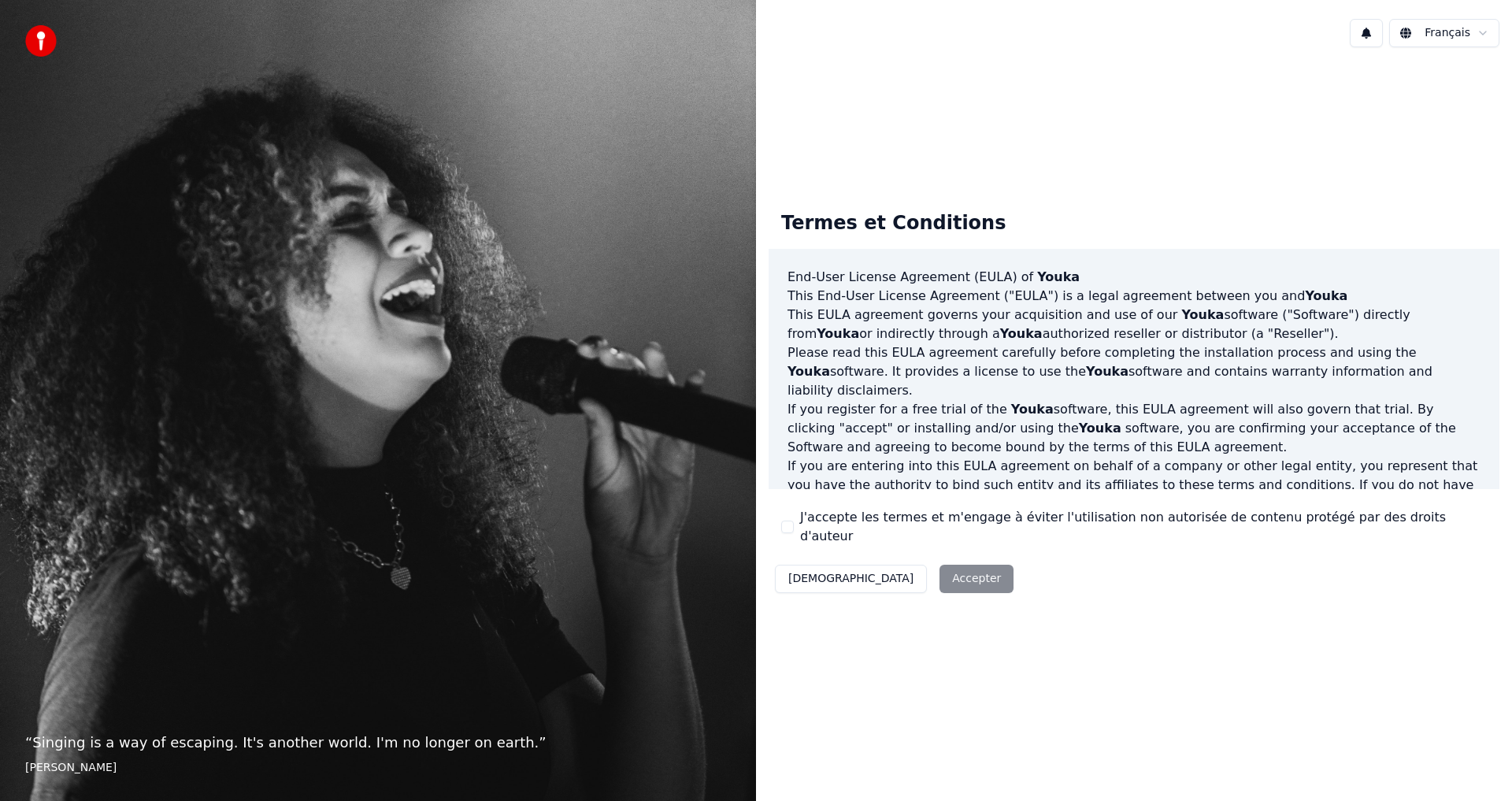
click at [794, 521] on div "J'accepte les termes et m'engage à éviter l'utilisation non autorisée de conten…" at bounding box center [1134, 527] width 705 height 38
click at [784, 527] on button "J'accepte les termes et m'engage à éviter l'utilisation non autorisée de conten…" at bounding box center [787, 526] width 12 height 12
click at [940, 565] on button "Accepter" at bounding box center [976, 579] width 74 height 28
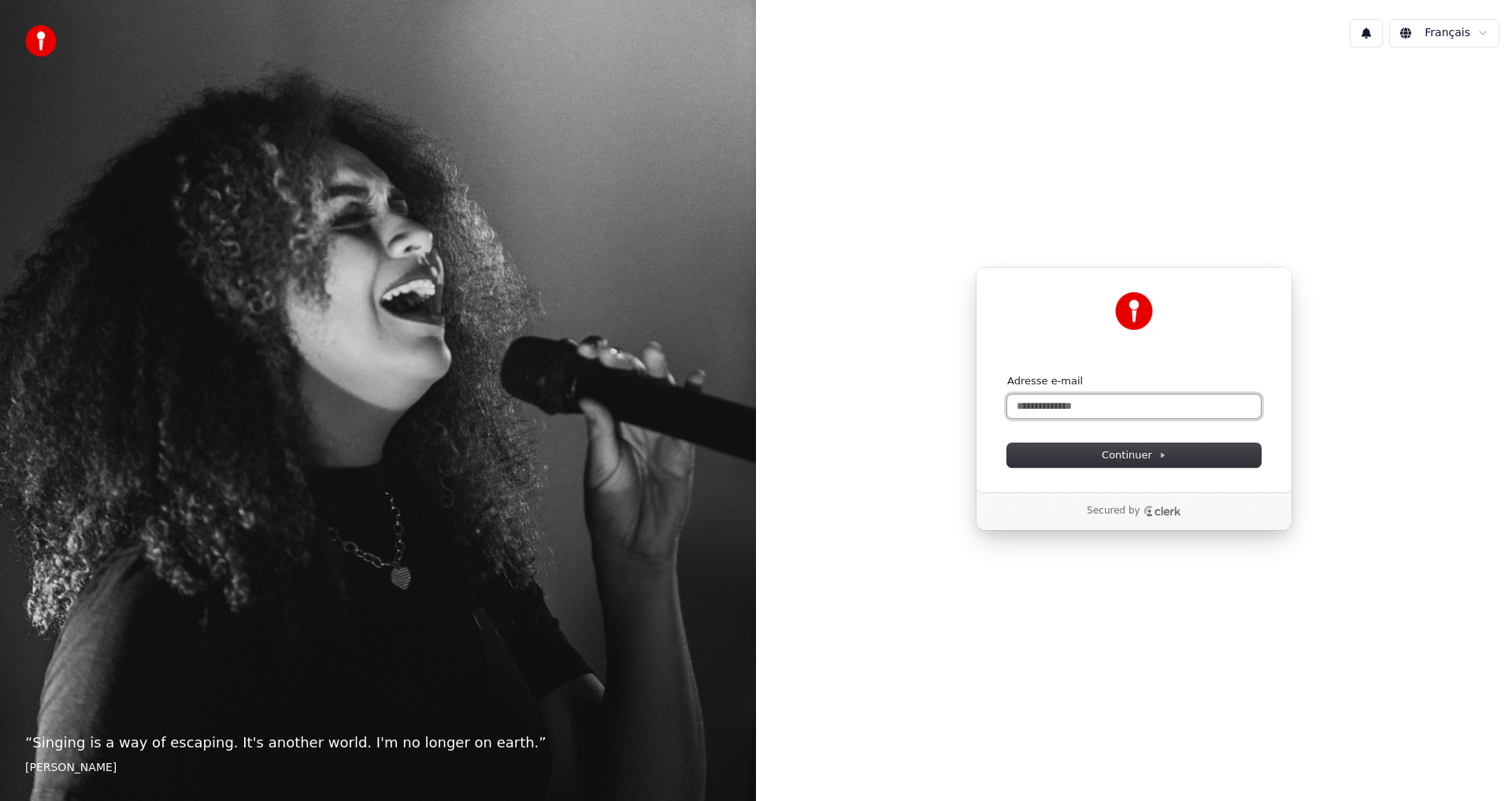
click at [1081, 405] on input "Adresse e-mail" at bounding box center [1134, 406] width 253 height 23
type input "*"
click at [1142, 400] on input "**********" at bounding box center [1134, 406] width 253 height 23
click at [1161, 453] on icon at bounding box center [1162, 455] width 8 height 8
type input "**********"
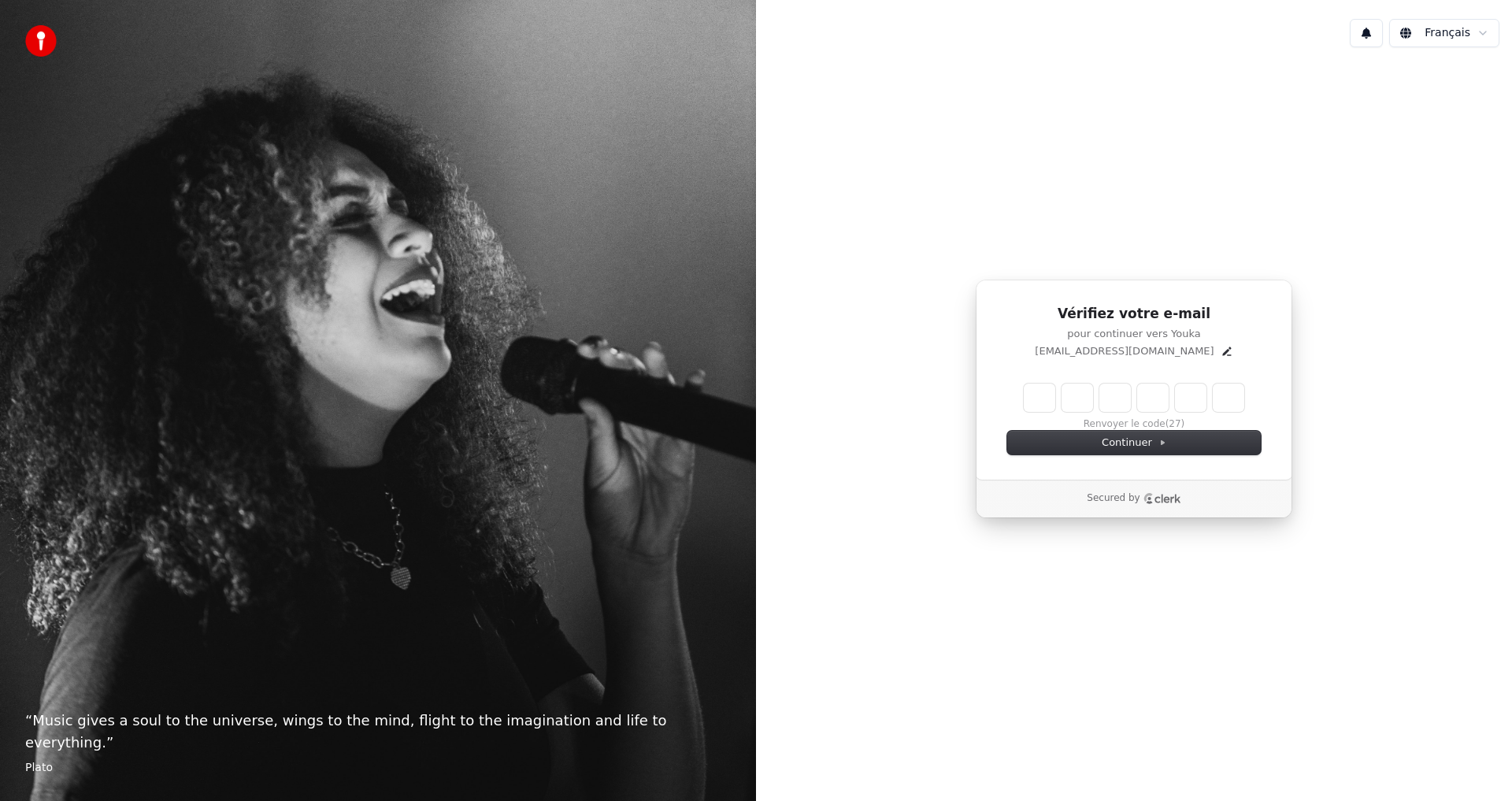
click at [1105, 199] on div "Vérifiez votre e-mail pour continuer vers Youka rasandimalala.mto@gmail.com Ren…" at bounding box center [1134, 399] width 756 height 678
click at [1039, 399] on input "Enter verification code" at bounding box center [1150, 398] width 252 height 28
type input "******"
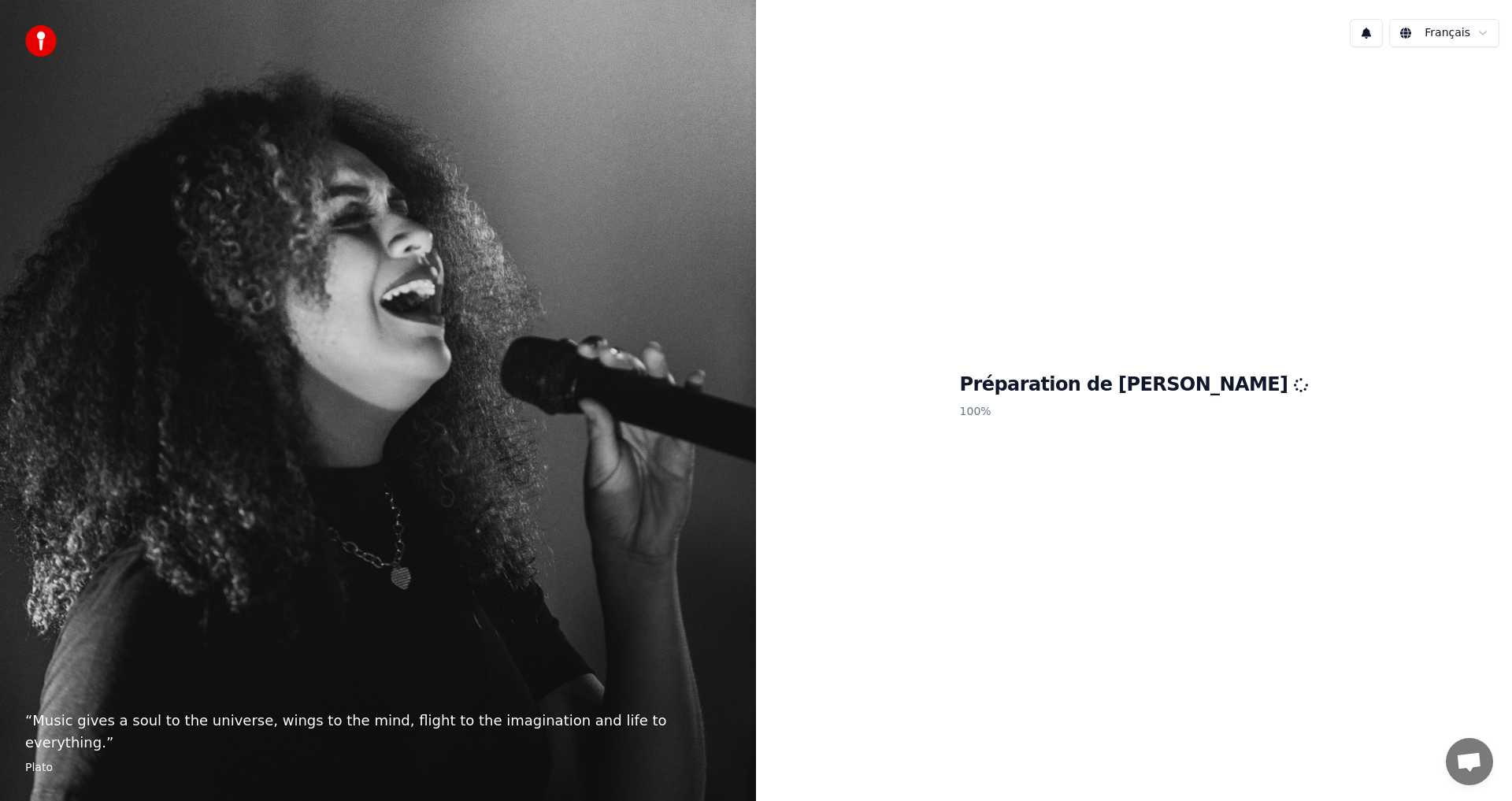
click at [1180, 373] on h1 "Préparation de [PERSON_NAME]" at bounding box center [1135, 385] width 349 height 25
click at [1171, 395] on h1 "Préparation de [PERSON_NAME]" at bounding box center [1135, 385] width 349 height 25
click at [11, 30] on div "“ Music gives a soul to the universe, wings to the mind, flight to the imaginat…" at bounding box center [378, 400] width 756 height 801
click at [20, 34] on div "“ Music gives a soul to the universe, wings to the mind, flight to the imaginat…" at bounding box center [378, 400] width 756 height 801
click at [34, 46] on img at bounding box center [41, 41] width 32 height 32
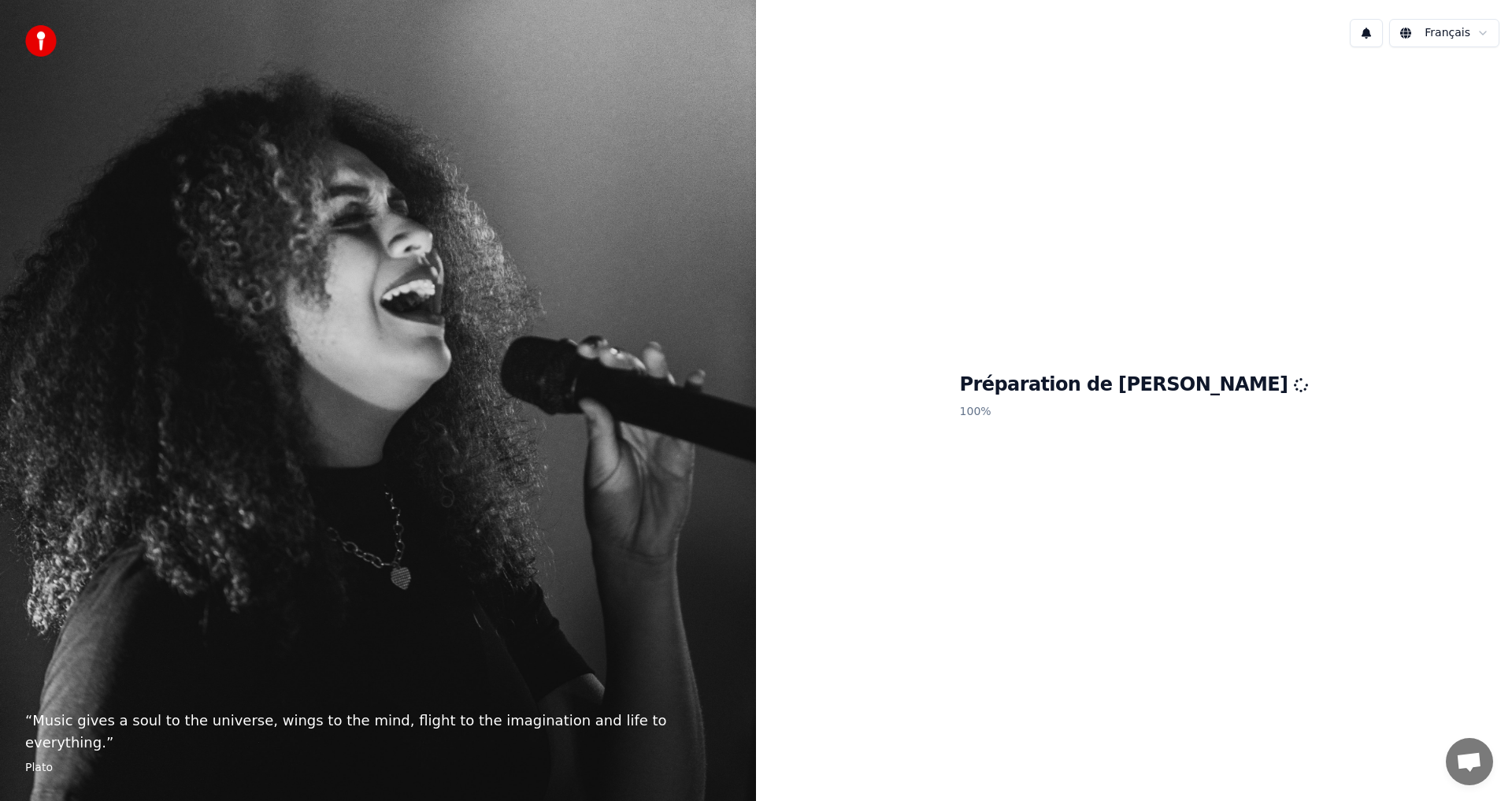
click at [1127, 394] on h1 "Préparation de [PERSON_NAME]" at bounding box center [1135, 385] width 349 height 25
click at [1128, 396] on h1 "Préparation de [PERSON_NAME]" at bounding box center [1135, 385] width 349 height 25
click at [1128, 400] on p "100 %" at bounding box center [1135, 412] width 349 height 28
click at [1156, 386] on h1 "Préparation de [PERSON_NAME]" at bounding box center [1135, 385] width 349 height 25
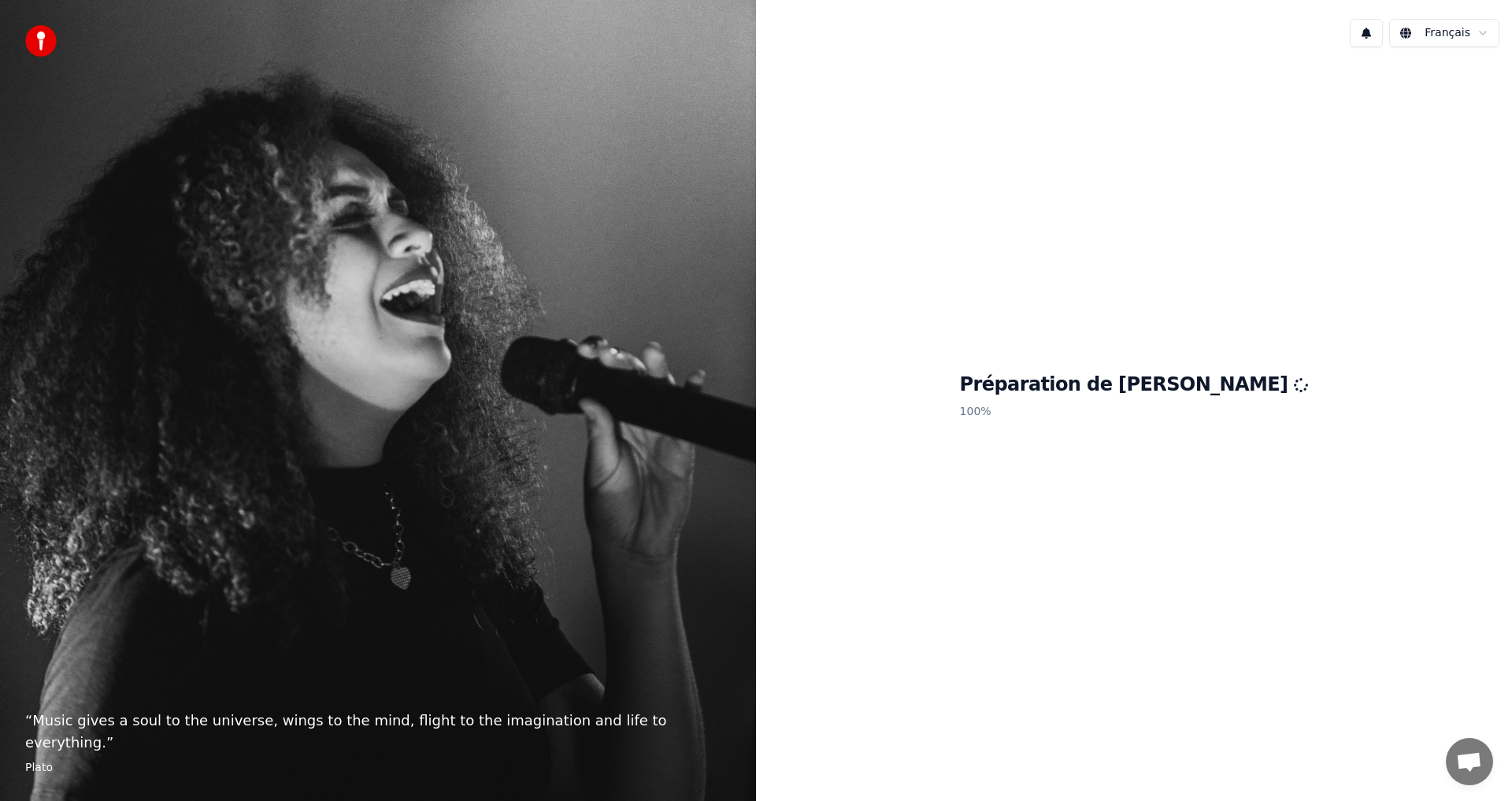
drag, startPoint x: 1157, startPoint y: 386, endPoint x: 1293, endPoint y: 419, distance: 139.9
click at [1161, 385] on h1 "Préparation de [PERSON_NAME]" at bounding box center [1135, 385] width 349 height 25
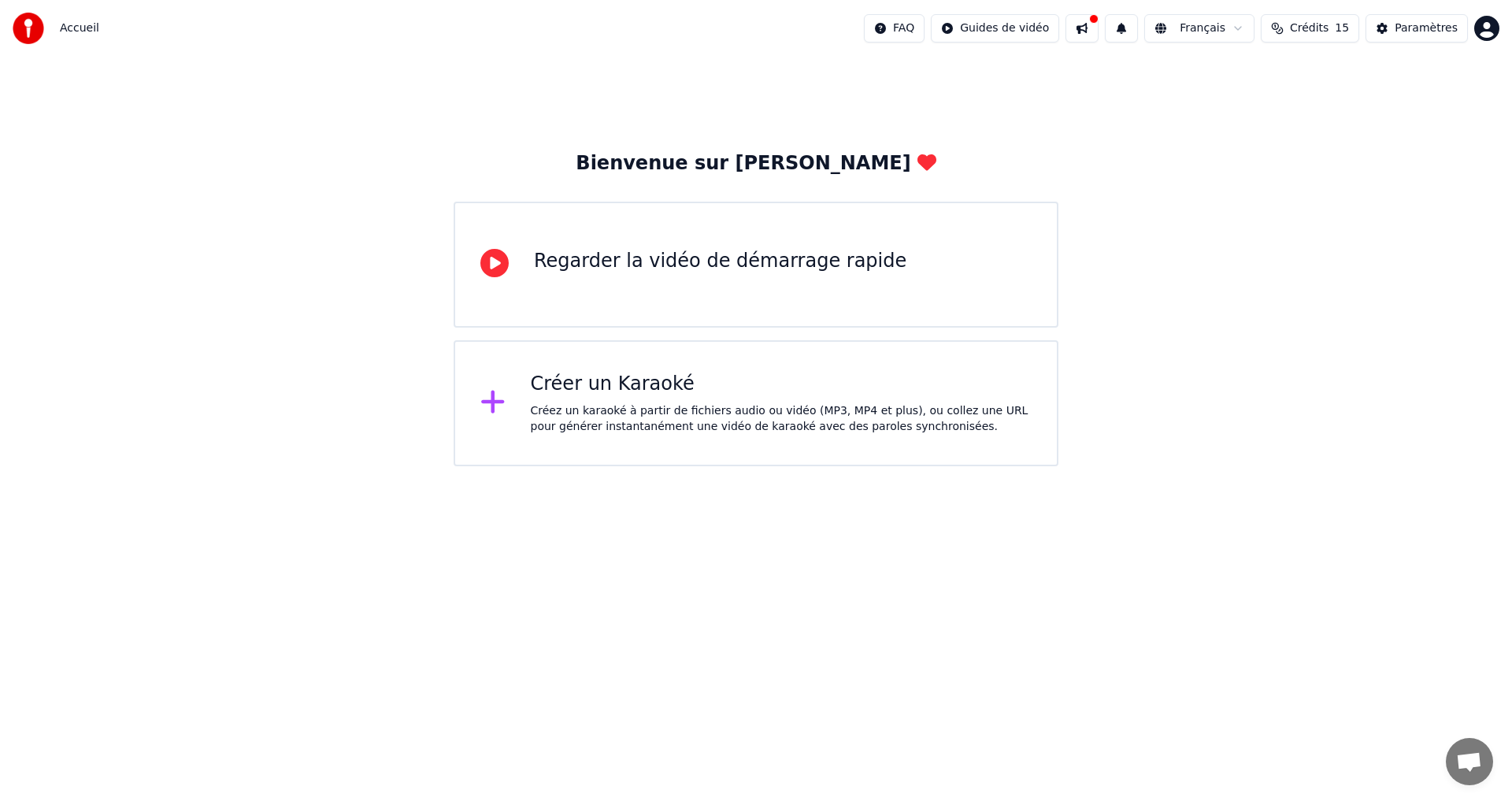
click at [609, 412] on div "Créez un karaoké à partir de fichiers audio ou vidéo (MP3, MP4 et plus), ou col…" at bounding box center [781, 419] width 502 height 32
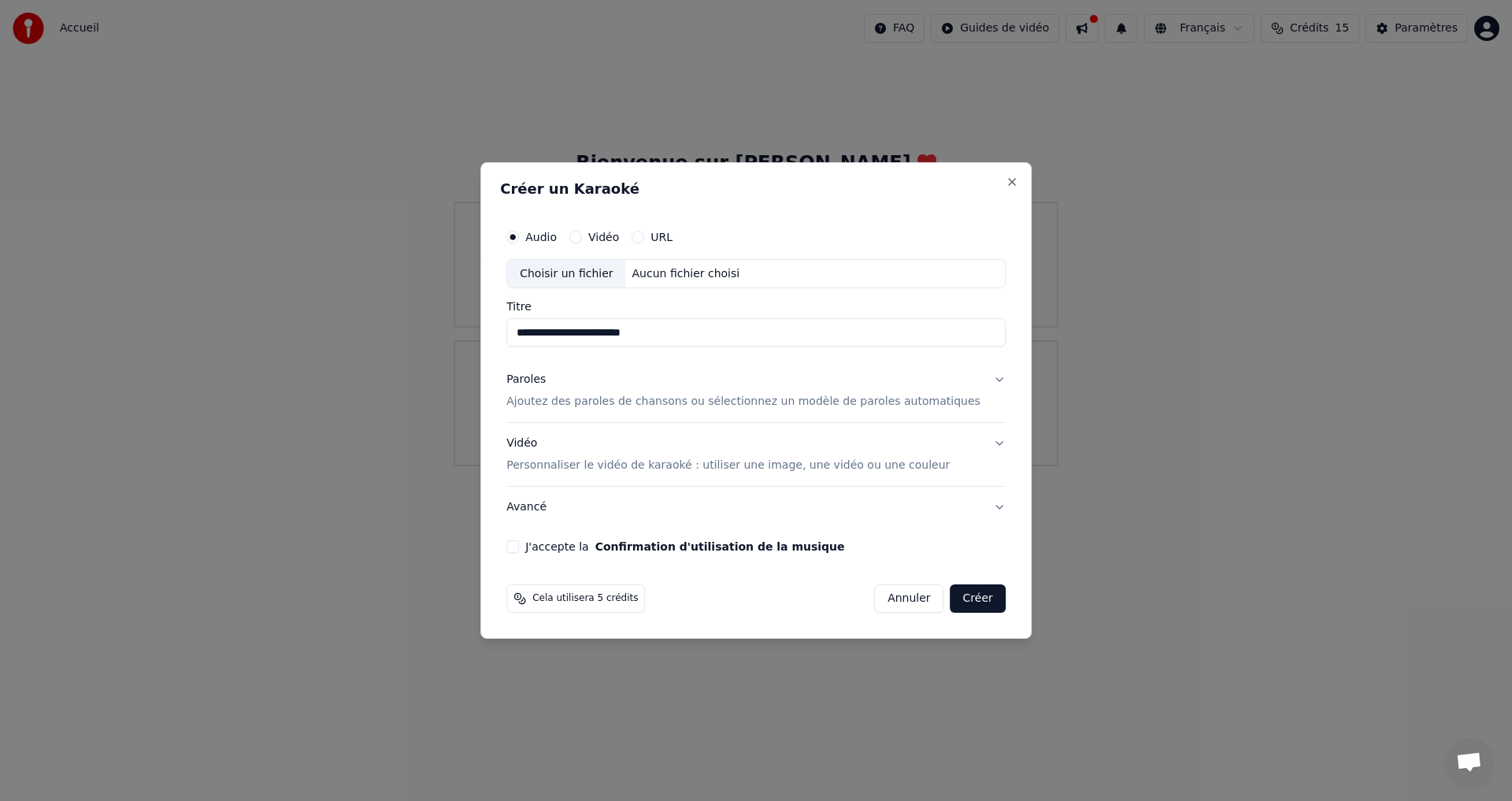
type input "**********"
click at [600, 229] on div "Audio Vidéo URL" at bounding box center [756, 237] width 499 height 32
click at [582, 236] on button "Vidéo" at bounding box center [575, 236] width 12 height 12
click at [621, 327] on input "Titre" at bounding box center [756, 333] width 499 height 28
type input "**********"
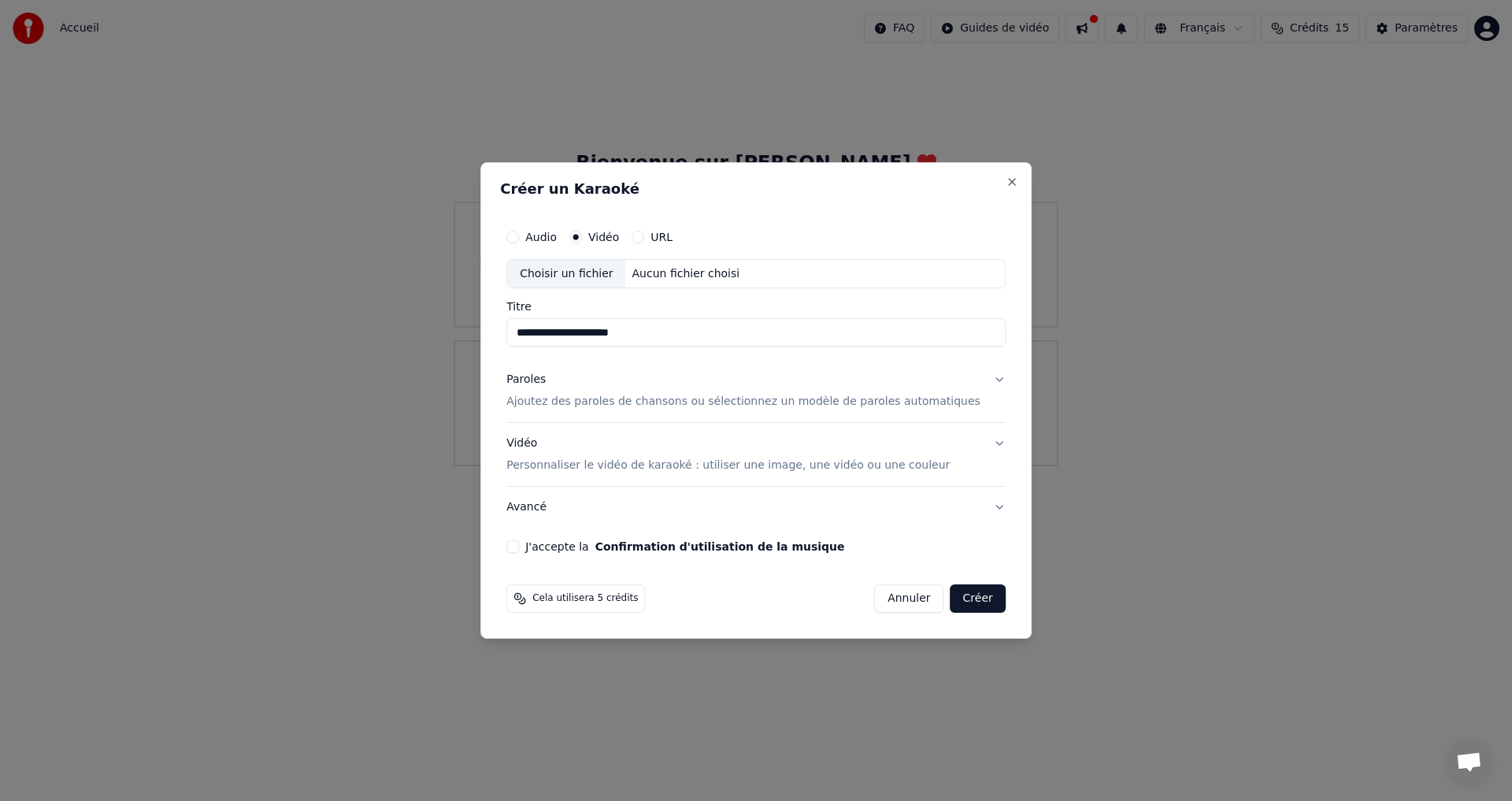
click at [959, 606] on button "Créer" at bounding box center [978, 598] width 55 height 28
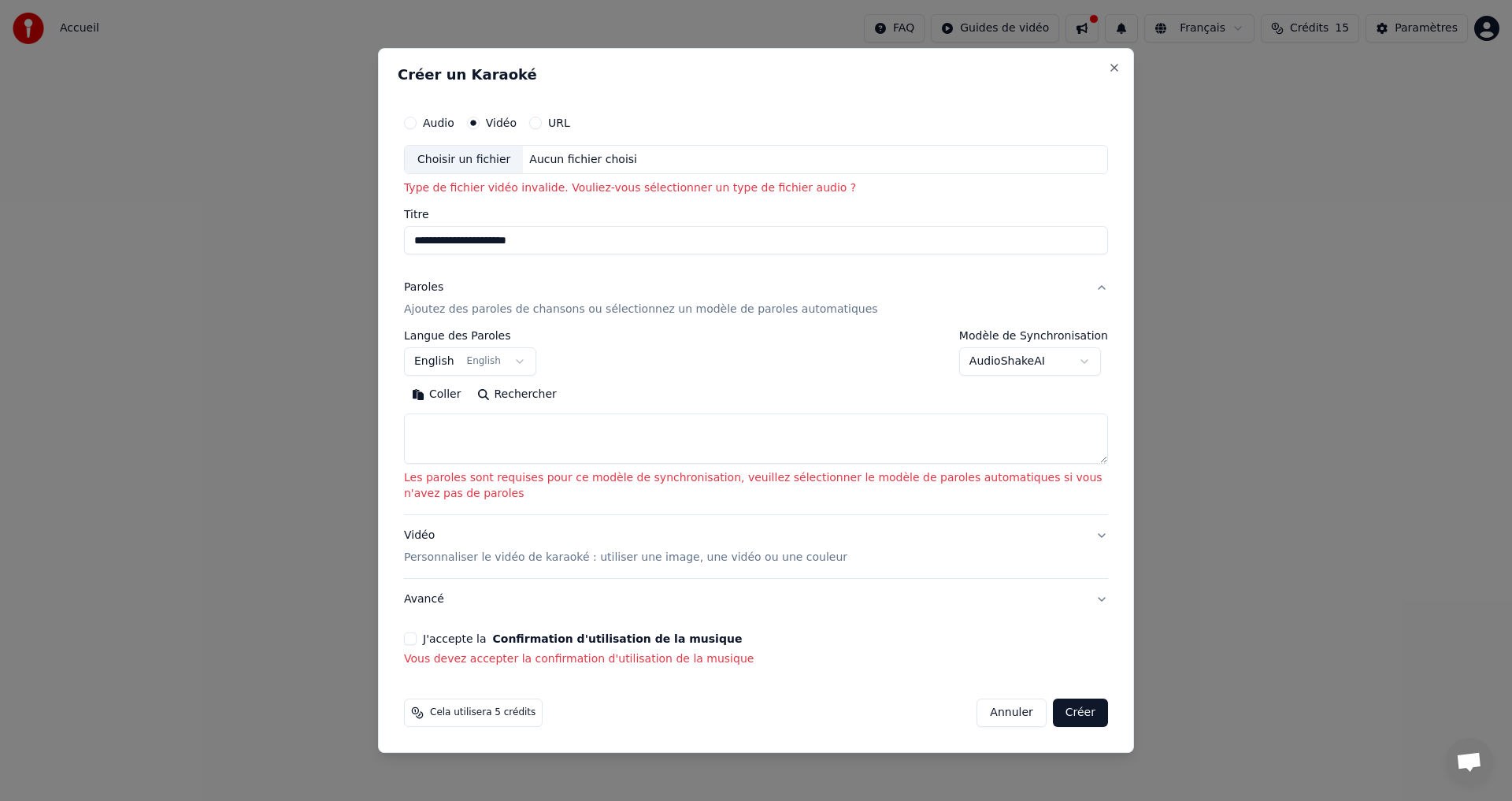
click at [412, 122] on button "Audio" at bounding box center [410, 122] width 12 height 12
click at [486, 159] on div "Choisir un fichier" at bounding box center [464, 159] width 118 height 28
click at [445, 156] on div "Choisir un fichier" at bounding box center [464, 159] width 118 height 28
click at [468, 155] on div "Choisir un fichier" at bounding box center [464, 159] width 118 height 28
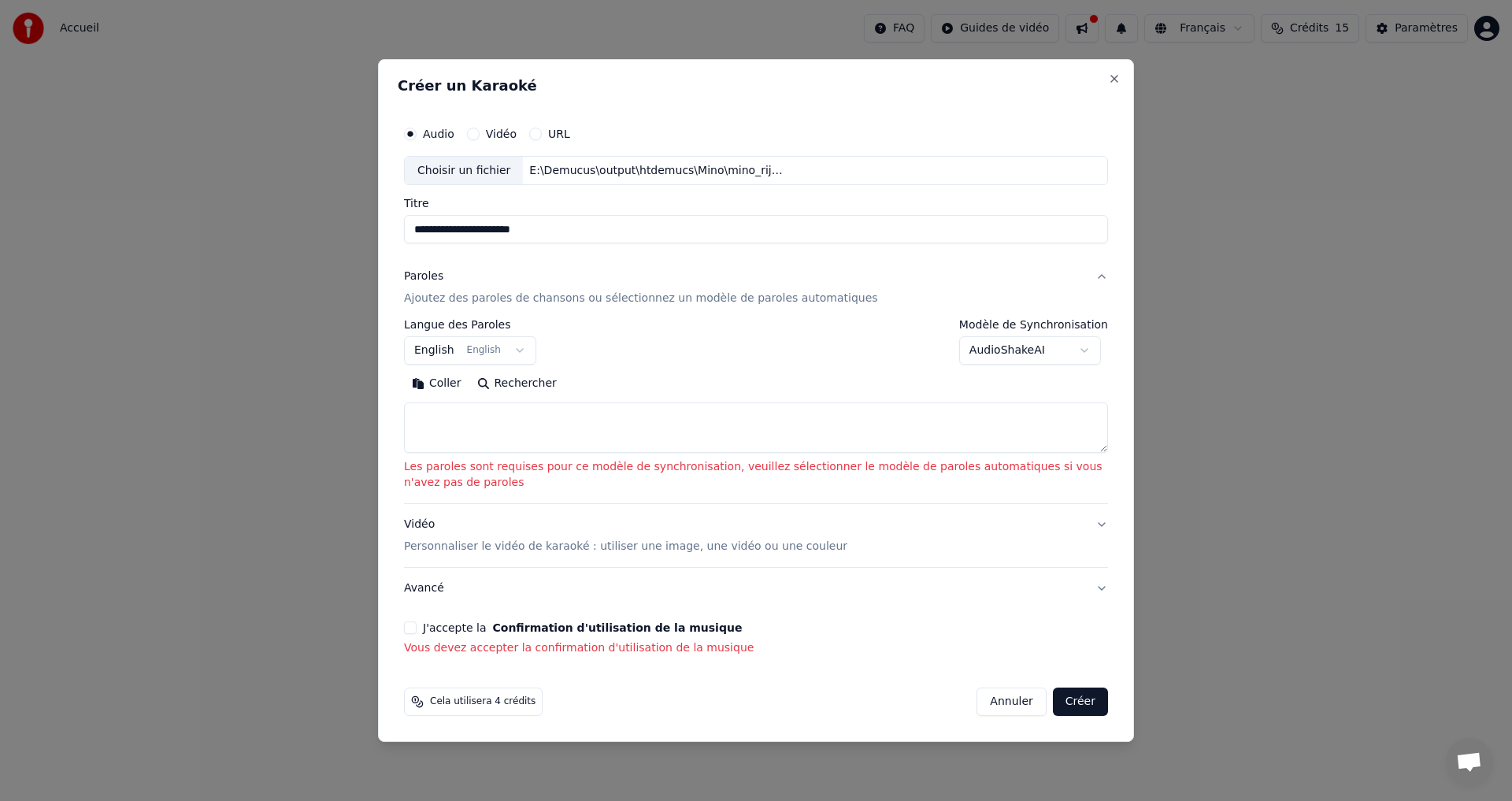
drag, startPoint x: 437, startPoint y: 232, endPoint x: 406, endPoint y: 234, distance: 31.1
click at [406, 234] on input "**********" at bounding box center [756, 230] width 704 height 28
click at [452, 234] on input "**********" at bounding box center [756, 230] width 704 height 28
click at [474, 232] on input "**********" at bounding box center [756, 230] width 704 height 28
type input "**********"
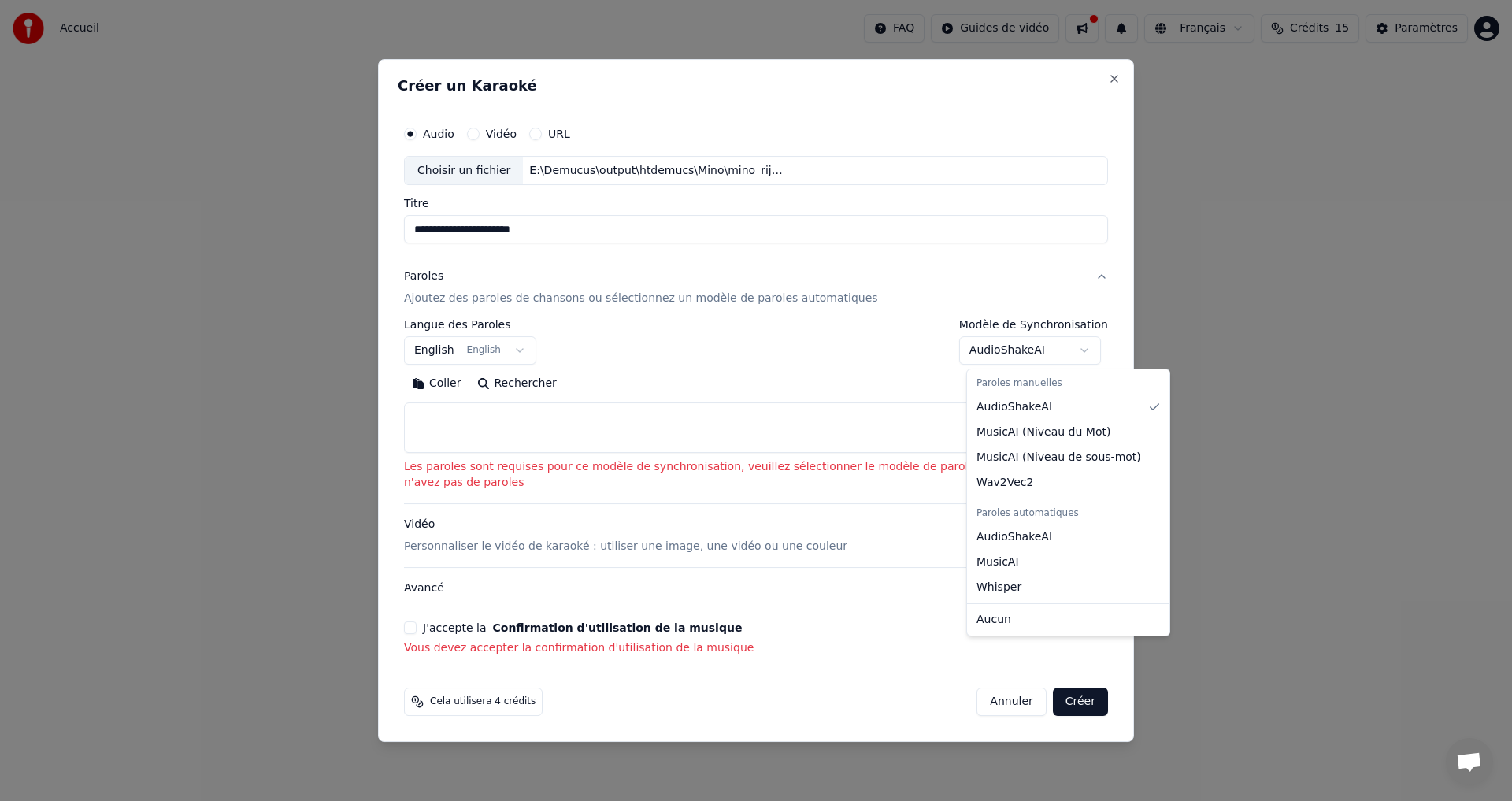
click at [1078, 351] on body "**********" at bounding box center [756, 233] width 1512 height 466
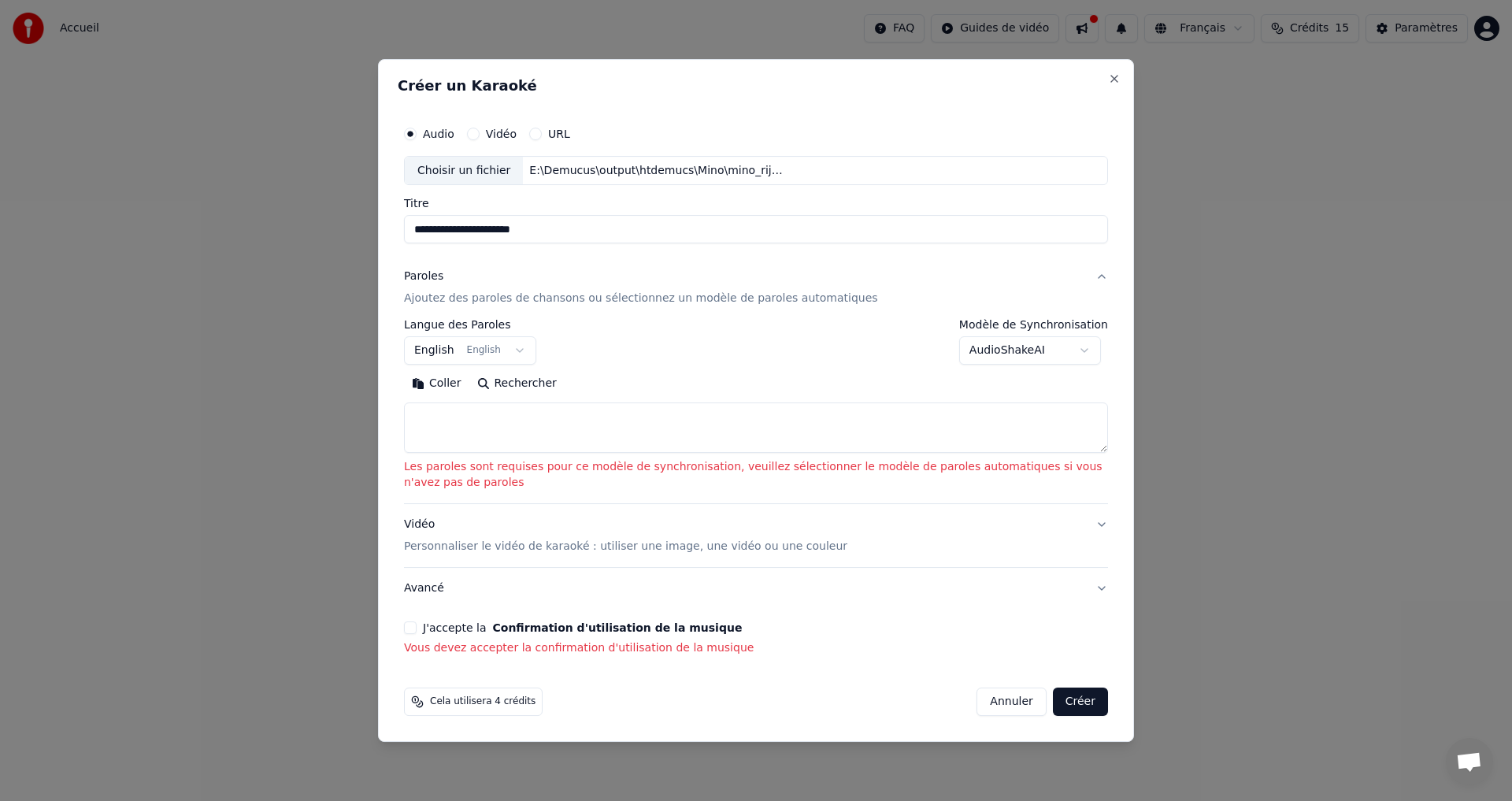
drag, startPoint x: 1078, startPoint y: 351, endPoint x: 1032, endPoint y: 358, distance: 46.5
click at [1079, 351] on body "**********" at bounding box center [756, 233] width 1512 height 466
click at [509, 352] on button "English English" at bounding box center [470, 351] width 132 height 28
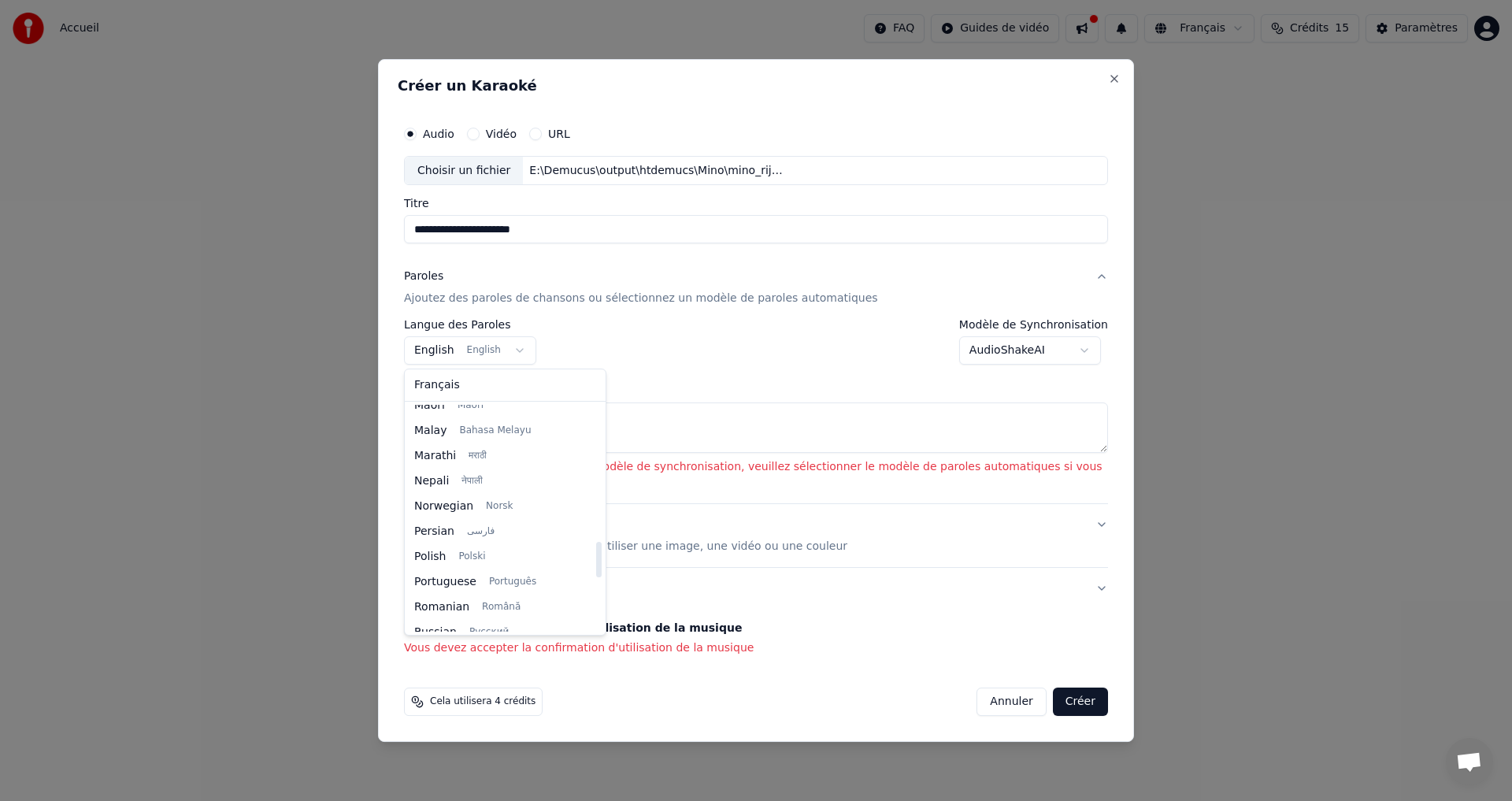
scroll to position [730, 0]
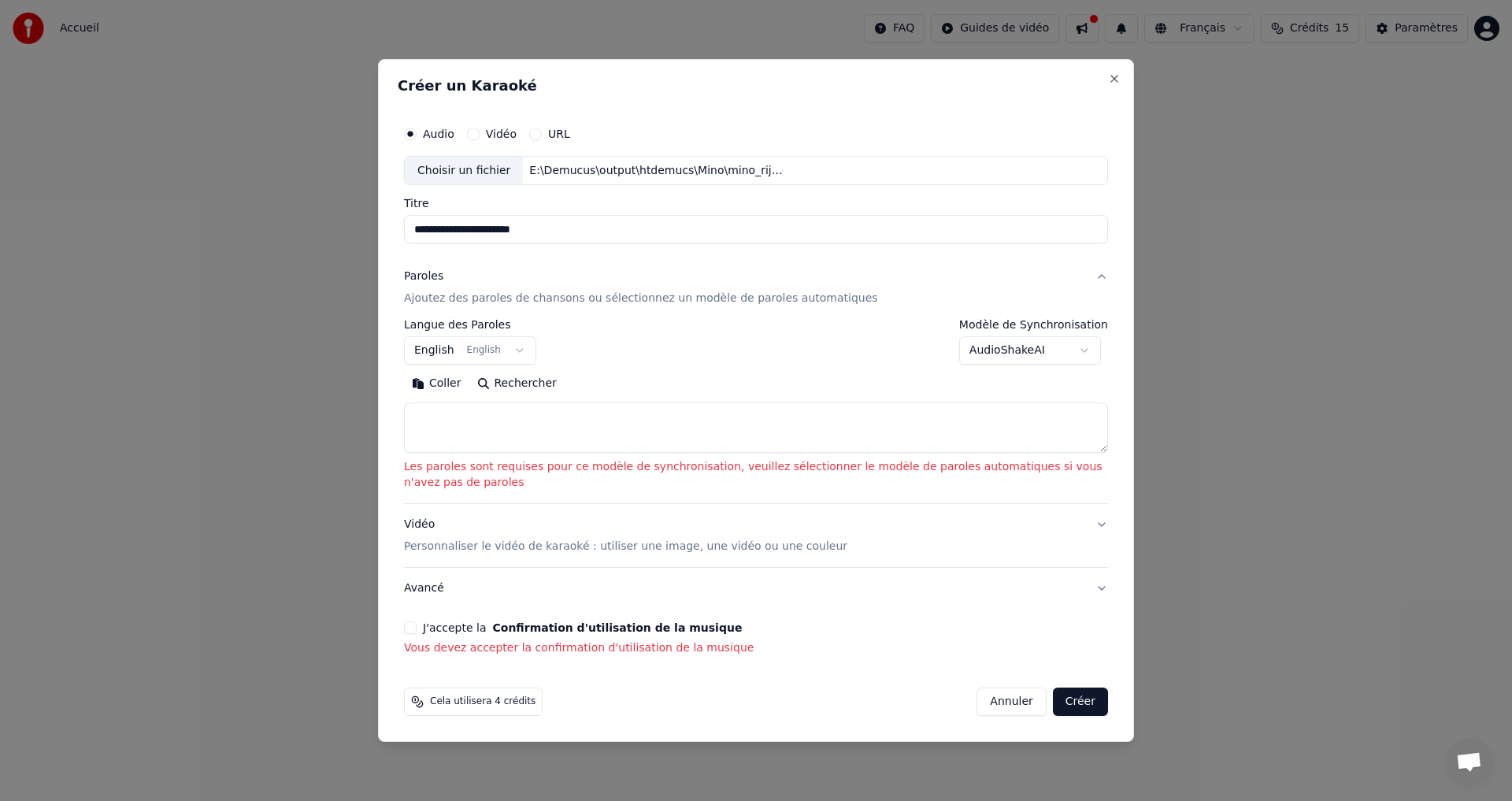
click at [226, 435] on div at bounding box center [756, 400] width 1512 height 801
click at [434, 416] on textarea at bounding box center [756, 429] width 704 height 51
click at [461, 416] on textarea at bounding box center [756, 429] width 704 height 51
paste textarea "**********"
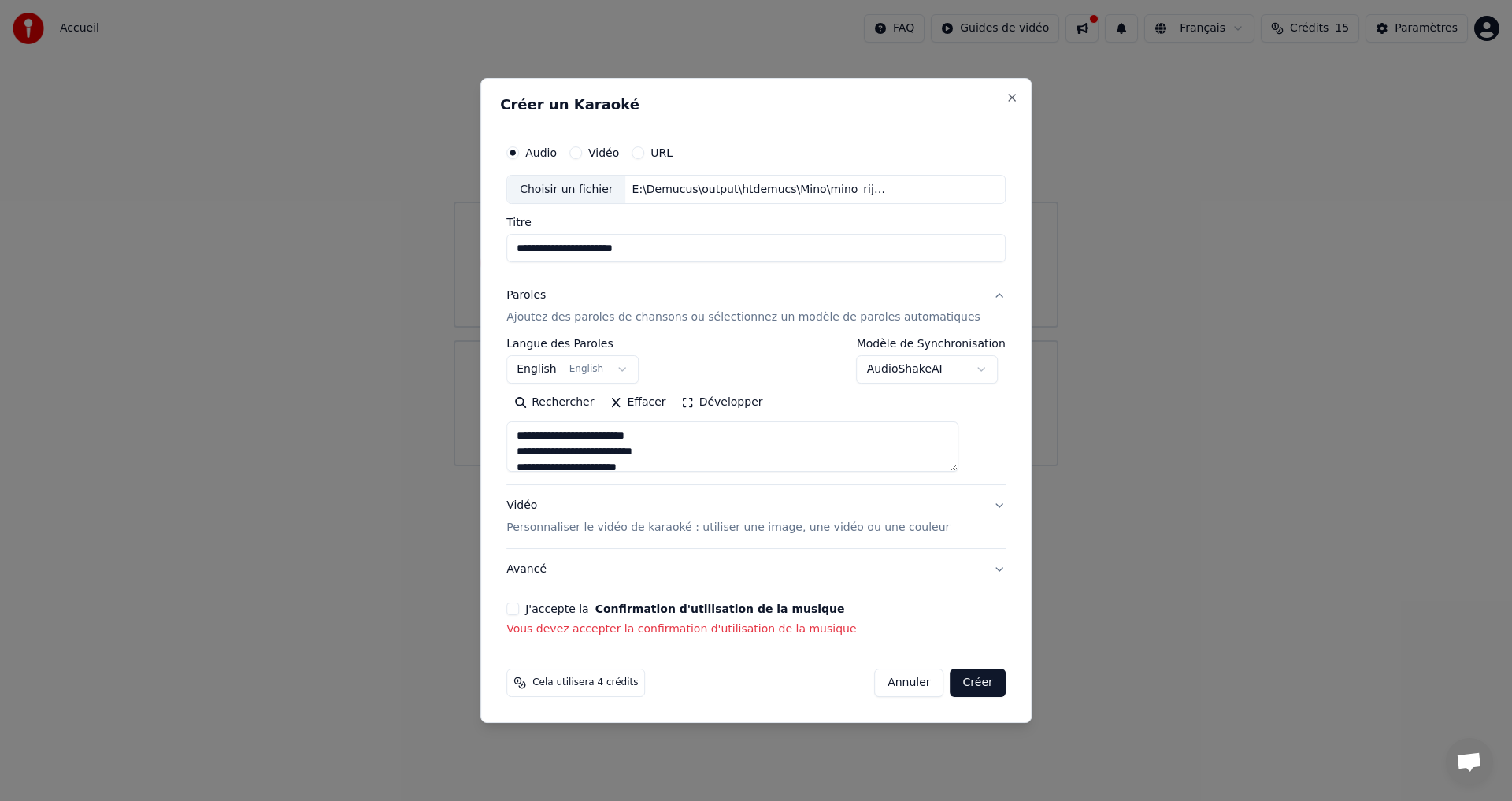
scroll to position [352, 0]
type textarea "**********"
click at [519, 606] on button "J'accepte la Confirmation d'utilisation de la musique" at bounding box center [512, 608] width 12 height 12
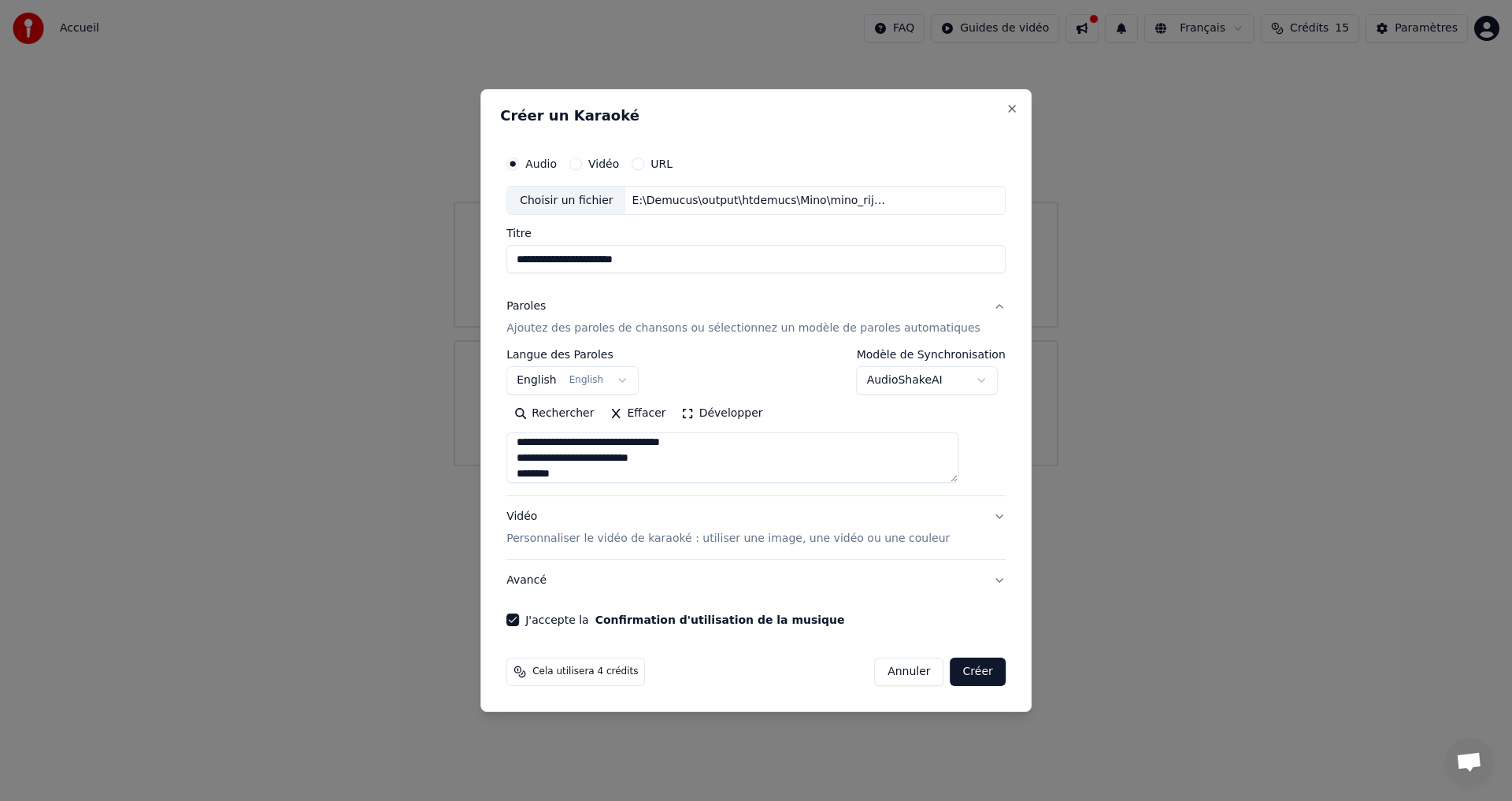
click at [960, 671] on button "Créer" at bounding box center [978, 672] width 55 height 28
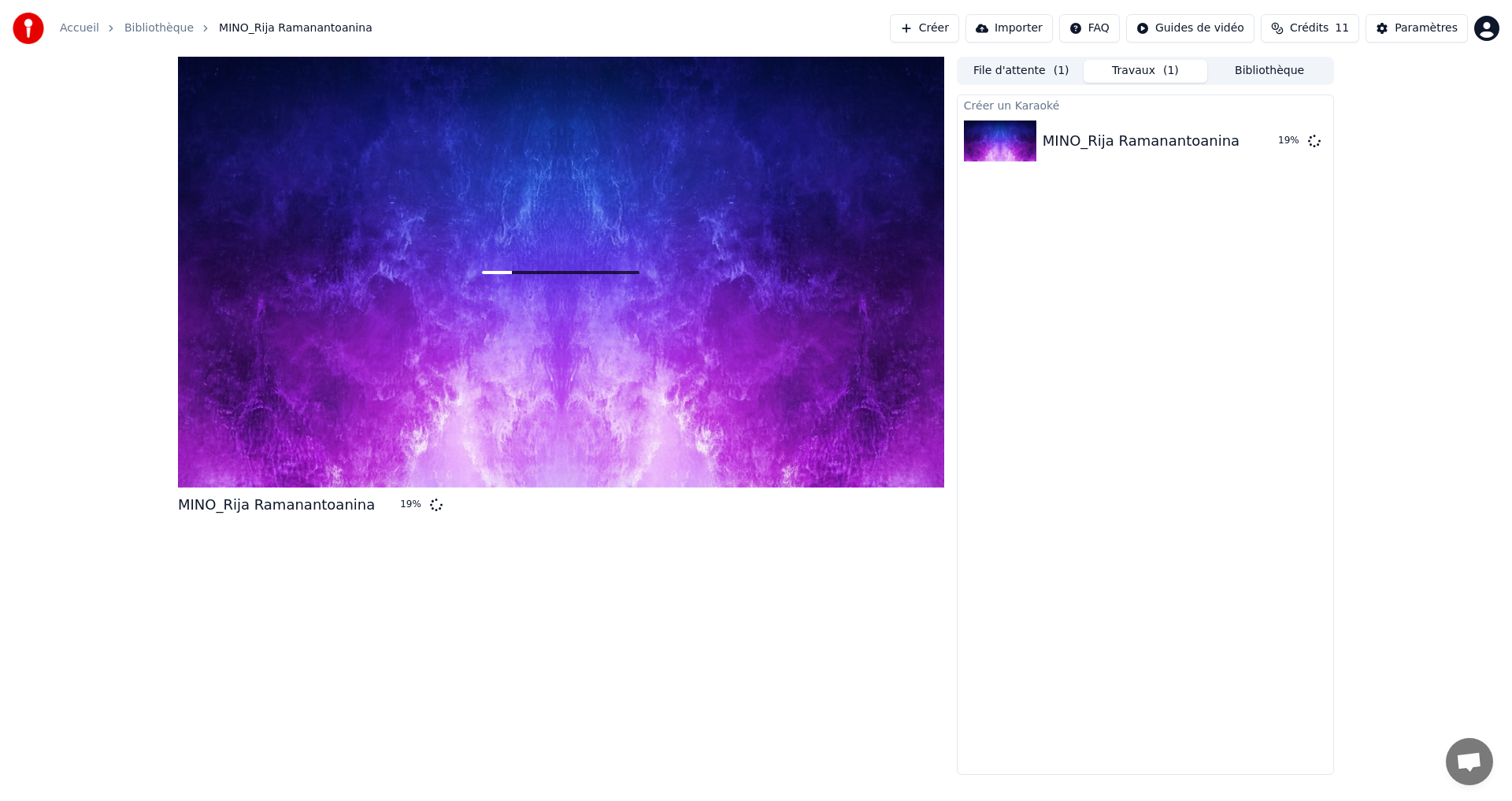
click at [751, 34] on div "Accueil Bibliothèque MINO_Rija Ramanantoanina Créer Importer FAQ Guides de vidé…" at bounding box center [756, 28] width 1512 height 56
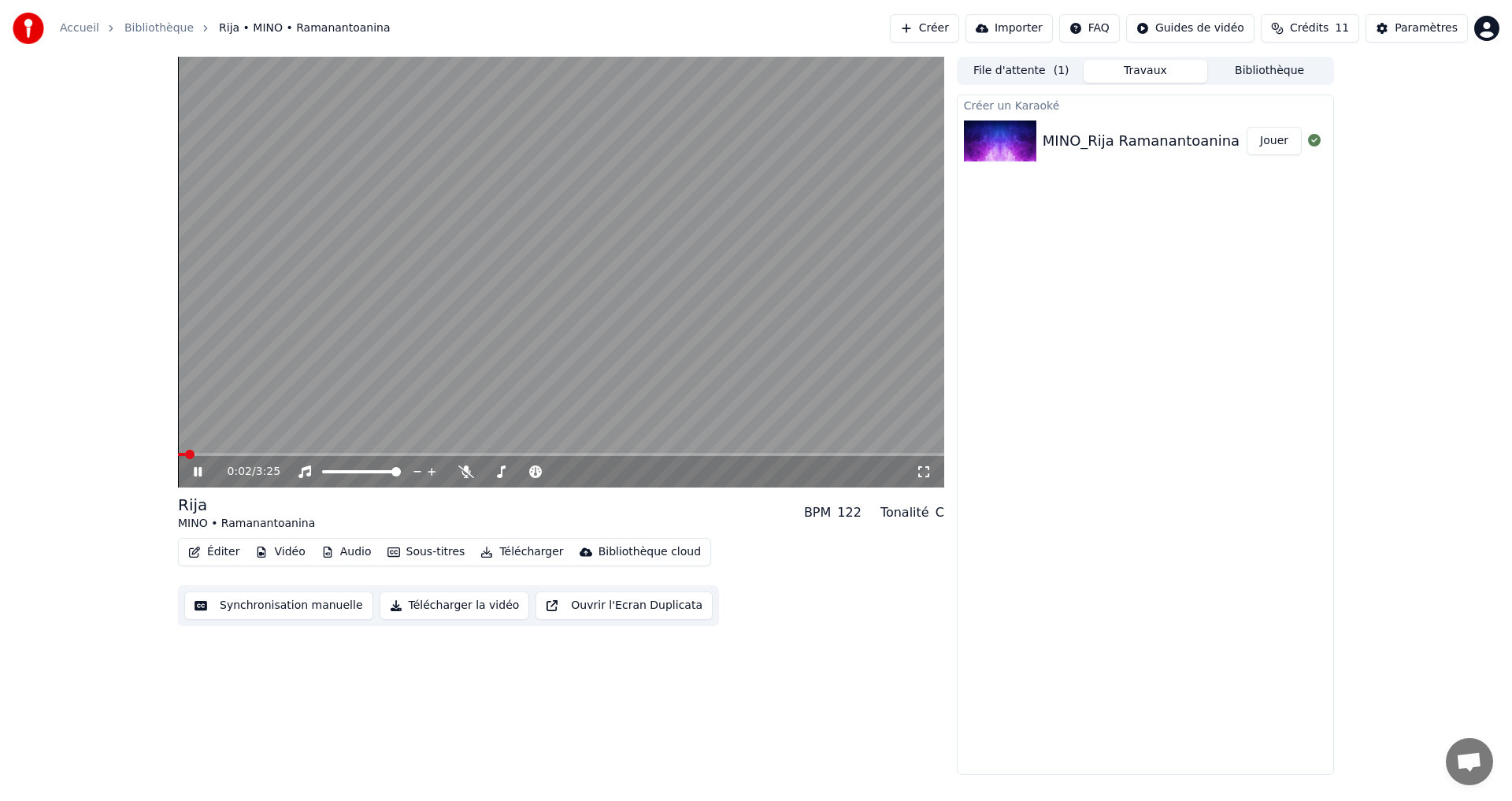
click at [185, 455] on span at bounding box center [182, 454] width 8 height 3
click at [362, 474] on span at bounding box center [359, 472] width 9 height 9
click at [393, 476] on span at bounding box center [389, 472] width 9 height 9
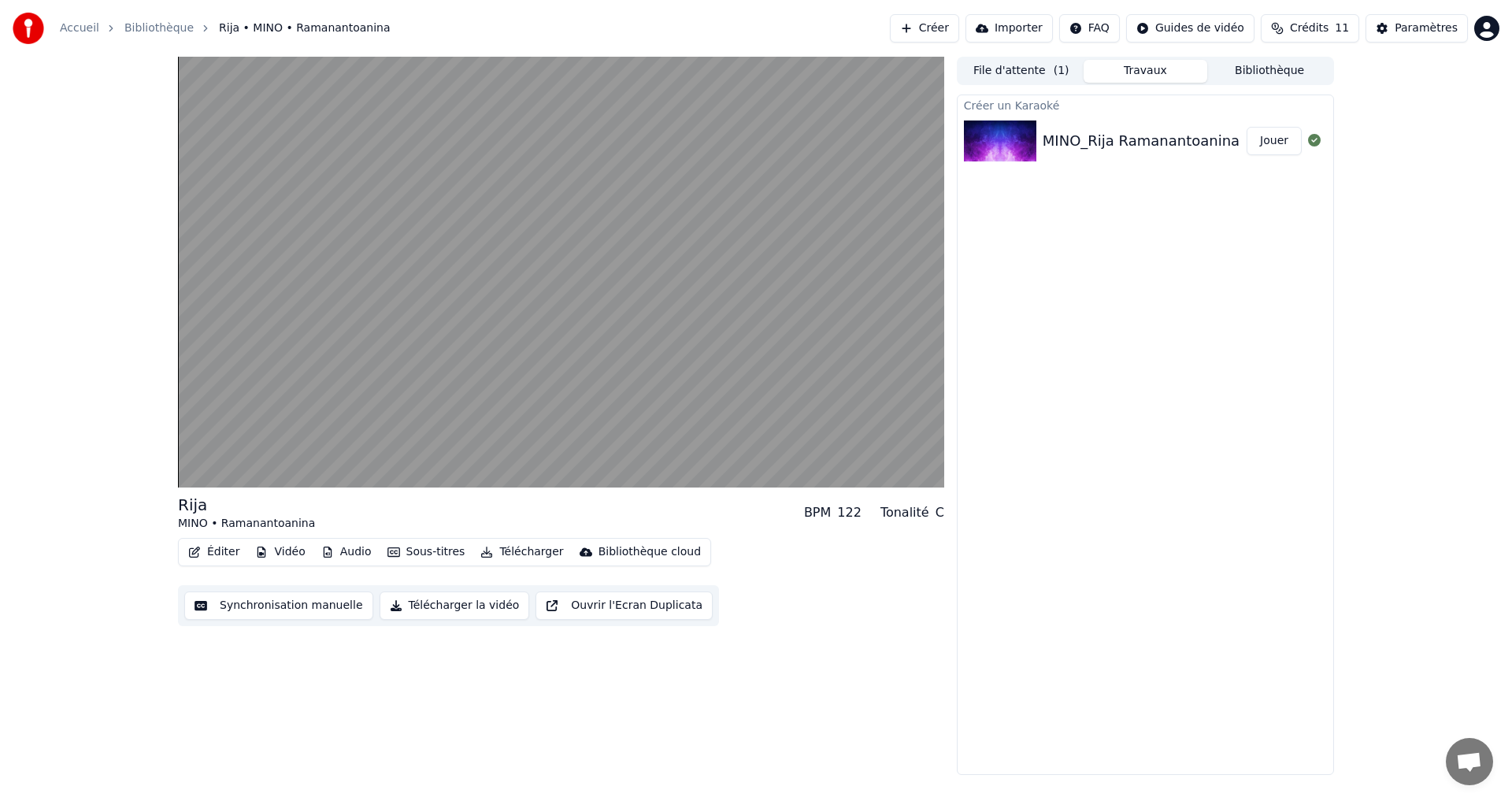
click at [282, 608] on button "Synchronisation manuelle" at bounding box center [280, 606] width 189 height 28
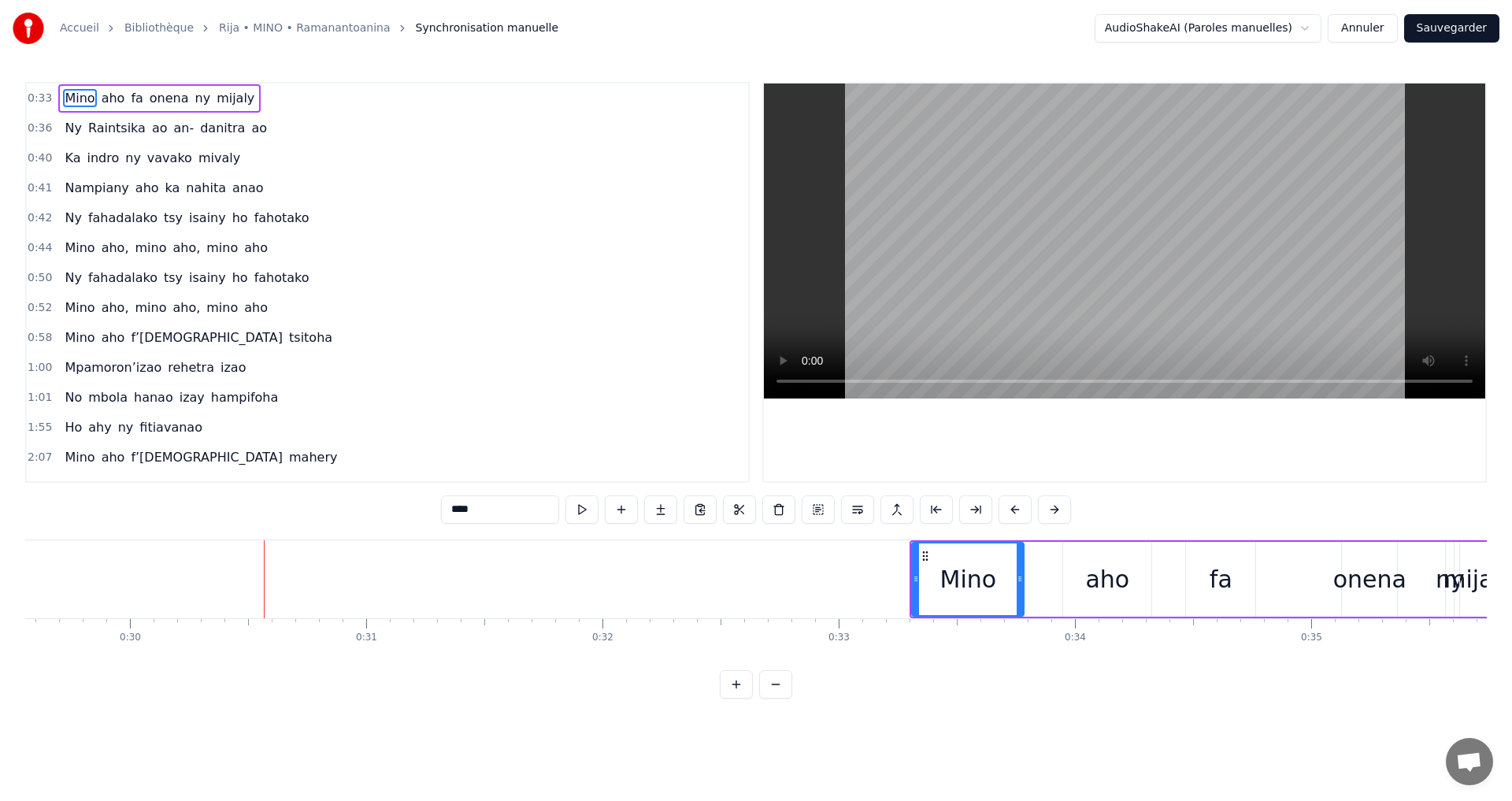
scroll to position [0, 7114]
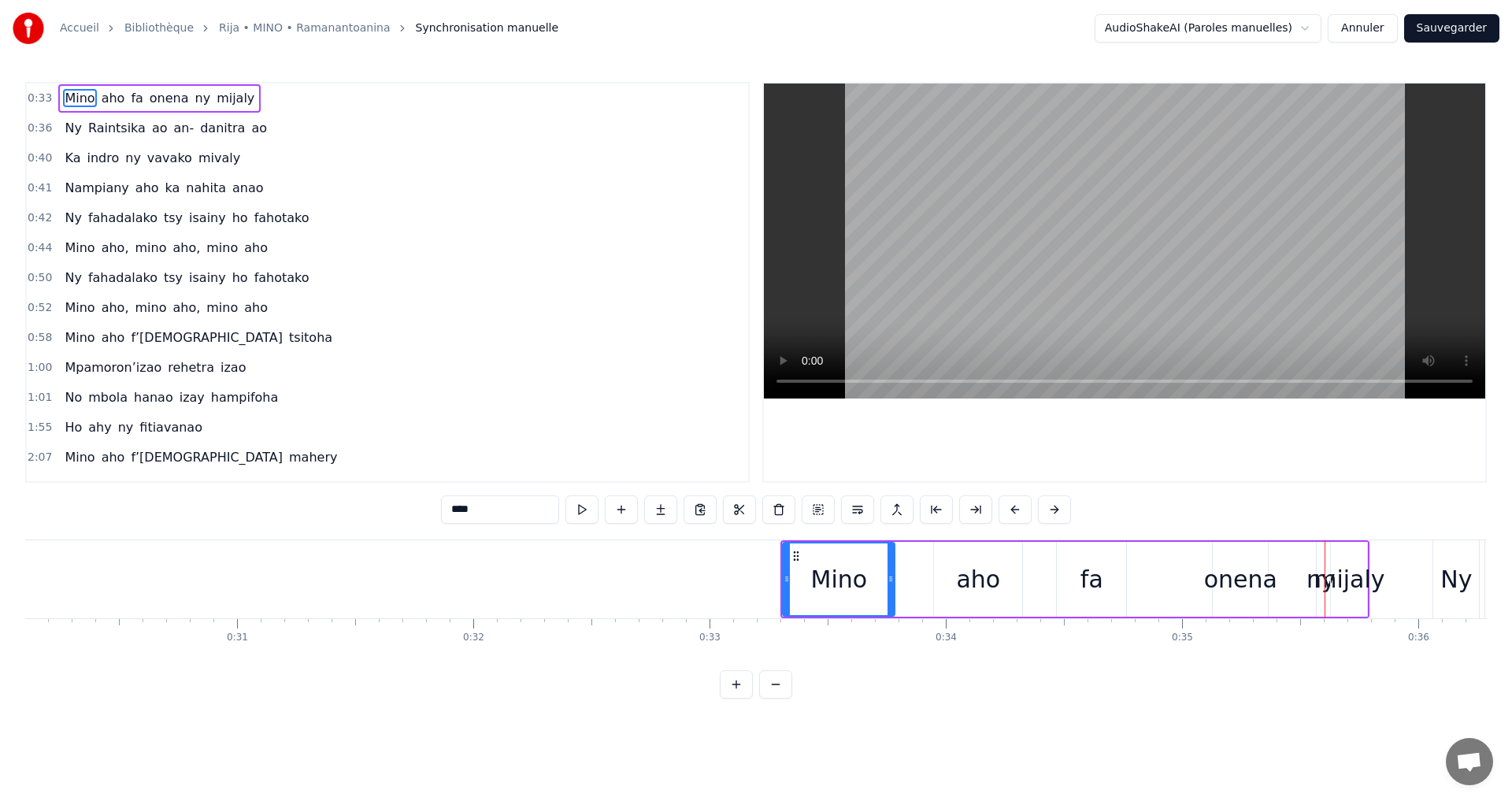
click at [39, 99] on span "0:33" at bounding box center [39, 98] width 24 height 16
click at [84, 98] on span "Mino" at bounding box center [79, 98] width 33 height 18
click at [105, 96] on span "aho" at bounding box center [113, 98] width 27 height 18
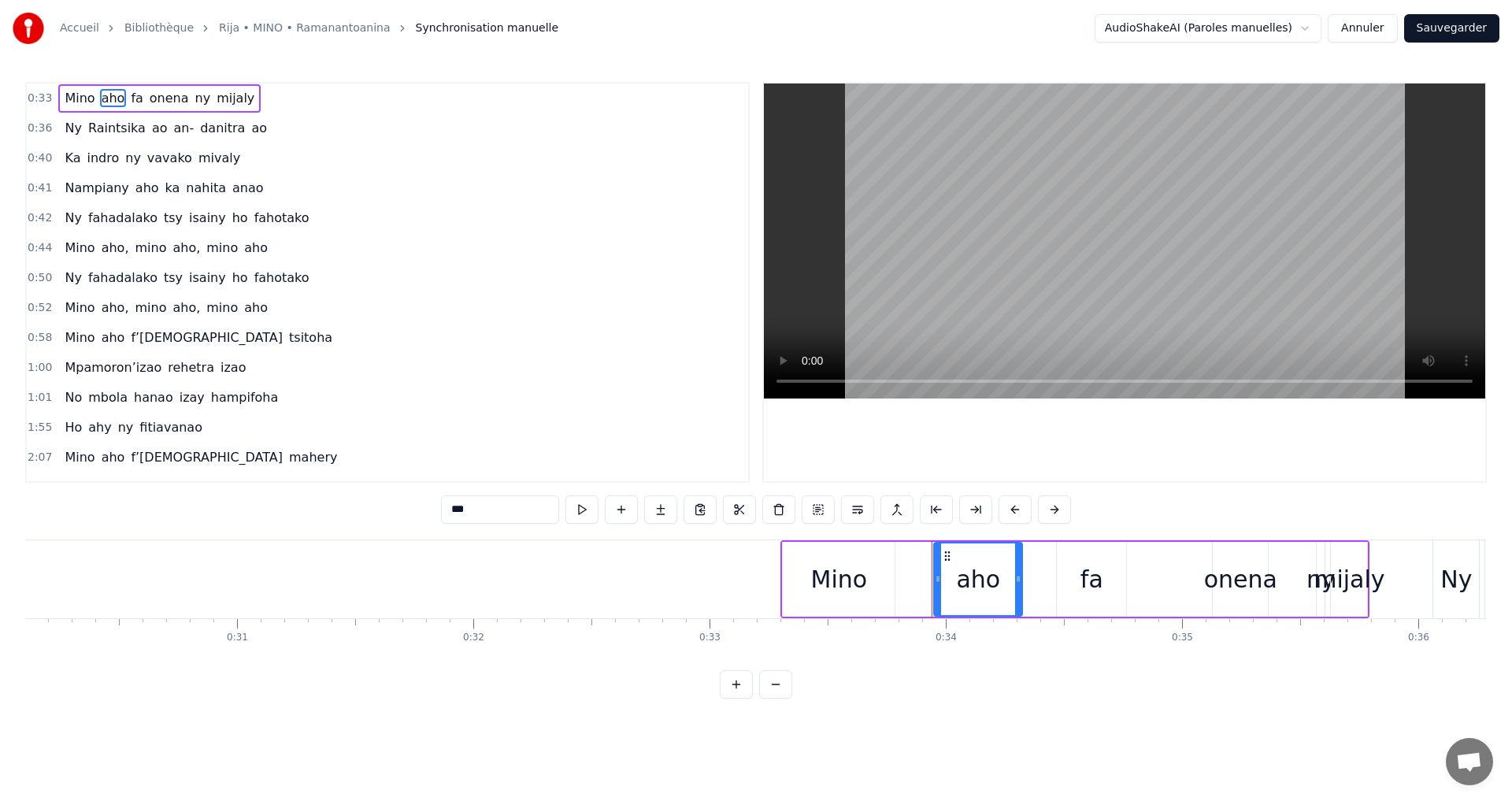
click at [130, 98] on span "fa" at bounding box center [137, 98] width 15 height 18
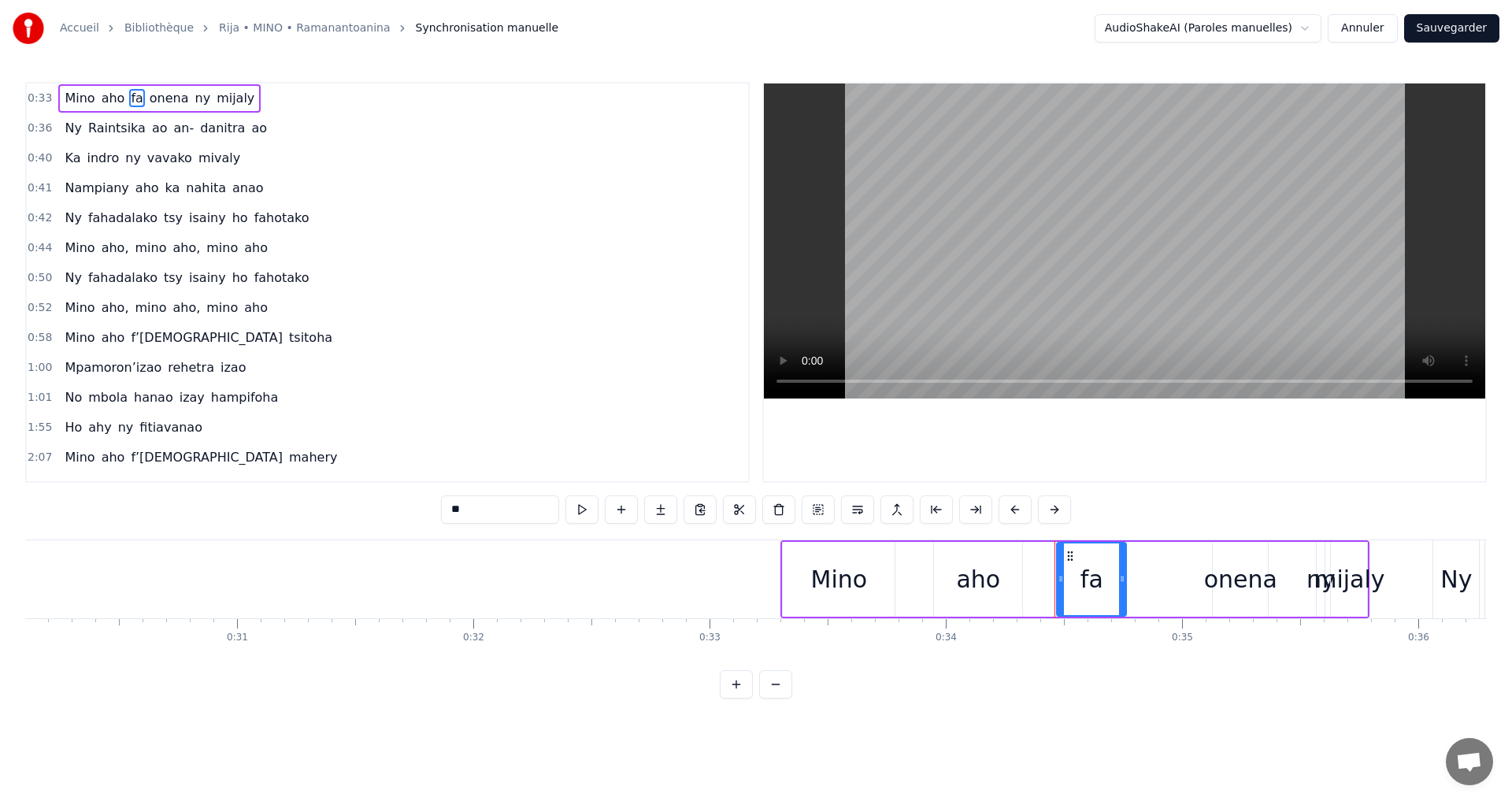
click at [152, 100] on span "onena" at bounding box center [169, 98] width 42 height 18
click at [194, 100] on span "ny" at bounding box center [204, 98] width 19 height 18
click at [215, 100] on span "mijaly" at bounding box center [235, 98] width 41 height 18
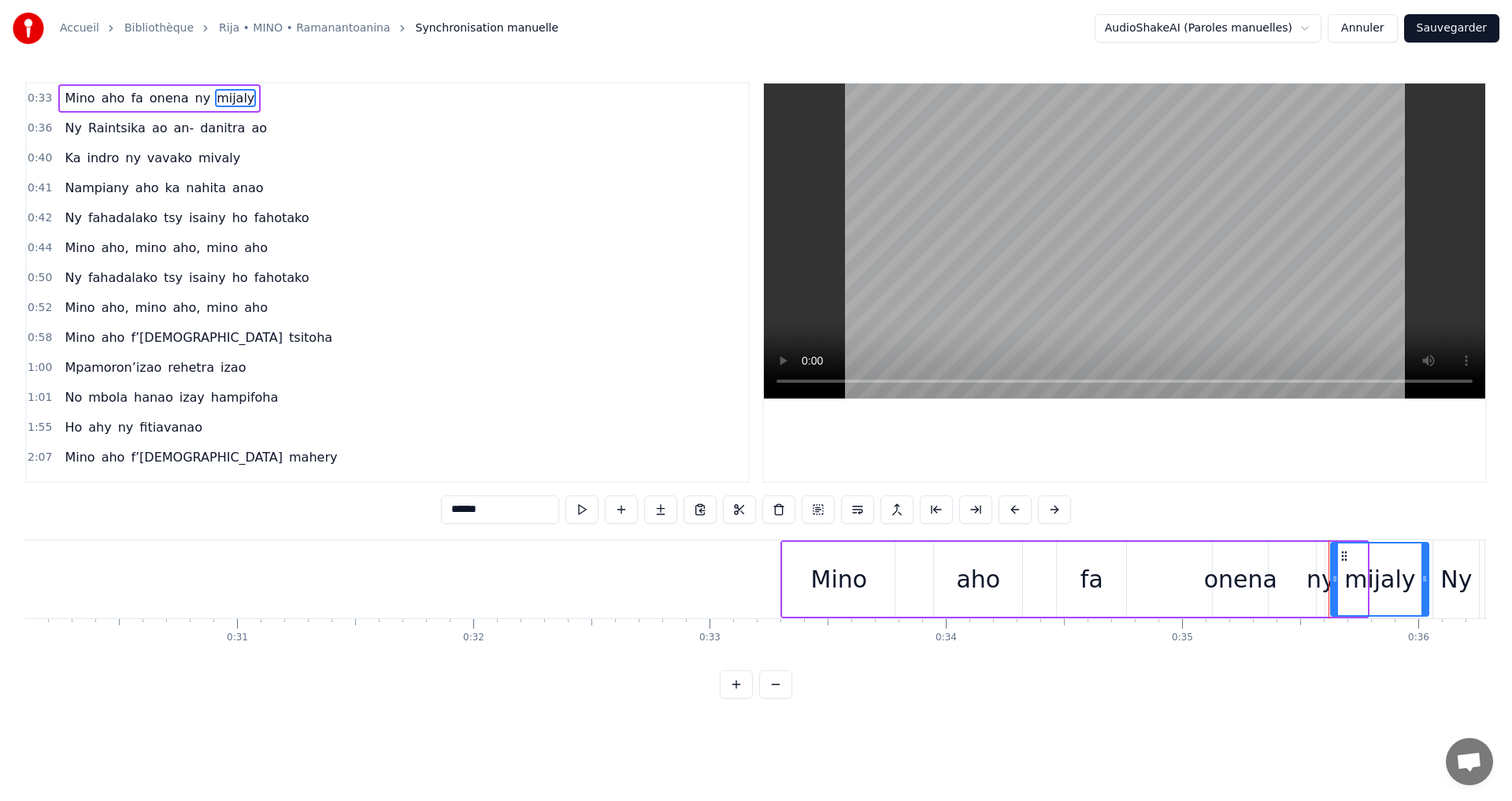
drag, startPoint x: 1364, startPoint y: 582, endPoint x: 1426, endPoint y: 592, distance: 62.8
click at [1426, 592] on div at bounding box center [1425, 579] width 7 height 71
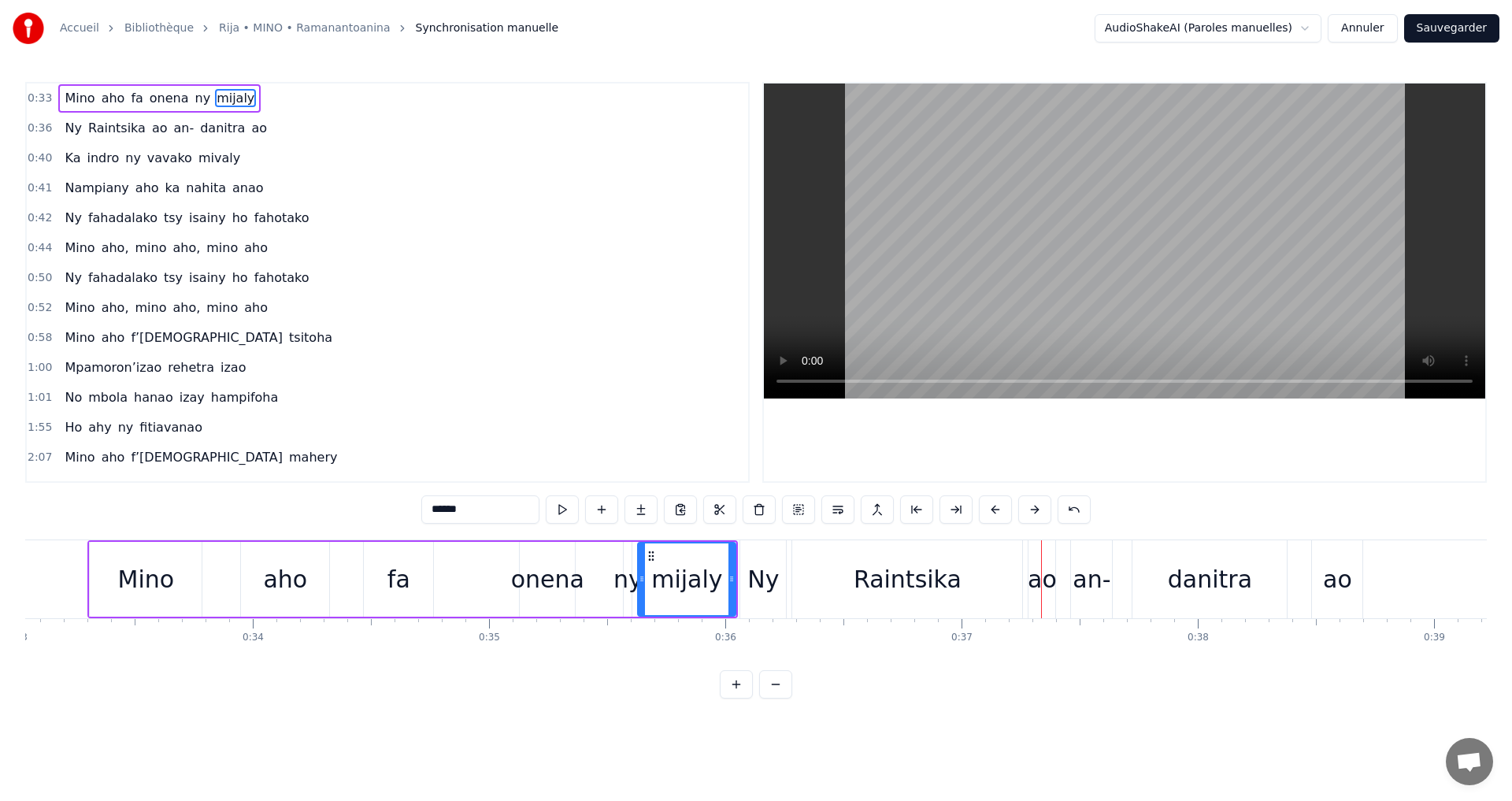
scroll to position [0, 7700]
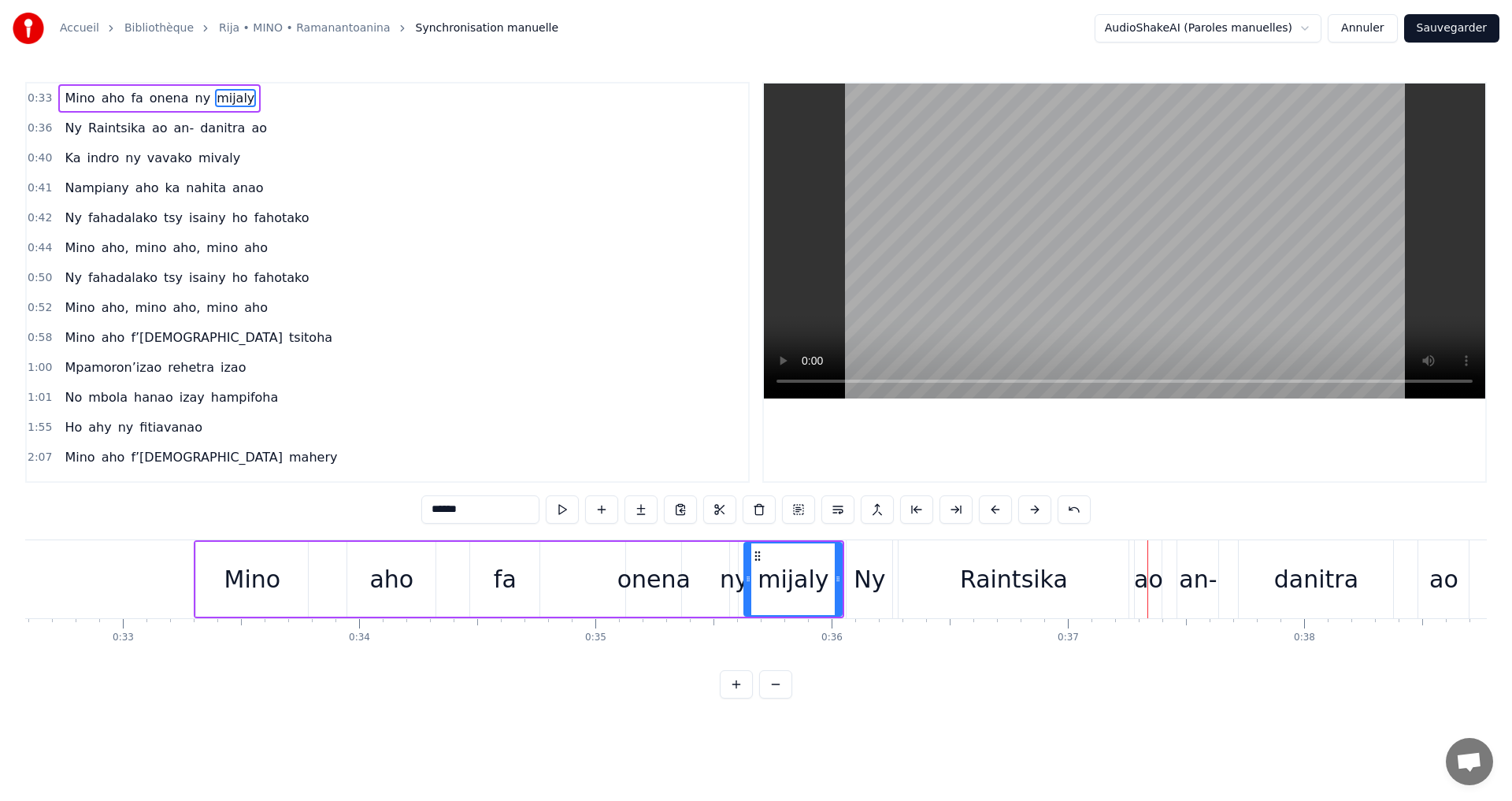
drag, startPoint x: 394, startPoint y: 596, endPoint x: 450, endPoint y: 597, distance: 56.0
click at [396, 597] on div "aho" at bounding box center [391, 580] width 44 height 36
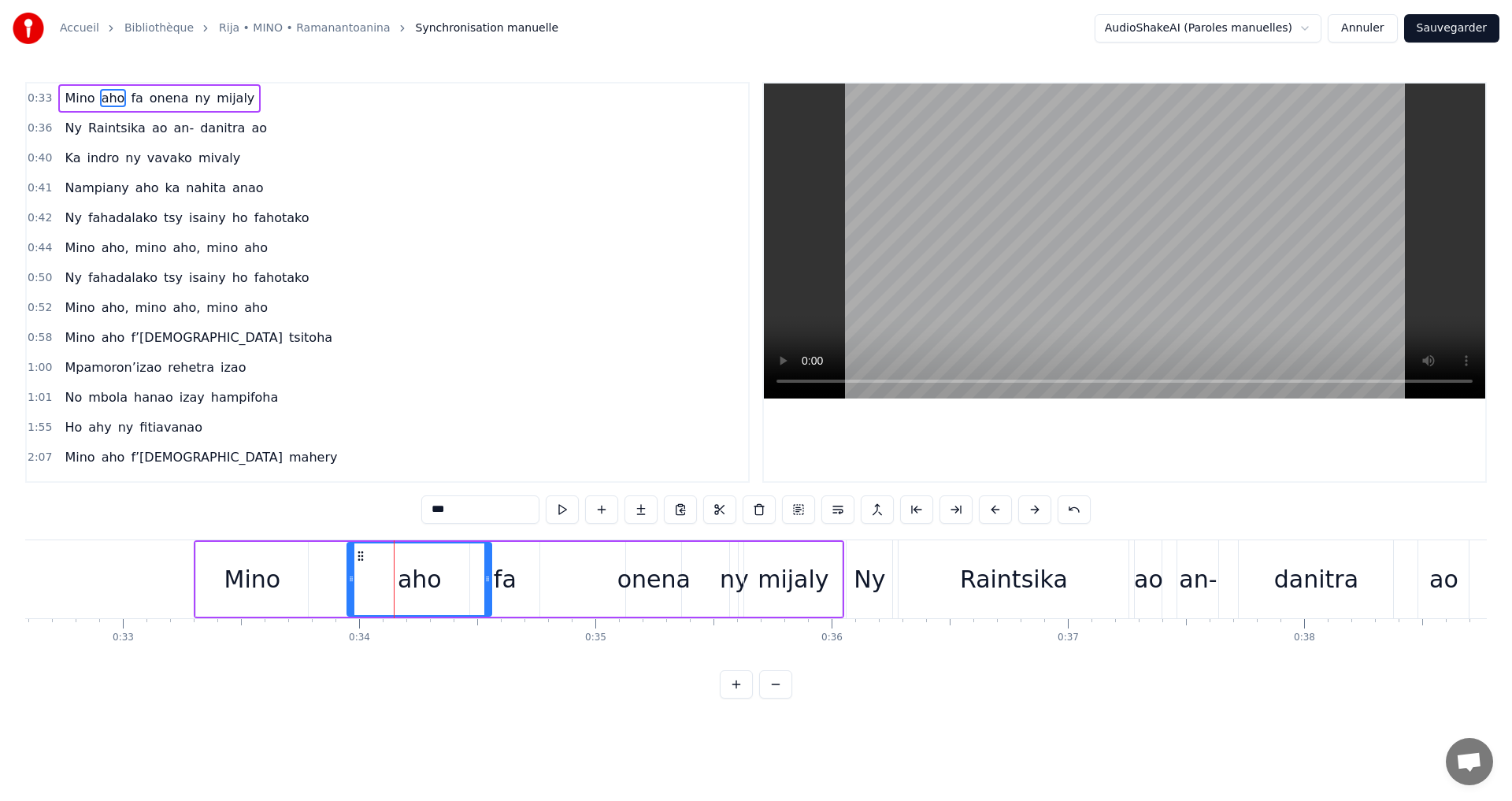
drag, startPoint x: 431, startPoint y: 578, endPoint x: 488, endPoint y: 589, distance: 58.1
click at [488, 589] on div at bounding box center [487, 579] width 7 height 71
click at [681, 582] on div "onena" at bounding box center [654, 580] width 73 height 36
type input "*****"
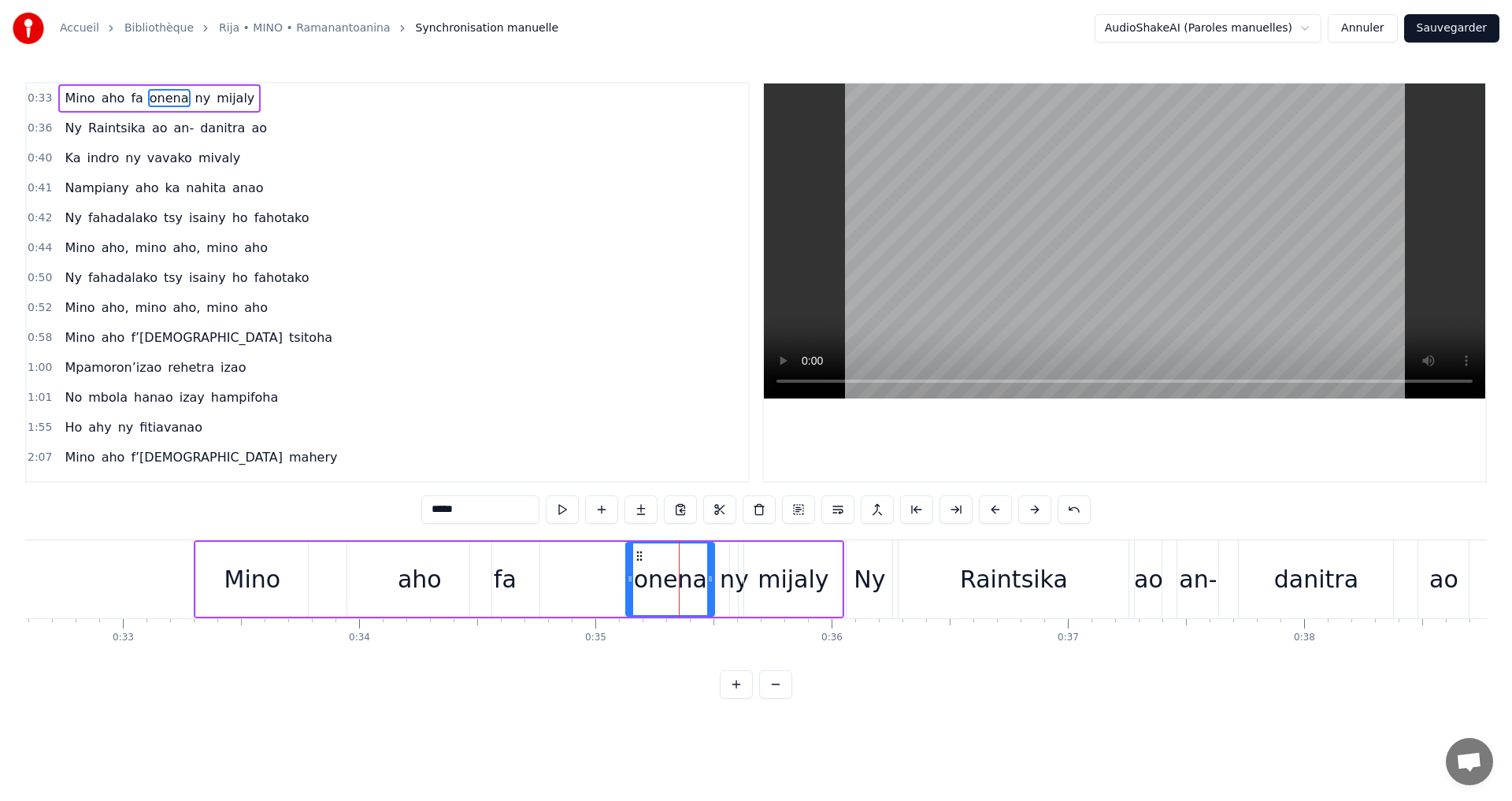
drag, startPoint x: 680, startPoint y: 579, endPoint x: 716, endPoint y: 589, distance: 37.4
click at [714, 589] on div at bounding box center [710, 579] width 7 height 71
click at [844, 581] on div "Mino aho fa onena ny mijaly" at bounding box center [520, 579] width 651 height 78
click at [799, 585] on div "mijaly" at bounding box center [794, 580] width 71 height 36
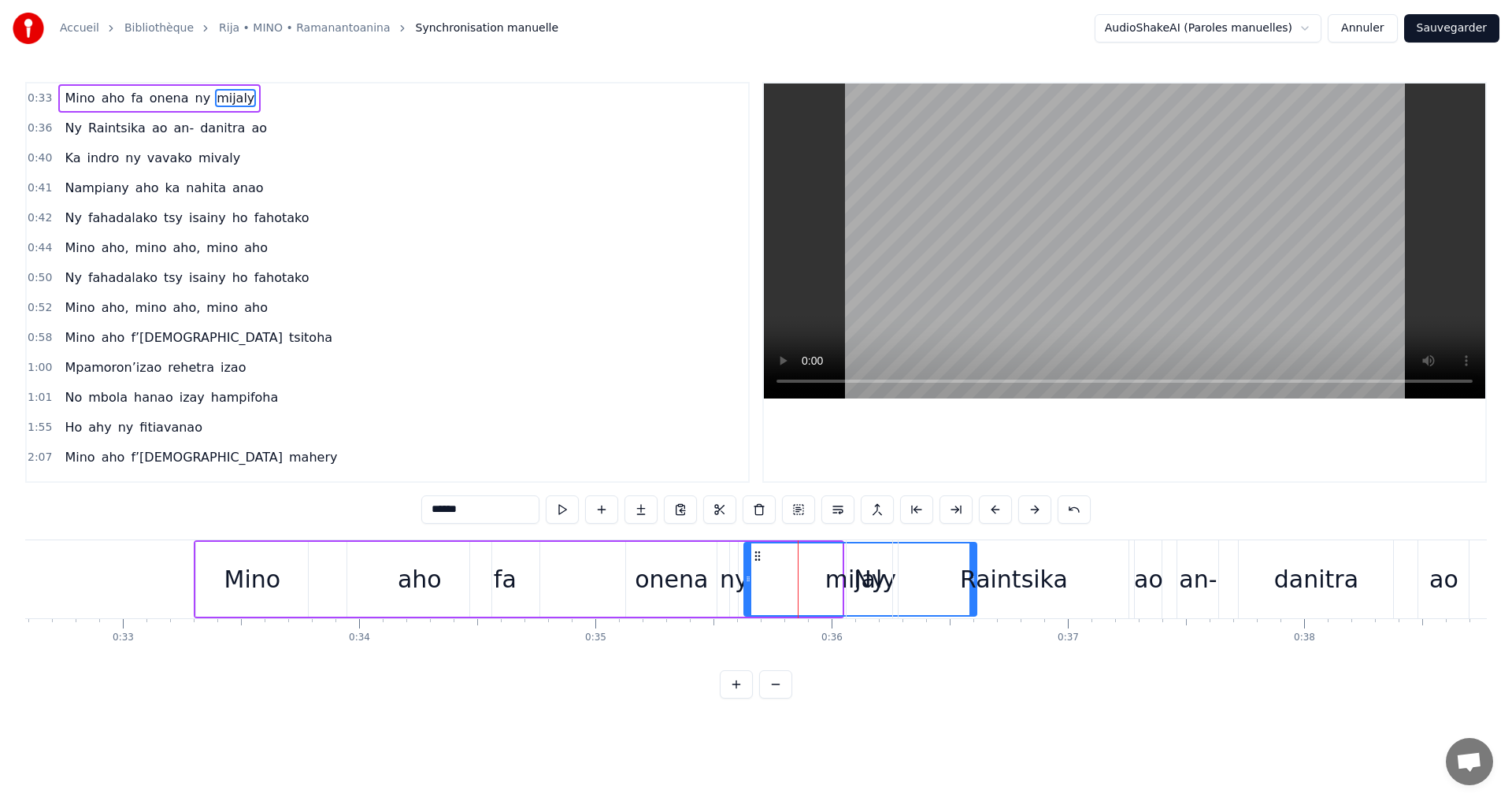
drag, startPoint x: 841, startPoint y: 578, endPoint x: 975, endPoint y: 594, distance: 135.0
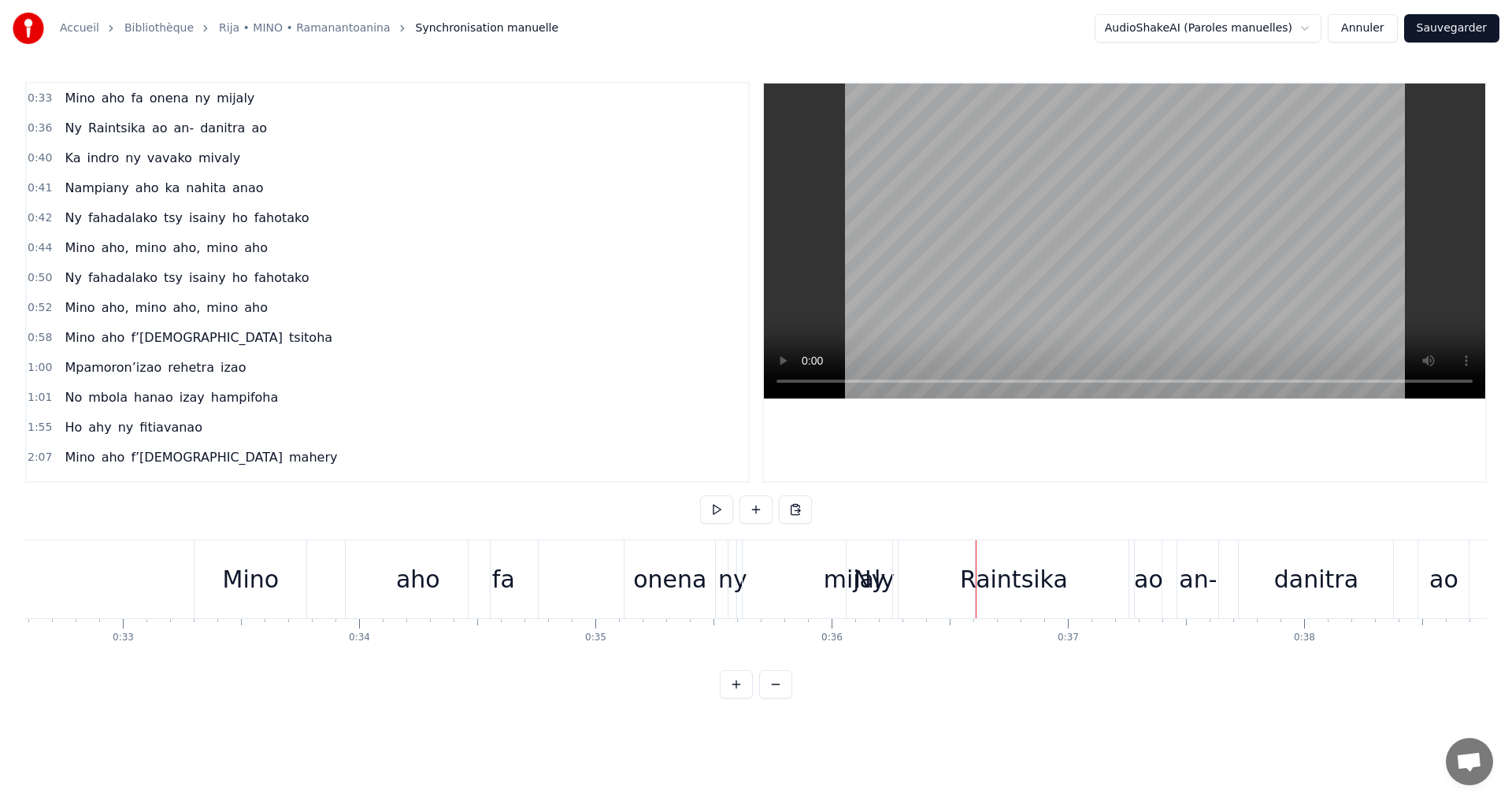
click at [930, 651] on div "[PERSON_NAME] [PERSON_NAME] ny mijaly Ny Raintsika ao an- [PERSON_NAME] ao Ka i…" at bounding box center [756, 598] width 1462 height 118
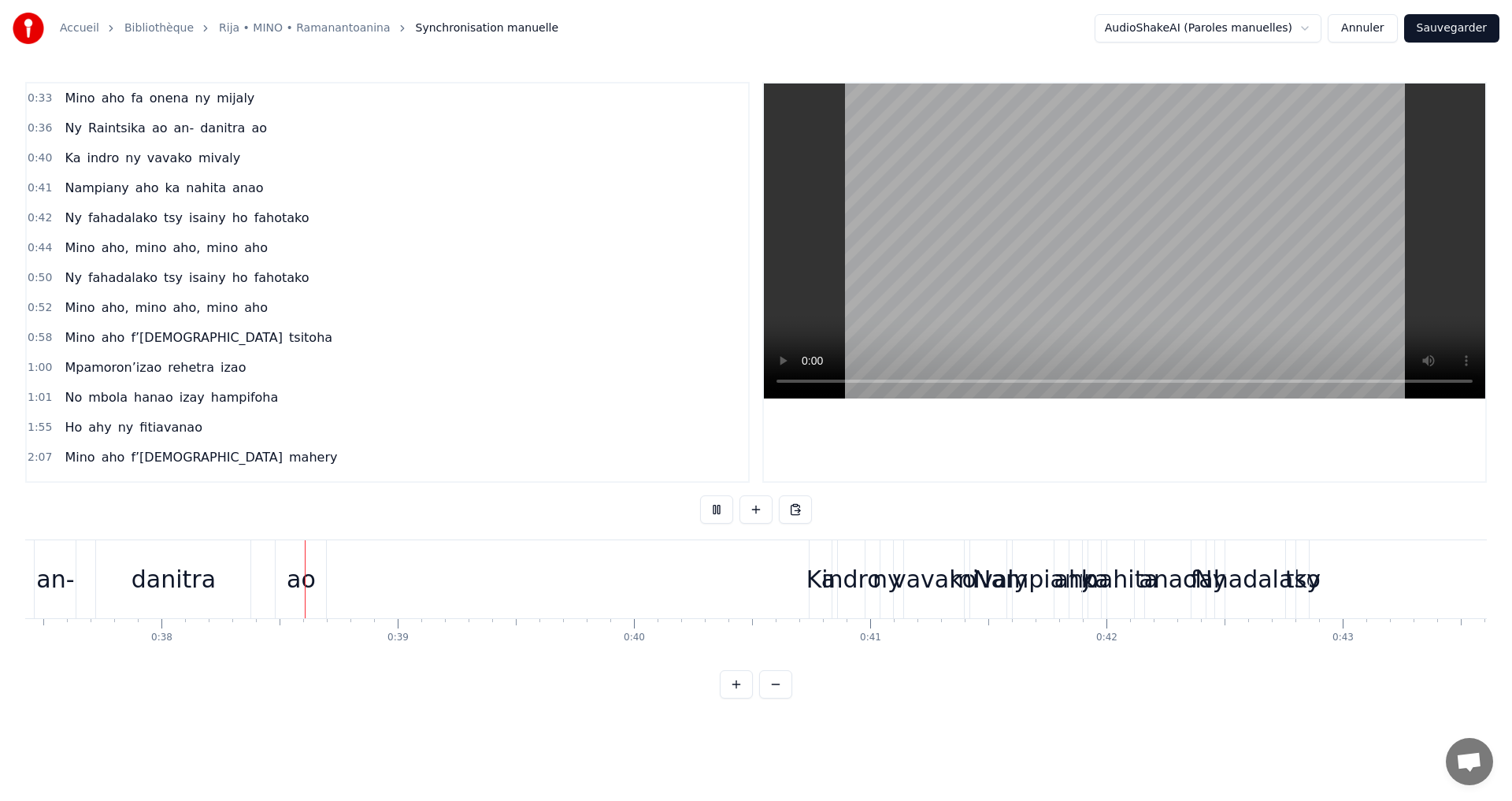
scroll to position [0, 8902]
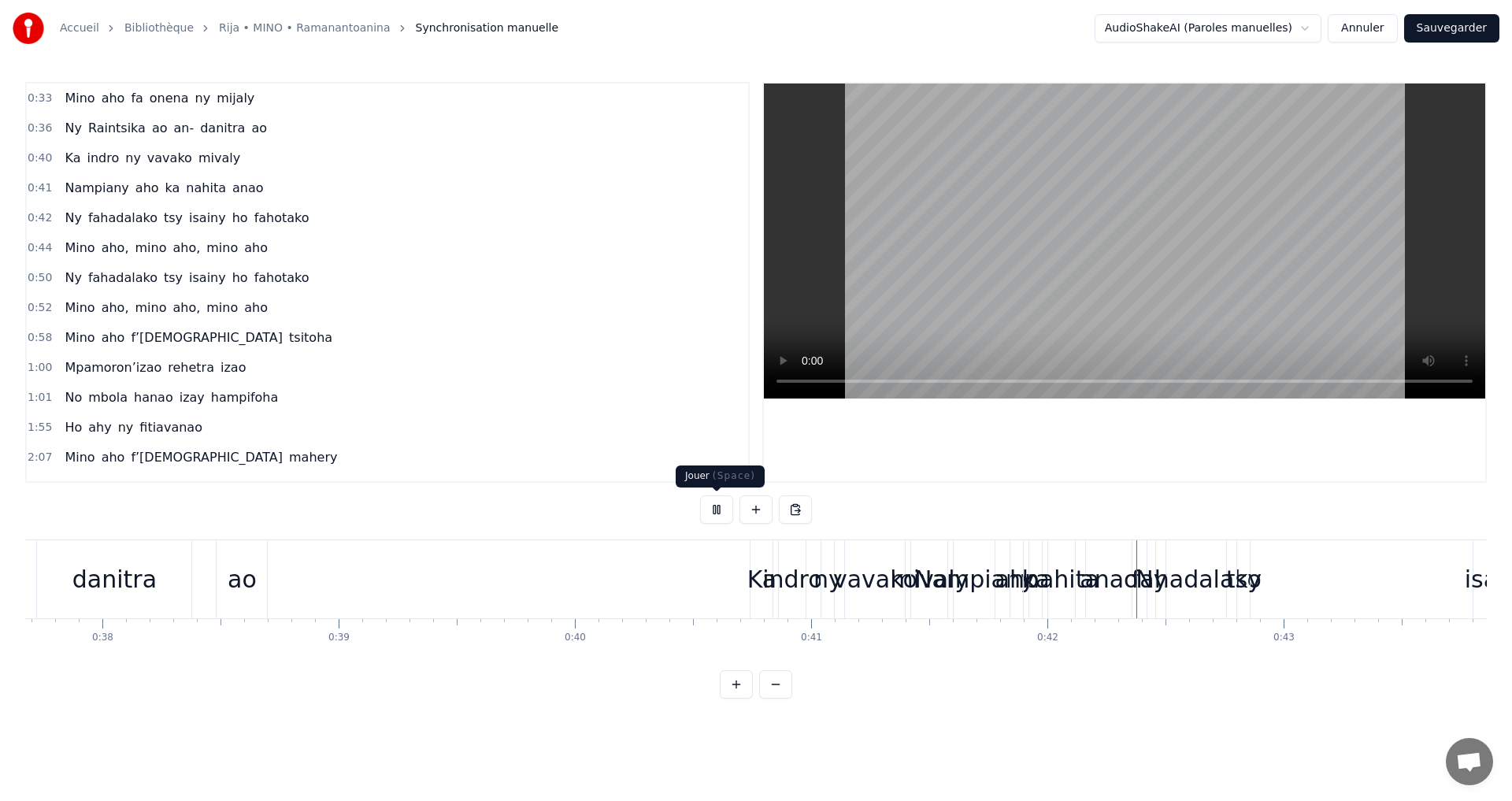
click at [715, 500] on button at bounding box center [717, 509] width 33 height 28
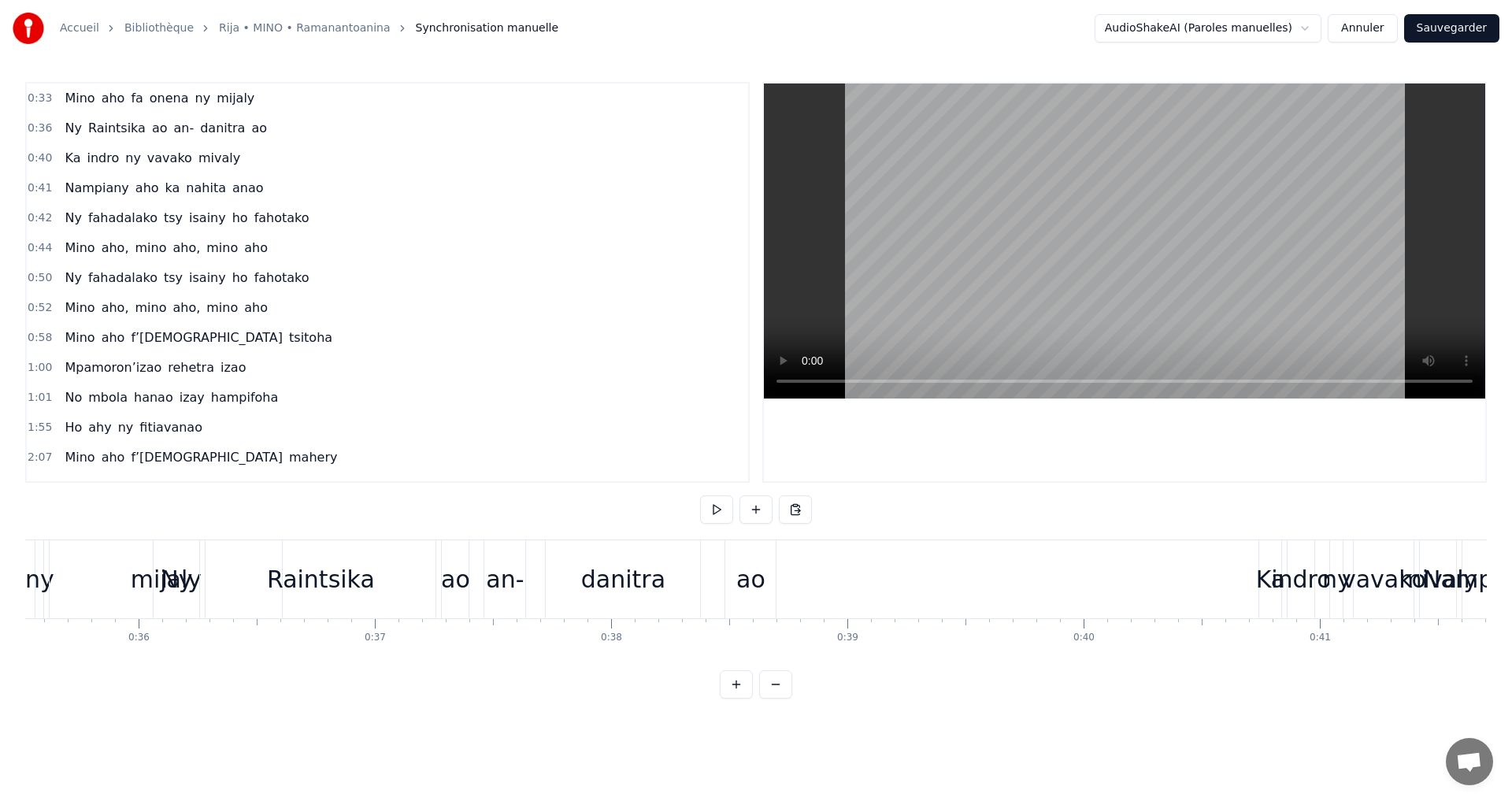
scroll to position [0, 8260]
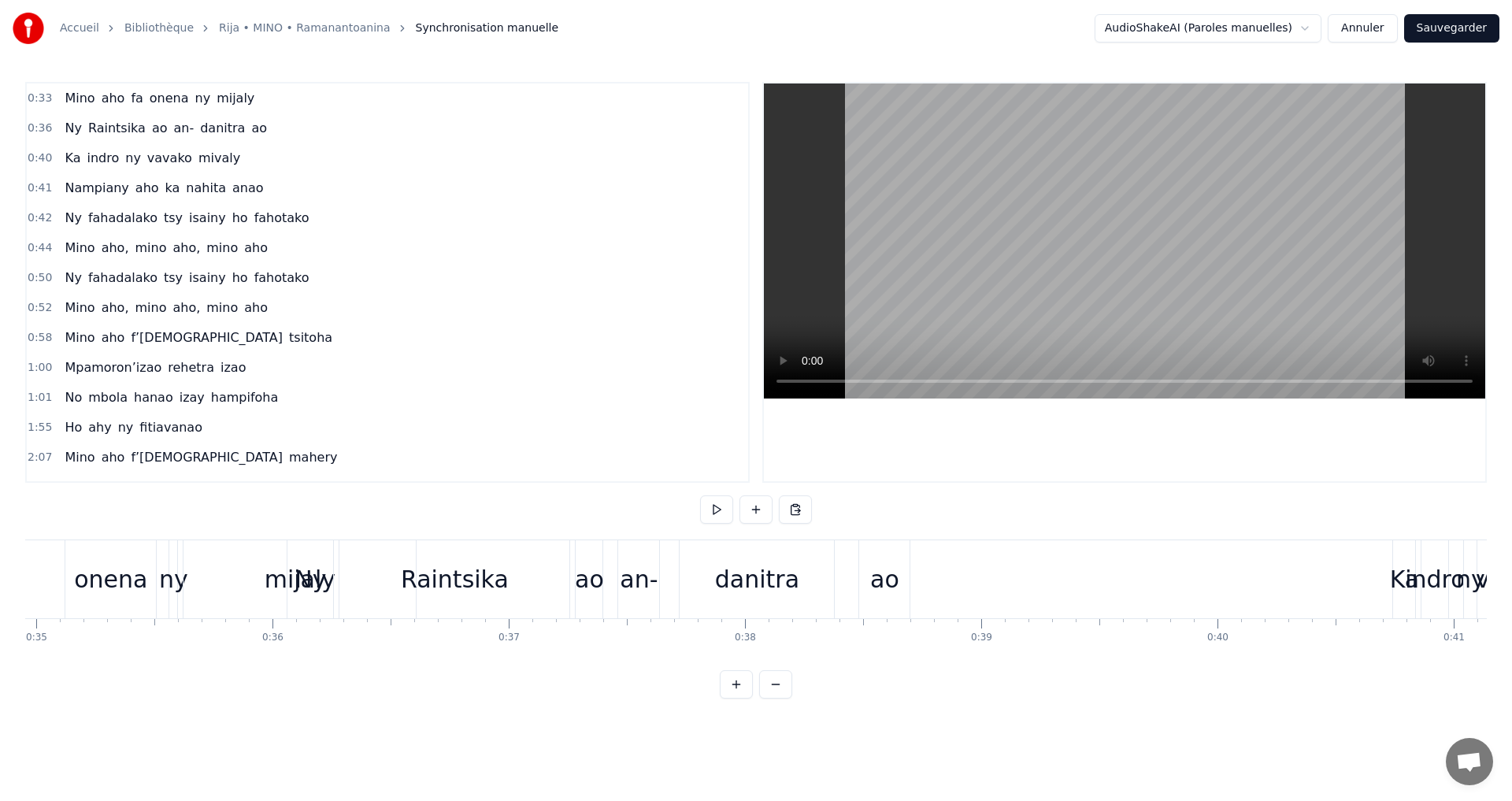
click at [309, 576] on div "Ny" at bounding box center [310, 580] width 32 height 36
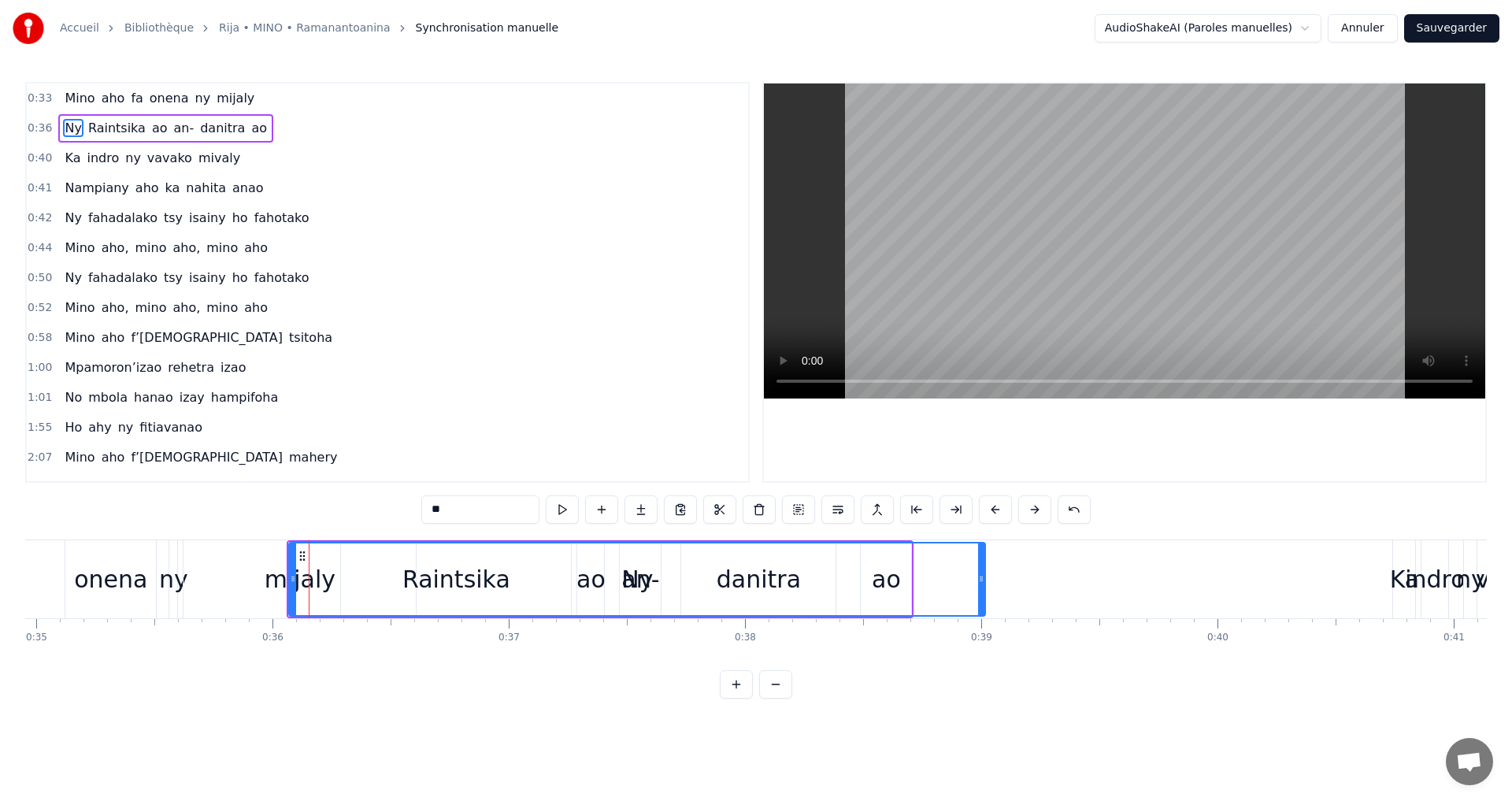
drag, startPoint x: 332, startPoint y: 578, endPoint x: 983, endPoint y: 663, distance: 656.5
click at [983, 657] on div "[PERSON_NAME] [PERSON_NAME] ny mijaly Ny Raintsika ao an- [PERSON_NAME] ao Ka i…" at bounding box center [756, 598] width 1462 height 118
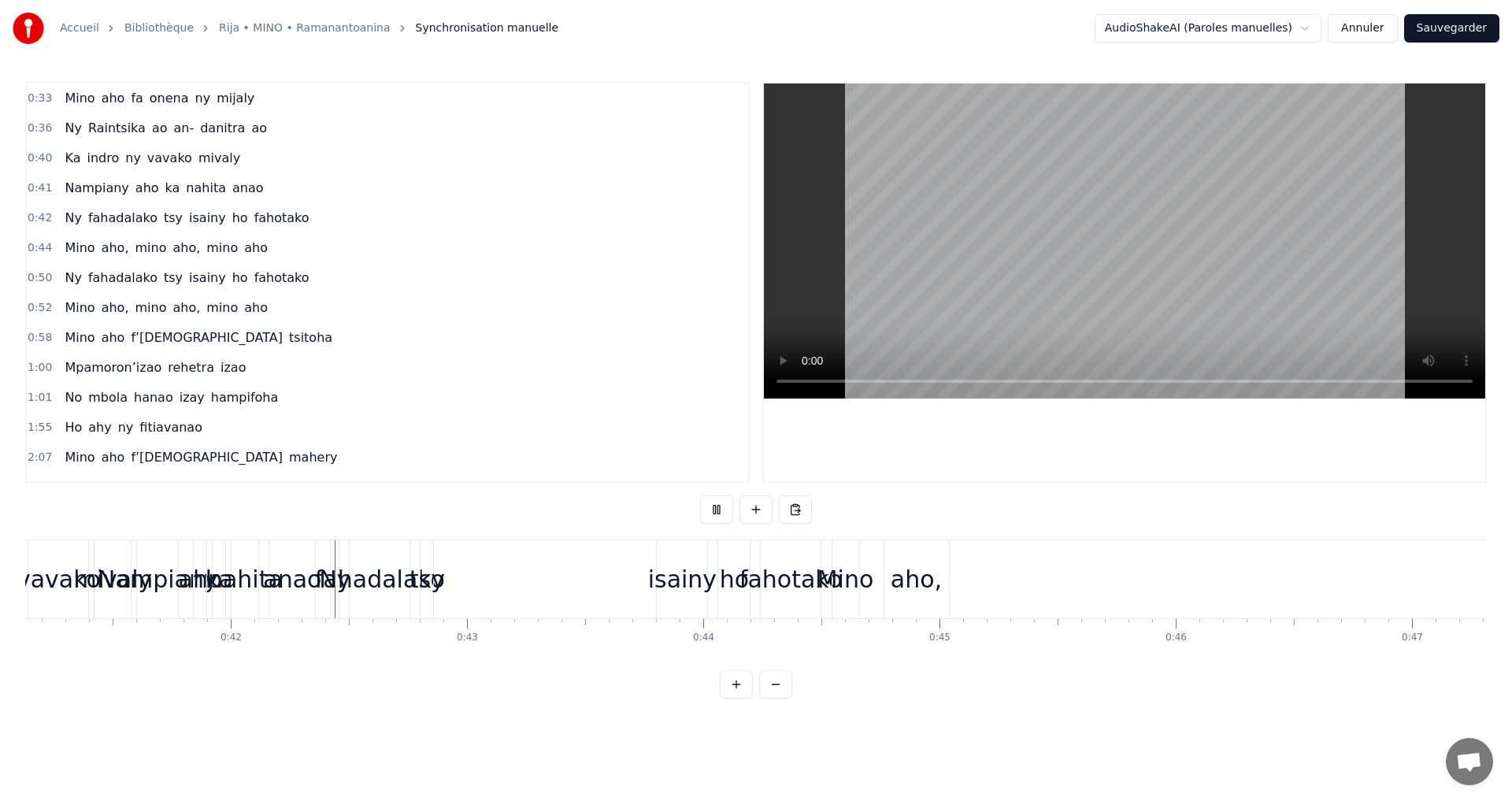
scroll to position [0, 9775]
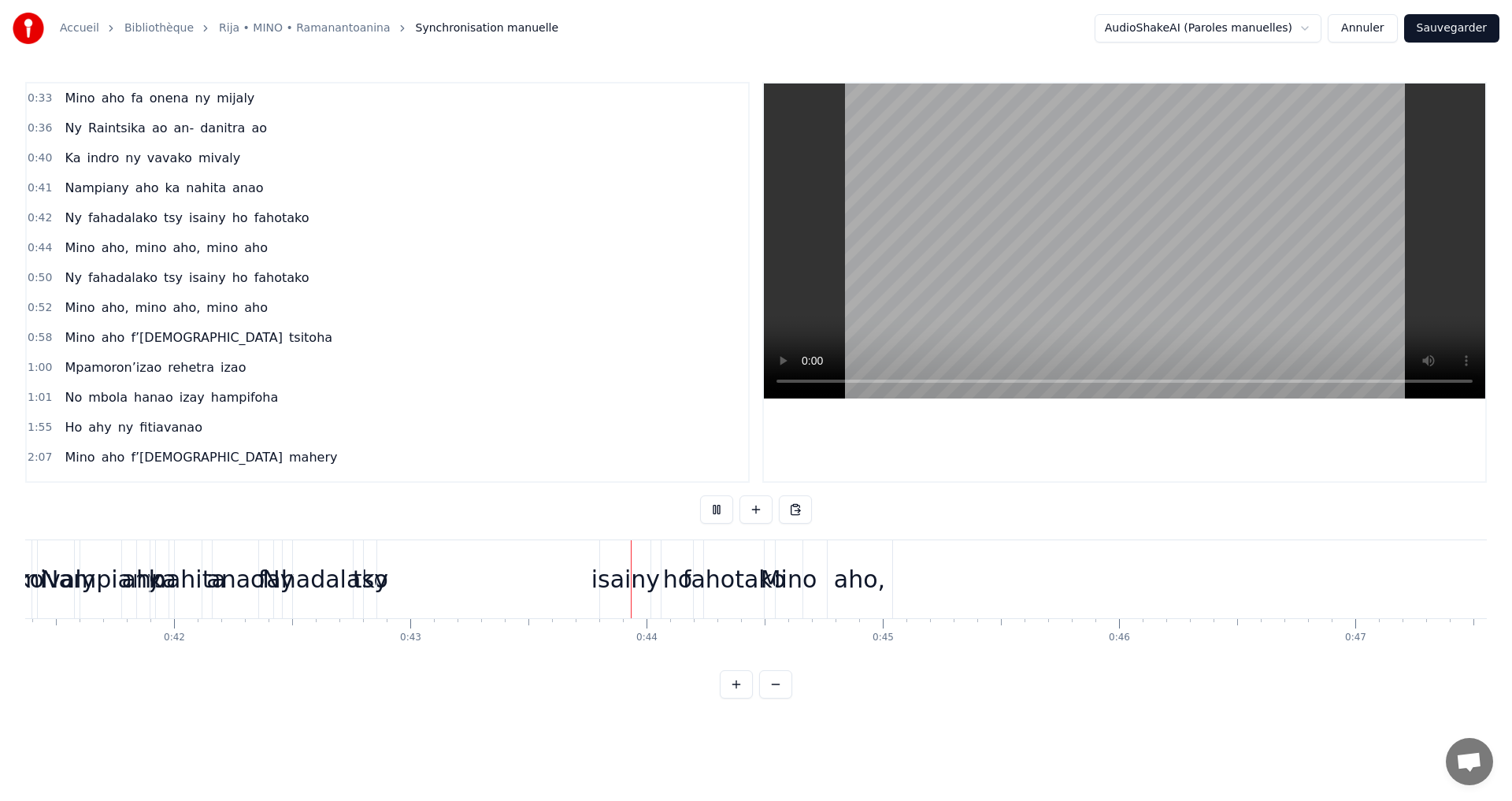
click at [706, 513] on button at bounding box center [717, 509] width 33 height 28
click at [712, 512] on button at bounding box center [717, 509] width 33 height 28
click at [713, 512] on button at bounding box center [717, 509] width 33 height 28
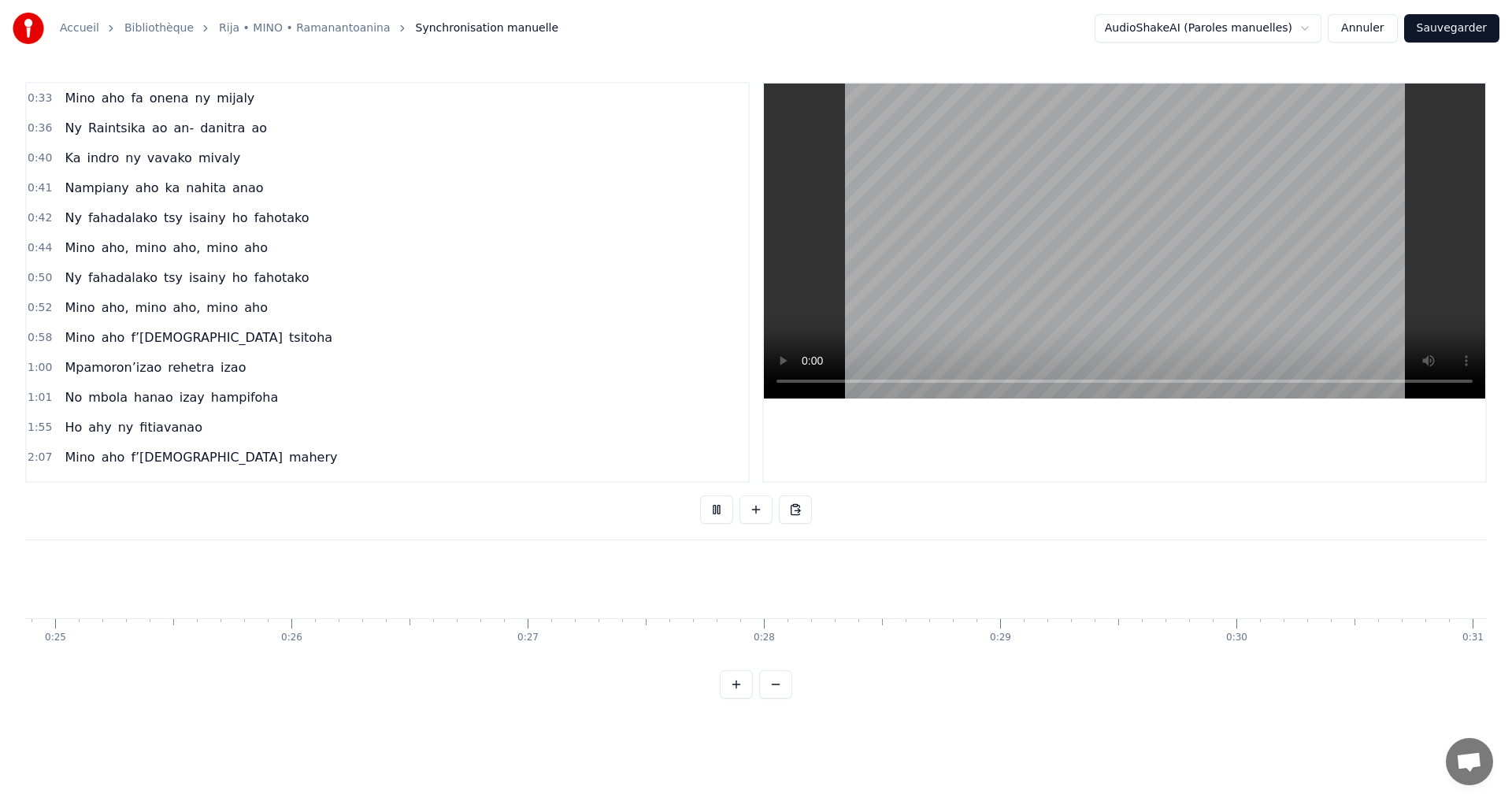
scroll to position [0, 5710]
click at [743, 699] on button at bounding box center [736, 685] width 33 height 28
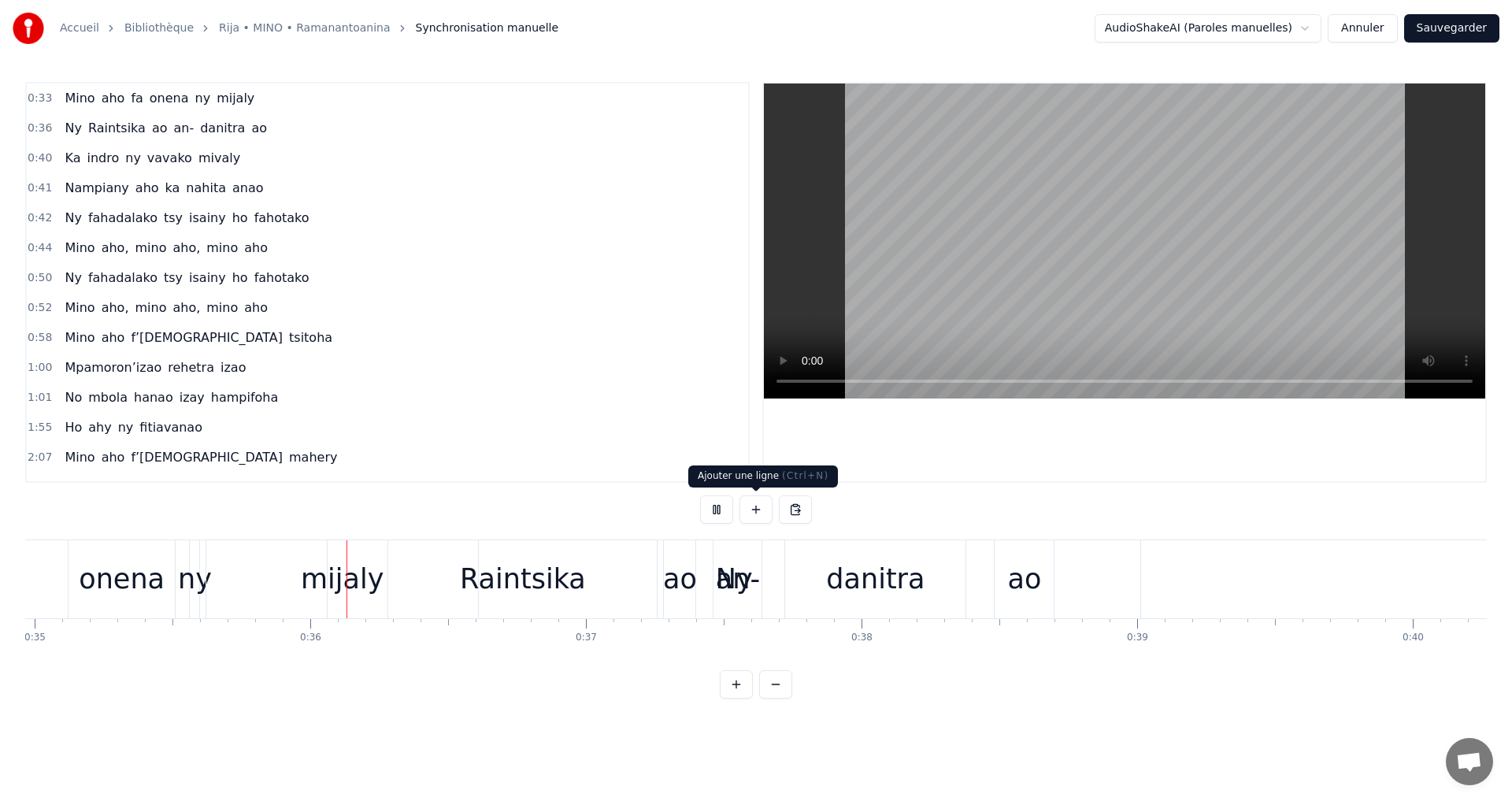
scroll to position [0, 9677]
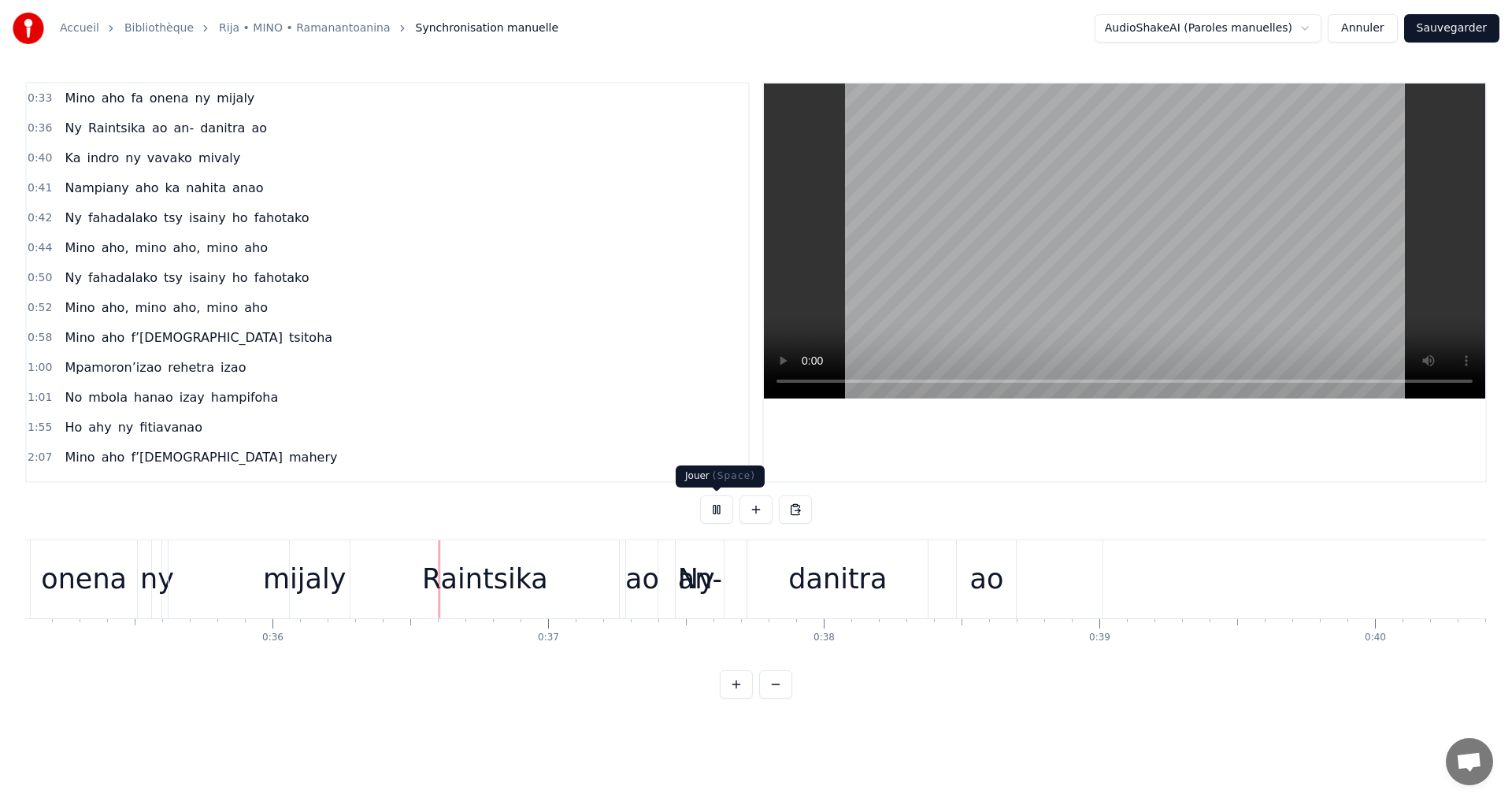
click at [724, 515] on button at bounding box center [717, 509] width 33 height 28
click at [32, 99] on span "0:33" at bounding box center [39, 98] width 24 height 16
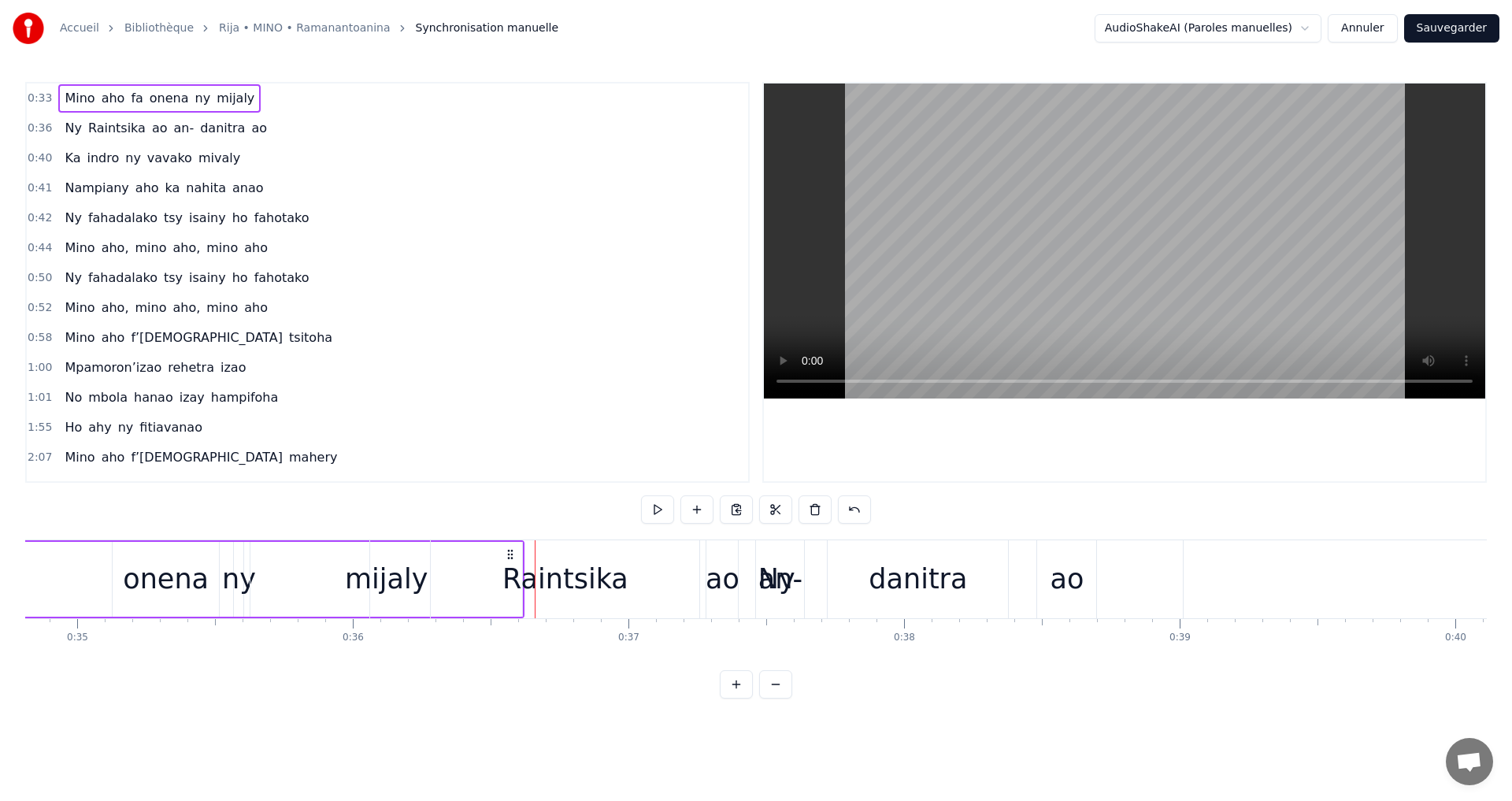
click at [31, 99] on span "0:33" at bounding box center [39, 98] width 24 height 16
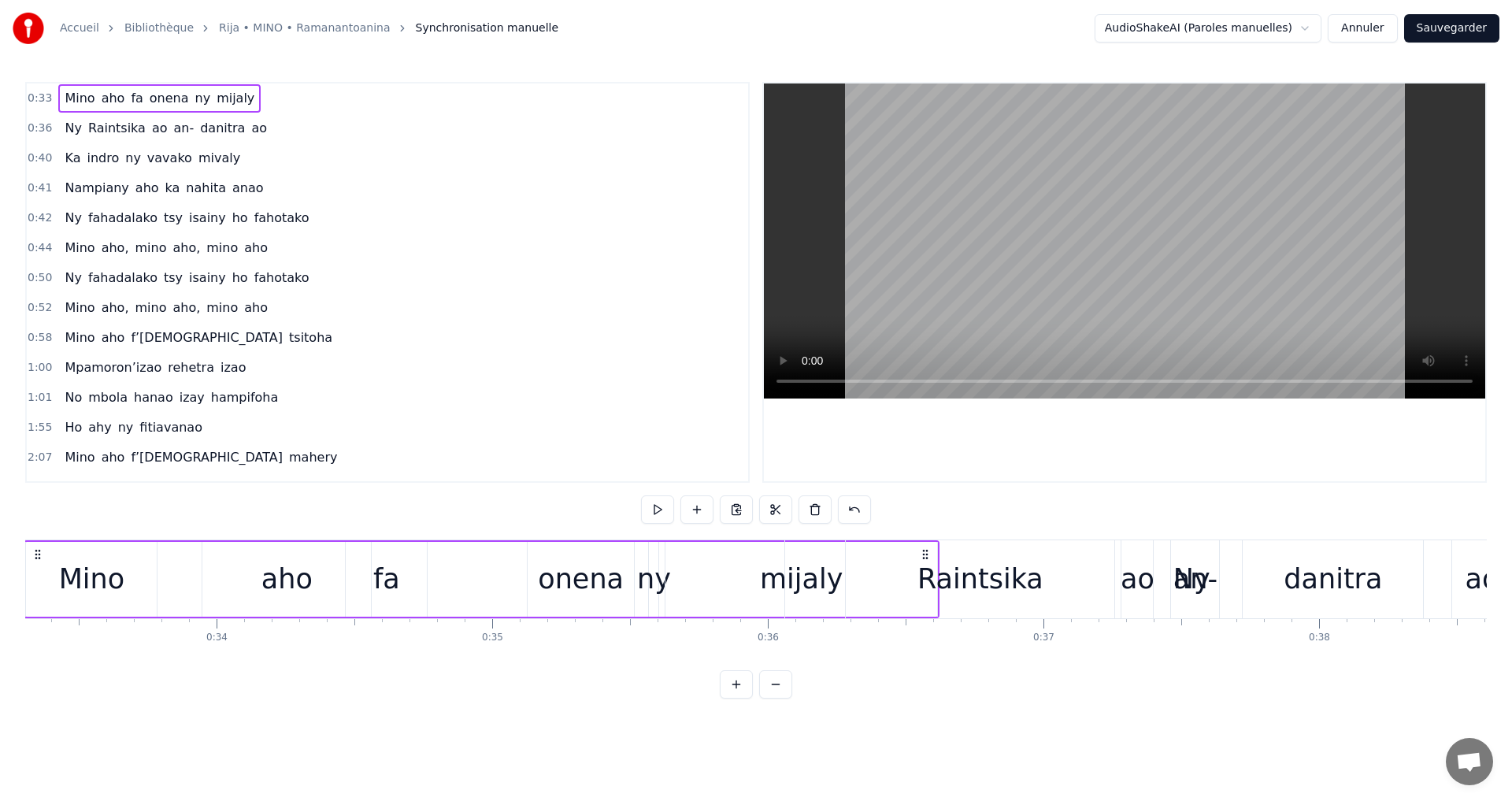
scroll to position [0, 9101]
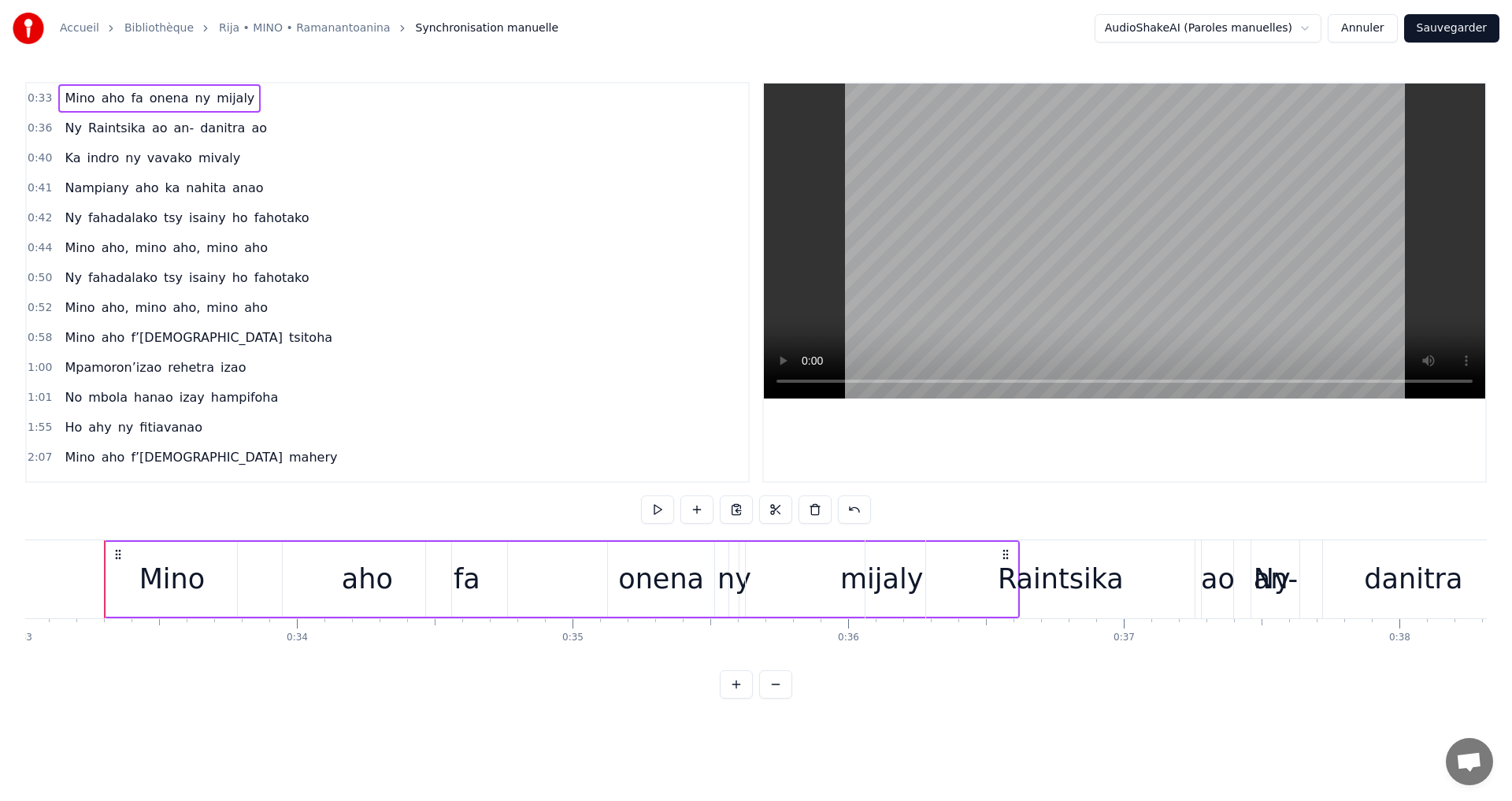
click at [1380, 28] on button "Annuler" at bounding box center [1363, 28] width 69 height 28
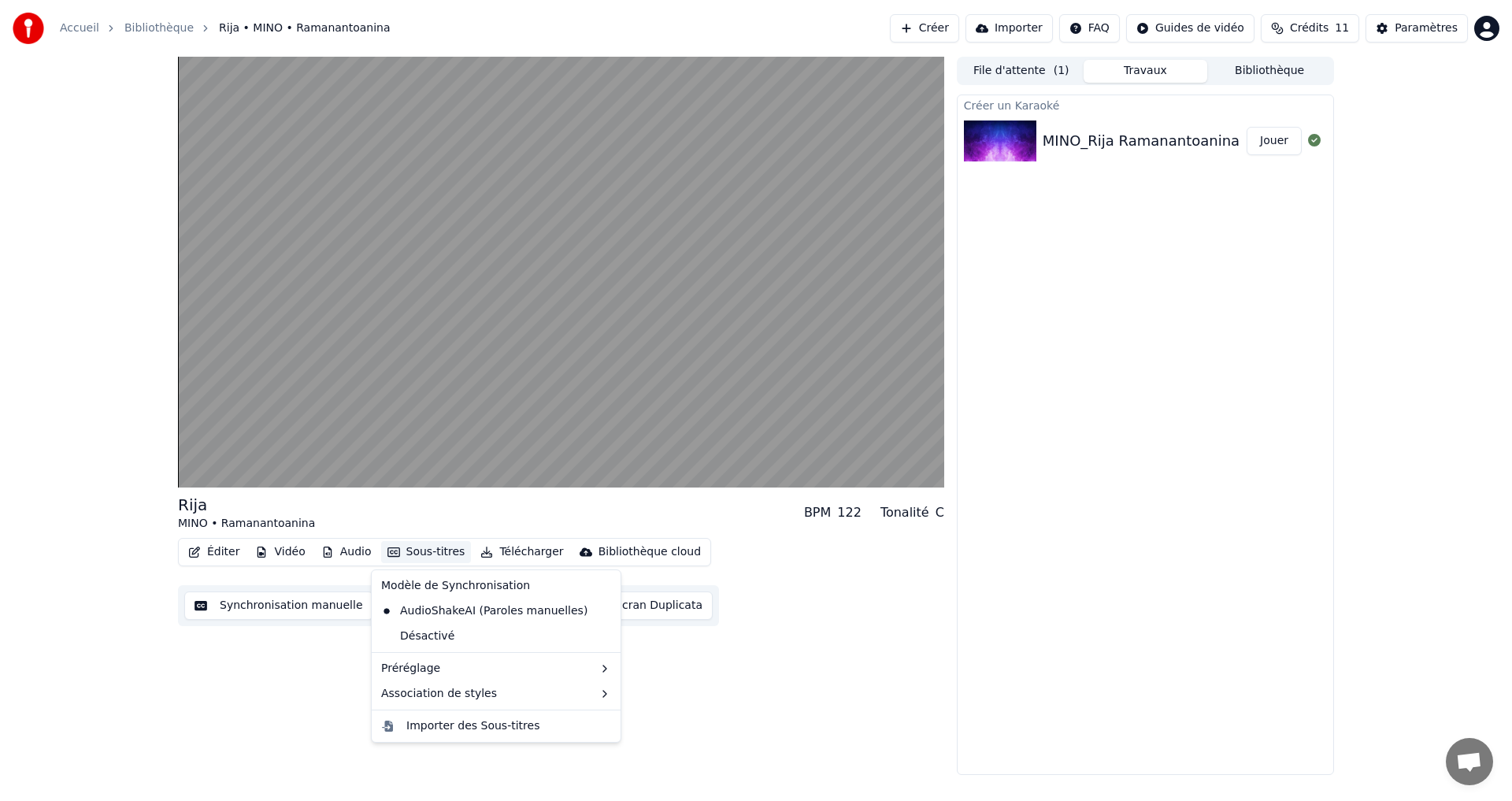
click at [433, 553] on button "Sous-titres" at bounding box center [426, 552] width 91 height 23
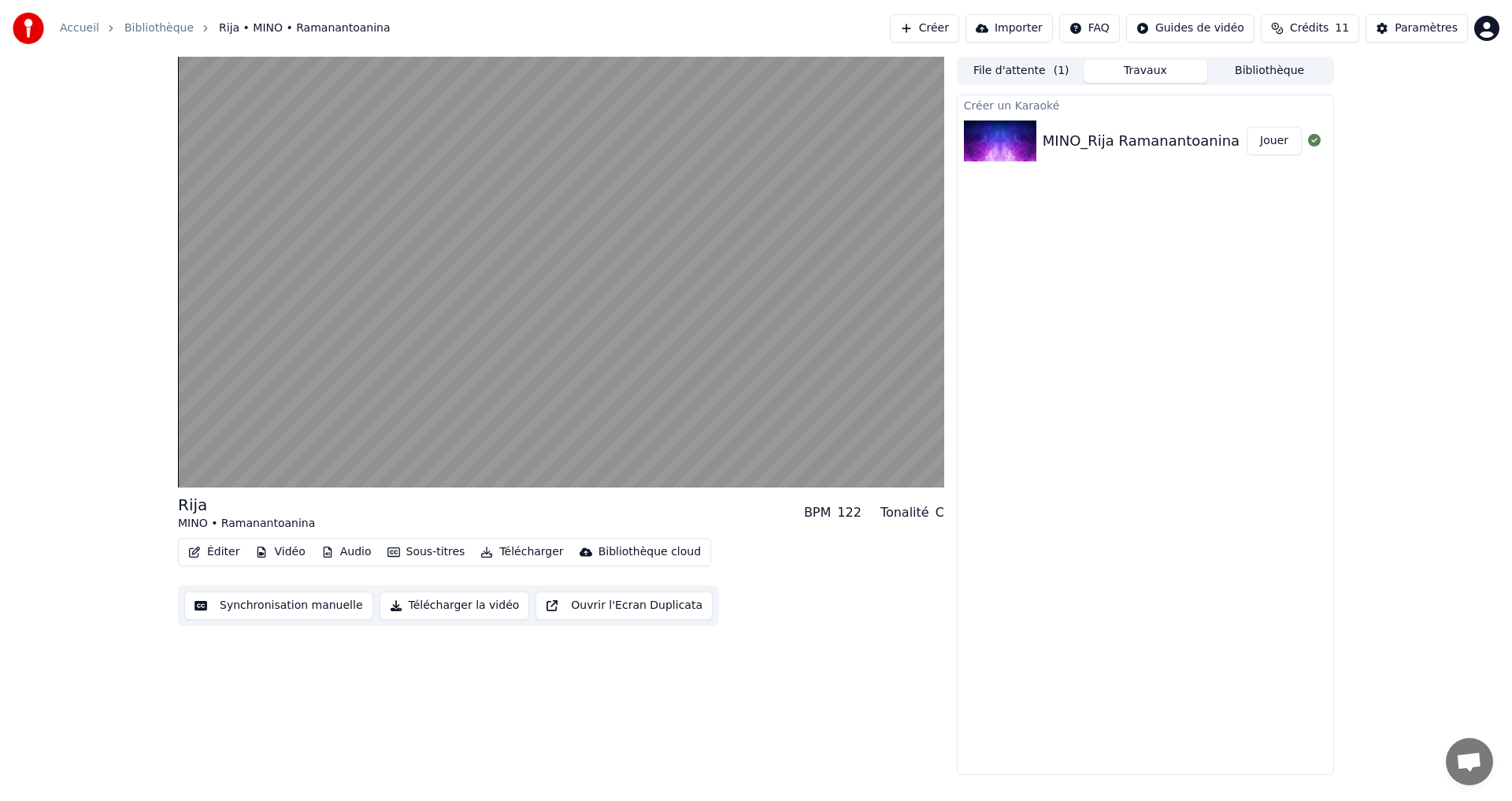
click at [252, 611] on button "Synchronisation manuelle" at bounding box center [280, 606] width 189 height 28
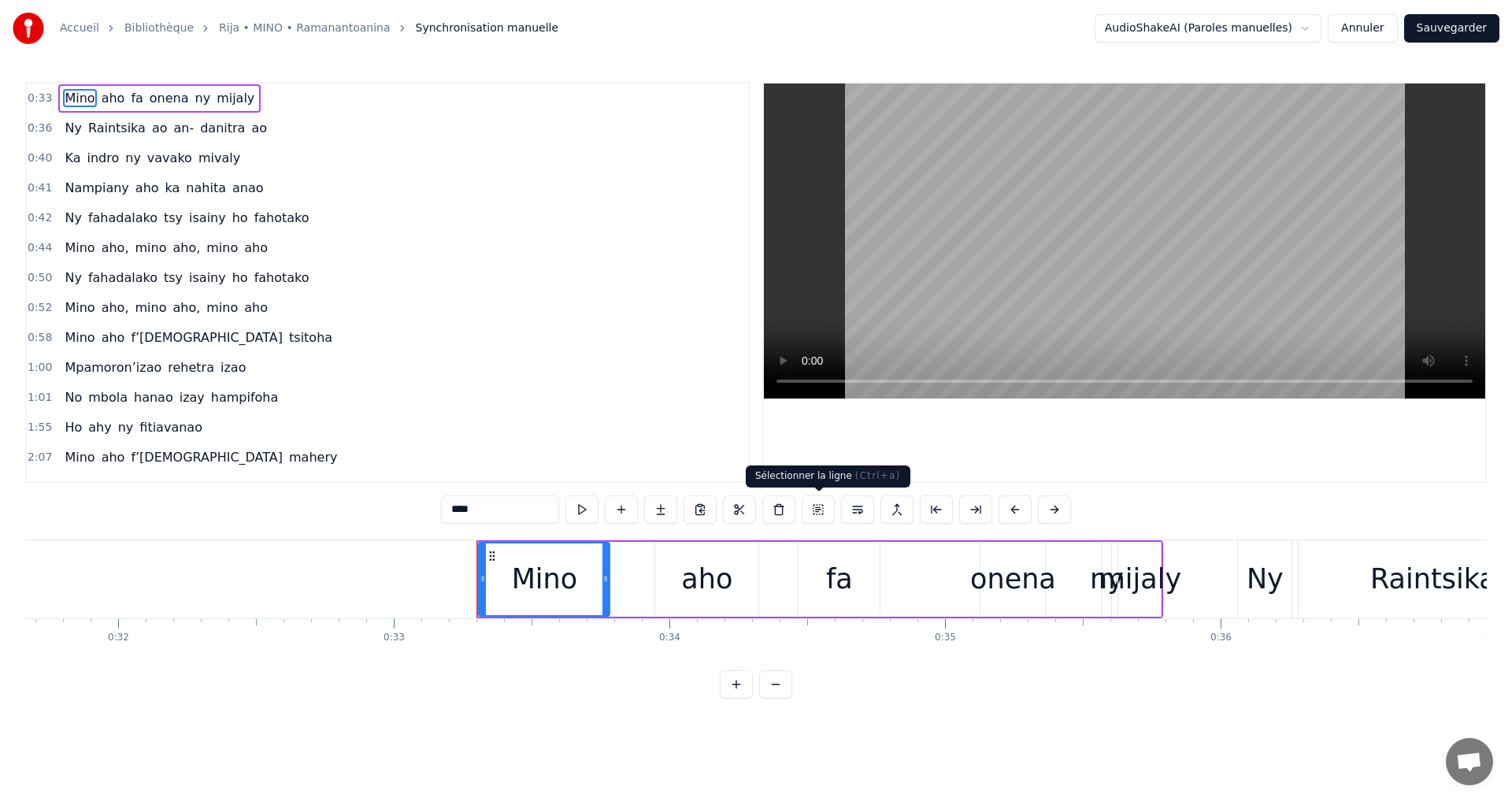
scroll to position [0, 9101]
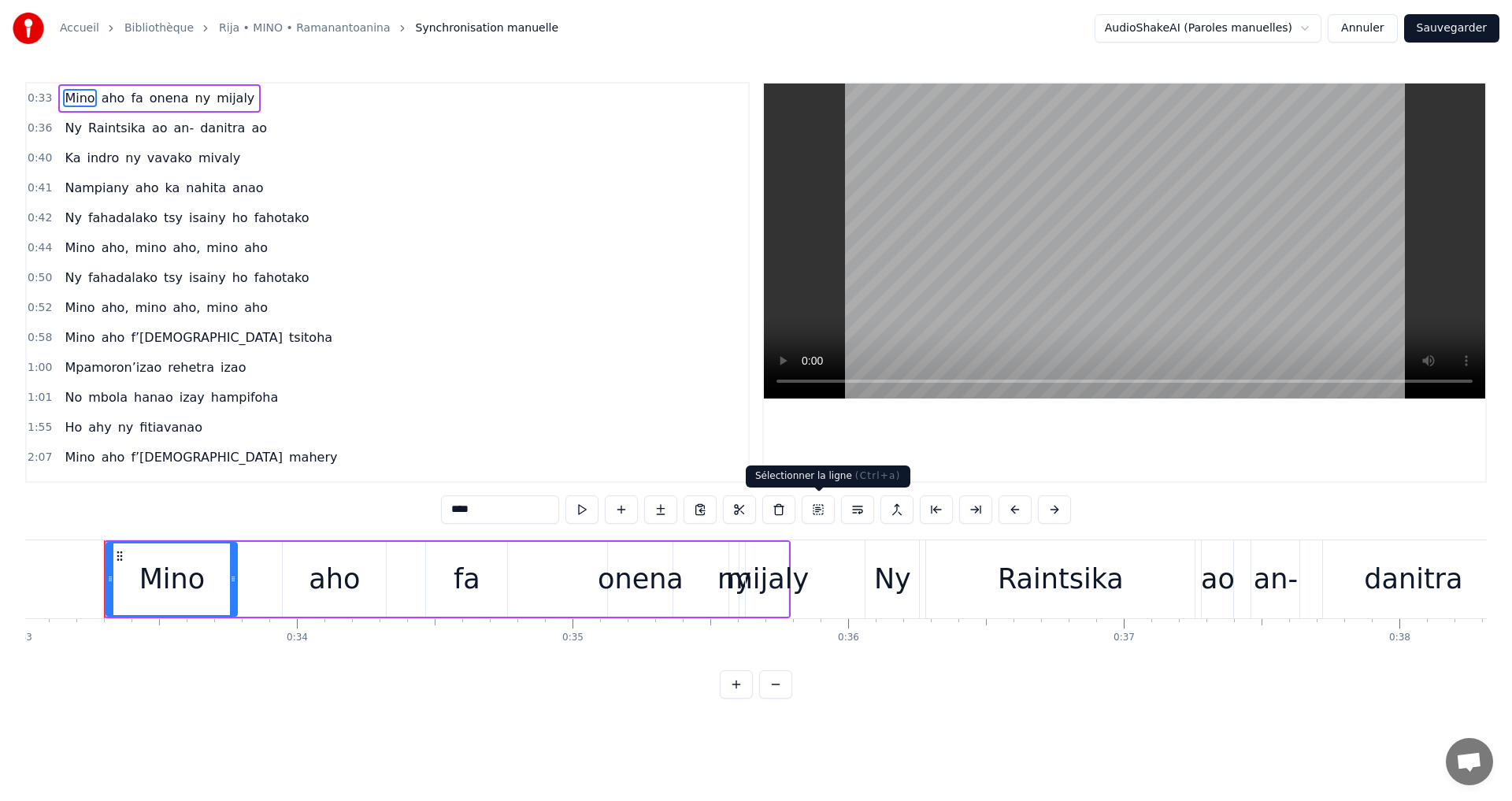
click at [815, 511] on button at bounding box center [818, 509] width 33 height 28
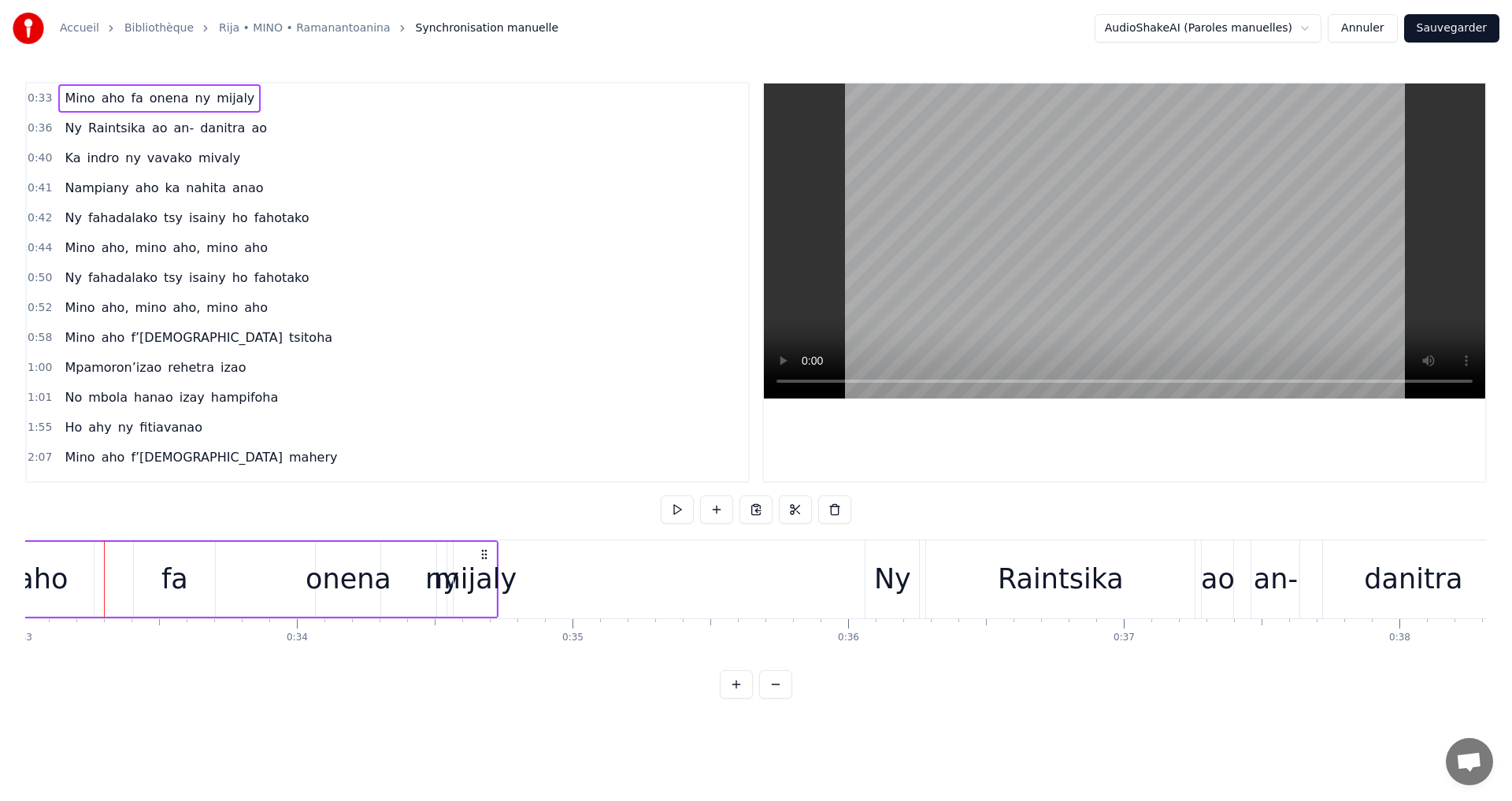
drag, startPoint x: 777, startPoint y: 554, endPoint x: 485, endPoint y: 559, distance: 292.0
click at [485, 559] on icon at bounding box center [484, 553] width 12 height 12
click at [487, 577] on div "mijaly" at bounding box center [476, 579] width 83 height 42
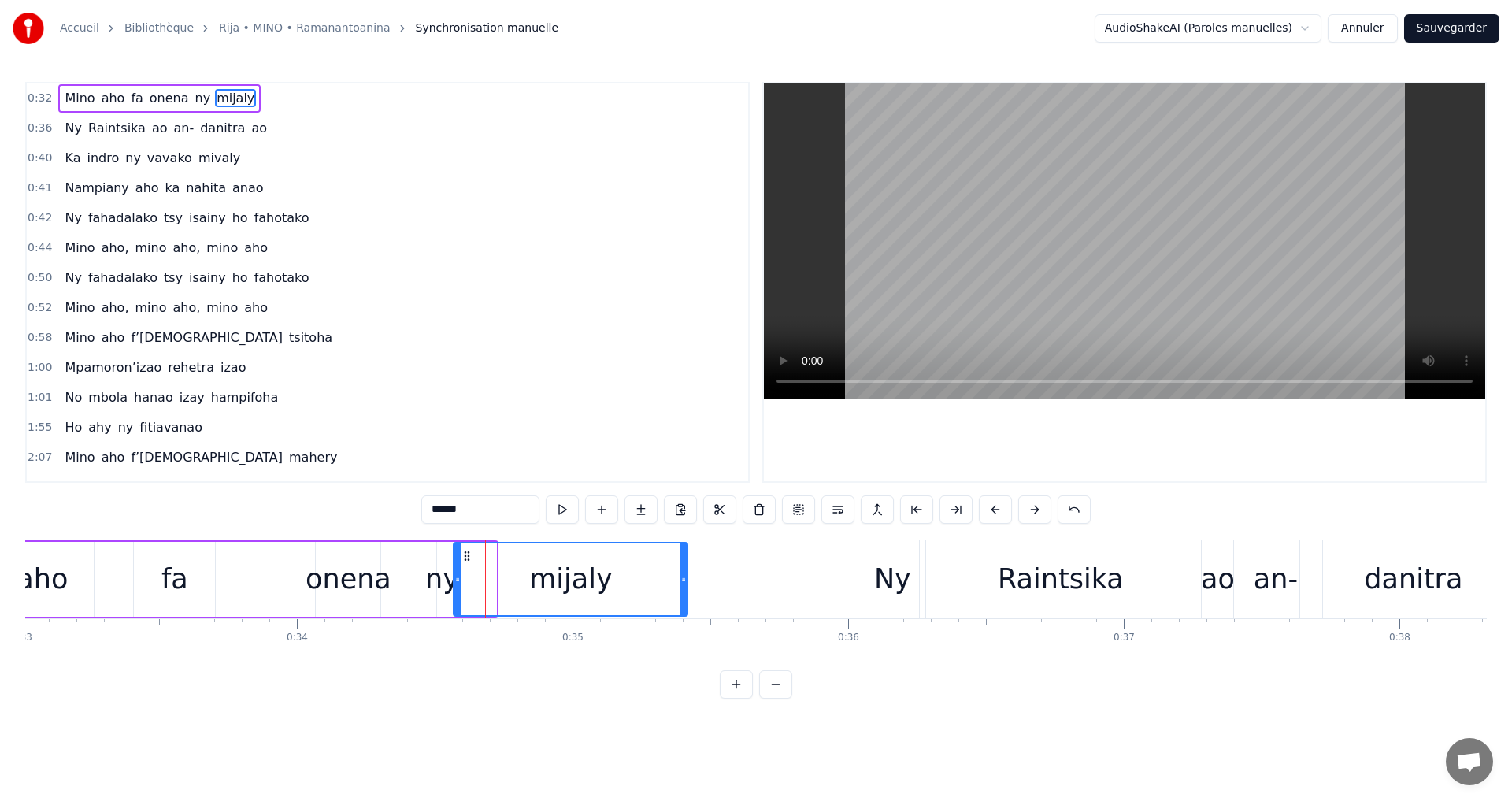
drag, startPoint x: 494, startPoint y: 580, endPoint x: 686, endPoint y: 588, distance: 192.2
click at [686, 588] on div at bounding box center [684, 579] width 7 height 71
click at [447, 582] on div "ny" at bounding box center [442, 579] width 34 height 42
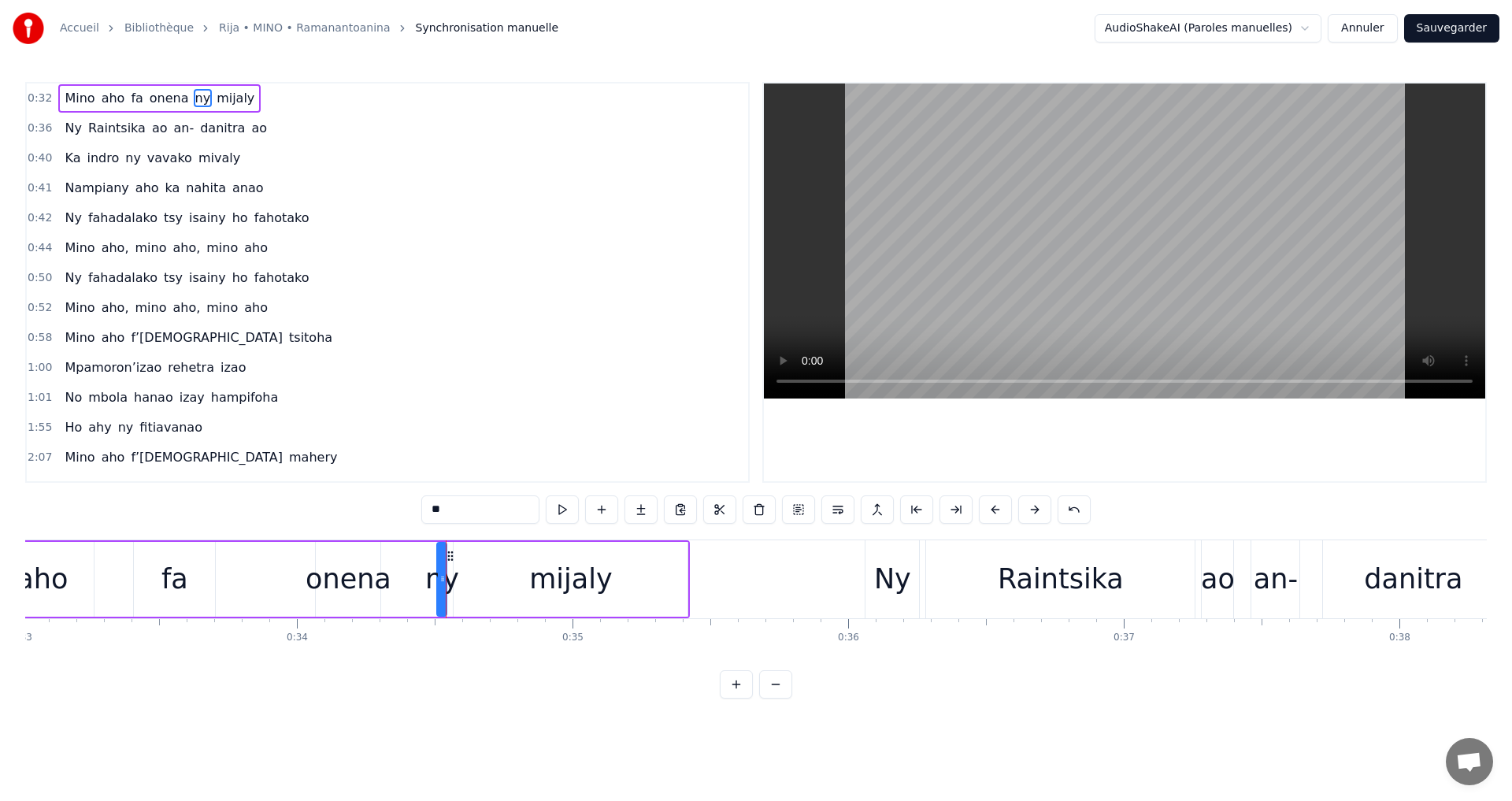
click at [661, 687] on div "0:32 [PERSON_NAME] [PERSON_NAME] ny mijaly 0:36 Ny Raintsika ao an- [PERSON_NAM…" at bounding box center [756, 390] width 1462 height 617
drag, startPoint x: 552, startPoint y: 711, endPoint x: 317, endPoint y: 556, distance: 281.5
click at [552, 699] on div "0:32 [PERSON_NAME] [PERSON_NAME] ny mijaly 0:36 Ny Raintsika ao an- [PERSON_NAM…" at bounding box center [756, 390] width 1462 height 617
click at [370, 566] on div "onena" at bounding box center [349, 579] width 86 height 42
drag, startPoint x: 651, startPoint y: 558, endPoint x: 551, endPoint y: 573, distance: 101.1
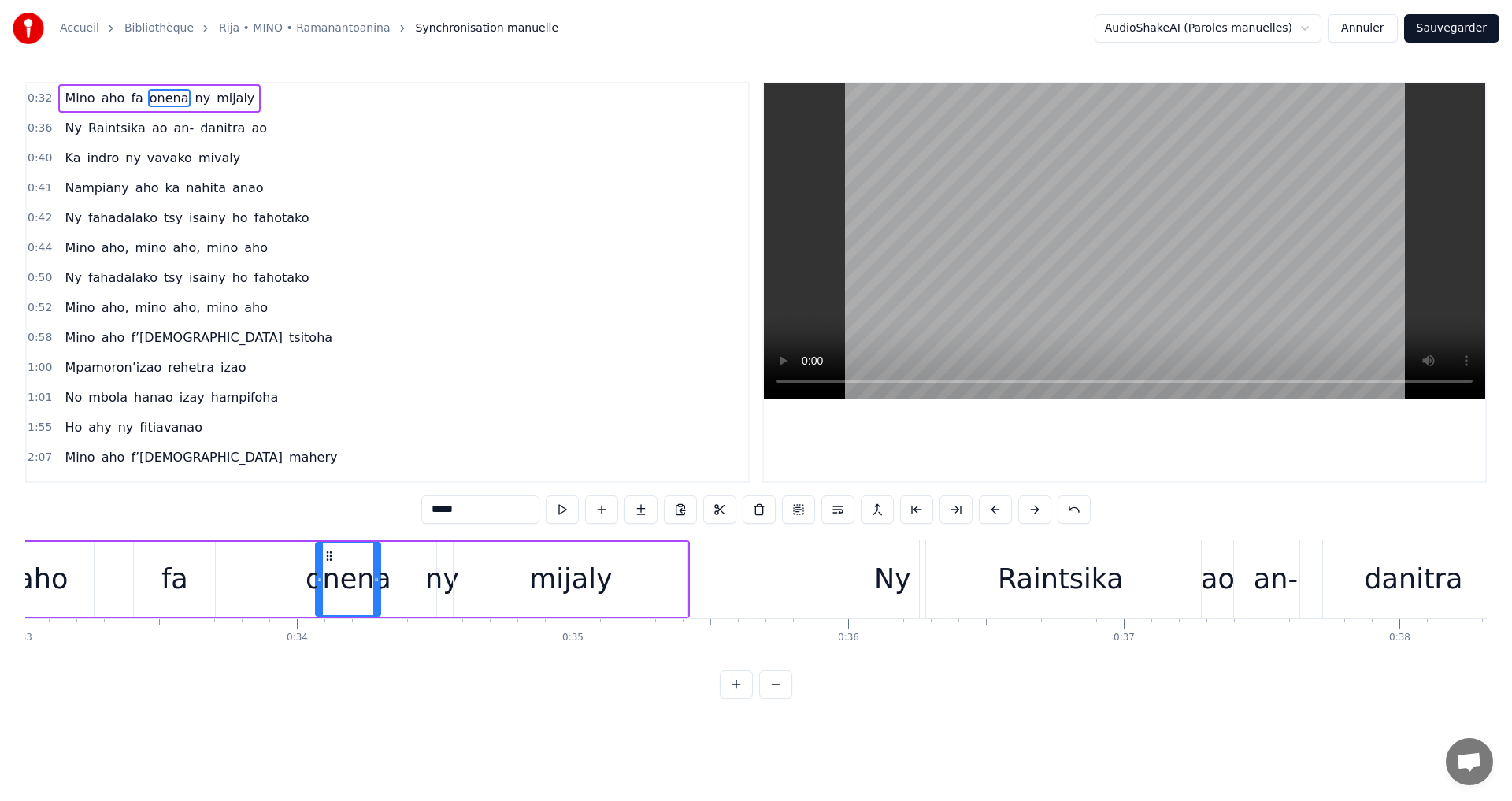
click at [551, 573] on div "mijaly" at bounding box center [570, 580] width 234 height 75
type input "******"
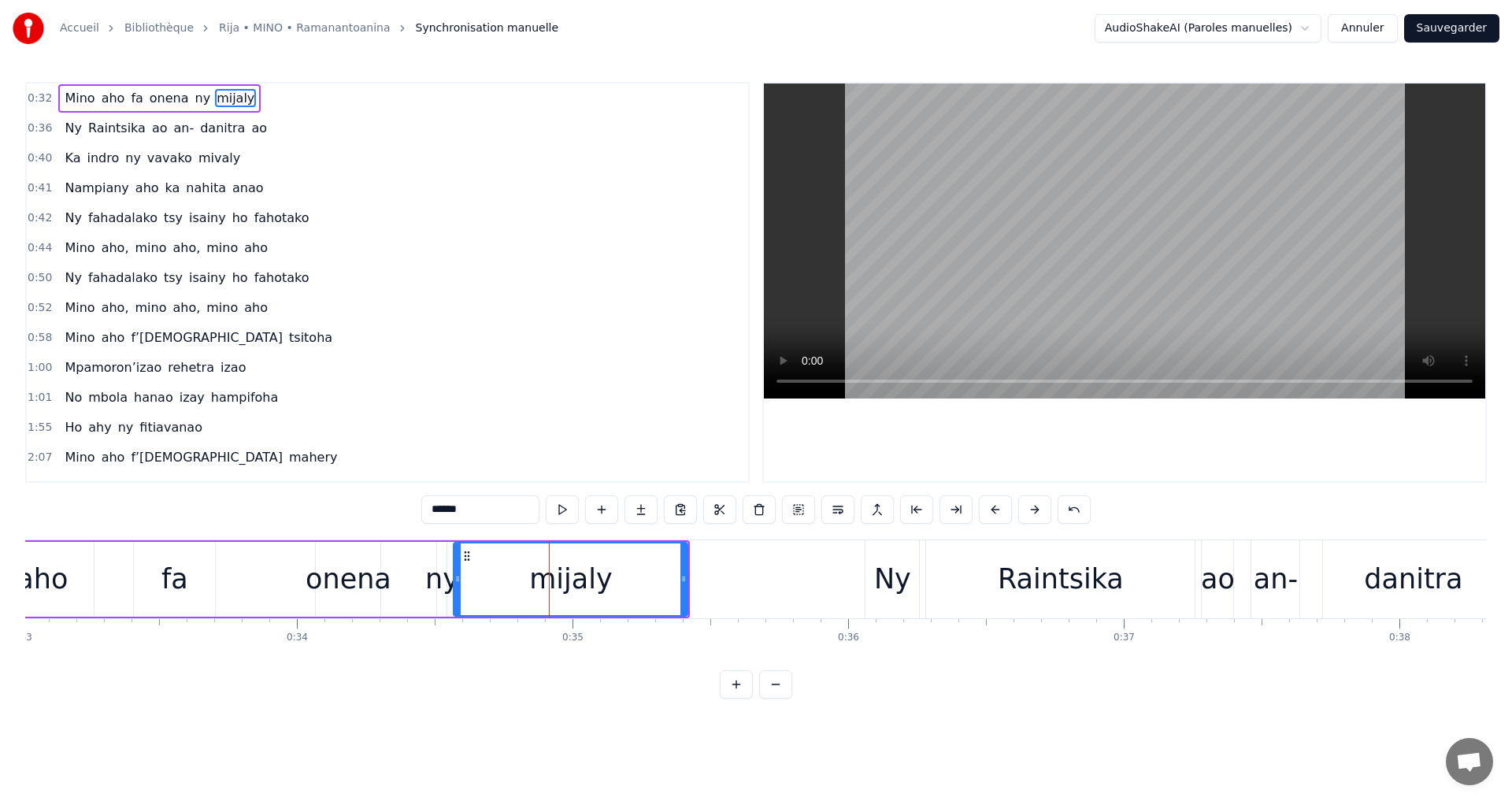
click at [627, 699] on div "0:32 [PERSON_NAME] [PERSON_NAME] ny mijaly 0:36 Ny Raintsika ao an- [PERSON_NAM…" at bounding box center [756, 390] width 1462 height 617
click at [804, 512] on button at bounding box center [798, 509] width 33 height 28
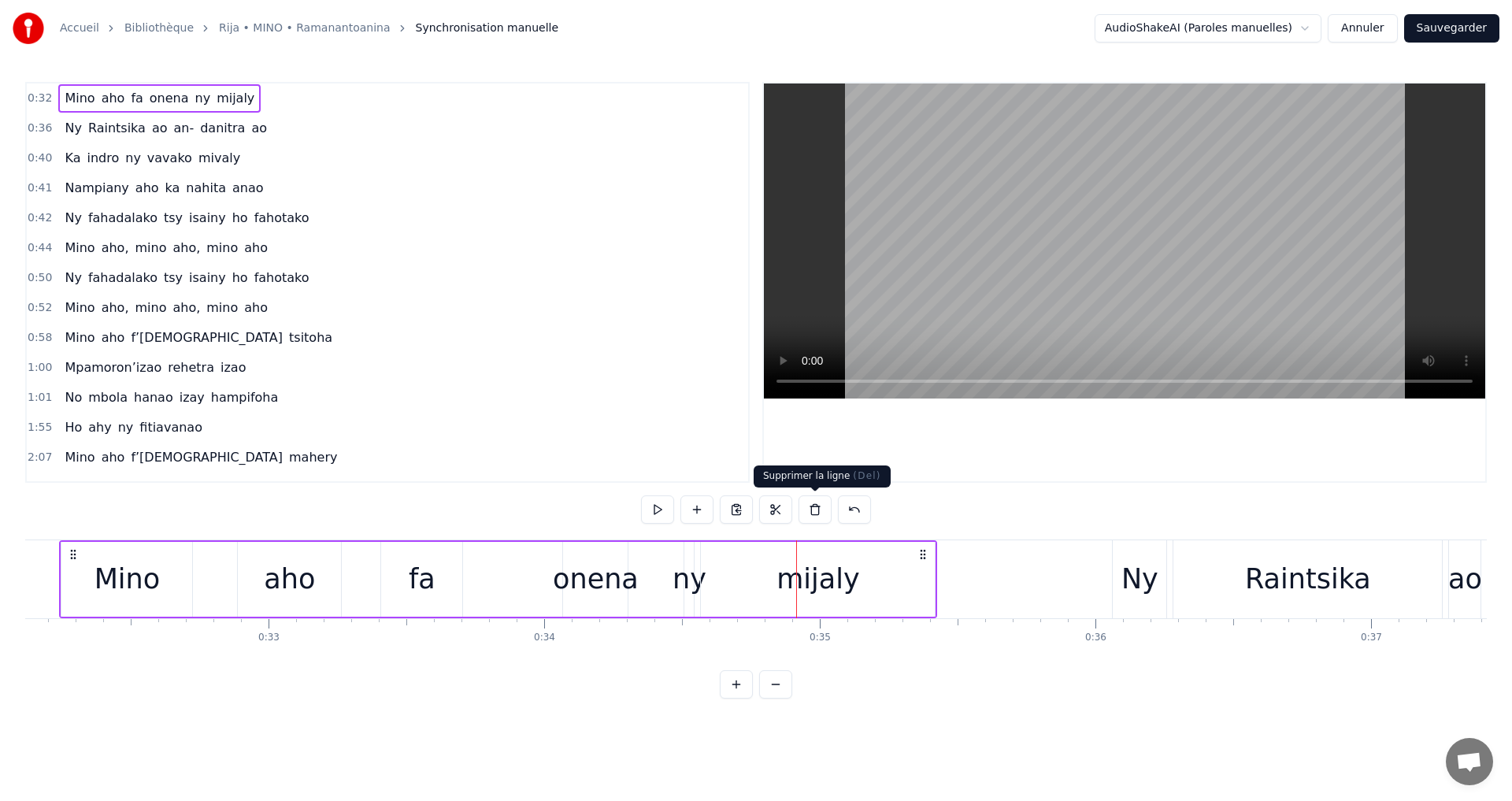
scroll to position [0, 8809]
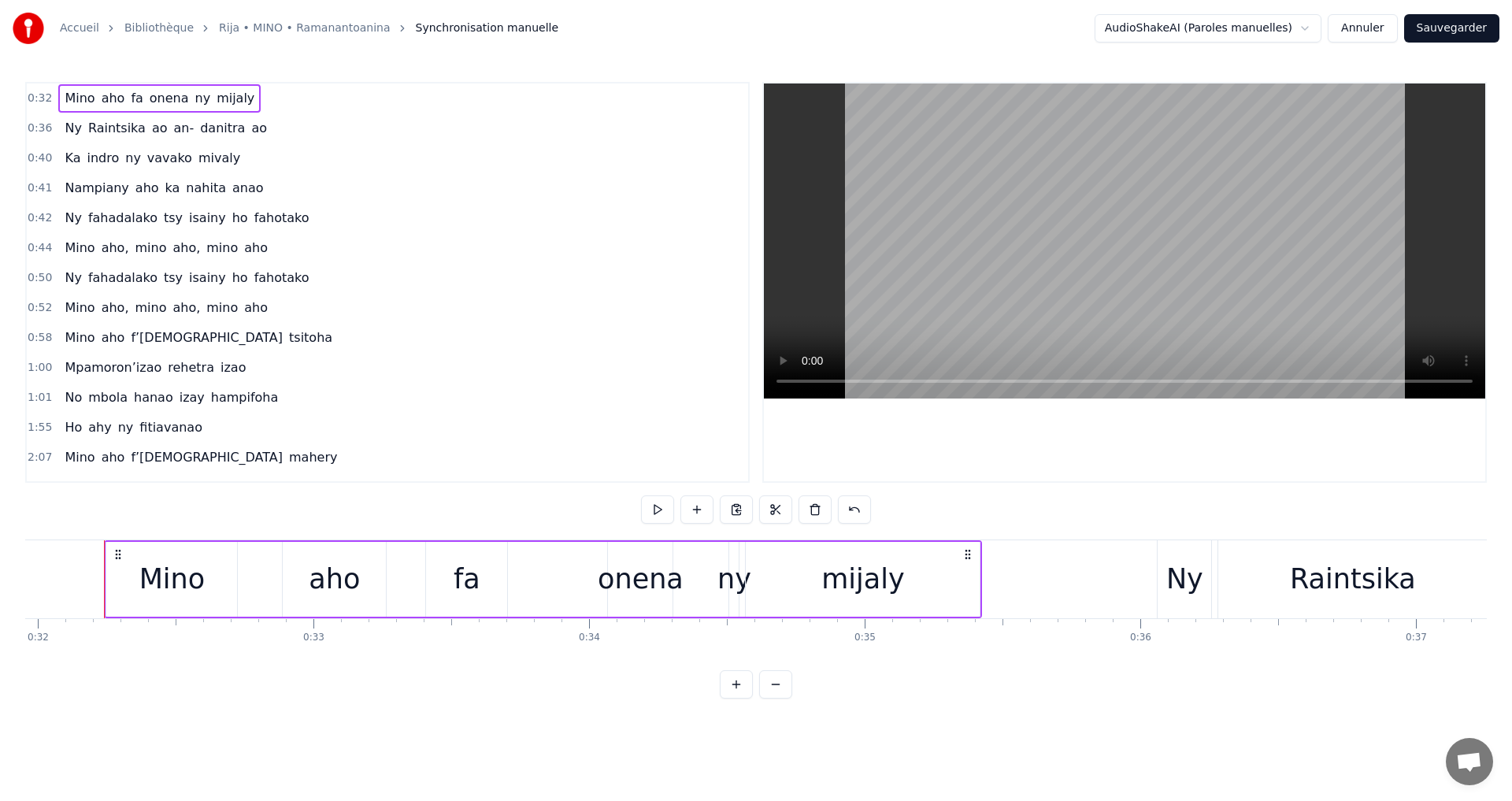
drag, startPoint x: 888, startPoint y: 567, endPoint x: 758, endPoint y: 585, distance: 131.2
click at [758, 585] on div "mijaly" at bounding box center [862, 580] width 234 height 75
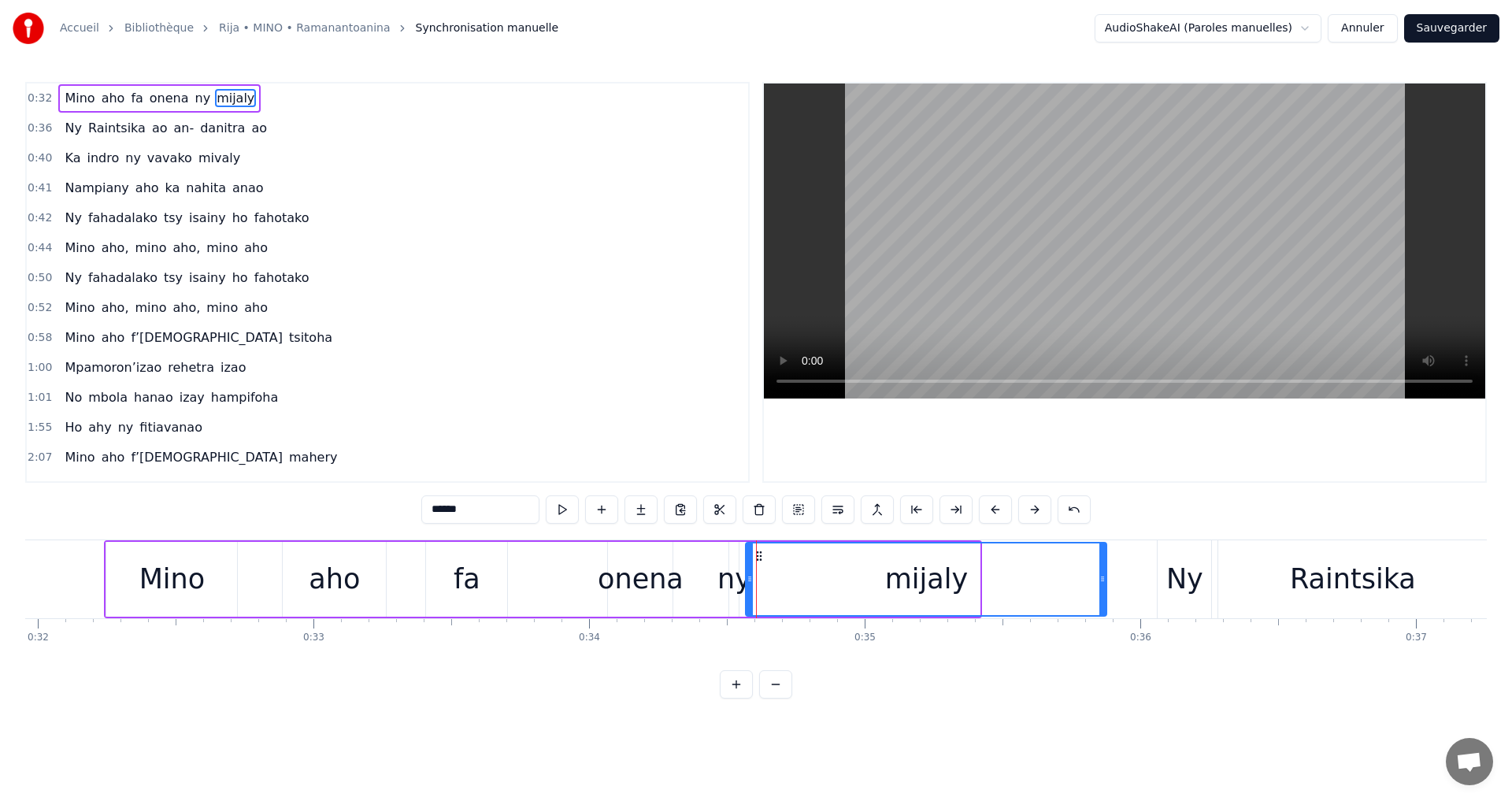
drag, startPoint x: 976, startPoint y: 581, endPoint x: 1104, endPoint y: 613, distance: 131.9
click at [1104, 613] on div at bounding box center [1102, 579] width 7 height 71
click at [779, 698] on button at bounding box center [776, 685] width 33 height 28
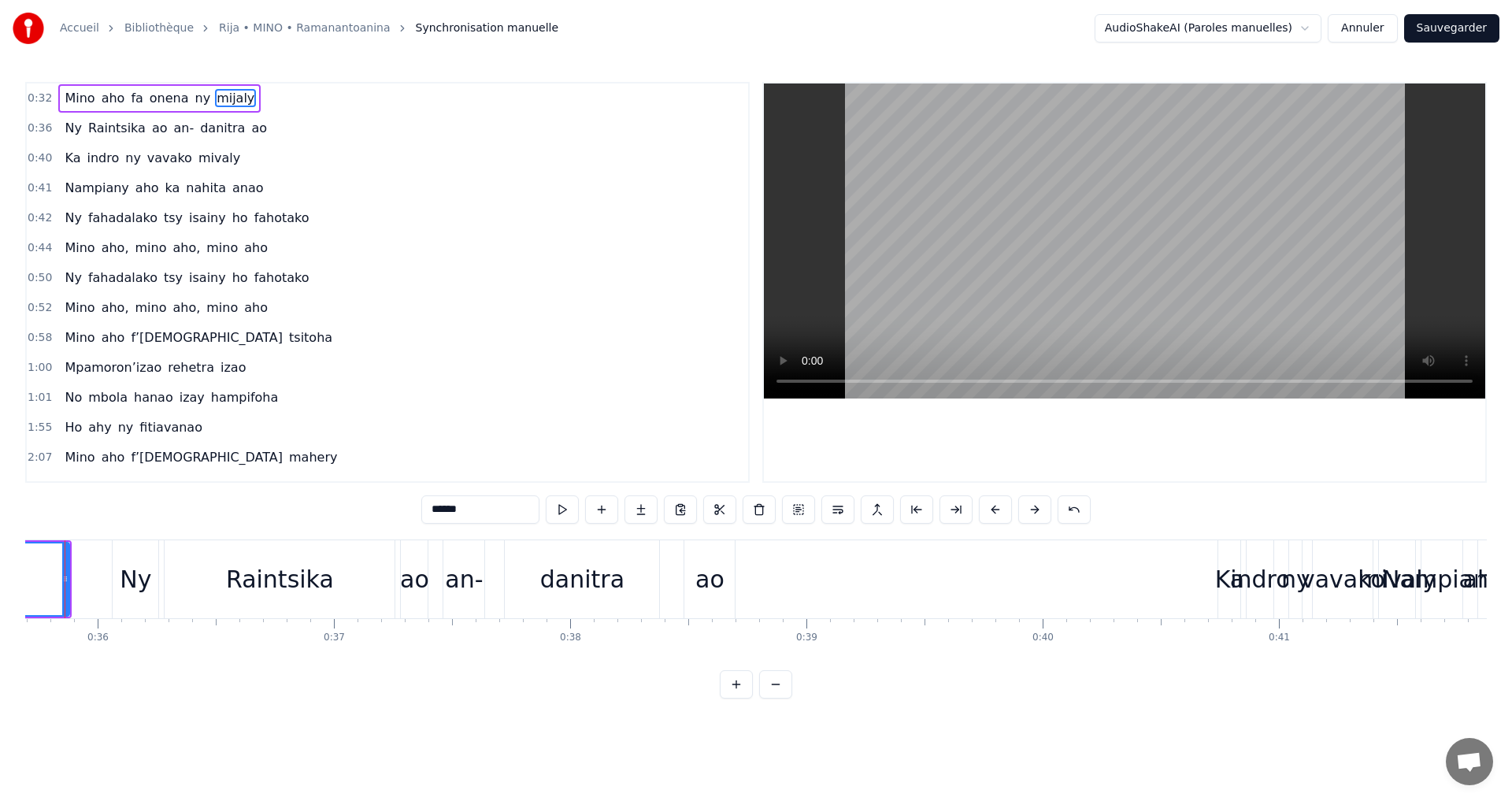
scroll to position [0, 8395]
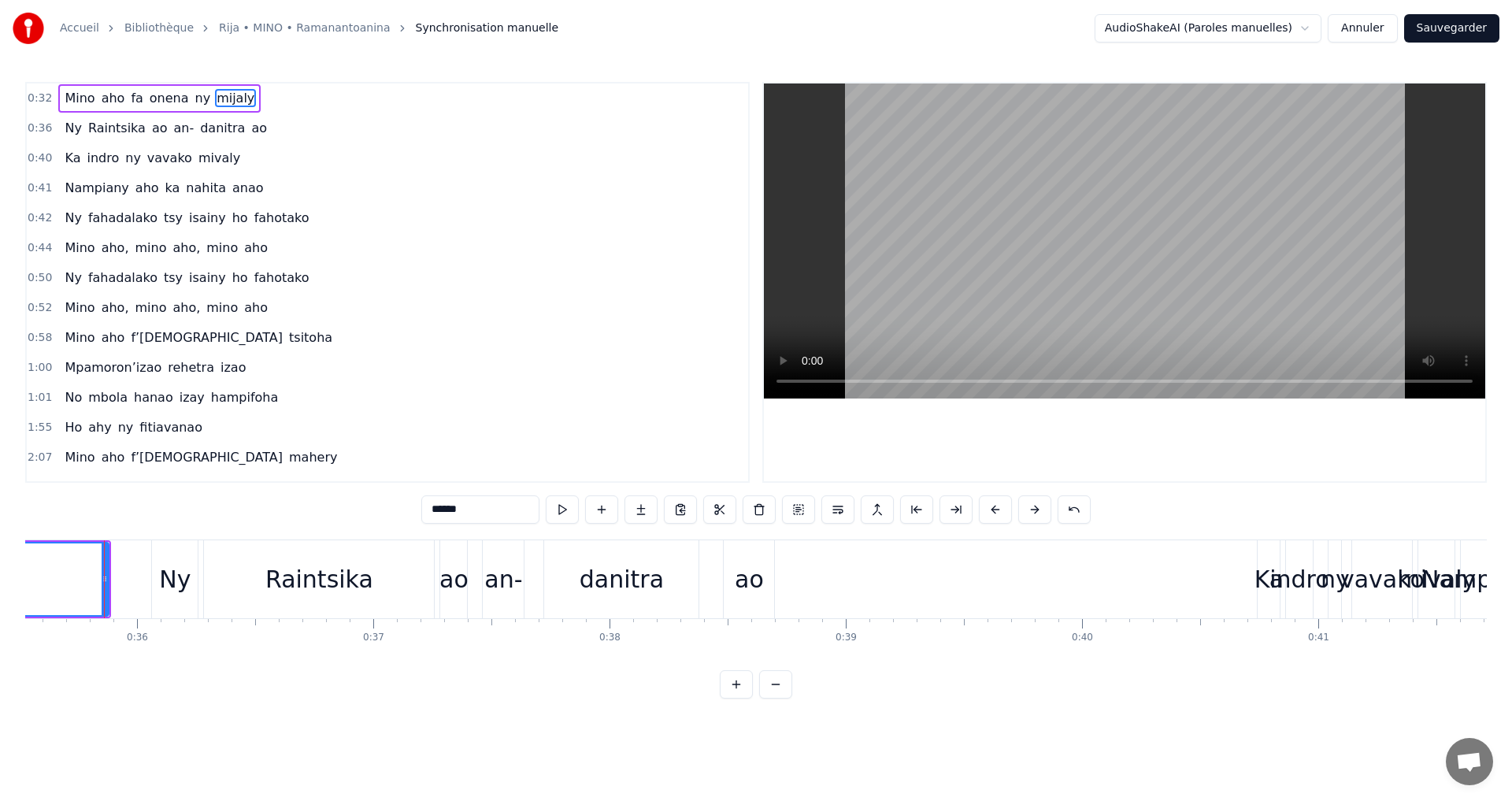
click at [740, 574] on div "ao" at bounding box center [748, 580] width 29 height 36
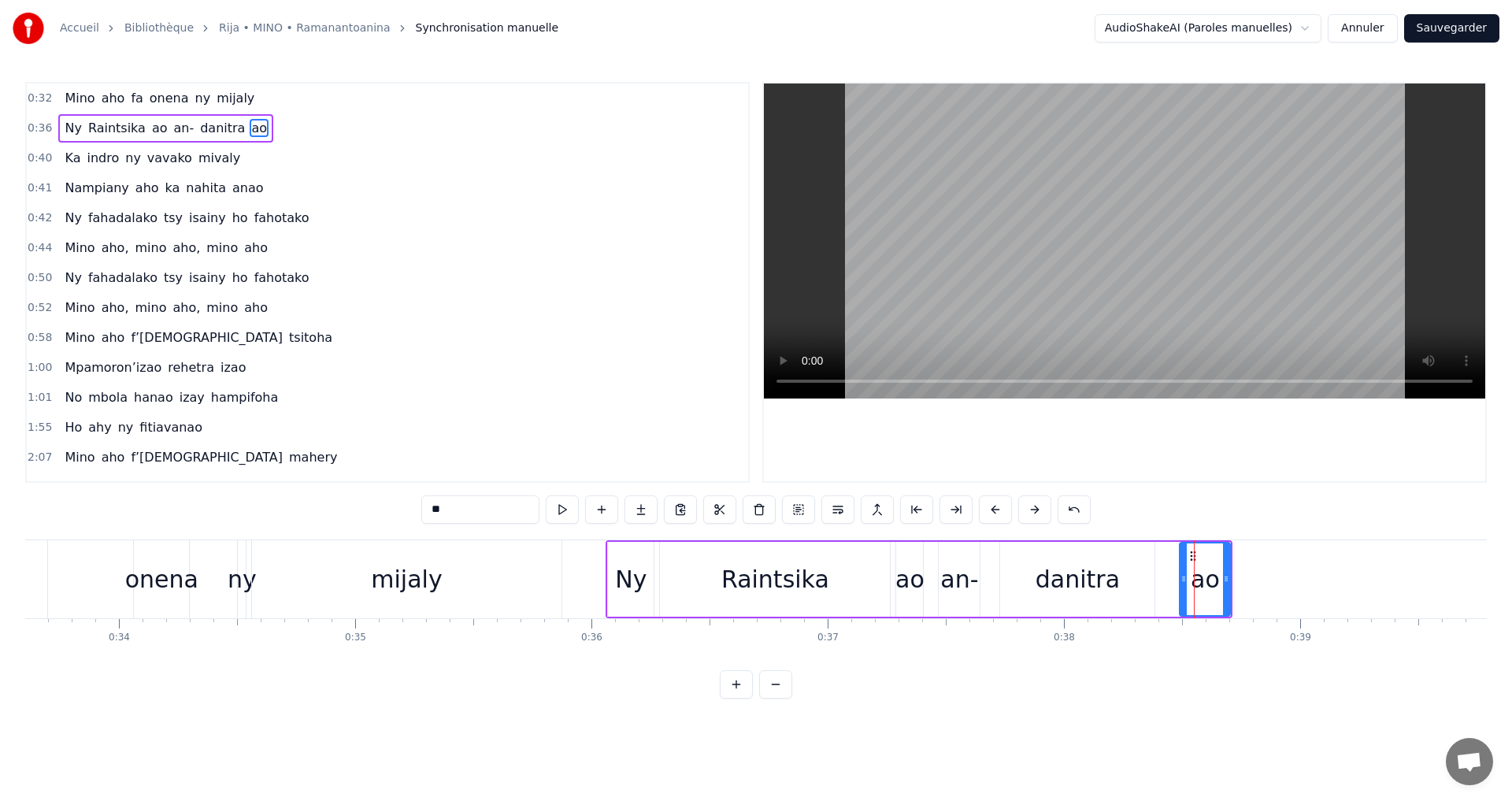
scroll to position [0, 7913]
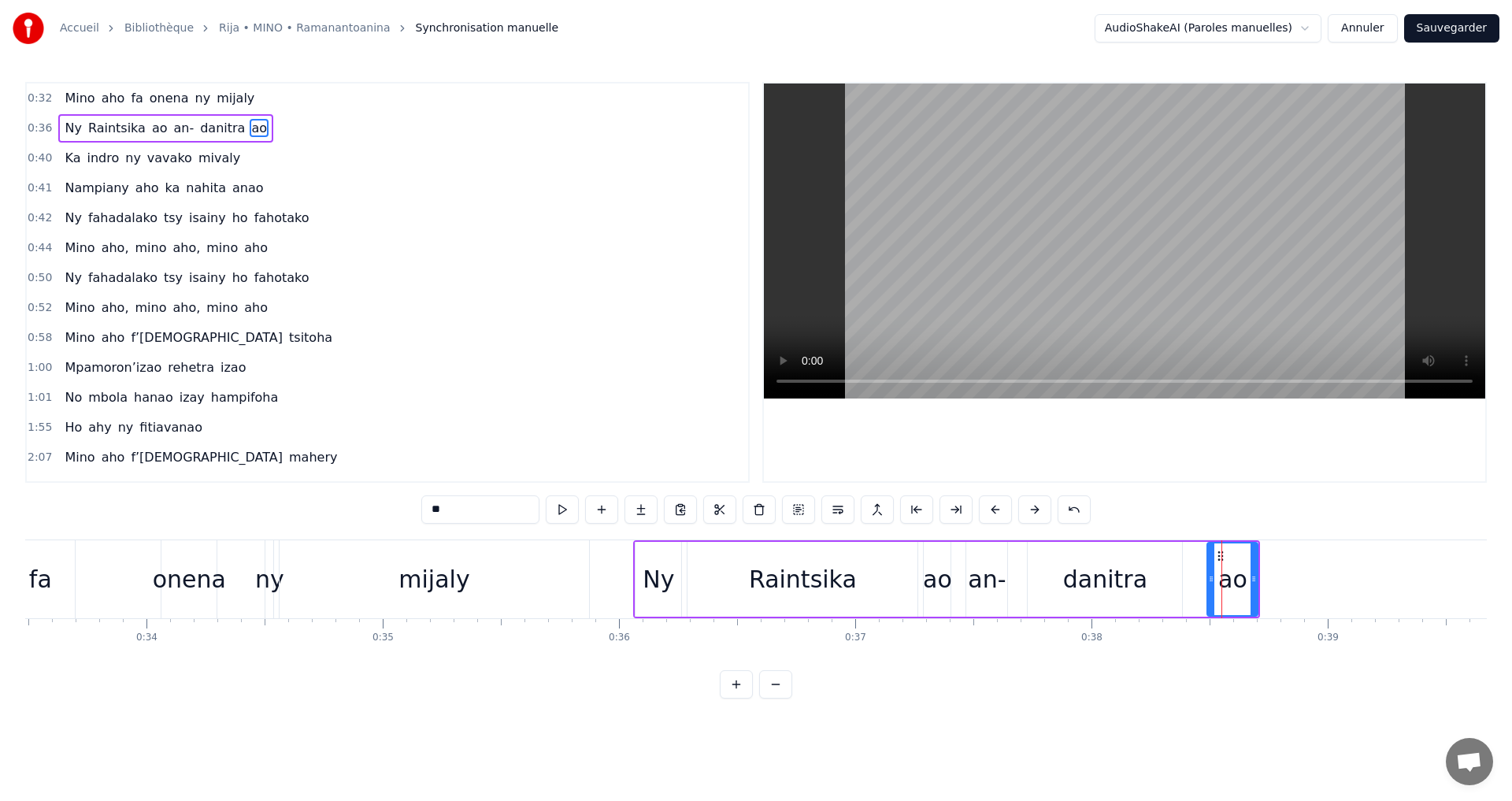
click at [448, 573] on div "mijaly" at bounding box center [434, 580] width 71 height 36
type input "******"
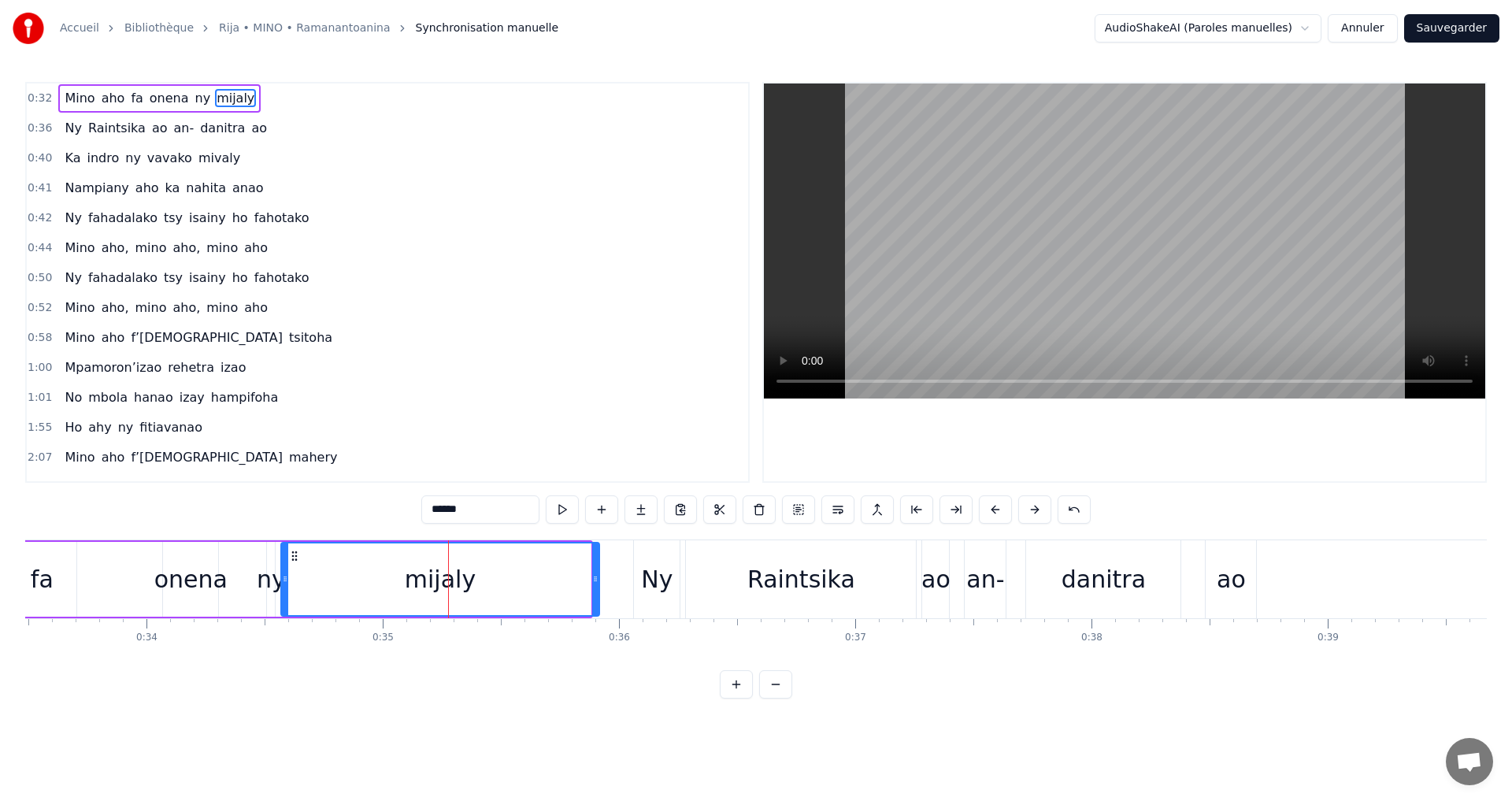
drag, startPoint x: 588, startPoint y: 580, endPoint x: 597, endPoint y: 590, distance: 13.5
click at [597, 590] on div at bounding box center [595, 579] width 7 height 71
click at [808, 505] on button at bounding box center [798, 509] width 33 height 28
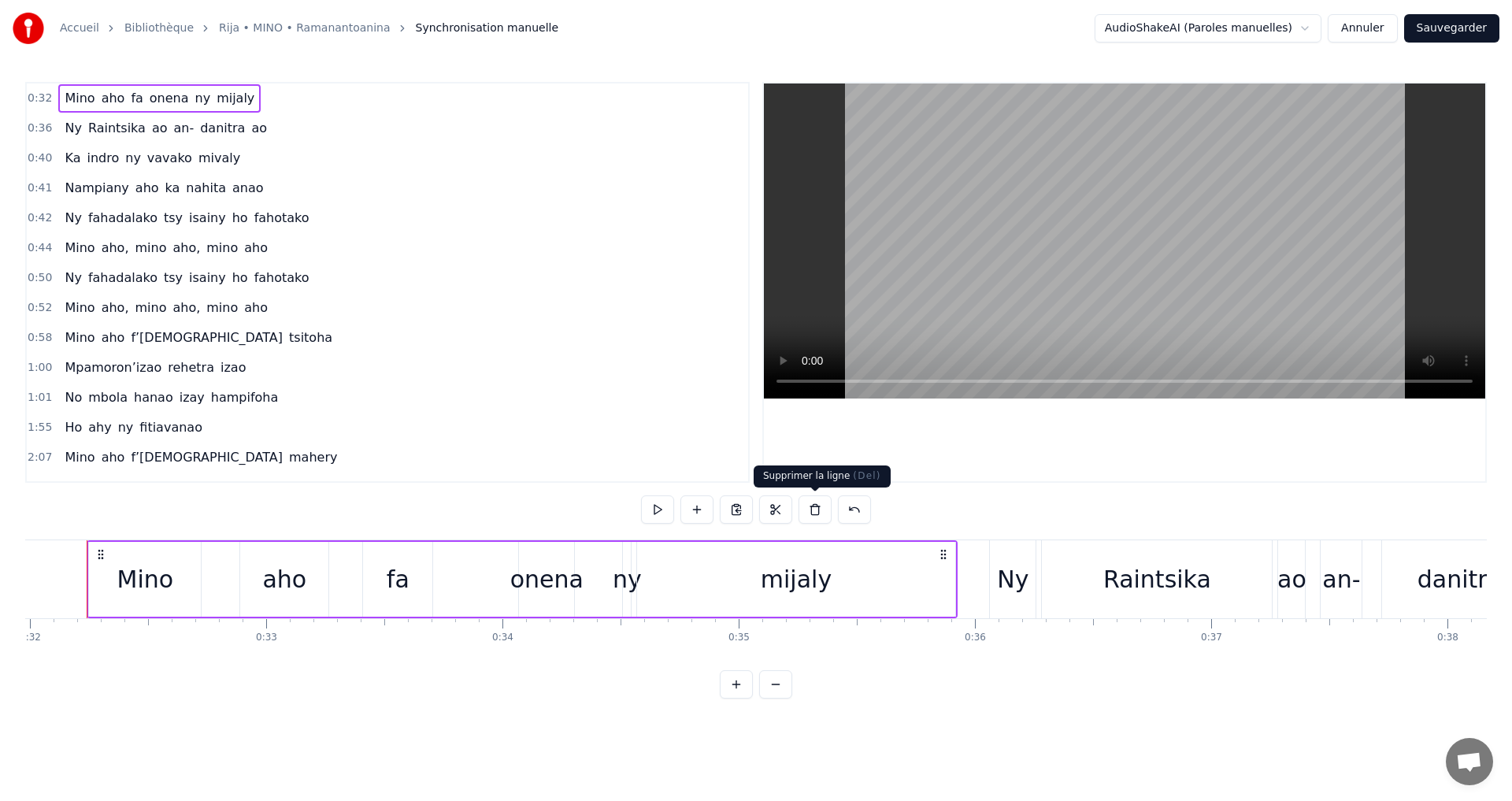
scroll to position [0, 7539]
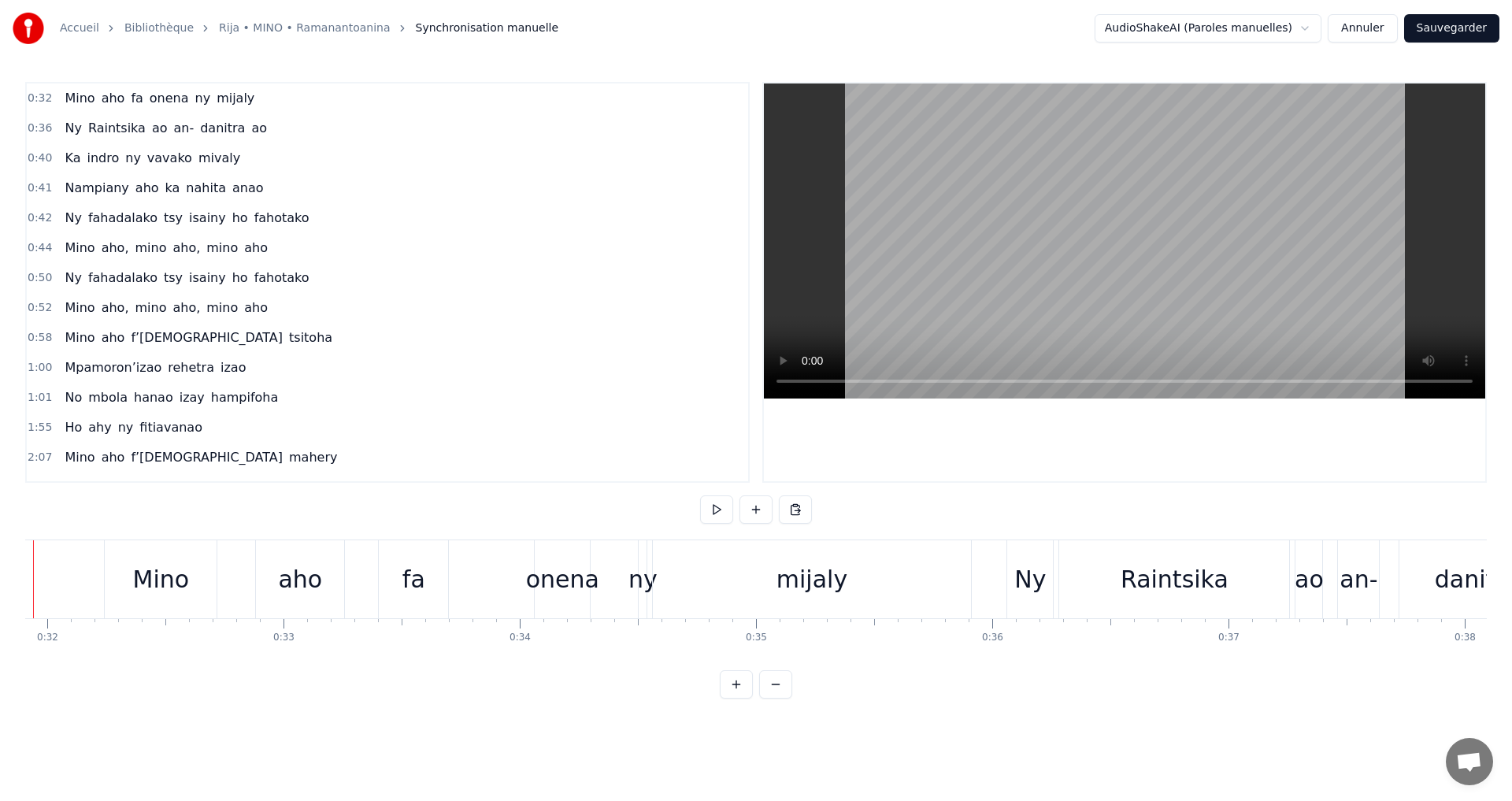
scroll to position [0, 7469]
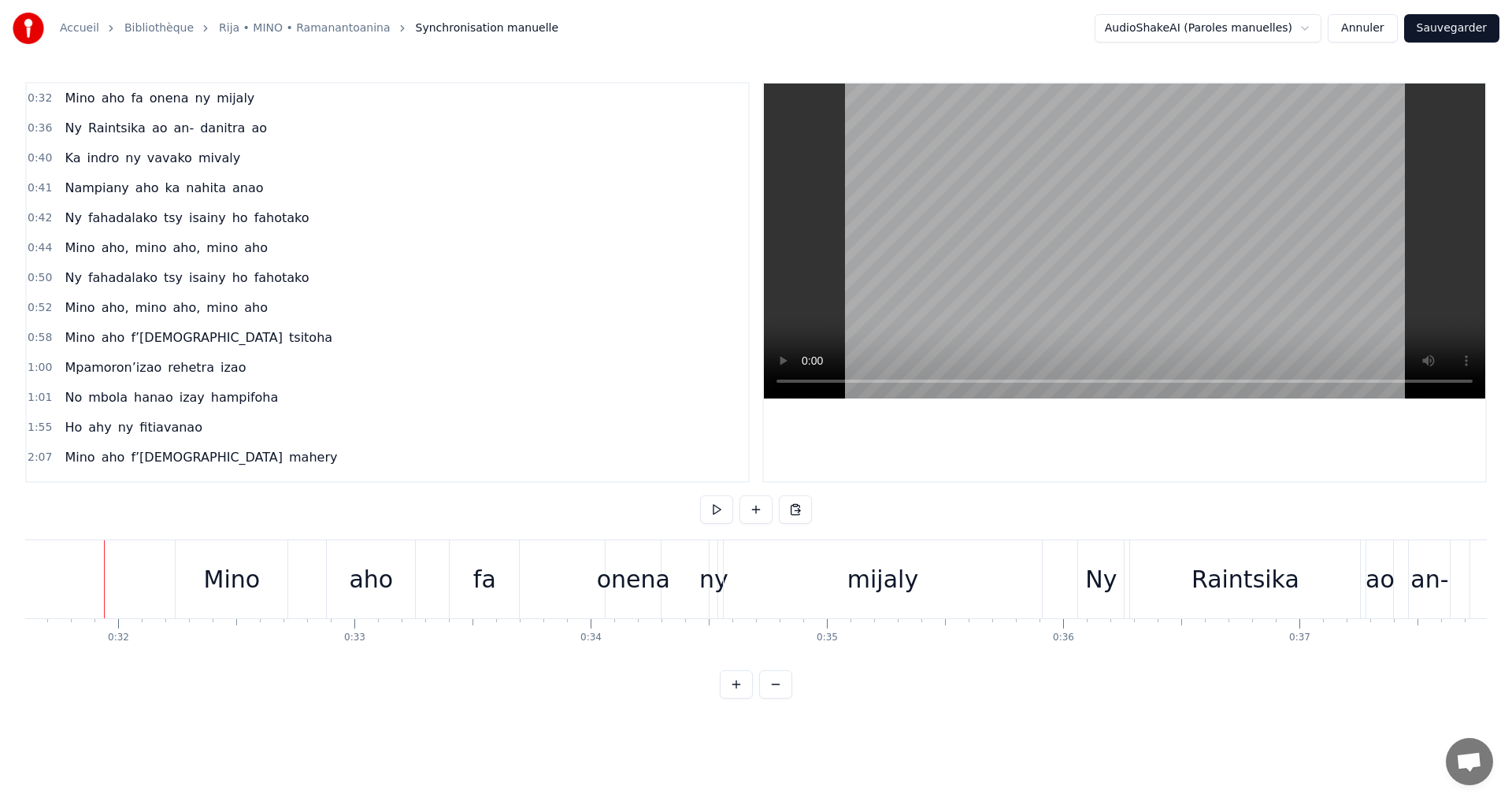
drag, startPoint x: 387, startPoint y: 573, endPoint x: 335, endPoint y: 581, distance: 52.6
click at [335, 581] on div "aho" at bounding box center [371, 579] width 88 height 78
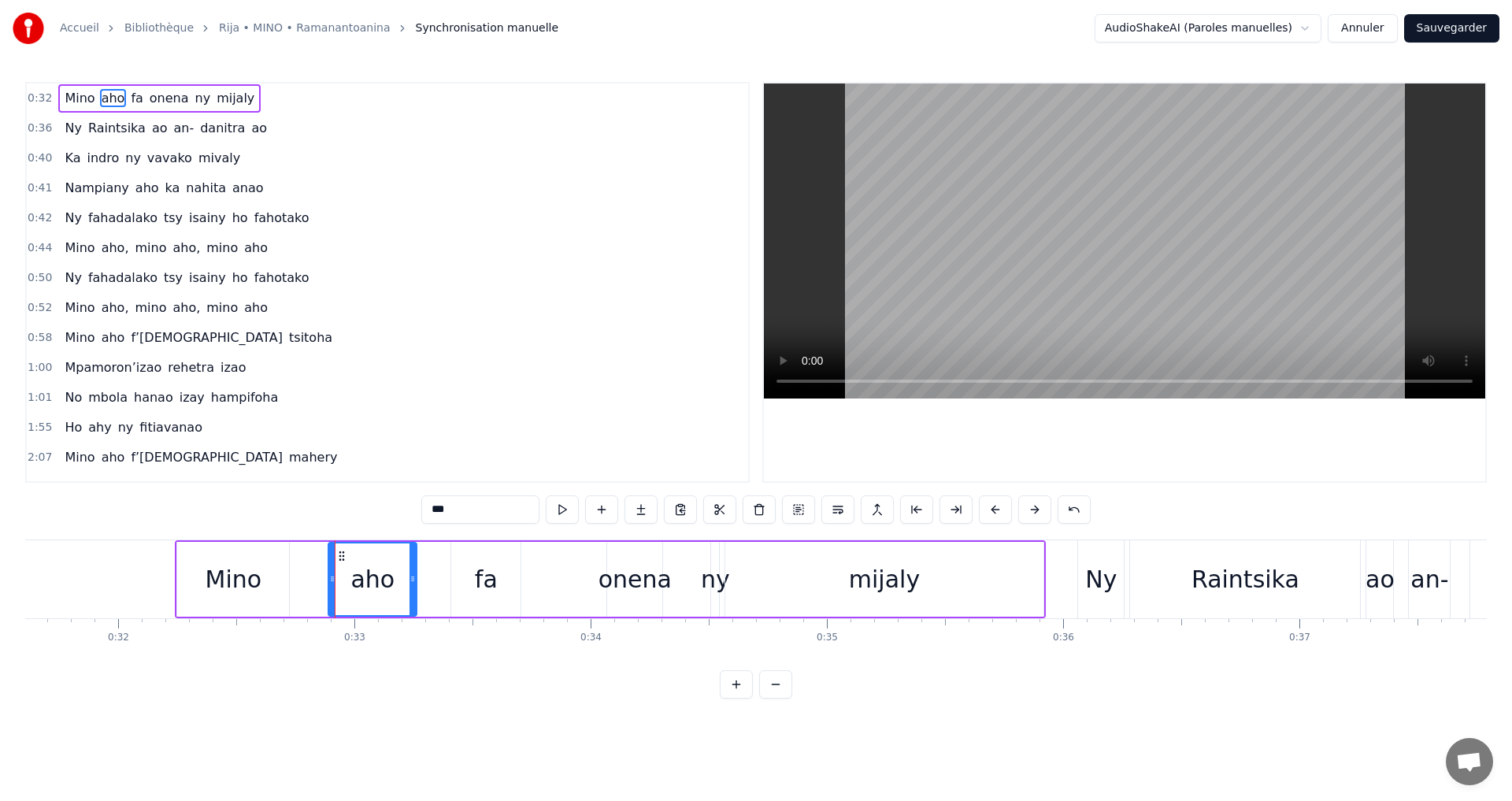
drag, startPoint x: 495, startPoint y: 584, endPoint x: 465, endPoint y: 593, distance: 31.3
click at [465, 593] on div "fa" at bounding box center [486, 580] width 69 height 75
drag, startPoint x: 649, startPoint y: 577, endPoint x: 585, endPoint y: 607, distance: 70.7
click at [603, 597] on div "onena" at bounding box center [635, 580] width 73 height 36
click at [755, 595] on div "mijaly" at bounding box center [884, 580] width 317 height 75
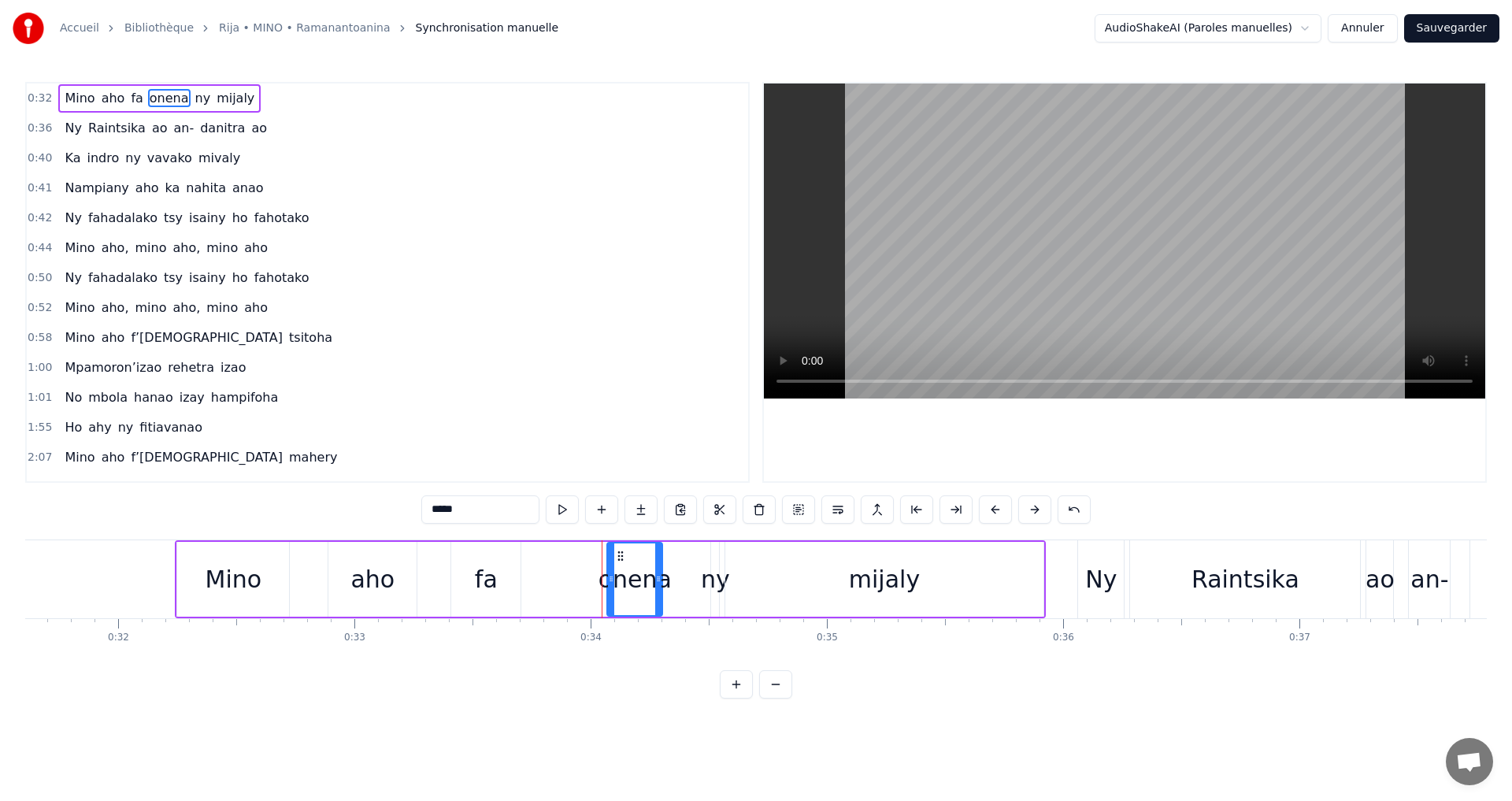
type input "******"
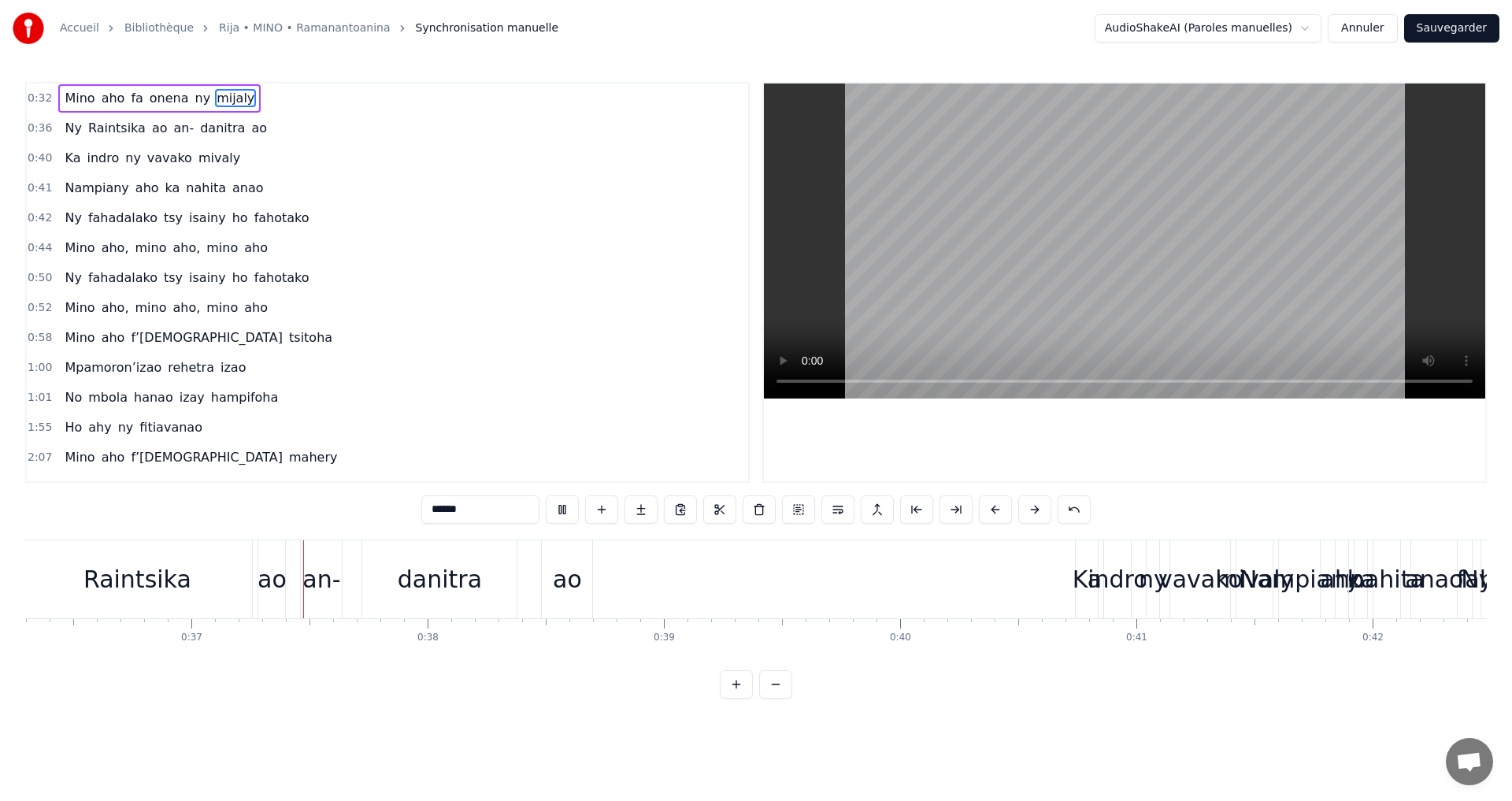
scroll to position [0, 8600]
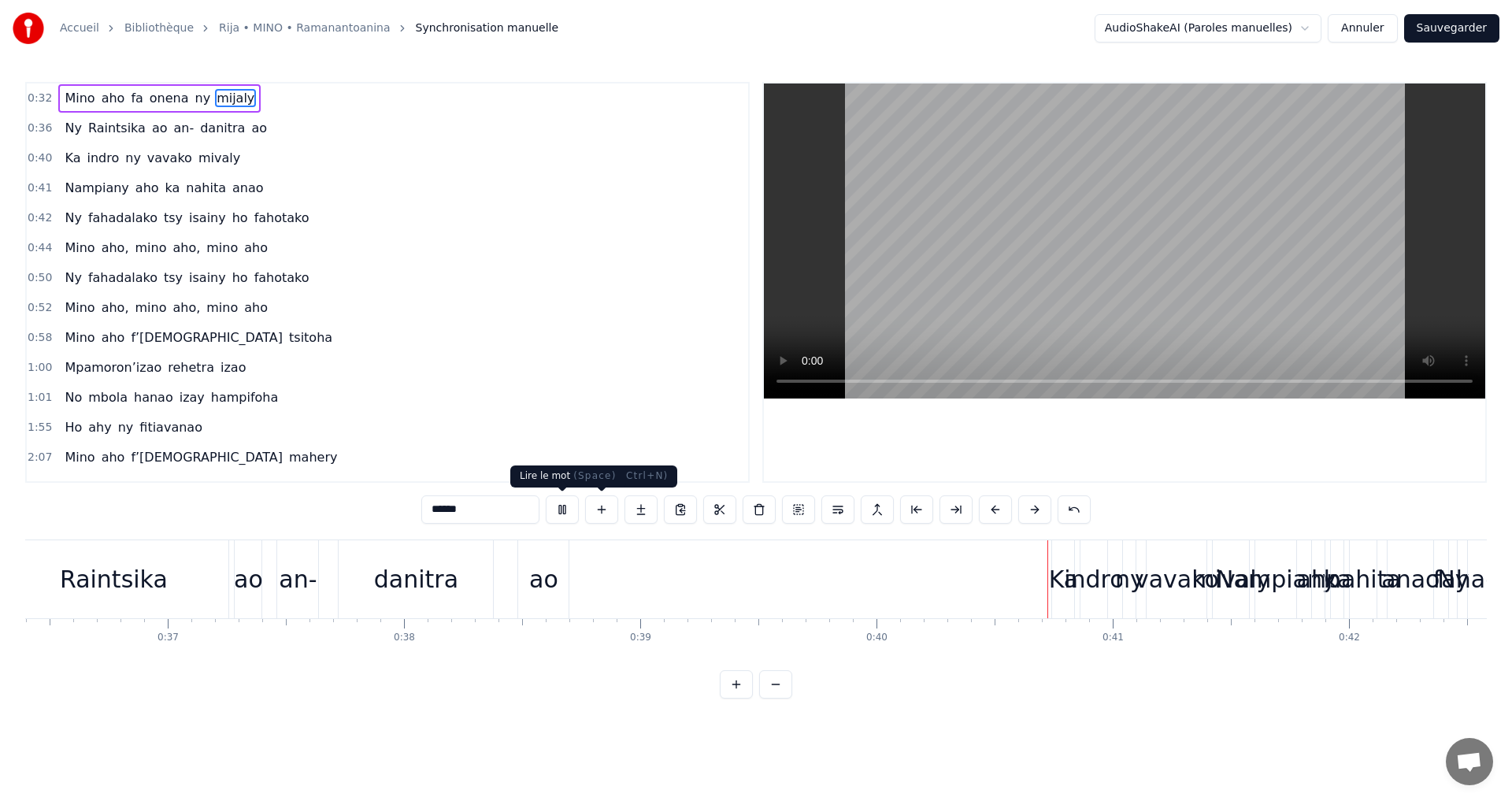
click at [568, 509] on button at bounding box center [562, 509] width 33 height 28
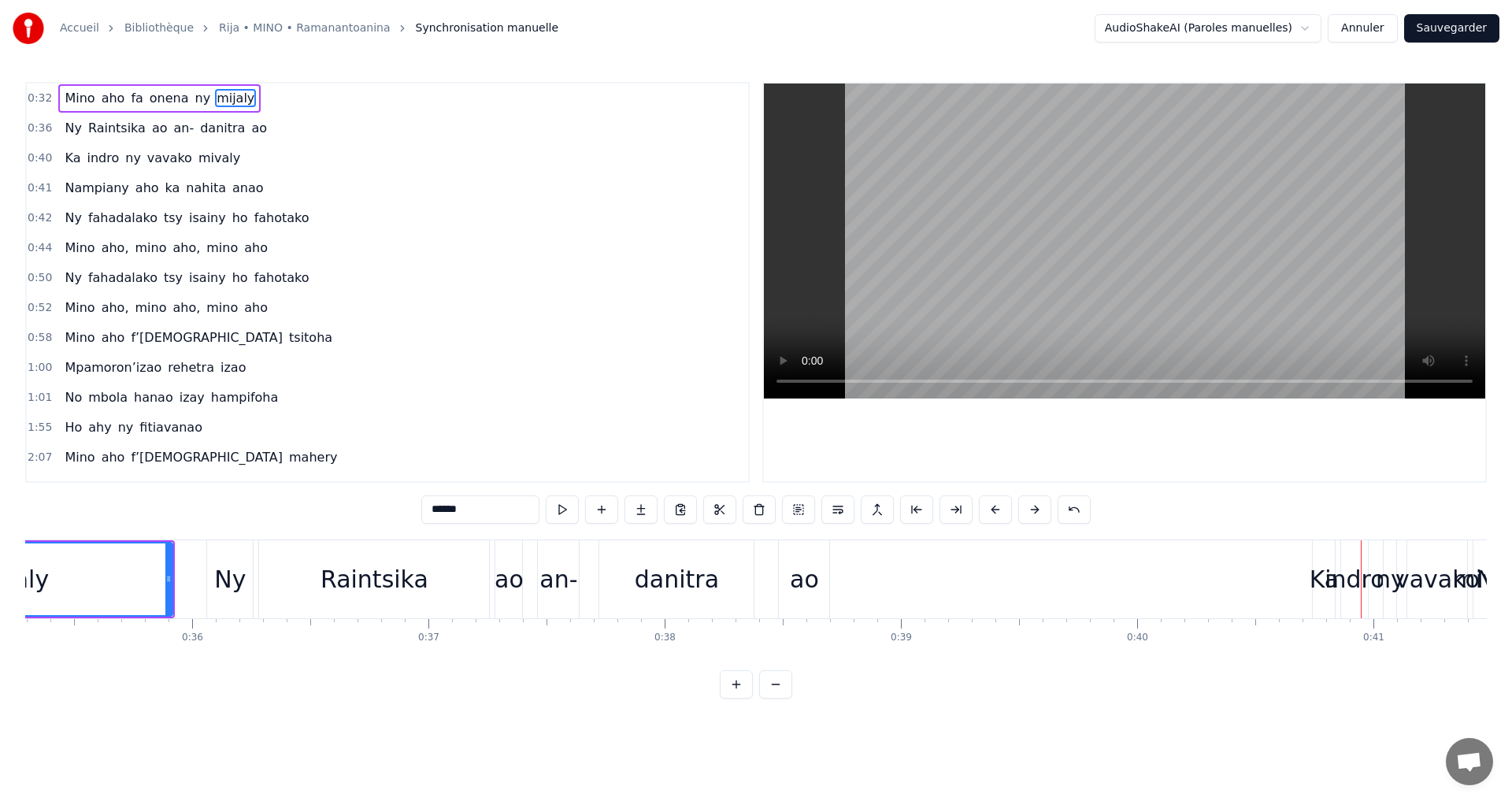
scroll to position [0, 8206]
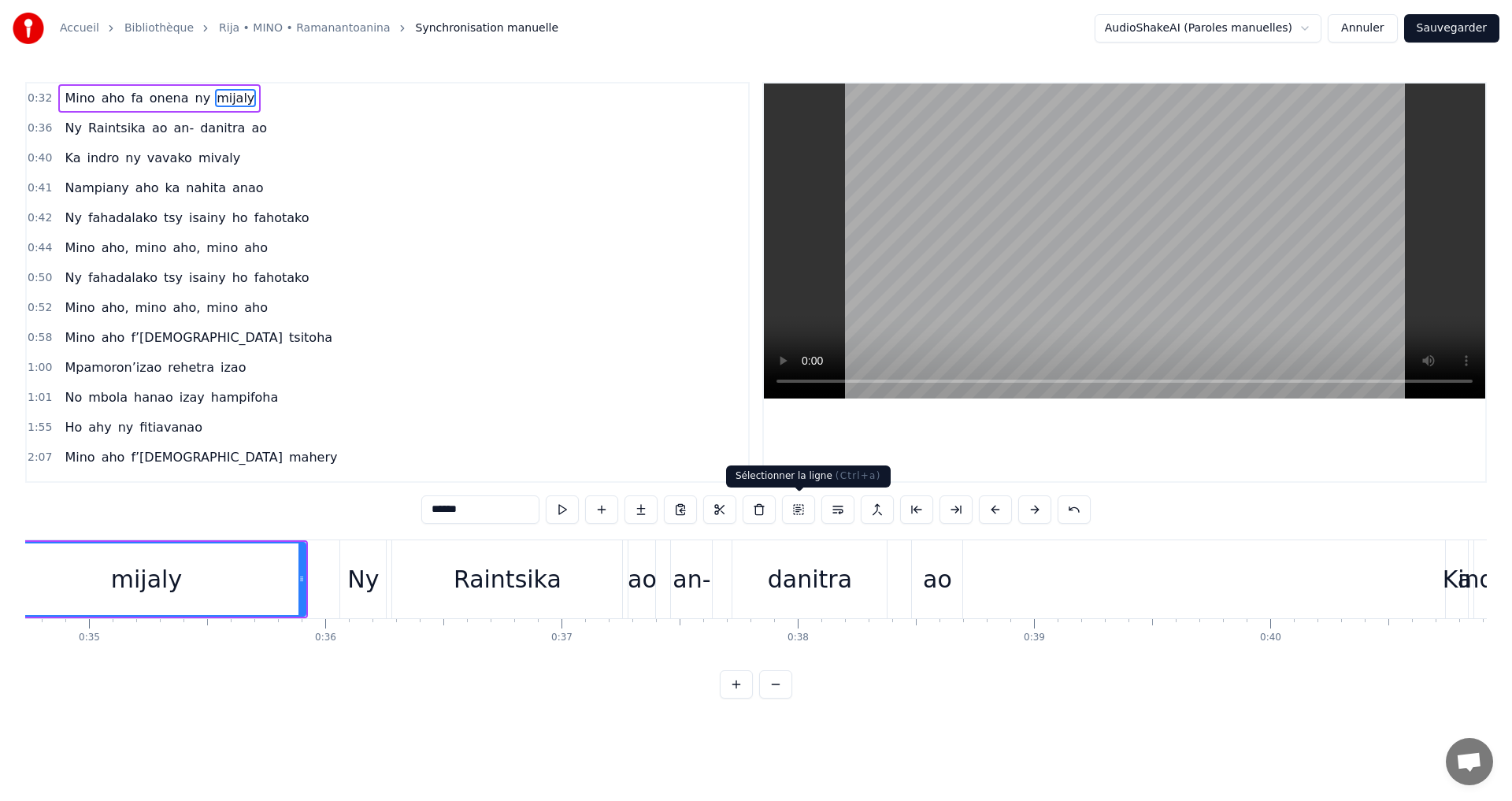
click at [798, 505] on button at bounding box center [798, 509] width 33 height 28
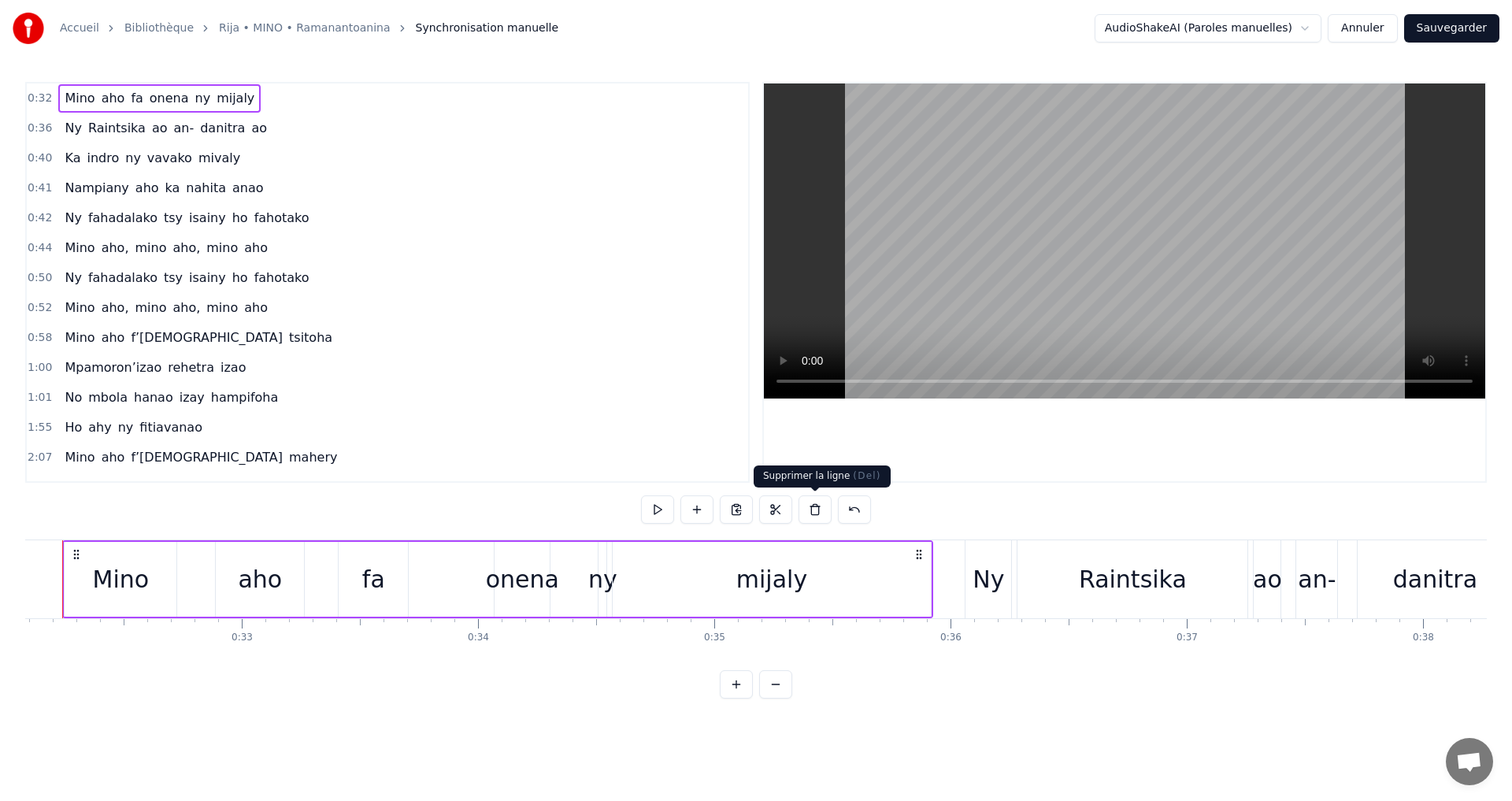
scroll to position [0, 7539]
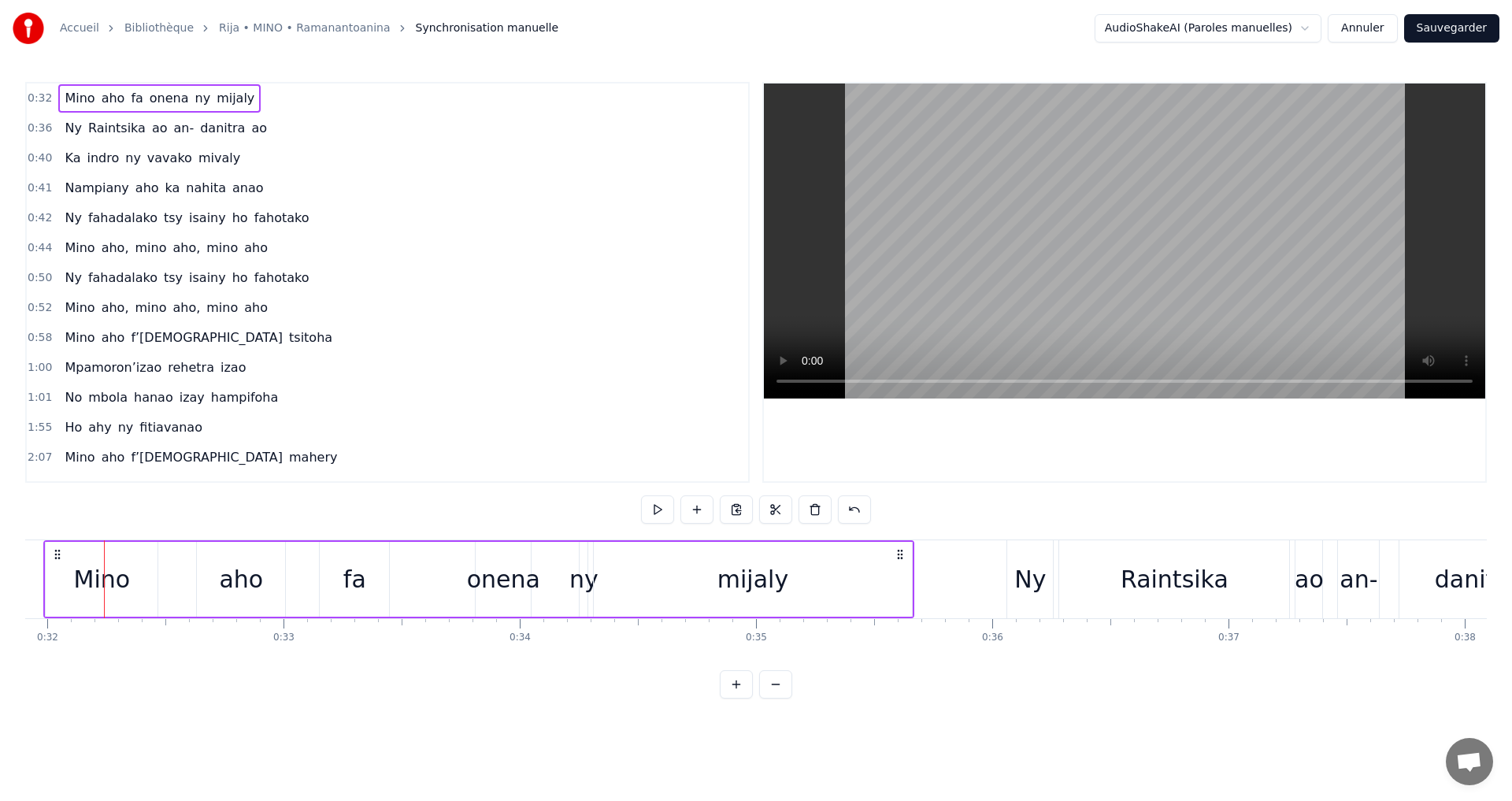
drag, startPoint x: 961, startPoint y: 553, endPoint x: 901, endPoint y: 562, distance: 60.7
click at [901, 562] on div "Mino aho fa onena ny mijaly" at bounding box center [478, 579] width 870 height 78
click at [779, 699] on button at bounding box center [776, 685] width 33 height 28
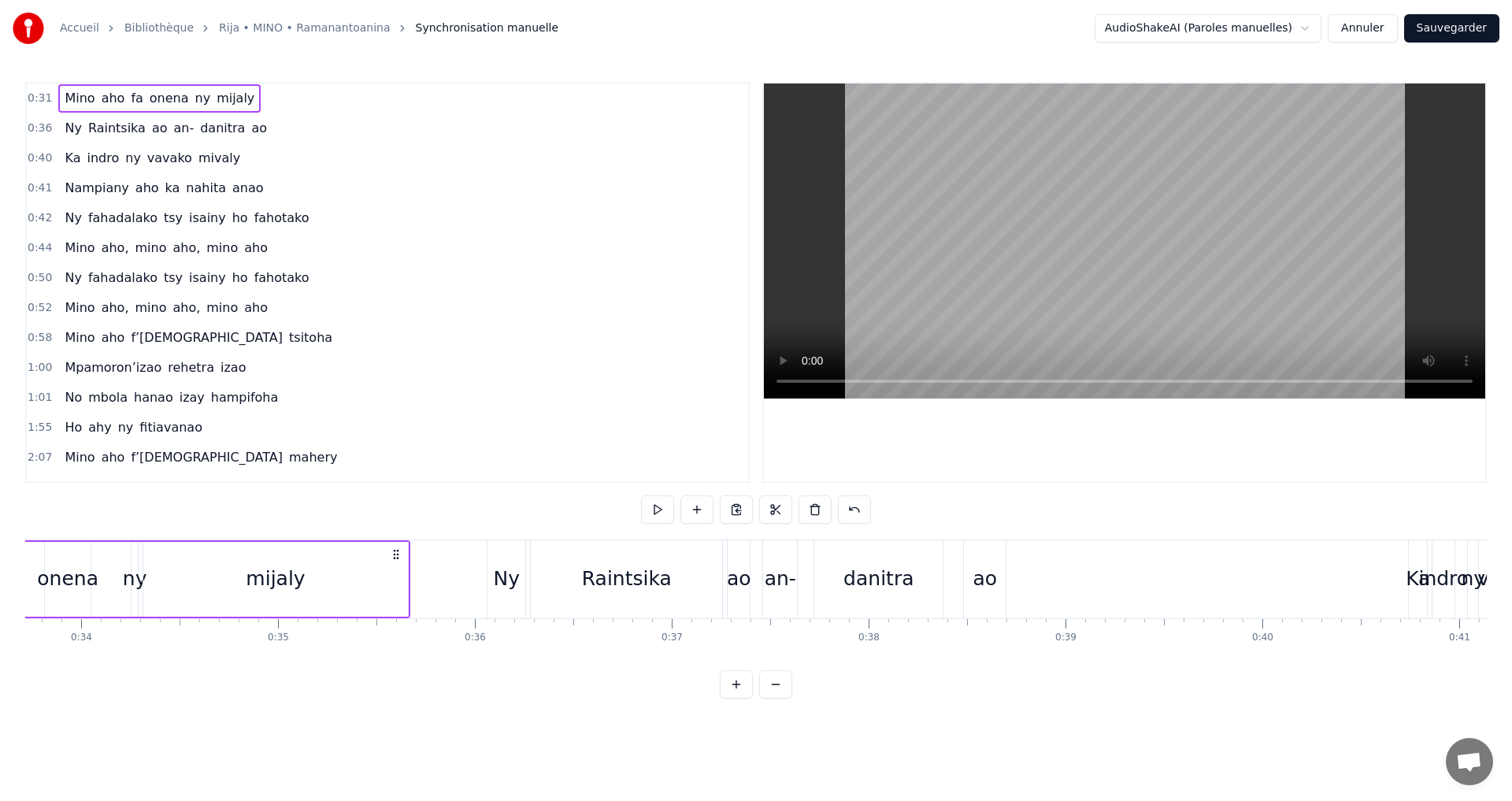
scroll to position [0, 6683]
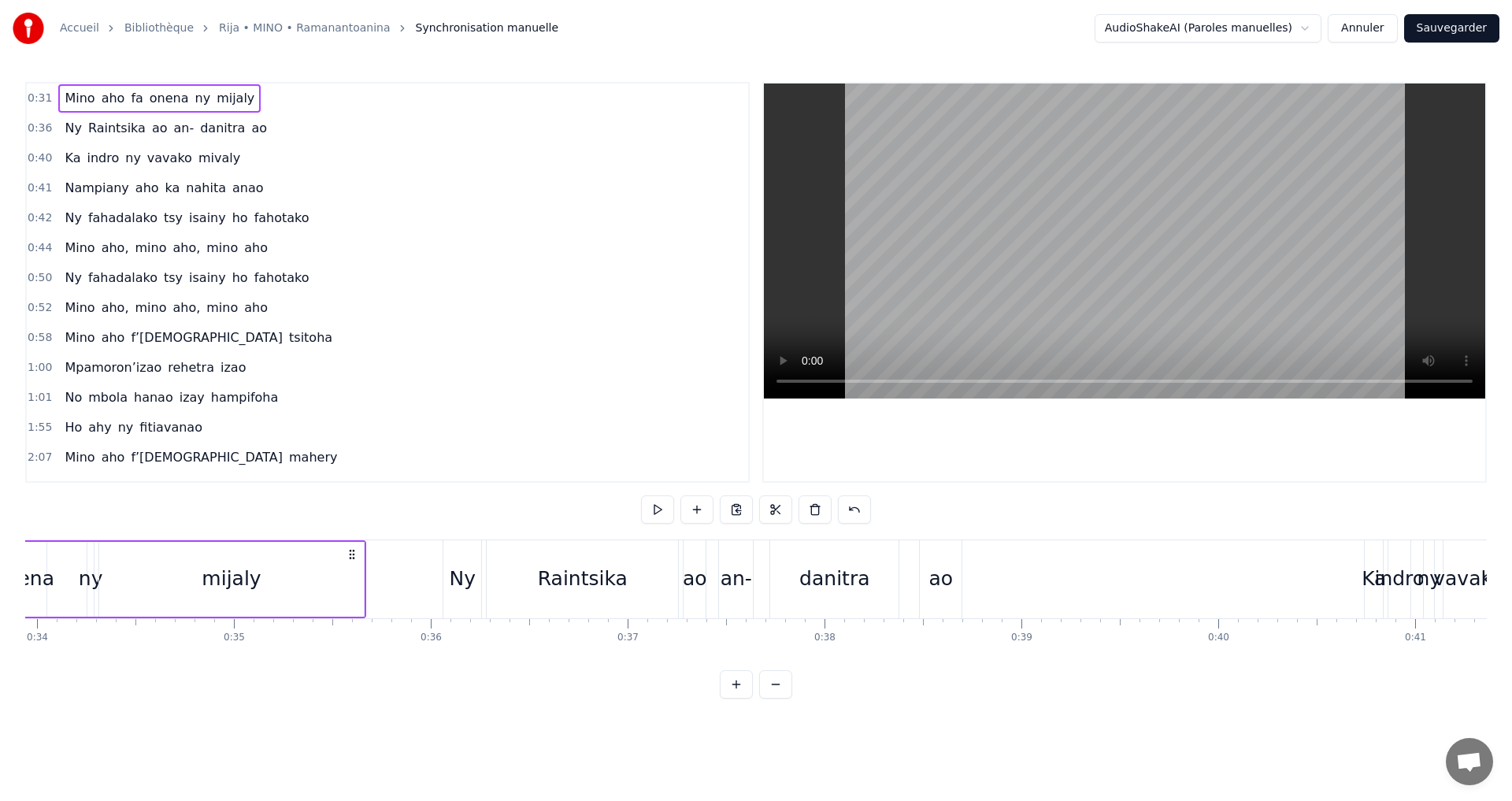
click at [528, 586] on div "Raintsika" at bounding box center [582, 579] width 191 height 78
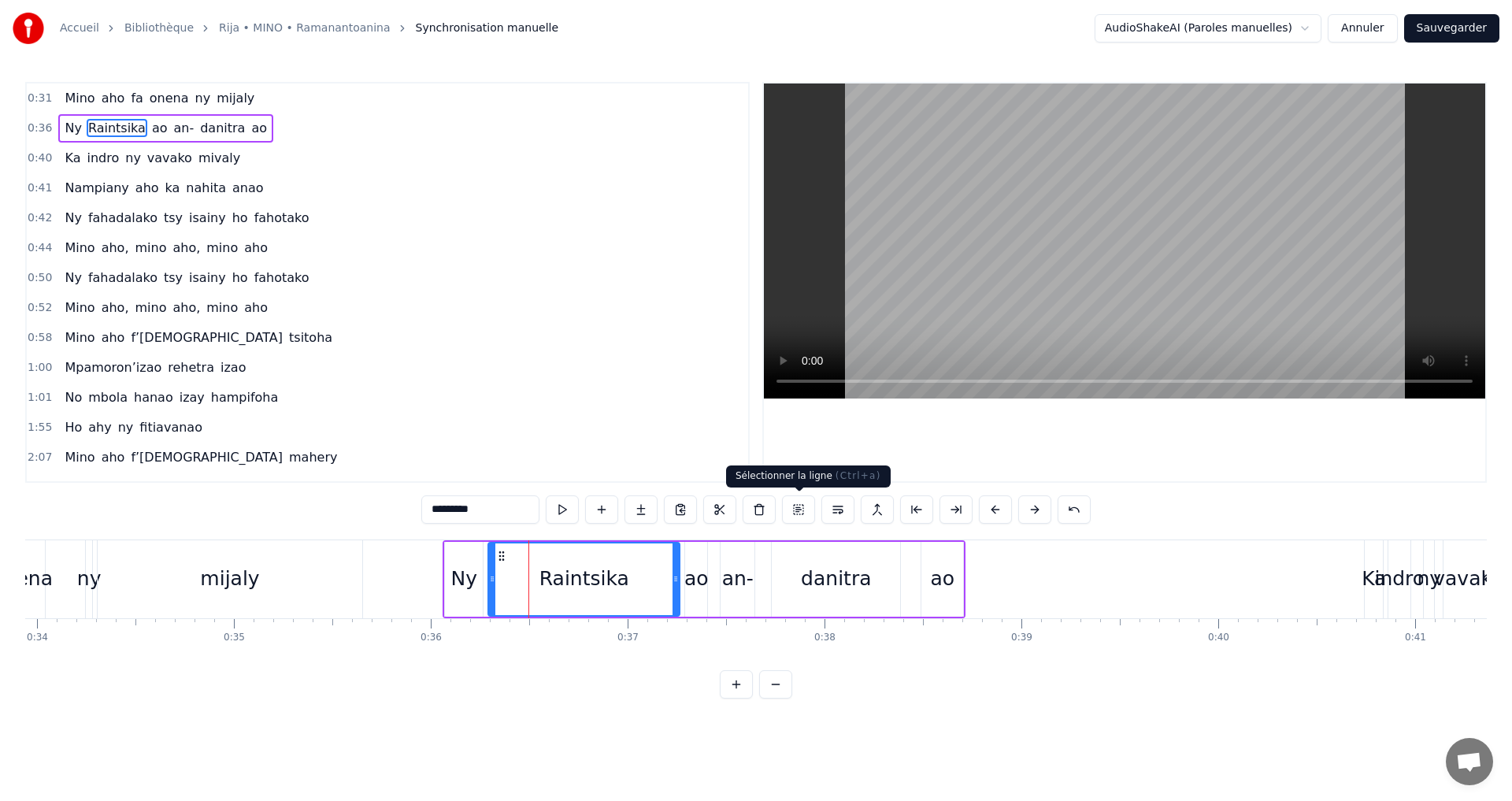
click at [794, 510] on button at bounding box center [798, 509] width 33 height 28
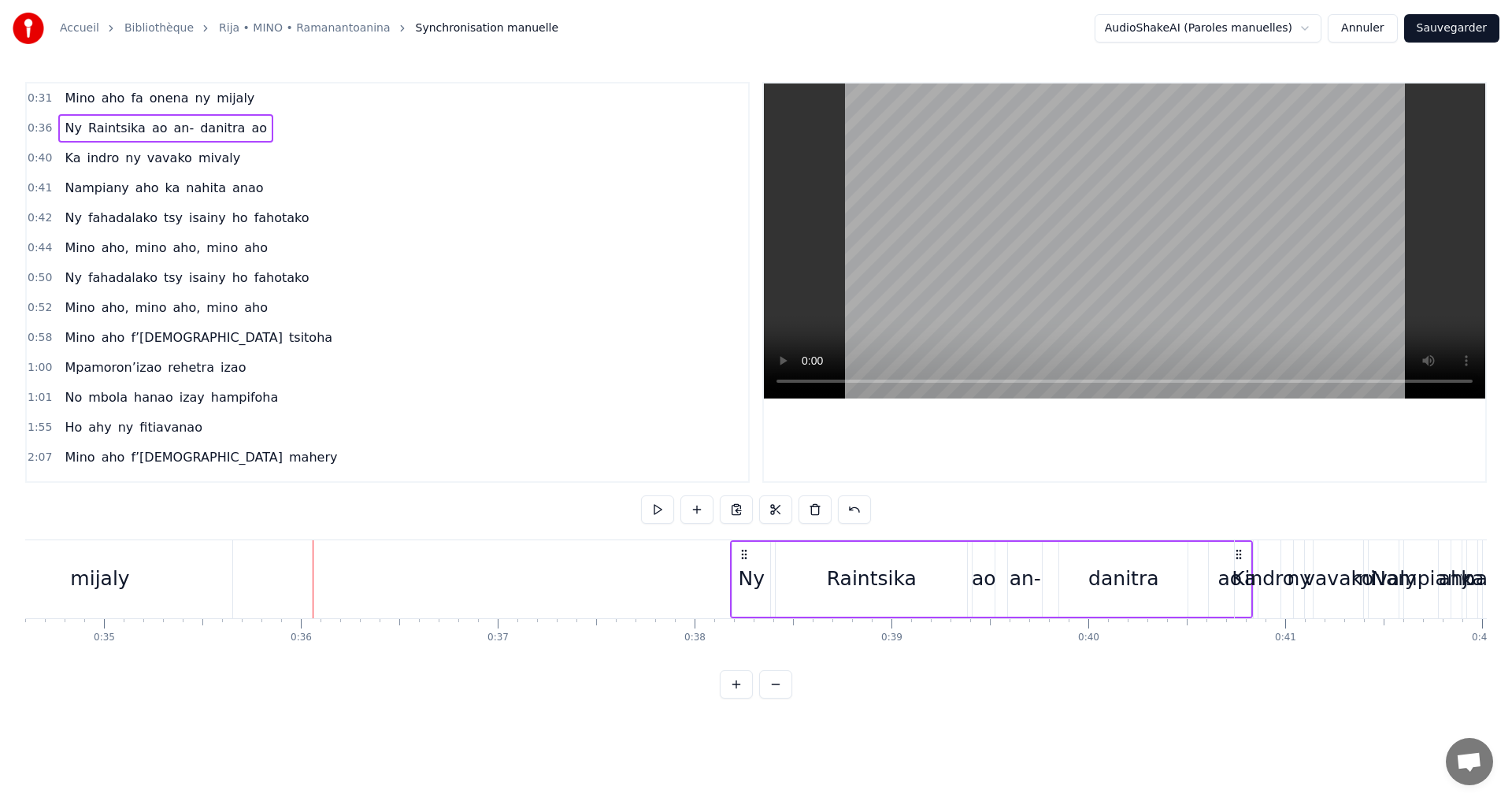
scroll to position [0, 6820]
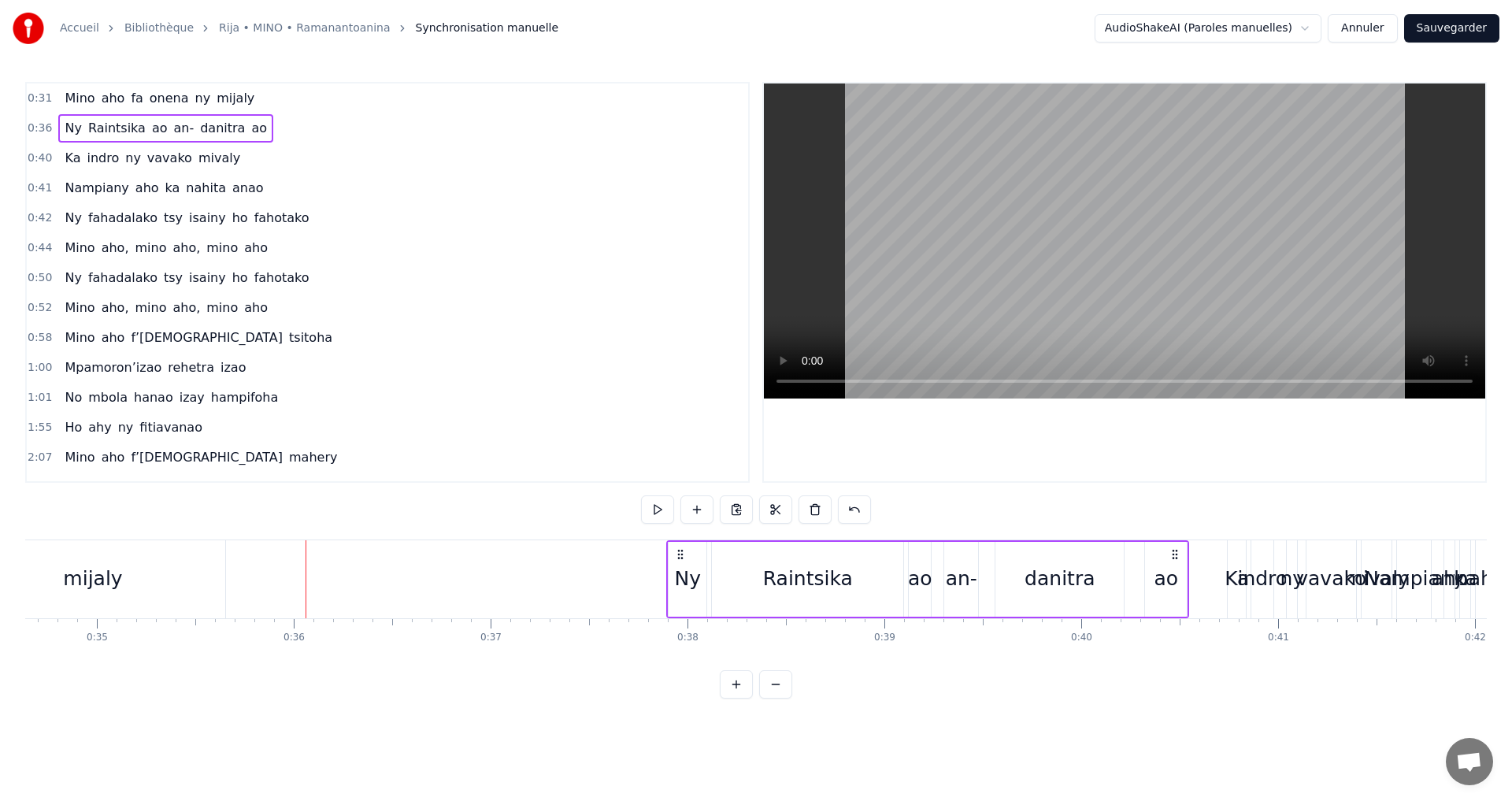
drag, startPoint x: 952, startPoint y: 553, endPoint x: 1176, endPoint y: 602, distance: 229.3
click at [1176, 602] on div "Ny Raintsika ao an- danitra ao" at bounding box center [928, 579] width 523 height 78
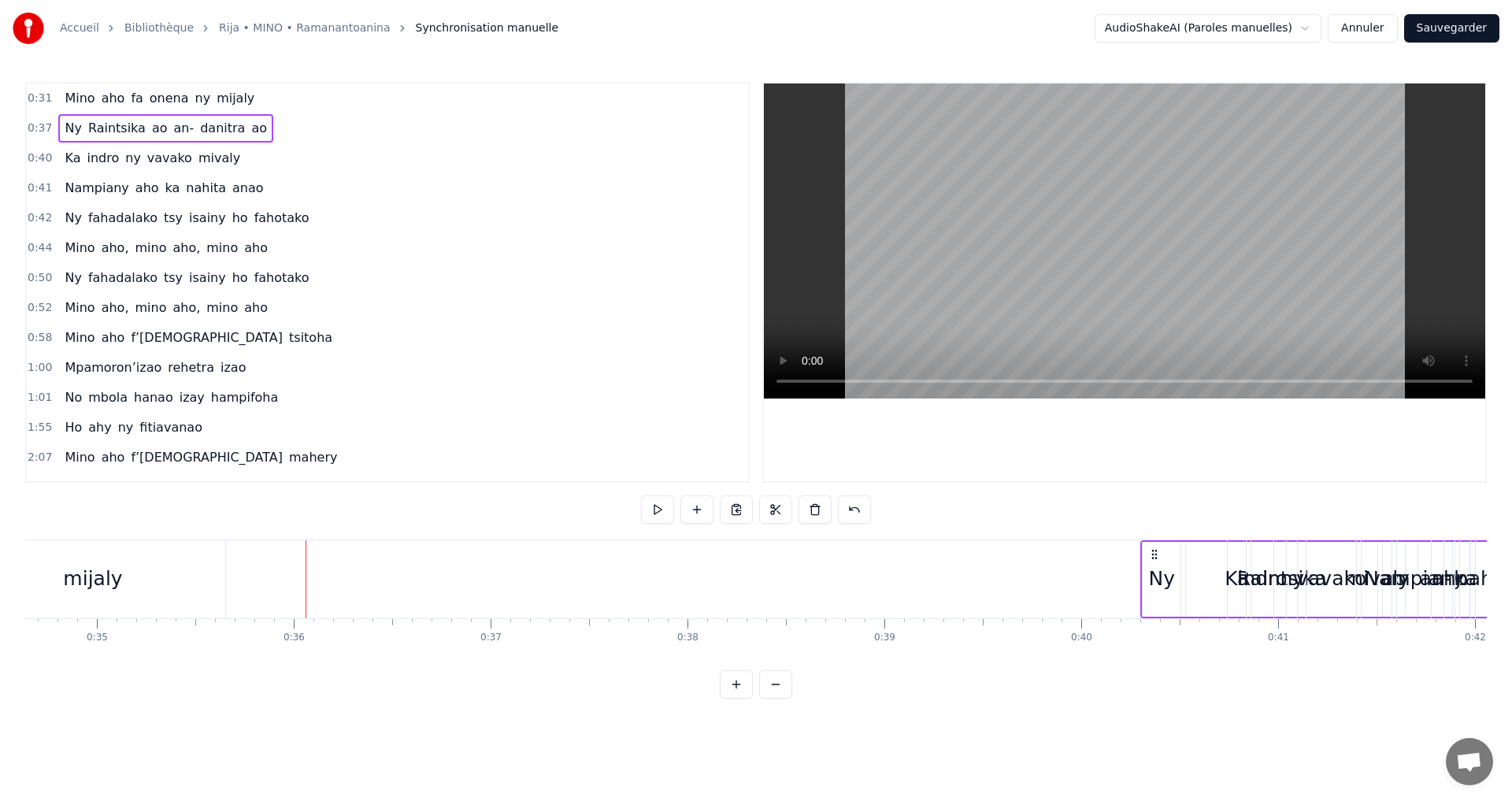
drag, startPoint x: 681, startPoint y: 550, endPoint x: 1156, endPoint y: 578, distance: 475.8
click at [1156, 578] on div "Ny Raintsika ao an- danitra ao" at bounding box center [1402, 579] width 523 height 78
drag, startPoint x: 678, startPoint y: 553, endPoint x: 1092, endPoint y: 559, distance: 414.0
click at [1092, 559] on icon at bounding box center [1093, 553] width 12 height 12
click at [149, 579] on div "mijaly" at bounding box center [93, 579] width 265 height 78
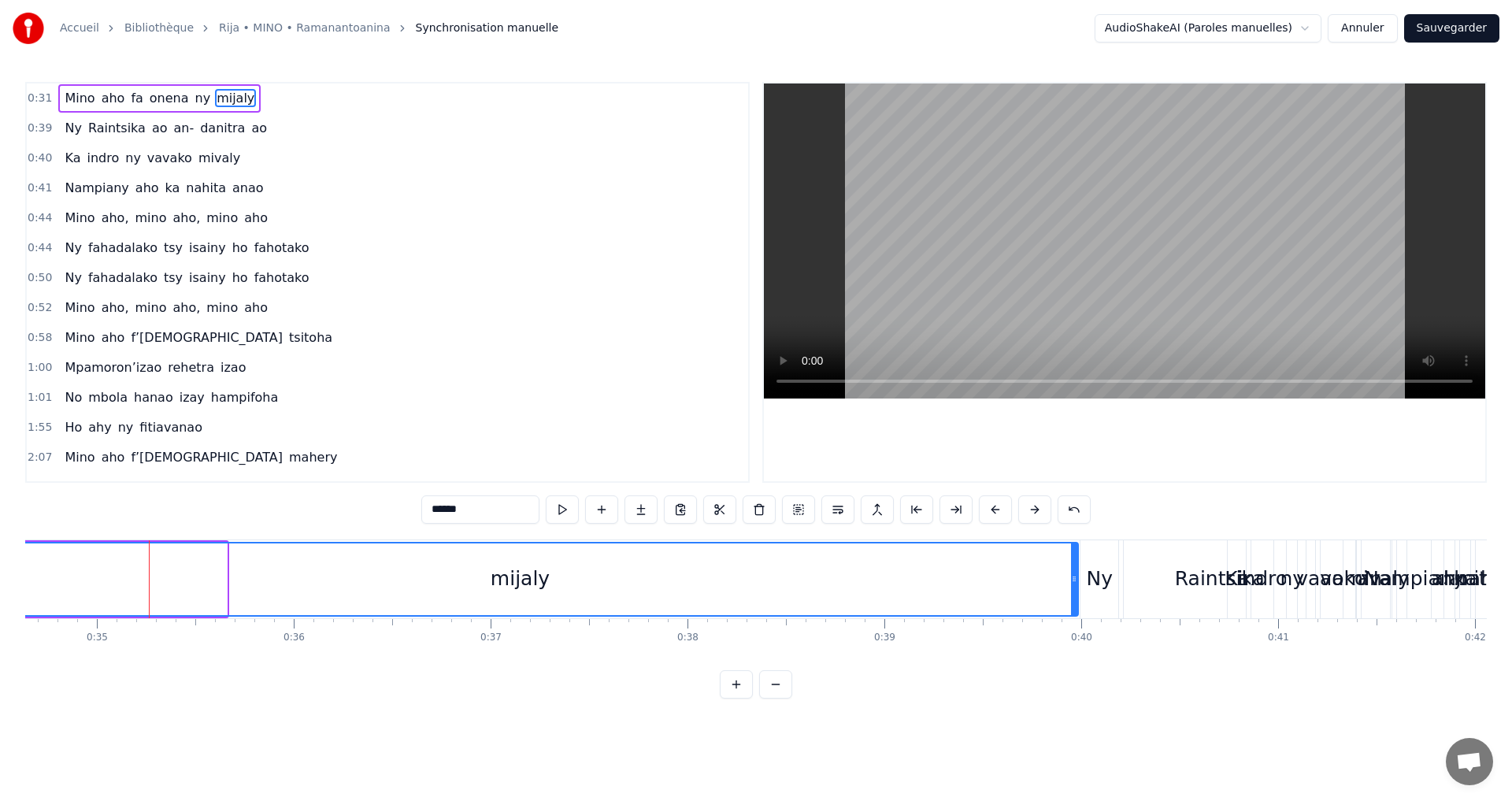
drag, startPoint x: 224, startPoint y: 579, endPoint x: 1076, endPoint y: 666, distance: 856.4
click at [1076, 657] on div "[PERSON_NAME] [PERSON_NAME] ny mijaly Ny Raintsika ao an- [PERSON_NAME] ao Ka i…" at bounding box center [756, 598] width 1462 height 118
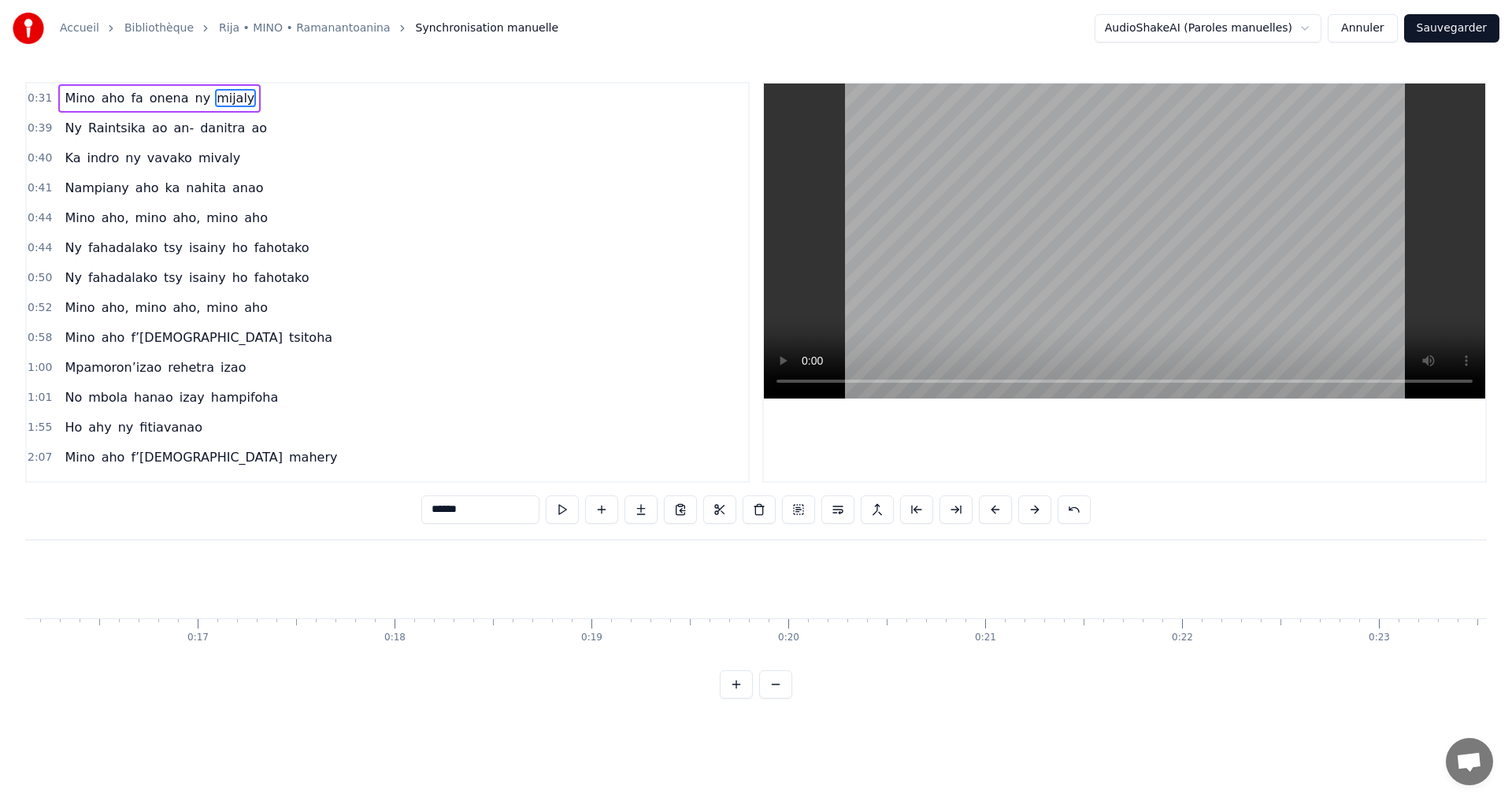
scroll to position [0, 2731]
click at [159, 687] on div "0:31 [PERSON_NAME] [PERSON_NAME] ny mijaly 0:39 Ny Raintsika ao an- [PERSON_NAM…" at bounding box center [756, 390] width 1462 height 617
drag, startPoint x: 158, startPoint y: 687, endPoint x: 304, endPoint y: 681, distance: 146.1
click at [304, 681] on div "0:31 [PERSON_NAME] [PERSON_NAME] ny mijaly 0:39 Ny Raintsika ao an- [PERSON_NAM…" at bounding box center [756, 390] width 1462 height 617
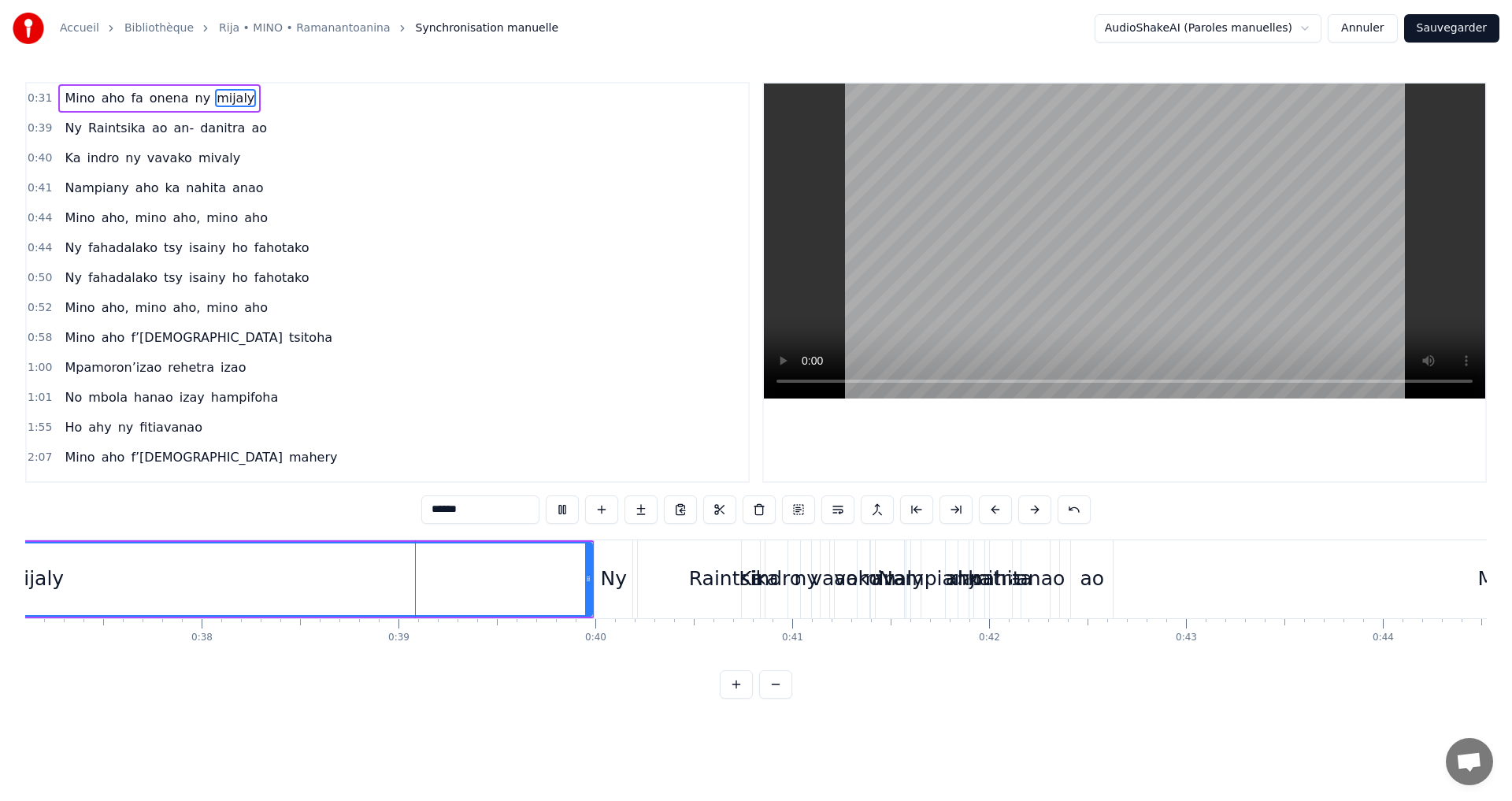
scroll to position [0, 7498]
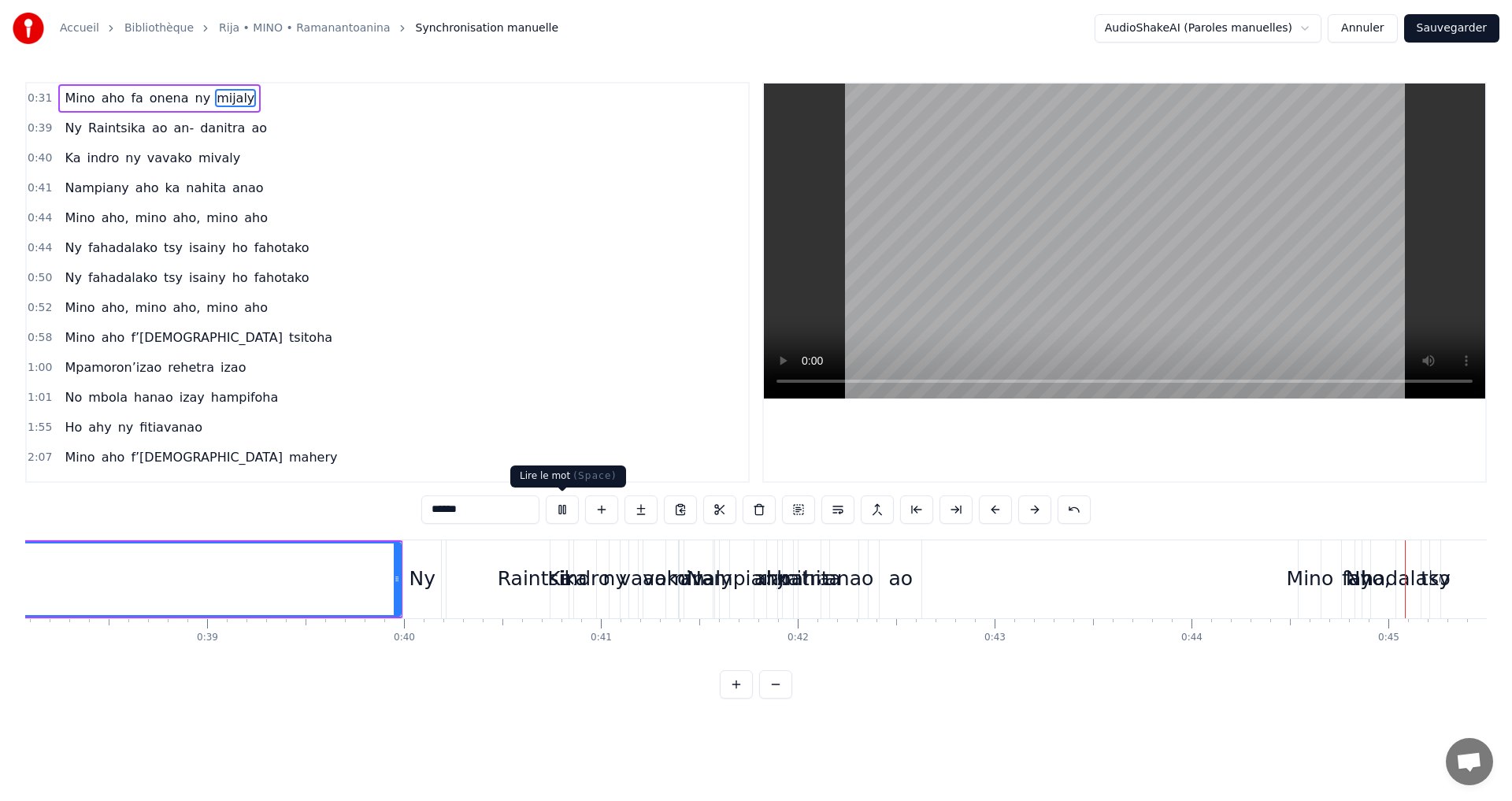
click at [560, 510] on button at bounding box center [562, 509] width 33 height 28
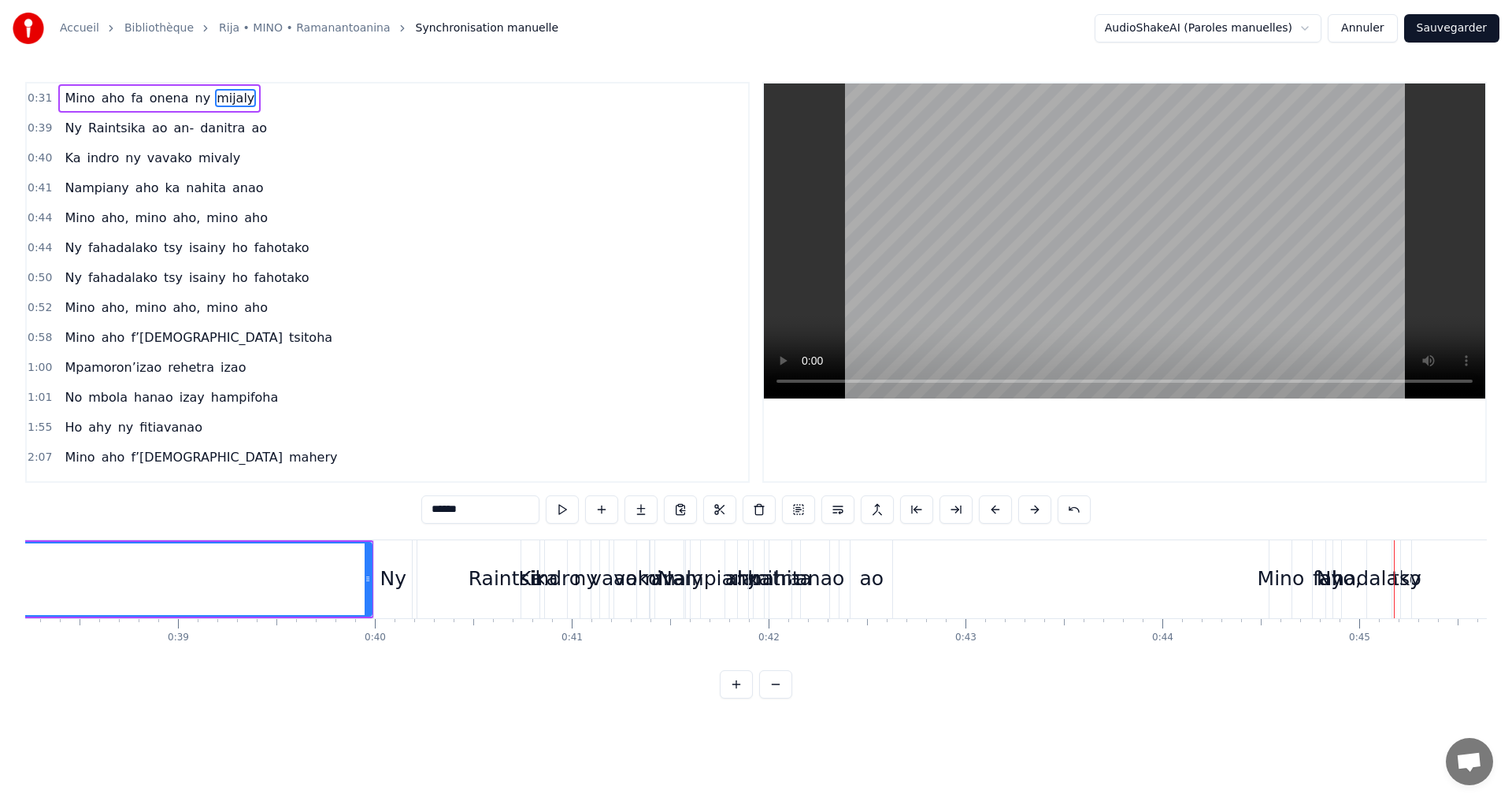
scroll to position [0, 7217]
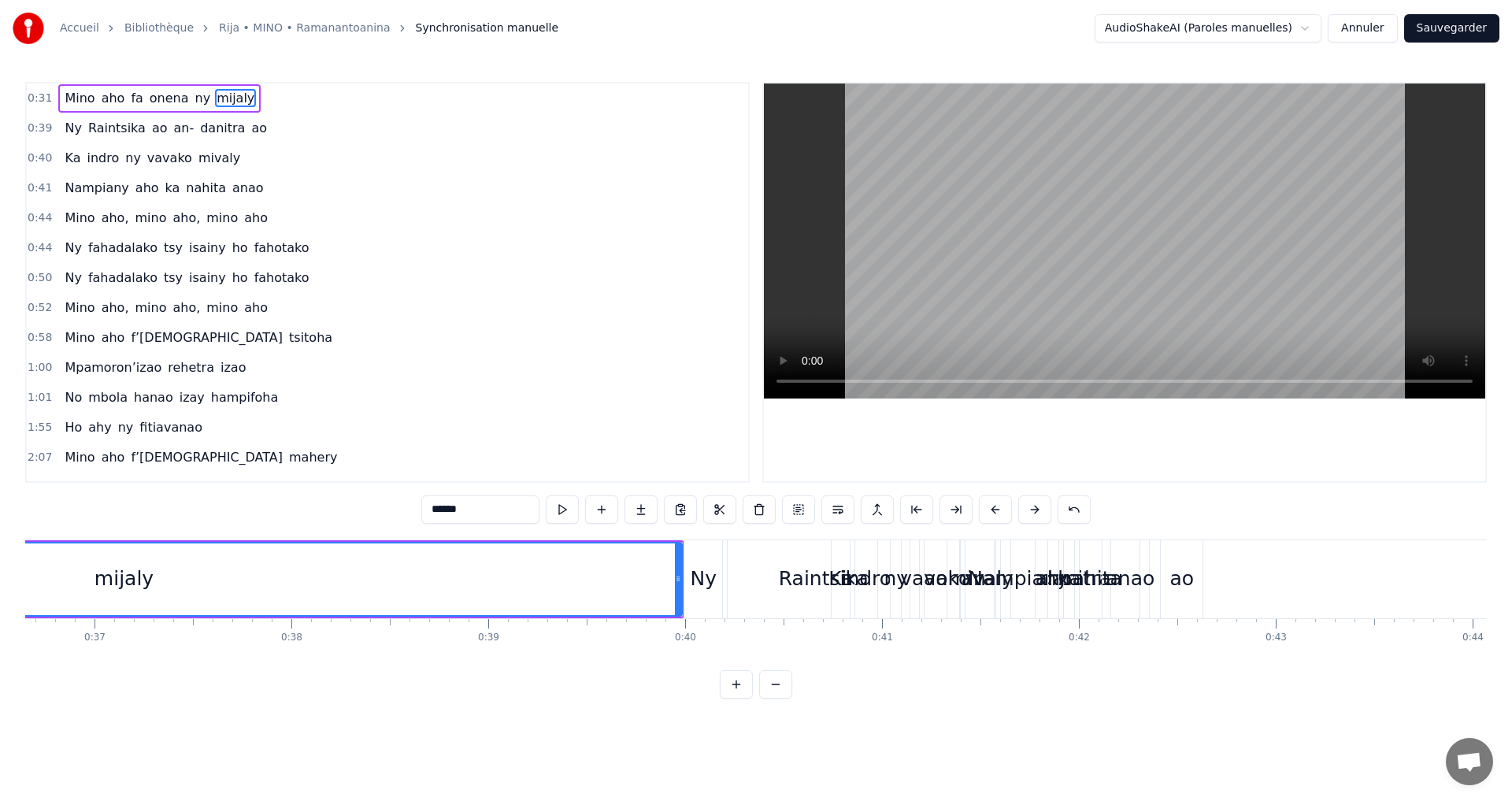
click at [767, 554] on div "Raintsika" at bounding box center [824, 579] width 191 height 78
type input "*********"
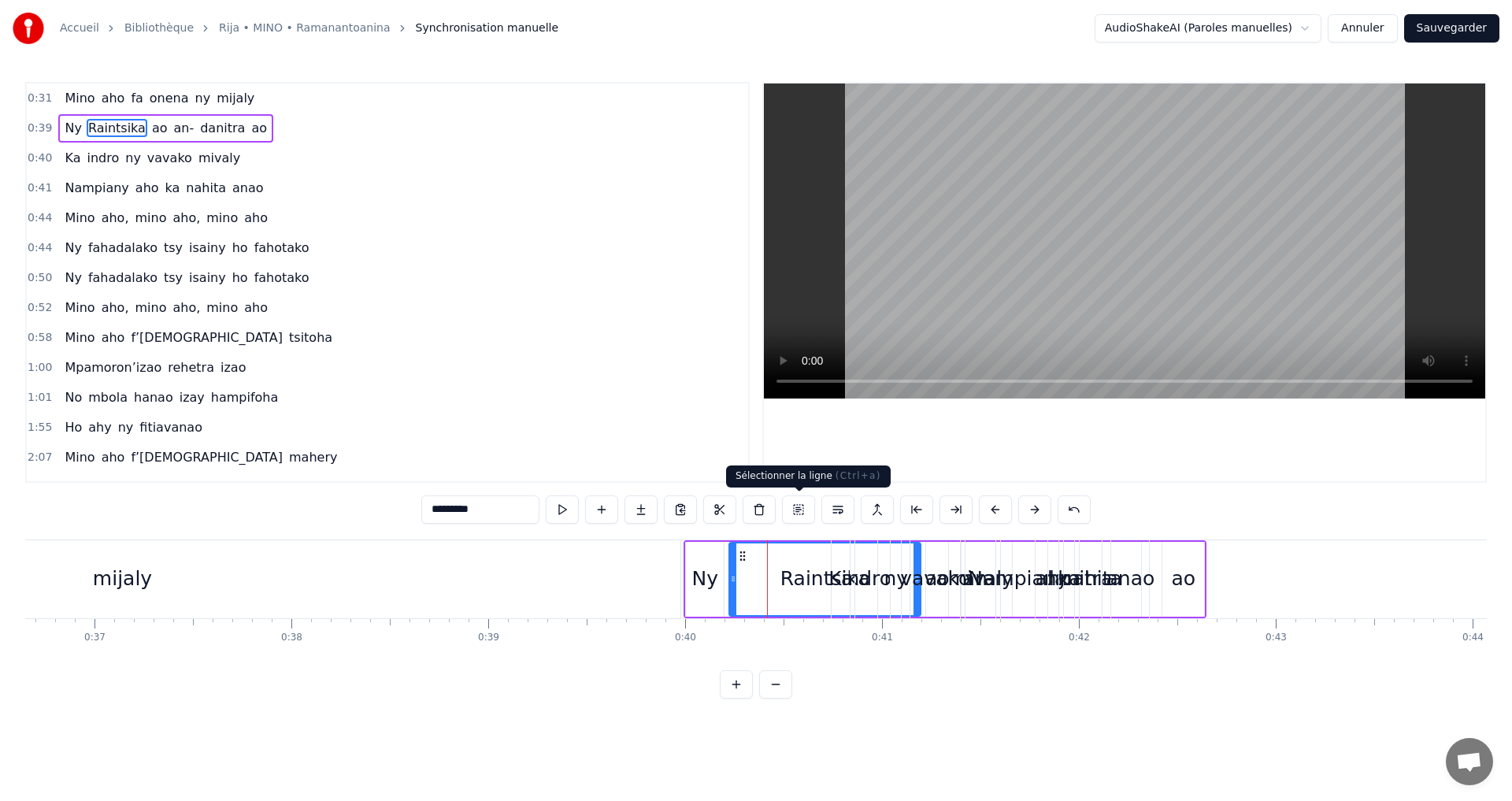
click at [795, 508] on button at bounding box center [798, 509] width 33 height 28
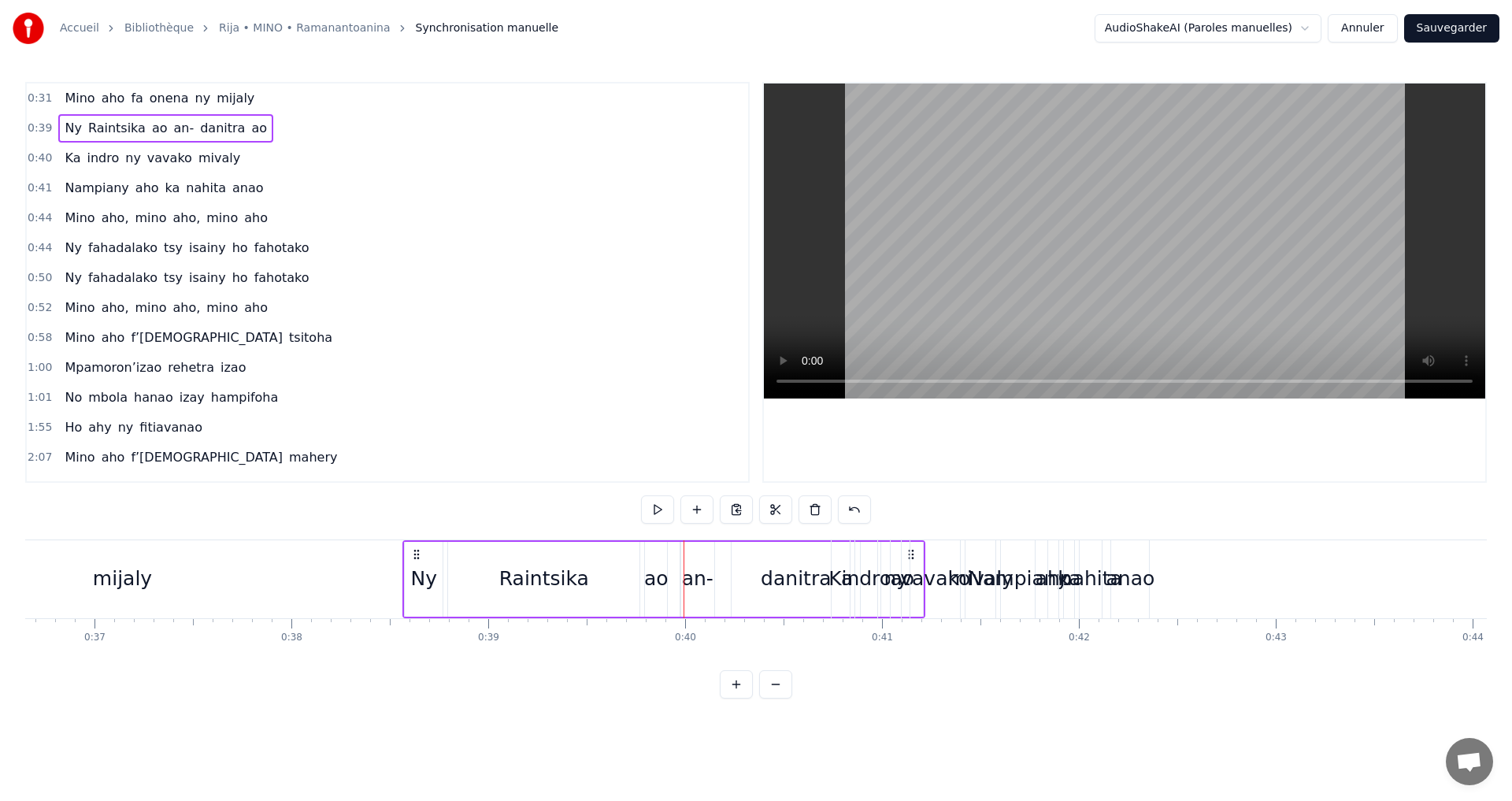
drag, startPoint x: 700, startPoint y: 552, endPoint x: 418, endPoint y: 558, distance: 282.1
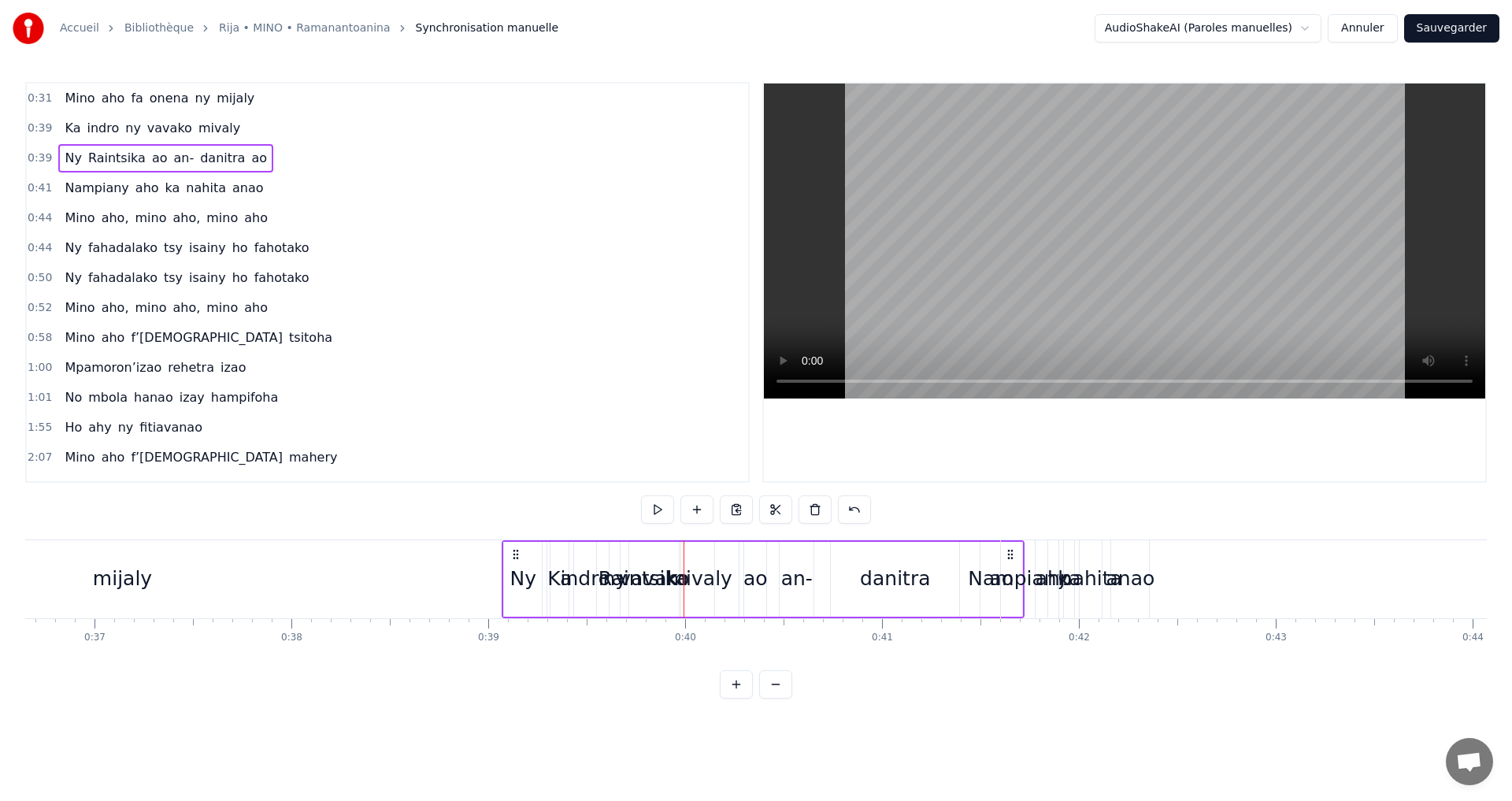
drag, startPoint x: 701, startPoint y: 553, endPoint x: 517, endPoint y: 565, distance: 184.4
click at [517, 565] on div "Ny Raintsika ao an- danitra ao" at bounding box center [764, 579] width 523 height 78
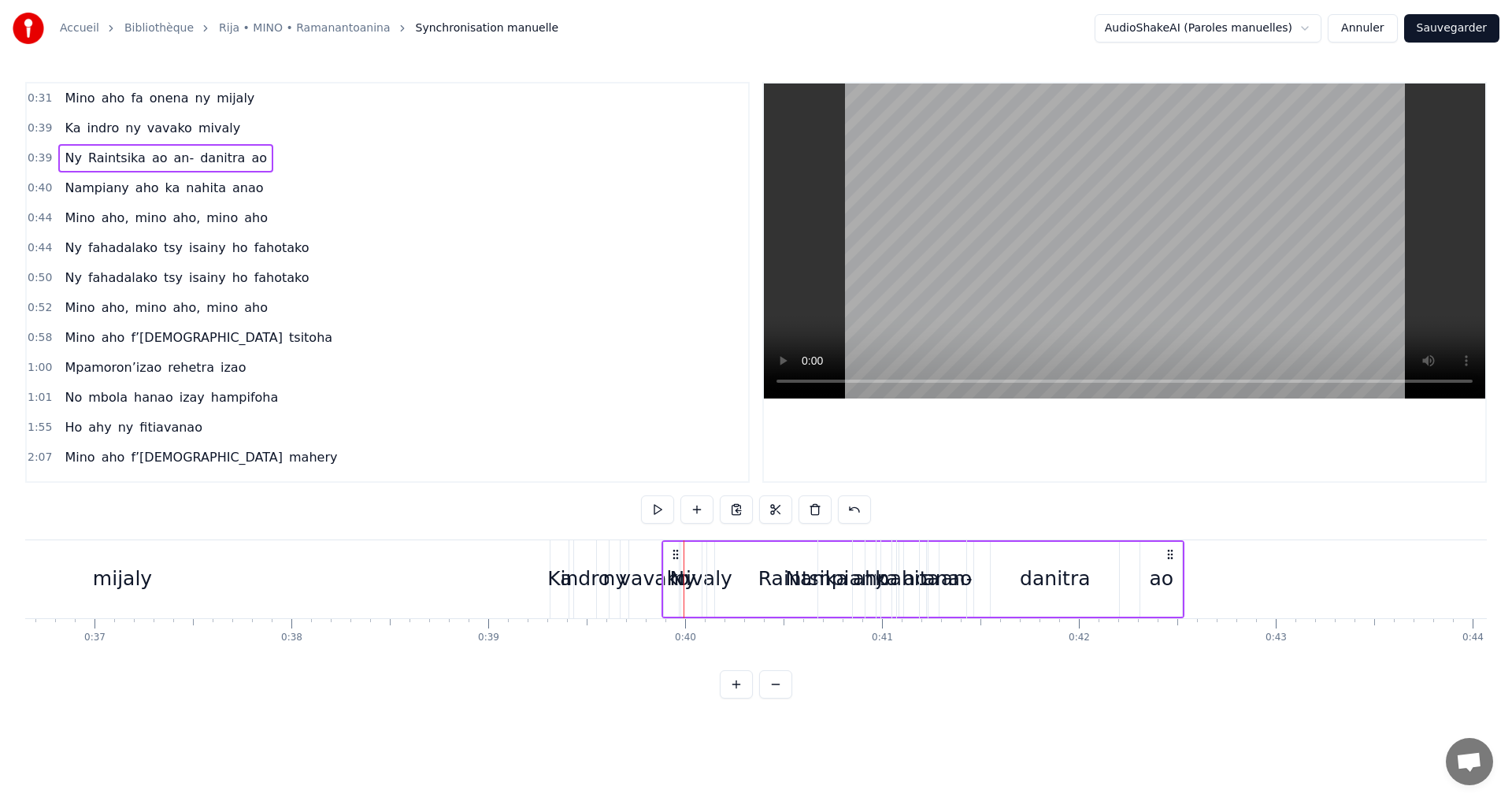
drag, startPoint x: 696, startPoint y: 553, endPoint x: 710, endPoint y: 590, distance: 39.6
click at [676, 690] on div "0:31 [PERSON_NAME] [PERSON_NAME] ny mijaly 0:39 Ka indro ny vavako mivaly 0:39 …" at bounding box center [756, 390] width 1462 height 617
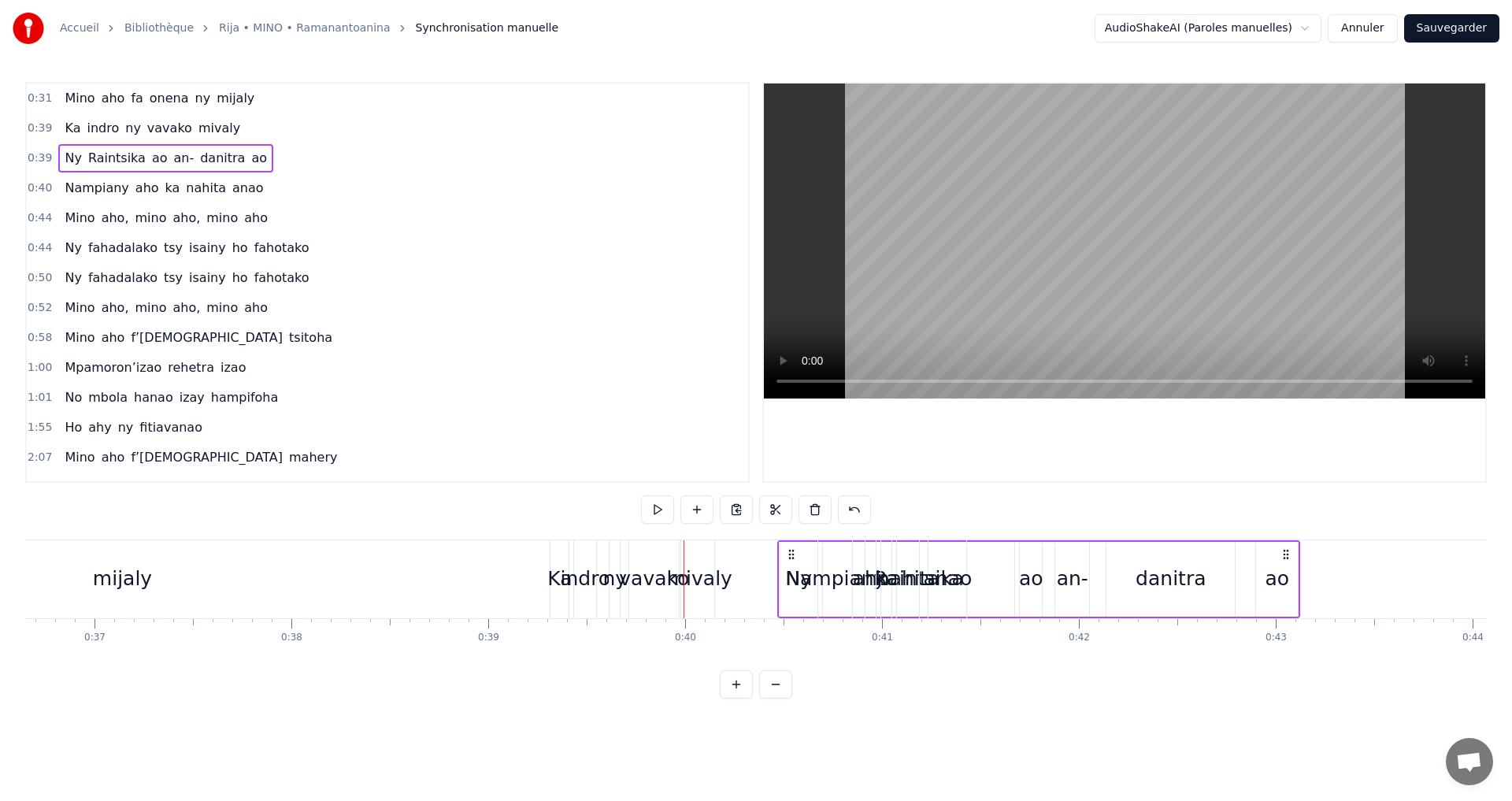
drag, startPoint x: 672, startPoint y: 553, endPoint x: 872, endPoint y: 585, distance: 202.5
drag, startPoint x: 872, startPoint y: 585, endPoint x: 1157, endPoint y: 579, distance: 285.1
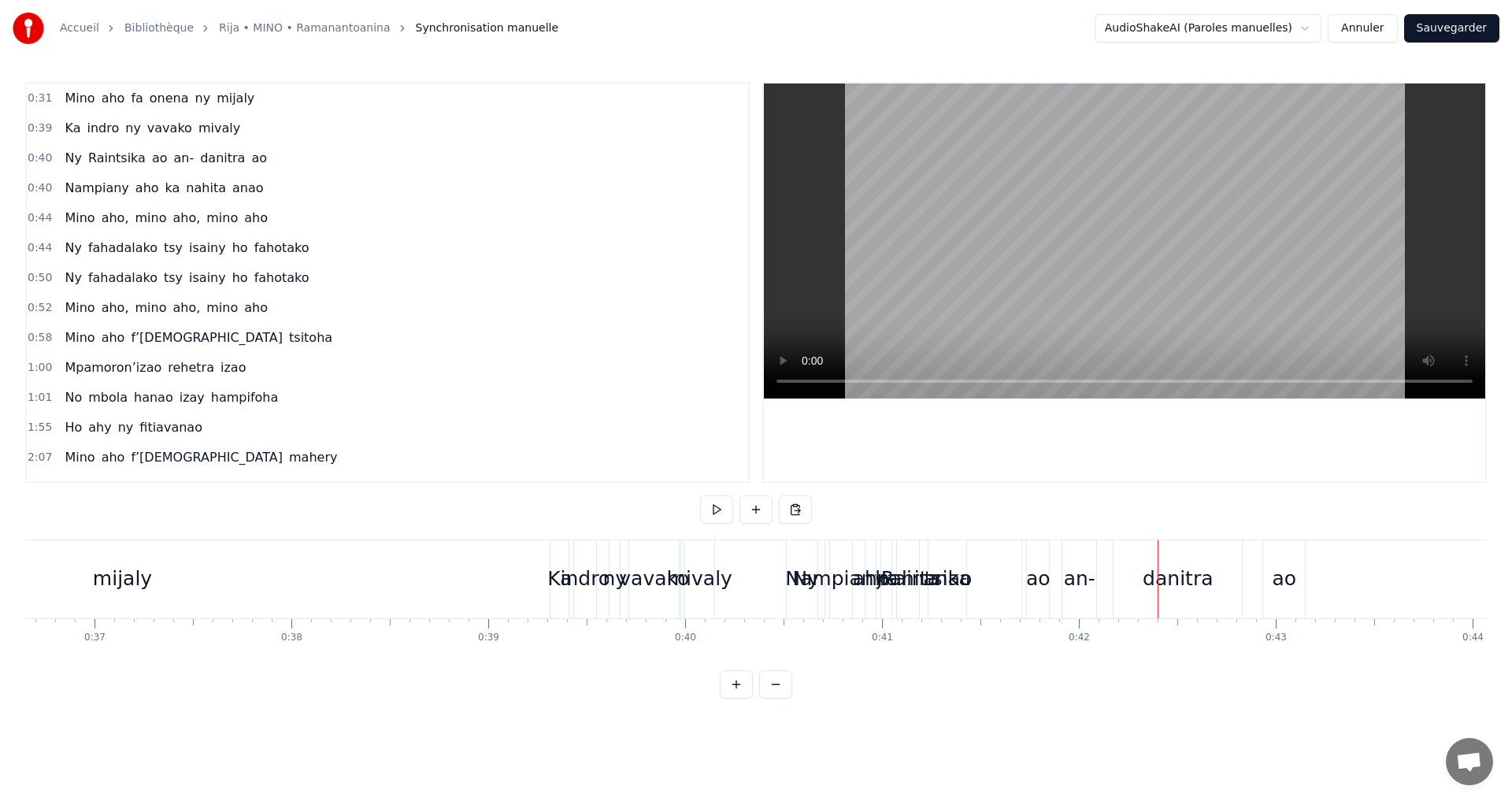
click at [986, 567] on div "Raintsika" at bounding box center [926, 579] width 191 height 78
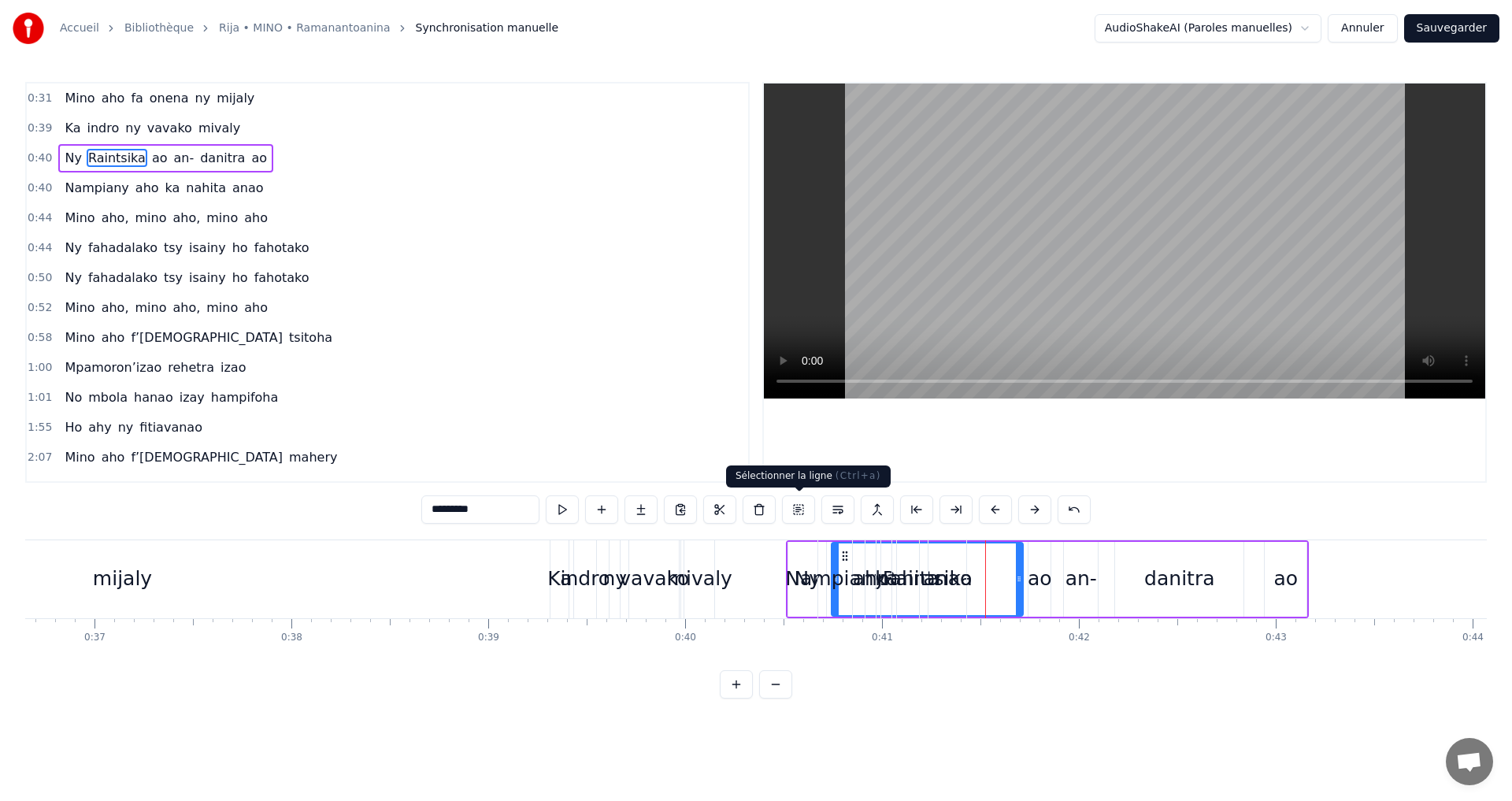
click at [793, 507] on button at bounding box center [798, 509] width 33 height 28
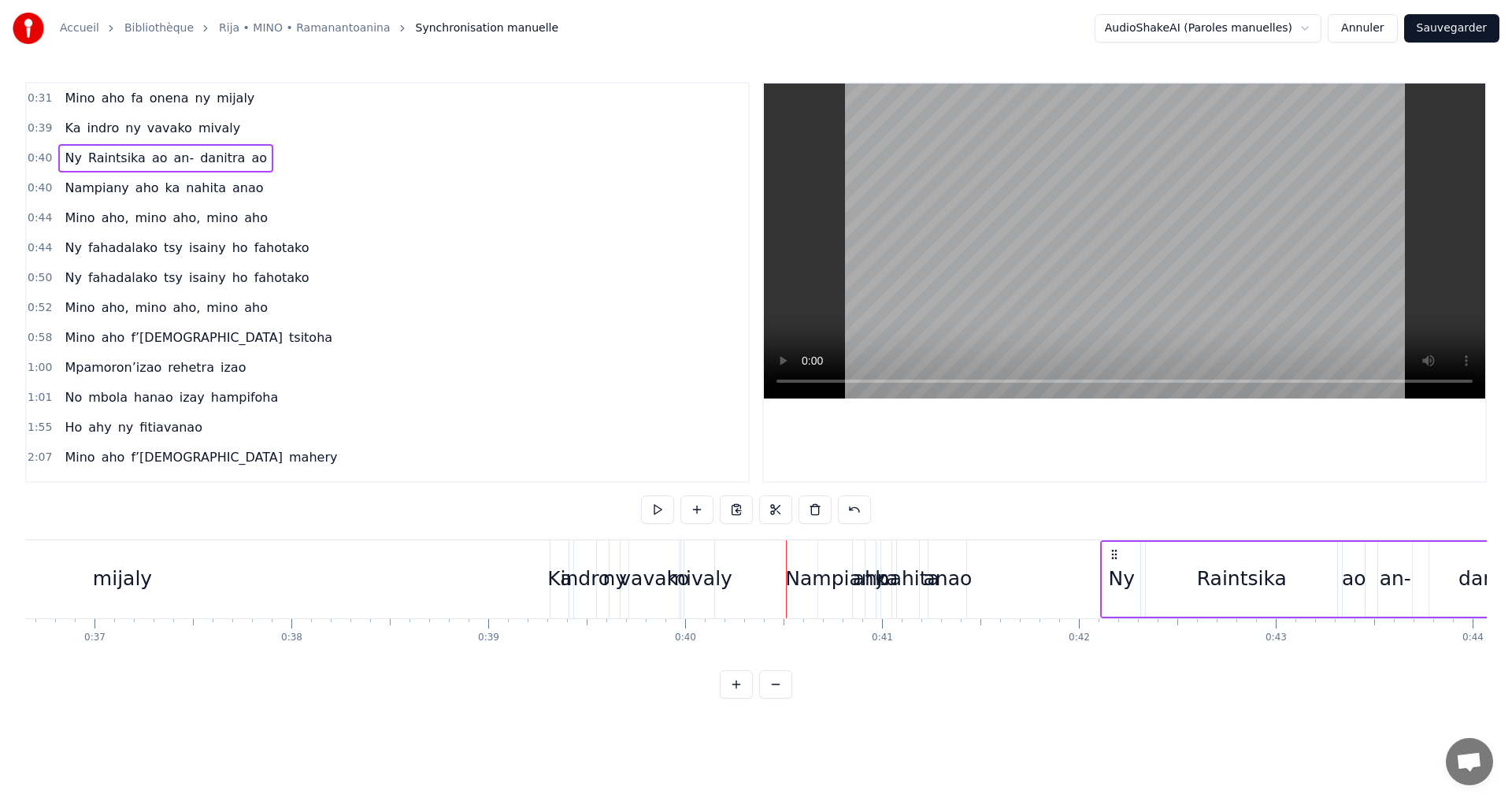
drag, startPoint x: 796, startPoint y: 552, endPoint x: 1111, endPoint y: 567, distance: 315.4
click at [1111, 567] on div "Ny Raintsika ao an- danitra ao" at bounding box center [1362, 579] width 523 height 78
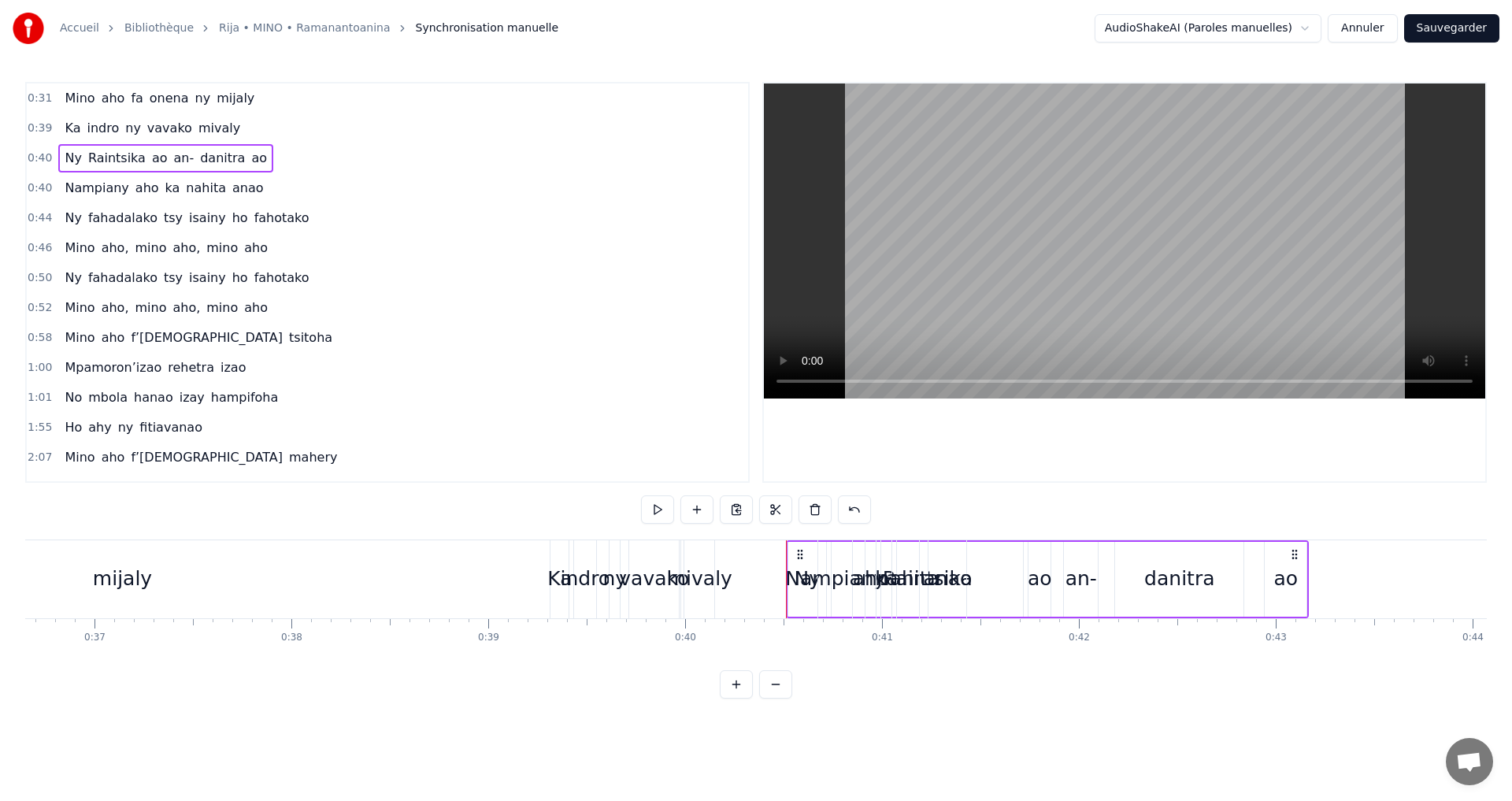
click at [623, 569] on div "ny" at bounding box center [615, 579] width 24 height 30
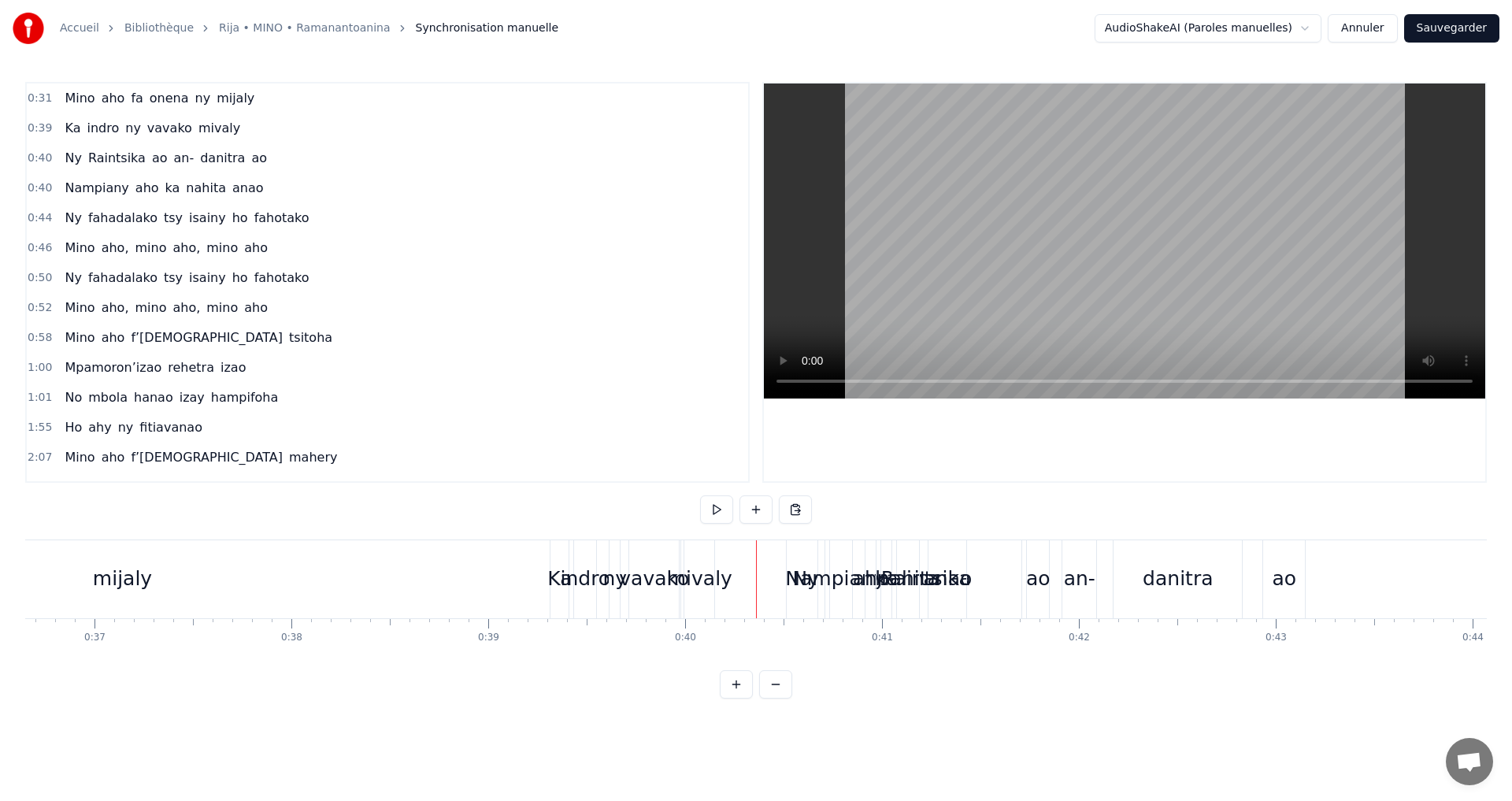
click at [581, 561] on div "indro" at bounding box center [585, 579] width 23 height 78
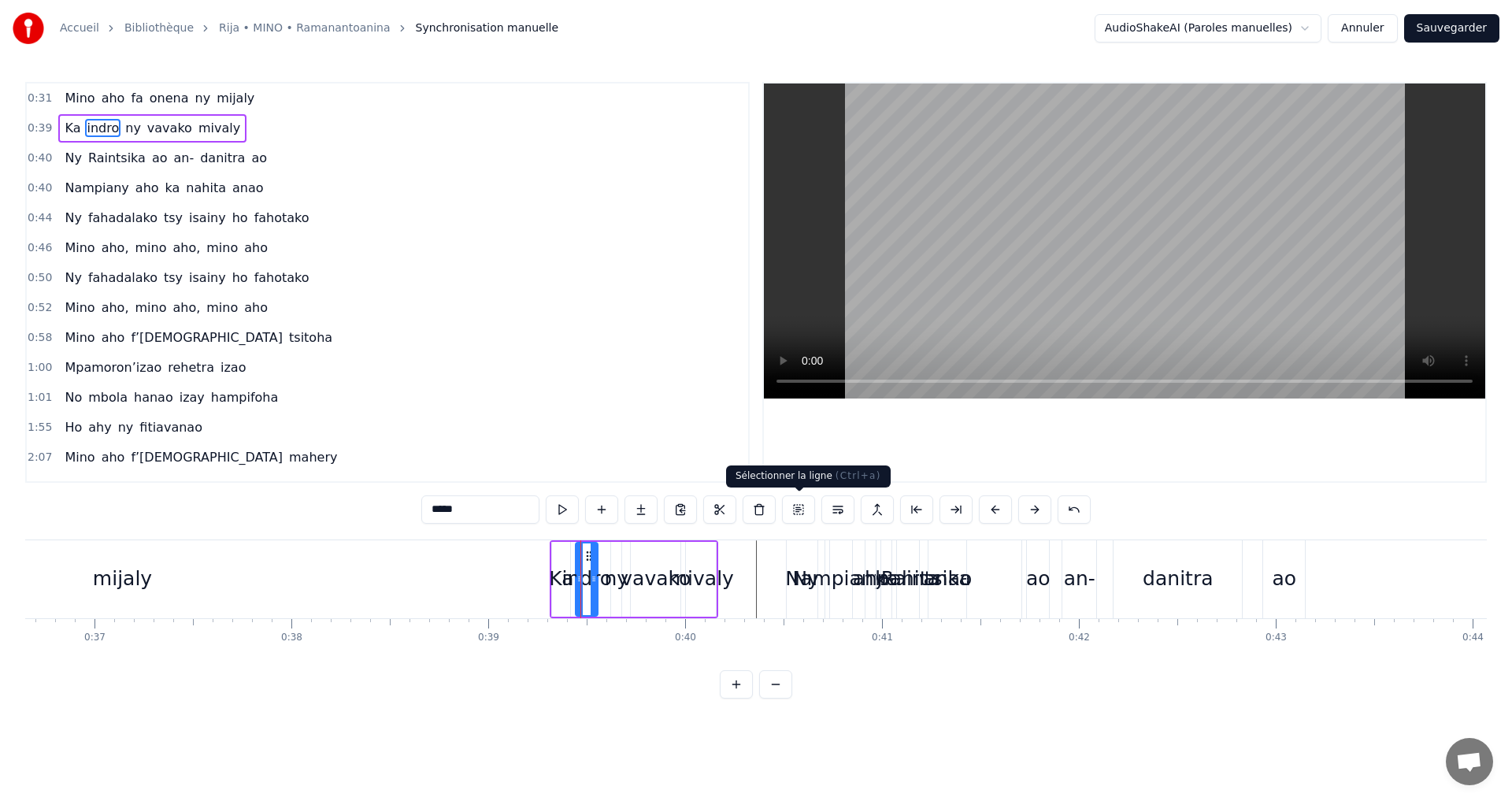
click at [797, 510] on button at bounding box center [798, 509] width 33 height 28
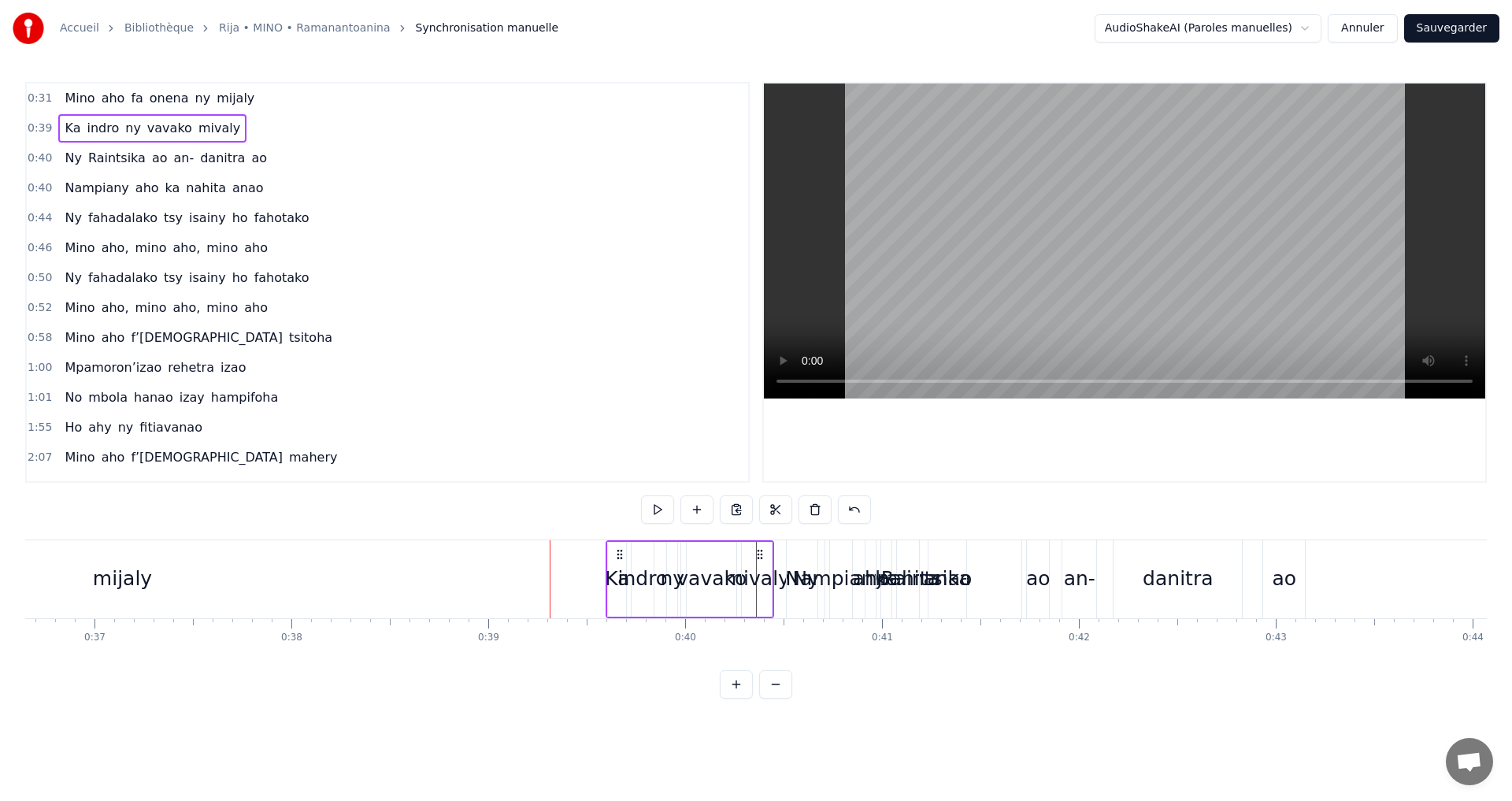
drag, startPoint x: 703, startPoint y: 553, endPoint x: 1032, endPoint y: 588, distance: 330.9
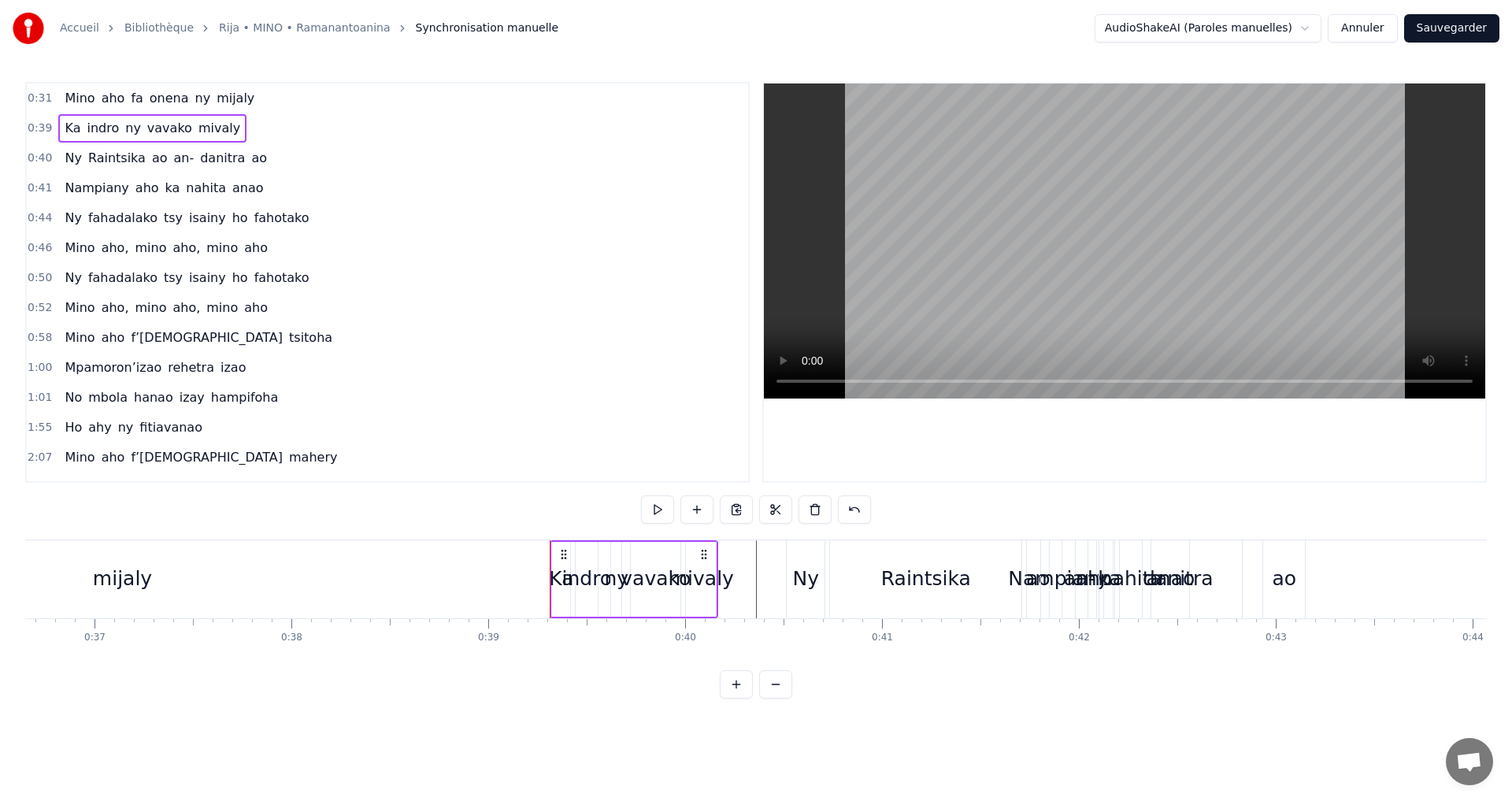
drag, startPoint x: 1032, startPoint y: 588, endPoint x: 1020, endPoint y: 597, distance: 15.0
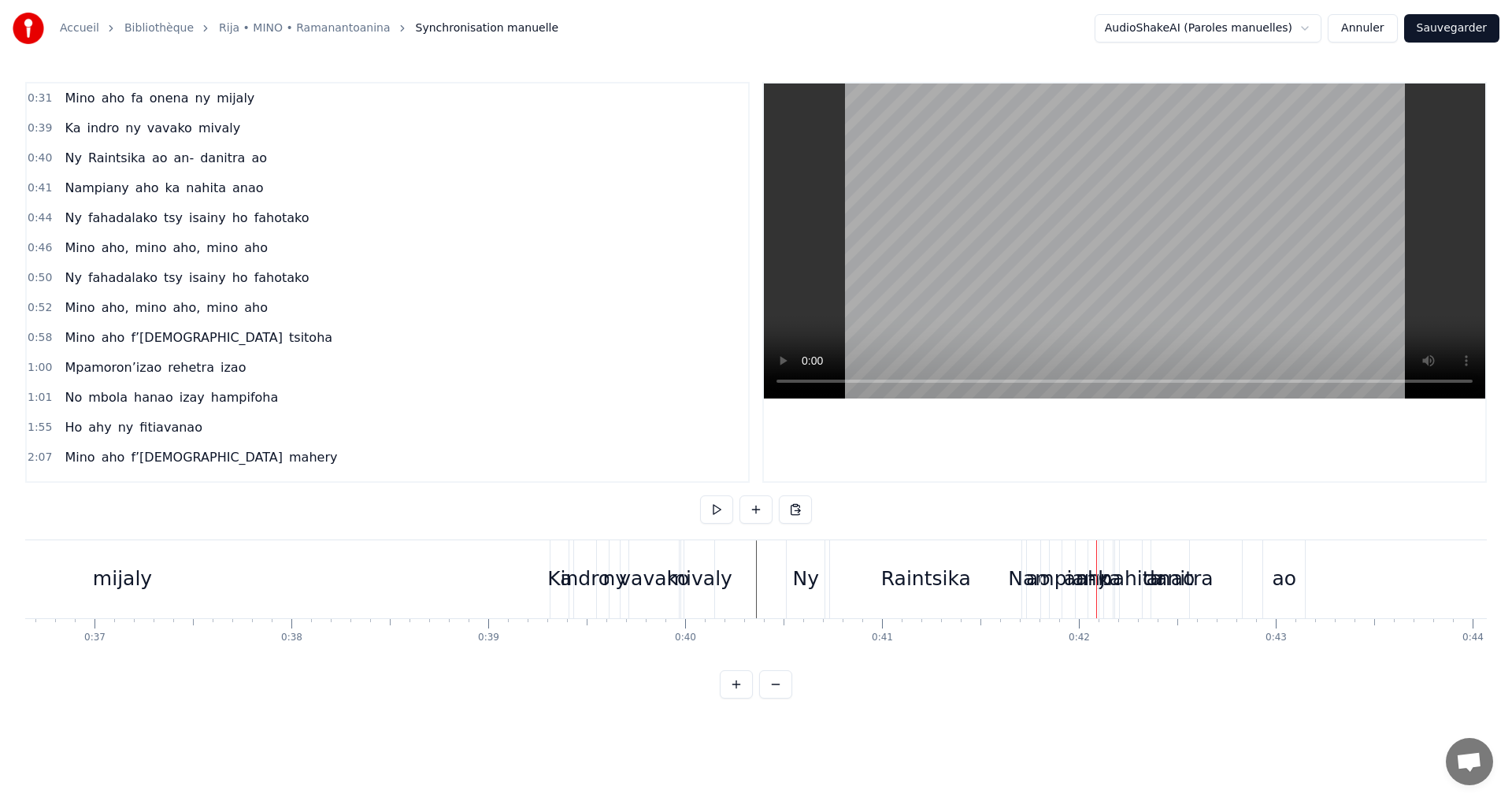
click at [694, 556] on div "mivaly" at bounding box center [700, 579] width 30 height 78
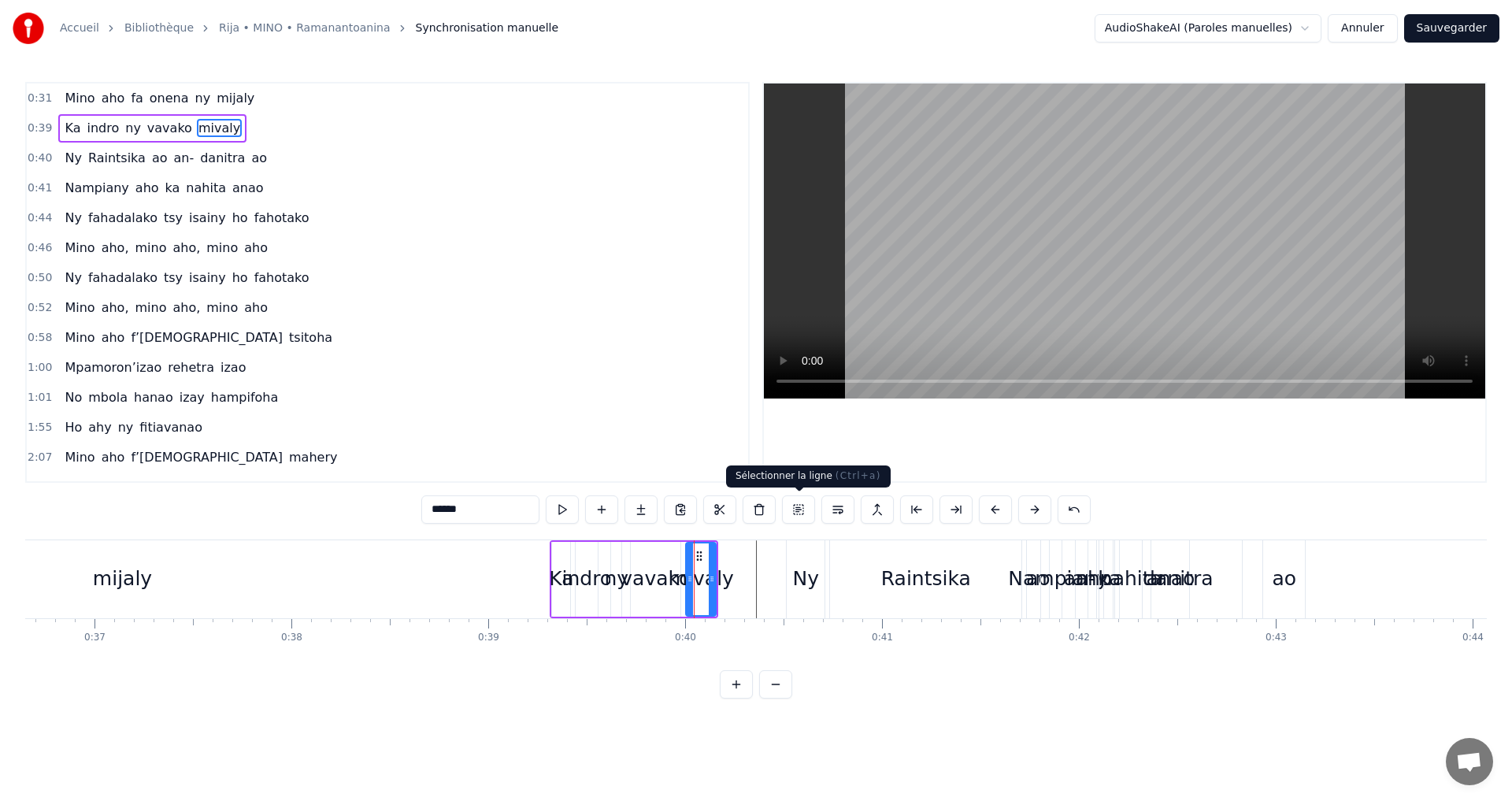
click at [799, 511] on button at bounding box center [798, 509] width 33 height 28
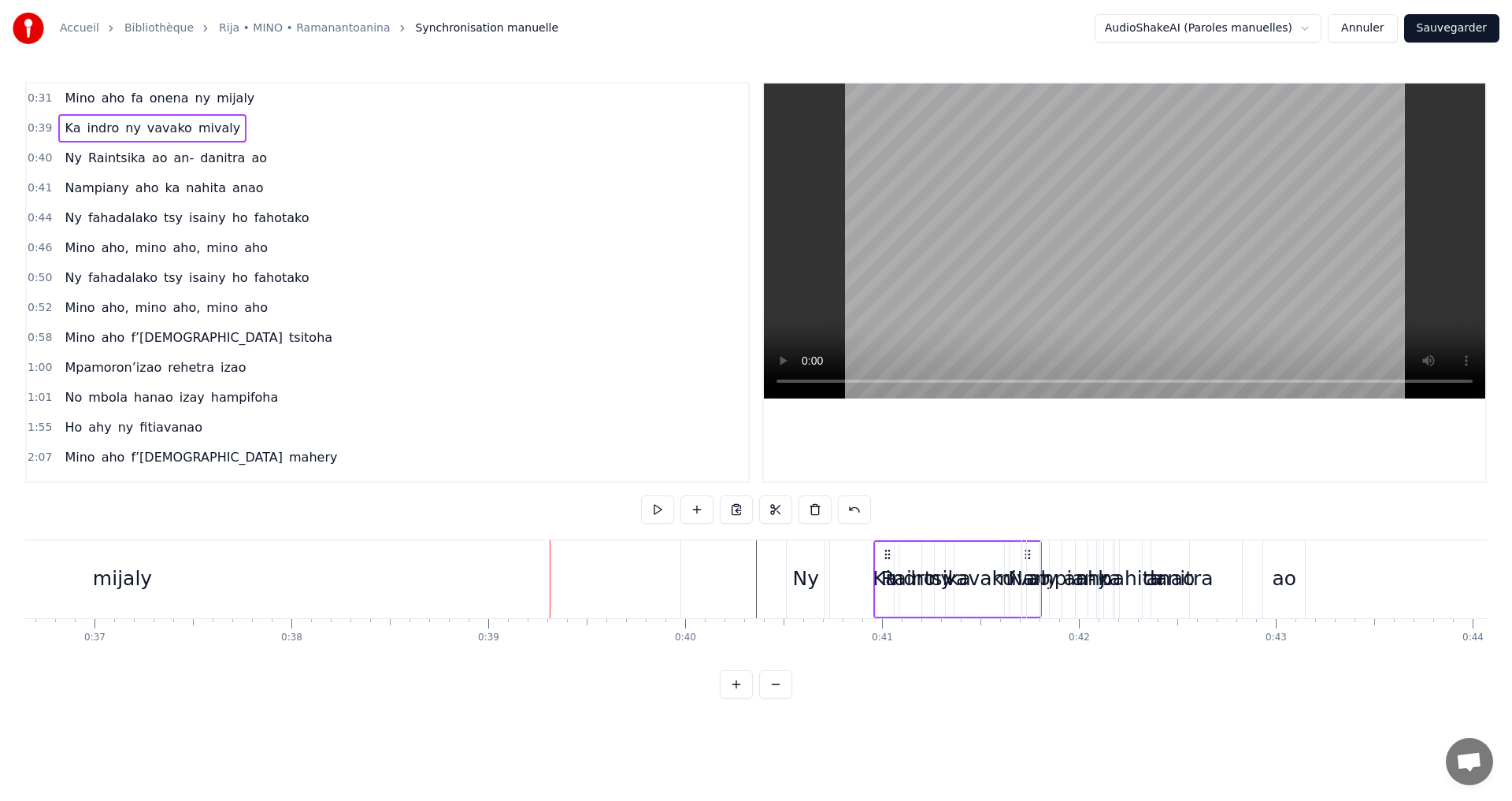
drag, startPoint x: 701, startPoint y: 555, endPoint x: 1024, endPoint y: 564, distance: 323.1
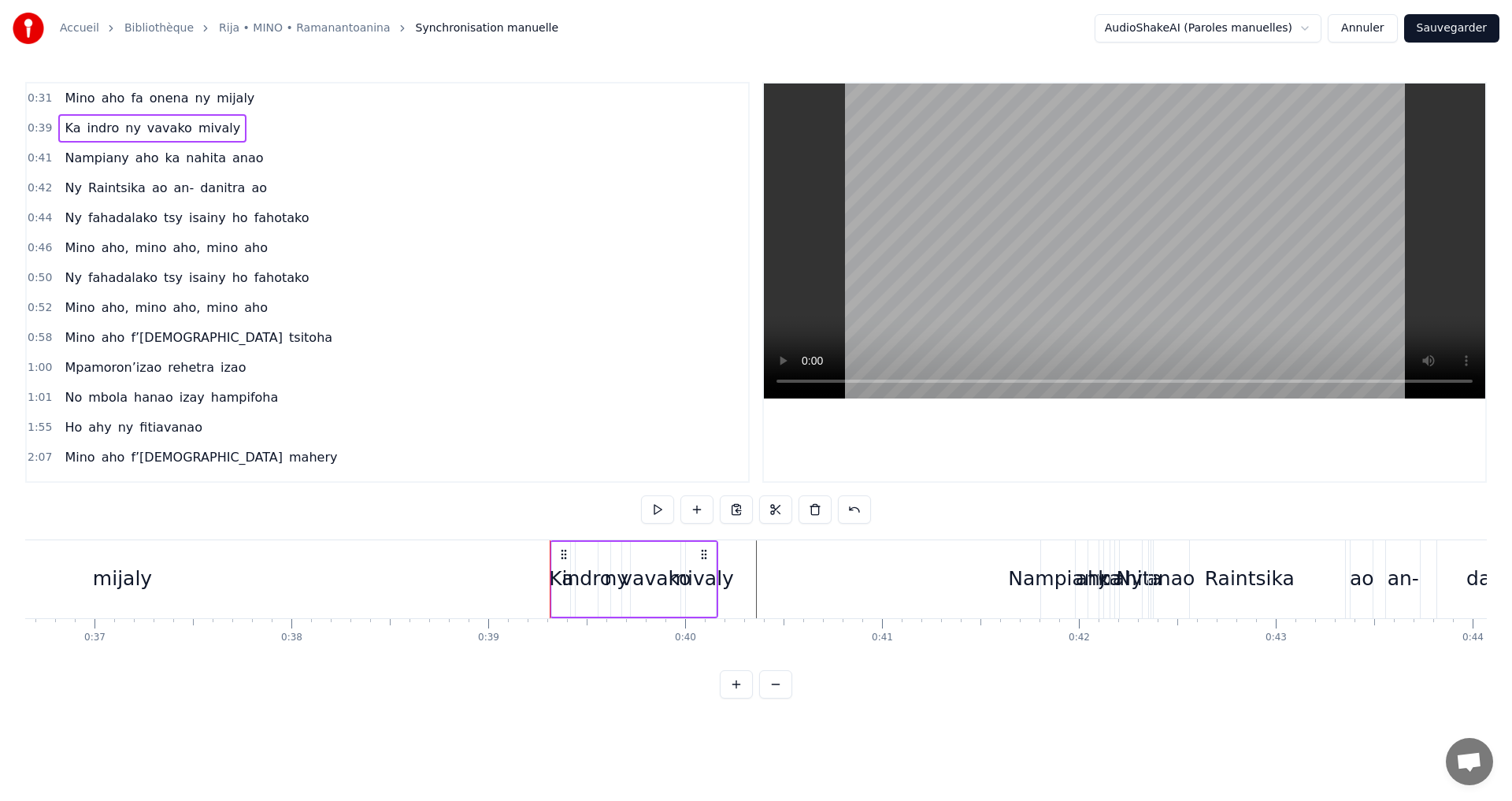
click at [342, 592] on div "mijaly" at bounding box center [123, 579] width 1116 height 78
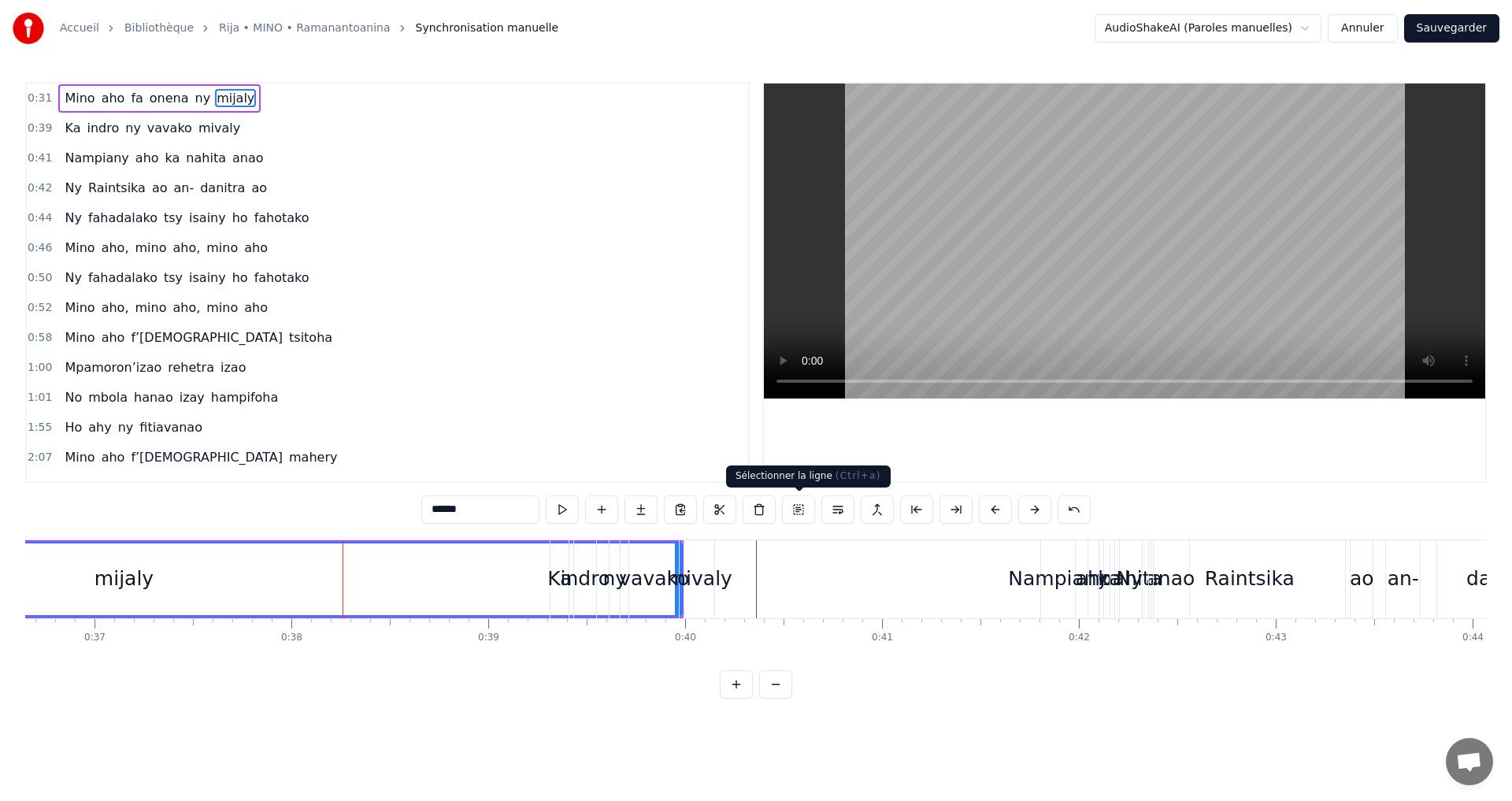
click at [802, 512] on button at bounding box center [798, 509] width 33 height 28
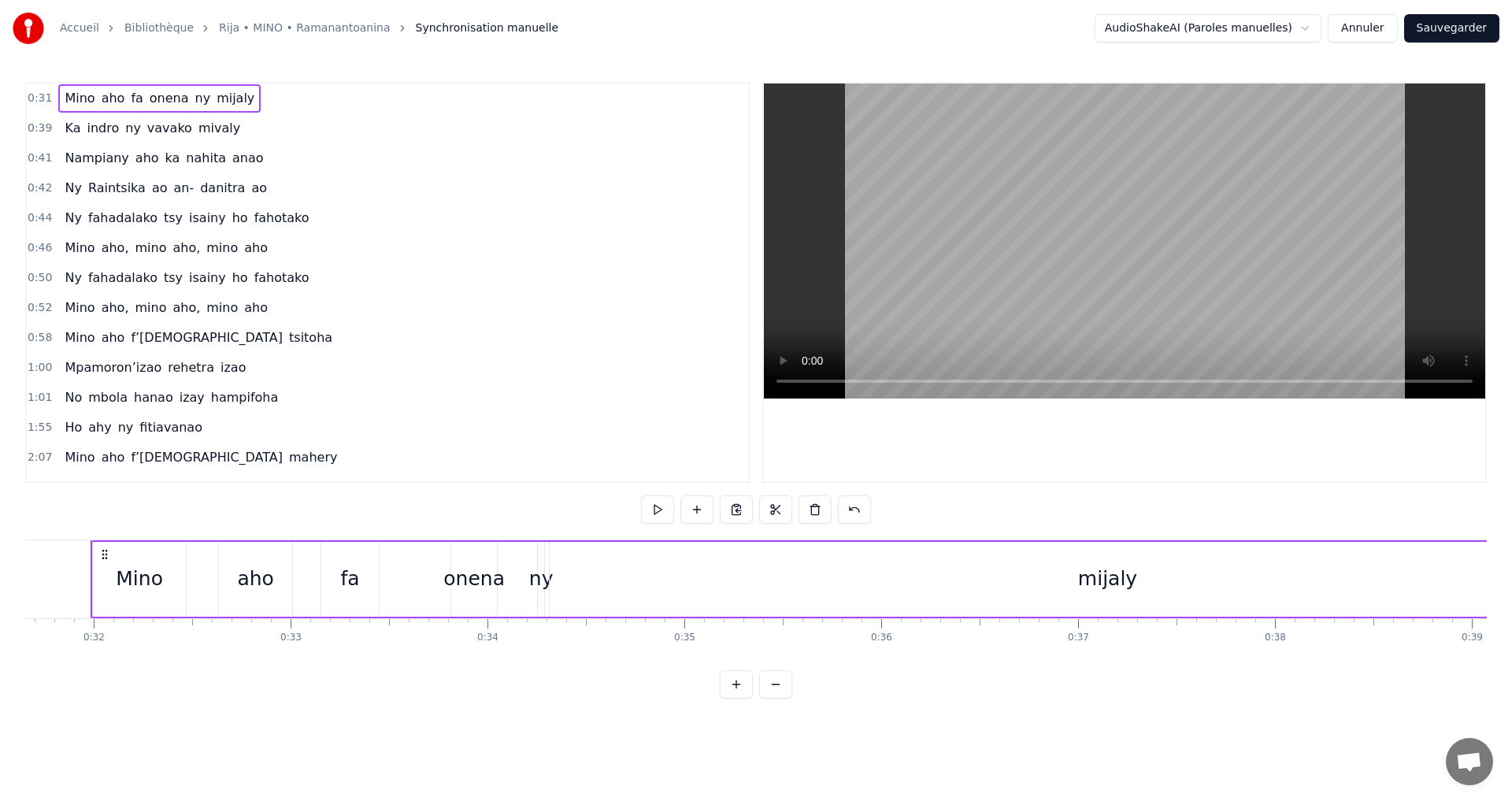
scroll to position [0, 6220]
click at [31, 96] on span "0:31" at bounding box center [39, 98] width 24 height 16
click at [1305, 30] on html "Accueil Bibliothèque Rija • MINO • Ramanantoanina Synchronisation manuelle Audi…" at bounding box center [756, 362] width 1512 height 724
click at [1305, 29] on html "Accueil Bibliothèque Rija • MINO • Ramanantoanina Synchronisation manuelle Audi…" at bounding box center [756, 362] width 1512 height 724
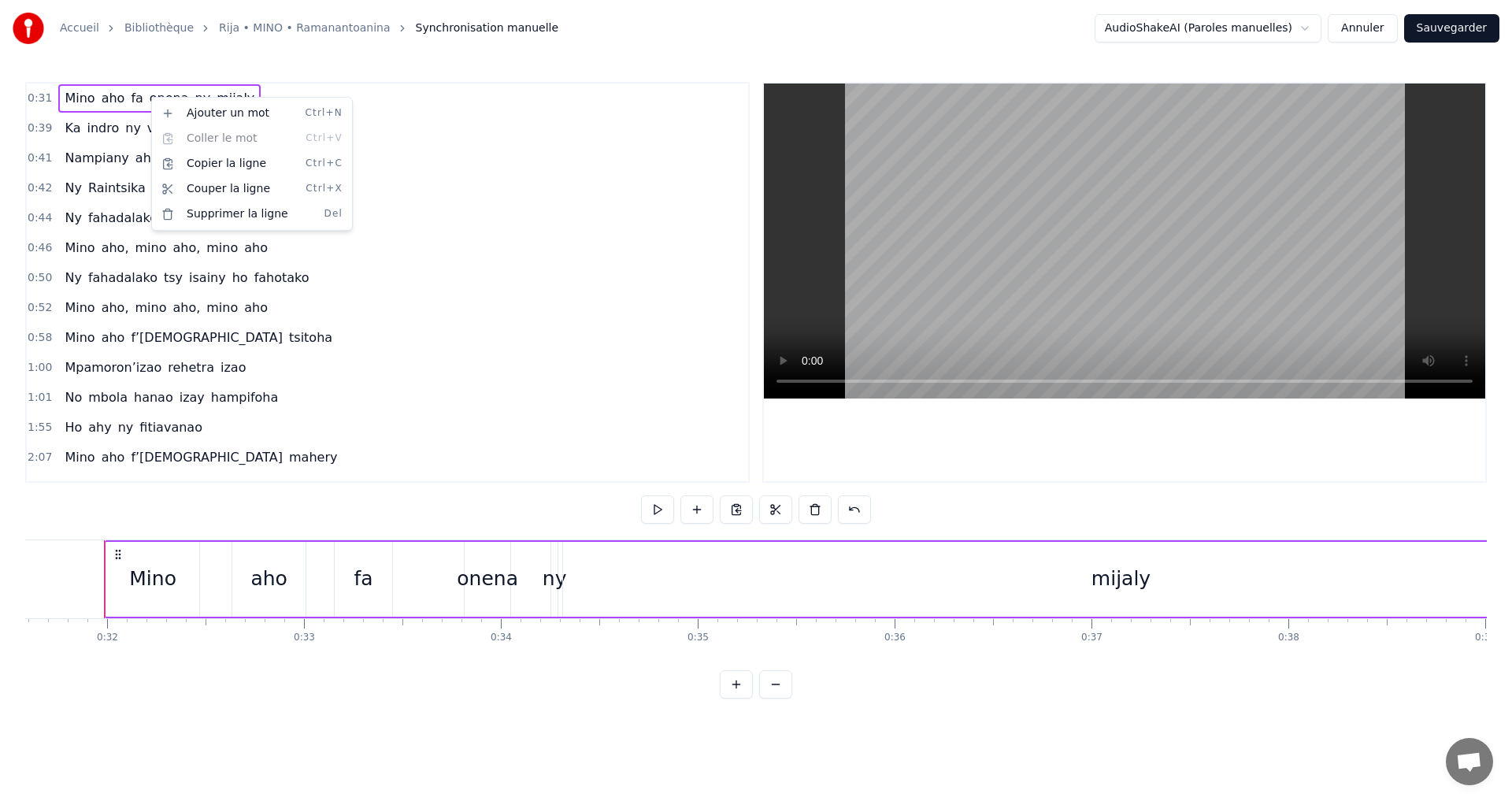
click at [42, 94] on html "Accueil Bibliothèque Rija • MINO • Ramanantoanina Synchronisation manuelle Audi…" at bounding box center [756, 362] width 1512 height 724
drag, startPoint x: 42, startPoint y: 94, endPoint x: 0, endPoint y: 100, distance: 42.4
click at [29, 128] on span "0:39" at bounding box center [39, 128] width 24 height 16
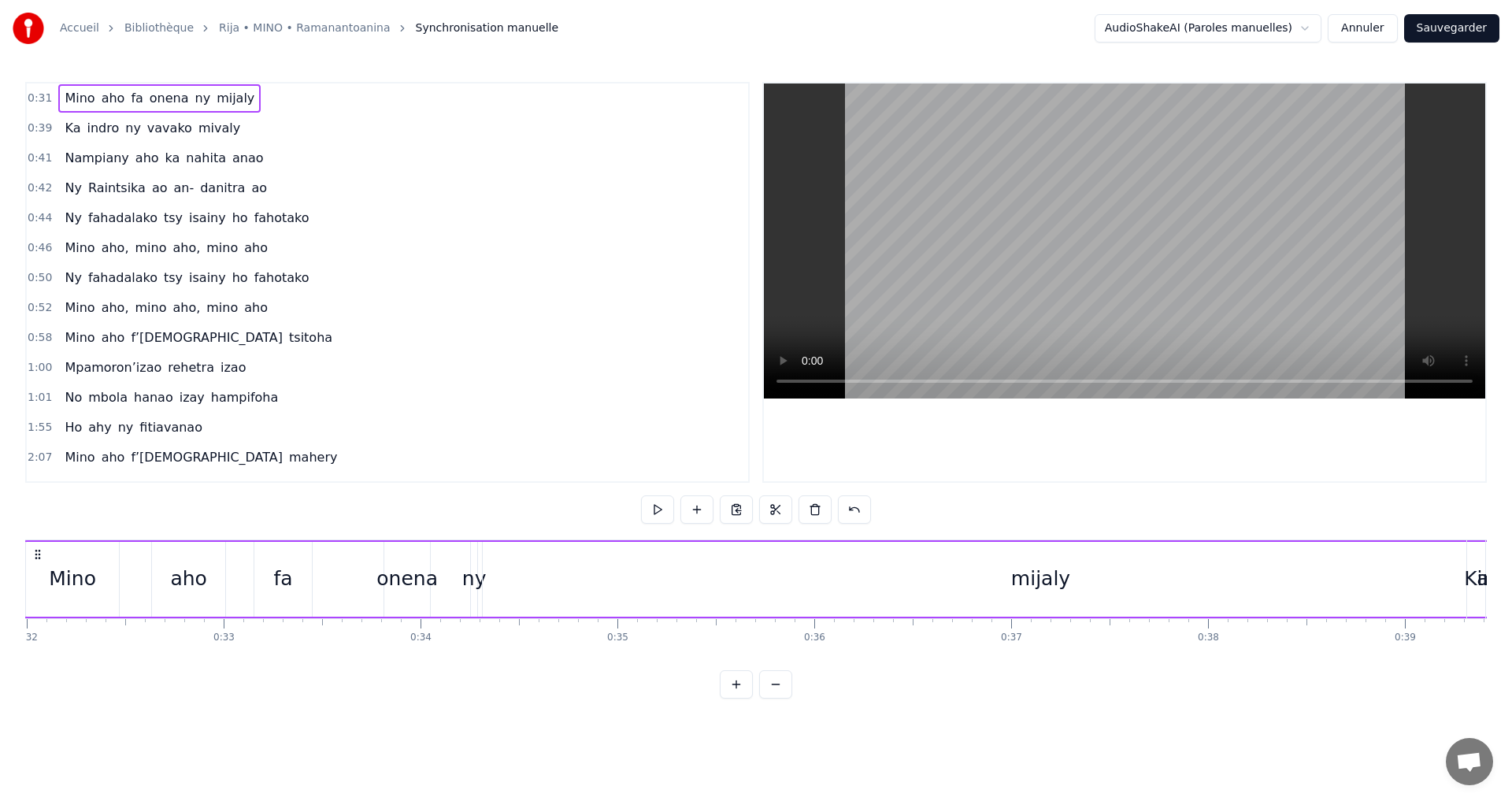
click at [29, 129] on span "0:39" at bounding box center [39, 128] width 24 height 16
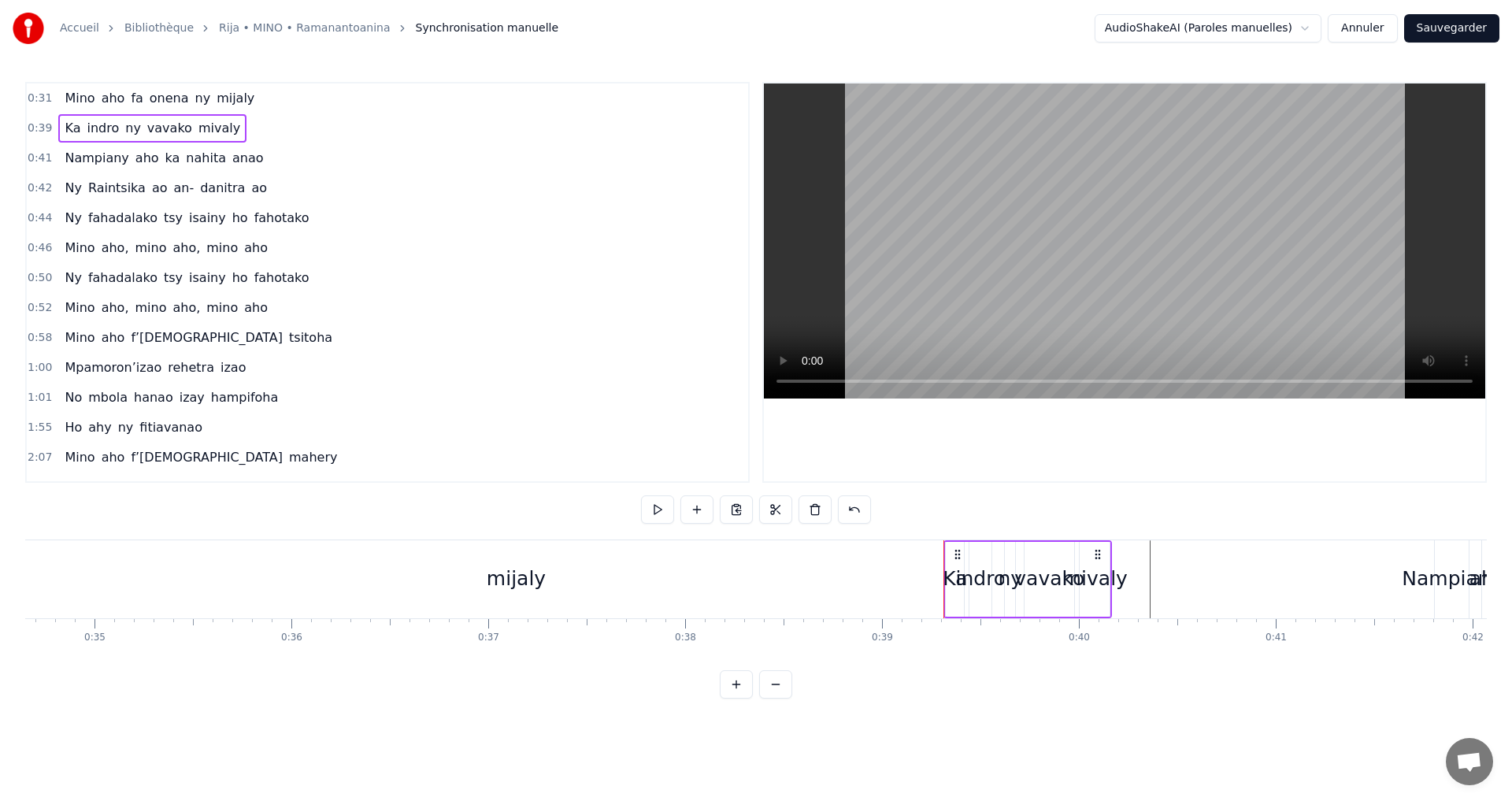
click at [29, 130] on span "0:39" at bounding box center [39, 128] width 24 height 16
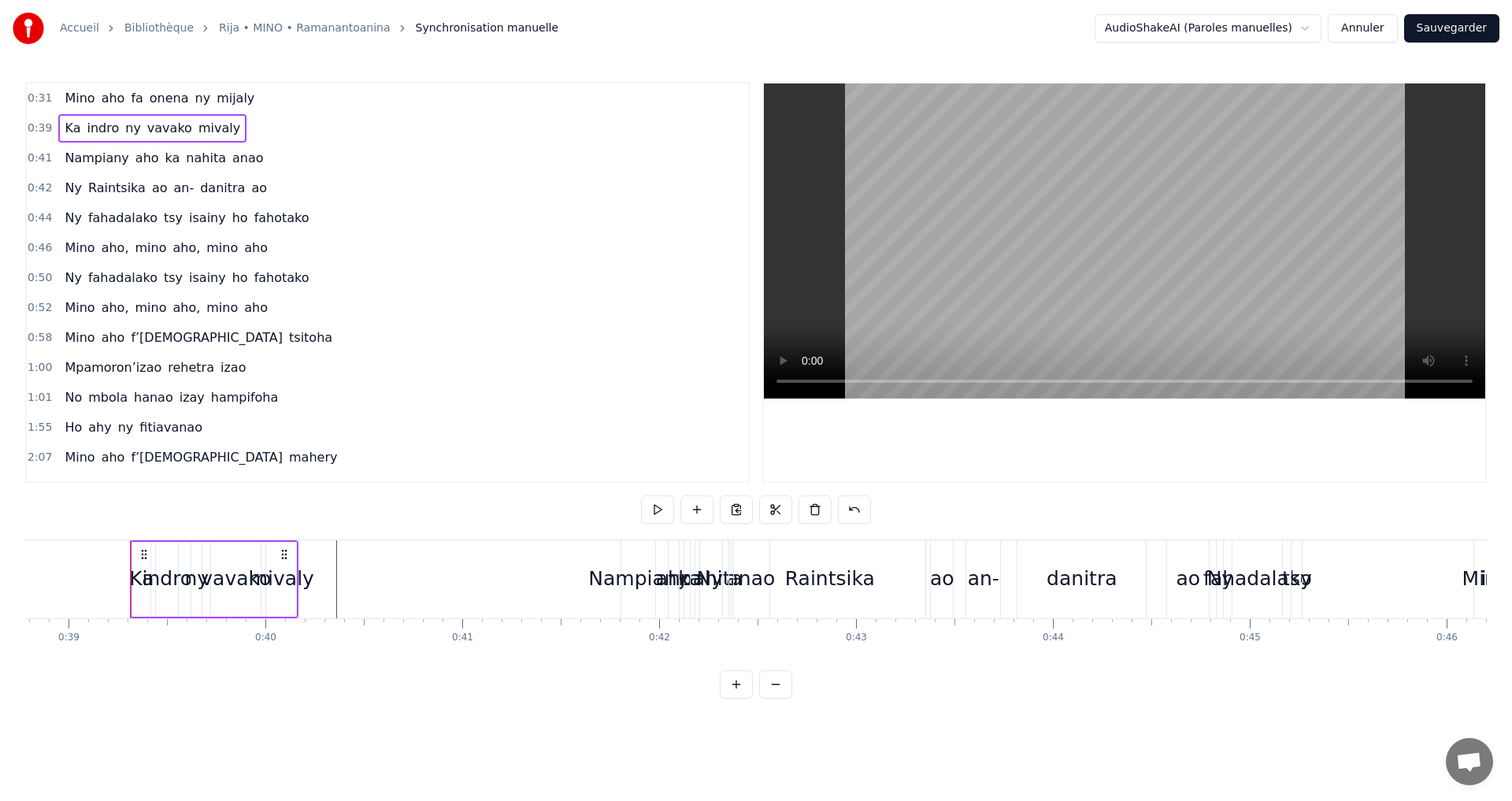
scroll to position [0, 7662]
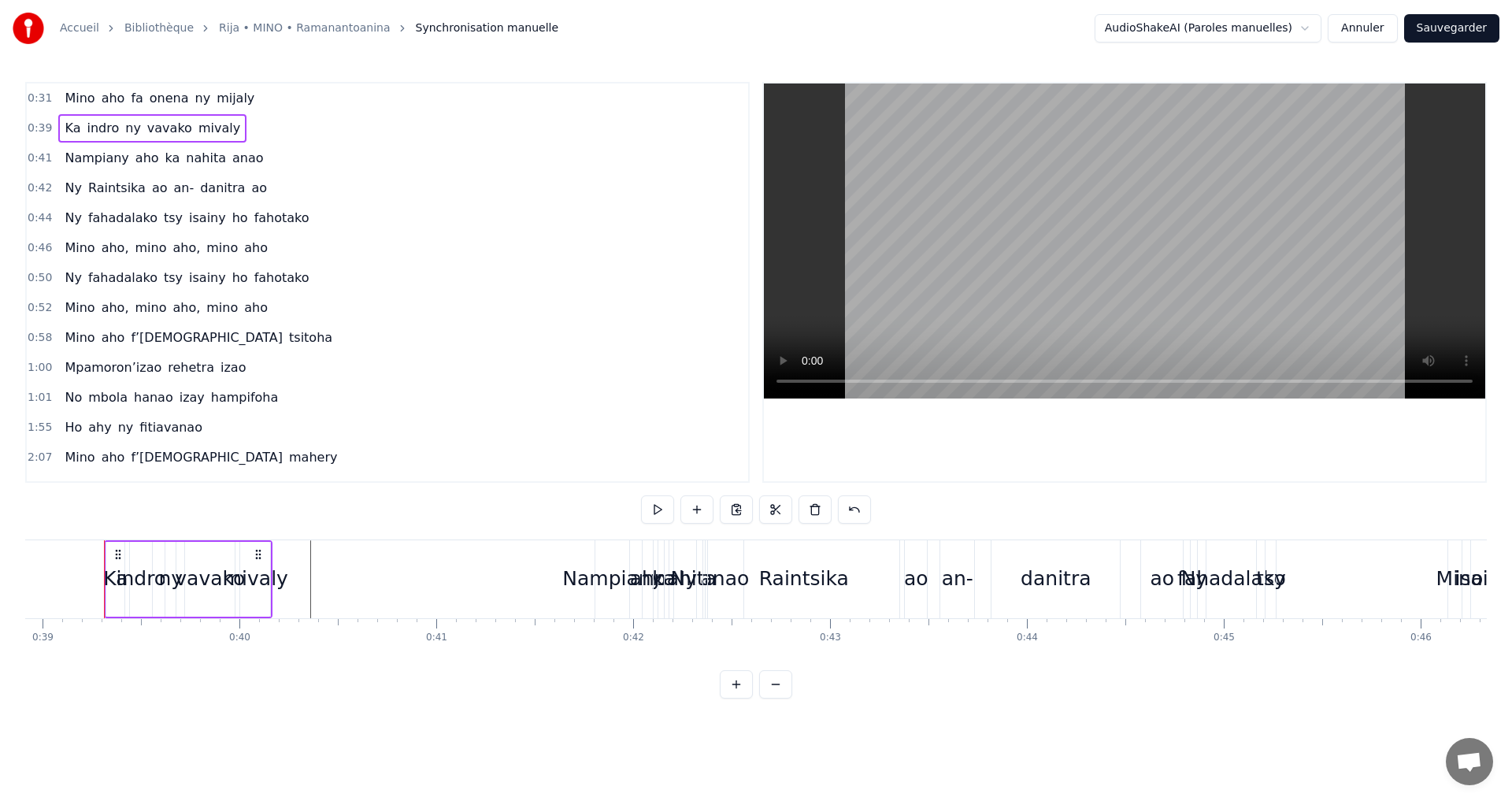
click at [29, 130] on span "0:39" at bounding box center [39, 128] width 24 height 16
click at [33, 104] on span "0:31" at bounding box center [39, 98] width 24 height 16
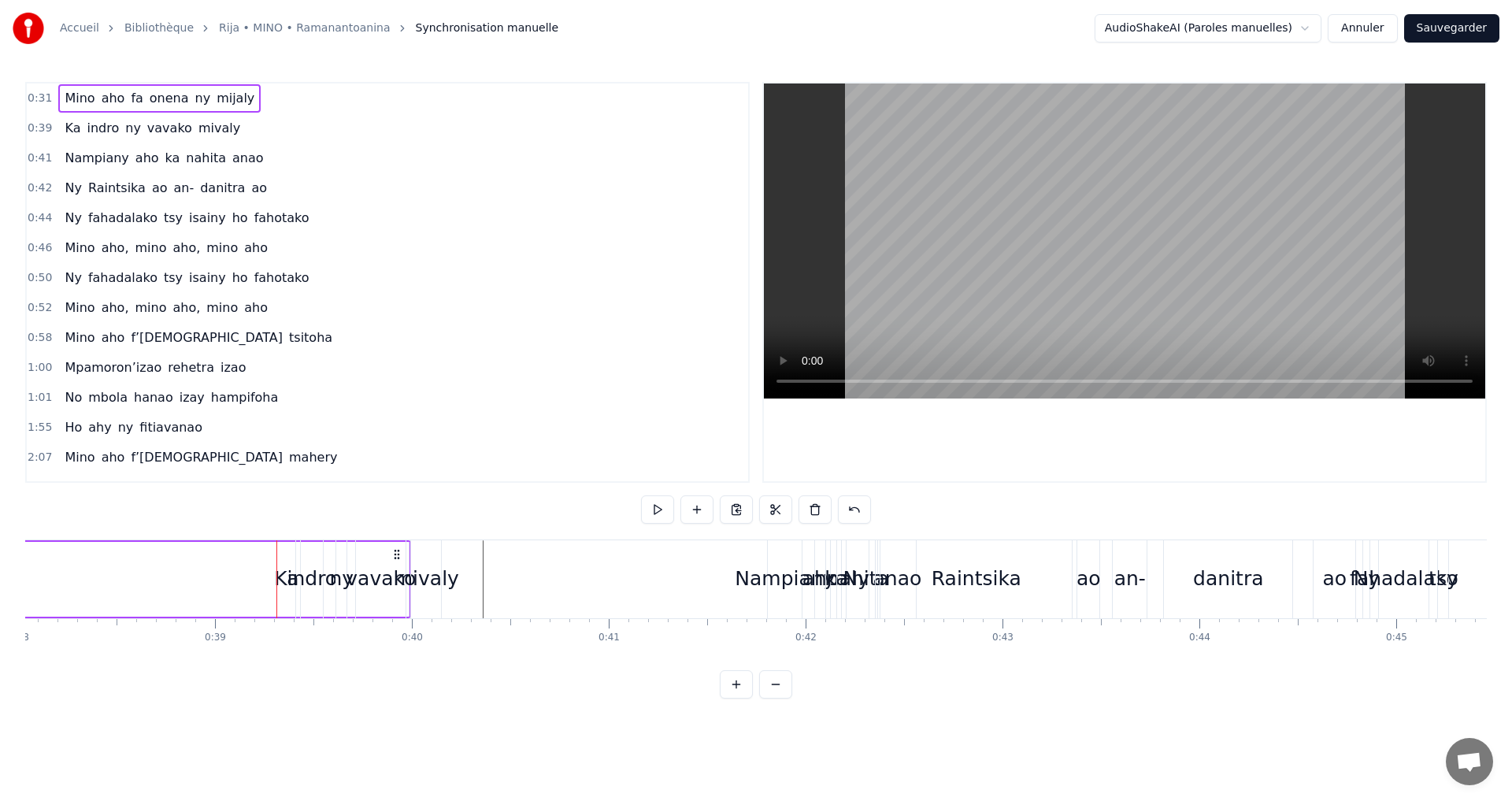
click at [33, 104] on span "0:31" at bounding box center [39, 98] width 24 height 16
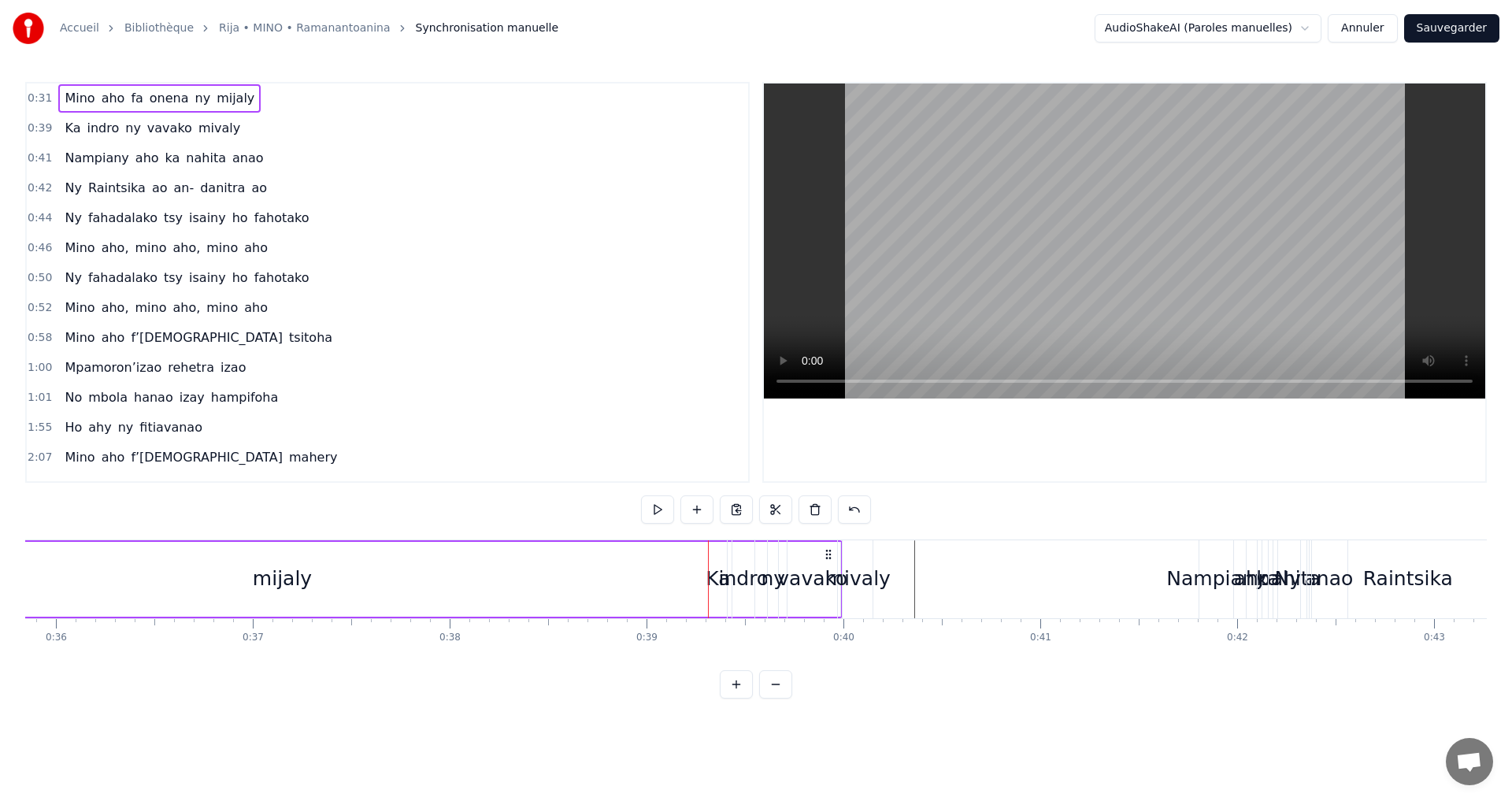
click at [33, 104] on span "0:31" at bounding box center [39, 98] width 24 height 16
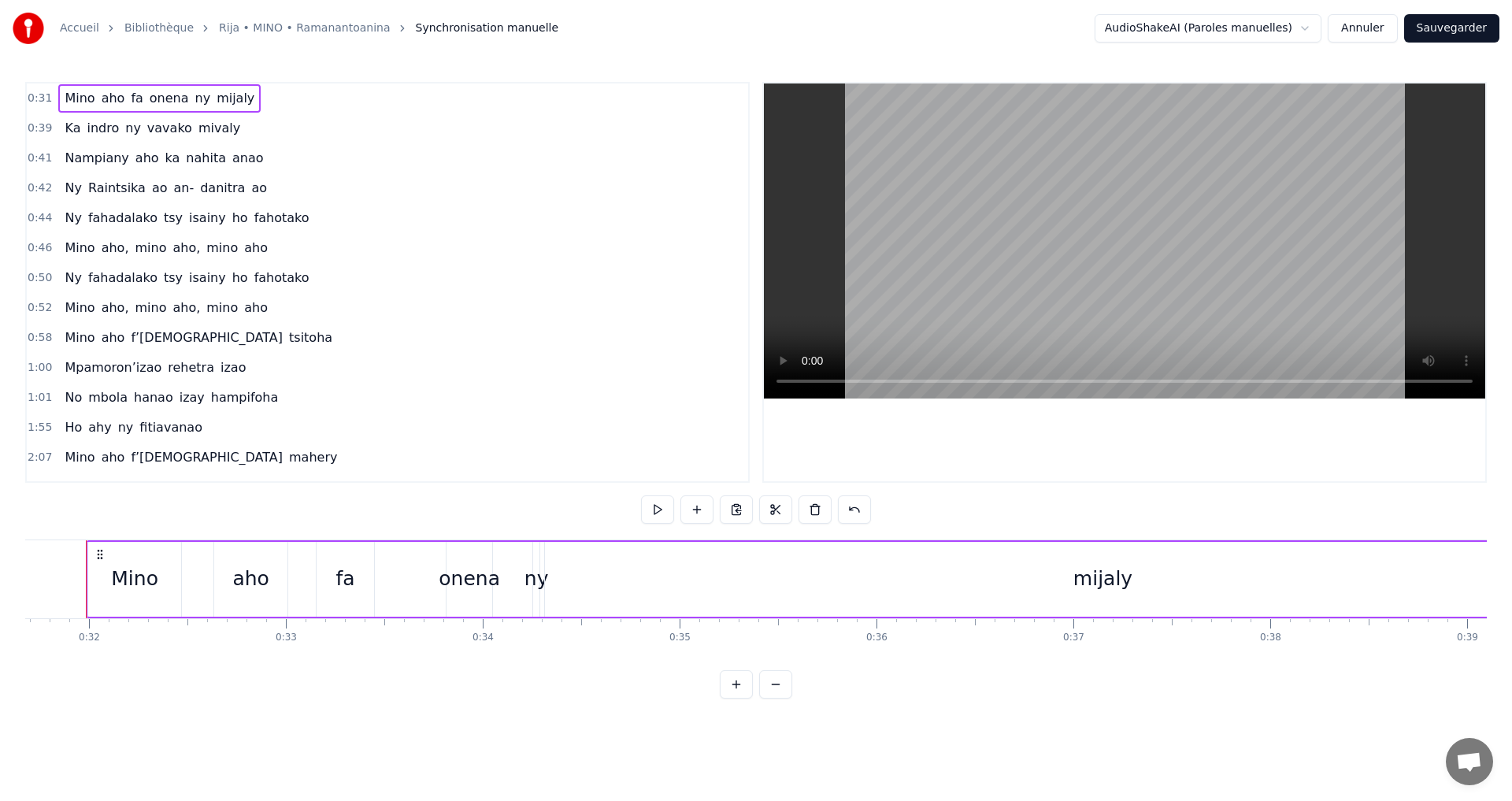
scroll to position [0, 6220]
click at [32, 131] on span "0:39" at bounding box center [39, 128] width 24 height 16
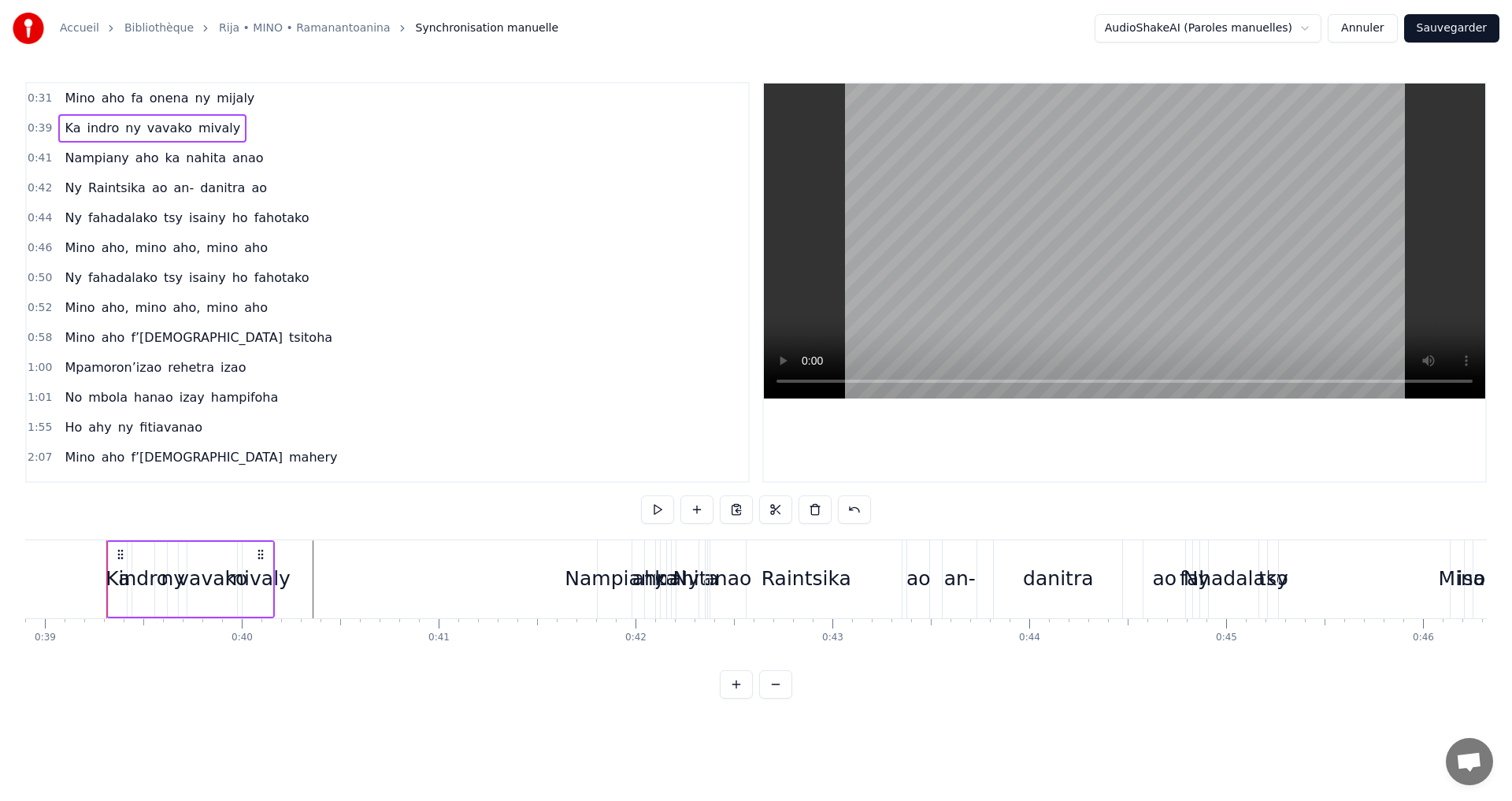
scroll to position [0, 7662]
click at [31, 158] on span "0:41" at bounding box center [39, 158] width 24 height 16
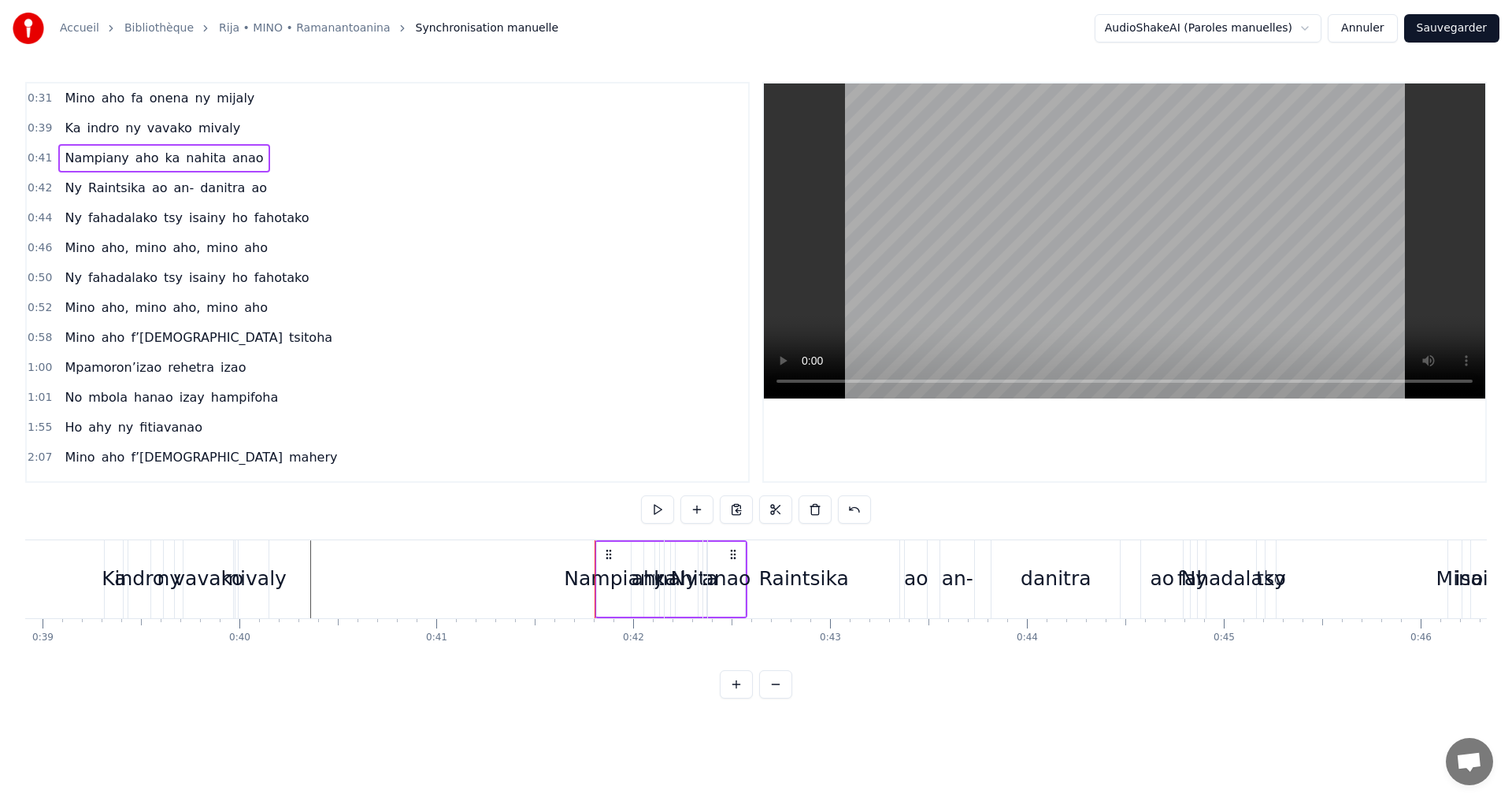
click at [36, 102] on span "0:31" at bounding box center [39, 98] width 24 height 16
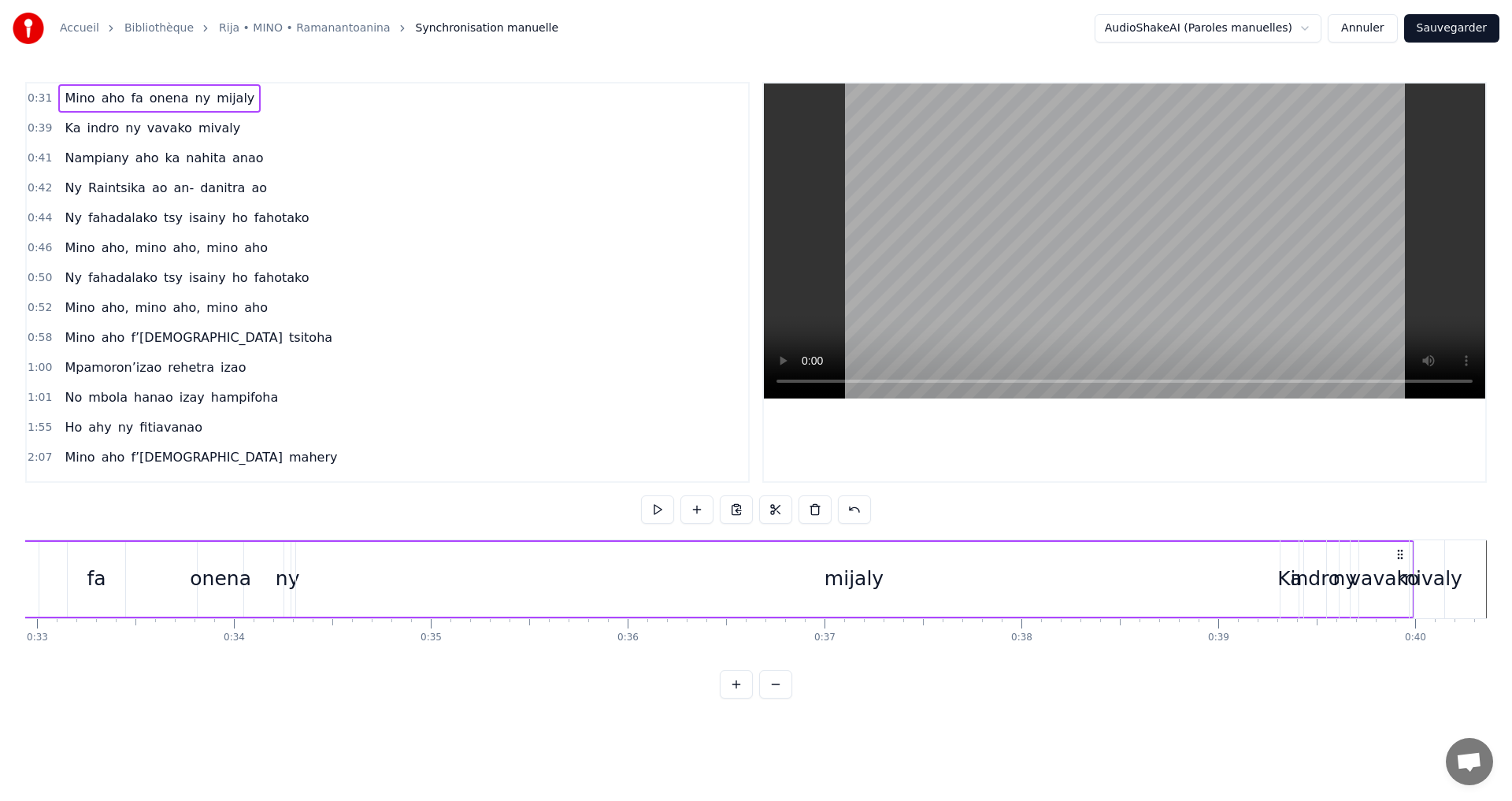
scroll to position [0, 6220]
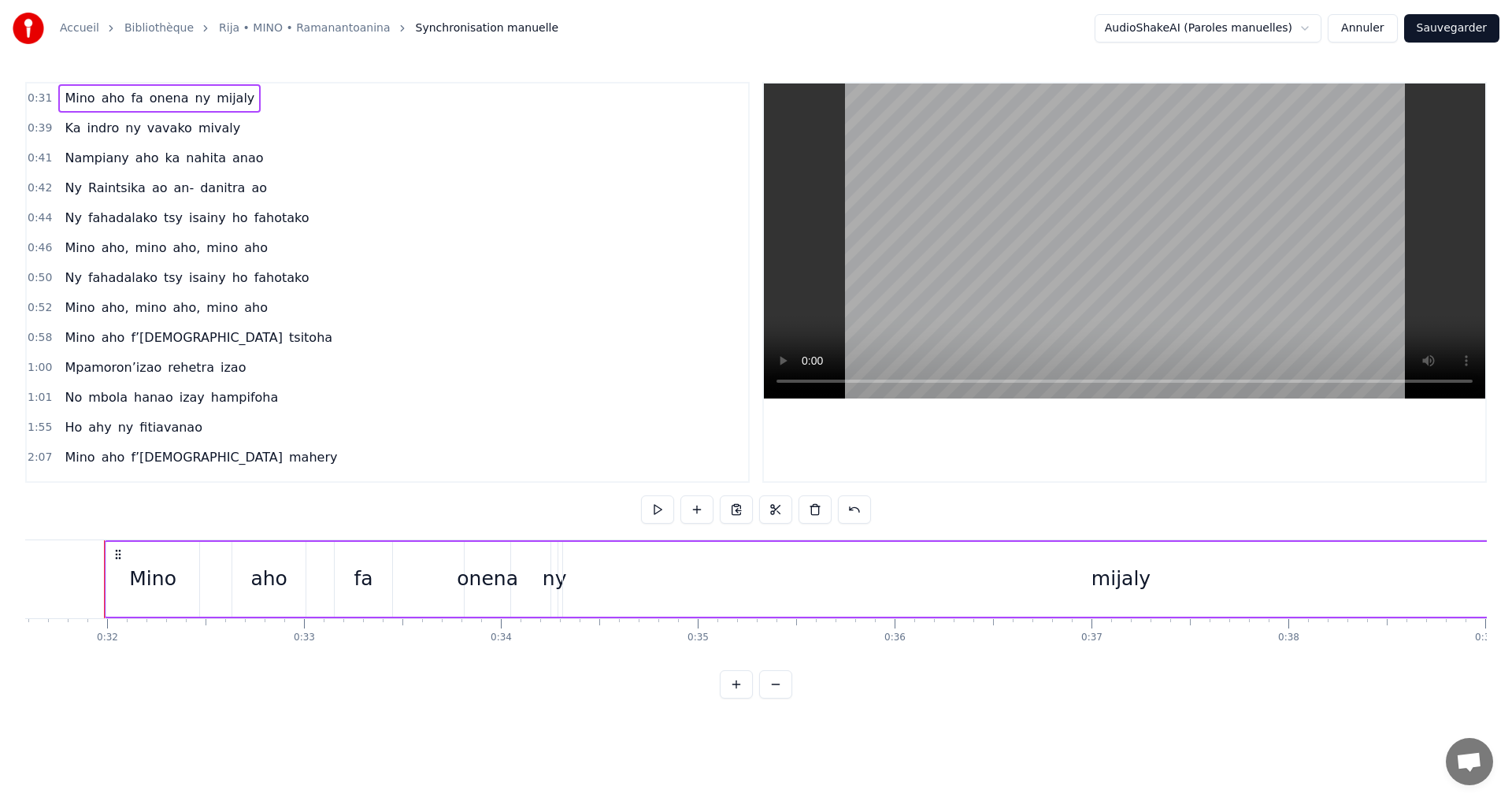
click at [115, 552] on icon at bounding box center [117, 553] width 12 height 12
click at [115, 552] on html "Accueil Bibliothèque Rija • MINO • Ramanantoanina Synchronisation manuelle Audi…" at bounding box center [756, 362] width 1512 height 724
click at [116, 553] on icon at bounding box center [117, 553] width 12 height 12
drag, startPoint x: 739, startPoint y: 302, endPoint x: 742, endPoint y: 435, distance: 133.0
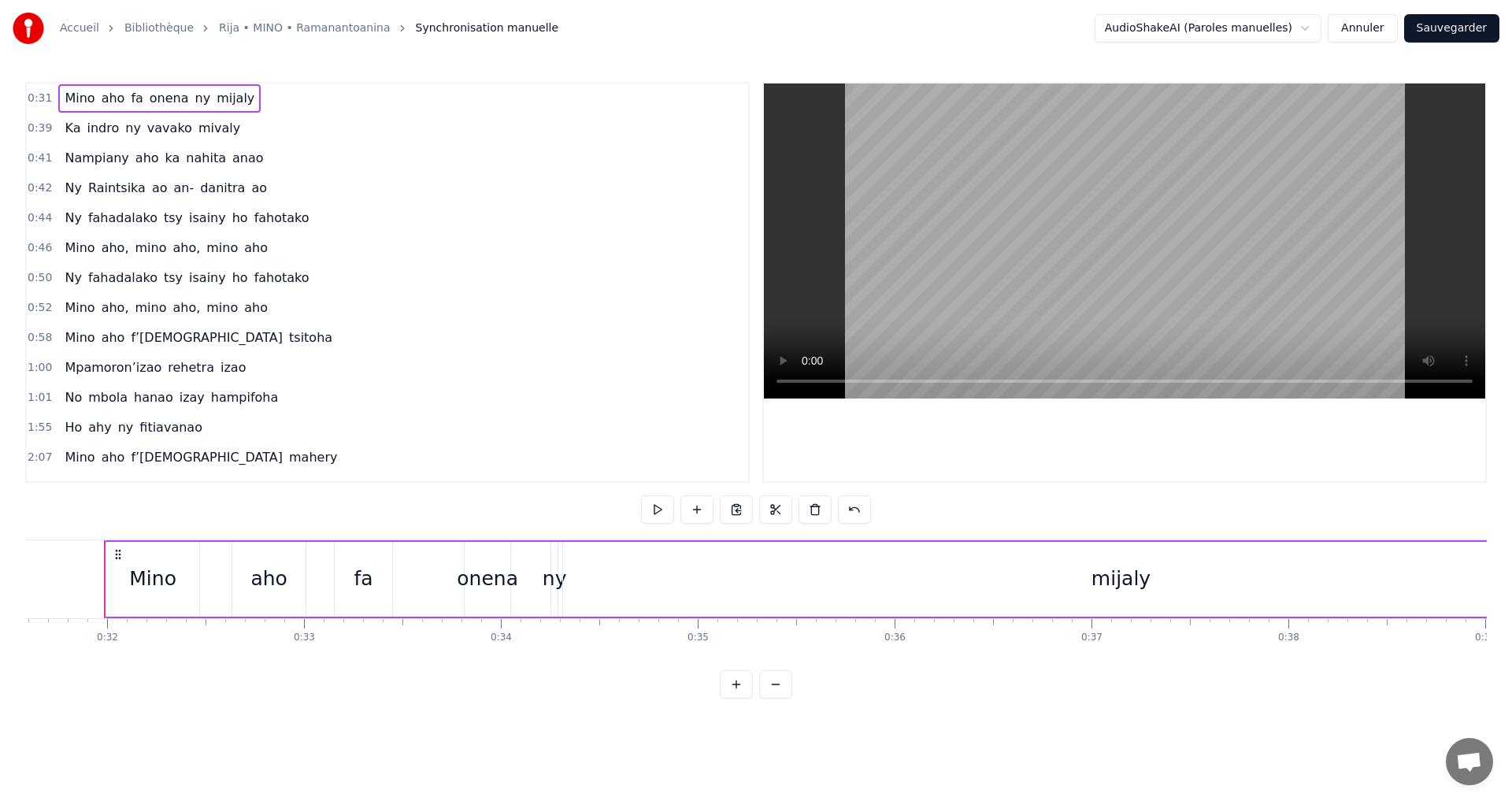
click at [742, 435] on html "Accueil Bibliothèque Rija • MINO • Ramanantoanina Synchronisation manuelle Audi…" at bounding box center [756, 362] width 1512 height 724
click at [661, 508] on button at bounding box center [658, 509] width 33 height 28
click at [659, 514] on button at bounding box center [658, 509] width 33 height 28
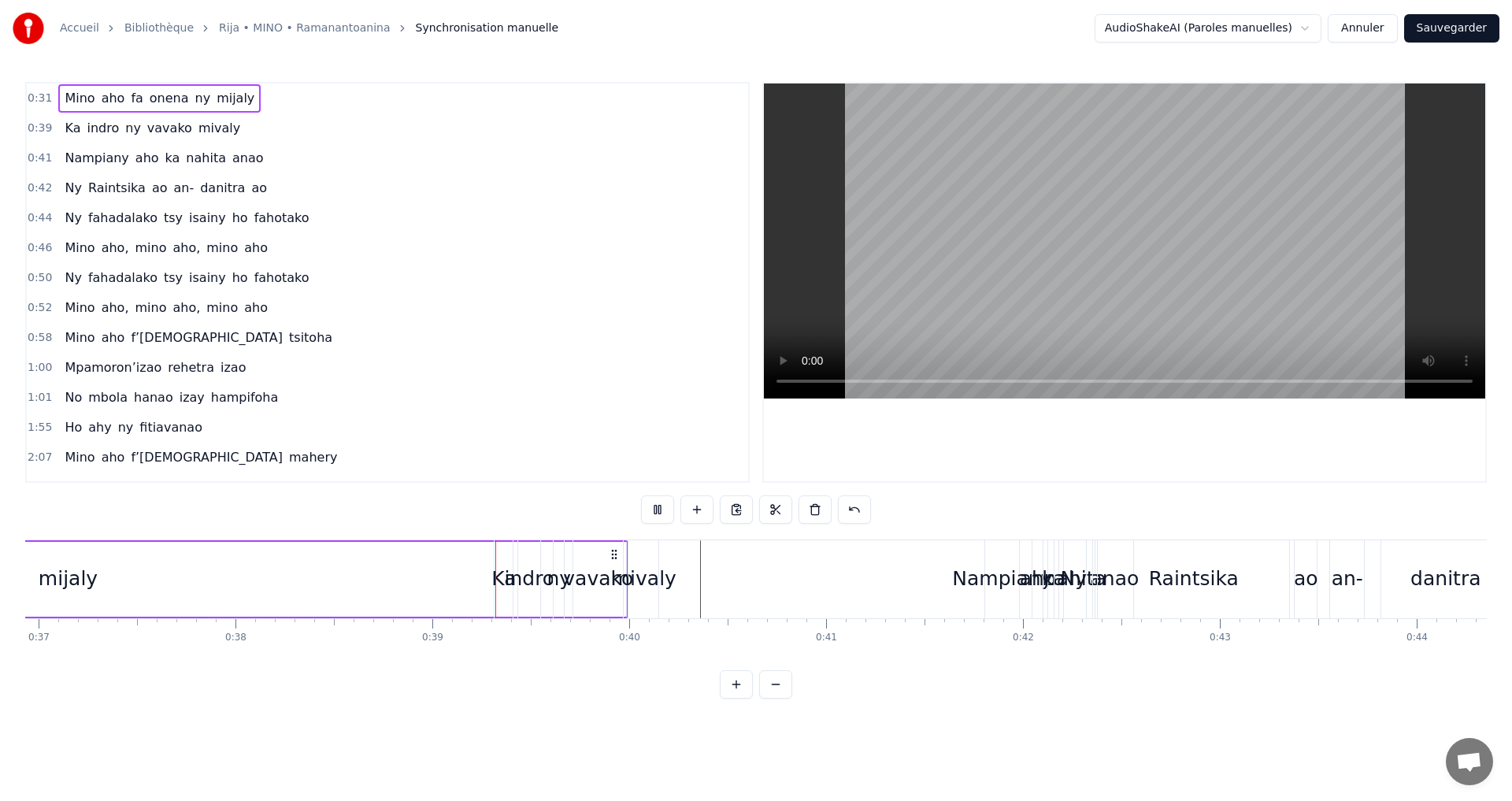
scroll to position [0, 7566]
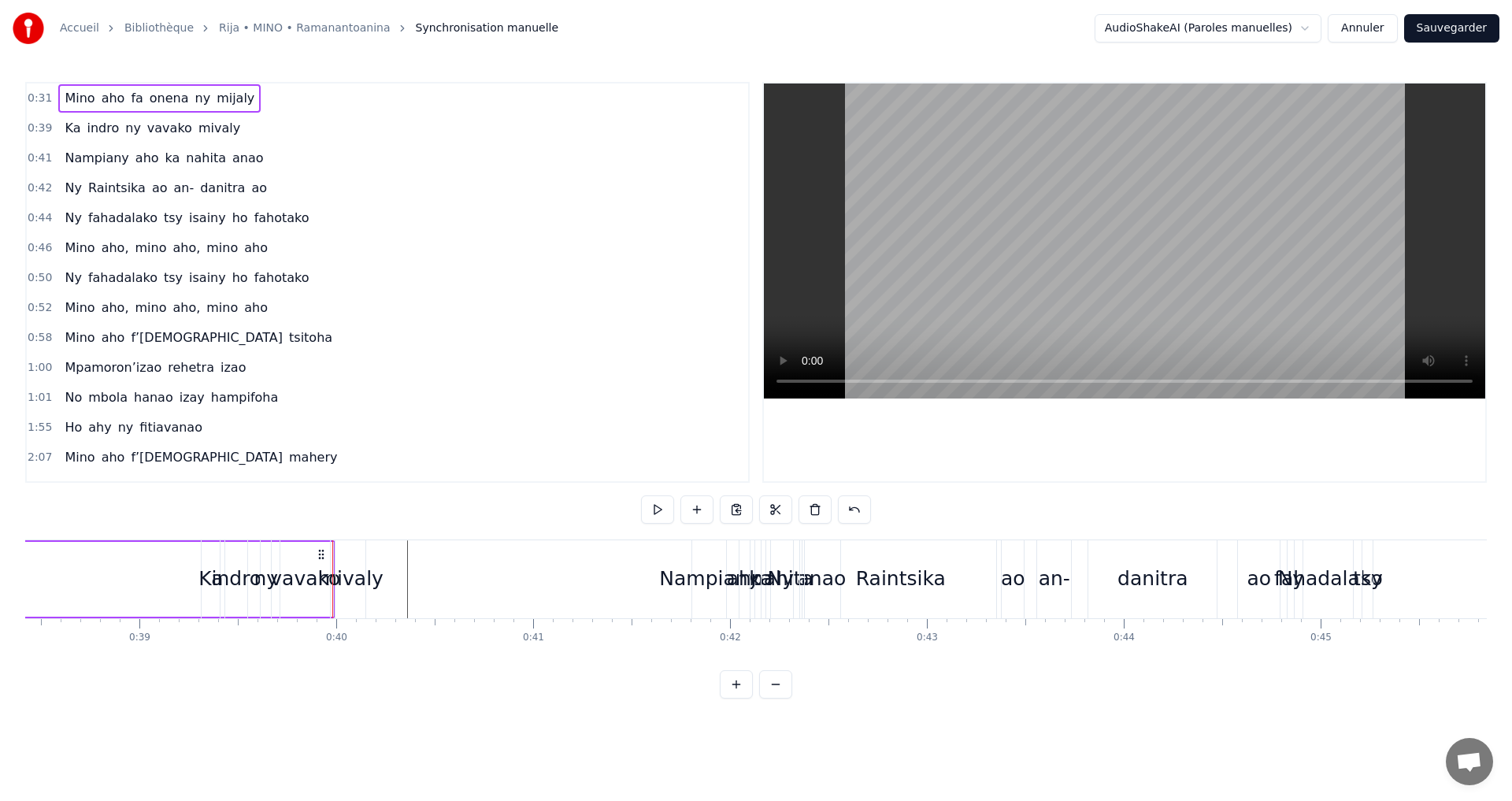
click at [659, 514] on button at bounding box center [658, 509] width 33 height 28
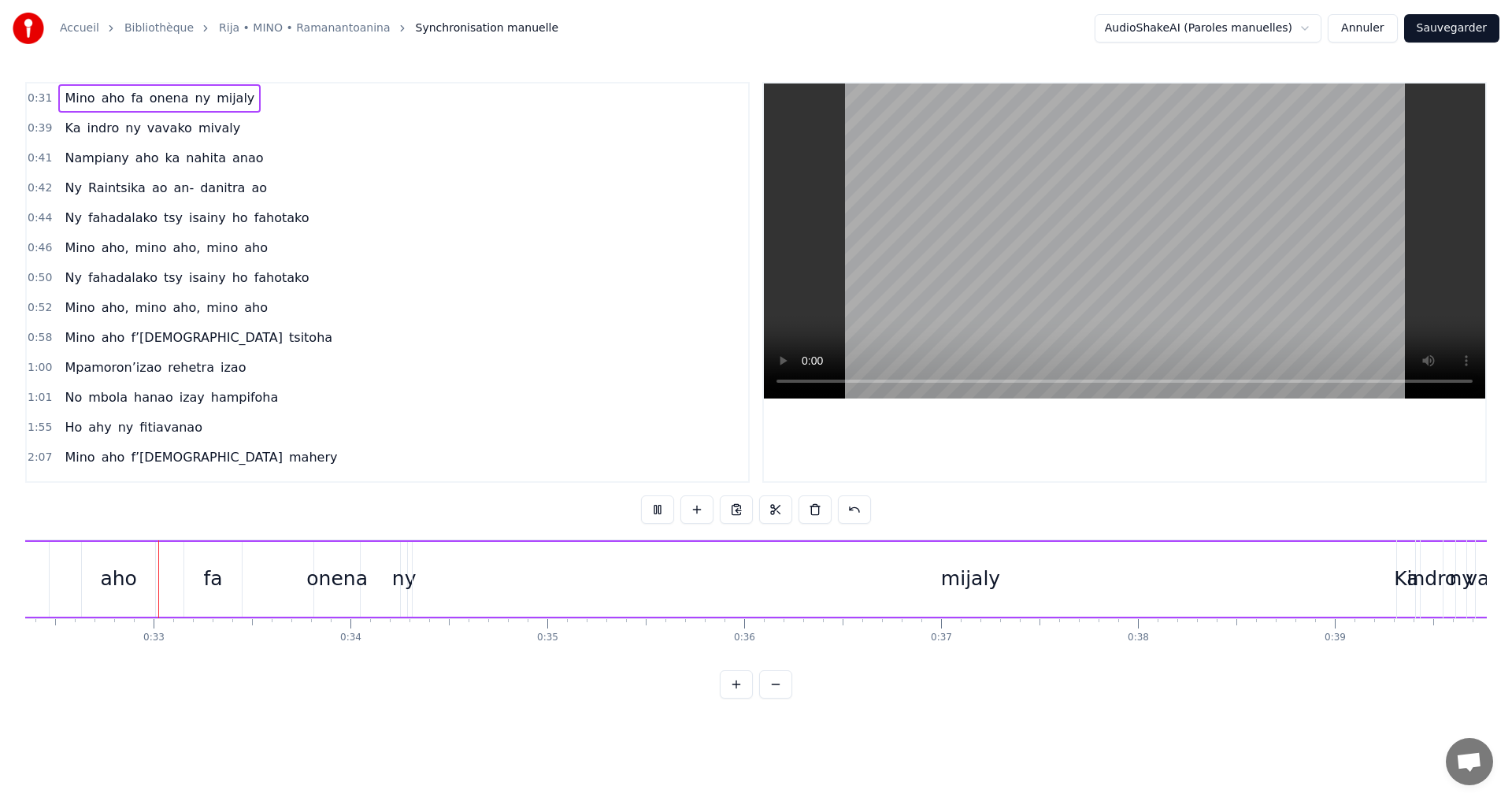
scroll to position [0, 6363]
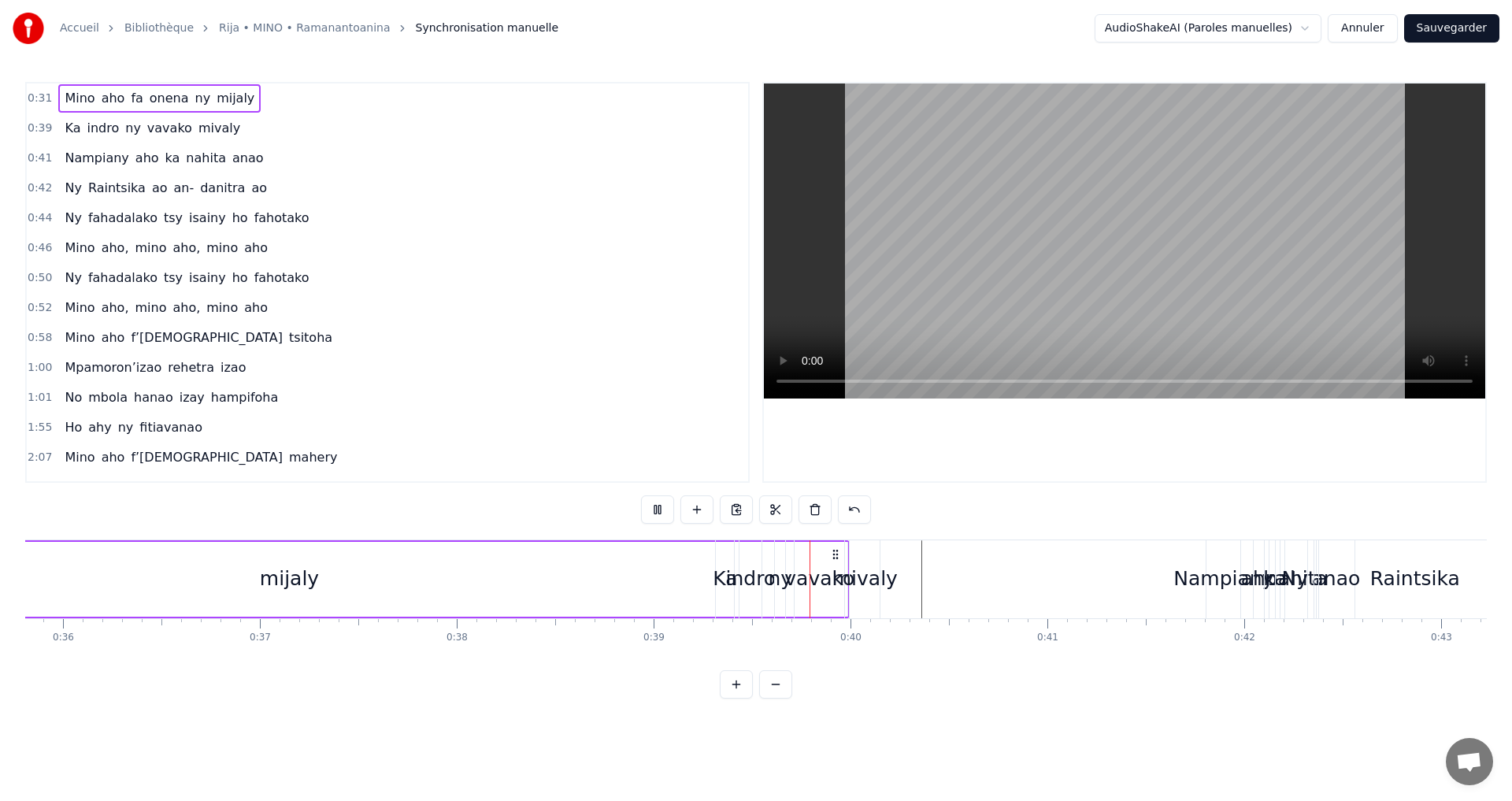
click at [659, 514] on button at bounding box center [658, 509] width 33 height 28
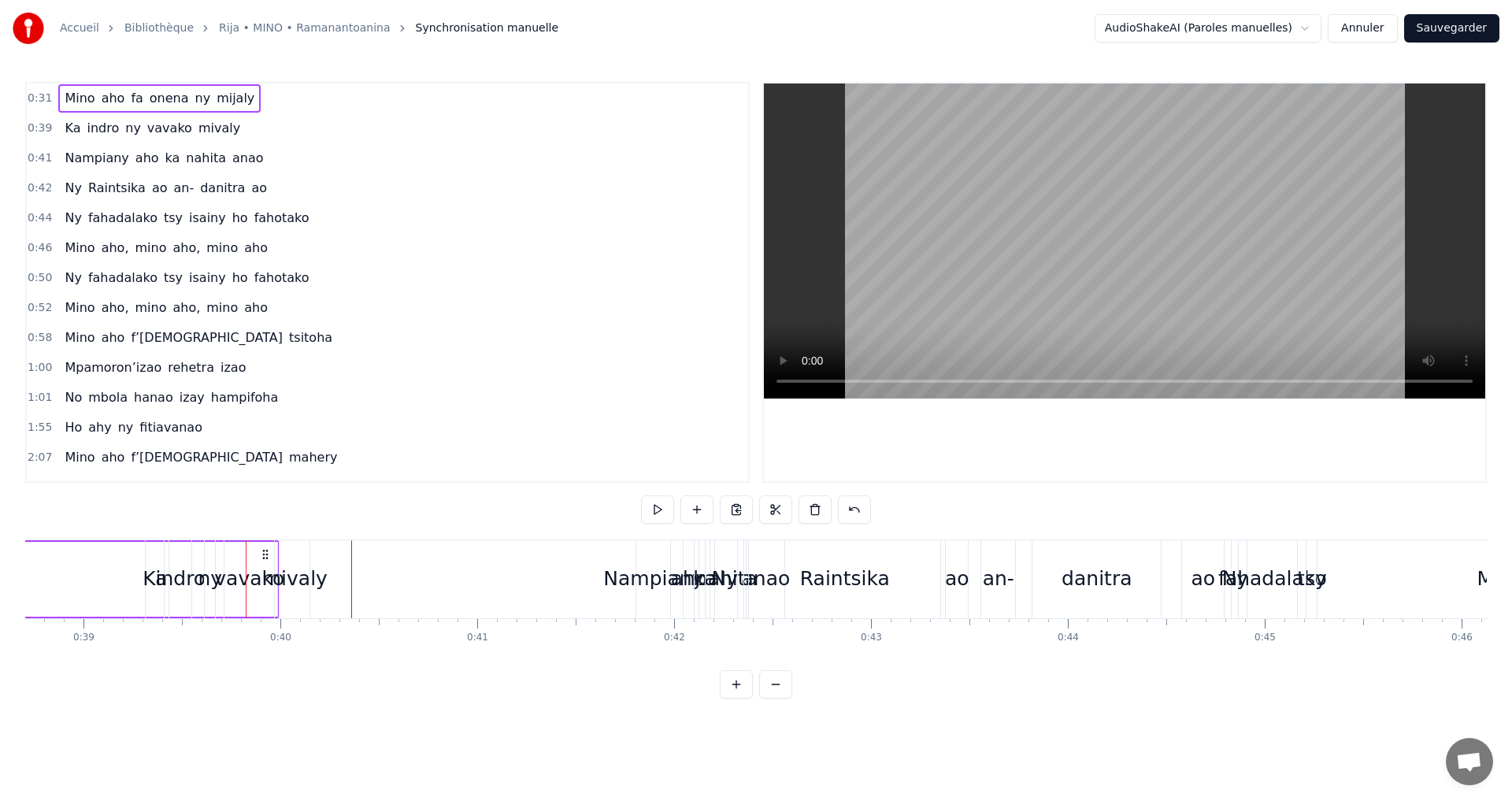
scroll to position [0, 7675]
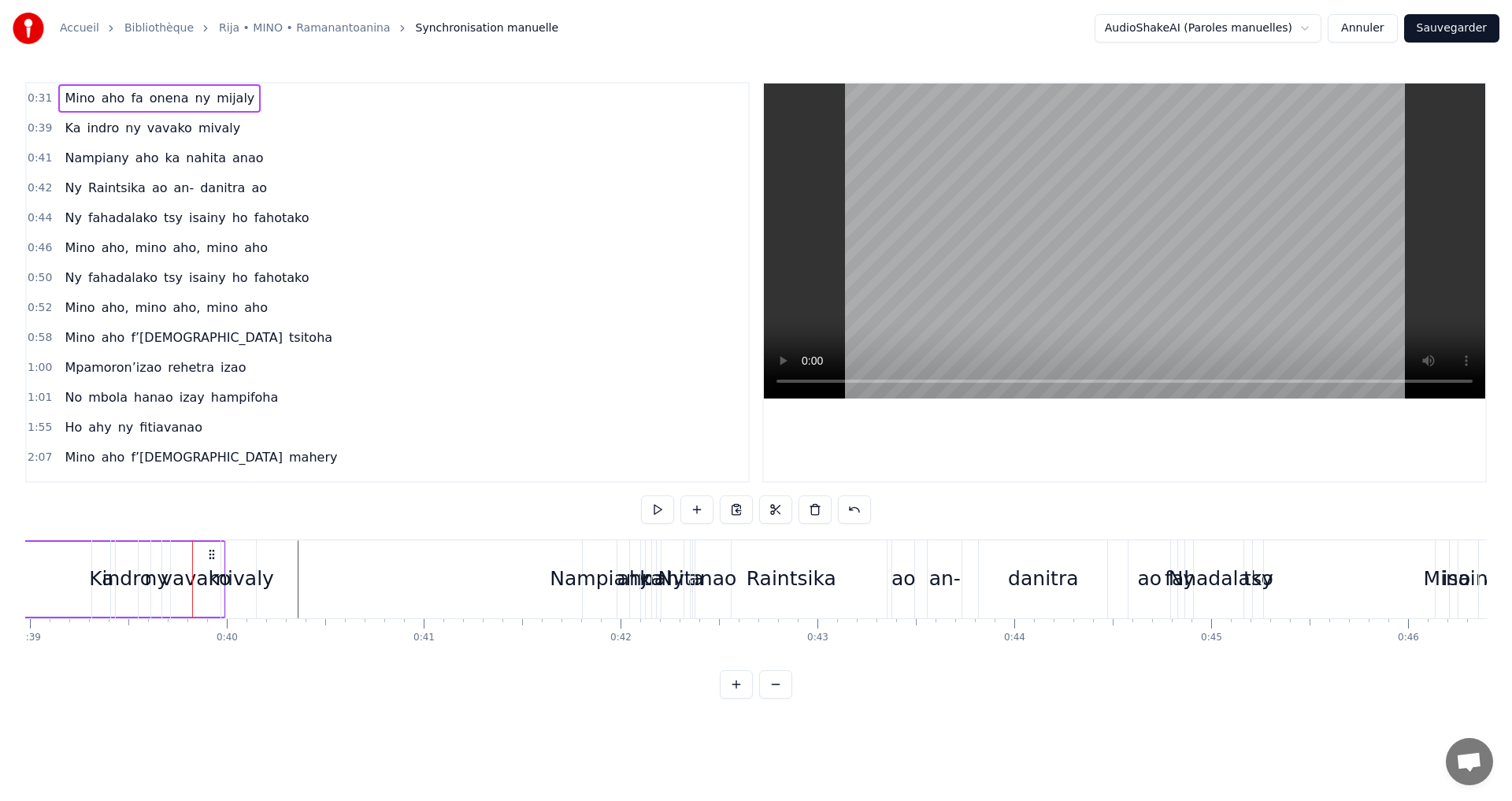
click at [824, 582] on div "Raintsika" at bounding box center [792, 579] width 90 height 30
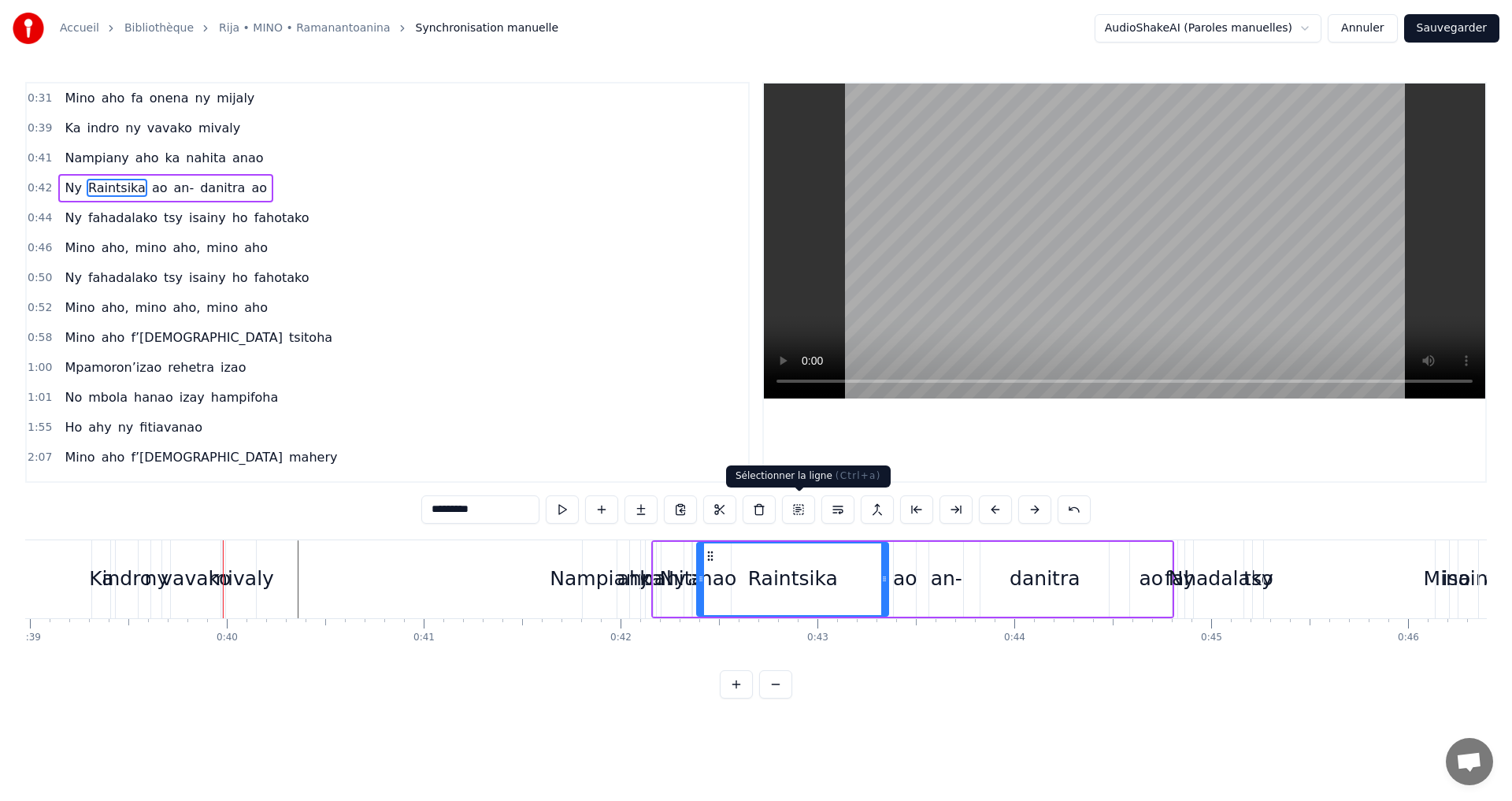
click at [794, 508] on button at bounding box center [798, 509] width 33 height 28
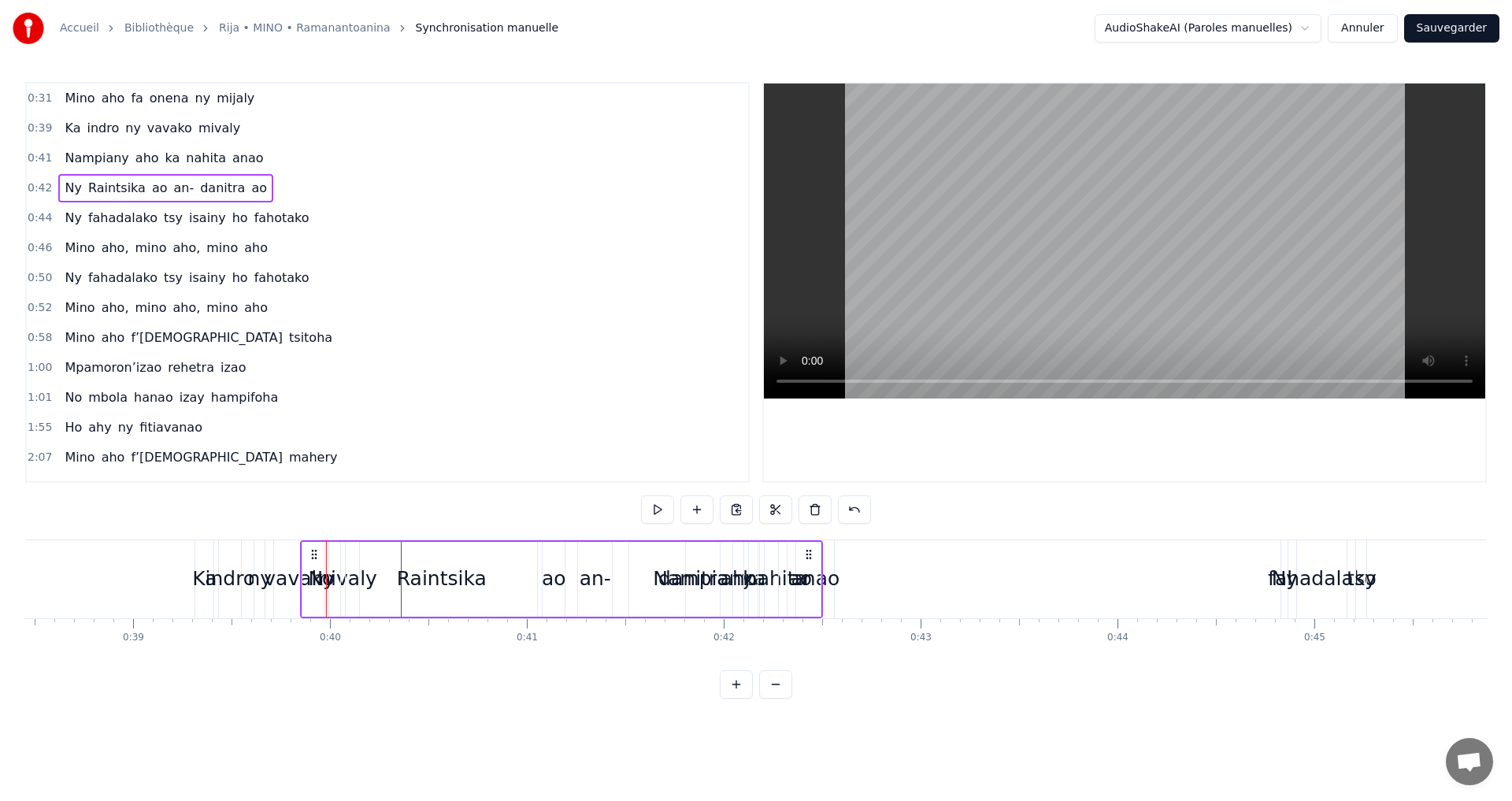
scroll to position [0, 7568]
drag, startPoint x: 668, startPoint y: 553, endPoint x: 347, endPoint y: 583, distance: 322.4
click at [347, 583] on div "Ny Raintsika ao an- danitra ao" at bounding box center [593, 579] width 523 height 78
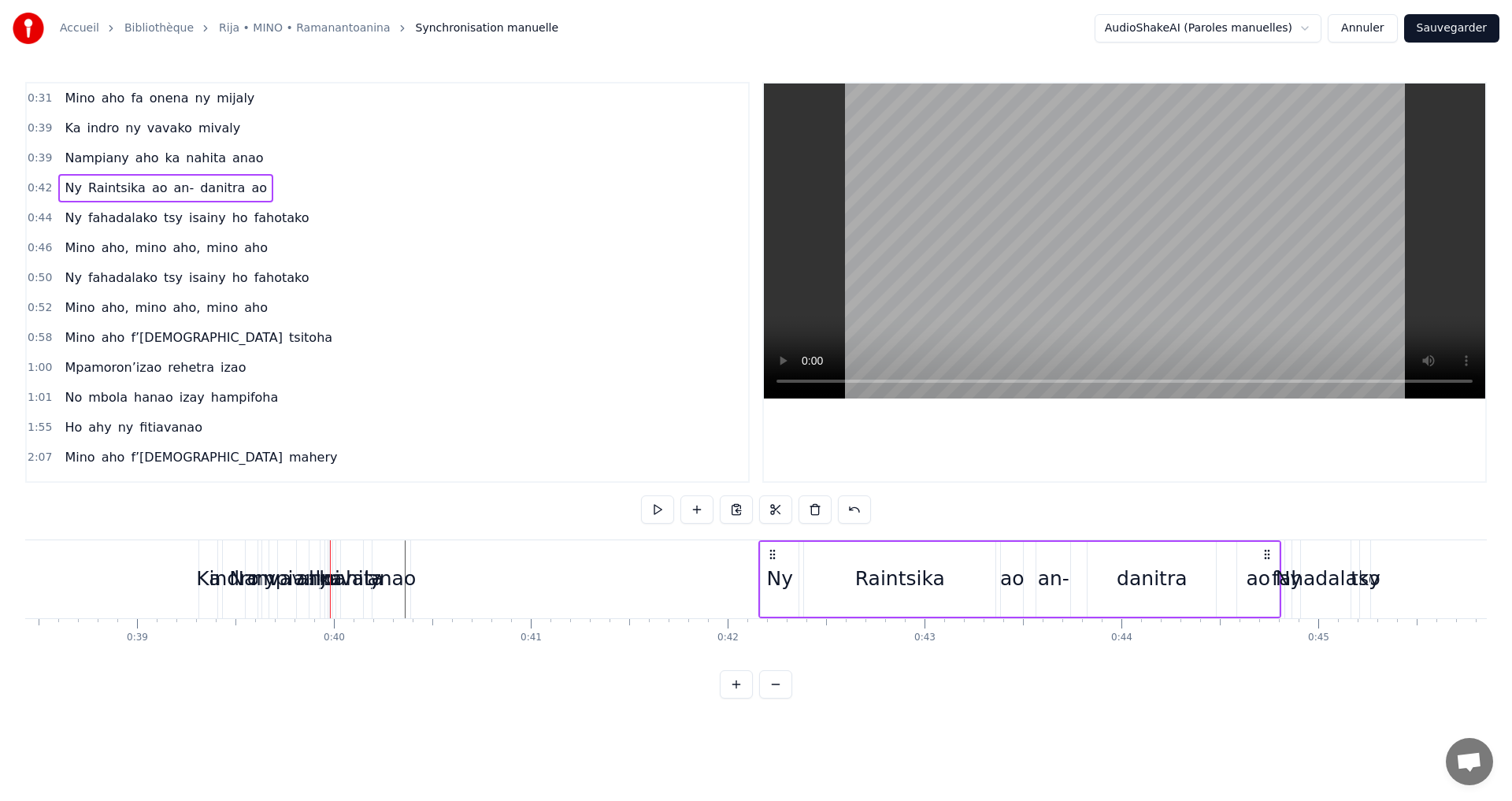
click at [288, 588] on div "Nampiany" at bounding box center [279, 579] width 100 height 30
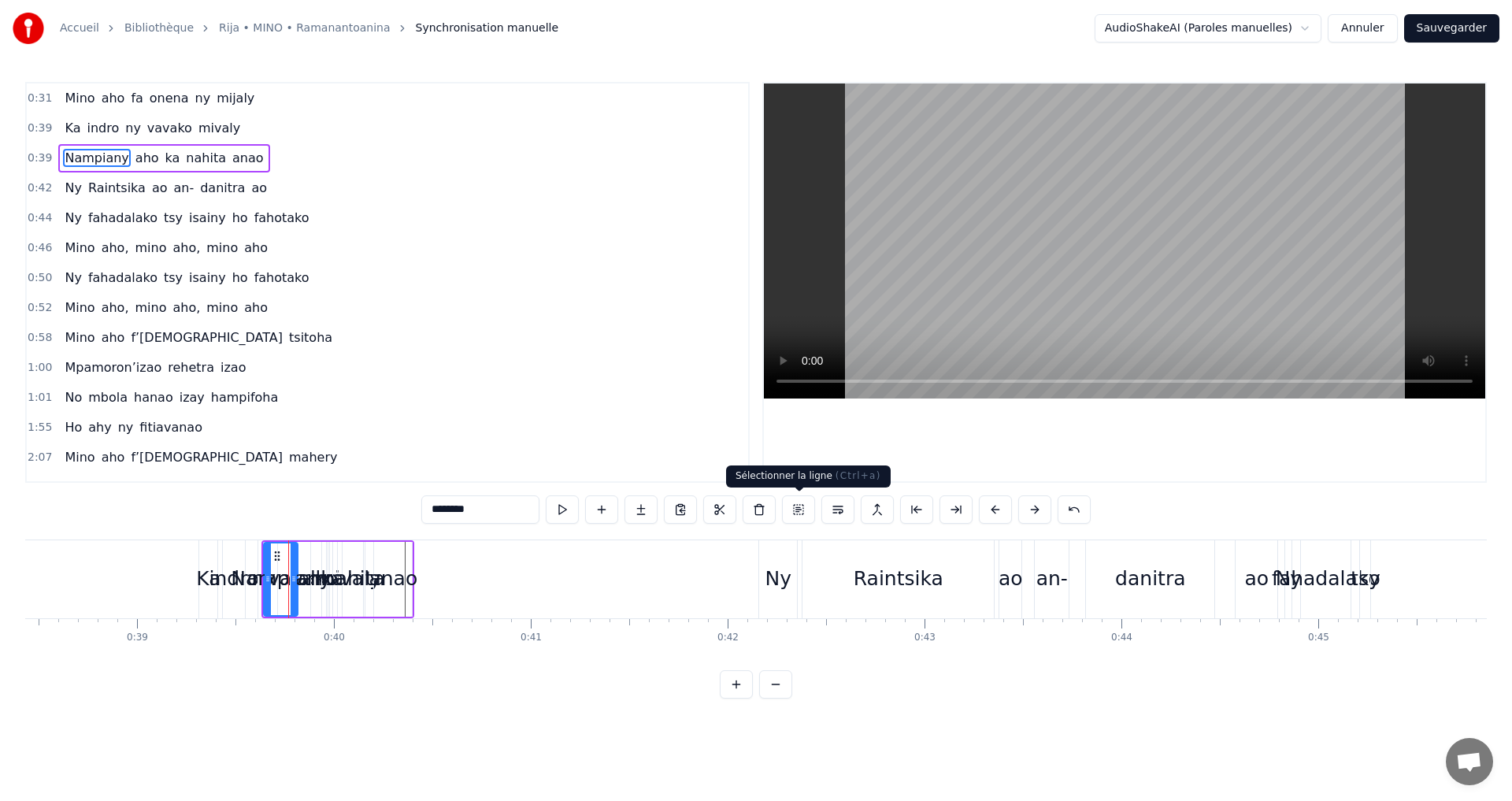
click at [794, 510] on button at bounding box center [798, 509] width 33 height 28
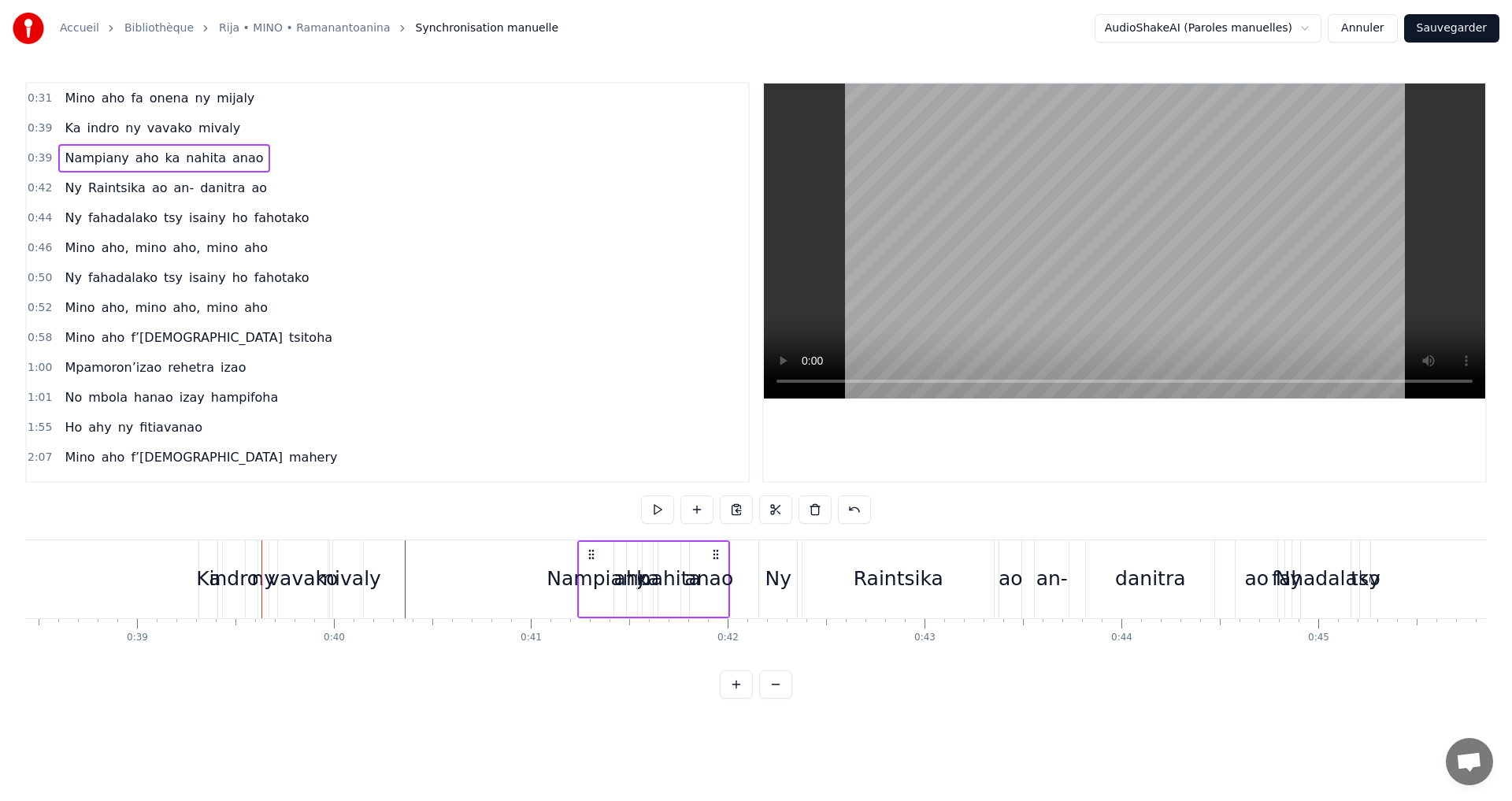
drag, startPoint x: 273, startPoint y: 551, endPoint x: 589, endPoint y: 542, distance: 316.1
click at [589, 542] on div "Nampiany aho ka nahita anao" at bounding box center [654, 579] width 153 height 78
click at [227, 567] on div "indro" at bounding box center [234, 579] width 51 height 30
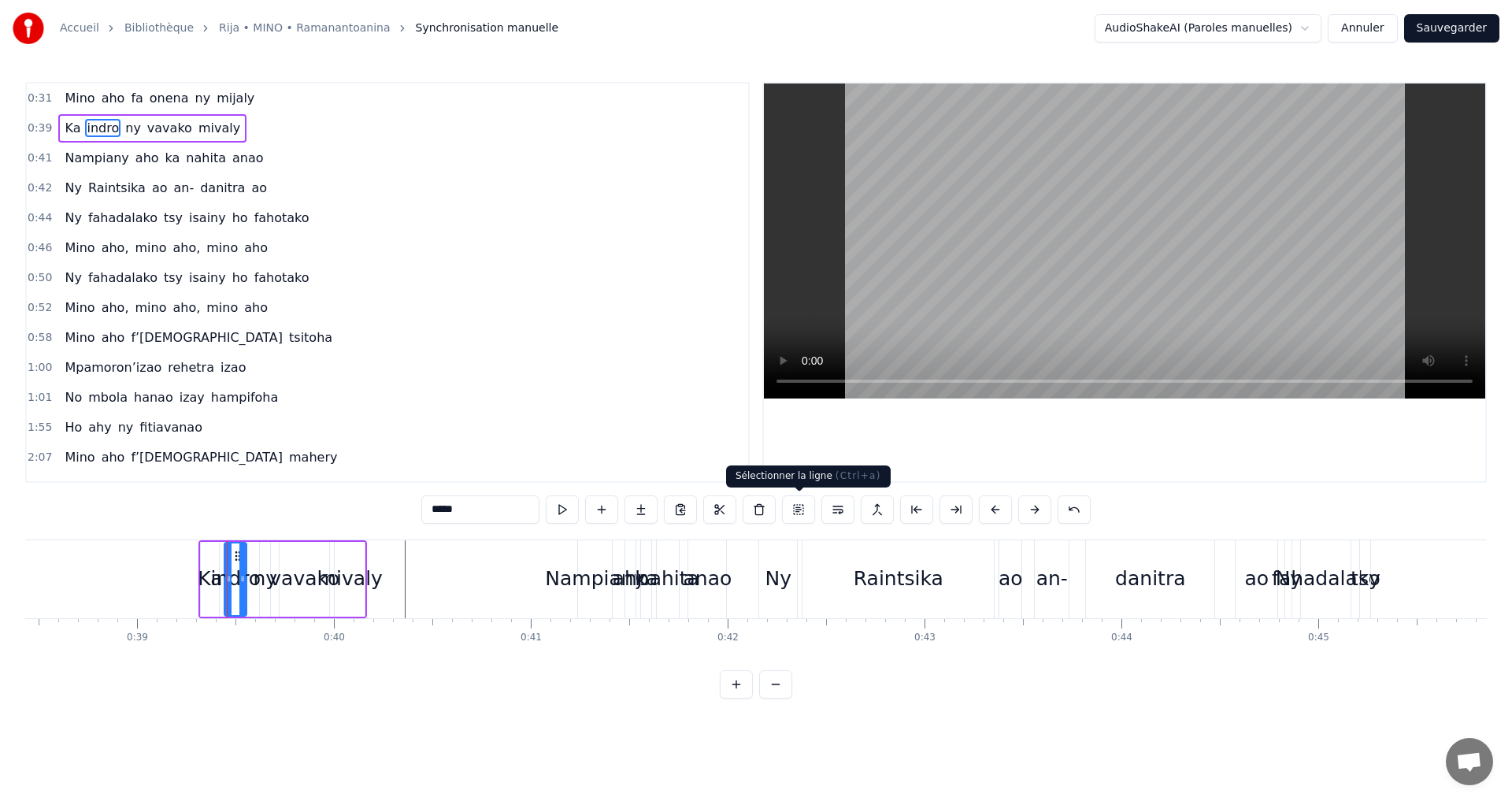
click at [804, 505] on button at bounding box center [798, 509] width 33 height 28
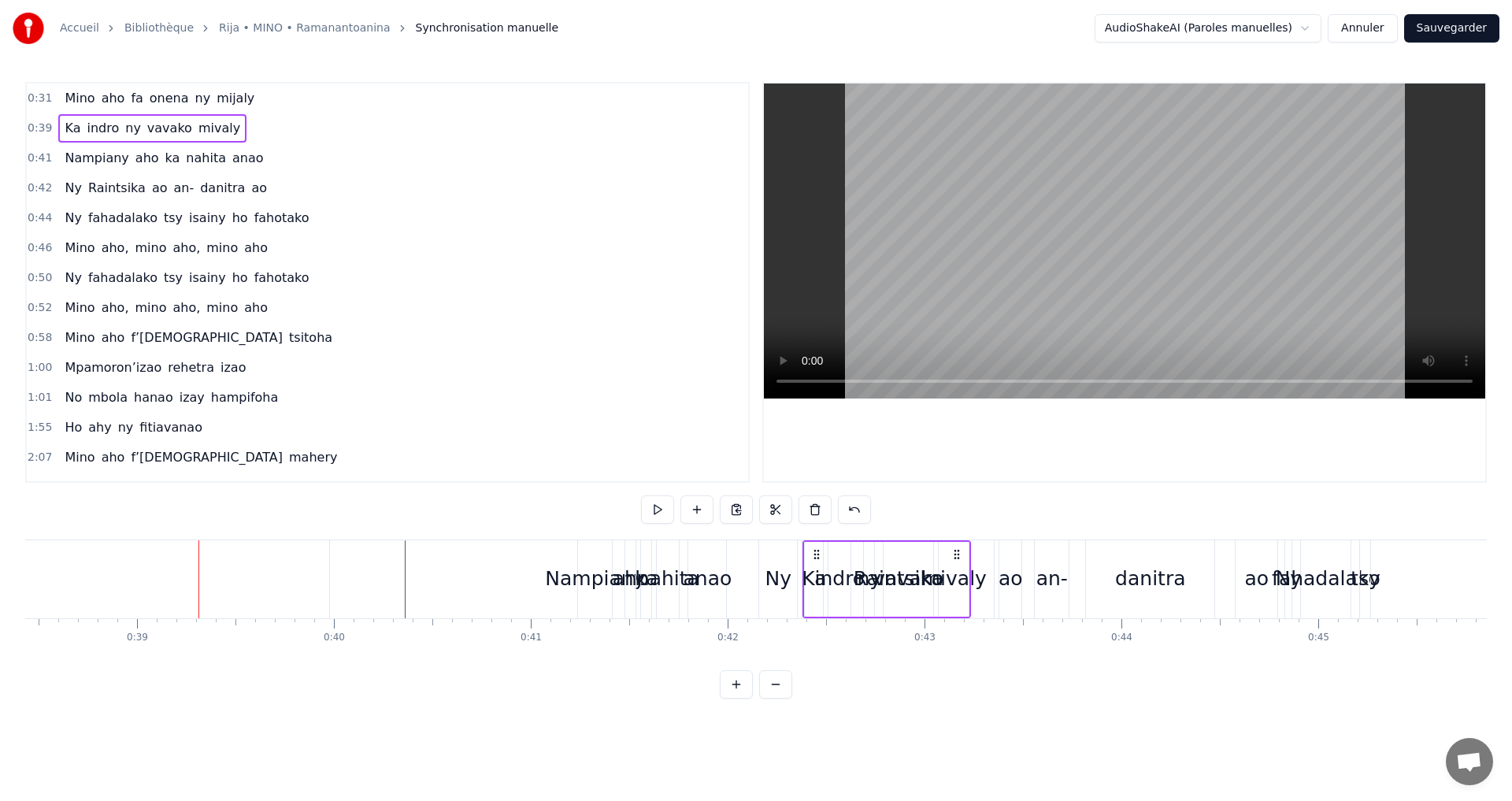
drag, startPoint x: 352, startPoint y: 551, endPoint x: 1168, endPoint y: 567, distance: 816.2
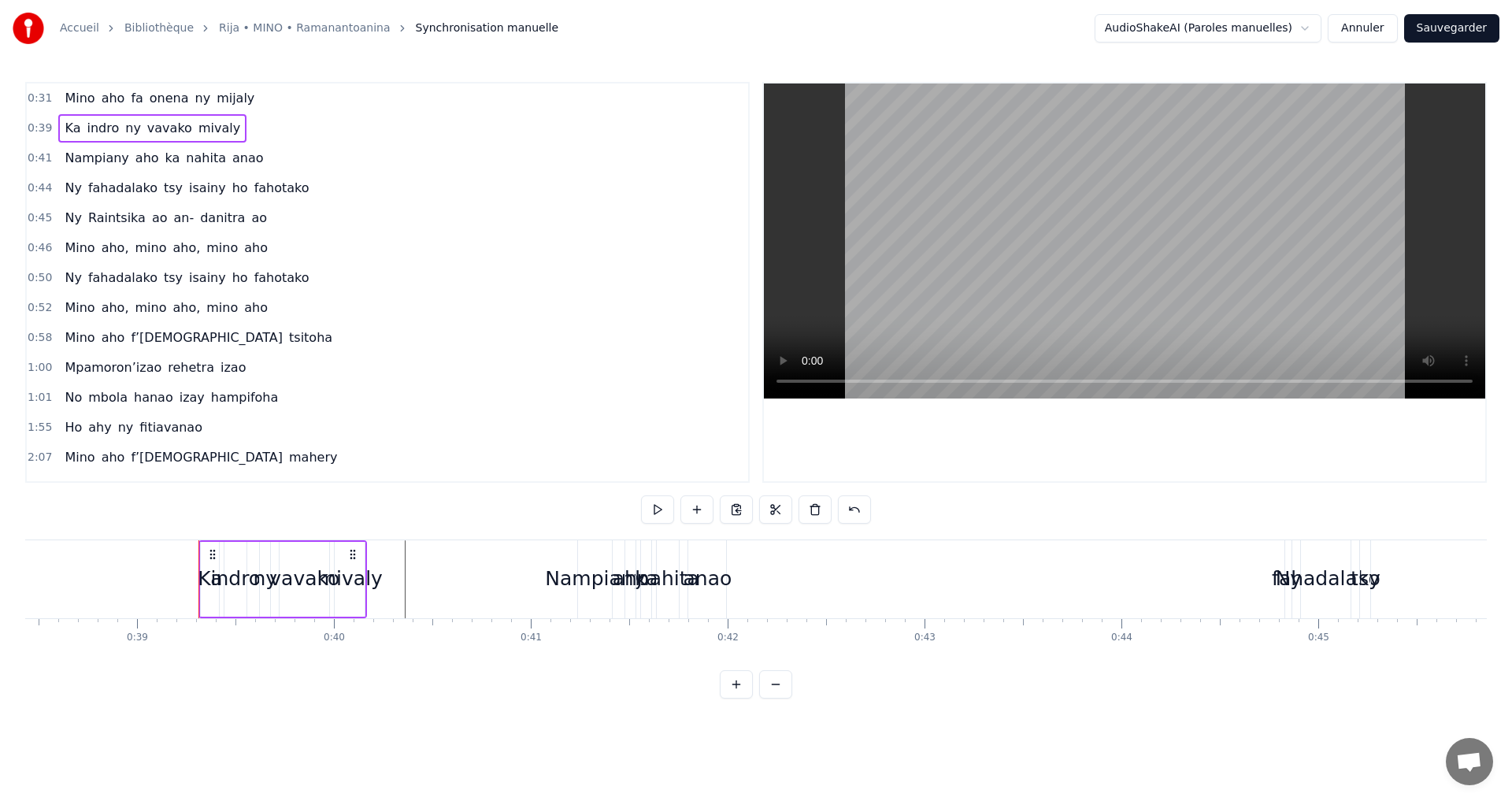
click at [1387, 26] on button "Annuler" at bounding box center [1363, 28] width 69 height 28
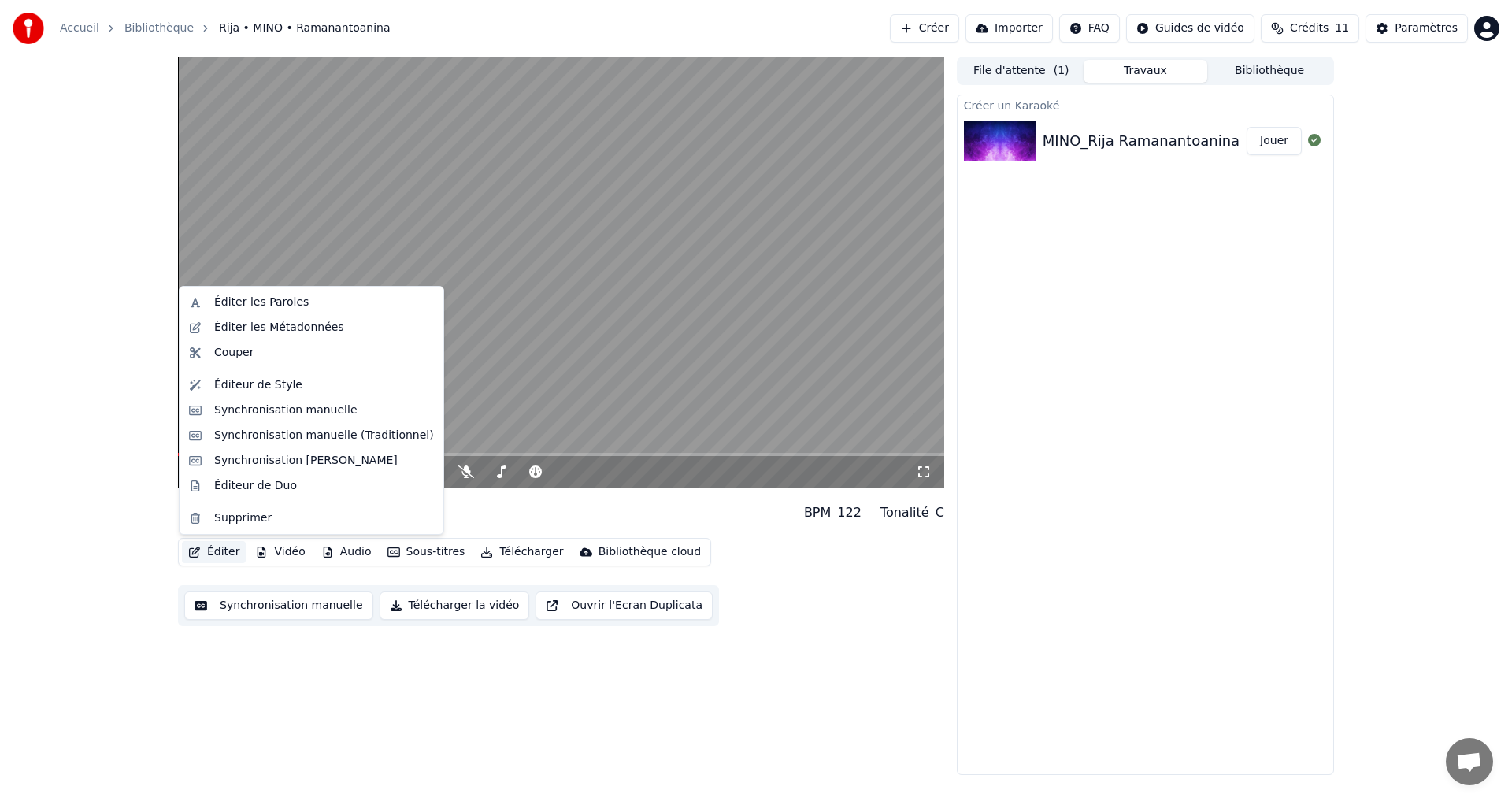
click at [207, 548] on button "Éditer" at bounding box center [214, 552] width 64 height 23
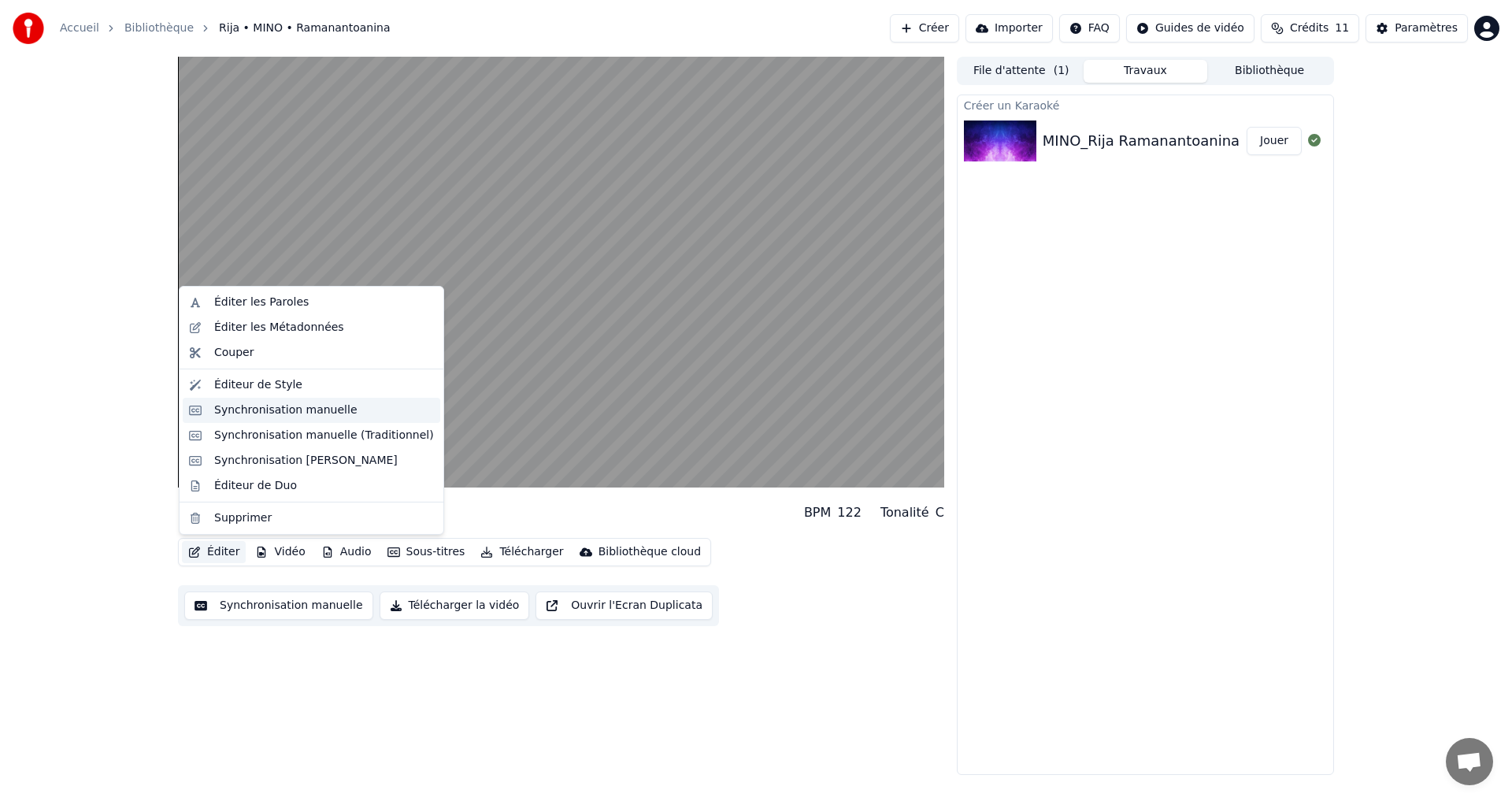
click at [307, 402] on div "Synchronisation manuelle" at bounding box center [285, 410] width 144 height 16
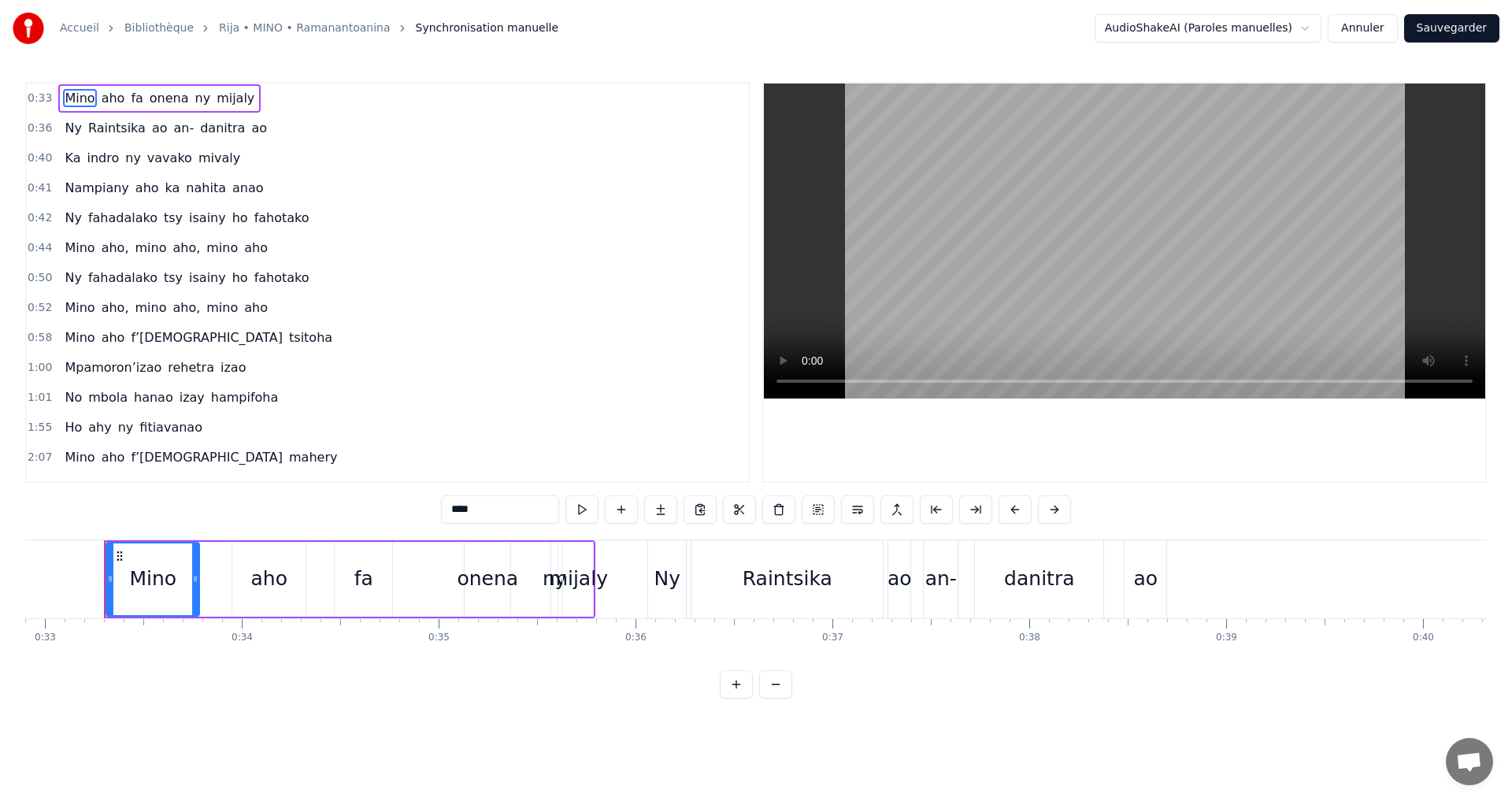
scroll to position [0, 8193]
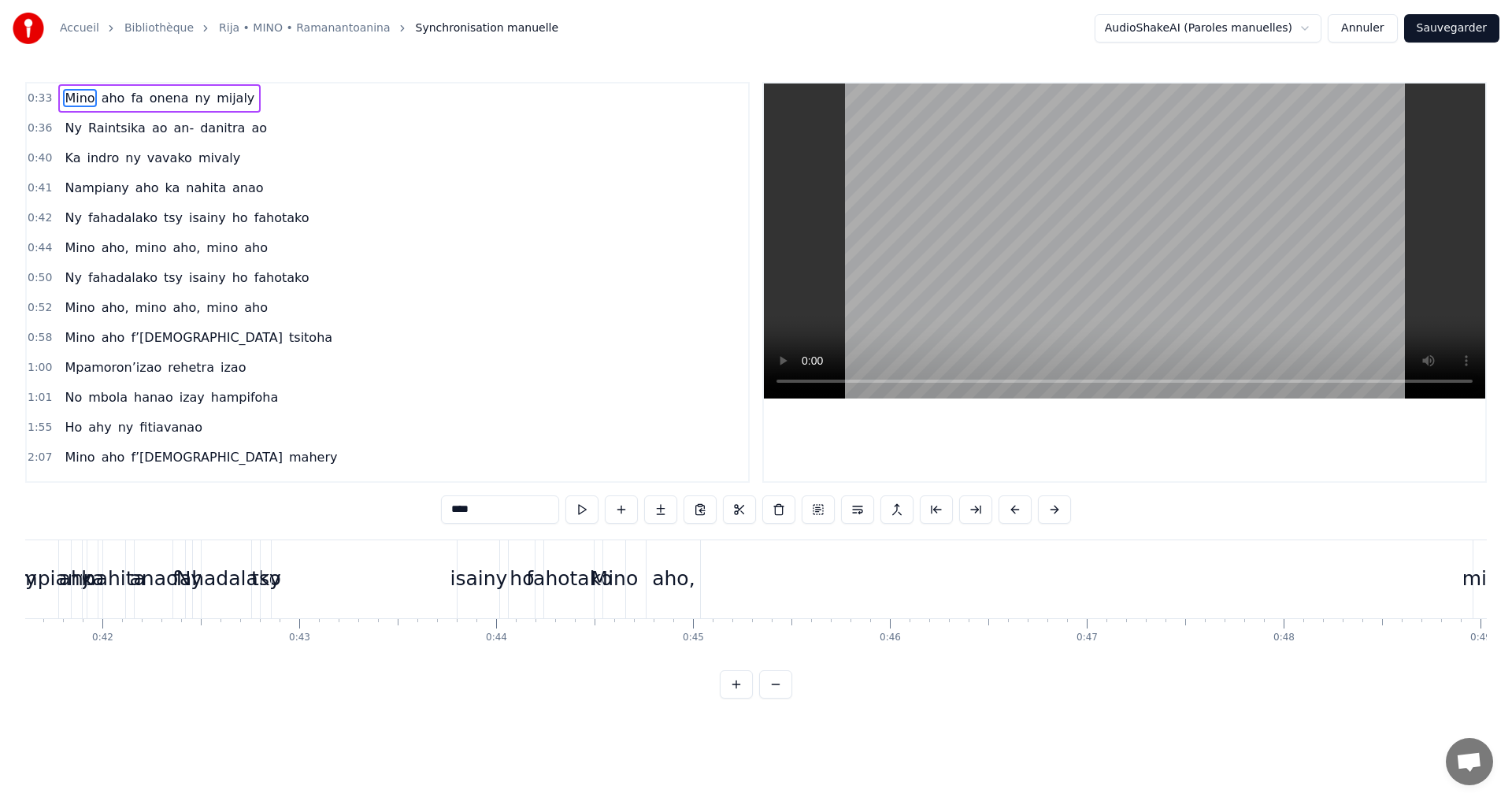
drag, startPoint x: 881, startPoint y: 732, endPoint x: 921, endPoint y: 734, distance: 40.0
click at [921, 724] on html "Accueil Bibliothèque Rija • MINO • Ramanantoanina Synchronisation manuelle Audi…" at bounding box center [756, 362] width 1512 height 724
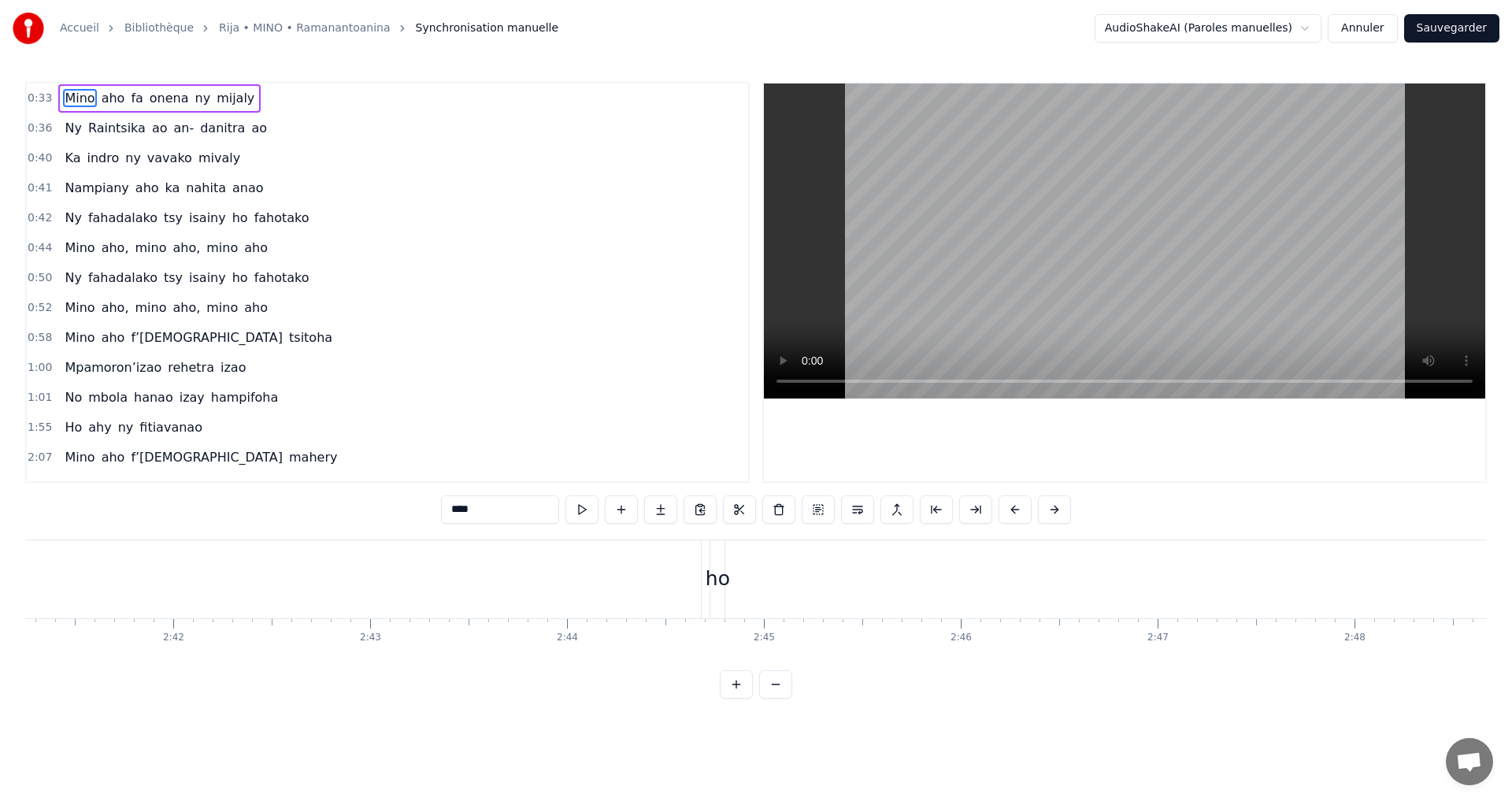
scroll to position [0, 33929]
drag, startPoint x: 1357, startPoint y: 731, endPoint x: 1379, endPoint y: 731, distance: 22.0
click at [1379, 724] on html "Accueil Bibliothèque Rija • MINO • Ramanantoanina Synchronisation manuelle Audi…" at bounding box center [756, 362] width 1512 height 724
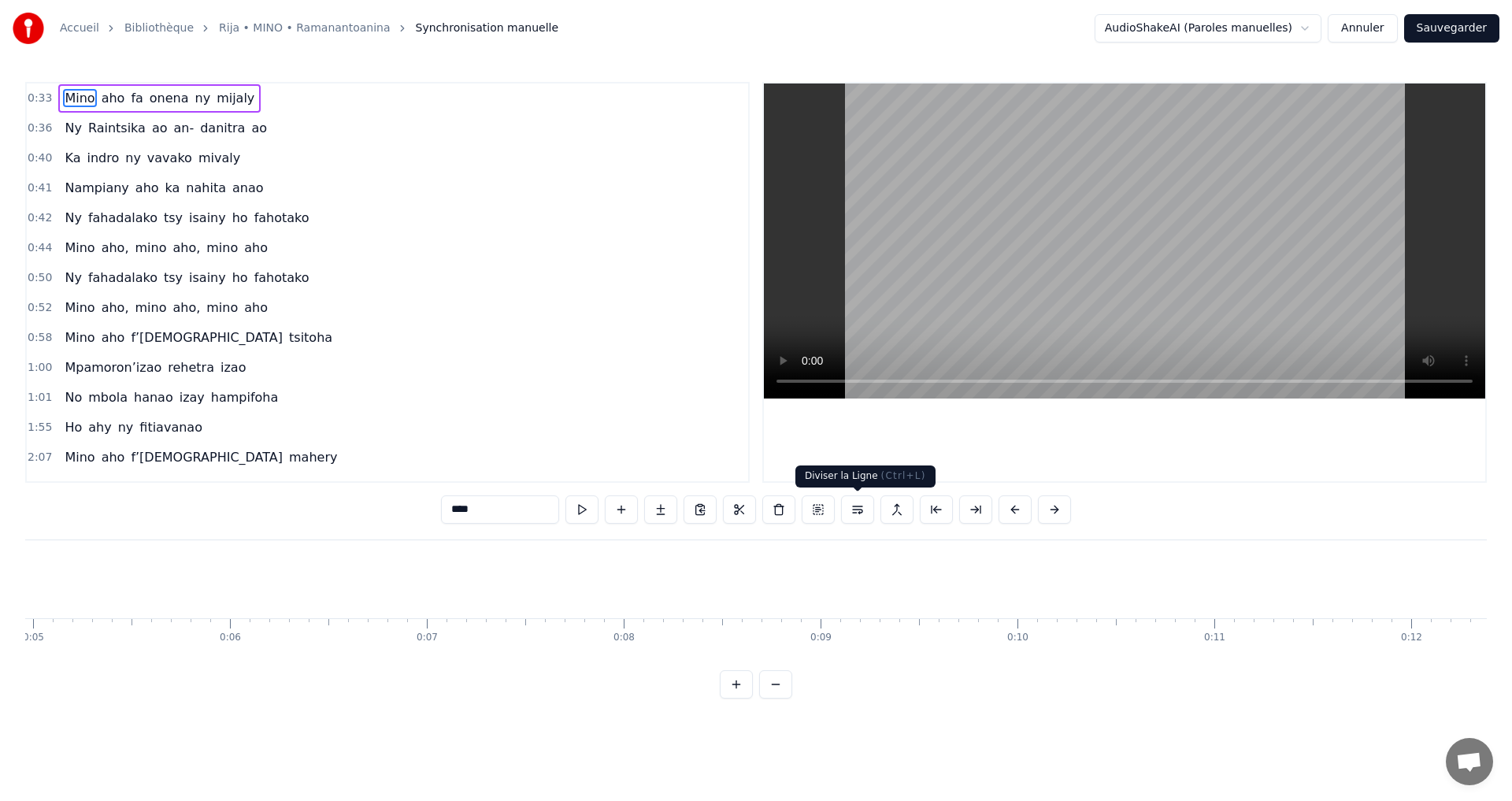
click at [858, 514] on button at bounding box center [857, 509] width 33 height 28
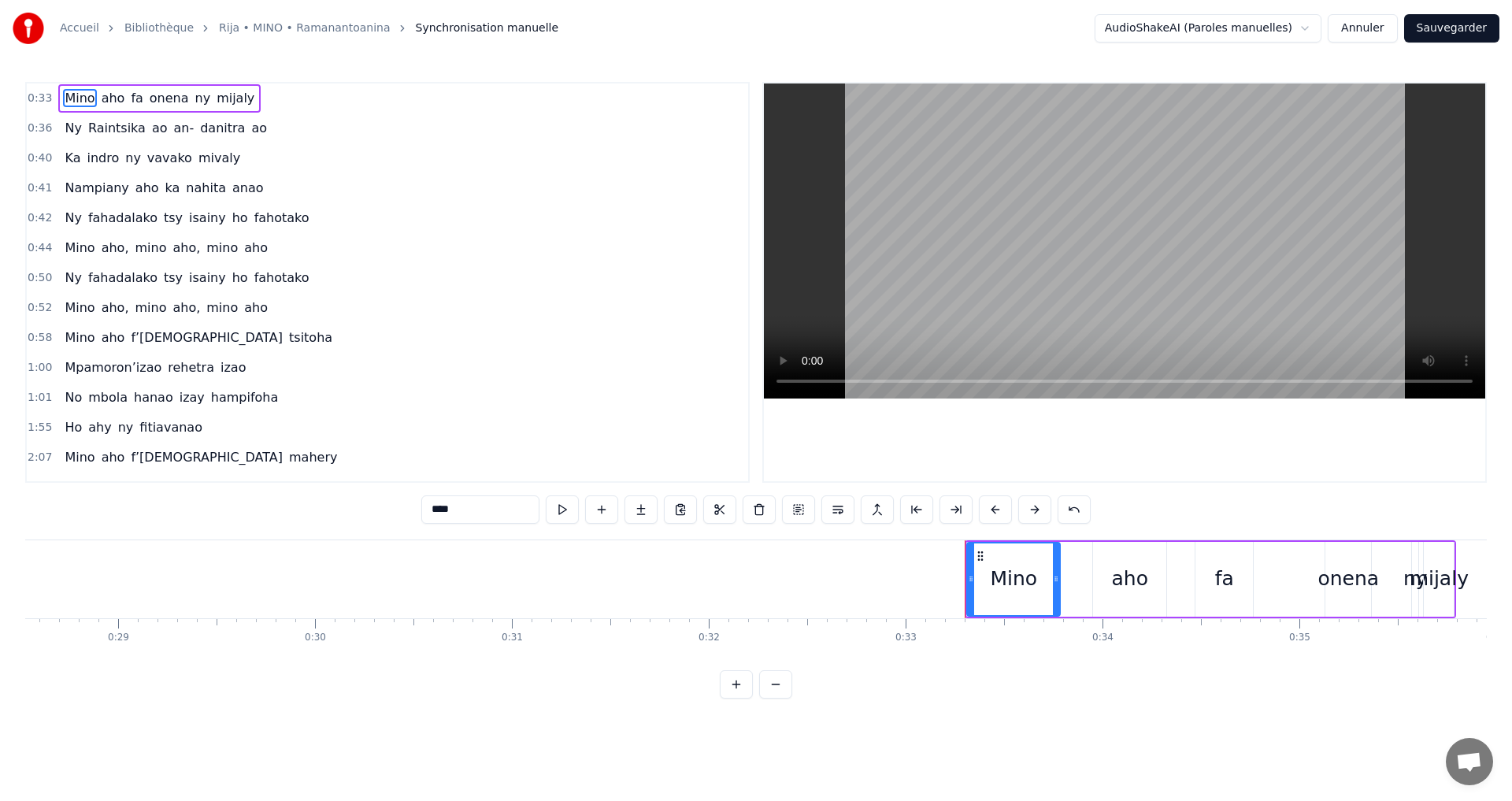
drag, startPoint x: 295, startPoint y: 681, endPoint x: 361, endPoint y: 701, distance: 69.0
click at [361, 699] on div "0:33 [PERSON_NAME] [PERSON_NAME] ny mijaly 0:36 Ny Raintsika ao an- [PERSON_NAM…" at bounding box center [756, 390] width 1462 height 617
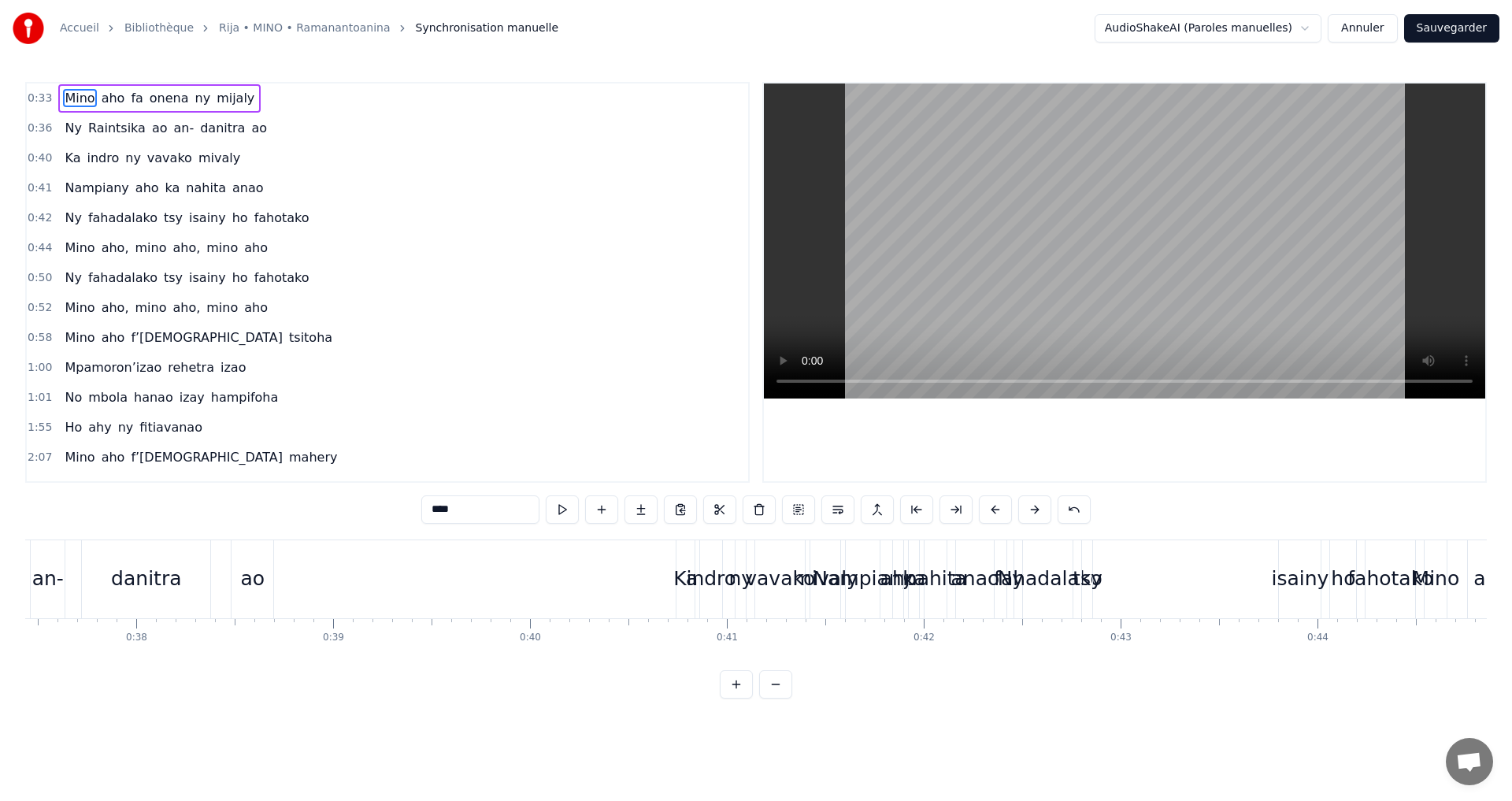
scroll to position [0, 7416]
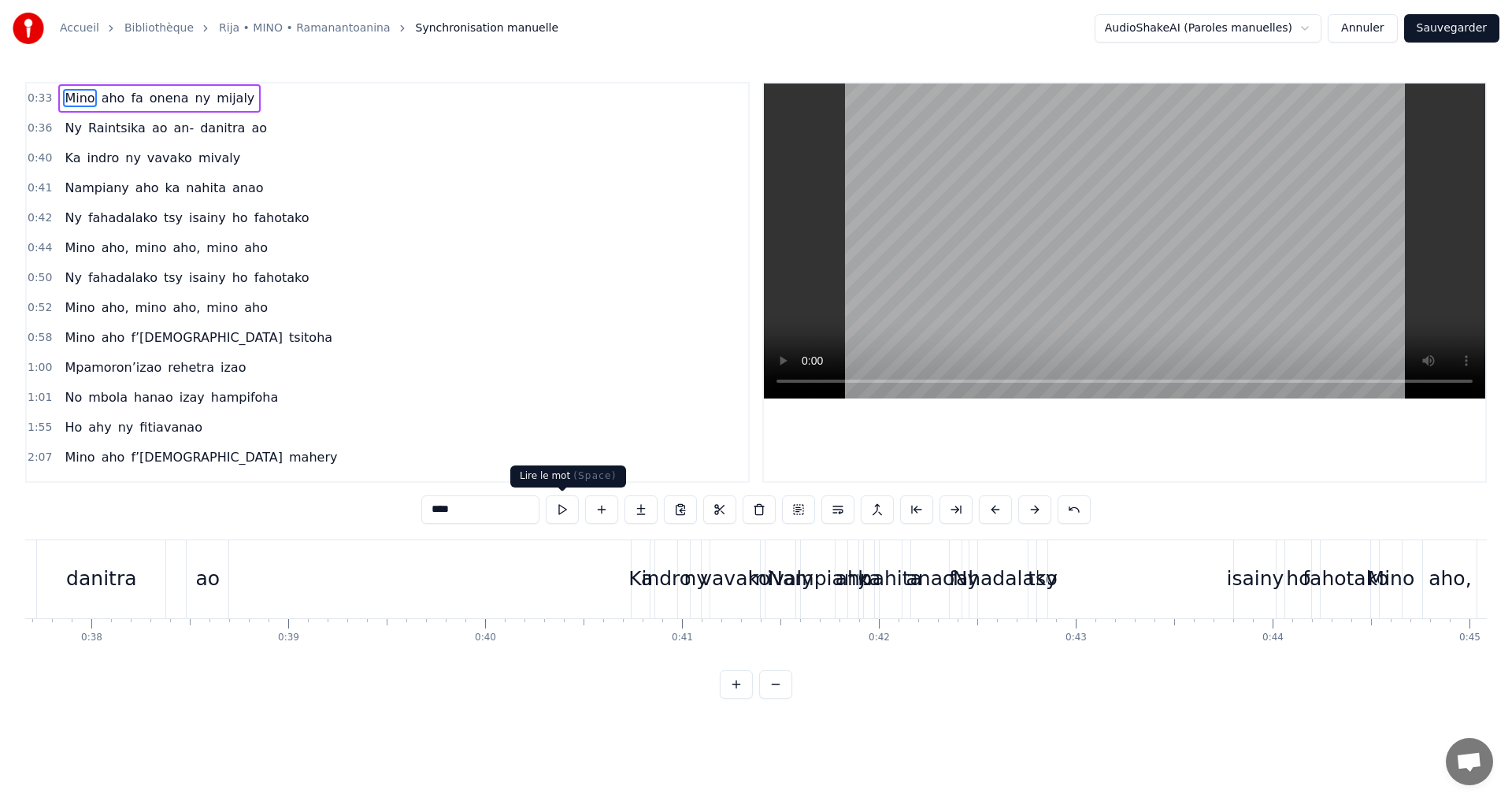
click at [573, 508] on button at bounding box center [562, 509] width 33 height 28
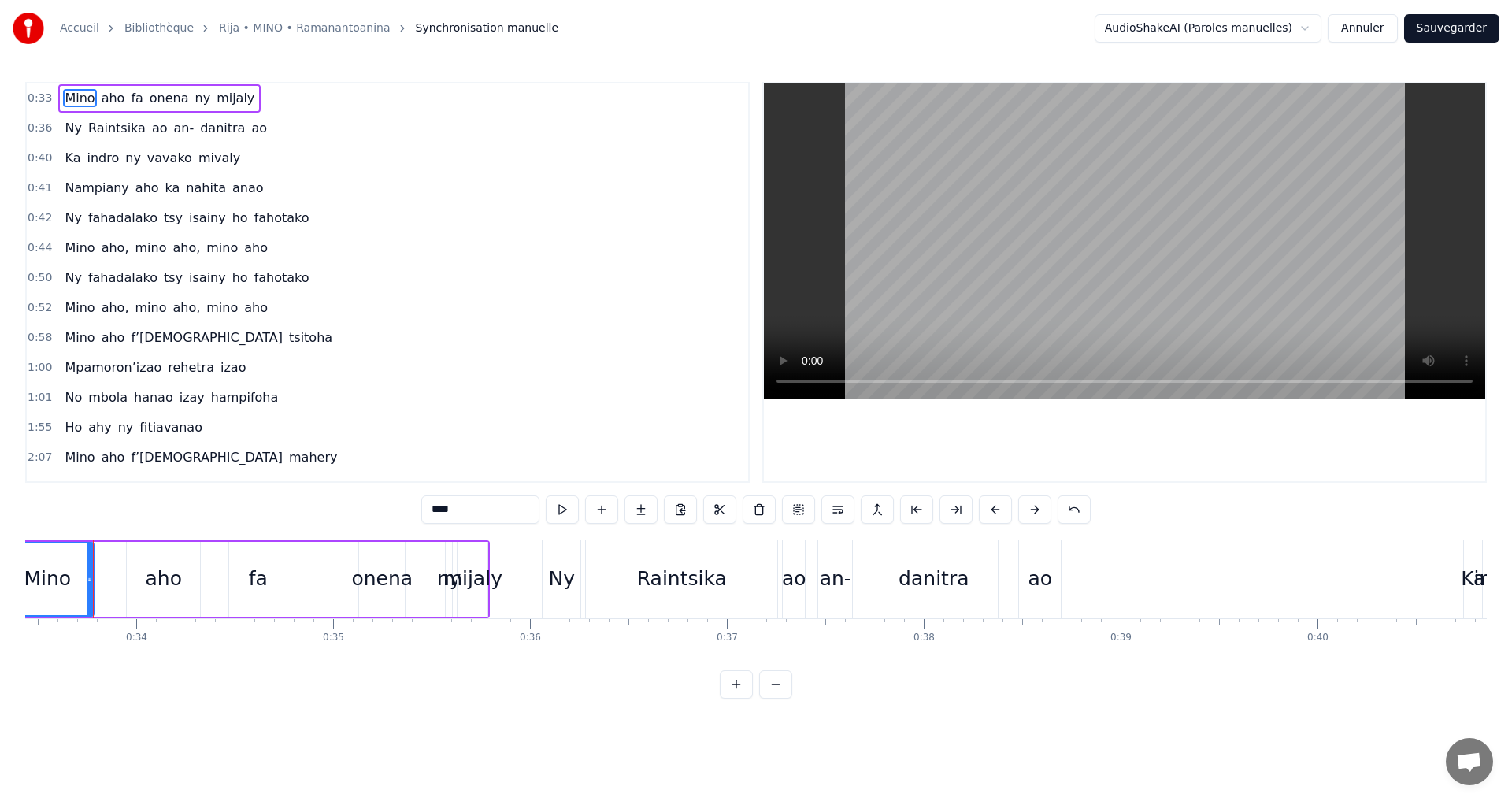
scroll to position [0, 6573]
click at [573, 508] on button at bounding box center [562, 509] width 33 height 28
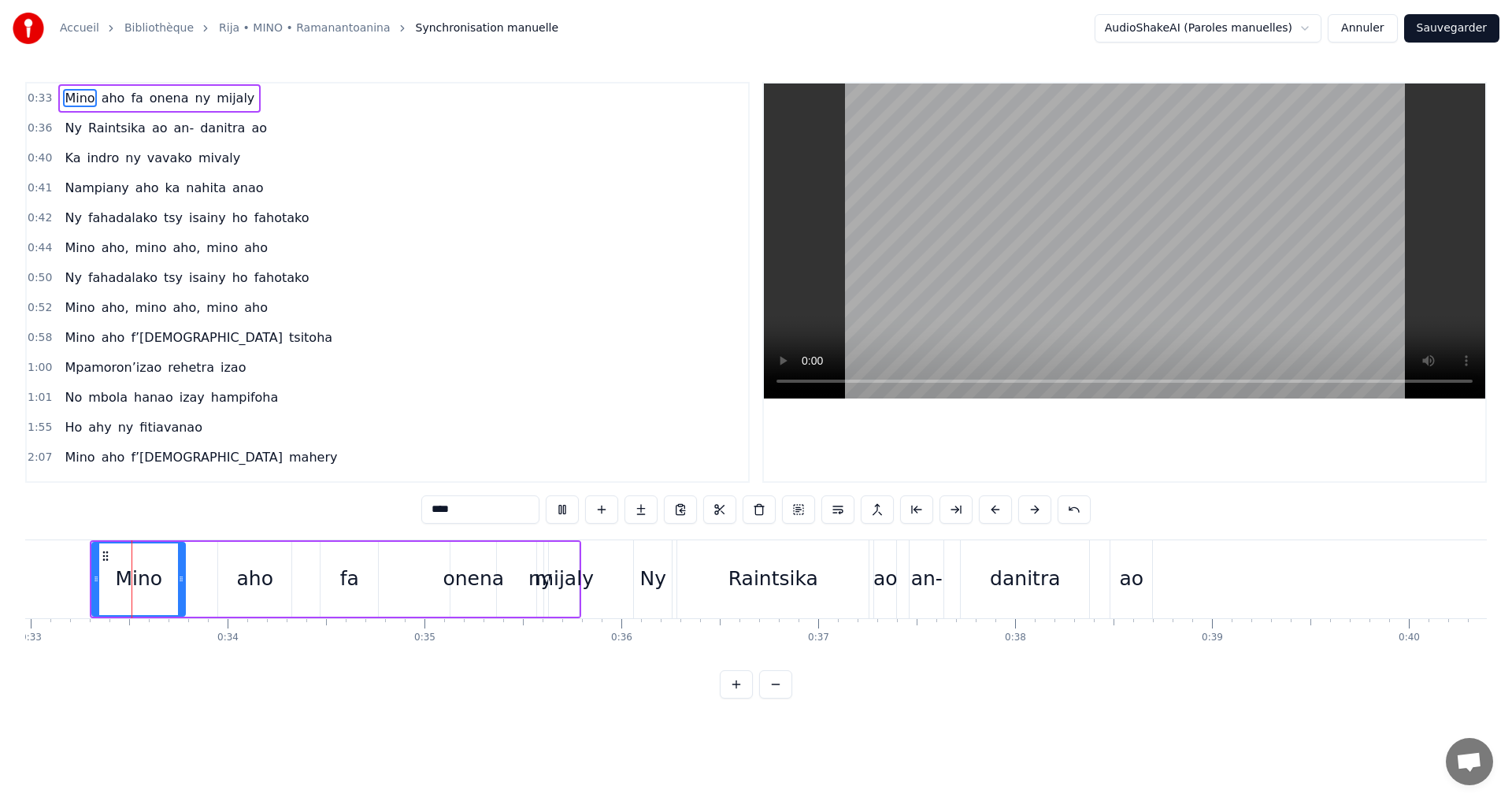
scroll to position [0, 6479]
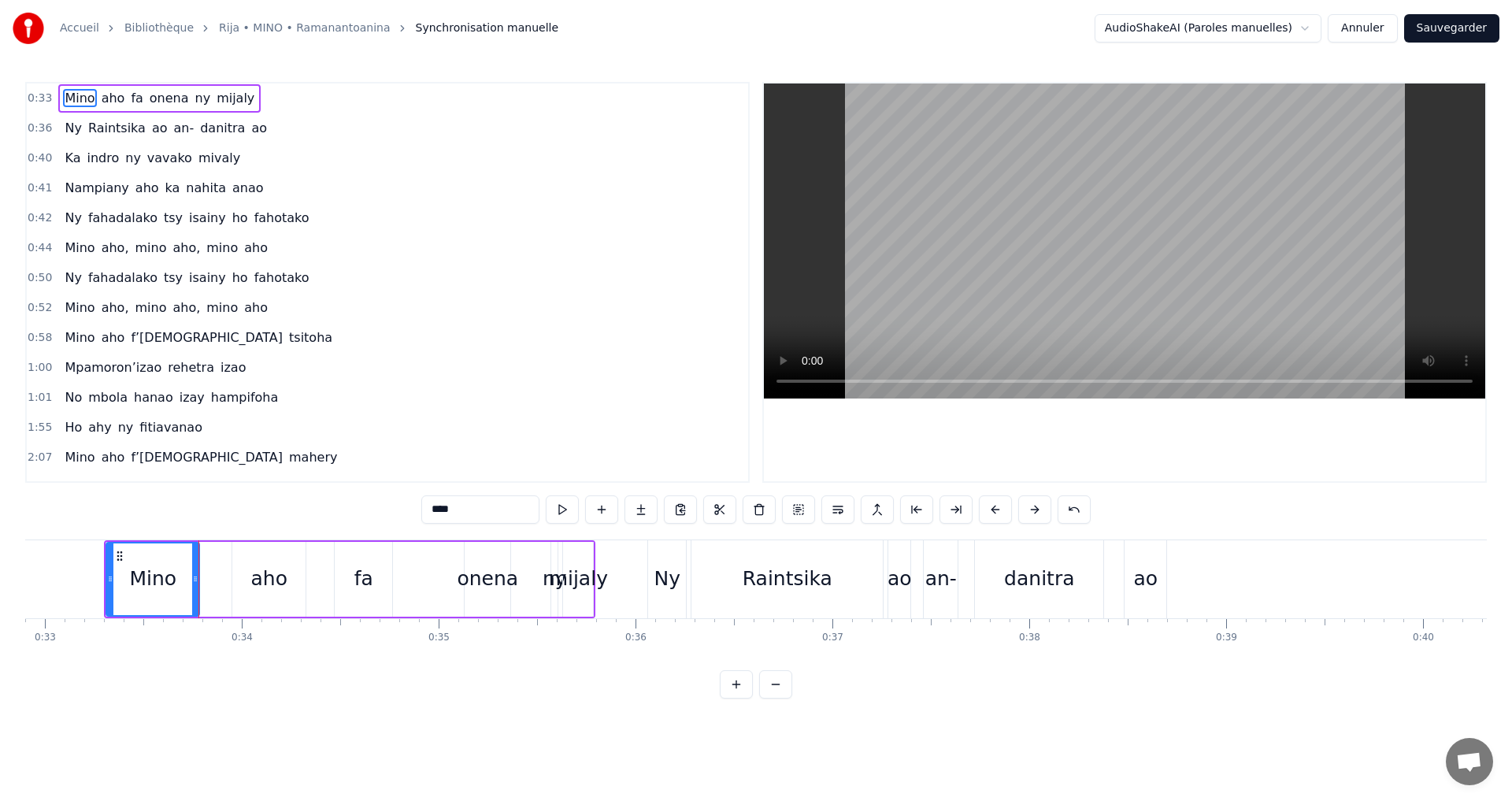
click at [567, 510] on button at bounding box center [562, 509] width 33 height 28
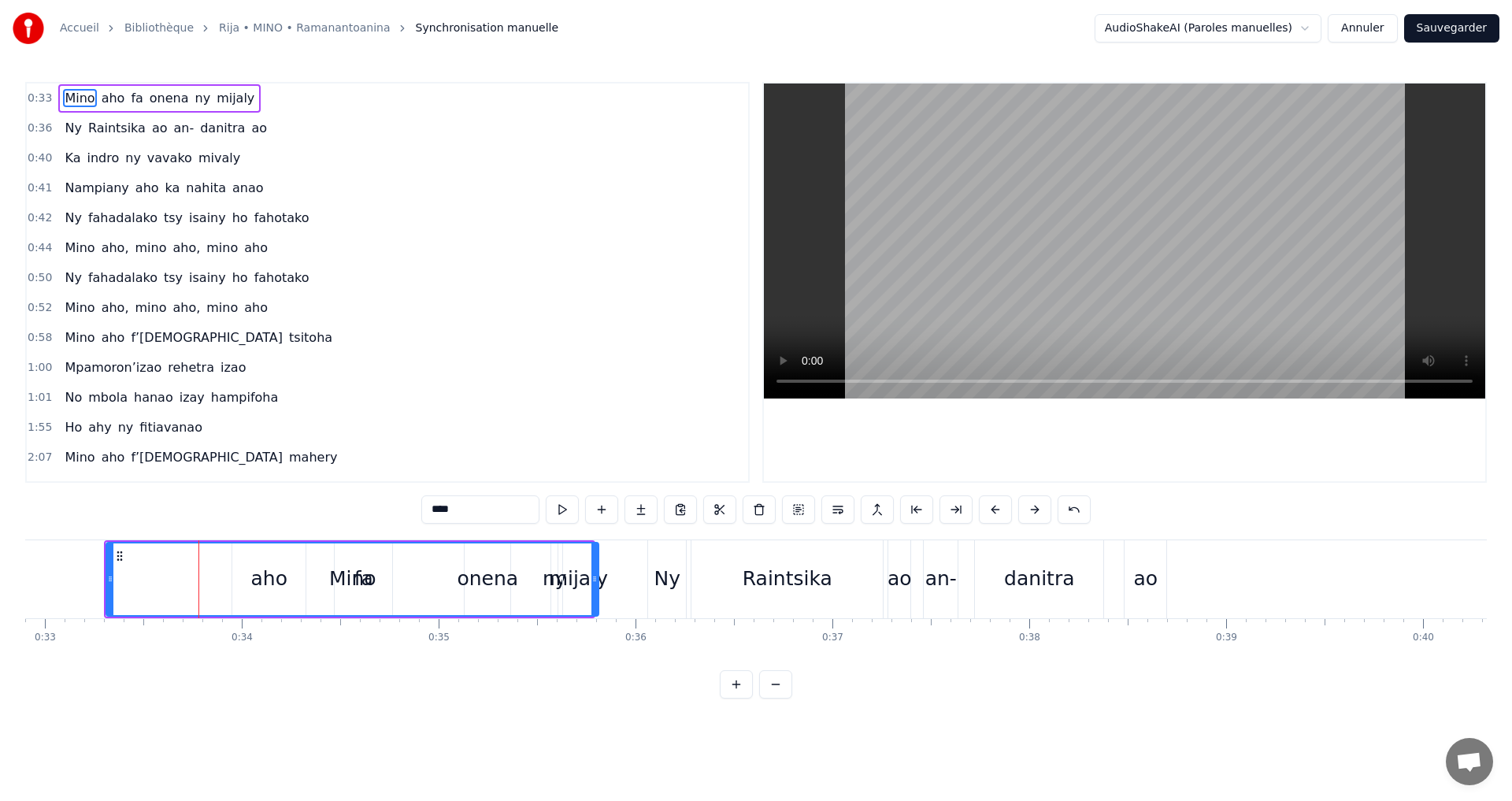
drag, startPoint x: 197, startPoint y: 580, endPoint x: 591, endPoint y: 612, distance: 395.3
click at [592, 612] on div at bounding box center [595, 579] width 7 height 71
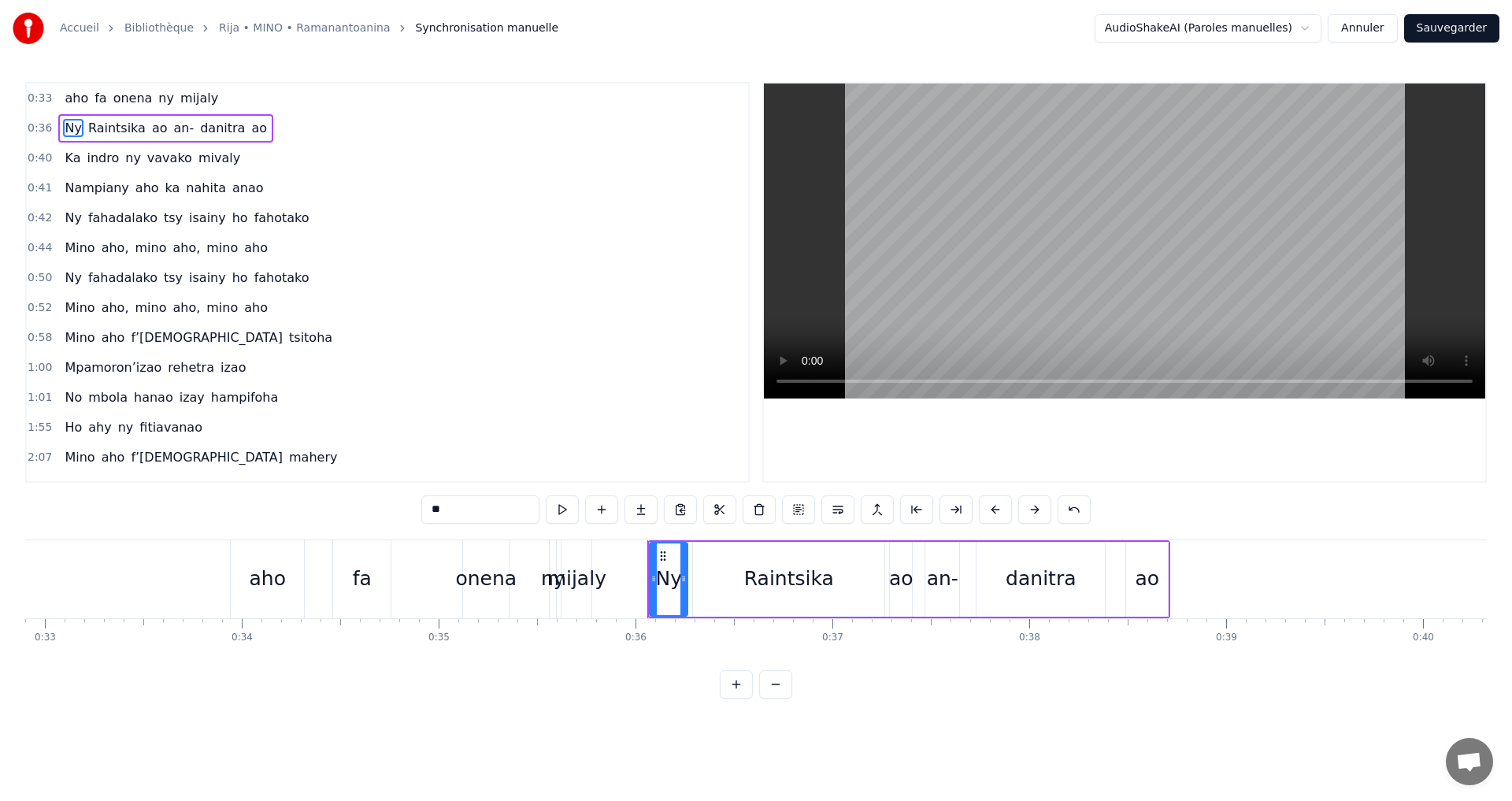
click at [809, 581] on div "Raintsika" at bounding box center [790, 579] width 90 height 30
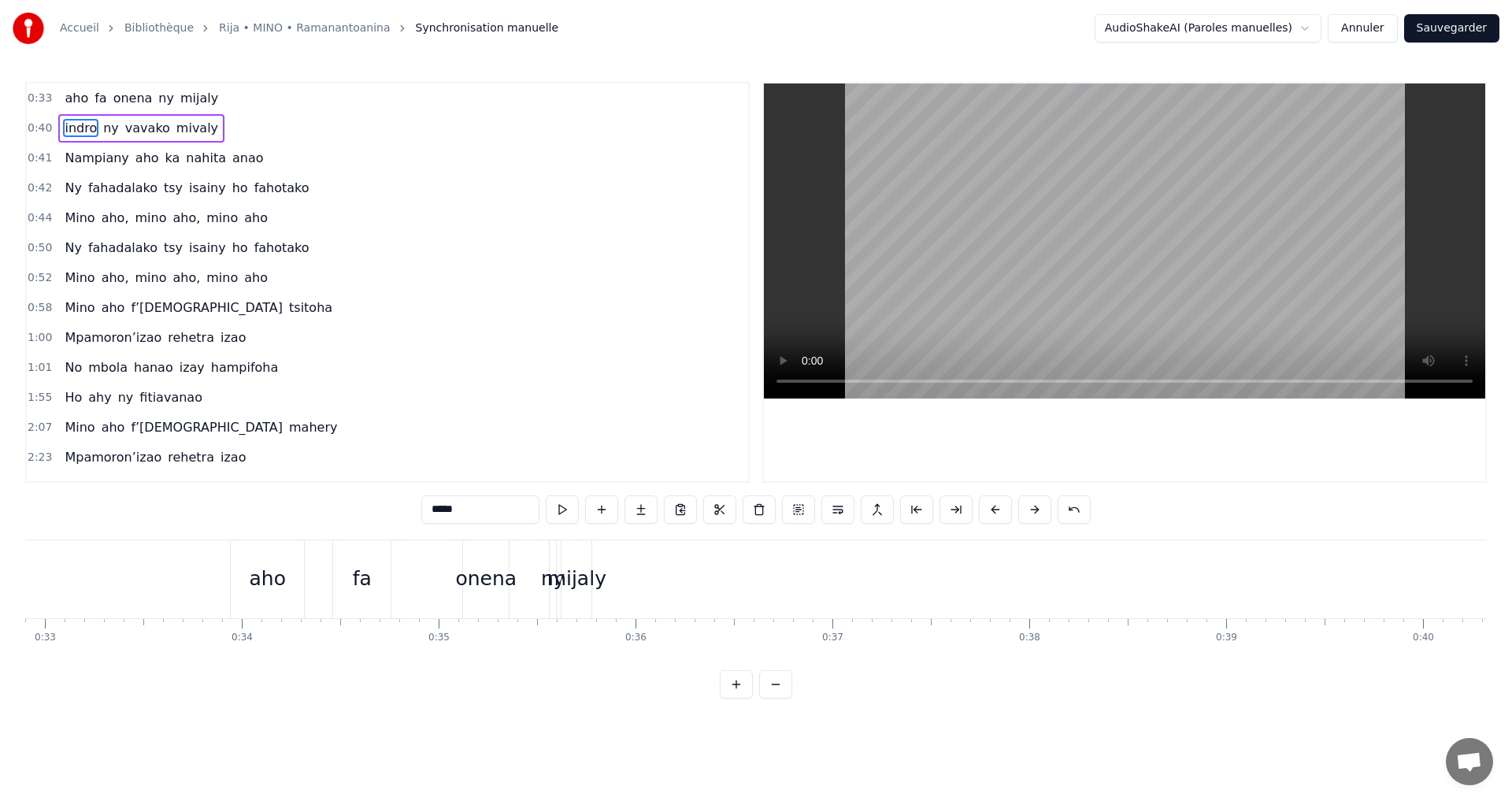
type input "**"
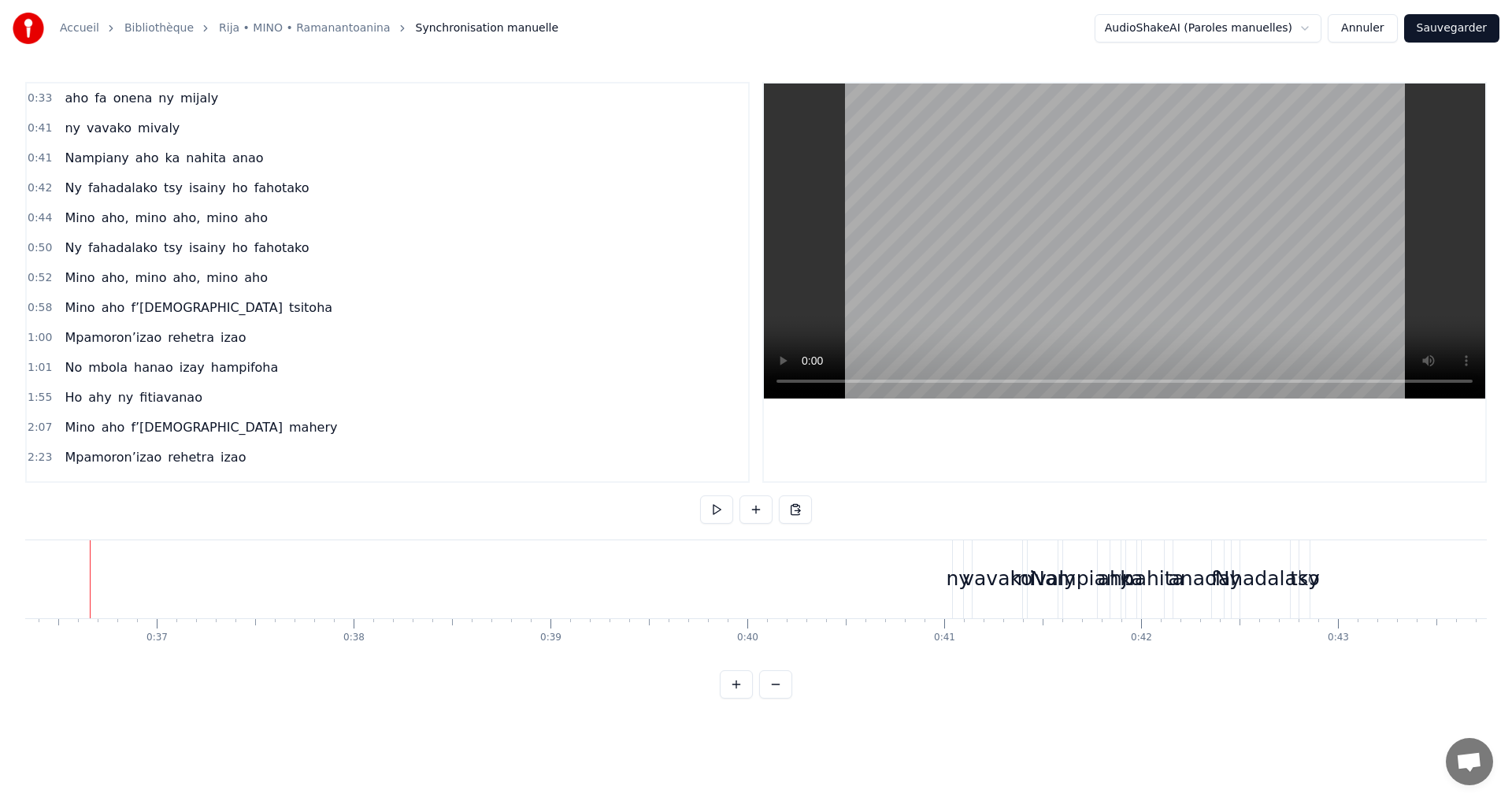
scroll to position [0, 7140]
click at [1003, 587] on div "vavako" at bounding box center [1011, 579] width 70 height 30
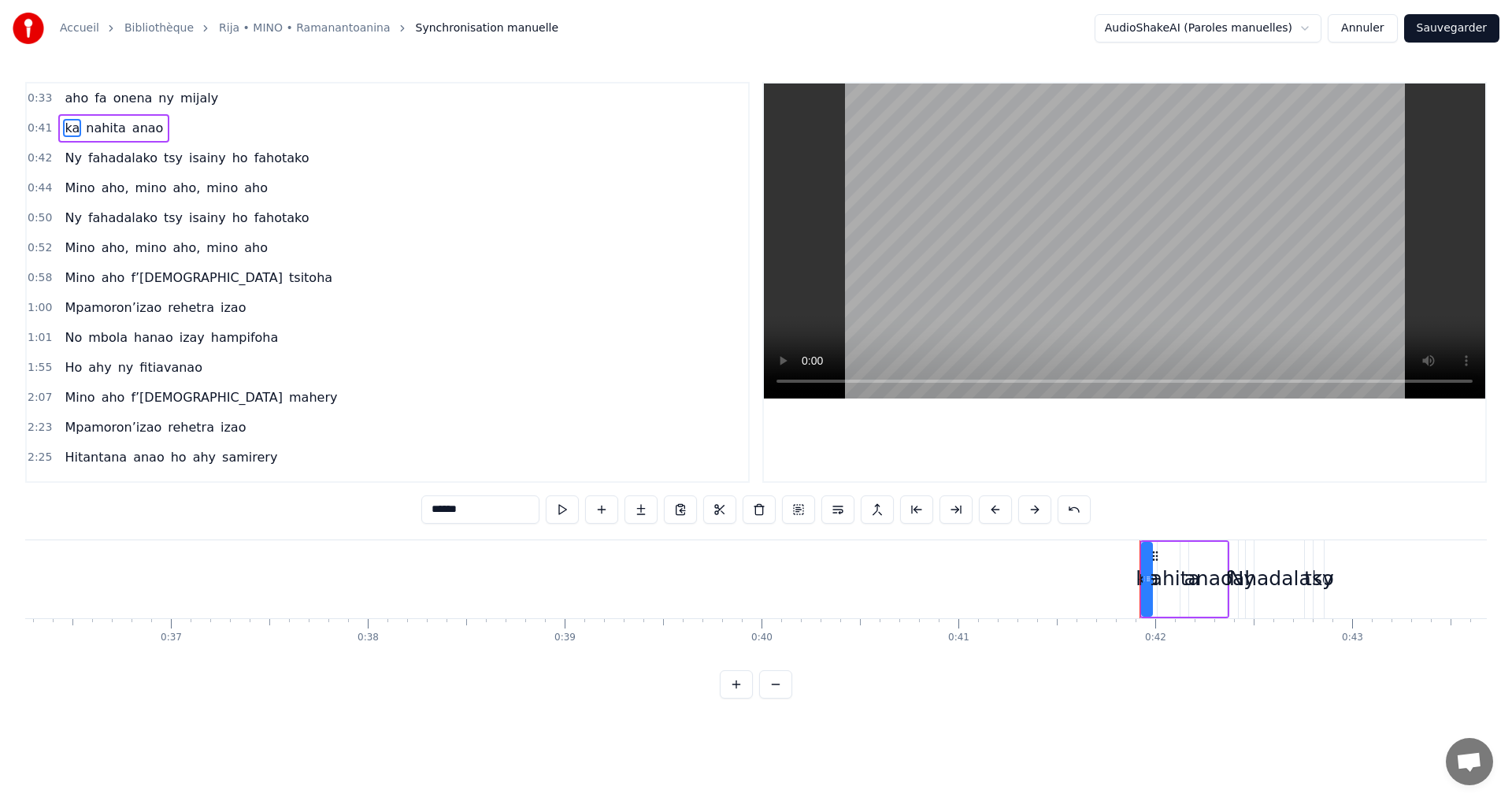
type input "****"
click at [1232, 578] on div "fahadalako" at bounding box center [1280, 579] width 109 height 30
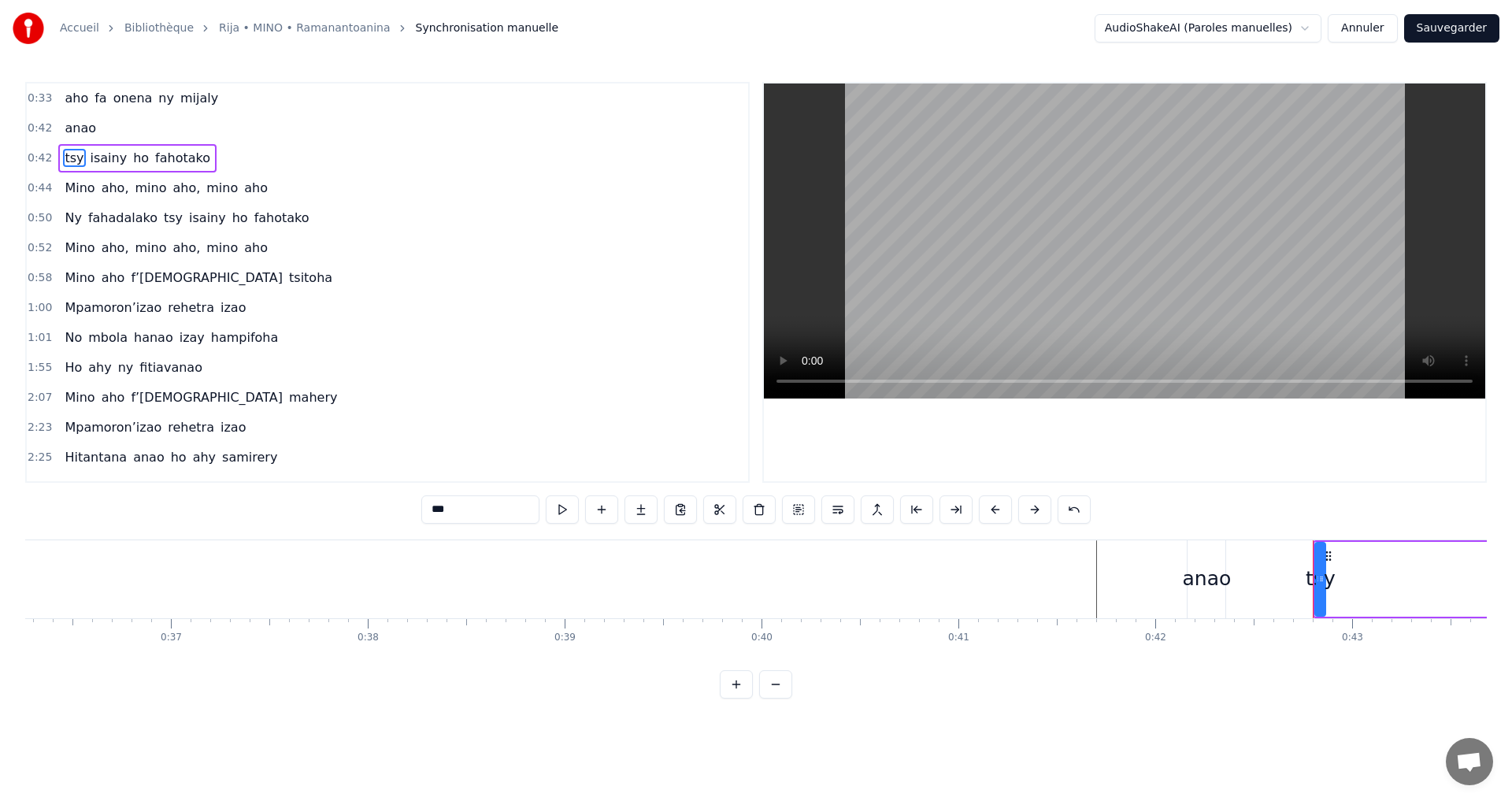
type input "******"
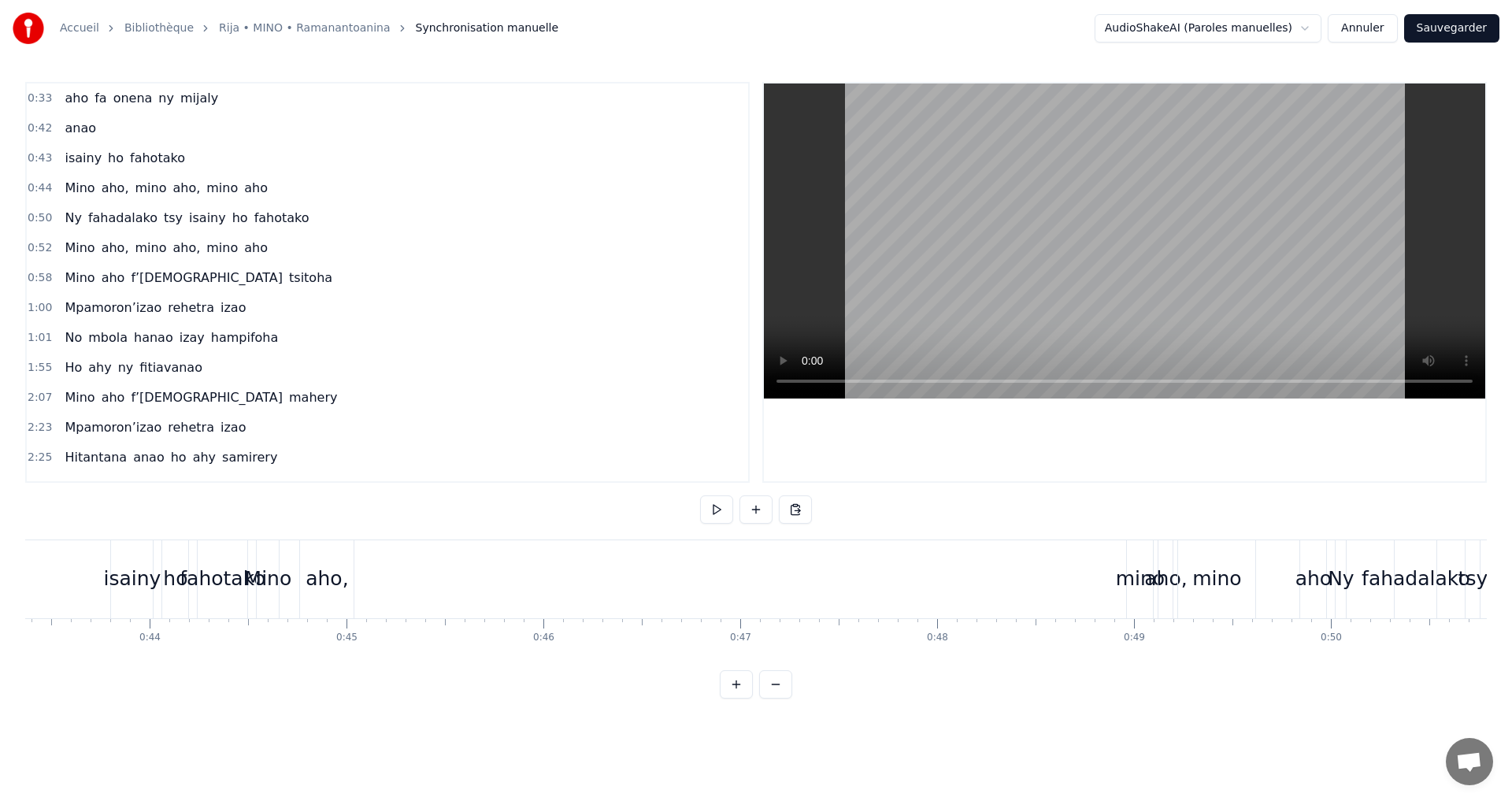
scroll to position [0, 8546]
click at [1346, 29] on button "Annuler" at bounding box center [1363, 28] width 69 height 28
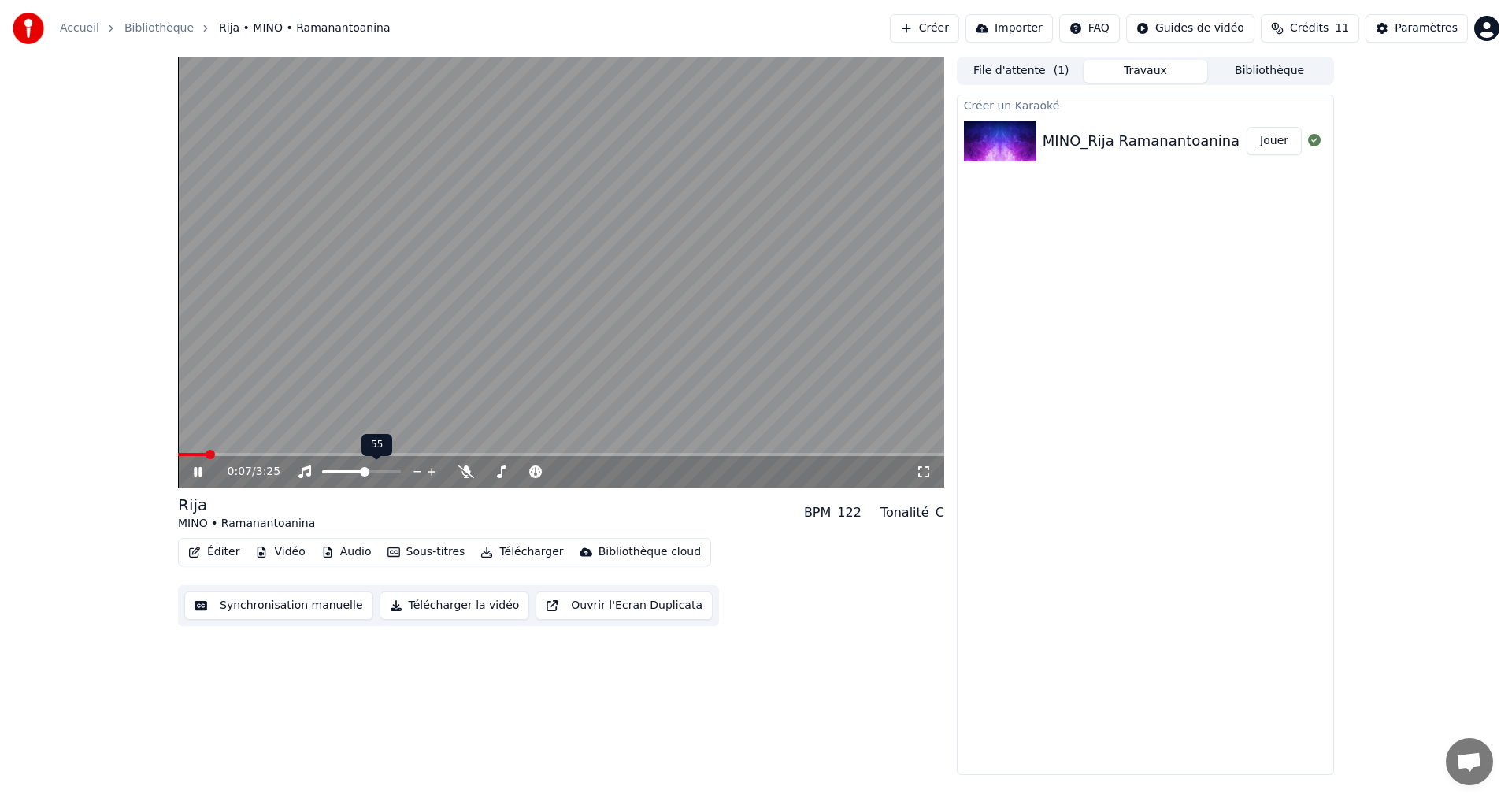
click at [366, 469] on span at bounding box center [365, 472] width 9 height 9
click at [606, 476] on span at bounding box center [604, 472] width 9 height 9
click at [596, 469] on span at bounding box center [595, 472] width 9 height 9
click at [593, 472] on span at bounding box center [592, 472] width 9 height 9
click at [469, 474] on icon at bounding box center [466, 471] width 16 height 12
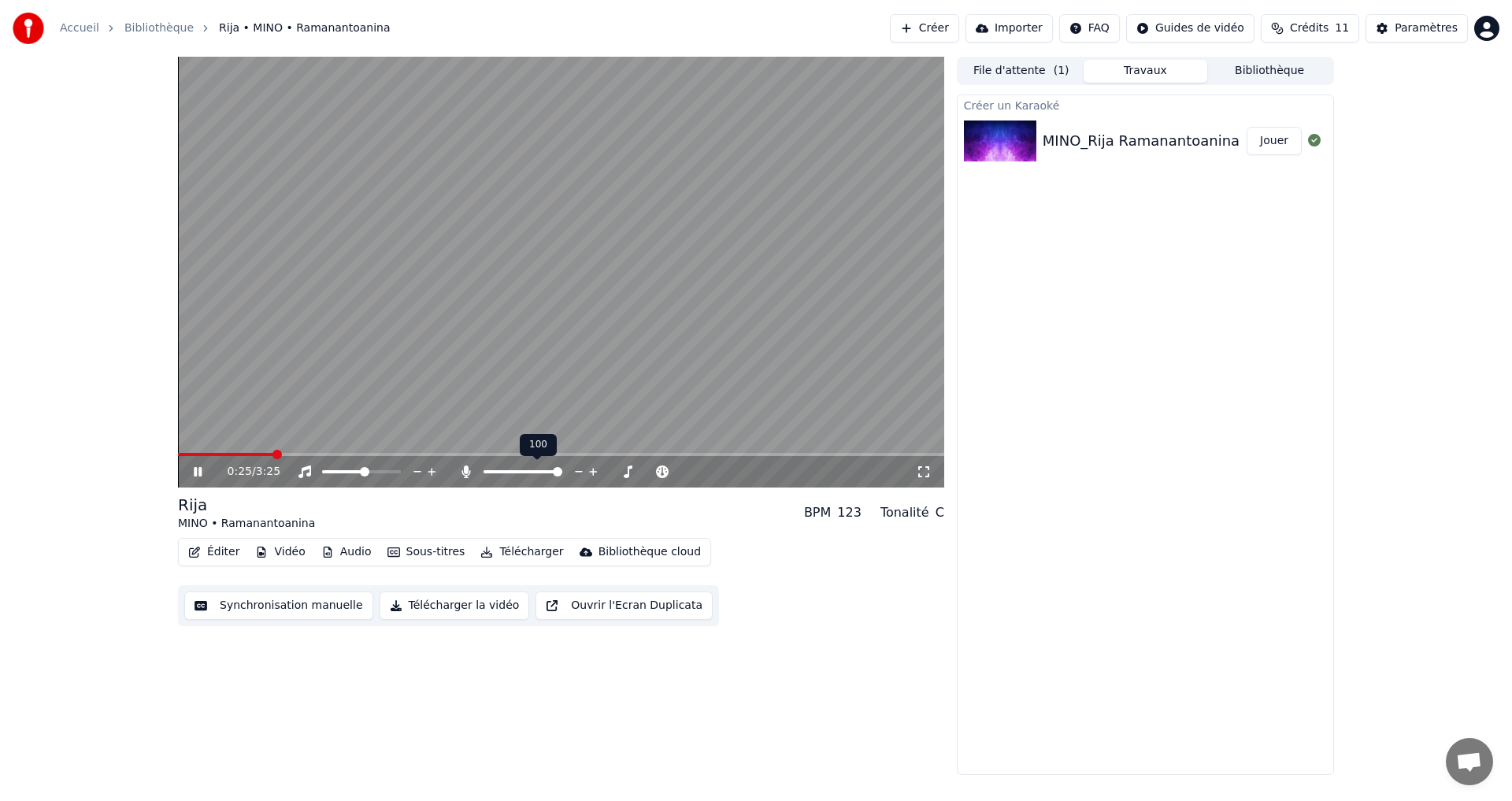
click at [469, 476] on icon at bounding box center [466, 471] width 16 height 12
click at [363, 466] on div at bounding box center [375, 472] width 127 height 16
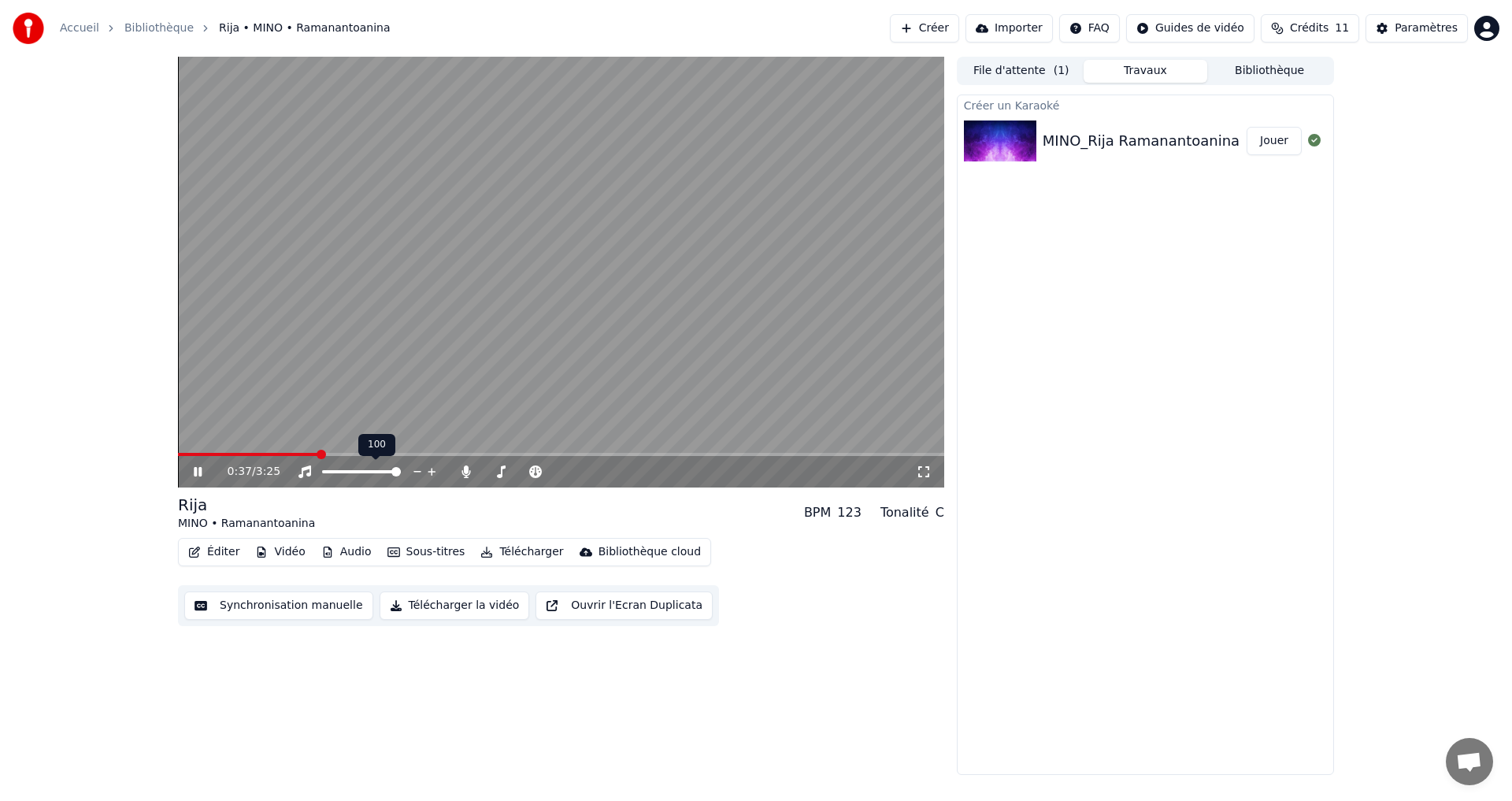
click at [401, 472] on span at bounding box center [396, 472] width 9 height 9
click at [265, 452] on video at bounding box center [561, 271] width 766 height 431
click at [196, 470] on icon at bounding box center [198, 472] width 9 height 11
click at [285, 457] on div "0:41 / 3:25" at bounding box center [561, 472] width 766 height 32
click at [250, 460] on span at bounding box center [253, 455] width 9 height 9
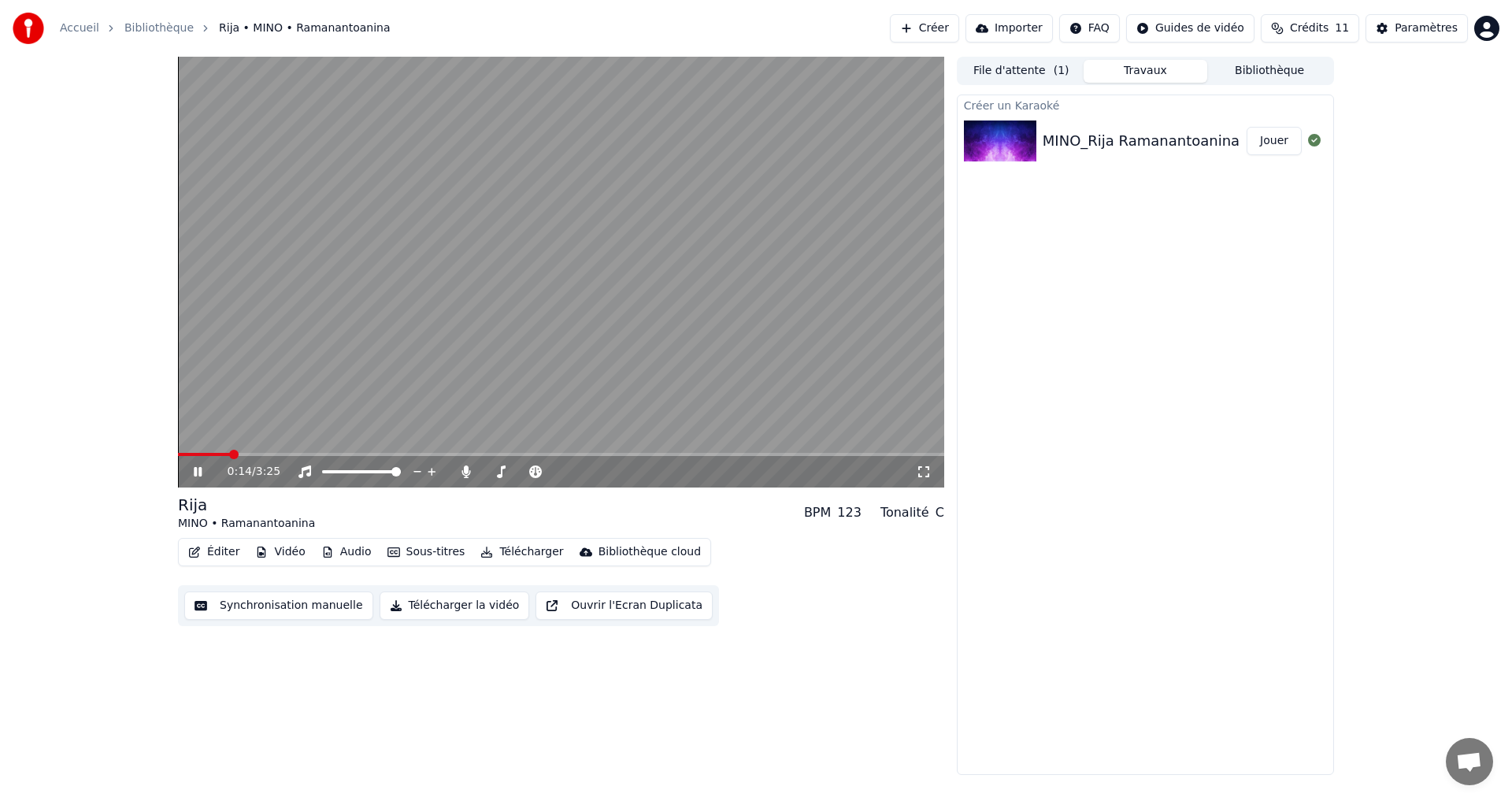
click at [229, 450] on span at bounding box center [234, 455] width 9 height 9
click at [212, 553] on button "Éditer" at bounding box center [214, 552] width 64 height 23
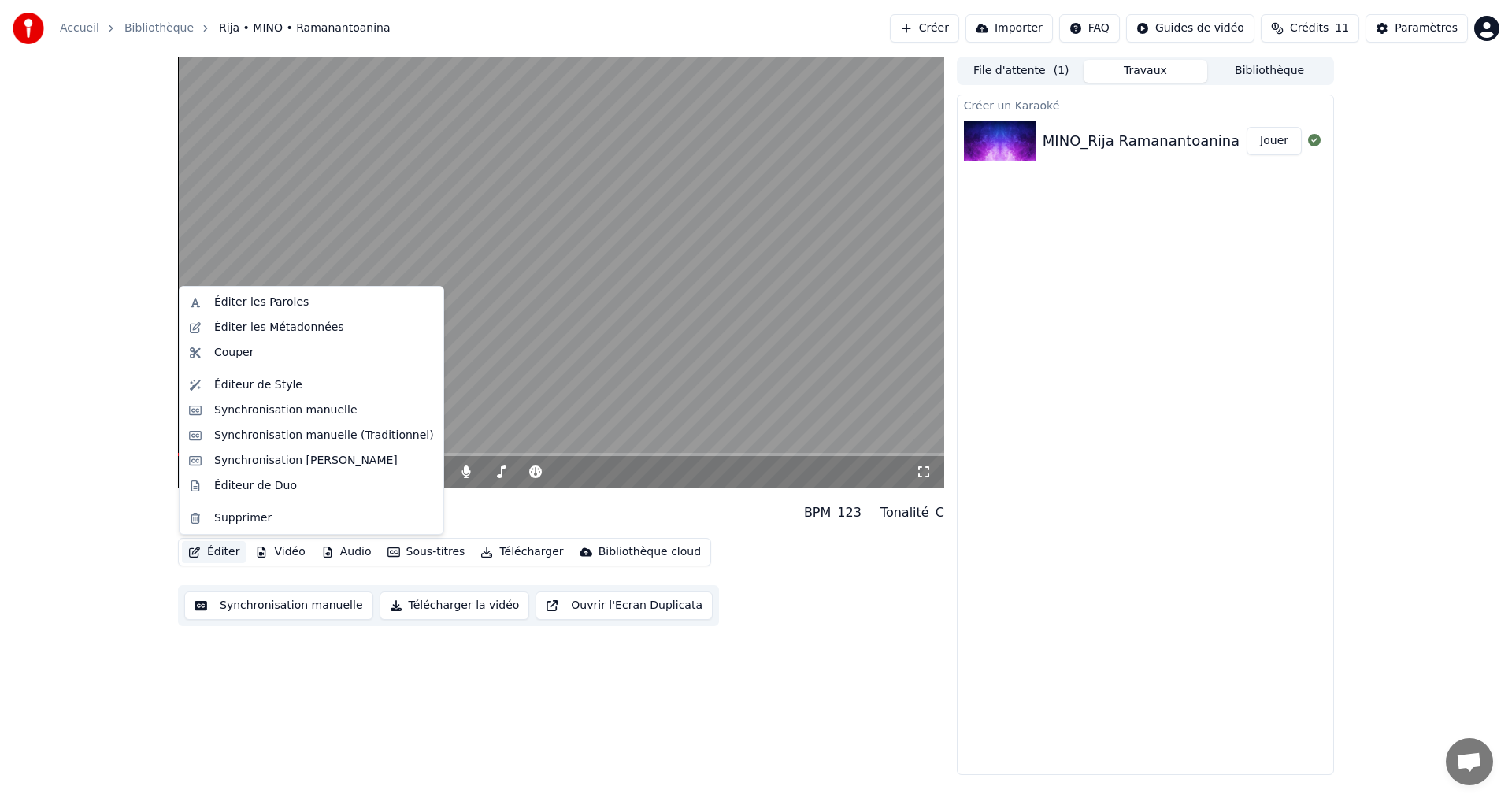
click at [303, 288] on div "Éditer les Paroles Éditer les Métadonnées Couper Éditeur de Style Synchronisati…" at bounding box center [311, 410] width 265 height 249
click at [300, 295] on div "Éditer les Paroles" at bounding box center [324, 302] width 219 height 16
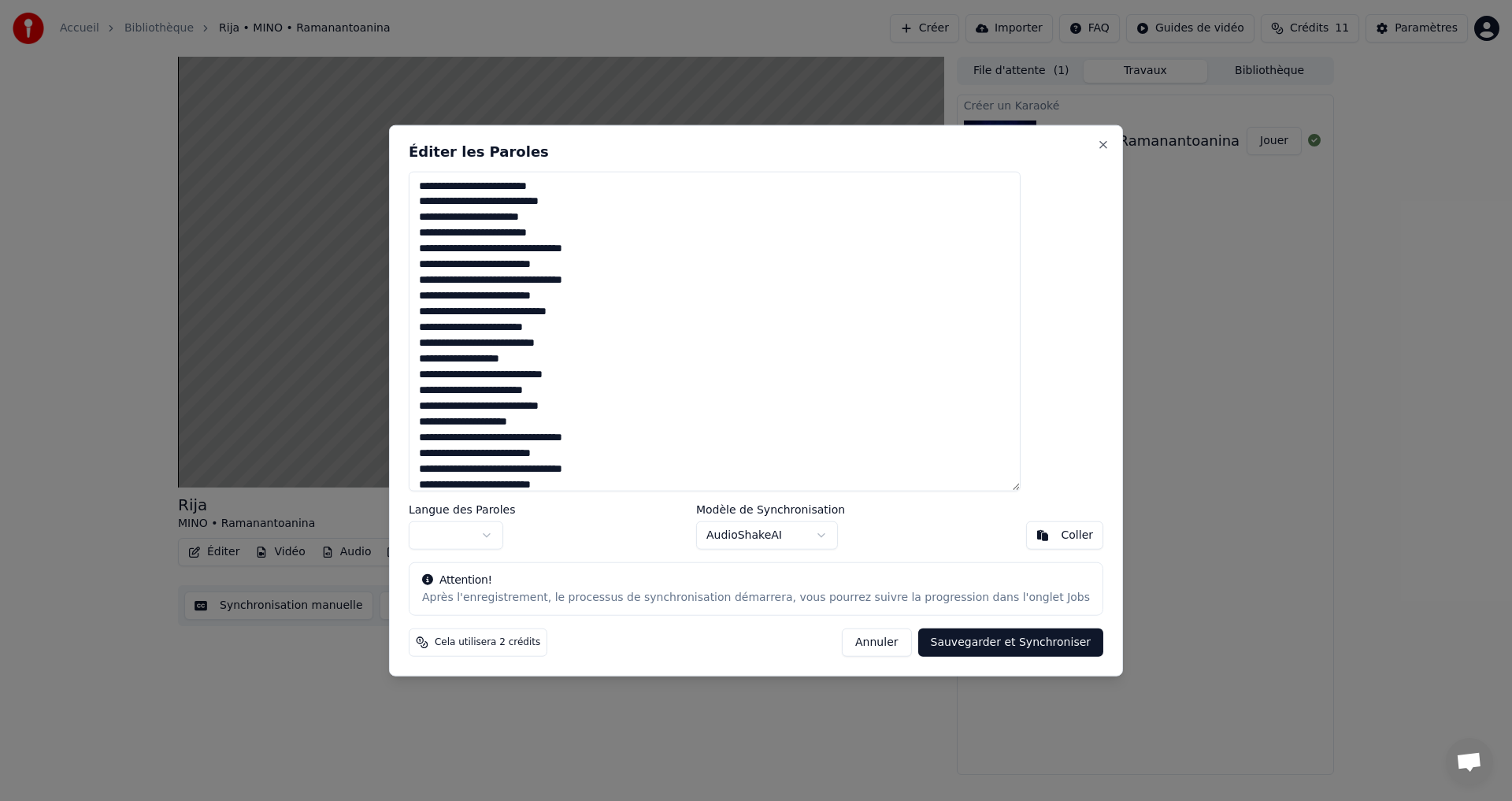
click at [567, 337] on textarea "**********" at bounding box center [715, 331] width 612 height 321
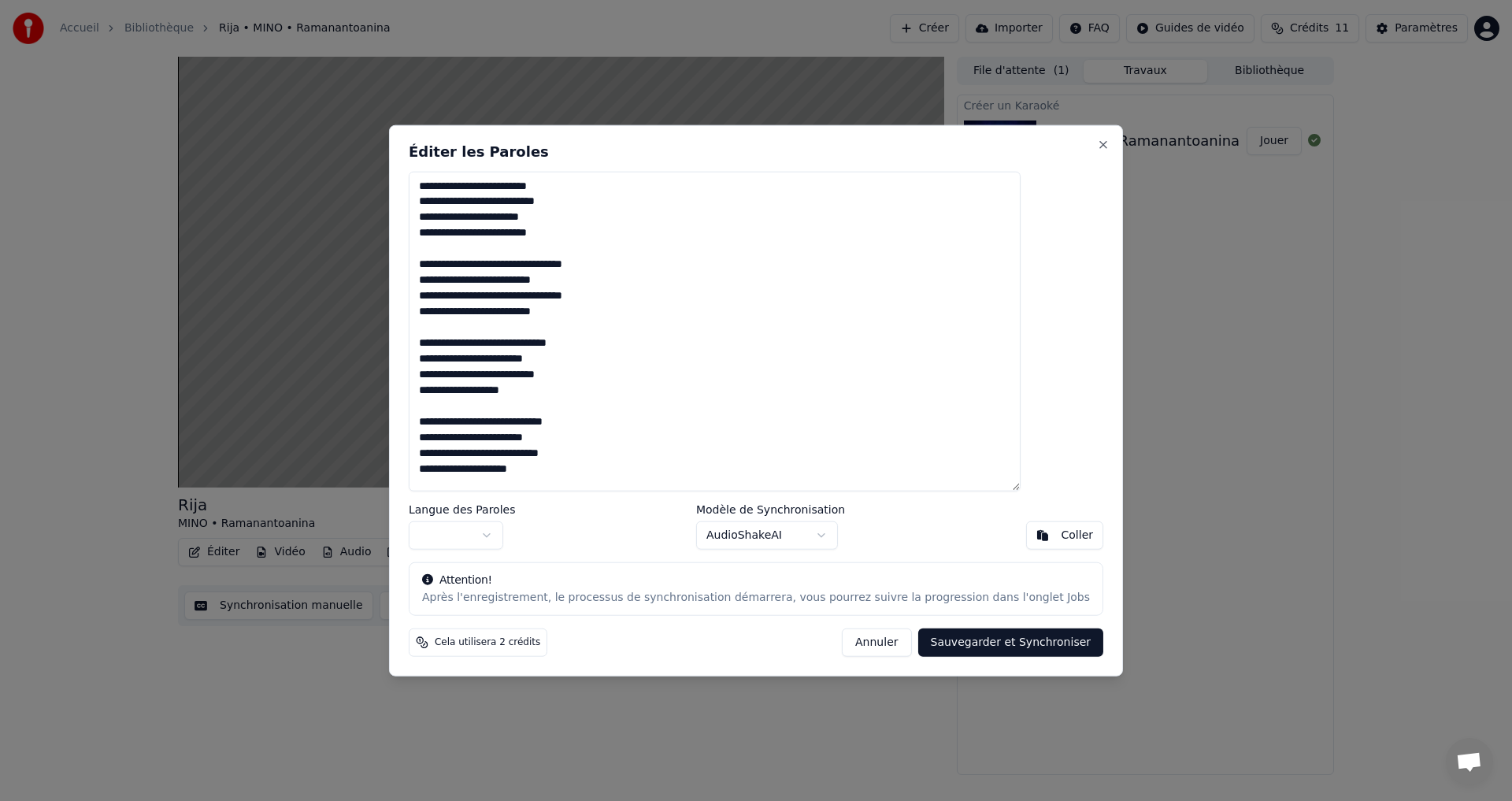
type textarea "**********"
click at [828, 542] on body "Accueil Bibliothèque Rija • MINO • Ramanantoanina Créer Importer FAQ Guides de …" at bounding box center [756, 400] width 1512 height 801
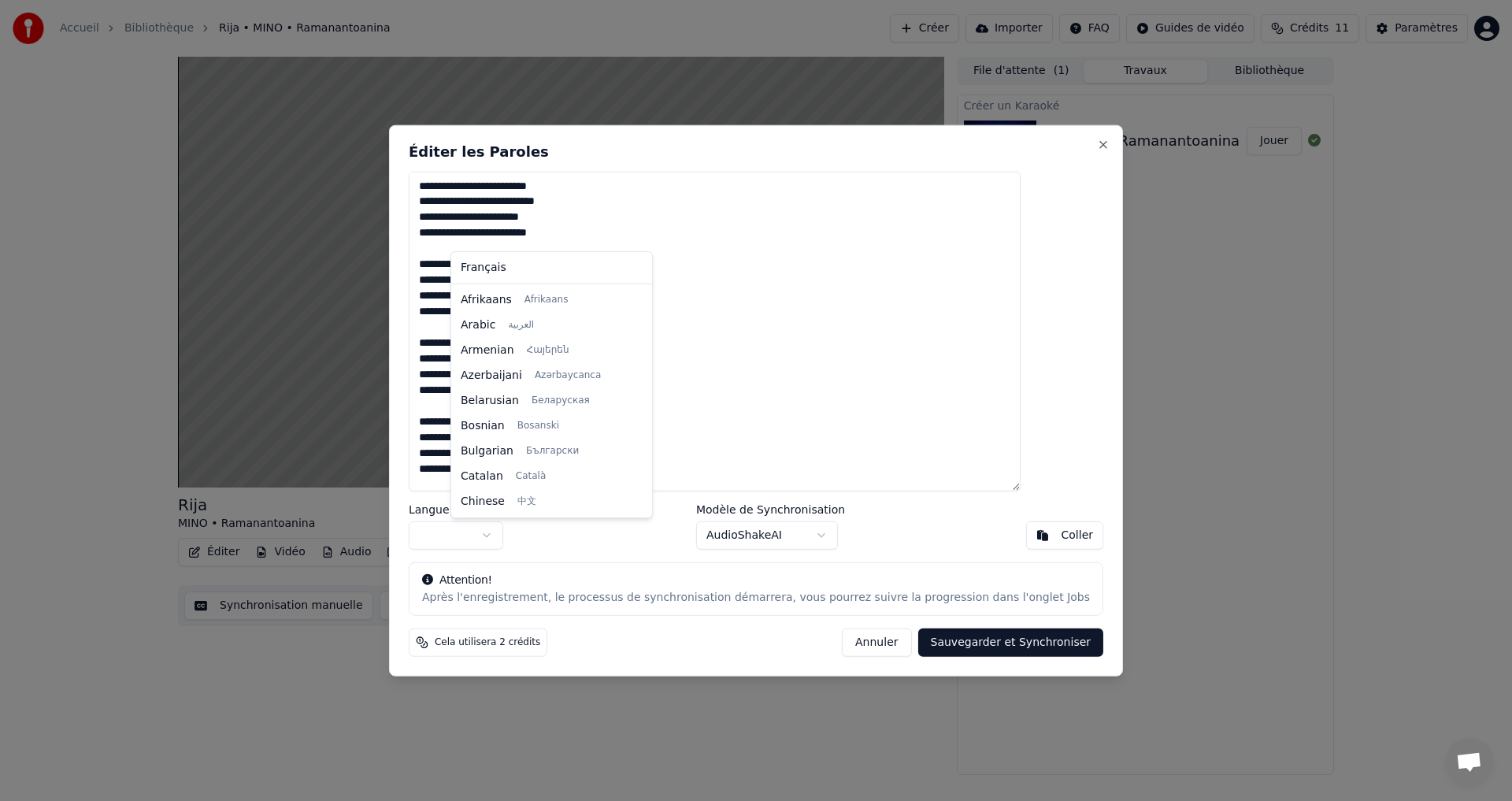
click at [524, 537] on body "Accueil Bibliothèque Rija • MINO • Ramanantoanina Créer Importer FAQ Guides de …" at bounding box center [756, 400] width 1512 height 801
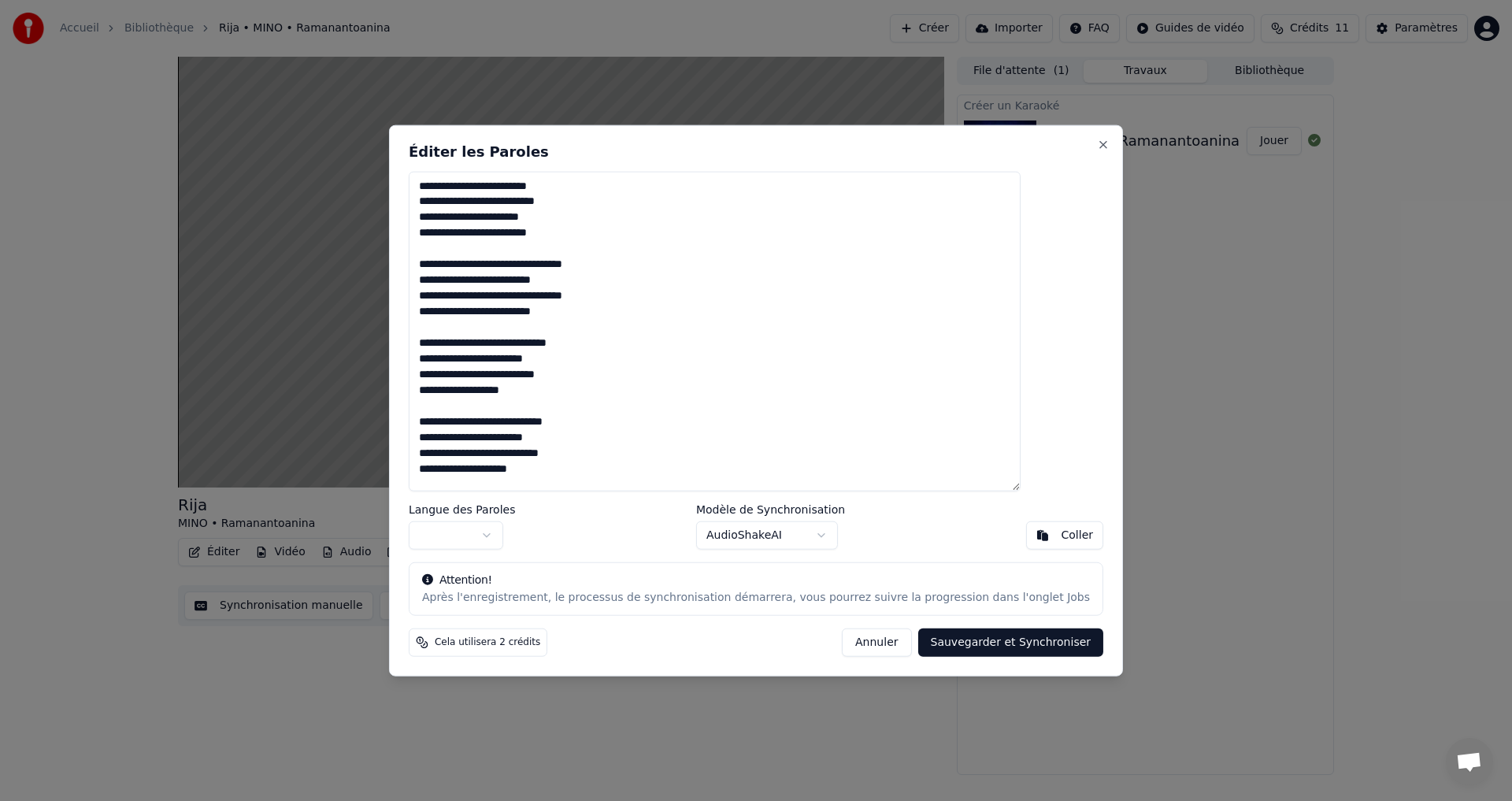
click at [990, 645] on button "Sauvegarder et Synchroniser" at bounding box center [1011, 642] width 186 height 28
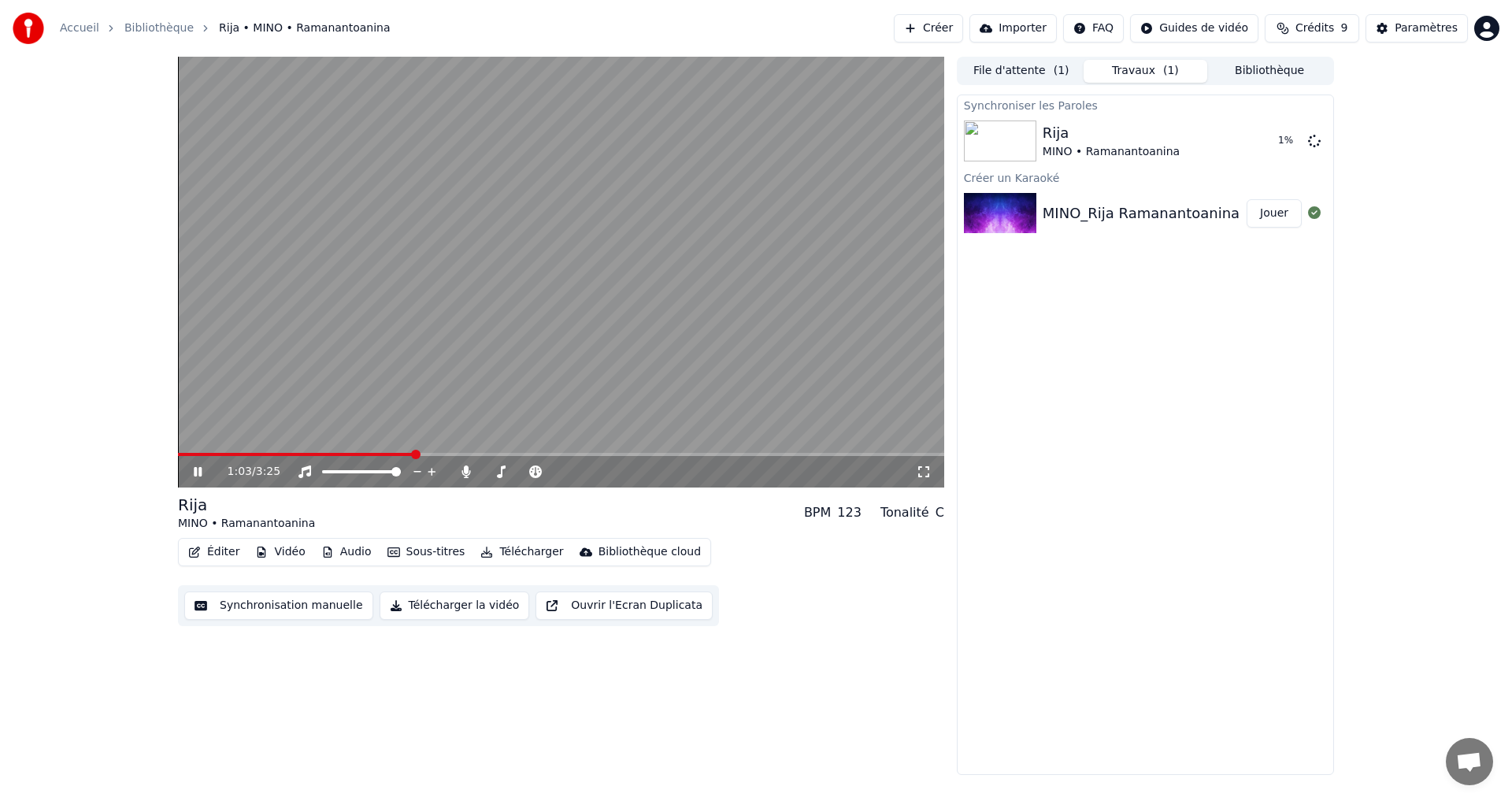
click at [314, 612] on button "Synchronisation manuelle" at bounding box center [280, 606] width 189 height 28
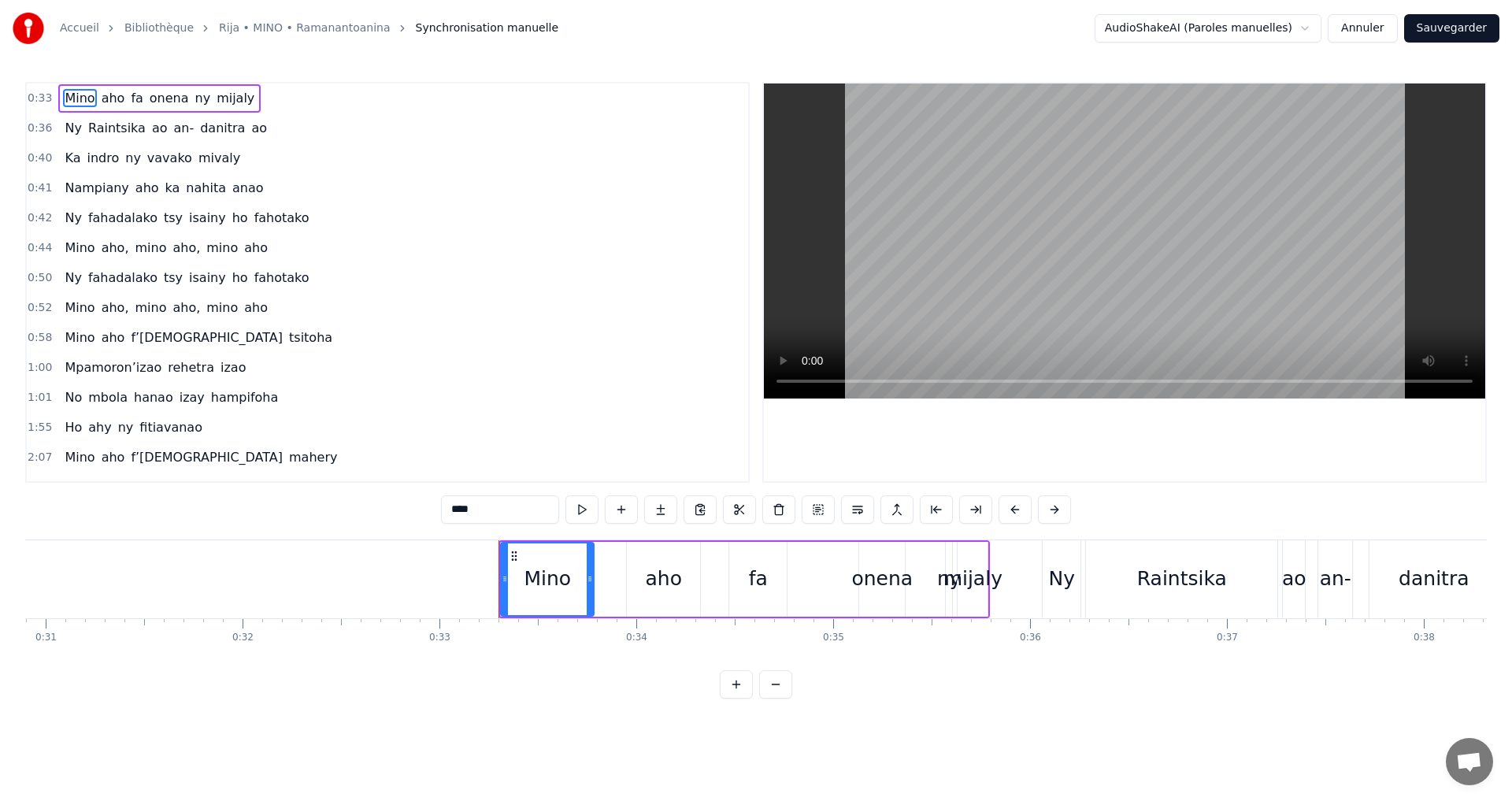
scroll to position [0, 5840]
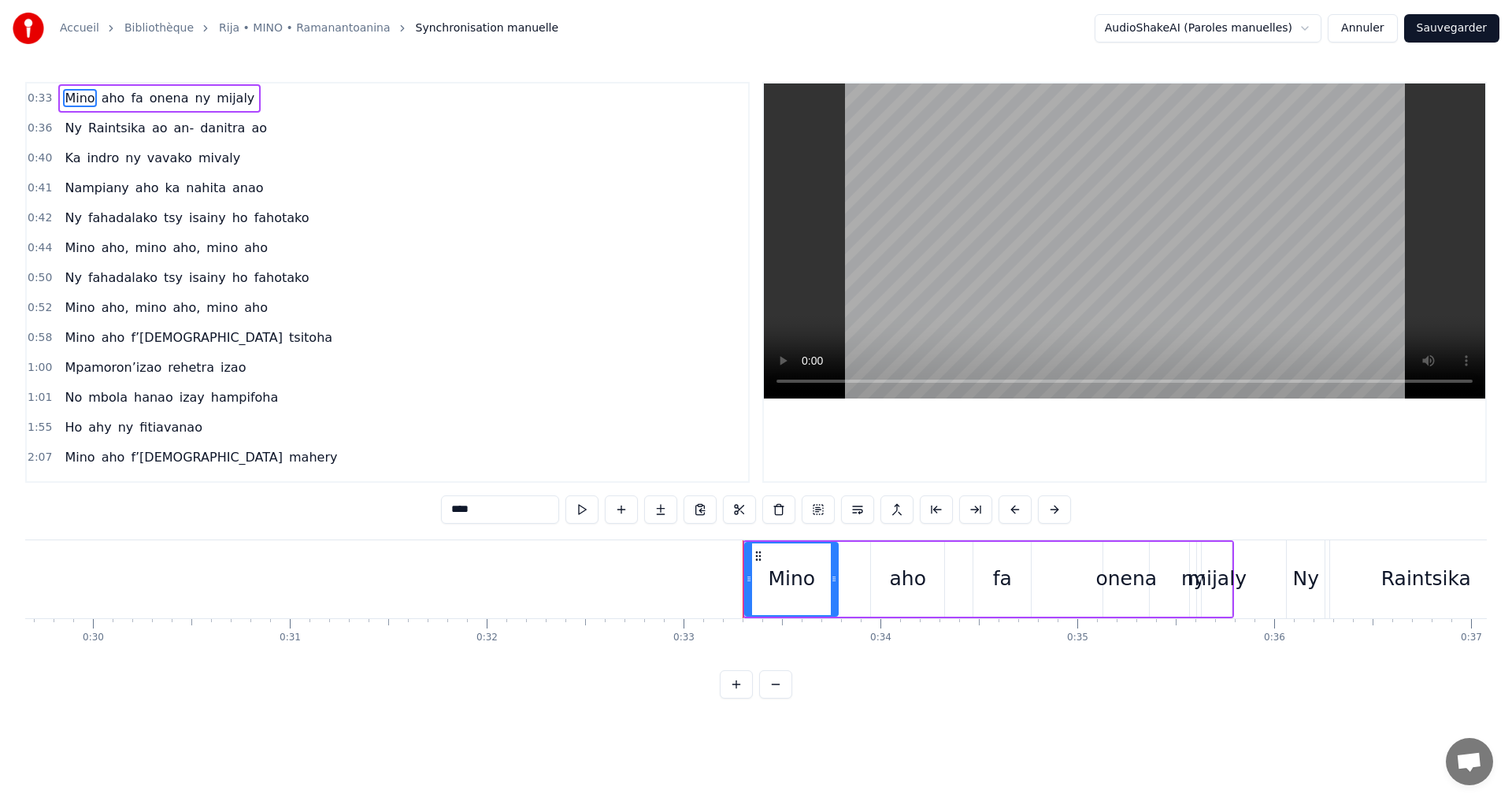
click at [284, 674] on div "0:33 [PERSON_NAME] [PERSON_NAME] ny mijaly 0:36 Ny Raintsika ao an- [PERSON_NAM…" at bounding box center [756, 390] width 1462 height 617
click at [288, 676] on div "0:33 [PERSON_NAME] [PERSON_NAME] ny mijaly 0:36 Ny Raintsika ao an- [PERSON_NAM…" at bounding box center [756, 390] width 1462 height 617
click at [293, 678] on div "0:33 [PERSON_NAME] [PERSON_NAME] ny mijaly 0:36 Ny Raintsika ao an- [PERSON_NAM…" at bounding box center [756, 390] width 1462 height 617
click at [821, 509] on button at bounding box center [818, 509] width 33 height 28
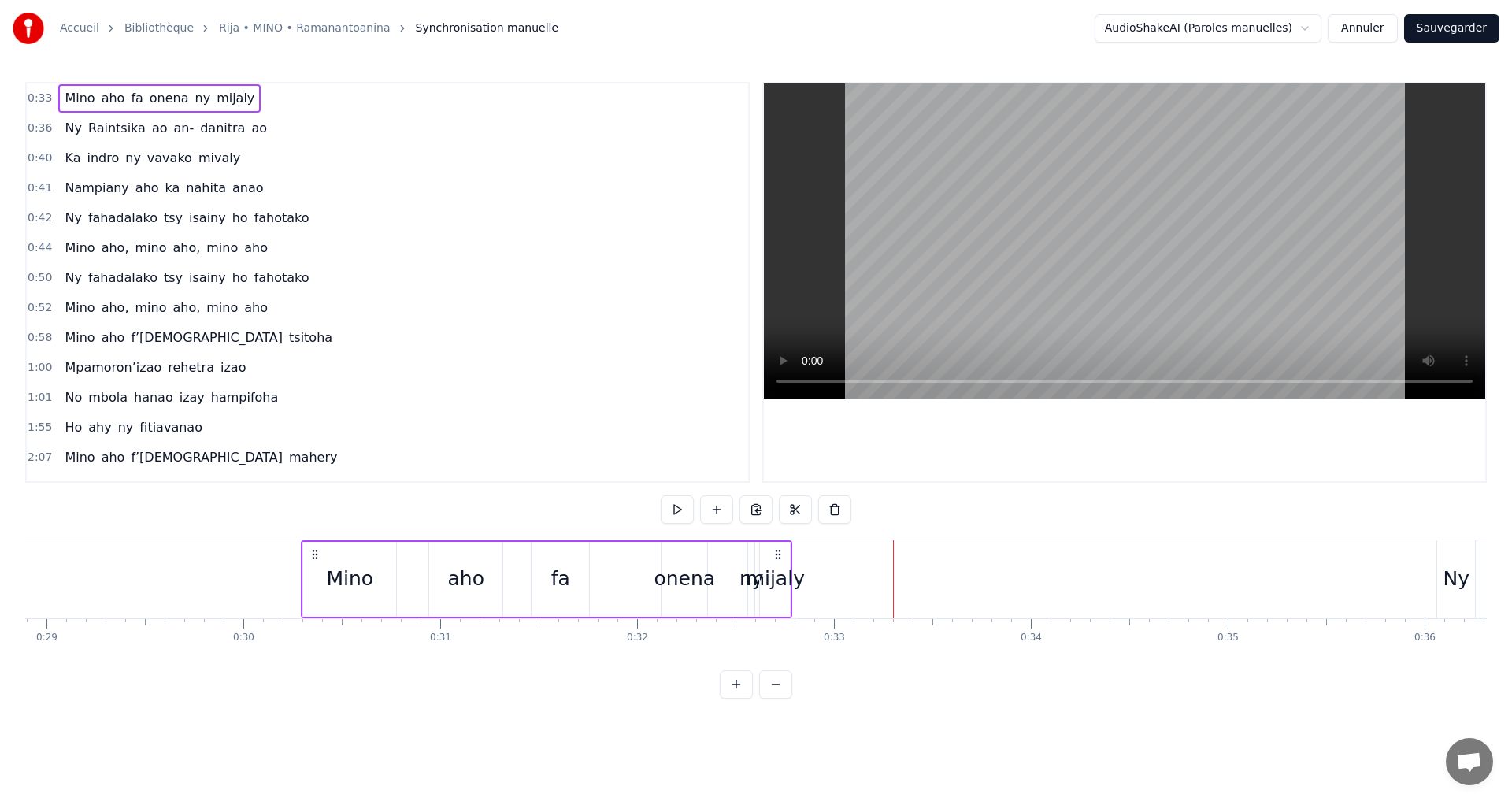
drag, startPoint x: 745, startPoint y: 557, endPoint x: 242, endPoint y: 559, distance: 503.0
click at [309, 559] on icon at bounding box center [314, 553] width 12 height 12
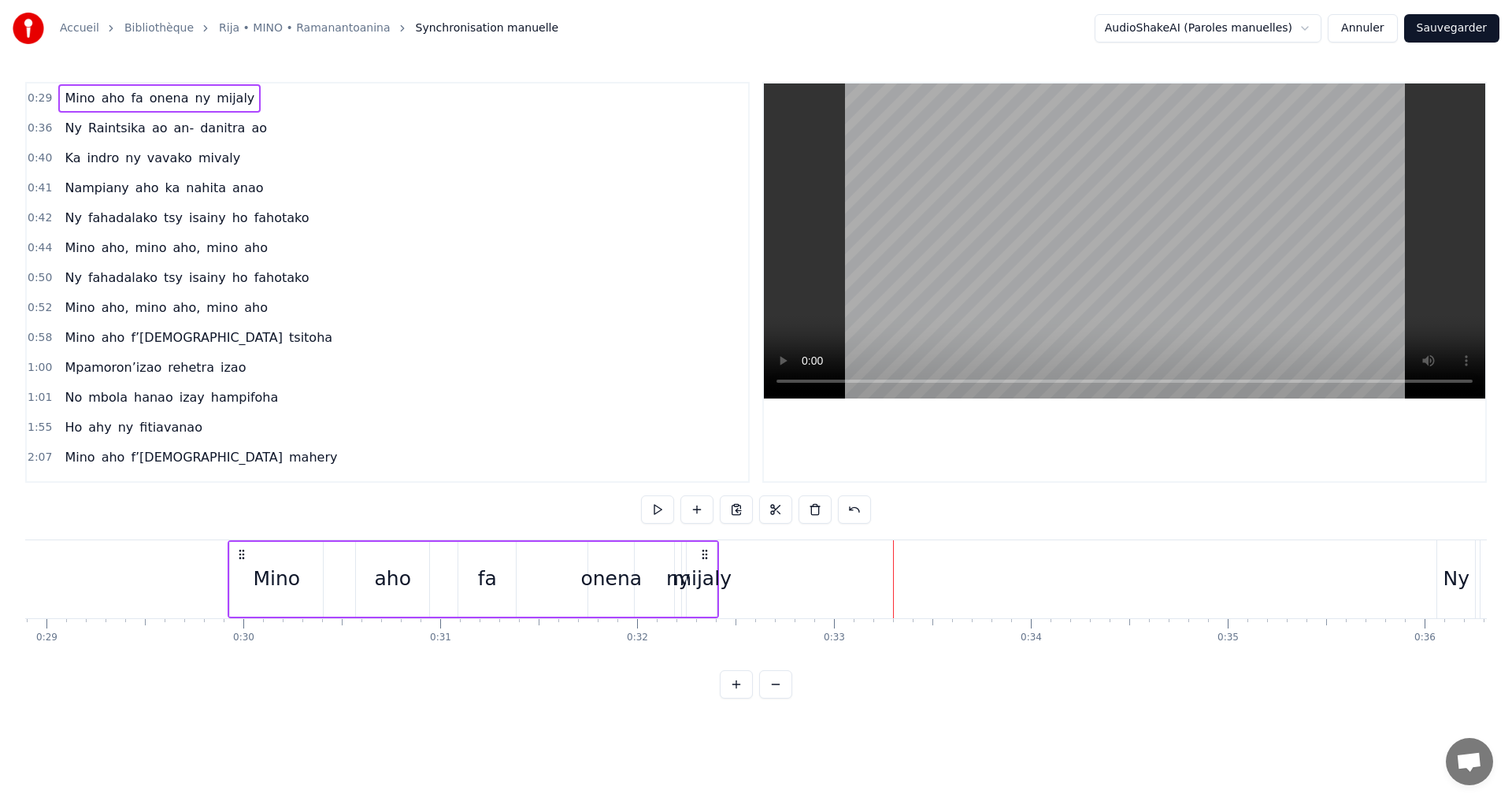
scroll to position [0, 5687]
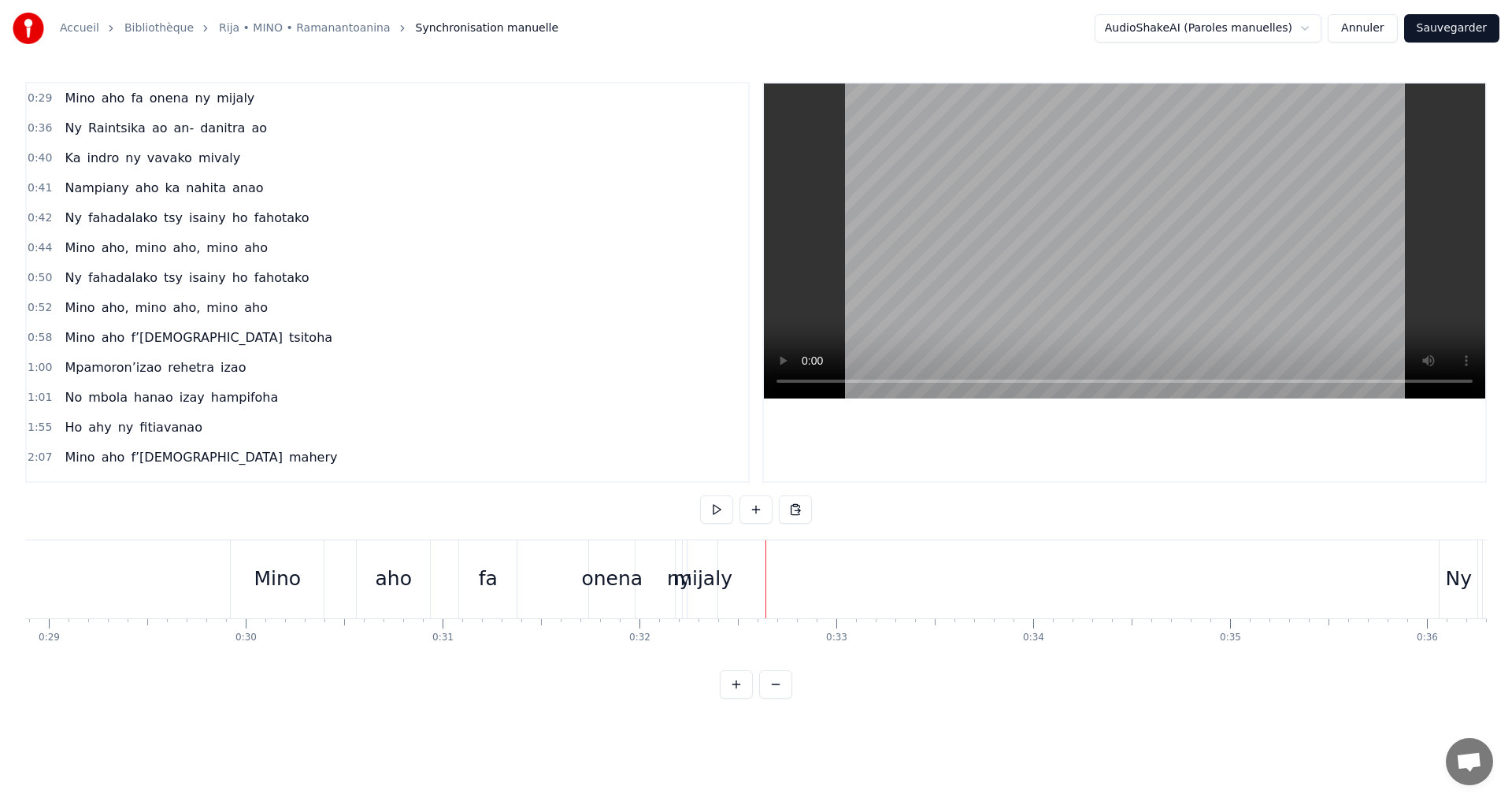
click at [686, 569] on div "mijaly" at bounding box center [703, 579] width 59 height 30
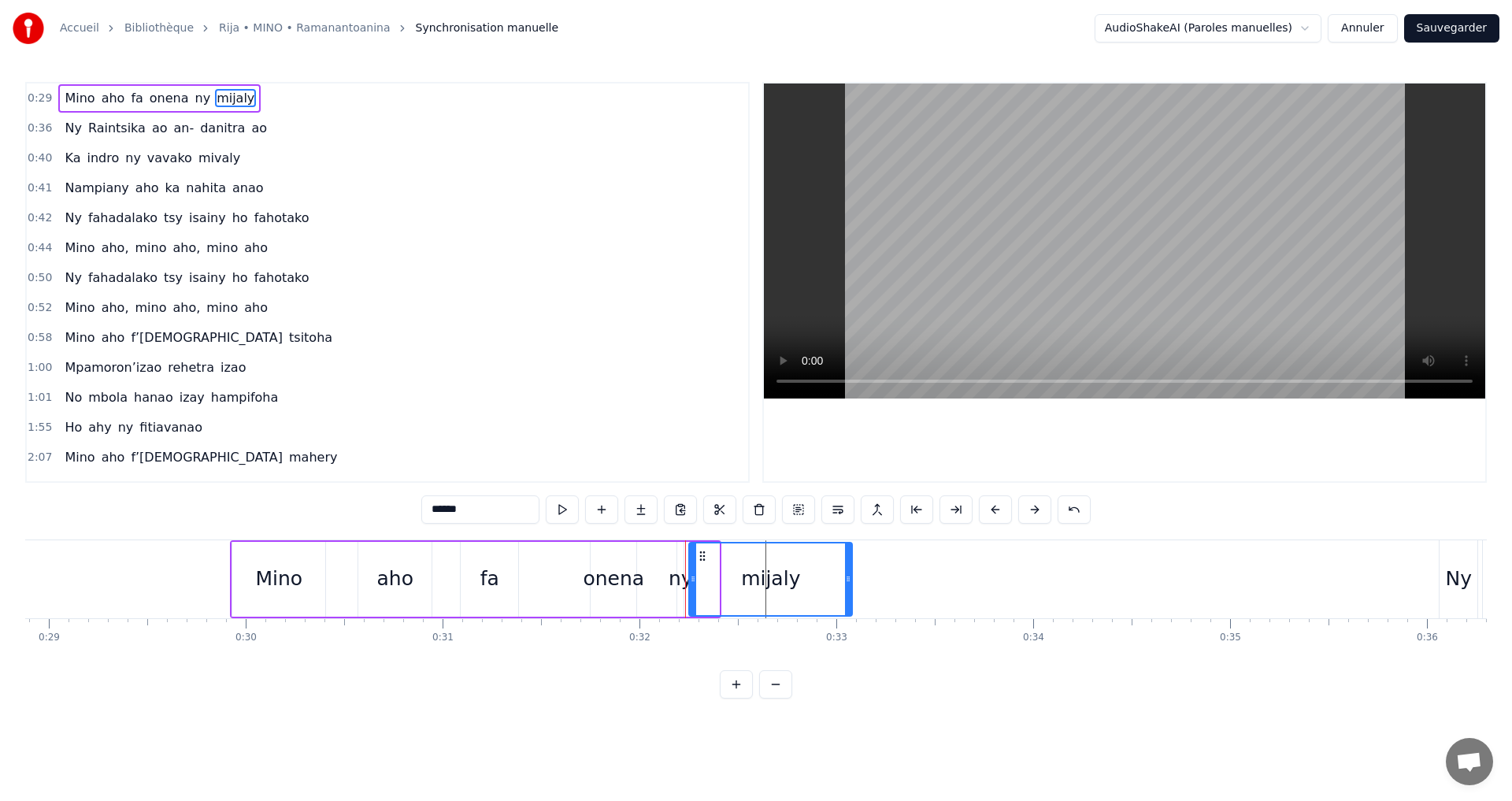
drag, startPoint x: 761, startPoint y: 578, endPoint x: 848, endPoint y: 581, distance: 87.1
click at [848, 581] on icon at bounding box center [848, 579] width 7 height 12
click at [794, 514] on button at bounding box center [798, 509] width 33 height 28
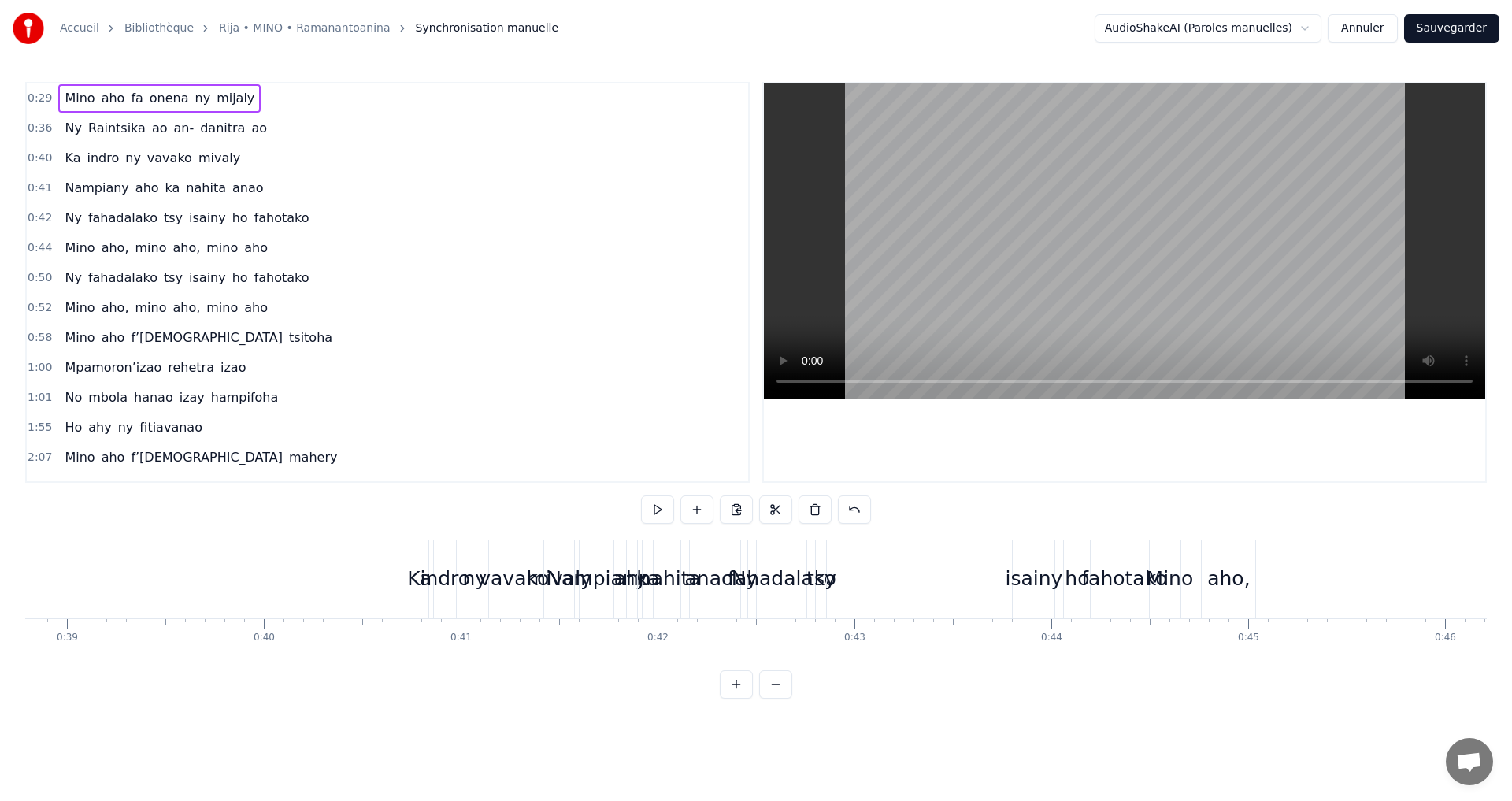
scroll to position [0, 7594]
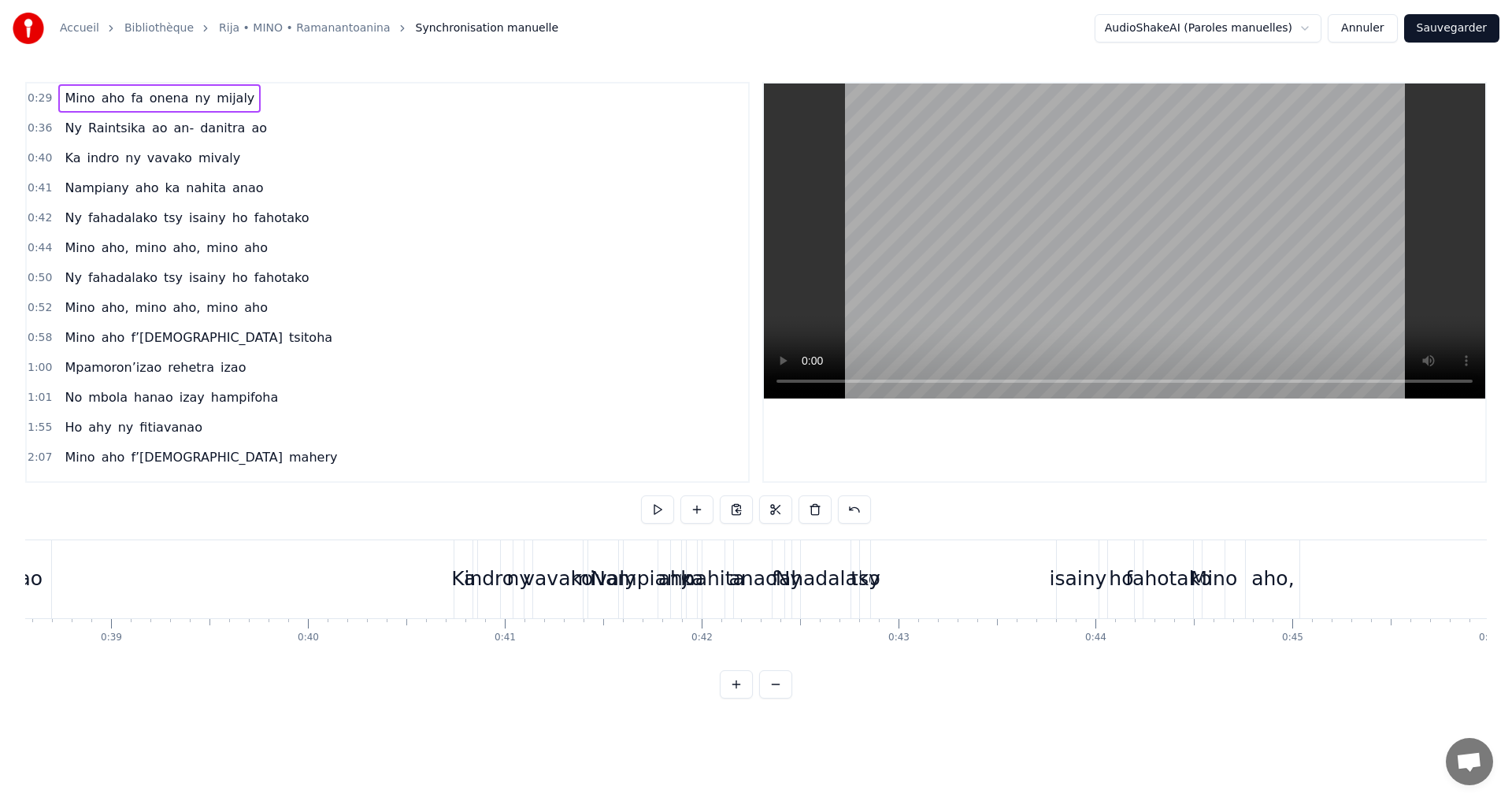
click at [493, 571] on div "indro" at bounding box center [490, 579] width 51 height 30
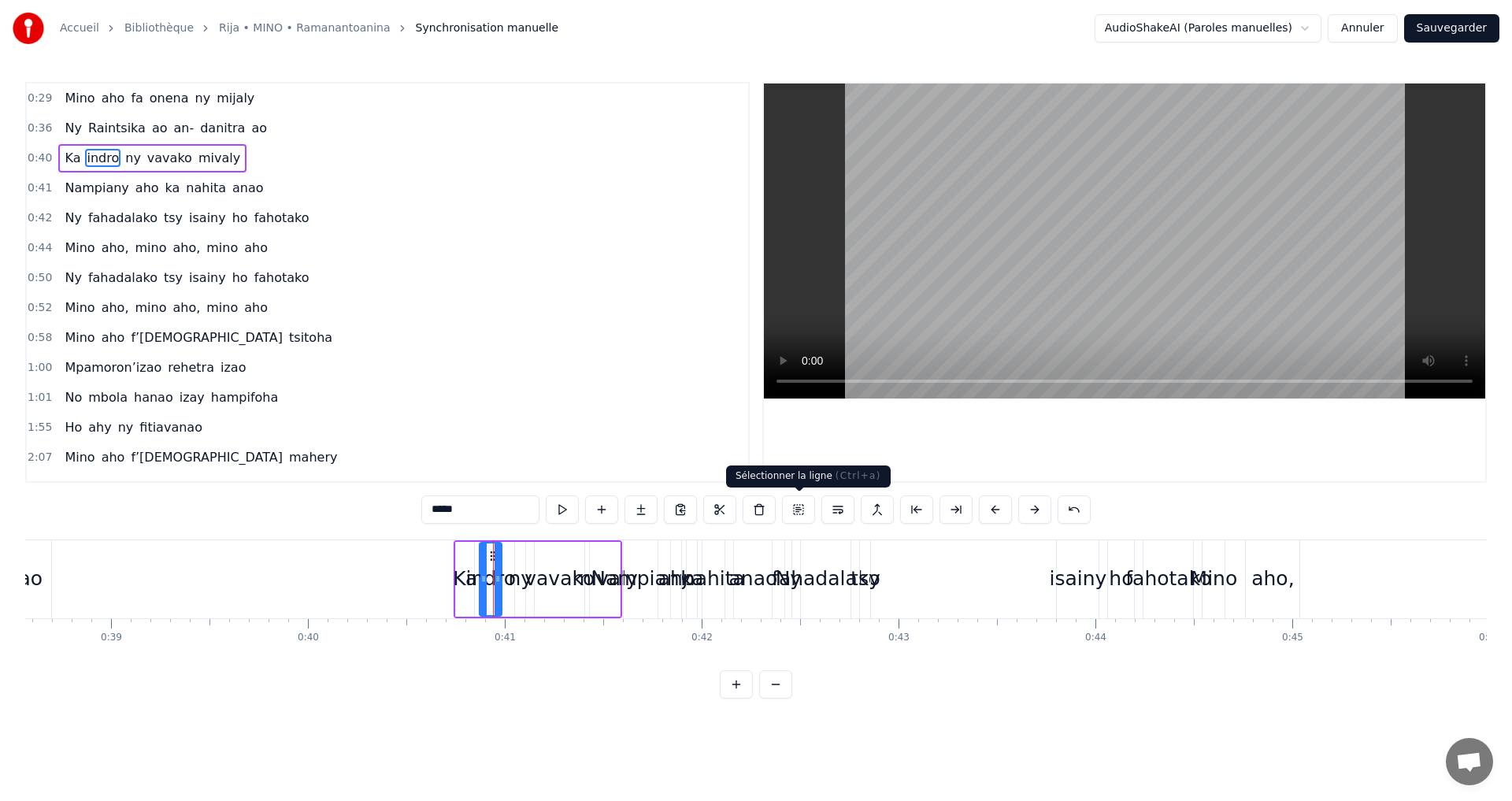
click at [793, 511] on button at bounding box center [798, 509] width 33 height 28
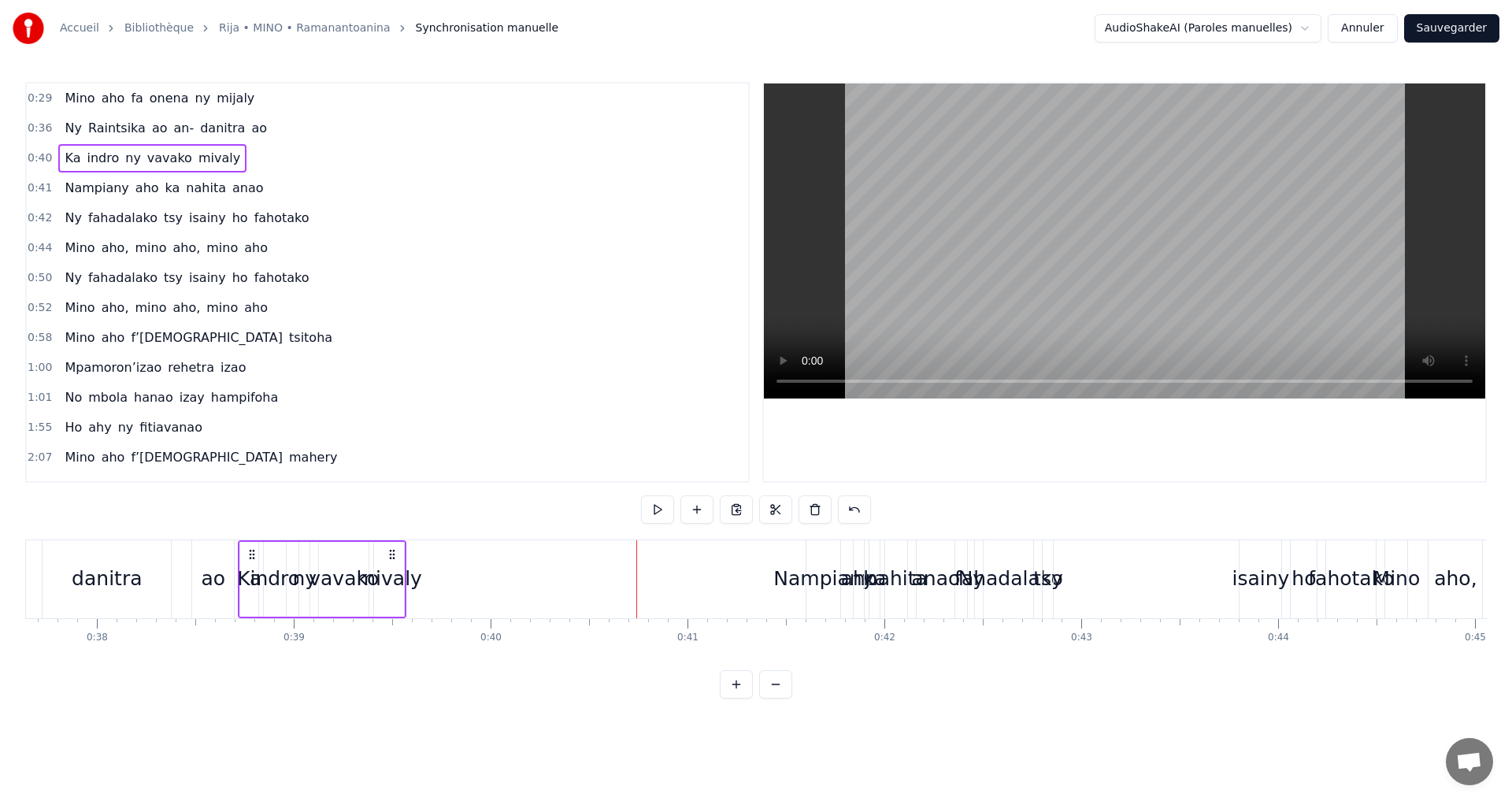
drag, startPoint x: 465, startPoint y: 552, endPoint x: 256, endPoint y: 566, distance: 209.5
click at [238, 564] on div "Ka indro ny vavako mivaly" at bounding box center [323, 579] width 169 height 78
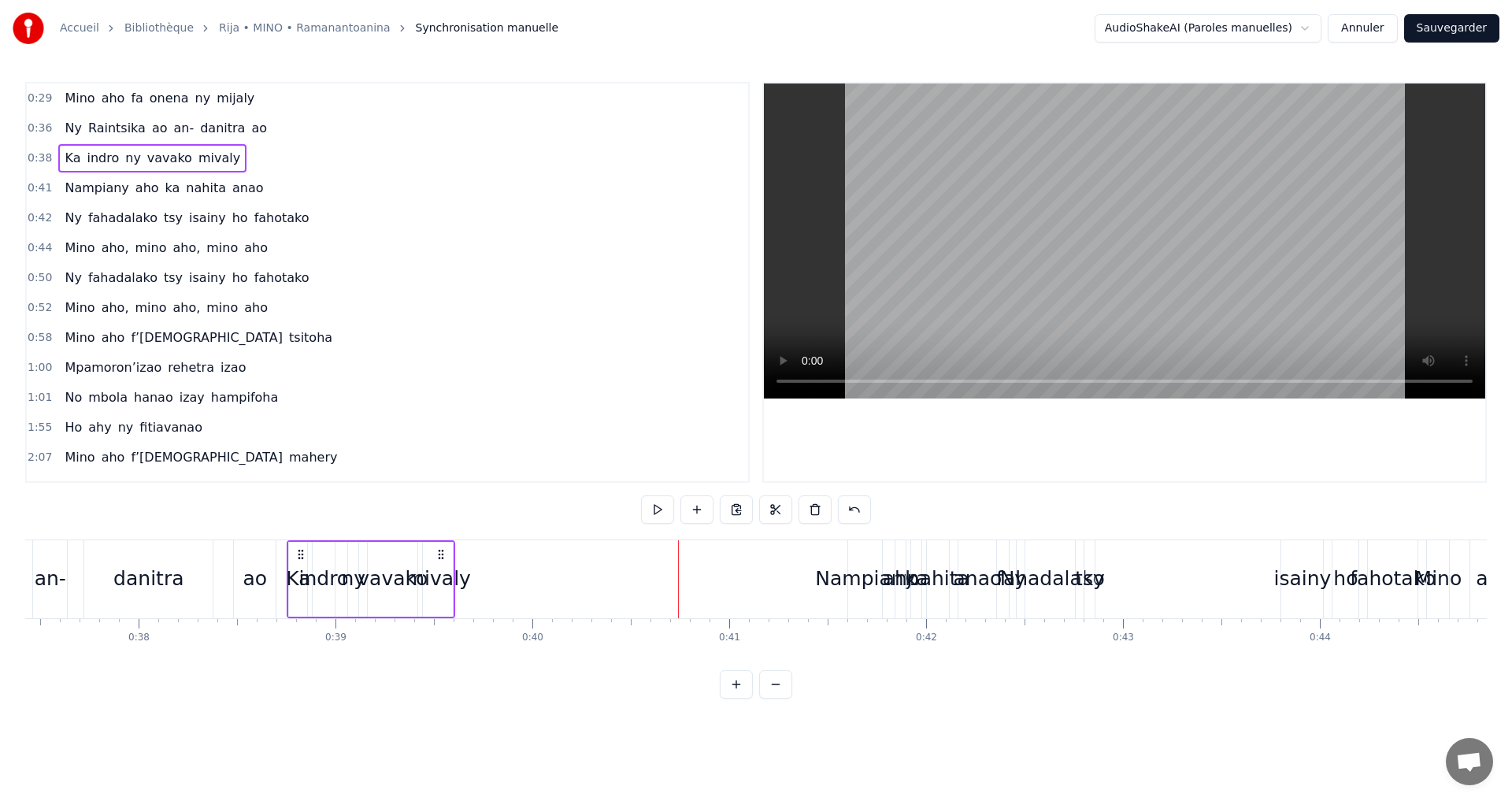
scroll to position [0, 7356]
drag, startPoint x: 181, startPoint y: 555, endPoint x: 390, endPoint y: 618, distance: 218.3
click at [308, 582] on div "Ka indro ny vavako mivaly" at bounding box center [385, 579] width 169 height 78
click at [445, 540] on div "Ka indro ny vavako mivaly" at bounding box center [381, 579] width 169 height 78
click at [445, 561] on div "mivaly" at bounding box center [447, 580] width 30 height 75
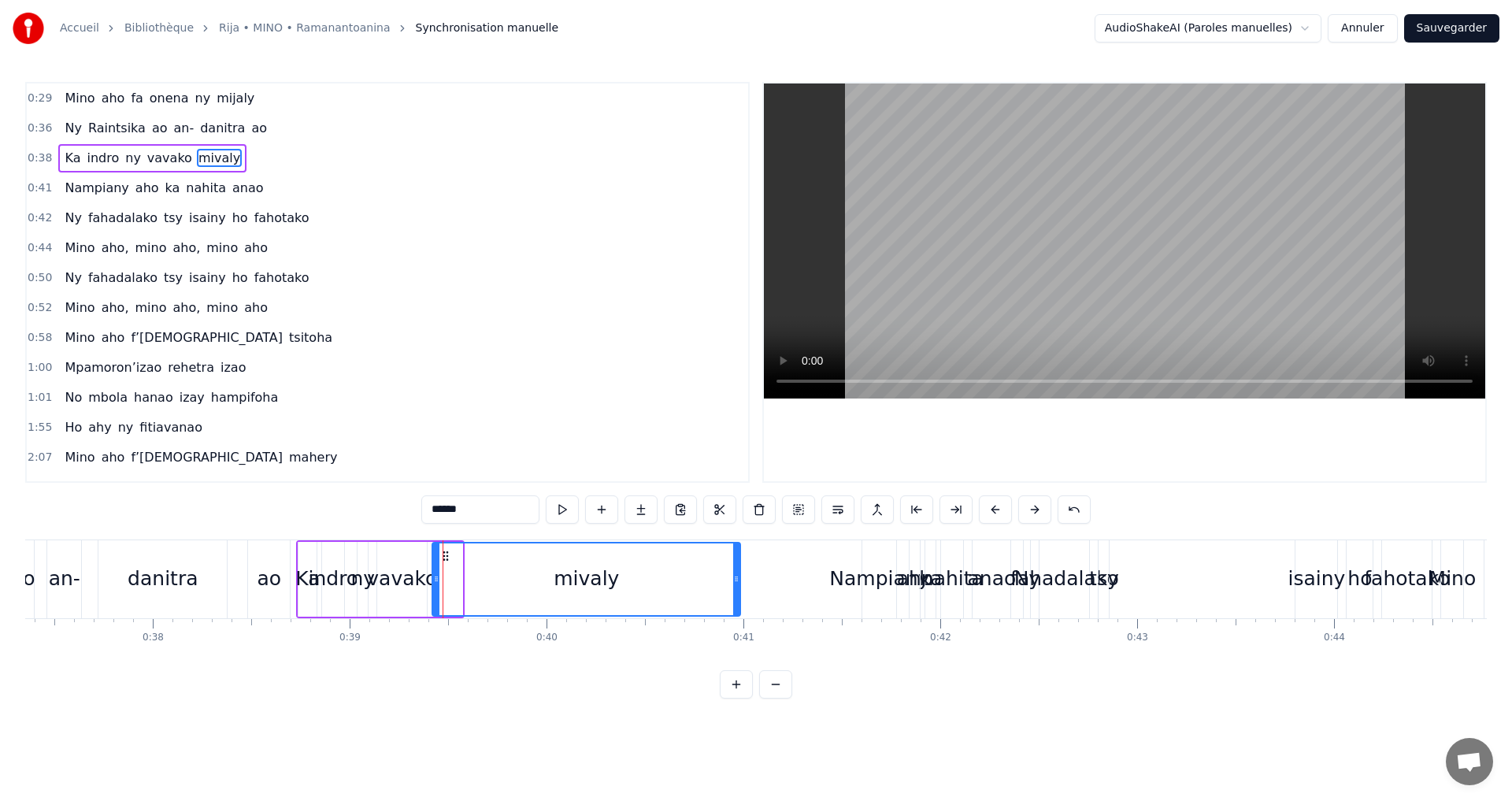
drag, startPoint x: 461, startPoint y: 580, endPoint x: 740, endPoint y: 585, distance: 279.0
click at [740, 585] on div at bounding box center [736, 579] width 7 height 71
click at [408, 583] on div "vavako" at bounding box center [401, 579] width 70 height 30
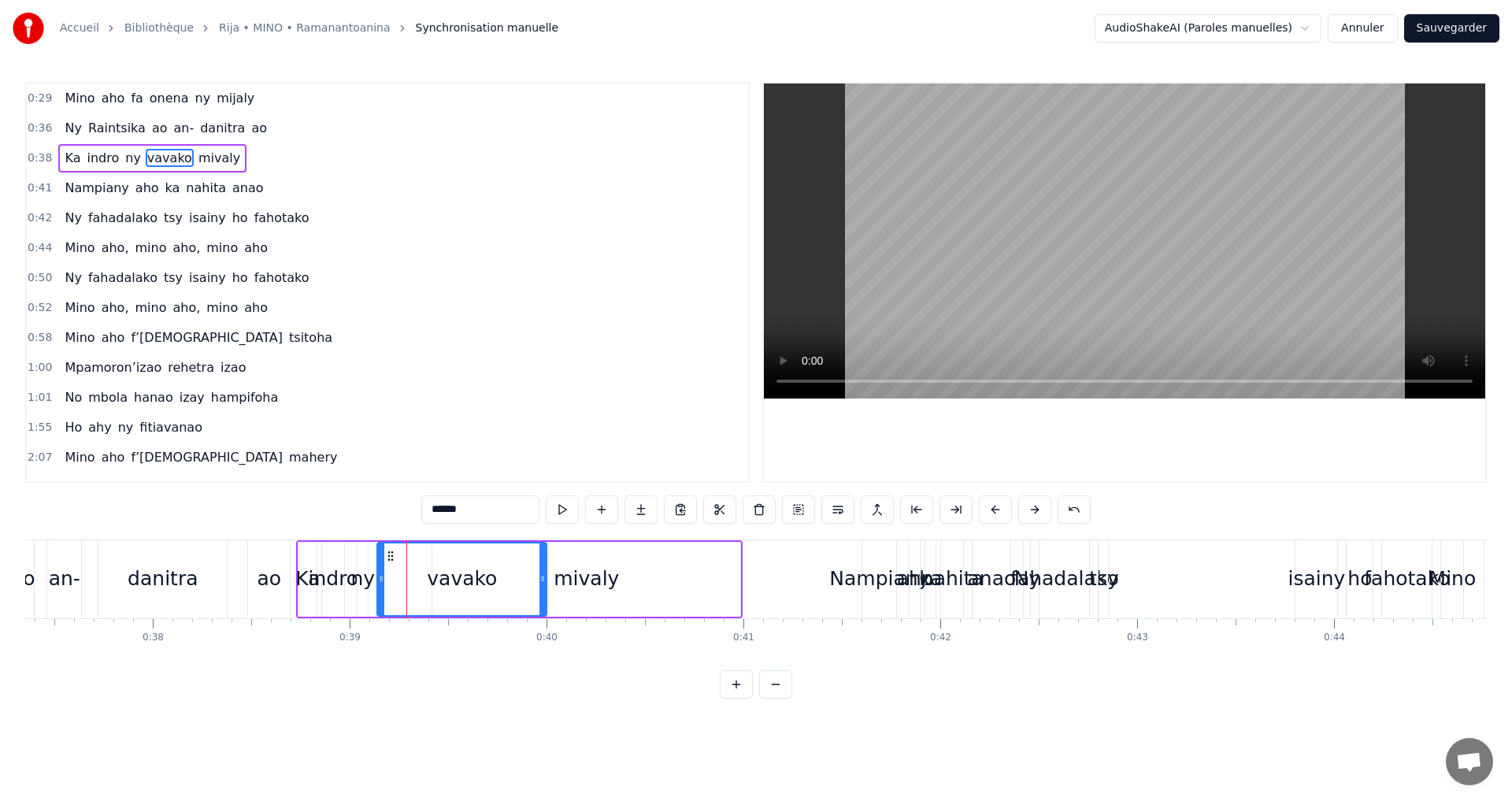
drag, startPoint x: 425, startPoint y: 579, endPoint x: 544, endPoint y: 576, distance: 119.0
click at [544, 576] on icon at bounding box center [542, 579] width 7 height 12
click at [322, 576] on div "indro" at bounding box center [333, 579] width 51 height 30
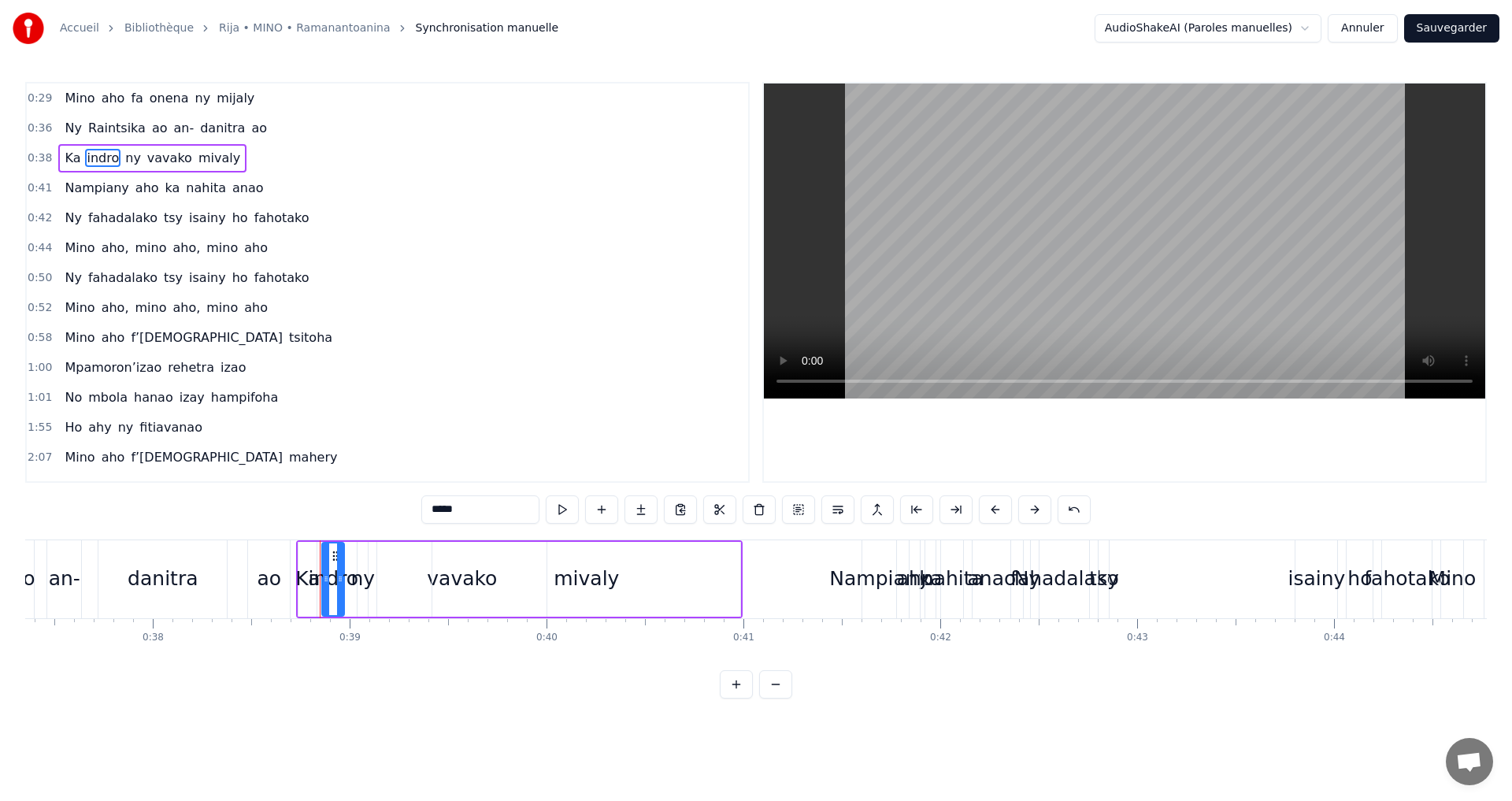
click at [356, 581] on div "indro" at bounding box center [333, 579] width 51 height 30
click at [365, 578] on div "ny" at bounding box center [364, 579] width 24 height 30
type input "**"
drag, startPoint x: 367, startPoint y: 577, endPoint x: 450, endPoint y: 583, distance: 83.2
click at [450, 583] on icon at bounding box center [446, 579] width 7 height 12
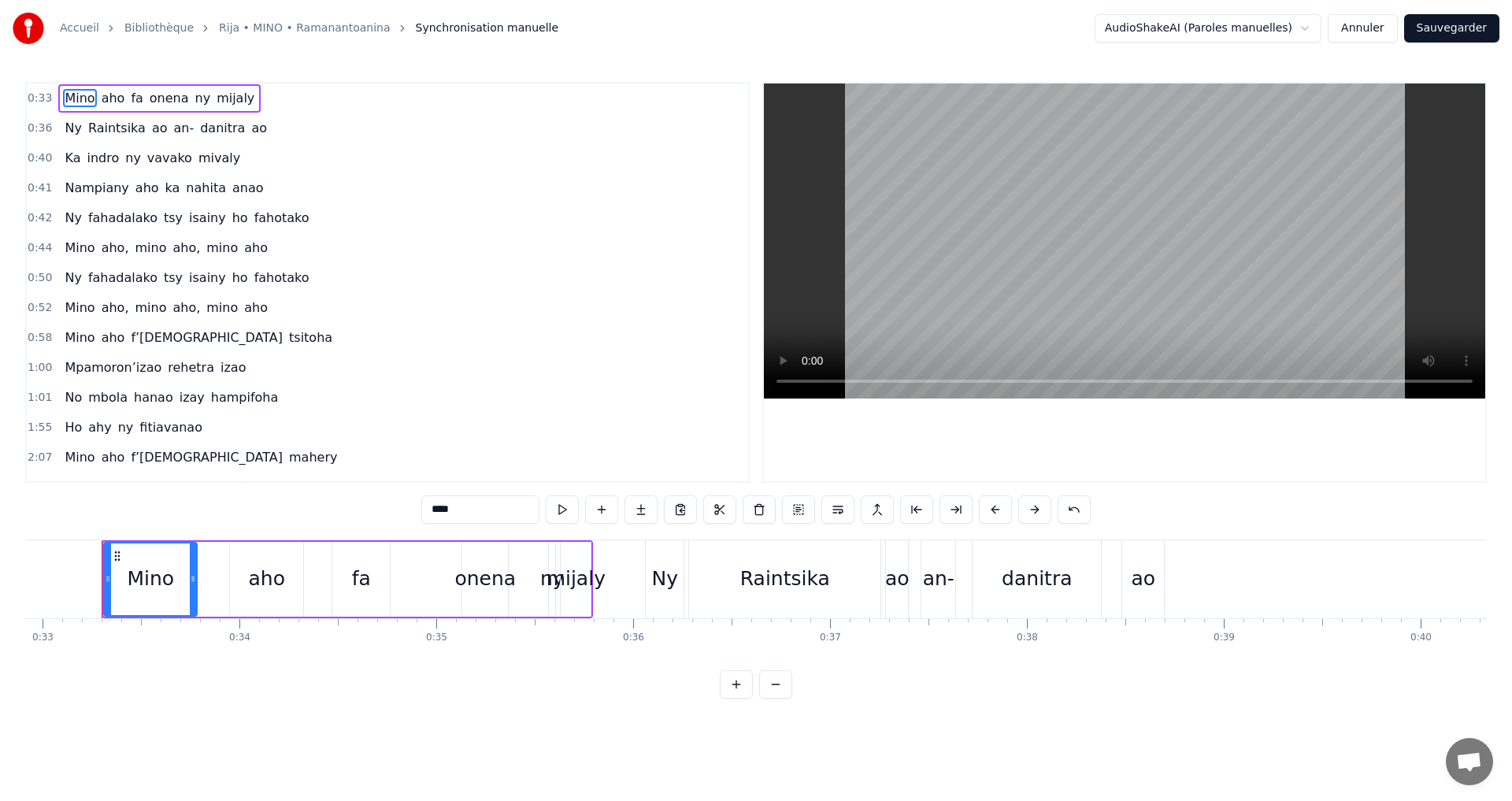
scroll to position [0, 6479]
click at [73, 95] on span "Mino" at bounding box center [79, 98] width 33 height 18
click at [104, 93] on span "aho" at bounding box center [113, 98] width 27 height 18
click at [66, 130] on span "Ny" at bounding box center [72, 128] width 20 height 18
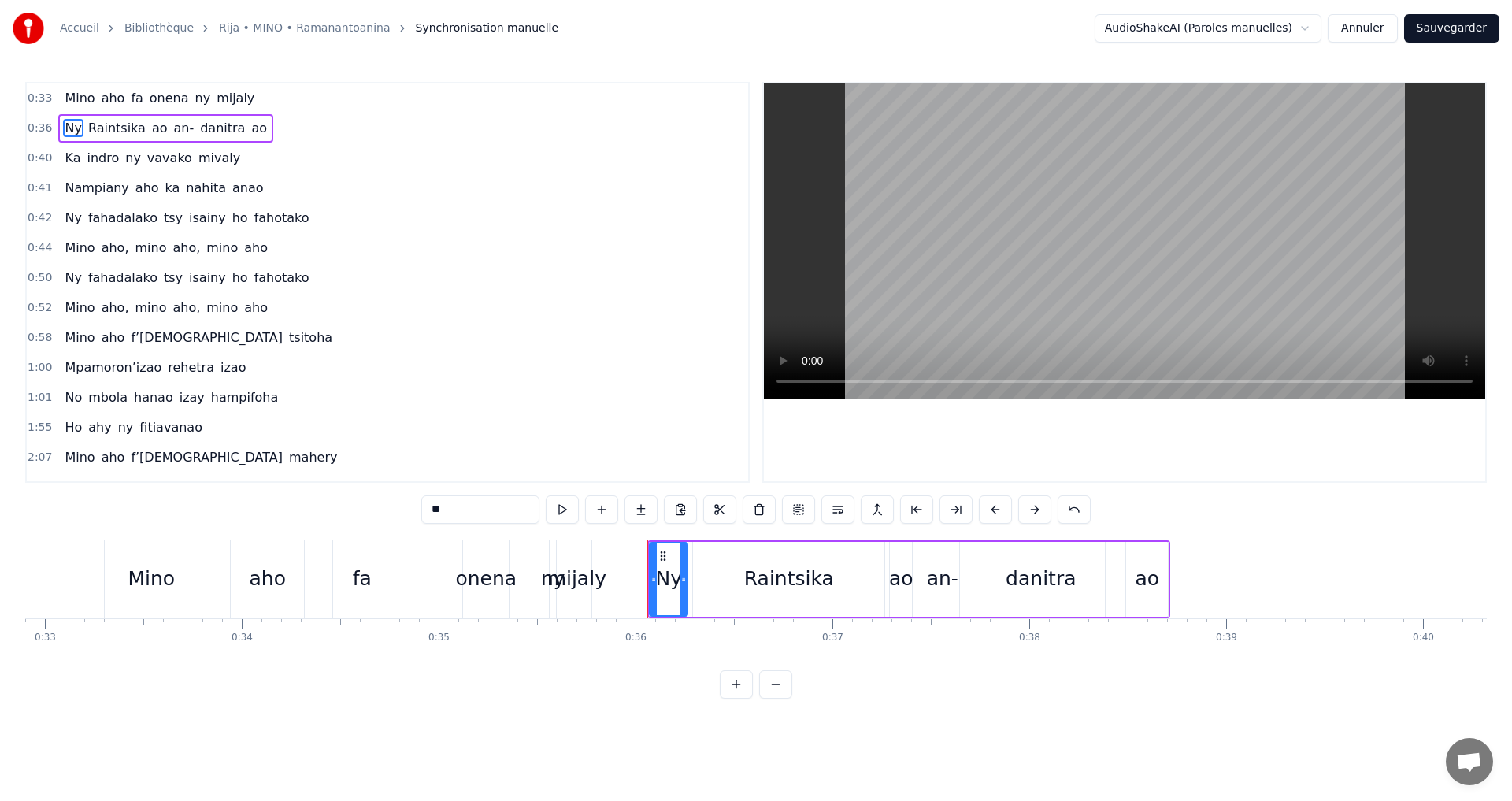
click at [215, 98] on span "mijaly" at bounding box center [235, 98] width 41 height 18
type input "******"
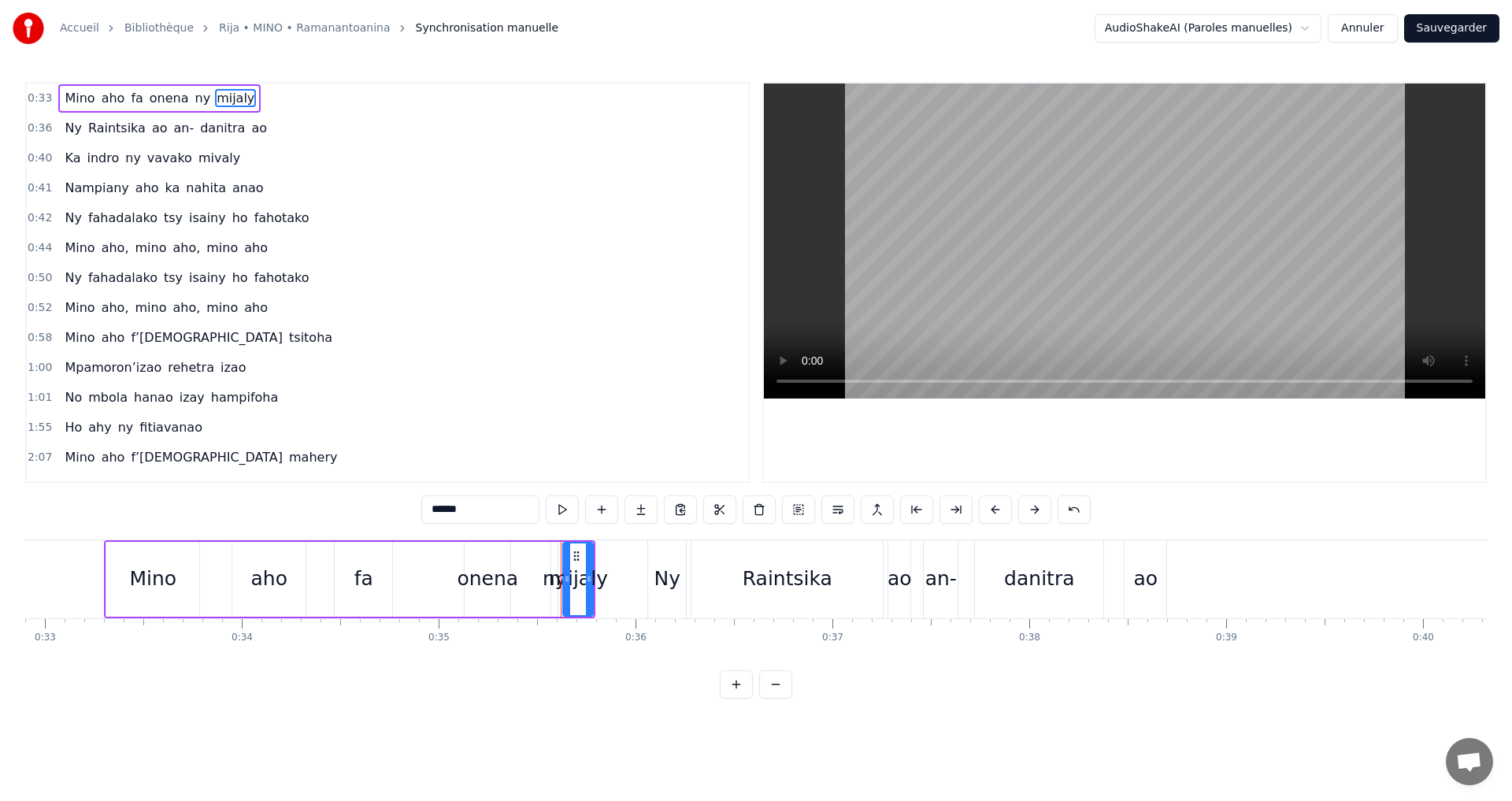
click at [805, 512] on button at bounding box center [798, 509] width 33 height 28
click at [123, 125] on span "Raintsika" at bounding box center [116, 128] width 61 height 18
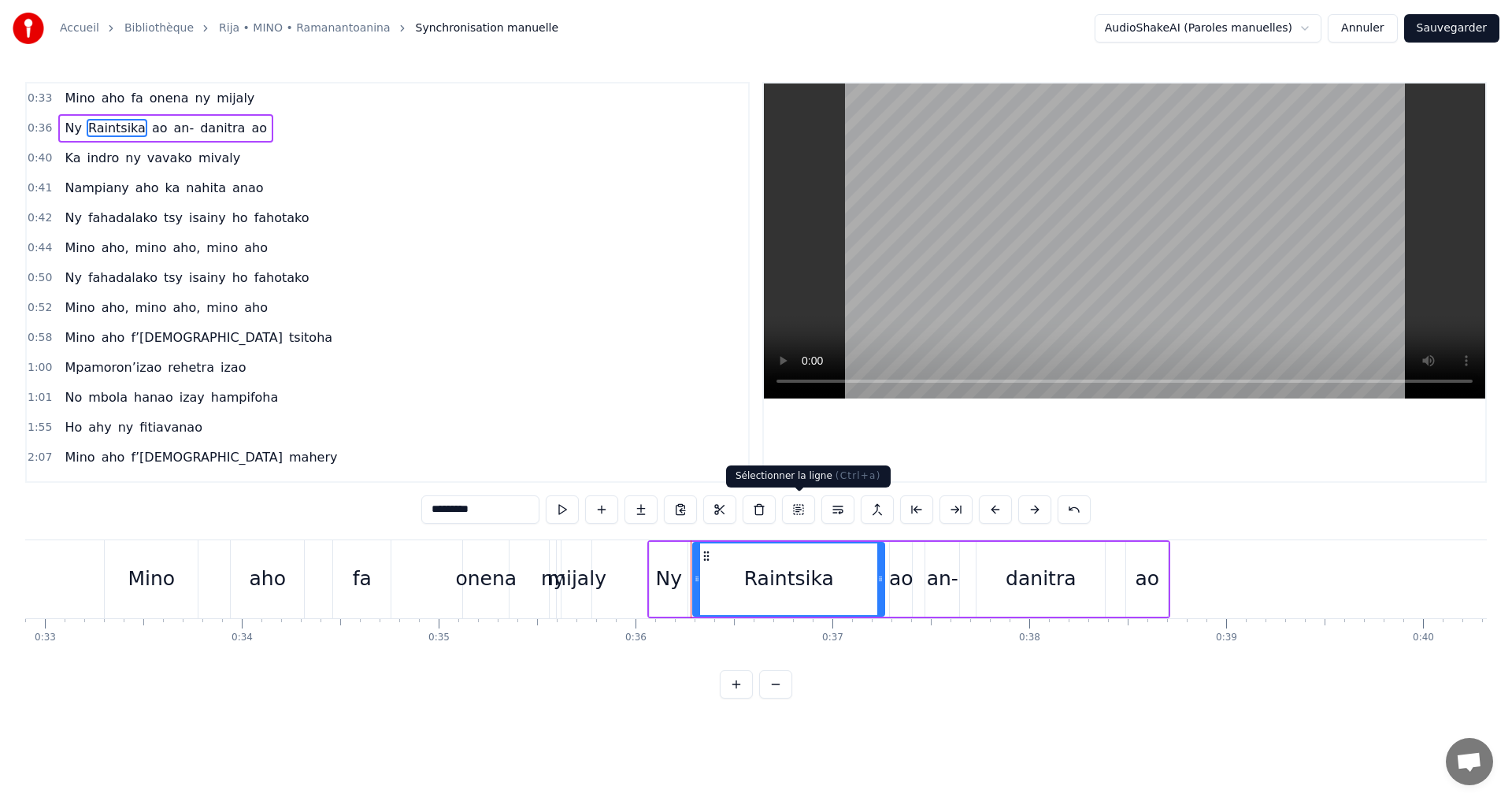
click at [791, 510] on button at bounding box center [798, 509] width 33 height 28
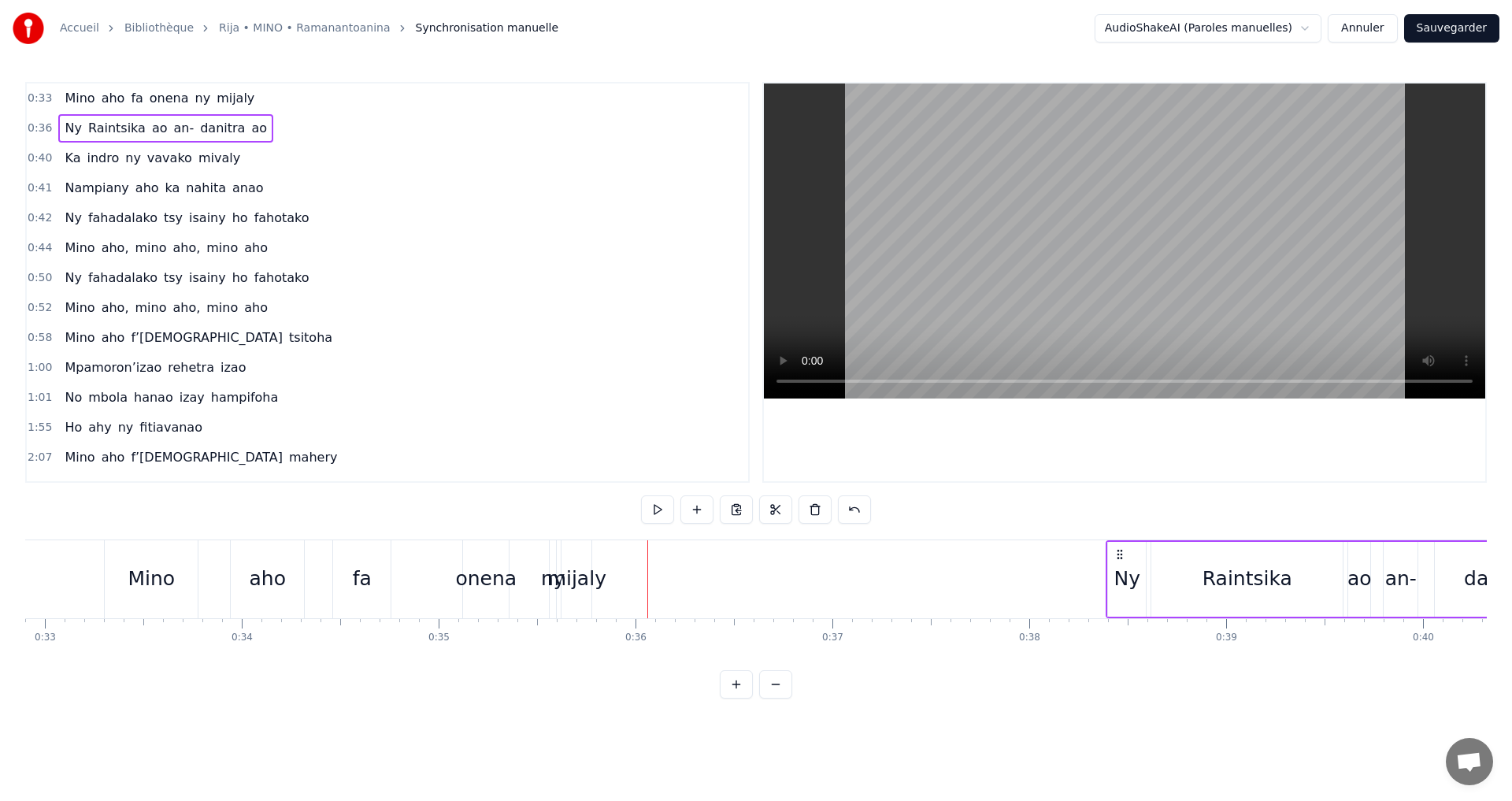
drag, startPoint x: 661, startPoint y: 552, endPoint x: 1119, endPoint y: 549, distance: 458.0
click at [1119, 549] on icon at bounding box center [1119, 553] width 12 height 12
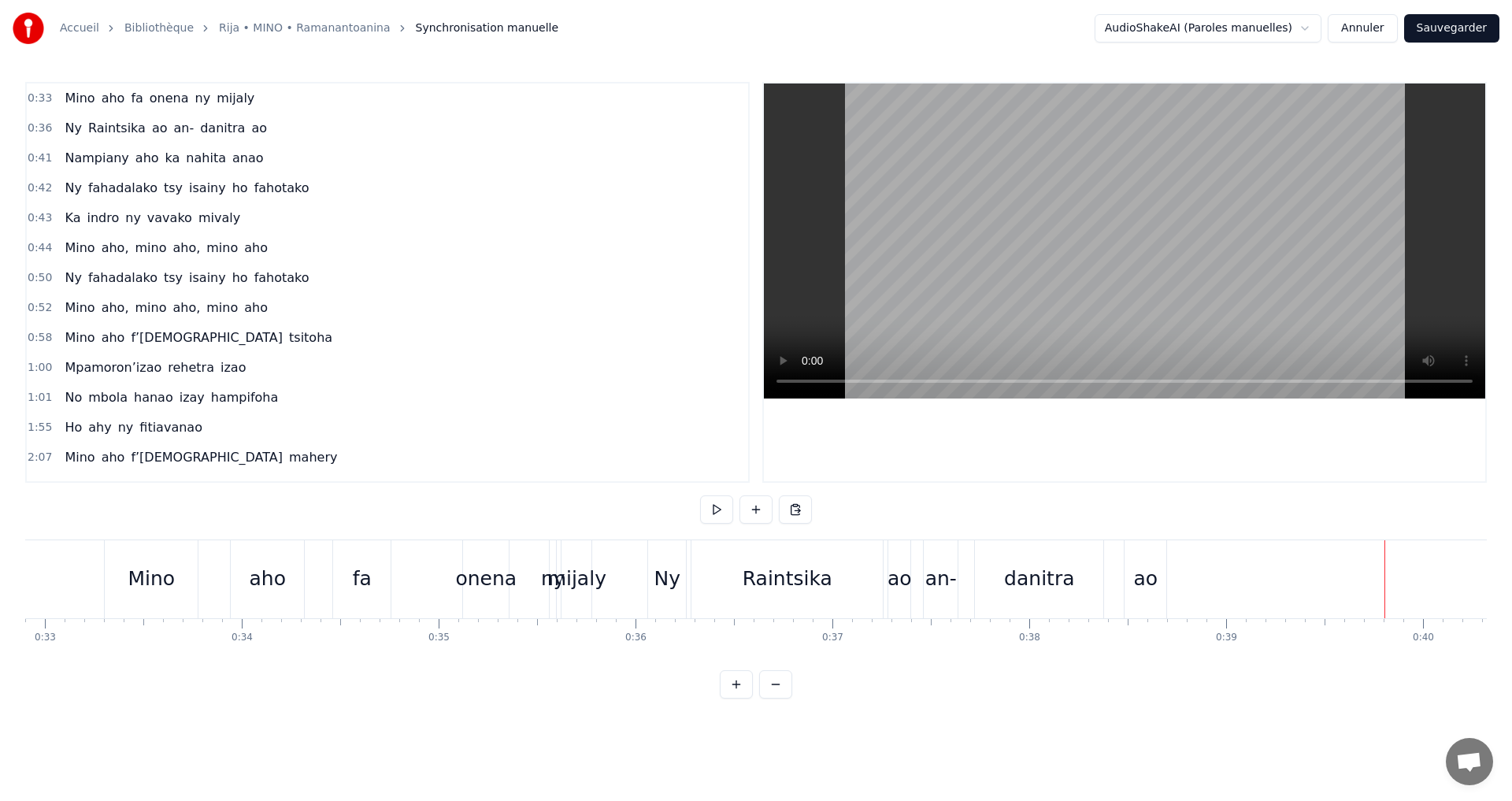
click at [742, 580] on div "Raintsika" at bounding box center [787, 579] width 191 height 78
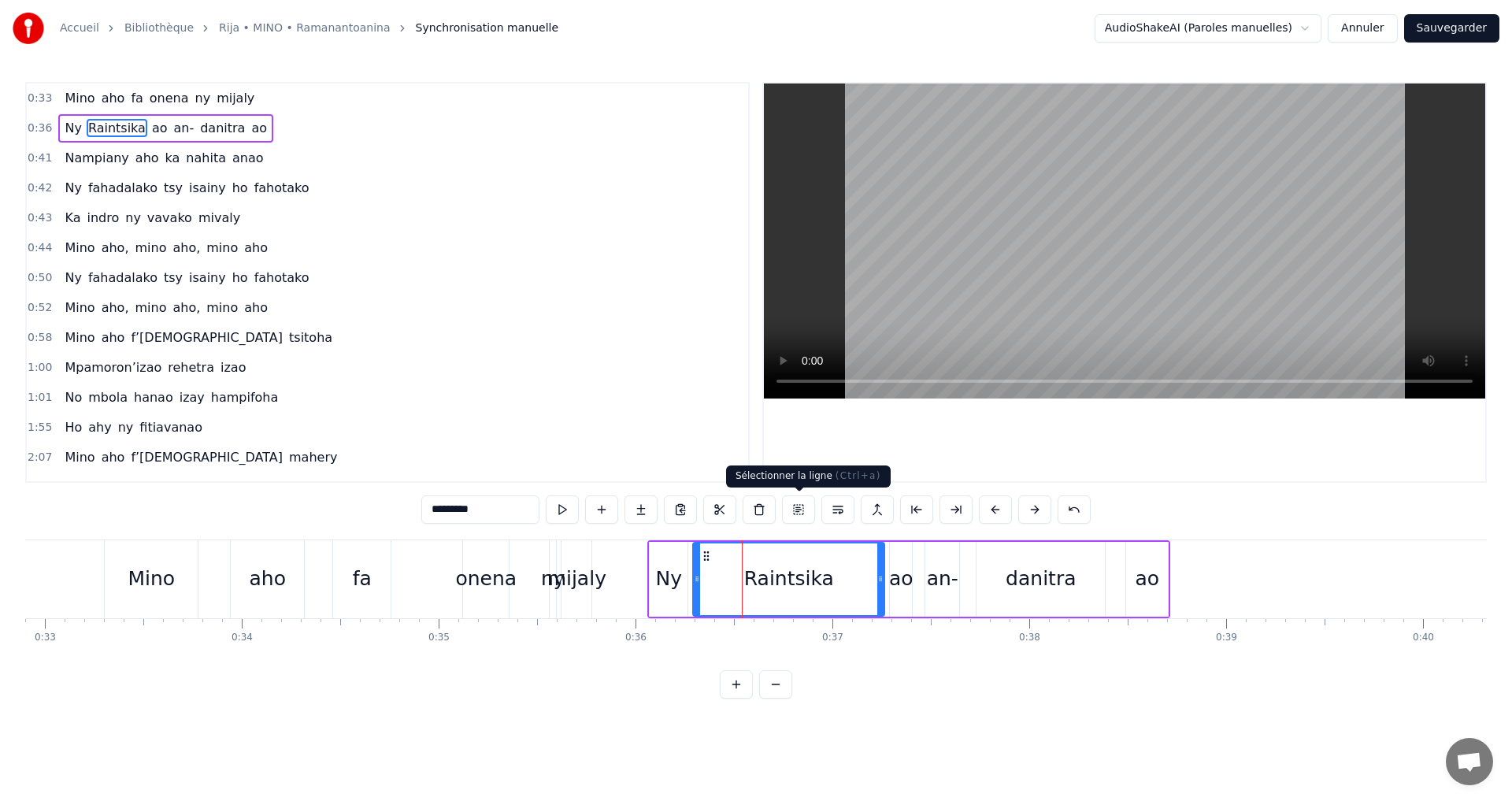
click at [806, 514] on button at bounding box center [798, 509] width 33 height 28
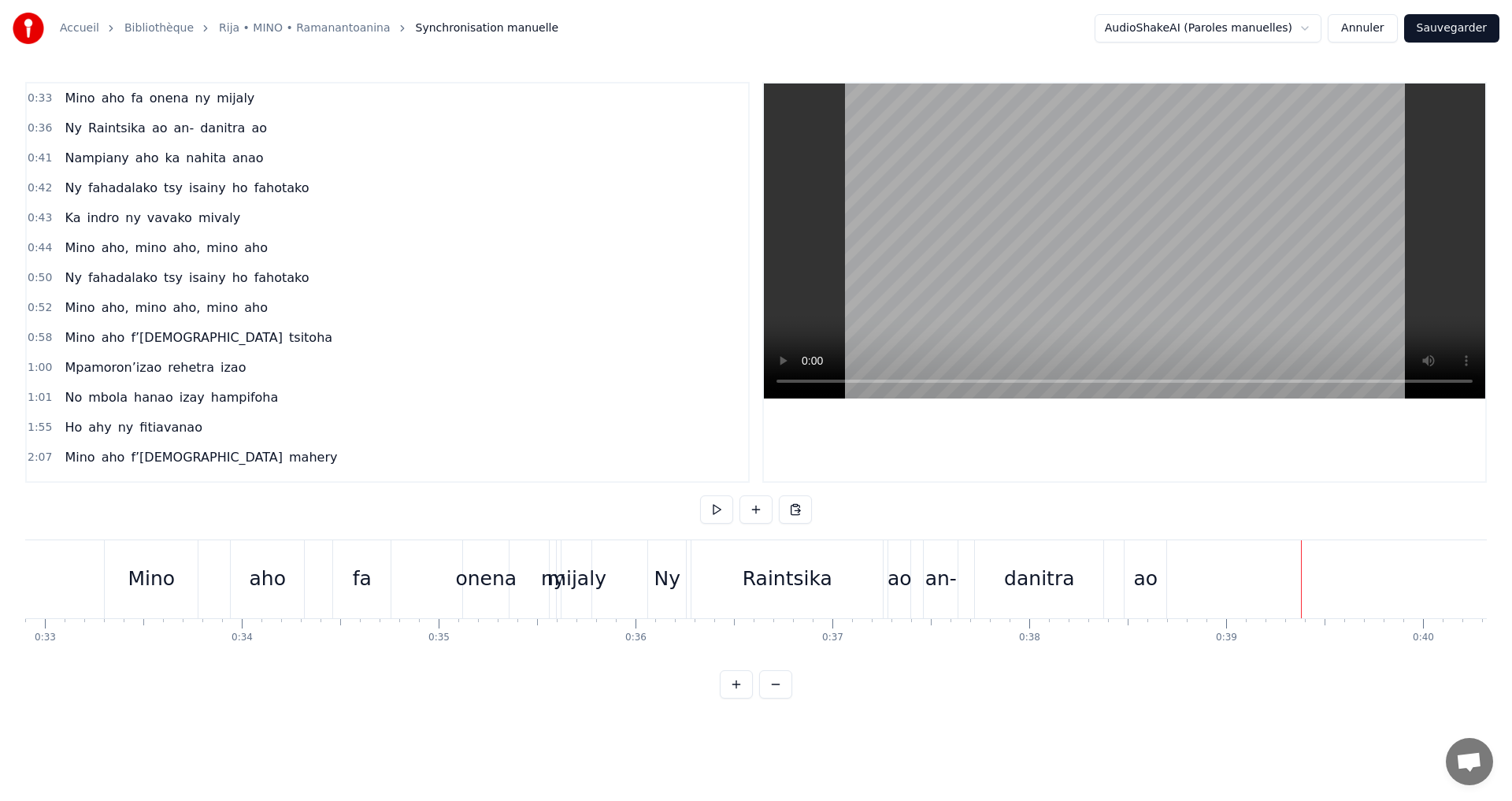
click at [827, 567] on div "Raintsika" at bounding box center [787, 579] width 191 height 78
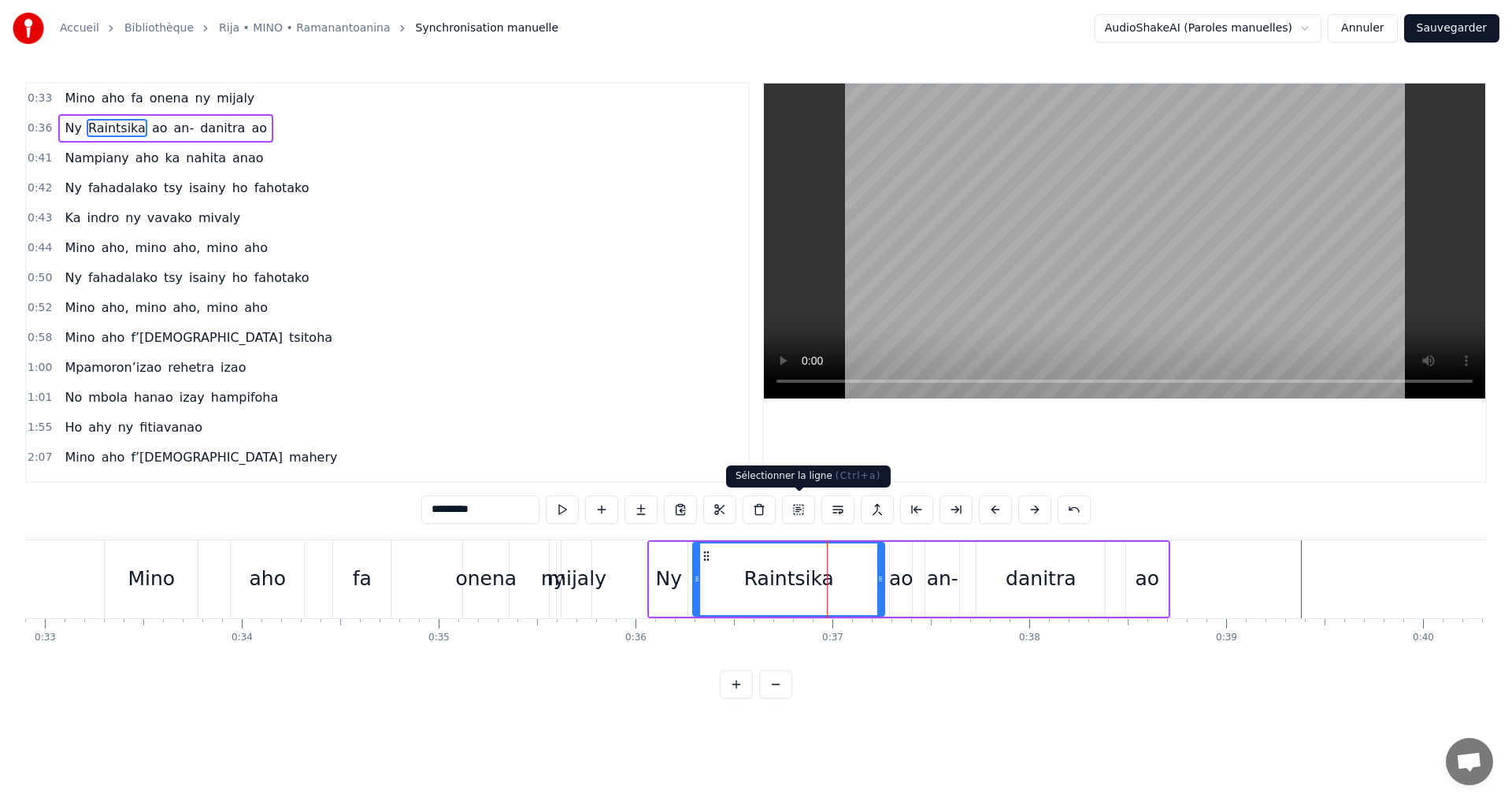
click at [786, 504] on button at bounding box center [798, 509] width 33 height 28
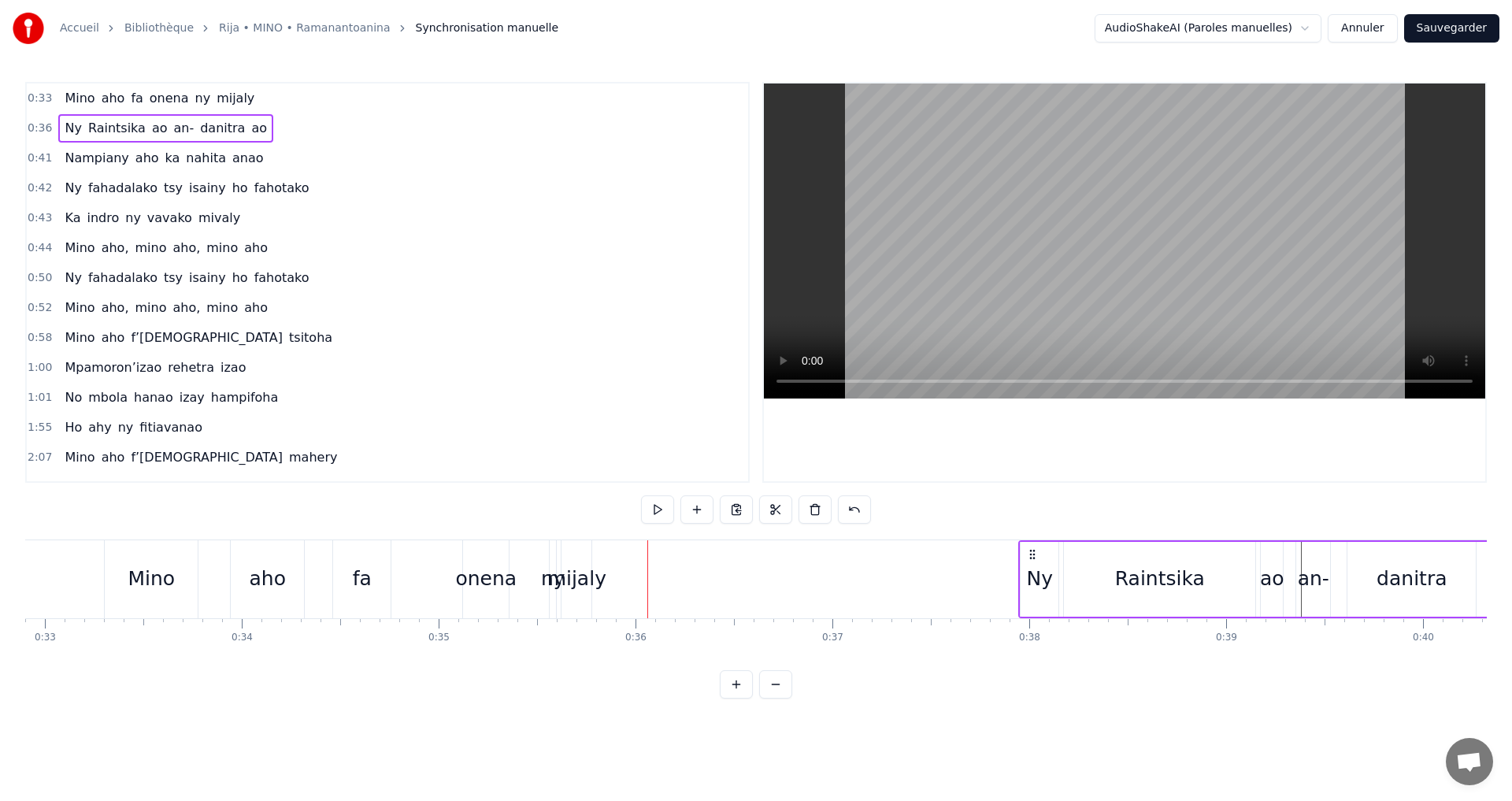
drag, startPoint x: 658, startPoint y: 550, endPoint x: 1089, endPoint y: 571, distance: 431.5
click at [1079, 568] on div "Ny Raintsika ao an- danitra ao" at bounding box center [1280, 579] width 523 height 78
click at [779, 699] on button at bounding box center [776, 685] width 33 height 28
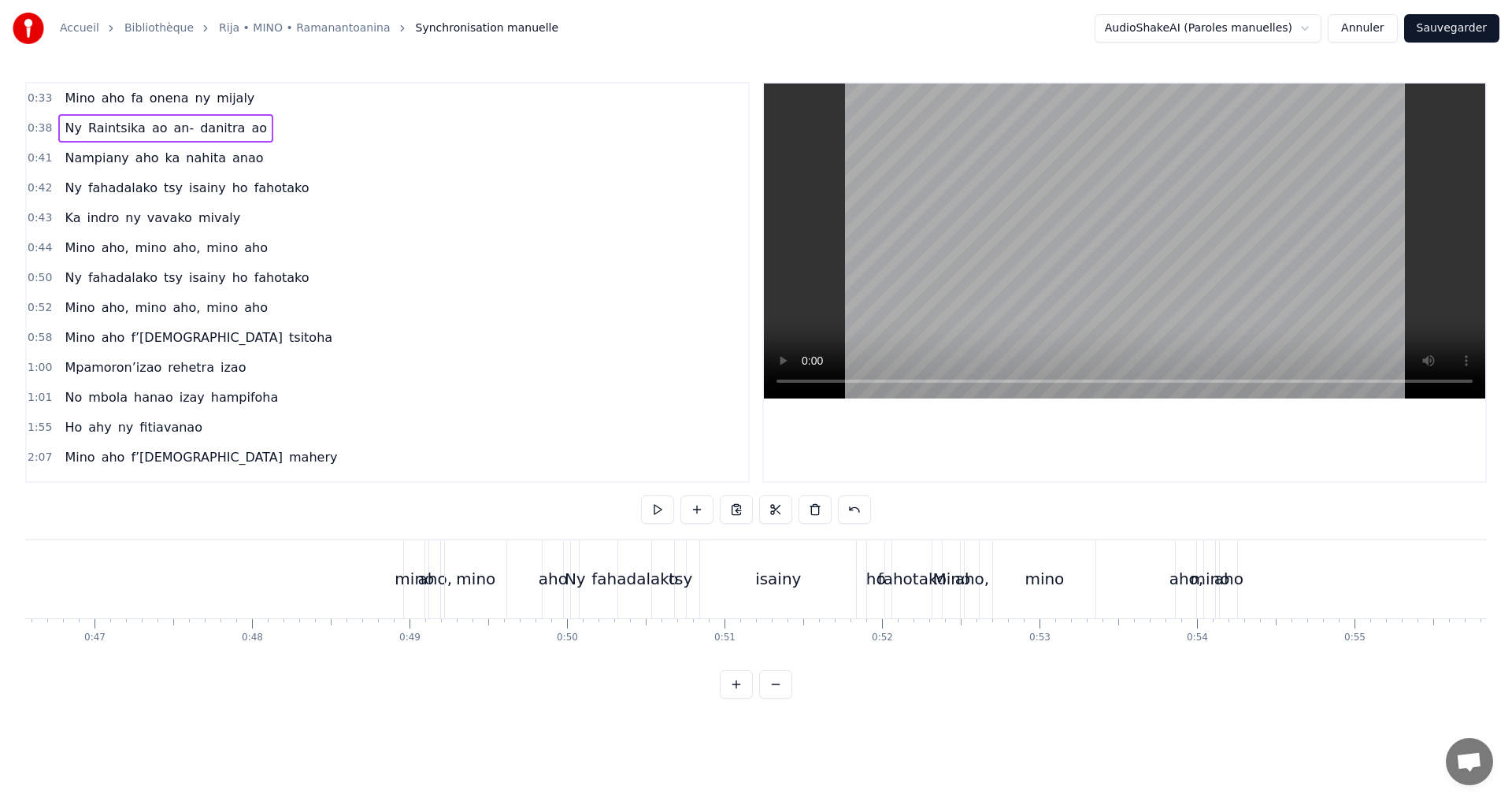
scroll to position [0, 7317]
click at [399, 682] on div "0:33 [PERSON_NAME] [PERSON_NAME] ny mijaly 0:38 Ny Raintsika ao an- [PERSON_NAM…" at bounding box center [756, 390] width 1462 height 617
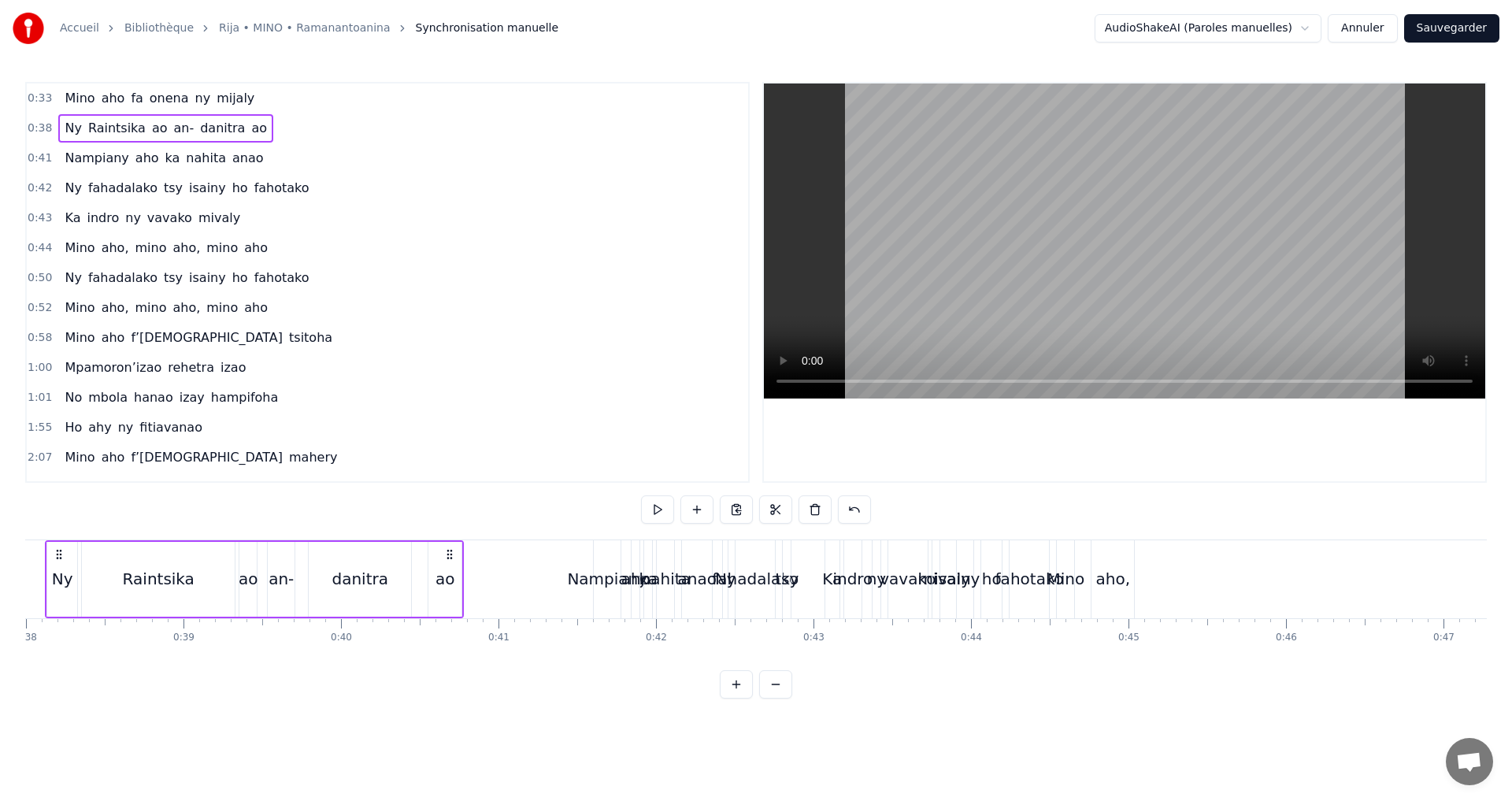
scroll to position [0, 6002]
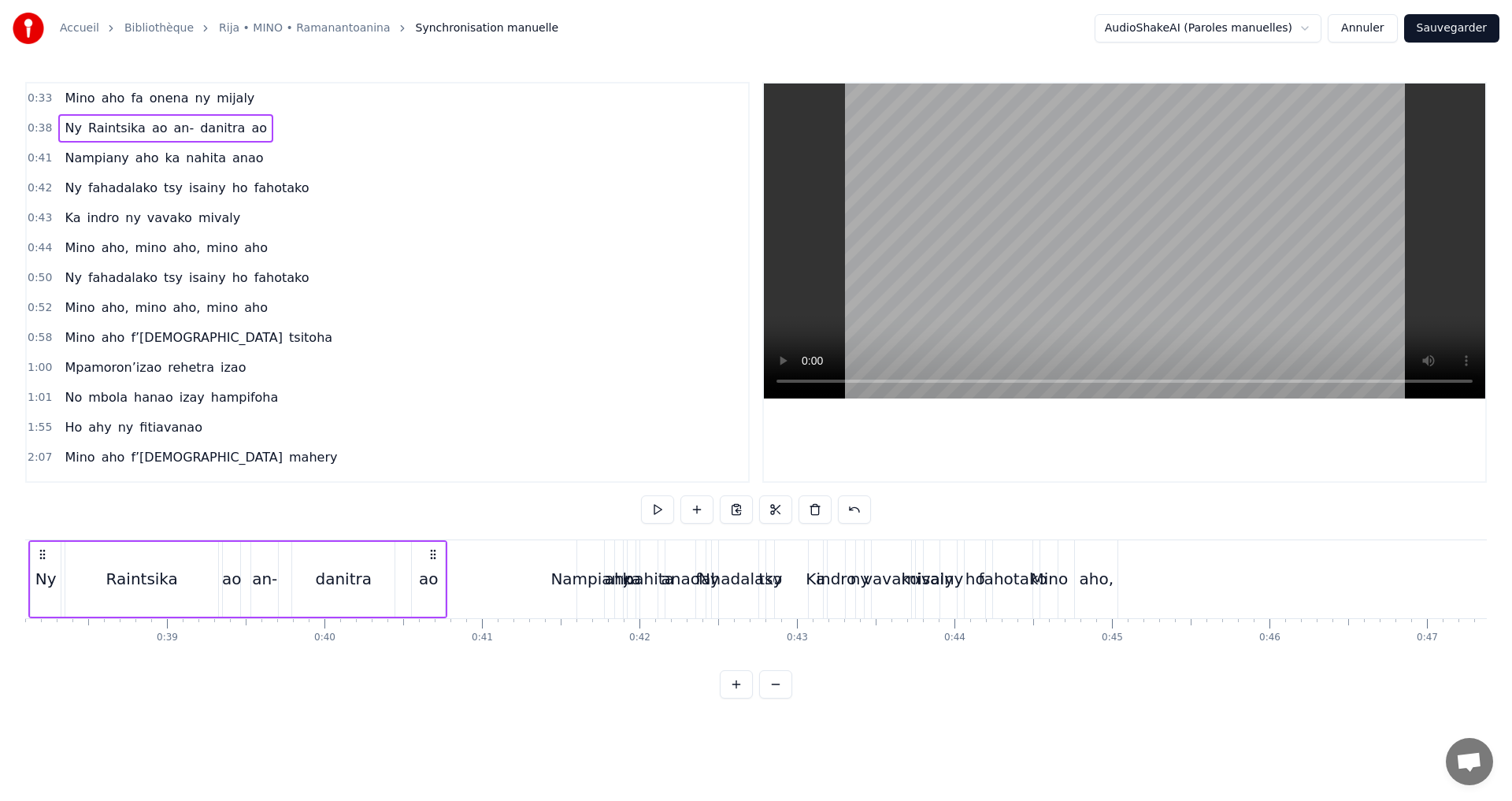
click at [231, 160] on span "anao" at bounding box center [248, 158] width 35 height 18
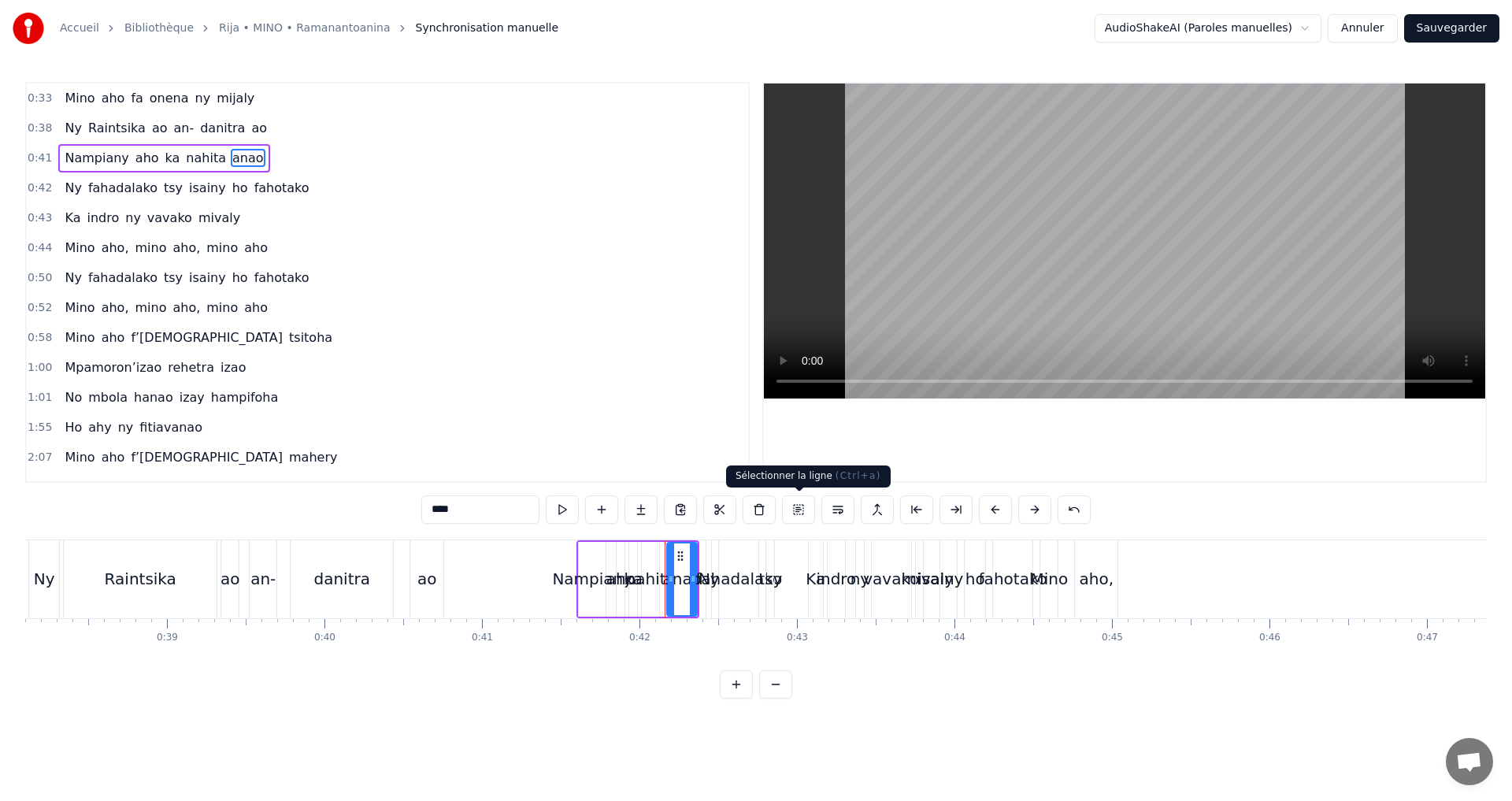
click at [797, 515] on button at bounding box center [798, 509] width 33 height 28
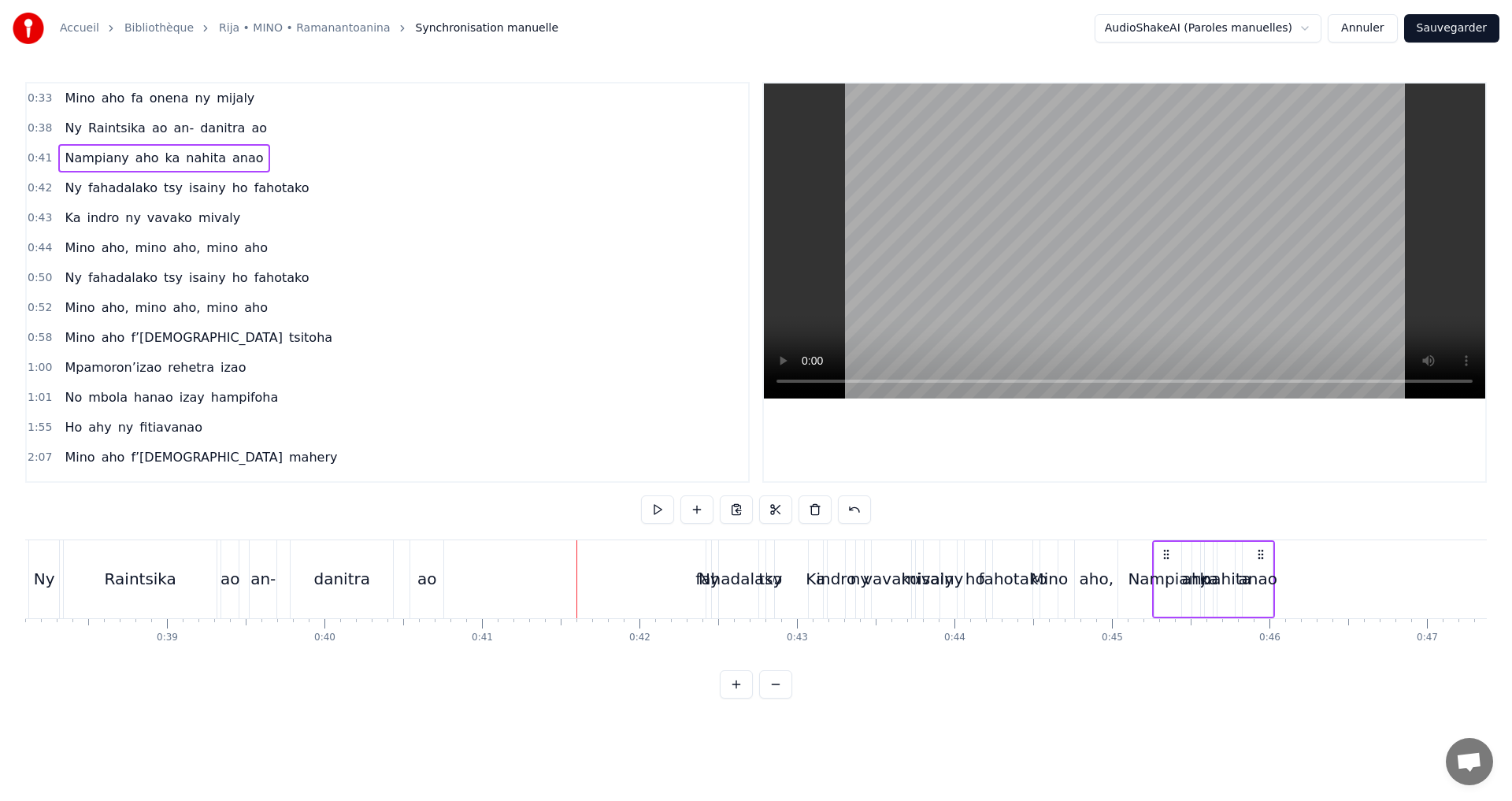
drag, startPoint x: 585, startPoint y: 550, endPoint x: 1161, endPoint y: 574, distance: 576.5
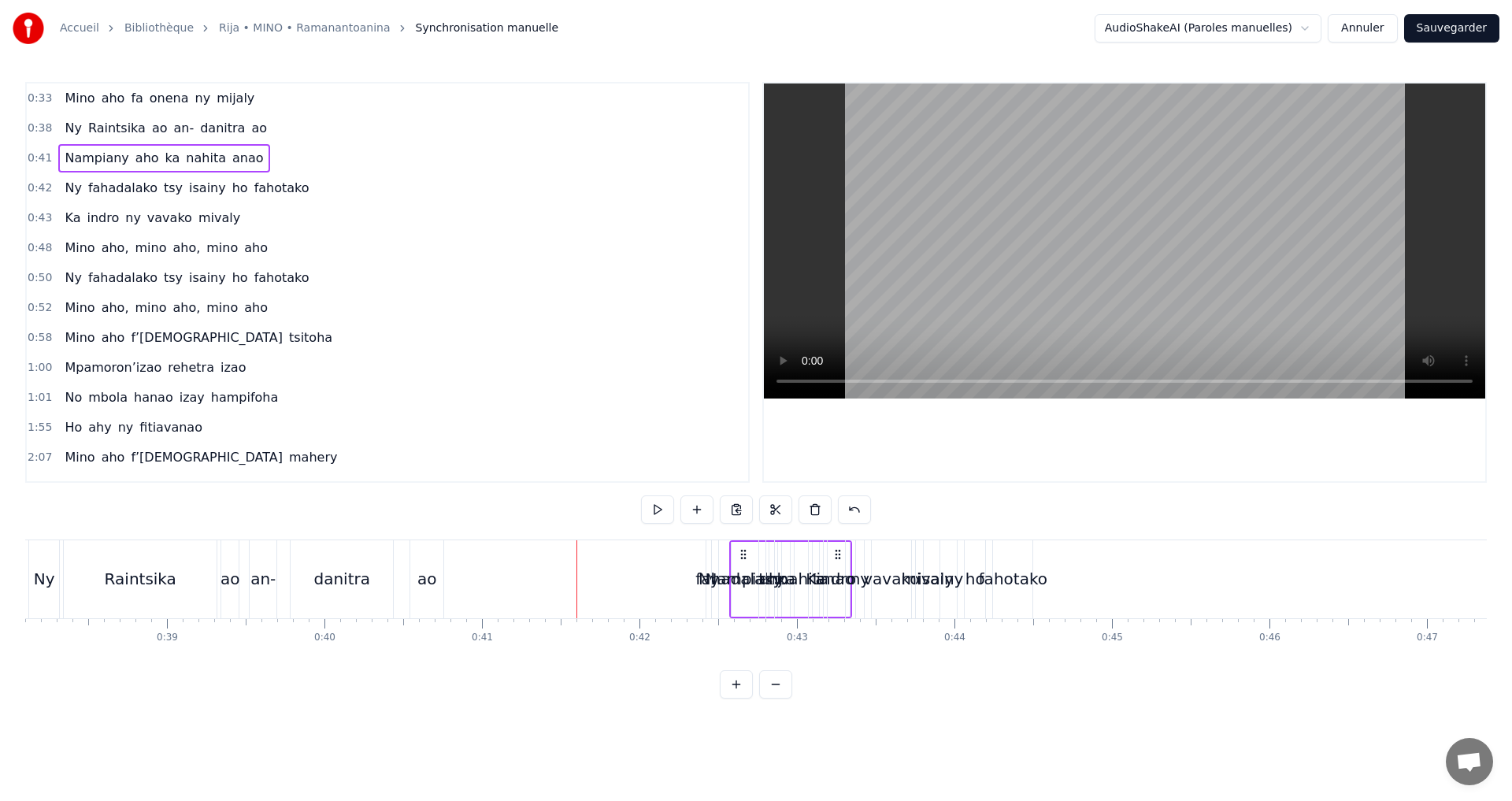
drag, startPoint x: 586, startPoint y: 554, endPoint x: 809, endPoint y: 544, distance: 223.2
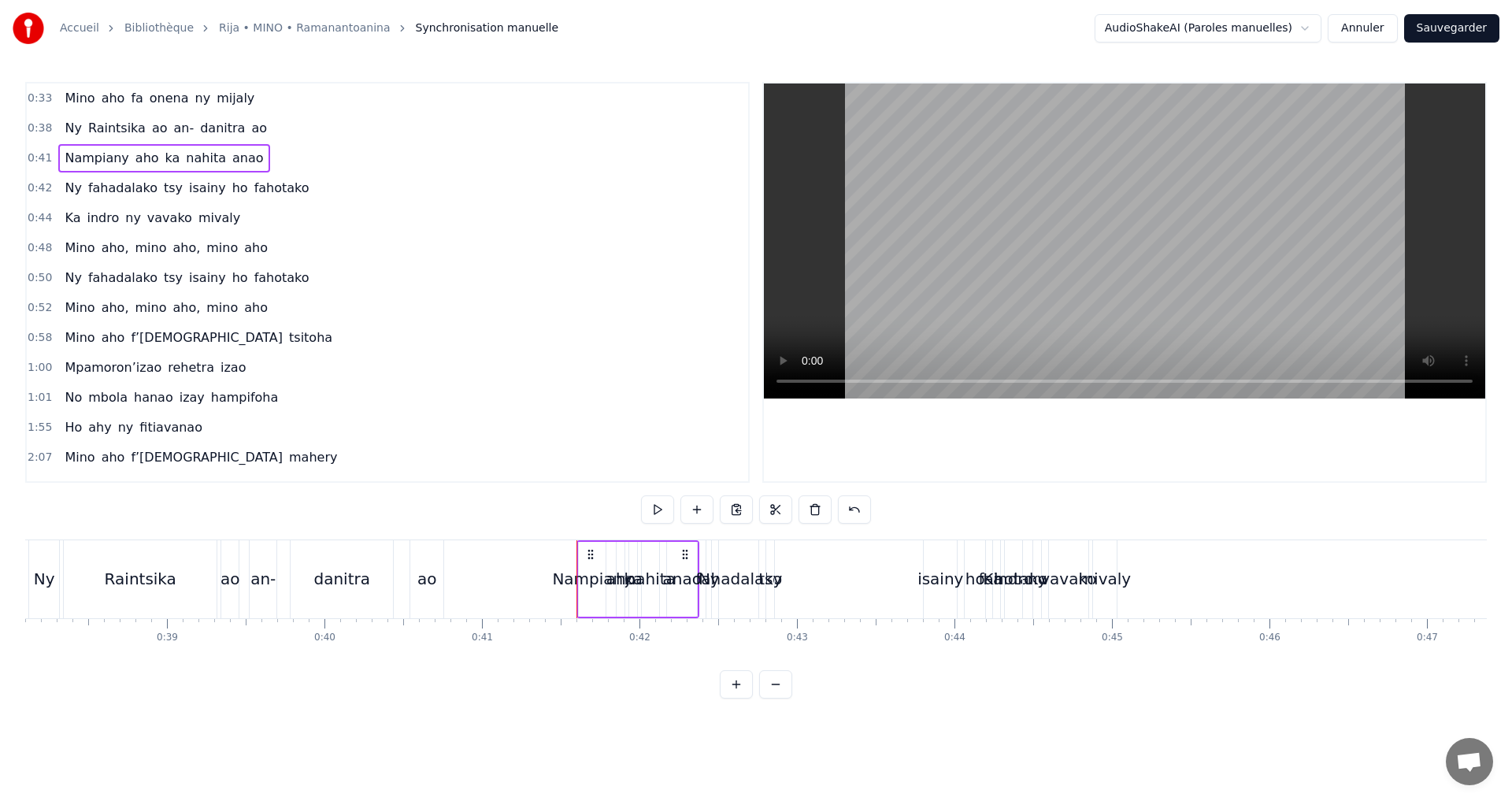
drag, startPoint x: 1079, startPoint y: 586, endPoint x: 1100, endPoint y: 586, distance: 21.0
click at [1100, 586] on div "Ka indro ny vavako mivaly" at bounding box center [1053, 579] width 135 height 78
click at [582, 562] on div "Nampiany" at bounding box center [591, 579] width 27 height 78
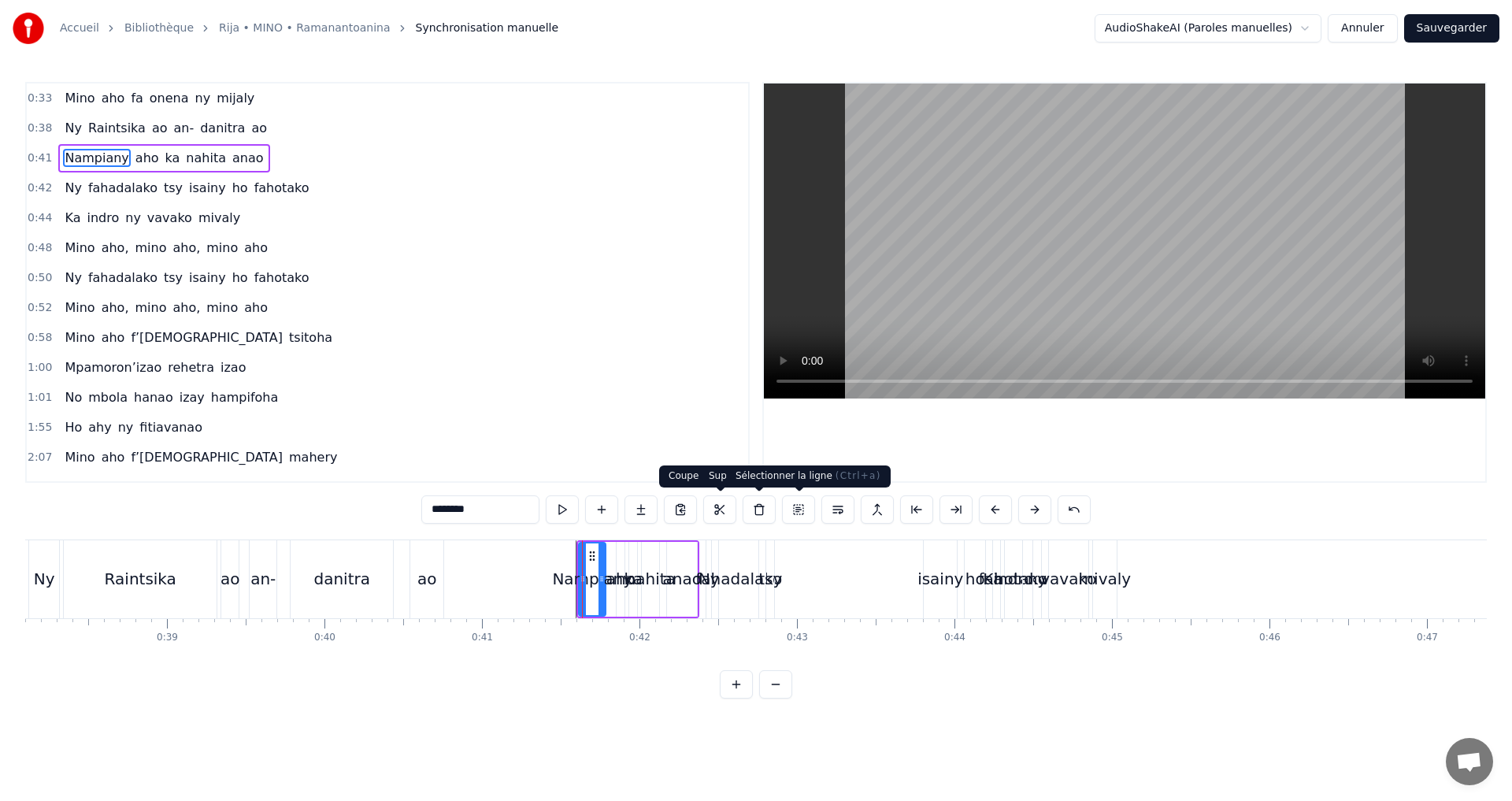
click at [808, 509] on button at bounding box center [798, 509] width 33 height 28
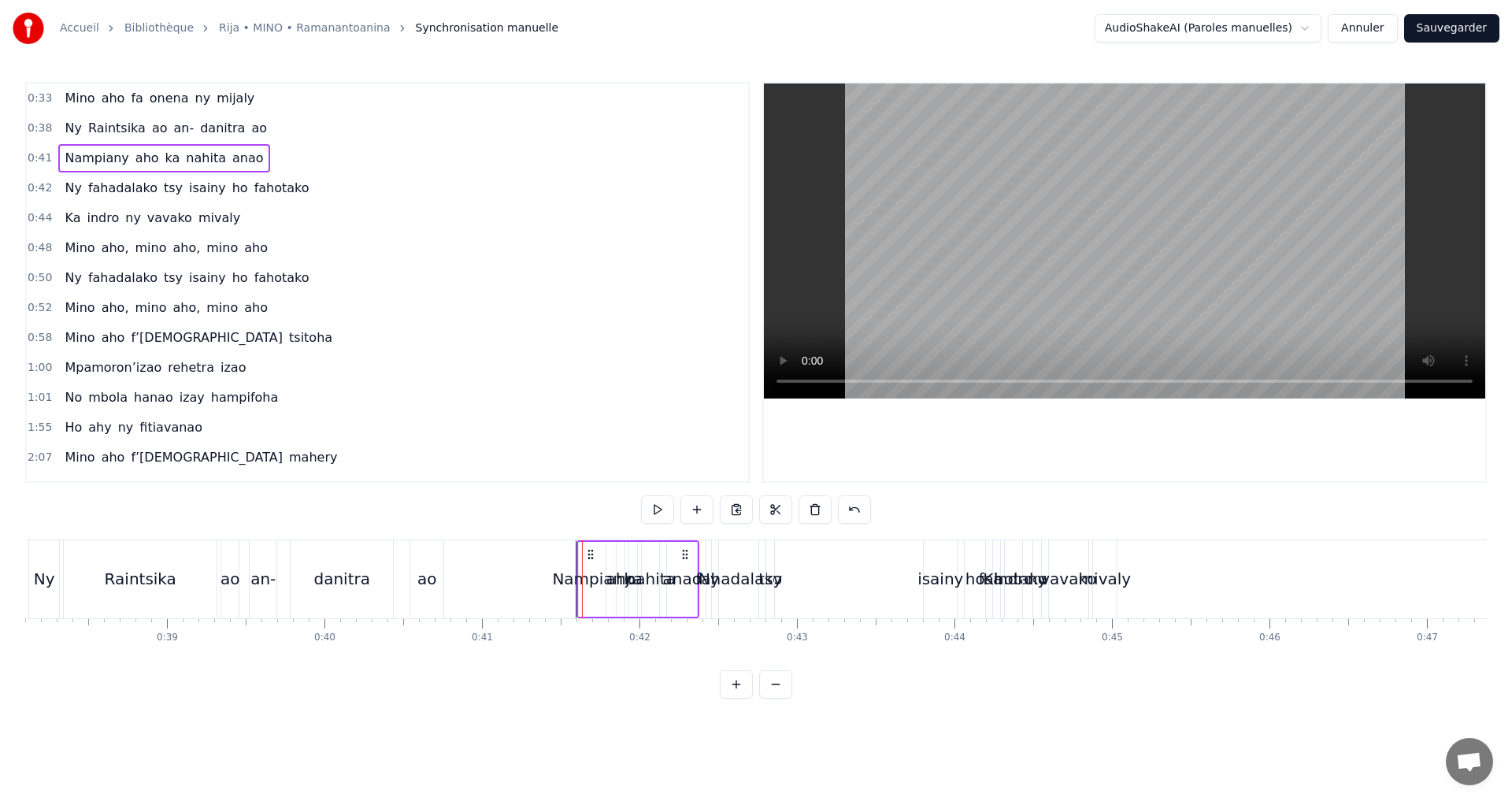
click at [608, 576] on div "aho" at bounding box center [621, 579] width 29 height 23
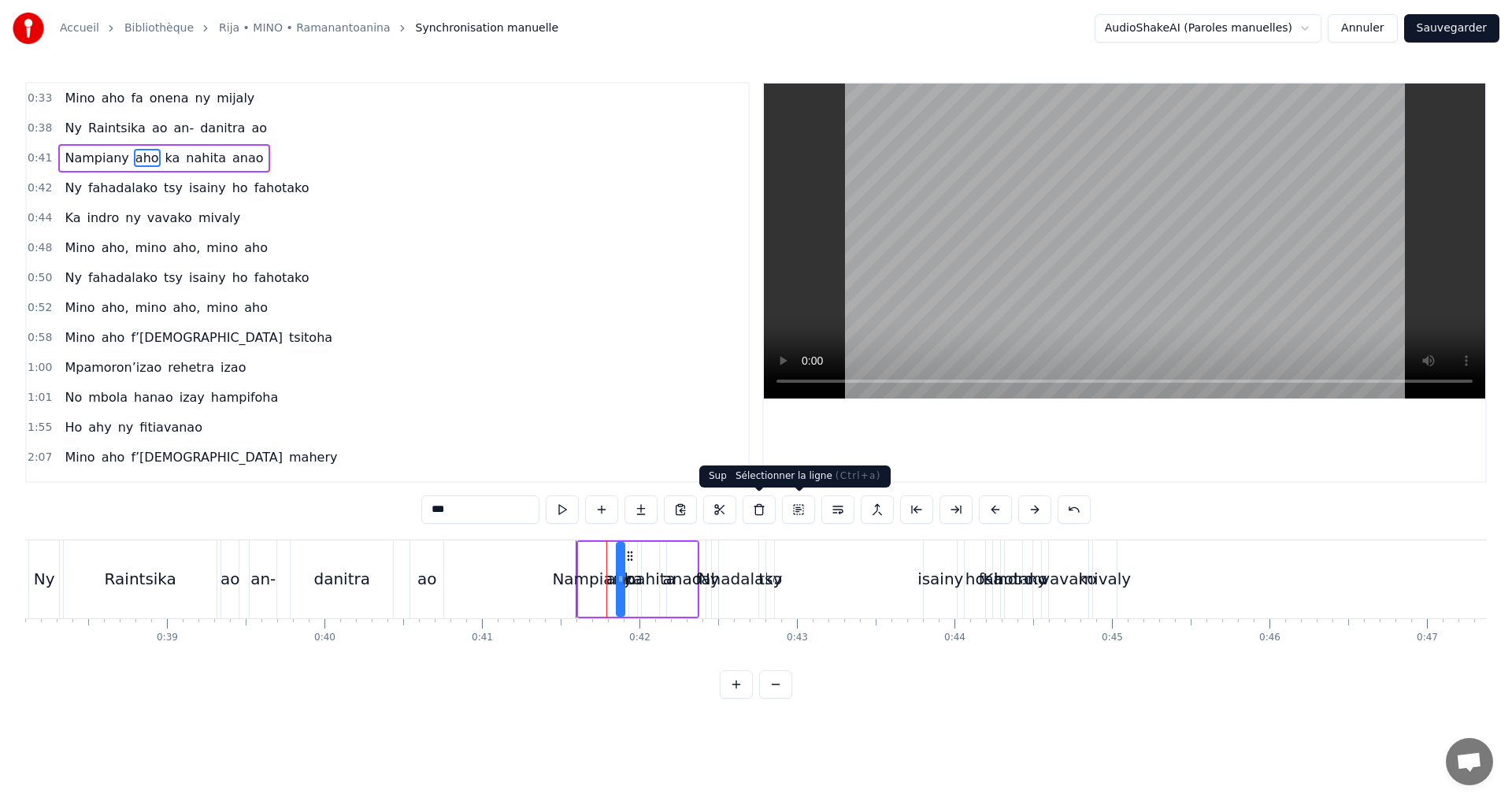
click at [794, 506] on button at bounding box center [798, 509] width 33 height 28
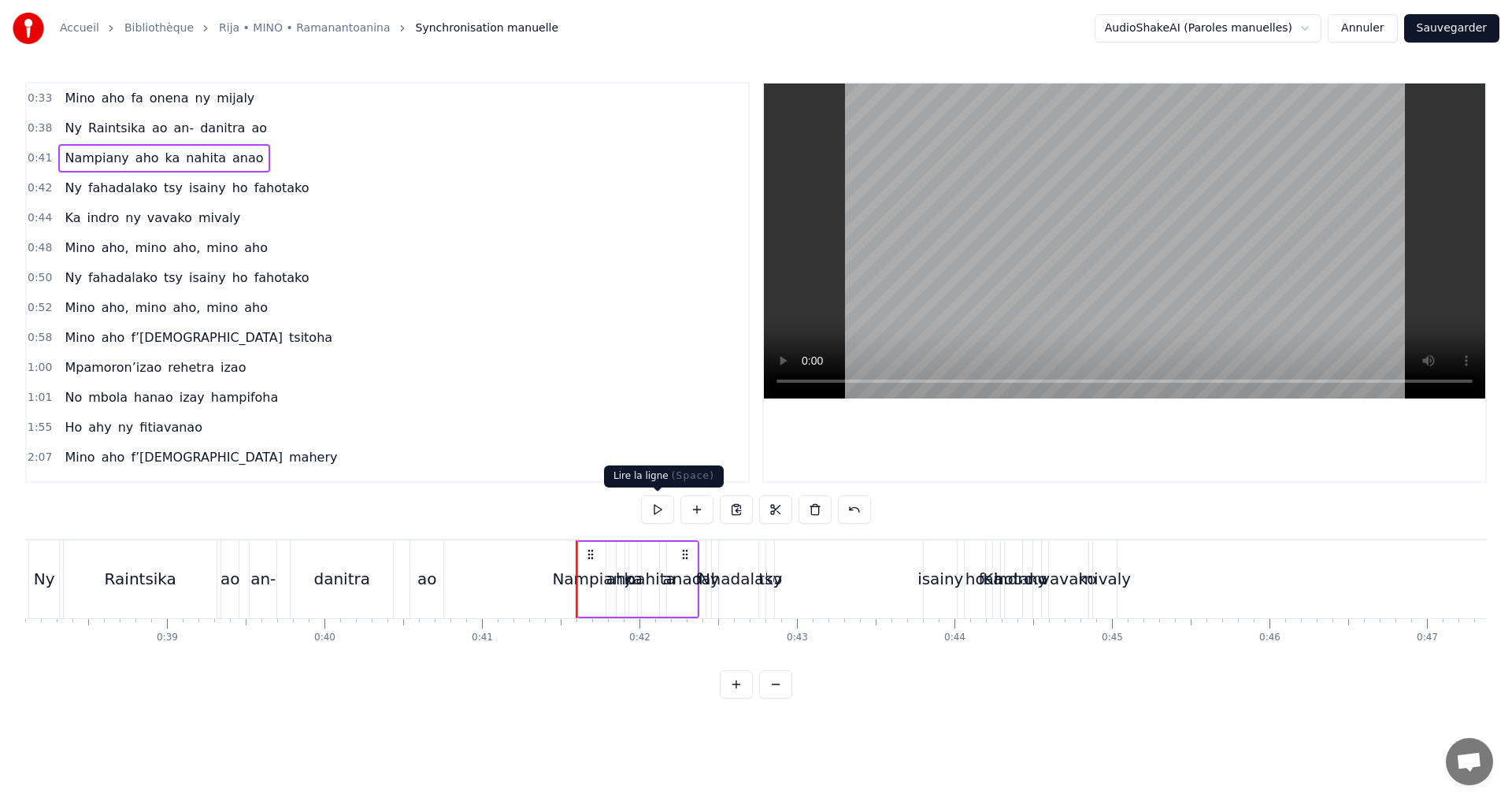
click at [661, 508] on button at bounding box center [658, 509] width 33 height 28
click at [317, 571] on div "danitra" at bounding box center [341, 579] width 56 height 23
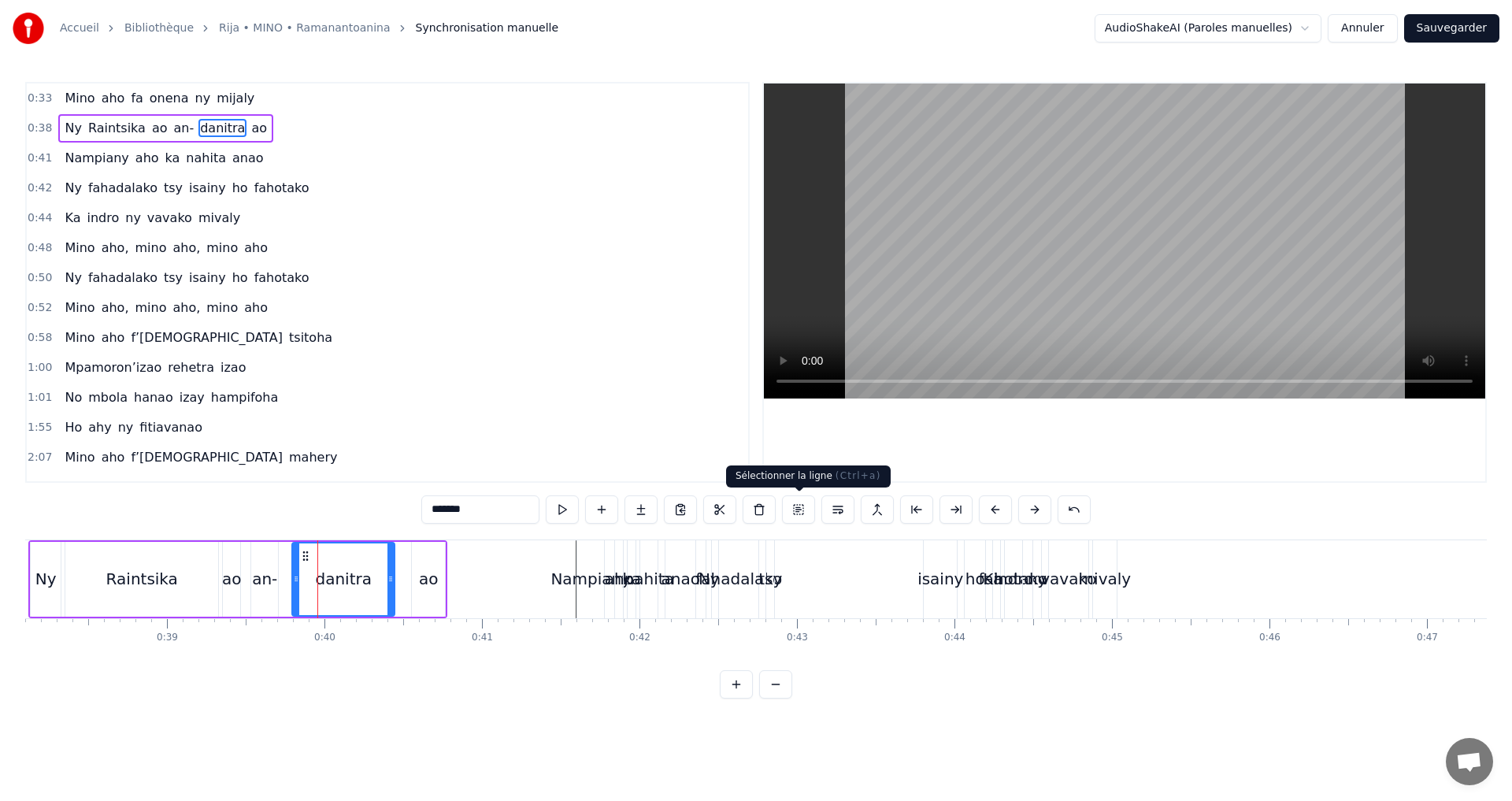
click at [789, 508] on button at bounding box center [798, 509] width 33 height 28
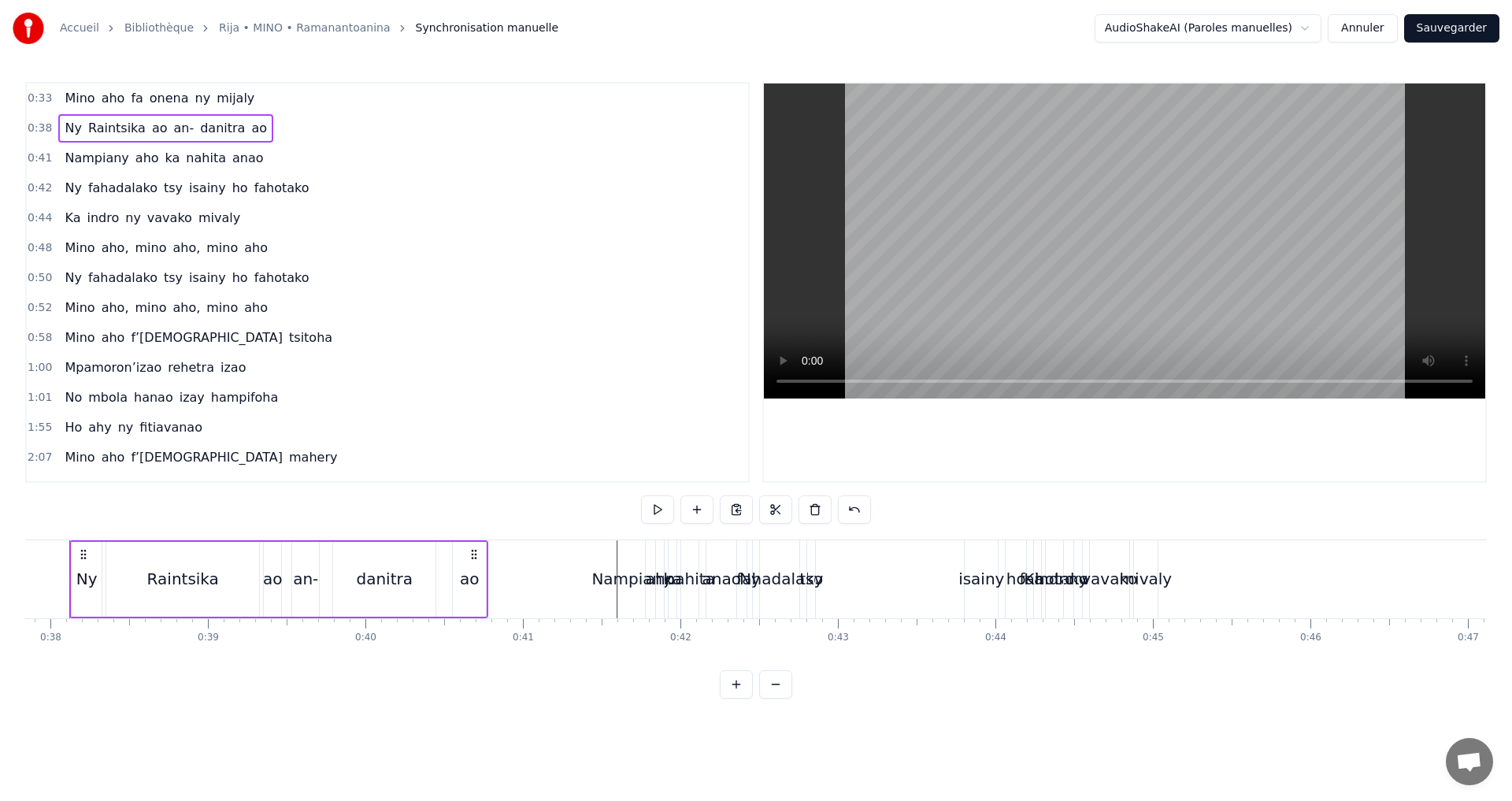
scroll to position [0, 5926]
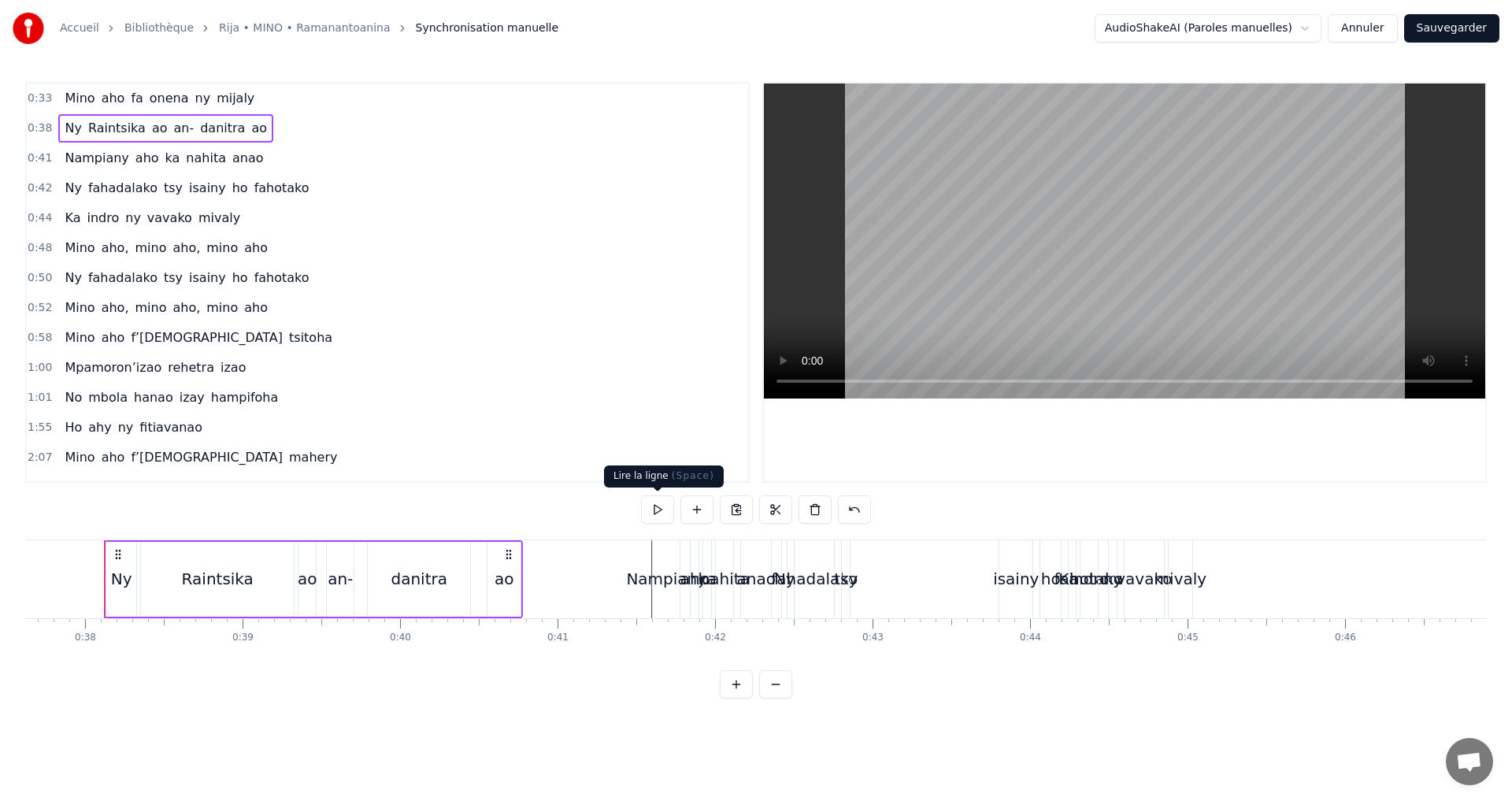
click at [662, 515] on button at bounding box center [658, 509] width 33 height 28
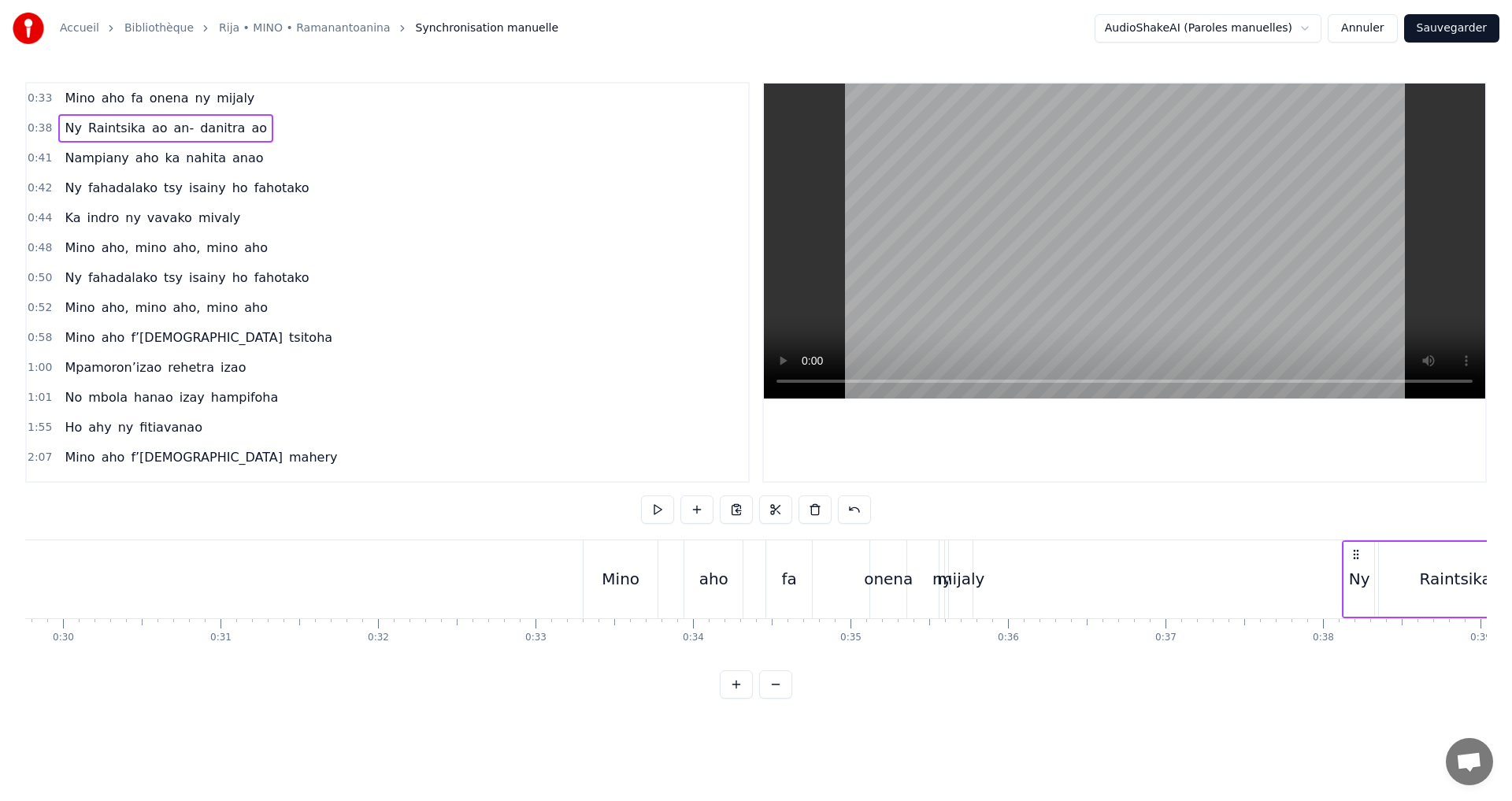
scroll to position [0, 4741]
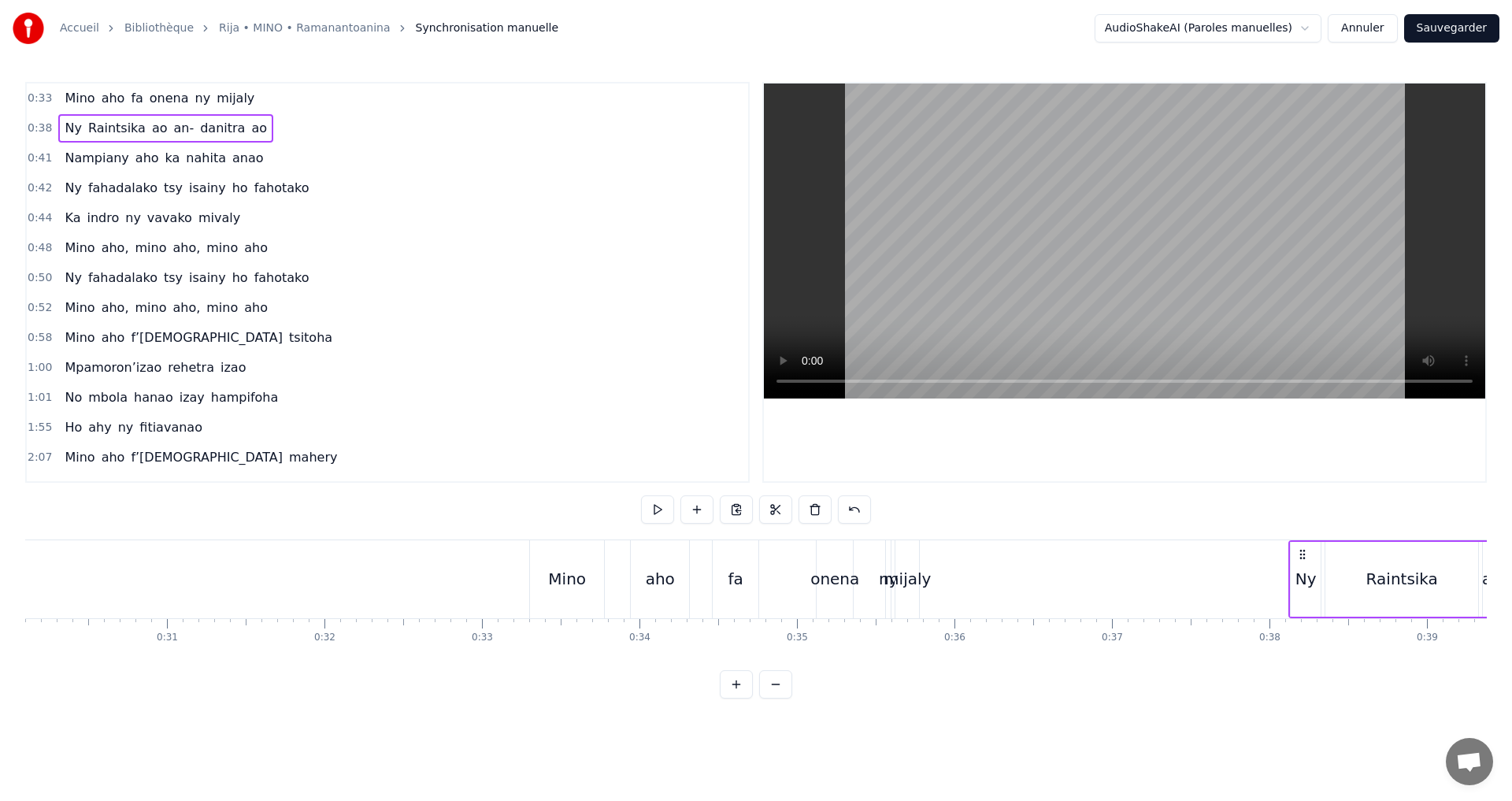
click at [570, 587] on div "Mino" at bounding box center [567, 579] width 38 height 23
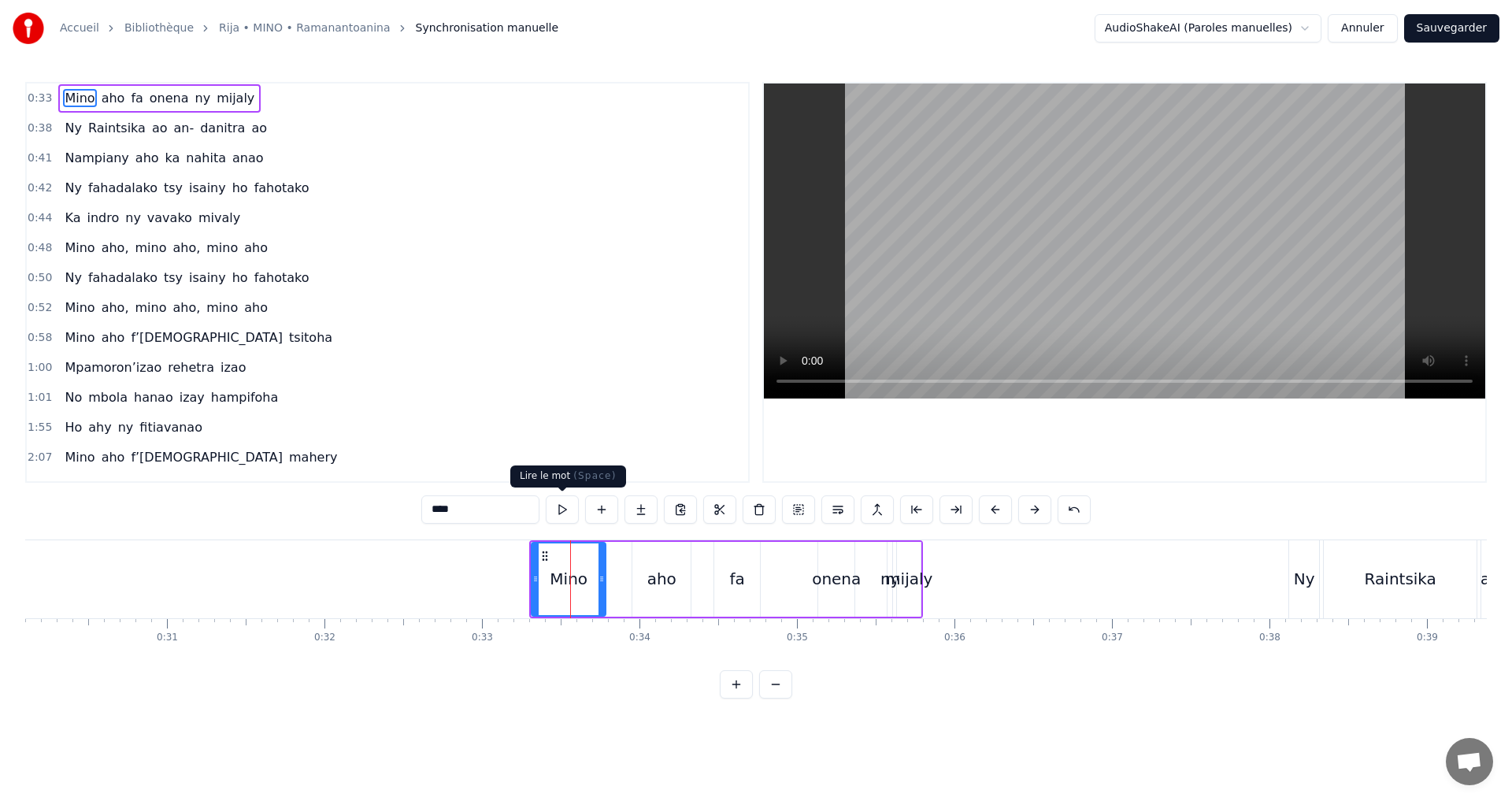
click at [556, 508] on button at bounding box center [562, 509] width 33 height 28
click at [786, 512] on button at bounding box center [798, 509] width 33 height 28
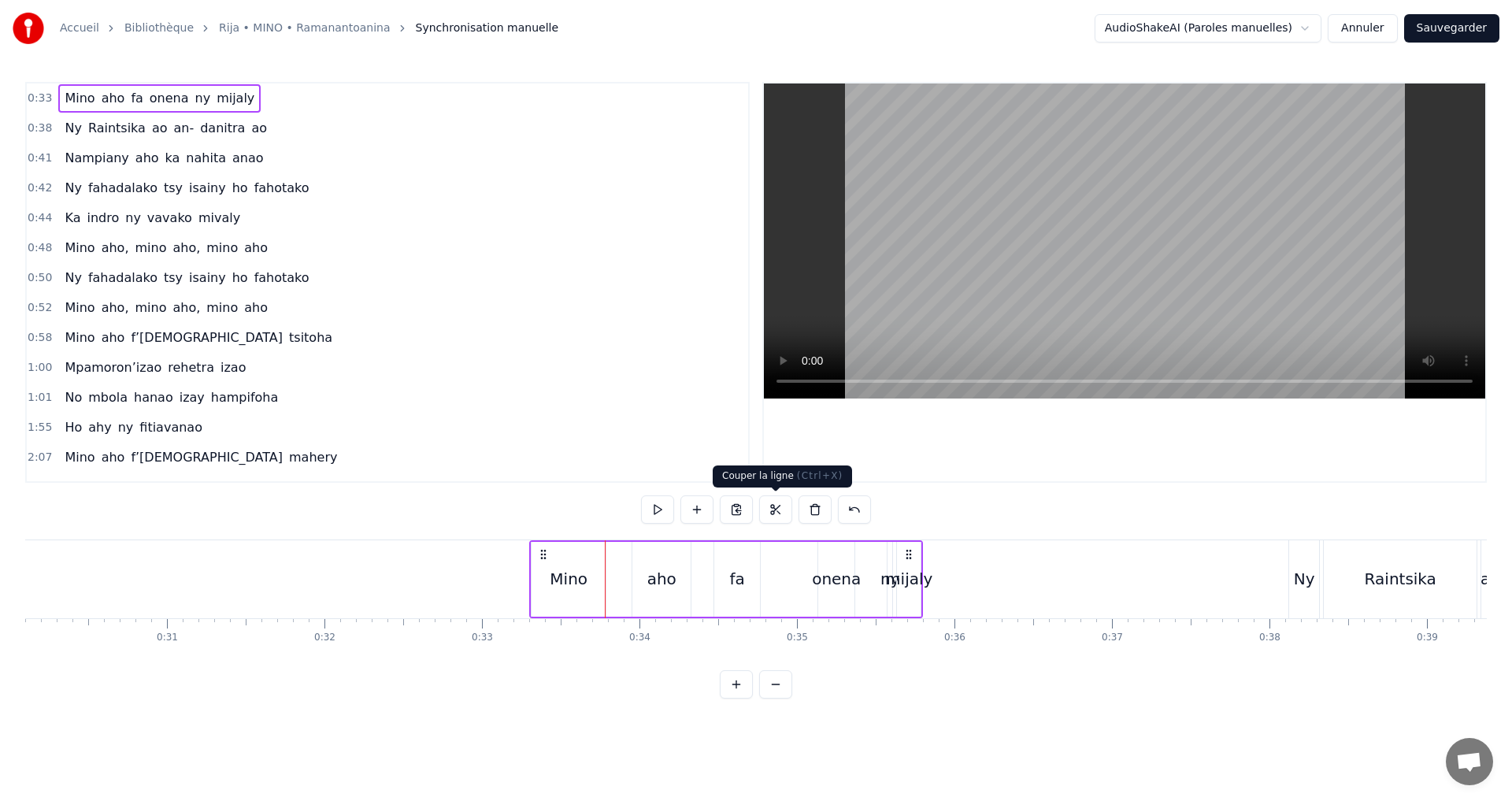
click at [792, 514] on button at bounding box center [776, 509] width 33 height 28
click at [658, 506] on button at bounding box center [658, 509] width 33 height 28
click at [545, 554] on circle at bounding box center [545, 553] width 1 height 1
click at [903, 563] on div "mijaly" at bounding box center [908, 580] width 23 height 75
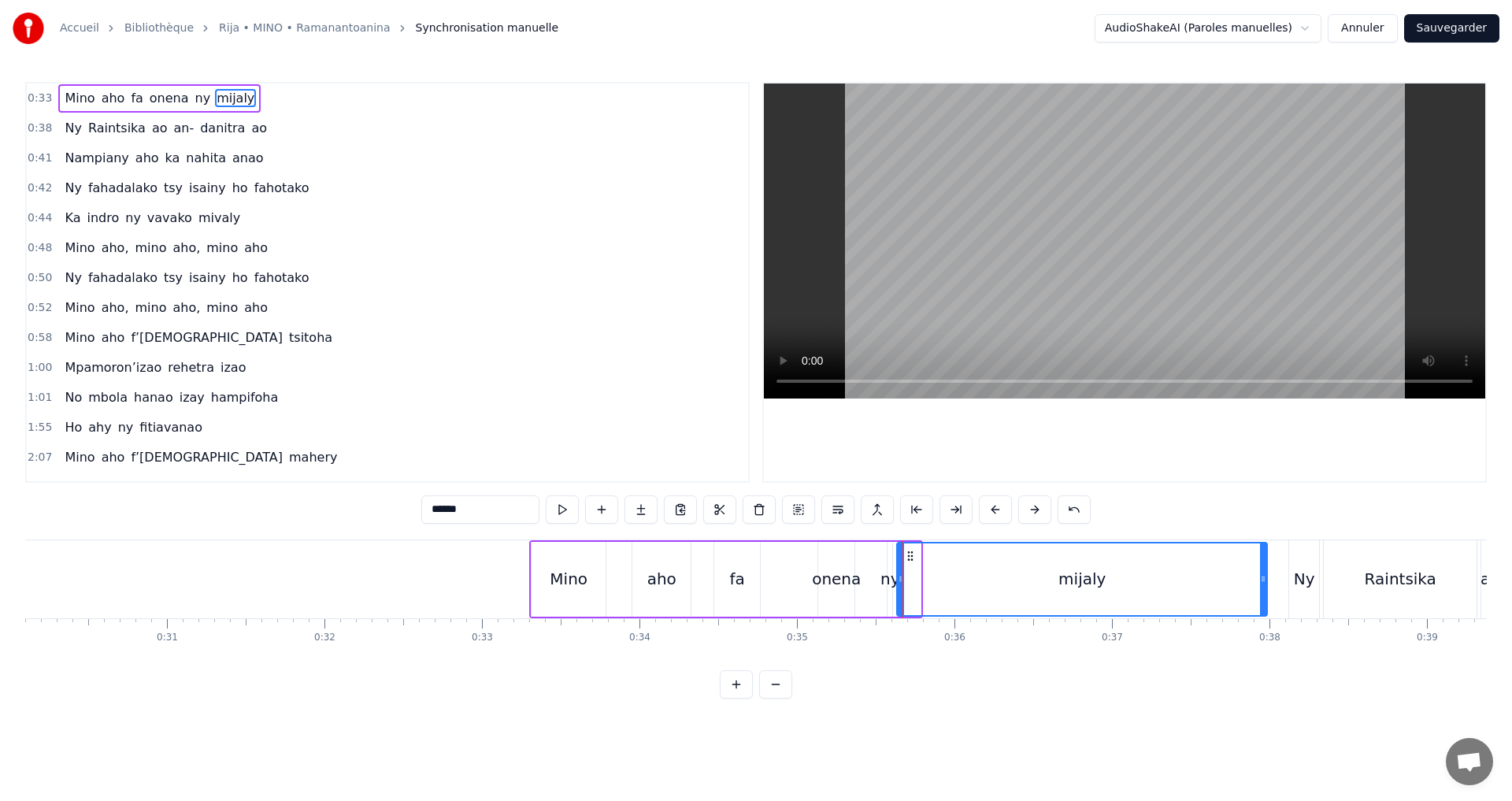
drag, startPoint x: 918, startPoint y: 577, endPoint x: 1265, endPoint y: 622, distance: 349.9
click at [1265, 622] on div "[PERSON_NAME] [PERSON_NAME] ny mijaly Ny Raintsika ao an- [PERSON_NAME] ao Namp…" at bounding box center [756, 598] width 1462 height 118
click at [558, 578] on div "Mino" at bounding box center [568, 579] width 38 height 23
type input "****"
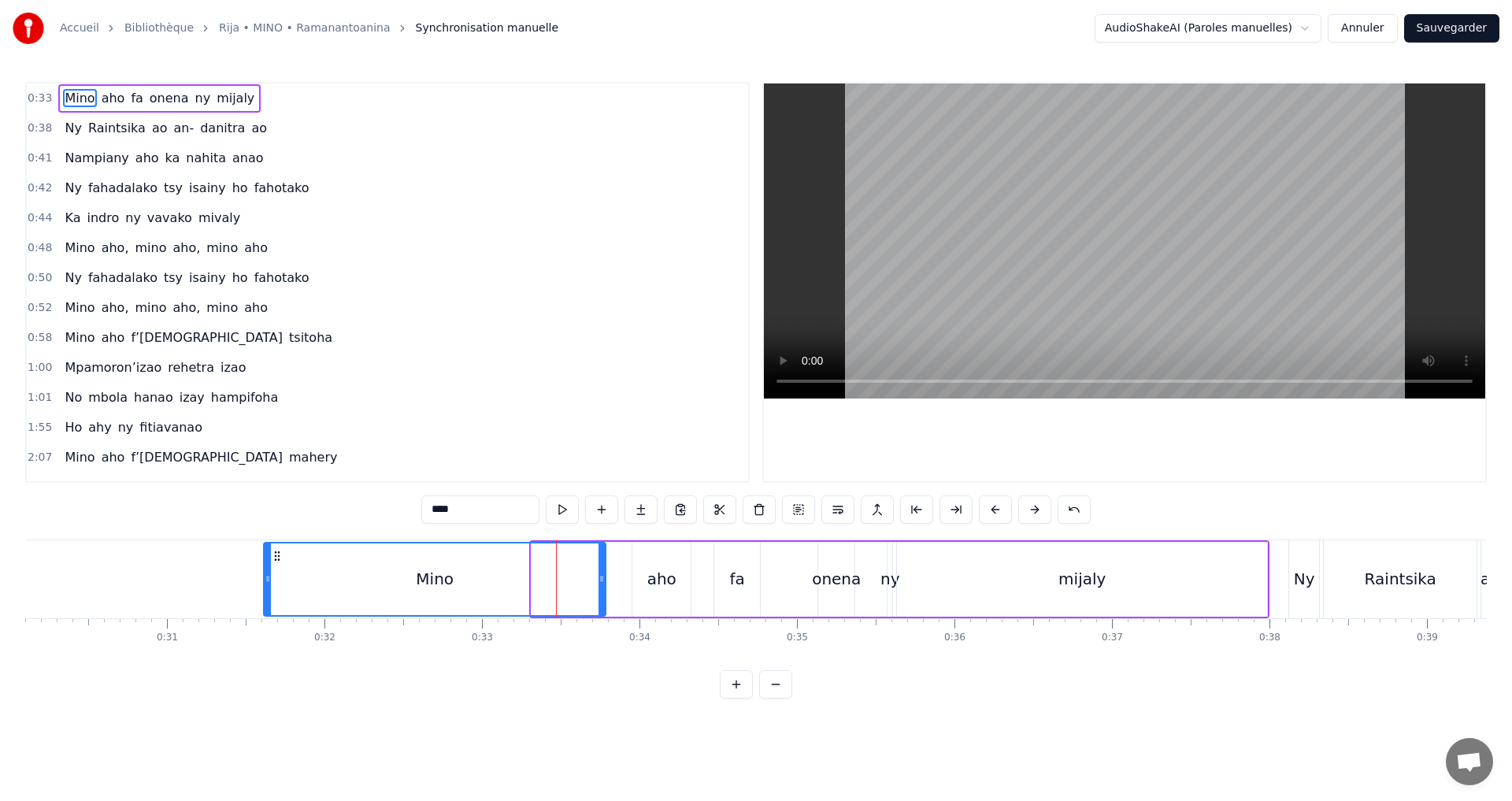
drag, startPoint x: 537, startPoint y: 580, endPoint x: 271, endPoint y: 587, distance: 266.1
click at [269, 587] on div at bounding box center [267, 579] width 7 height 71
click at [563, 506] on button at bounding box center [562, 509] width 33 height 28
click at [563, 506] on button at bounding box center [562, 509] width 33 height 28
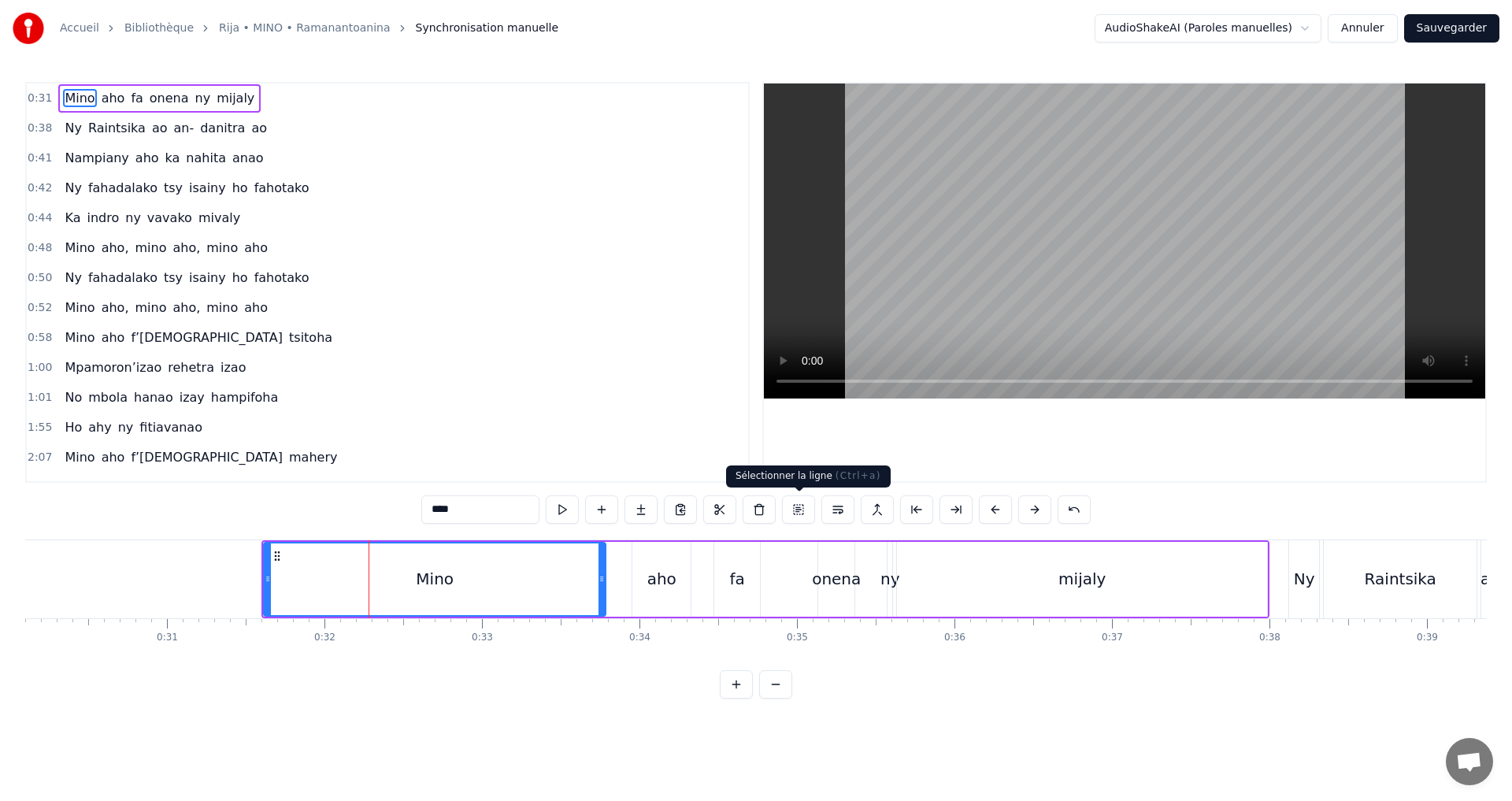
click at [794, 505] on button at bounding box center [798, 509] width 33 height 28
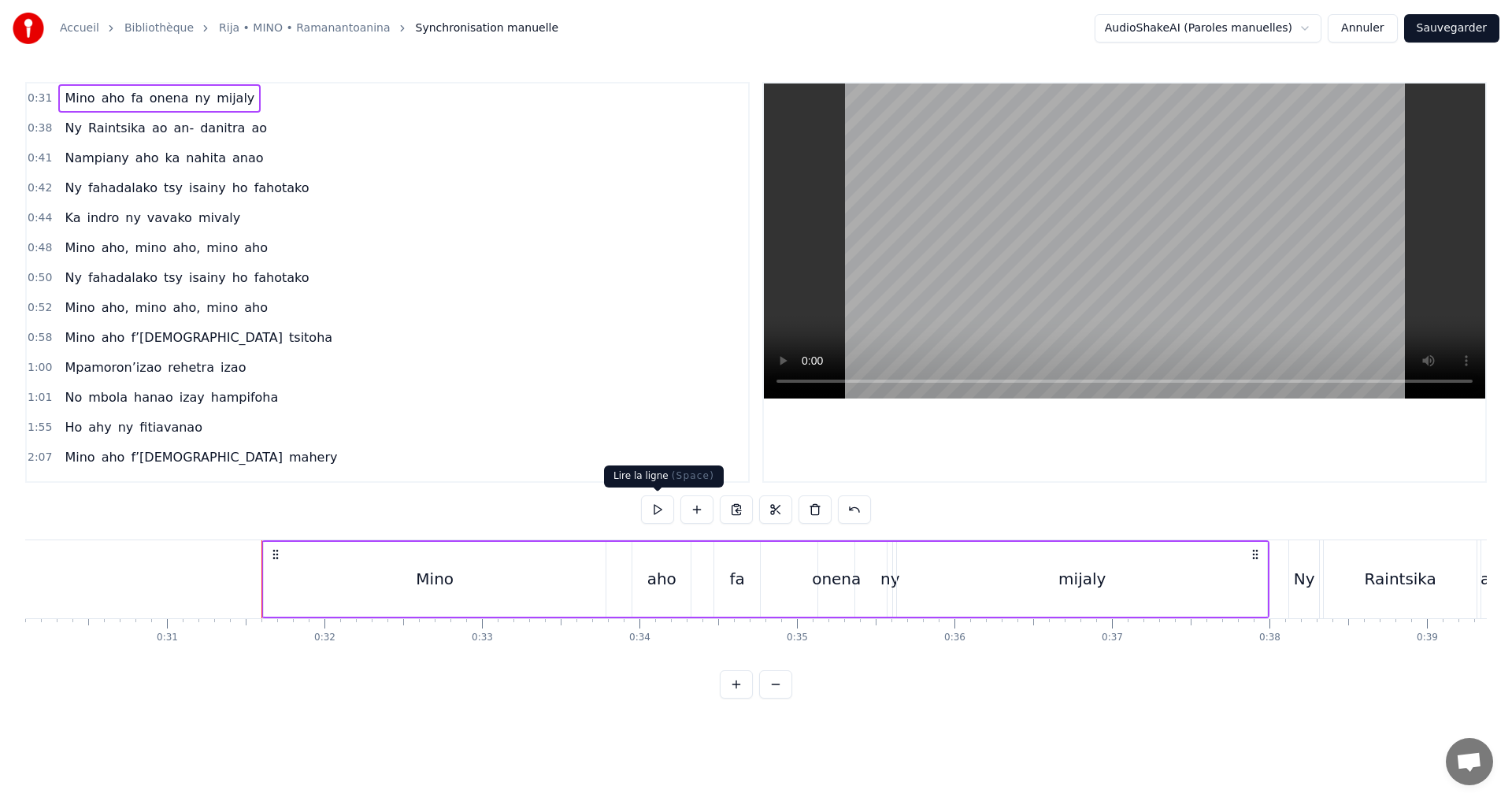
click at [657, 508] on button at bounding box center [658, 509] width 33 height 28
click at [276, 561] on div "Mino" at bounding box center [434, 580] width 341 height 75
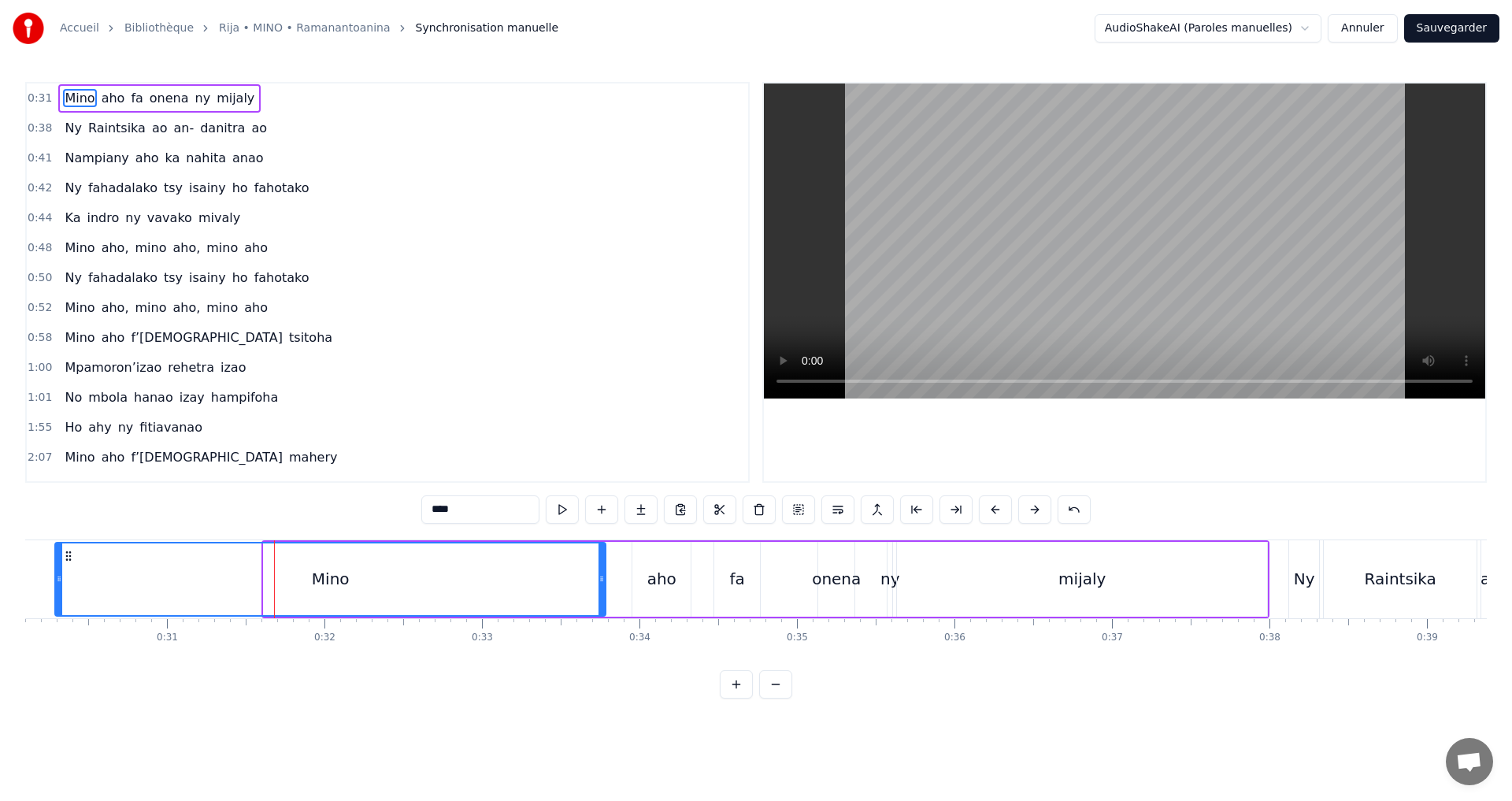
drag, startPoint x: 268, startPoint y: 576, endPoint x: 56, endPoint y: 578, distance: 212.0
click at [56, 578] on icon at bounding box center [59, 579] width 7 height 12
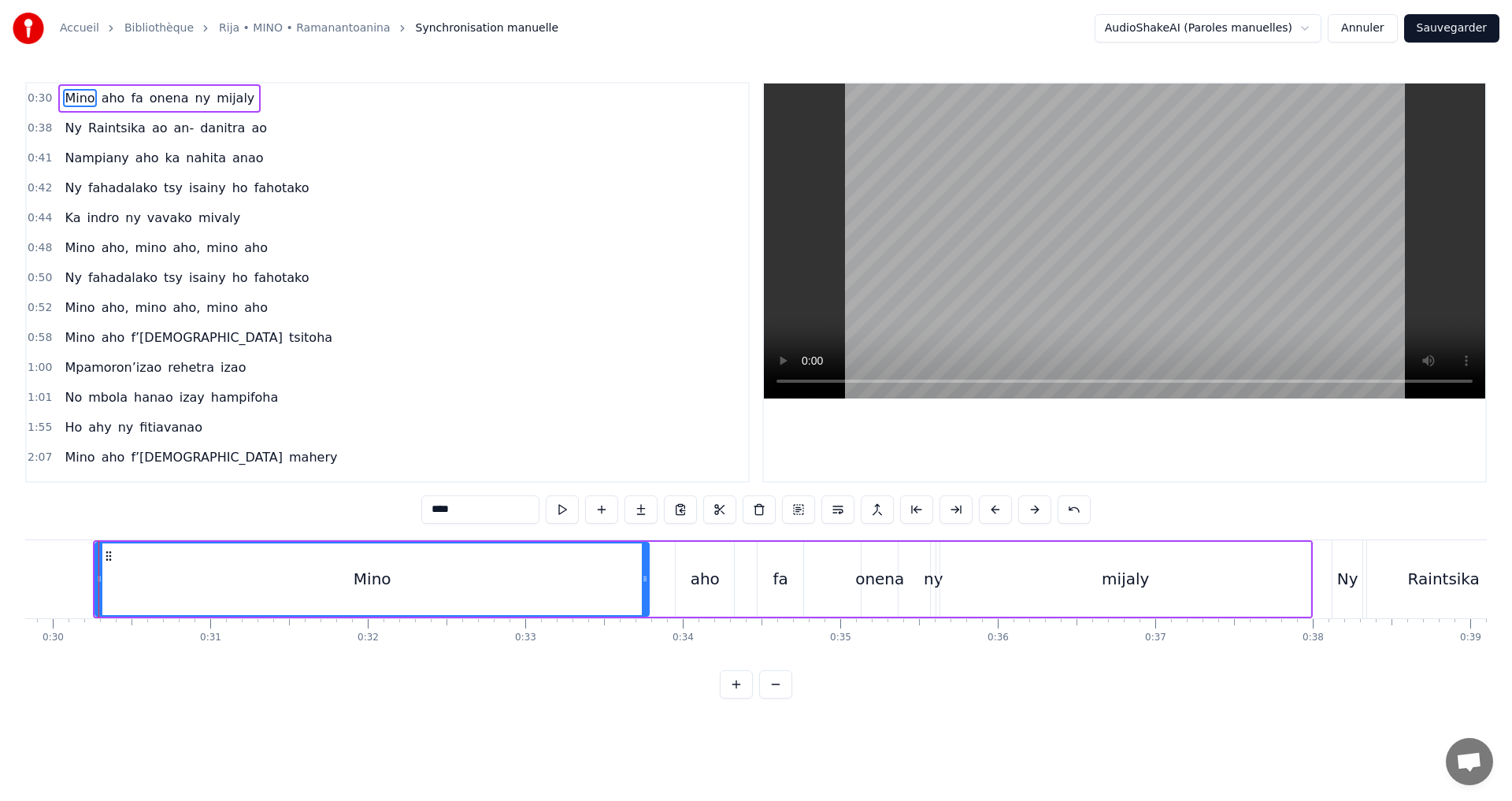
scroll to position [0, 4693]
click at [1288, 580] on div "mijaly" at bounding box center [1131, 580] width 370 height 75
type input "******"
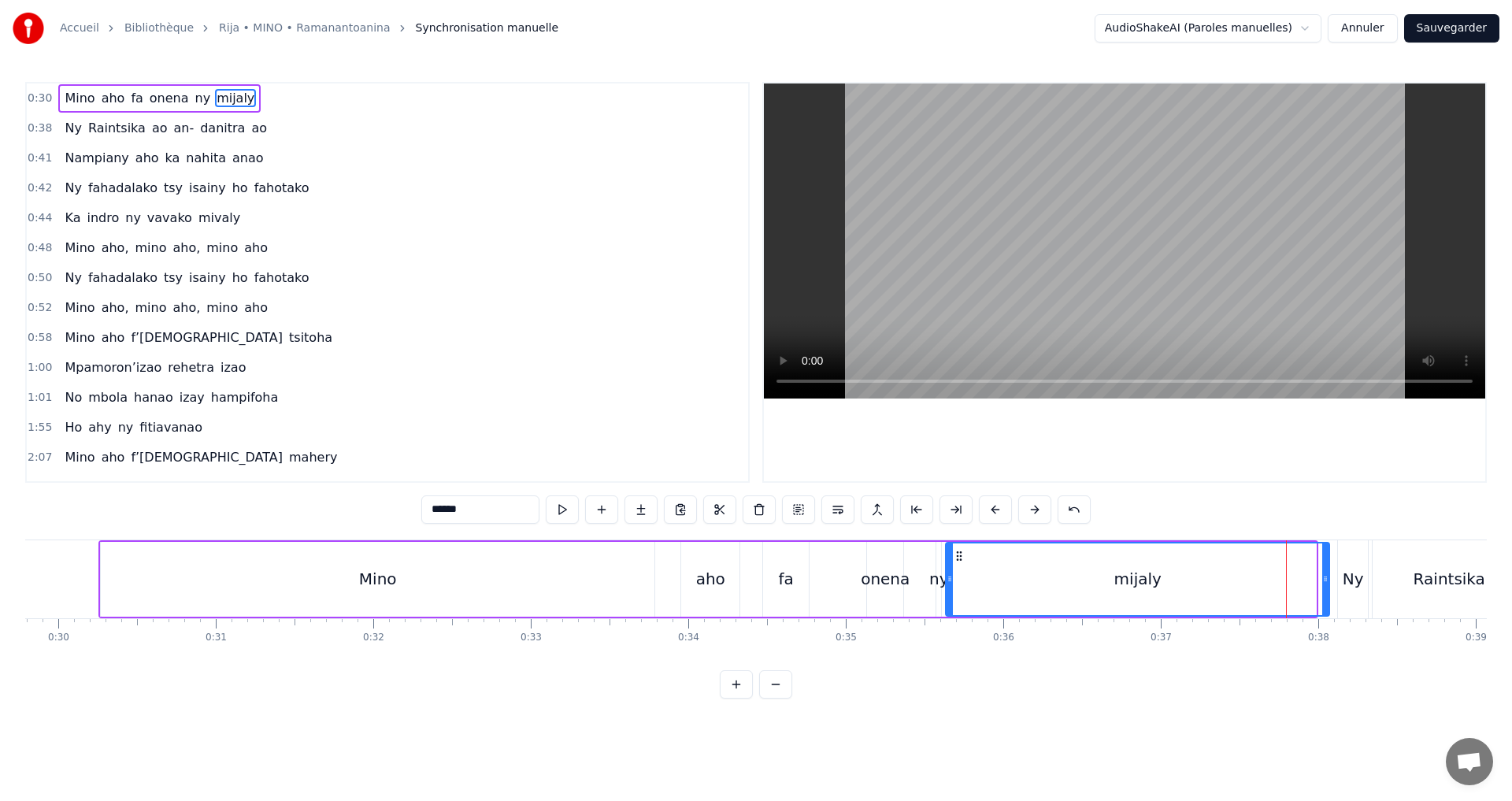
drag, startPoint x: 1312, startPoint y: 580, endPoint x: 1325, endPoint y: 579, distance: 13.0
click at [1325, 579] on icon at bounding box center [1325, 579] width 7 height 12
click at [807, 513] on button at bounding box center [798, 509] width 33 height 28
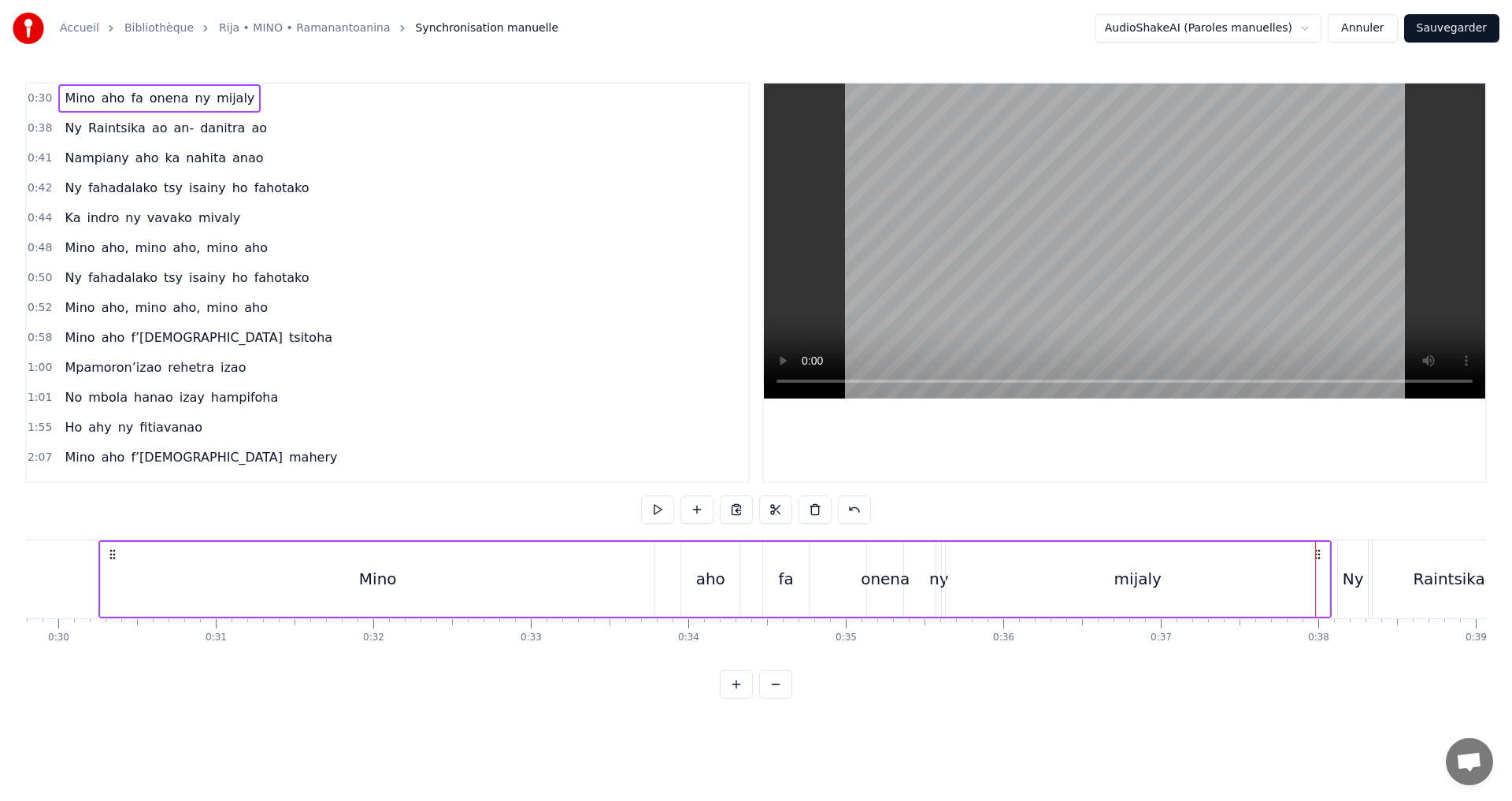
scroll to position [0, 4687]
click at [659, 514] on button at bounding box center [658, 509] width 33 height 28
click at [650, 506] on button at bounding box center [658, 509] width 33 height 28
click at [124, 553] on icon at bounding box center [117, 553] width 12 height 12
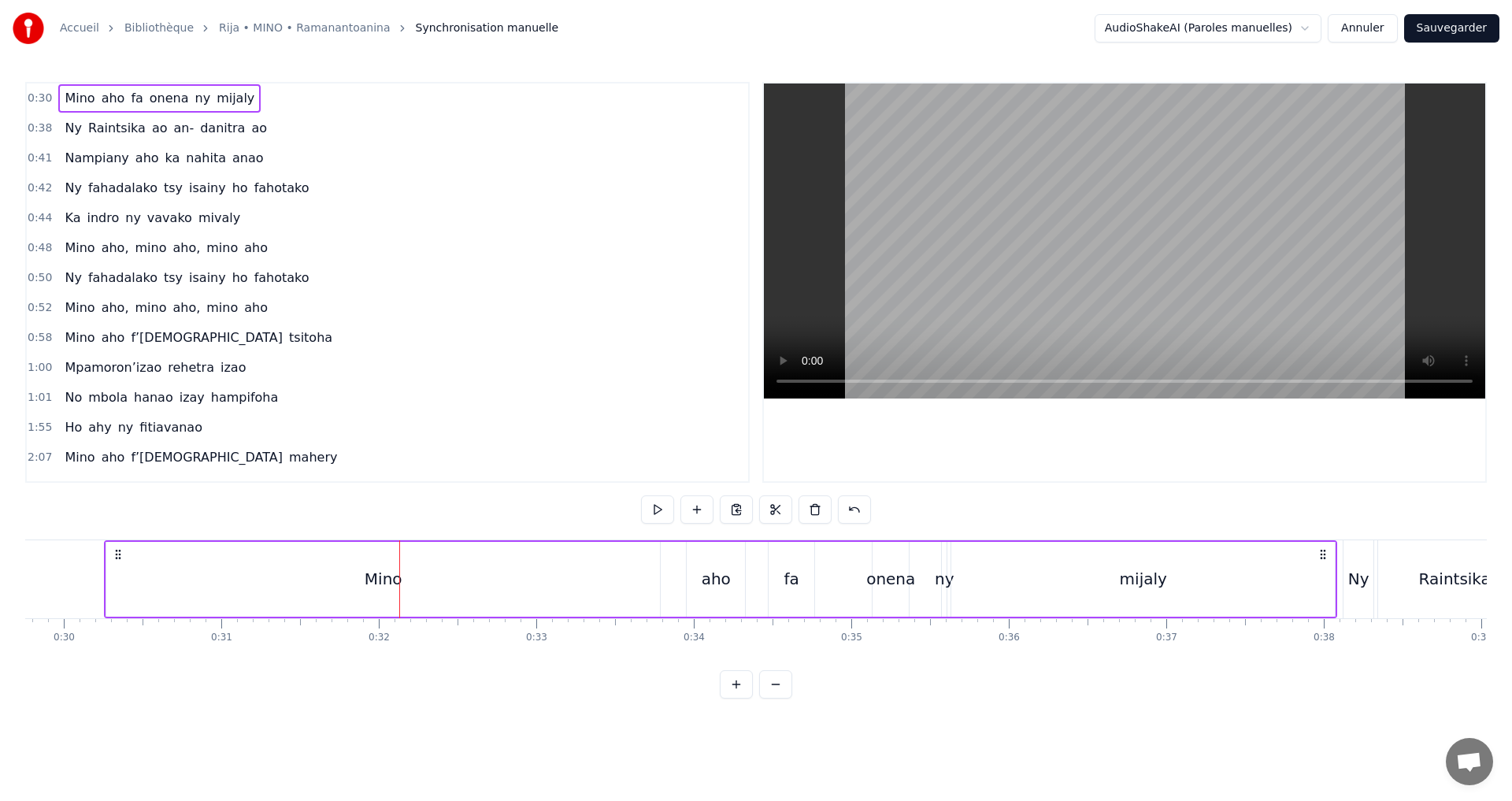
click at [117, 552] on icon at bounding box center [117, 553] width 12 height 12
click at [116, 551] on circle at bounding box center [116, 550] width 1 height 1
click at [138, 572] on div "Mino" at bounding box center [383, 580] width 553 height 75
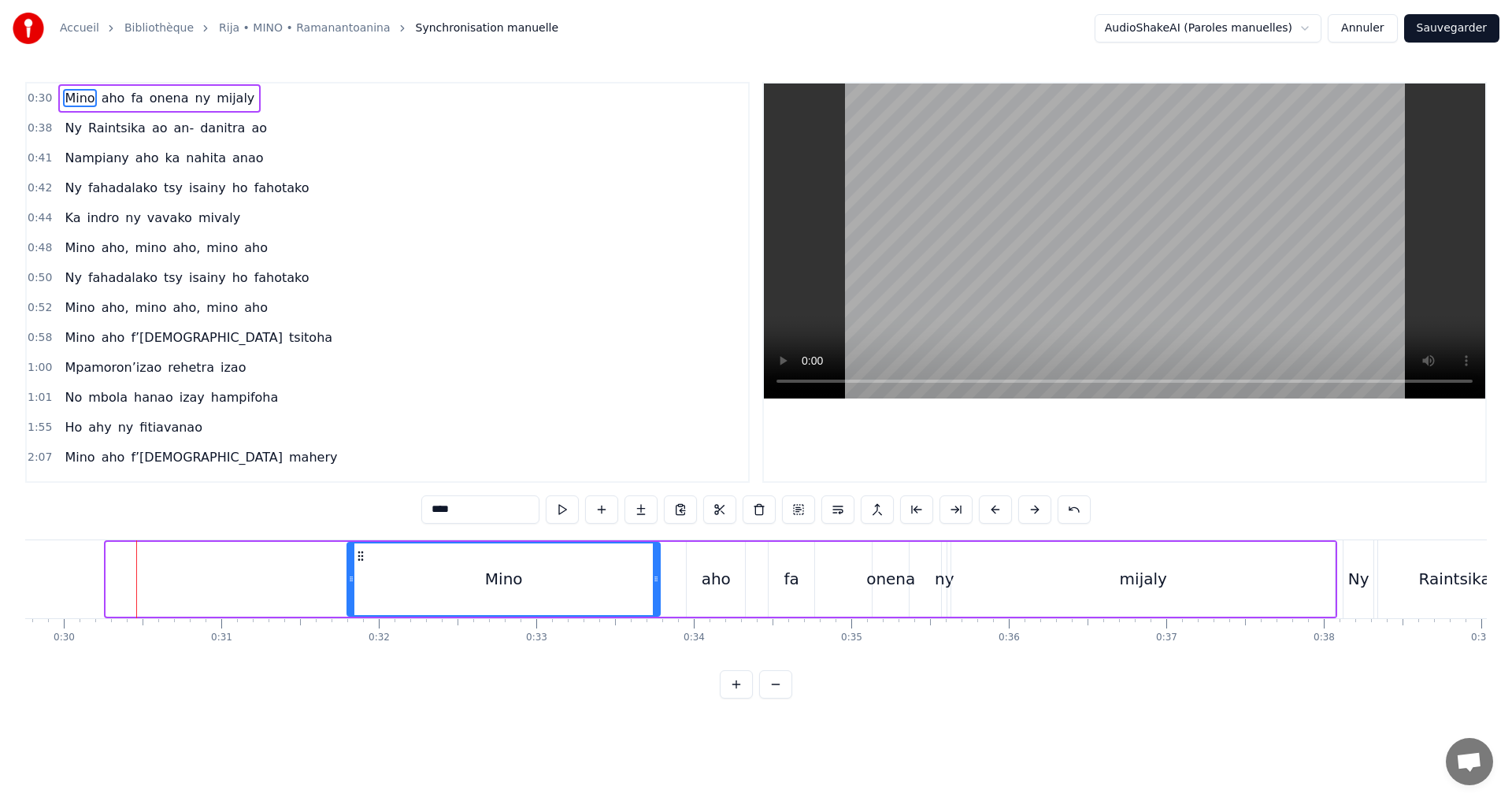
drag, startPoint x: 111, startPoint y: 584, endPoint x: 352, endPoint y: 592, distance: 241.1
click at [352, 592] on div at bounding box center [351, 579] width 7 height 71
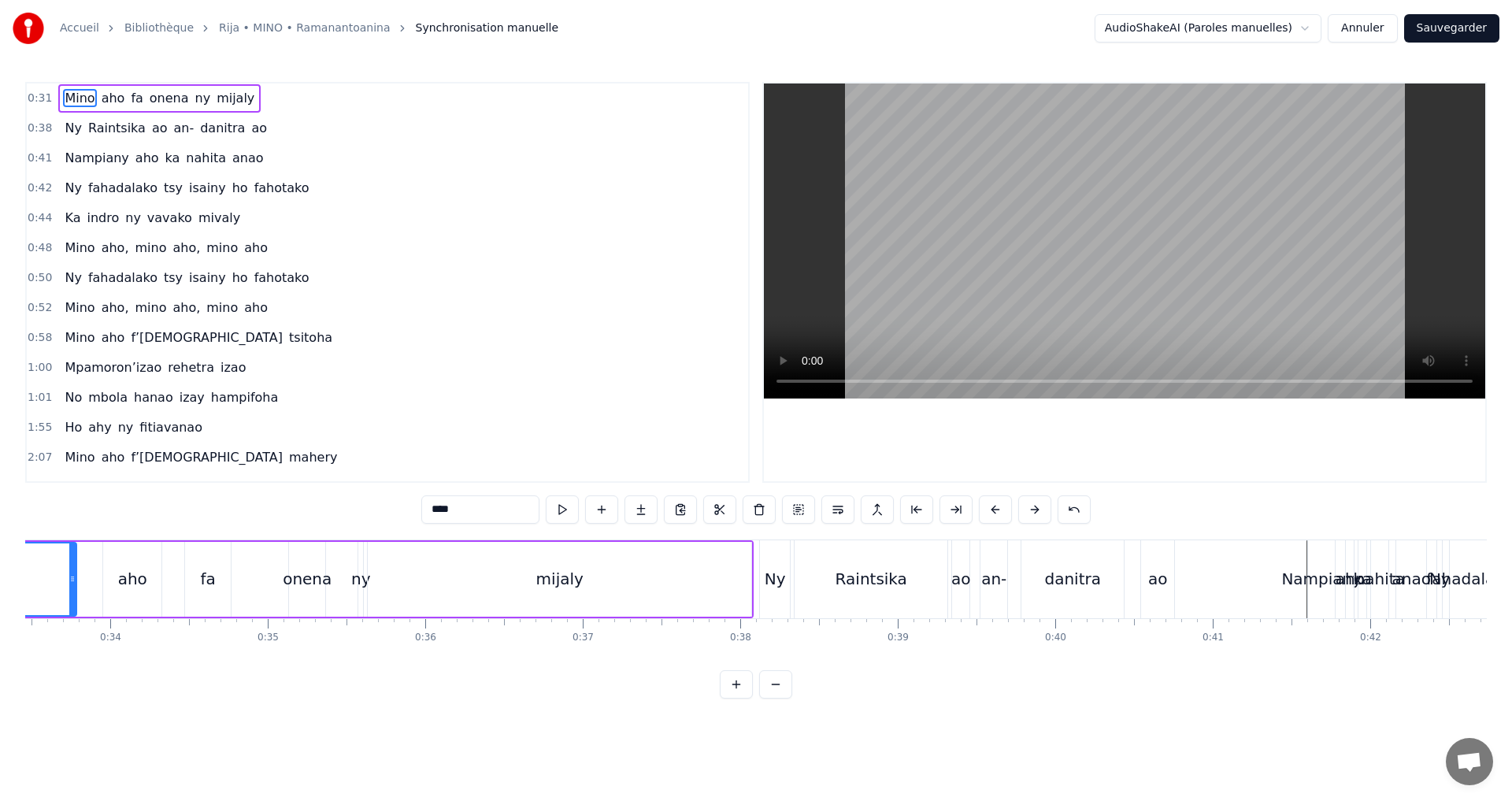
scroll to position [0, 5286]
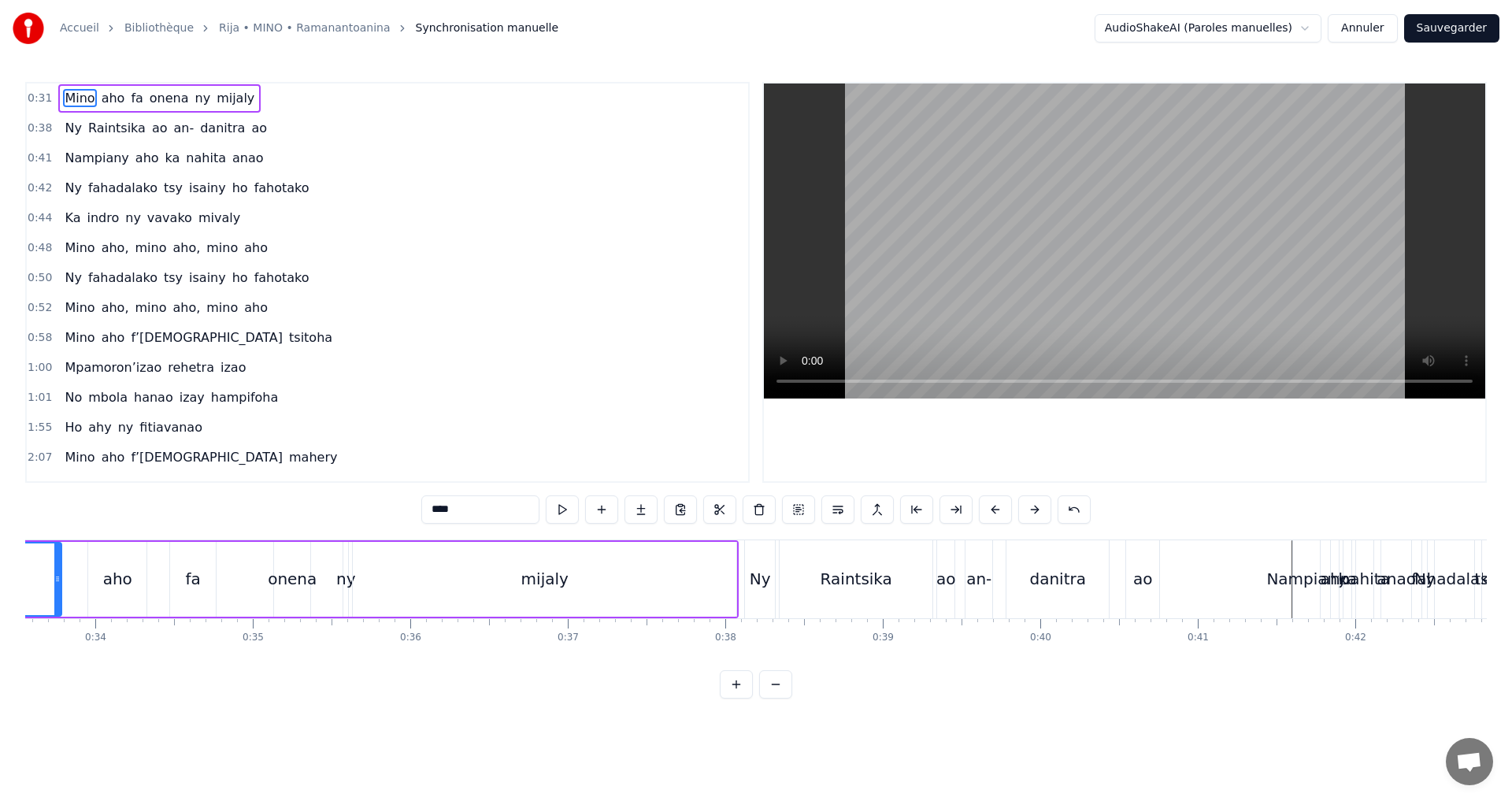
click at [686, 567] on div "mijaly" at bounding box center [544, 580] width 384 height 75
type input "******"
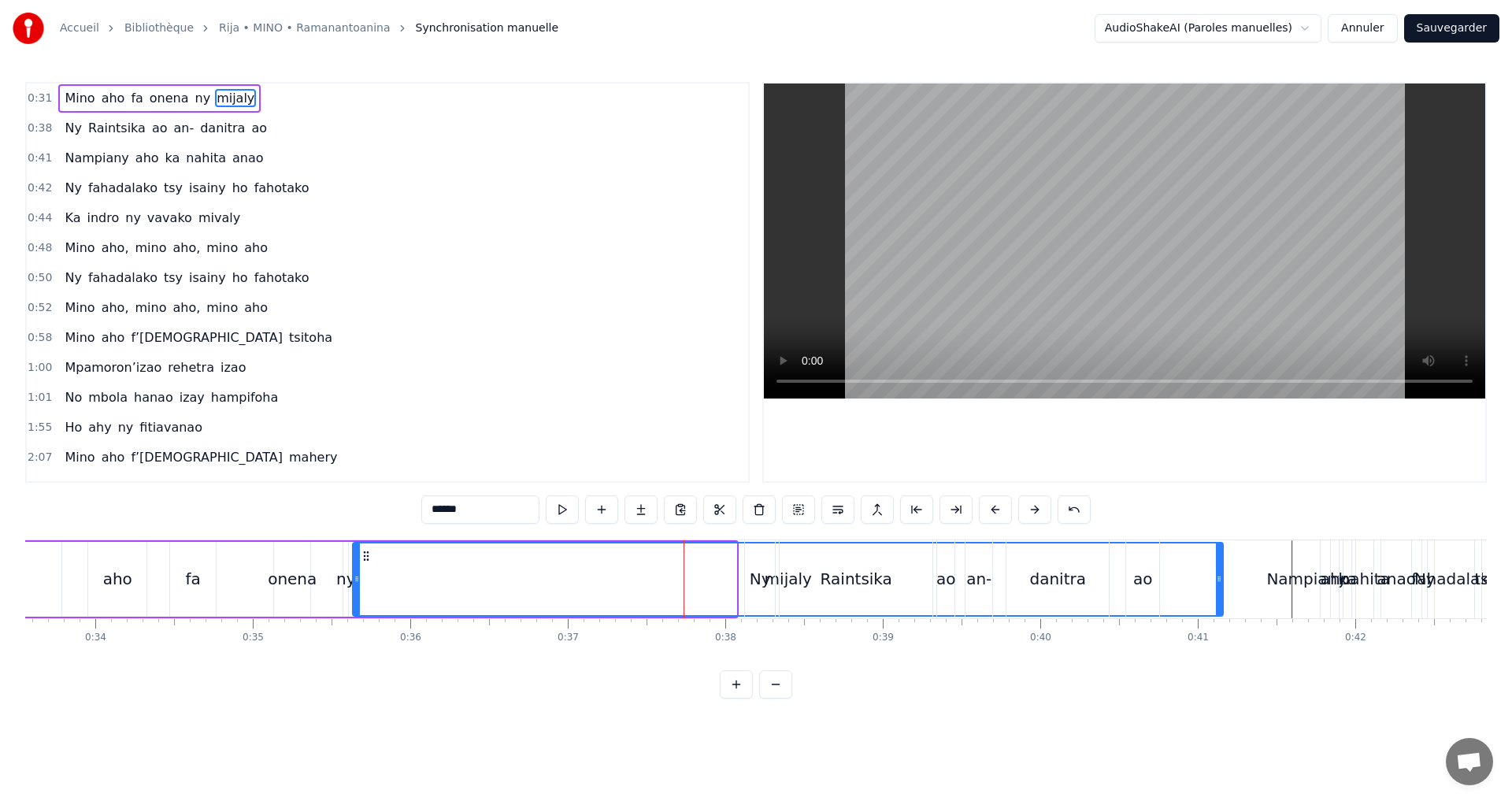
drag, startPoint x: 735, startPoint y: 580, endPoint x: 1213, endPoint y: 631, distance: 480.7
click at [1221, 634] on div "[PERSON_NAME] [PERSON_NAME] ny mijaly Ny Raintsika ao an- [PERSON_NAME] ao Namp…" at bounding box center [756, 598] width 1462 height 118
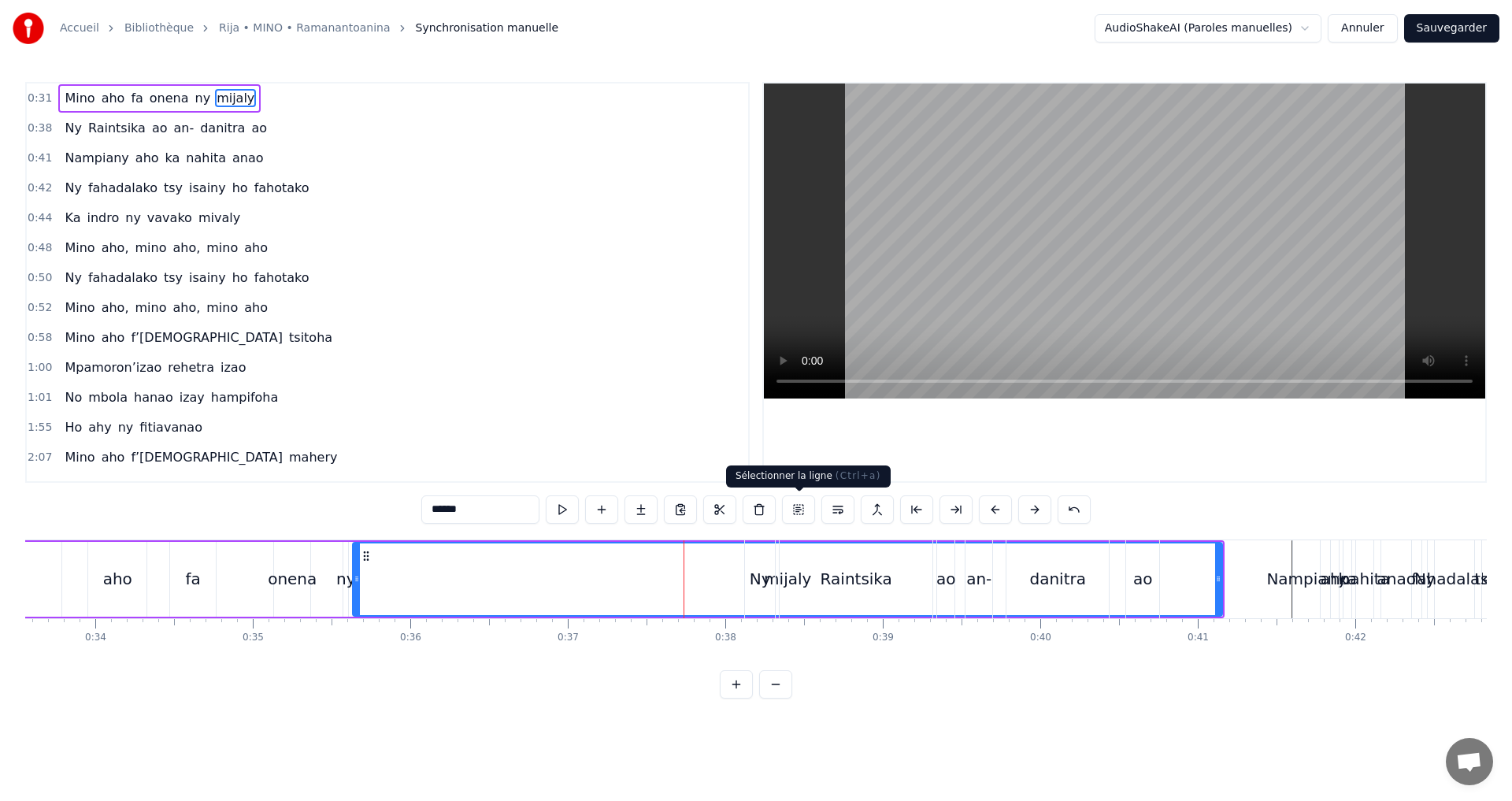
click at [802, 508] on button at bounding box center [798, 509] width 33 height 28
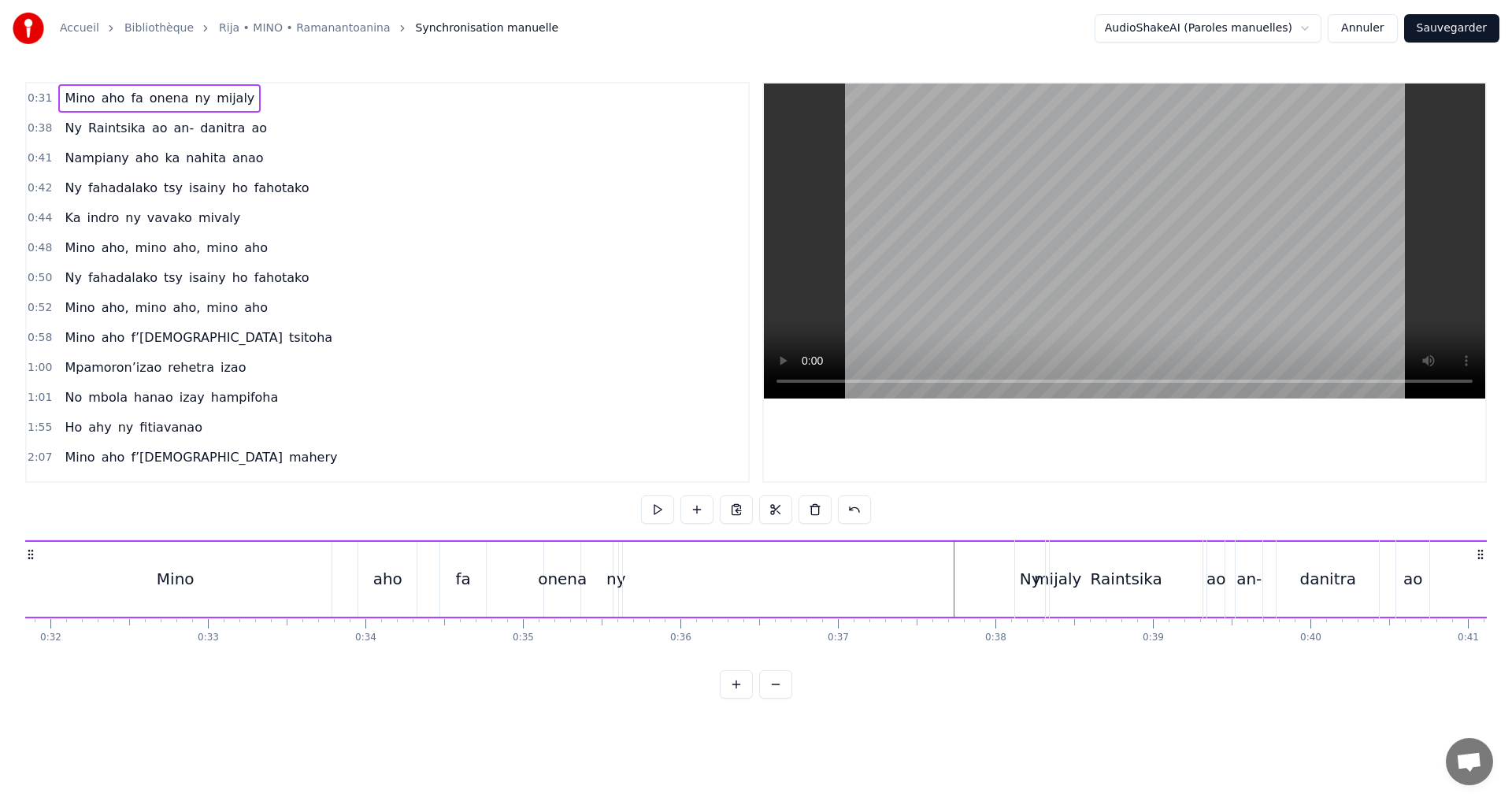
scroll to position [0, 4928]
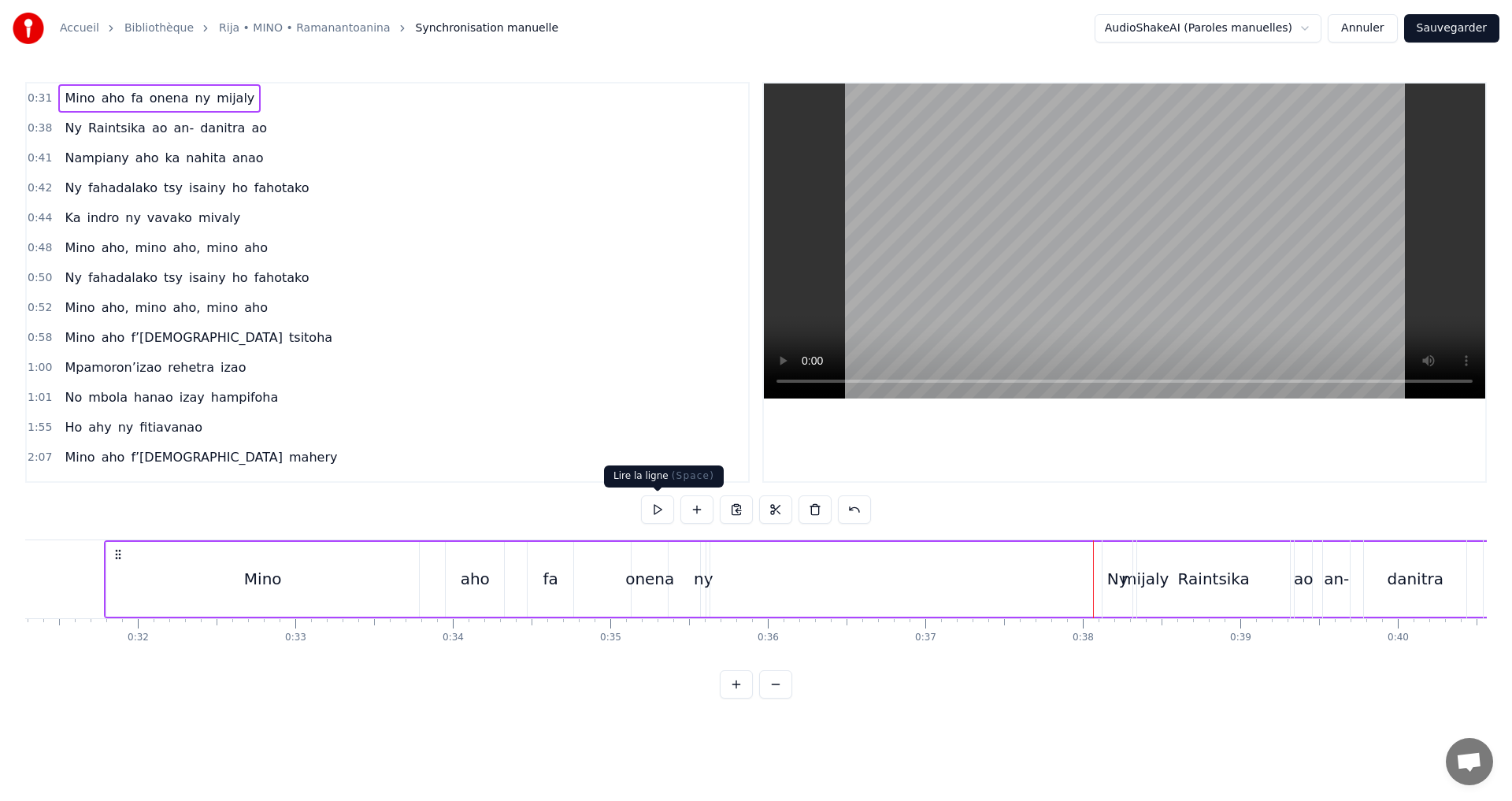
click at [657, 506] on button at bounding box center [658, 509] width 33 height 28
click at [657, 504] on button at bounding box center [658, 509] width 33 height 28
click at [173, 558] on div "Mino" at bounding box center [262, 580] width 312 height 75
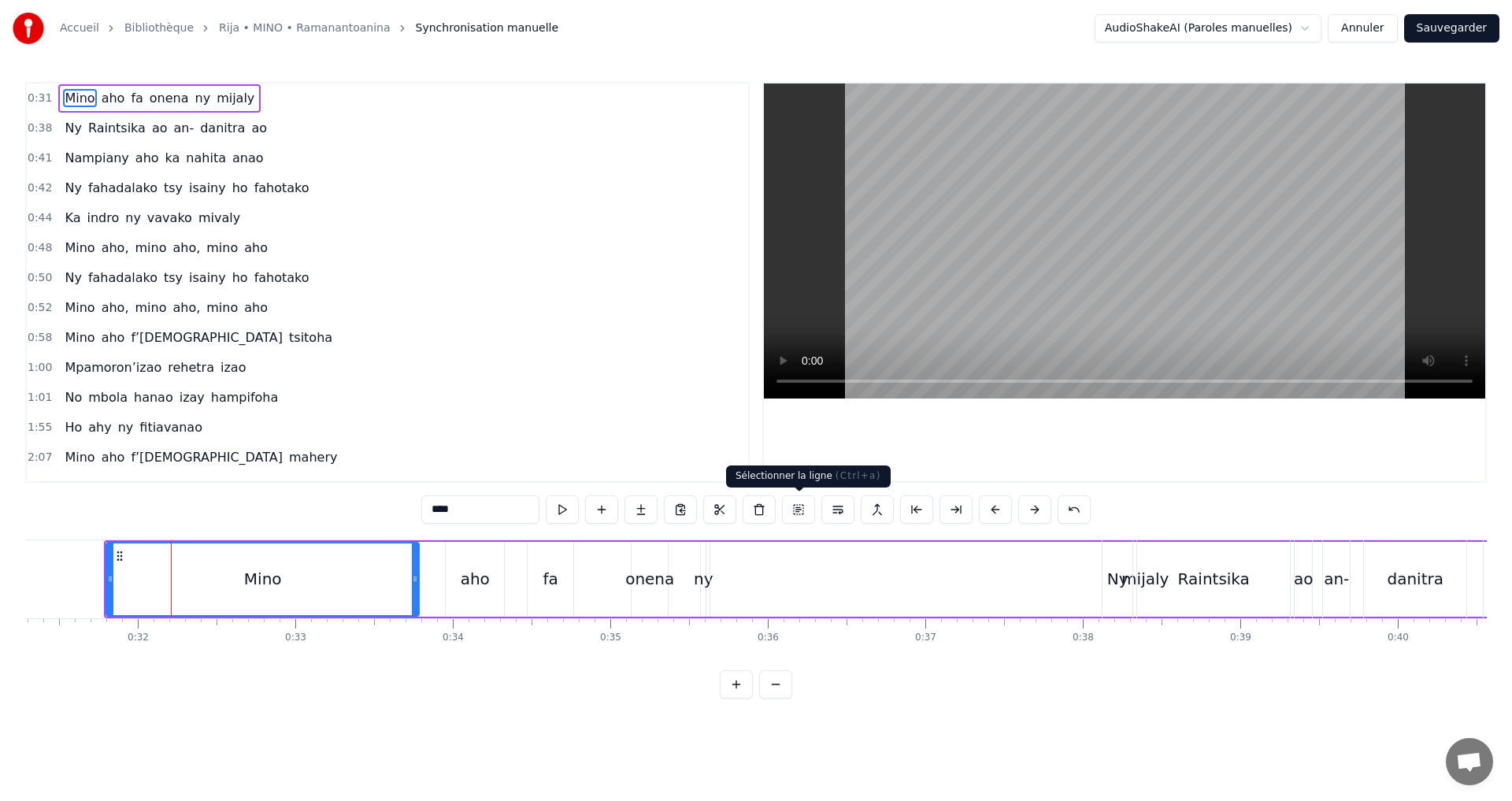
click at [802, 516] on button at bounding box center [798, 509] width 33 height 28
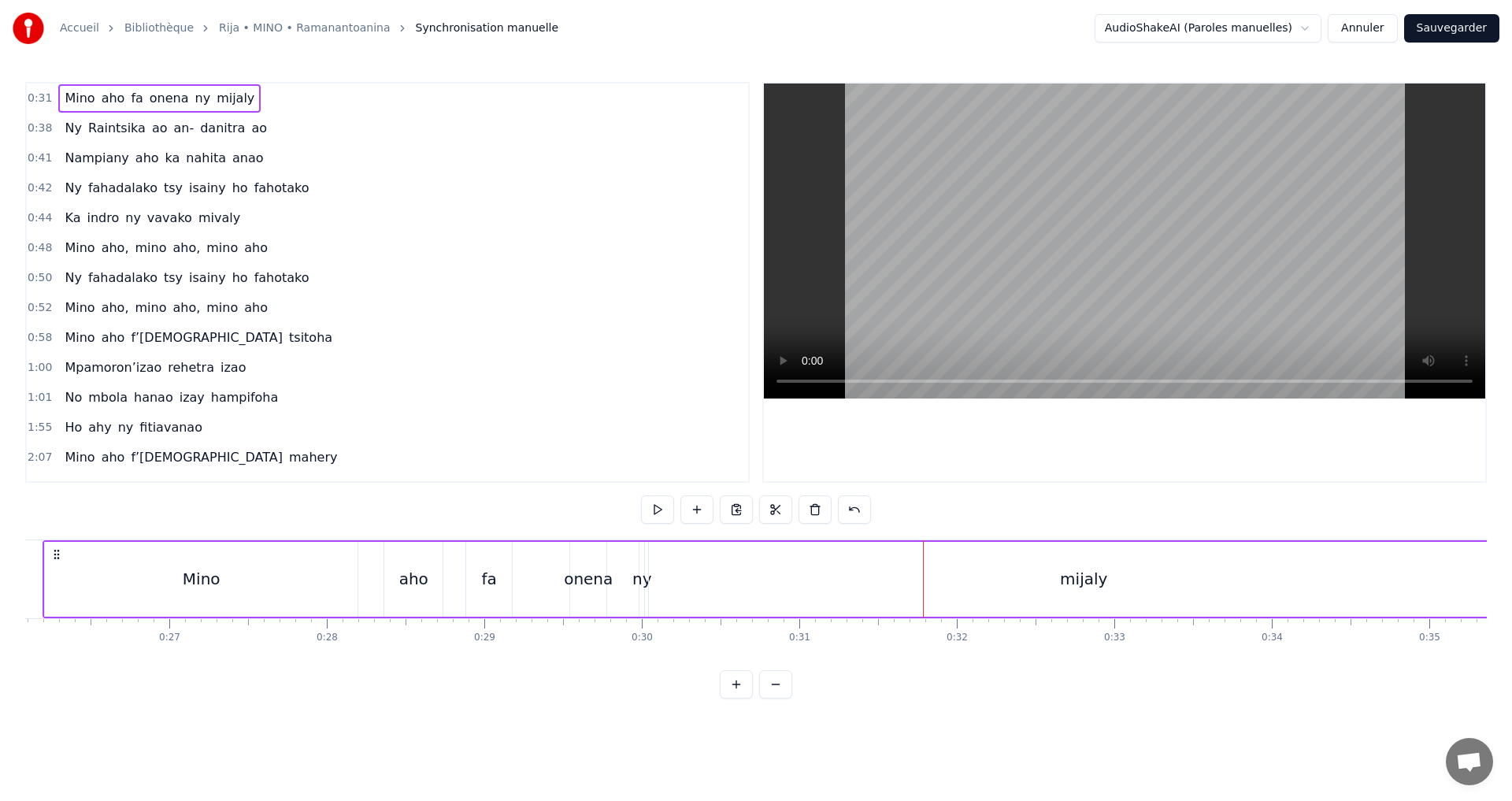
drag, startPoint x: 115, startPoint y: 551, endPoint x: 76, endPoint y: 556, distance: 39.3
click at [76, 556] on div "Mino aho fa onena ny mijaly" at bounding box center [781, 579] width 1478 height 78
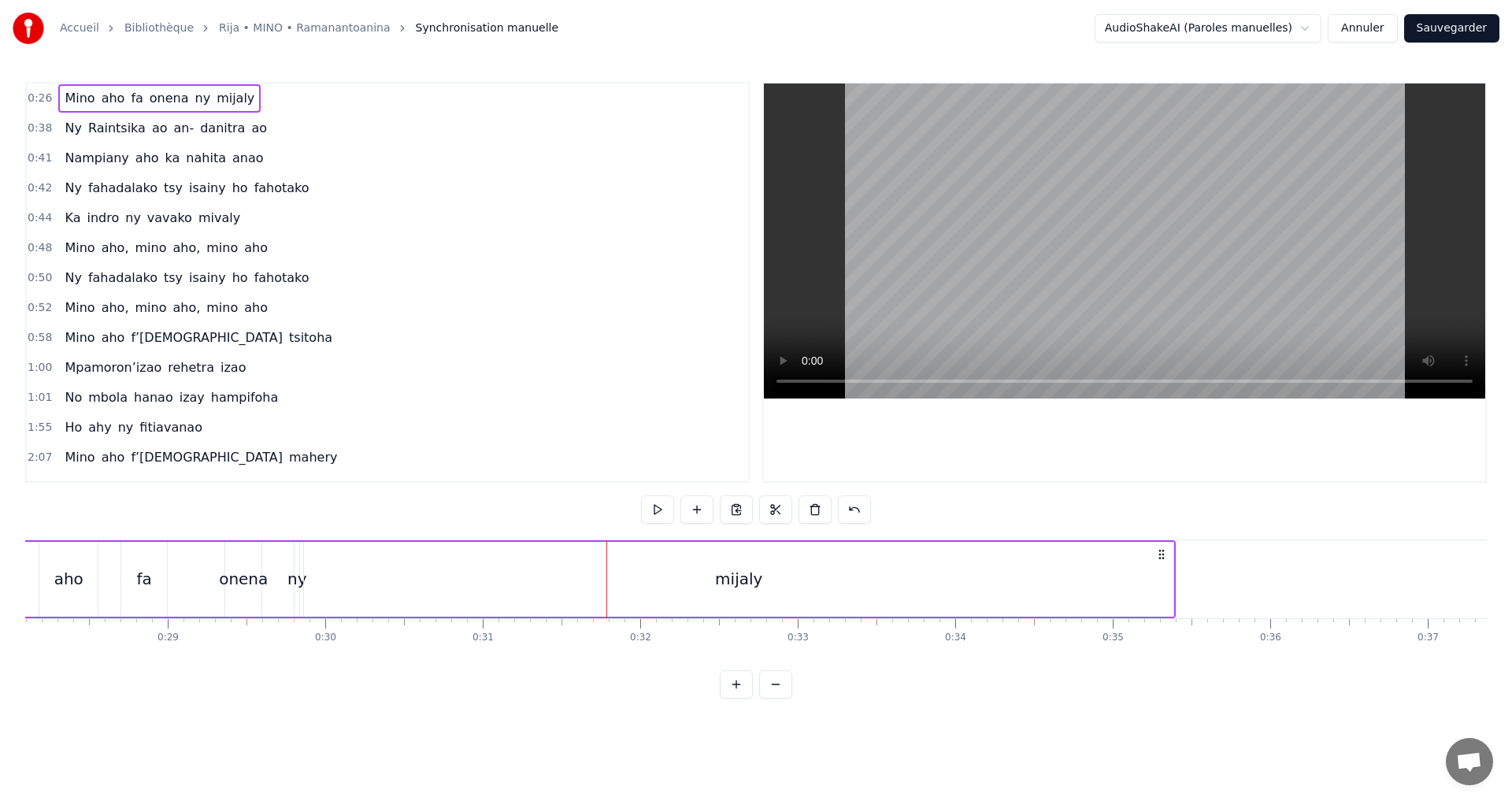
scroll to position [0, 4431]
click at [691, 569] on div "mijaly" at bounding box center [733, 580] width 869 height 75
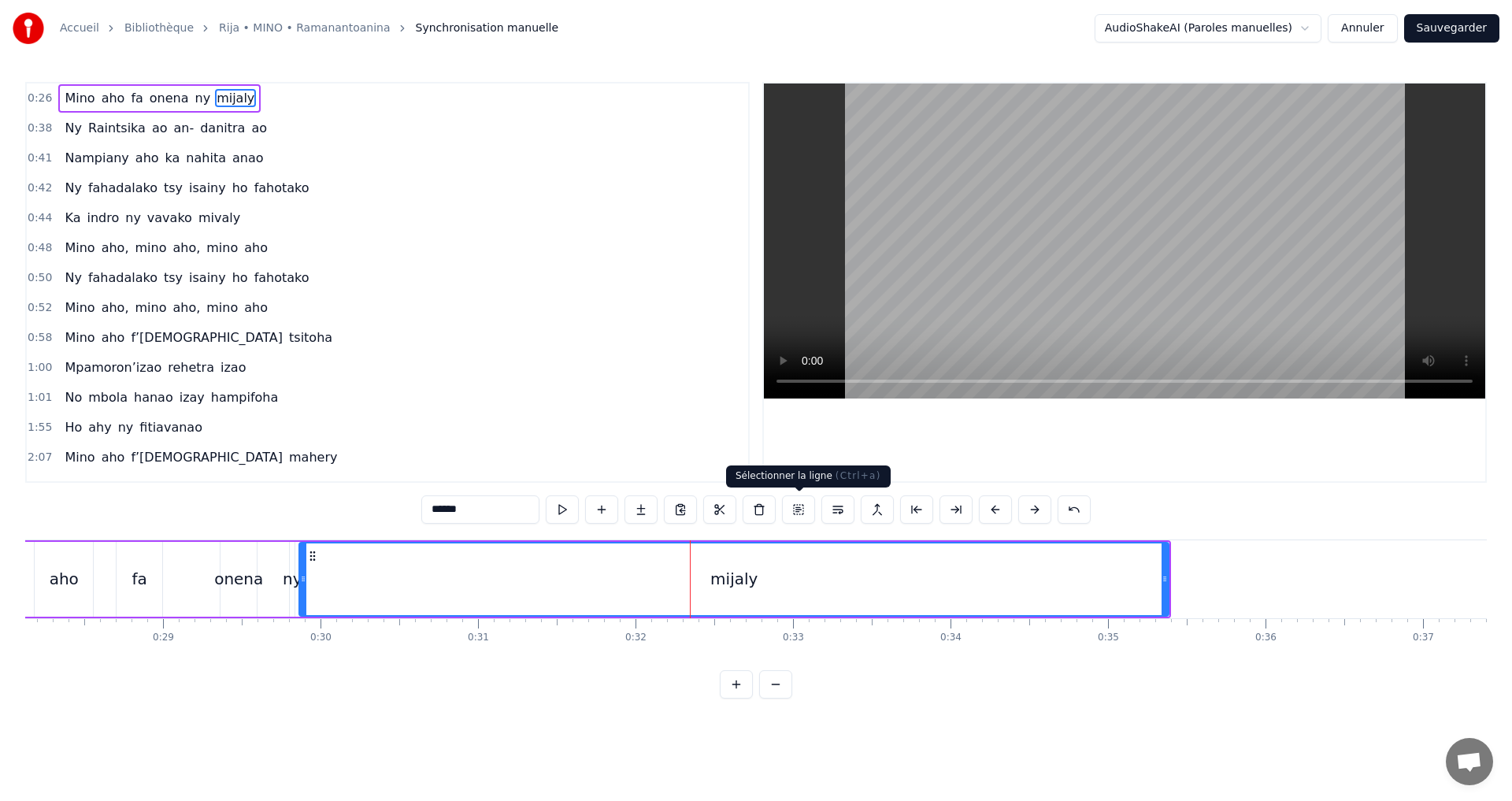
click at [800, 508] on button at bounding box center [798, 509] width 33 height 28
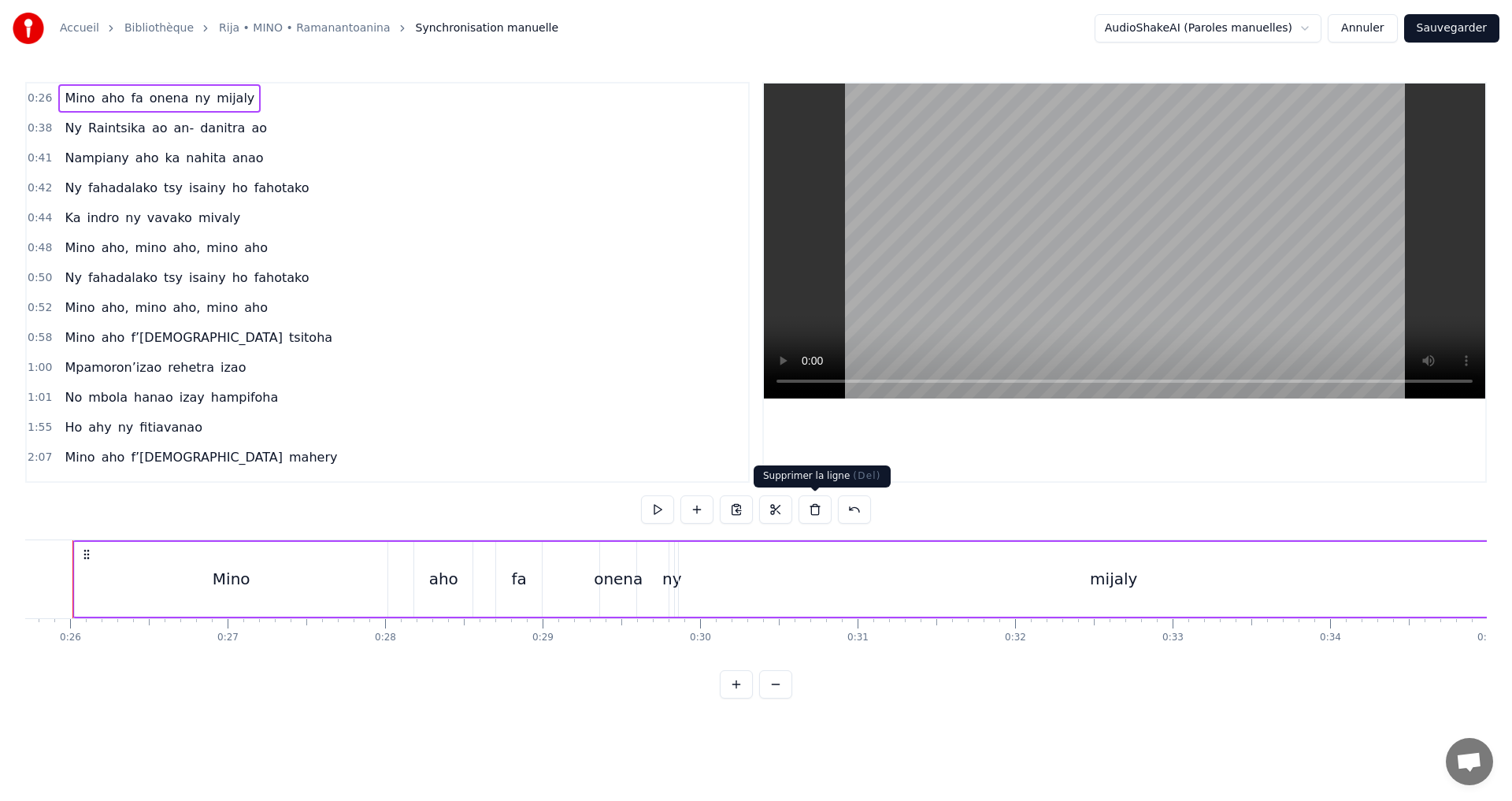
scroll to position [0, 4019]
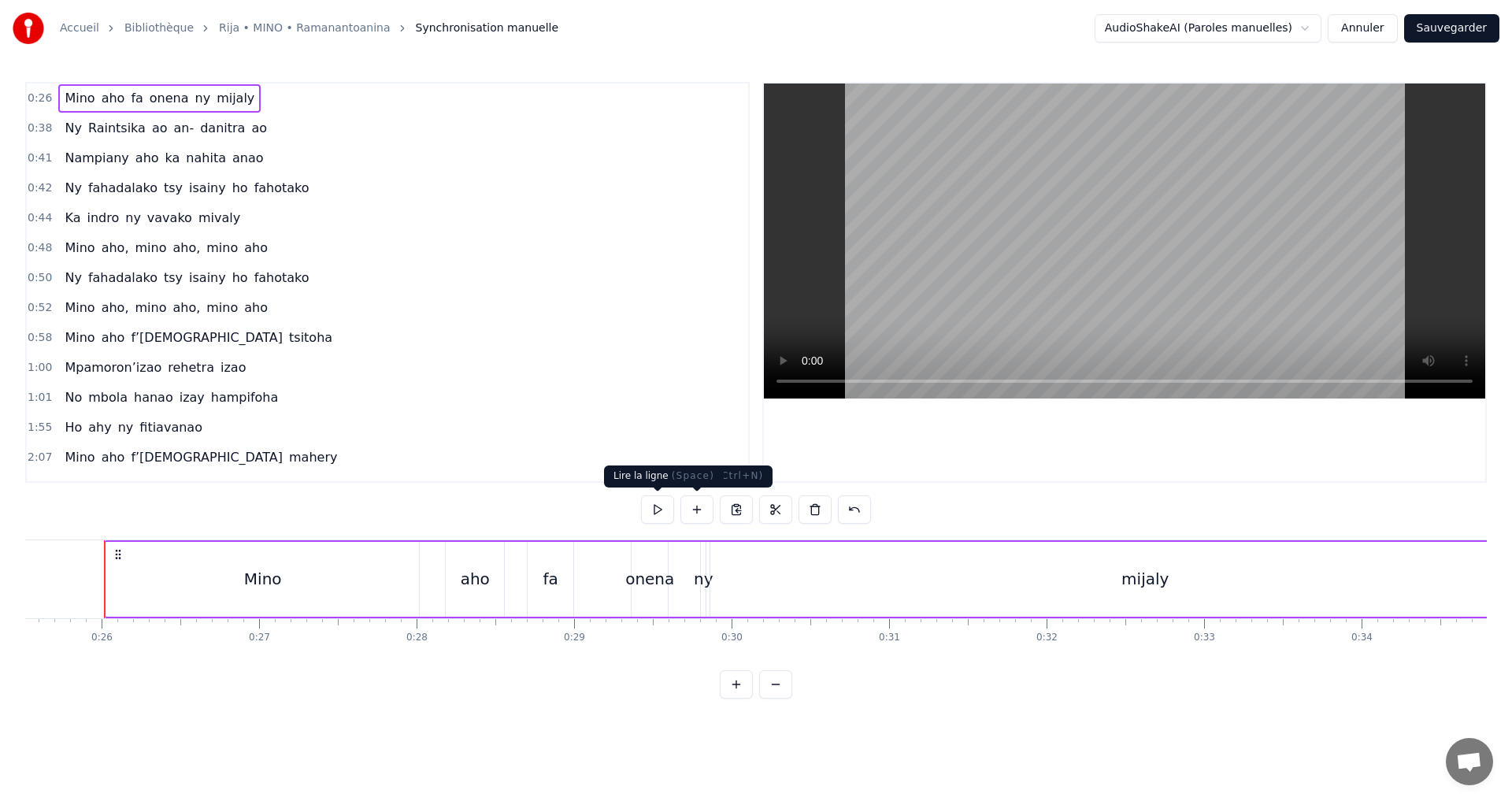
click at [663, 510] on button at bounding box center [658, 509] width 33 height 28
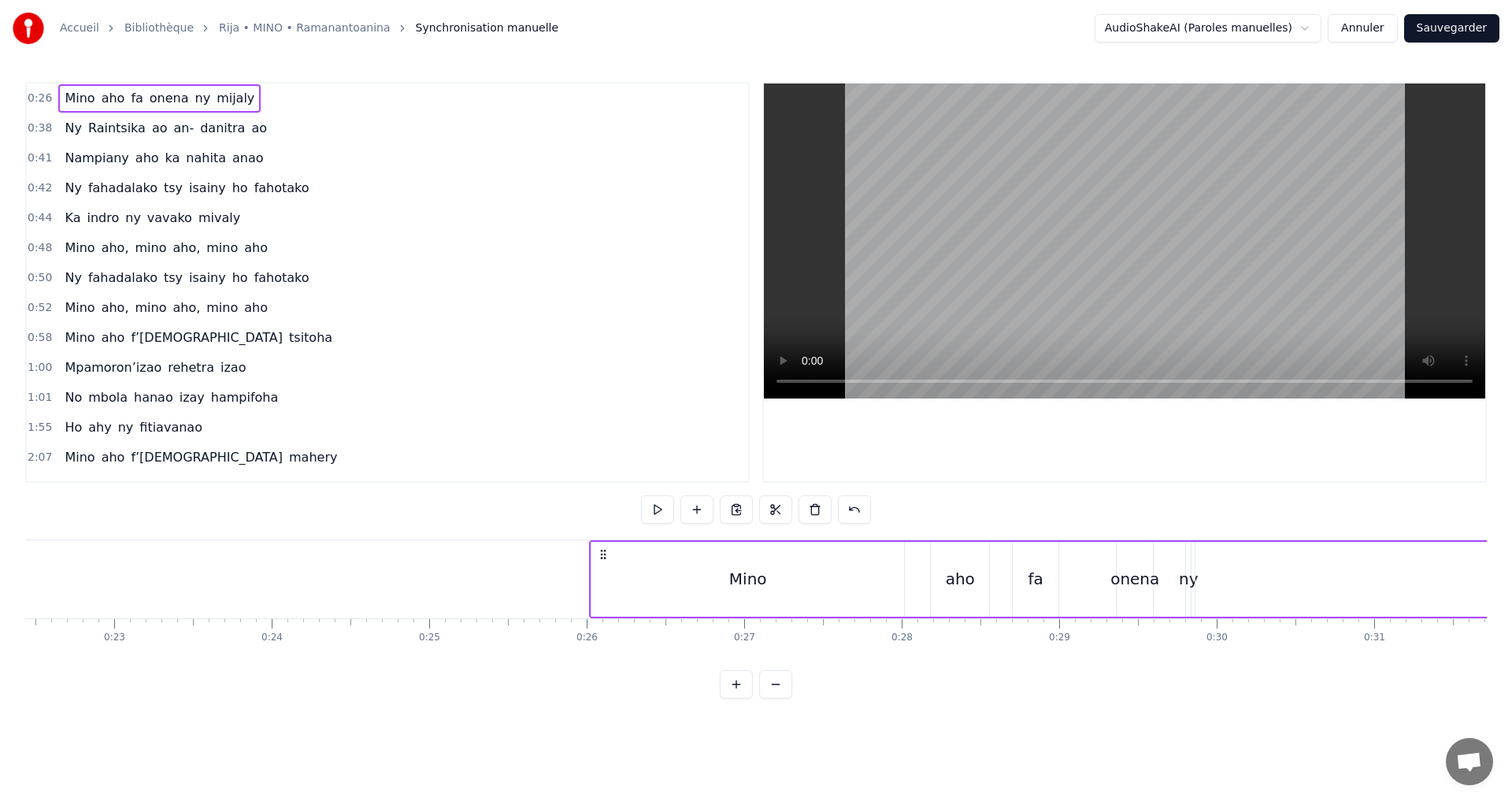
scroll to position [0, 1899]
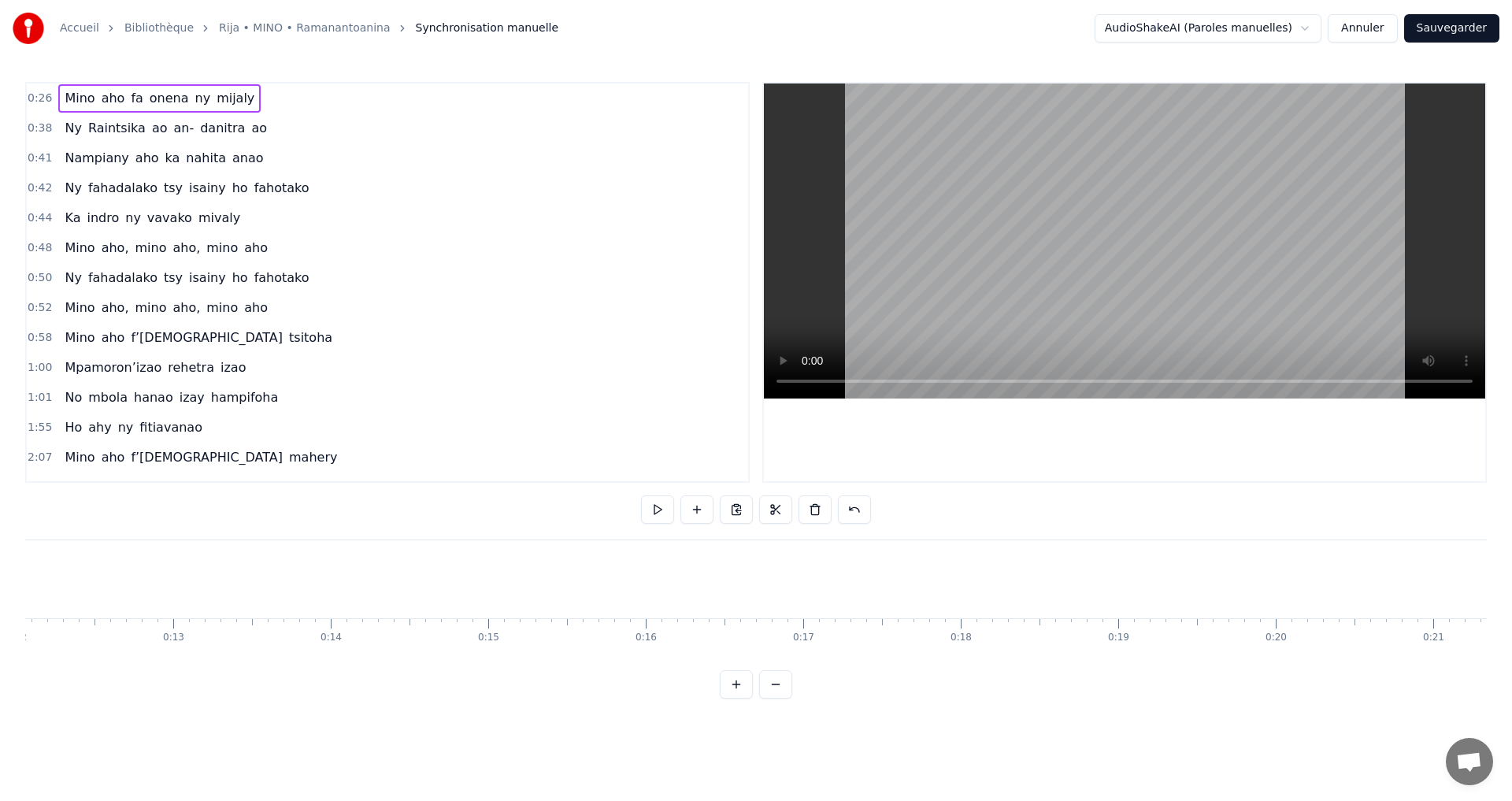
drag, startPoint x: 198, startPoint y: 681, endPoint x: 217, endPoint y: 681, distance: 19.0
click at [215, 681] on div "0:26 [PERSON_NAME] [PERSON_NAME] ny mijaly 0:38 Ny Raintsika ao an- [PERSON_NAM…" at bounding box center [756, 390] width 1462 height 617
drag, startPoint x: 244, startPoint y: 681, endPoint x: 271, endPoint y: 691, distance: 28.8
click at [271, 691] on div "0:26 [PERSON_NAME] [PERSON_NAME] ny mijaly 0:38 Ny Raintsika ao an- [PERSON_NAM…" at bounding box center [756, 390] width 1462 height 617
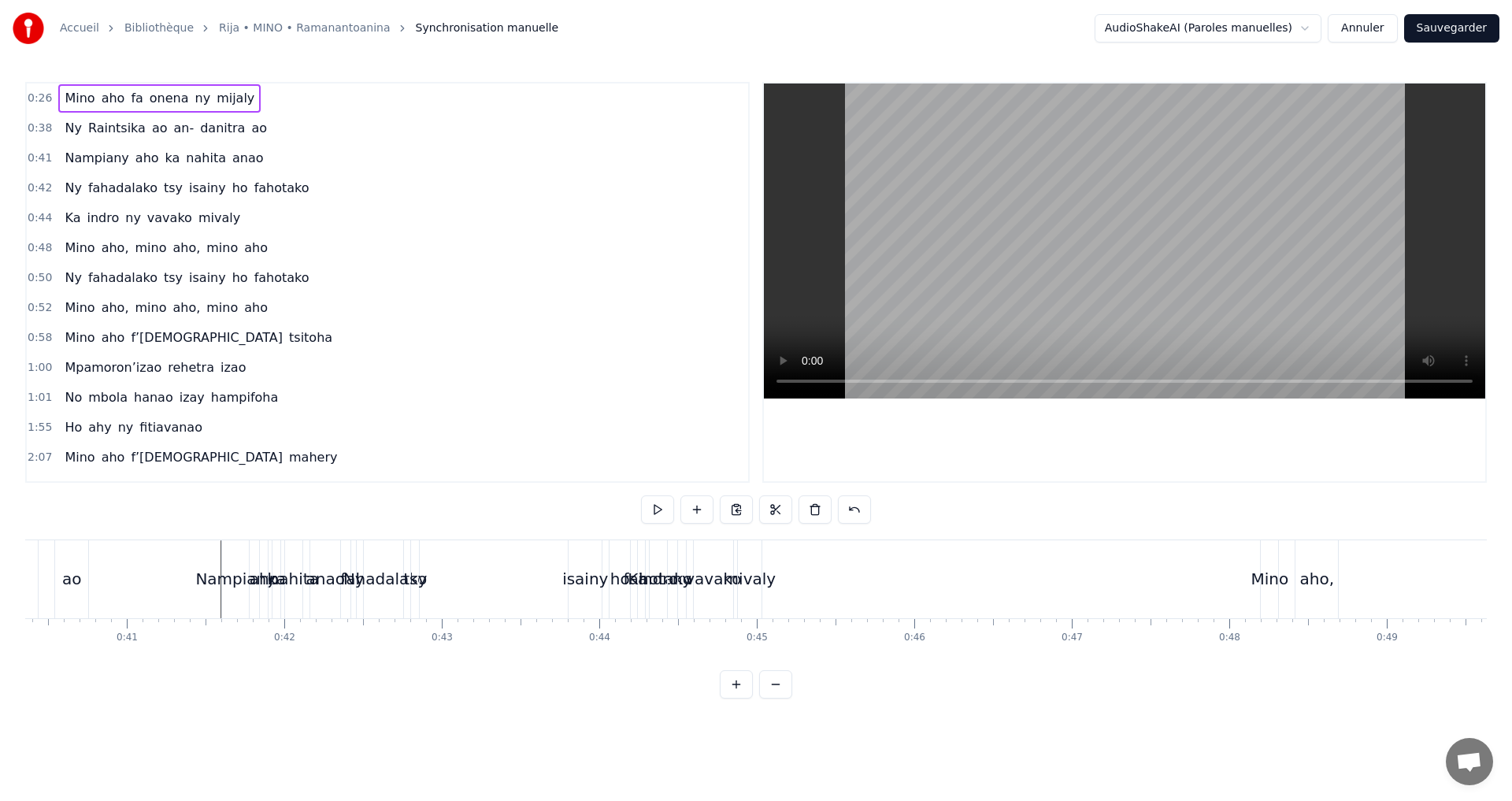
scroll to position [0, 6429]
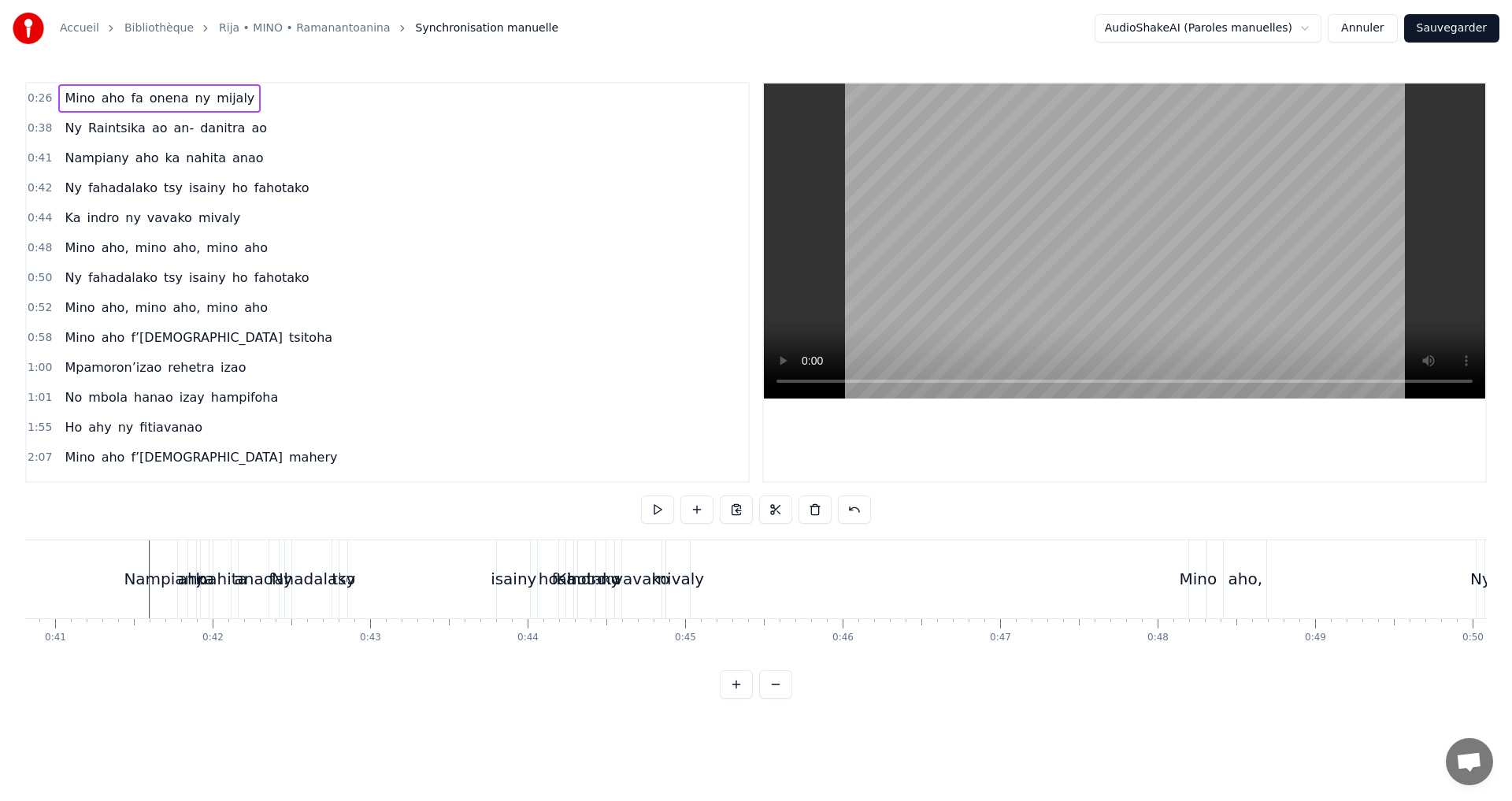
click at [1293, 32] on html "Accueil Bibliothèque Rija • MINO • Ramanantoanina Synchronisation manuelle Audi…" at bounding box center [756, 362] width 1512 height 724
click at [1297, 23] on html "Accueil Bibliothèque Rija • MINO • Ramanantoanina Synchronisation manuelle Audi…" at bounding box center [756, 362] width 1512 height 724
click at [1300, 24] on html "Accueil Bibliothèque Rija • MINO • Ramanantoanina Synchronisation manuelle Audi…" at bounding box center [756, 362] width 1512 height 724
click at [1394, 17] on html "Accueil Bibliothèque Rija • MINO • Ramanantoanina Synchronisation manuelle Audi…" at bounding box center [756, 362] width 1512 height 724
click at [1390, 20] on button "Annuler" at bounding box center [1363, 28] width 69 height 28
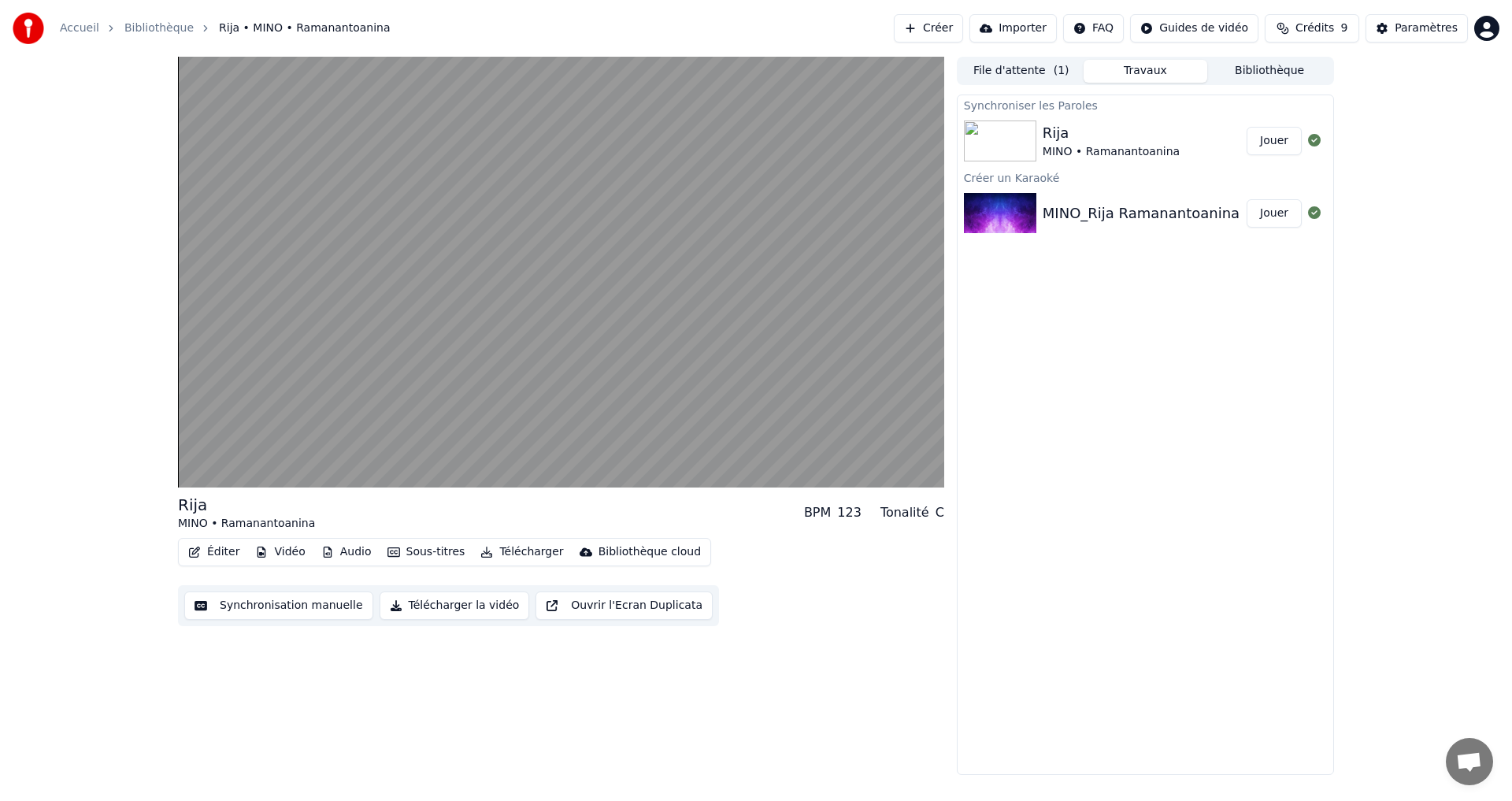
click at [428, 548] on button "Sous-titres" at bounding box center [426, 552] width 91 height 23
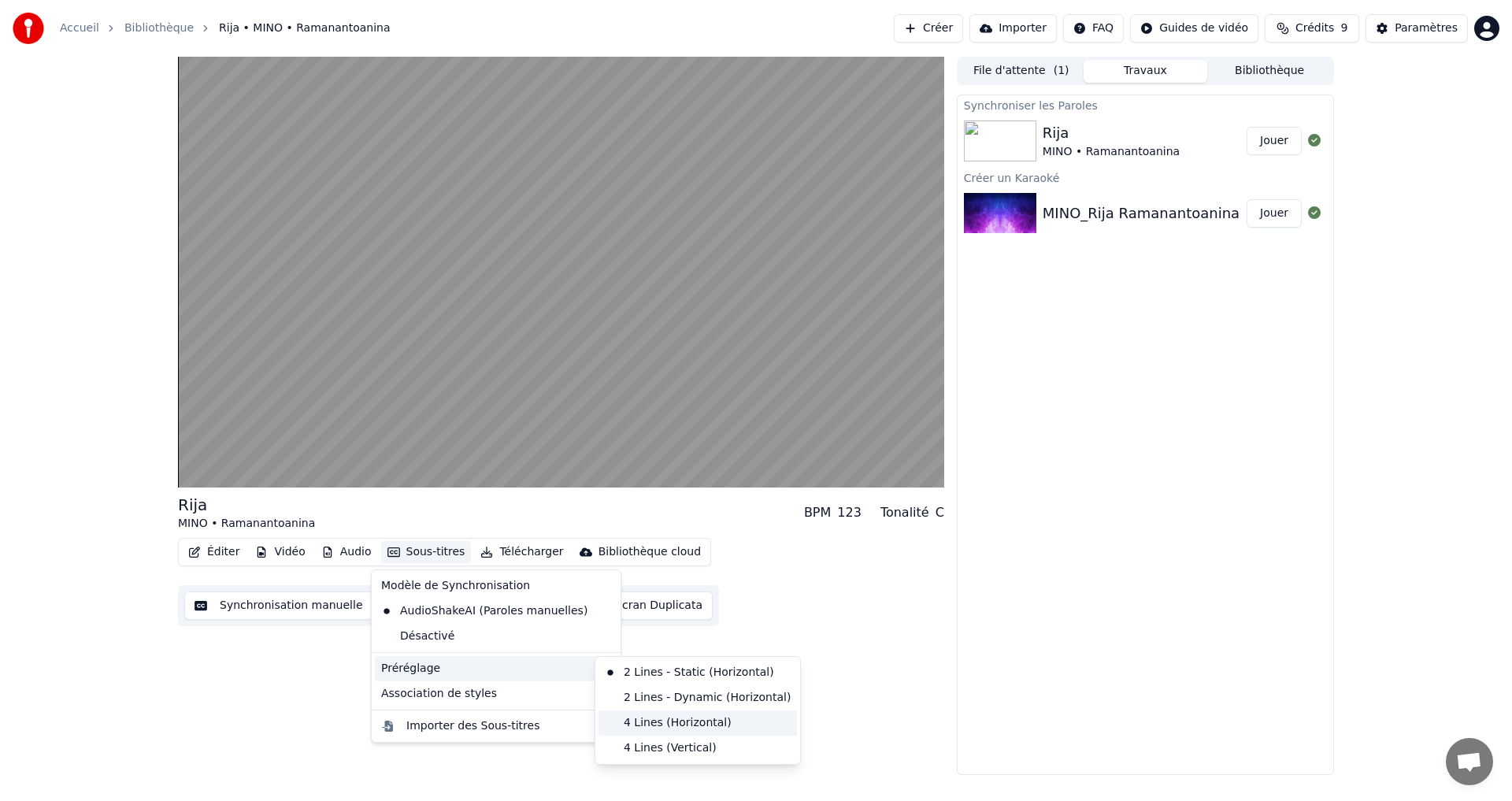
click at [649, 719] on div "4 Lines (Horizontal)" at bounding box center [698, 722] width 199 height 25
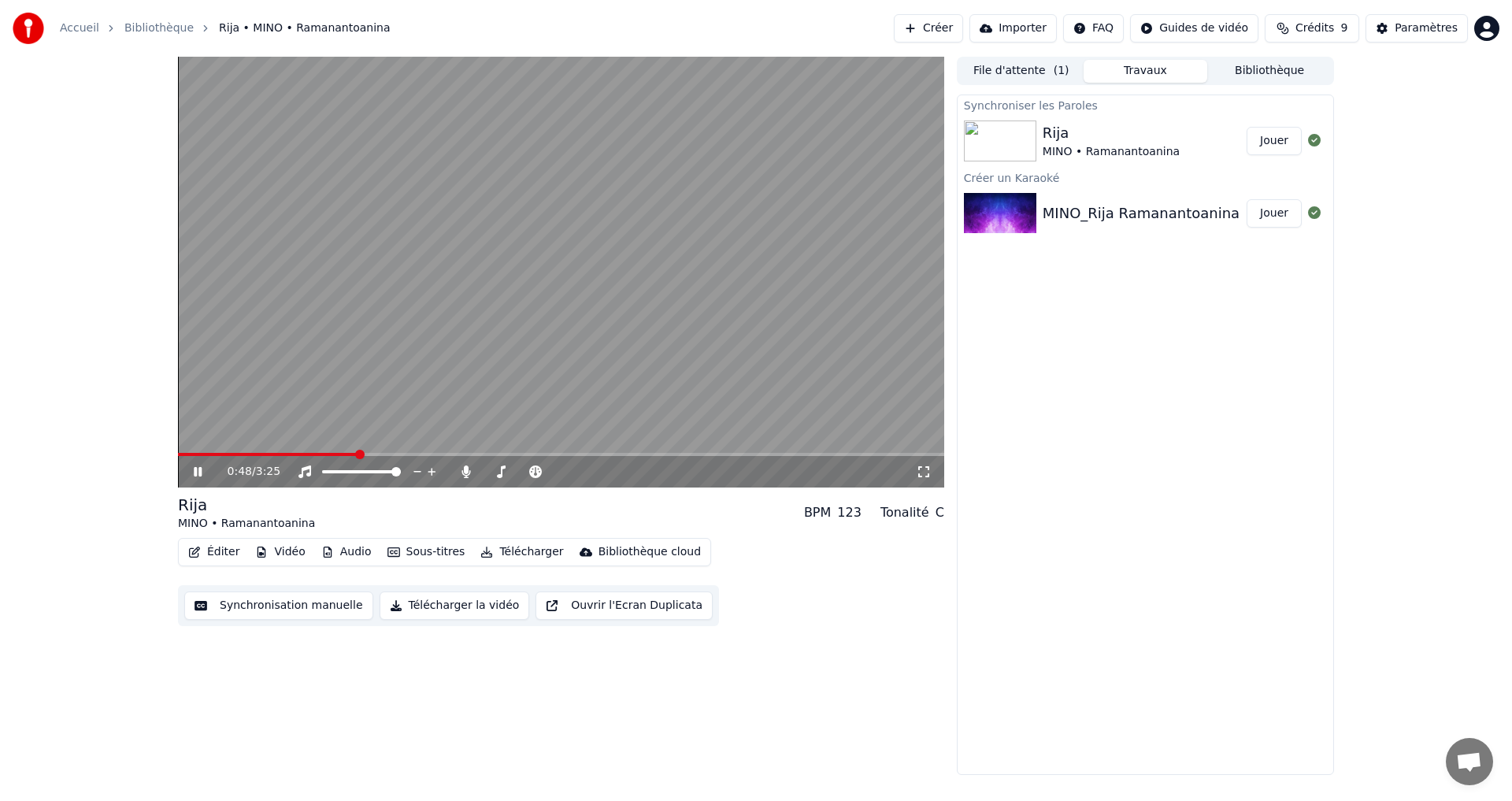
click at [199, 468] on icon at bounding box center [208, 471] width 37 height 12
click at [287, 602] on button "Synchronisation manuelle" at bounding box center [280, 606] width 189 height 28
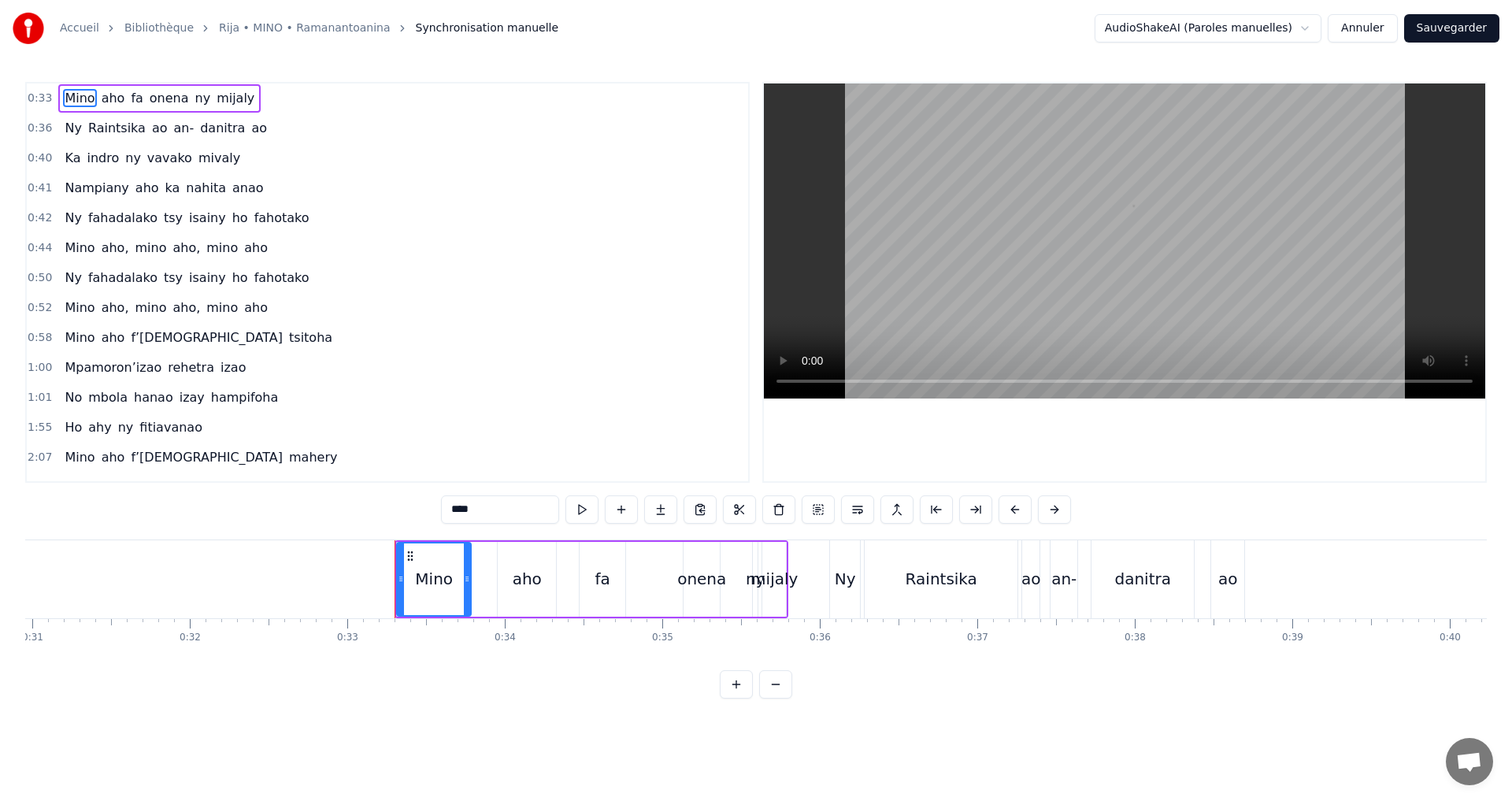
scroll to position [0, 5167]
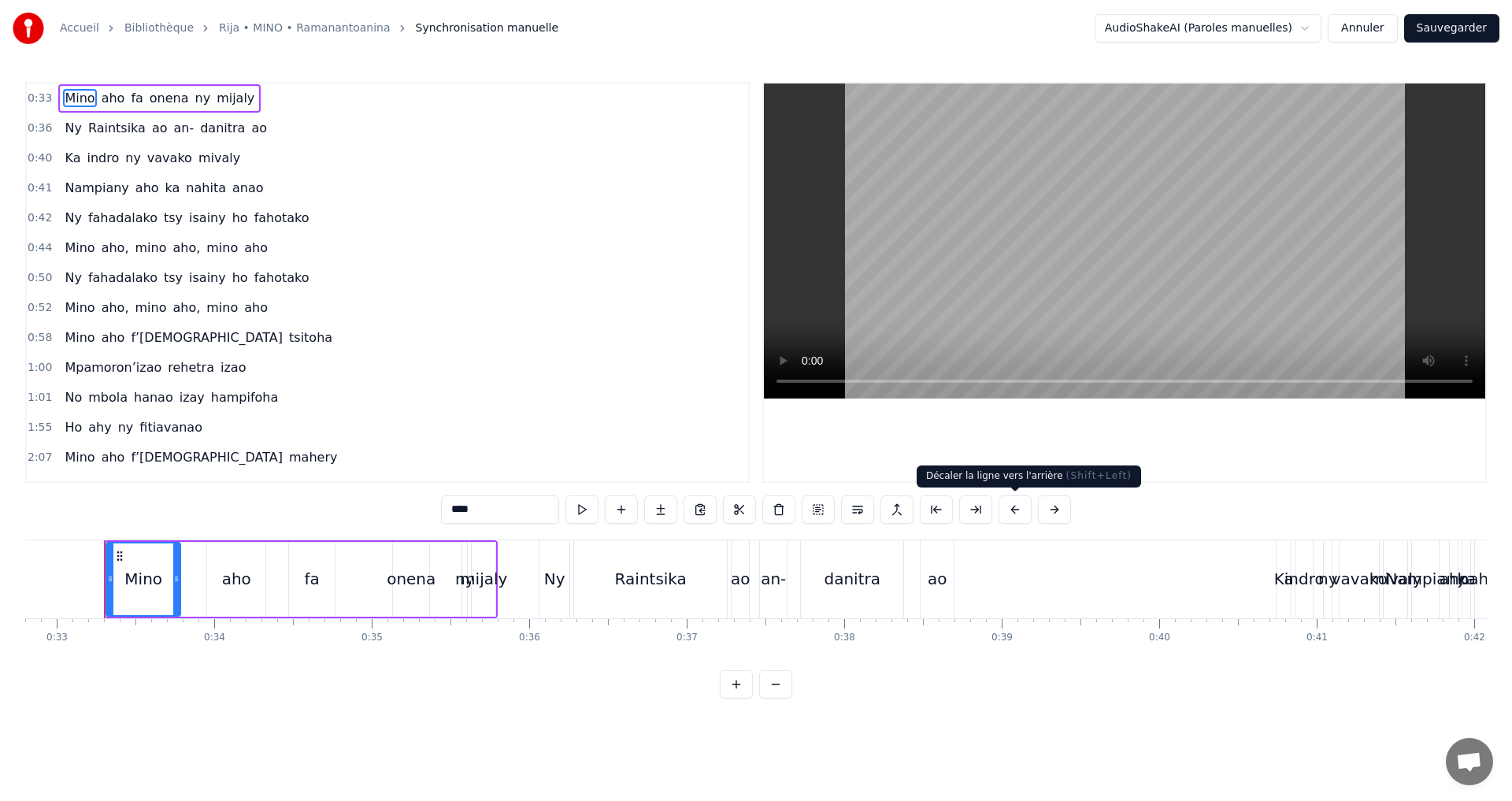
click at [1012, 512] on button at bounding box center [1015, 509] width 33 height 28
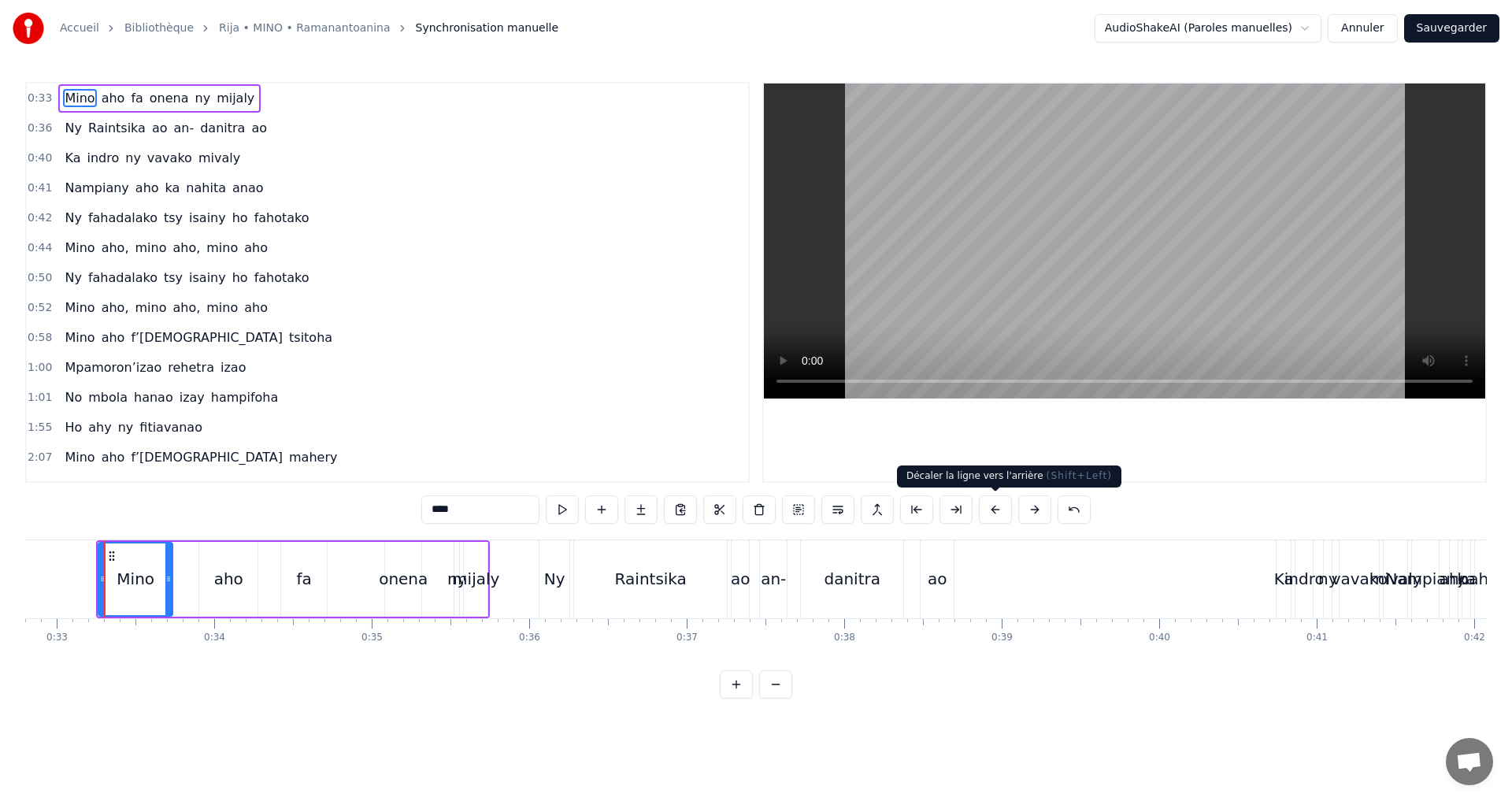
click at [998, 507] on button at bounding box center [995, 509] width 33 height 28
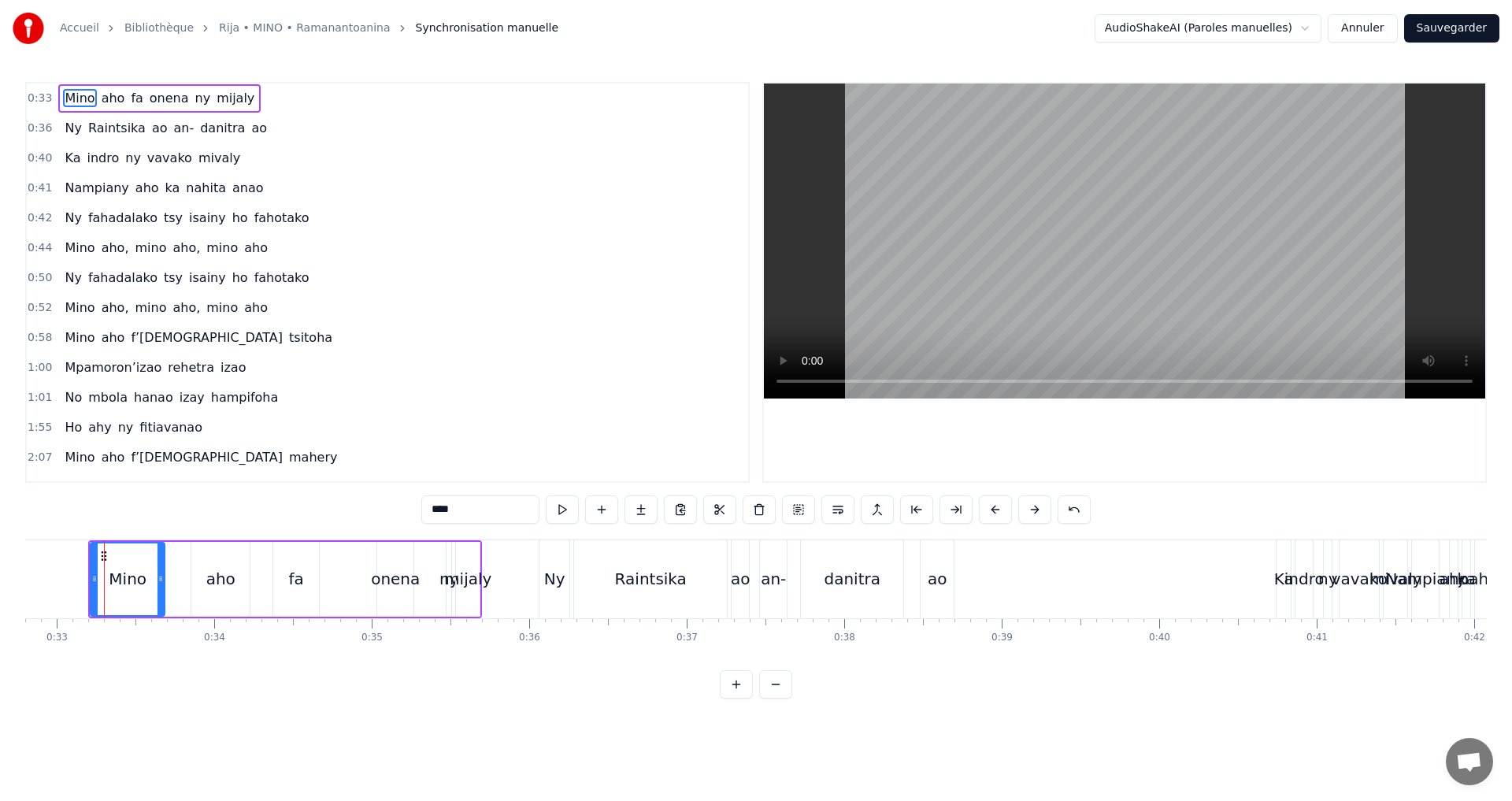
click at [998, 507] on button at bounding box center [995, 509] width 33 height 28
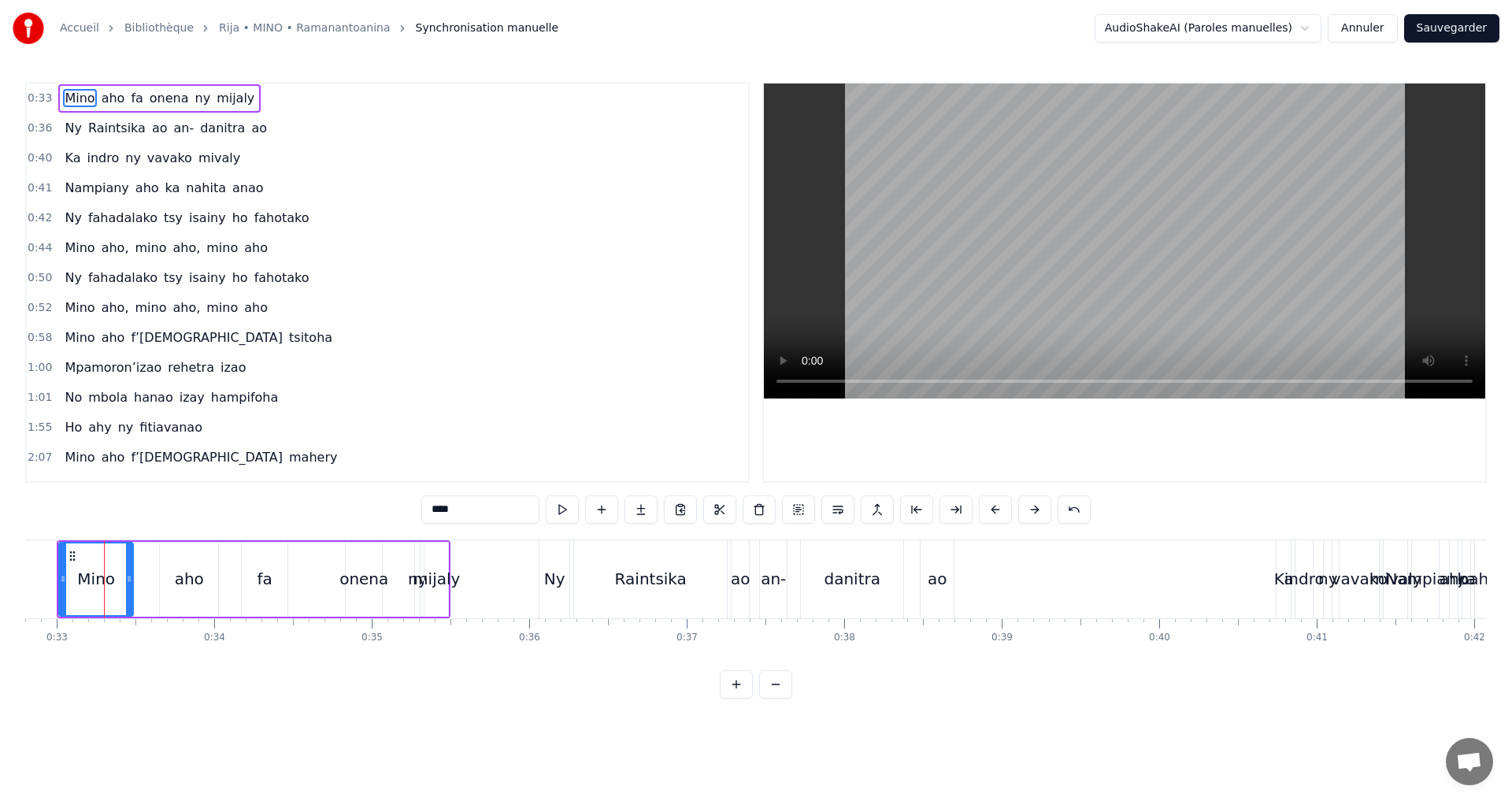
click at [998, 507] on button at bounding box center [995, 509] width 33 height 28
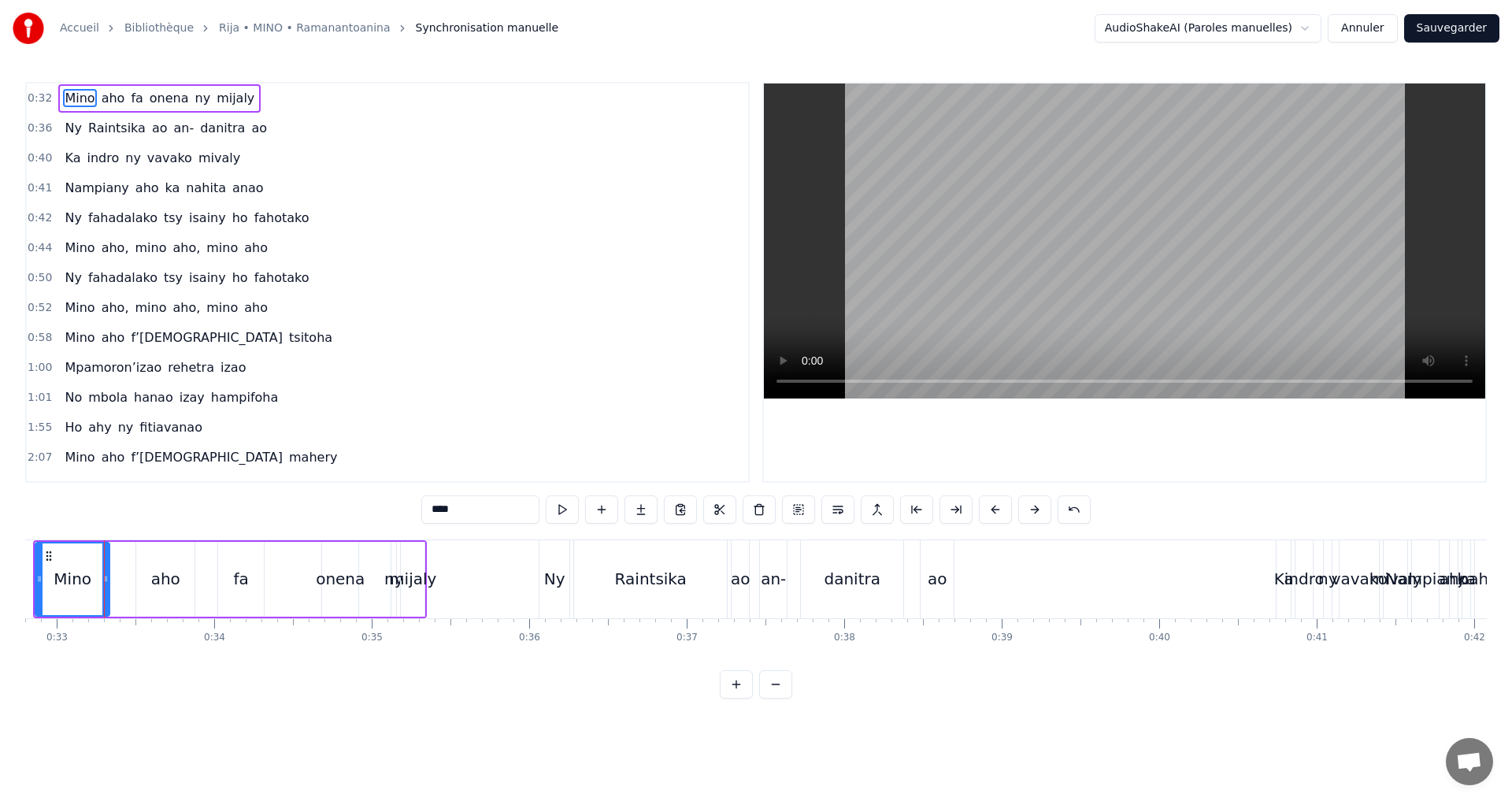
click at [998, 507] on button at bounding box center [995, 509] width 33 height 28
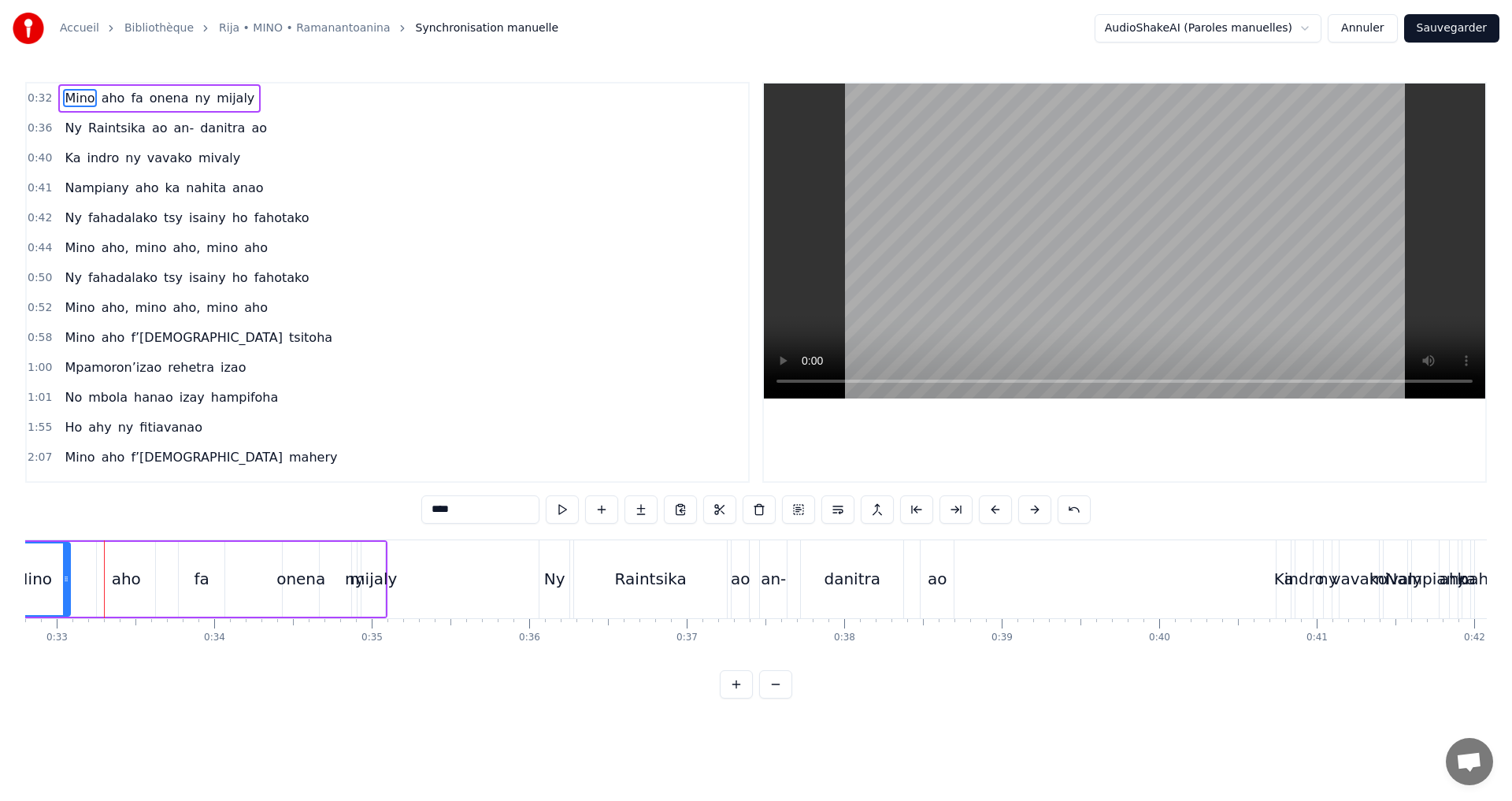
click at [998, 507] on button at bounding box center [995, 509] width 33 height 28
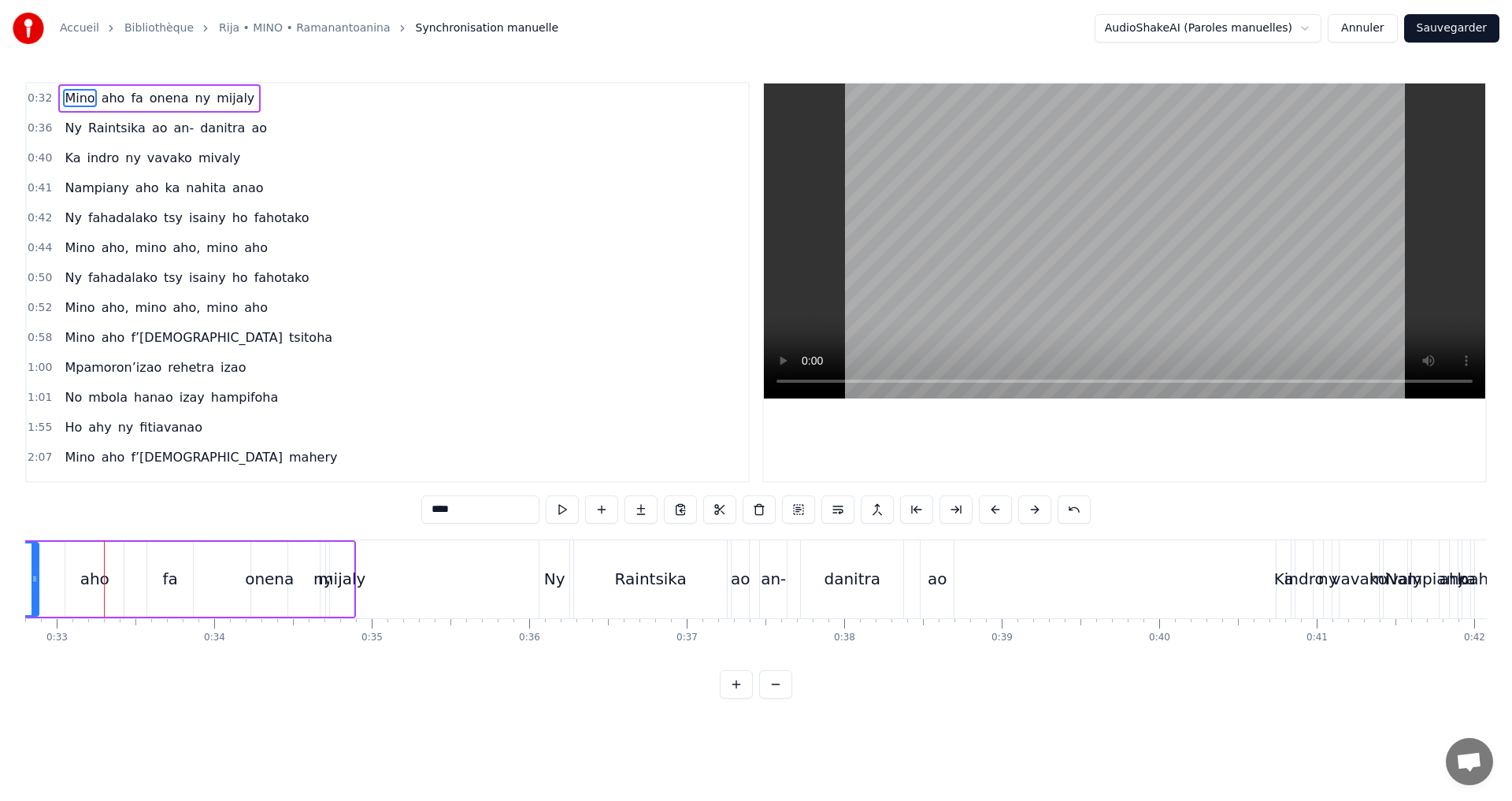
click at [998, 507] on button at bounding box center [995, 509] width 33 height 28
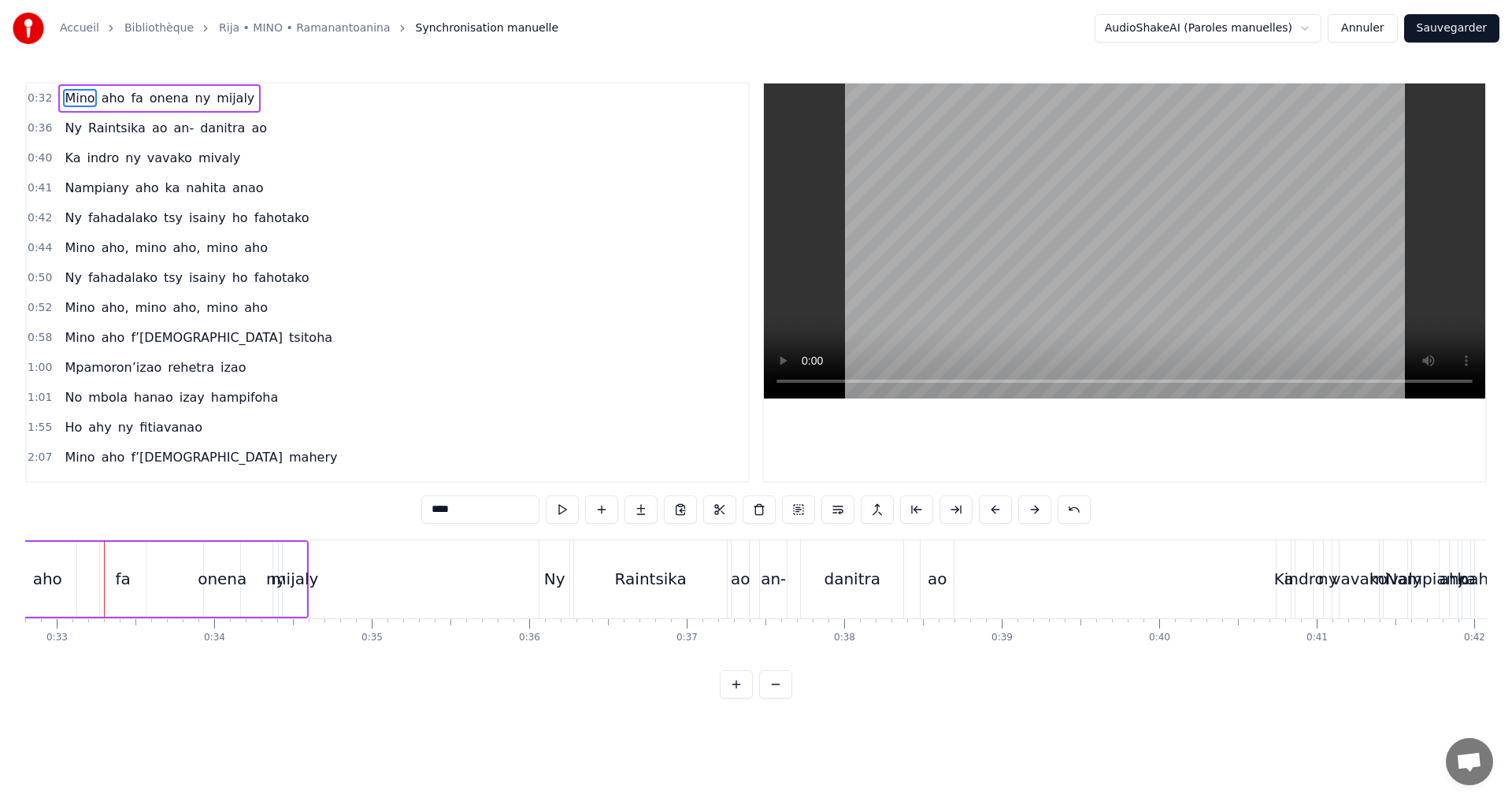
click at [998, 507] on button at bounding box center [995, 509] width 33 height 28
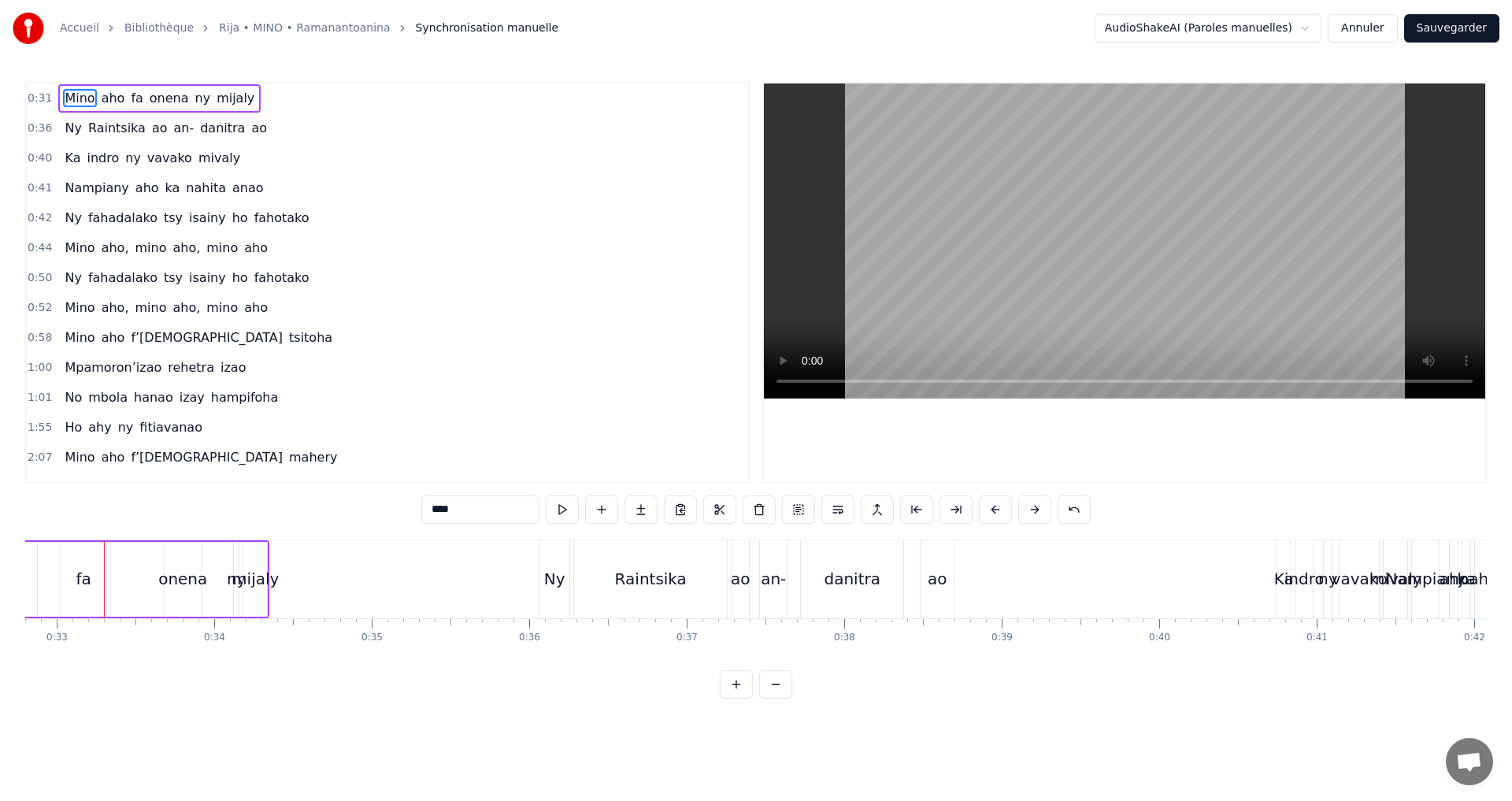
click at [998, 507] on button at bounding box center [995, 509] width 33 height 28
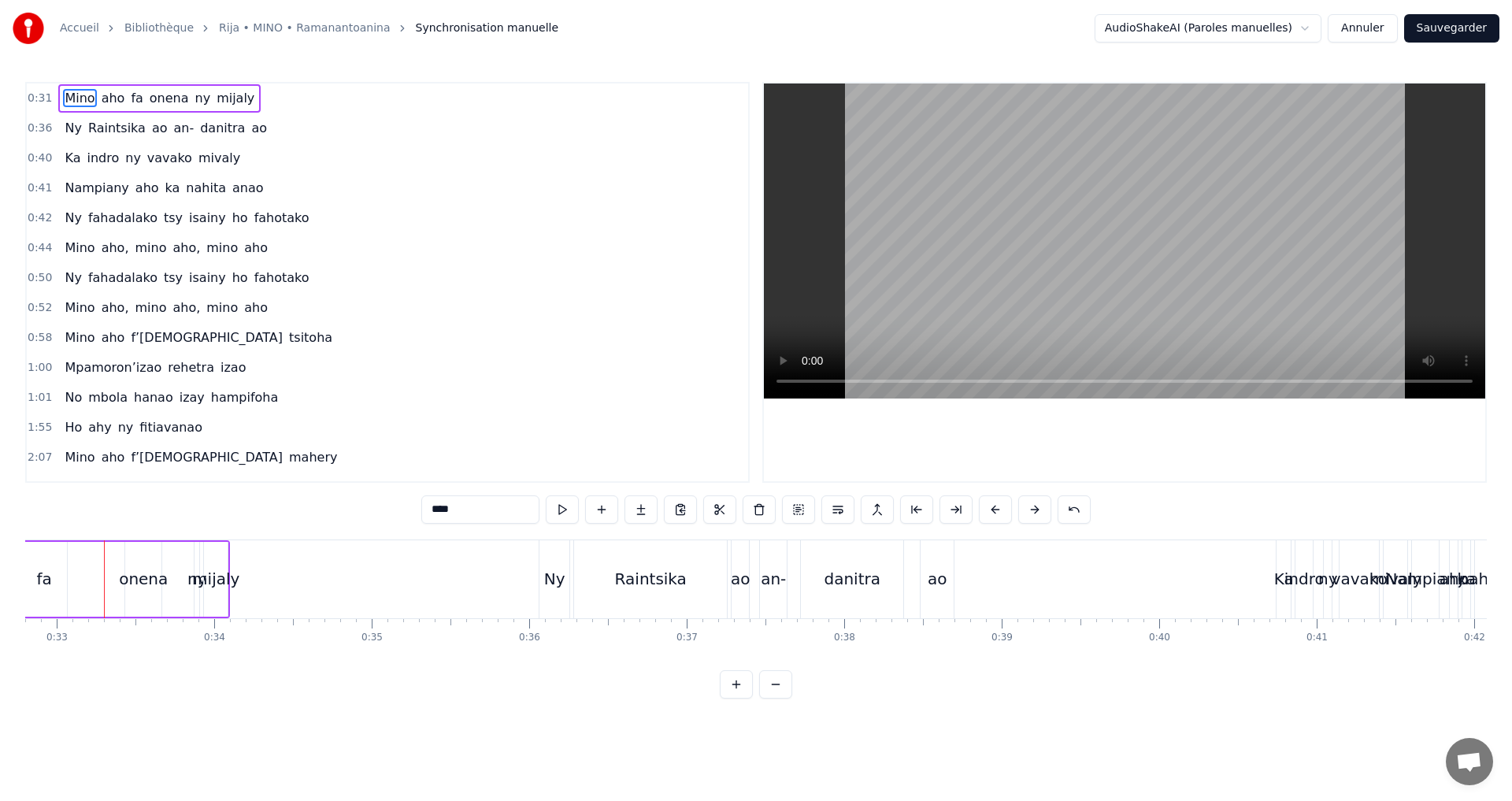
click at [998, 507] on button at bounding box center [995, 509] width 33 height 28
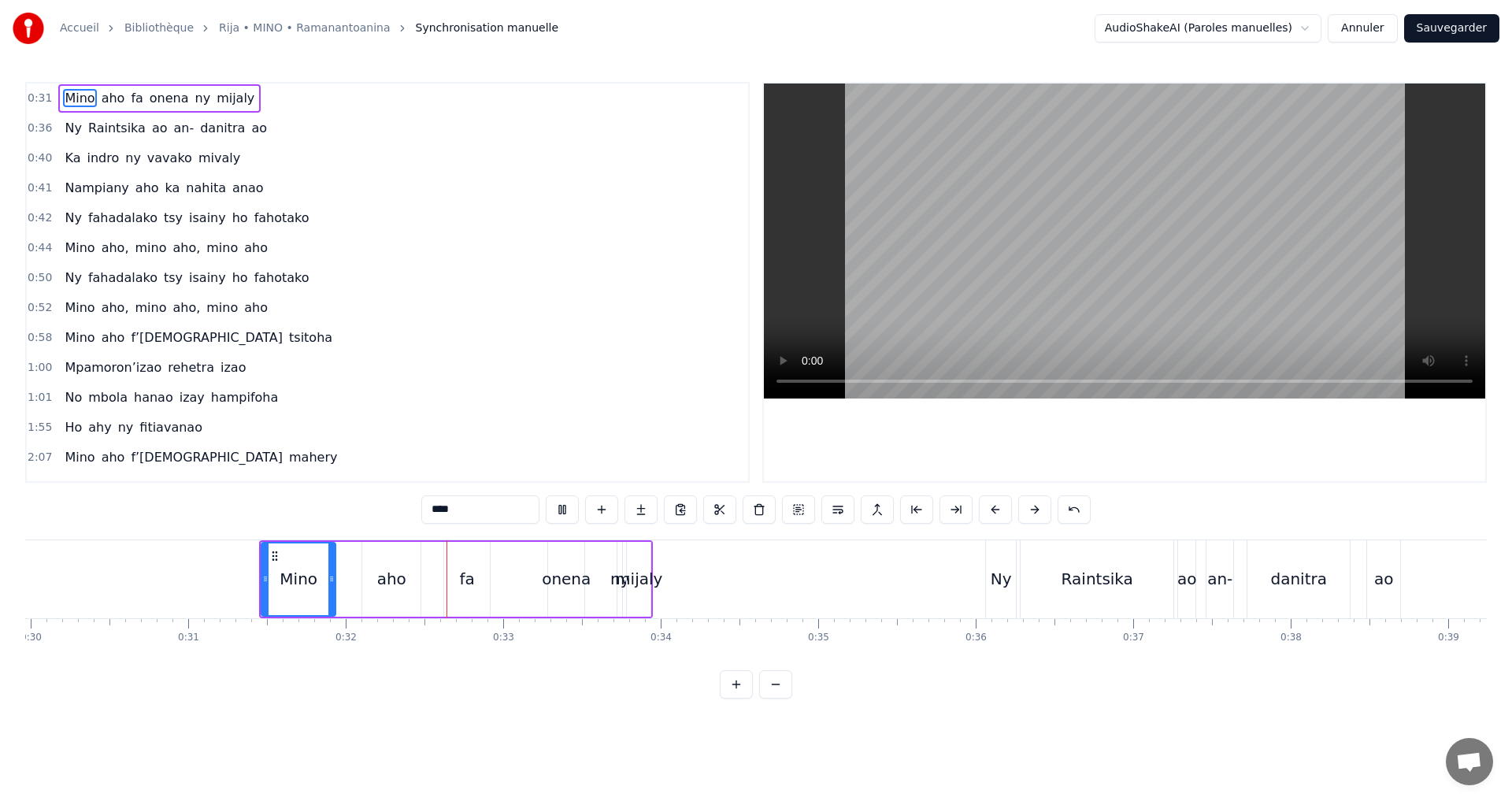
scroll to position [0, 4972]
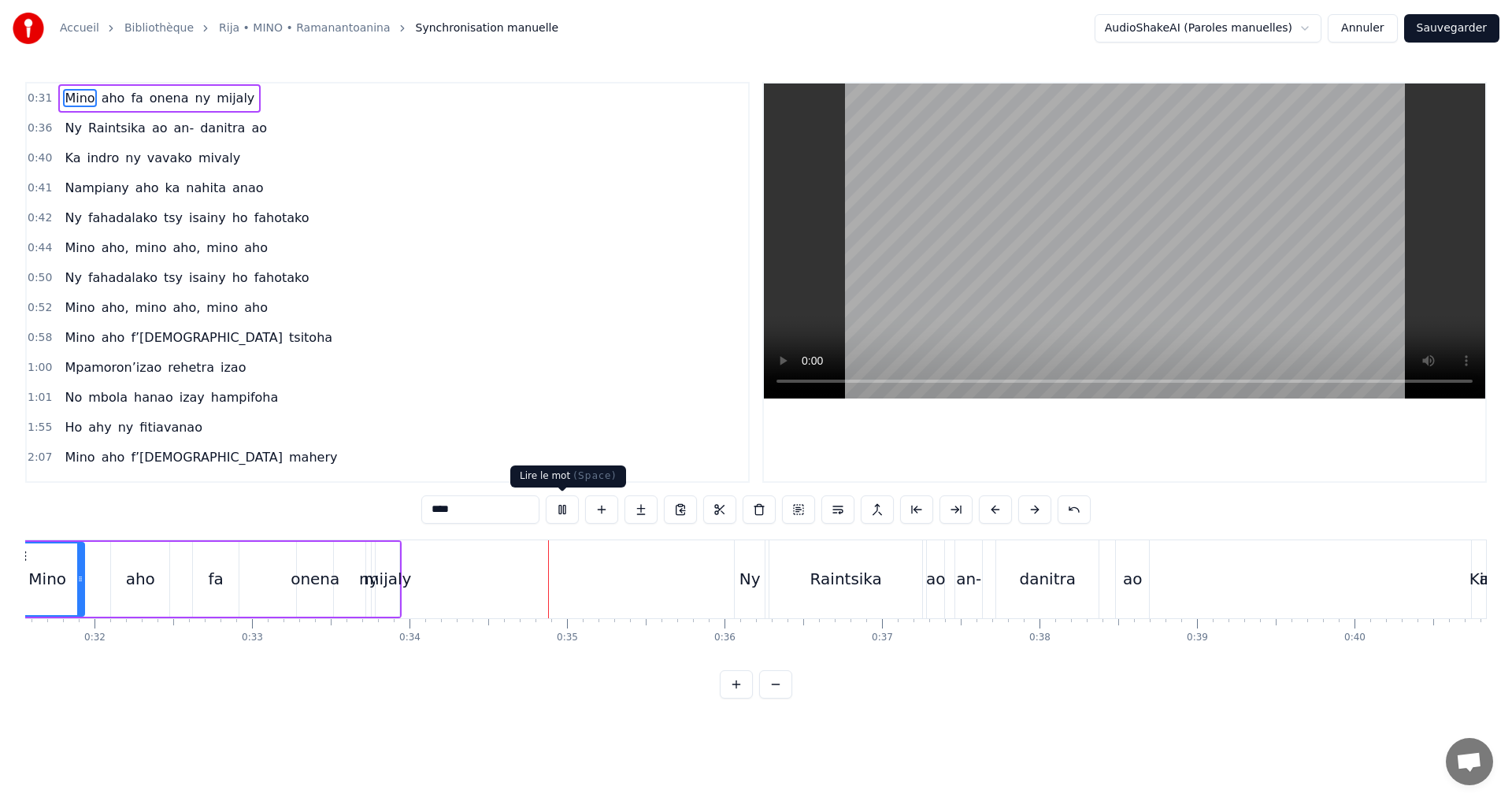
click at [566, 509] on button at bounding box center [562, 509] width 33 height 28
click at [758, 573] on div "Ny" at bounding box center [750, 579] width 22 height 23
type input "**"
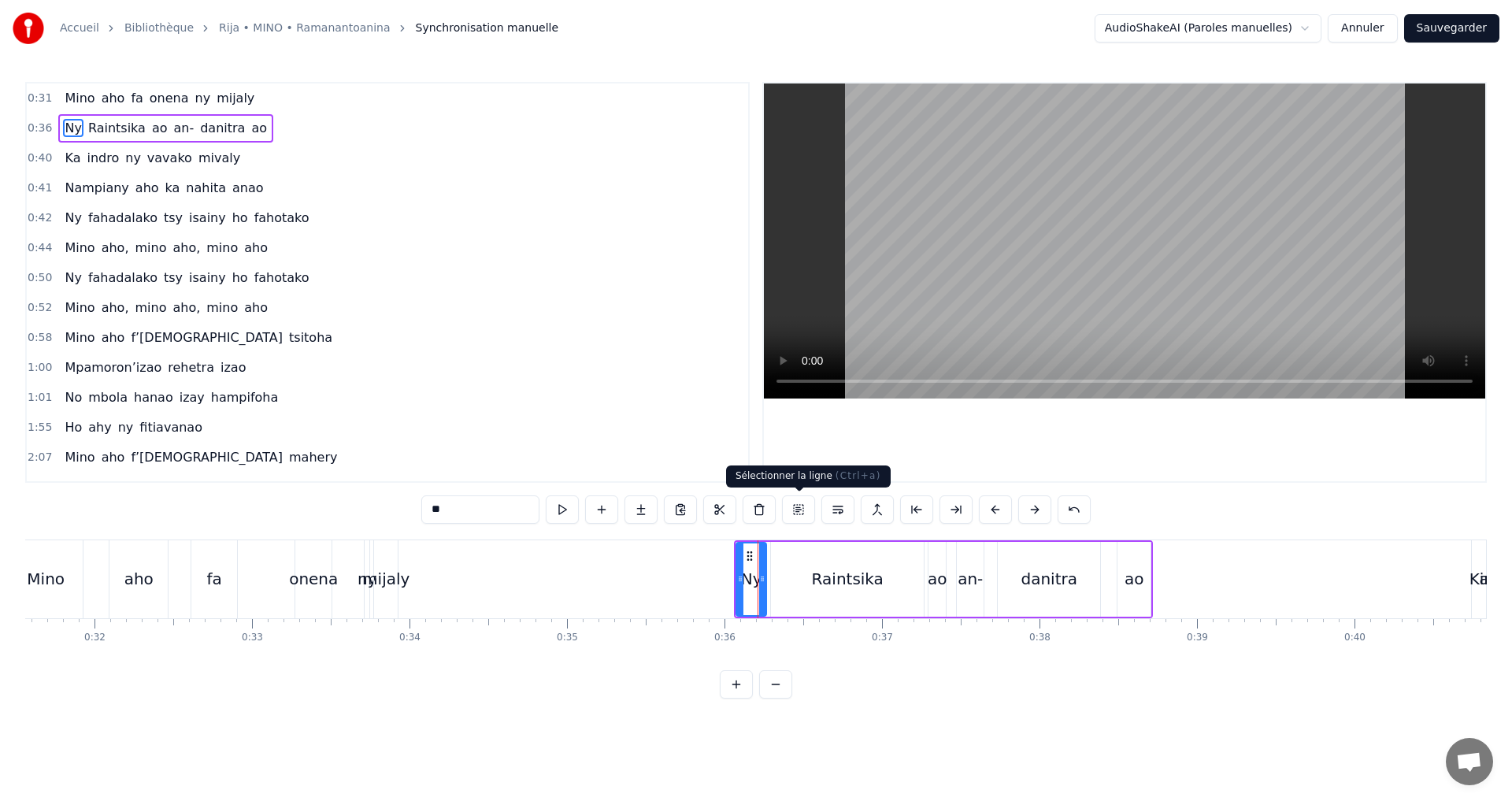
click at [803, 508] on button at bounding box center [798, 509] width 33 height 28
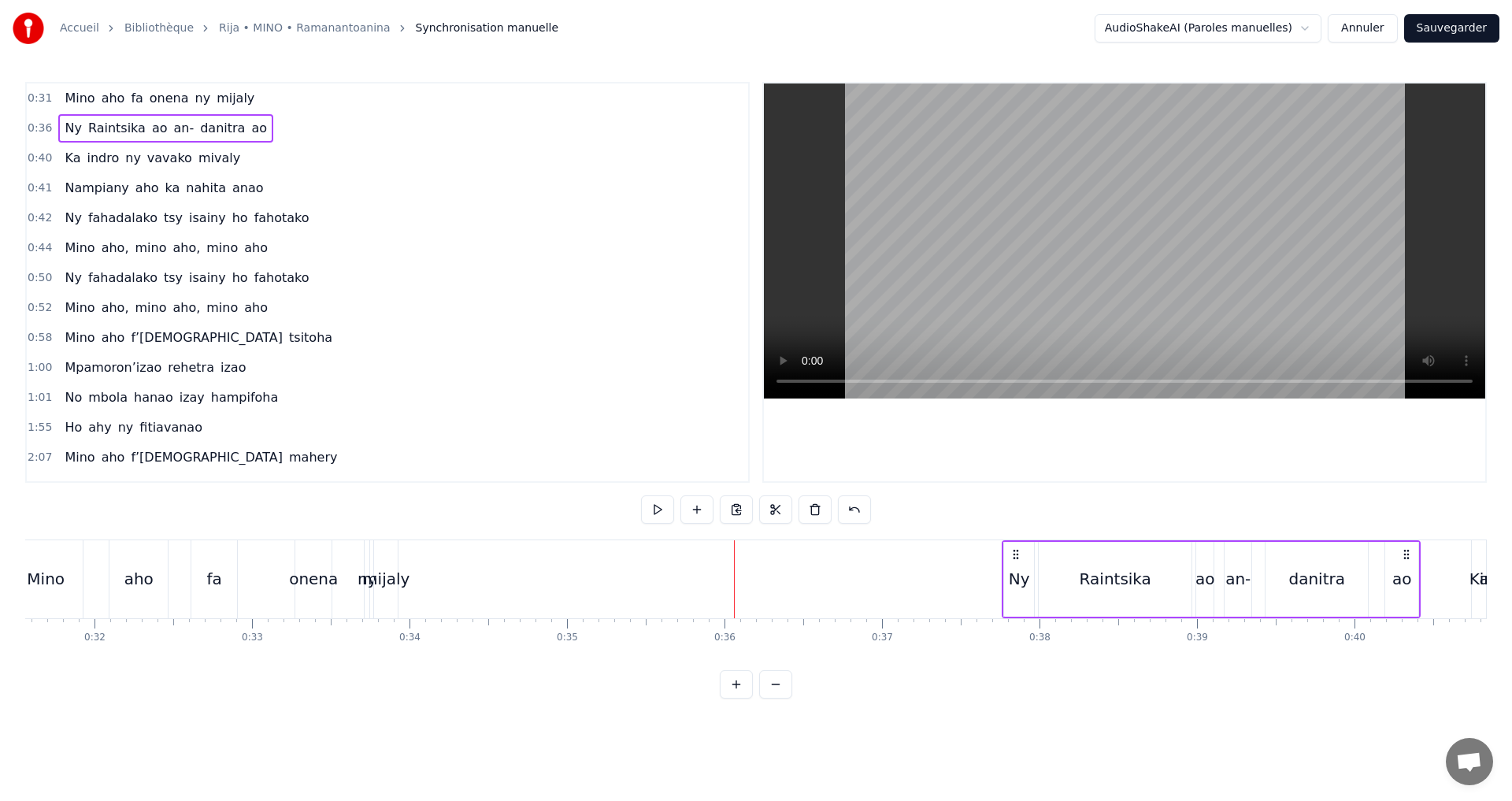
drag, startPoint x: 747, startPoint y: 553, endPoint x: 1022, endPoint y: 556, distance: 275.0
click at [1021, 557] on icon at bounding box center [1016, 553] width 12 height 12
click at [1022, 556] on icon at bounding box center [1016, 553] width 12 height 12
click at [1024, 556] on icon at bounding box center [1022, 553] width 12 height 12
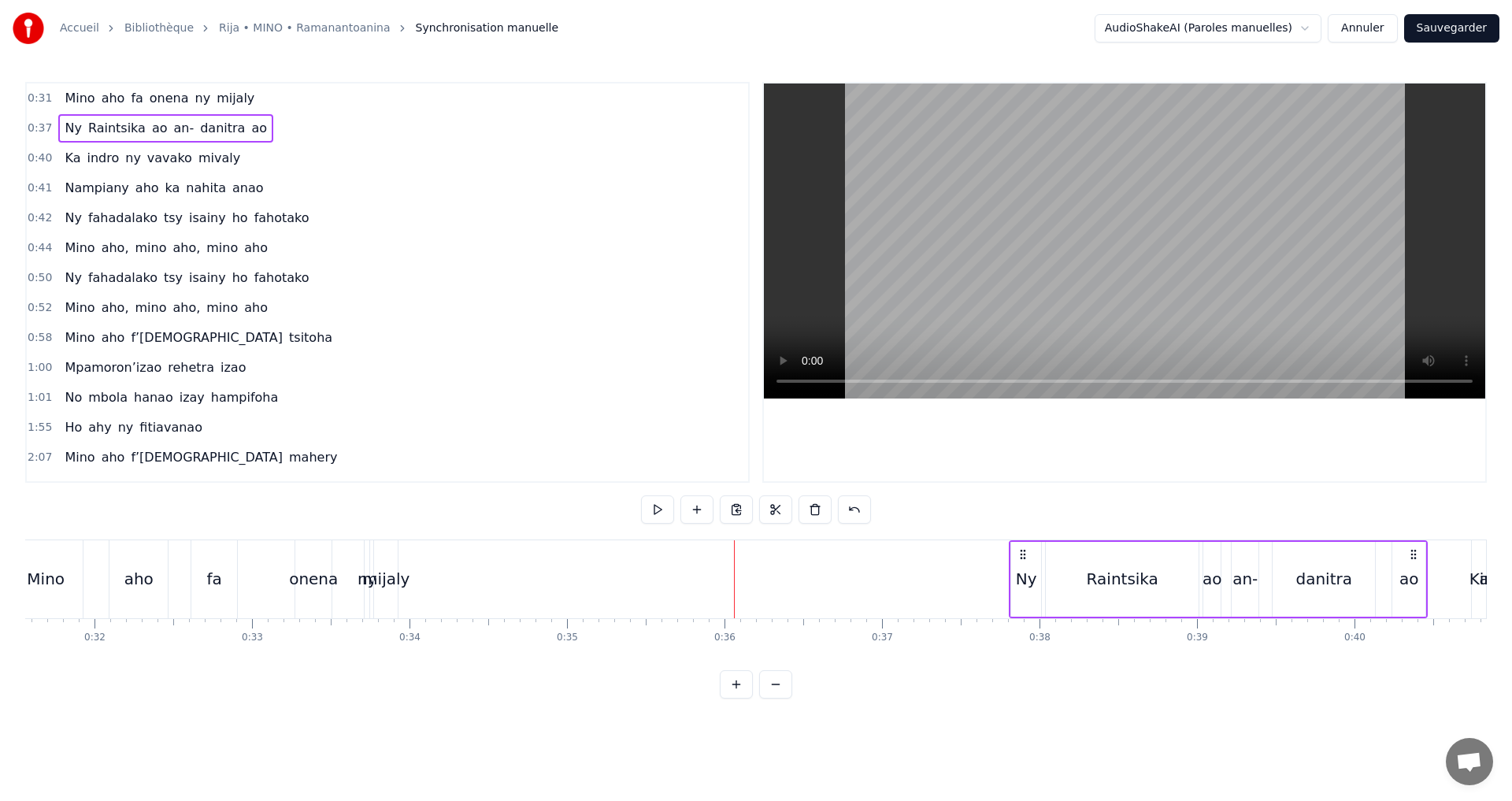
click at [1026, 573] on div "Ny" at bounding box center [1026, 579] width 22 height 23
click at [1039, 513] on button at bounding box center [1035, 509] width 33 height 28
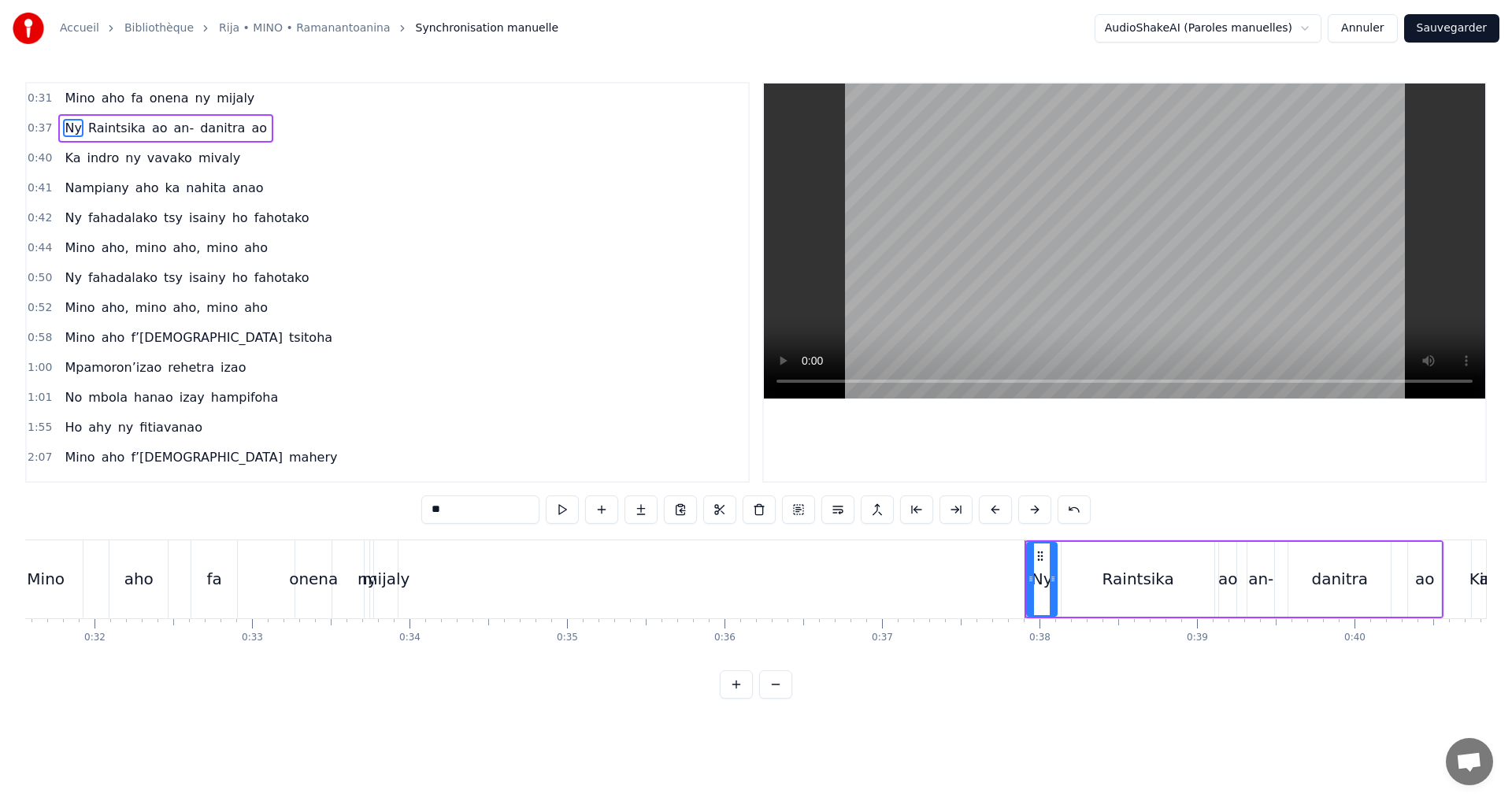
click at [1039, 513] on button at bounding box center [1035, 509] width 33 height 28
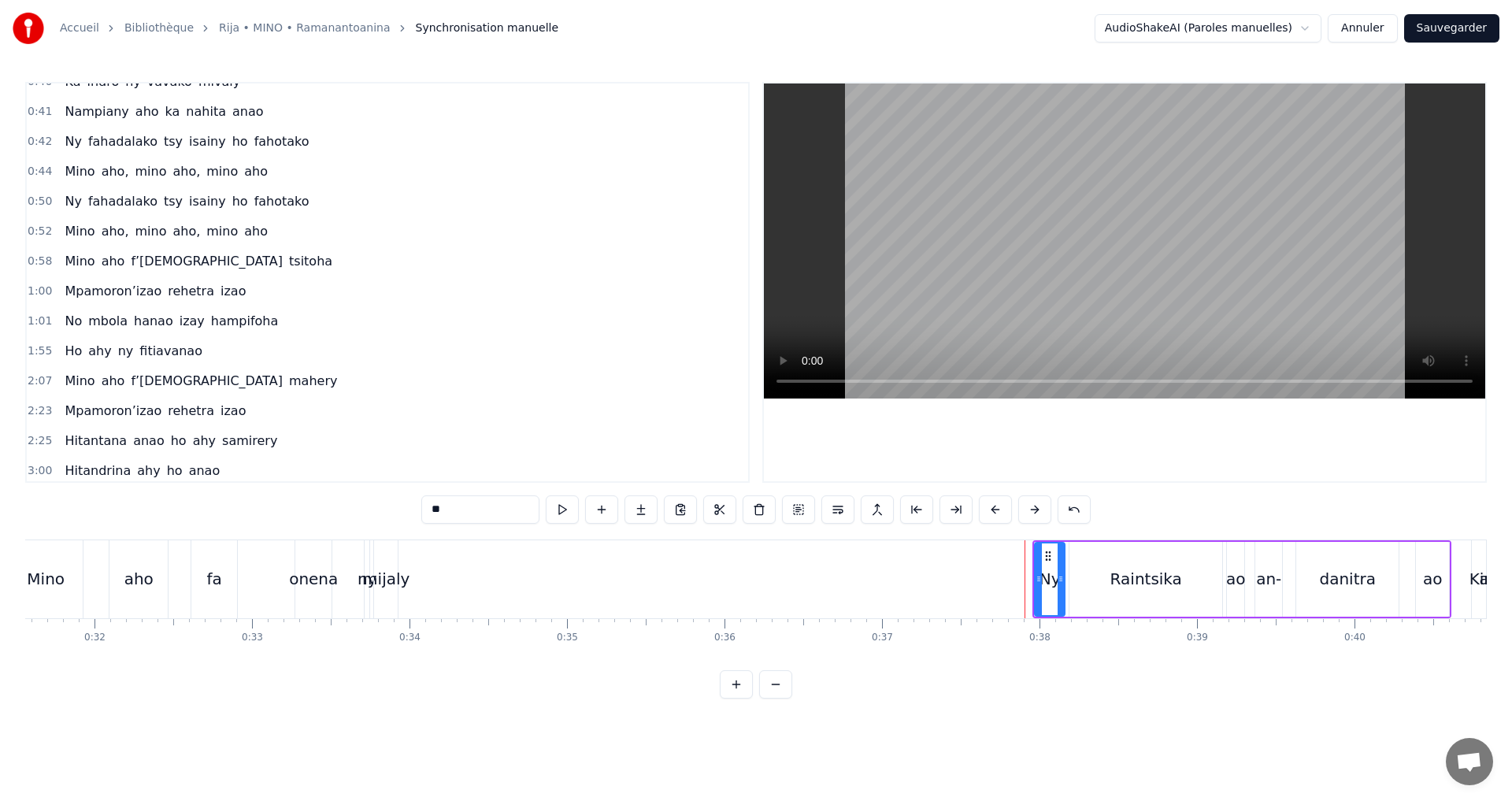
scroll to position [201, 0]
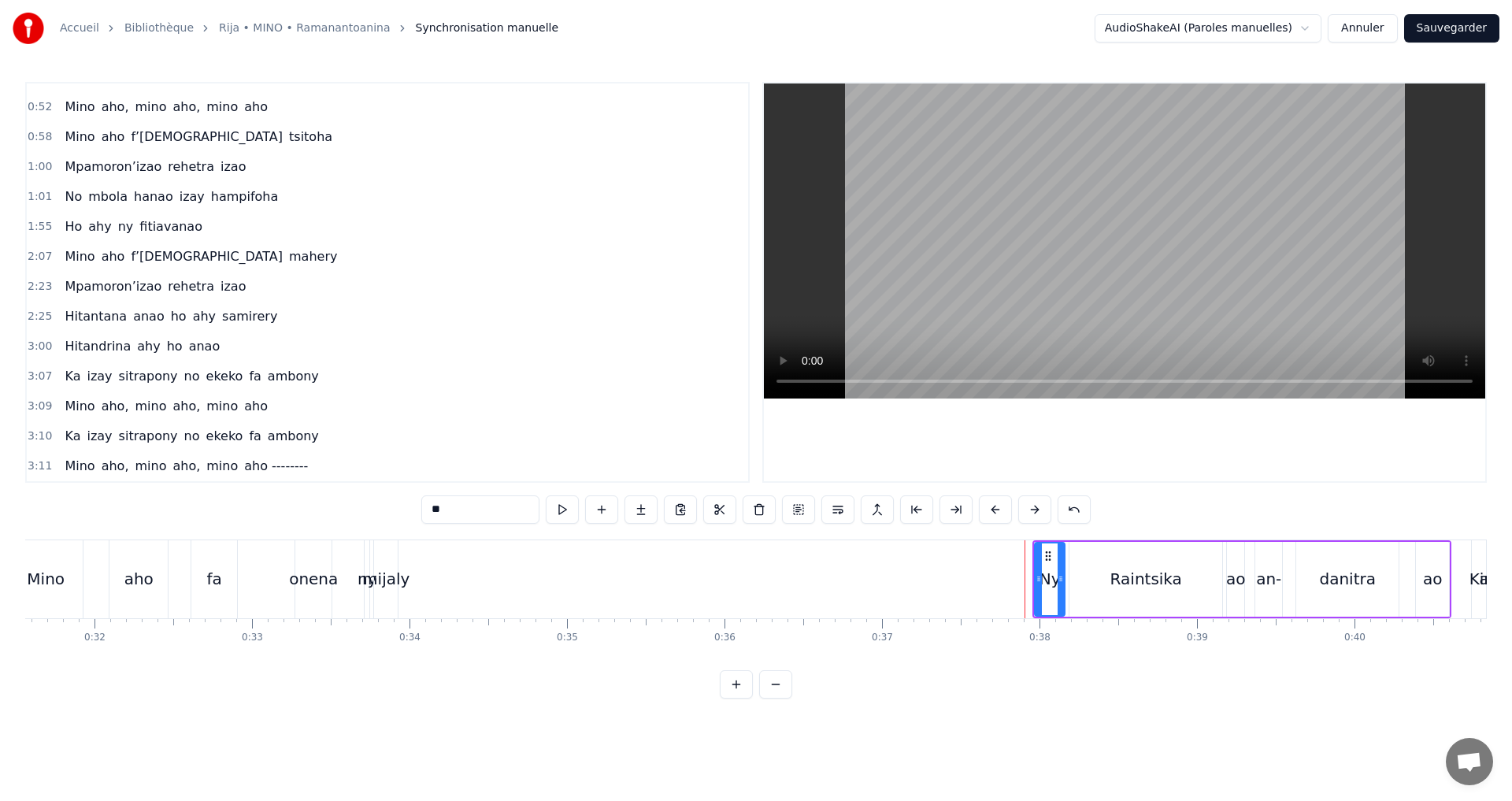
click at [243, 468] on span "aho --------" at bounding box center [276, 465] width 67 height 18
type input "**********"
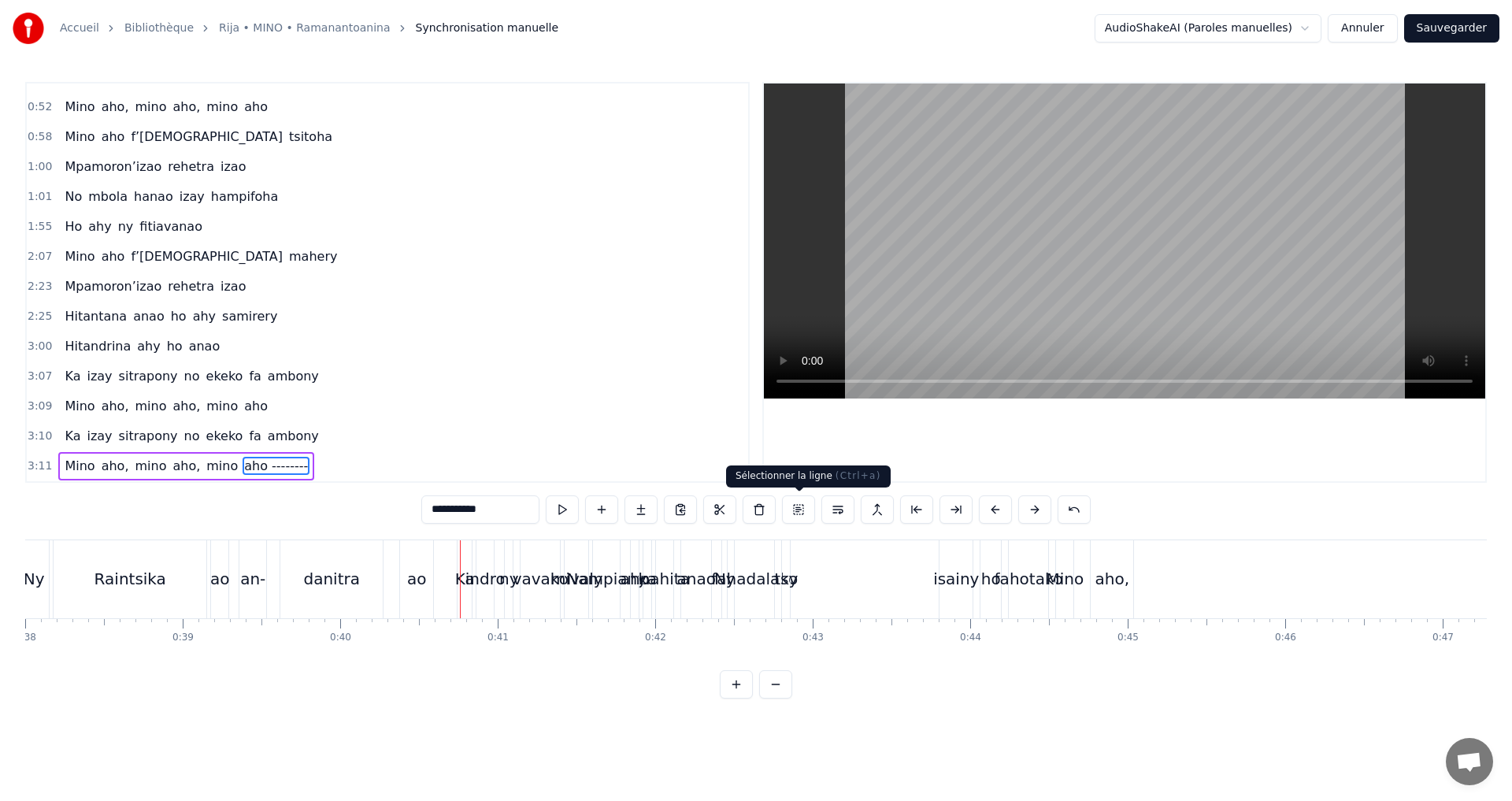
click at [799, 507] on button at bounding box center [798, 509] width 33 height 28
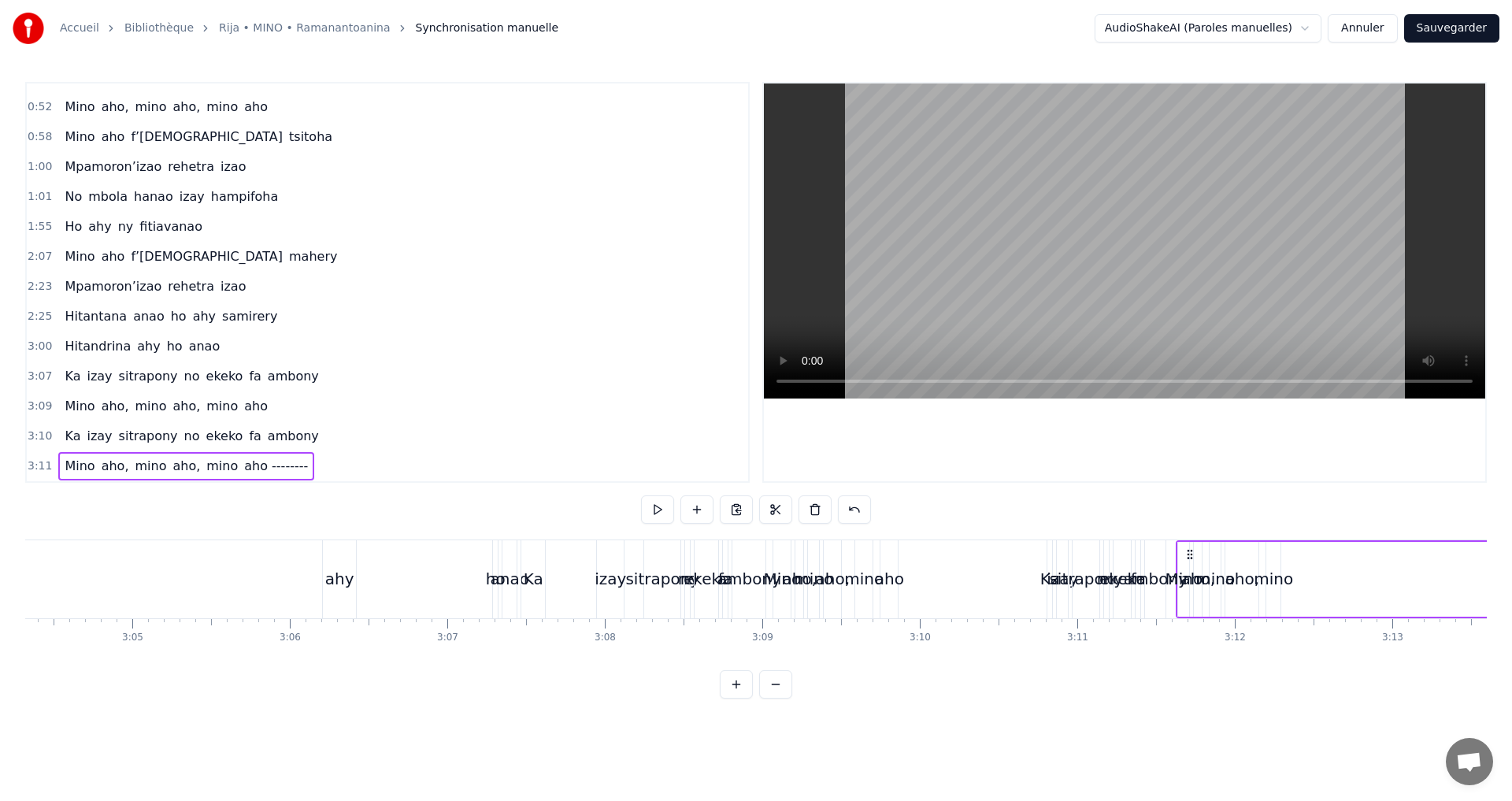
scroll to position [0, 29178]
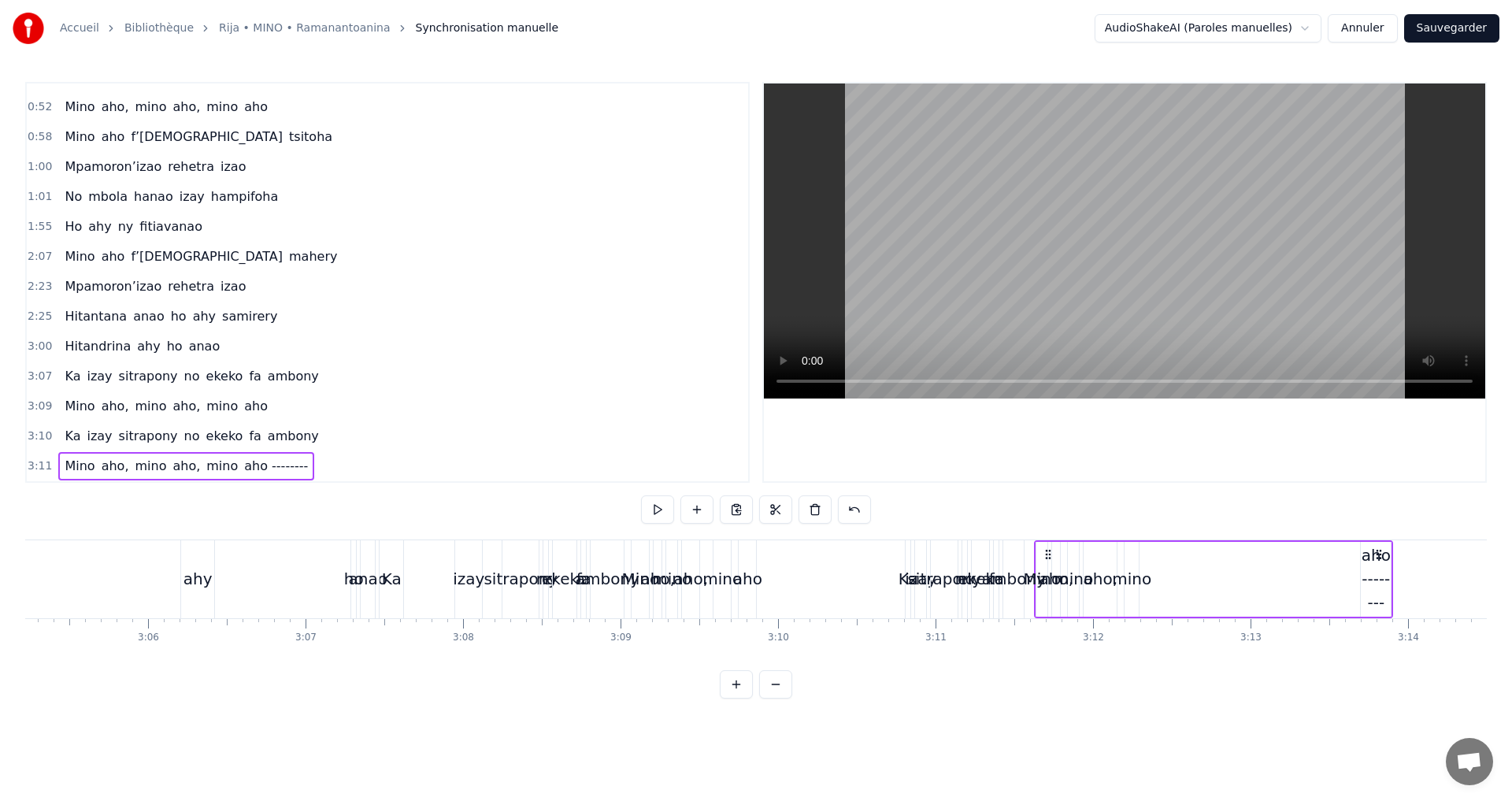
click at [1379, 577] on div "aho --------" at bounding box center [1376, 579] width 30 height 71
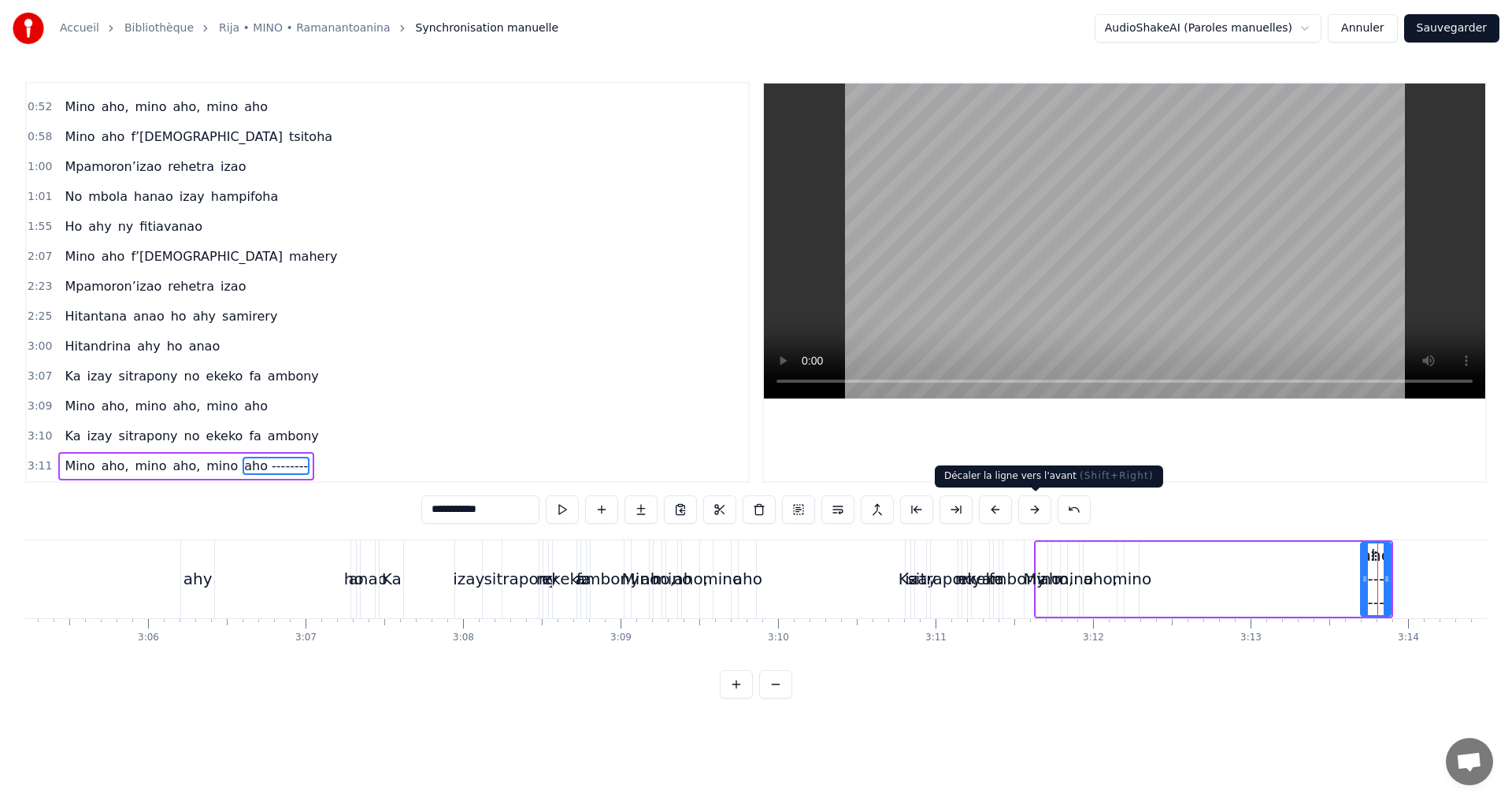
click at [1036, 508] on button at bounding box center [1035, 509] width 33 height 28
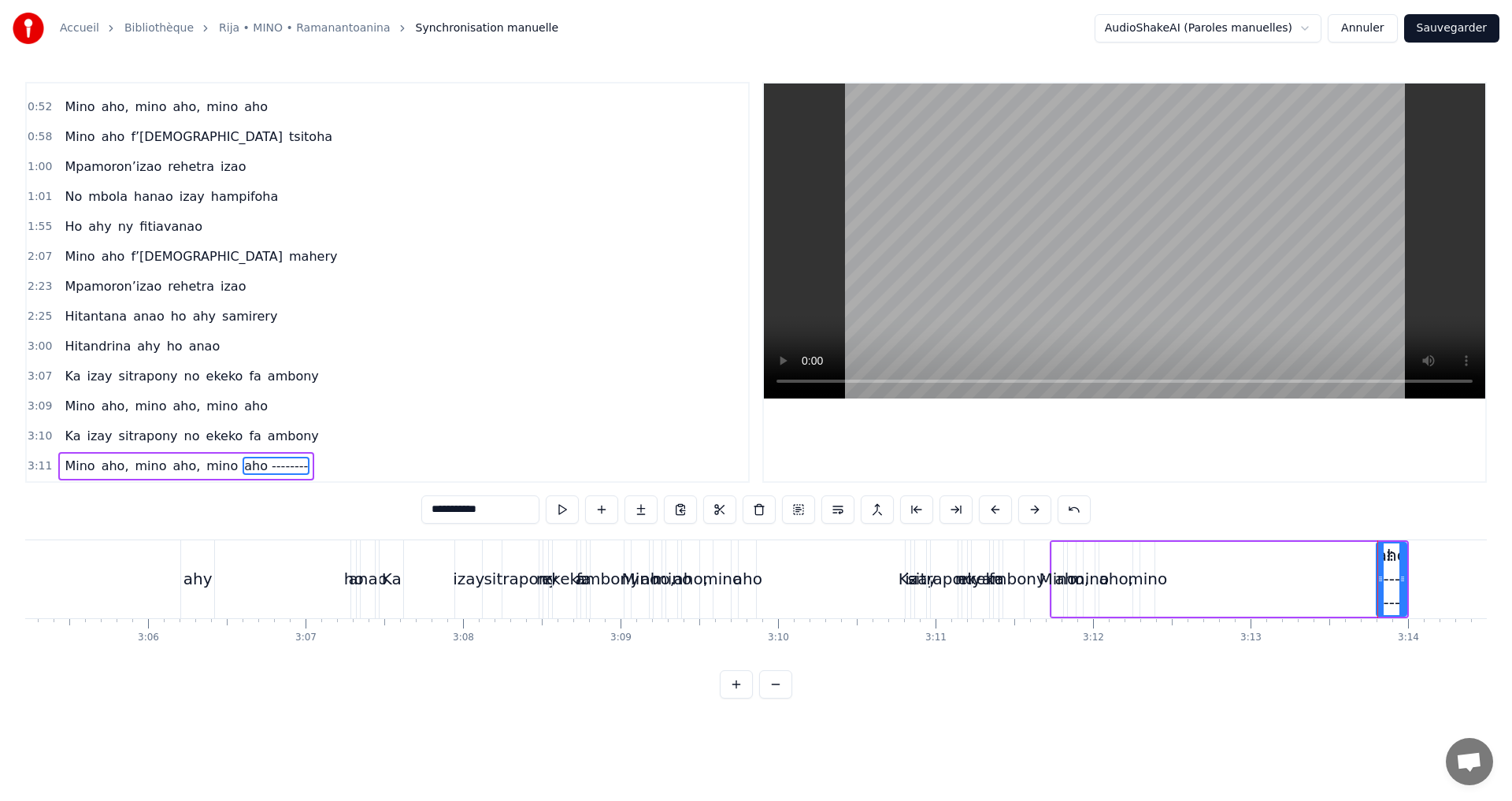
click at [1036, 508] on button at bounding box center [1035, 509] width 33 height 28
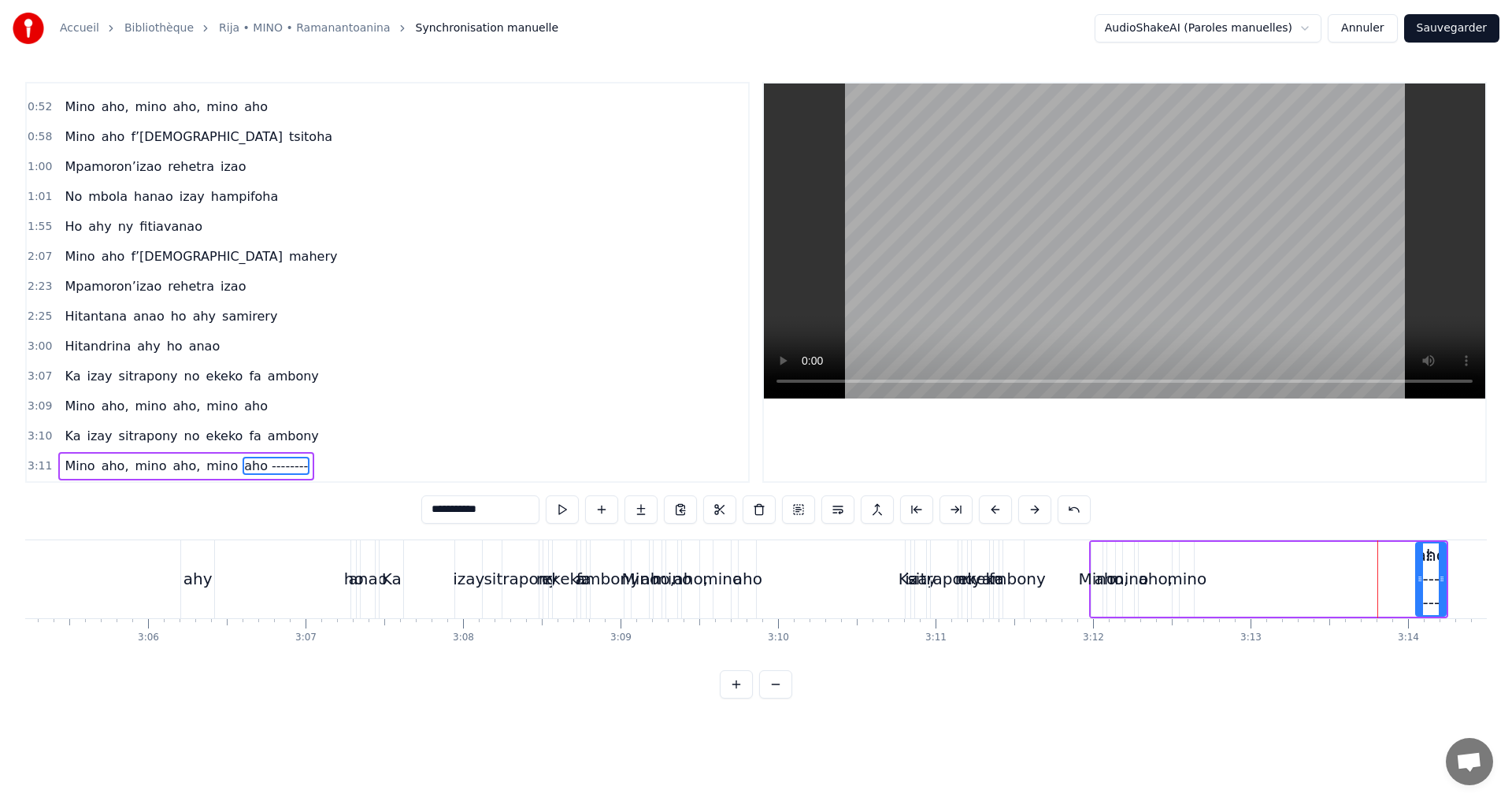
click at [1036, 508] on button at bounding box center [1035, 509] width 33 height 28
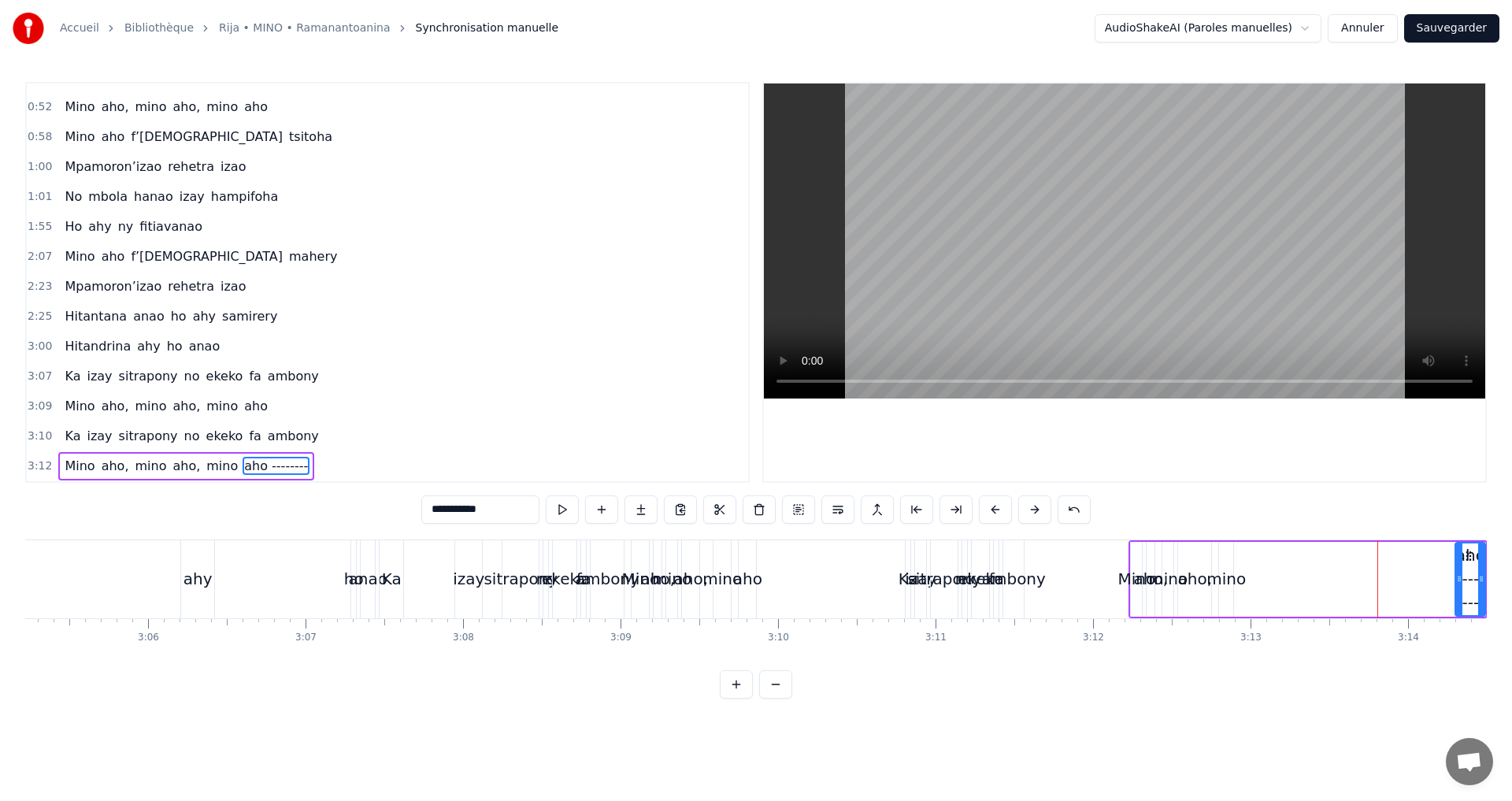
click at [1036, 508] on button at bounding box center [1035, 509] width 33 height 28
drag, startPoint x: 1392, startPoint y: 662, endPoint x: 1423, endPoint y: 661, distance: 31.0
click at [1423, 661] on html "**********" at bounding box center [756, 362] width 1512 height 724
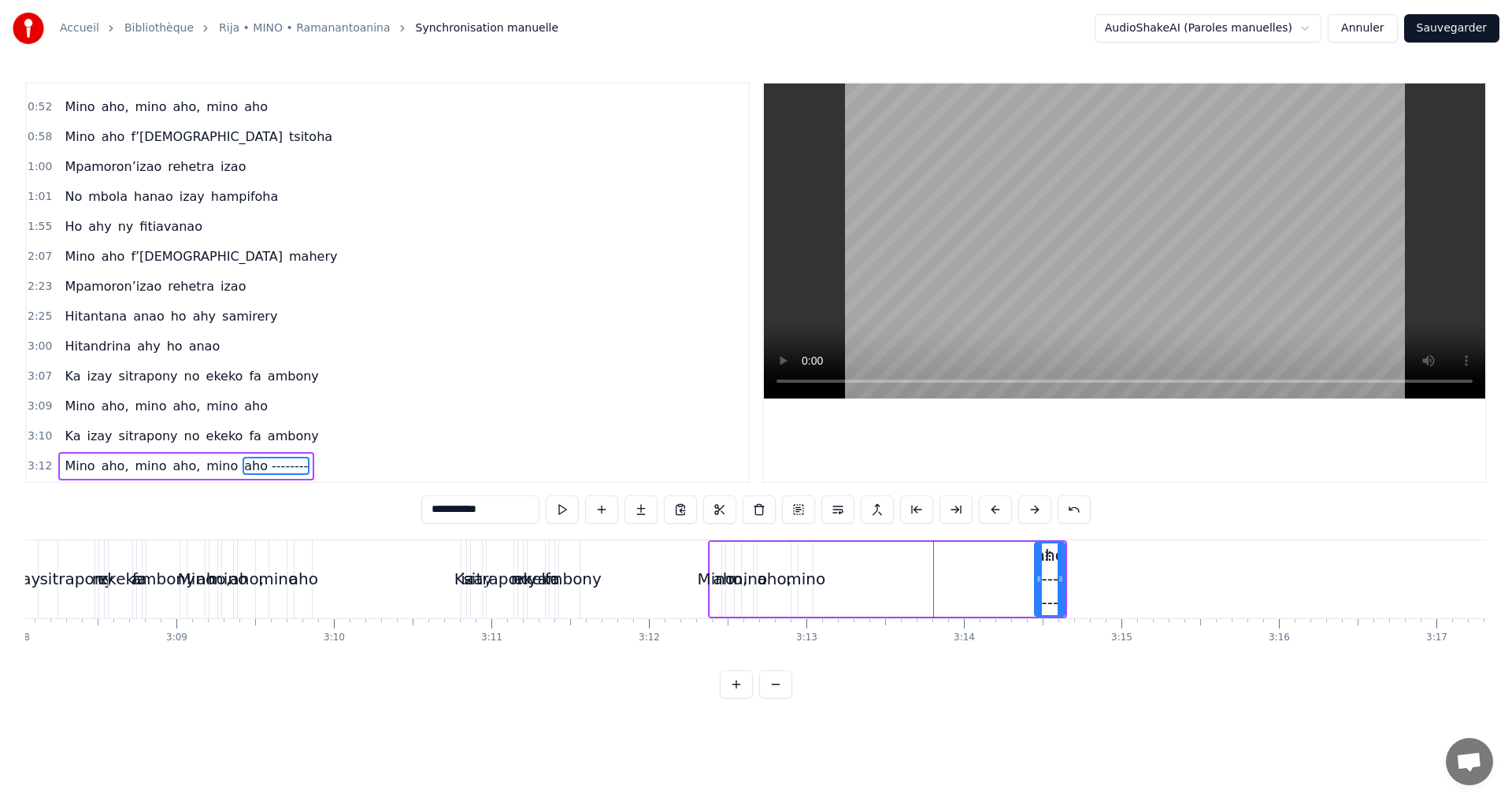
scroll to position [0, 29658]
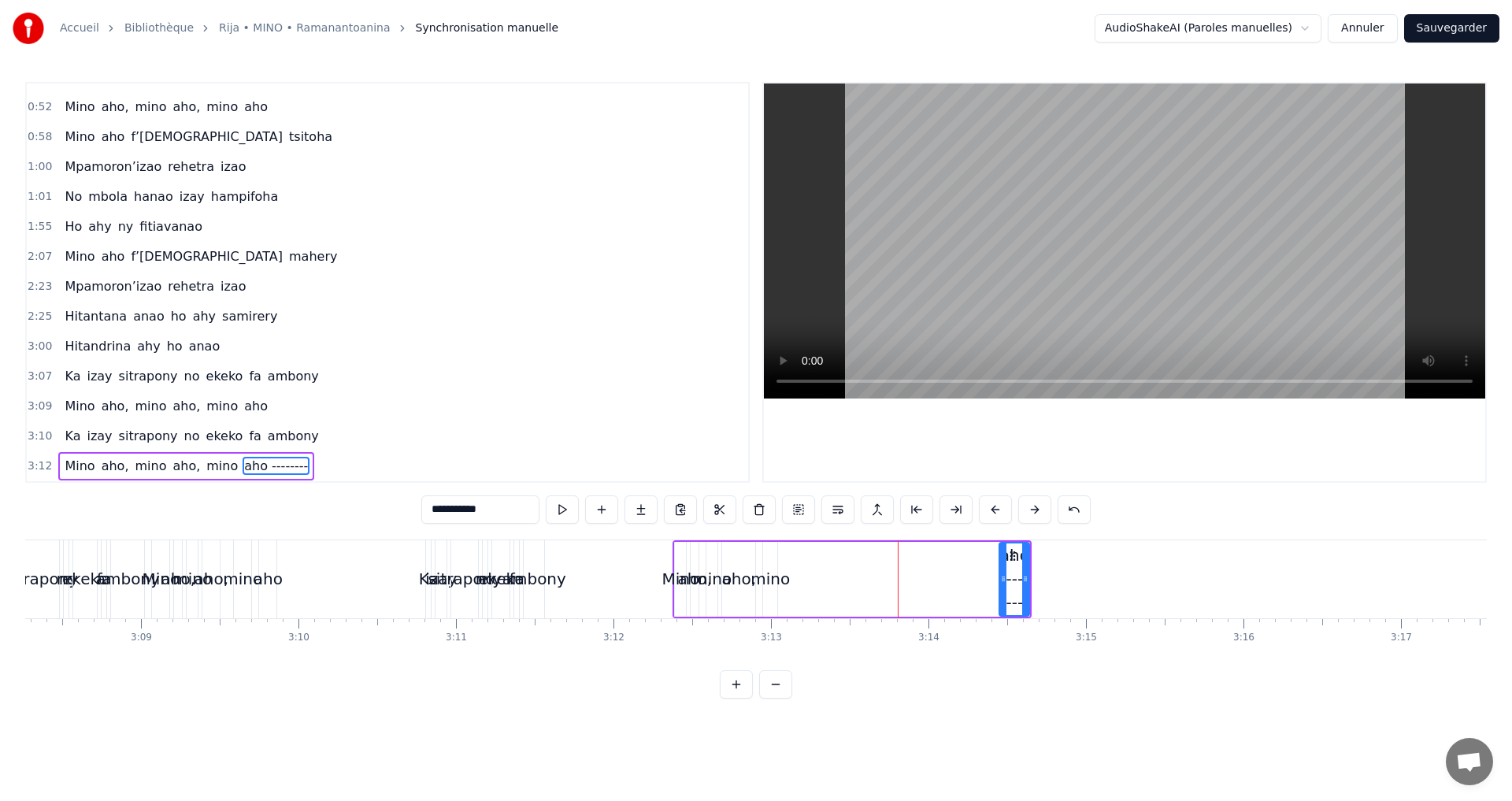
click at [1029, 504] on button at bounding box center [1035, 509] width 33 height 28
click at [1032, 513] on button at bounding box center [1035, 509] width 33 height 28
click at [1034, 509] on button at bounding box center [1035, 509] width 33 height 28
click at [1035, 509] on button at bounding box center [1035, 509] width 33 height 28
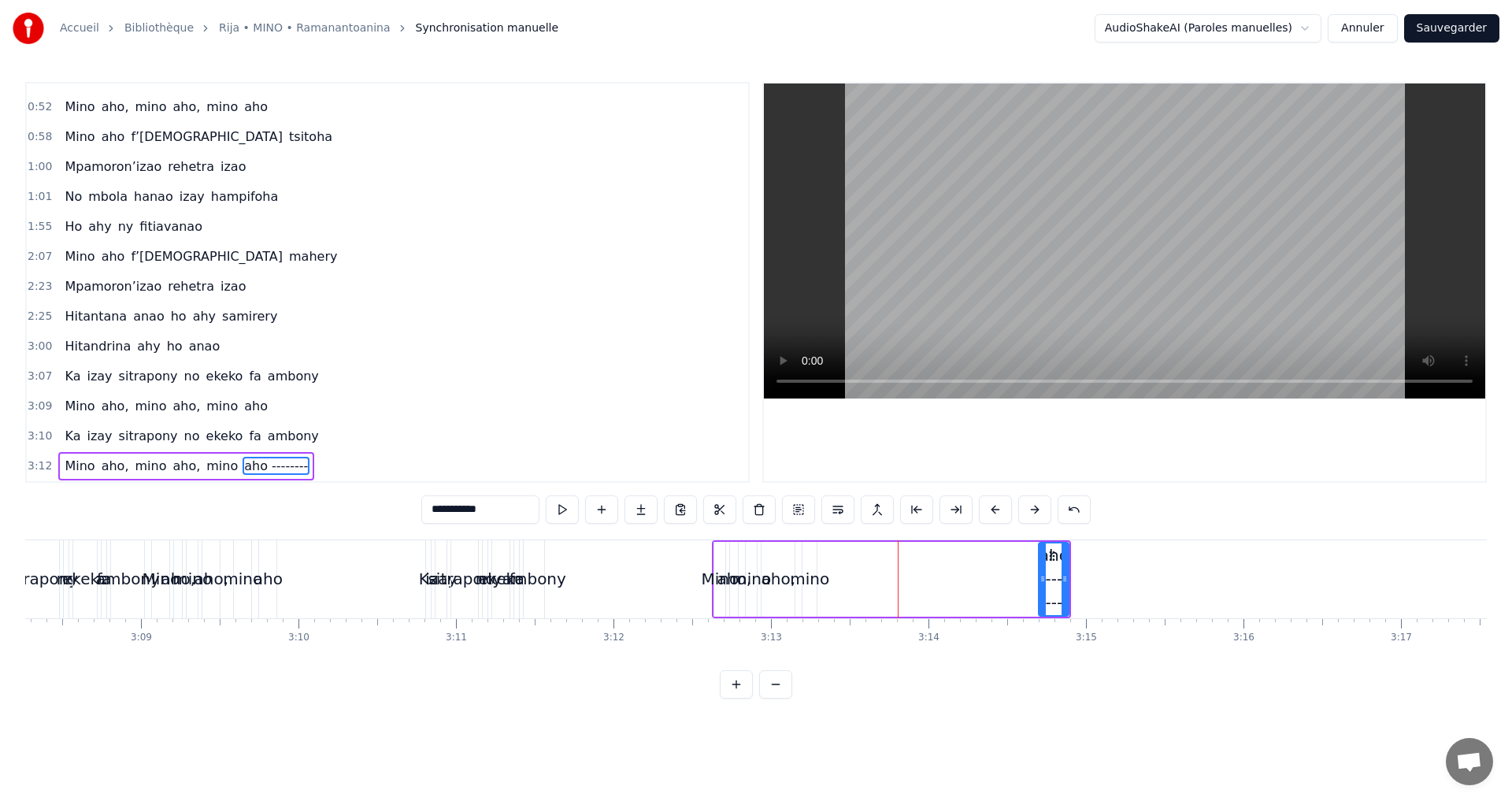
click at [1035, 509] on button at bounding box center [1035, 509] width 33 height 28
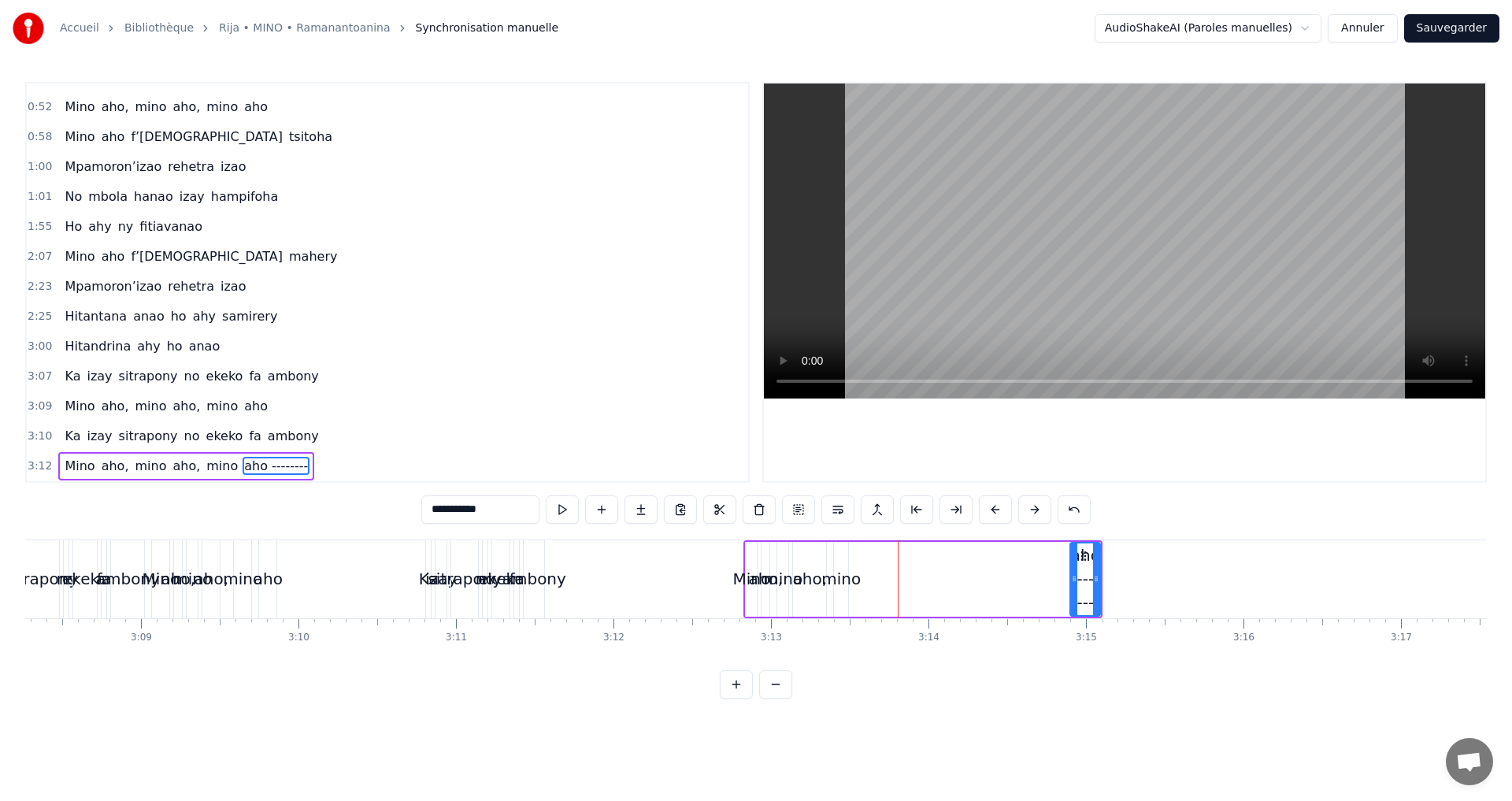
type input "**********"
click at [1013, 558] on div "[PERSON_NAME], [PERSON_NAME], [PERSON_NAME] --------" at bounding box center [930, 579] width 359 height 78
click at [945, 572] on div "[PERSON_NAME], [PERSON_NAME], [PERSON_NAME] --------" at bounding box center [930, 579] width 359 height 78
drag, startPoint x: 1137, startPoint y: 515, endPoint x: 1132, endPoint y: 522, distance: 8.6
click at [1138, 515] on div "0:31 [PERSON_NAME] [PERSON_NAME] ny mijaly 0:37 Ny Raintsika ao an- [PERSON_NAM…" at bounding box center [756, 390] width 1462 height 617
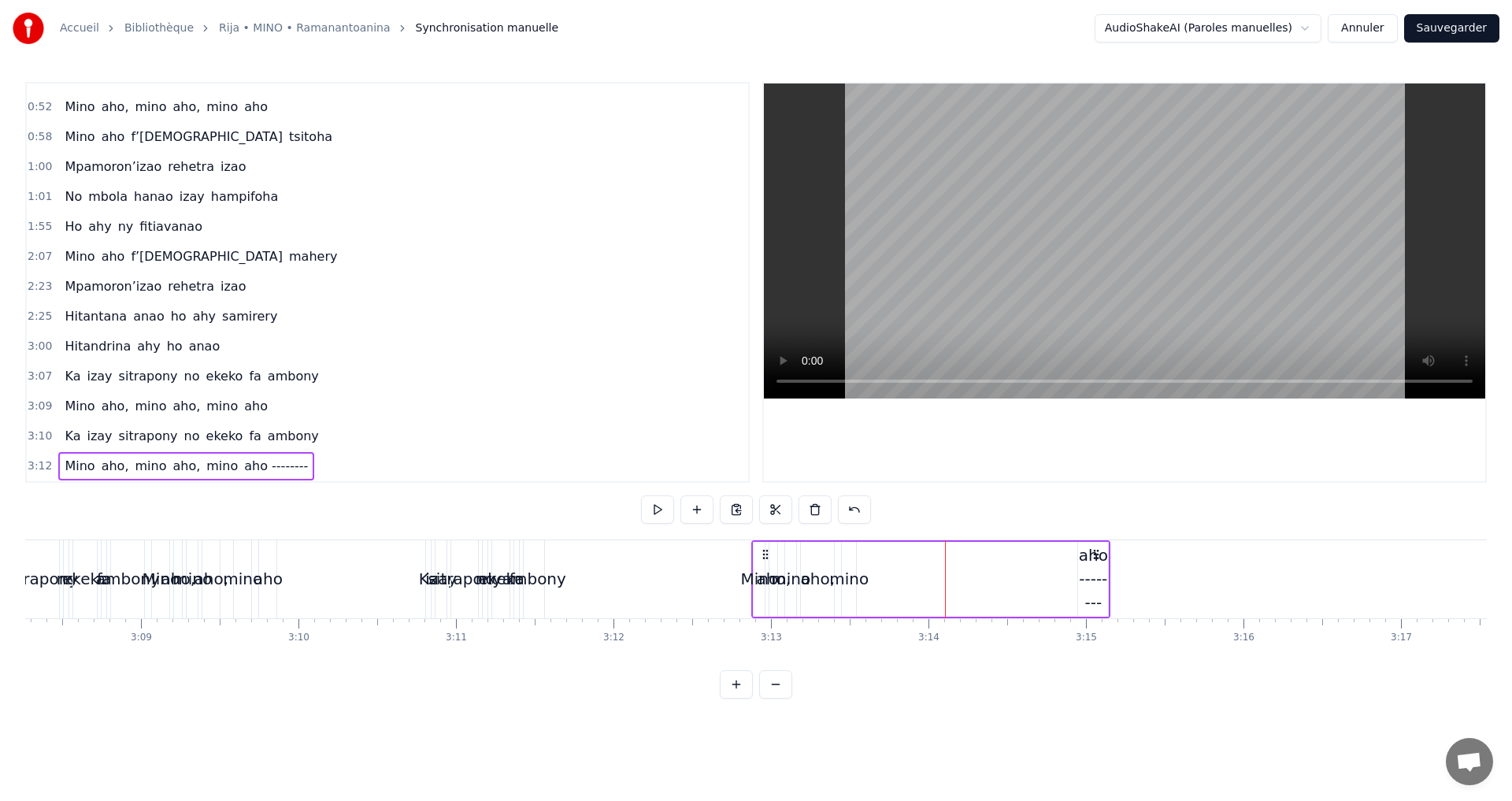
click at [1098, 573] on div "aho --------" at bounding box center [1094, 579] width 30 height 71
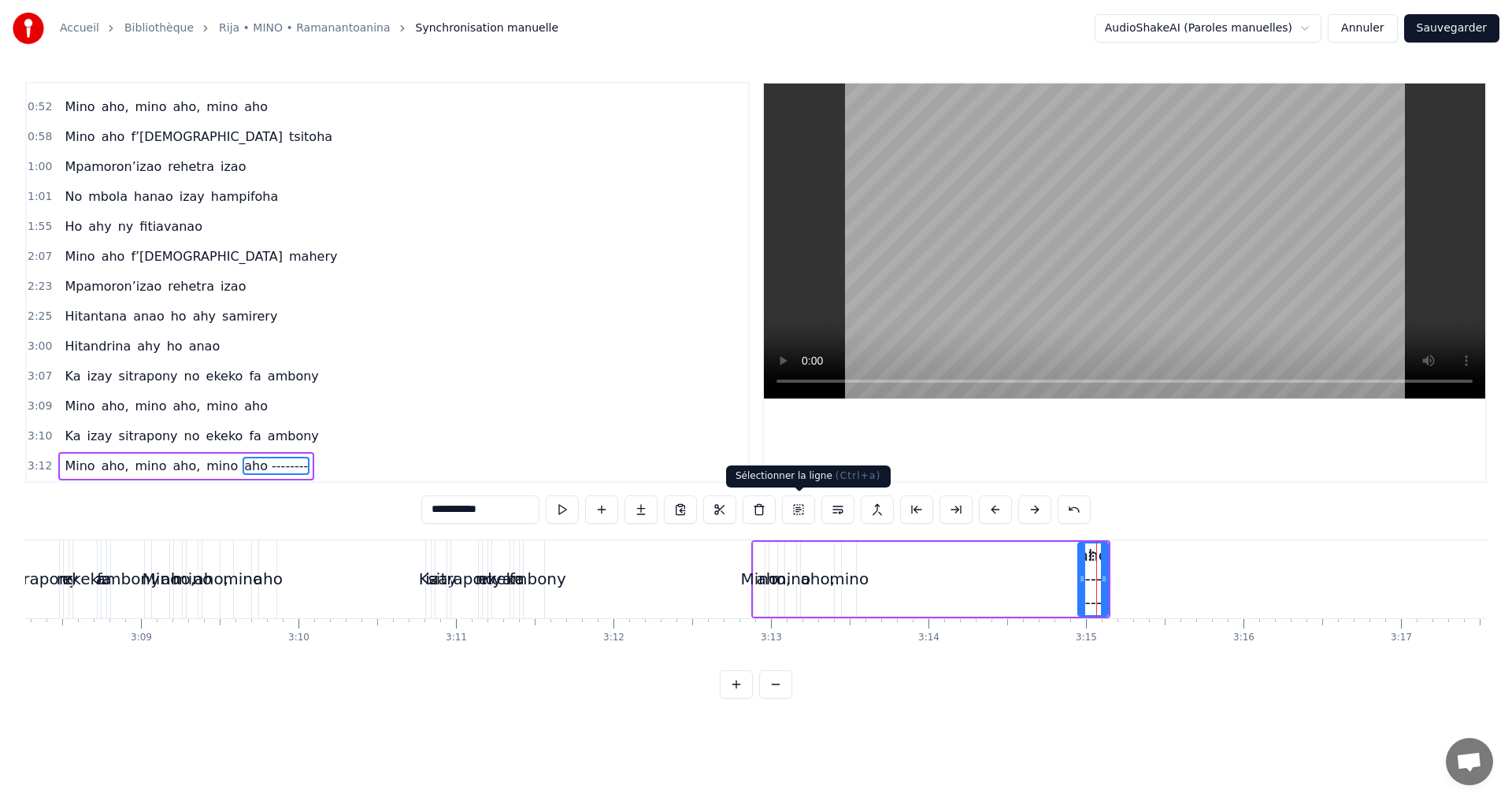
click at [801, 509] on button at bounding box center [798, 509] width 33 height 28
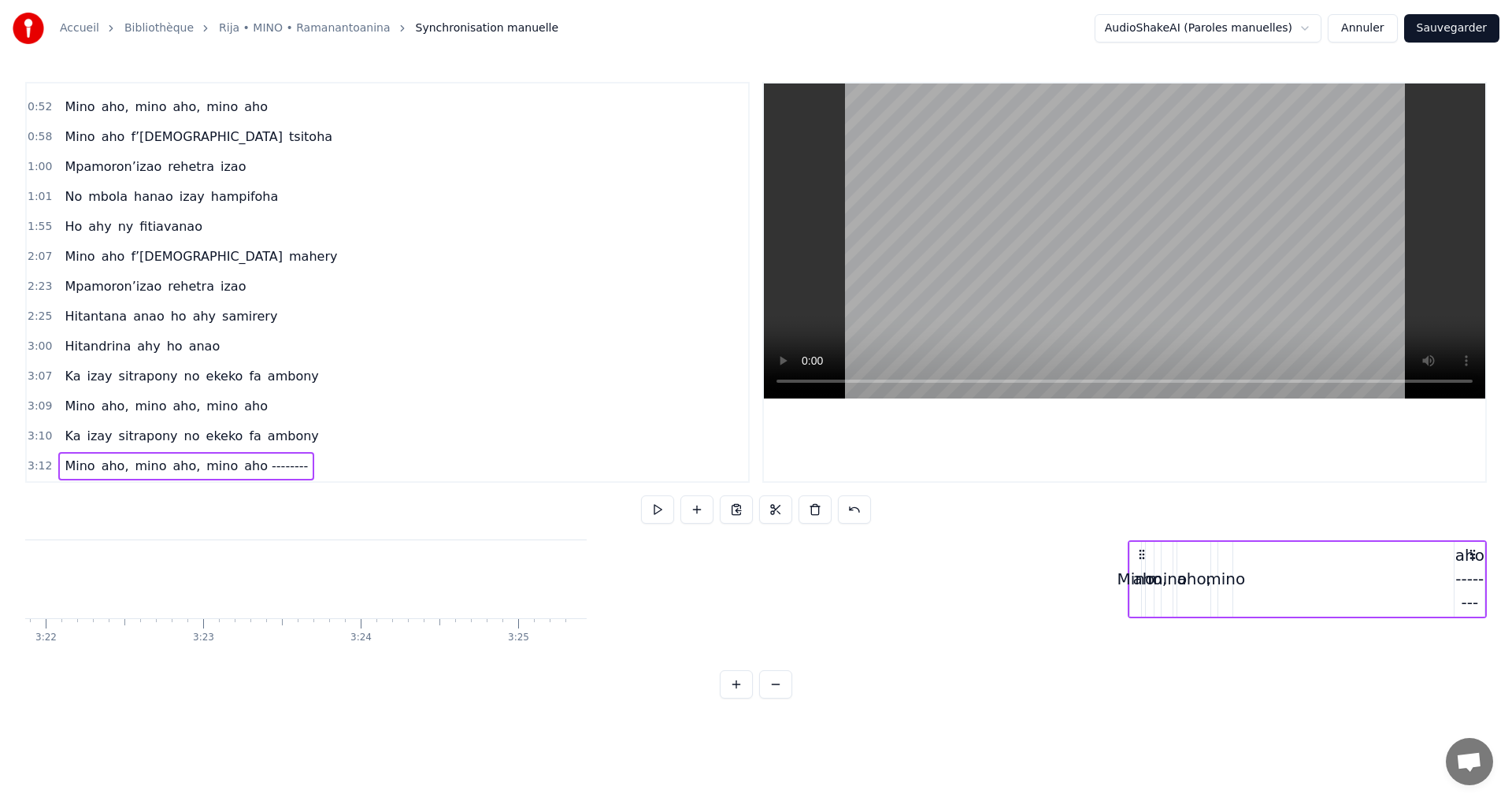
drag, startPoint x: 1093, startPoint y: 551, endPoint x: 1497, endPoint y: 594, distance: 406.3
click at [1497, 594] on div "Accueil Bibliothèque Rija • MINO • Ramanantoanina Synchronisation manuelle Audi…" at bounding box center [756, 349] width 1512 height 699
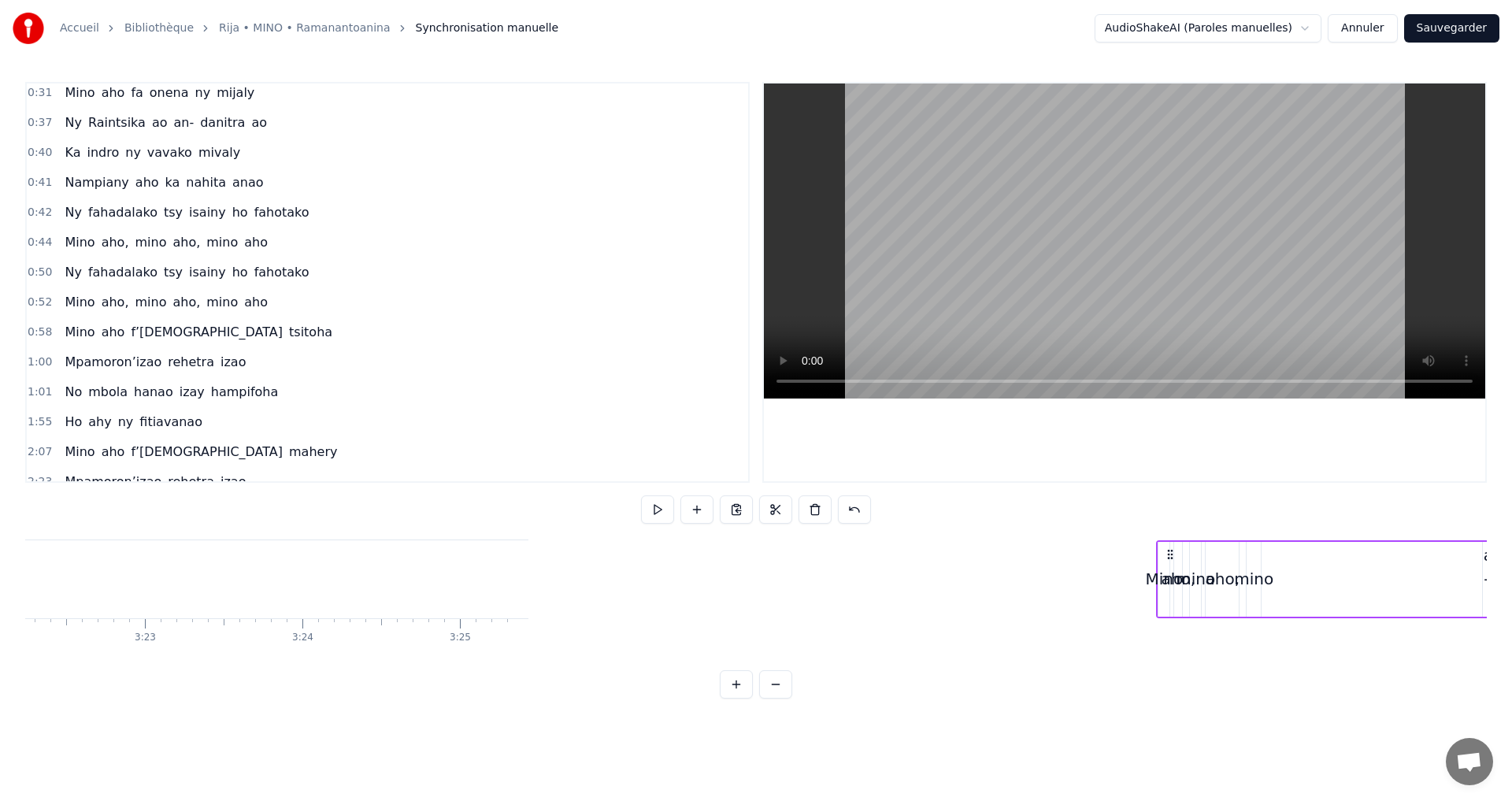
scroll to position [0, 0]
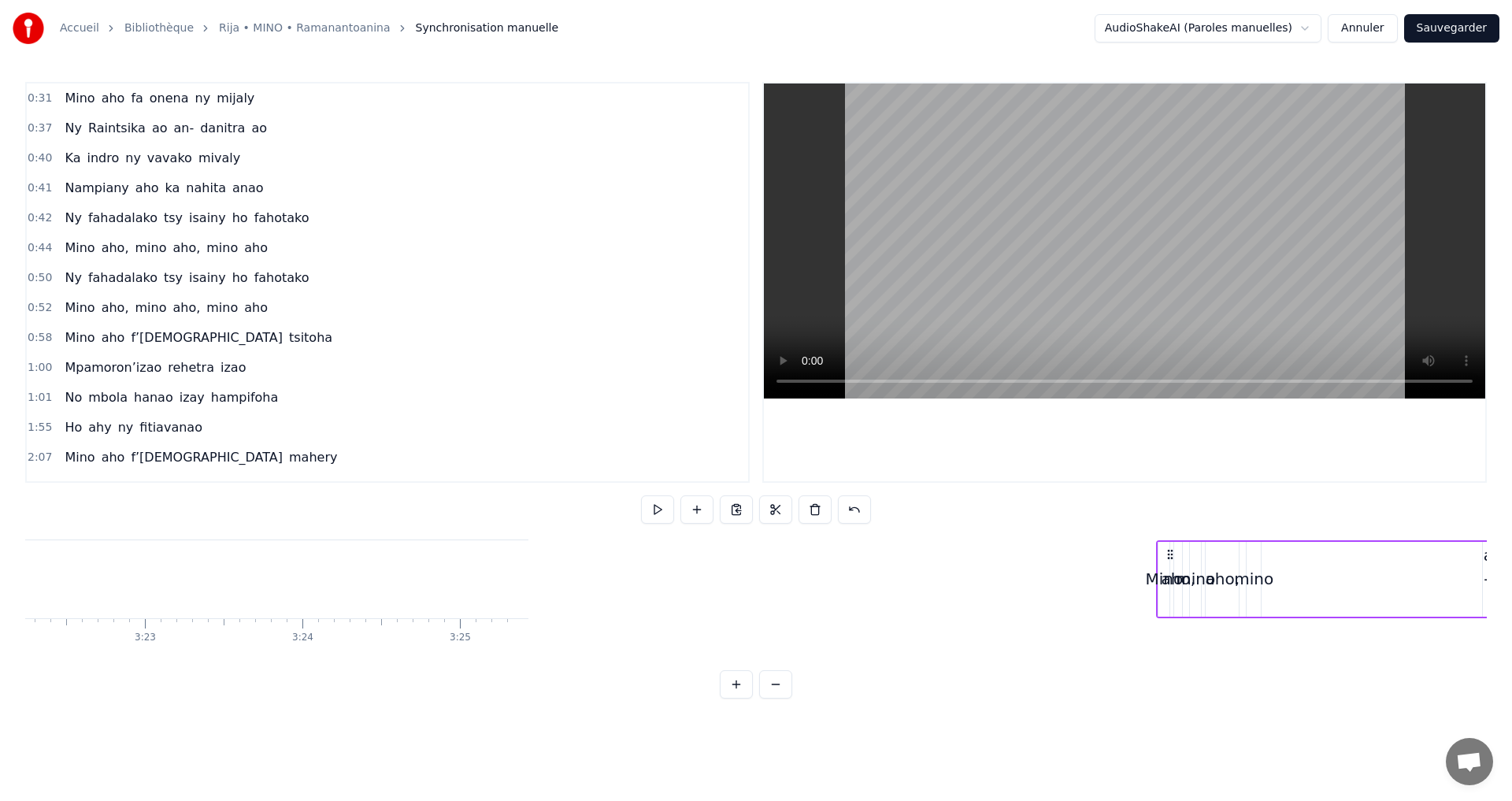
click at [738, 699] on button at bounding box center [736, 685] width 33 height 28
click at [739, 699] on button at bounding box center [736, 685] width 33 height 28
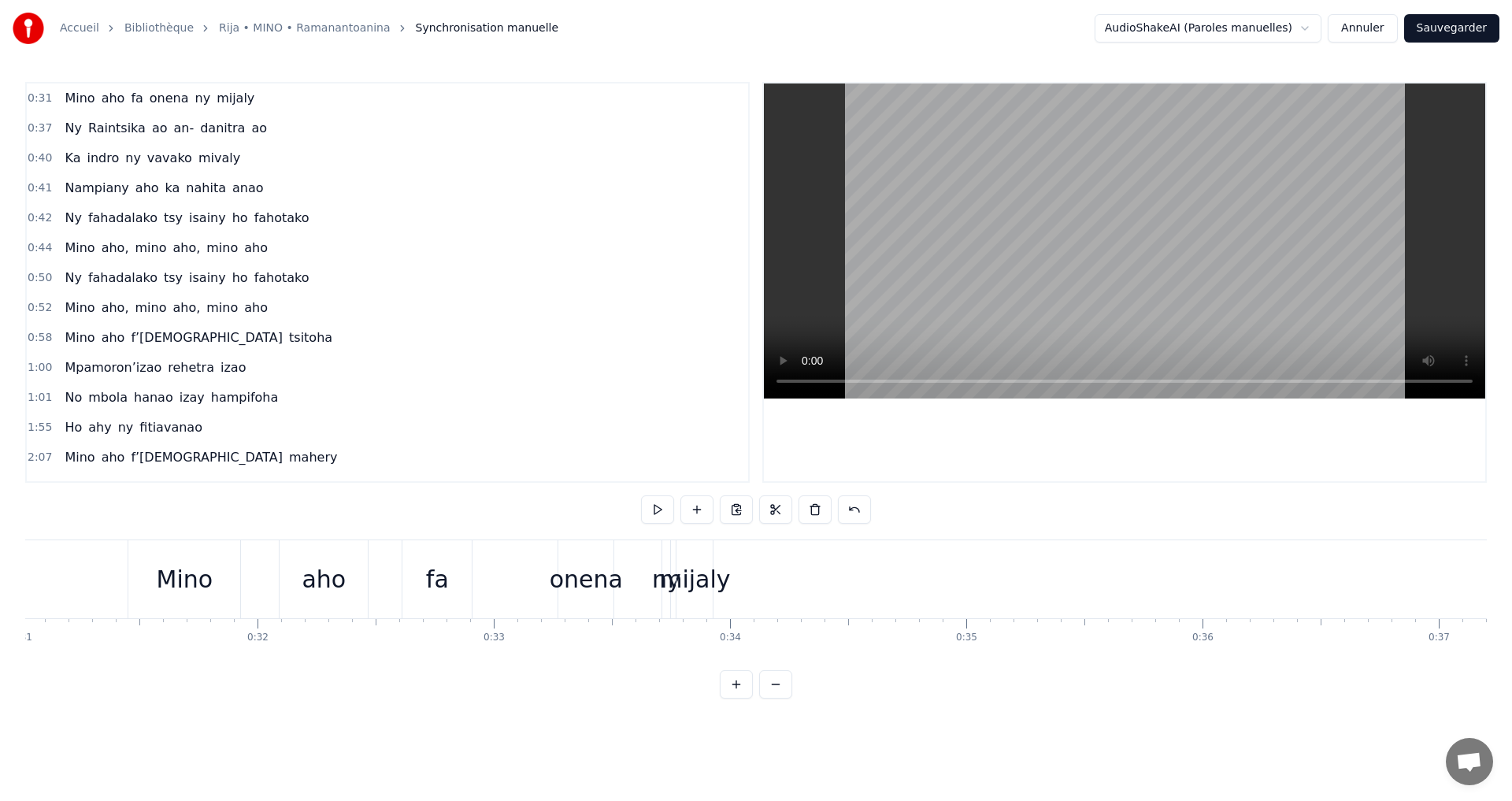
scroll to position [0, 7192]
click at [333, 564] on div "Mino" at bounding box center [322, 580] width 56 height 36
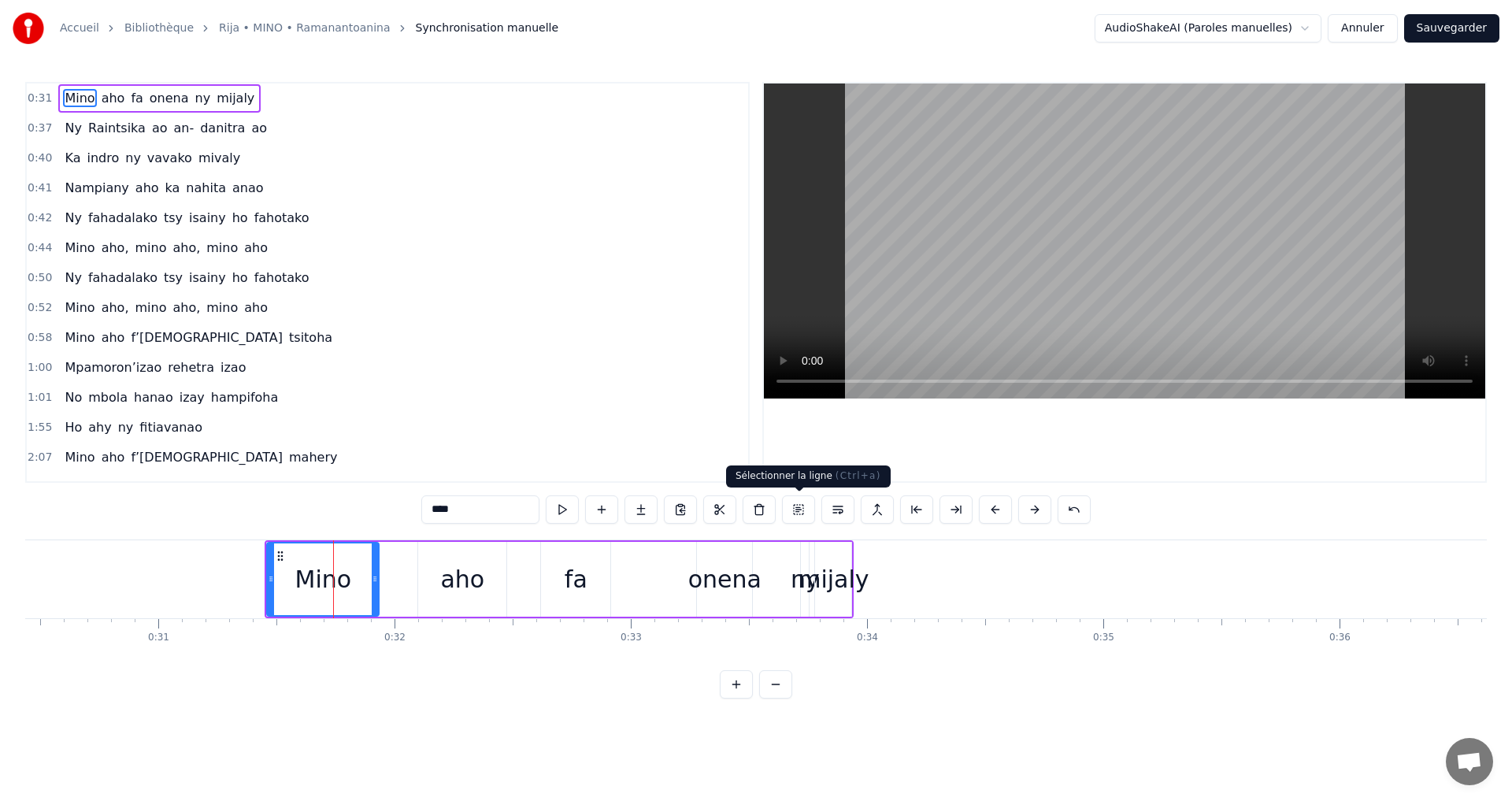
click at [794, 508] on button at bounding box center [798, 509] width 33 height 28
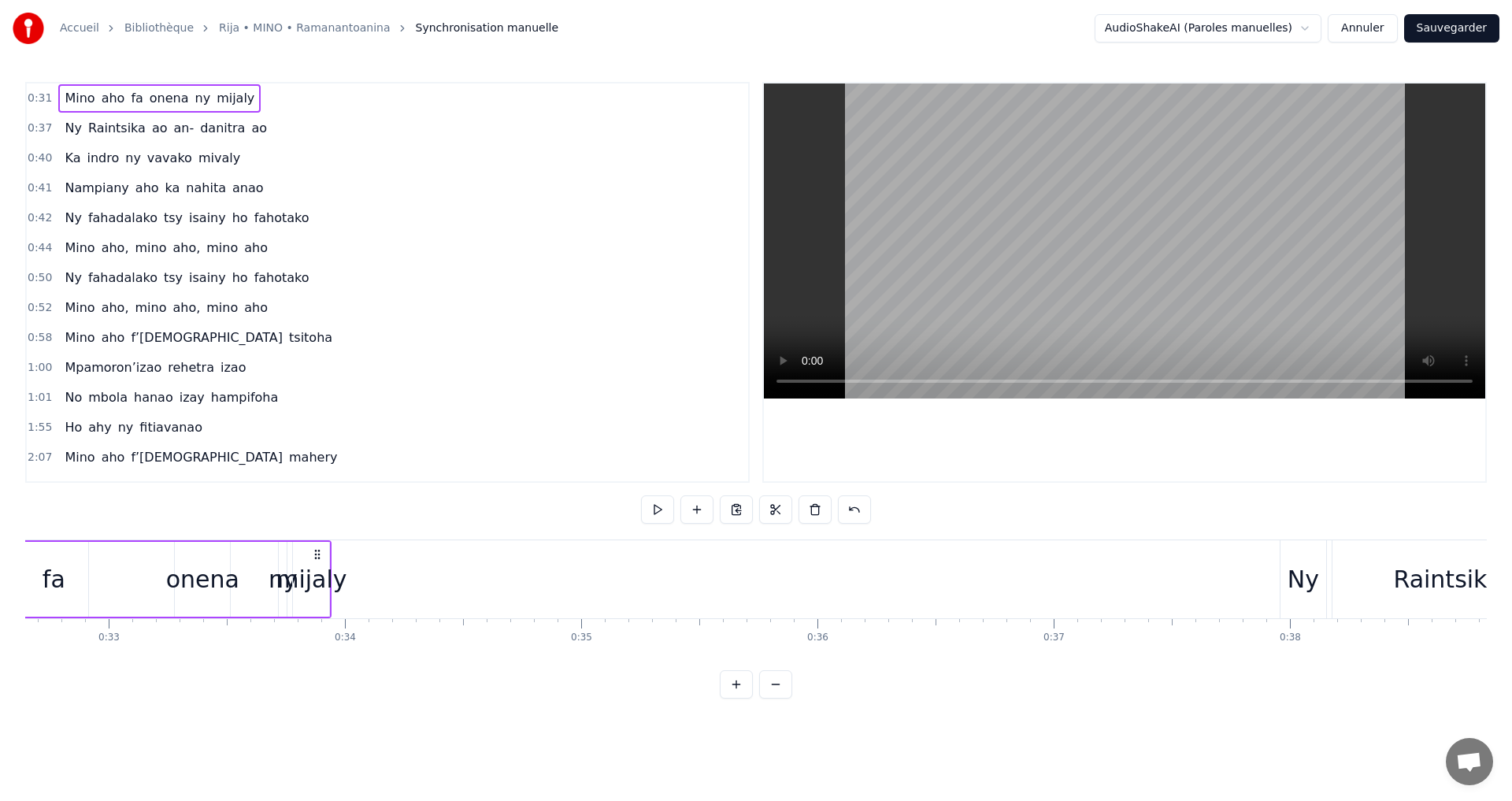
scroll to position [0, 7686]
click at [737, 699] on button at bounding box center [736, 685] width 33 height 28
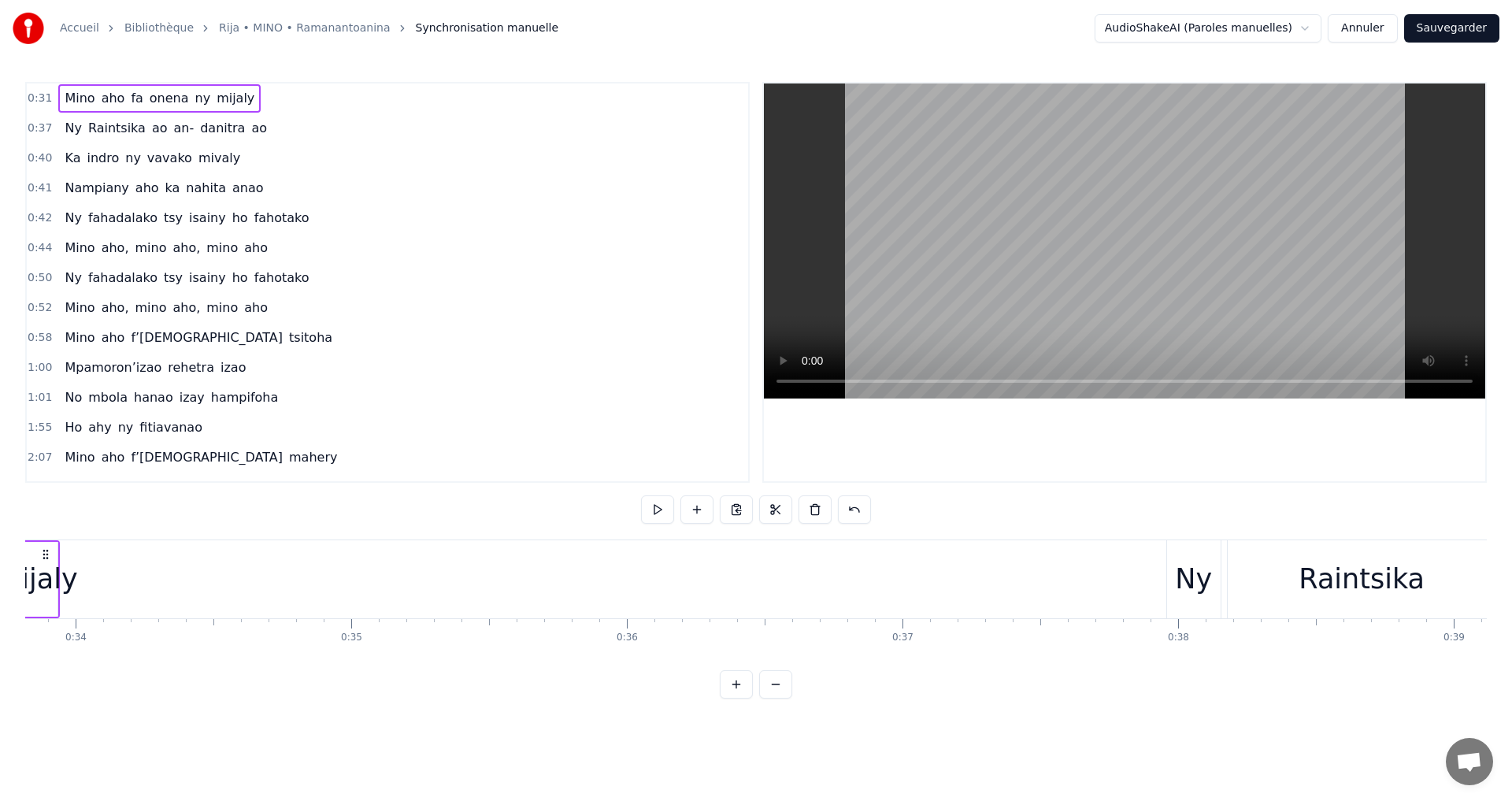
scroll to position [0, 9355]
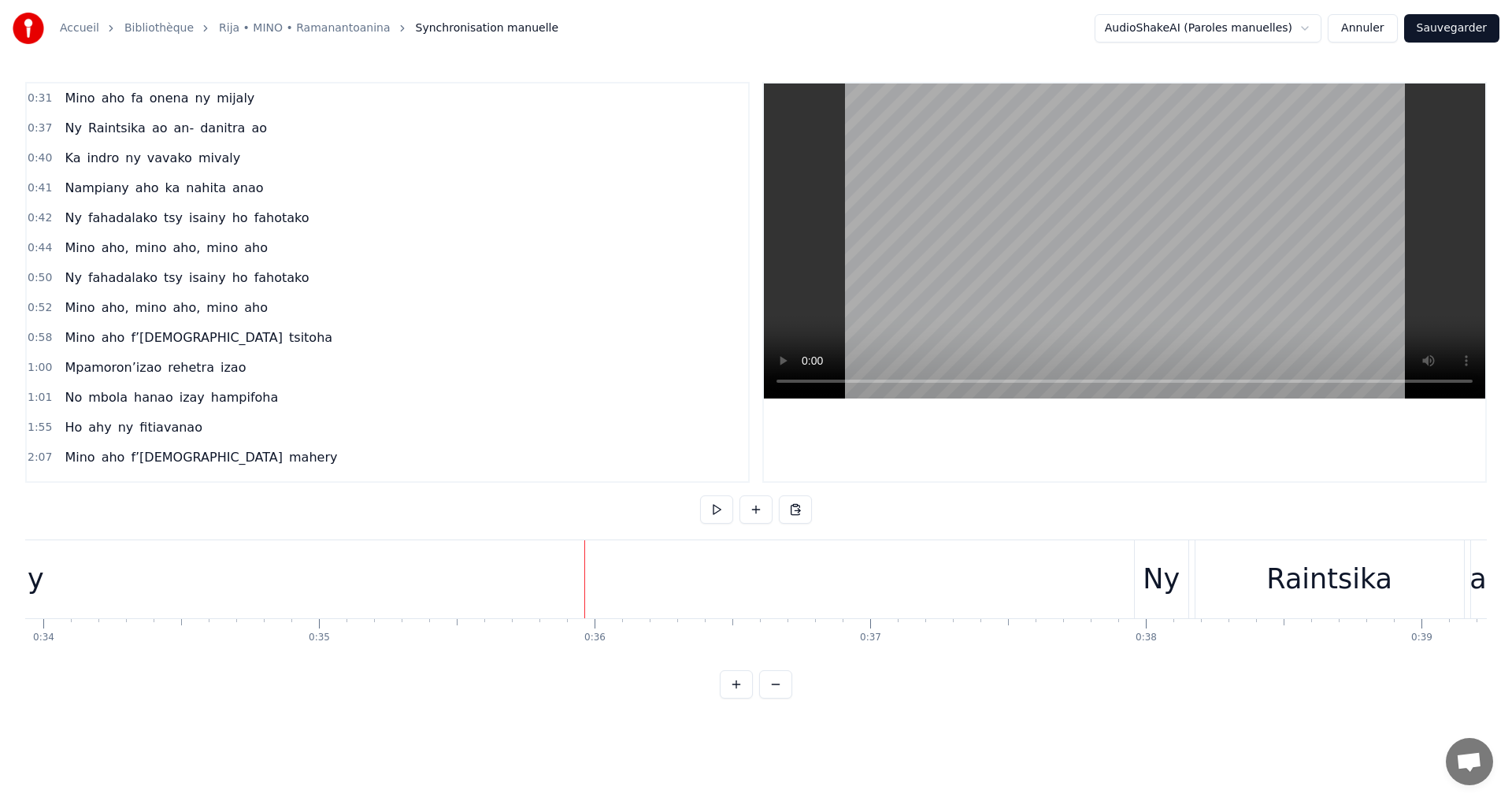
click at [749, 508] on button at bounding box center [756, 509] width 33 height 28
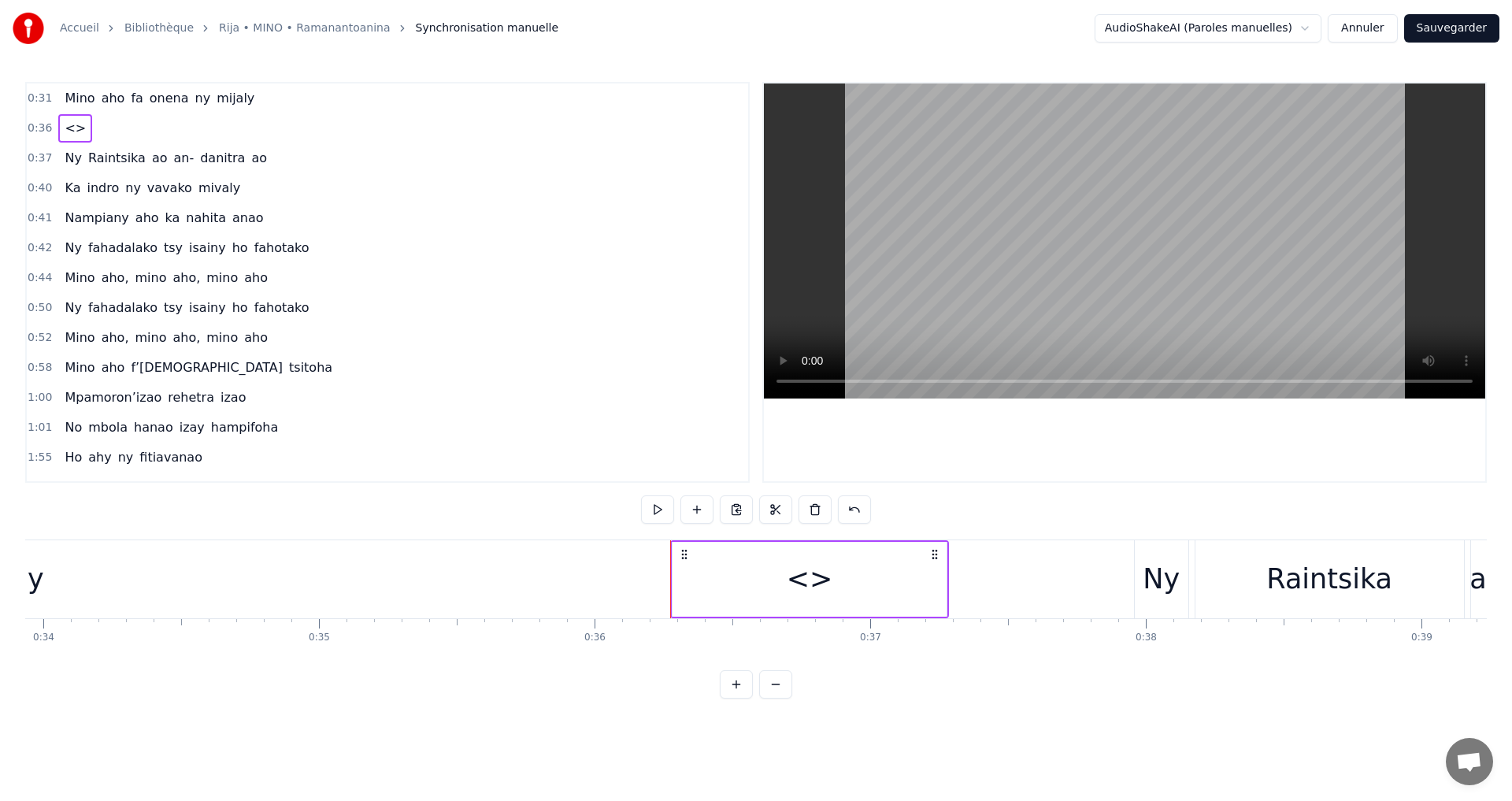
click at [880, 570] on div "<>" at bounding box center [808, 579] width 274 height 78
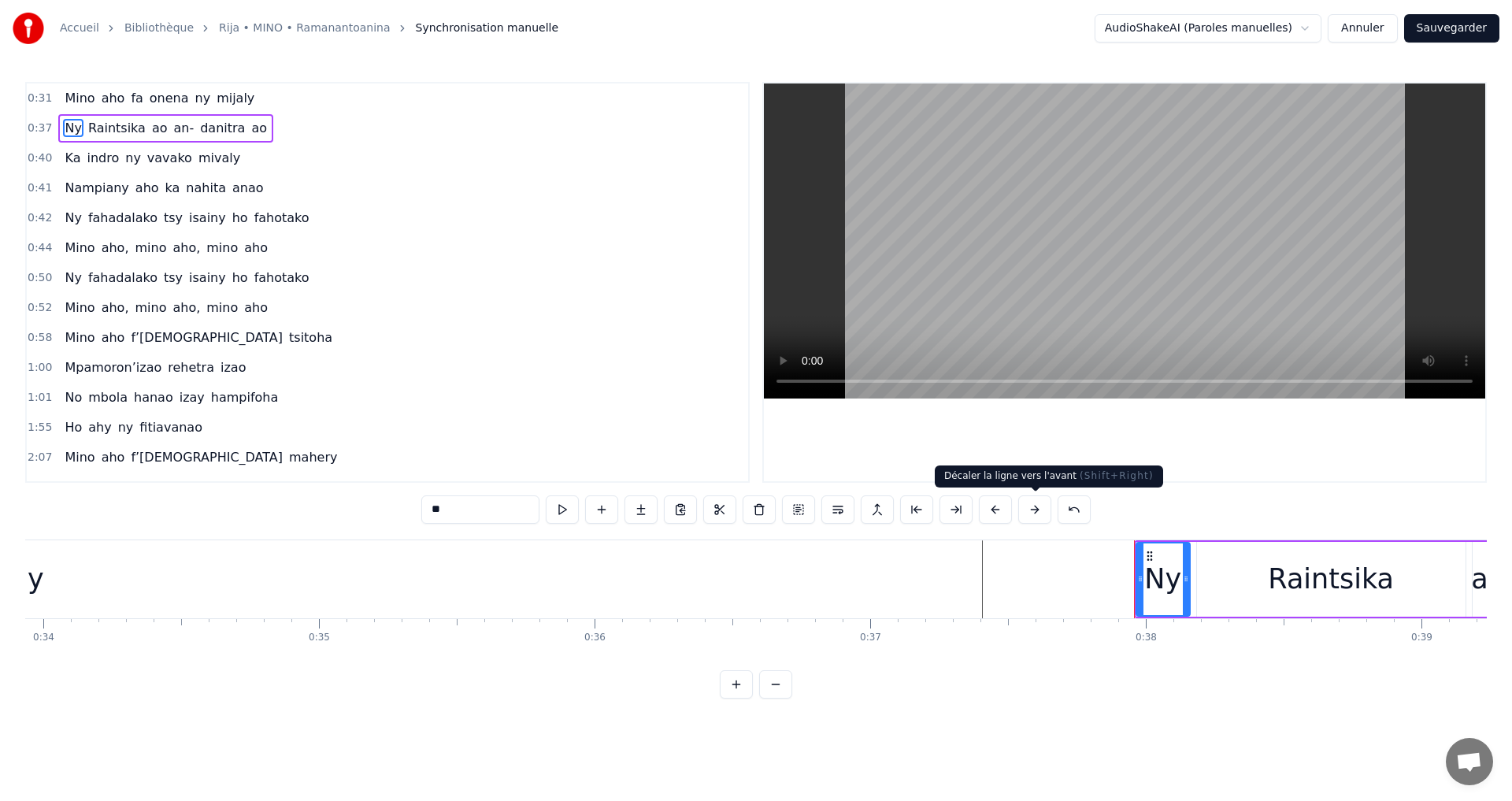
click at [1030, 507] on button at bounding box center [1035, 509] width 33 height 28
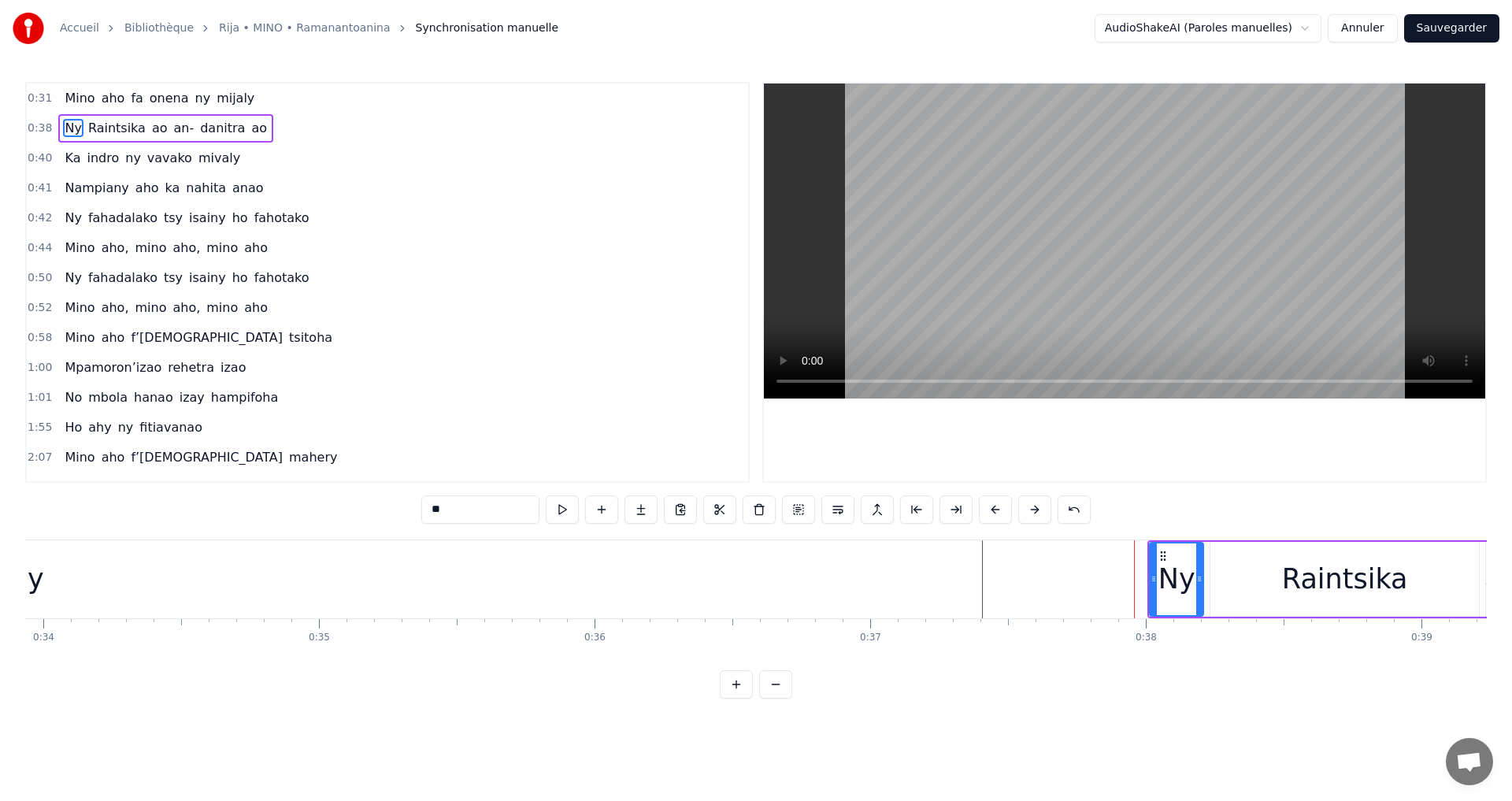
click at [1030, 507] on button at bounding box center [1035, 509] width 33 height 28
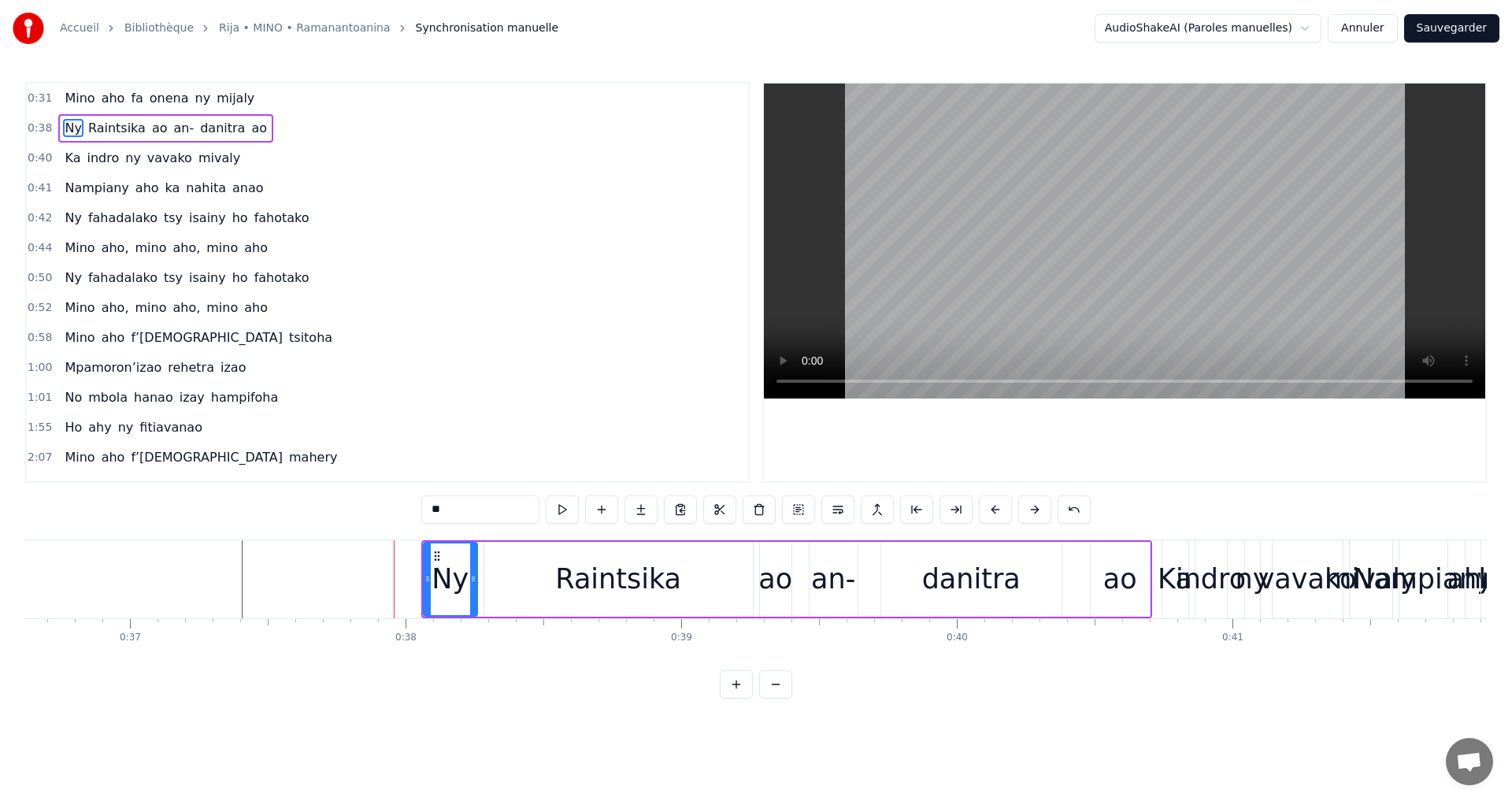
scroll to position [0, 10111]
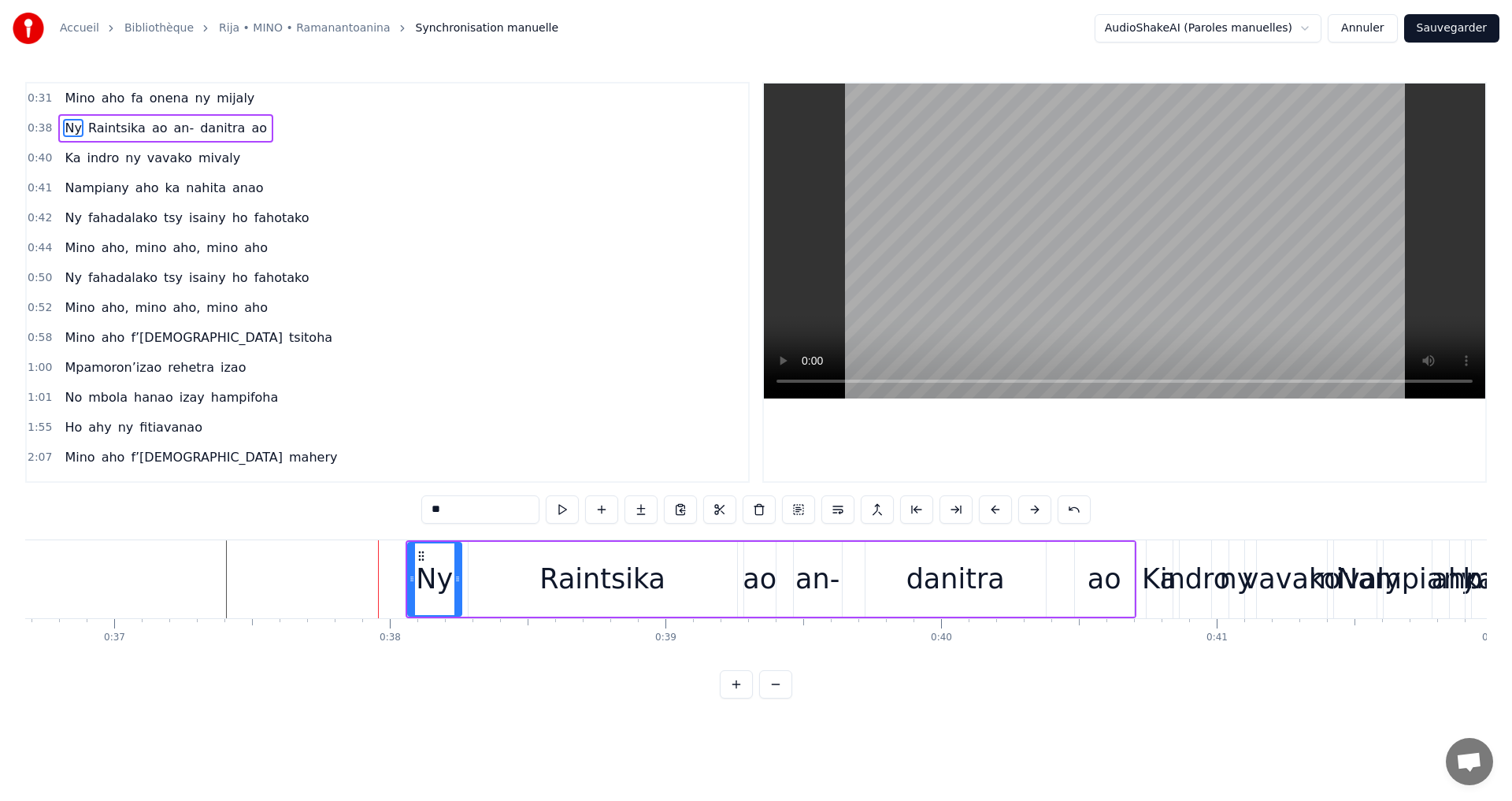
click at [1035, 509] on button at bounding box center [1035, 509] width 33 height 28
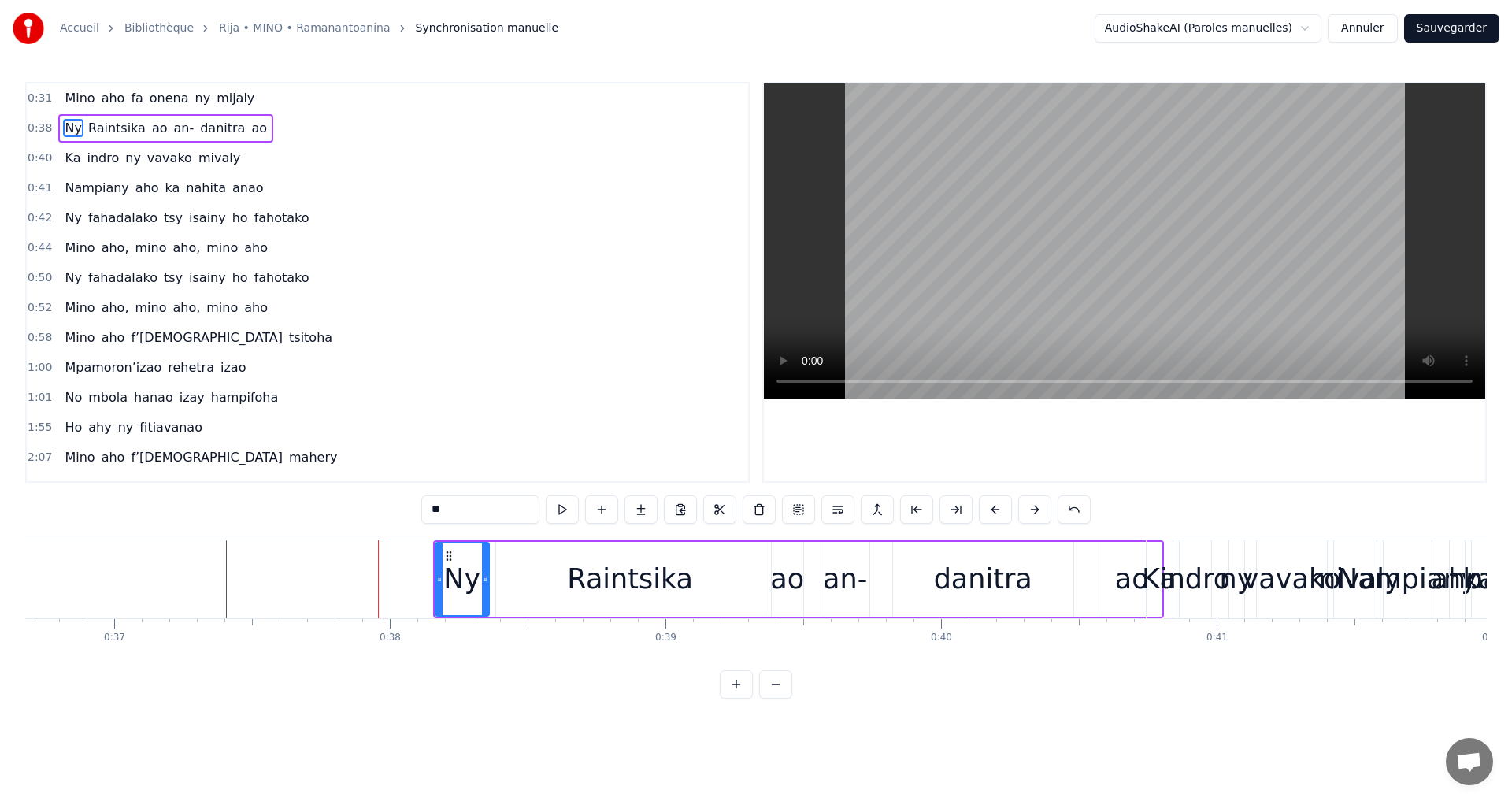
click at [1035, 509] on button at bounding box center [1035, 509] width 33 height 28
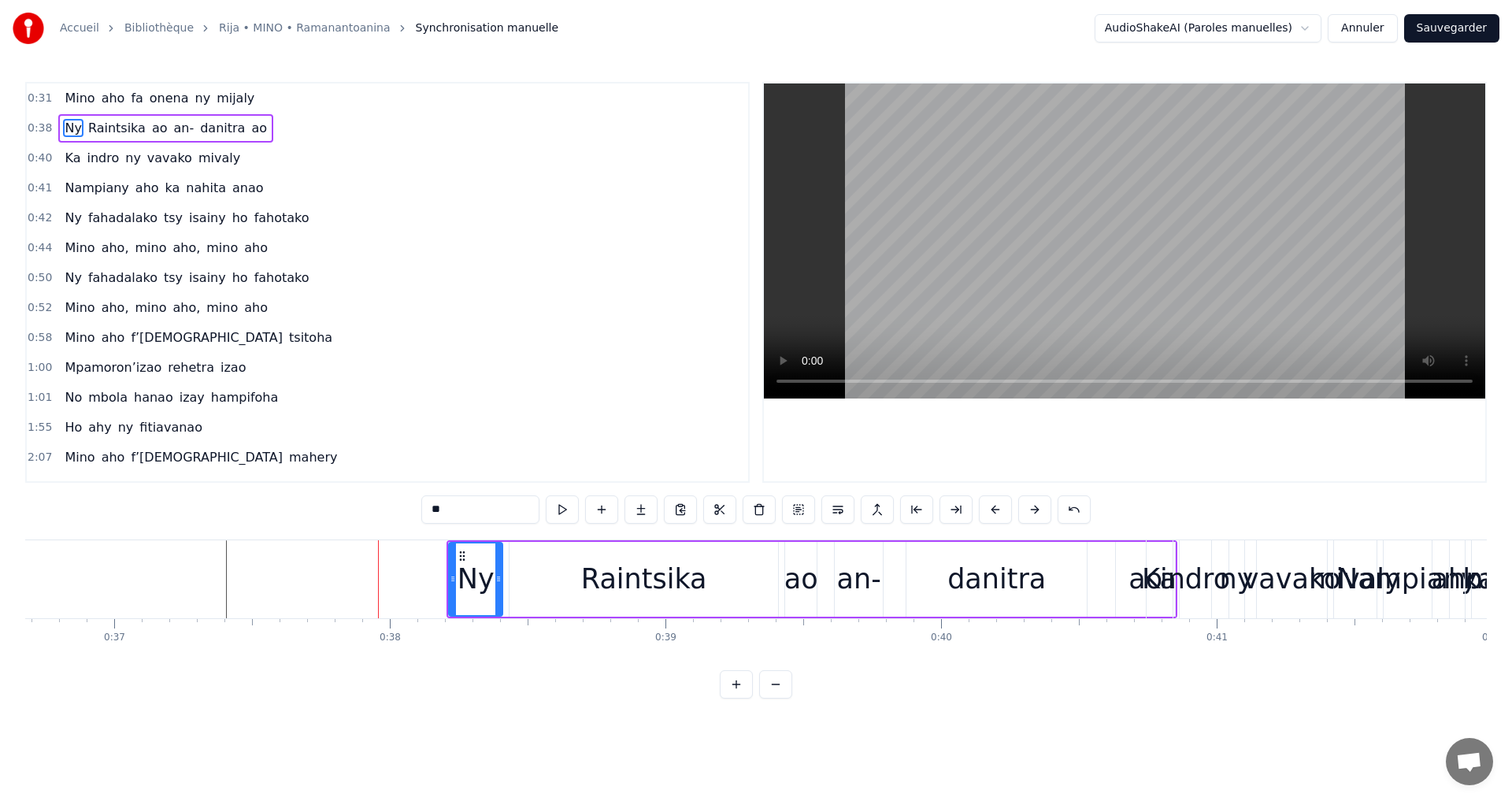
click at [1035, 509] on button at bounding box center [1035, 509] width 33 height 28
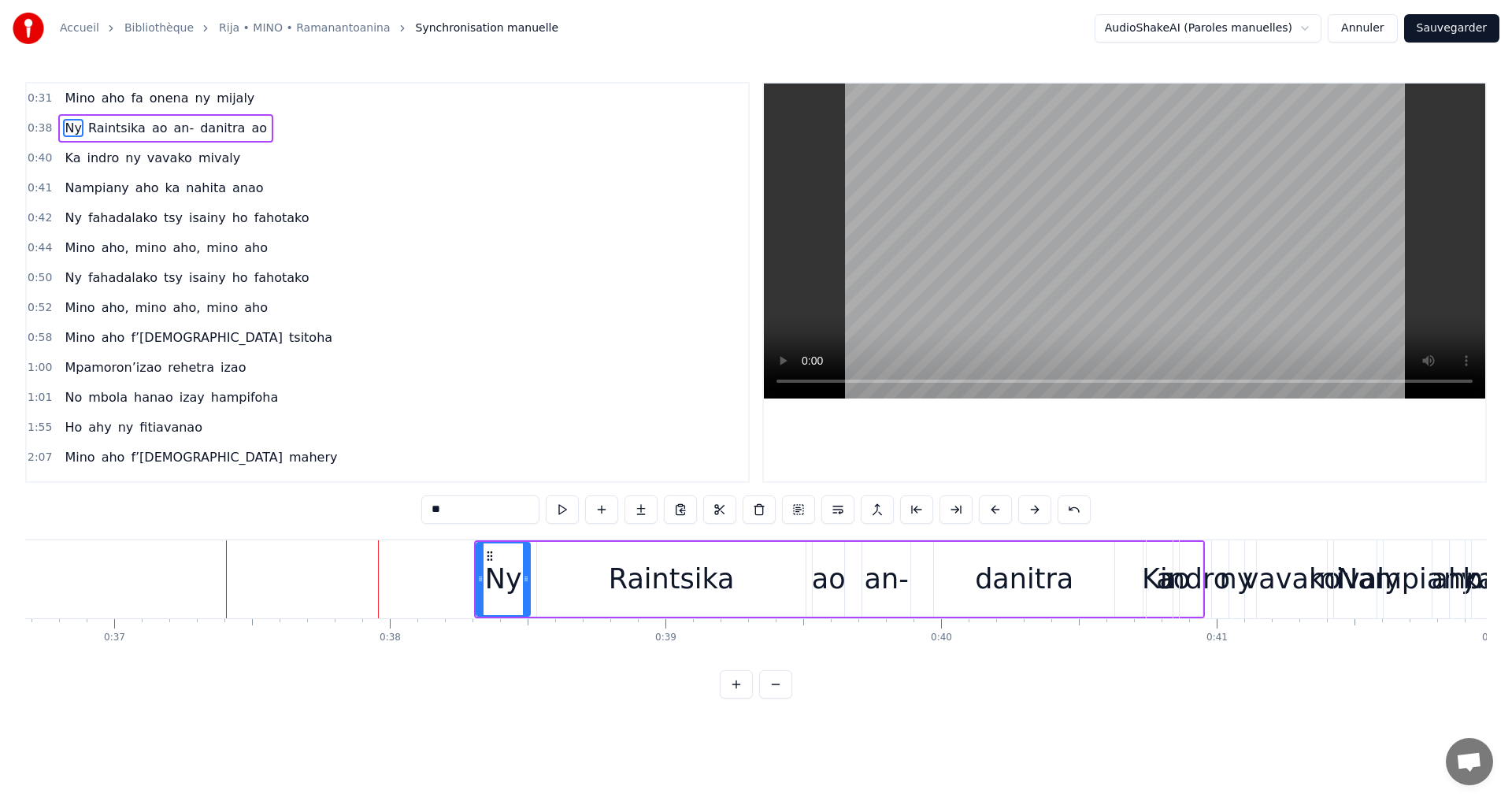
click at [1035, 509] on button at bounding box center [1035, 509] width 33 height 28
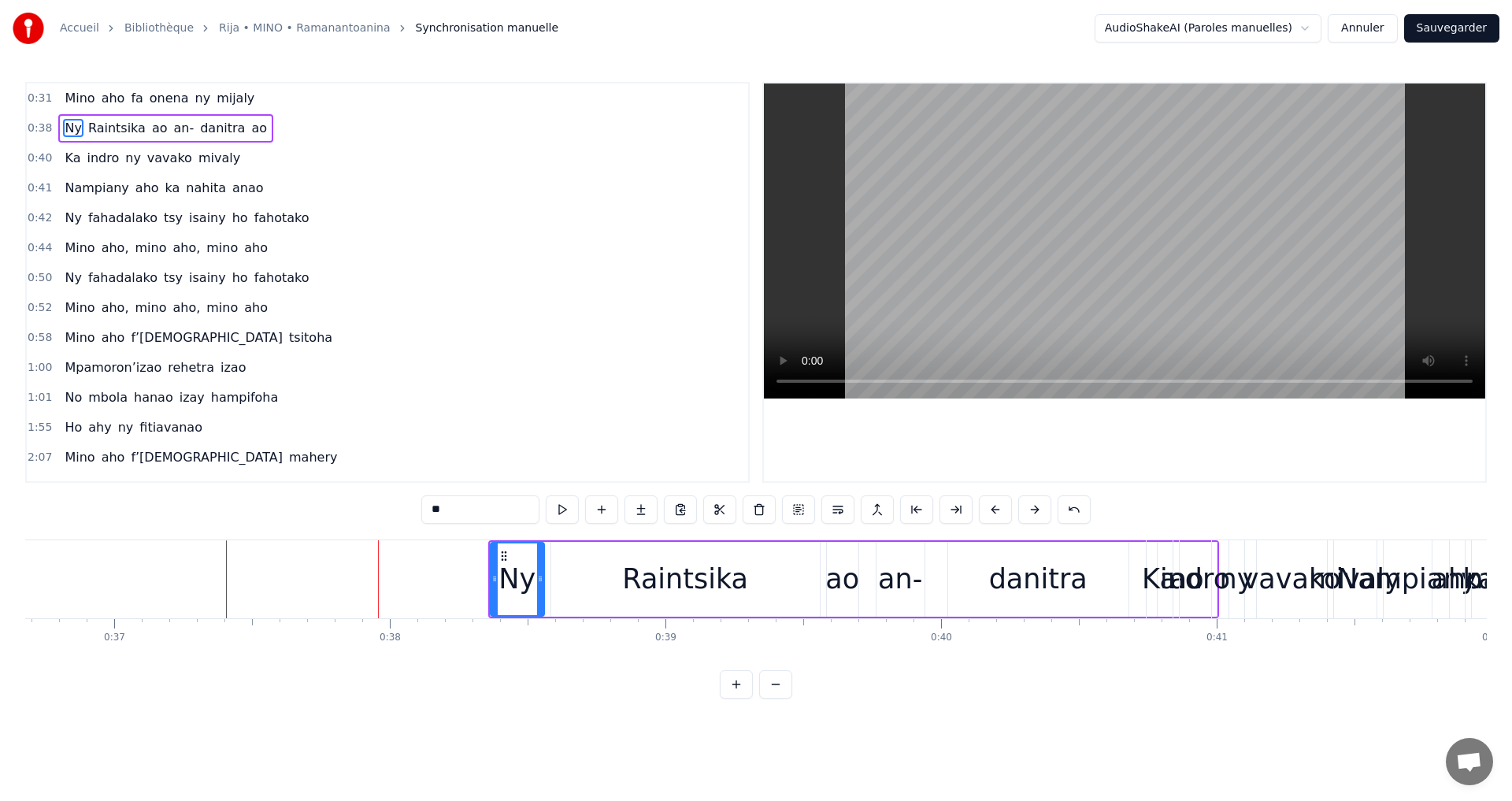
click at [1035, 509] on button at bounding box center [1035, 509] width 33 height 28
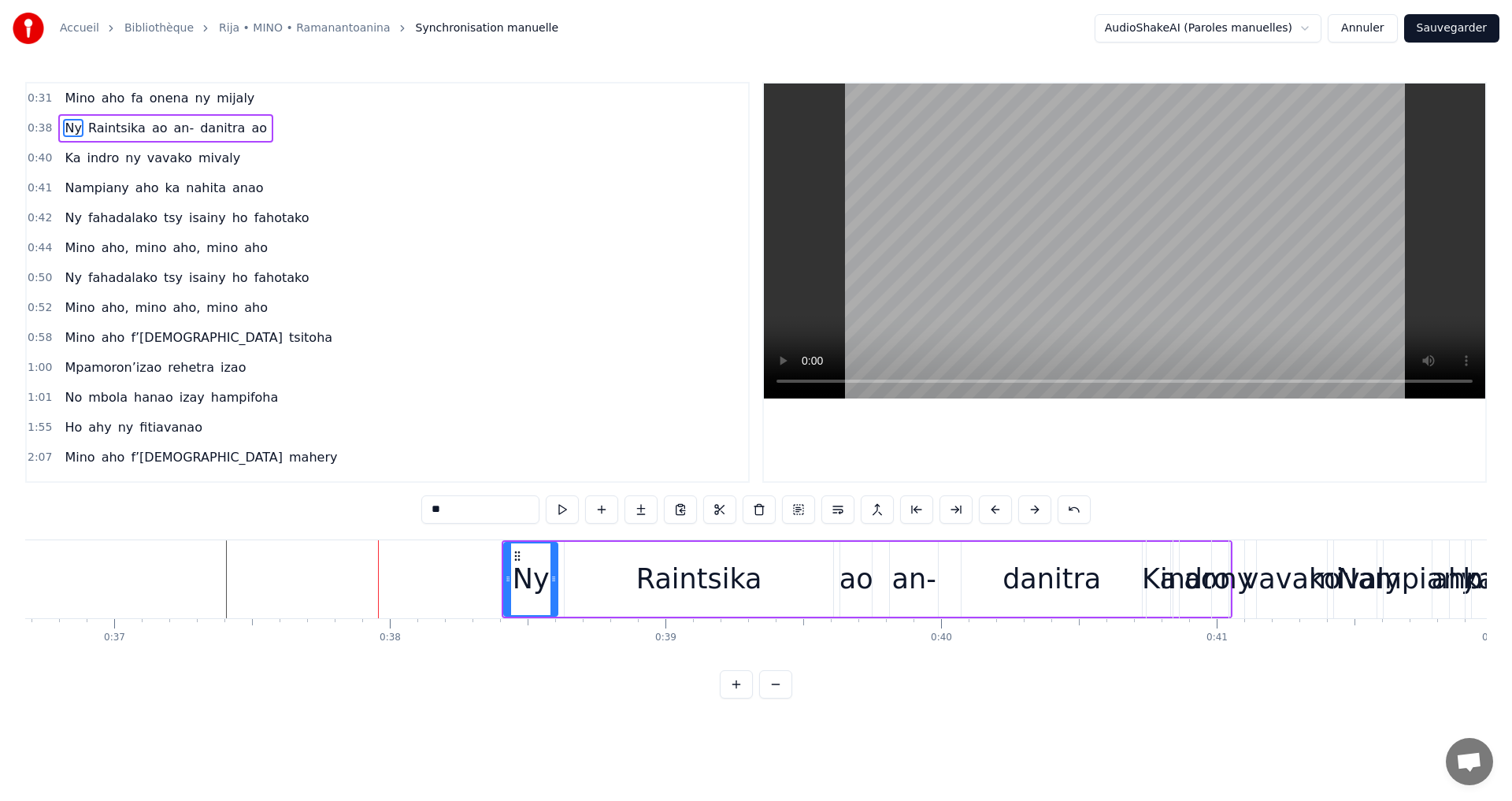
click at [1035, 509] on button at bounding box center [1035, 509] width 33 height 28
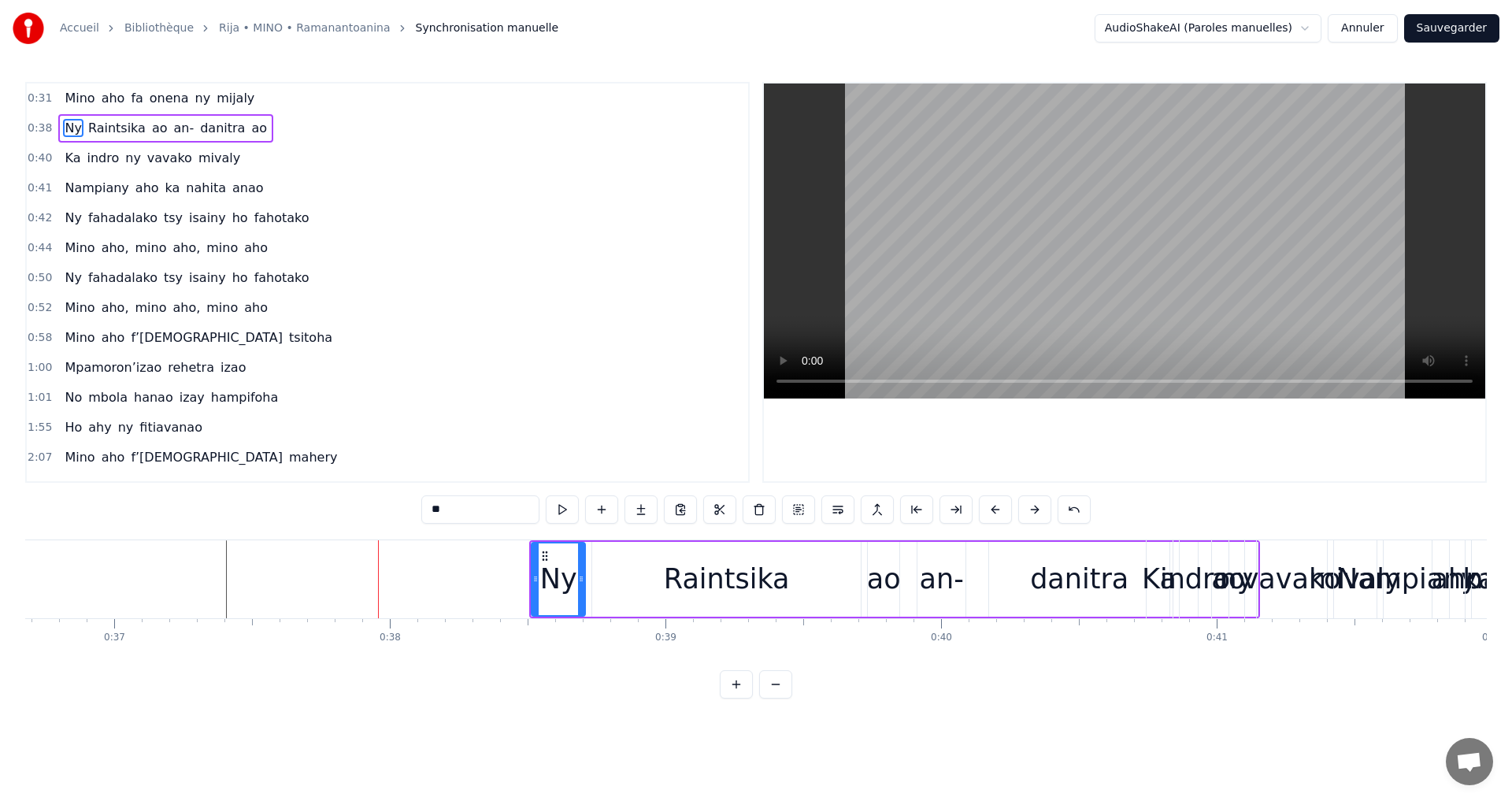
click at [1035, 509] on button at bounding box center [1035, 509] width 33 height 28
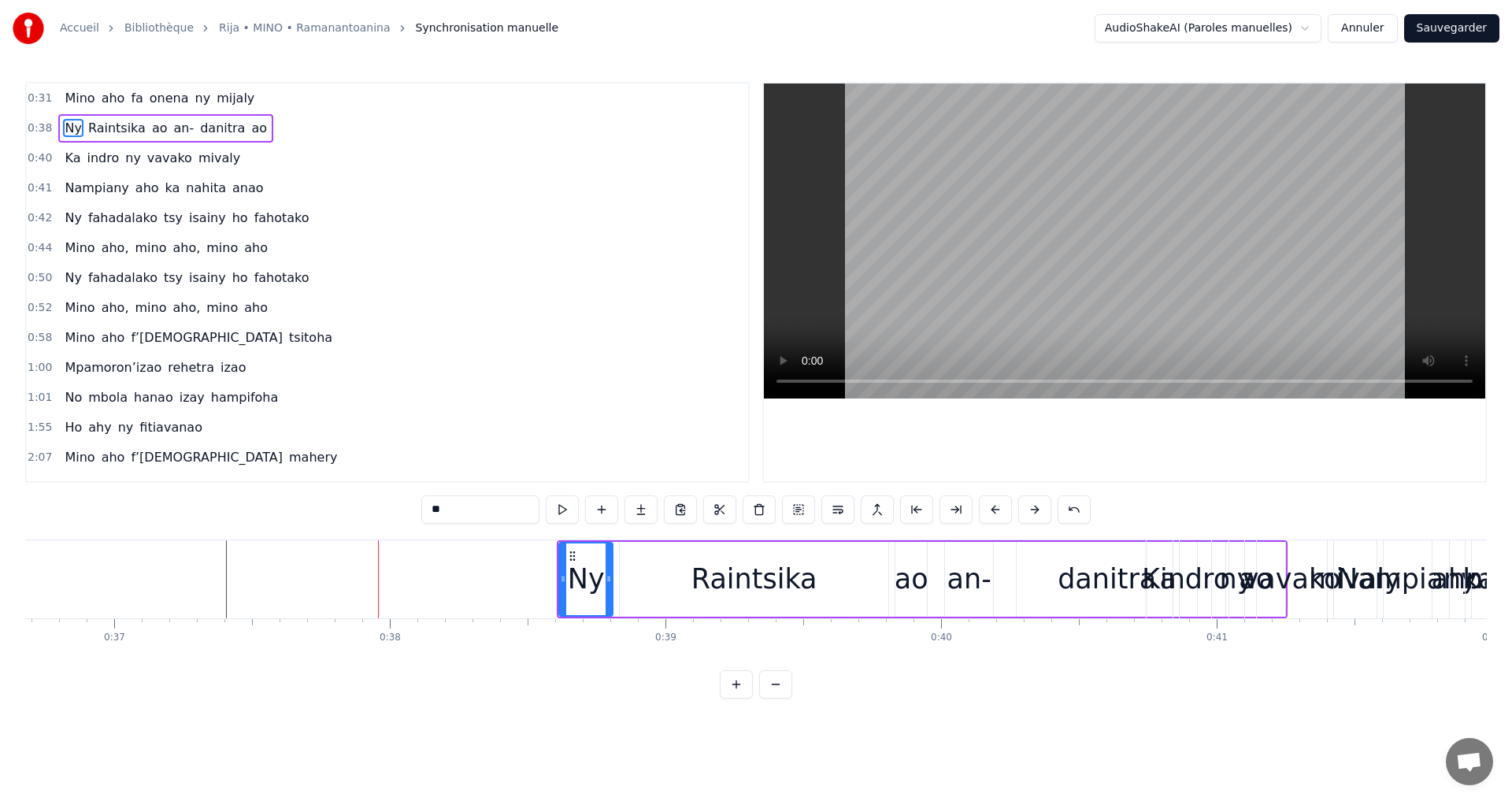
click at [1035, 509] on button at bounding box center [1035, 509] width 33 height 28
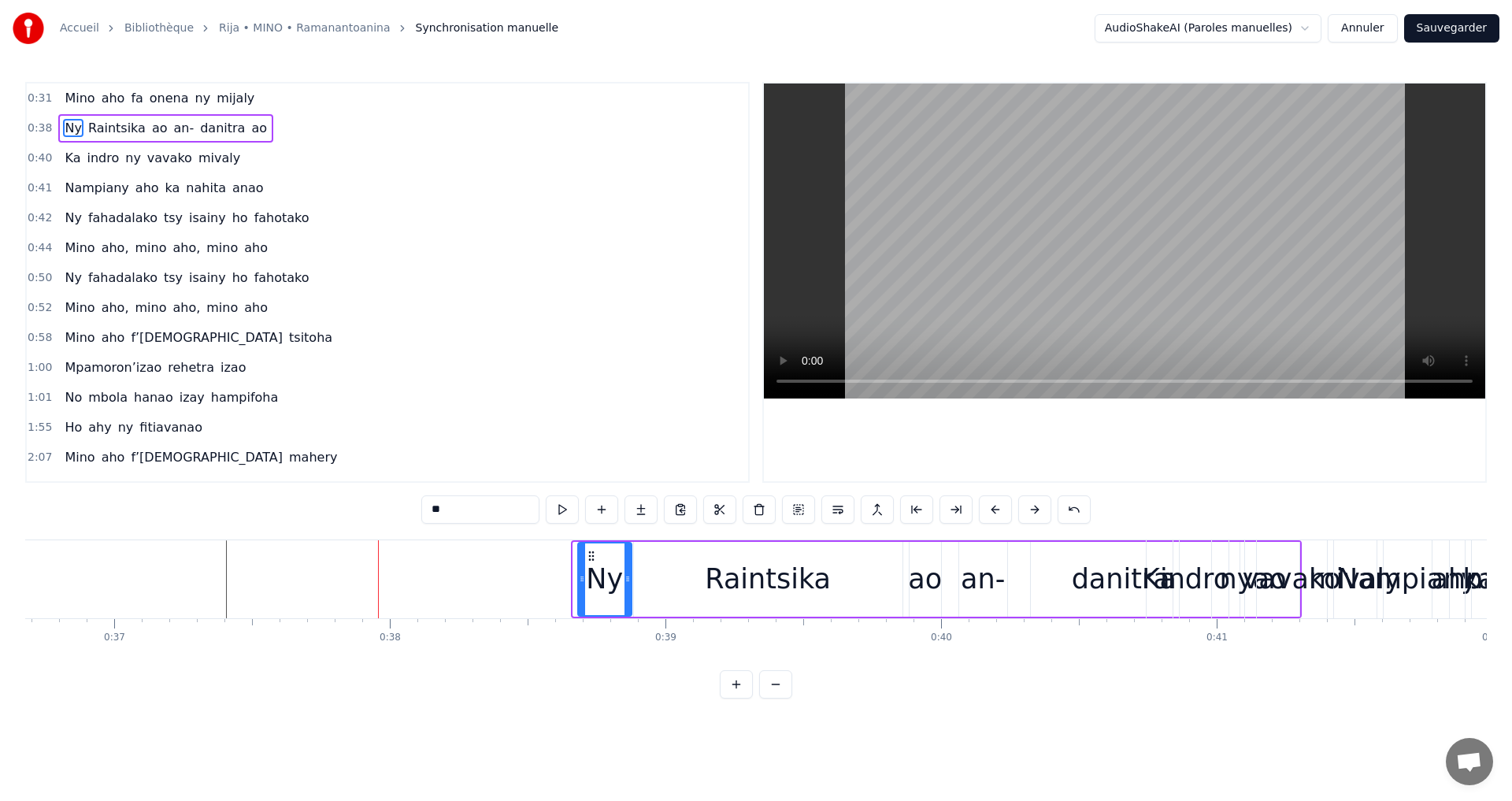
drag, startPoint x: 584, startPoint y: 552, endPoint x: 589, endPoint y: 533, distance: 19.6
click at [589, 533] on div "0:31 [PERSON_NAME] [PERSON_NAME] ny mijaly 0:38 Ny Raintsika ao an- [PERSON_NAM…" at bounding box center [756, 390] width 1462 height 617
click at [746, 570] on div "Raintsika" at bounding box center [768, 579] width 126 height 42
type input "*********"
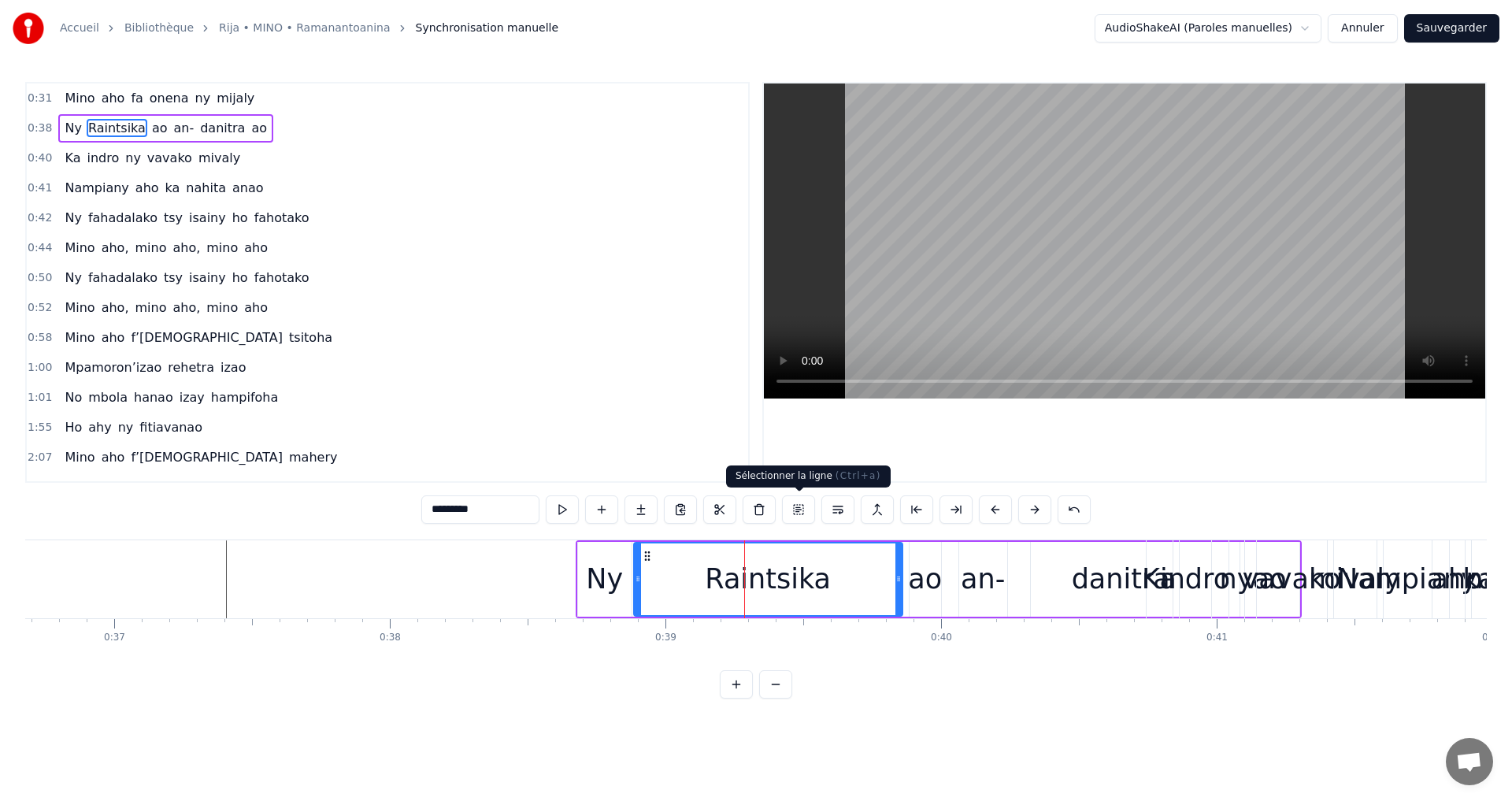
click at [806, 512] on button at bounding box center [798, 509] width 33 height 28
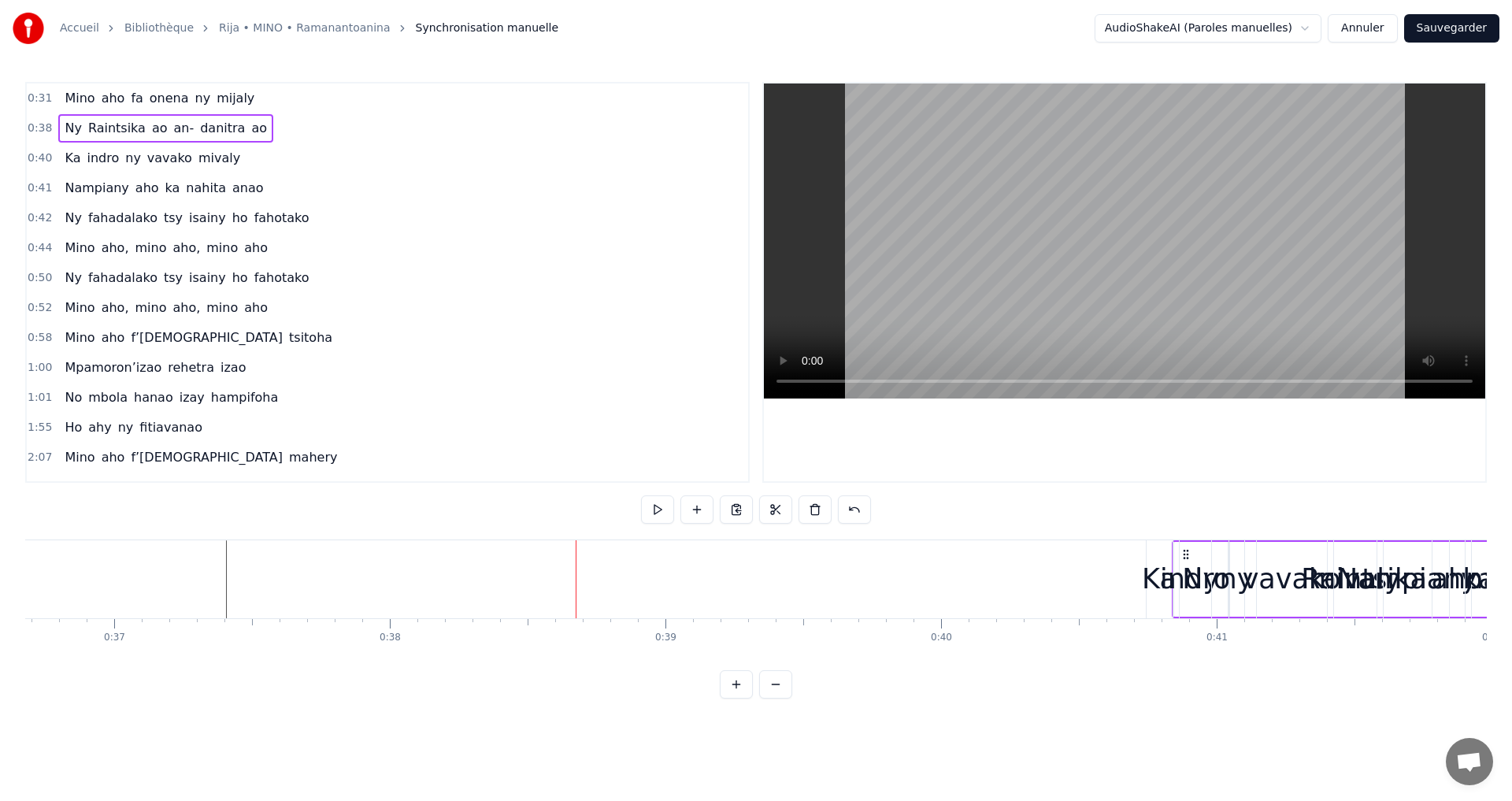
drag, startPoint x: 587, startPoint y: 552, endPoint x: 1184, endPoint y: 558, distance: 597.0
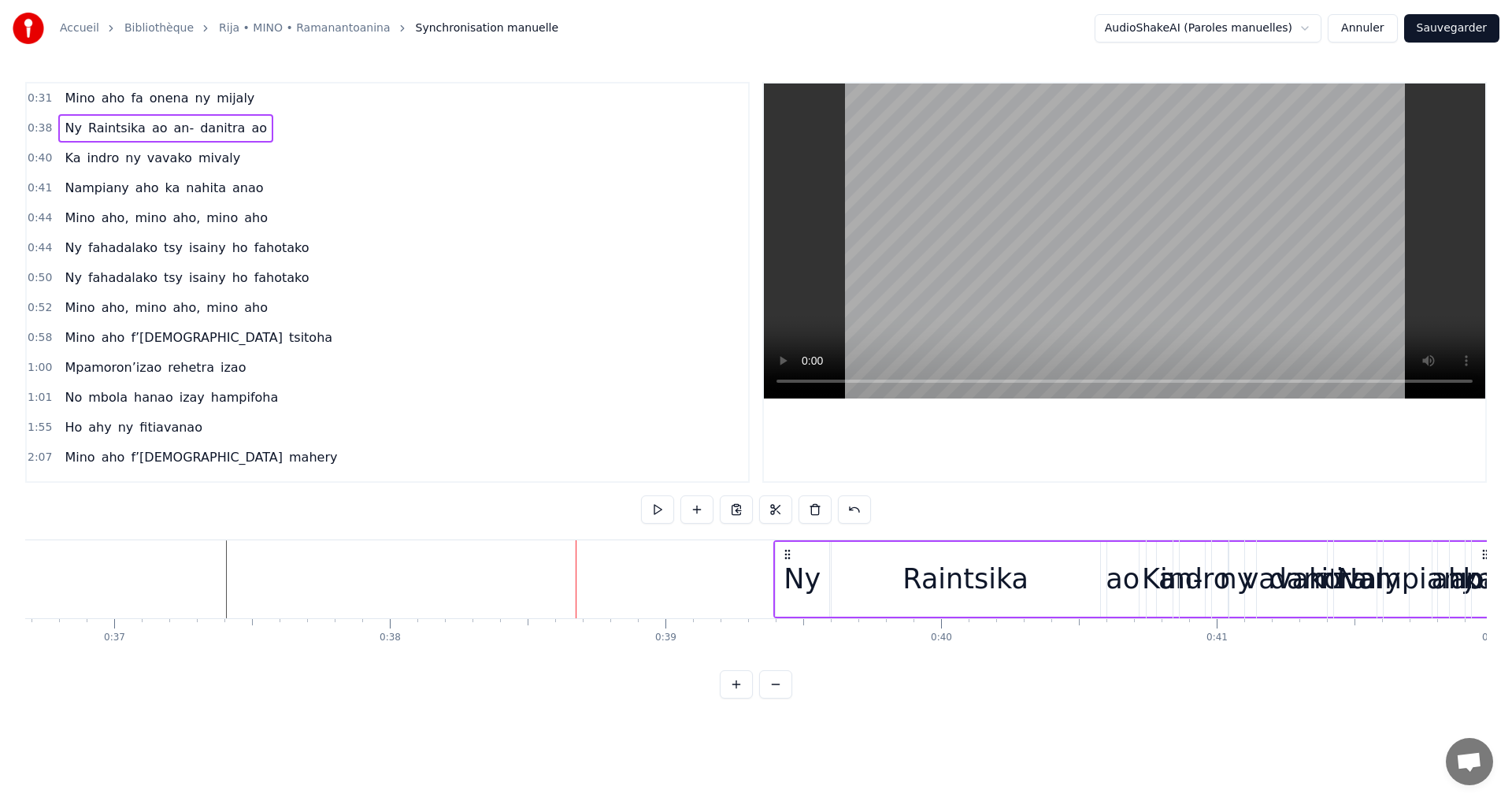
drag, startPoint x: 597, startPoint y: 555, endPoint x: 787, endPoint y: 554, distance: 190.0
click at [787, 554] on icon at bounding box center [787, 553] width 12 height 12
drag, startPoint x: 586, startPoint y: 550, endPoint x: 819, endPoint y: 550, distance: 233.0
click at [819, 550] on icon at bounding box center [822, 553] width 12 height 12
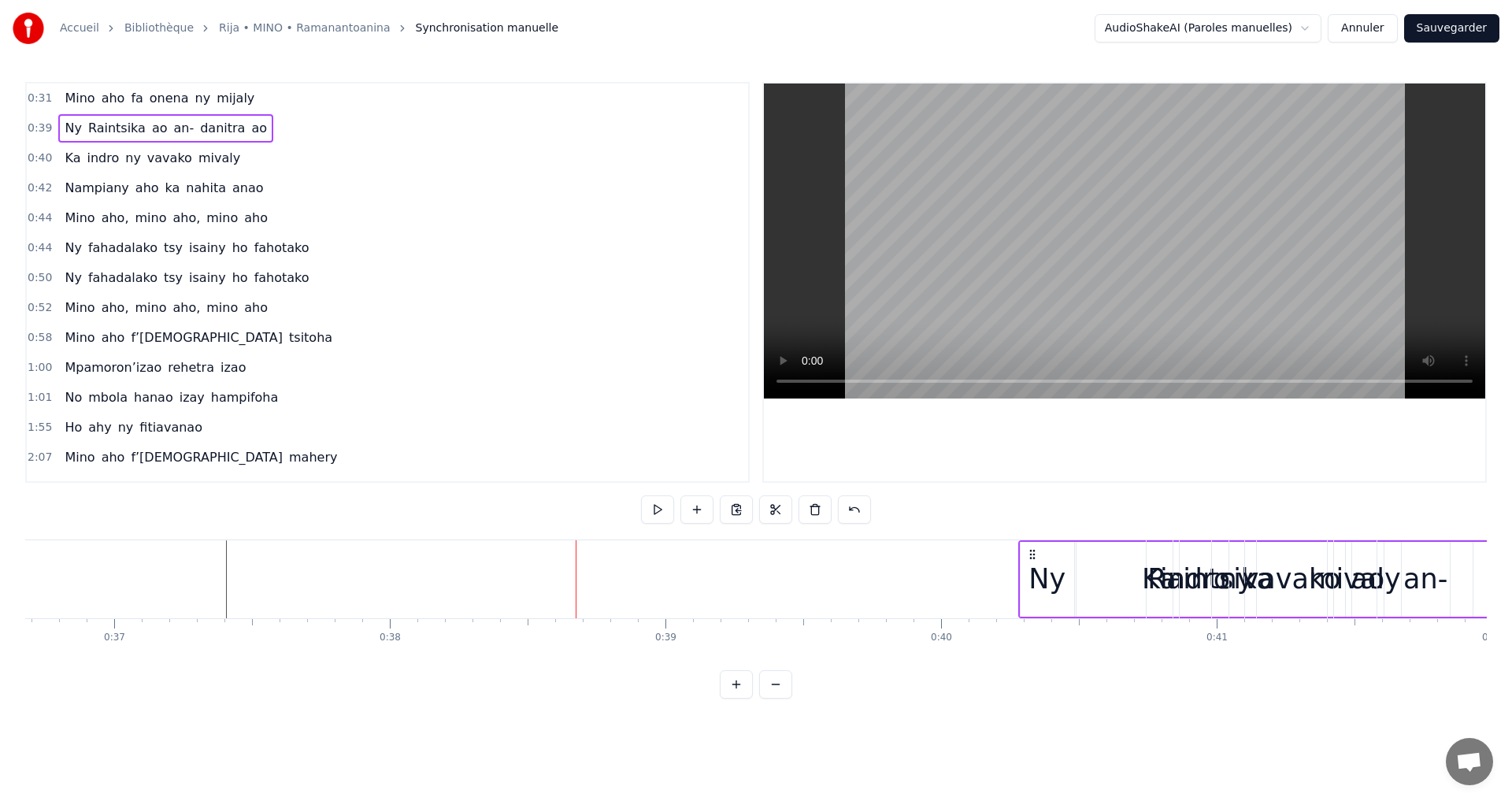
drag, startPoint x: 818, startPoint y: 549, endPoint x: 1036, endPoint y: 553, distance: 218.0
click at [1036, 553] on icon at bounding box center [1032, 553] width 12 height 12
drag, startPoint x: 815, startPoint y: 552, endPoint x: 1027, endPoint y: 550, distance: 212.0
click at [1028, 550] on icon at bounding box center [1034, 553] width 12 height 12
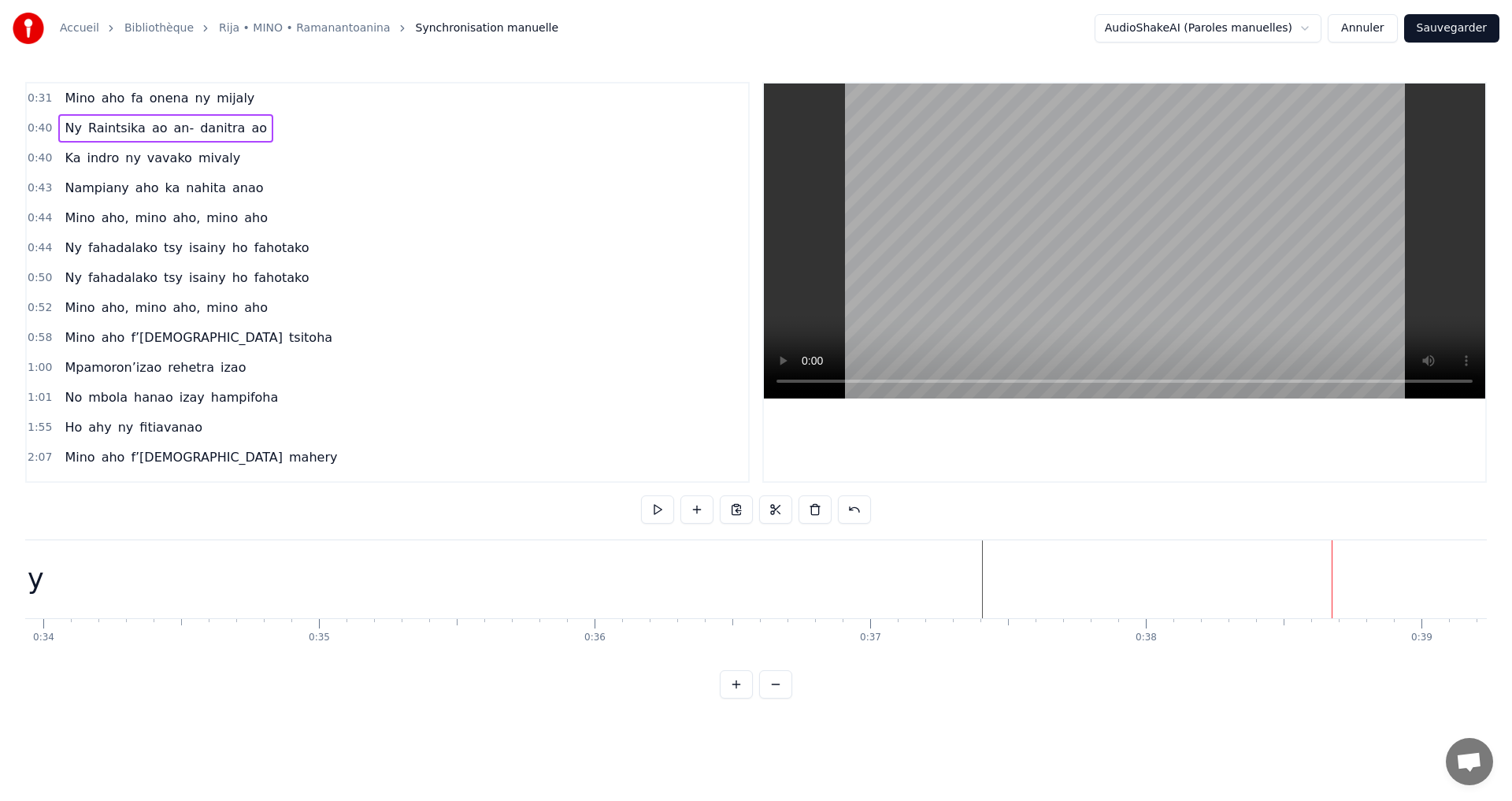
scroll to position [0, 9034]
click at [328, 576] on div "mijaly" at bounding box center [323, 579] width 83 height 42
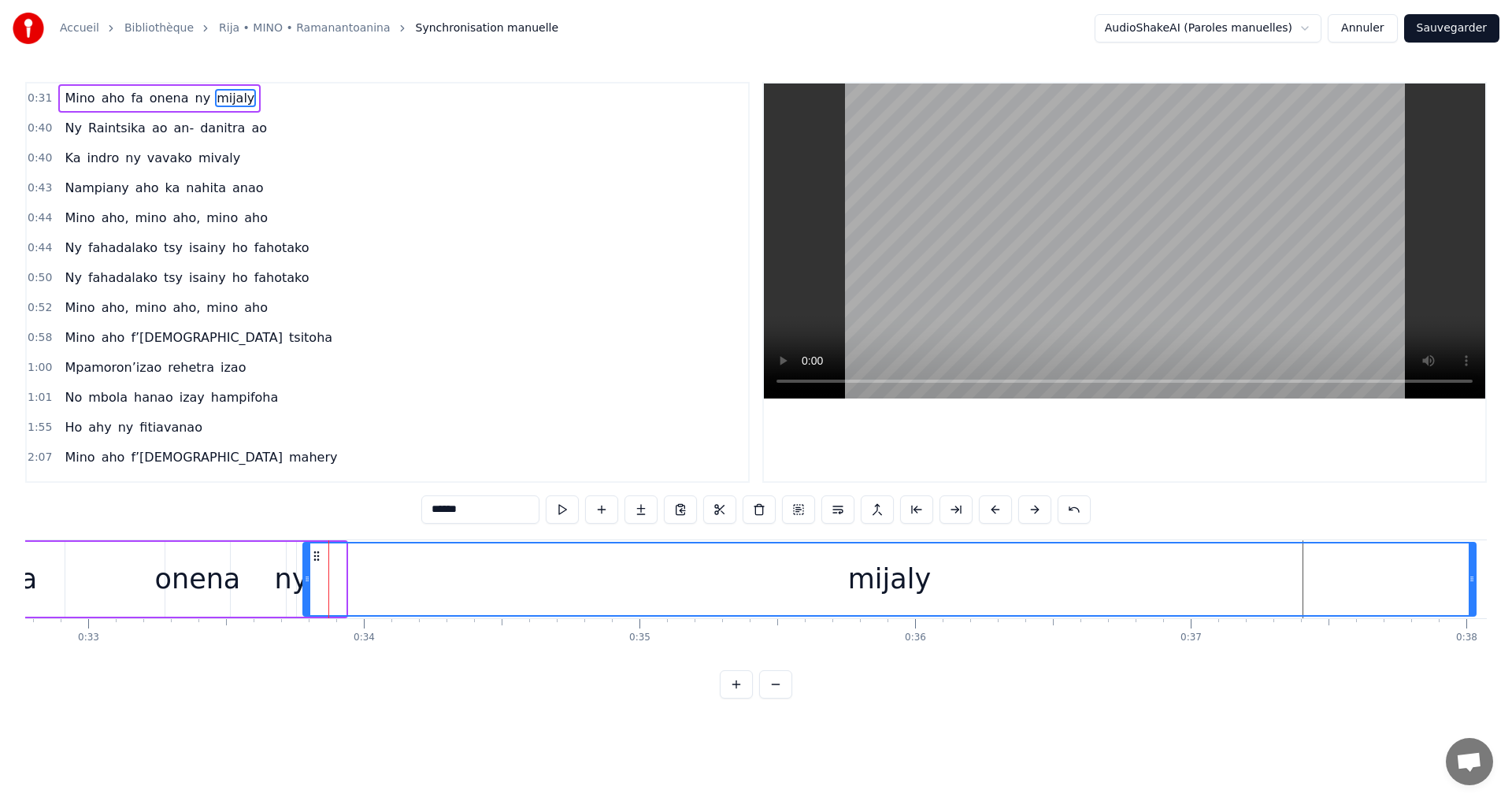
drag, startPoint x: 343, startPoint y: 582, endPoint x: 1374, endPoint y: 652, distance: 1033.4
click at [1474, 646] on div "[PERSON_NAME] [PERSON_NAME] ny mijaly Ny Raintsika ao an- [PERSON_NAME] ao Ka i…" at bounding box center [756, 598] width 1462 height 118
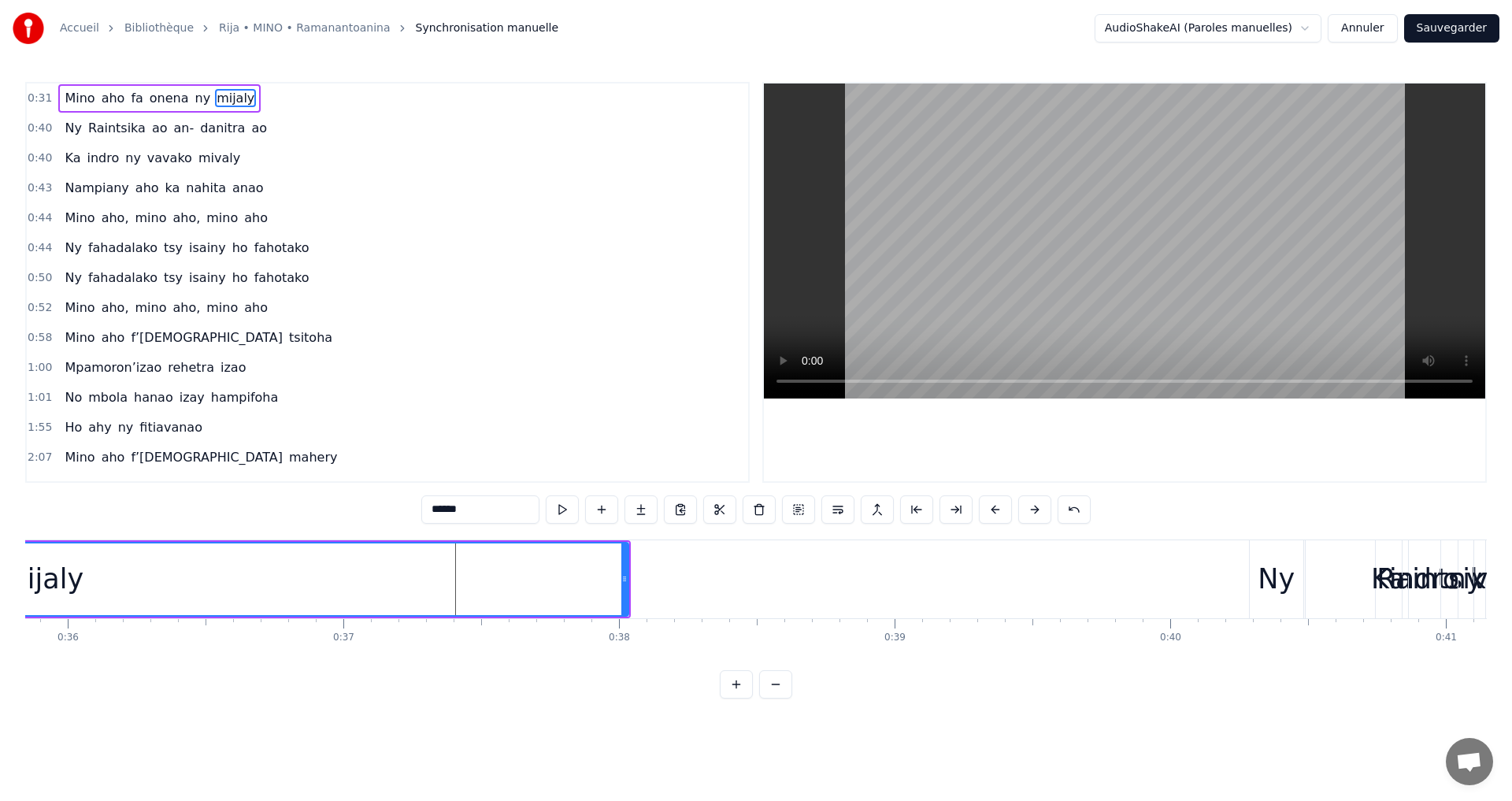
scroll to position [0, 9948]
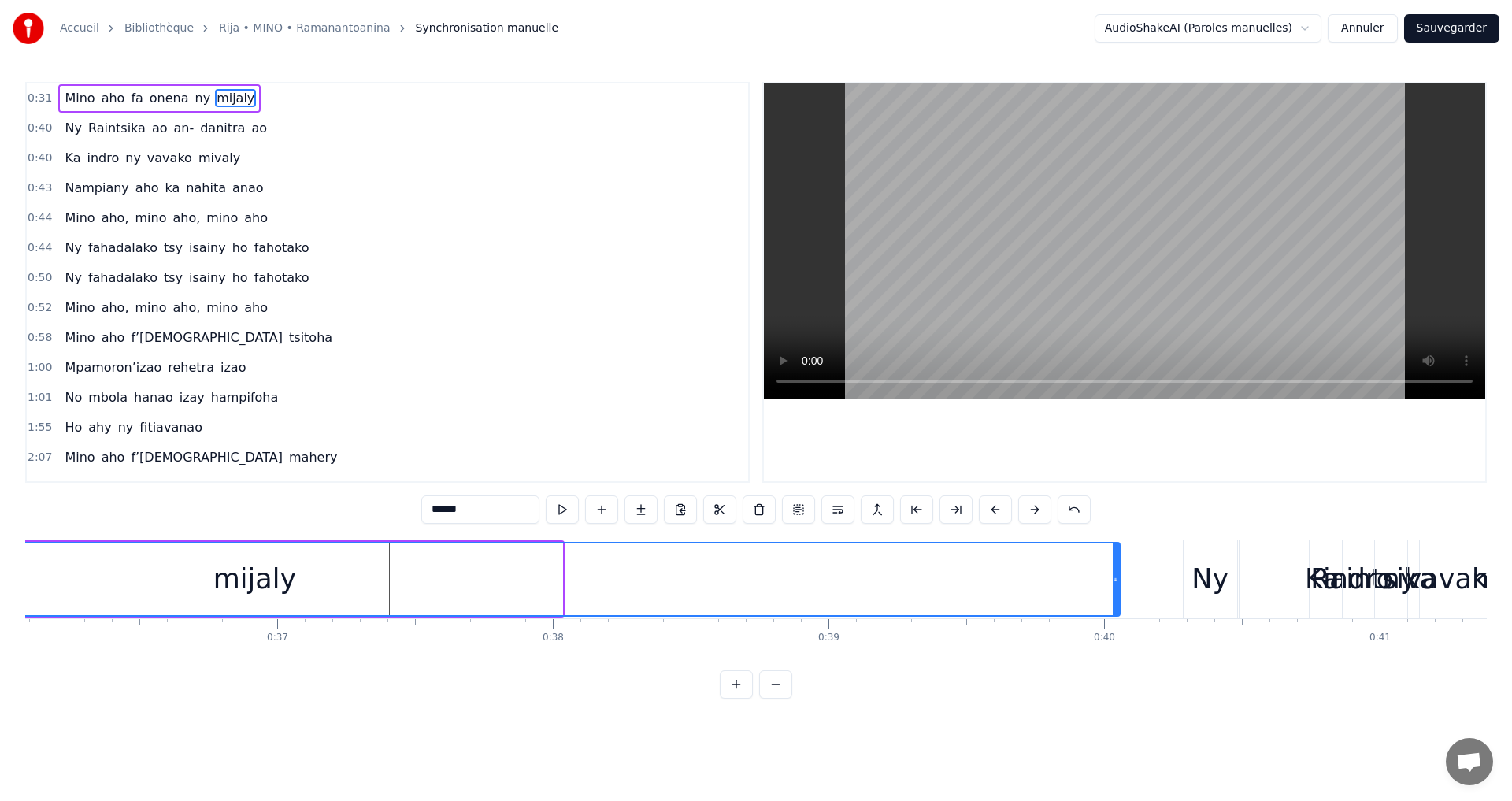
drag, startPoint x: 559, startPoint y: 579, endPoint x: 1117, endPoint y: 578, distance: 558.0
click at [1117, 578] on icon at bounding box center [1116, 579] width 7 height 12
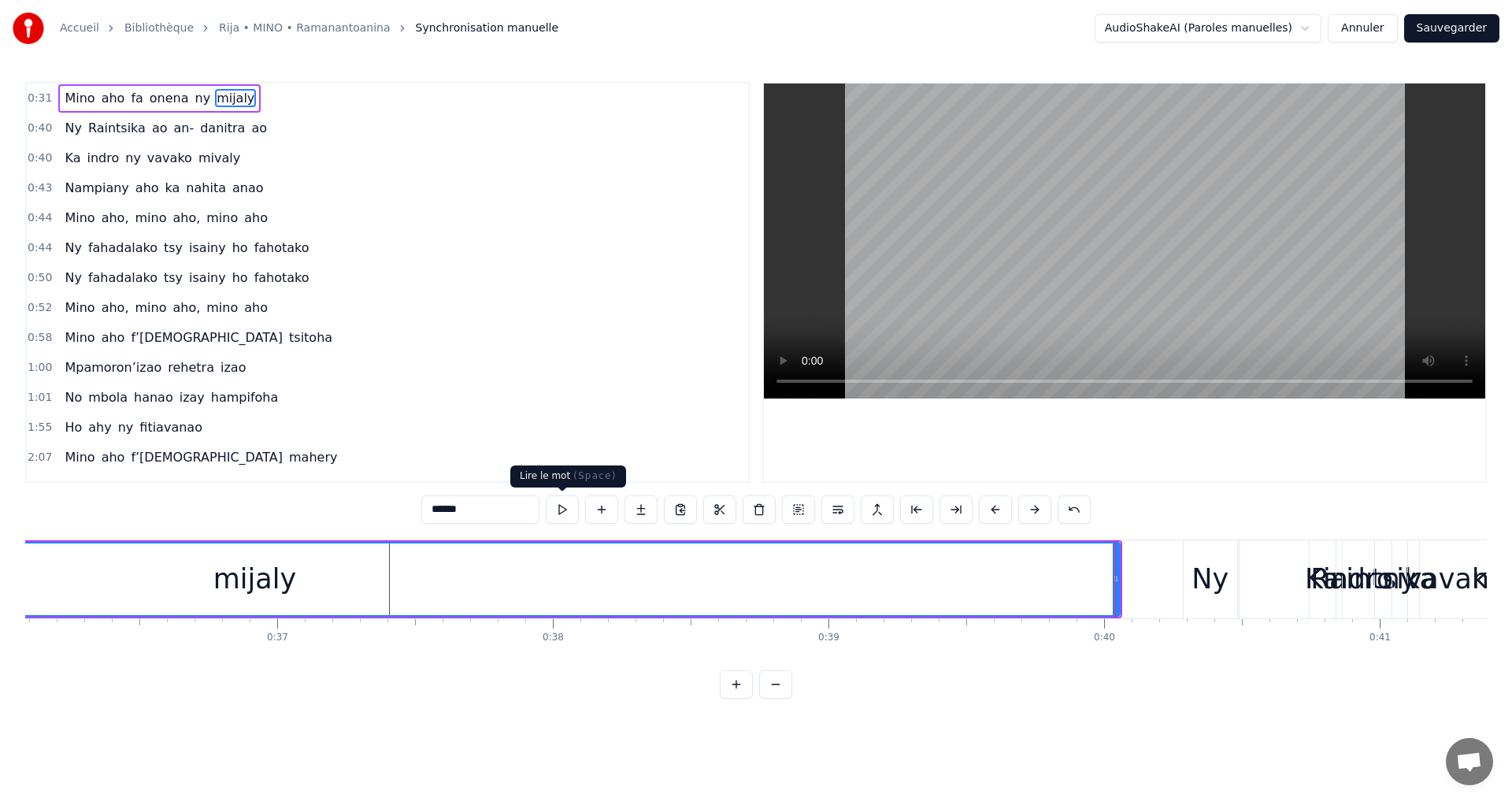
click at [562, 507] on button at bounding box center [562, 509] width 33 height 28
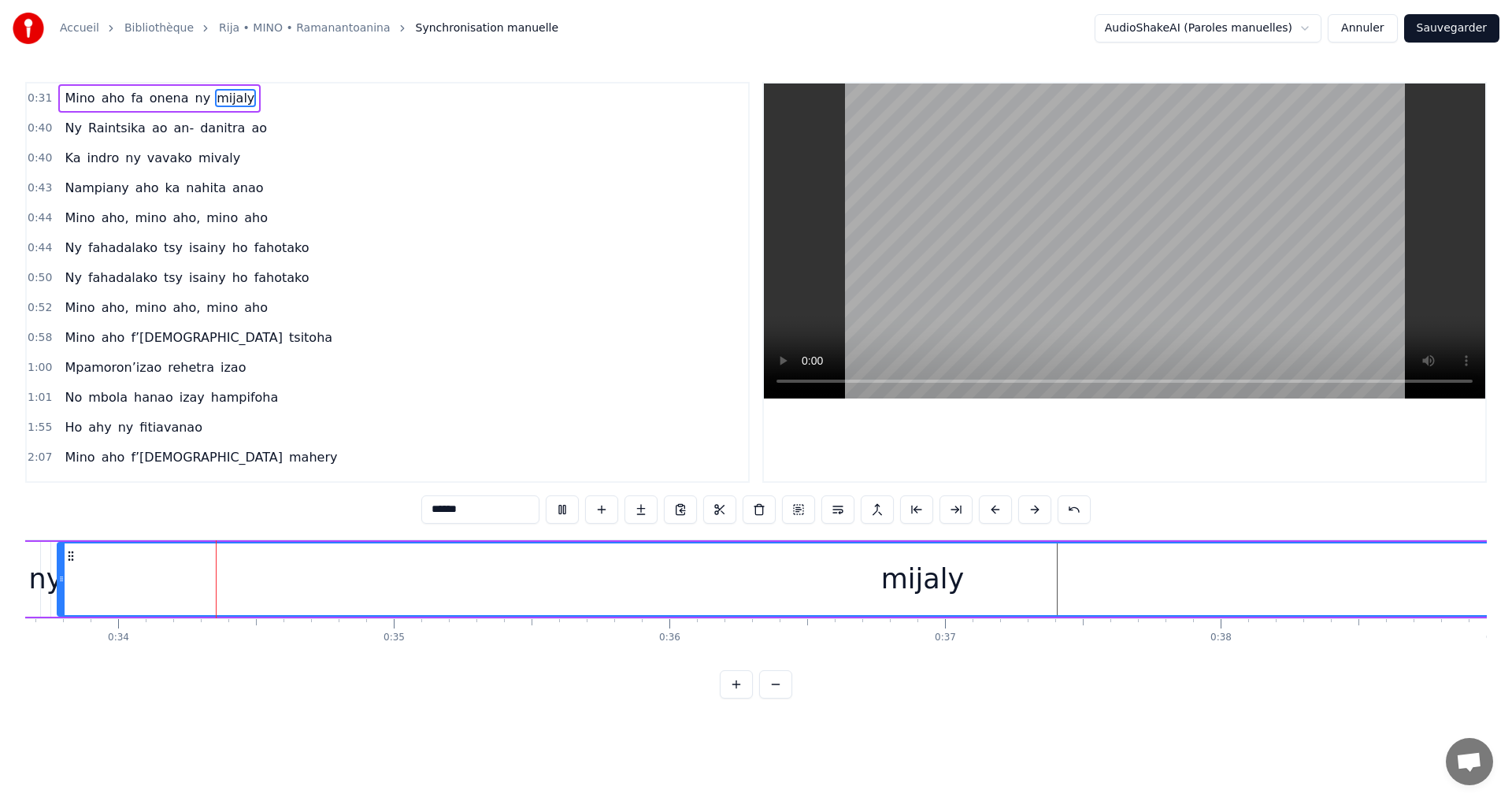
scroll to position [0, 9273]
click at [562, 507] on button at bounding box center [562, 509] width 33 height 28
click at [798, 505] on button at bounding box center [798, 509] width 33 height 28
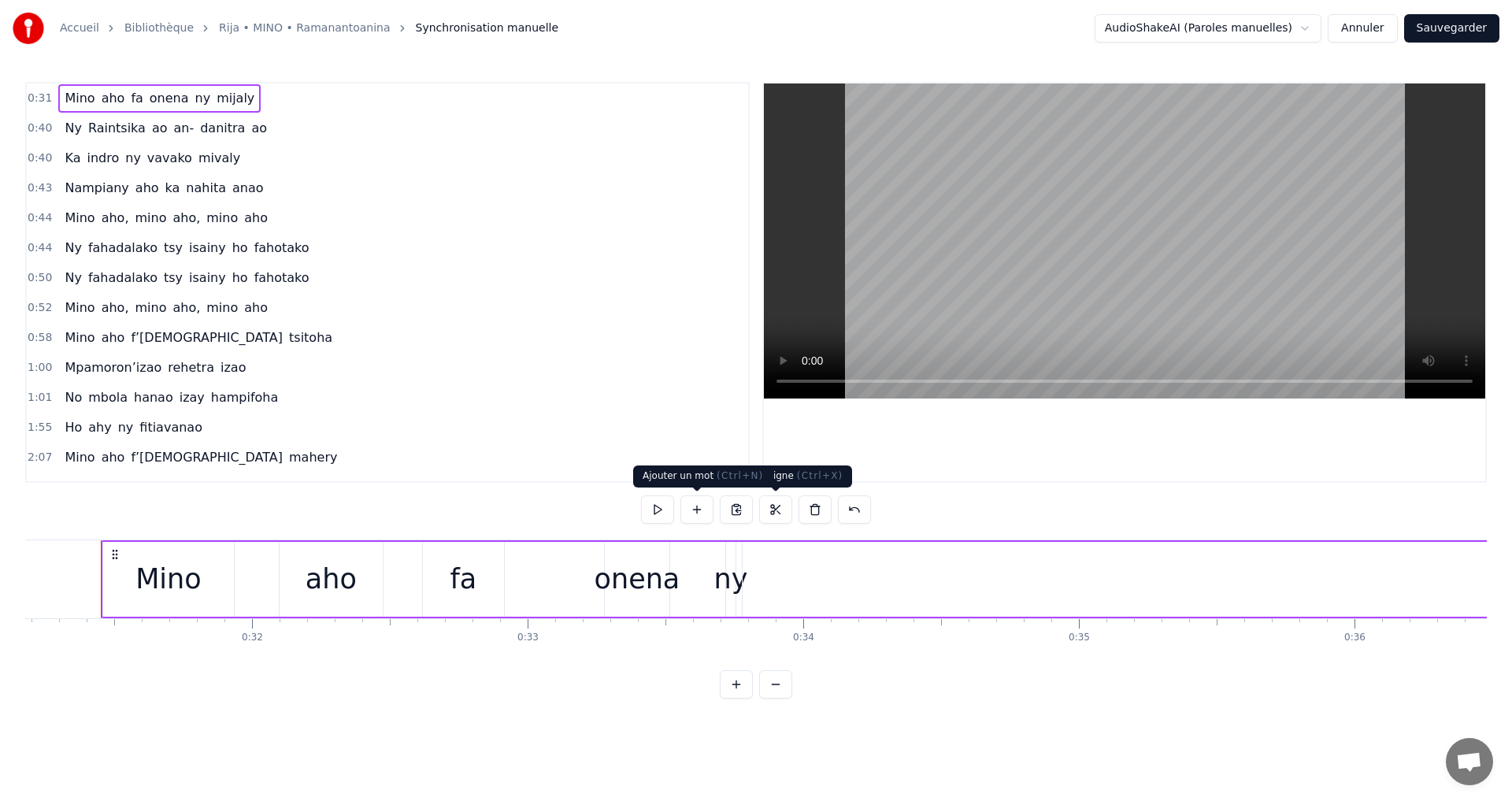
scroll to position [0, 8591]
click at [670, 507] on button at bounding box center [658, 509] width 33 height 28
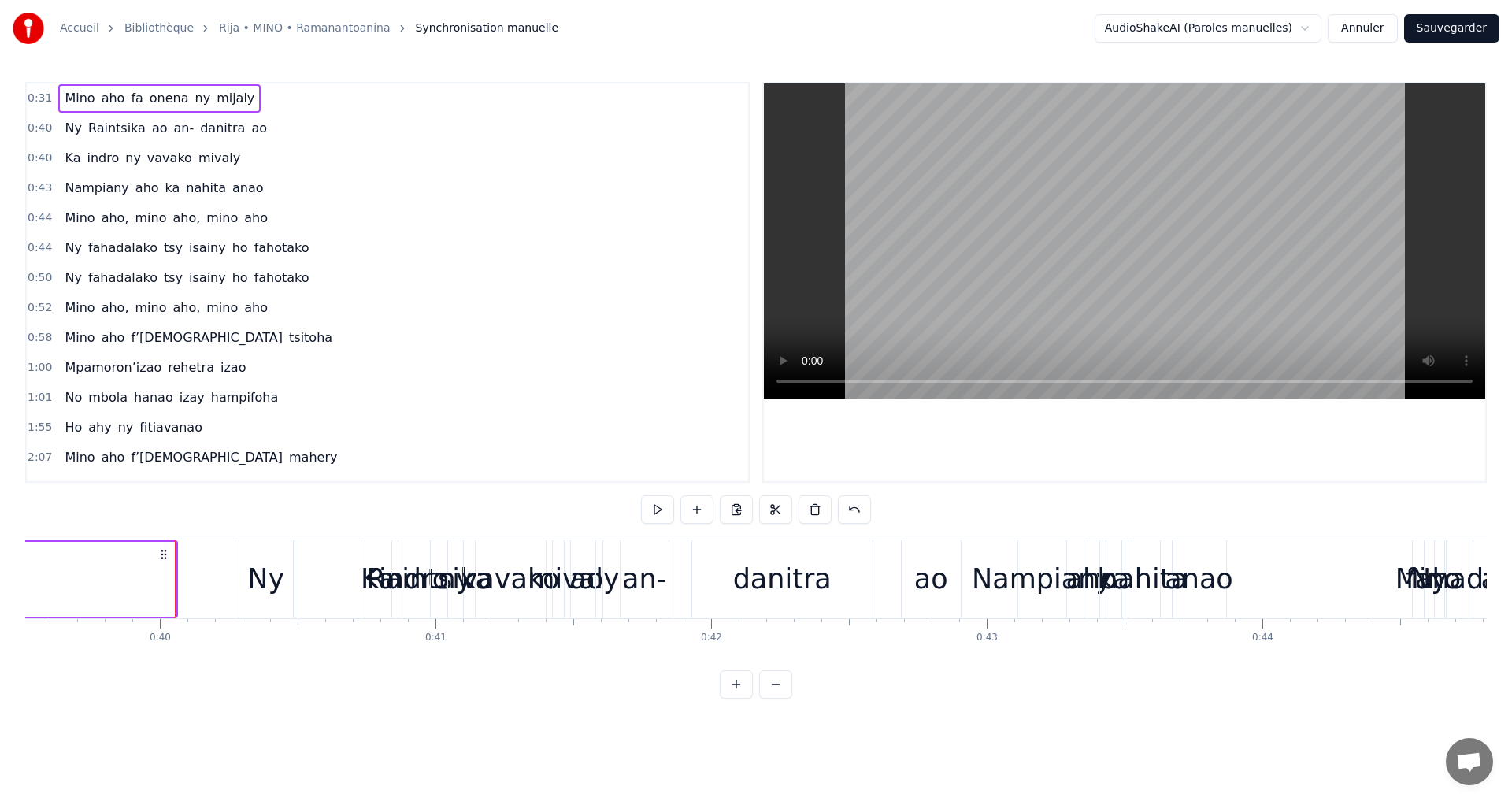
scroll to position [0, 10797]
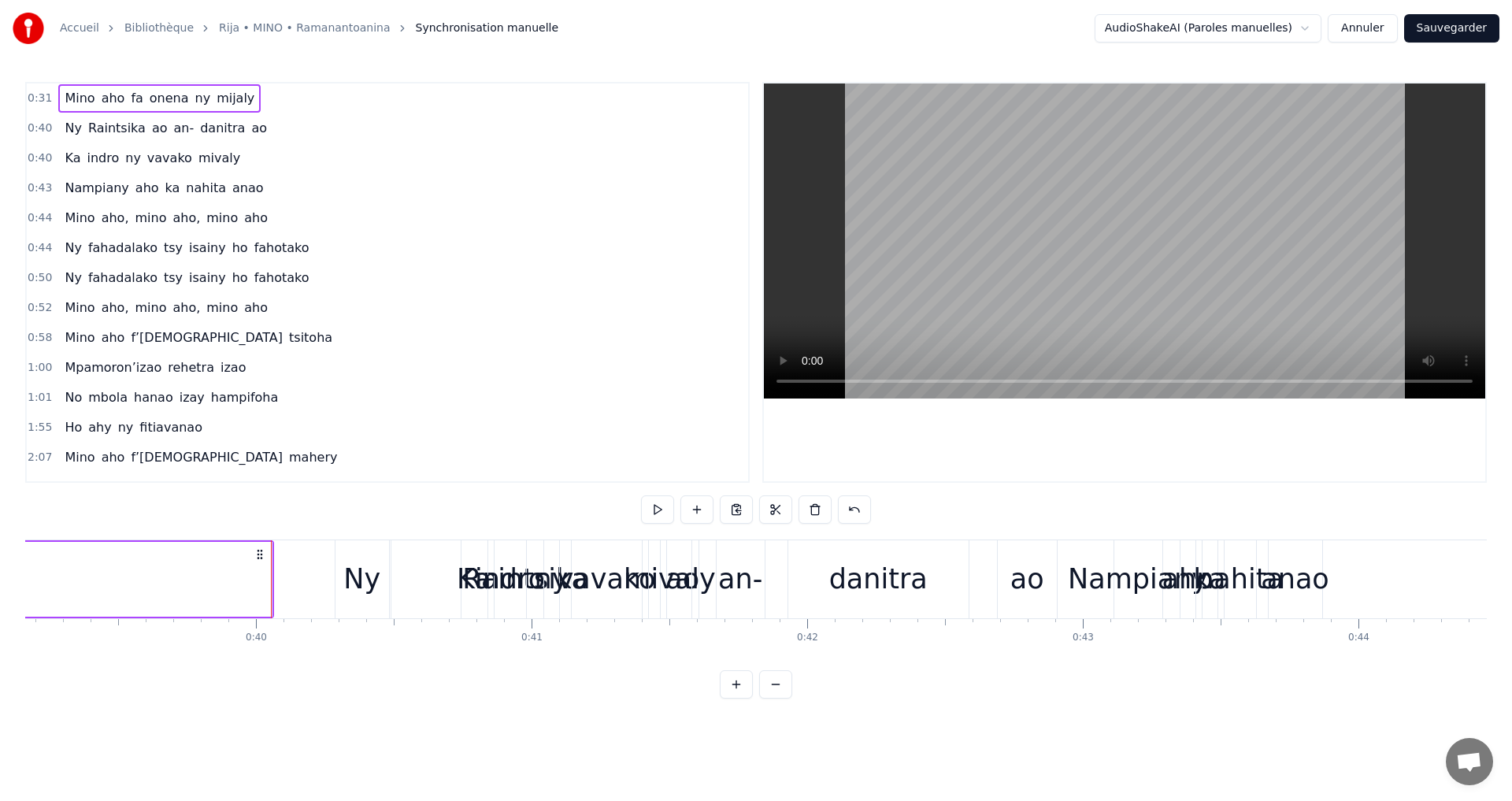
drag, startPoint x: 363, startPoint y: 592, endPoint x: 354, endPoint y: 593, distance: 9.1
click at [354, 593] on div "Ny" at bounding box center [361, 579] width 37 height 42
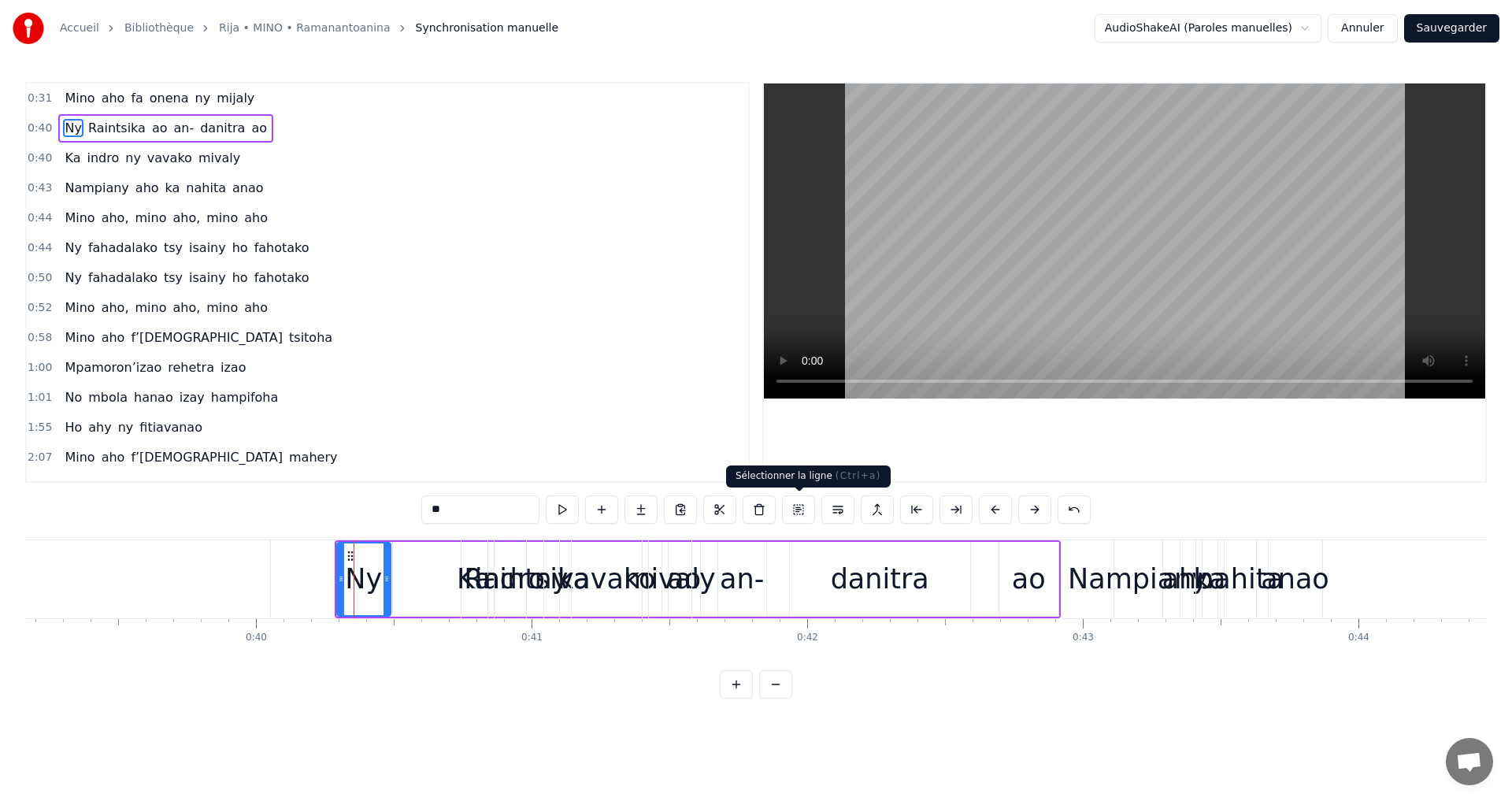
click at [796, 511] on button at bounding box center [798, 509] width 33 height 28
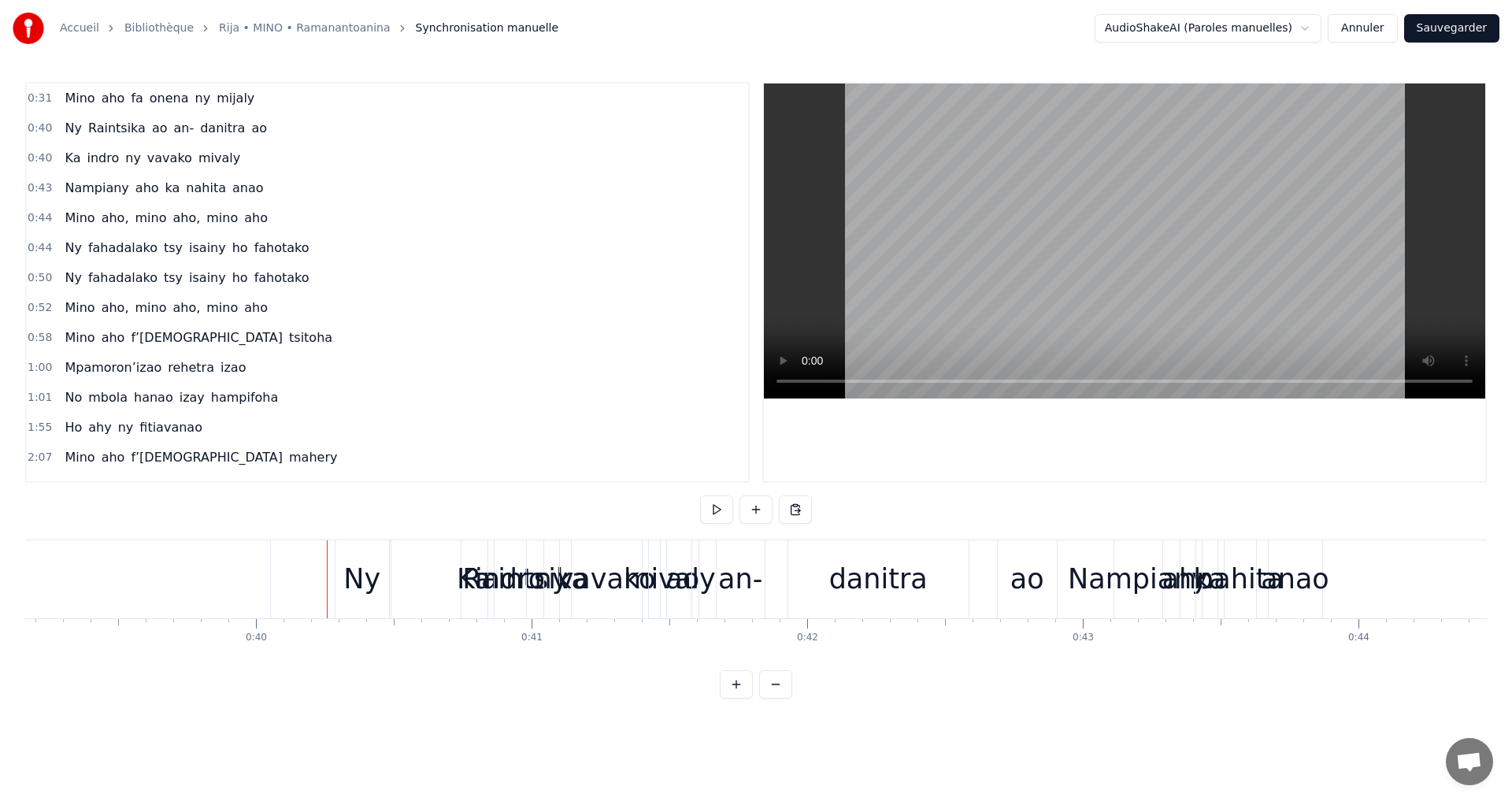
click at [355, 565] on div "Ny" at bounding box center [361, 579] width 37 height 42
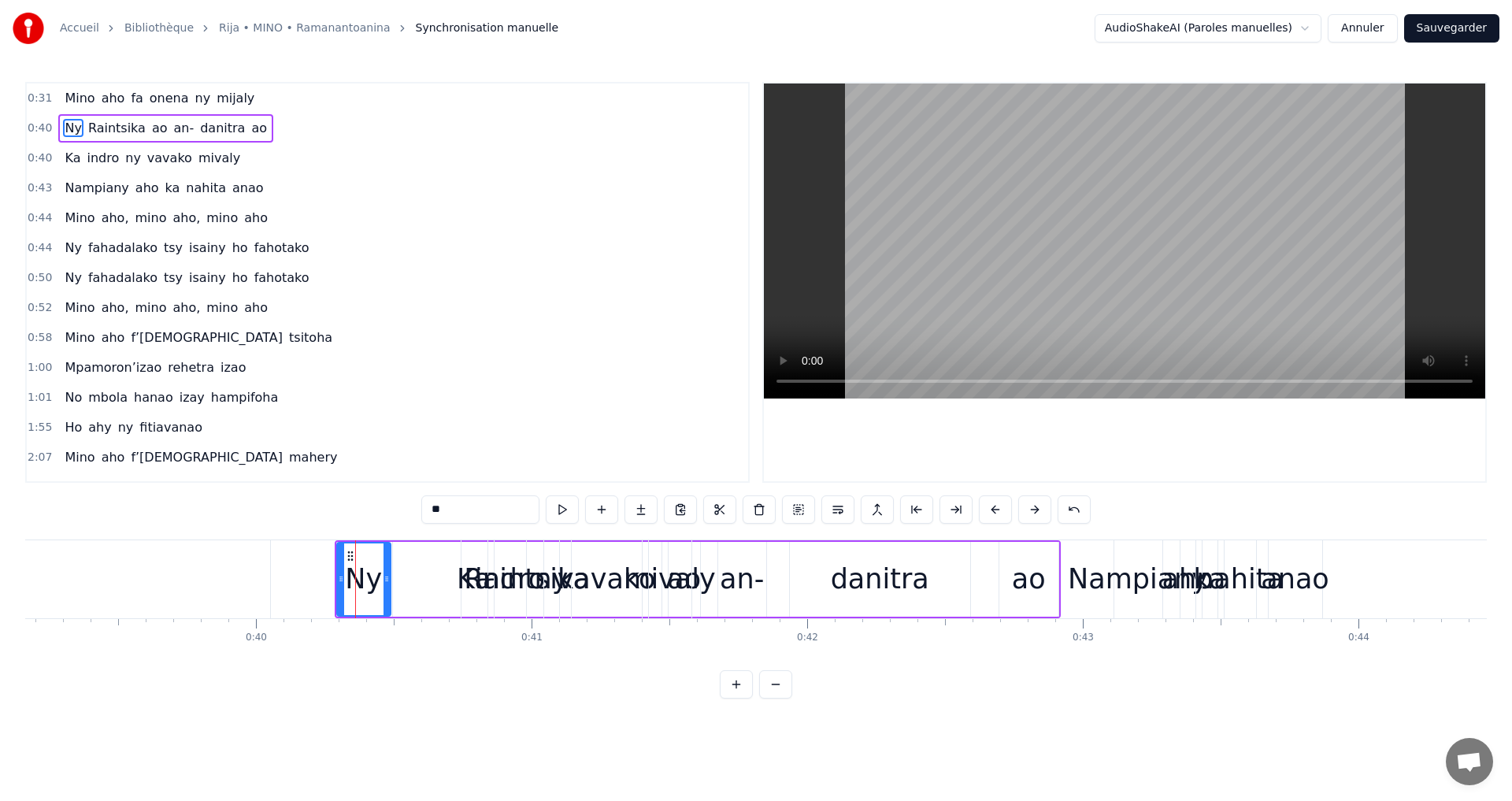
type input "******"
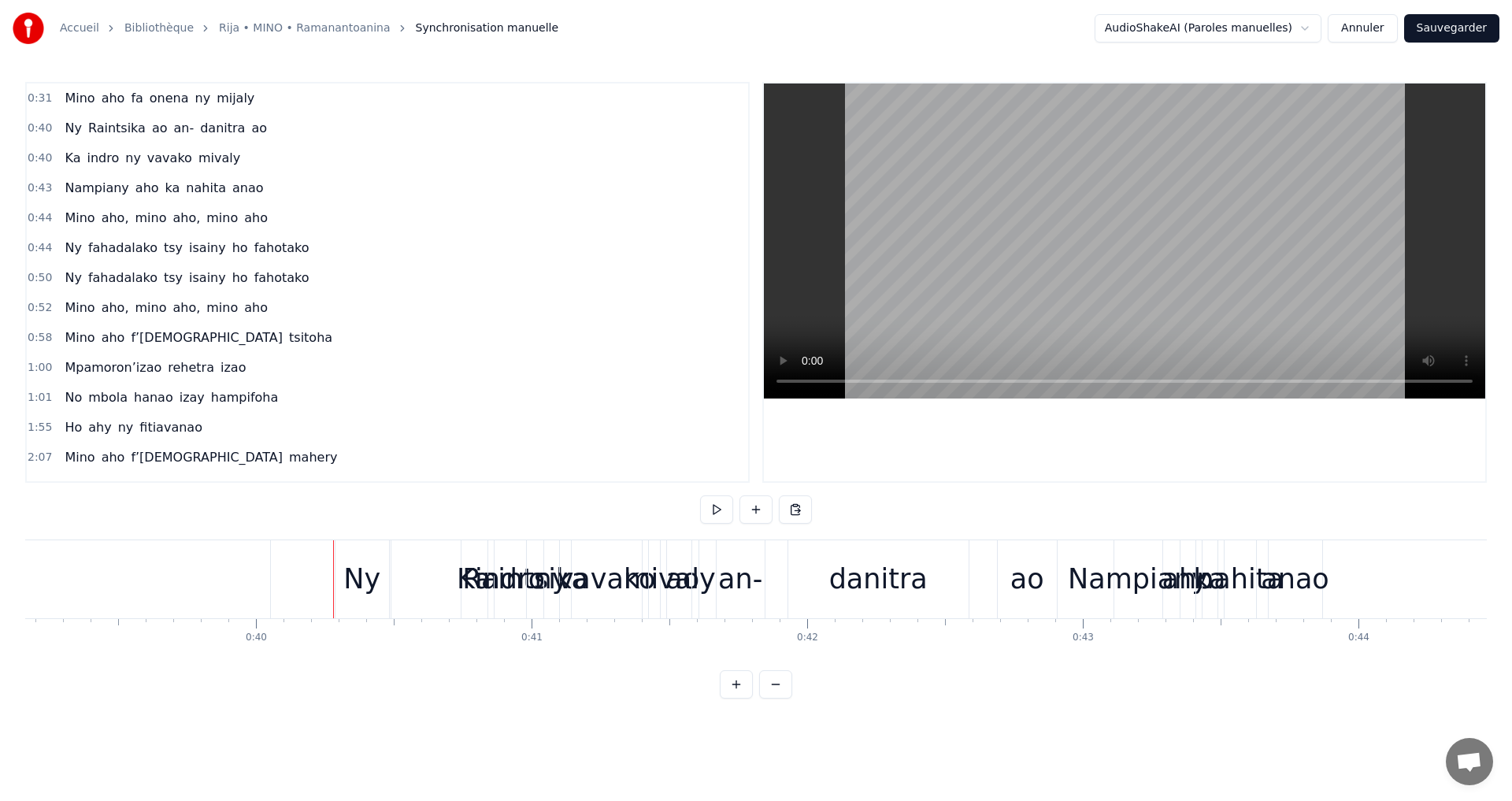
click at [347, 582] on div "Ny" at bounding box center [361, 579] width 37 height 42
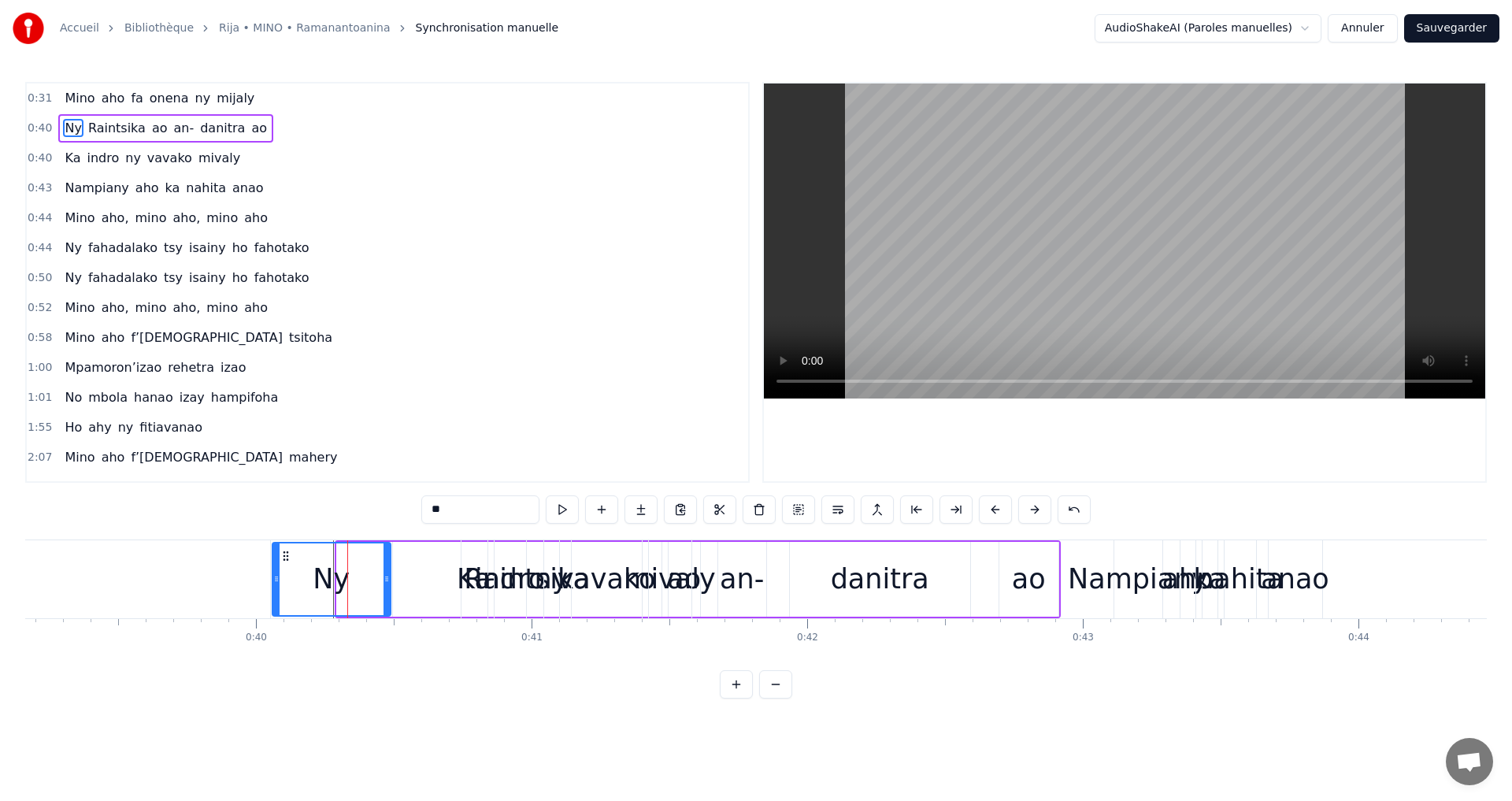
drag, startPoint x: 336, startPoint y: 578, endPoint x: 287, endPoint y: 587, distance: 49.8
click at [280, 589] on div at bounding box center [276, 579] width 7 height 71
click at [1126, 586] on div "Nampiany" at bounding box center [1138, 579] width 140 height 42
type input "********"
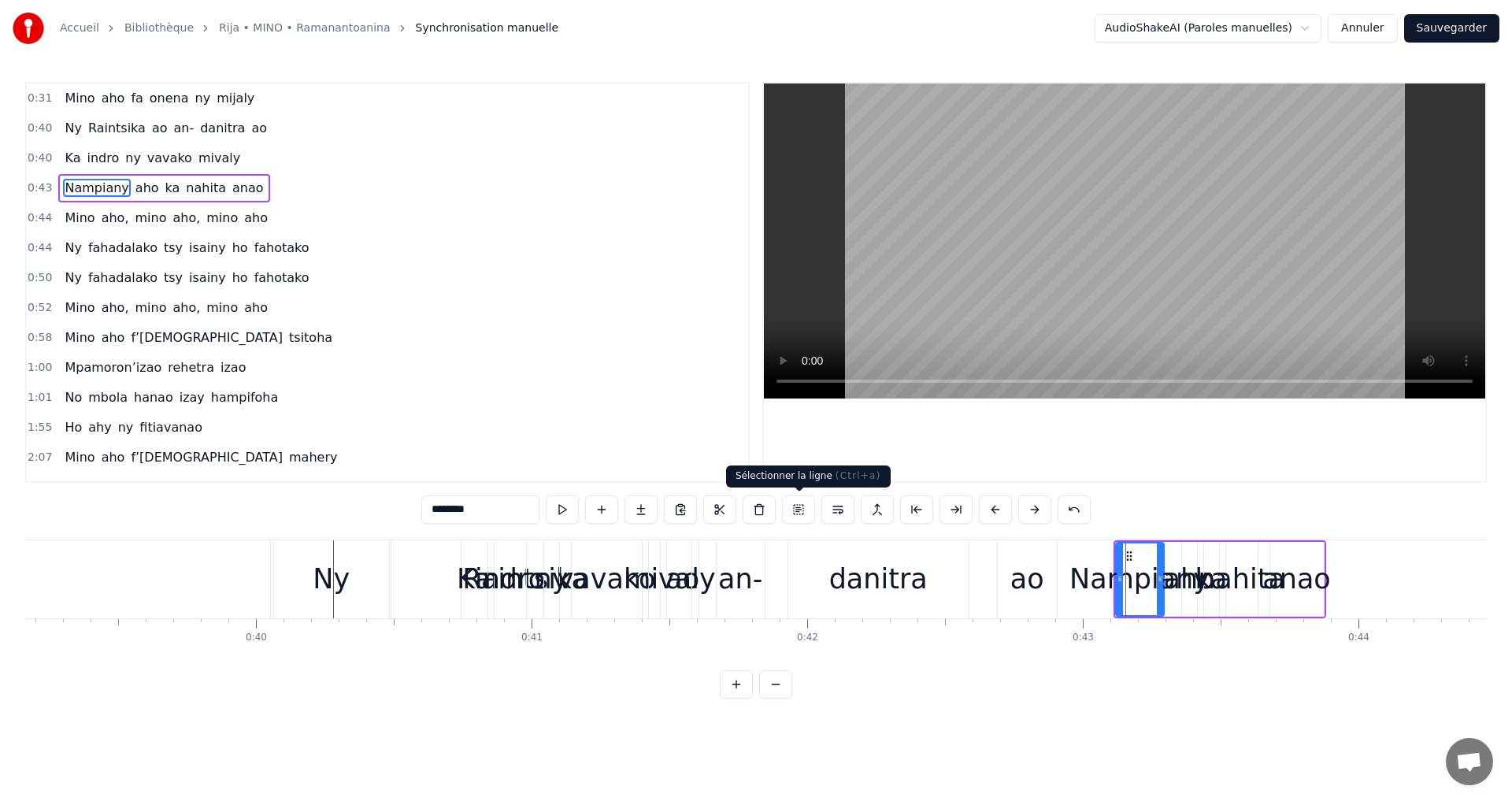
click at [791, 509] on button at bounding box center [798, 509] width 33 height 28
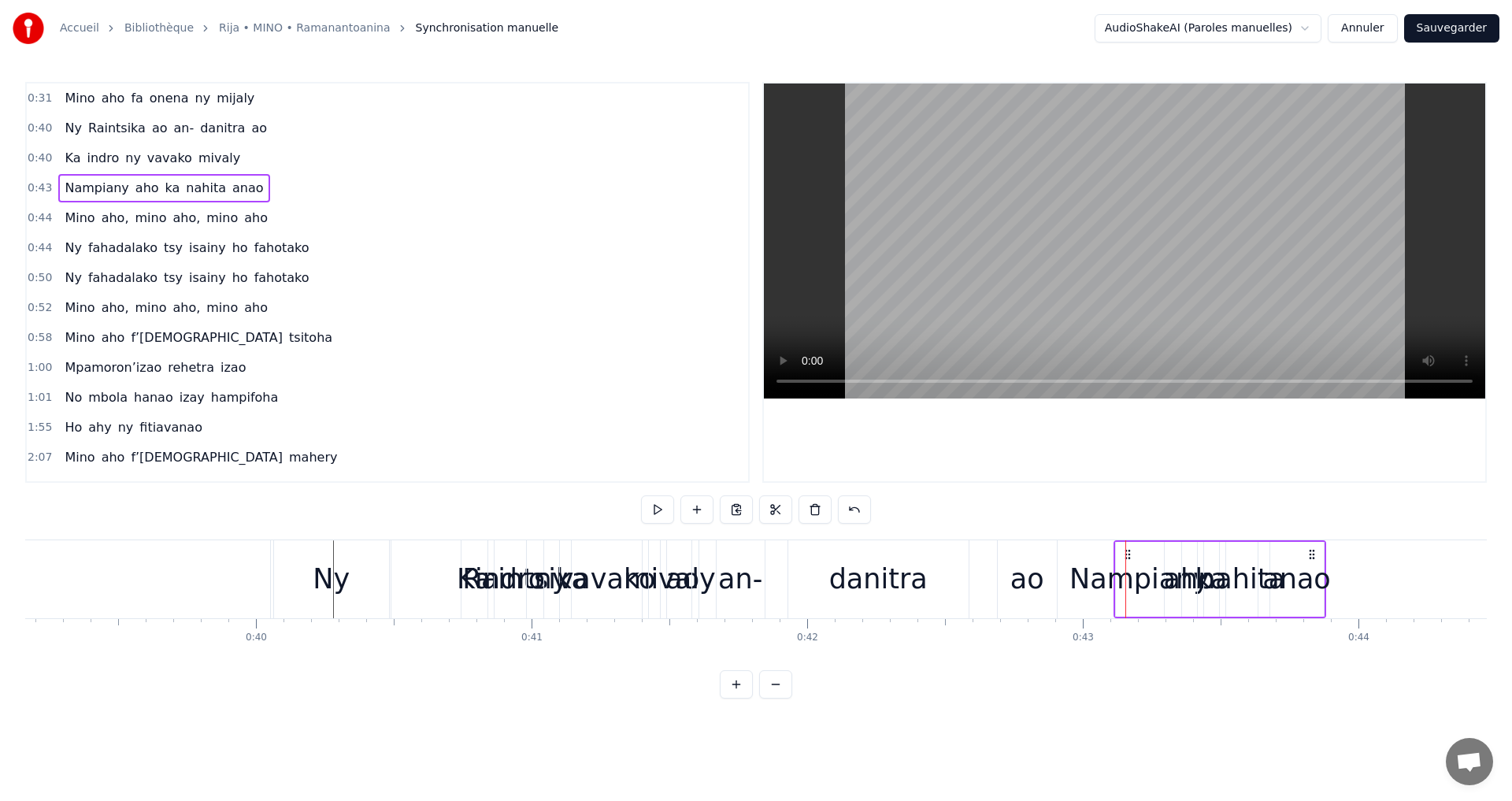
click at [737, 694] on button at bounding box center [736, 685] width 33 height 28
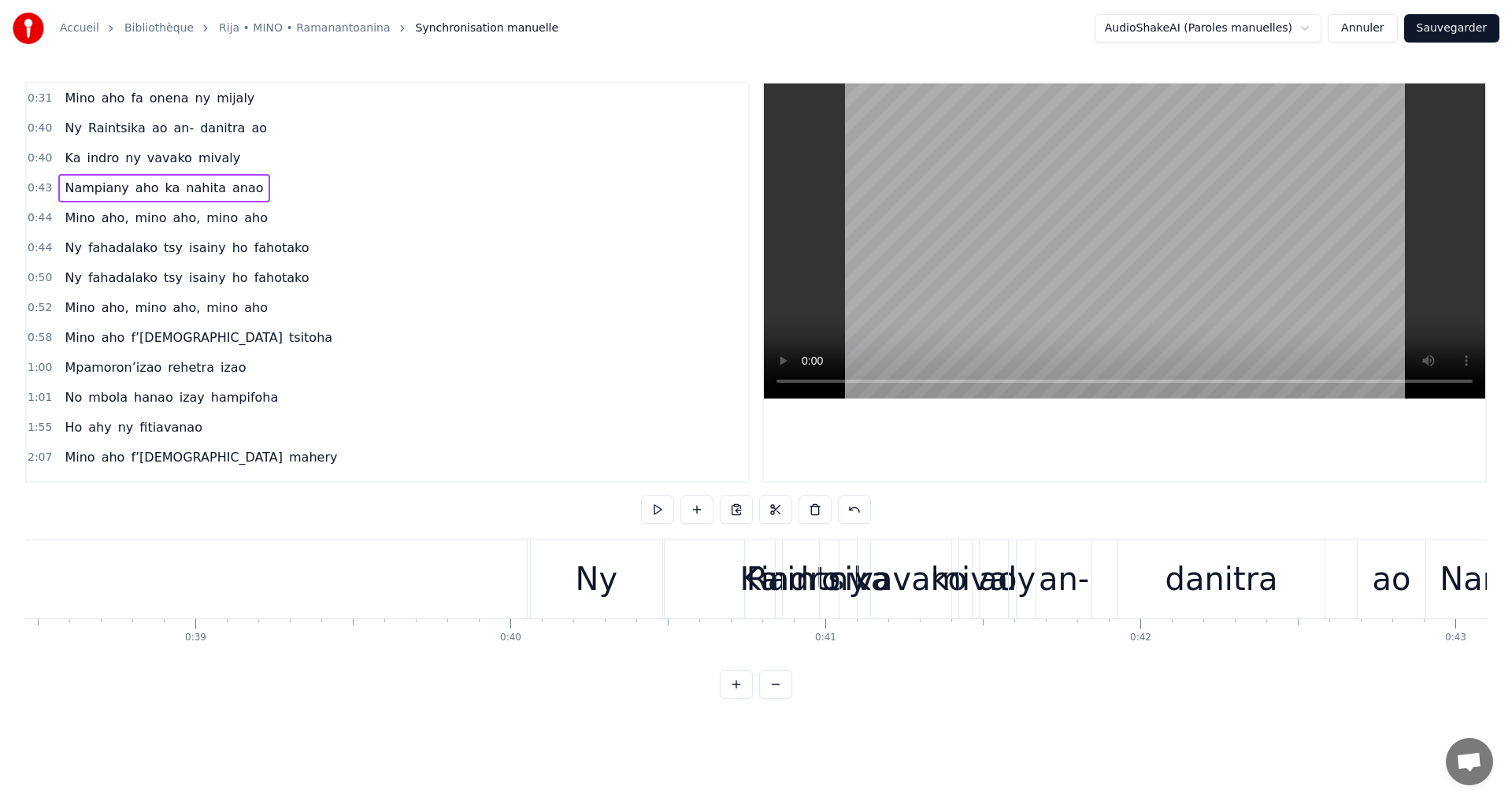
scroll to position [0, 12153]
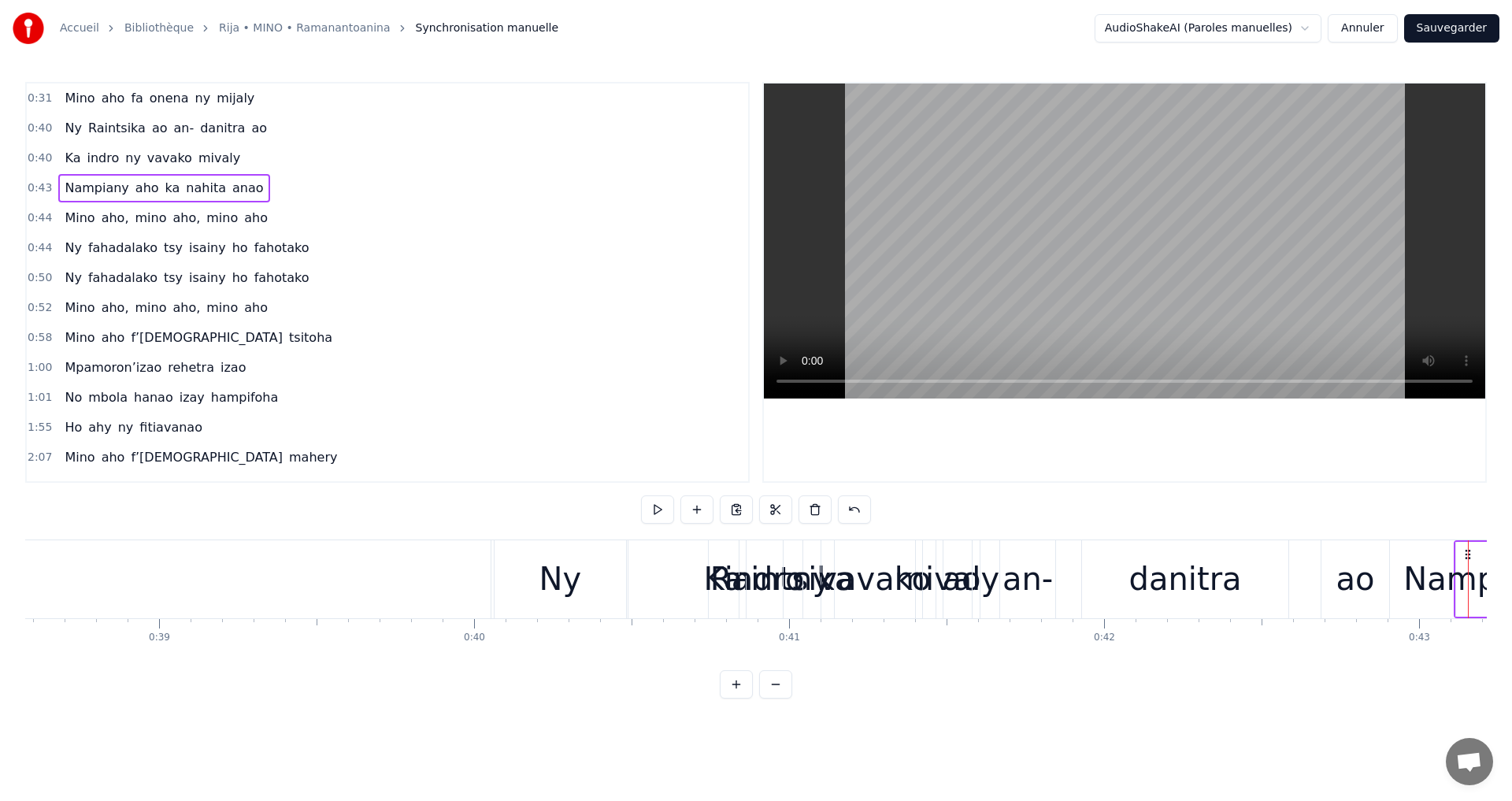
click at [585, 577] on div "Ny" at bounding box center [560, 579] width 131 height 78
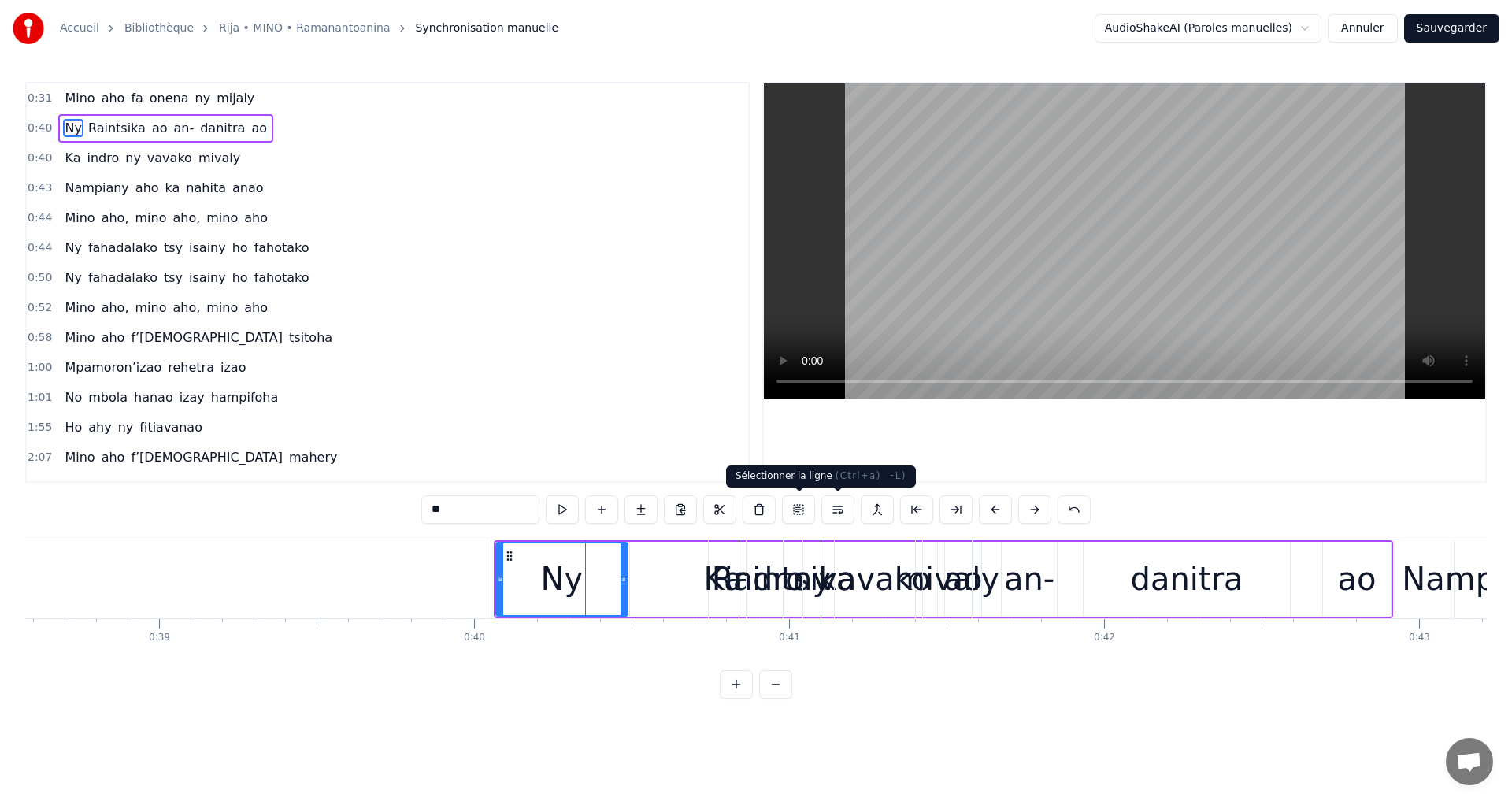
click at [798, 508] on button at bounding box center [798, 509] width 33 height 28
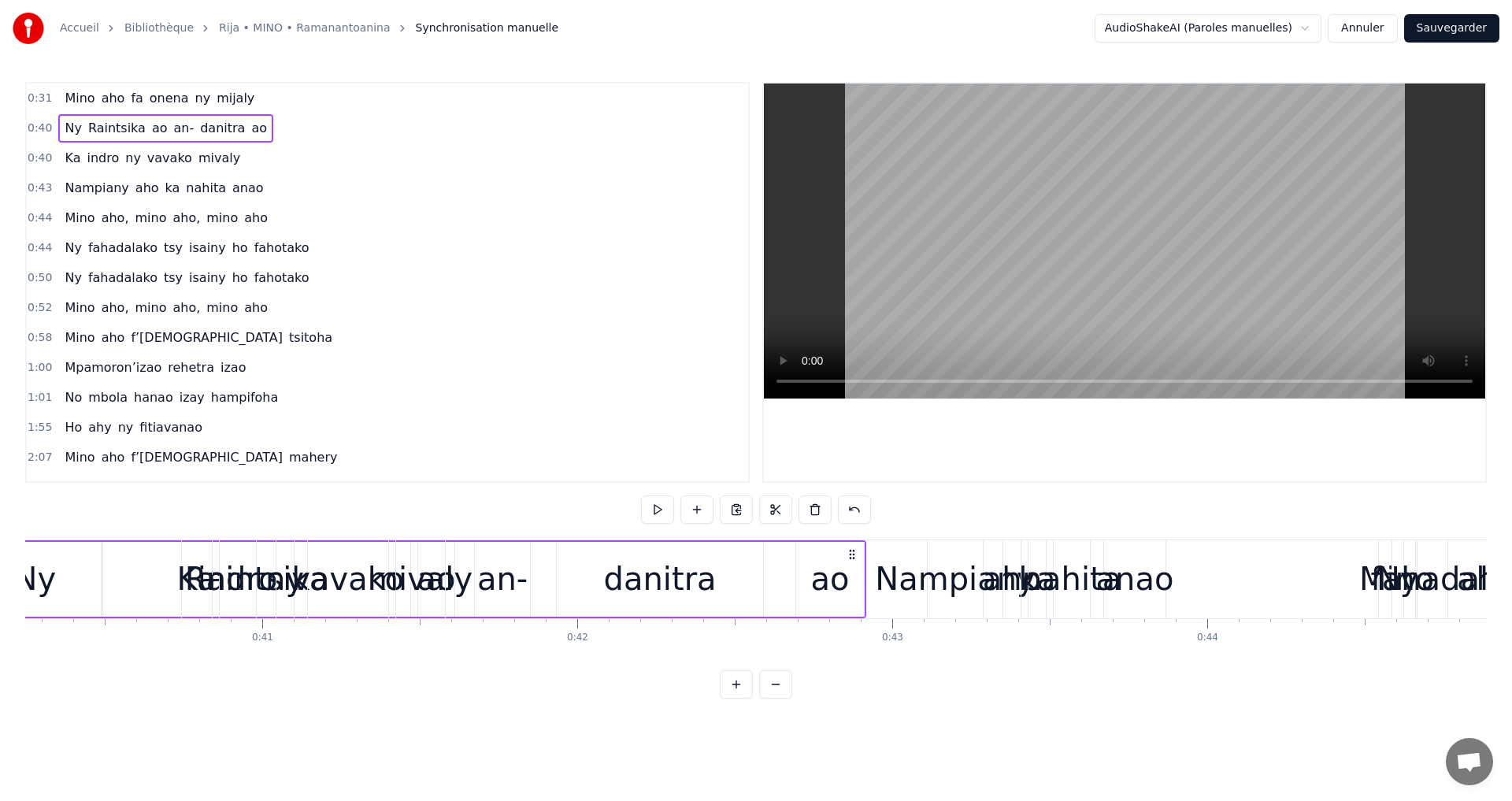
scroll to position [0, 12721]
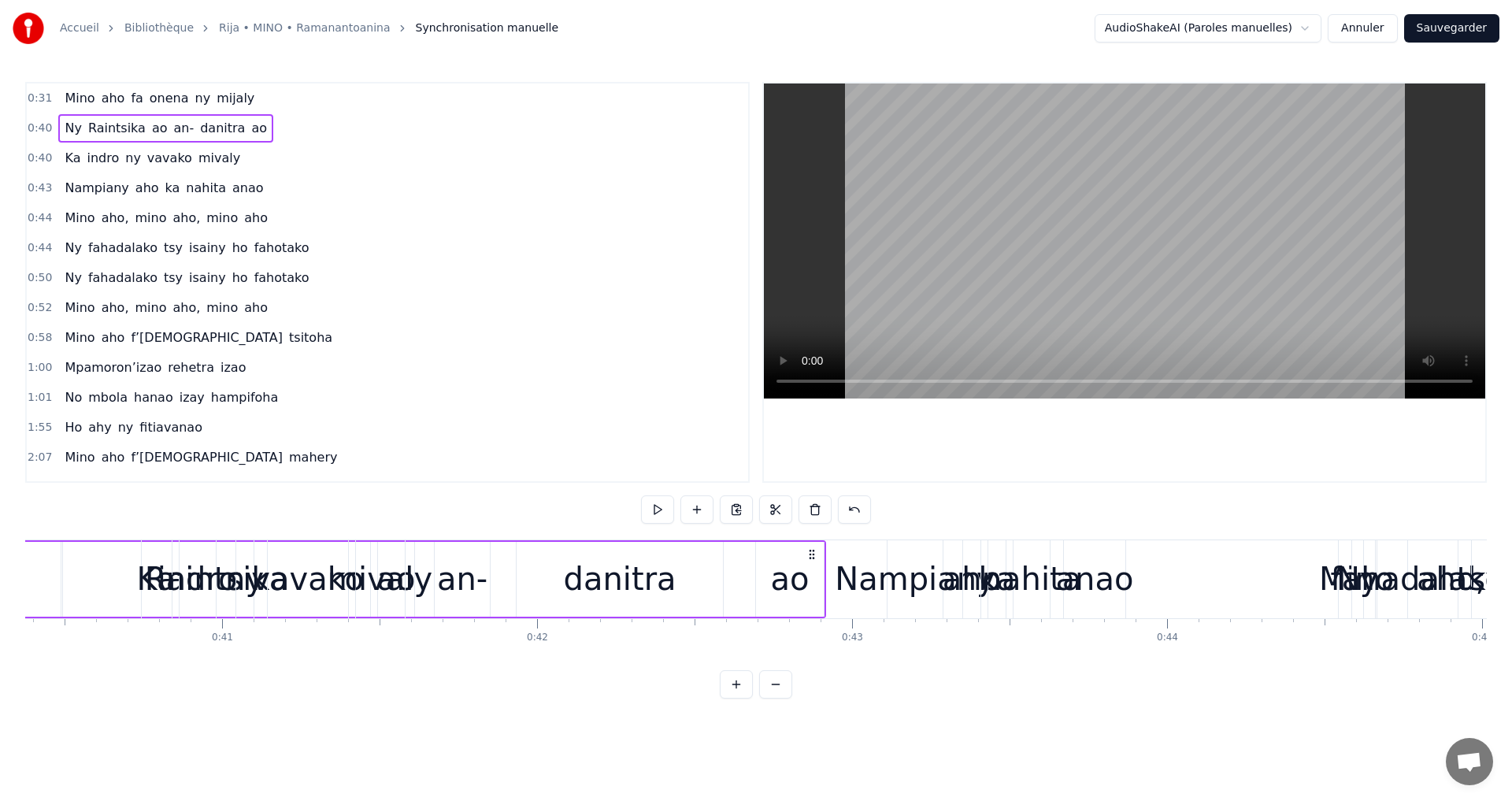
click at [794, 573] on div "ao" at bounding box center [790, 579] width 38 height 47
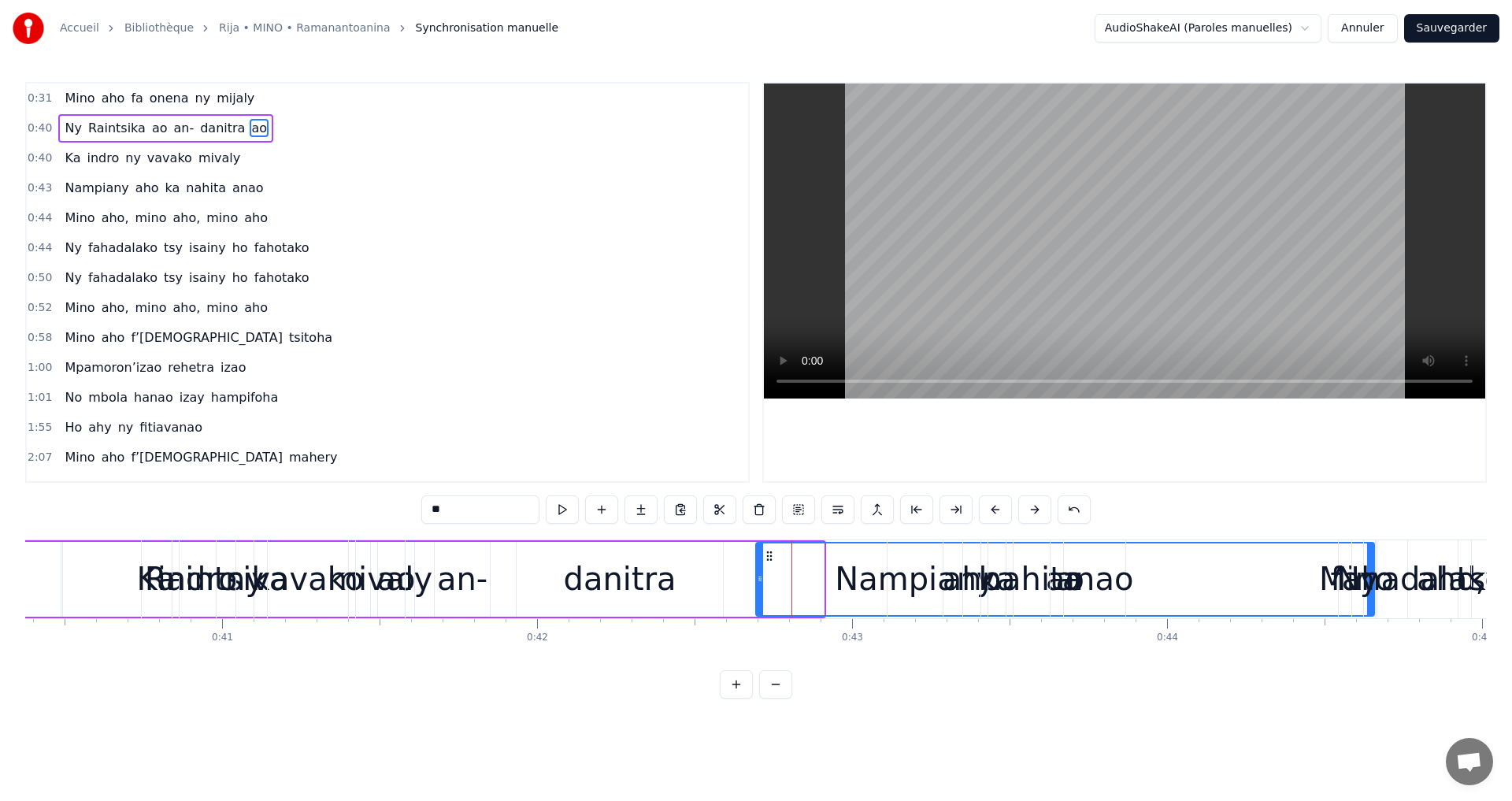
drag, startPoint x: 822, startPoint y: 581, endPoint x: 1372, endPoint y: 607, distance: 550.6
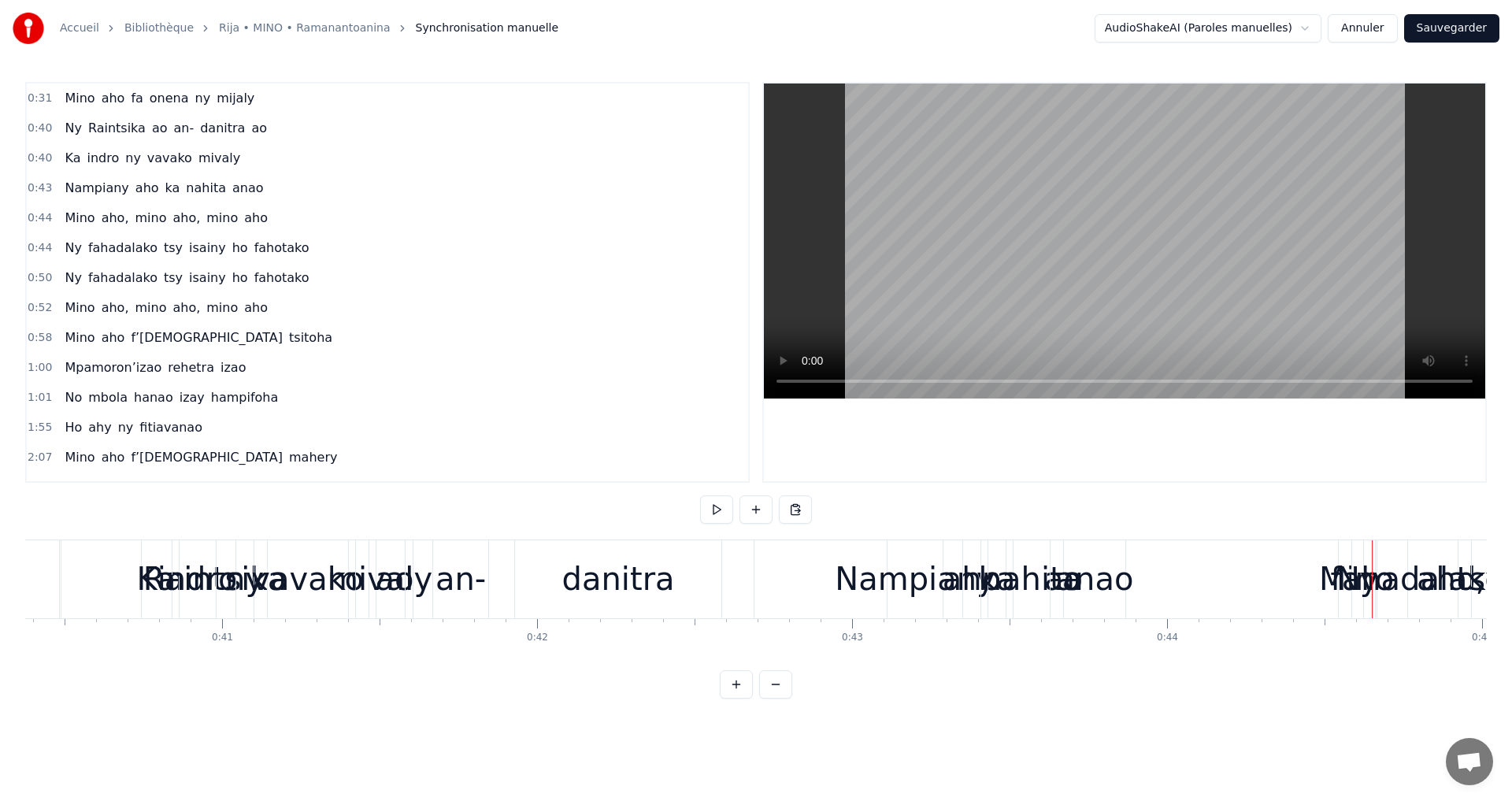
click at [305, 586] on div "vavako" at bounding box center [308, 579] width 113 height 47
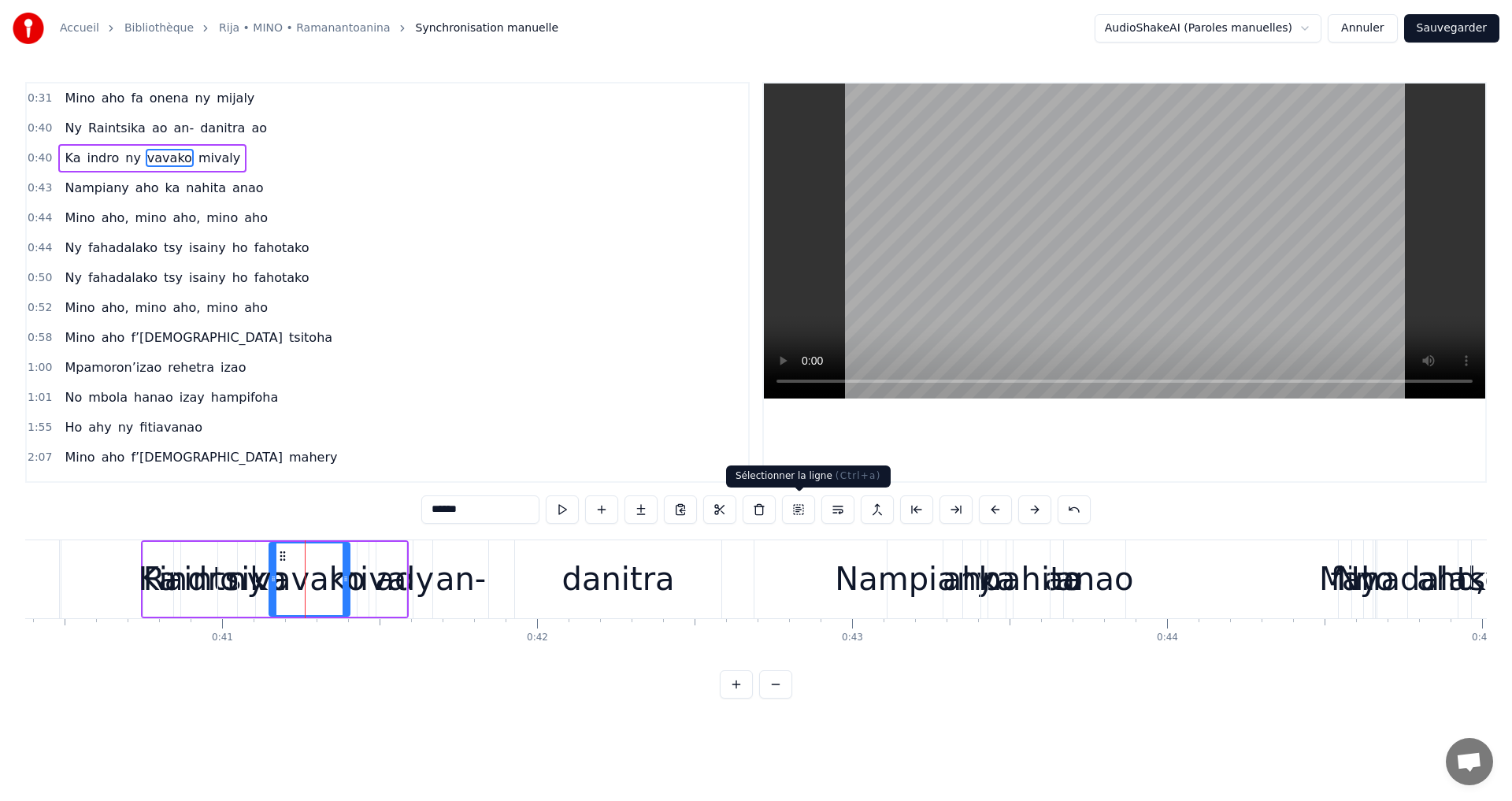
click at [793, 514] on button at bounding box center [798, 509] width 33 height 28
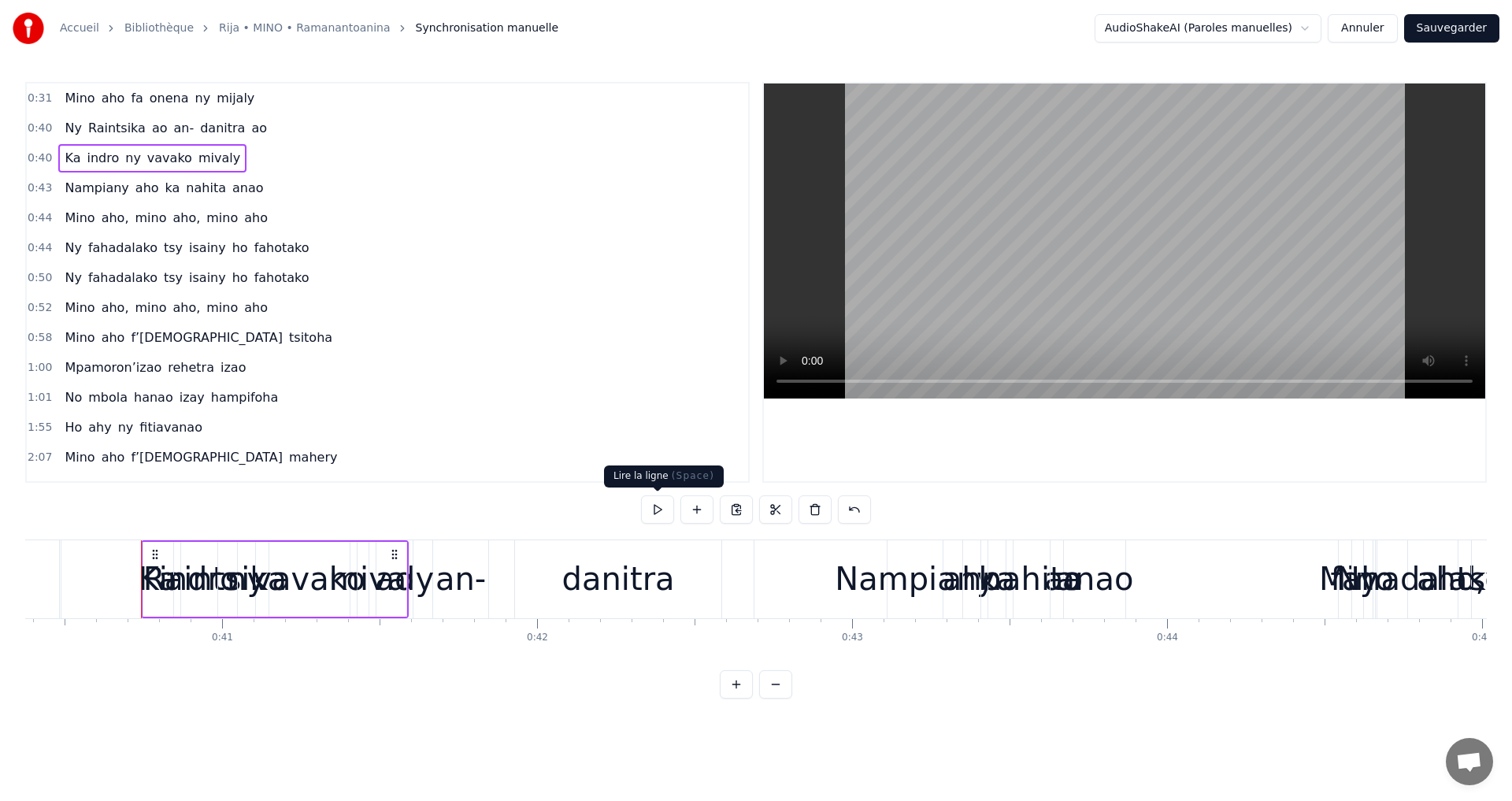
click at [656, 501] on button at bounding box center [658, 509] width 33 height 28
click at [783, 695] on button at bounding box center [776, 685] width 33 height 28
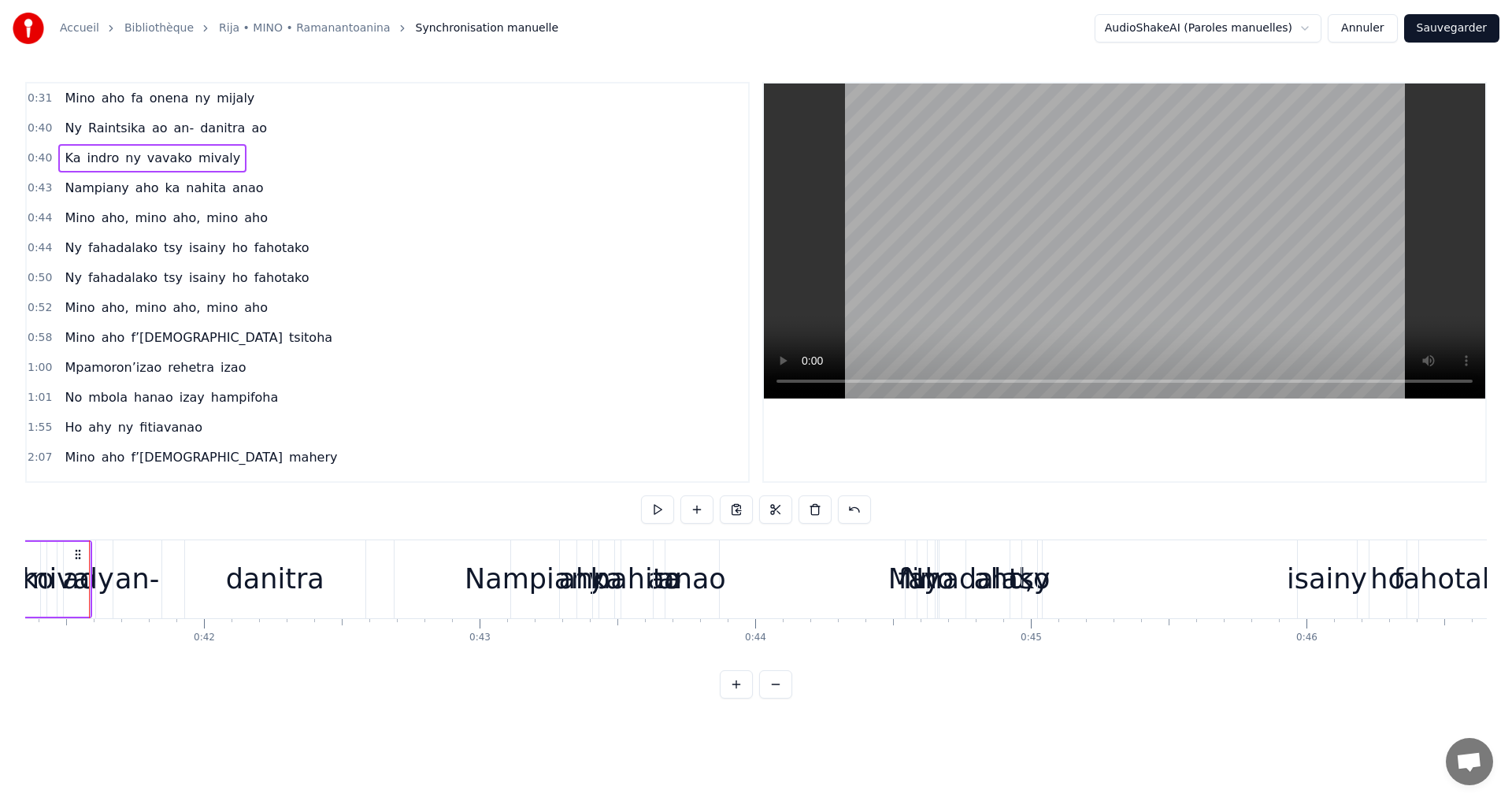
click at [783, 695] on button at bounding box center [776, 685] width 33 height 28
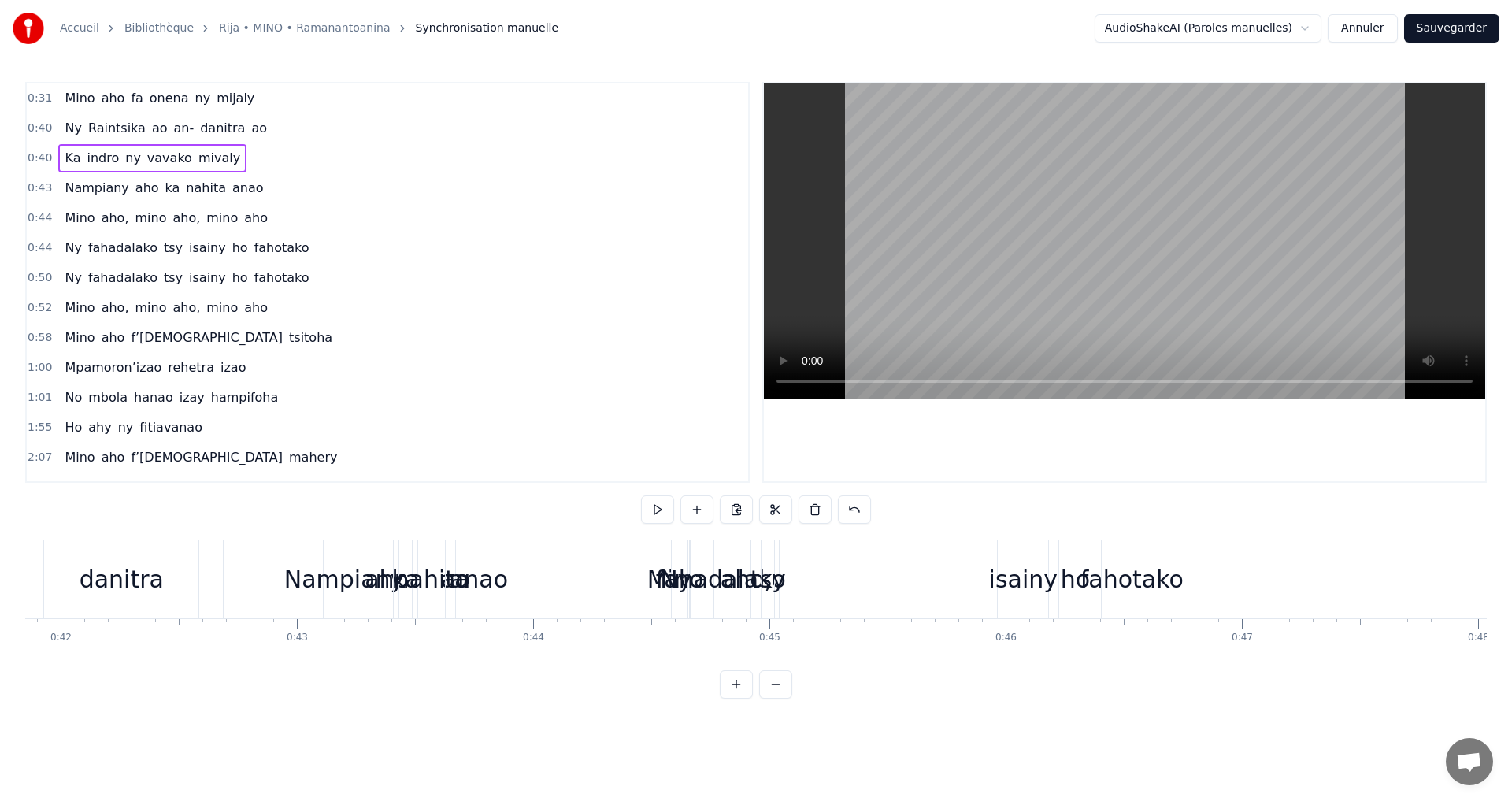
click at [783, 695] on button at bounding box center [776, 685] width 33 height 28
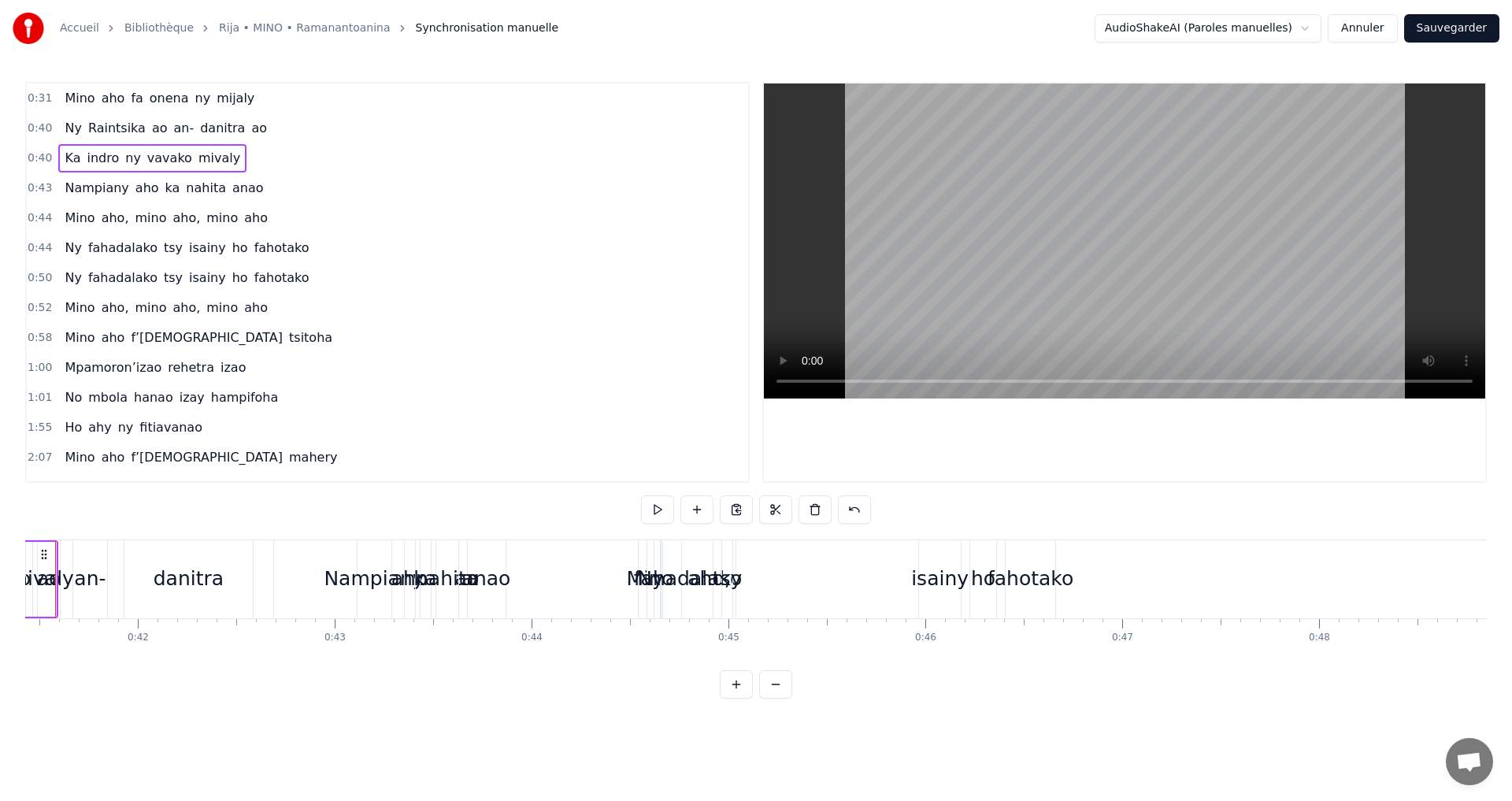
click at [783, 695] on button at bounding box center [776, 685] width 33 height 28
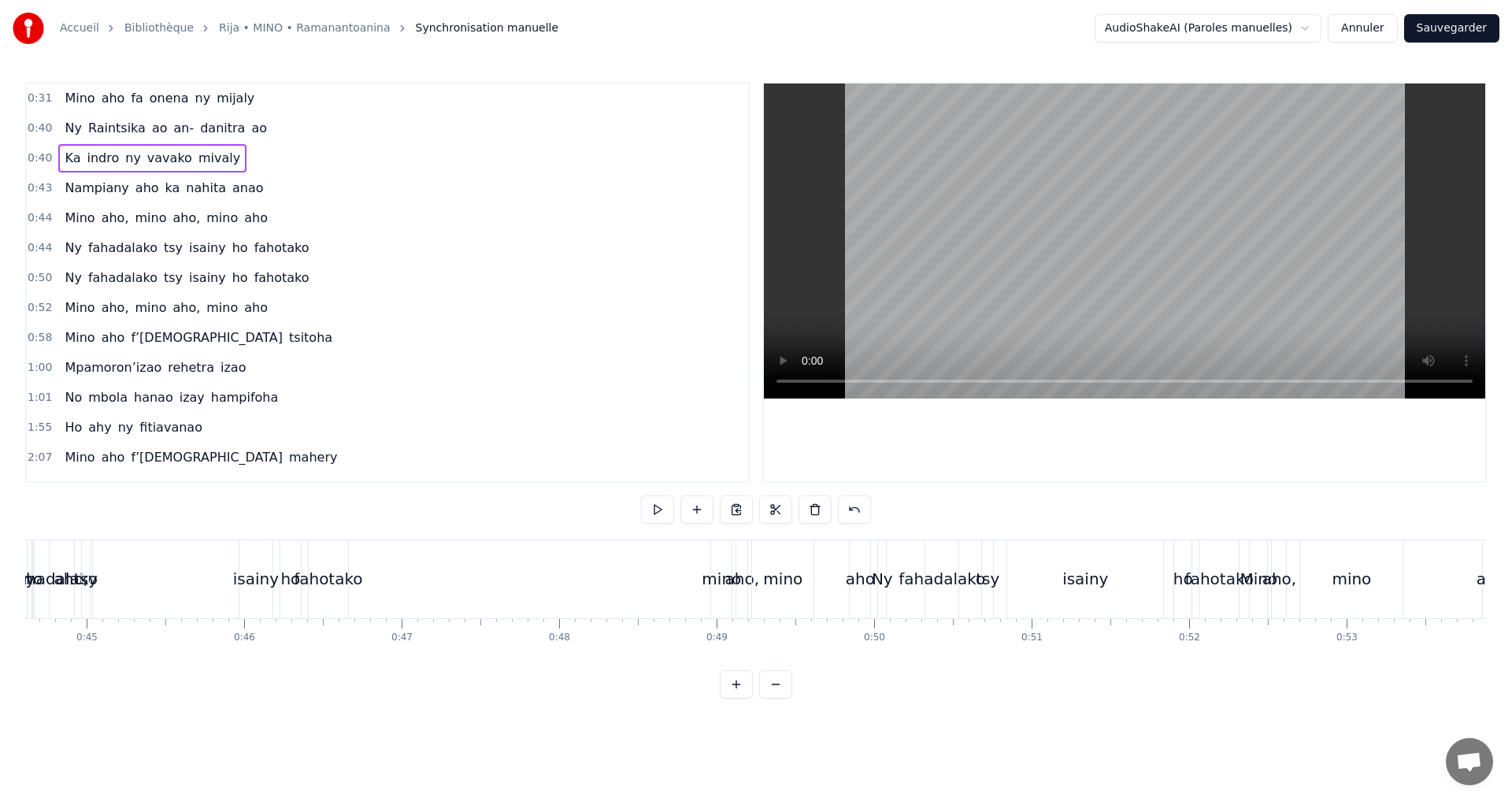
click at [783, 695] on button at bounding box center [776, 685] width 33 height 28
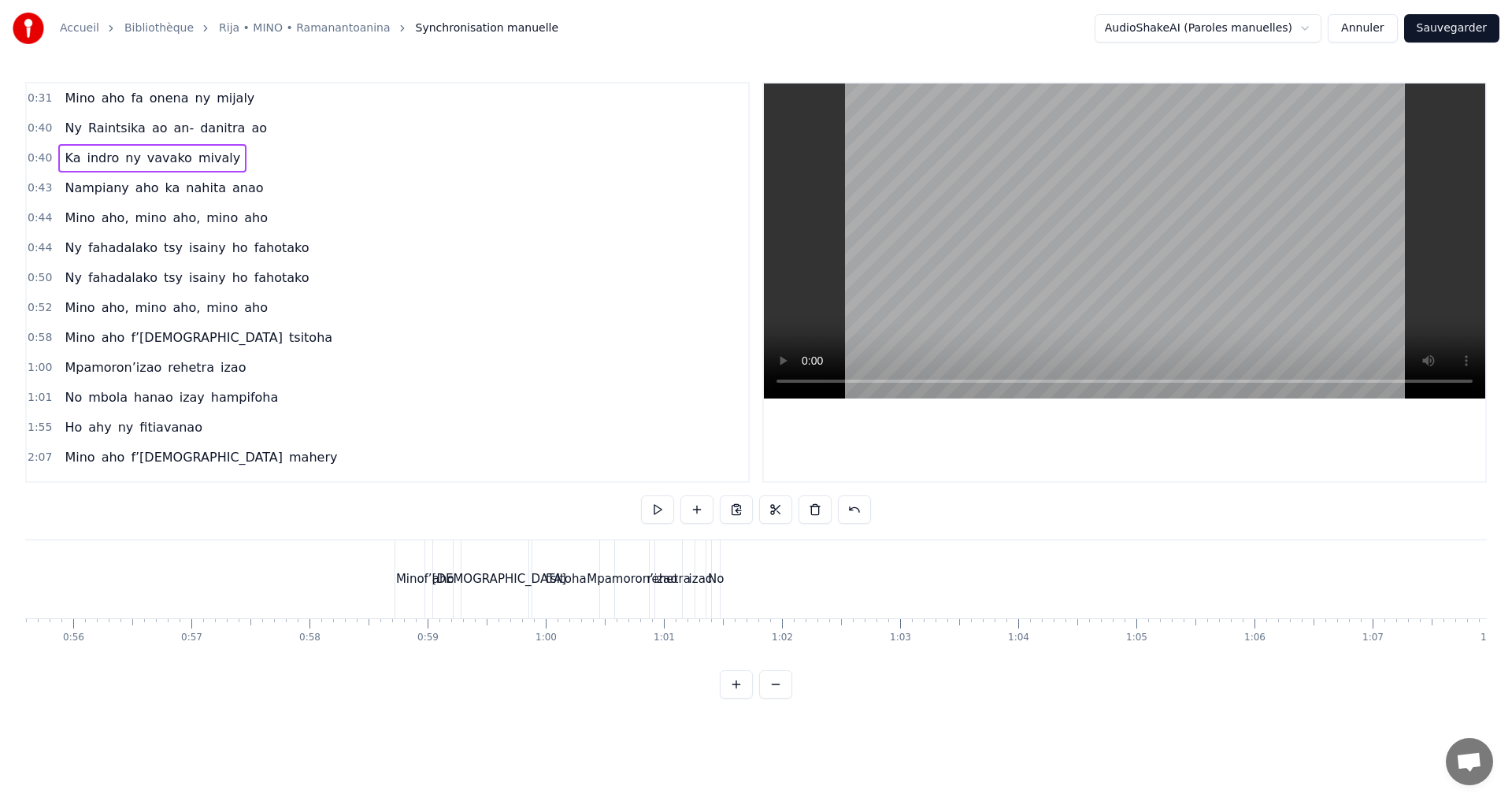
click at [783, 695] on button at bounding box center [776, 685] width 33 height 28
click at [783, 695] on div at bounding box center [756, 685] width 72 height 28
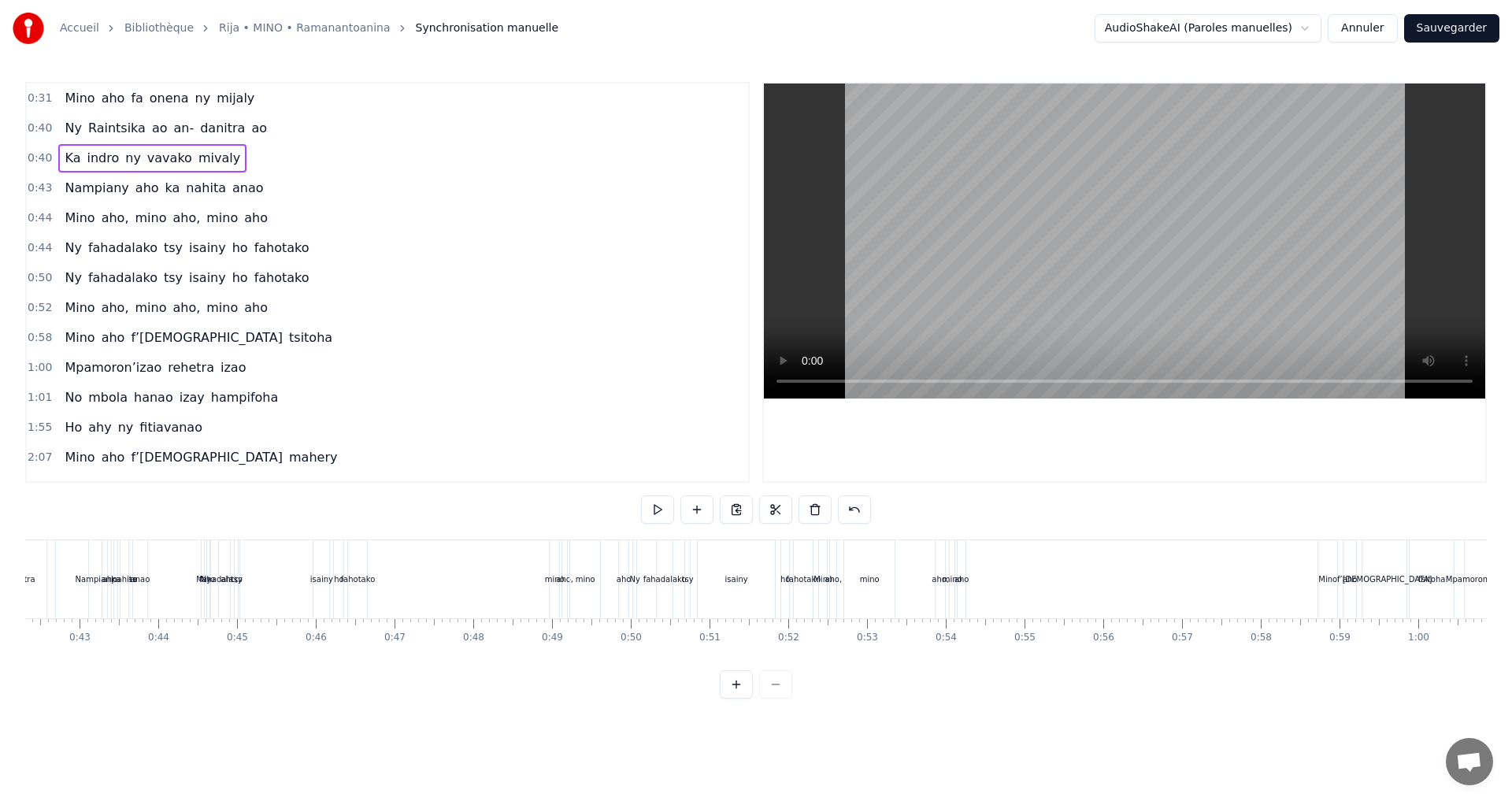
scroll to position [0, 3197]
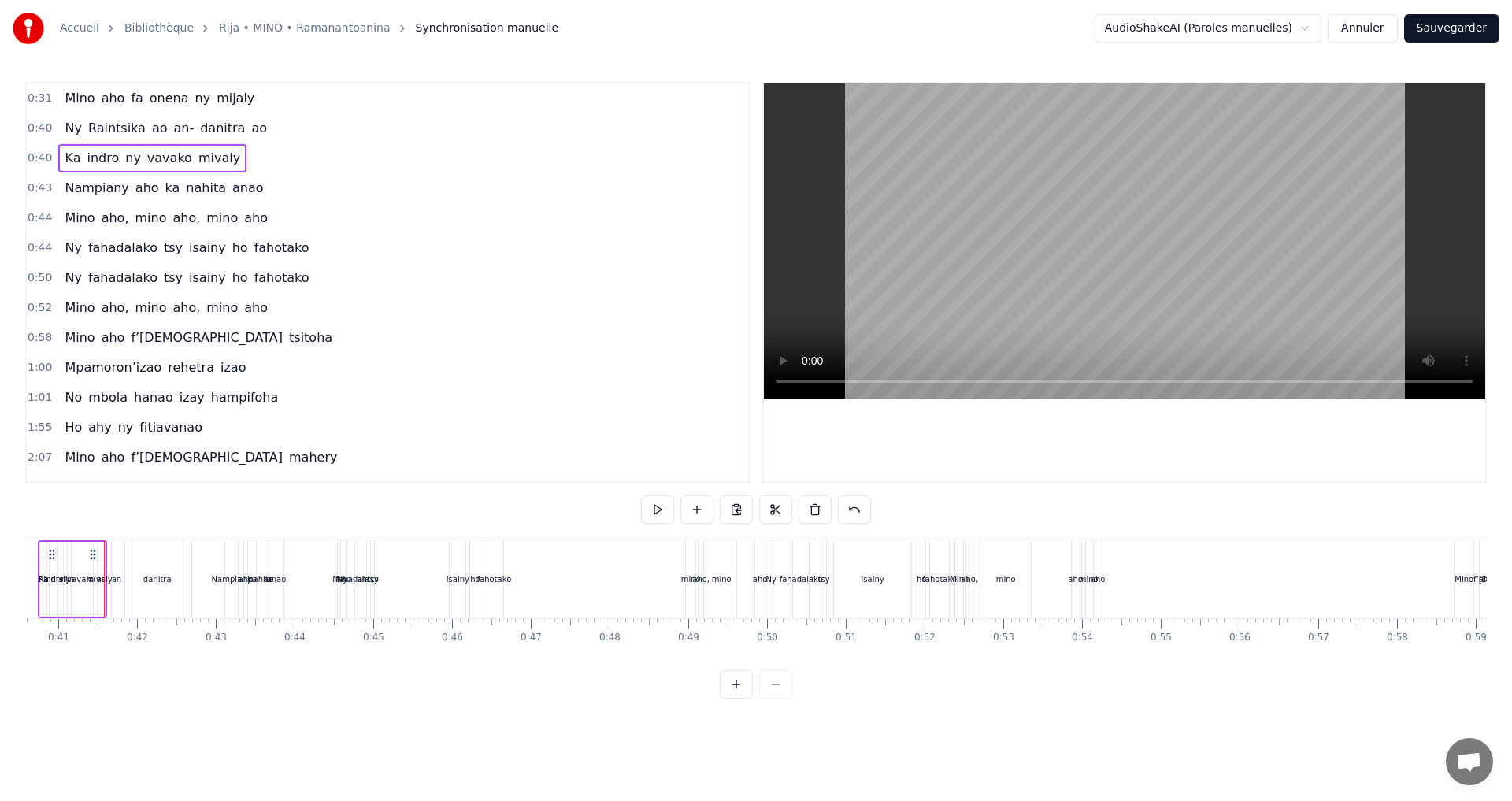
click at [783, 695] on div at bounding box center [756, 685] width 72 height 28
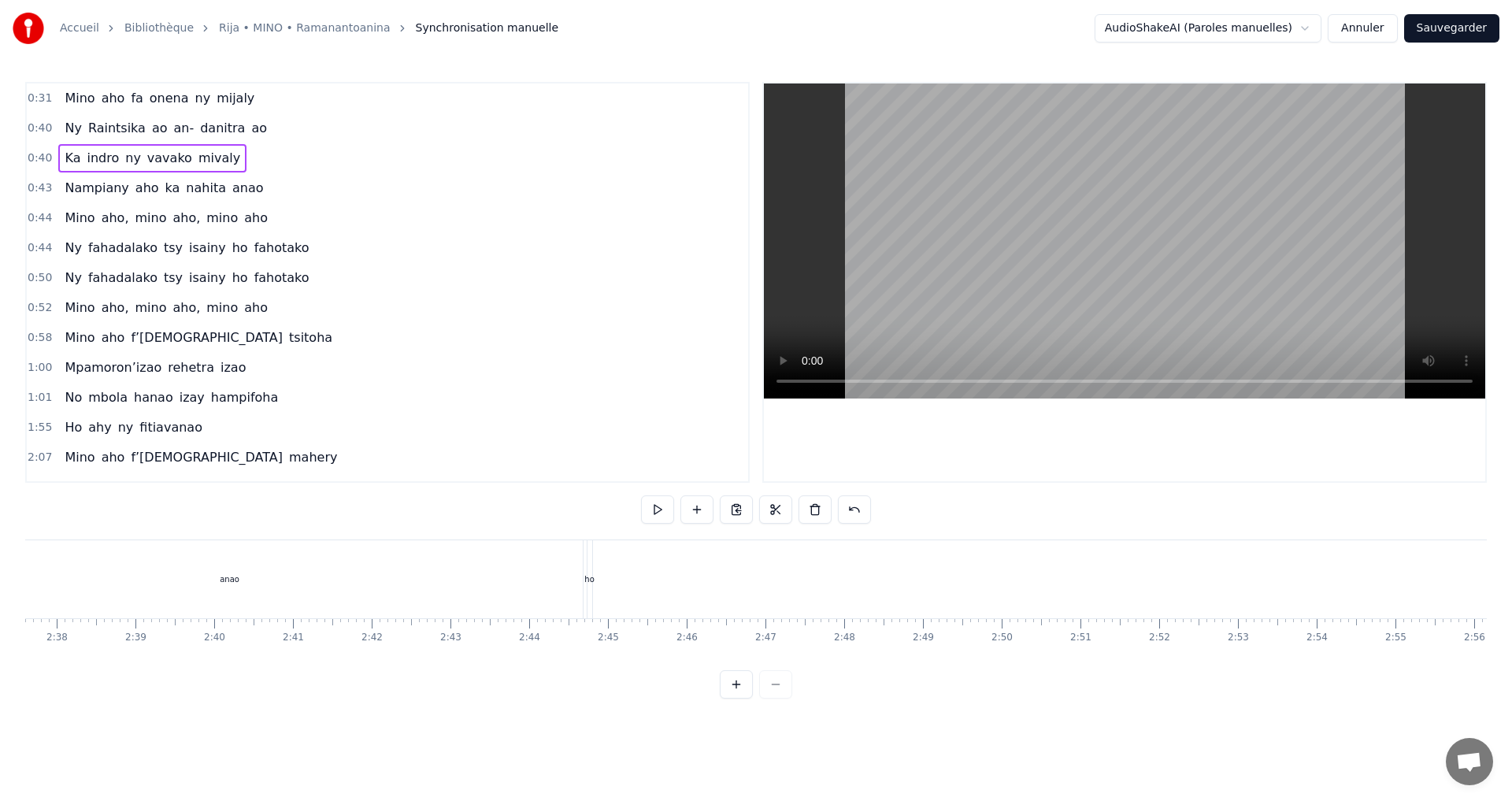
scroll to position [0, 15215]
click at [1395, 36] on button "Annuler" at bounding box center [1363, 28] width 69 height 28
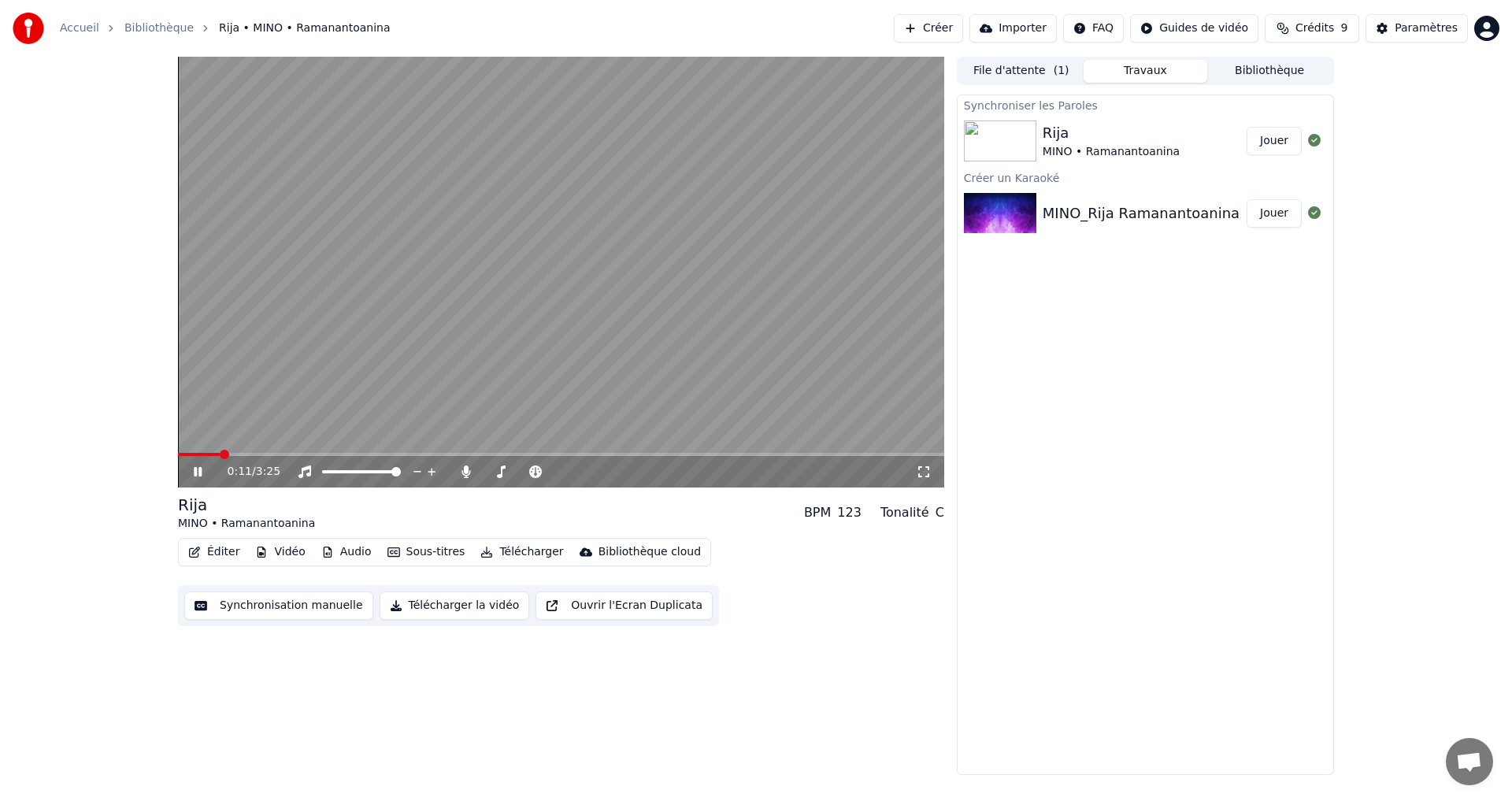
click at [291, 609] on button "Synchronisation manuelle" at bounding box center [280, 606] width 189 height 28
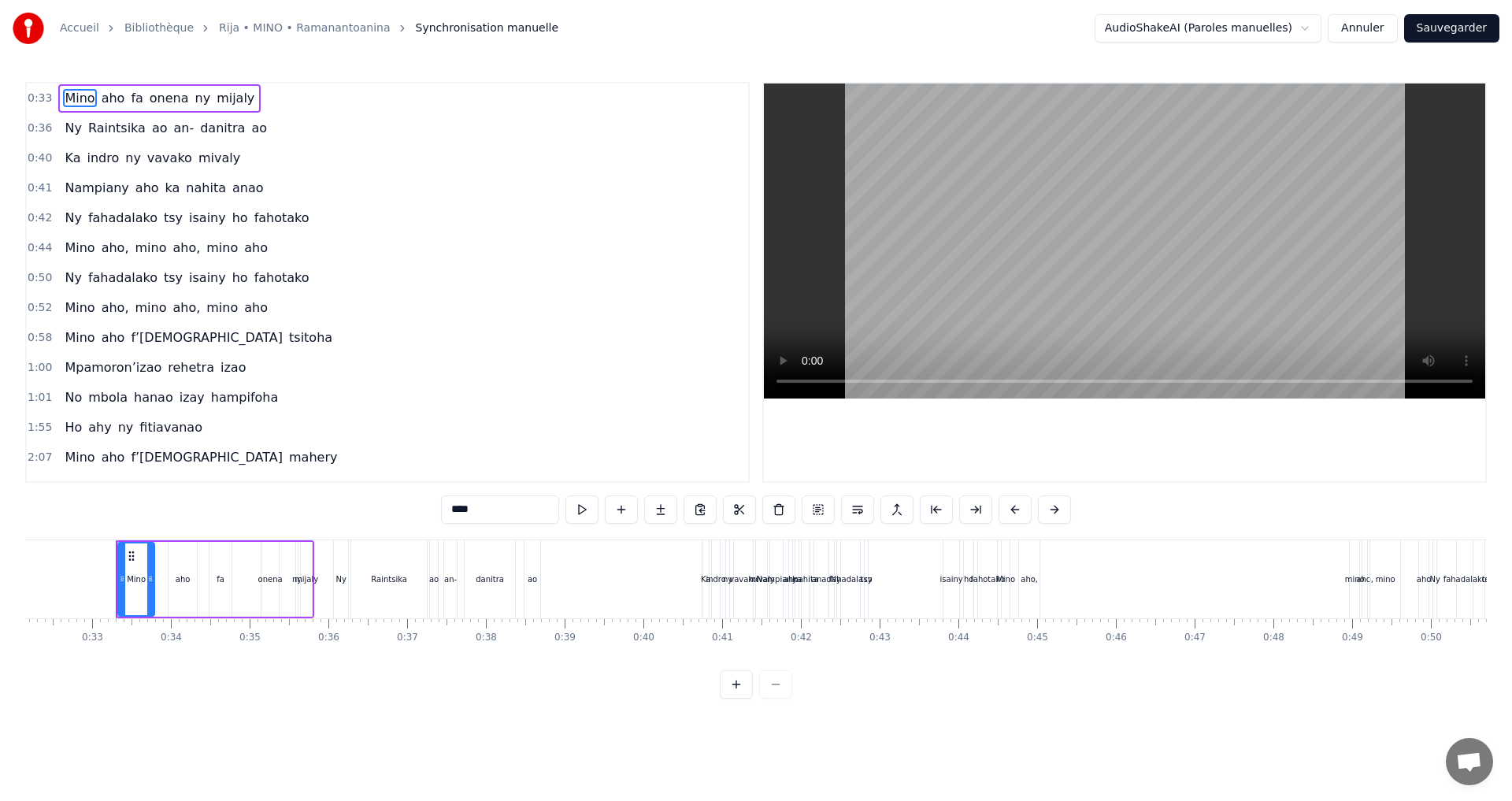
scroll to position [0, 2544]
click at [381, 586] on div "Raintsika" at bounding box center [377, 579] width 76 height 78
type input "*********"
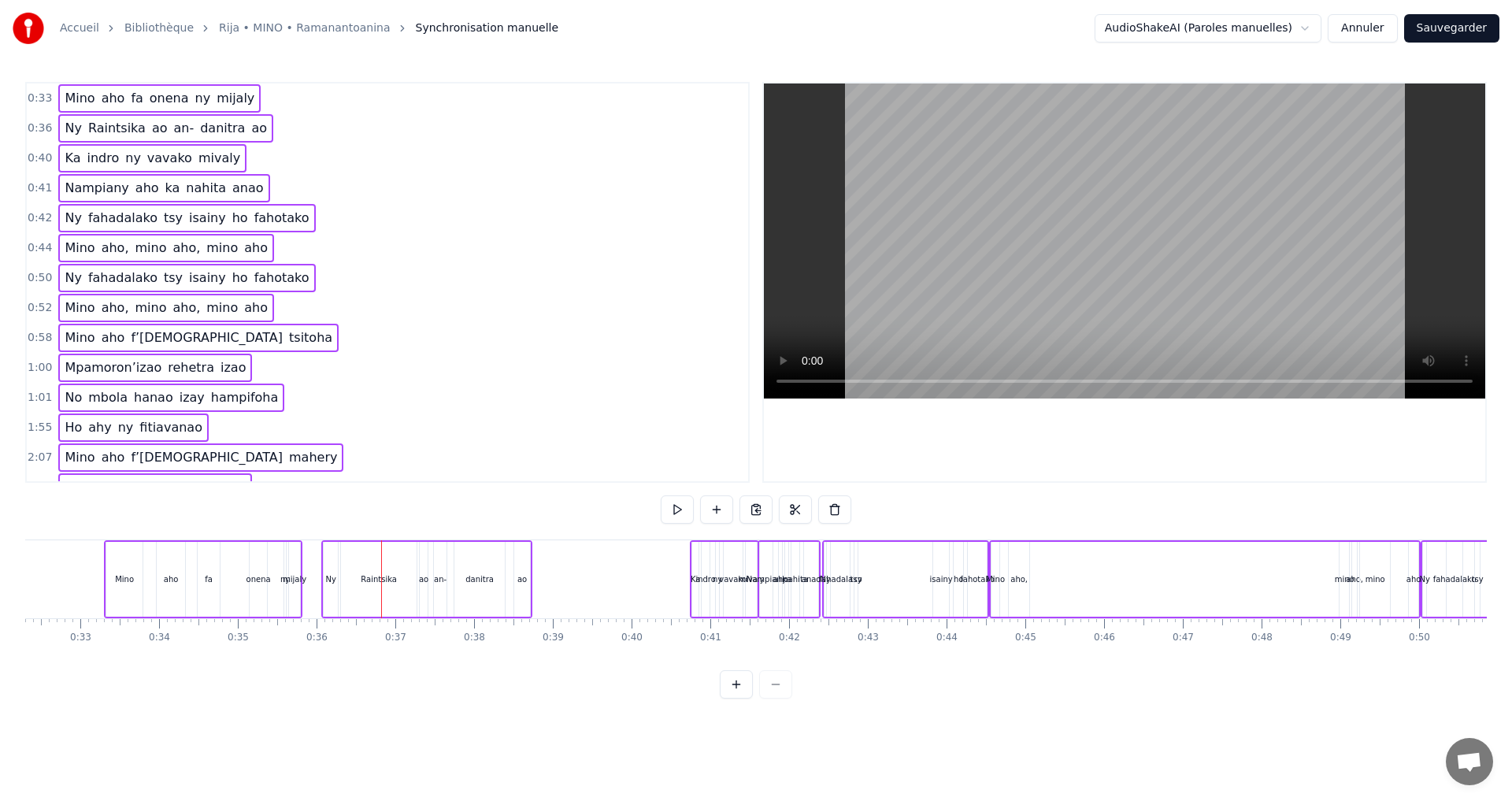
click at [256, 581] on div "onena" at bounding box center [259, 579] width 24 height 12
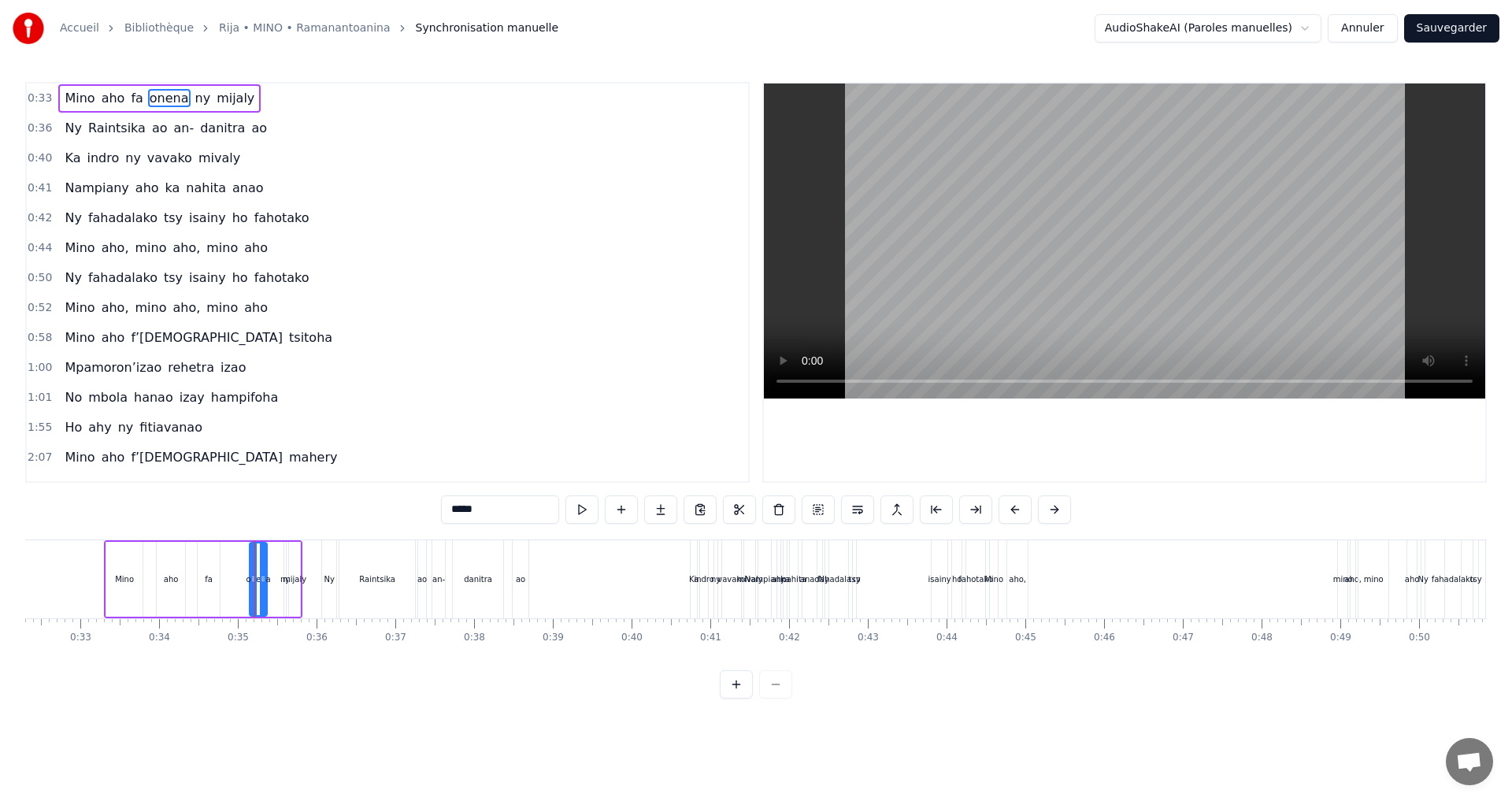
click at [463, 588] on div "danitra" at bounding box center [478, 579] width 51 height 78
type input "*******"
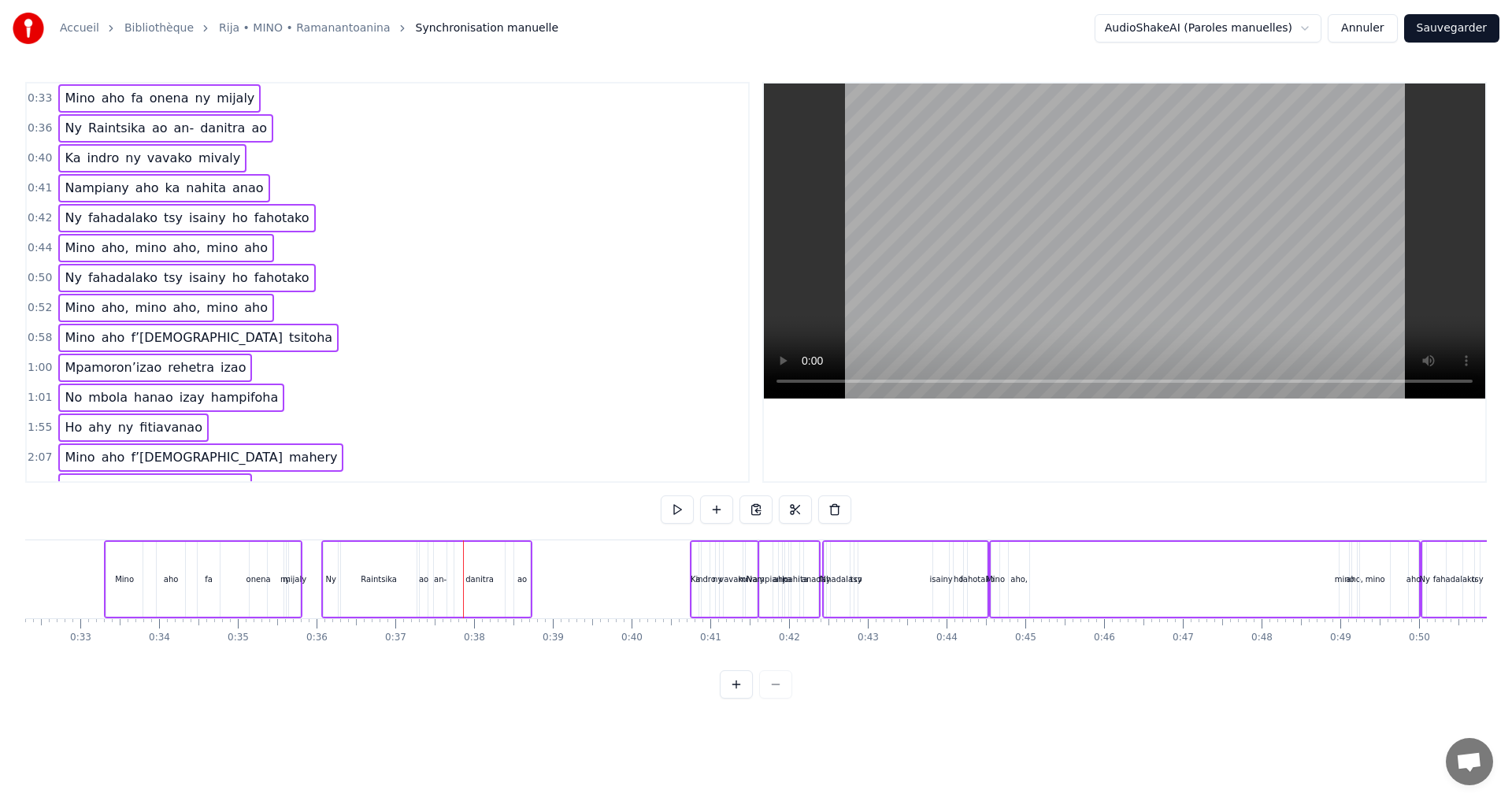
click at [242, 553] on div "Mino aho fa onena ny mijaly" at bounding box center [204, 579] width 199 height 78
click at [503, 245] on div "0:44 [PERSON_NAME], [PERSON_NAME], [PERSON_NAME]" at bounding box center [387, 249] width 721 height 30
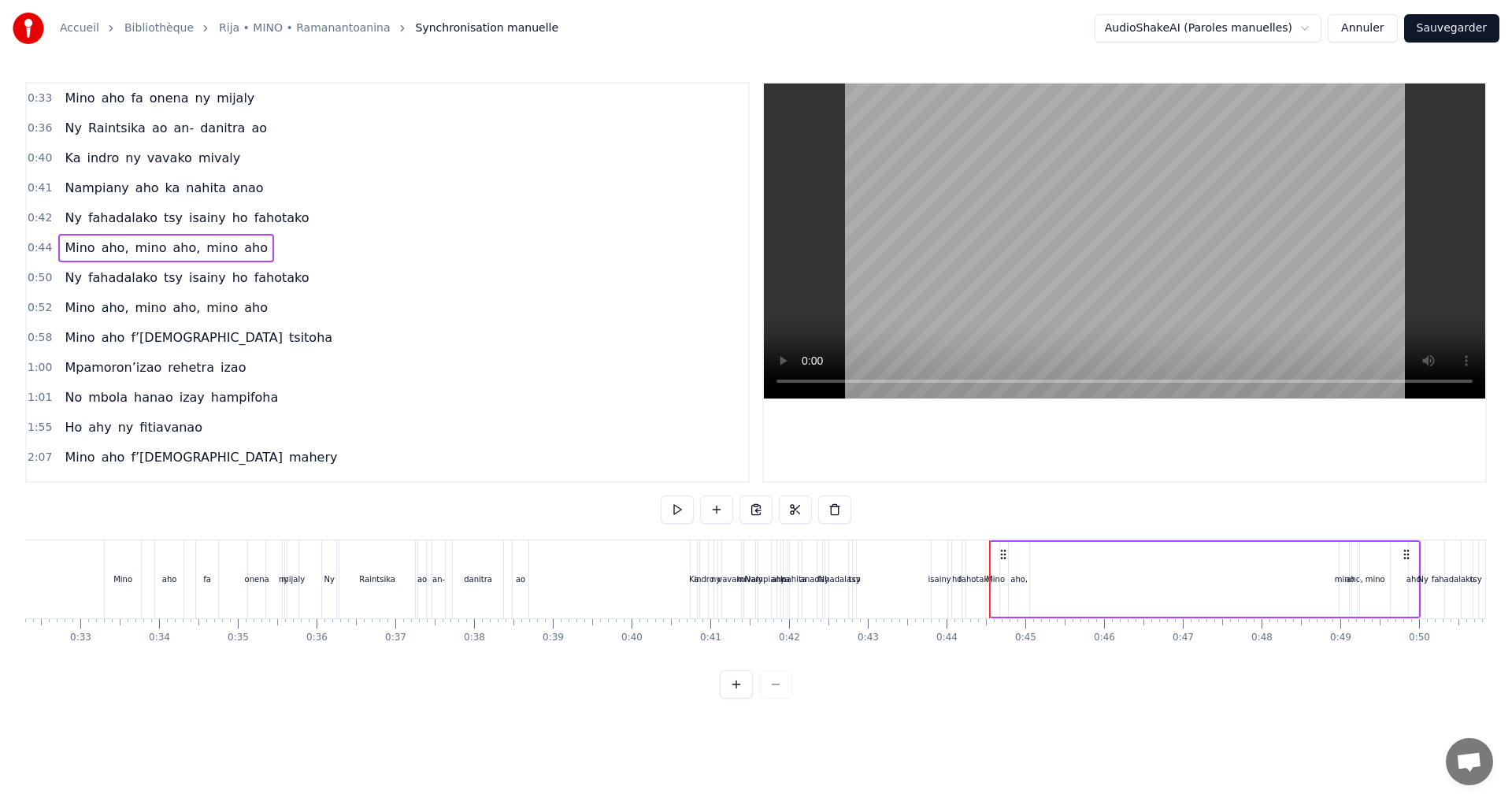
click at [215, 91] on span "mijaly" at bounding box center [235, 98] width 41 height 18
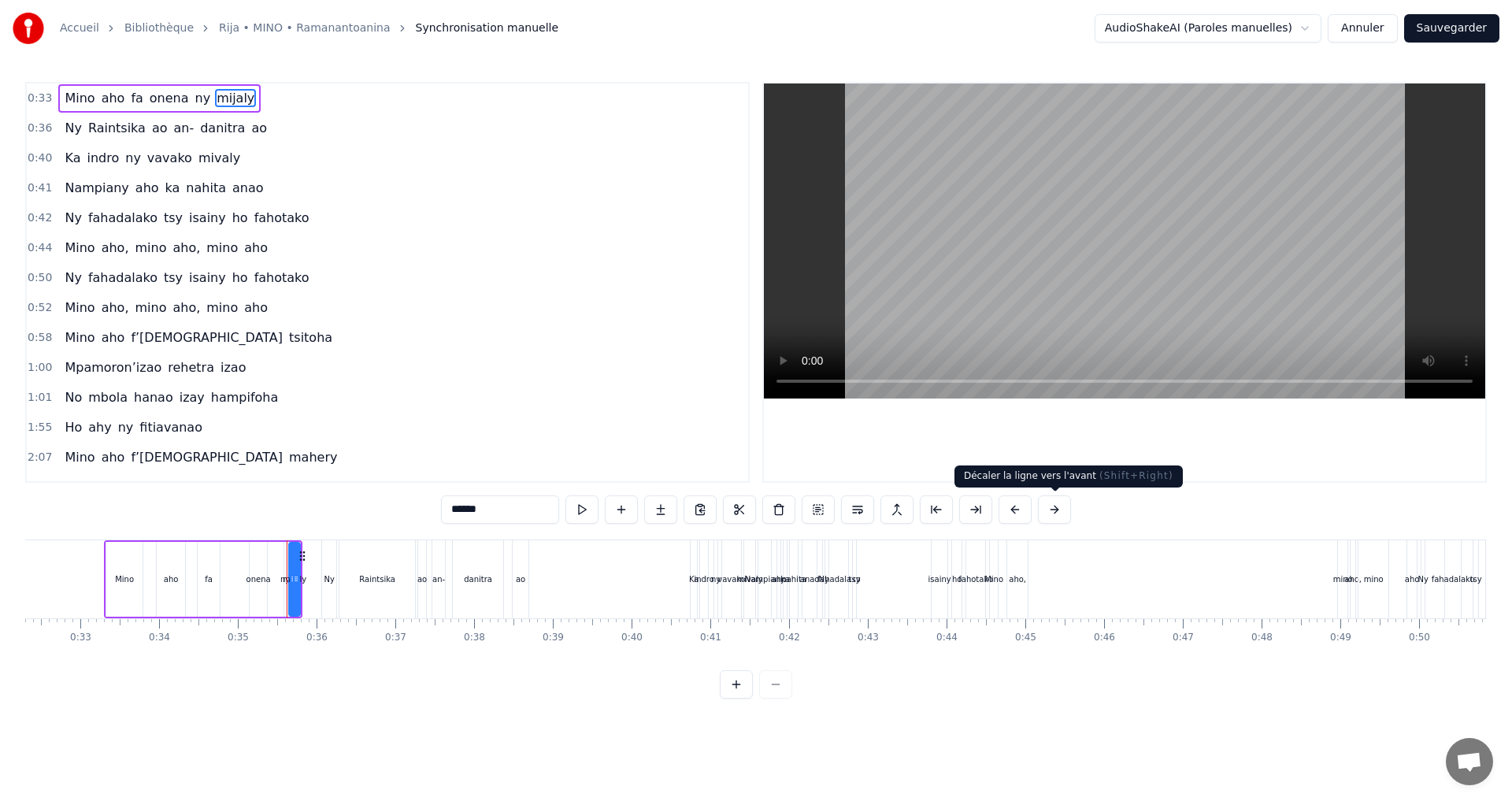
click at [1059, 508] on button at bounding box center [1054, 509] width 33 height 28
click at [1033, 510] on button at bounding box center [1035, 509] width 33 height 28
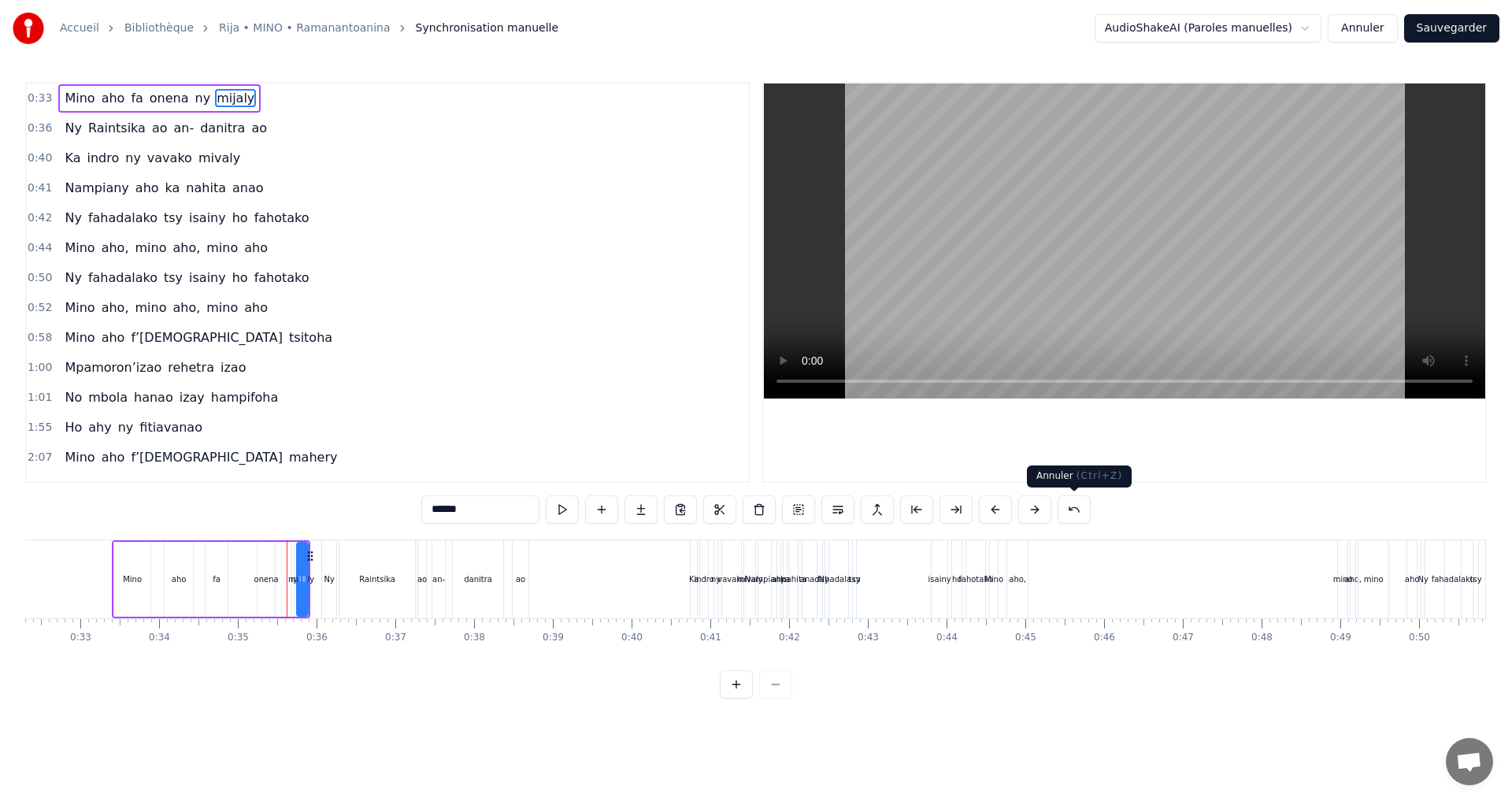
click at [1069, 514] on button at bounding box center [1074, 509] width 33 height 28
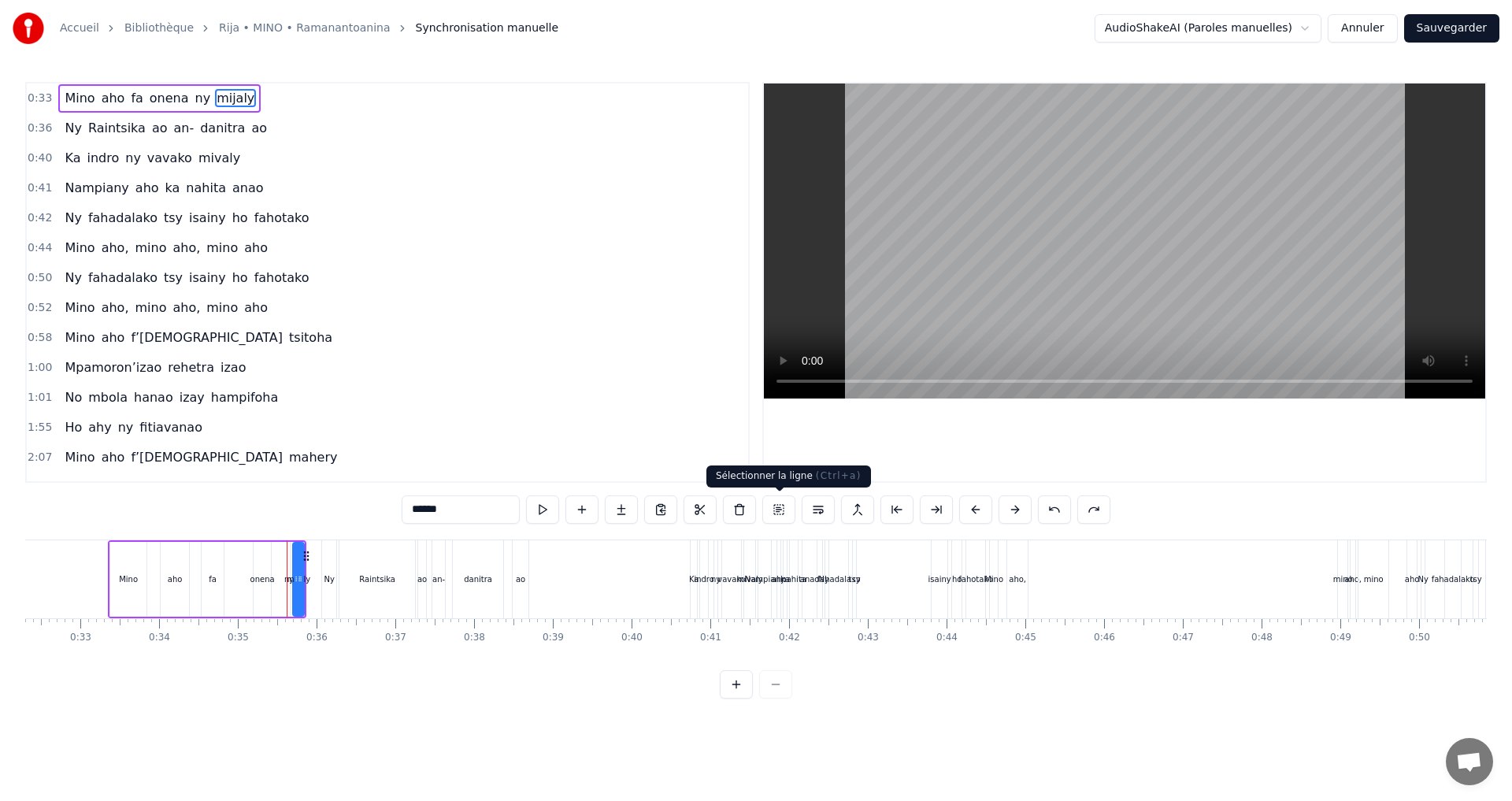
click at [787, 512] on button at bounding box center [779, 509] width 33 height 28
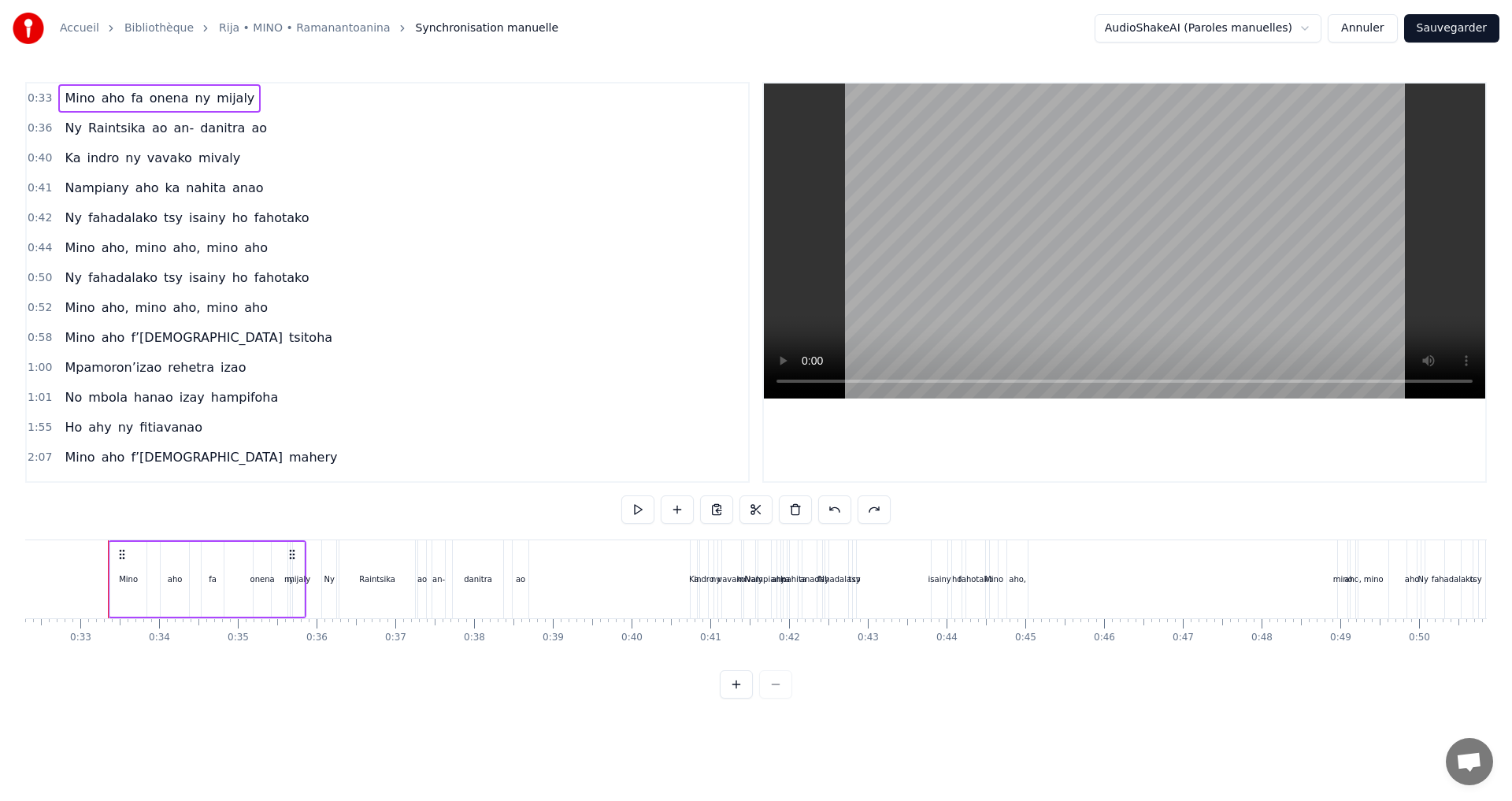
click at [298, 576] on div "mijaly" at bounding box center [298, 579] width 23 height 12
click at [297, 578] on icon at bounding box center [295, 579] width 7 height 12
click at [339, 569] on div "Raintsika" at bounding box center [377, 579] width 77 height 78
type input "*********"
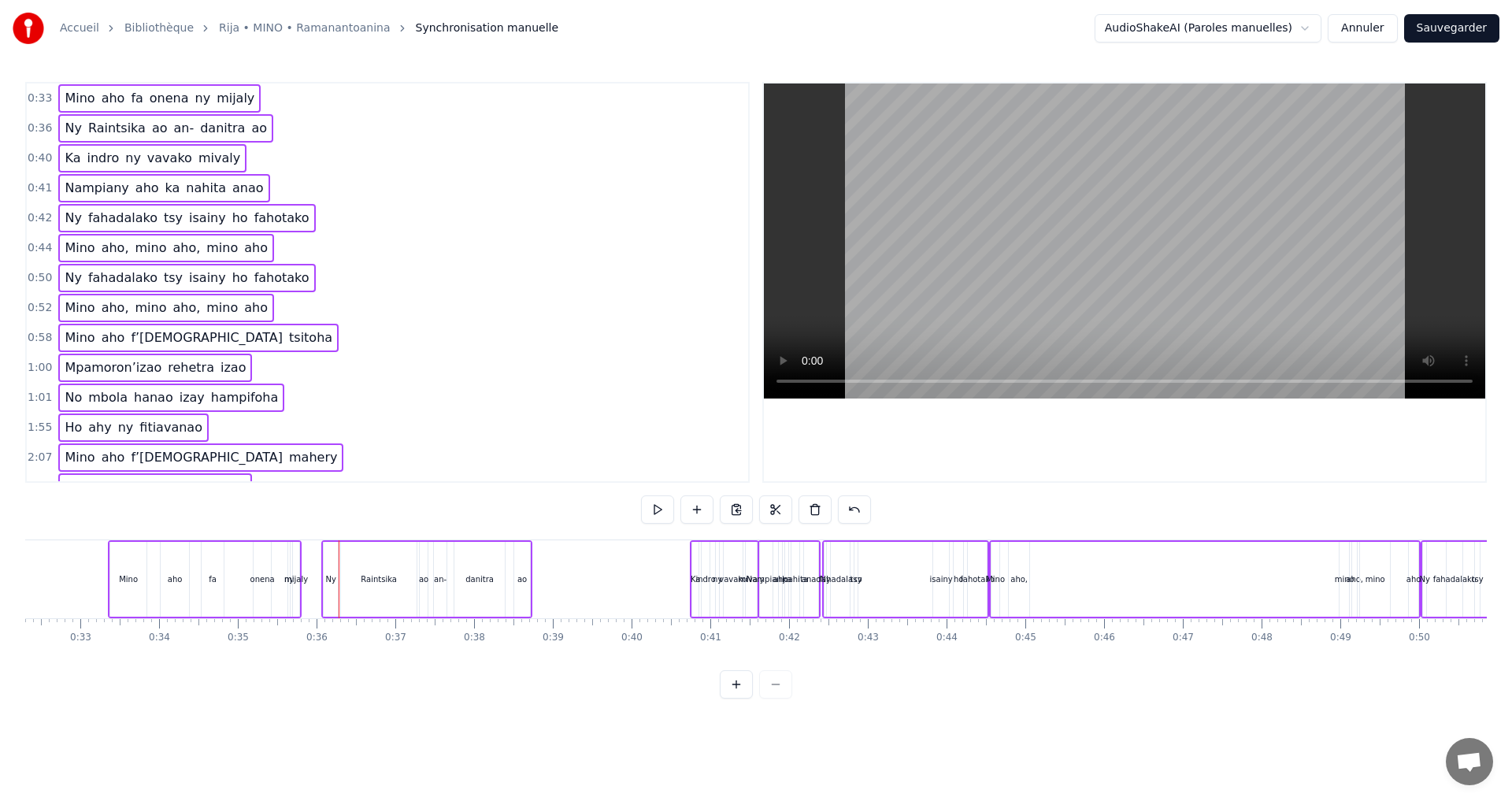
click at [824, 578] on div "fahadalako" at bounding box center [840, 579] width 43 height 12
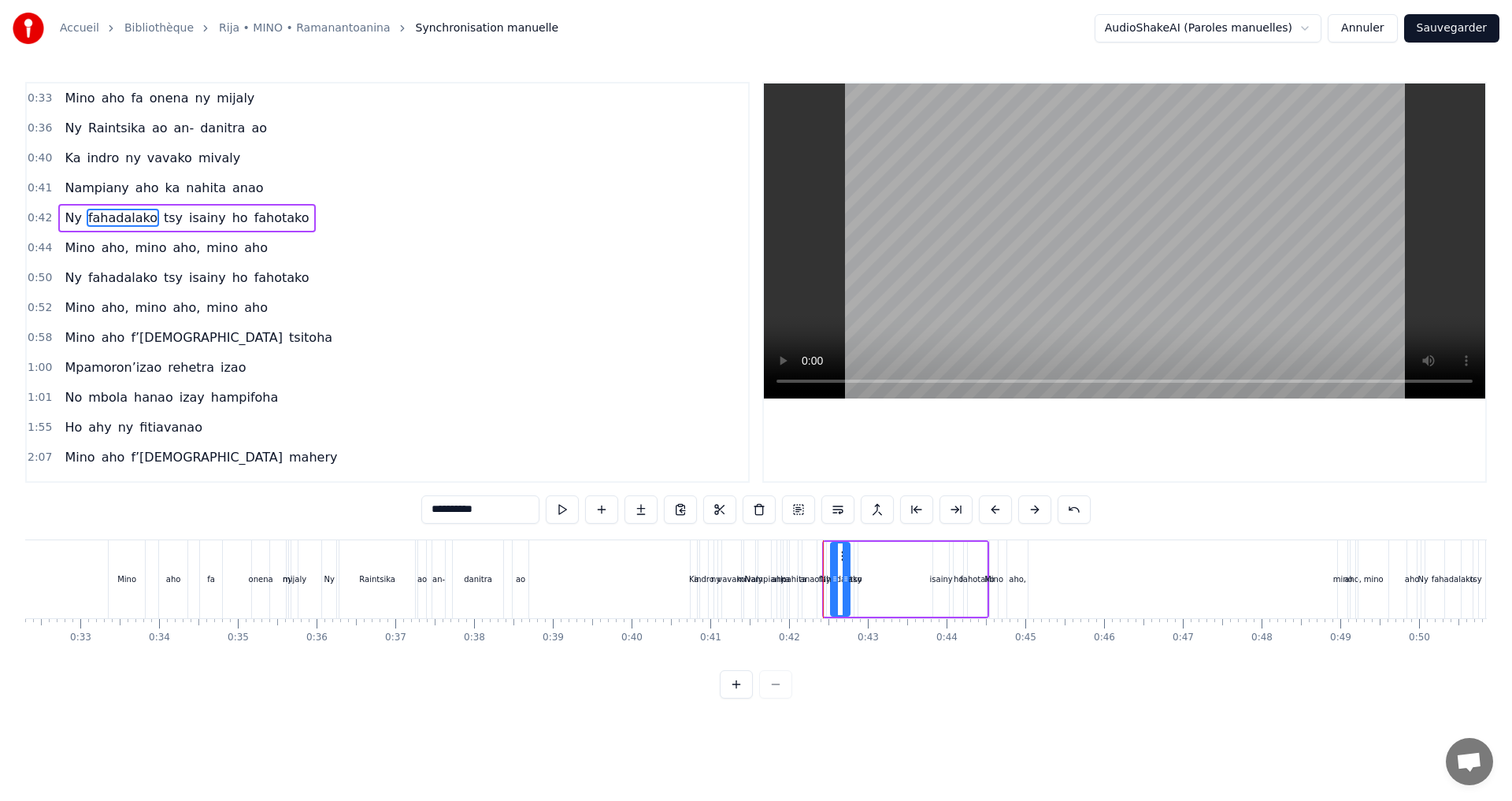
click at [914, 591] on div "Ny fahadalako tsy isainy ho fahotako" at bounding box center [906, 579] width 167 height 78
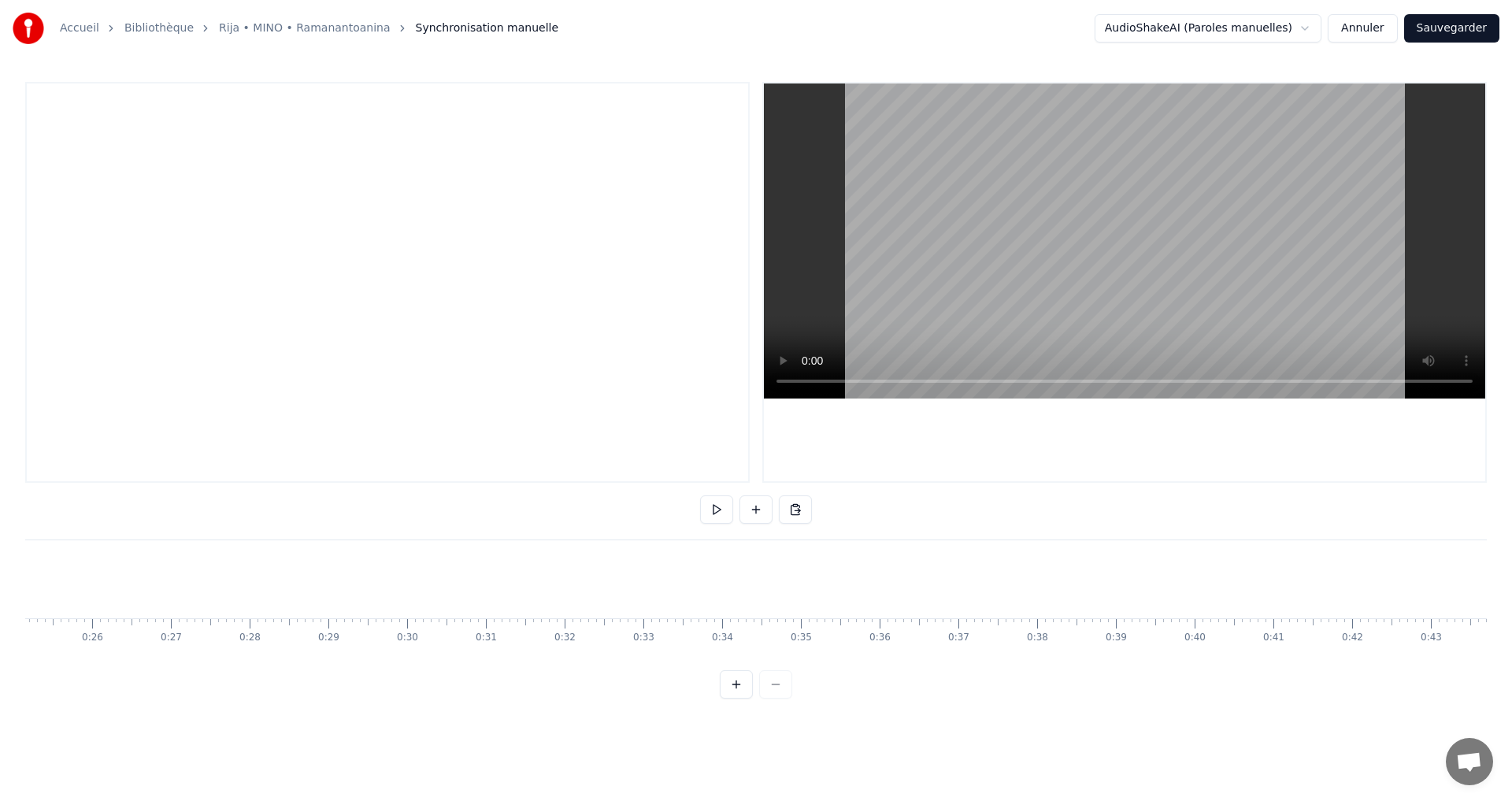
scroll to position [0, 1910]
click at [291, 671] on div "To pick up a draggable item, press the space bar. While dragging, use the arrow…" at bounding box center [756, 390] width 1462 height 617
drag, startPoint x: 297, startPoint y: 671, endPoint x: 306, endPoint y: 671, distance: 9.0
click at [306, 671] on div "To pick up a draggable item, press the space bar. While dragging, use the arrow…" at bounding box center [756, 390] width 1462 height 617
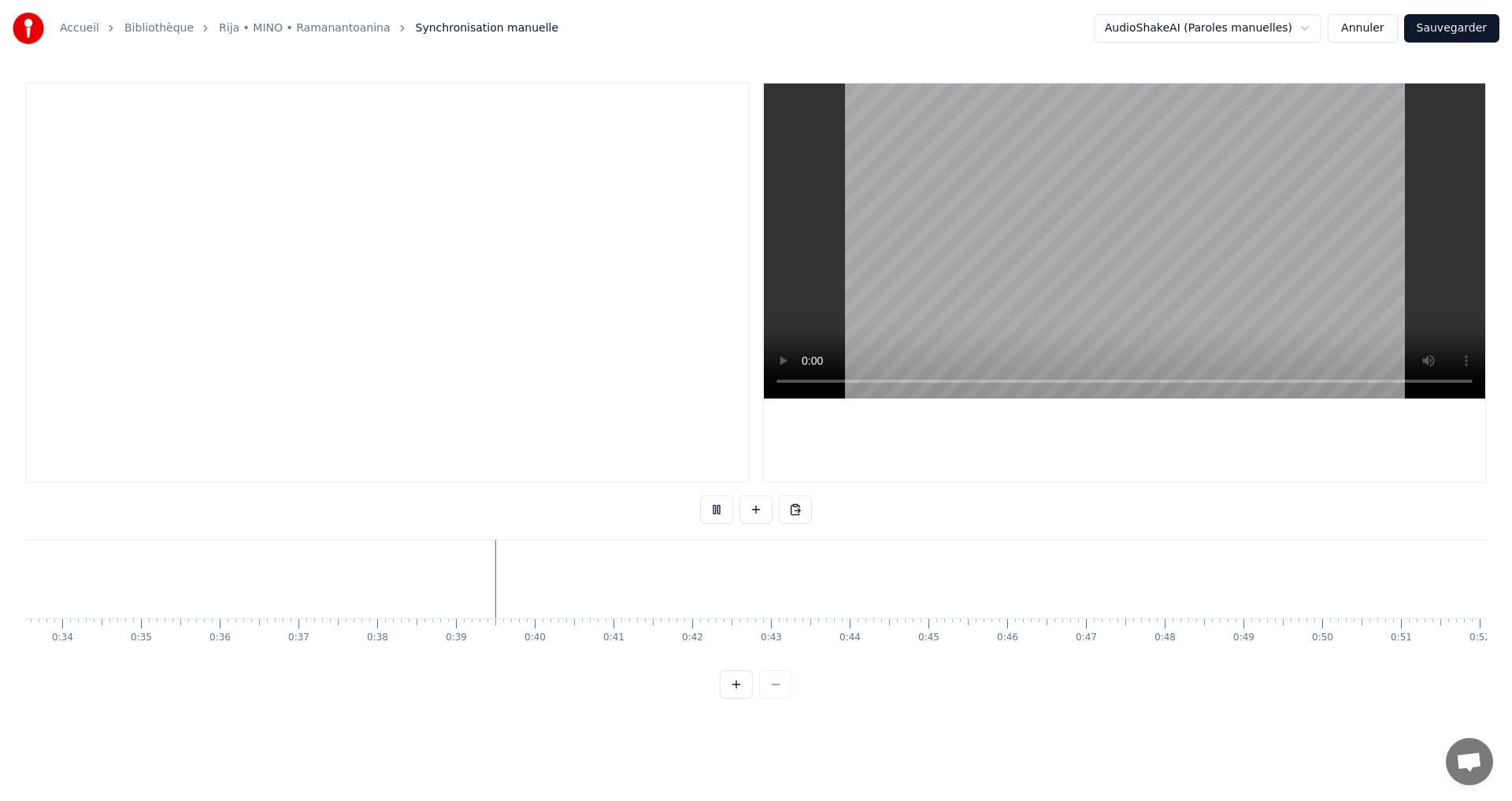
click at [716, 514] on button at bounding box center [717, 509] width 33 height 28
click at [755, 508] on button at bounding box center [756, 509] width 33 height 28
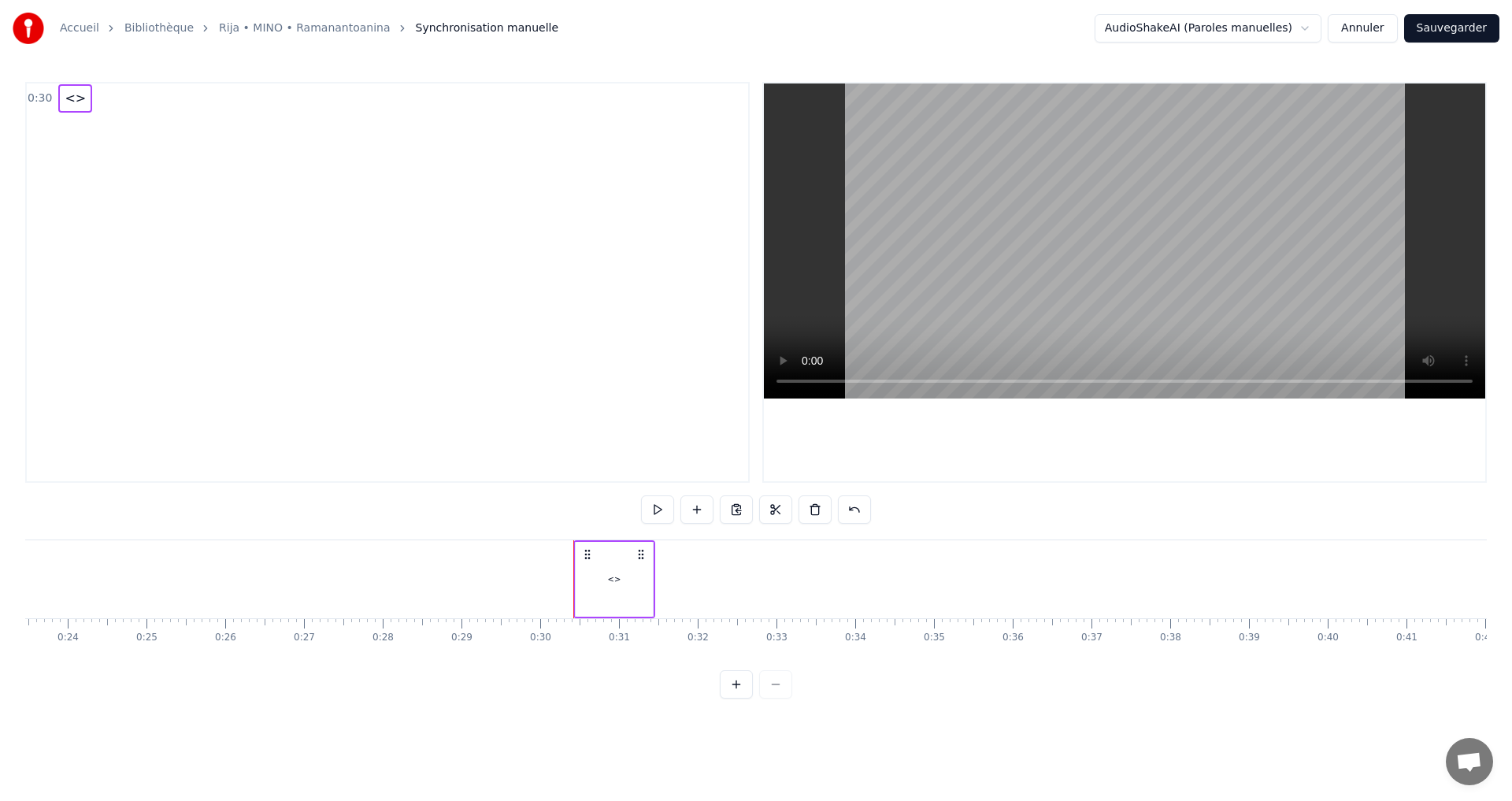
click at [616, 576] on div "<>" at bounding box center [614, 579] width 13 height 12
click at [627, 573] on div "<>" at bounding box center [614, 579] width 76 height 71
click at [617, 582] on div "<>" at bounding box center [614, 579] width 13 height 12
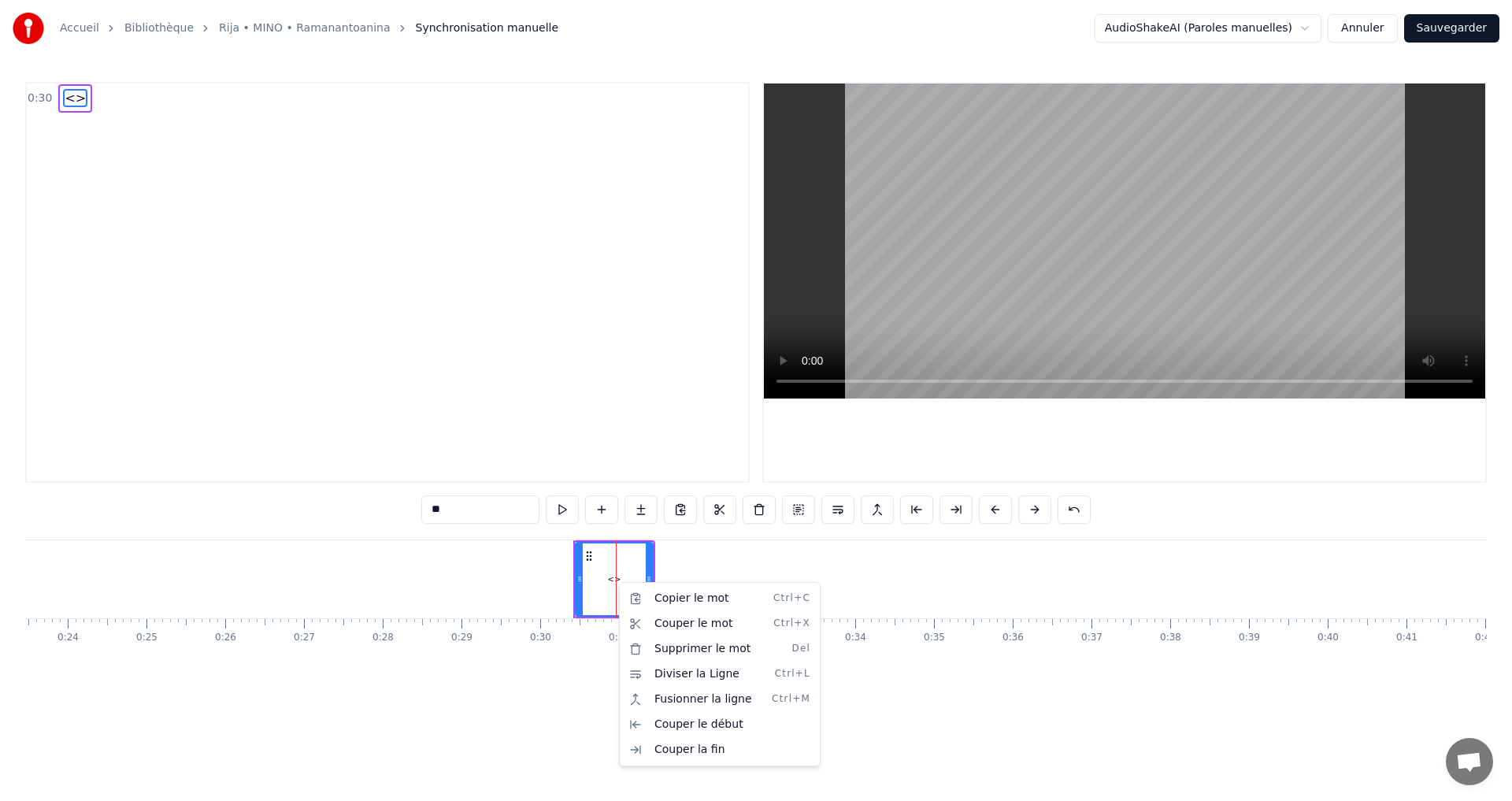
click at [67, 98] on html "Accueil Bibliothèque Rija • MINO • Ramanantoanina Synchronisation manuelle Audi…" at bounding box center [756, 362] width 1512 height 724
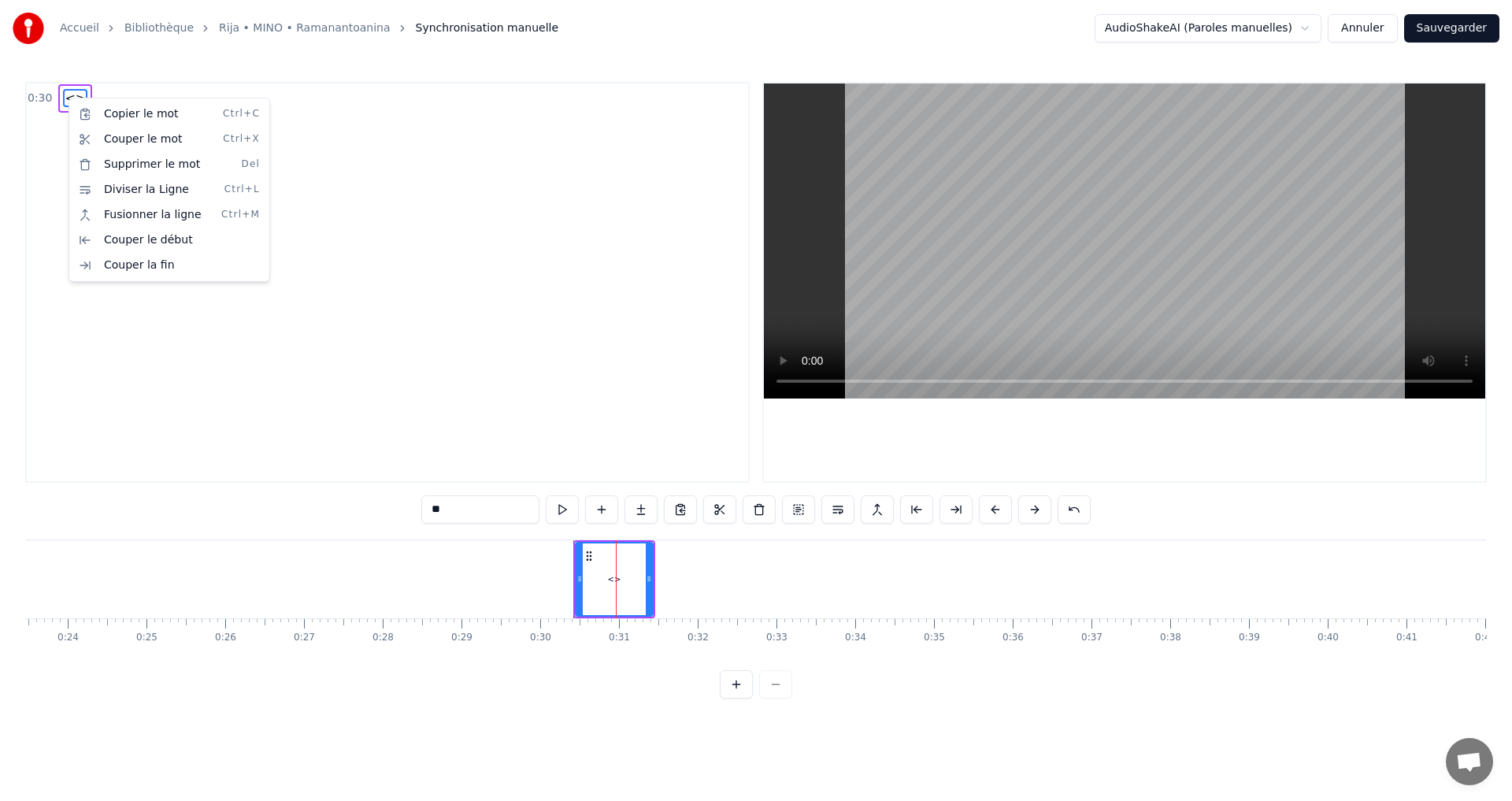
click at [610, 574] on html "Accueil Bibliothèque Rija • MINO • Ramanantoanina Synchronisation manuelle Audi…" at bounding box center [756, 362] width 1512 height 724
click at [610, 574] on div "<>" at bounding box center [614, 579] width 13 height 12
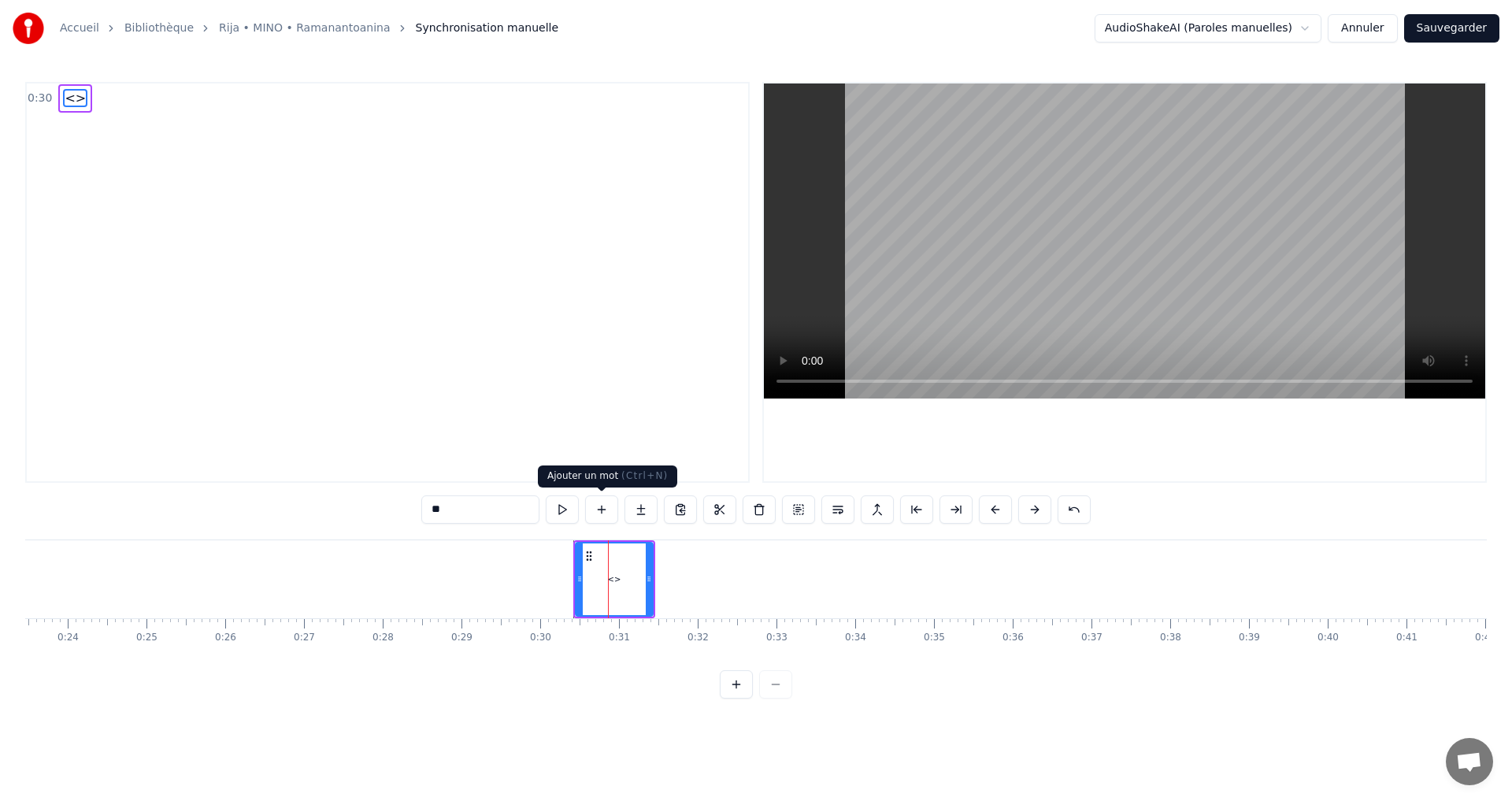
click at [602, 509] on button at bounding box center [601, 509] width 33 height 28
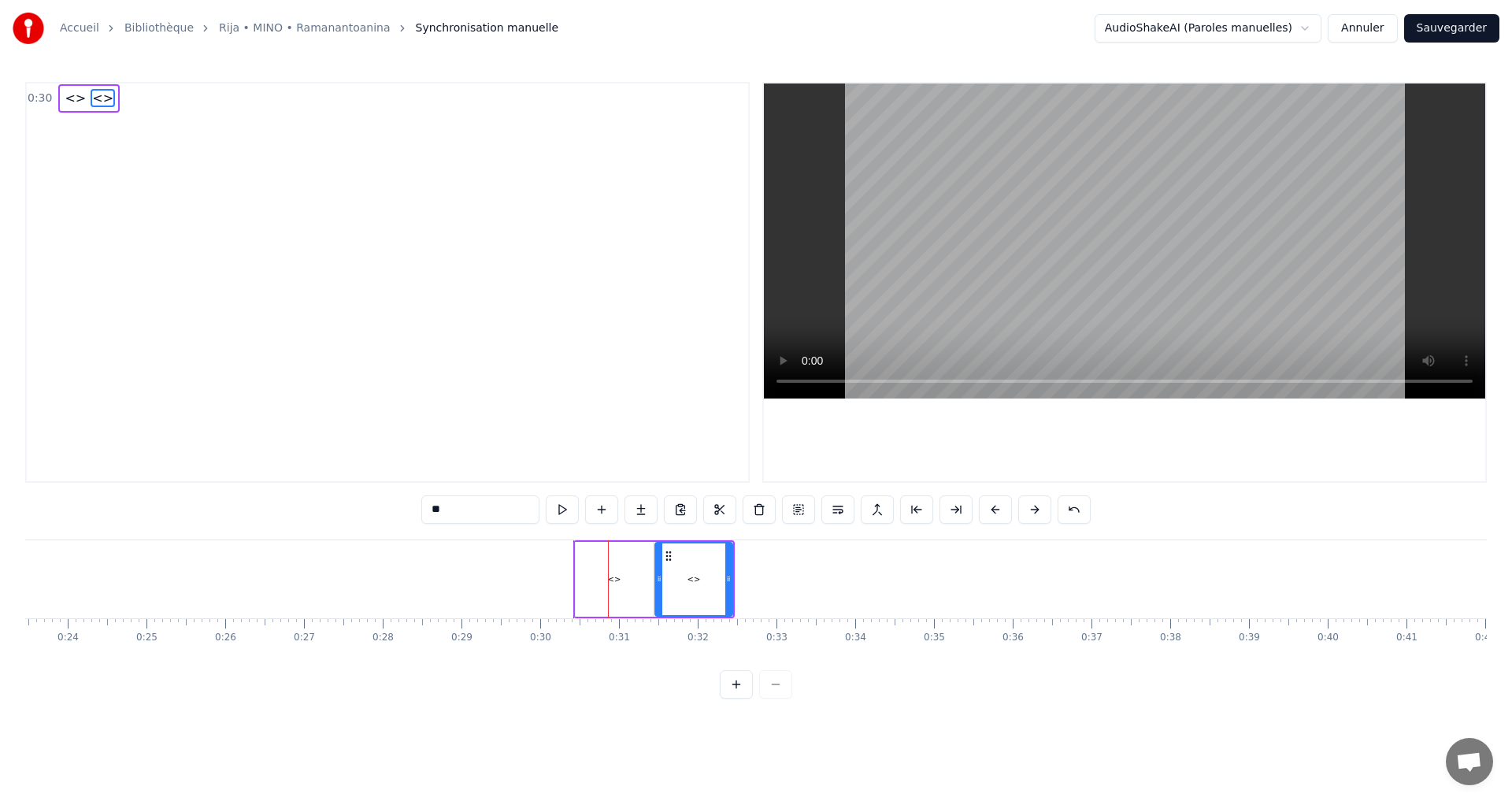
click at [701, 584] on div "<>" at bounding box center [694, 579] width 76 height 71
click at [610, 563] on div "<>" at bounding box center [614, 580] width 77 height 75
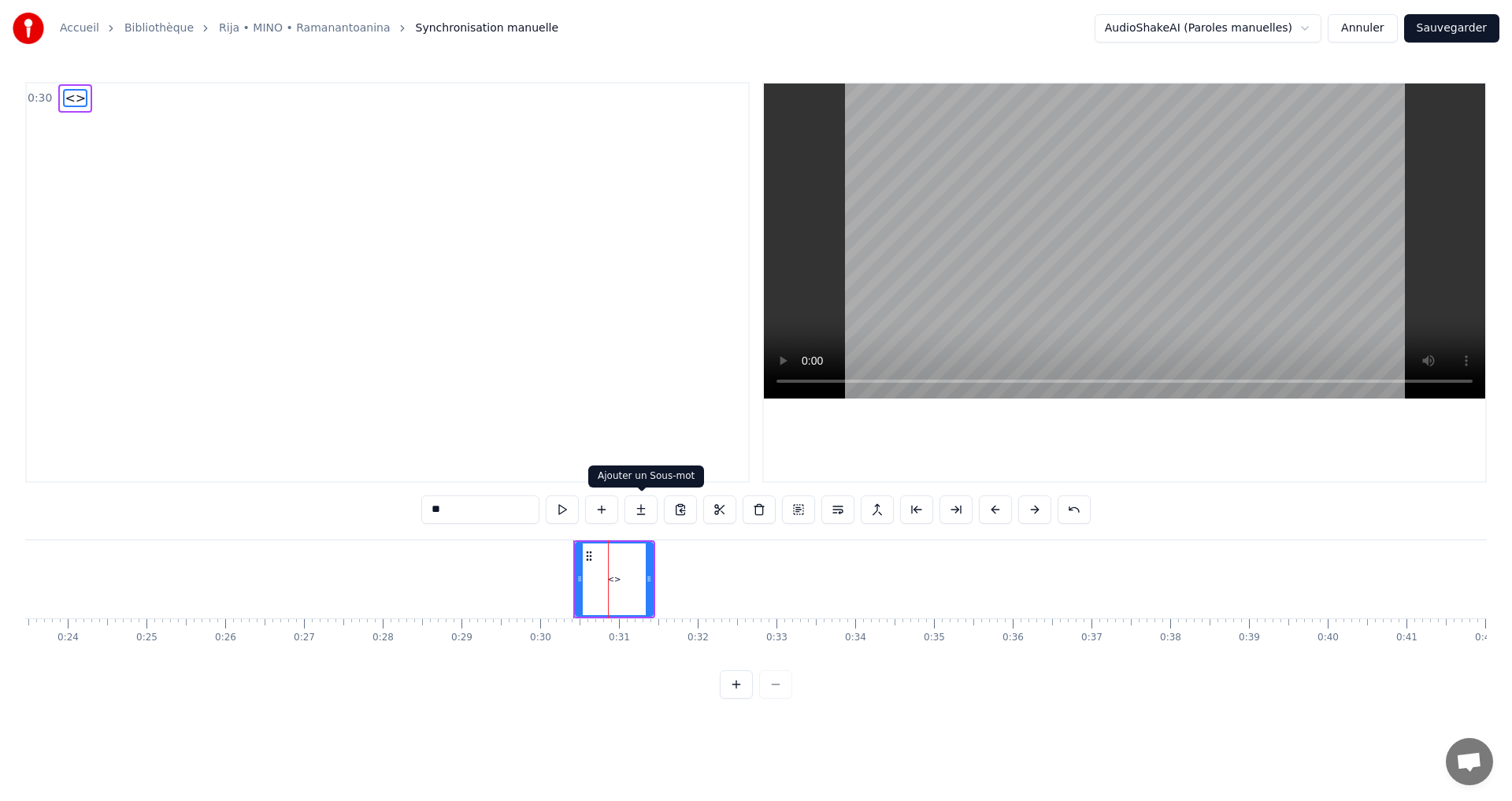
click at [641, 511] on button at bounding box center [641, 509] width 33 height 28
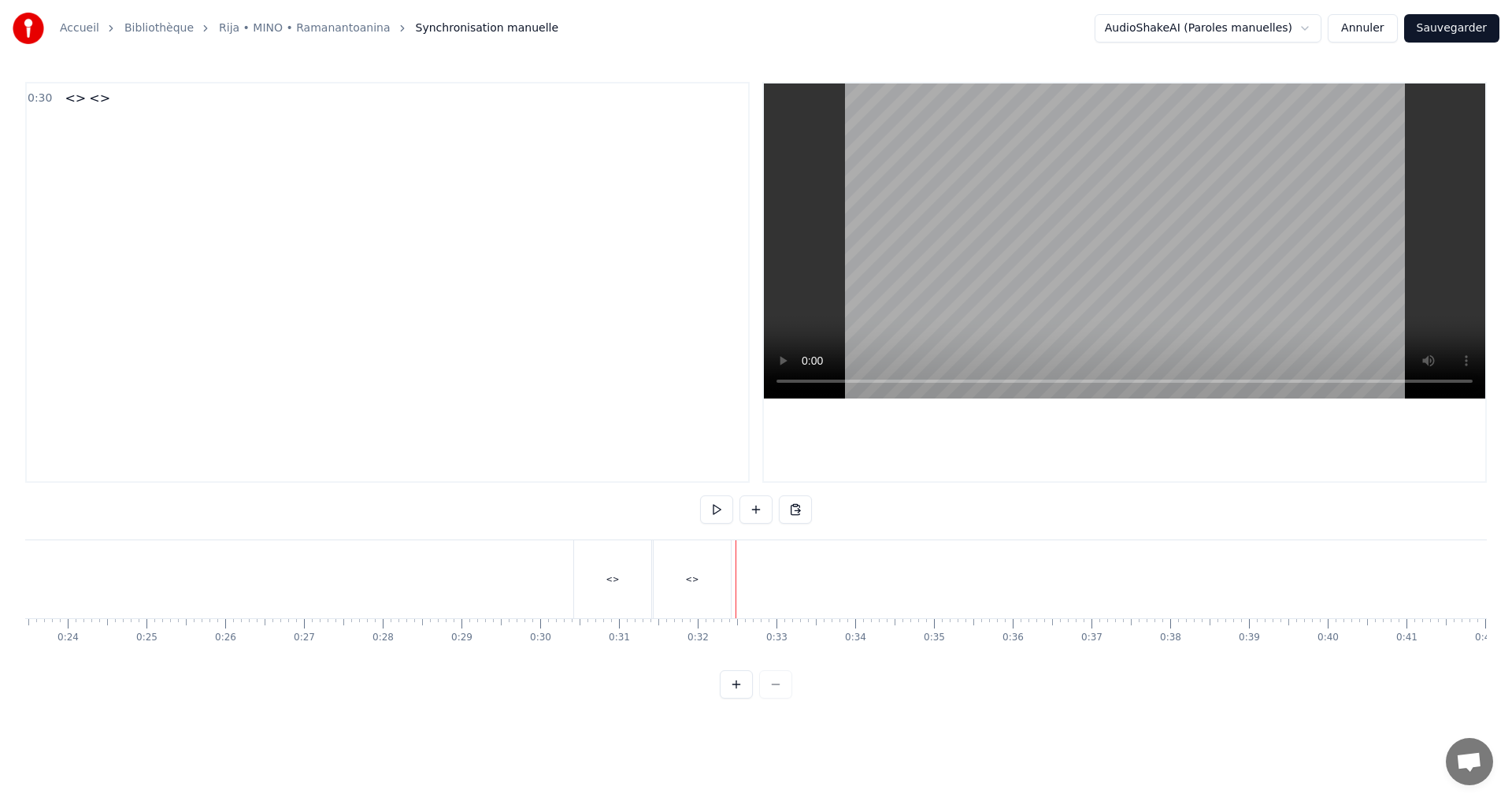
click at [696, 586] on div "<>" at bounding box center [692, 579] width 77 height 78
click at [750, 506] on button at bounding box center [756, 509] width 33 height 28
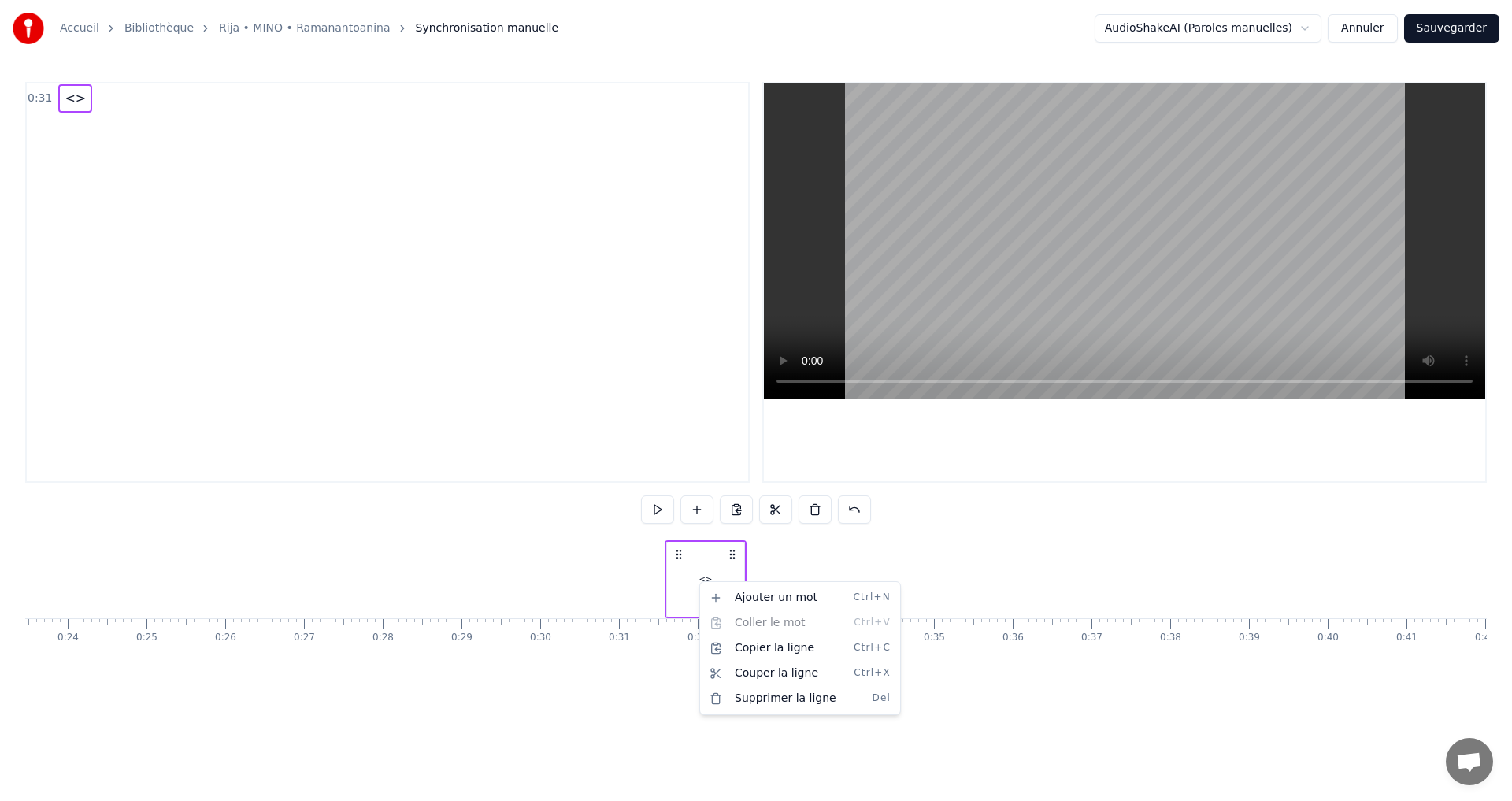
click at [696, 578] on html "Accueil Bibliothèque Rija • MINO • Ramanantoanina Synchronisation manuelle Audi…" at bounding box center [756, 362] width 1512 height 724
click at [66, 97] on span "<>" at bounding box center [75, 98] width 24 height 18
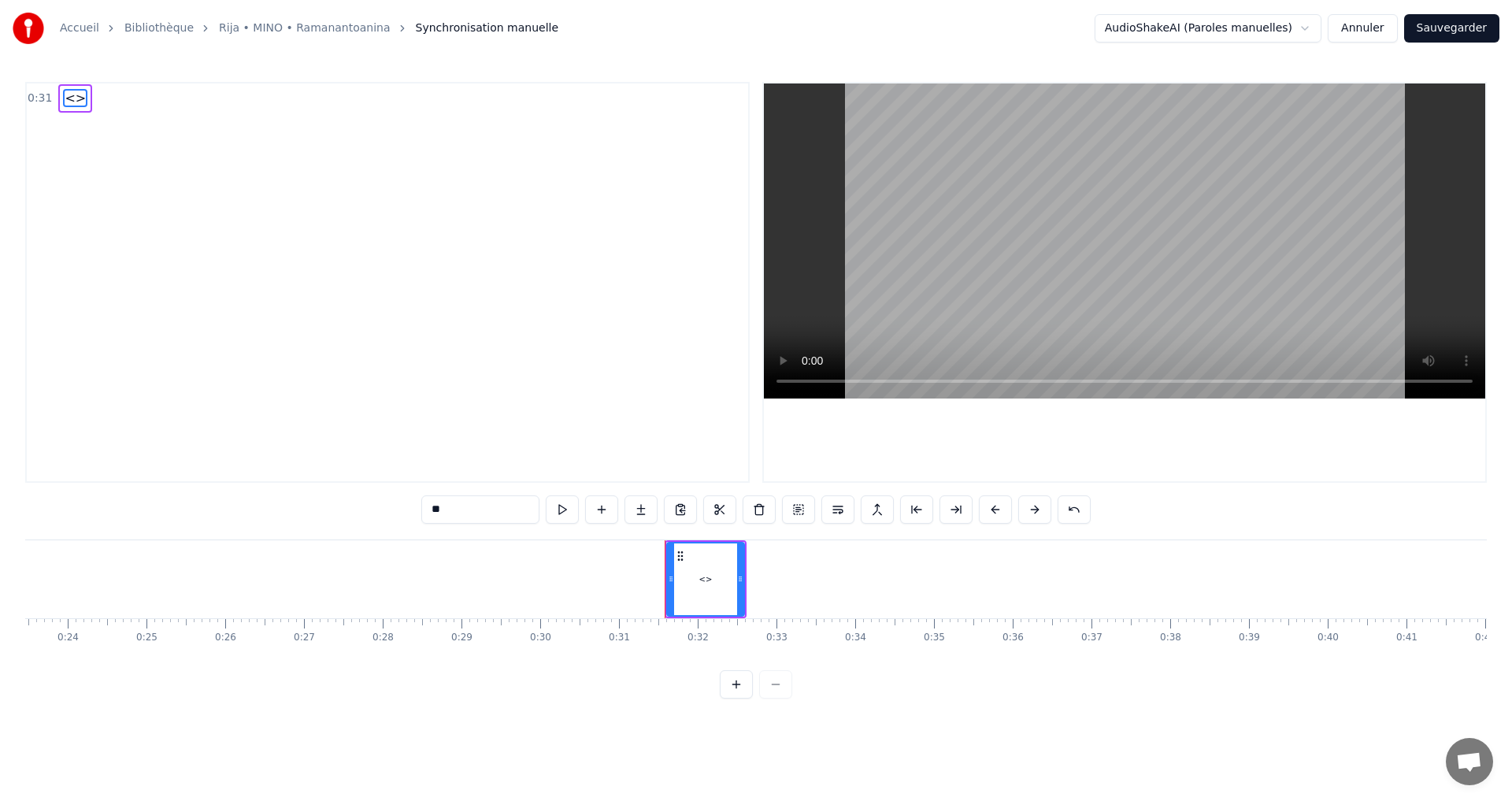
click at [65, 99] on span "<>" at bounding box center [75, 98] width 24 height 18
click at [66, 100] on span "<>" at bounding box center [75, 98] width 24 height 18
click at [67, 101] on span "<>" at bounding box center [75, 98] width 24 height 18
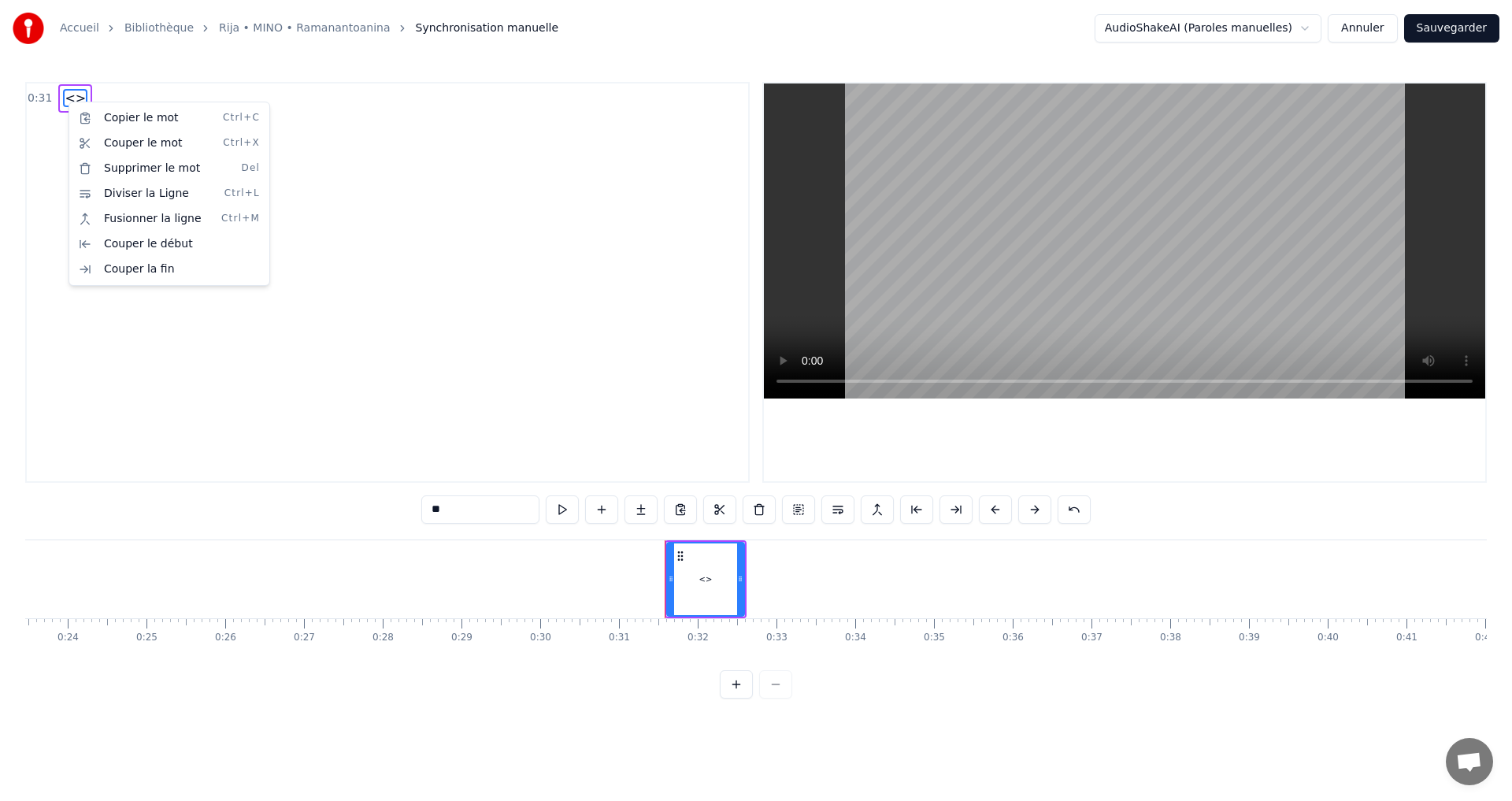
click at [690, 562] on html "Accueil Bibliothèque Rija • MINO • Ramanantoanina Synchronisation manuelle Audi…" at bounding box center [756, 362] width 1512 height 724
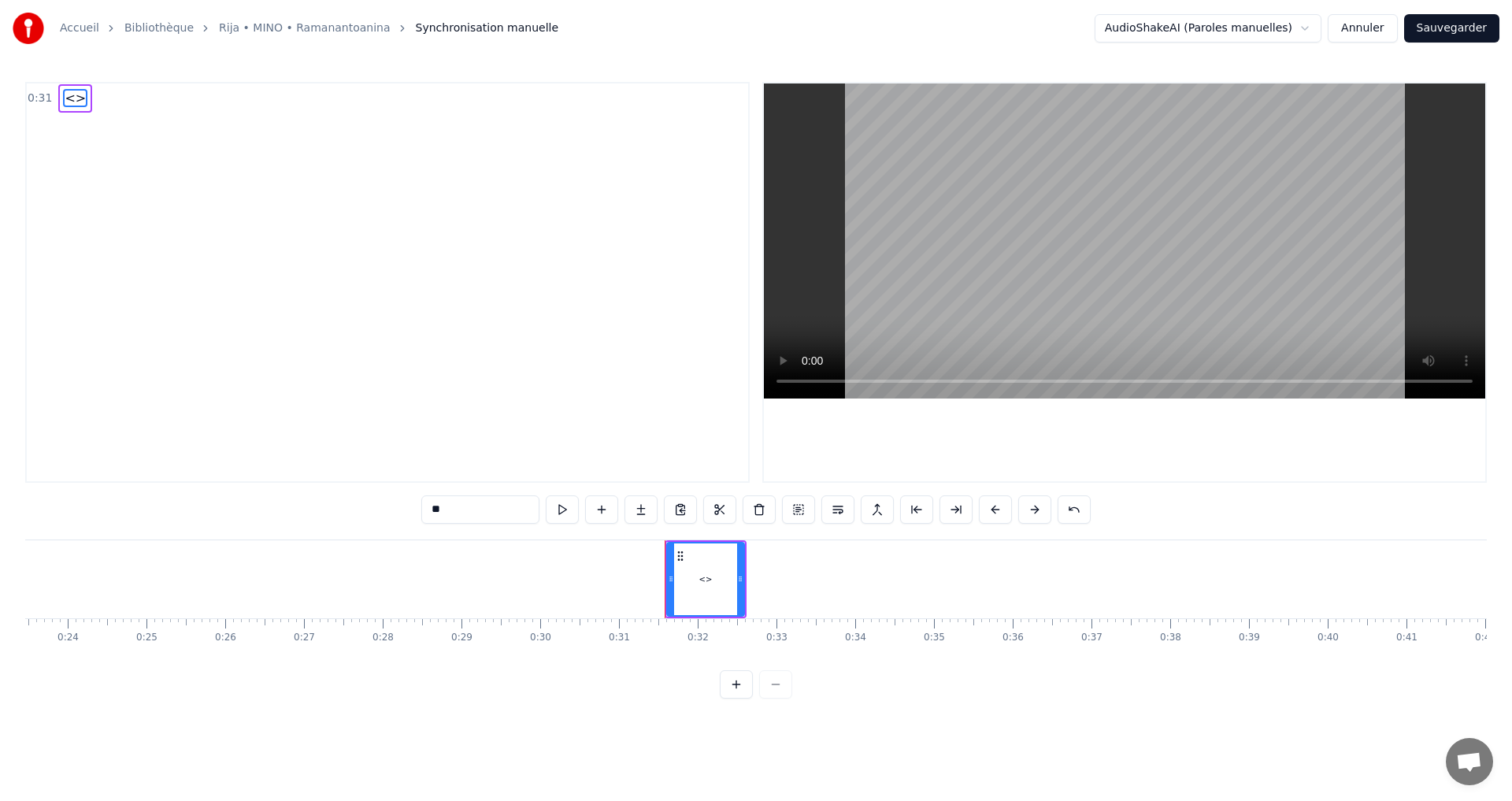
click at [687, 553] on div "<>" at bounding box center [705, 579] width 76 height 71
drag, startPoint x: 668, startPoint y: 577, endPoint x: 617, endPoint y: 577, distance: 51.0
click at [619, 577] on icon at bounding box center [622, 579] width 7 height 12
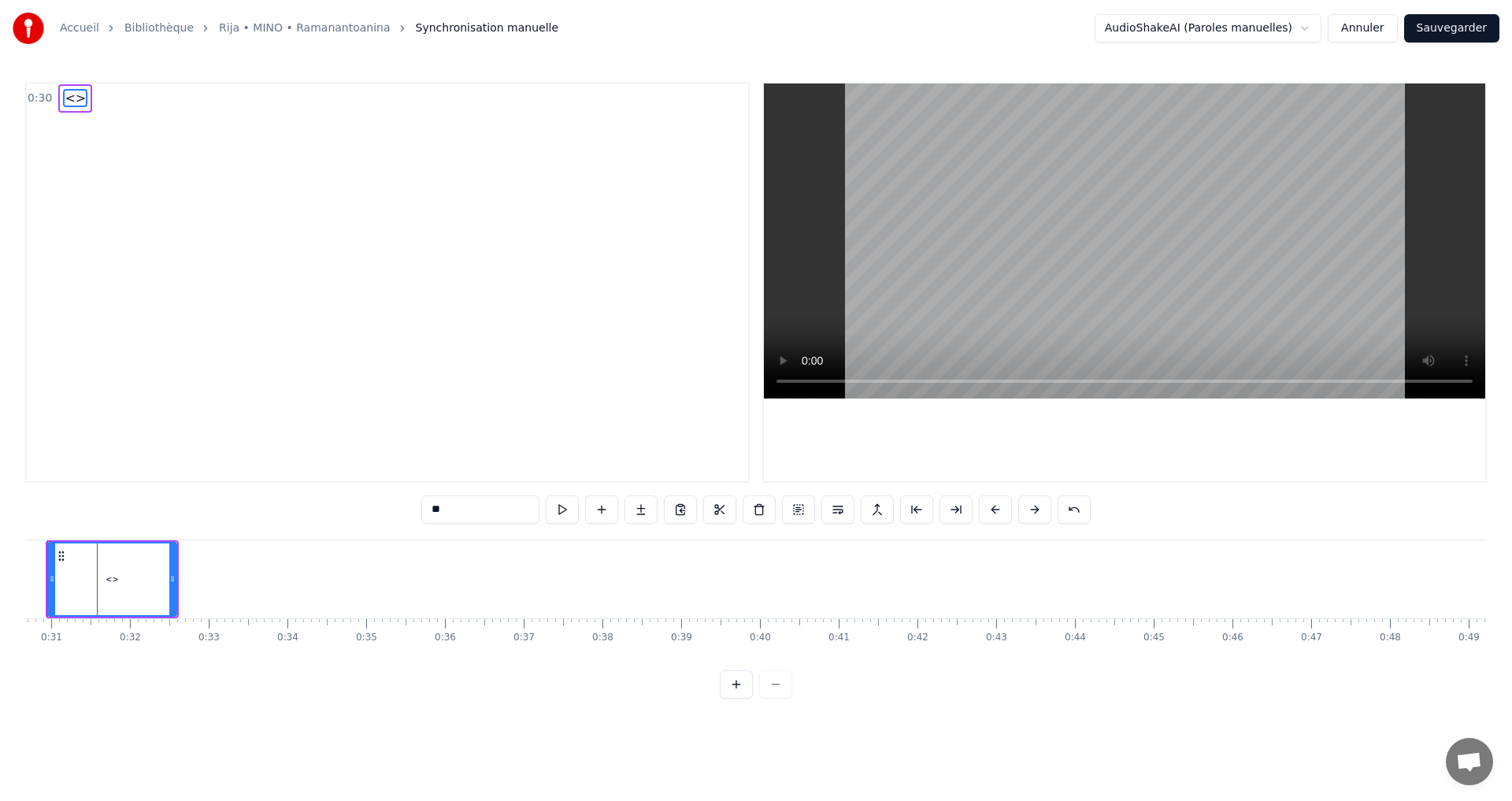
scroll to position [0, 2416]
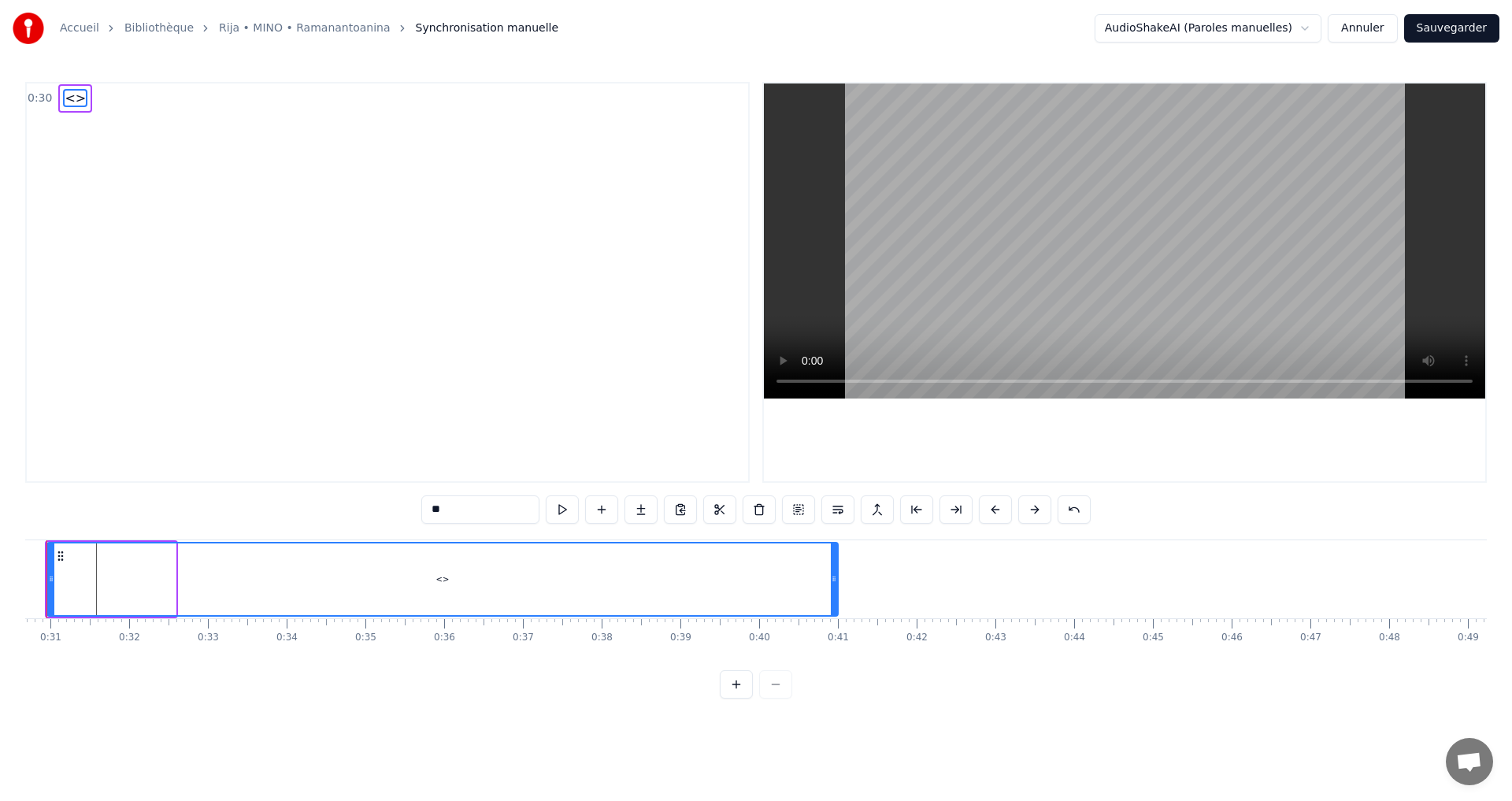
drag, startPoint x: 172, startPoint y: 578, endPoint x: 834, endPoint y: 607, distance: 662.6
click at [834, 607] on div at bounding box center [834, 579] width 7 height 71
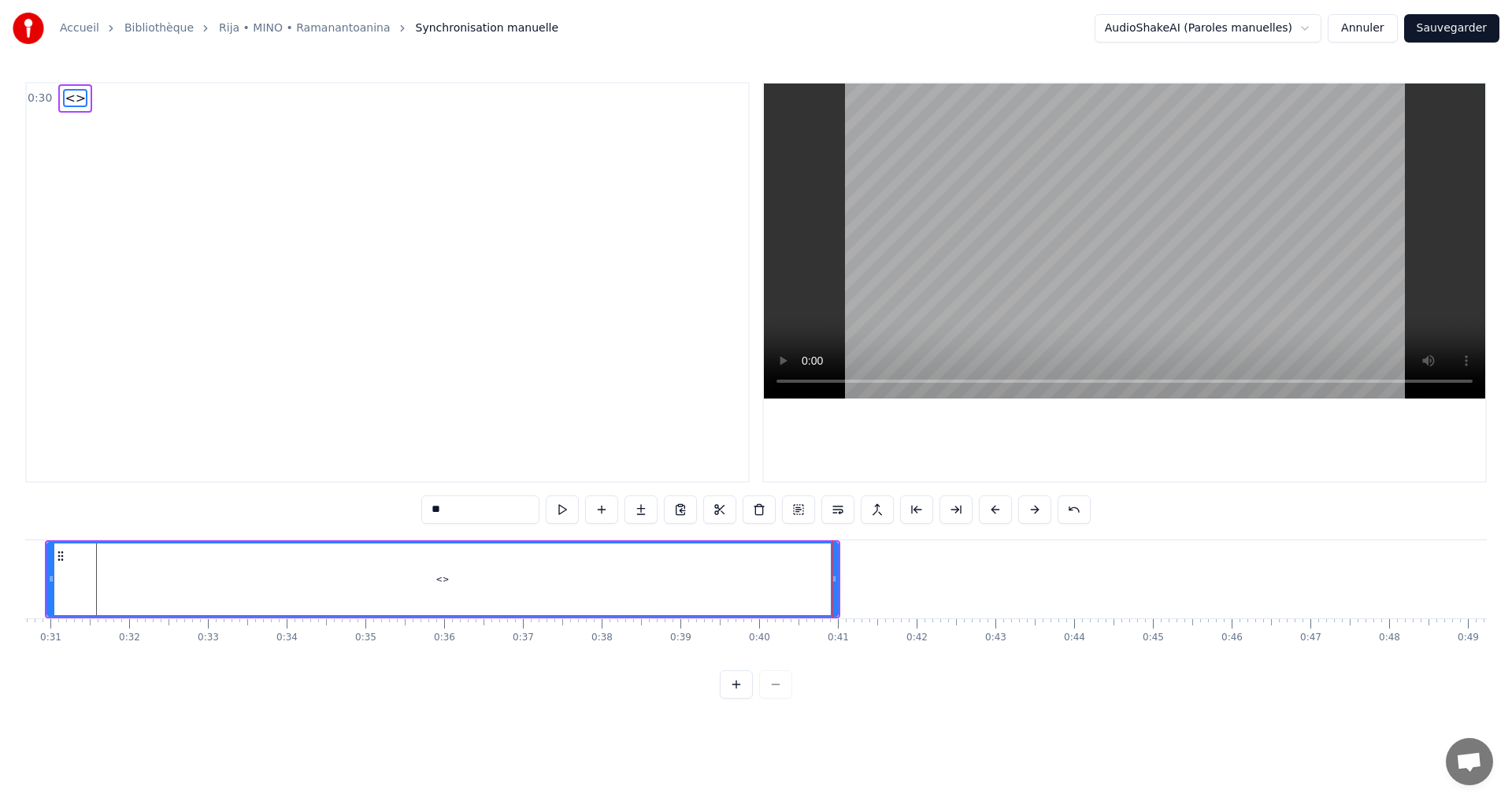
click at [73, 573] on div "<>" at bounding box center [442, 579] width 789 height 71
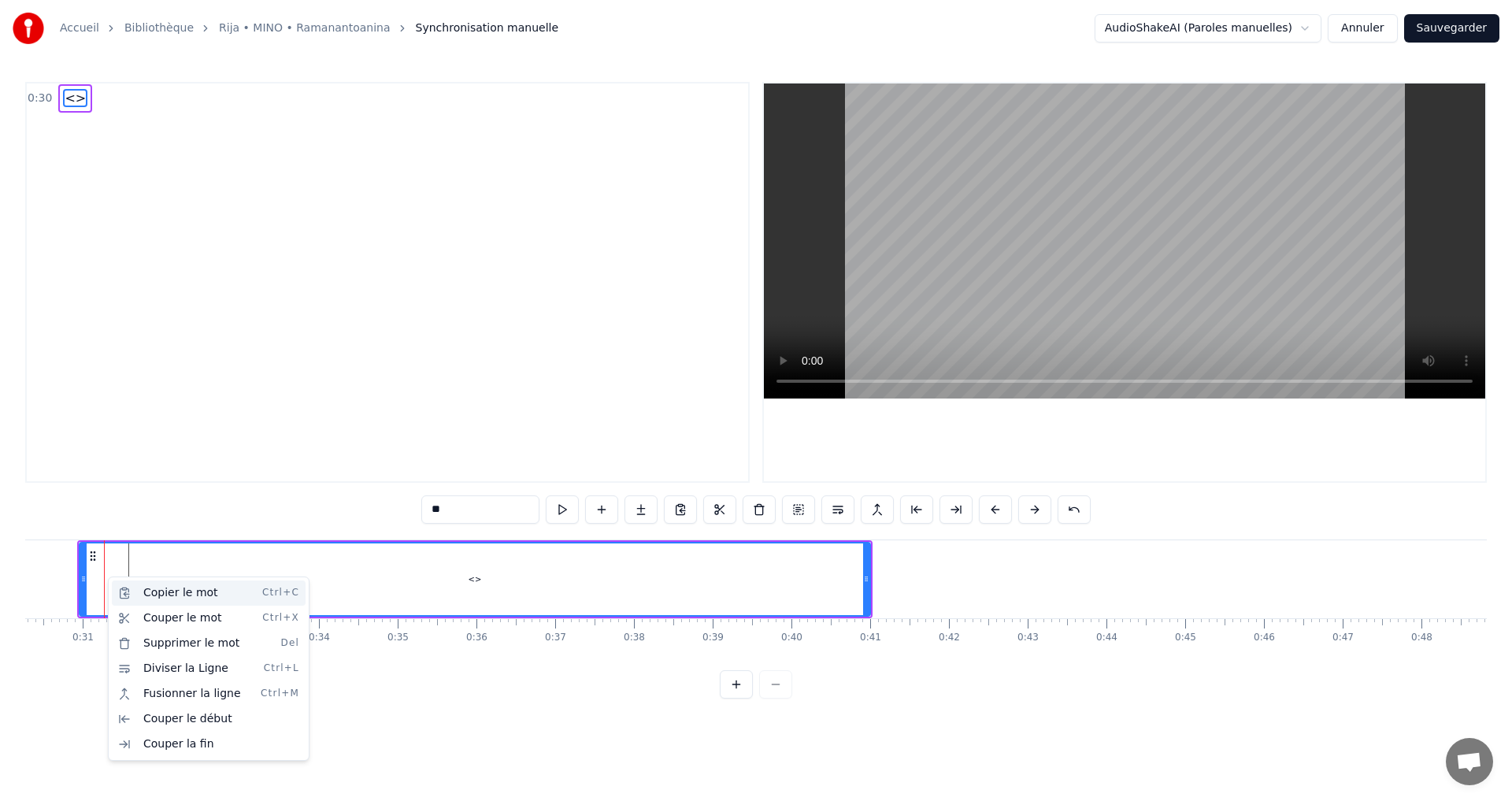
click at [153, 594] on div "Copier le mot Ctrl+C" at bounding box center [208, 593] width 194 height 25
click at [469, 579] on html "Accueil Bibliothèque Rija • MINO • Ramanantoanina Synchronisation manuelle Audi…" at bounding box center [756, 362] width 1512 height 724
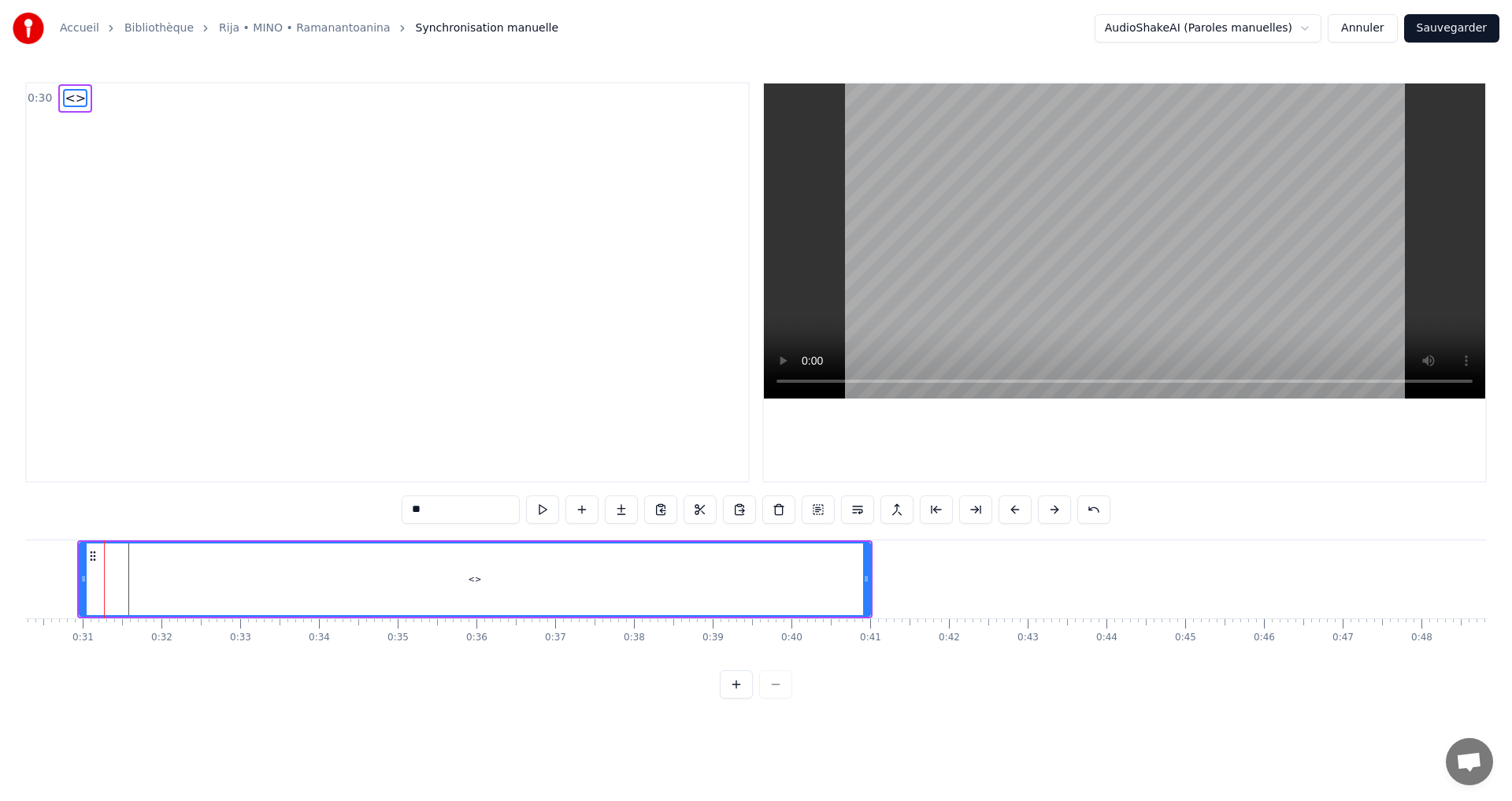
click at [453, 511] on input "**" at bounding box center [461, 509] width 118 height 28
drag, startPoint x: 456, startPoint y: 507, endPoint x: 335, endPoint y: 504, distance: 121.0
click at [335, 504] on div "0:30 <> ** <> To pick up a draggable item, press the space bar. While dragging,…" at bounding box center [756, 390] width 1462 height 617
paste input "**********"
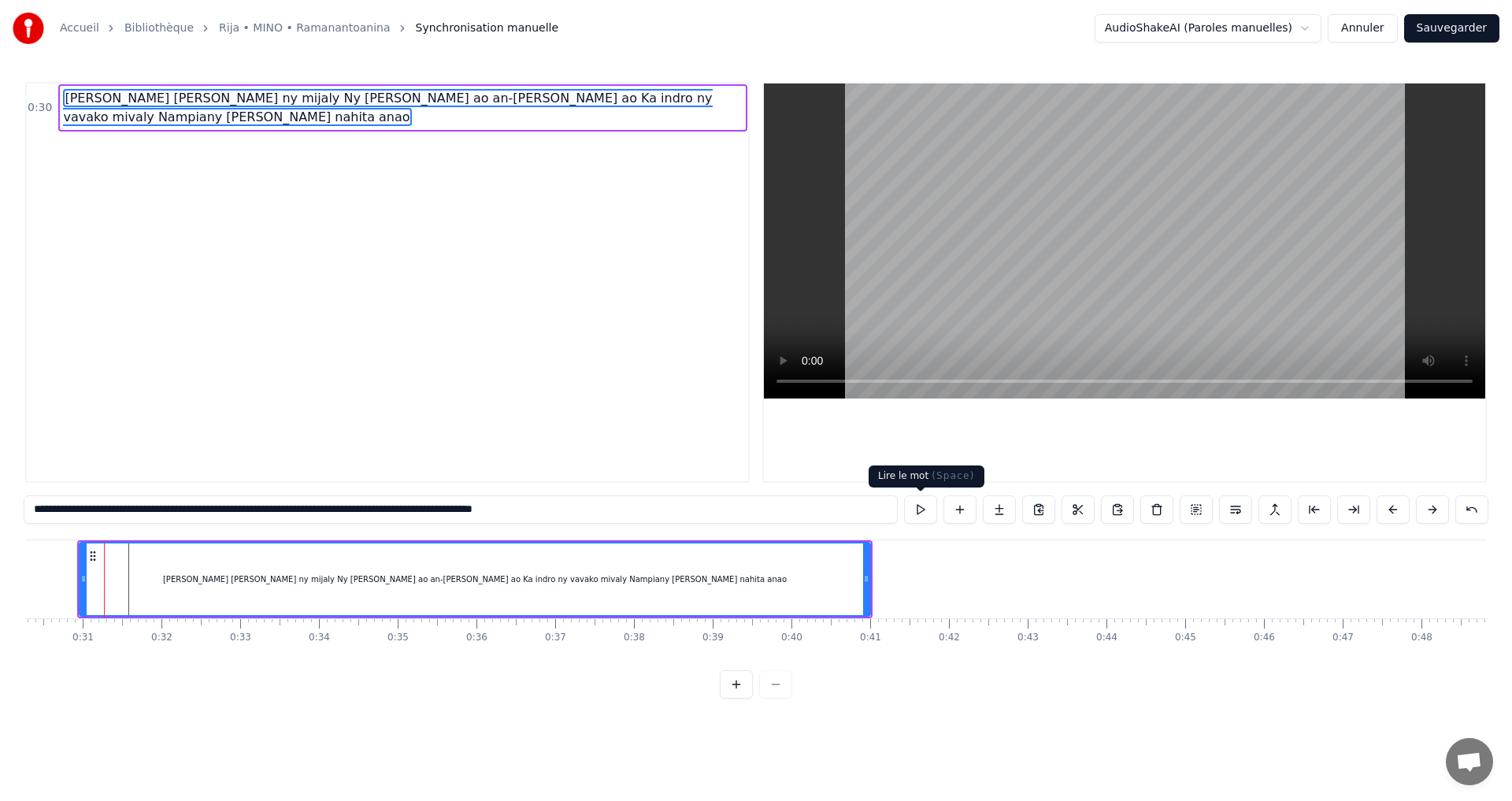
click at [921, 508] on button at bounding box center [920, 509] width 33 height 28
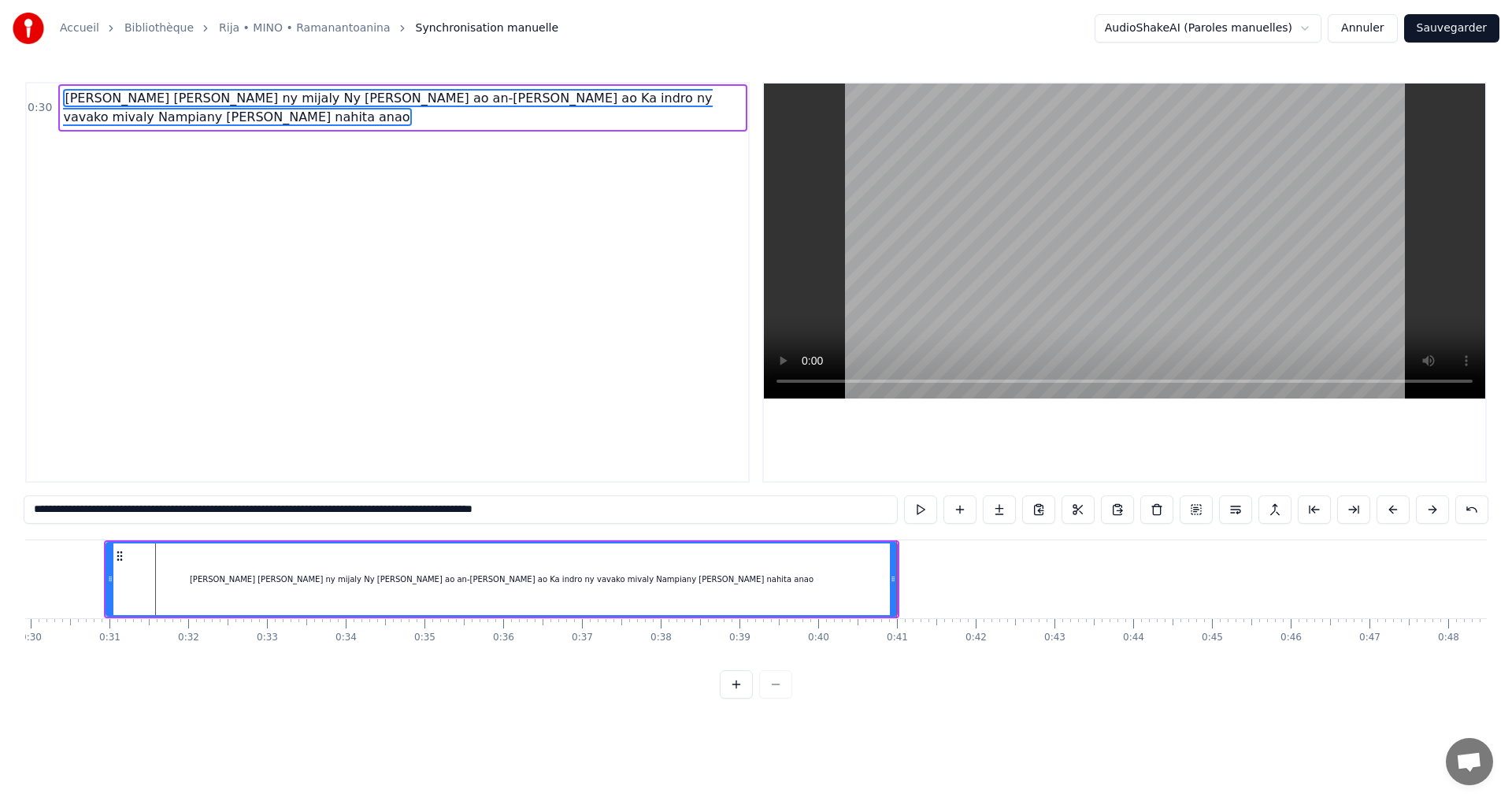
click at [812, 586] on div "[PERSON_NAME] [PERSON_NAME] ny mijaly Ny [PERSON_NAME] ao an-[PERSON_NAME] ao K…" at bounding box center [501, 579] width 789 height 71
click at [671, 576] on div "[PERSON_NAME] [PERSON_NAME] ny mijaly Ny [PERSON_NAME] ao an-[PERSON_NAME] ao K…" at bounding box center [501, 579] width 624 height 12
drag, startPoint x: 710, startPoint y: 572, endPoint x: 703, endPoint y: 573, distance: 7.1
click at [703, 573] on div "[PERSON_NAME] [PERSON_NAME] ny mijaly Ny [PERSON_NAME] ao an-[PERSON_NAME] ao K…" at bounding box center [501, 579] width 789 height 71
click at [703, 575] on div "[PERSON_NAME] [PERSON_NAME] ny mijaly Ny [PERSON_NAME] ao an-[PERSON_NAME] ao K…" at bounding box center [501, 579] width 789 height 71
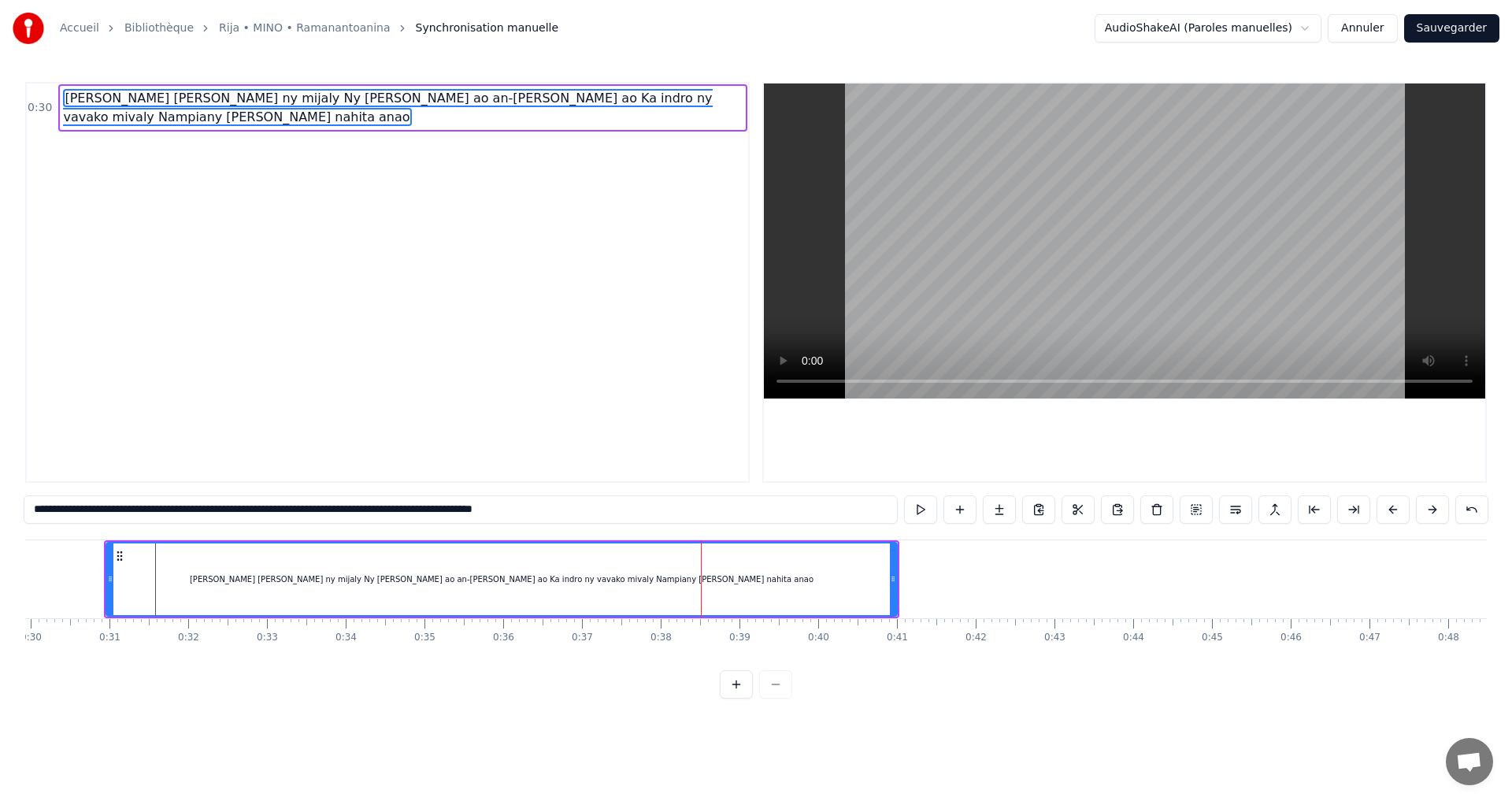
click at [703, 574] on div "[PERSON_NAME] [PERSON_NAME] ny mijaly Ny [PERSON_NAME] ao an-[PERSON_NAME] ao K…" at bounding box center [501, 579] width 789 height 71
drag, startPoint x: 674, startPoint y: 514, endPoint x: 25, endPoint y: 490, distance: 649.4
click at [25, 490] on div "**********" at bounding box center [756, 390] width 1462 height 617
click at [604, 506] on input "**********" at bounding box center [461, 509] width 874 height 28
drag, startPoint x: 609, startPoint y: 506, endPoint x: 600, endPoint y: 508, distance: 9.2
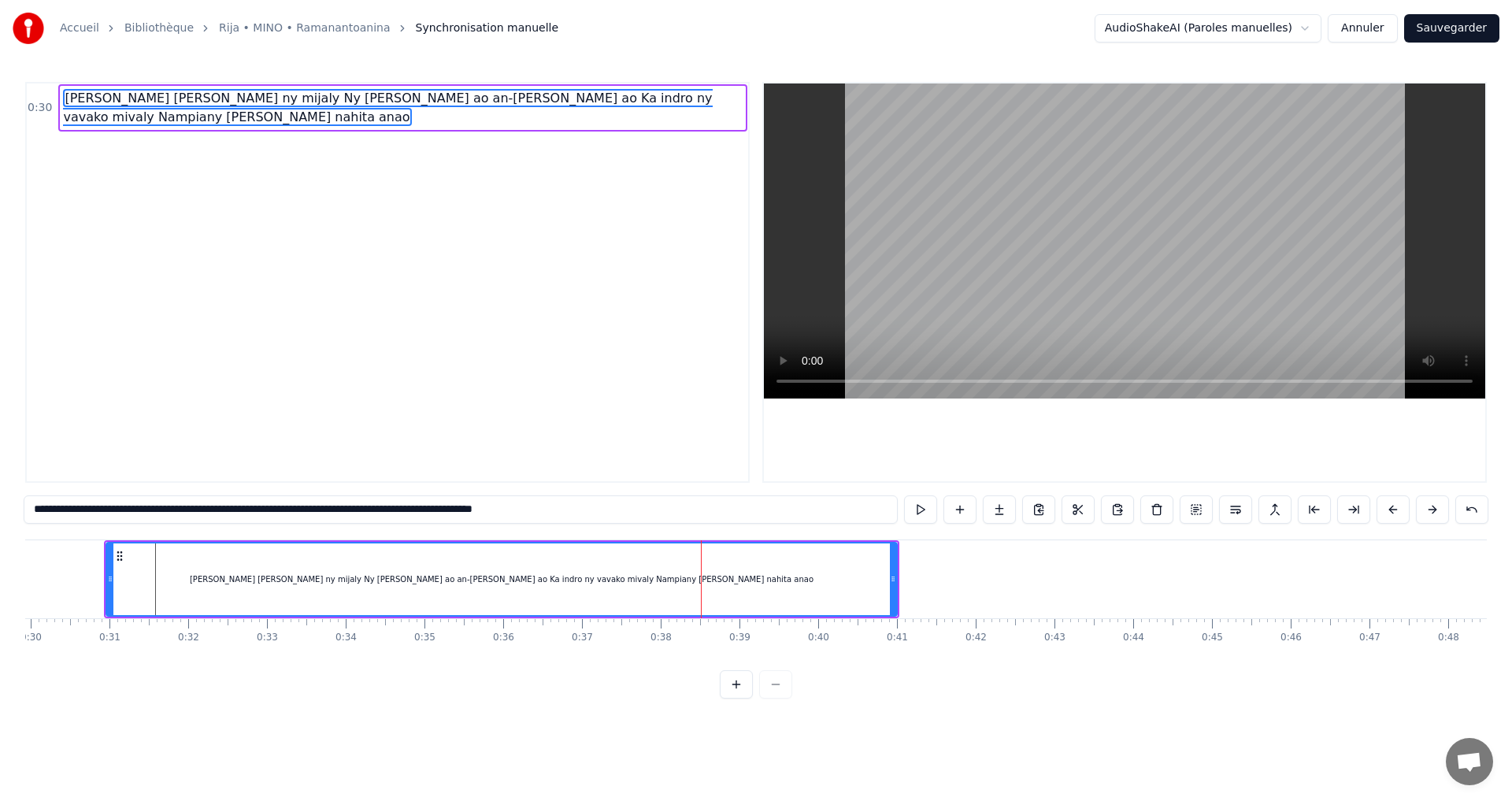
click at [600, 508] on input "**********" at bounding box center [461, 509] width 874 height 28
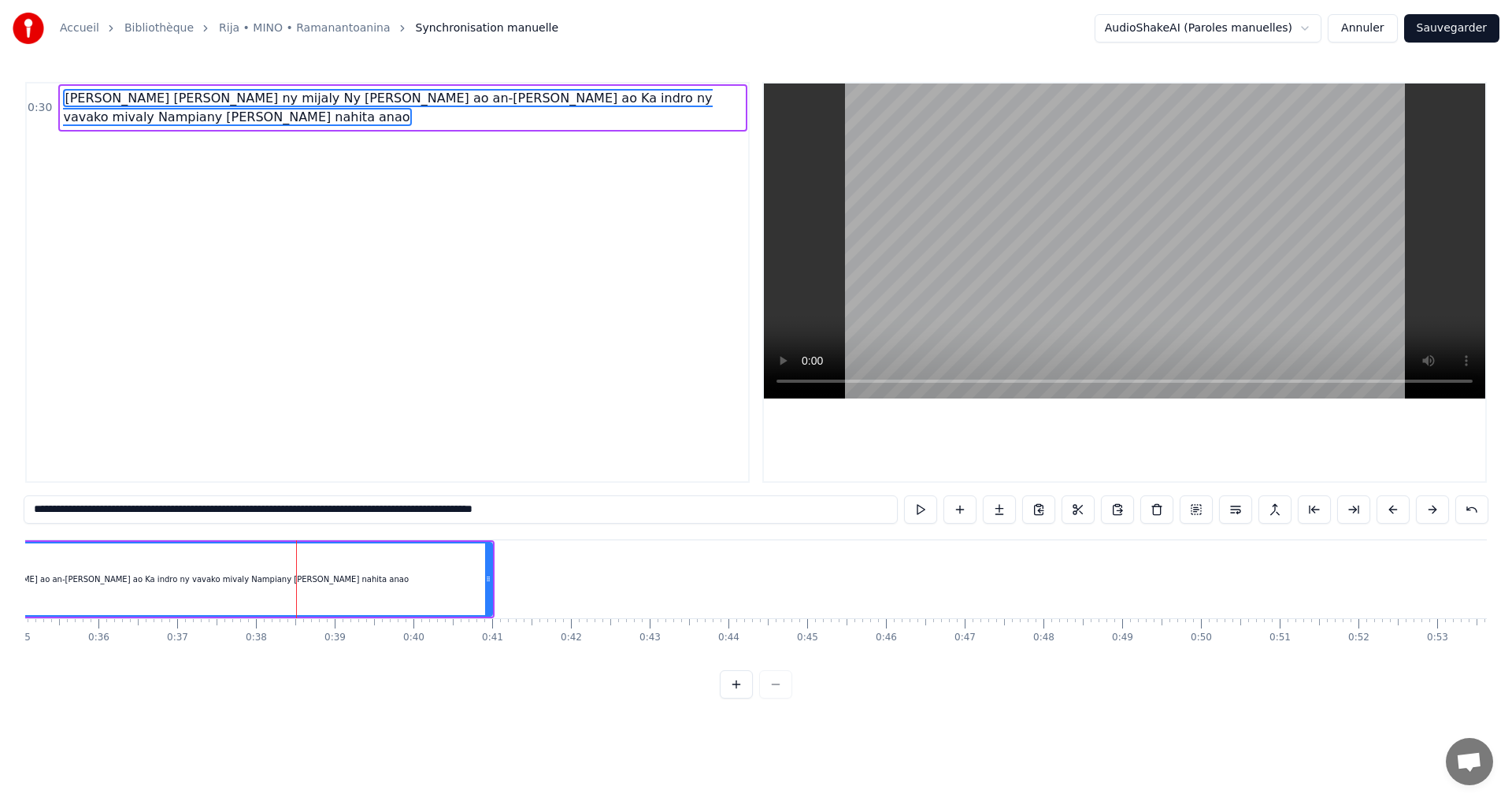
scroll to position [0, 2790]
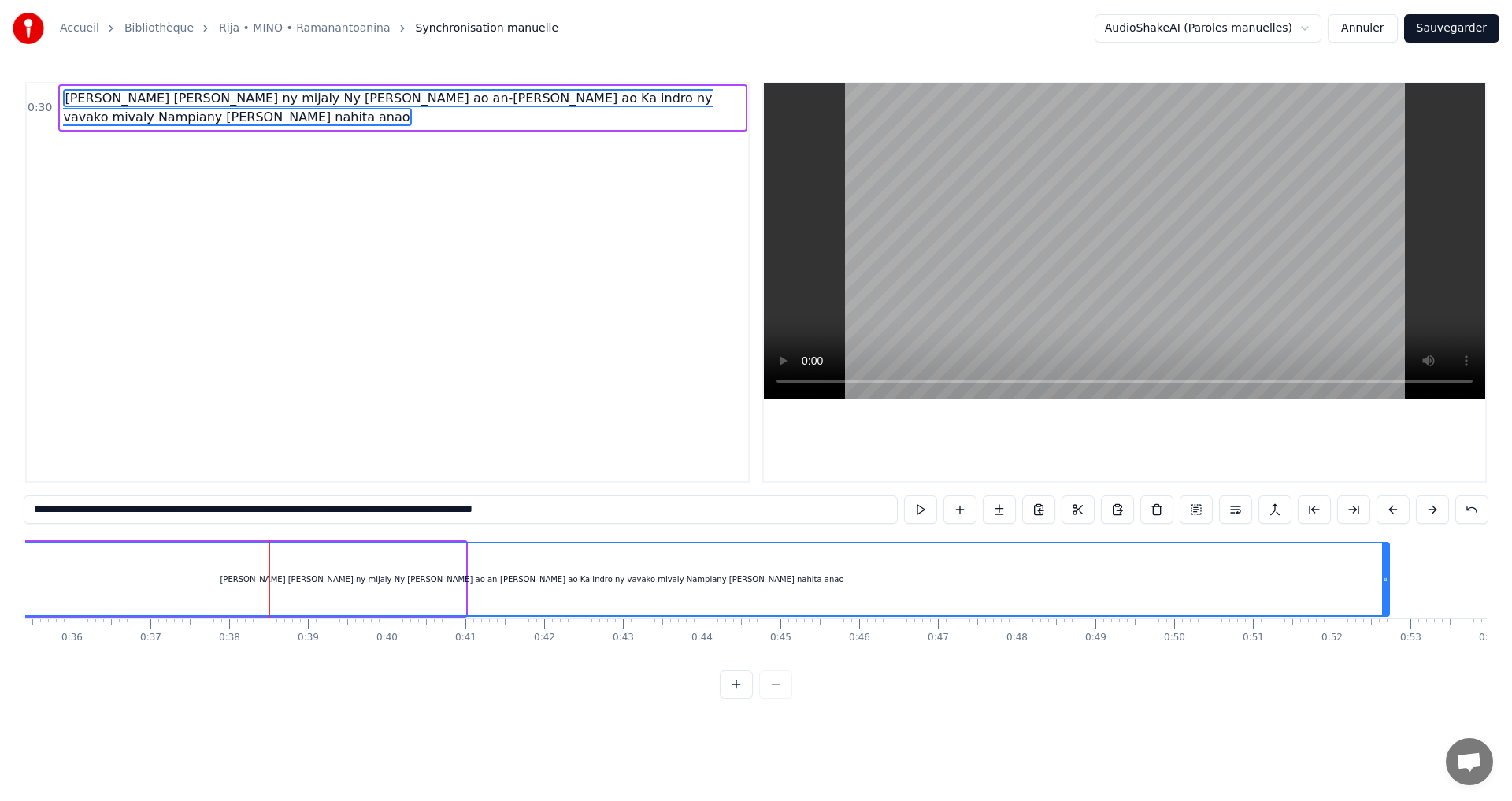
drag, startPoint x: 467, startPoint y: 578, endPoint x: 1385, endPoint y: 637, distance: 919.9
click at [1385, 637] on div "Mino aho fa onena ny mijaly Ny Raintsika ao an-danitra ao Ka indro ny vavako mi…" at bounding box center [756, 598] width 1462 height 118
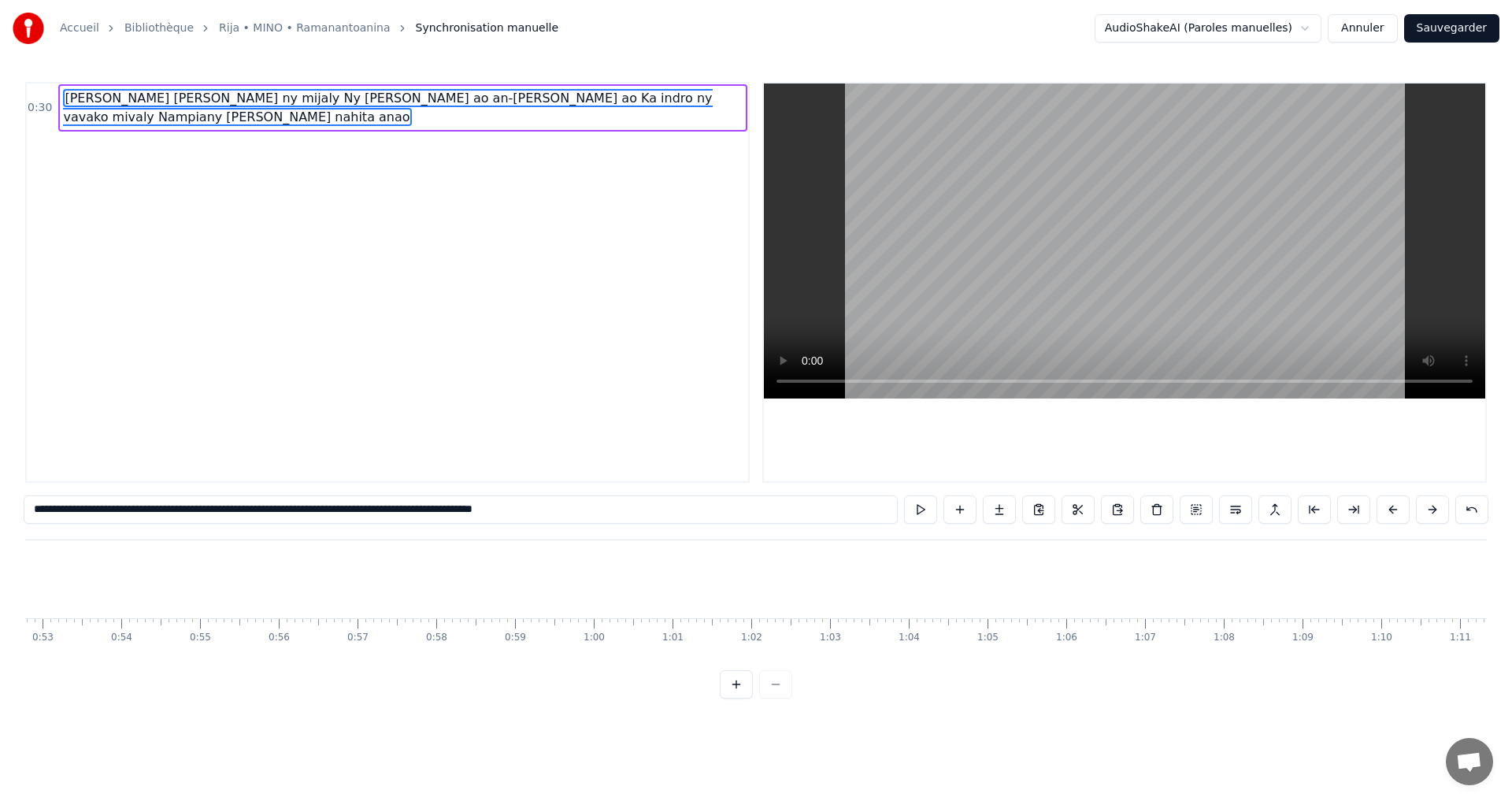
scroll to position [0, 4095]
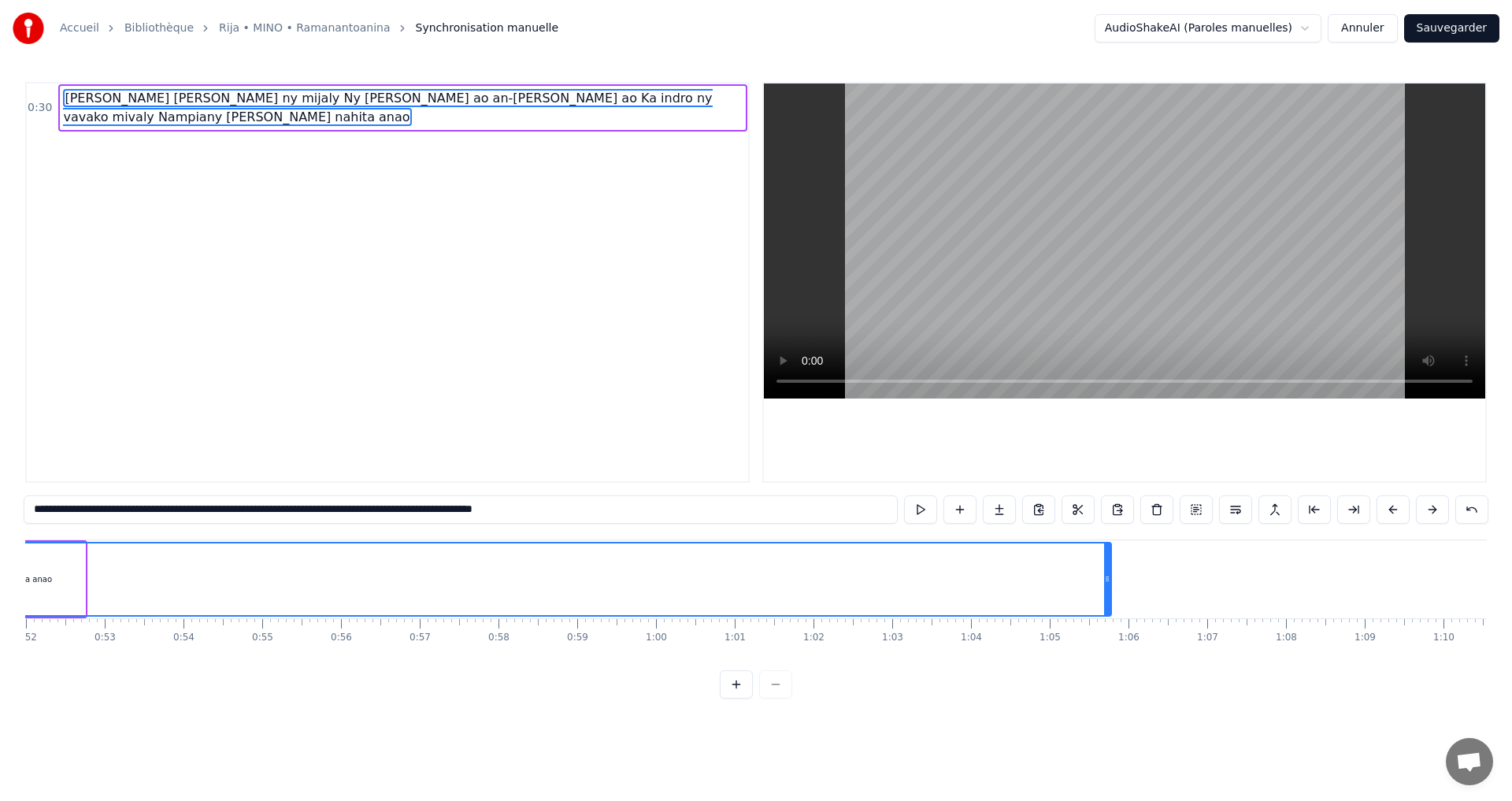
drag, startPoint x: 82, startPoint y: 579, endPoint x: 1109, endPoint y: 632, distance: 1028.4
click at [1109, 632] on div "Mino aho fa onena ny mijaly Ny Raintsika ao an-danitra ao Ka indro ny vavako mi…" at bounding box center [756, 598] width 1462 height 118
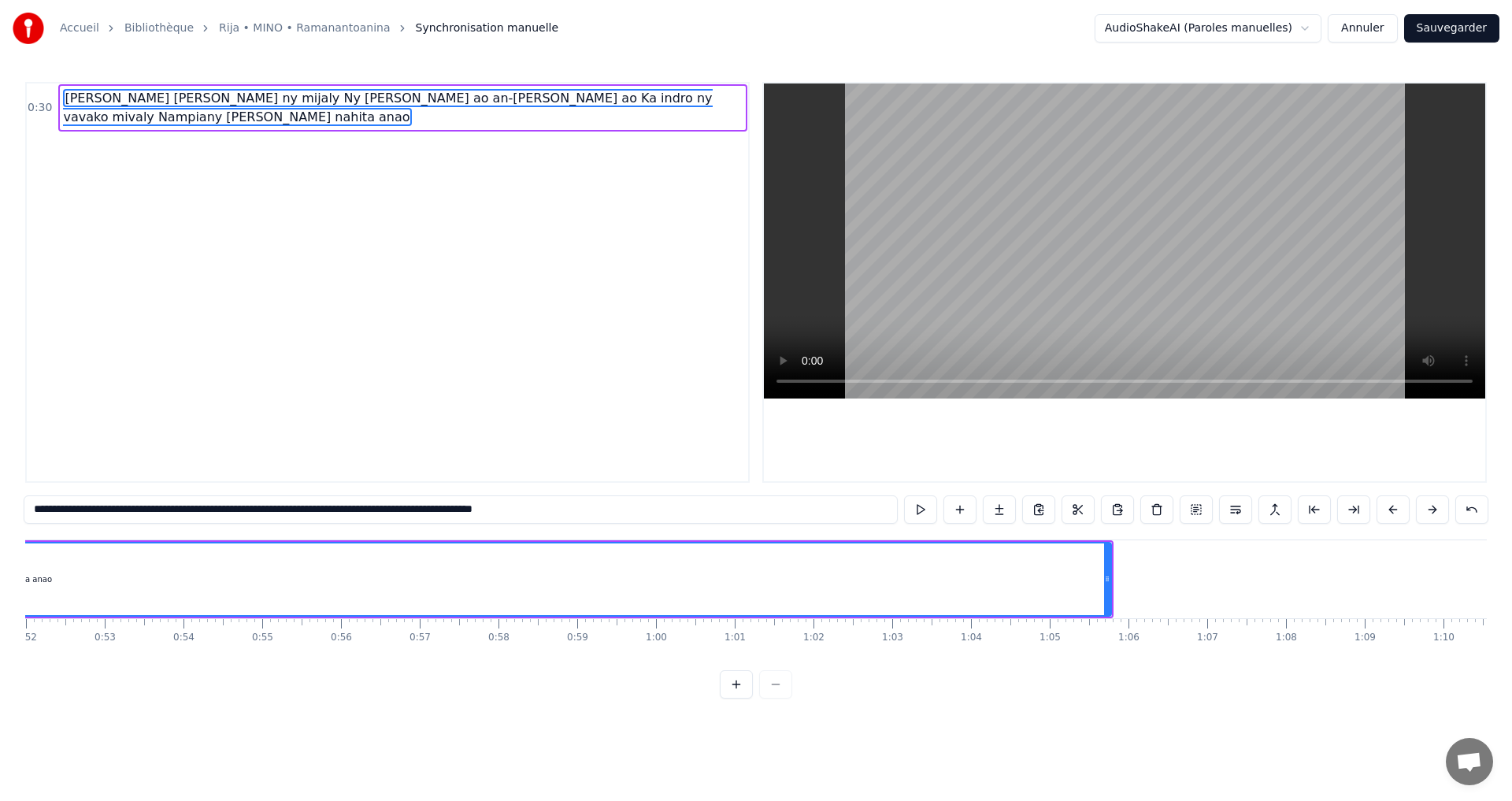
drag, startPoint x: 1109, startPoint y: 632, endPoint x: 1065, endPoint y: 632, distance: 44.0
drag, startPoint x: 1060, startPoint y: 632, endPoint x: 1051, endPoint y: 632, distance: 9.0
click at [1051, 632] on div "1:05" at bounding box center [1050, 637] width 22 height 12
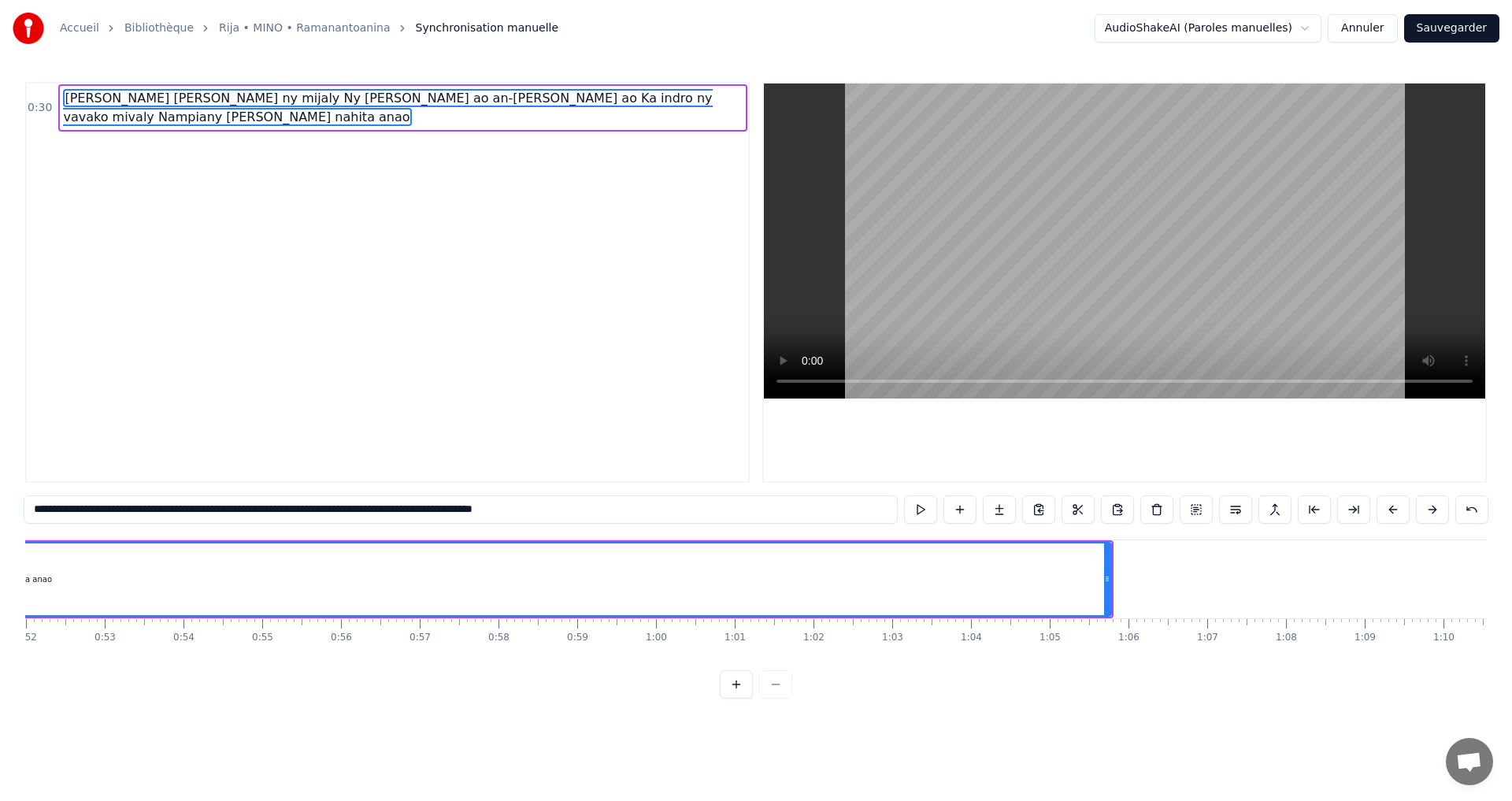
click at [1051, 632] on div "1:05" at bounding box center [1050, 637] width 22 height 12
drag, startPoint x: 1108, startPoint y: 580, endPoint x: 1072, endPoint y: 580, distance: 36.0
click at [1072, 580] on icon at bounding box center [1072, 579] width 7 height 12
click at [917, 512] on button at bounding box center [920, 509] width 33 height 28
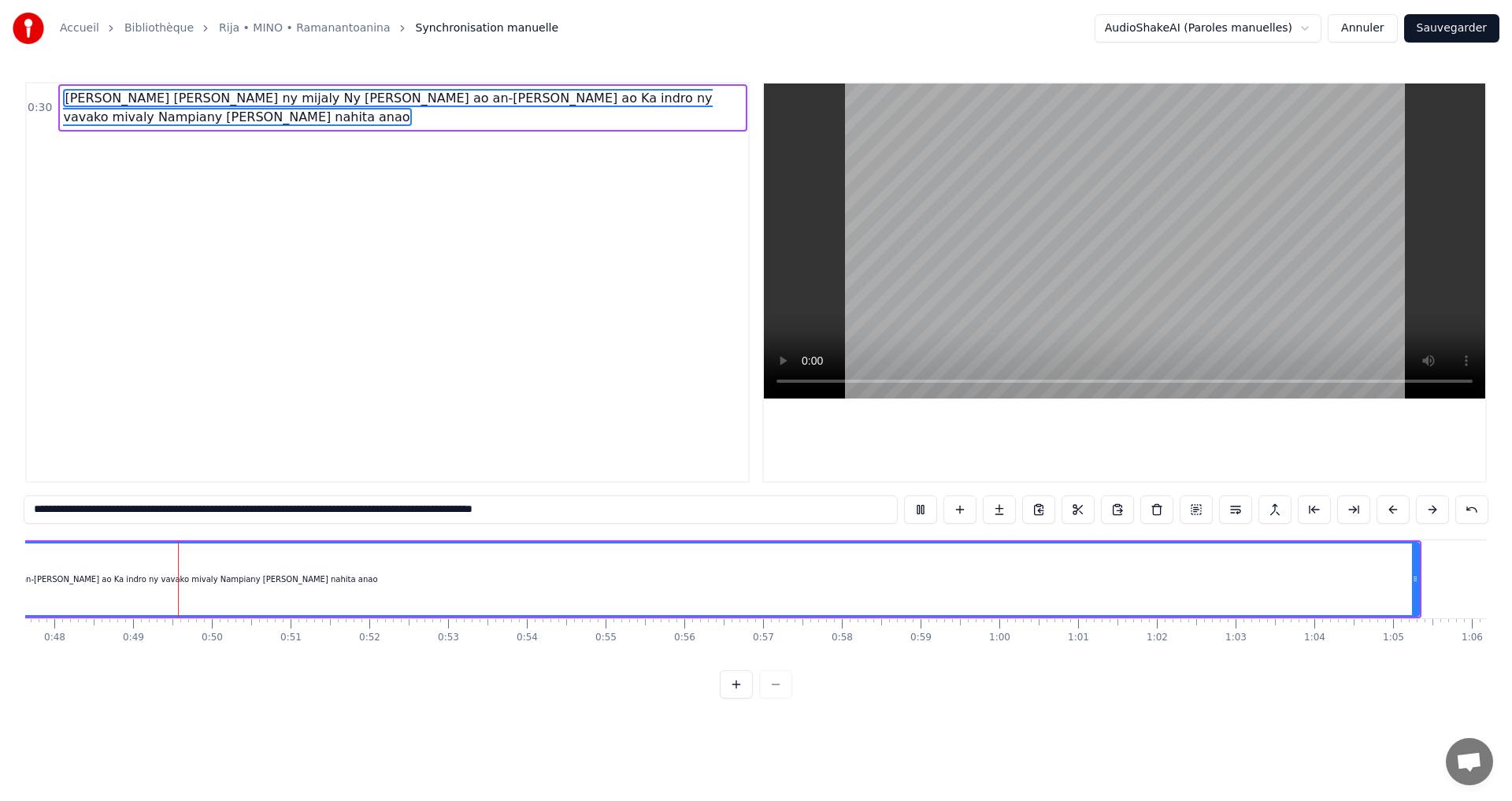
scroll to position [0, 3766]
click at [920, 505] on button at bounding box center [920, 509] width 33 height 28
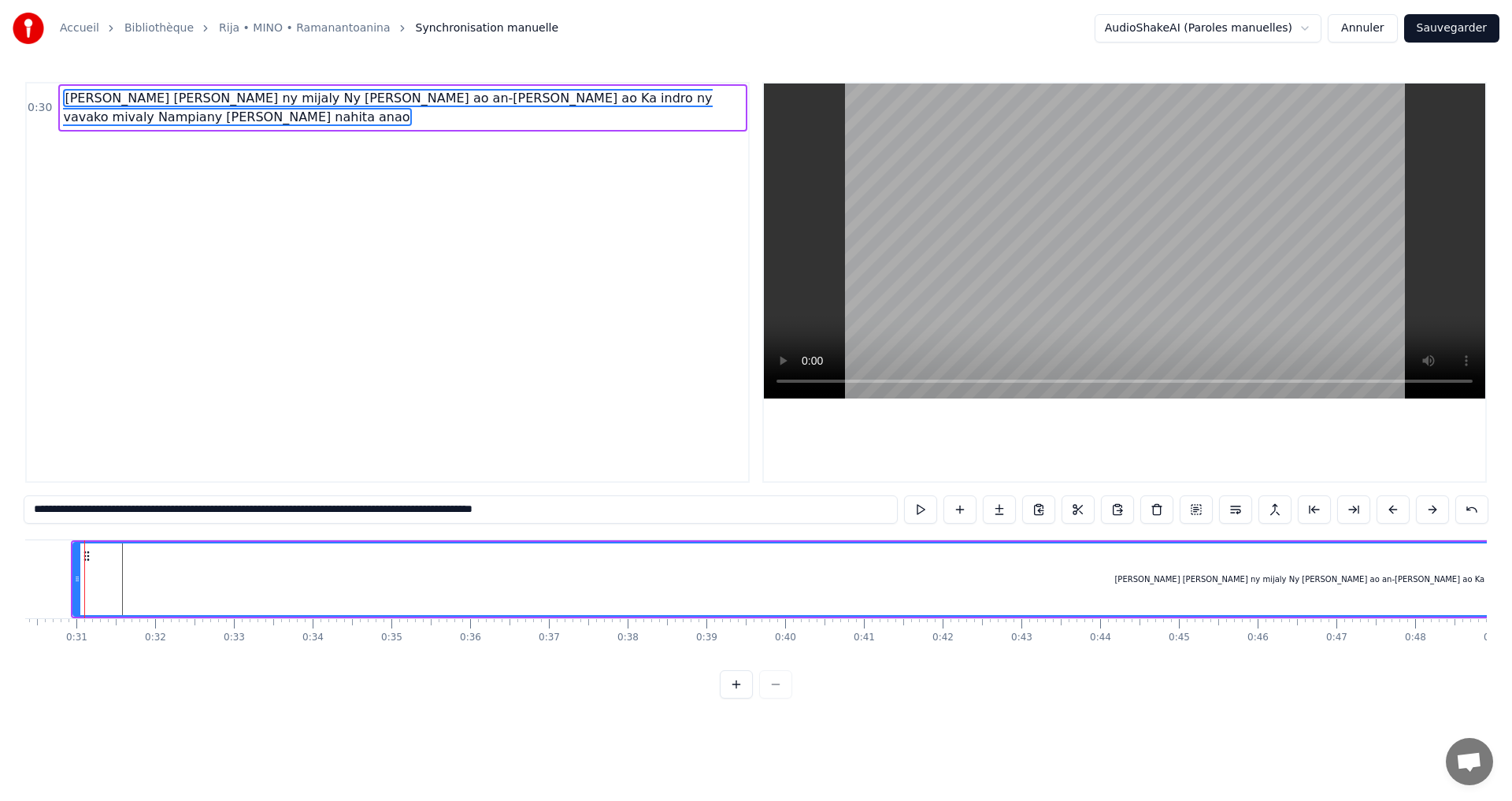
scroll to position [0, 2370]
click at [161, 569] on div "[PERSON_NAME] [PERSON_NAME] ny mijaly Ny [PERSON_NAME] ao an-[PERSON_NAME] ao K…" at bounding box center [1447, 579] width 2706 height 71
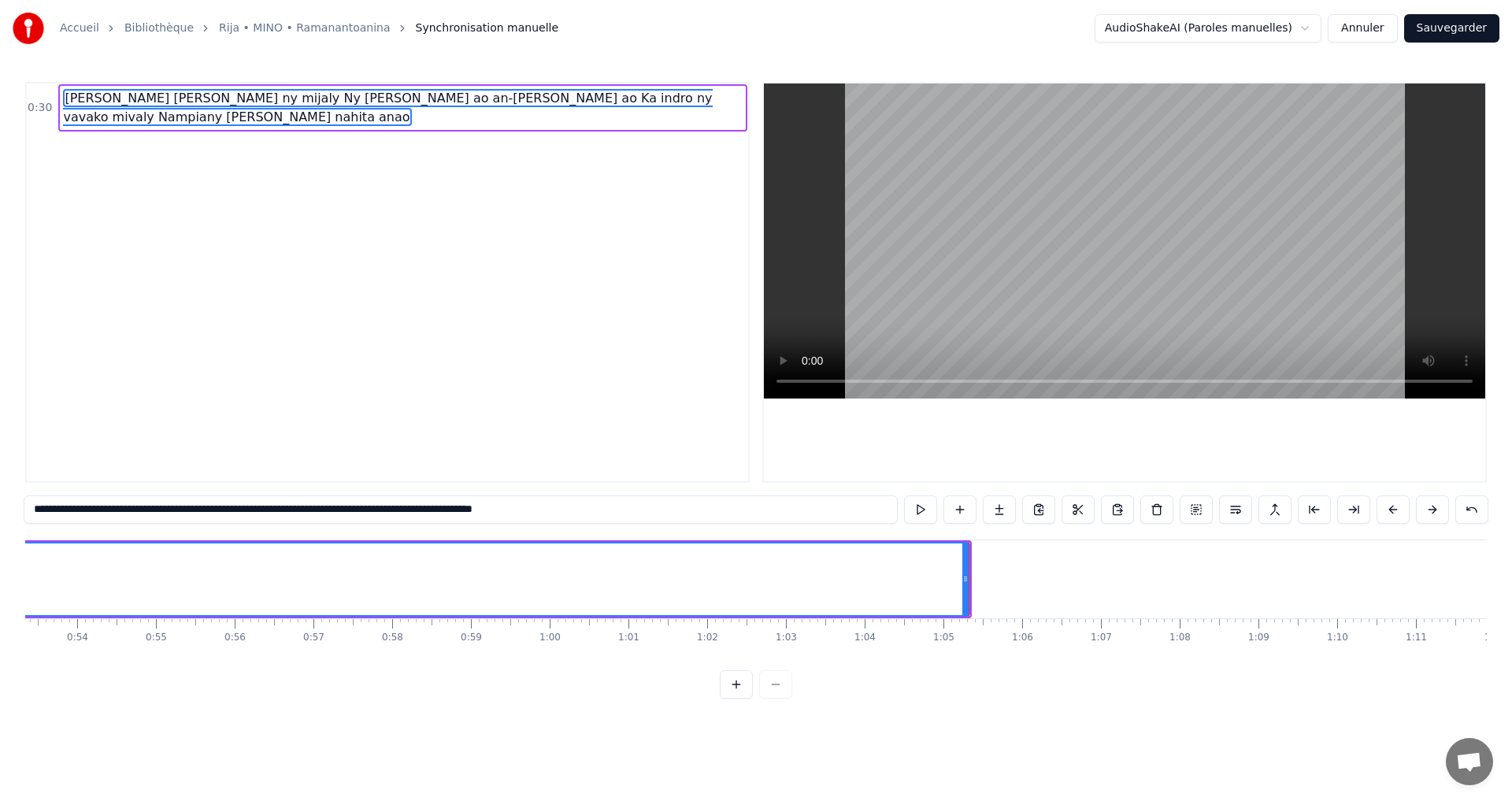
scroll to position [0, 4237]
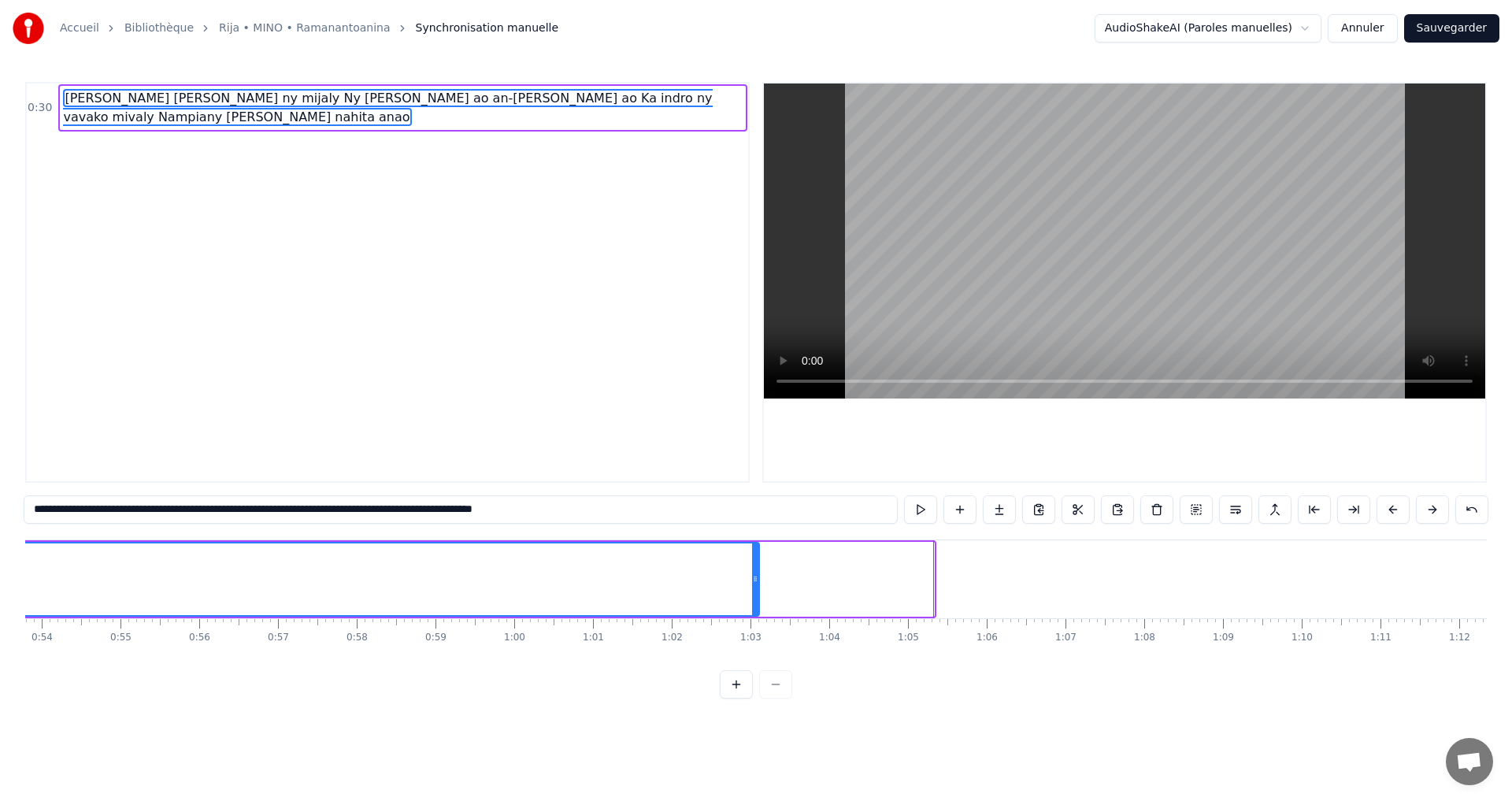
drag, startPoint x: 929, startPoint y: 581, endPoint x: 65, endPoint y: 584, distance: 864.0
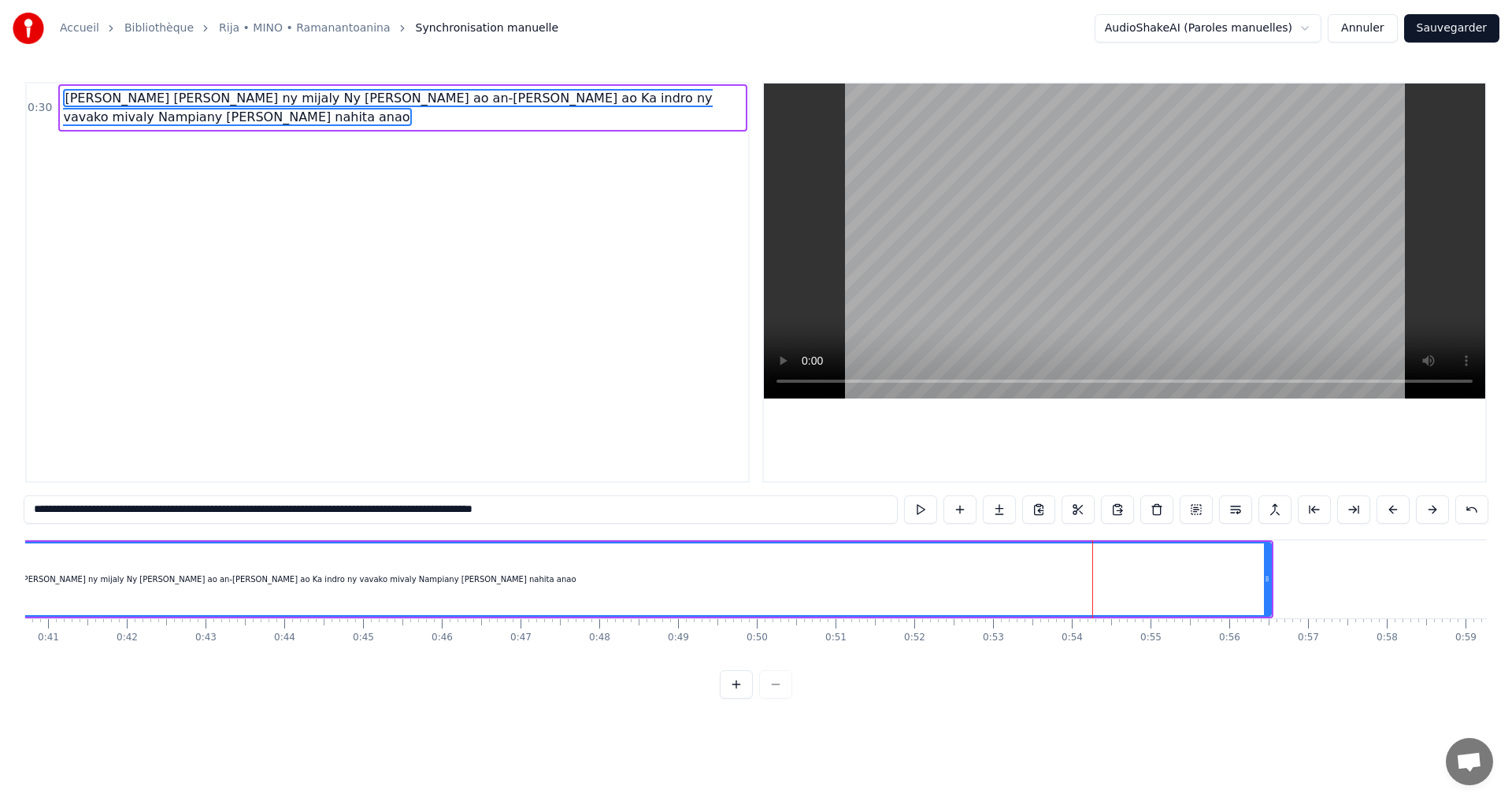
scroll to position [0, 3215]
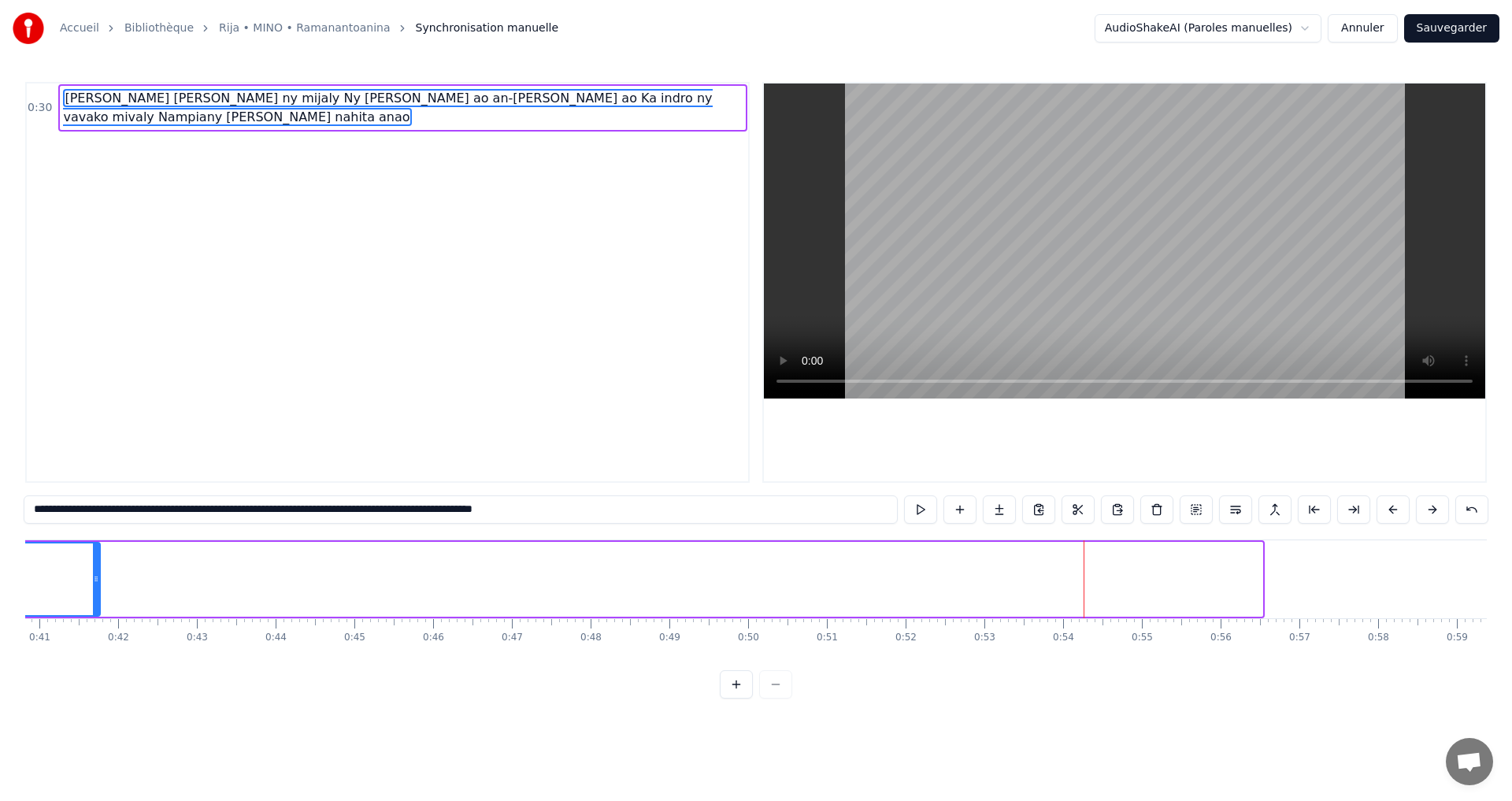
drag, startPoint x: 1256, startPoint y: 578, endPoint x: 107, endPoint y: 657, distance: 1151.7
click at [92, 657] on div "Mino aho fa onena ny mijaly Ny Raintsika ao an-danitra ao Ka indro ny vavako mi…" at bounding box center [756, 598] width 1462 height 118
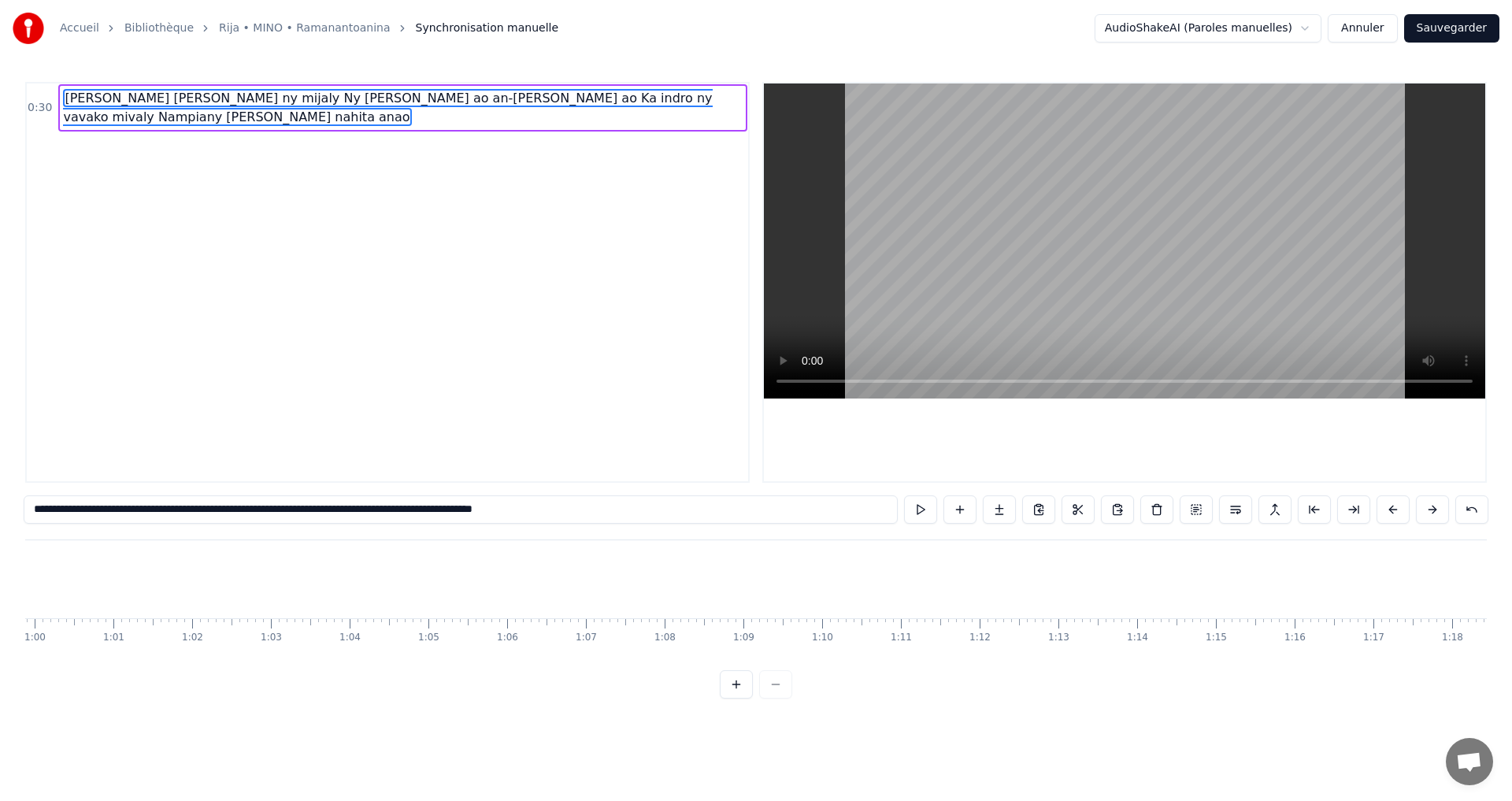
scroll to position [0, 4770]
click at [582, 509] on input "**********" at bounding box center [461, 509] width 874 height 28
drag, startPoint x: 602, startPoint y: 510, endPoint x: 177, endPoint y: 519, distance: 425.1
click at [177, 519] on input "**********" at bounding box center [461, 509] width 874 height 28
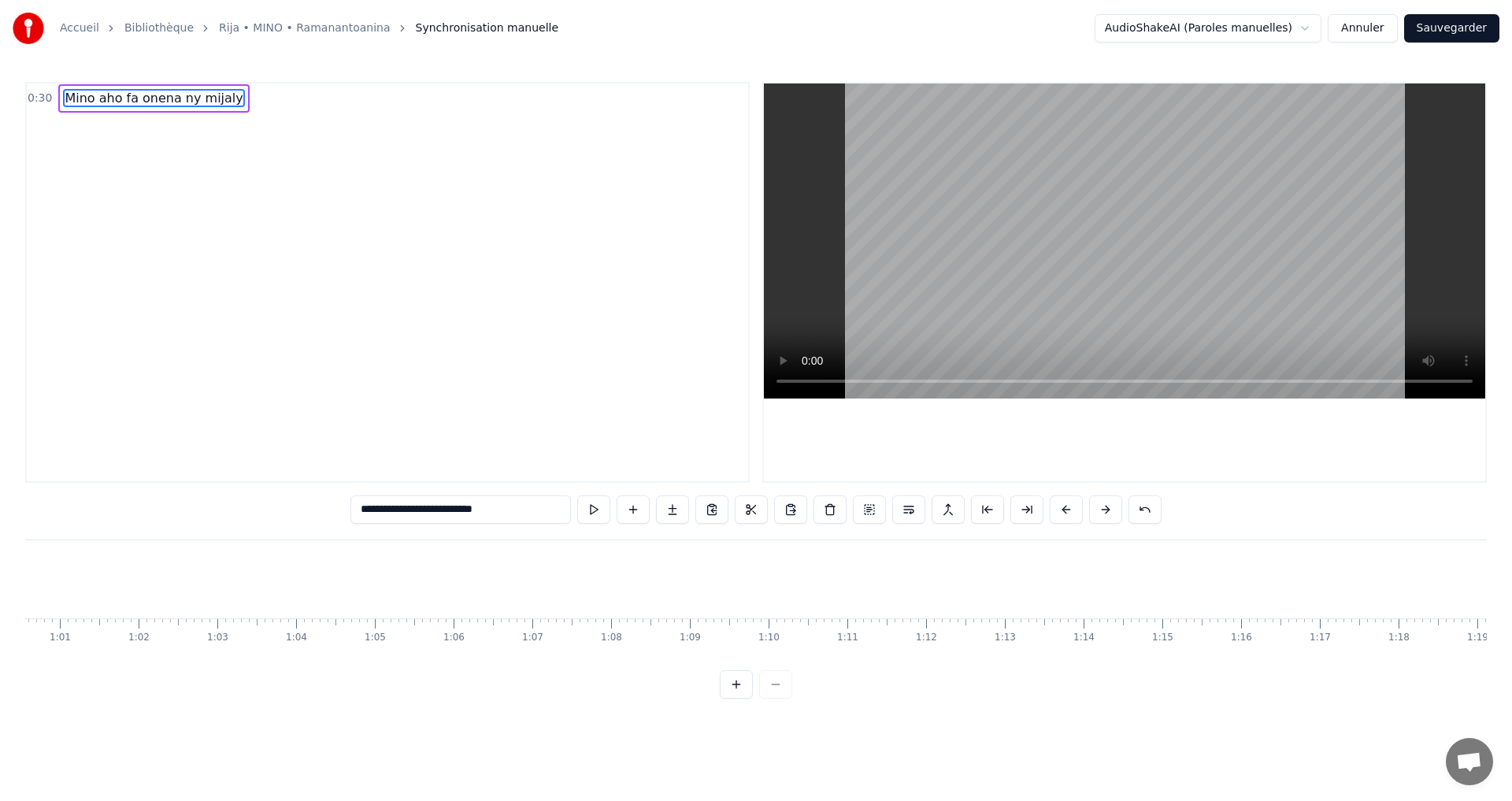
type input "**********"
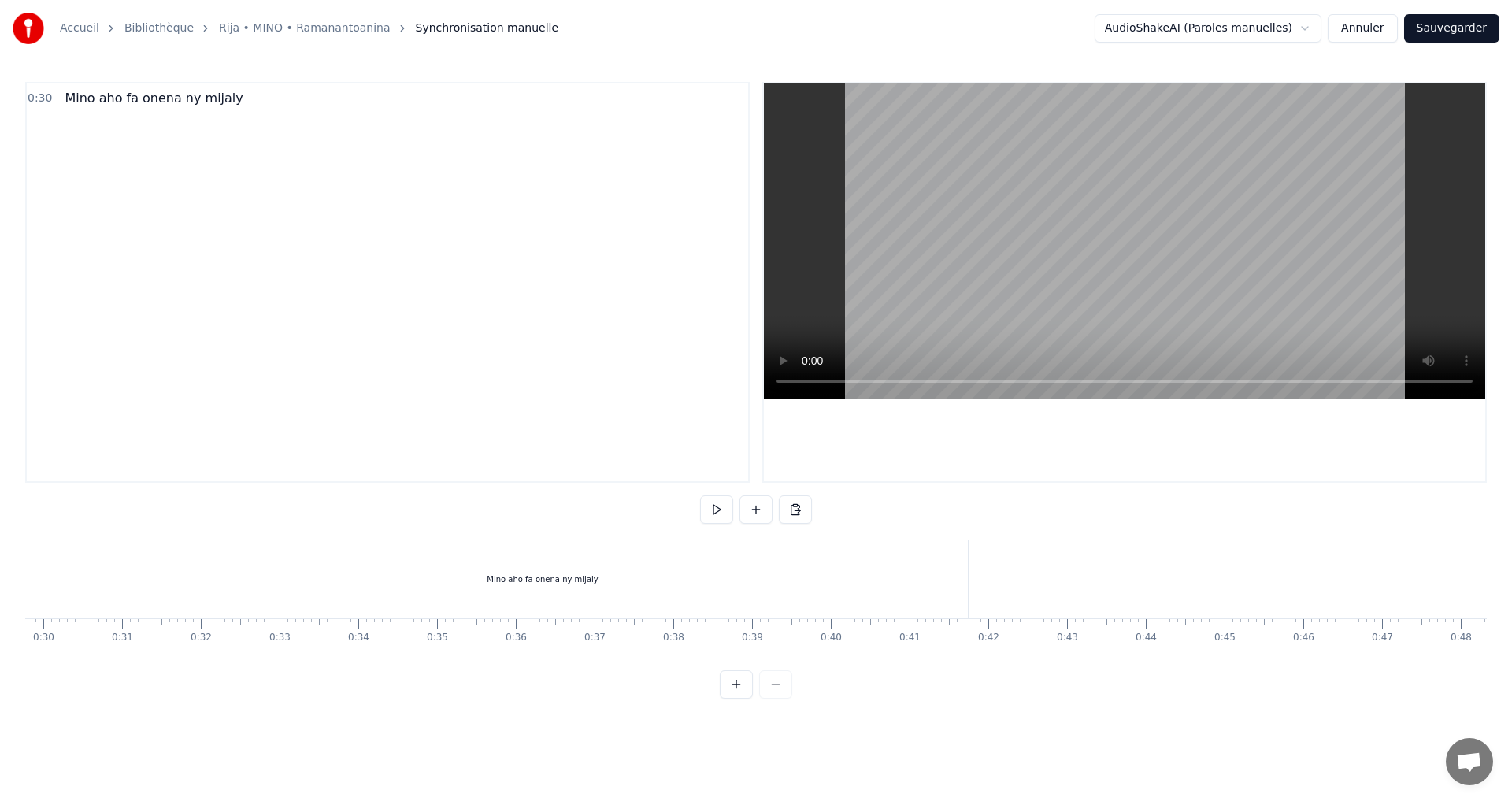
scroll to position [0, 1377]
click at [229, 716] on html "Accueil Bibliothèque Rija • MINO • Ramanantoanina Synchronisation manuelle Audi…" at bounding box center [756, 362] width 1512 height 724
click at [150, 718] on html "Accueil Bibliothèque Rija • MINO • Ramanantoanina Synchronisation manuelle Audi…" at bounding box center [756, 362] width 1512 height 724
click at [710, 510] on button at bounding box center [717, 509] width 33 height 28
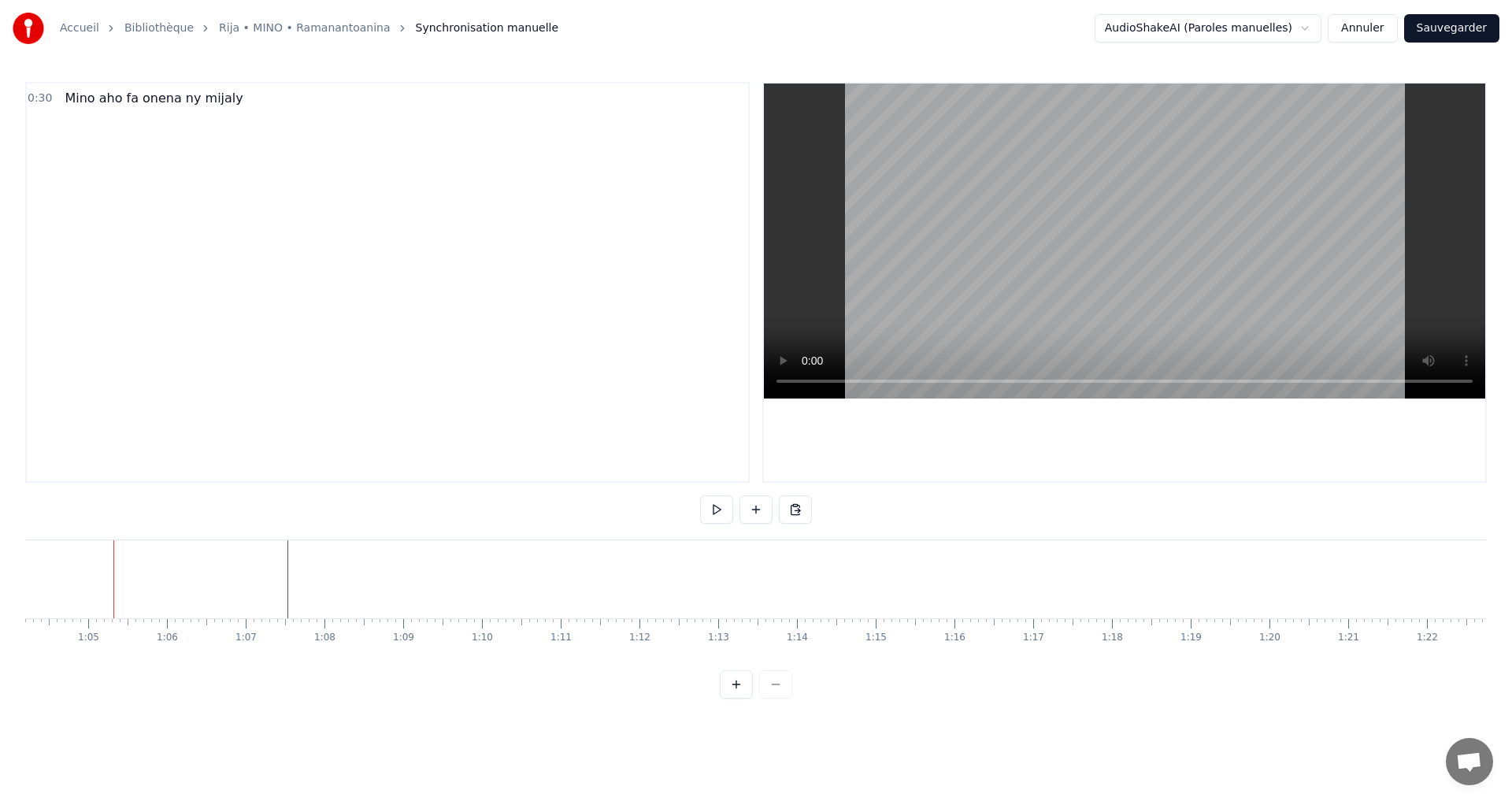
scroll to position [0, 5066]
click at [169, 98] on span "Mino aho fa onena ny mijaly" at bounding box center [153, 98] width 181 height 18
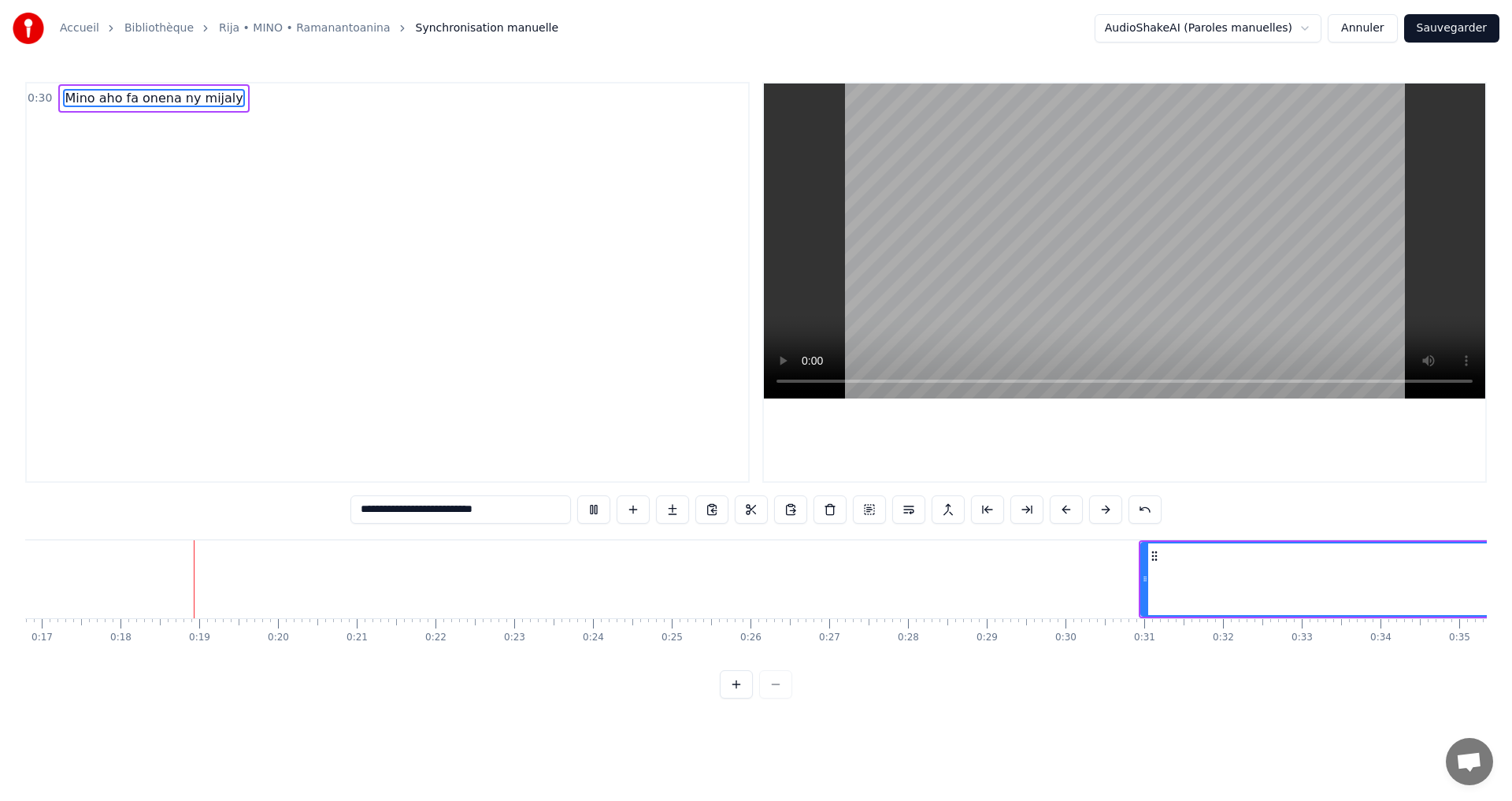
scroll to position [0, 1360]
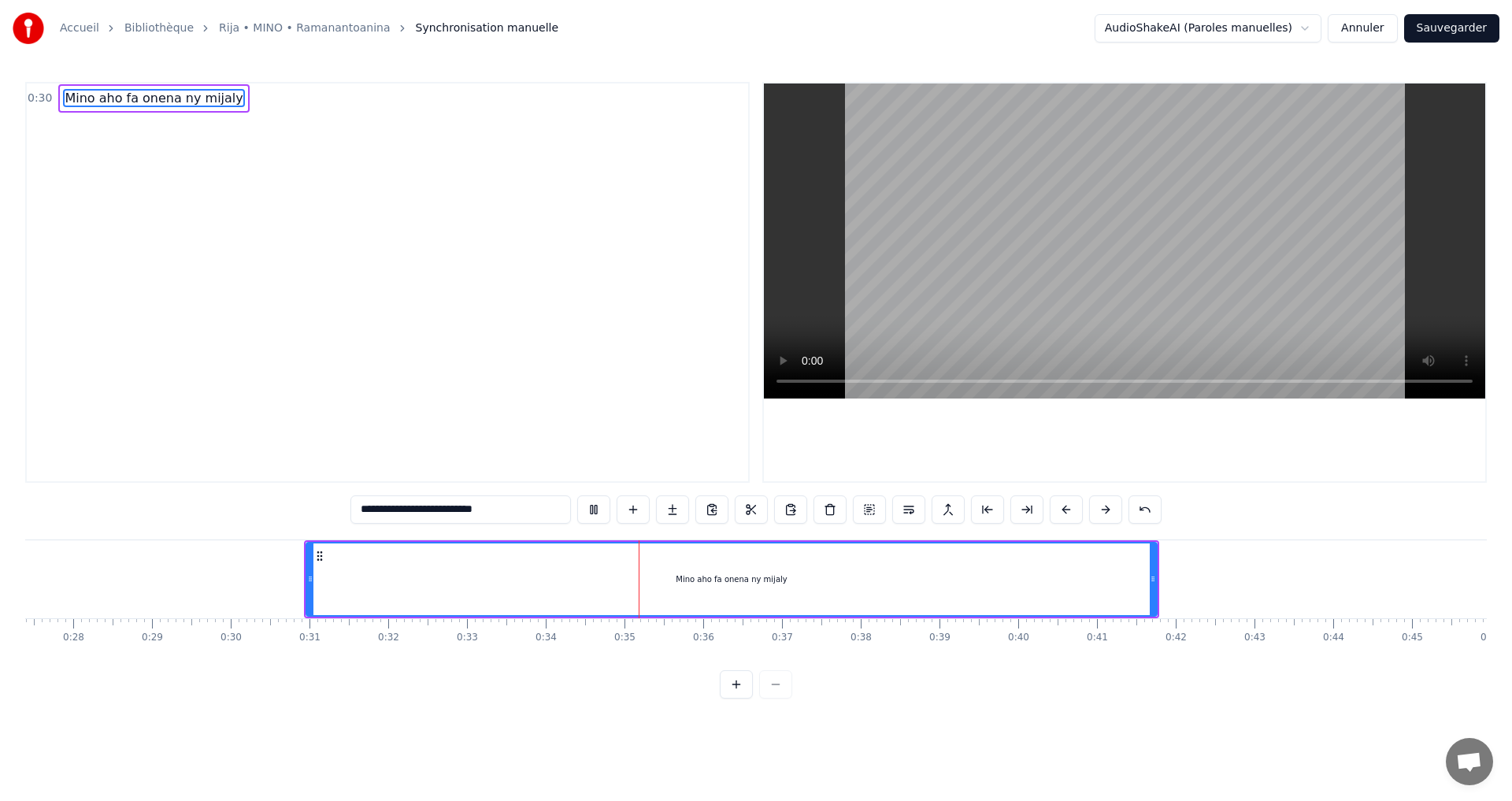
click at [596, 509] on button at bounding box center [594, 509] width 33 height 28
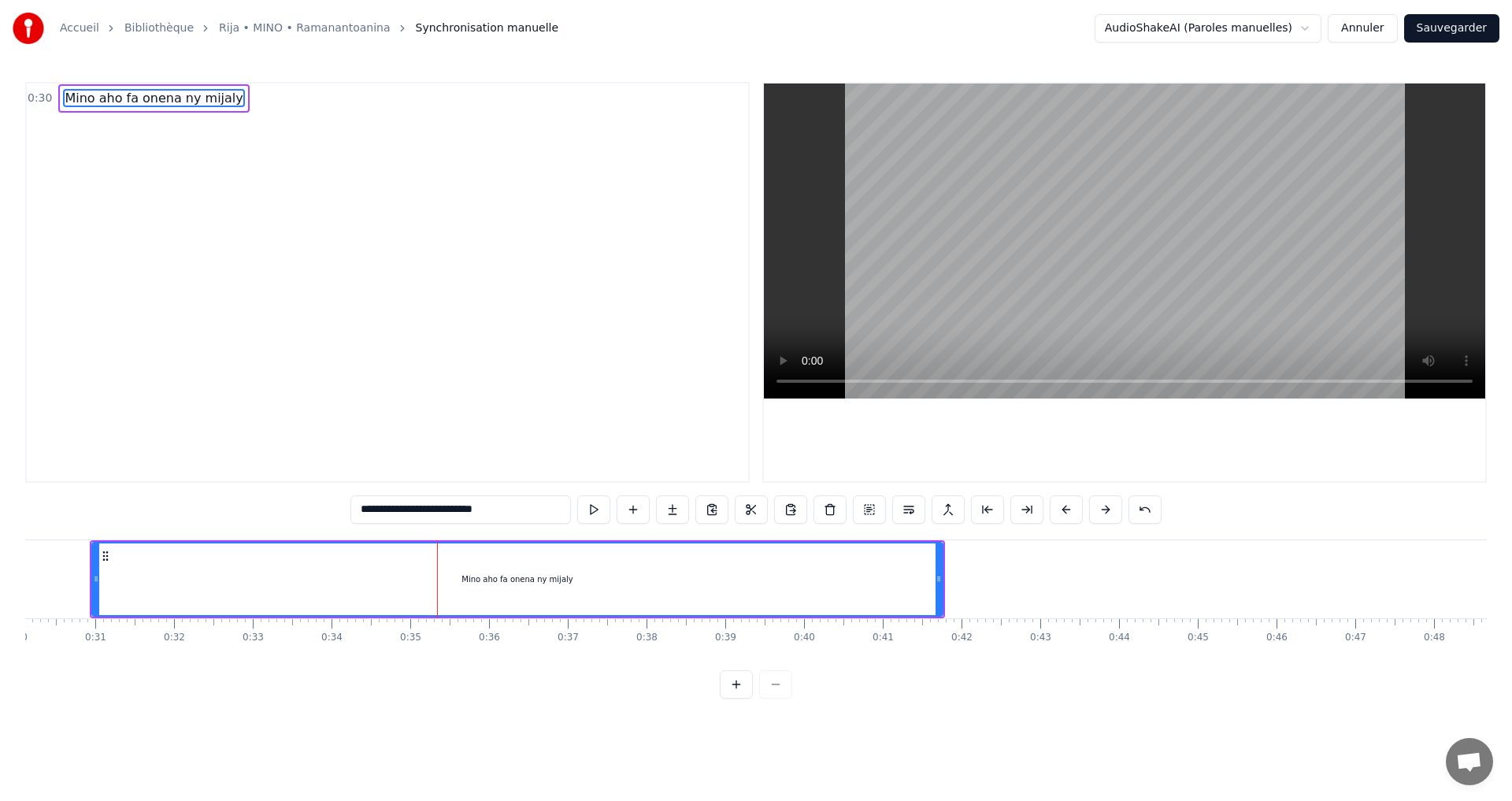
scroll to position [0, 2318]
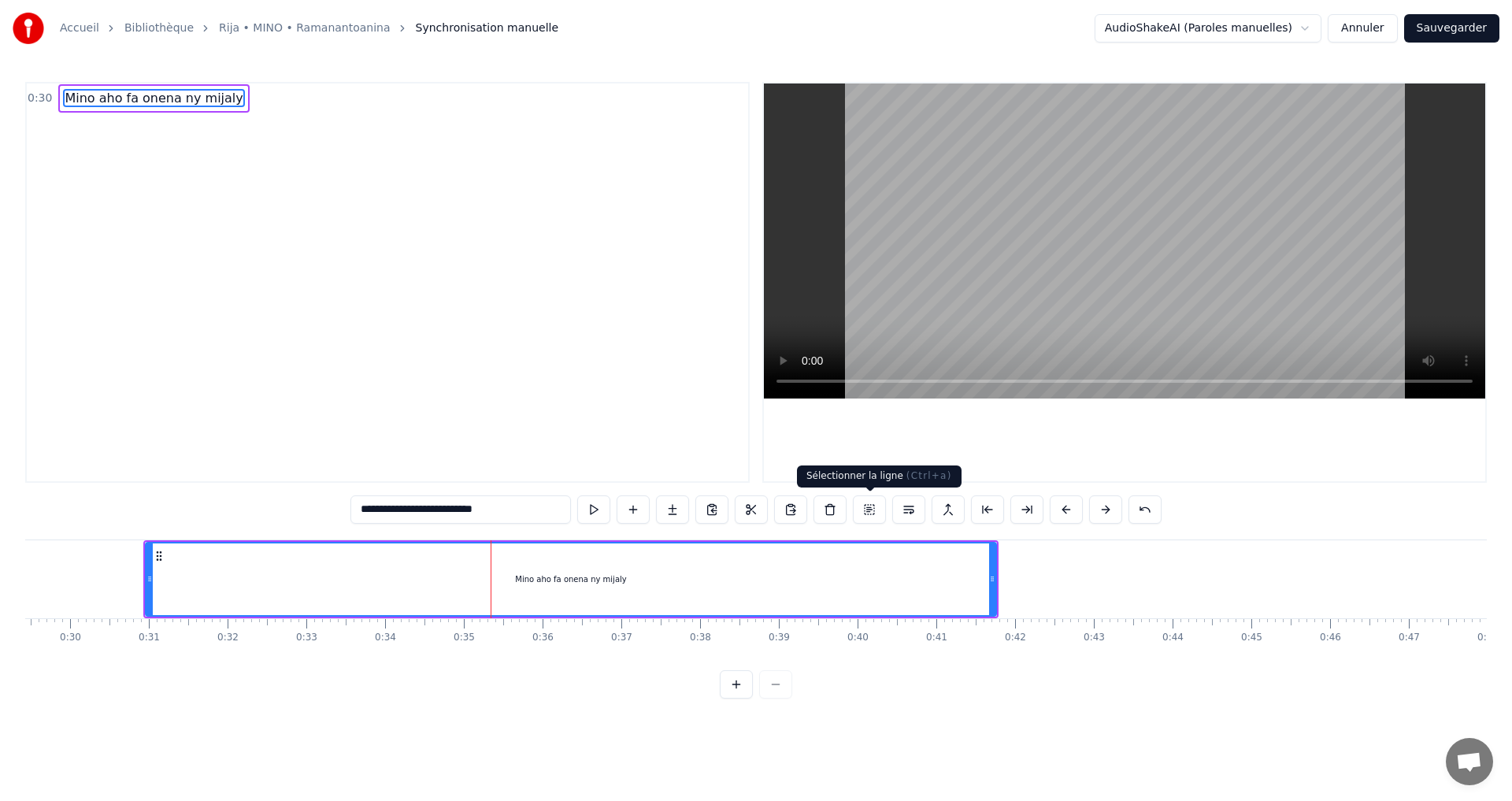
click at [864, 508] on button at bounding box center [869, 509] width 33 height 28
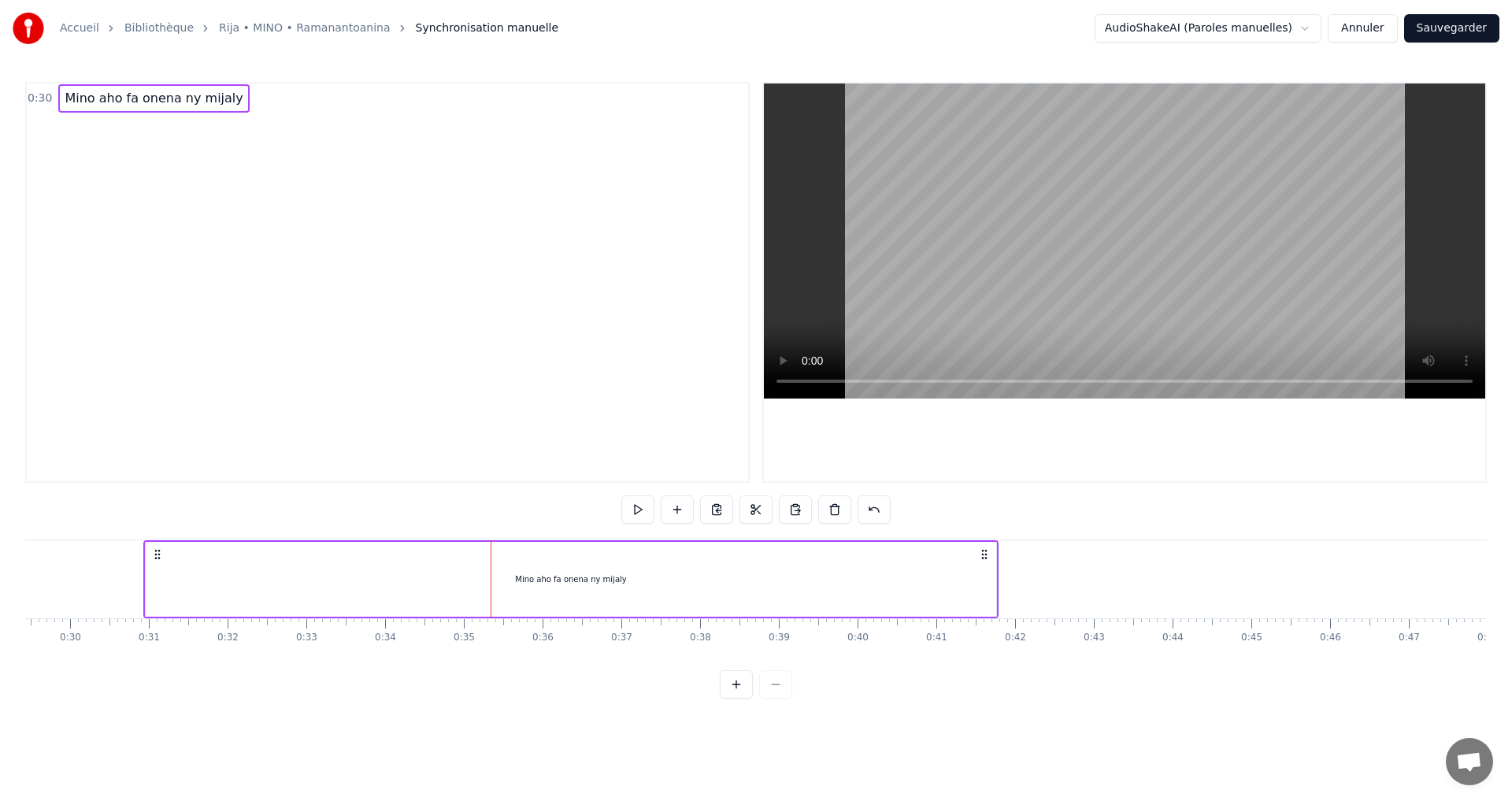
drag, startPoint x: 860, startPoint y: 563, endPoint x: 974, endPoint y: 557, distance: 114.2
click at [974, 557] on div "Mino aho fa onena ny mijaly" at bounding box center [570, 580] width 851 height 75
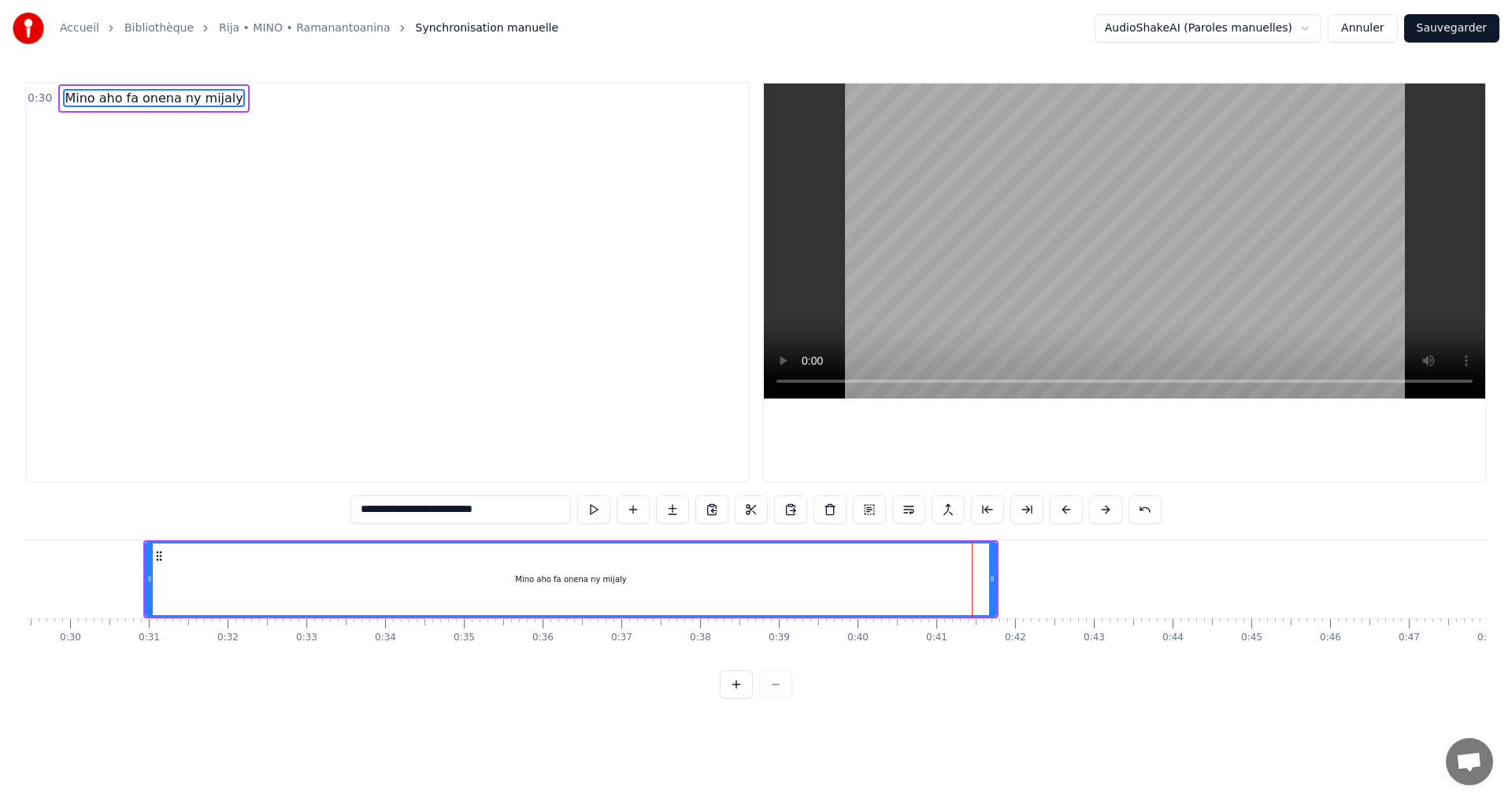
click at [890, 577] on div "Mino aho fa onena ny mijaly" at bounding box center [570, 579] width 849 height 71
click at [975, 566] on div "Mino aho fa onena ny mijaly" at bounding box center [570, 579] width 849 height 71
click at [984, 564] on div "Mino aho fa onena ny mijaly" at bounding box center [570, 579] width 849 height 71
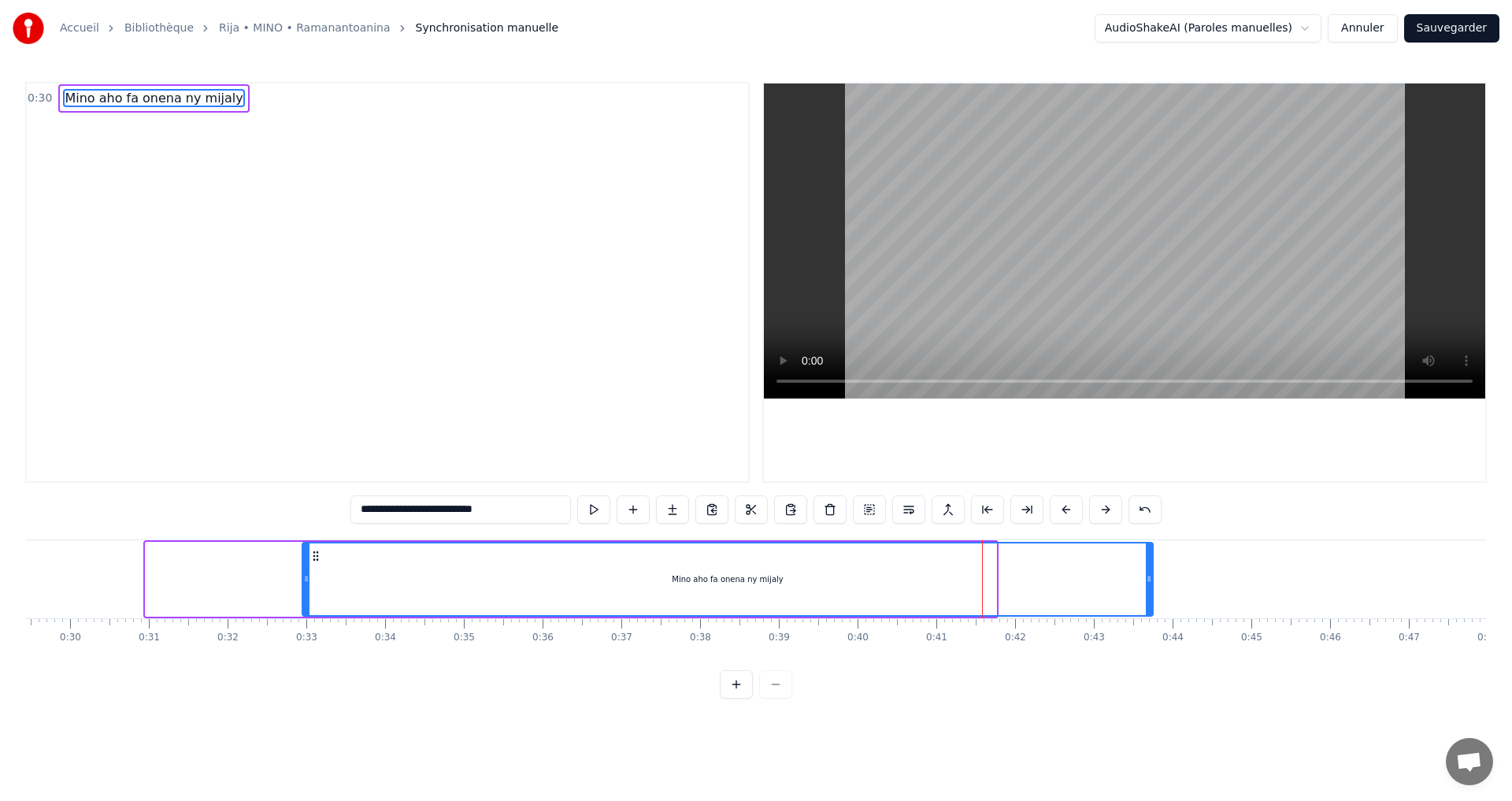
drag, startPoint x: 154, startPoint y: 553, endPoint x: 310, endPoint y: 558, distance: 156.1
click at [310, 558] on icon at bounding box center [315, 555] width 12 height 12
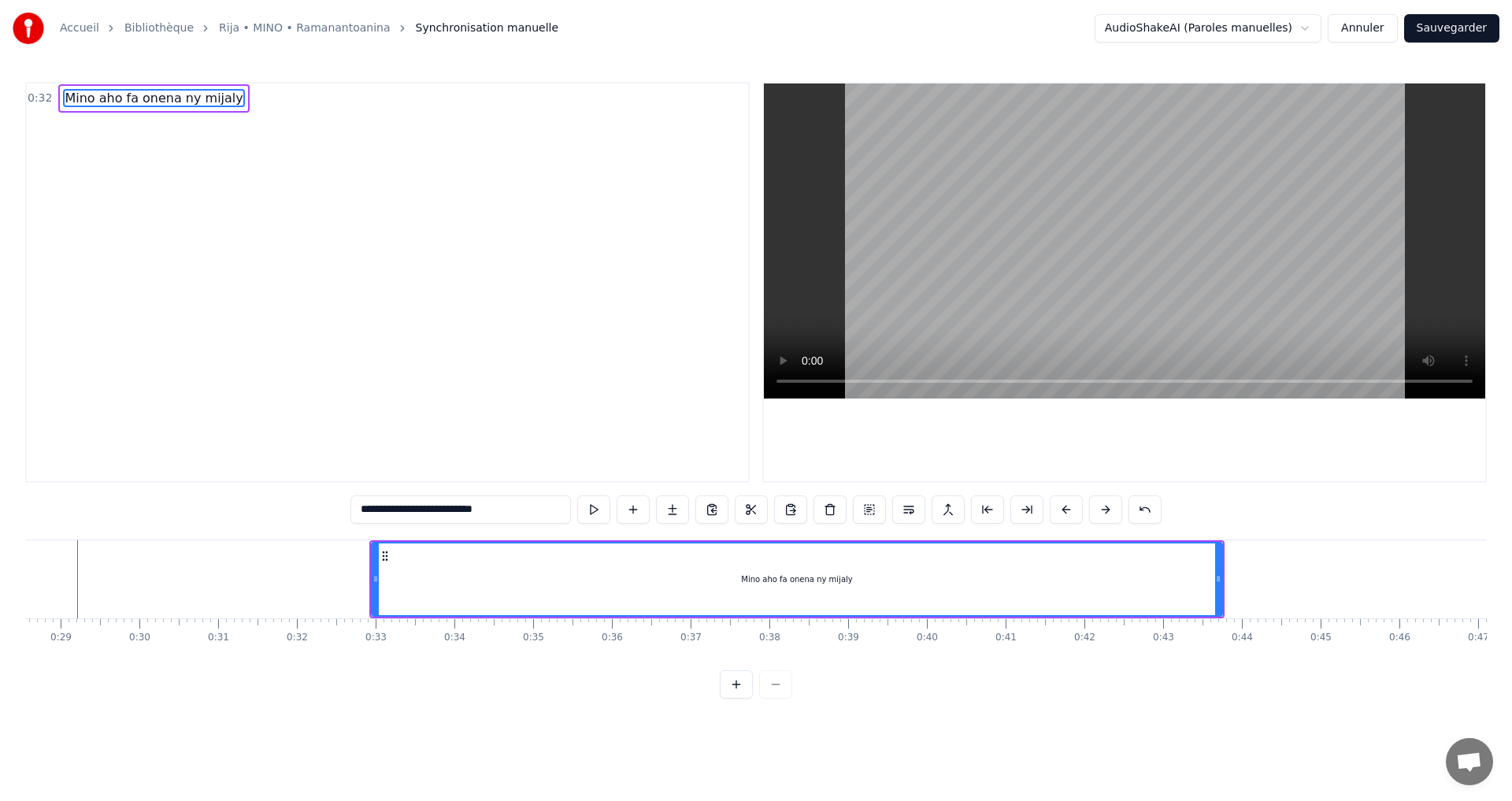
scroll to position [0, 2222]
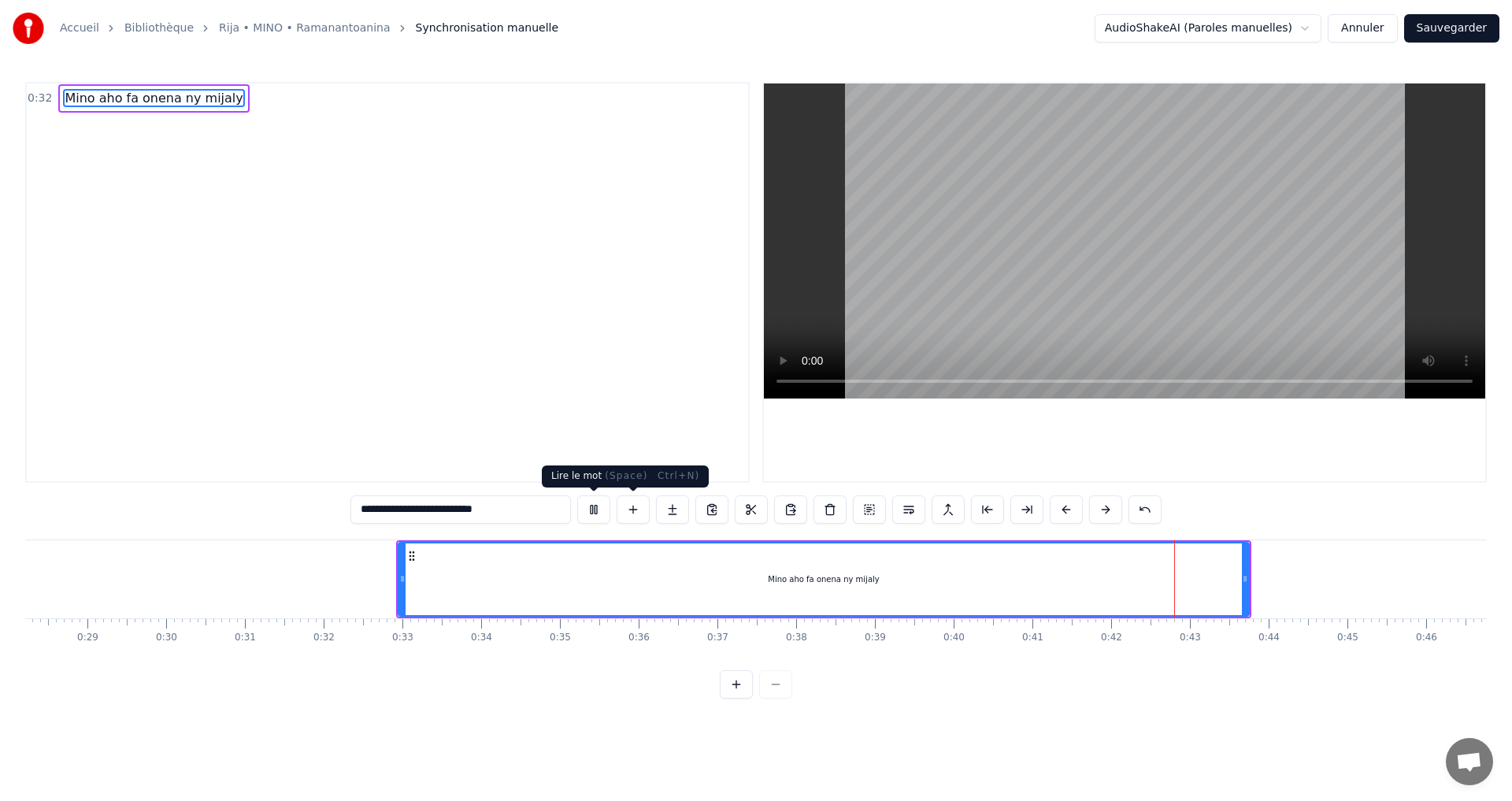
click at [582, 503] on button at bounding box center [594, 509] width 33 height 28
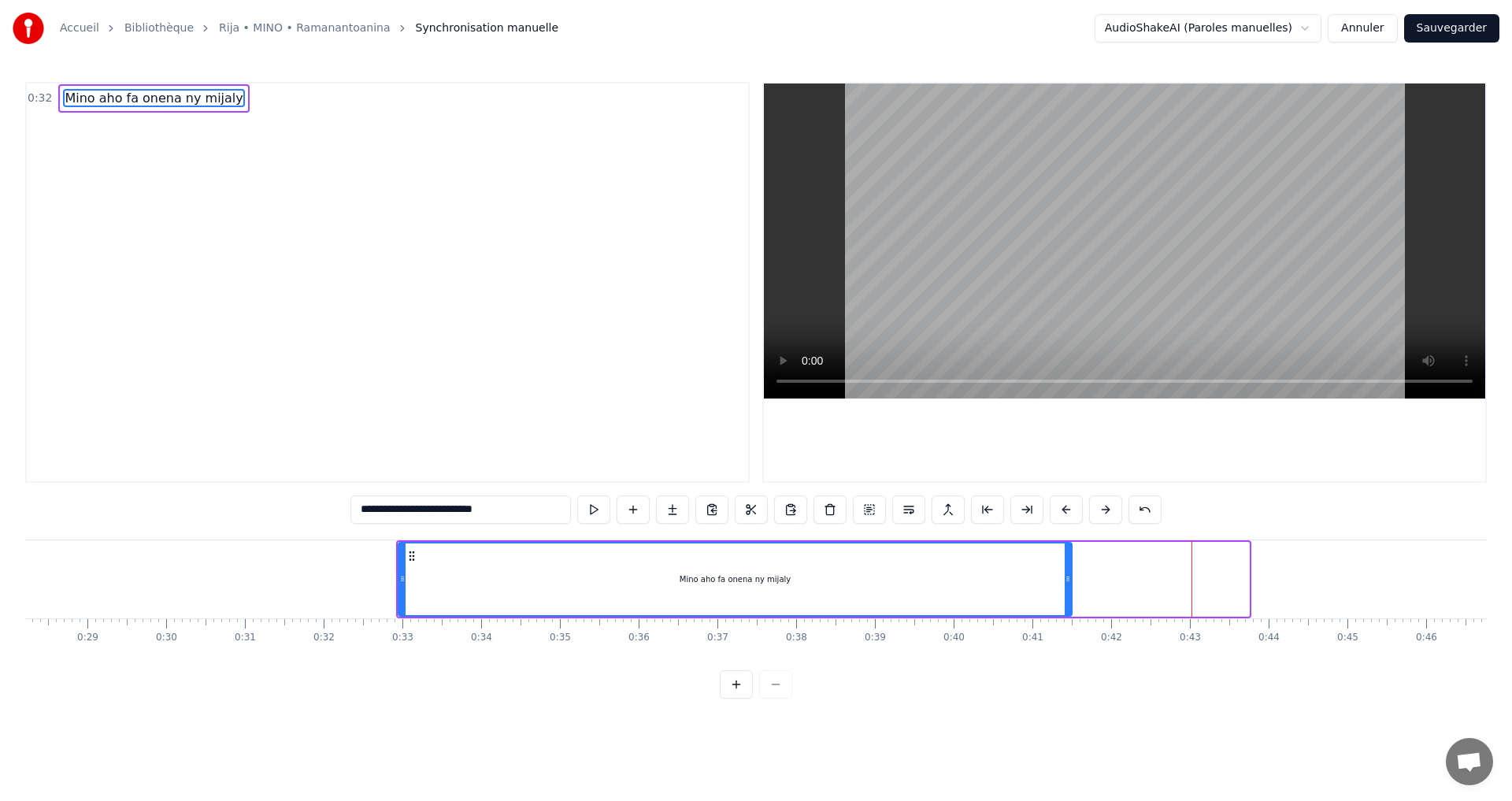
drag, startPoint x: 1246, startPoint y: 578, endPoint x: 1068, endPoint y: 575, distance: 178.0
click at [1068, 575] on icon at bounding box center [1067, 579] width 7 height 12
click at [769, 576] on div "Mino aho fa onena ny mijaly" at bounding box center [735, 579] width 111 height 12
click at [769, 578] on div "Mino aho fa onena ny mijaly" at bounding box center [735, 579] width 111 height 12
click at [784, 584] on div "Mino aho fa onena ny mijaly" at bounding box center [735, 579] width 111 height 12
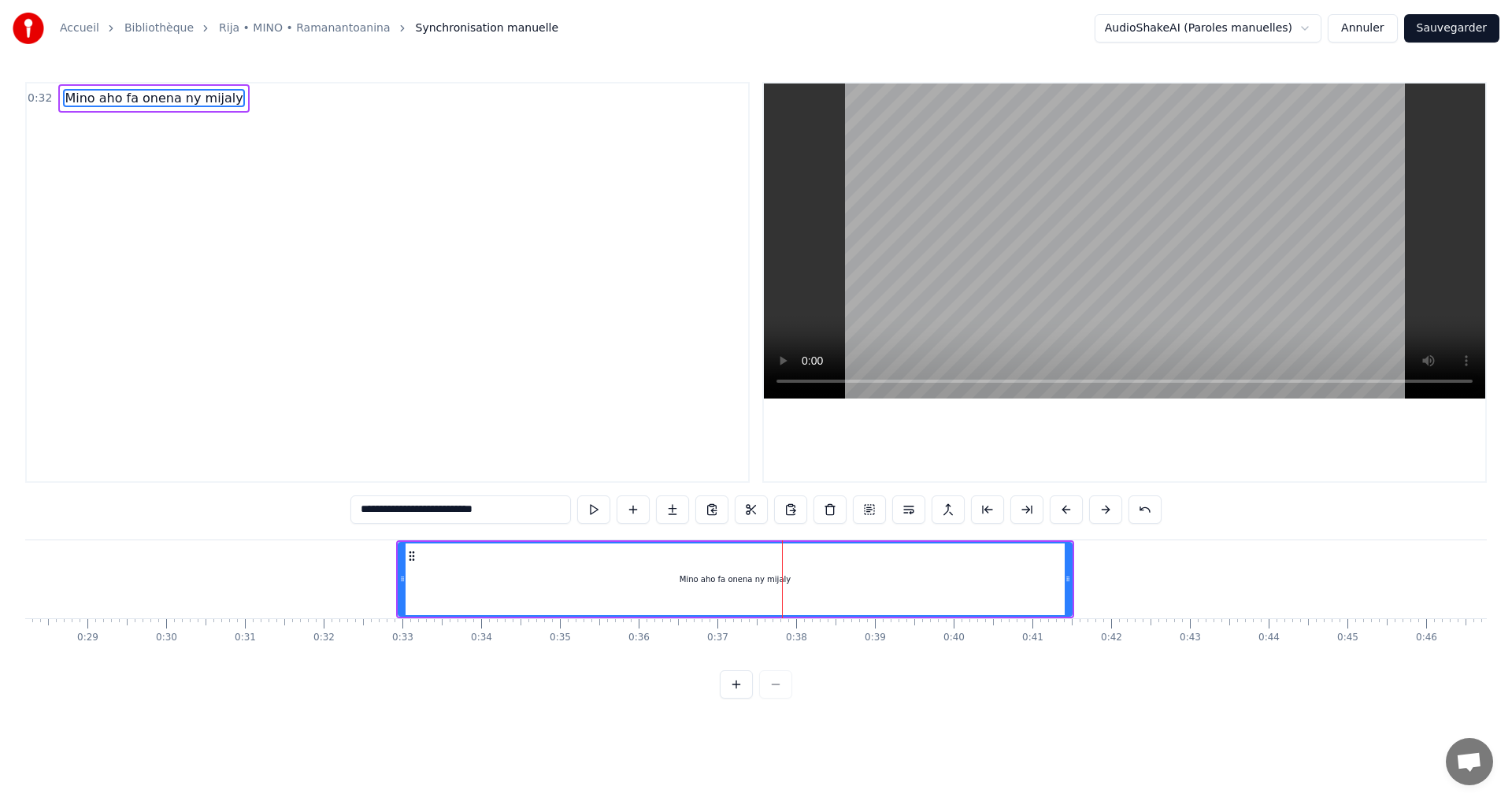
click at [764, 582] on div "Mino aho fa onena ny mijaly" at bounding box center [735, 579] width 111 height 12
click at [598, 510] on button at bounding box center [594, 509] width 33 height 28
drag, startPoint x: 1066, startPoint y: 578, endPoint x: 996, endPoint y: 586, distance: 70.5
click at [1044, 578] on div "Mino aho fa onena ny mijaly" at bounding box center [727, 579] width 656 height 71
drag, startPoint x: 996, startPoint y: 586, endPoint x: 989, endPoint y: 588, distance: 7.3
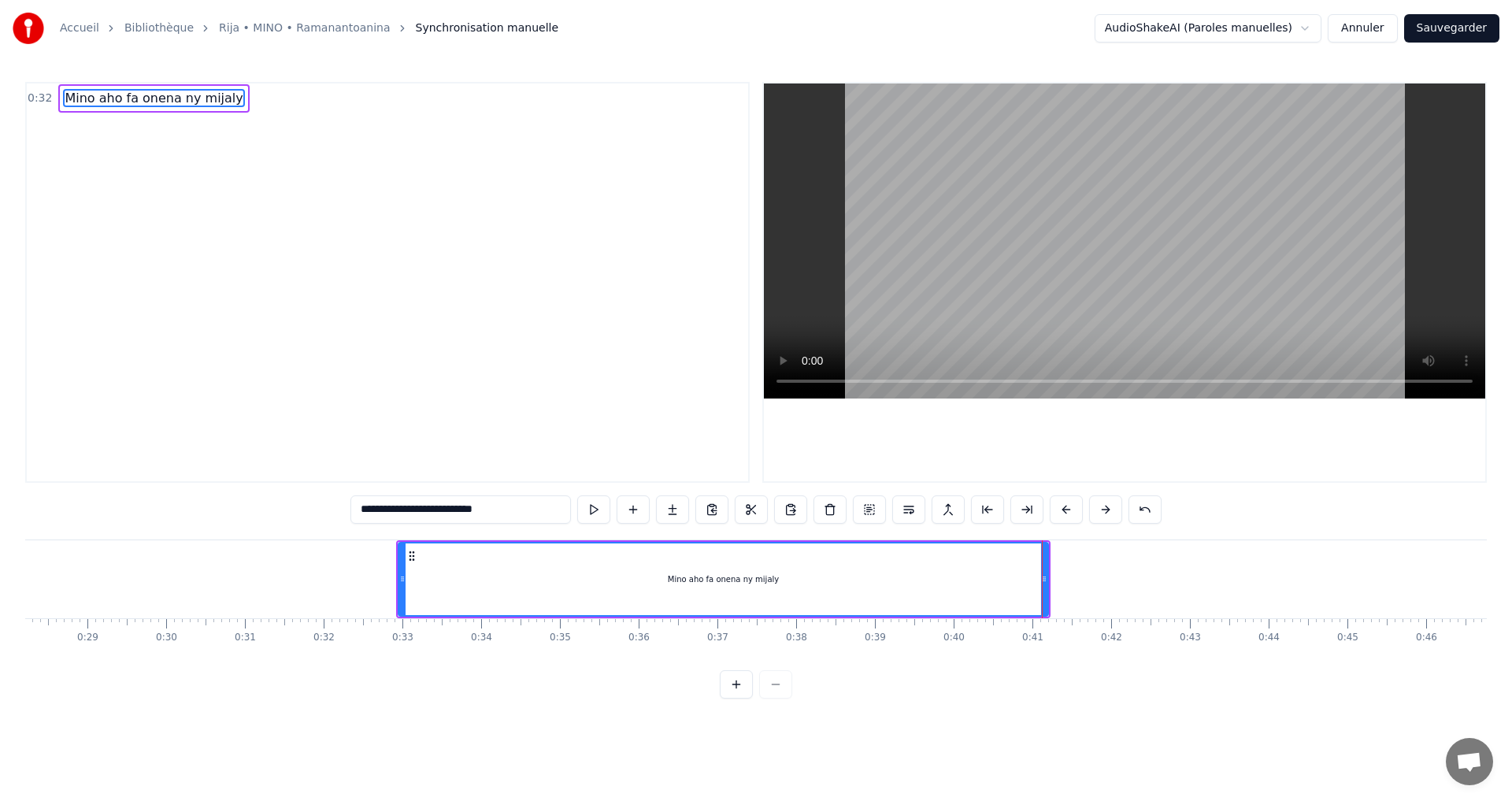
click at [989, 587] on div "Mino aho fa onena ny mijaly" at bounding box center [723, 579] width 648 height 71
drag, startPoint x: 1046, startPoint y: 583, endPoint x: 1005, endPoint y: 588, distance: 41.3
click at [1020, 588] on div at bounding box center [1022, 579] width 7 height 71
drag, startPoint x: 1005, startPoint y: 588, endPoint x: 993, endPoint y: 592, distance: 12.6
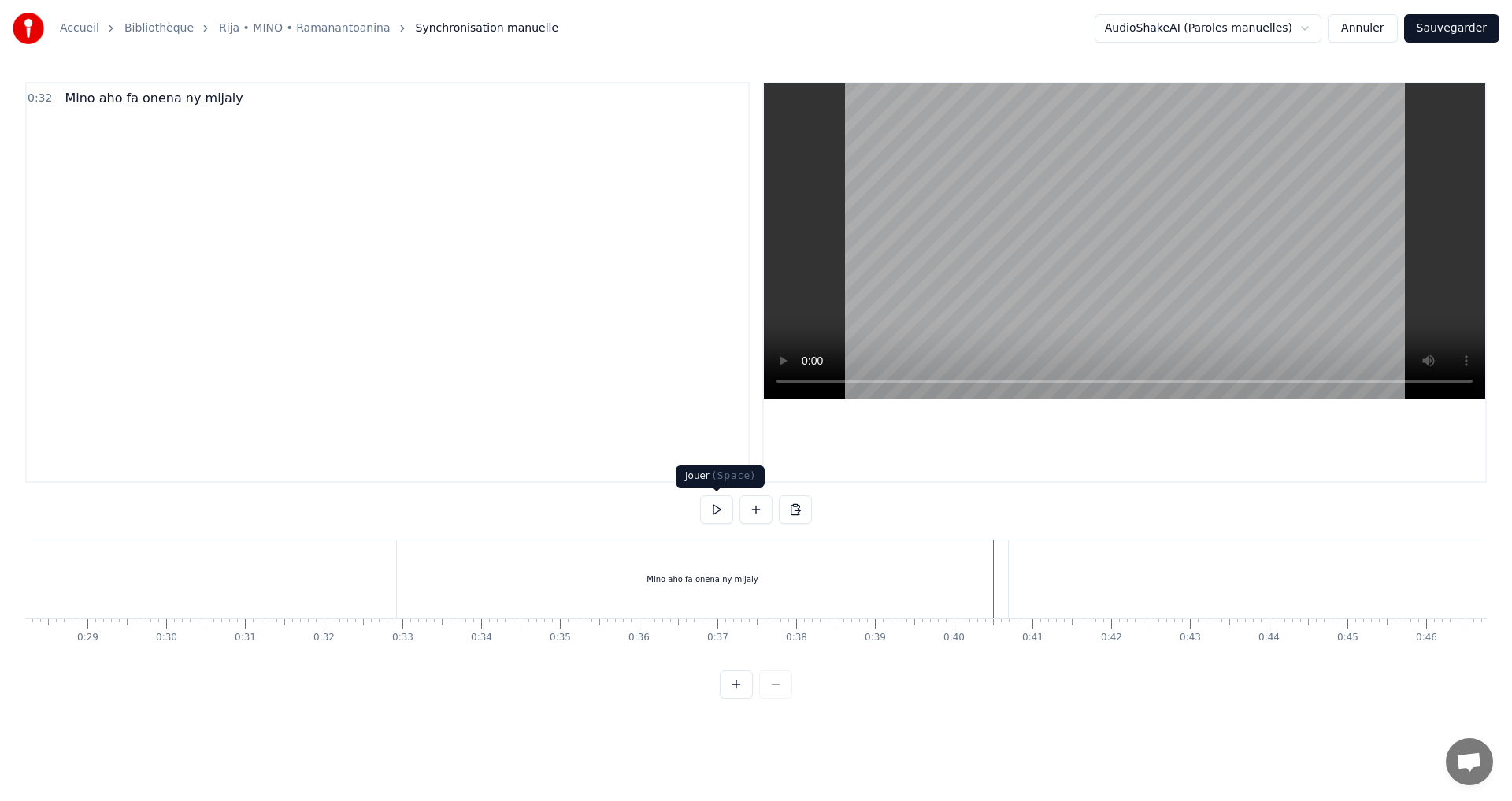
click at [714, 502] on button at bounding box center [717, 509] width 33 height 28
click at [696, 583] on div "Mino aho fa onena ny mijaly" at bounding box center [702, 579] width 111 height 12
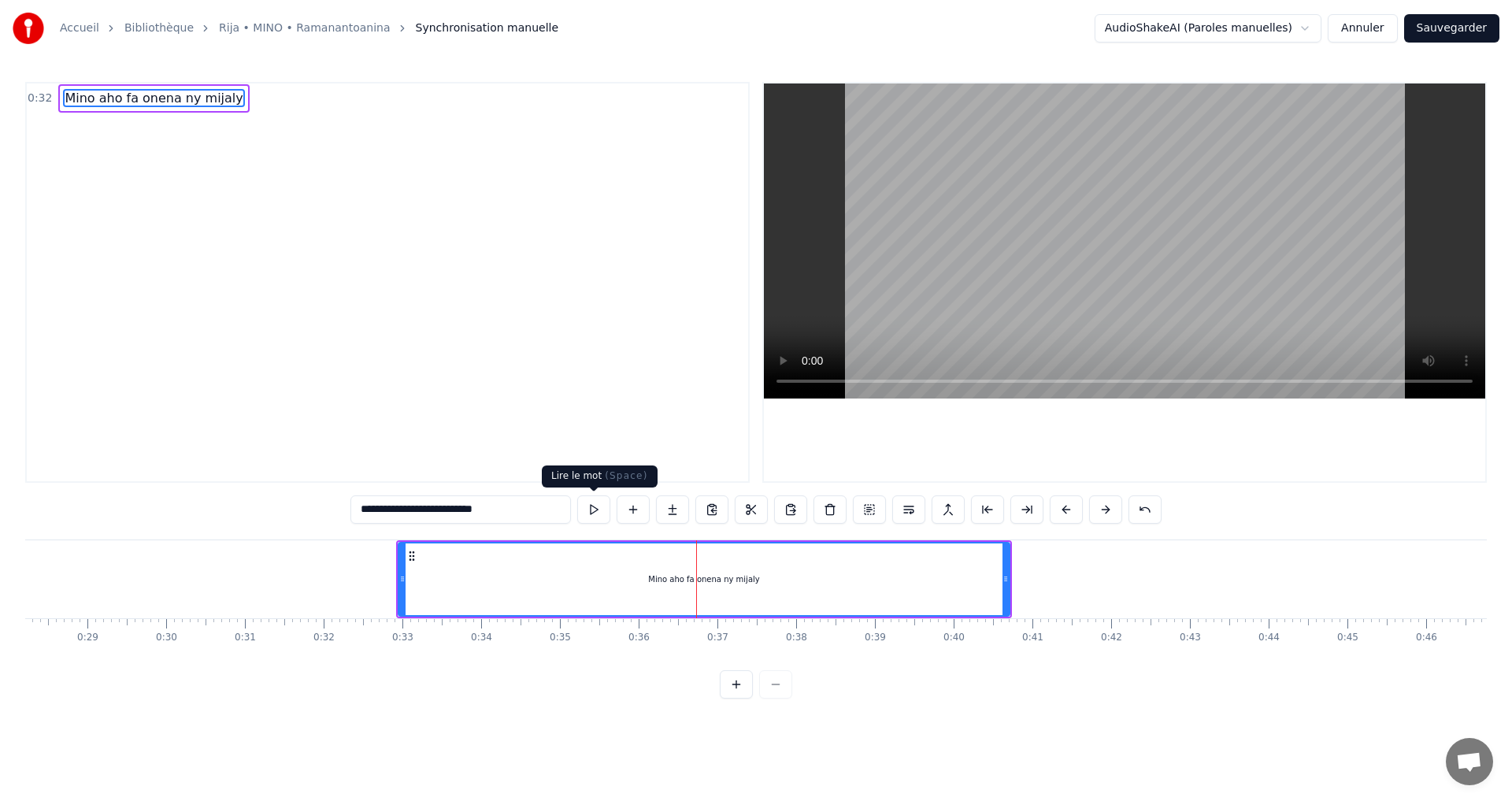
click at [590, 514] on button at bounding box center [594, 509] width 33 height 28
drag, startPoint x: 1004, startPoint y: 580, endPoint x: 981, endPoint y: 578, distance: 23.1
click at [981, 578] on icon at bounding box center [983, 579] width 7 height 12
click at [599, 505] on button at bounding box center [594, 509] width 33 height 28
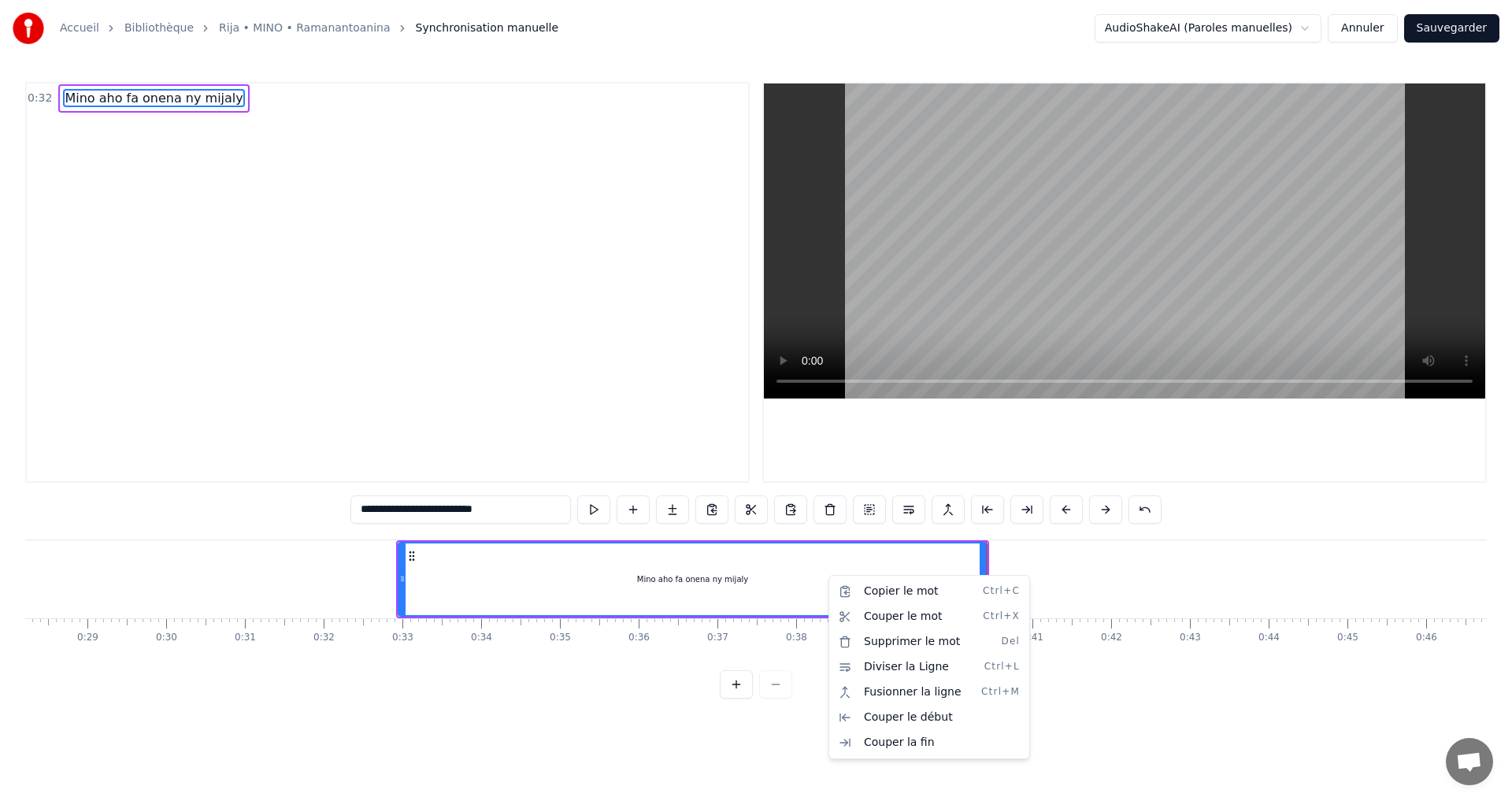
click at [819, 564] on html "**********" at bounding box center [756, 362] width 1512 height 724
click at [819, 564] on div "Mino aho fa onena ny mijaly" at bounding box center [693, 579] width 587 height 71
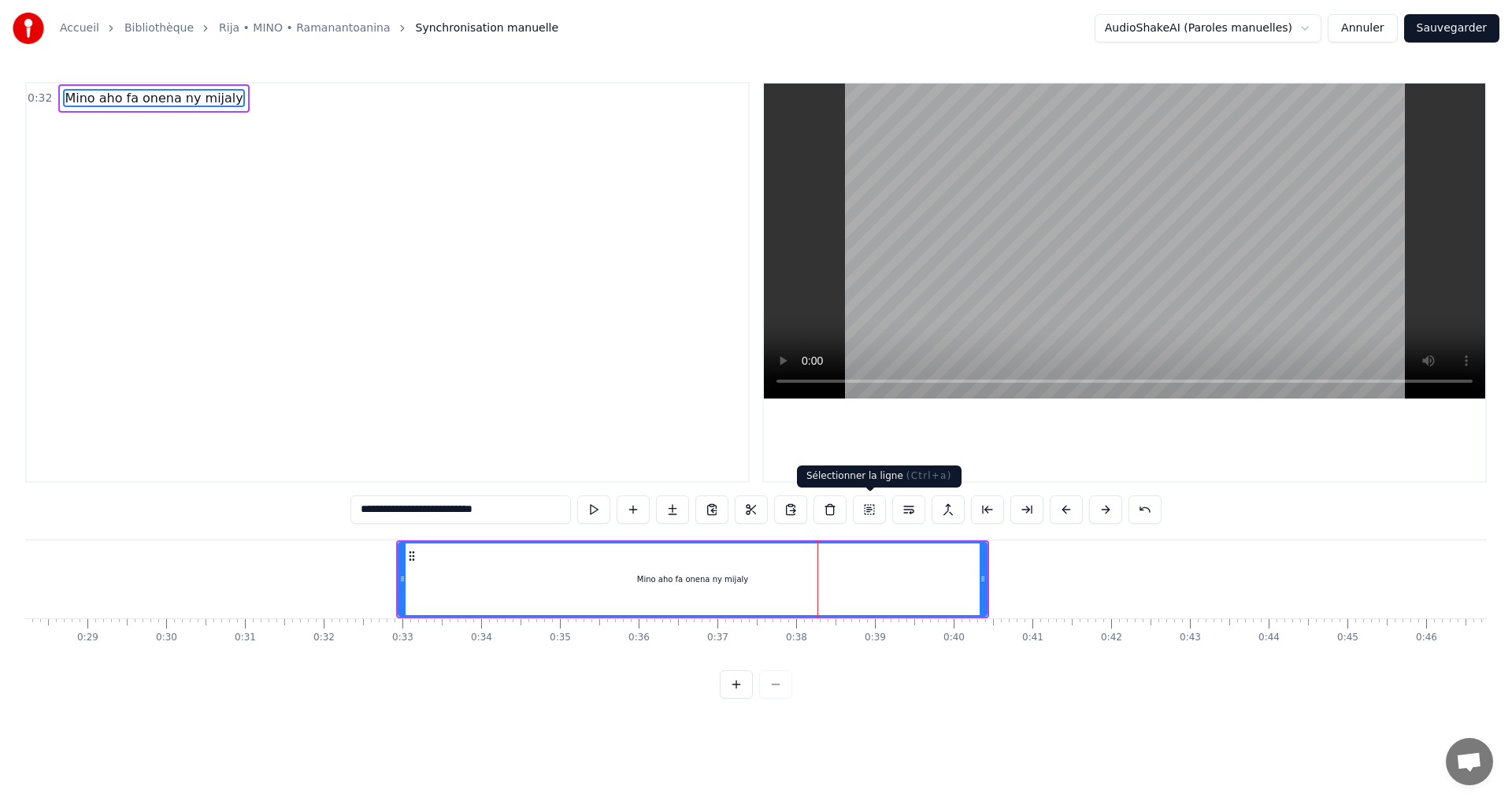
click at [866, 504] on button at bounding box center [869, 509] width 33 height 28
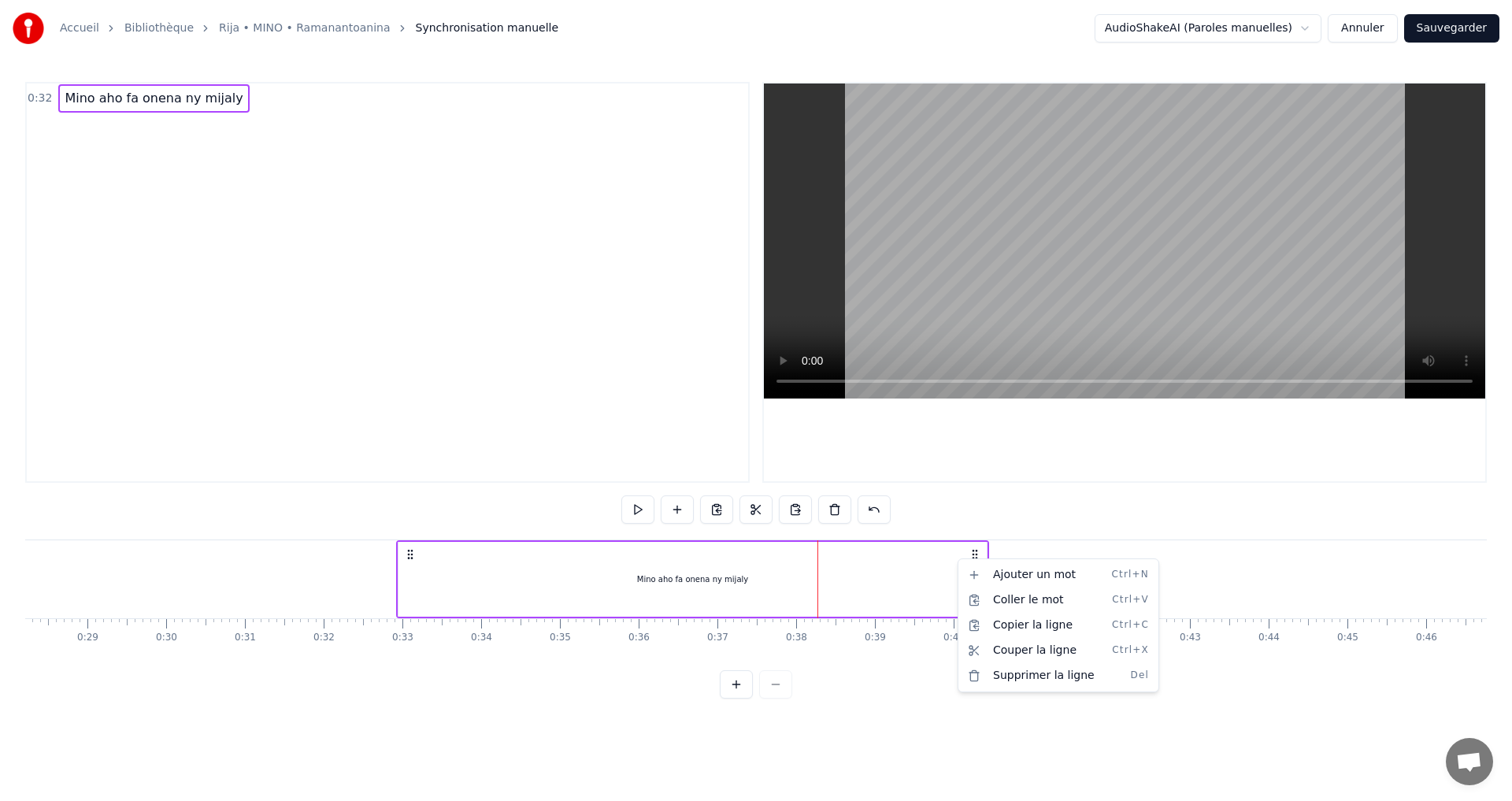
click at [916, 563] on html "Accueil Bibliothèque Rija • MINO • Ramanantoanina Synchronisation manuelle Audi…" at bounding box center [756, 362] width 1512 height 724
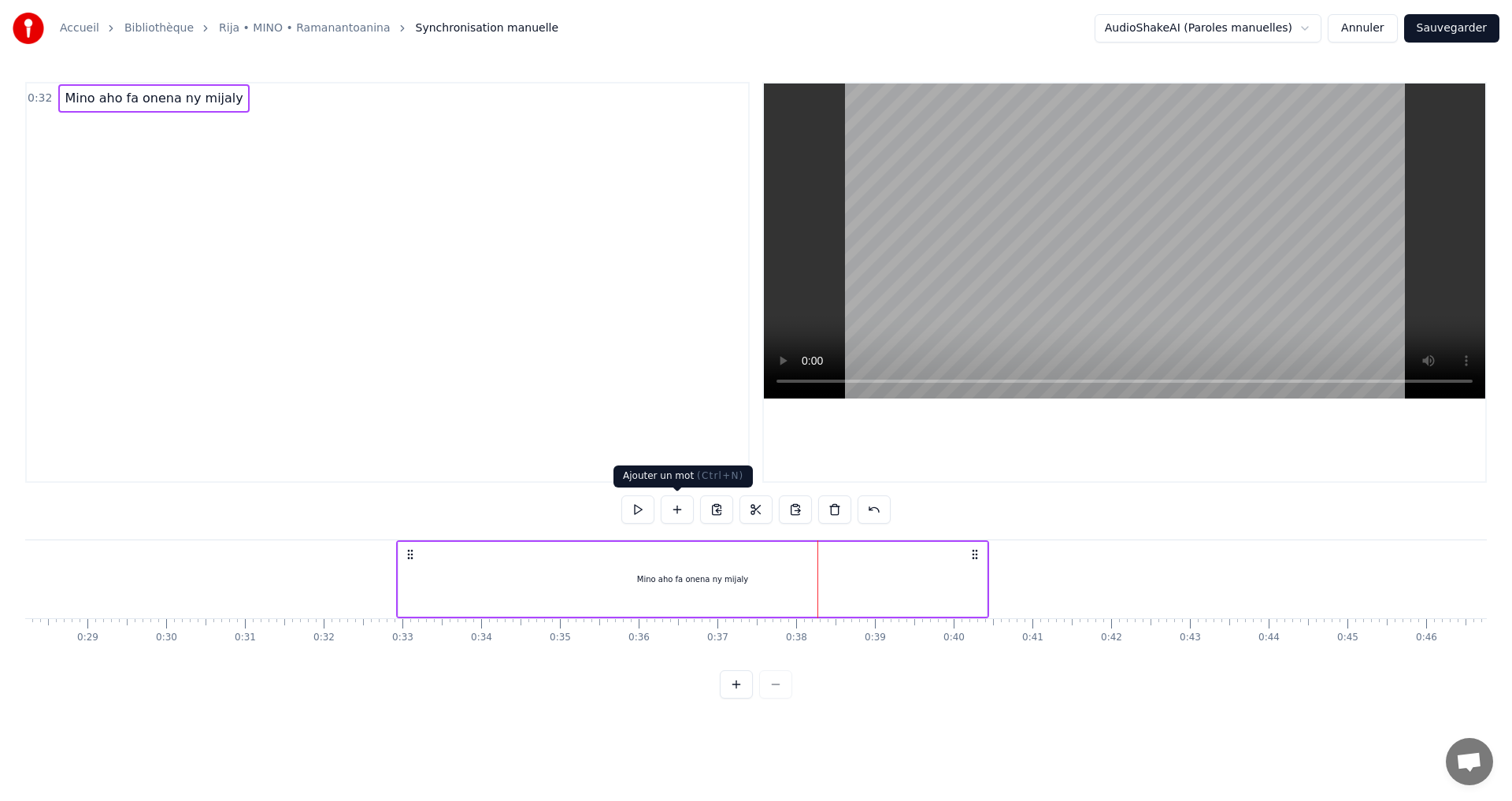
click at [679, 509] on button at bounding box center [677, 509] width 33 height 28
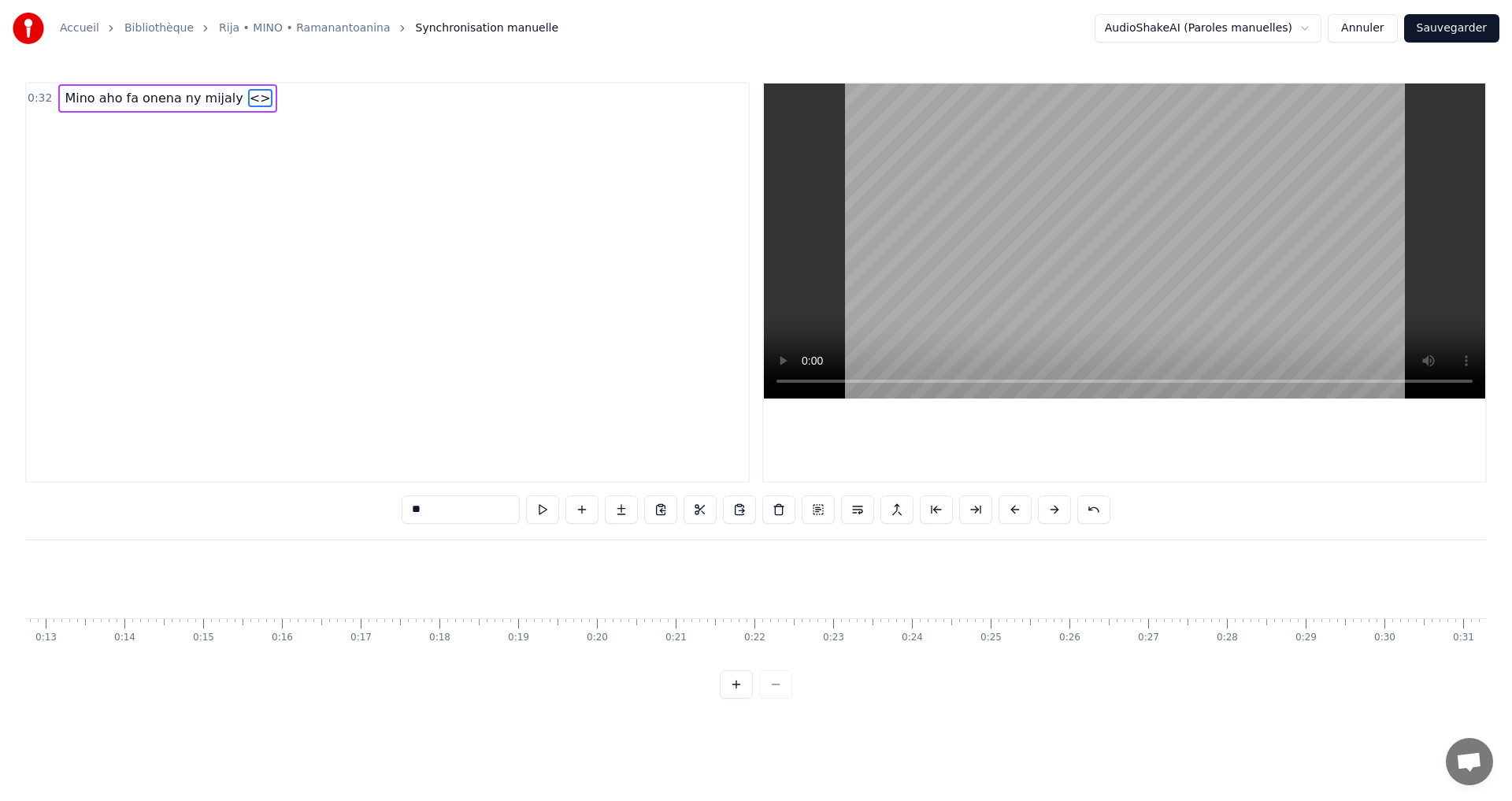
scroll to position [0, 773]
click at [204, 692] on div "0:32 Mino aho fa onena ny mijaly <> ** Mino aho fa onena ny mijaly <> To pick u…" at bounding box center [756, 390] width 1462 height 617
click at [189, 692] on div "0:32 Mino aho fa onena ny mijaly <> ** Mino aho fa onena ny mijaly <> To pick u…" at bounding box center [756, 390] width 1462 height 617
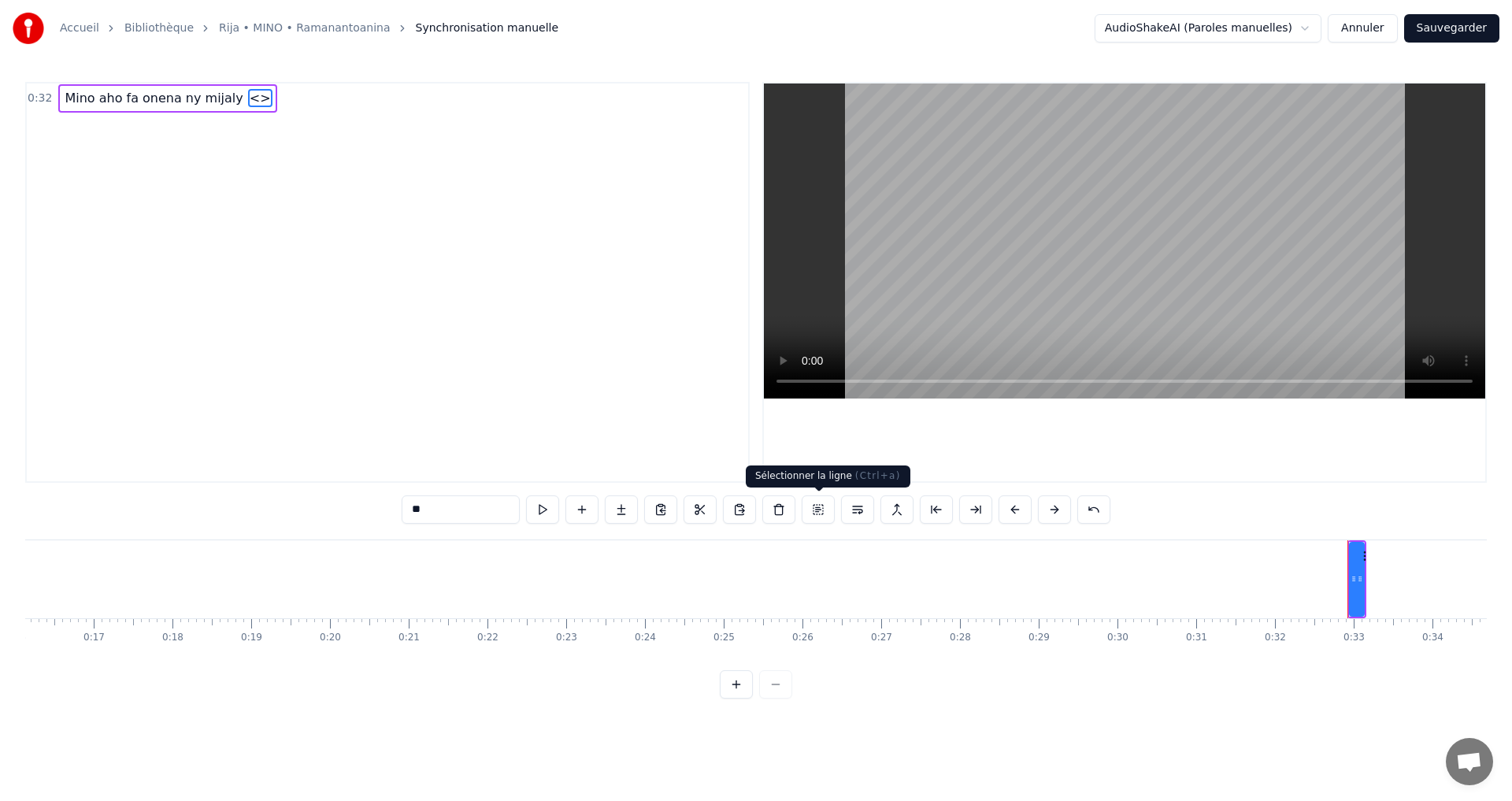
click at [818, 509] on button at bounding box center [818, 509] width 33 height 28
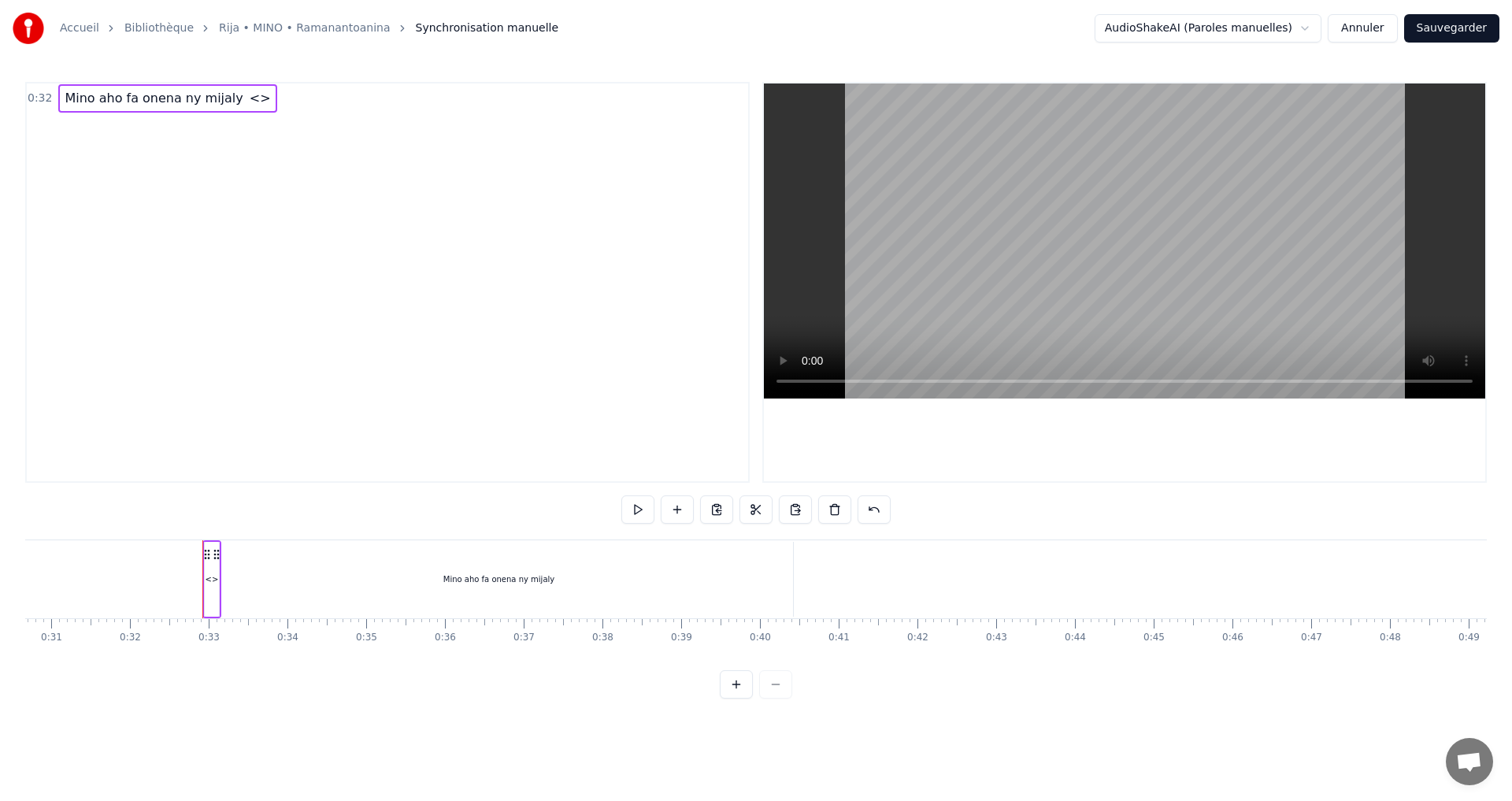
scroll to position [0, 2487]
click at [279, 575] on div "Mino aho fa onena ny mijaly" at bounding box center [427, 580] width 588 height 75
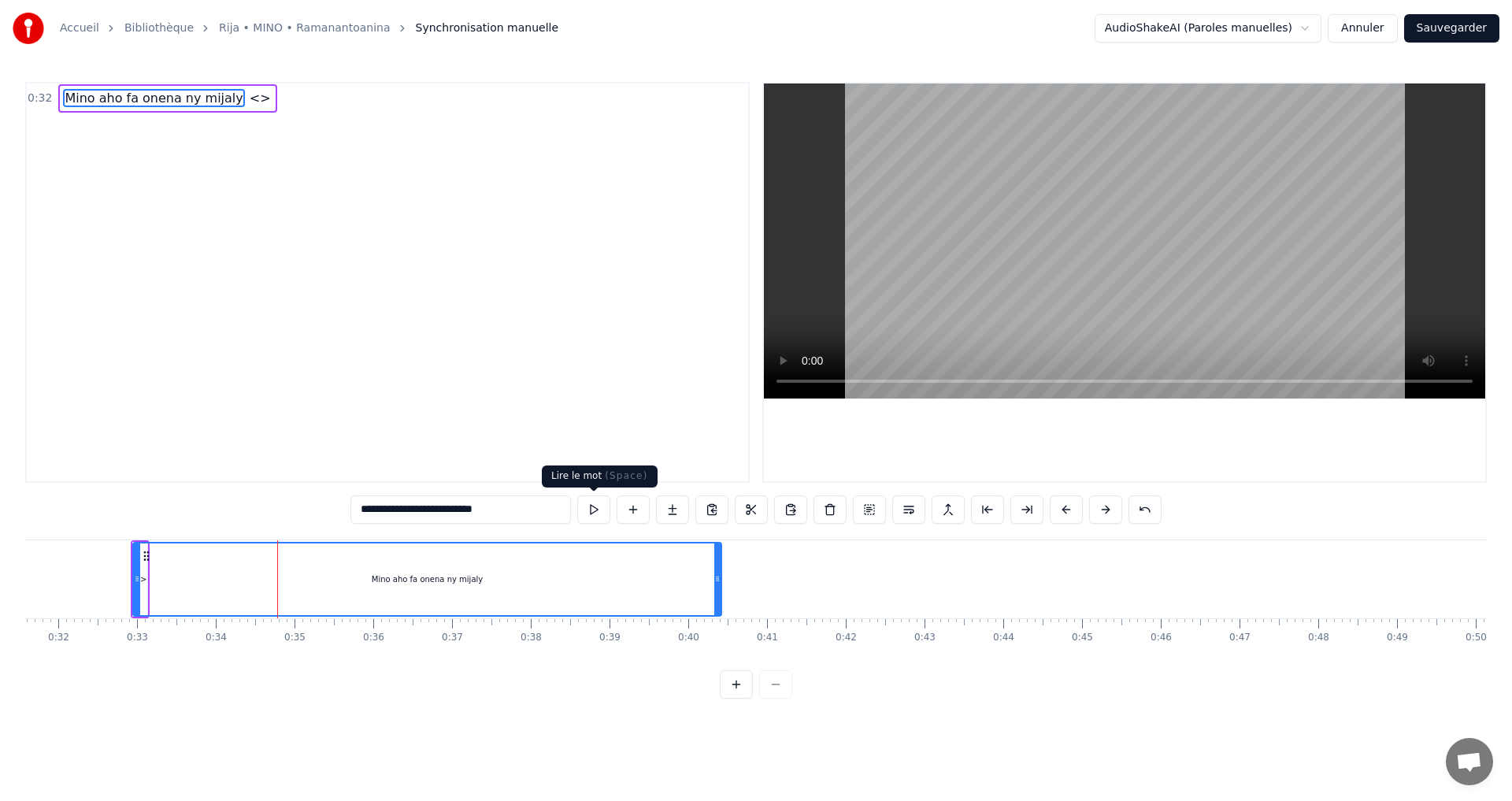
click at [597, 501] on button at bounding box center [594, 509] width 33 height 28
click at [352, 573] on div "Mino aho fa onena ny mijaly" at bounding box center [428, 579] width 587 height 71
click at [138, 584] on icon at bounding box center [137, 579] width 7 height 12
click at [144, 582] on div "Mino aho fa onena ny mijaly" at bounding box center [428, 579] width 587 height 71
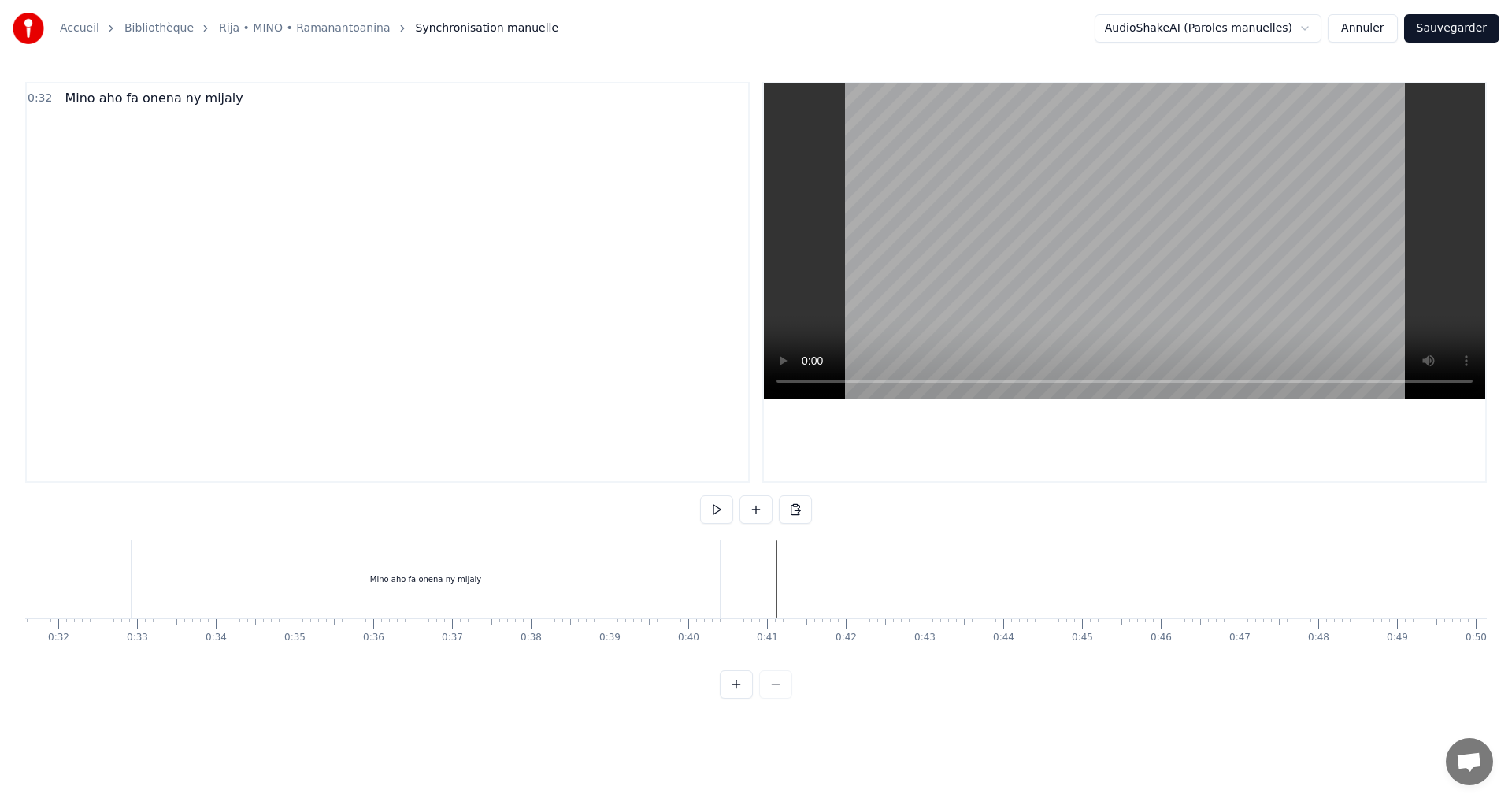
click at [489, 573] on div "Mino aho fa onena ny mijaly" at bounding box center [425, 579] width 588 height 78
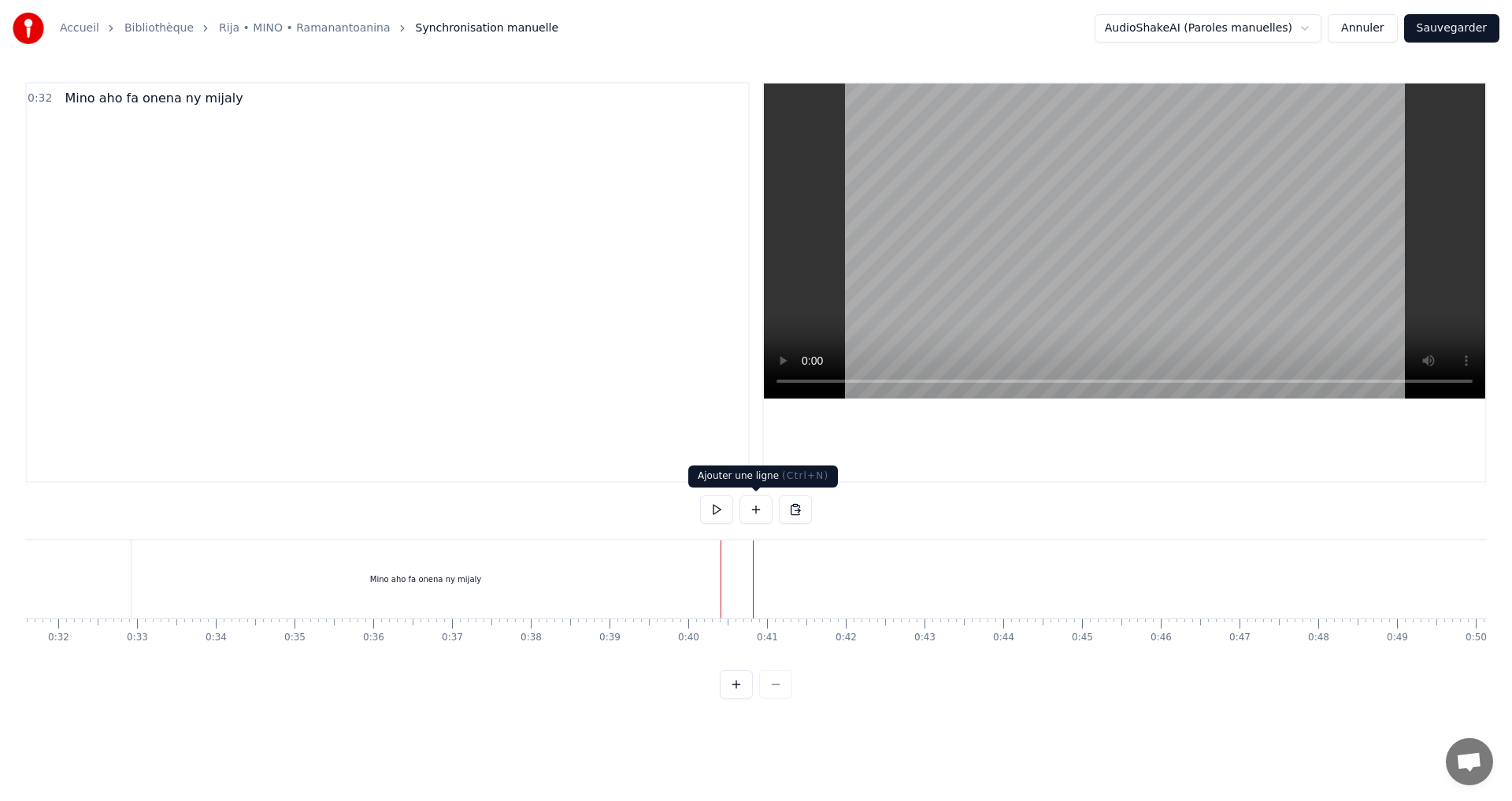
click at [751, 506] on button at bounding box center [756, 509] width 33 height 28
click at [763, 578] on div "<>" at bounding box center [762, 579] width 13 height 12
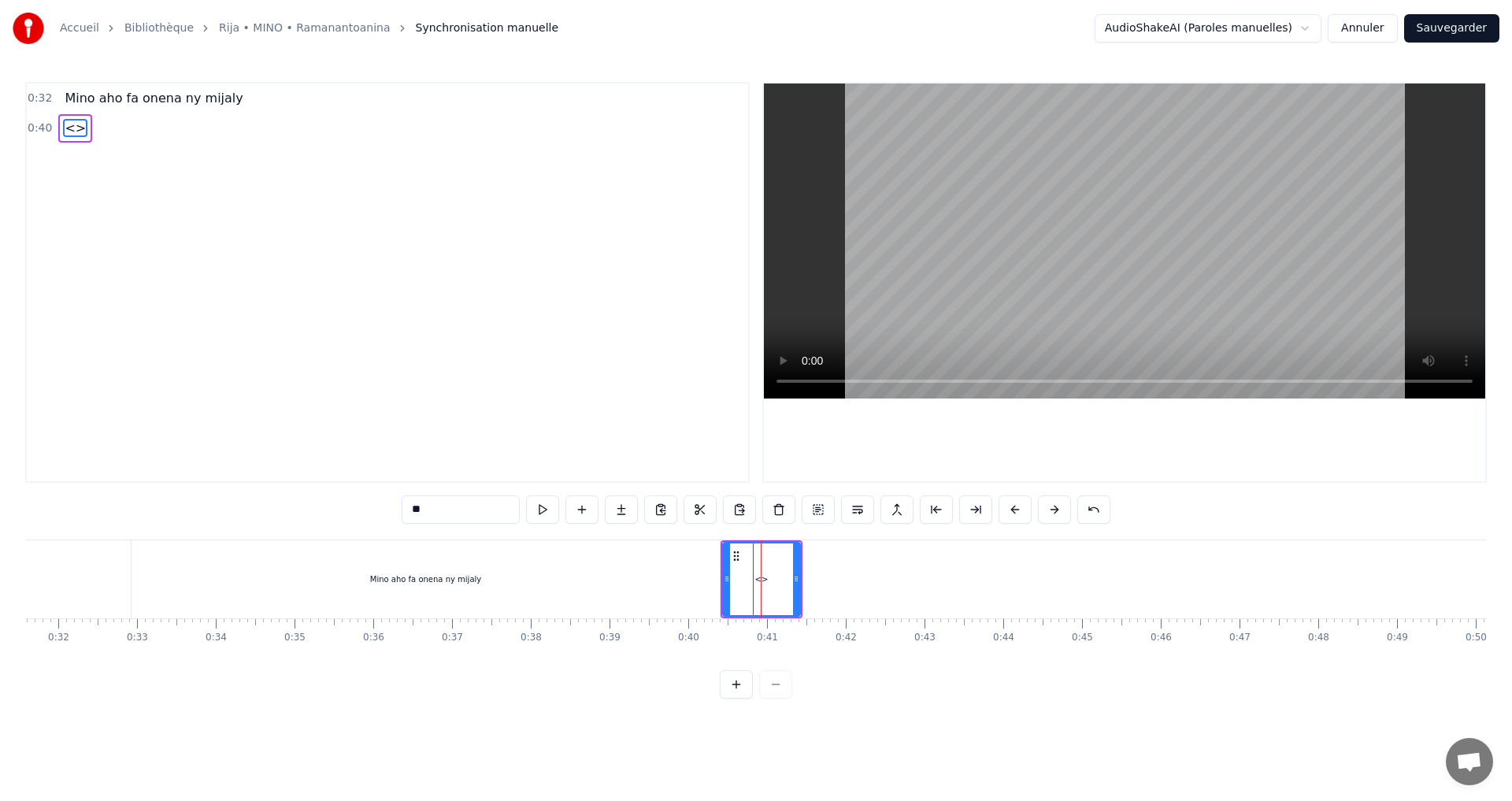
click at [763, 578] on div "<>" at bounding box center [762, 579] width 13 height 12
drag, startPoint x: 448, startPoint y: 507, endPoint x: 322, endPoint y: 500, distance: 126.2
click at [322, 500] on div "0:32 Mino aho fa onena ny mijaly 0:40 <> ** Mino aho fa onena ny mijaly <> To p…" at bounding box center [756, 390] width 1462 height 617
paste input "**********"
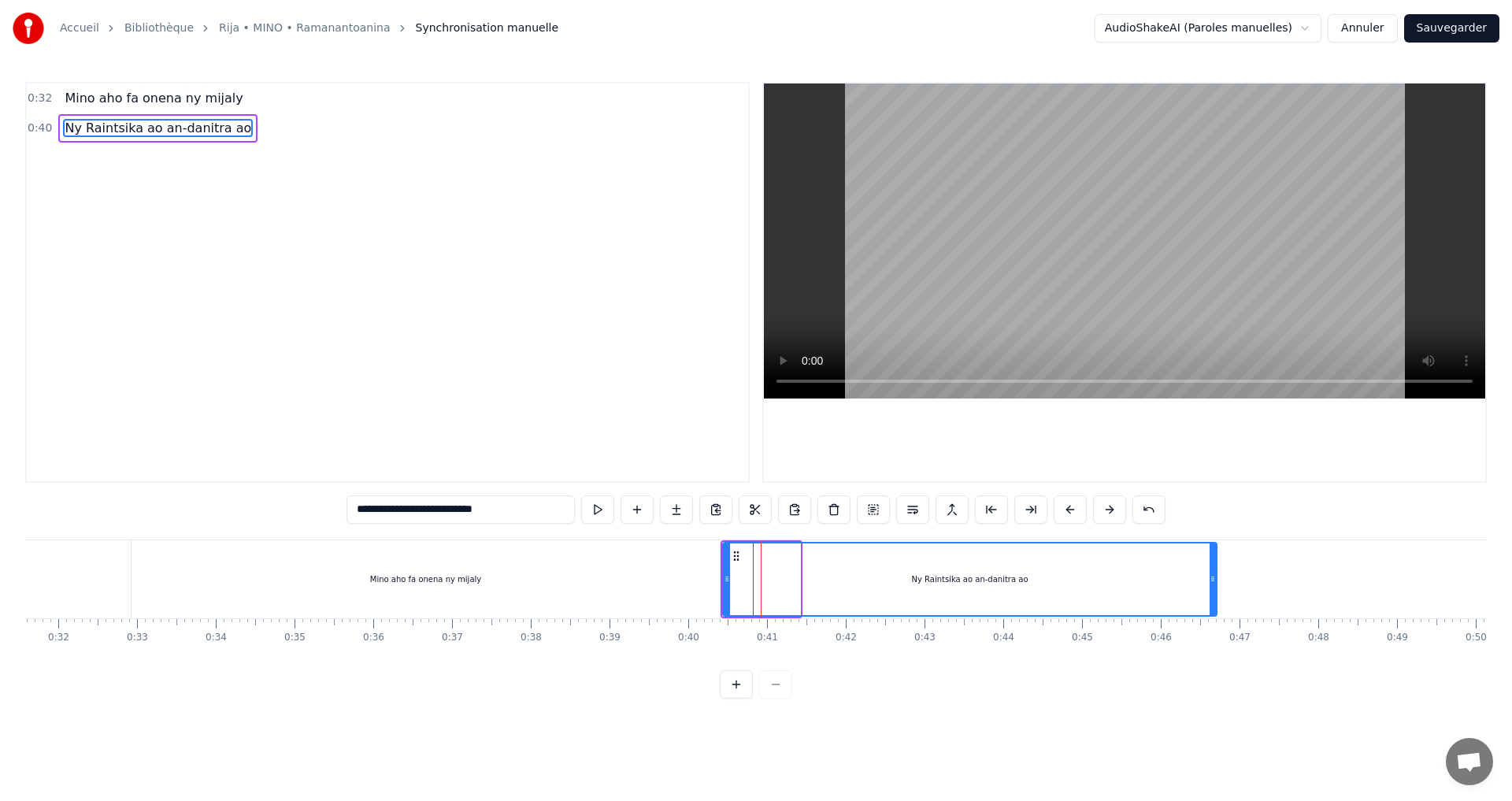
drag, startPoint x: 797, startPoint y: 580, endPoint x: 1250, endPoint y: 600, distance: 453.4
click at [1217, 599] on div at bounding box center [1213, 579] width 7 height 71
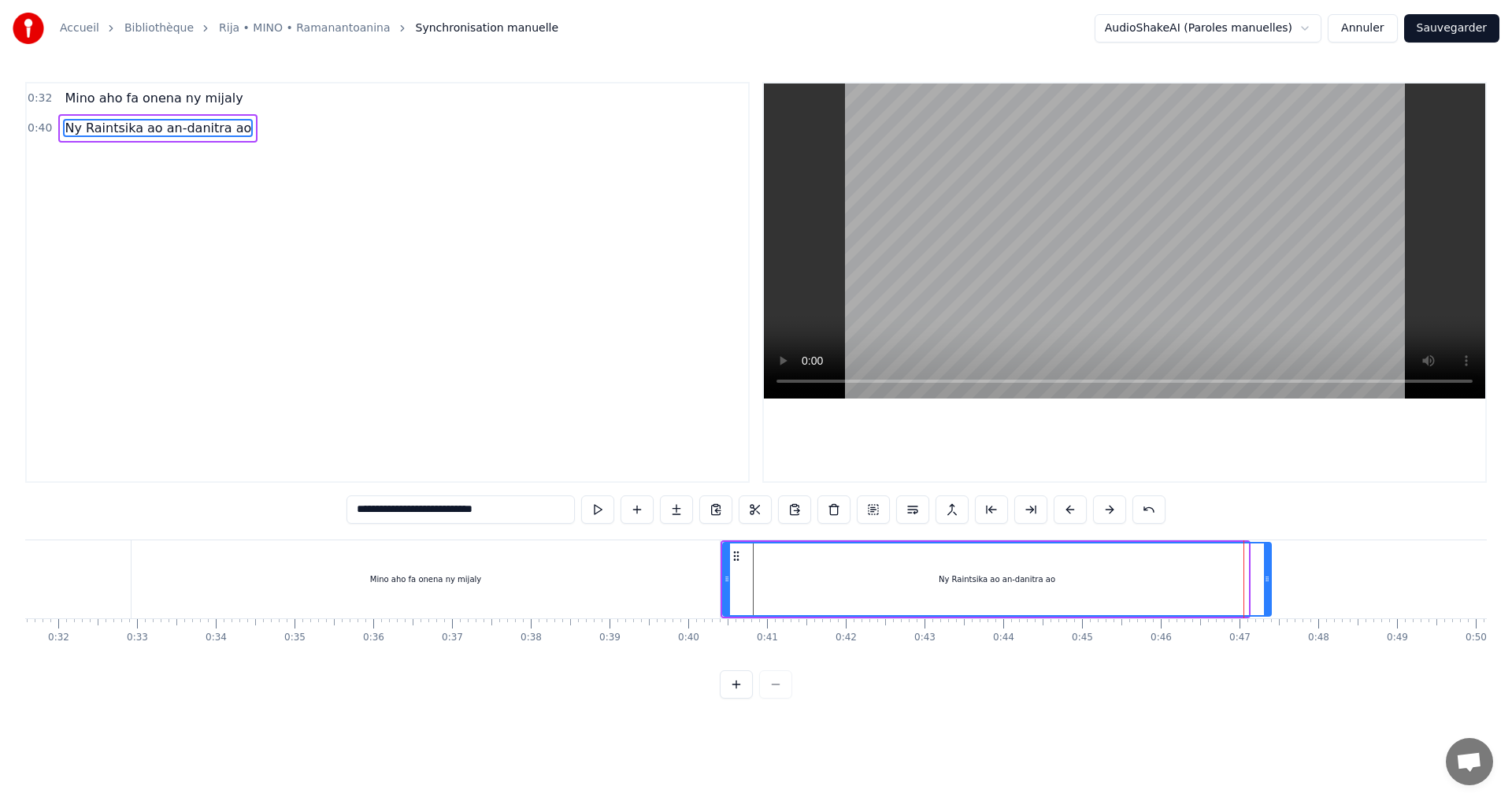
drag, startPoint x: 1250, startPoint y: 600, endPoint x: 1268, endPoint y: 625, distance: 30.8
click at [1268, 625] on div "Mino aho fa onena ny mijaly Ny Raintsika ao an-danitra ao To pick up a draggabl…" at bounding box center [756, 598] width 1462 height 118
click at [1491, 630] on div "**********" at bounding box center [756, 349] width 1512 height 699
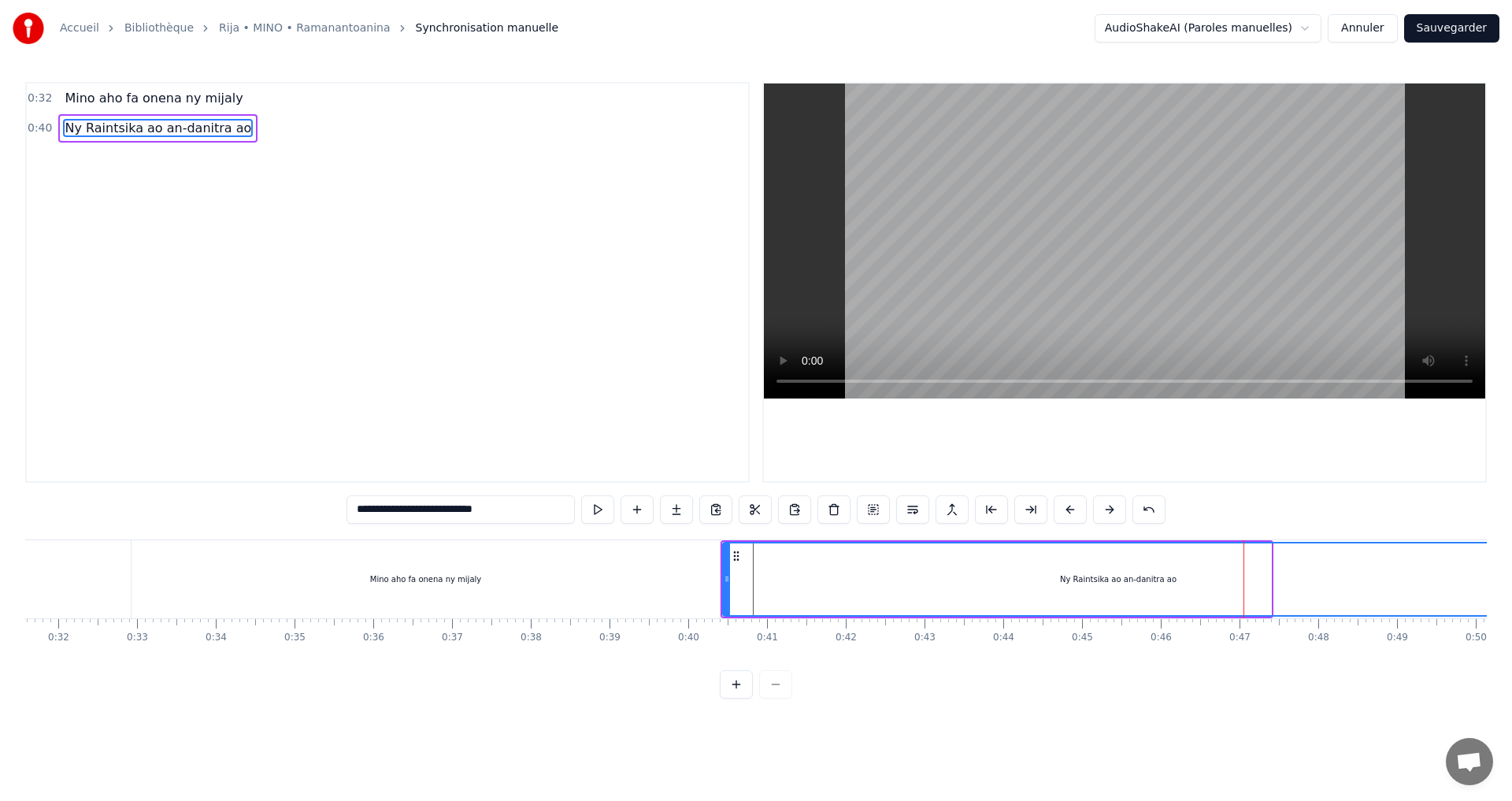
drag, startPoint x: 1269, startPoint y: 578, endPoint x: 1511, endPoint y: 612, distance: 244.4
click at [1511, 612] on div "**********" at bounding box center [756, 349] width 1512 height 699
click at [490, 576] on div "Mino aho fa onena ny mijaly" at bounding box center [425, 579] width 588 height 78
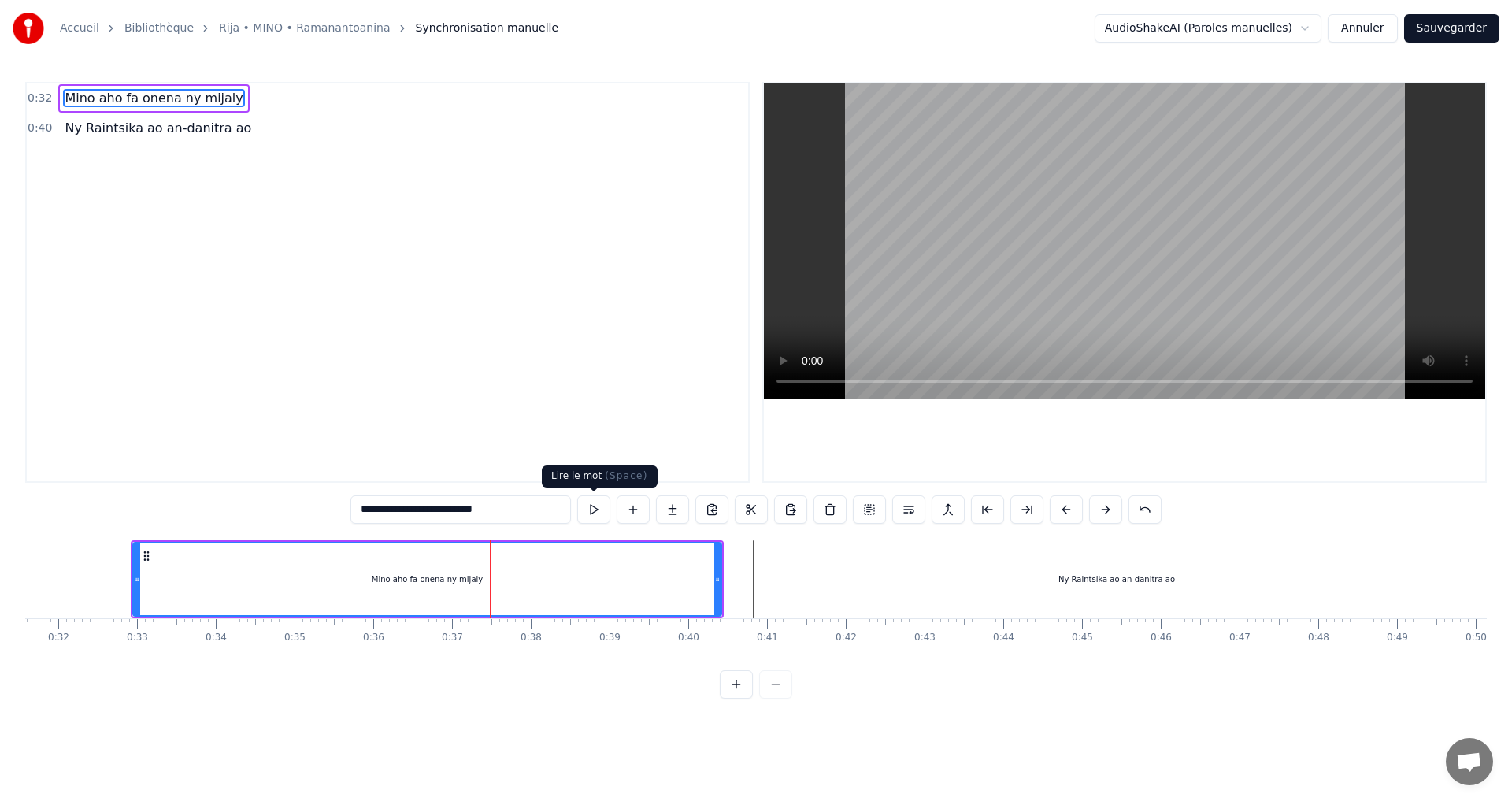
click at [594, 509] on button at bounding box center [594, 509] width 33 height 28
click at [809, 583] on div "Ny Raintsika ao an-danitra ao" at bounding box center [1116, 579] width 791 height 78
type input "**********"
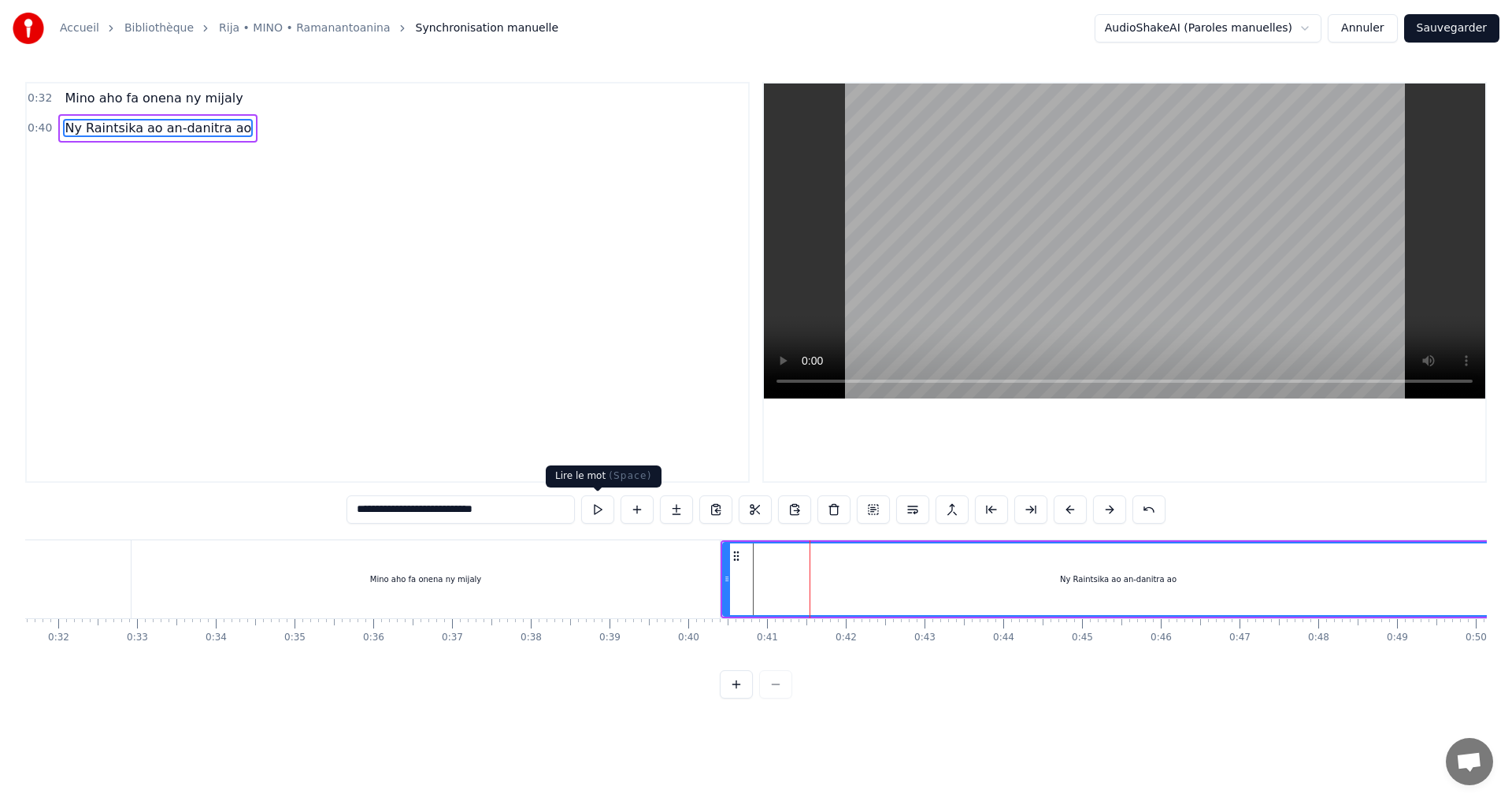
click at [602, 511] on button at bounding box center [597, 509] width 33 height 28
click at [602, 508] on button at bounding box center [597, 509] width 33 height 28
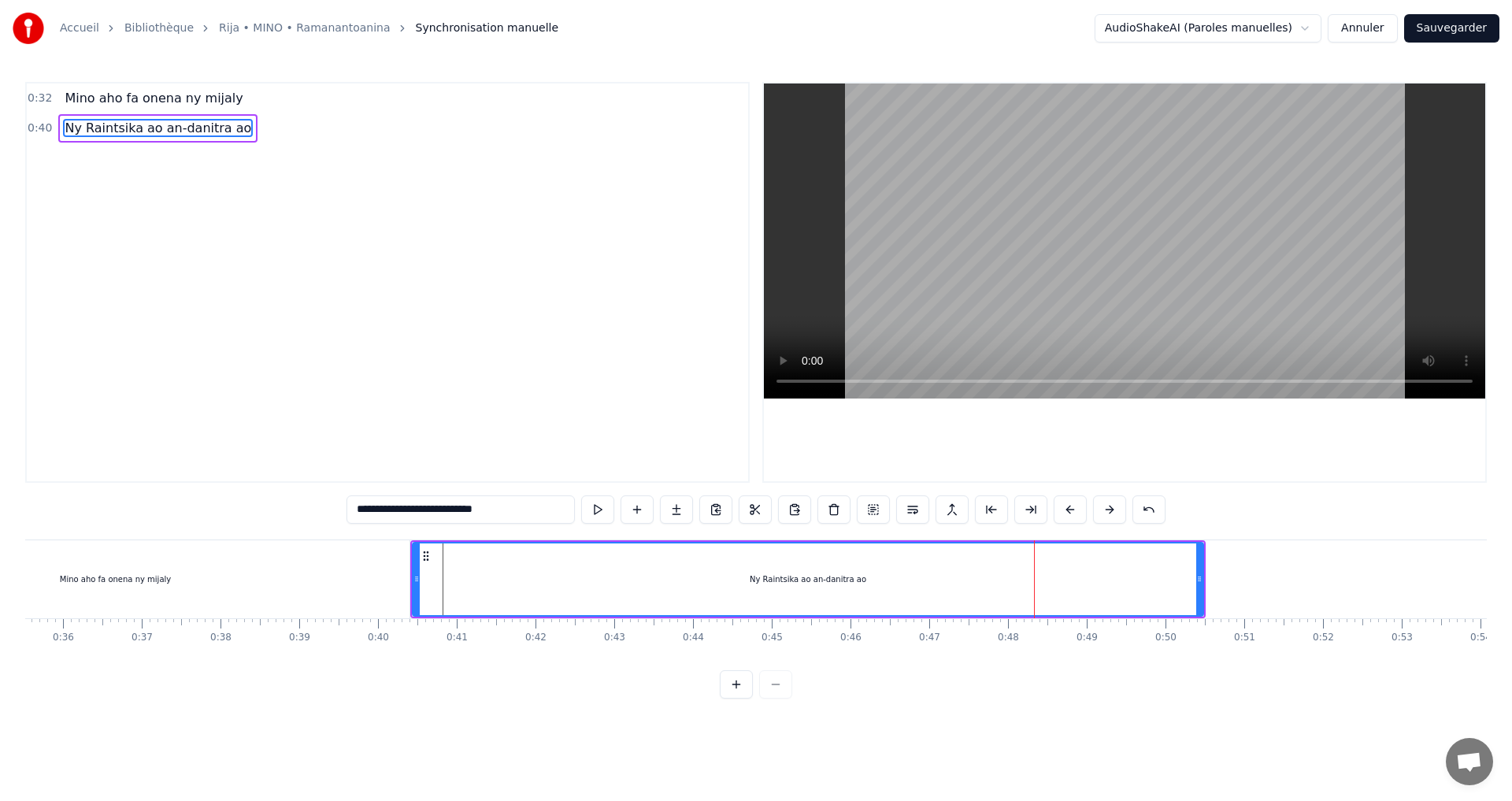
scroll to position [0, 2816]
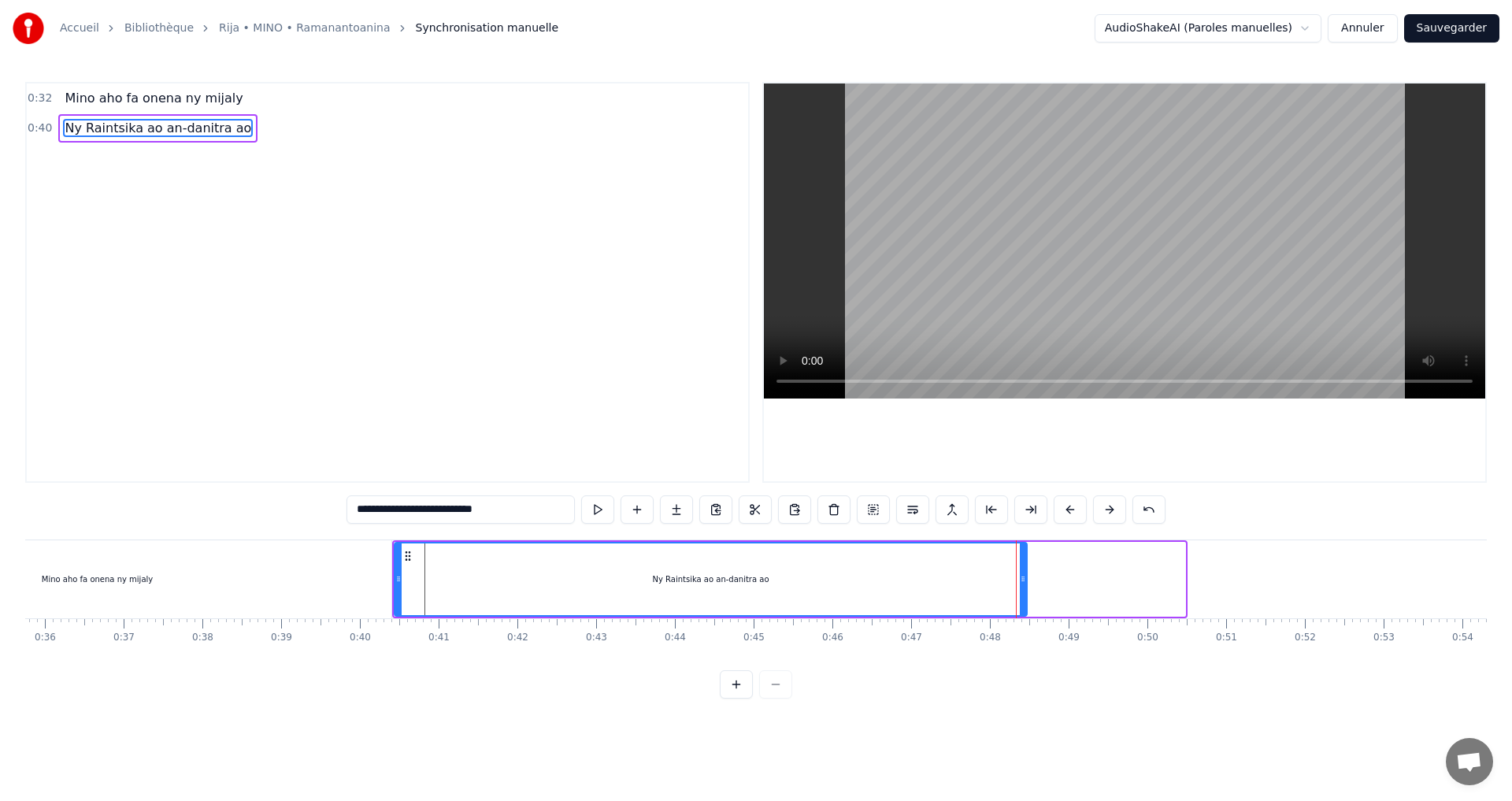
drag, startPoint x: 1183, startPoint y: 582, endPoint x: 1025, endPoint y: 586, distance: 158.1
click at [1025, 586] on div at bounding box center [1022, 579] width 7 height 71
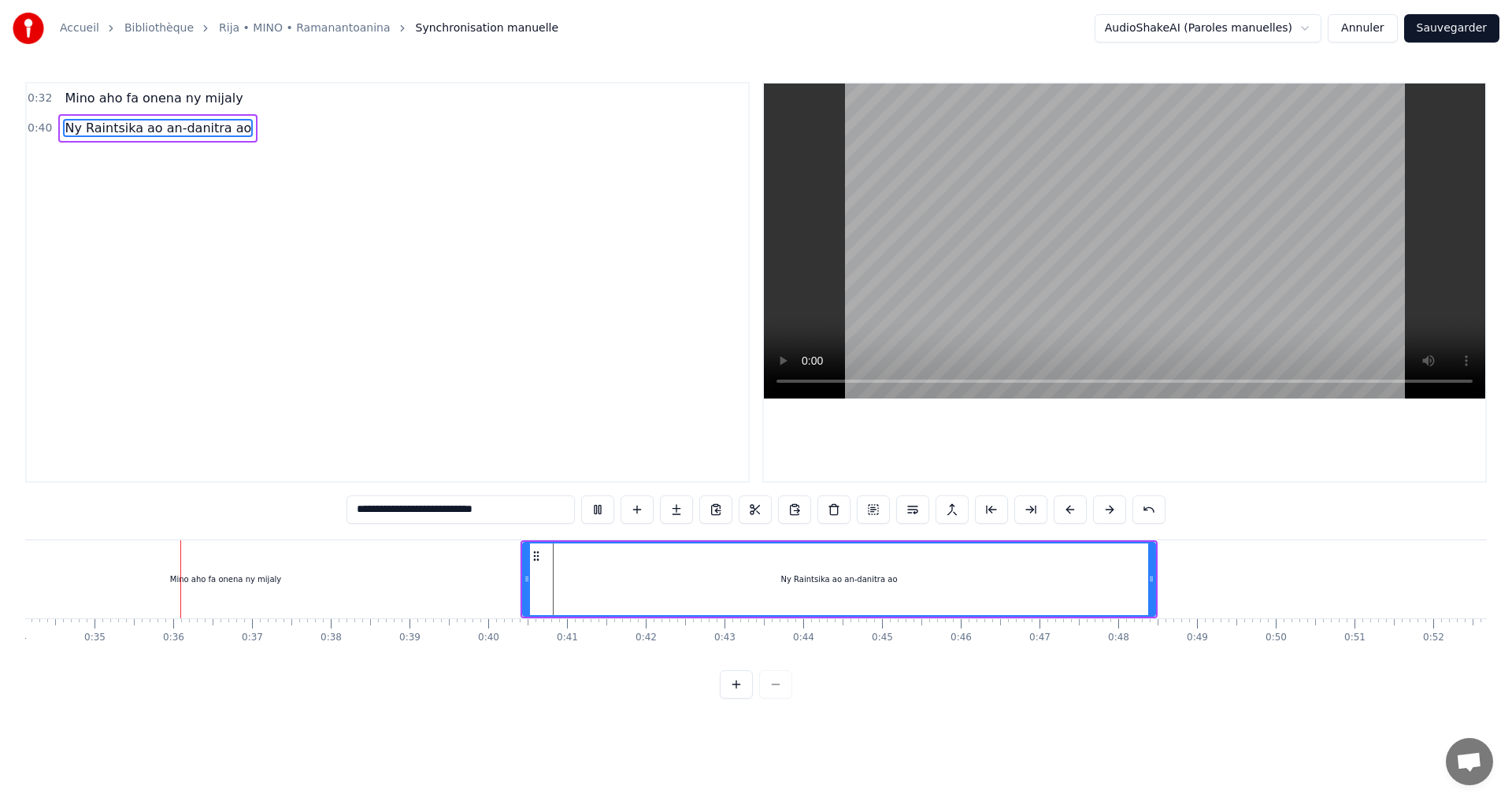
scroll to position [0, 2701]
click at [594, 520] on button at bounding box center [597, 509] width 33 height 28
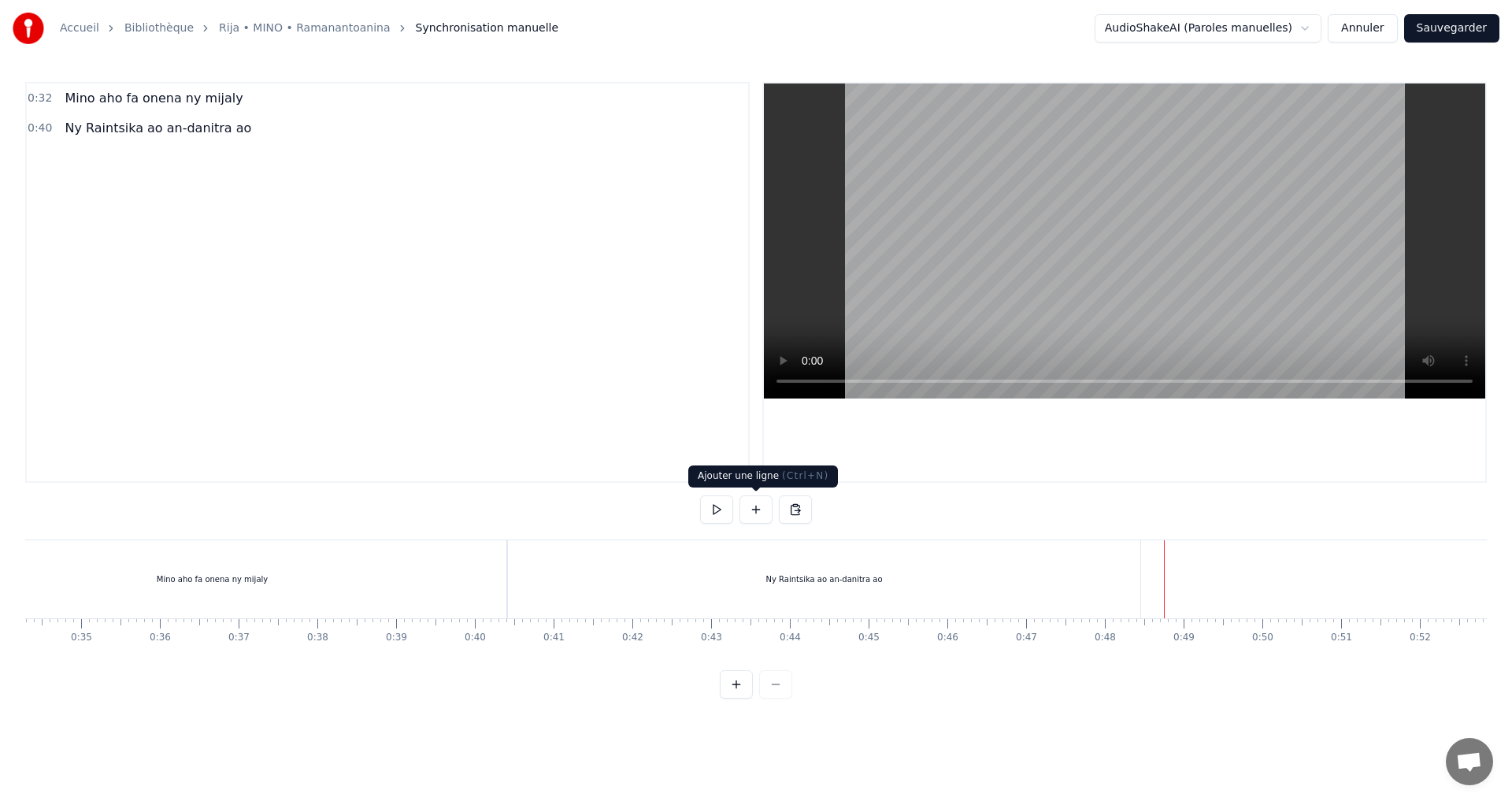
click at [756, 509] on button at bounding box center [756, 509] width 33 height 28
click at [1100, 580] on div "Ny Raintsika ao an-danitra ao" at bounding box center [824, 579] width 632 height 78
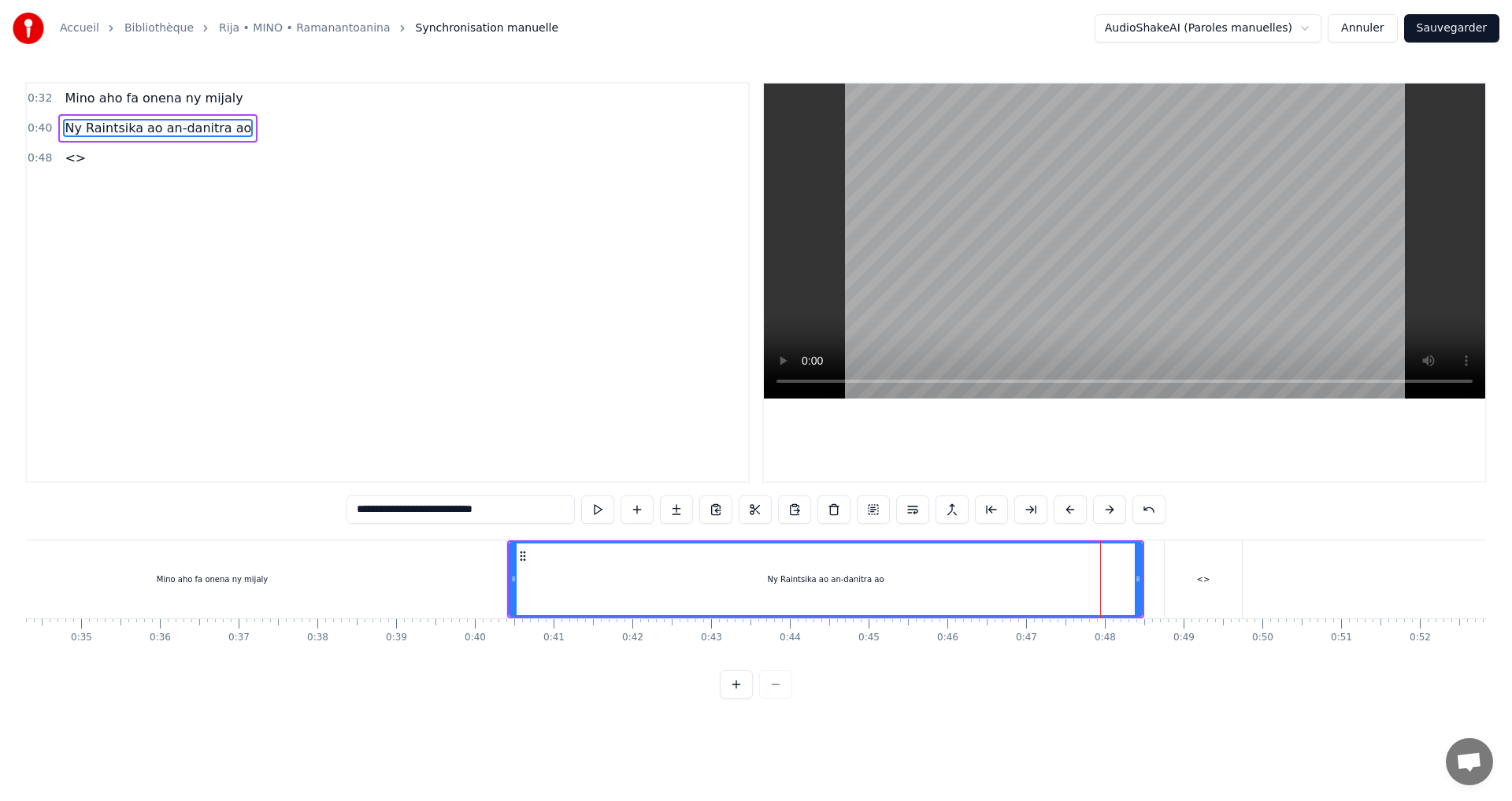
click at [1183, 584] on div "<>" at bounding box center [1203, 579] width 77 height 78
type input "**"
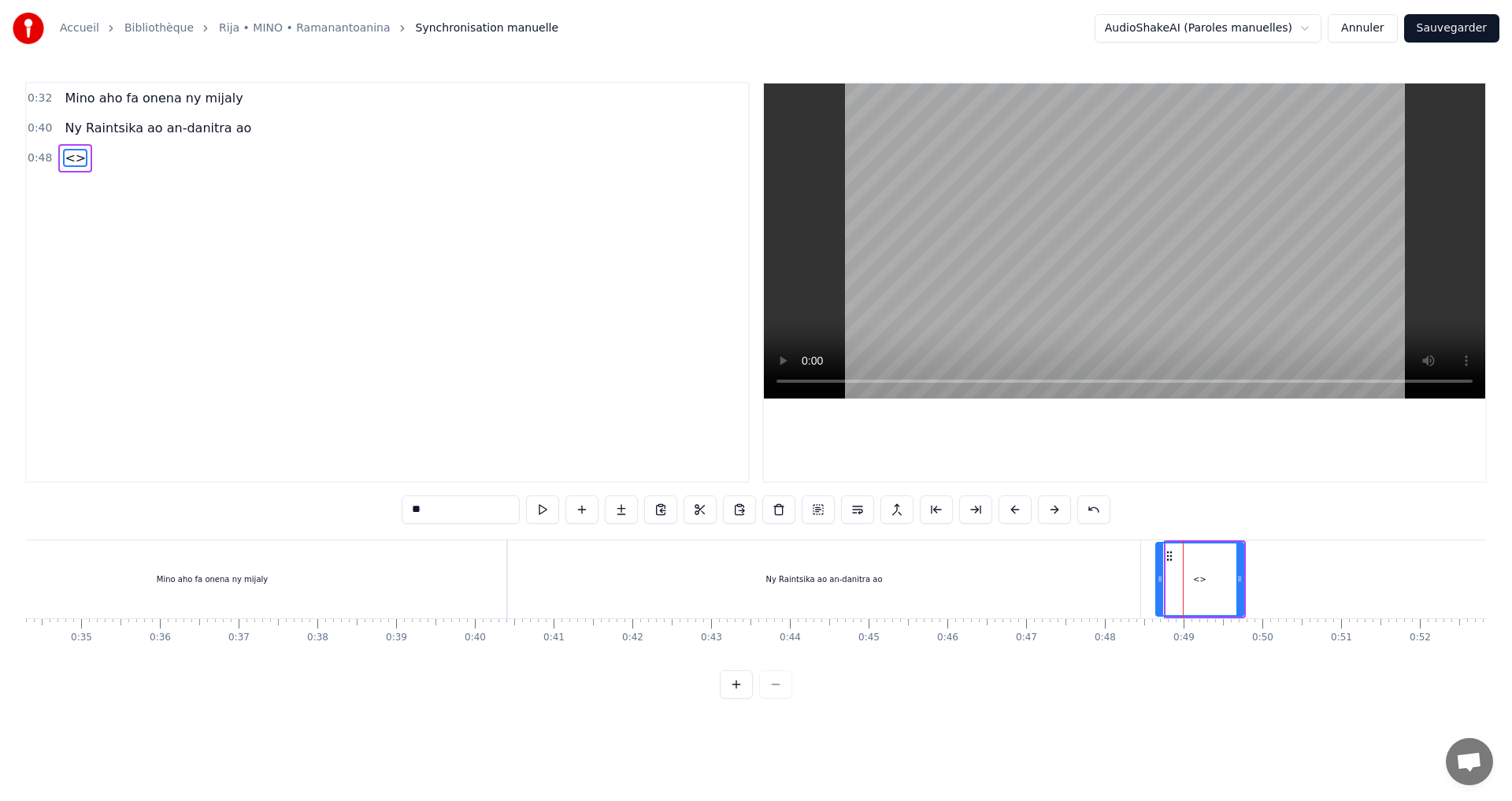
drag, startPoint x: 1171, startPoint y: 579, endPoint x: 1154, endPoint y: 585, distance: 18.0
click at [1157, 584] on icon at bounding box center [1160, 579] width 7 height 12
click at [1149, 587] on div "<>" at bounding box center [1197, 579] width 98 height 78
click at [1199, 587] on div "<>" at bounding box center [1197, 580] width 93 height 75
drag, startPoint x: 463, startPoint y: 508, endPoint x: 383, endPoint y: 521, distance: 81.0
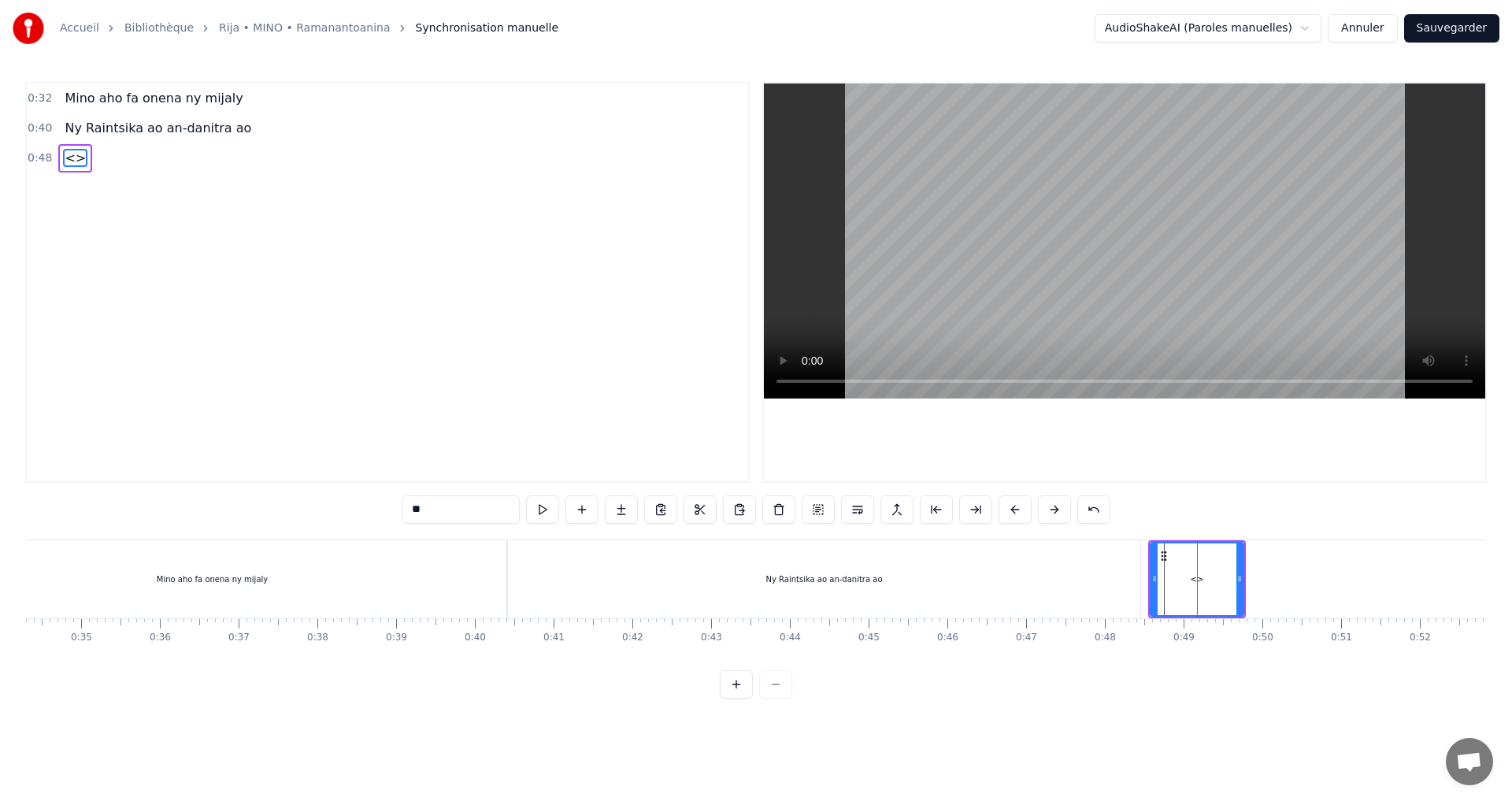
click at [383, 521] on div "0:32 Mino aho fa onena ny mijaly 0:40 Ny Raintsika ao an-danitra ao 0:48 <> ** …" at bounding box center [756, 390] width 1462 height 617
paste input "**********"
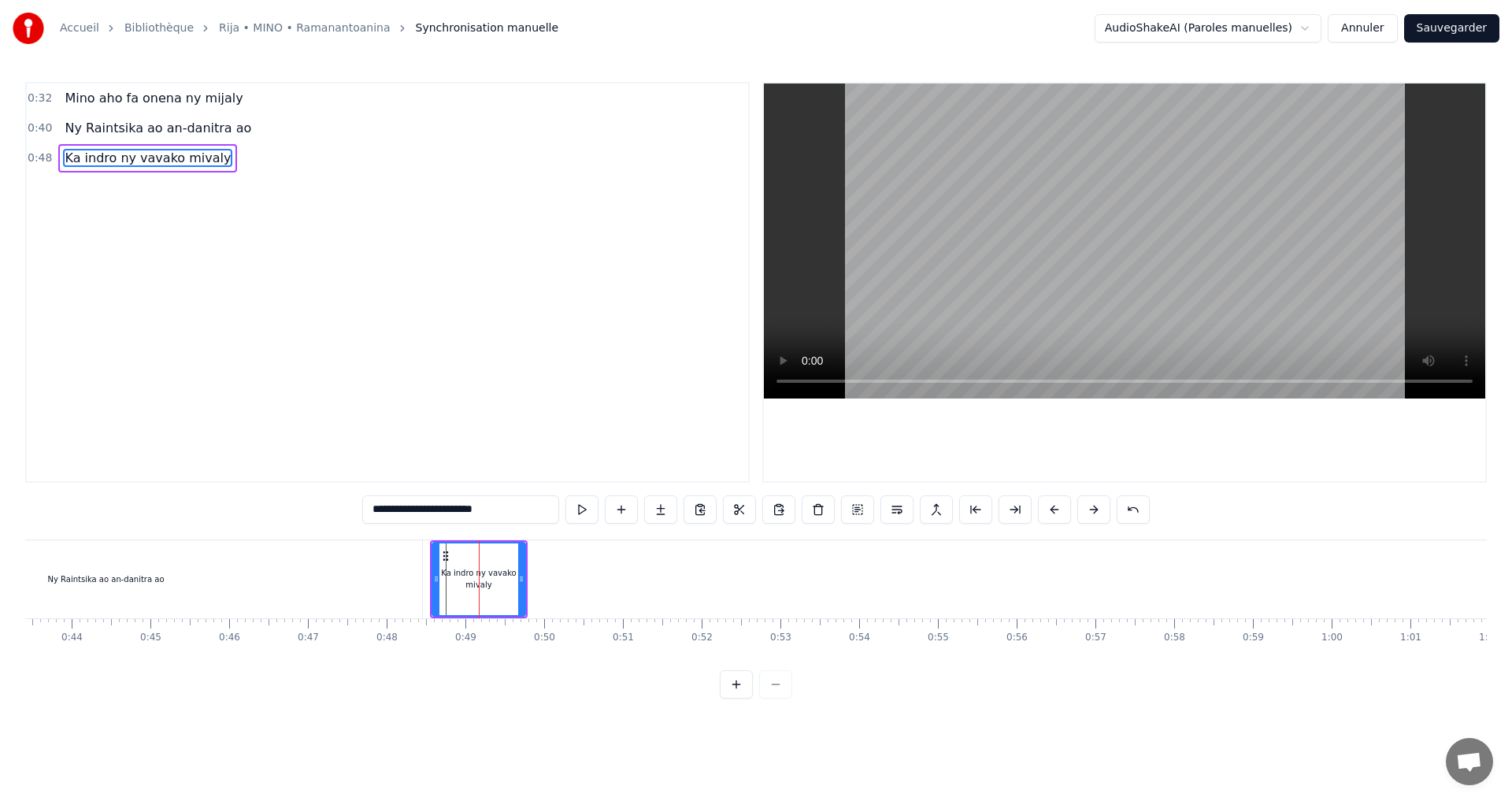
scroll to position [0, 3429]
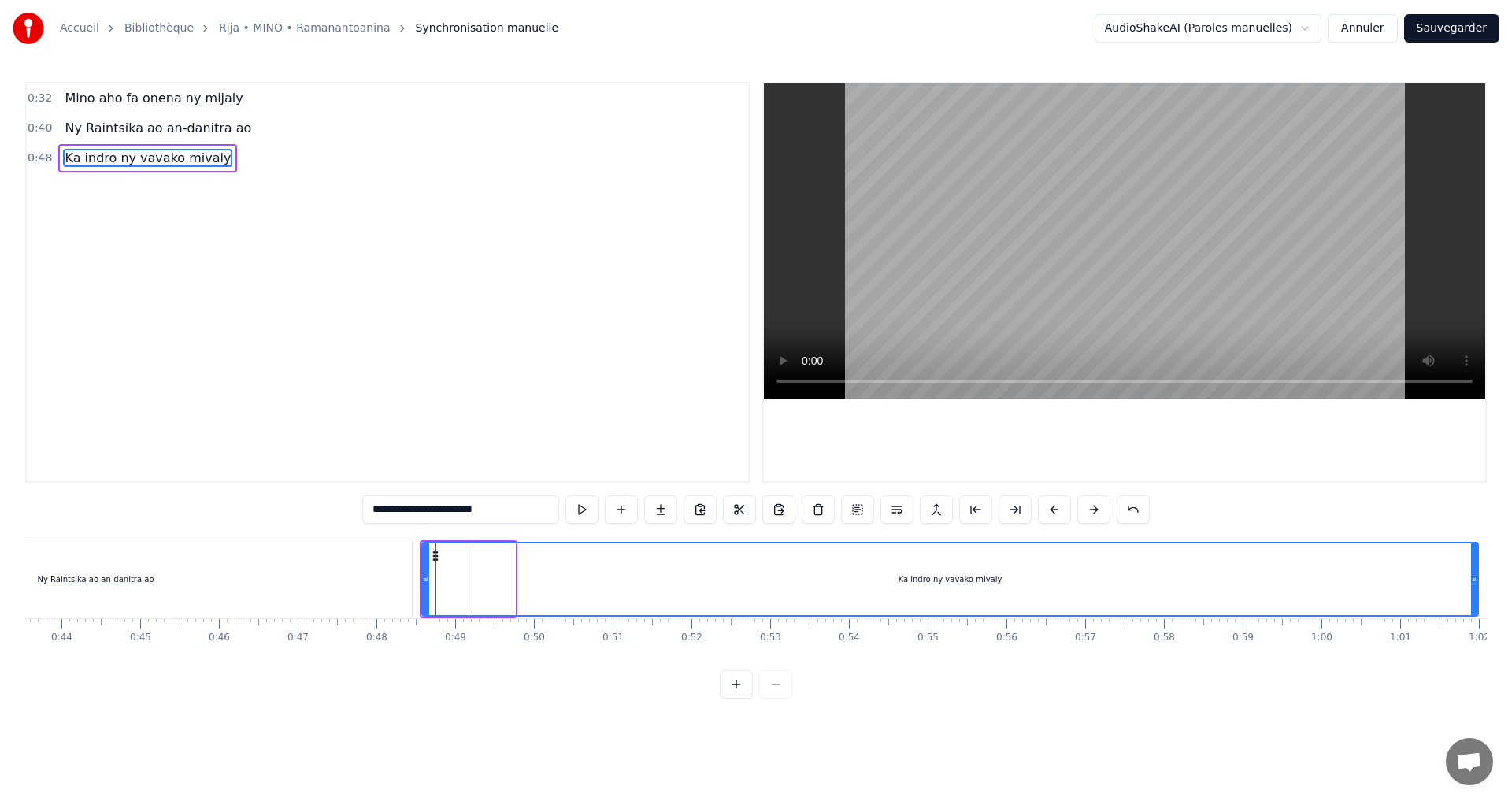
drag, startPoint x: 513, startPoint y: 580, endPoint x: 1476, endPoint y: 645, distance: 965.2
click at [1476, 645] on div "[PERSON_NAME] [PERSON_NAME] ny mijaly Ny [PERSON_NAME] ao an-[PERSON_NAME] ao K…" at bounding box center [756, 598] width 1462 height 118
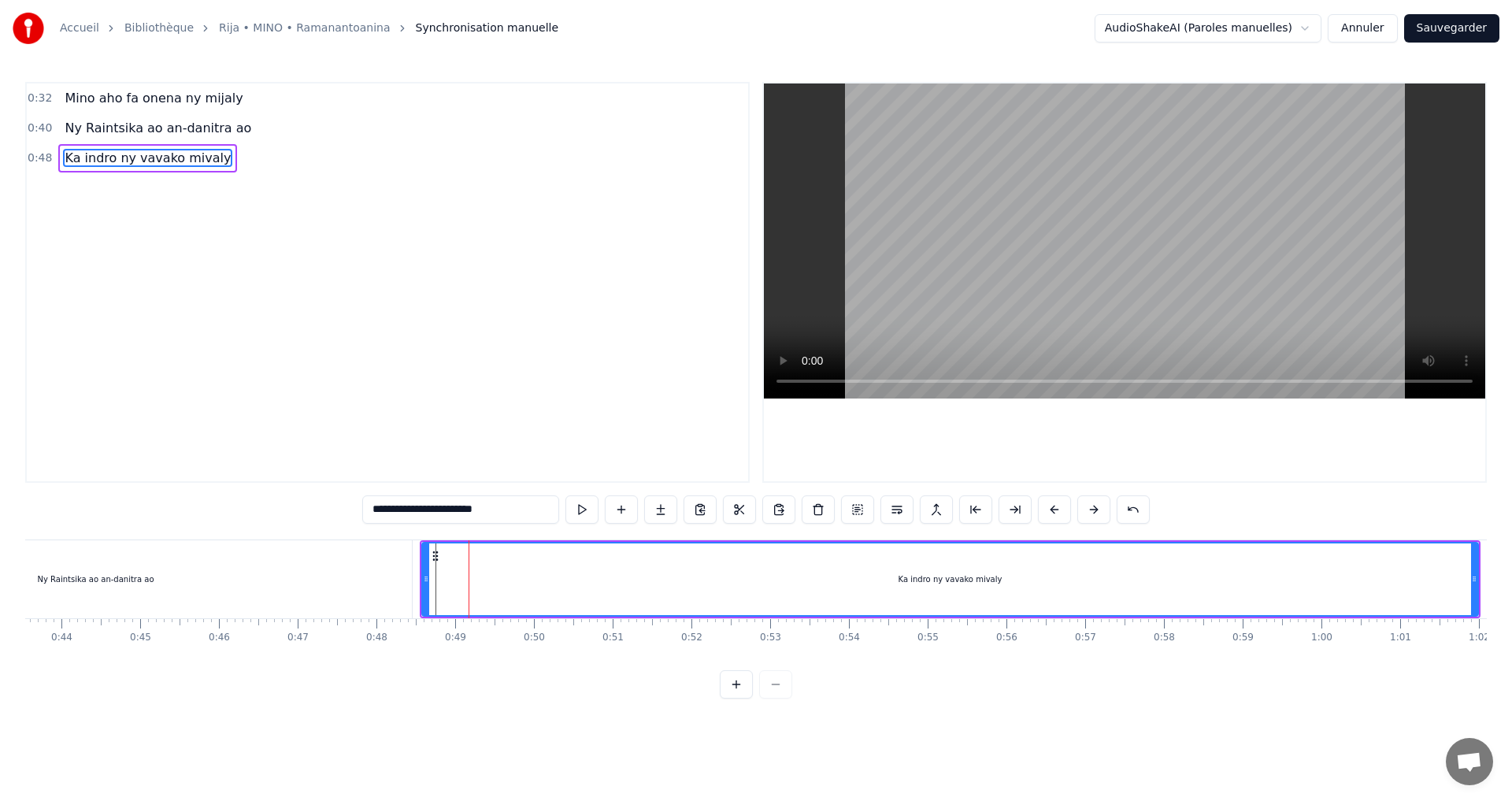
type input "**********"
click at [880, 585] on div "Ka indro ny vavako mivaly" at bounding box center [950, 579] width 1054 height 71
click at [578, 512] on button at bounding box center [582, 509] width 33 height 28
click at [580, 512] on button at bounding box center [582, 509] width 33 height 28
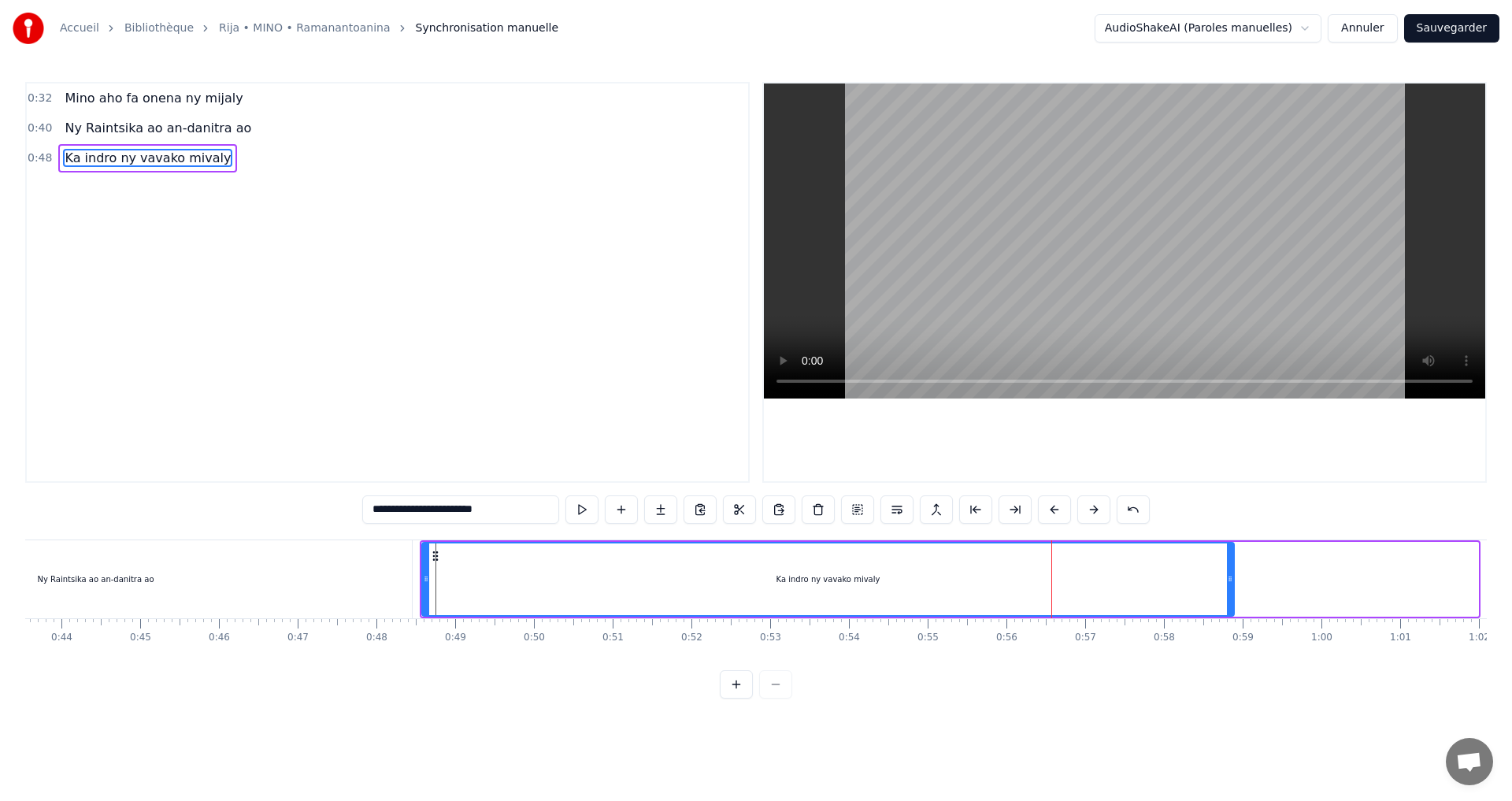
drag, startPoint x: 1476, startPoint y: 584, endPoint x: 1100, endPoint y: 573, distance: 376.2
click at [1134, 573] on div "Ka indro ny vavako mivaly" at bounding box center [828, 579] width 810 height 71
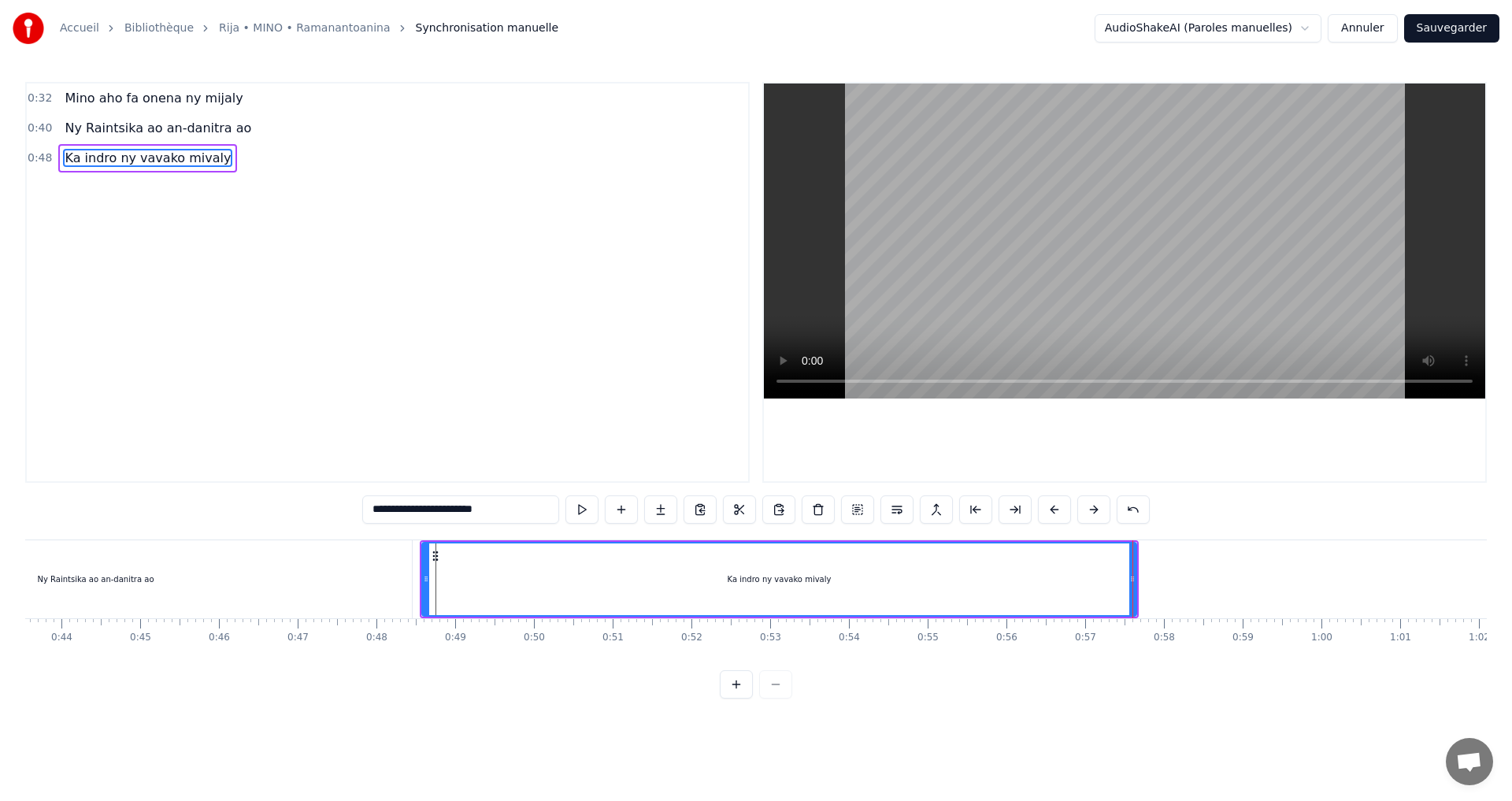
drag, startPoint x: 1100, startPoint y: 573, endPoint x: 1111, endPoint y: 631, distance: 59.0
click at [1046, 579] on div "Ka indro ny vavako mivaly" at bounding box center [779, 579] width 713 height 71
drag, startPoint x: 1133, startPoint y: 581, endPoint x: 1049, endPoint y: 592, distance: 84.7
click at [1045, 589] on div at bounding box center [1044, 579] width 7 height 71
drag, startPoint x: 927, startPoint y: 583, endPoint x: 908, endPoint y: 582, distance: 19.0
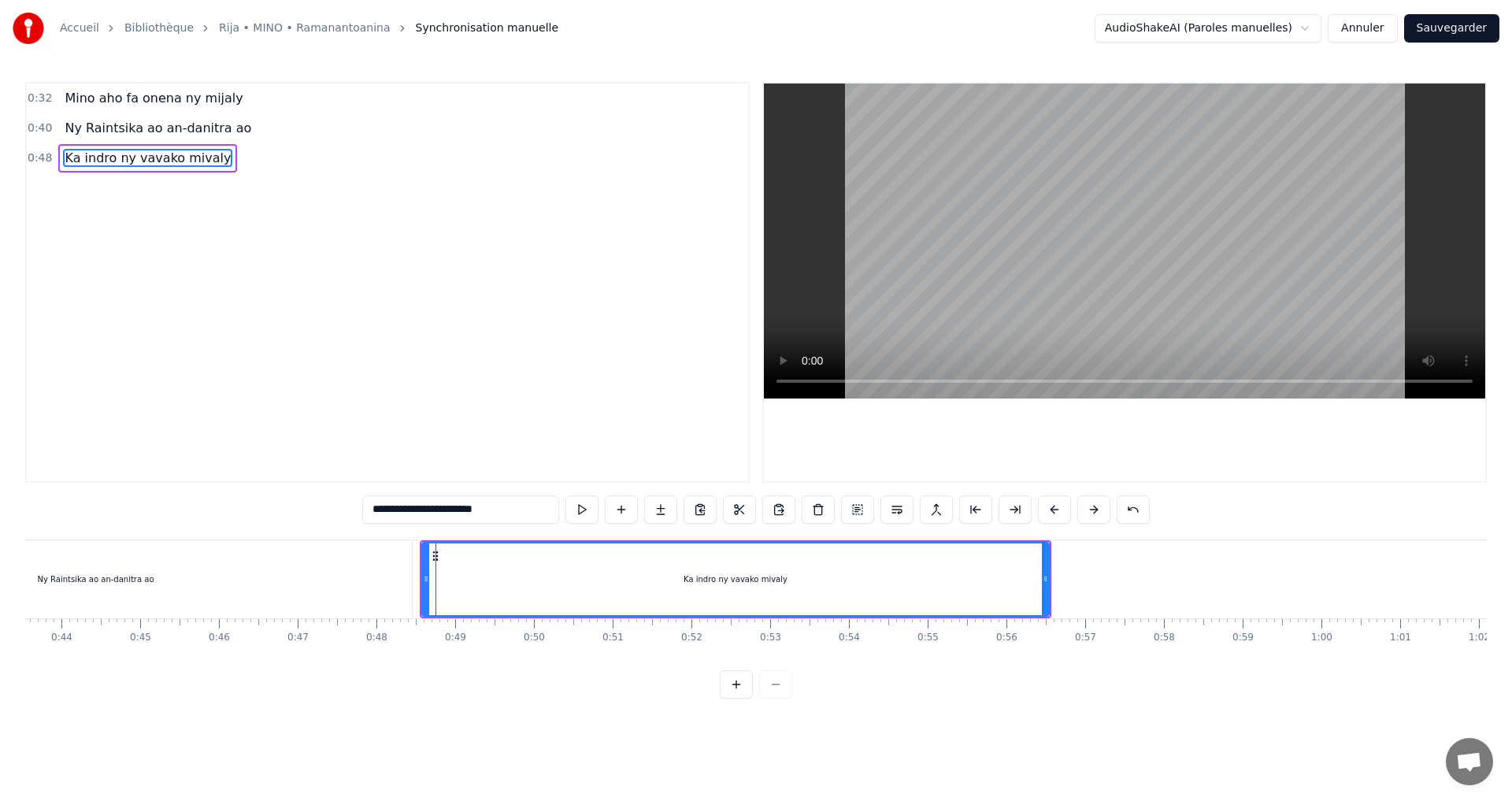
click at [927, 583] on div "Ka indro ny vavako mivaly" at bounding box center [735, 579] width 626 height 71
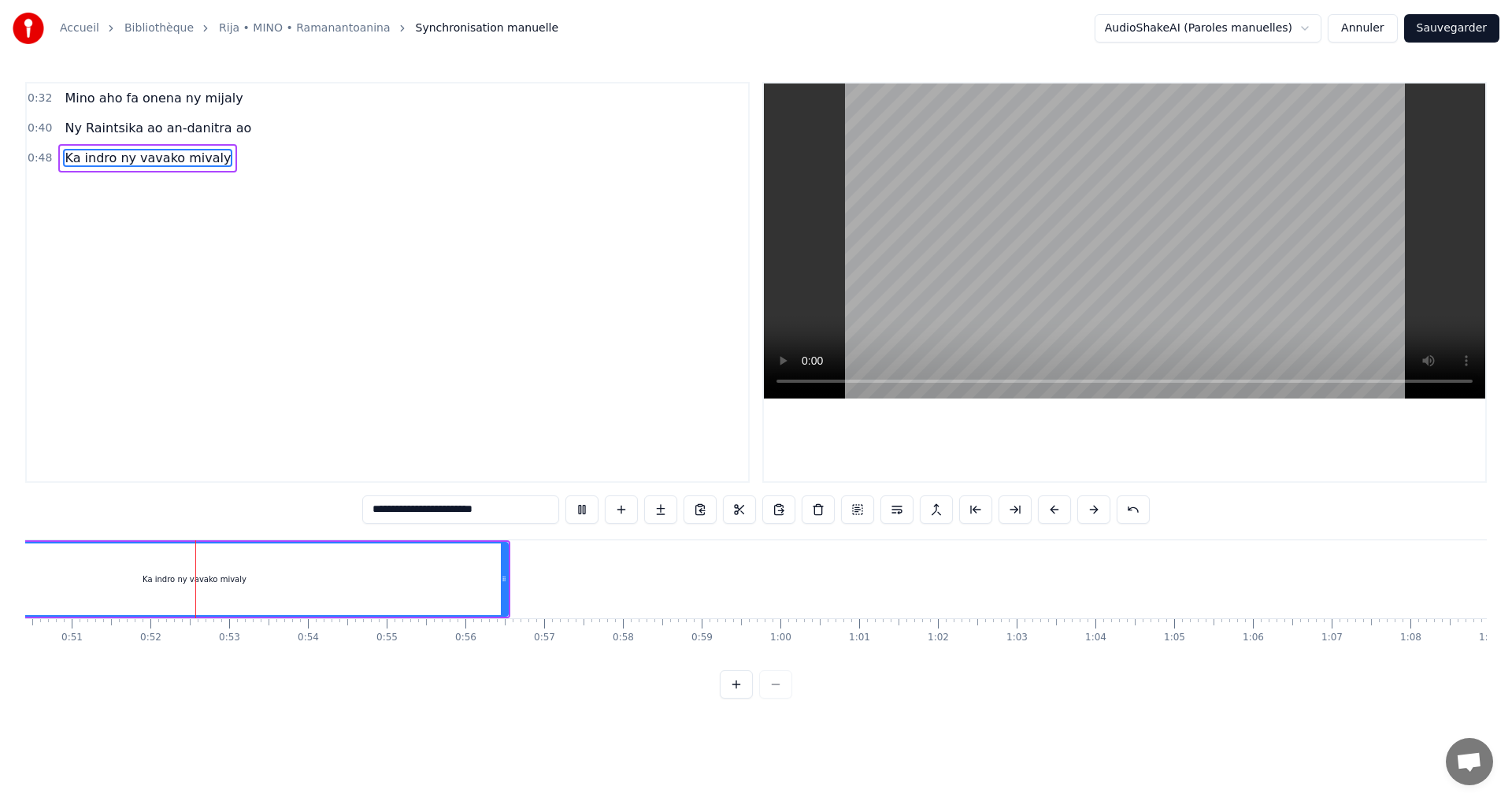
scroll to position [0, 4009]
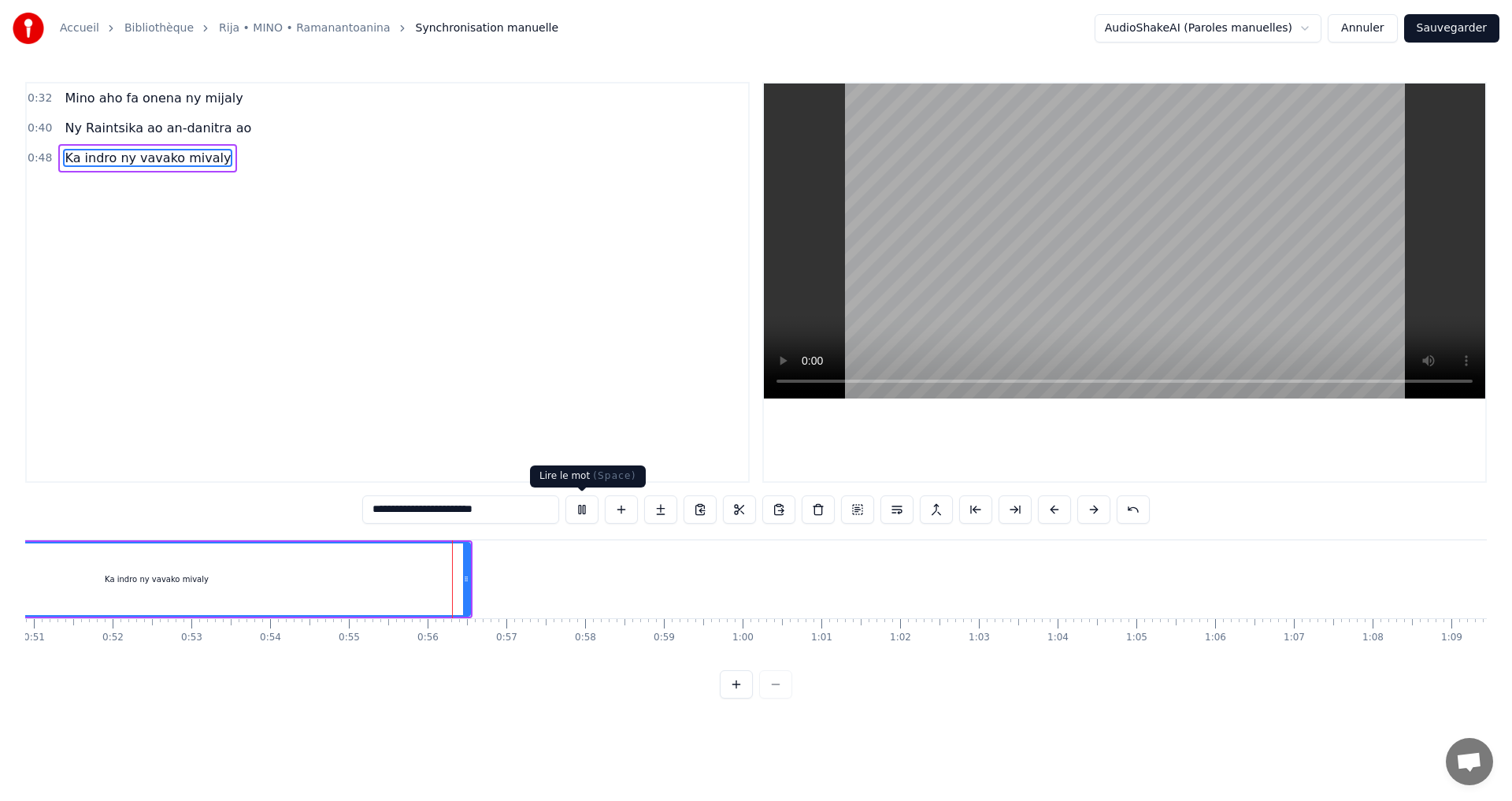
click at [577, 510] on button at bounding box center [582, 509] width 33 height 28
drag, startPoint x: 467, startPoint y: 578, endPoint x: 432, endPoint y: 578, distance: 35.0
click at [432, 578] on icon at bounding box center [431, 579] width 7 height 12
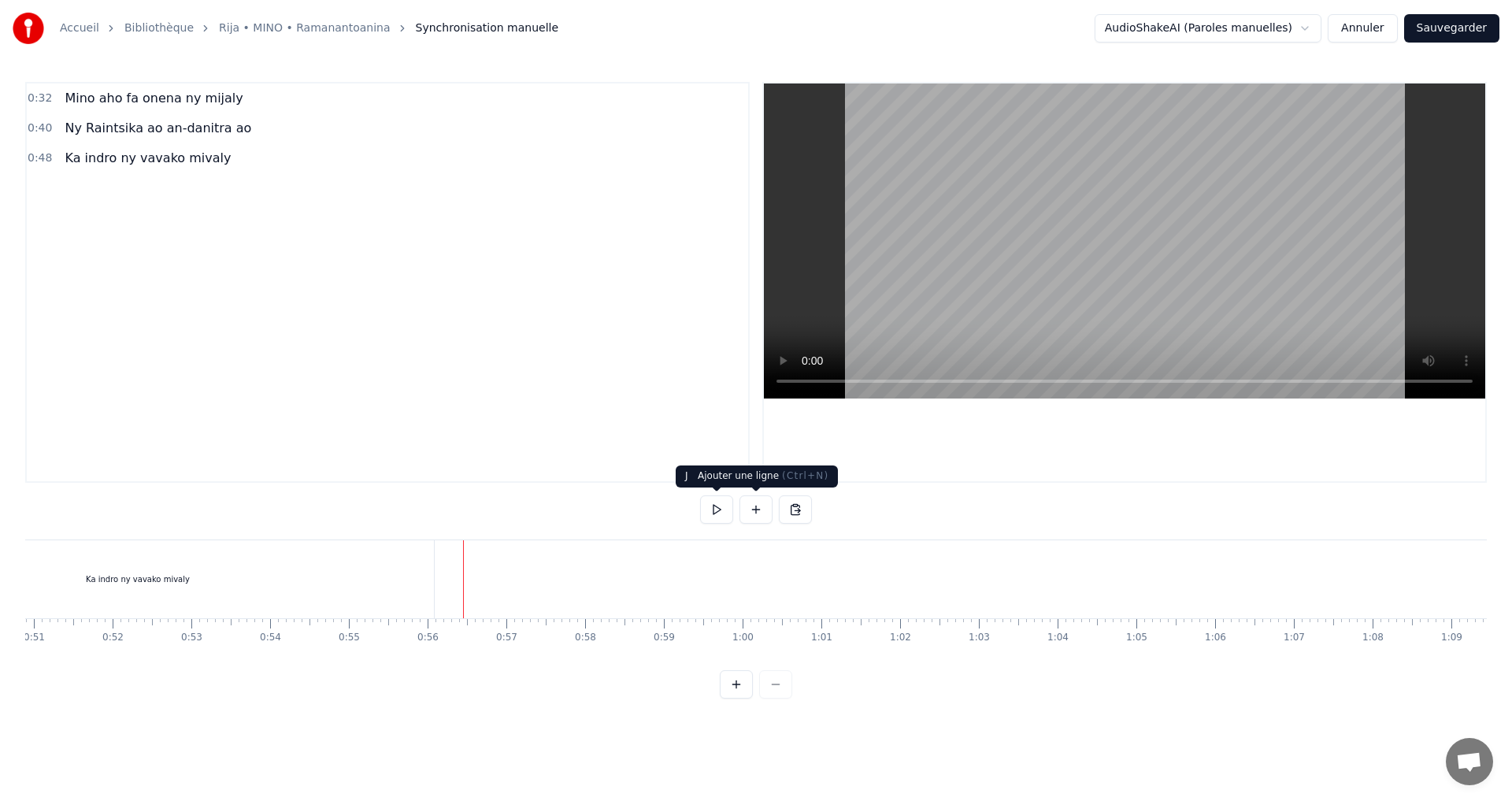
click at [759, 513] on button at bounding box center [756, 509] width 33 height 28
click at [495, 582] on div "<>" at bounding box center [504, 580] width 77 height 75
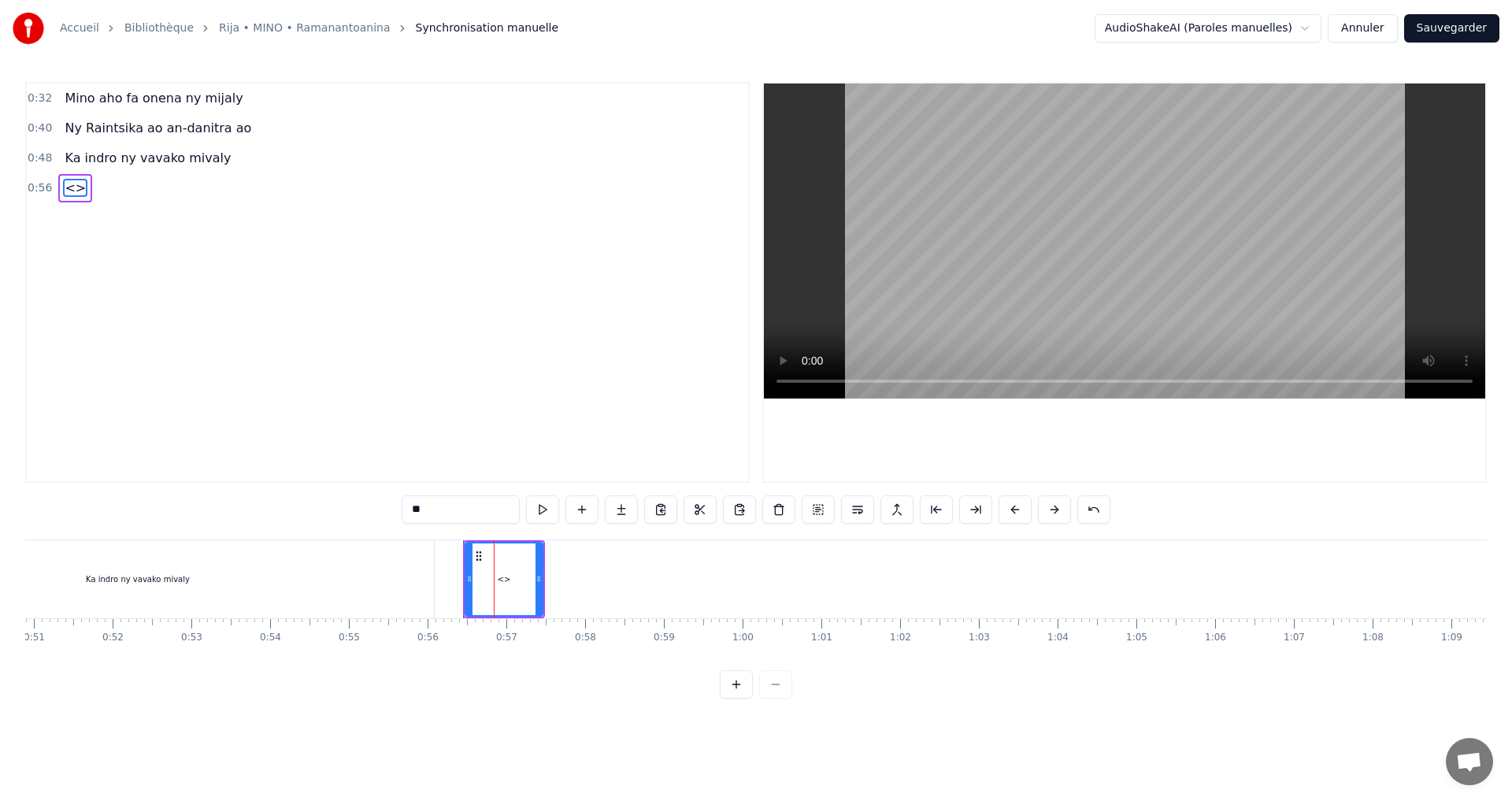
drag, startPoint x: 456, startPoint y: 510, endPoint x: 395, endPoint y: 510, distance: 61.0
click at [395, 510] on div "0:32 Mino aho fa onena ny mijaly 0:40 Ny Raintsika ao an-danitra ao 0:48 Ka ind…" at bounding box center [756, 390] width 1462 height 617
paste input "**********"
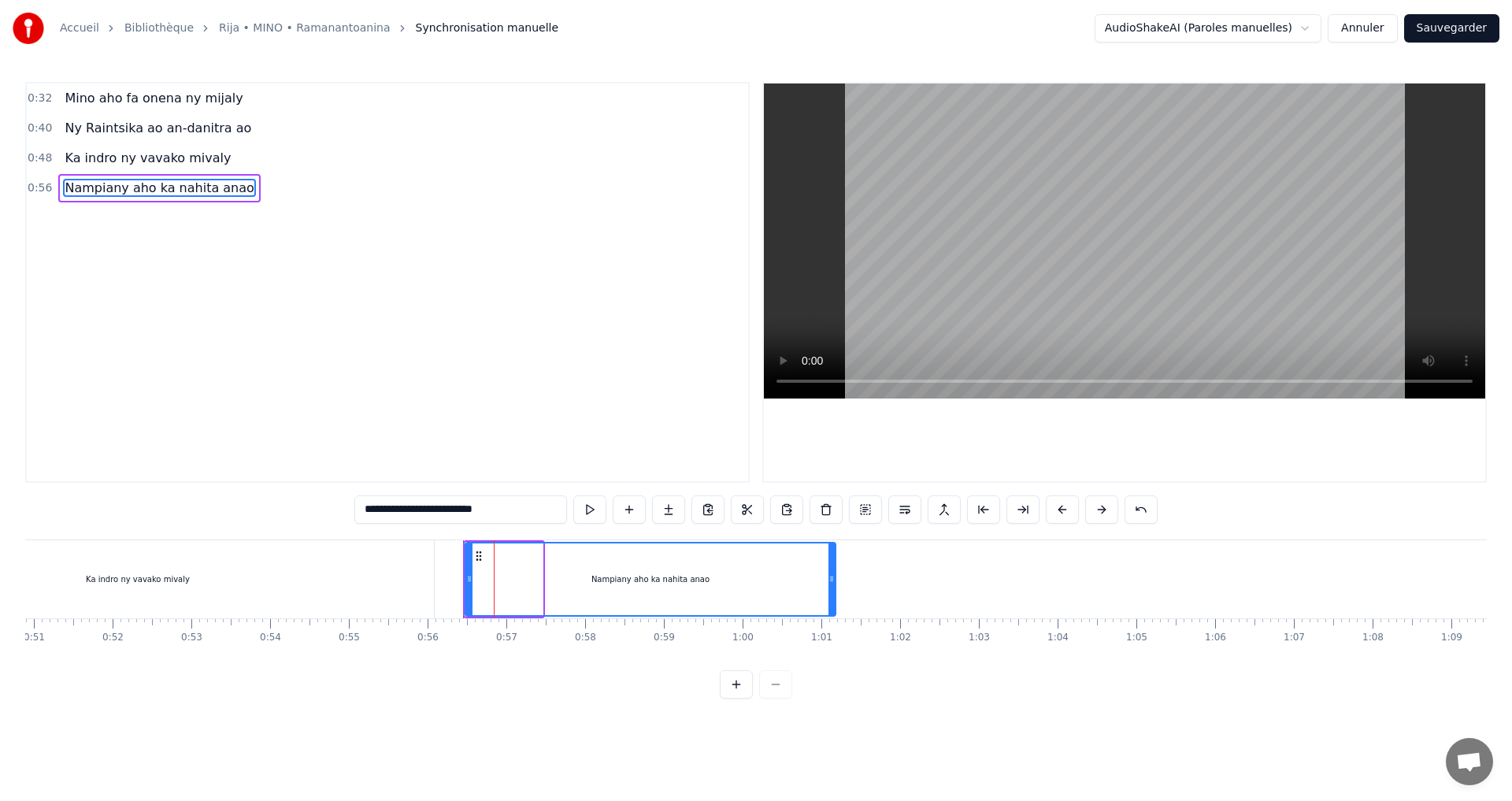
drag, startPoint x: 541, startPoint y: 574, endPoint x: 834, endPoint y: 567, distance: 293.1
click at [834, 567] on div at bounding box center [831, 579] width 7 height 71
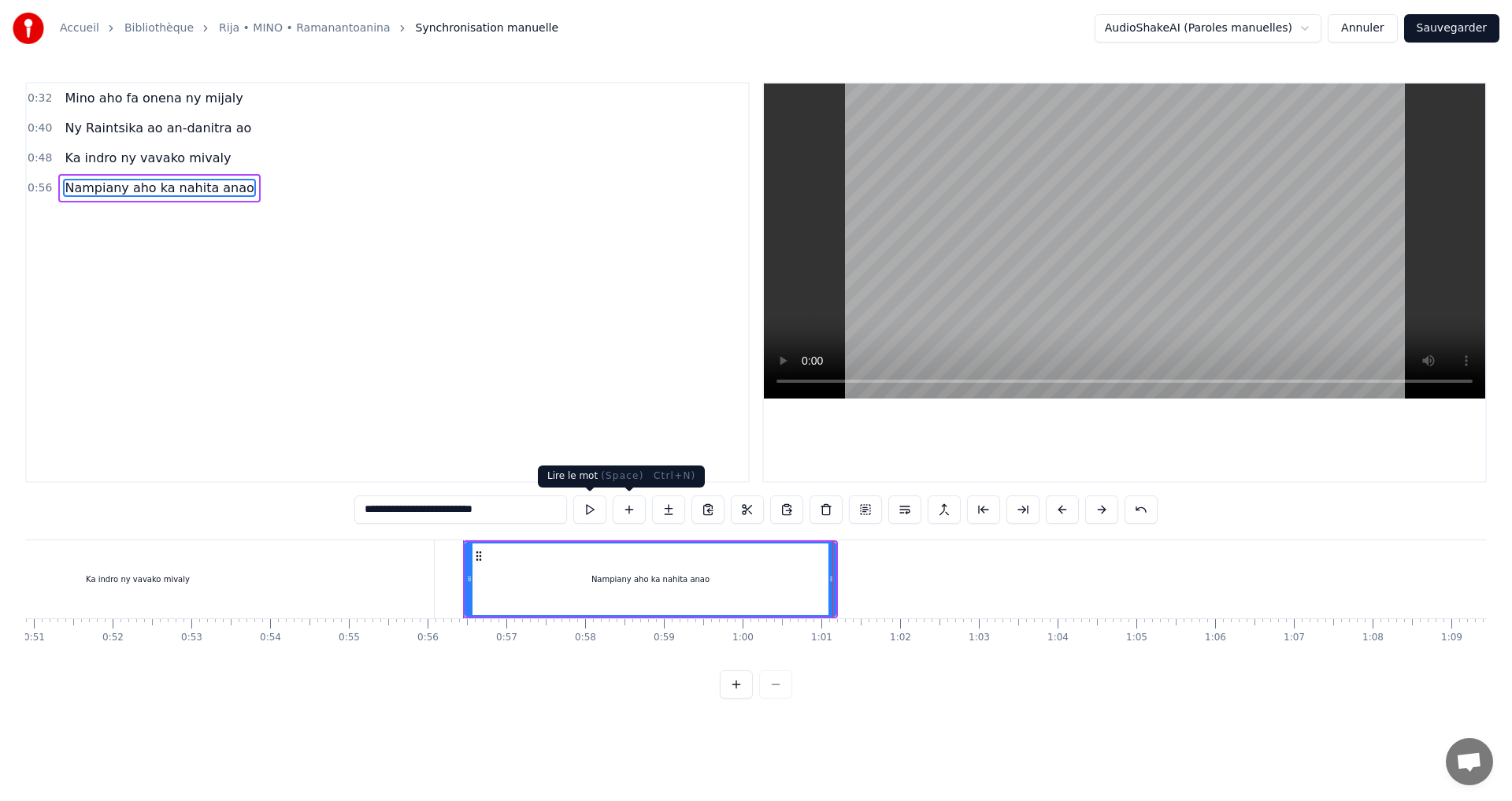
type input "**********"
click at [590, 503] on button at bounding box center [589, 509] width 33 height 28
drag, startPoint x: 831, startPoint y: 577, endPoint x: 886, endPoint y: 582, distance: 55.2
click at [888, 582] on icon at bounding box center [890, 579] width 7 height 12
click at [786, 563] on div "Nampiany aho ka nahita anao" at bounding box center [679, 579] width 426 height 71
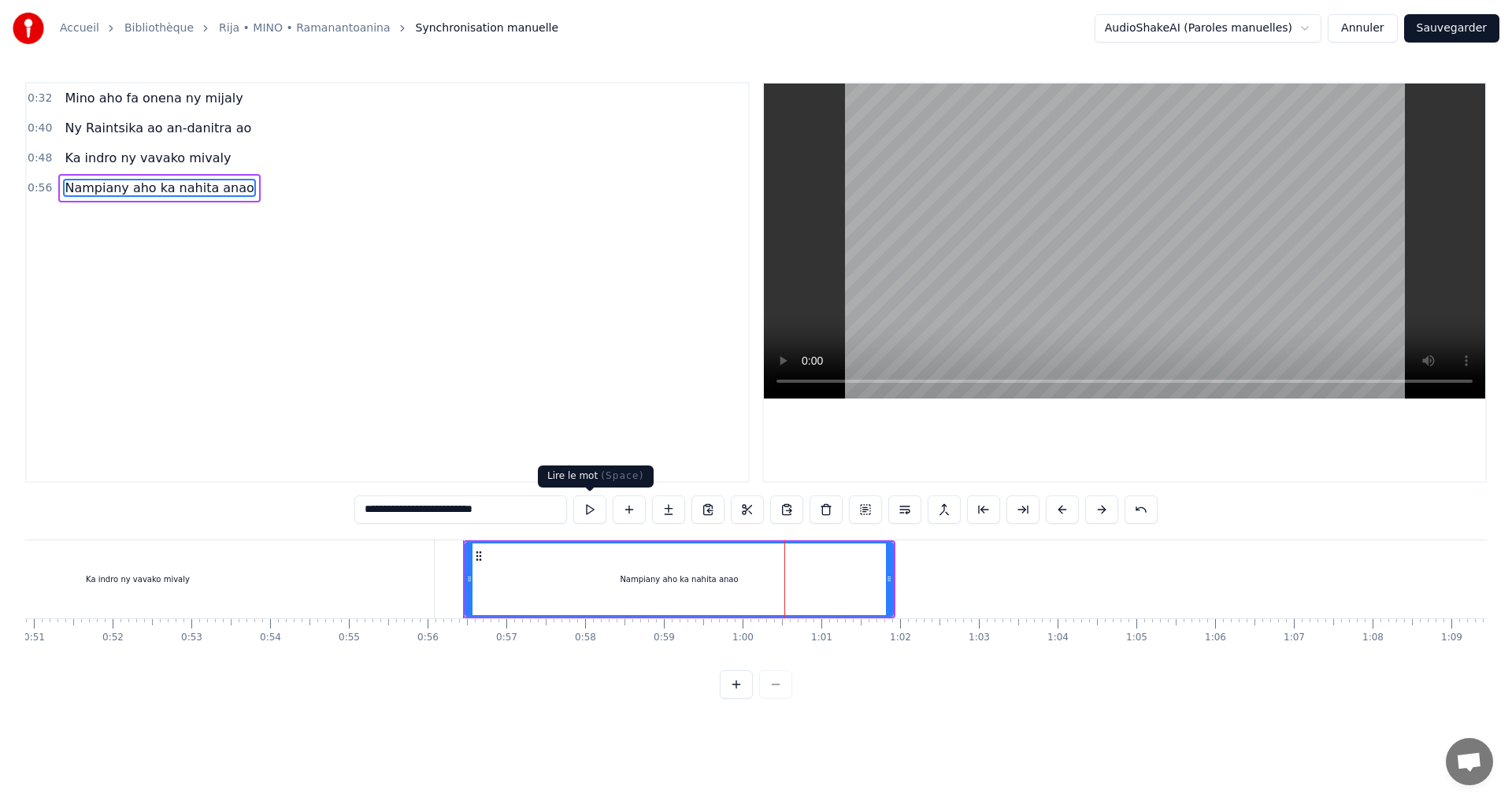
click at [589, 513] on button at bounding box center [589, 509] width 33 height 28
drag, startPoint x: 889, startPoint y: 573, endPoint x: 978, endPoint y: 570, distance: 89.1
click at [978, 570] on div at bounding box center [978, 579] width 7 height 71
click at [597, 506] on button at bounding box center [589, 509] width 33 height 28
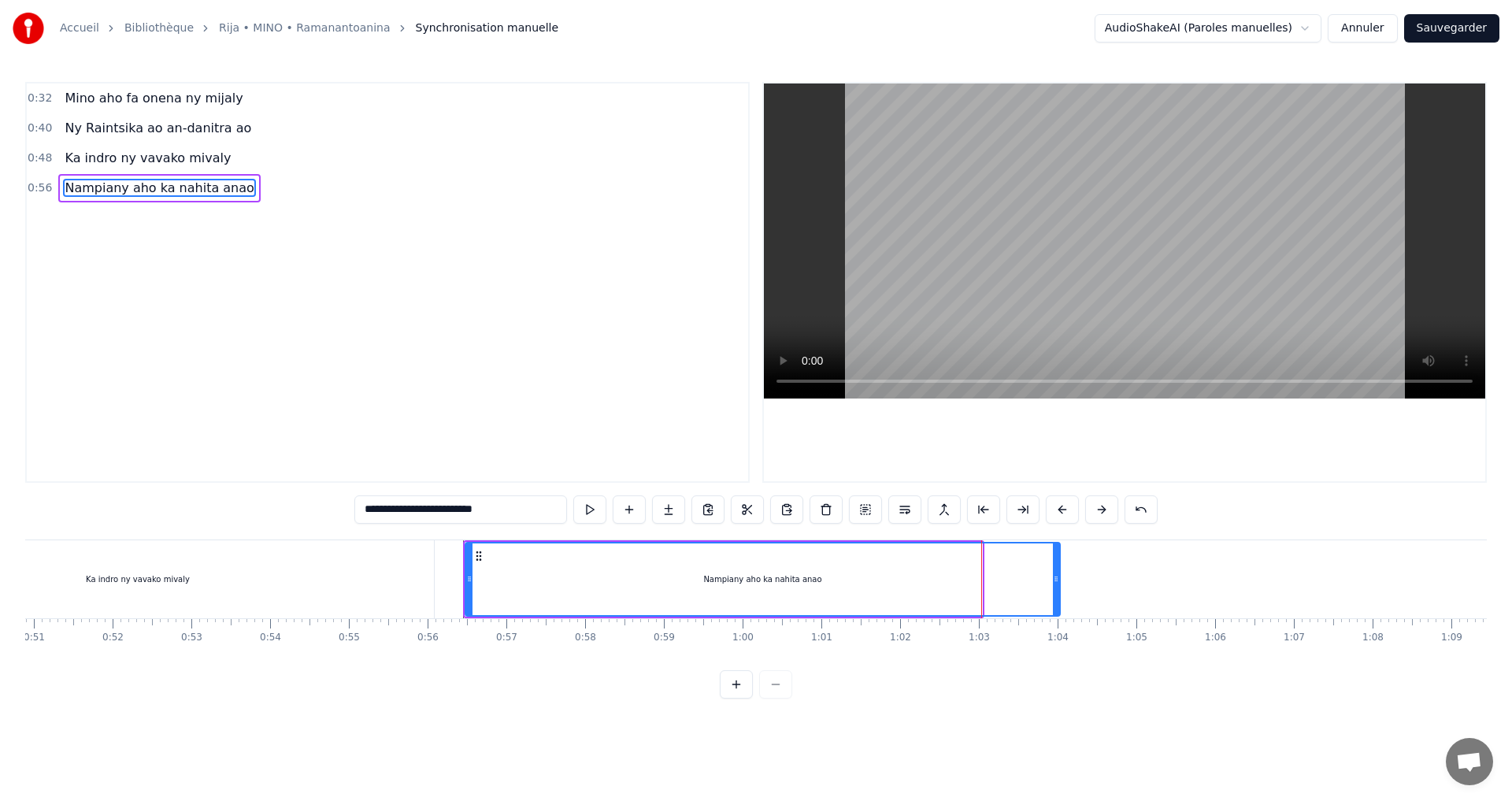
drag, startPoint x: 977, startPoint y: 577, endPoint x: 1055, endPoint y: 585, distance: 78.4
click at [1055, 585] on div at bounding box center [1056, 579] width 7 height 71
click at [583, 506] on button at bounding box center [589, 509] width 33 height 28
drag, startPoint x: 1059, startPoint y: 578, endPoint x: 1087, endPoint y: 575, distance: 28.2
click at [1087, 575] on icon at bounding box center [1083, 579] width 7 height 12
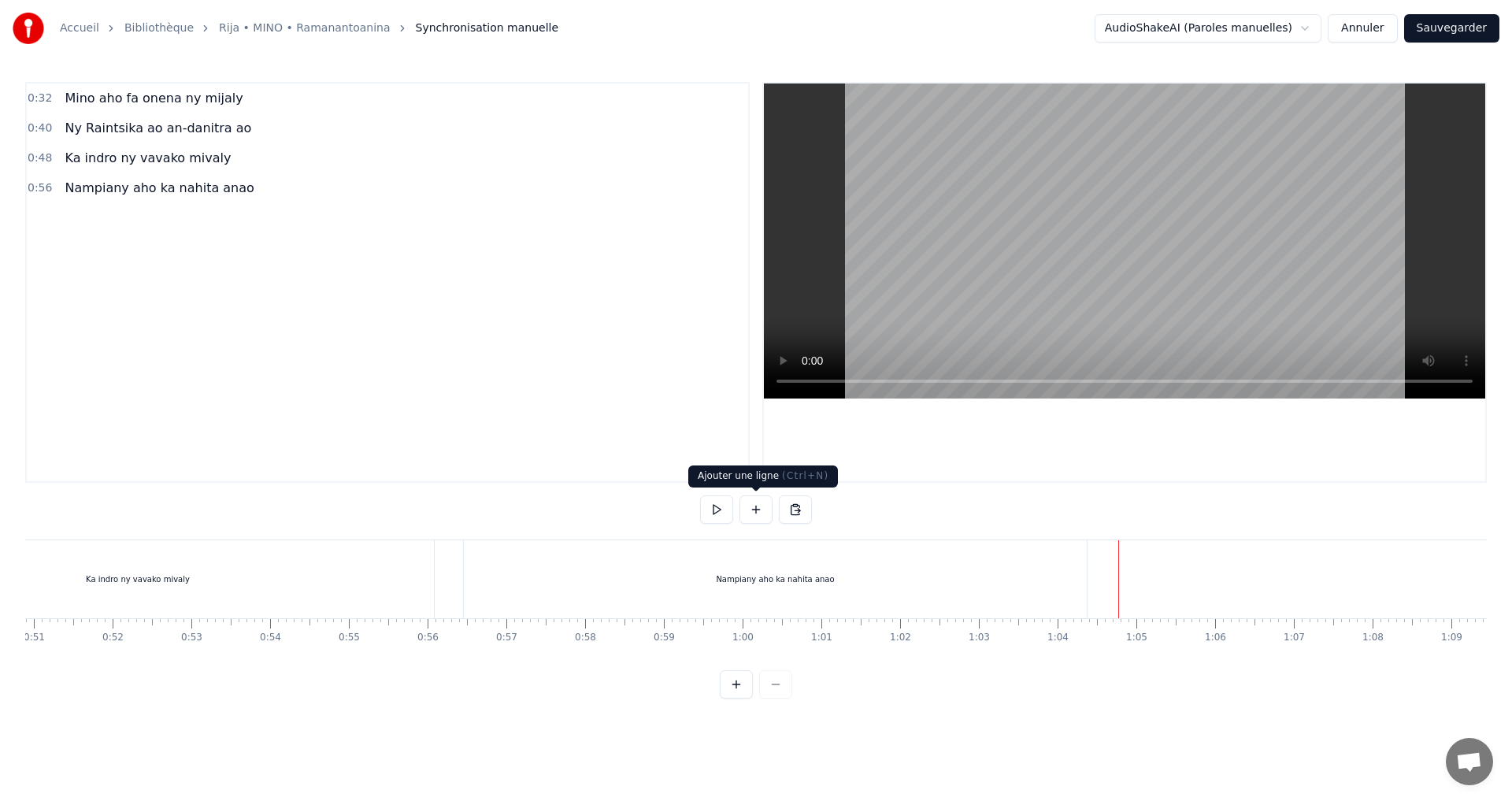
click at [754, 513] on button at bounding box center [756, 509] width 33 height 28
click at [1153, 585] on div "<>" at bounding box center [1159, 580] width 77 height 75
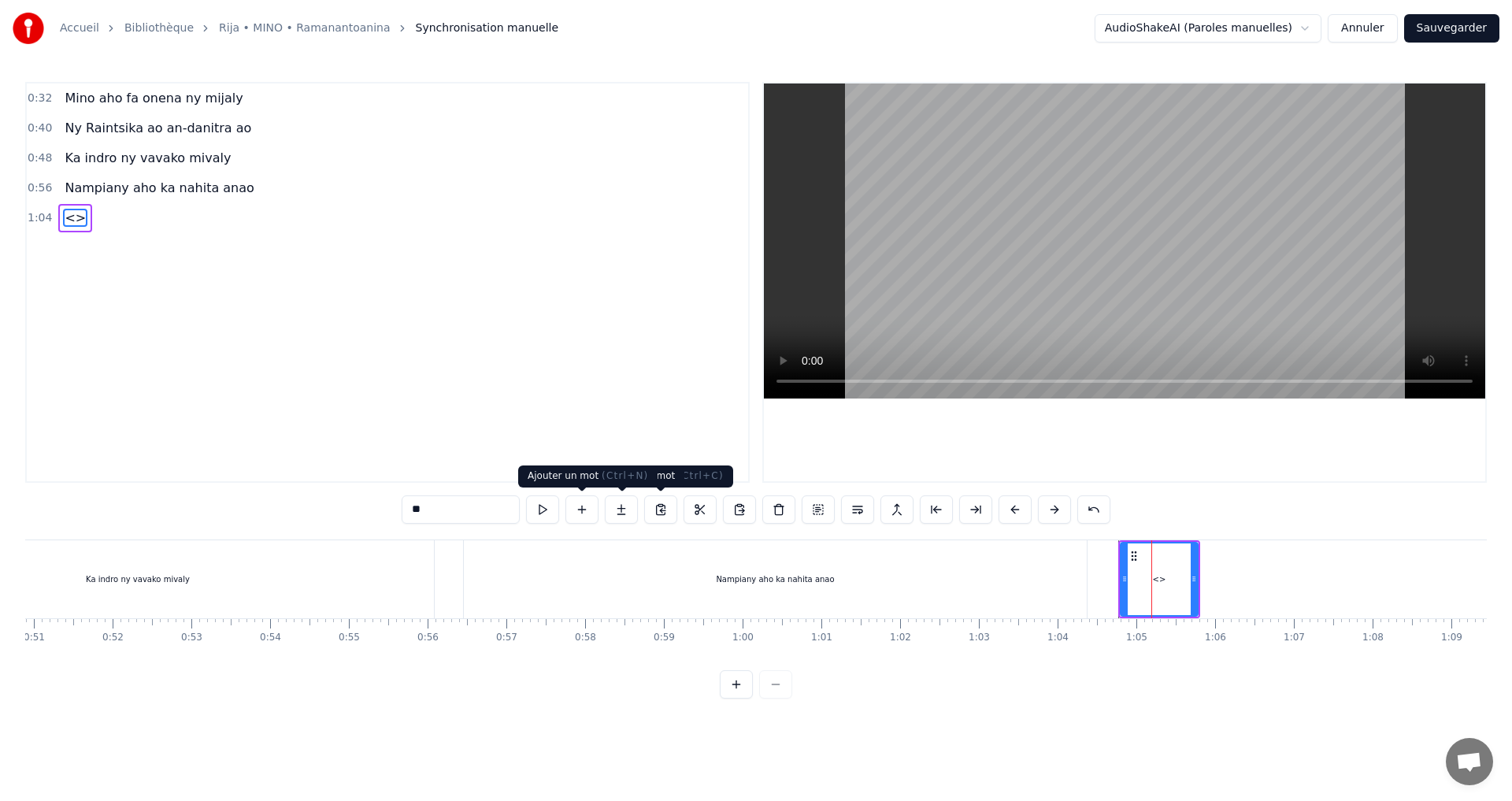
click at [484, 518] on input "**" at bounding box center [461, 509] width 118 height 28
click at [463, 513] on input "**" at bounding box center [461, 509] width 118 height 28
drag, startPoint x: 461, startPoint y: 505, endPoint x: 355, endPoint y: 505, distance: 106.0
click at [355, 505] on div "0:32 Mino aho fa onena ny mijaly 0:40 Ny Raintsika ao an-danitra ao 0:48 Ka ind…" at bounding box center [756, 390] width 1462 height 617
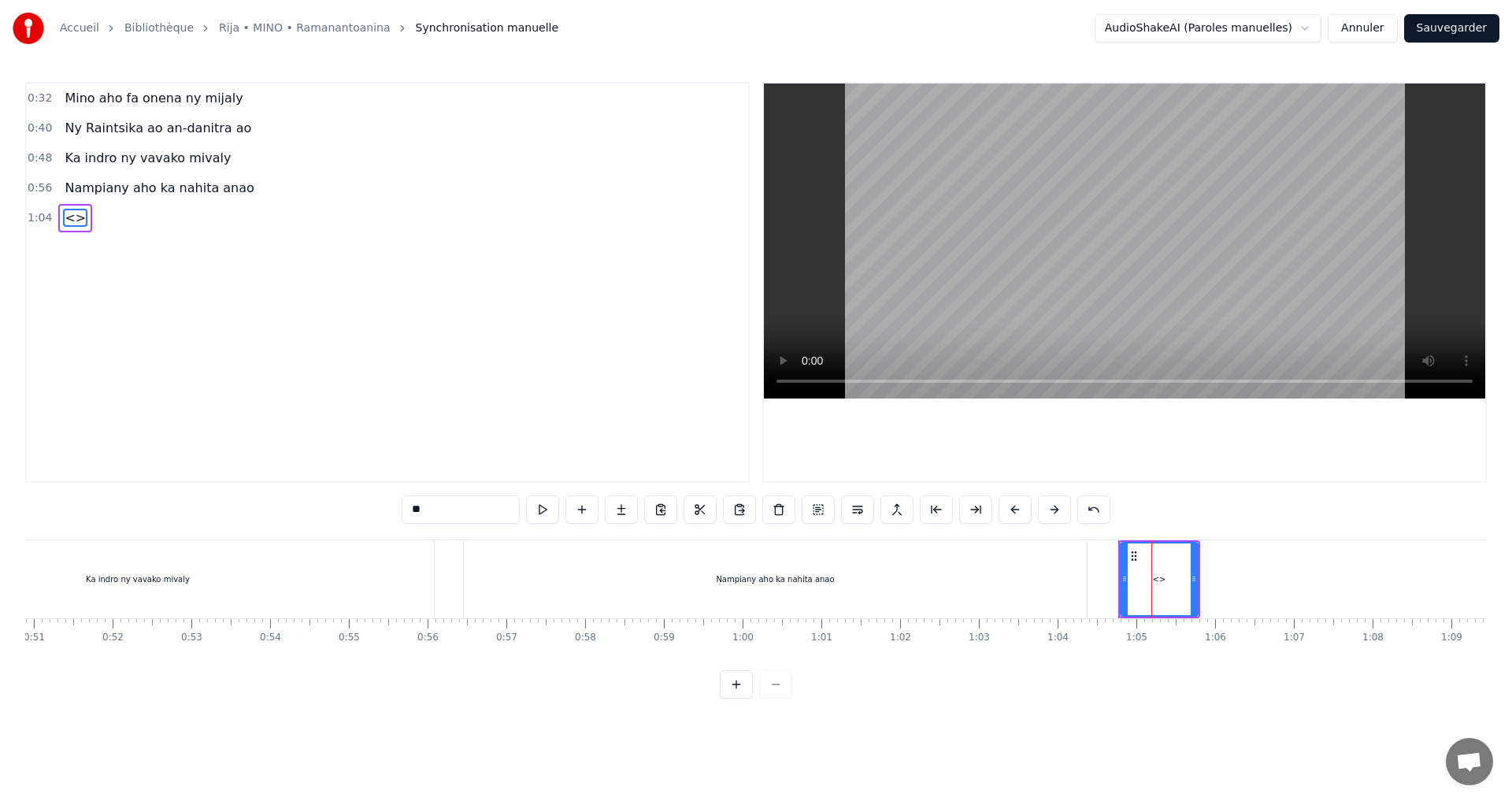
paste input "**********"
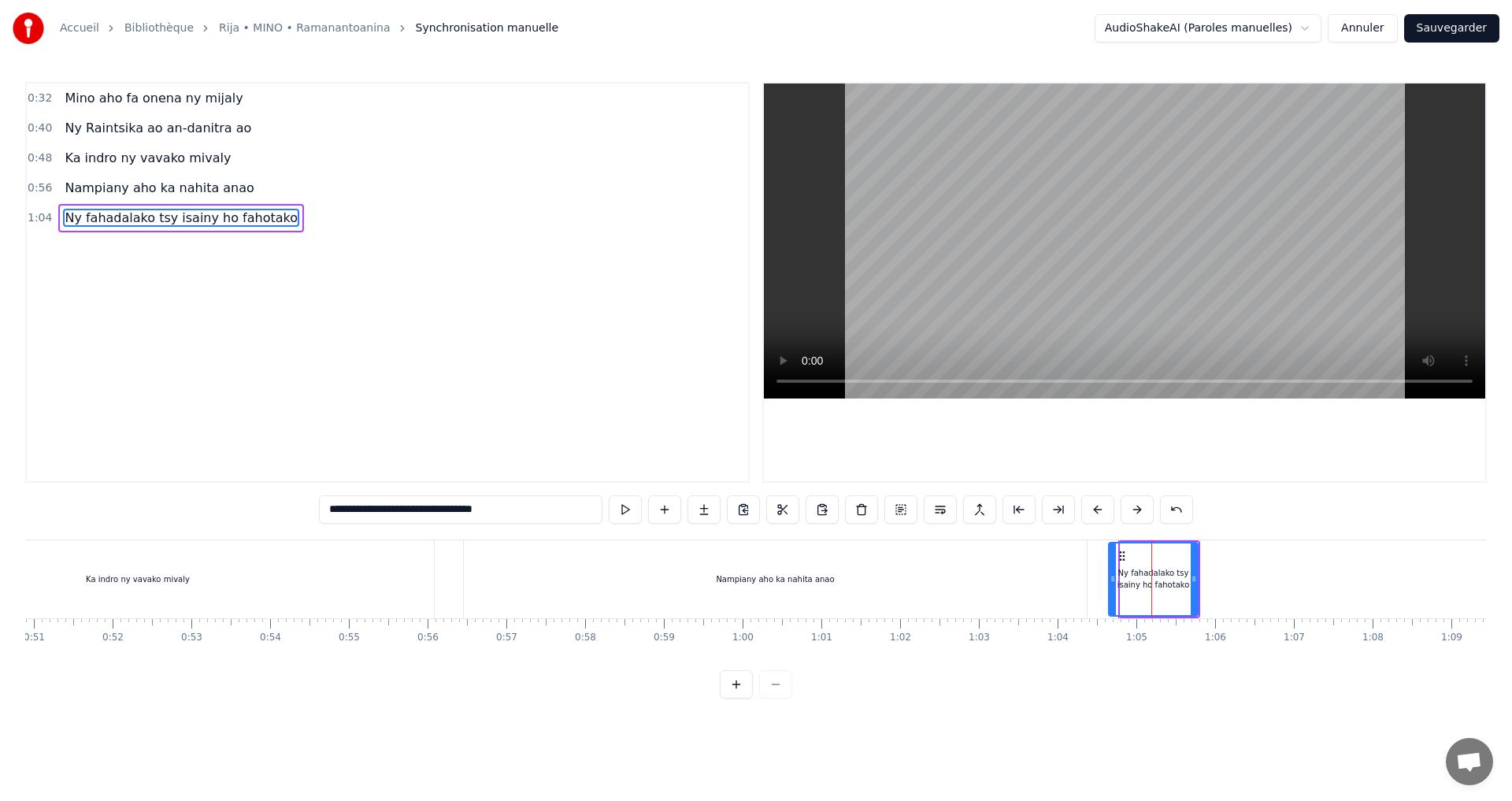
drag, startPoint x: 1111, startPoint y: 582, endPoint x: 1094, endPoint y: 582, distance: 17.0
click at [1110, 582] on icon at bounding box center [1112, 579] width 7 height 12
type input "**********"
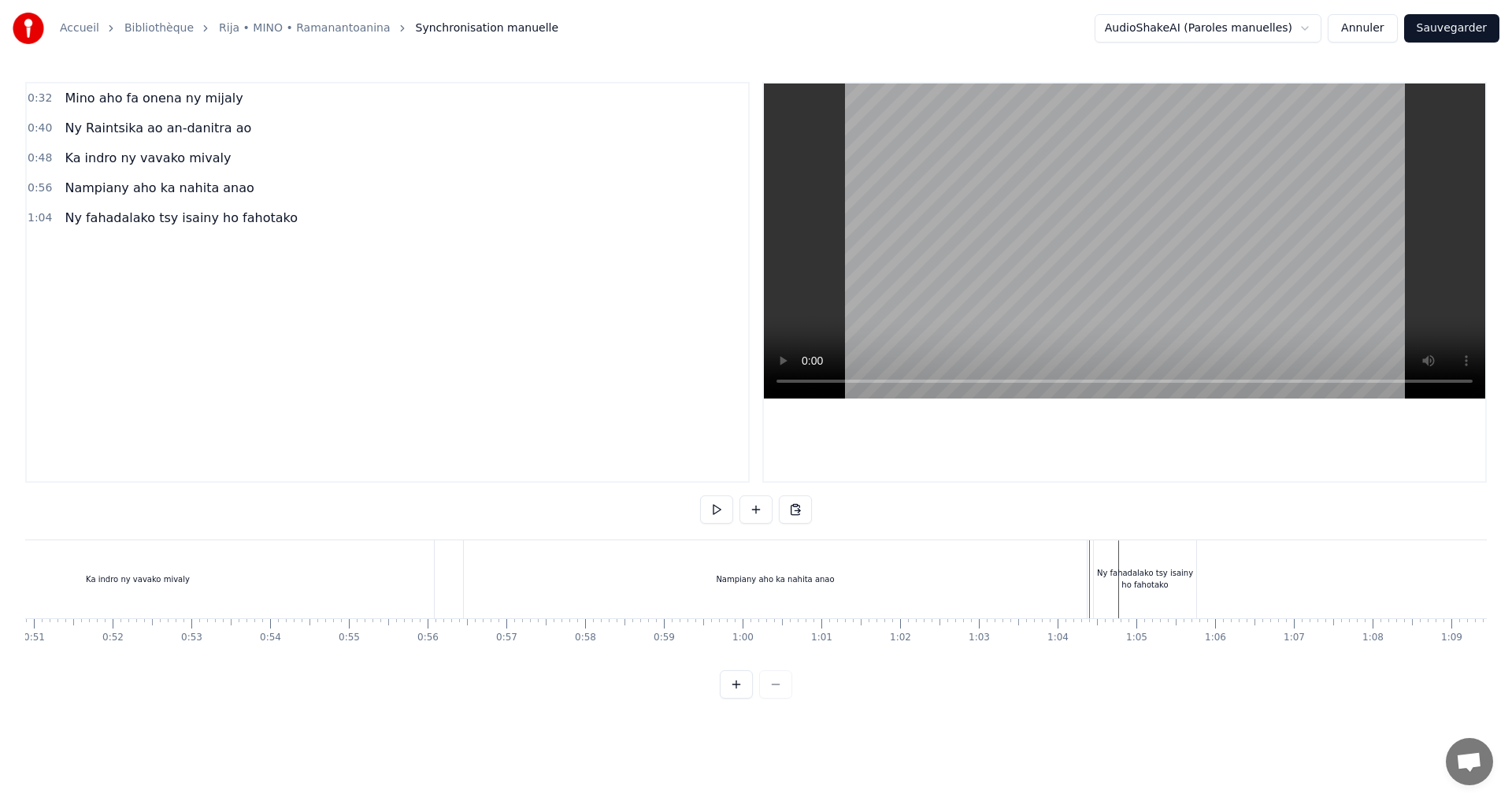
click at [1187, 575] on div "Ny fahadalako tsy isainy ho fahotako" at bounding box center [1144, 579] width 102 height 23
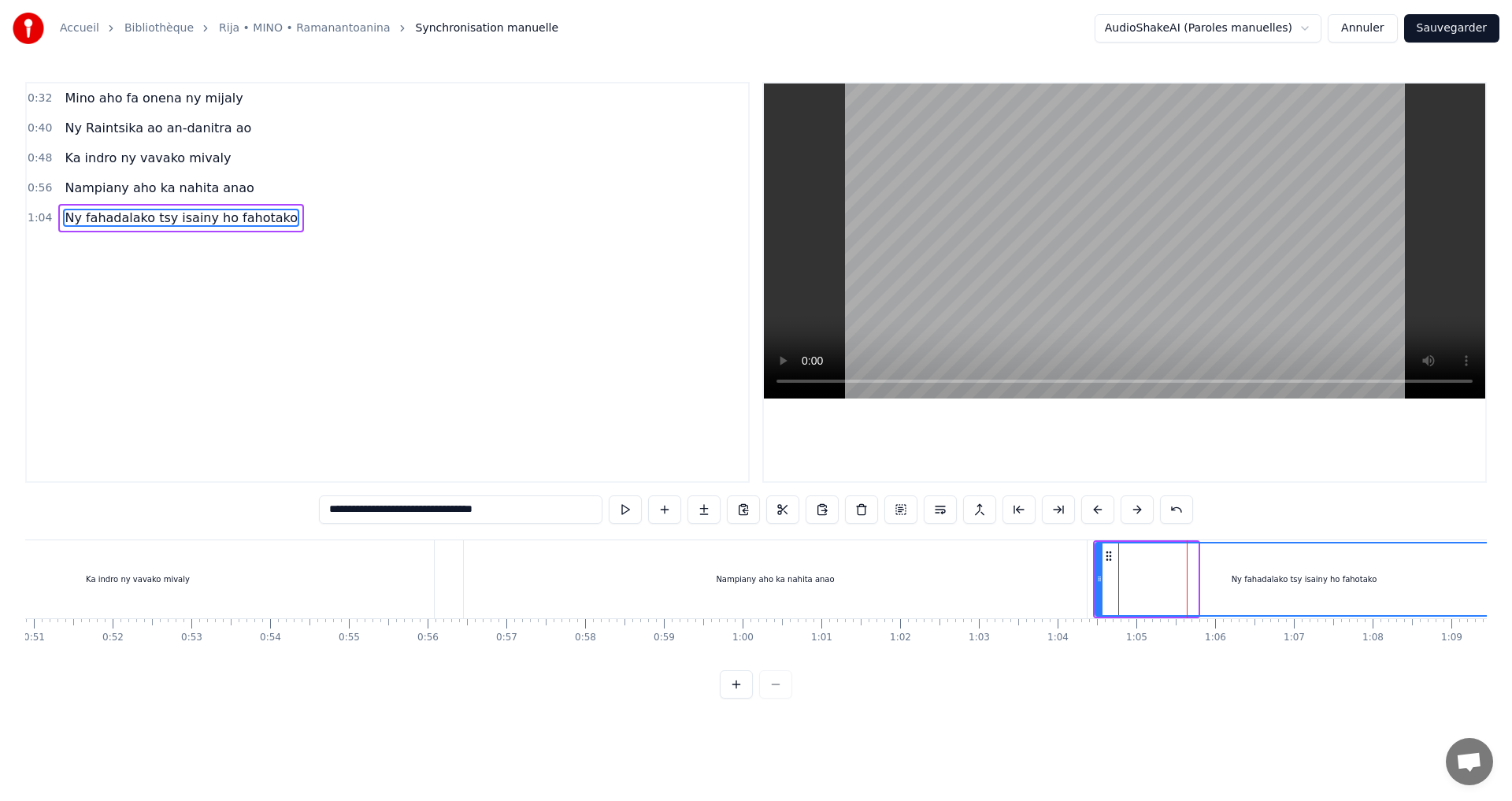
drag, startPoint x: 1198, startPoint y: 581, endPoint x: 1511, endPoint y: 612, distance: 314.5
click at [1511, 612] on div "**********" at bounding box center [756, 349] width 1512 height 699
click at [624, 510] on button at bounding box center [625, 509] width 33 height 28
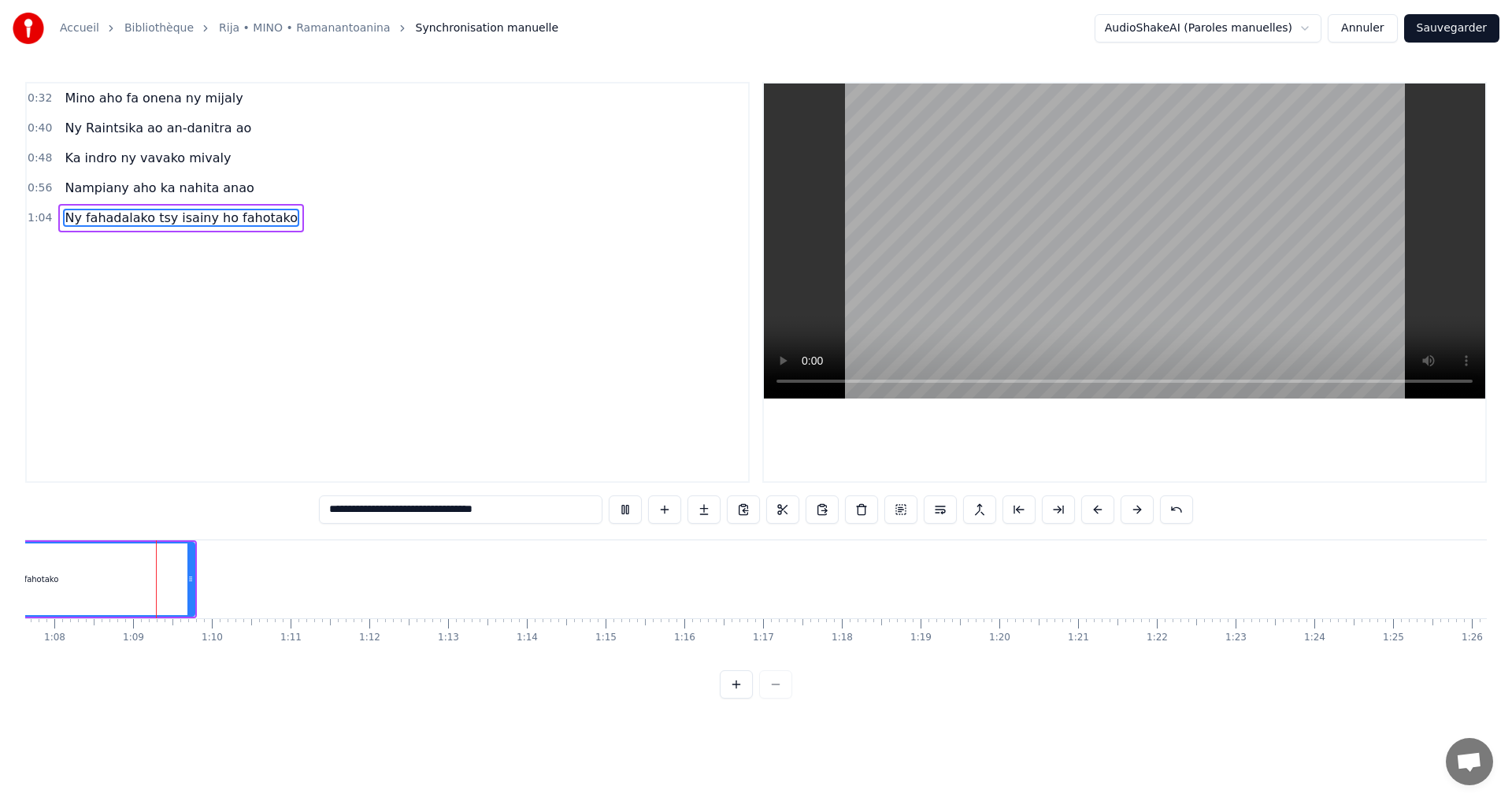
scroll to position [0, 5329]
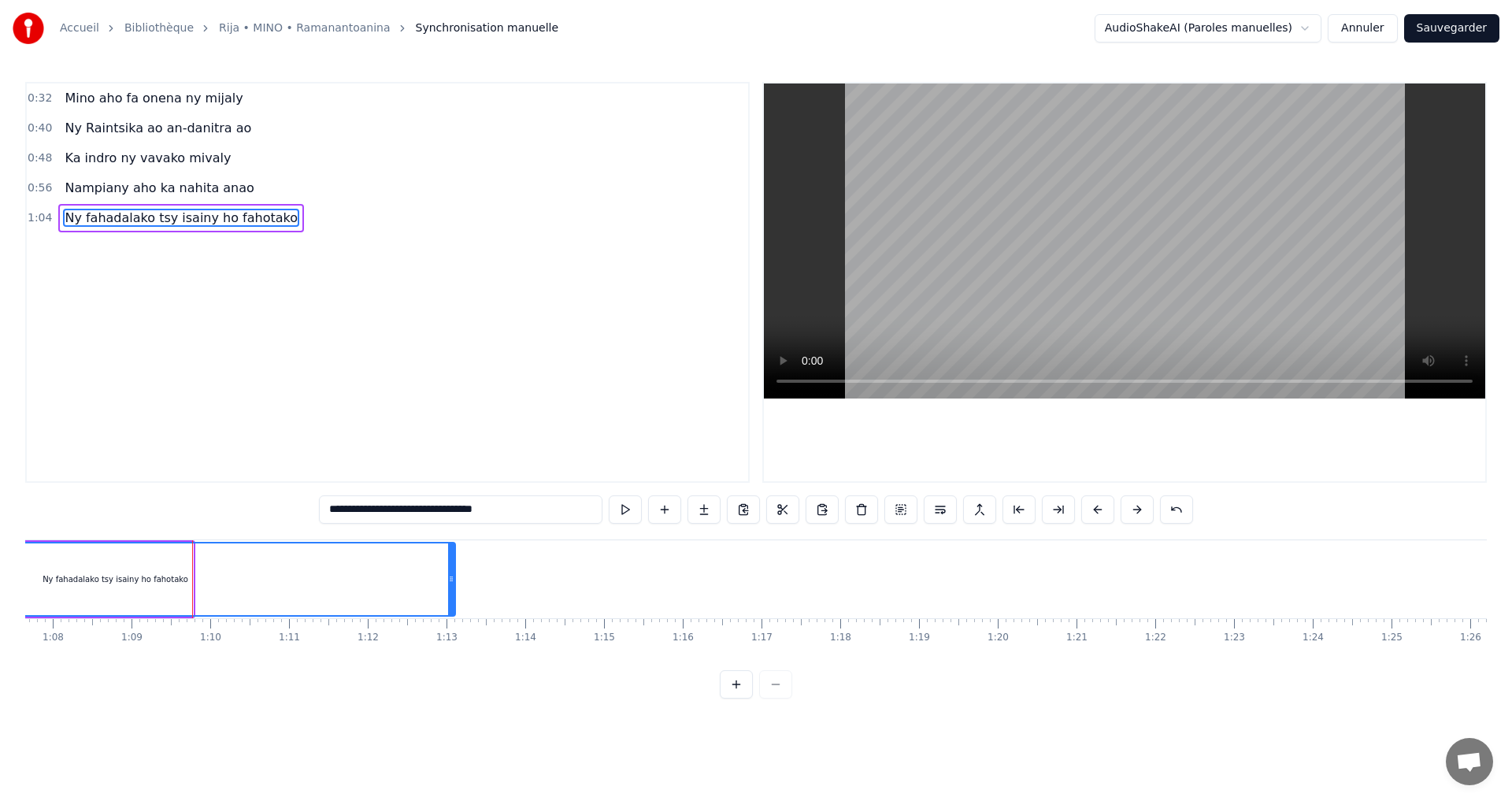
drag, startPoint x: 189, startPoint y: 582, endPoint x: 451, endPoint y: 594, distance: 262.3
click at [451, 594] on div at bounding box center [451, 579] width 7 height 71
click at [375, 576] on div "Ny fahadalako tsy isainy ho fahotako" at bounding box center [115, 579] width 678 height 71
click at [627, 512] on button at bounding box center [625, 509] width 33 height 28
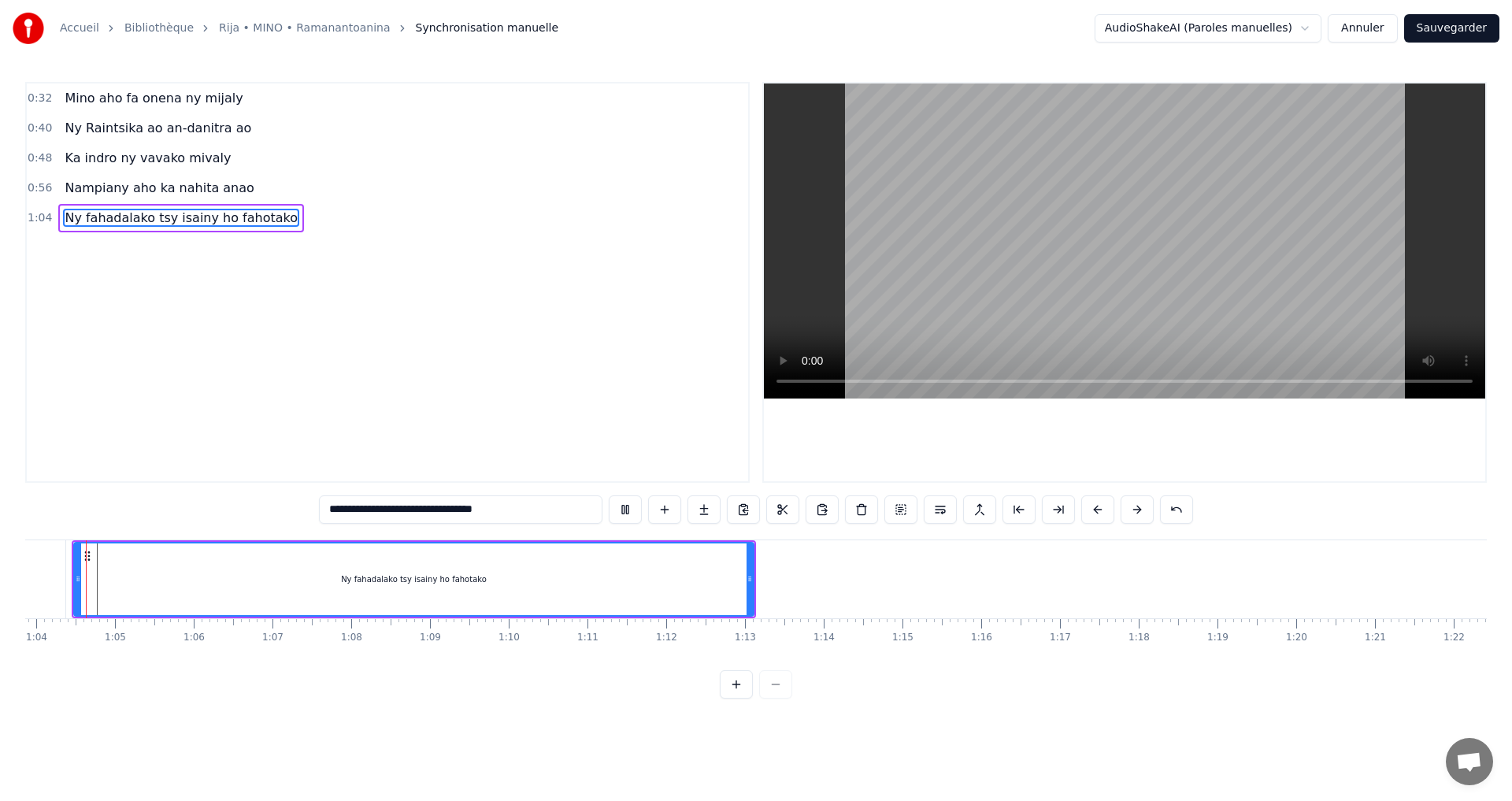
scroll to position [0, 5017]
drag, startPoint x: 746, startPoint y: 585, endPoint x: 727, endPoint y: 588, distance: 19.2
click at [727, 588] on div at bounding box center [730, 579] width 7 height 71
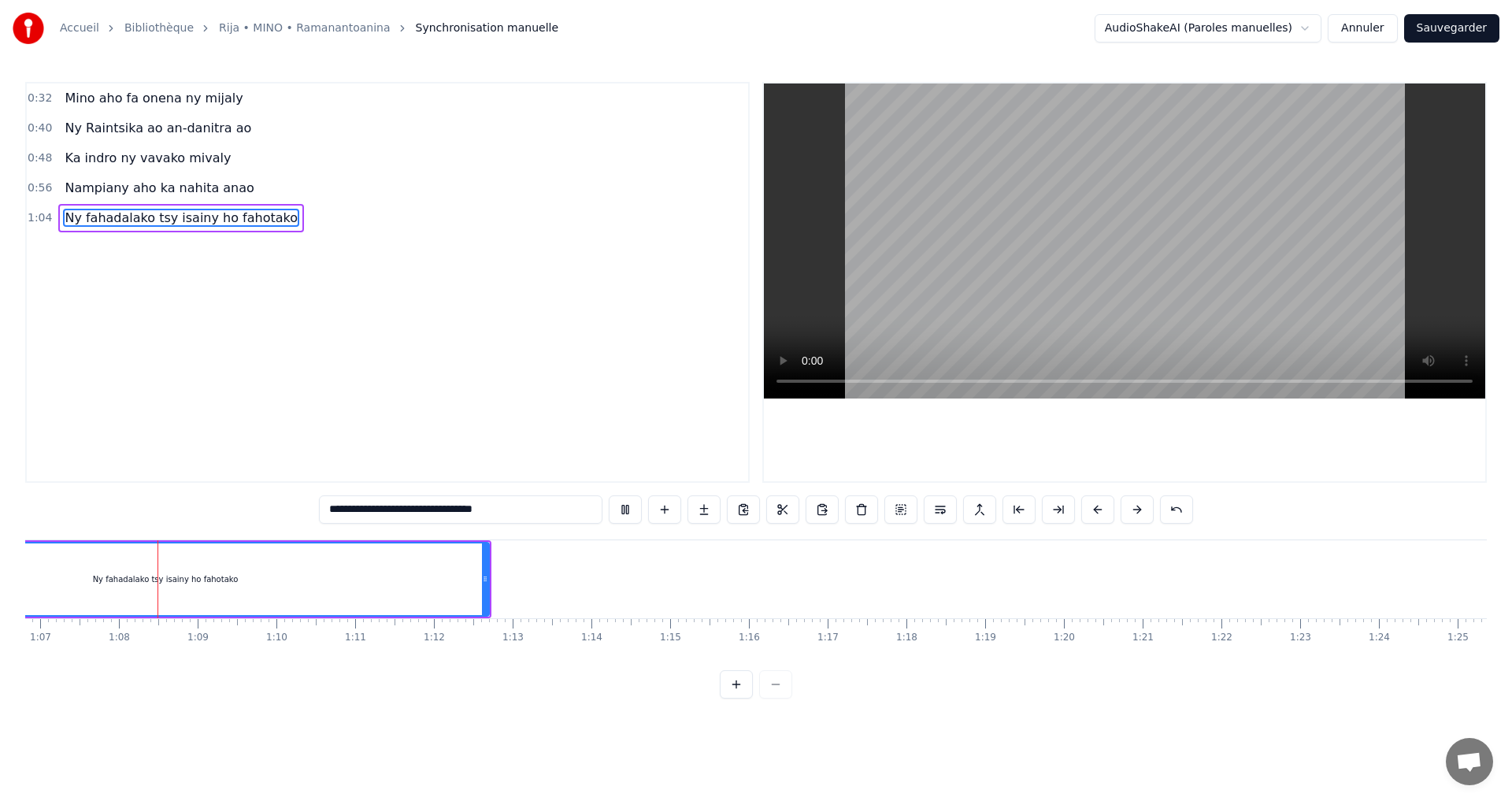
scroll to position [0, 5264]
click at [622, 508] on button at bounding box center [625, 509] width 33 height 28
drag, startPoint x: 484, startPoint y: 582, endPoint x: 425, endPoint y: 595, distance: 60.4
click at [422, 589] on div at bounding box center [423, 579] width 7 height 71
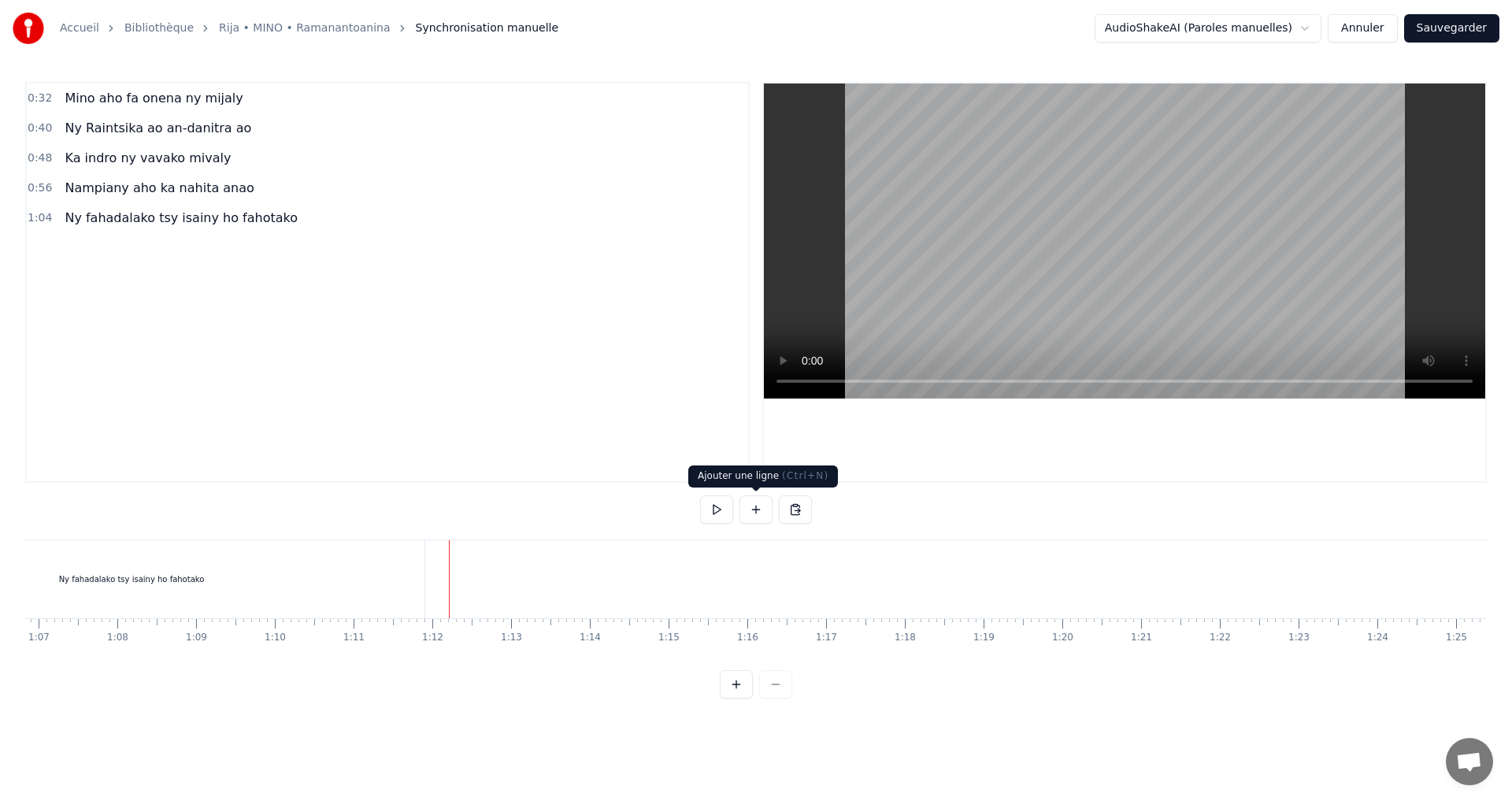
click at [749, 511] on button at bounding box center [756, 509] width 33 height 28
click at [489, 583] on div "<>" at bounding box center [491, 579] width 13 height 12
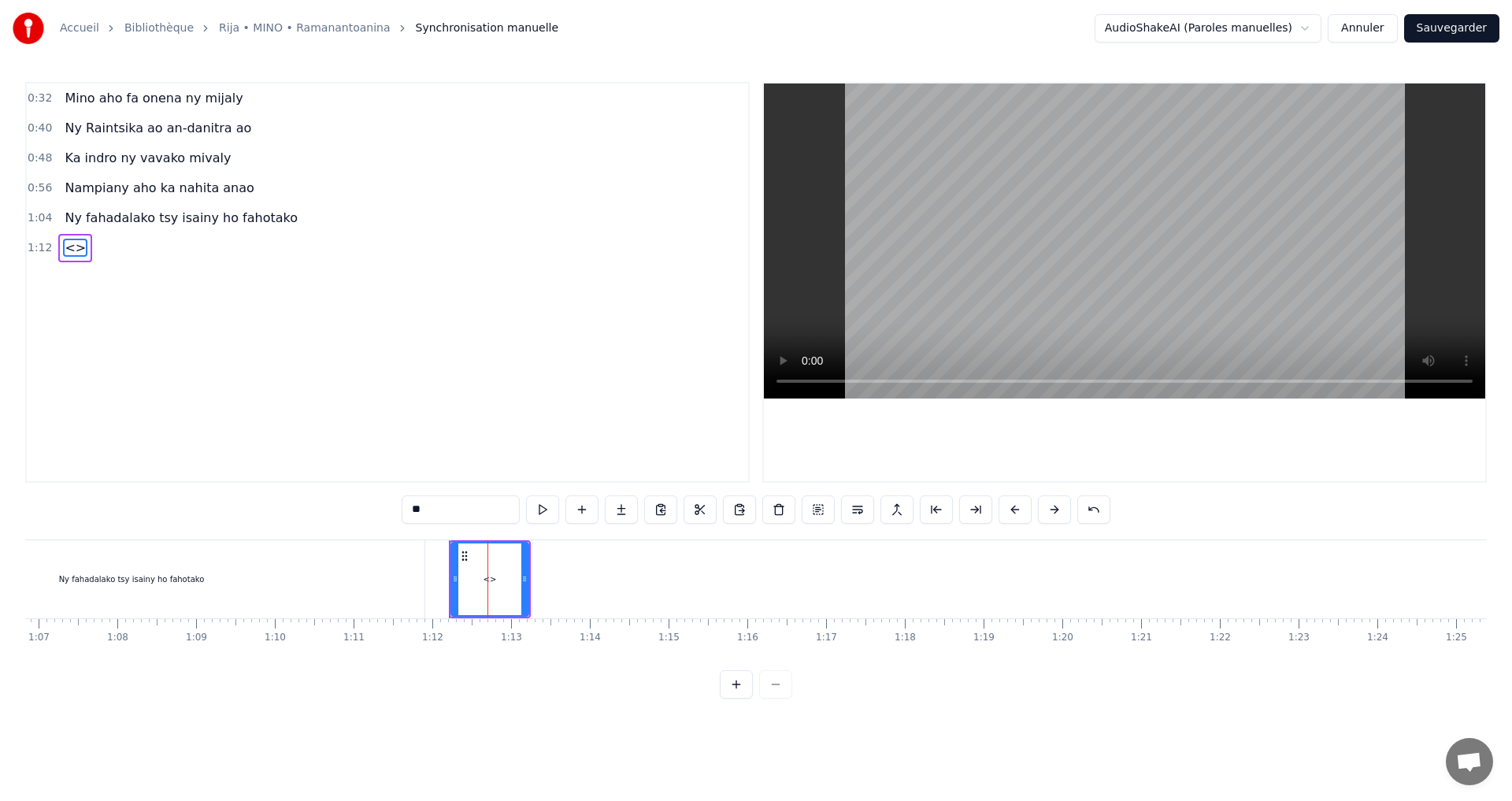
drag, startPoint x: 453, startPoint y: 506, endPoint x: 369, endPoint y: 504, distance: 84.0
click at [369, 504] on div "0:32 Mino aho fa onena ny mijaly 0:40 Ny Raintsika ao an-danitra ao 0:48 Ka ind…" at bounding box center [756, 390] width 1462 height 617
paste input "**********"
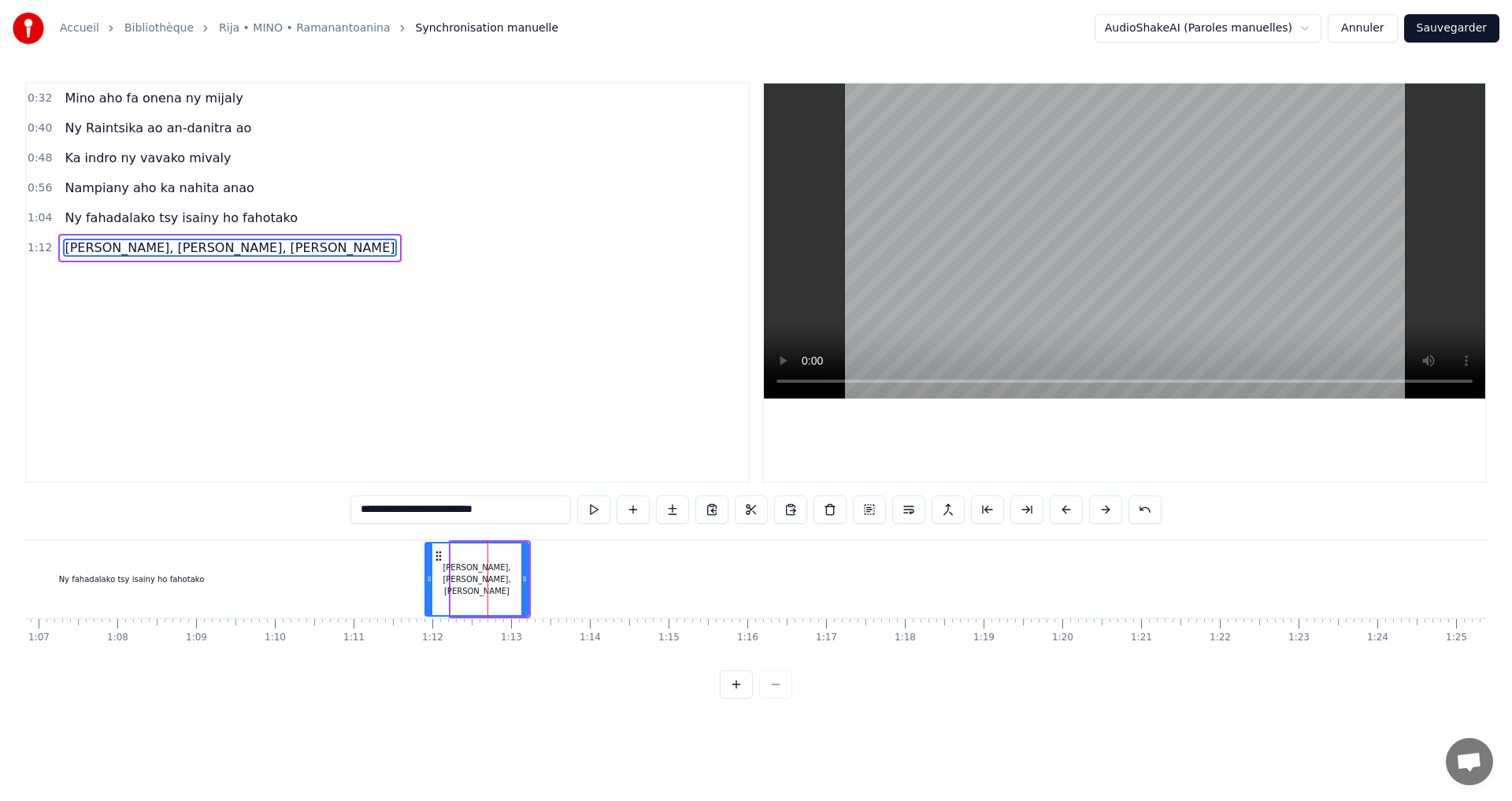
drag, startPoint x: 454, startPoint y: 582, endPoint x: 428, endPoint y: 582, distance: 26.0
click at [428, 582] on icon at bounding box center [429, 579] width 7 height 12
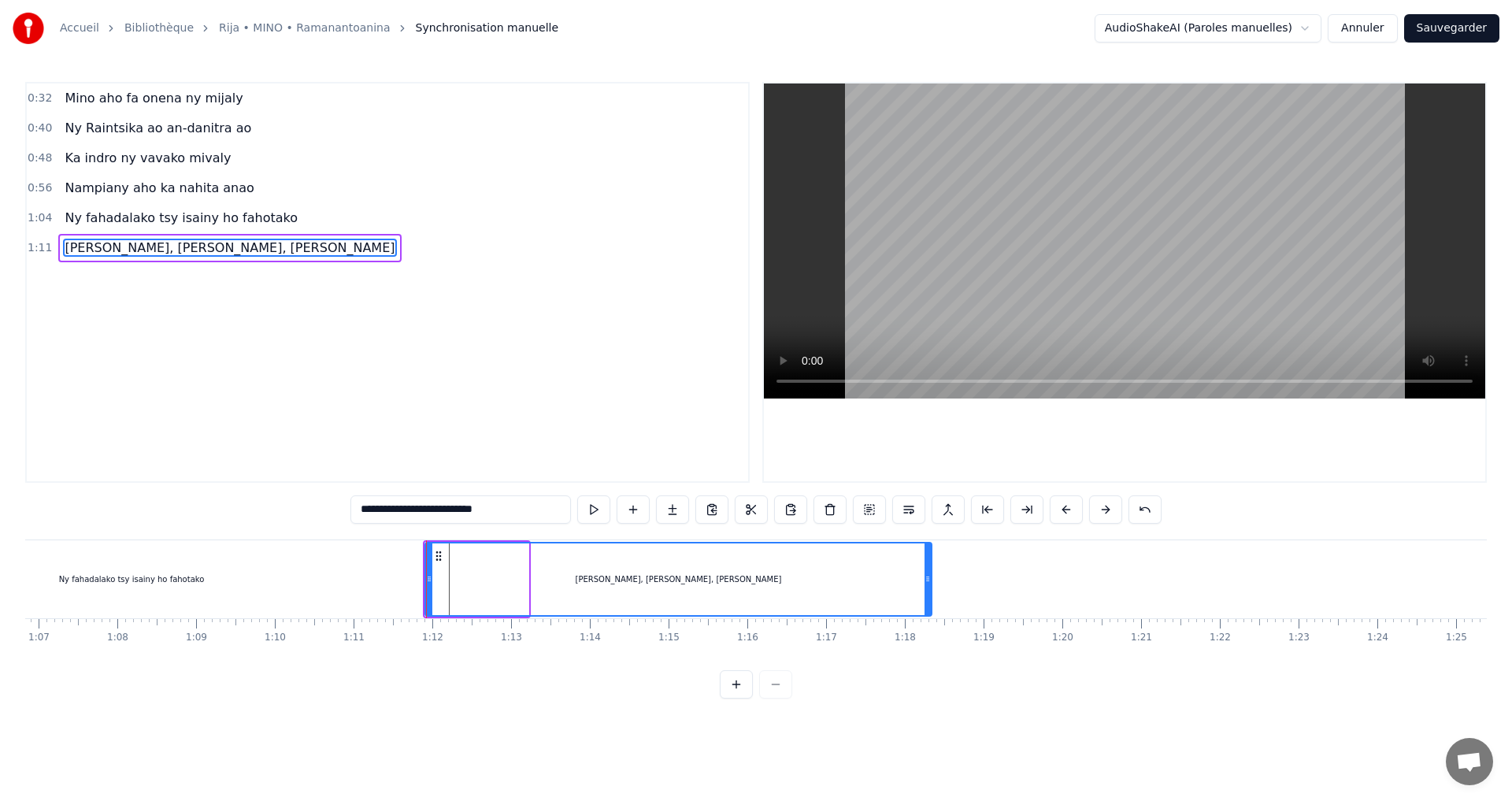
click at [932, 616] on div "[PERSON_NAME], [PERSON_NAME], [PERSON_NAME]" at bounding box center [679, 580] width 508 height 75
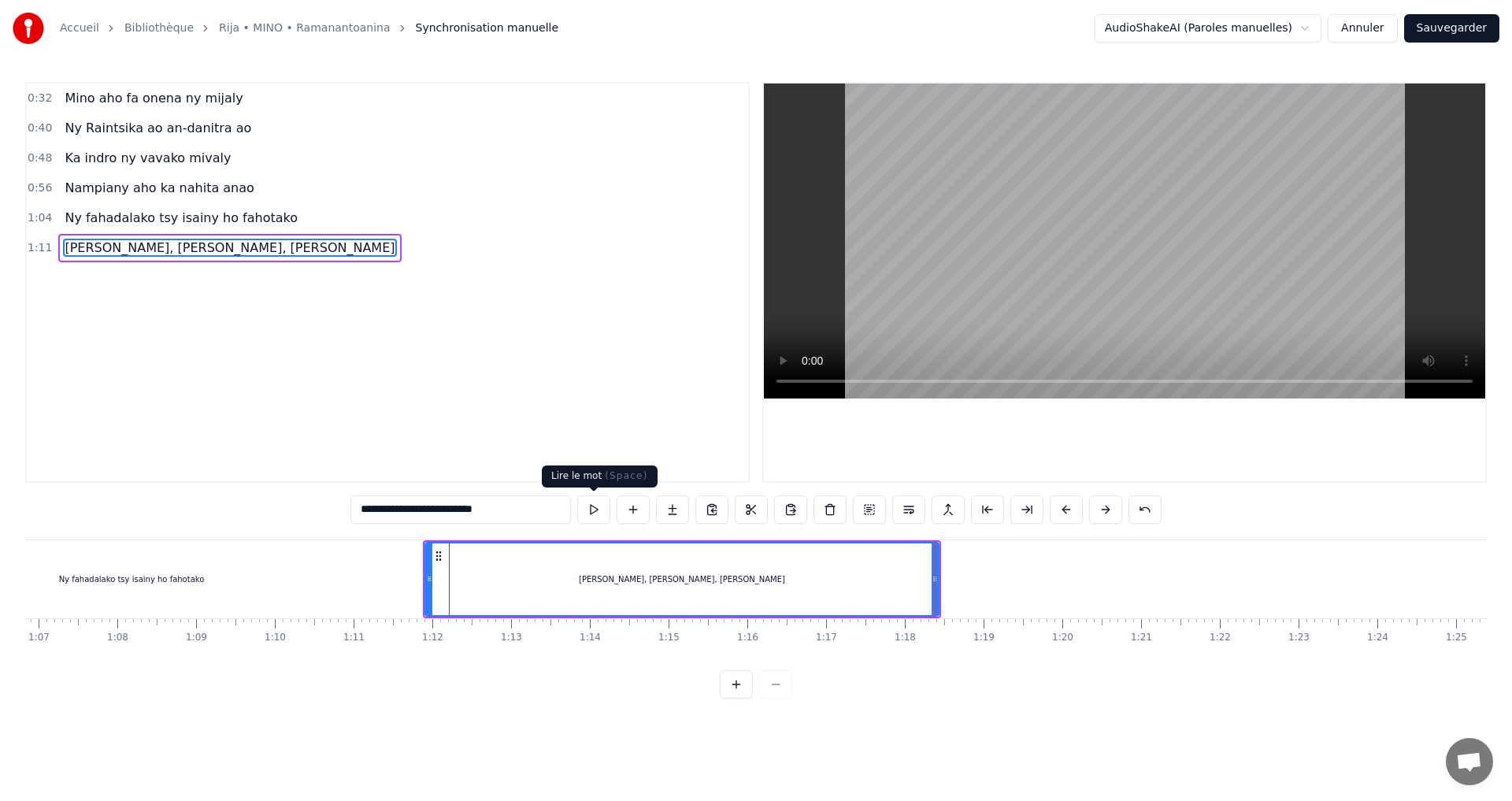
type input "**********"
click at [586, 507] on button at bounding box center [594, 509] width 33 height 28
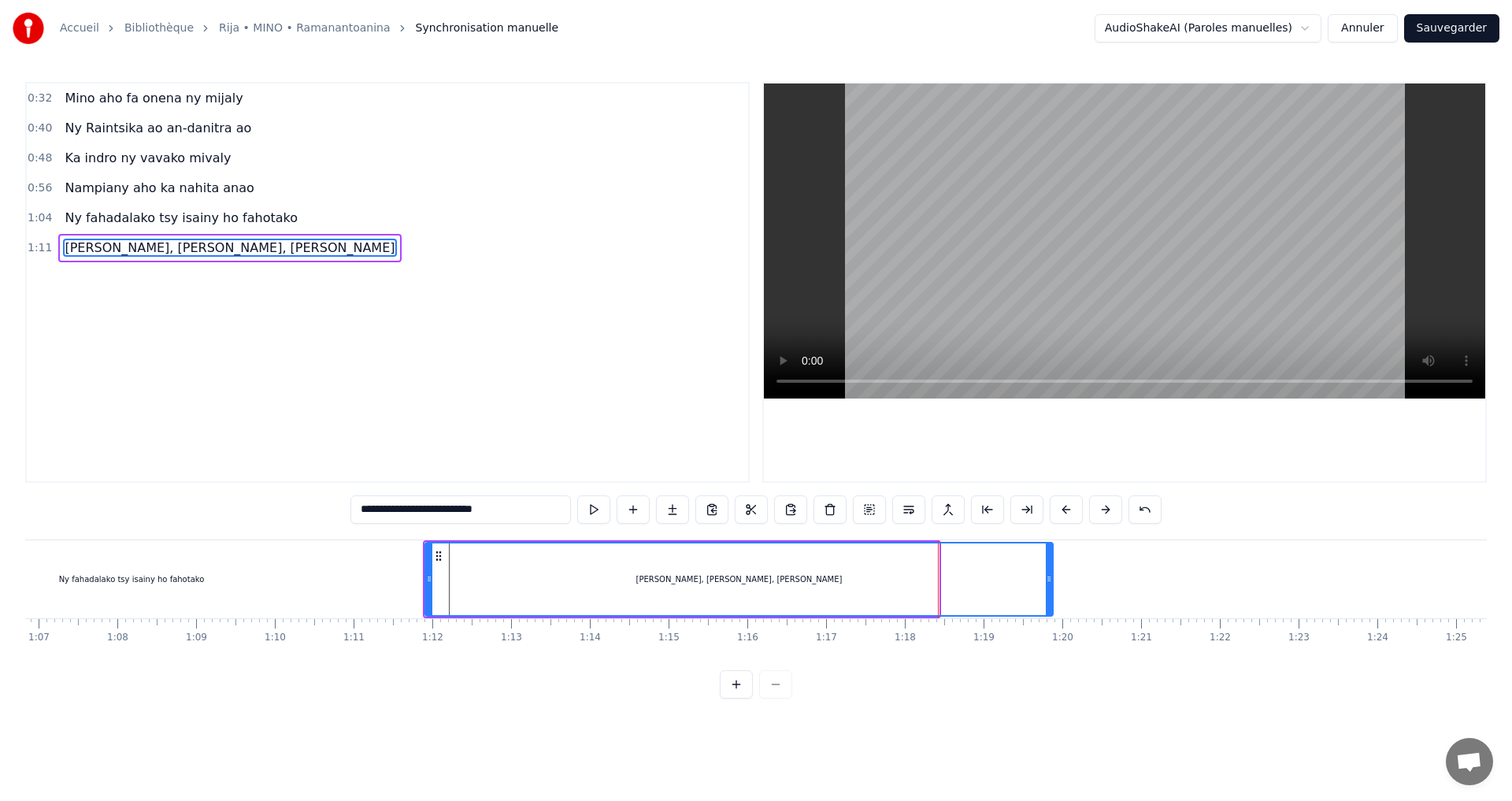
drag, startPoint x: 937, startPoint y: 576, endPoint x: 1119, endPoint y: 574, distance: 182.0
click at [1054, 574] on div "[PERSON_NAME], [PERSON_NAME], [PERSON_NAME]" at bounding box center [739, 580] width 629 height 75
drag, startPoint x: 1119, startPoint y: 574, endPoint x: 1067, endPoint y: 567, distance: 52.5
click at [1120, 574] on div "[PERSON_NAME], [PERSON_NAME], [PERSON_NAME]" at bounding box center [772, 579] width 699 height 78
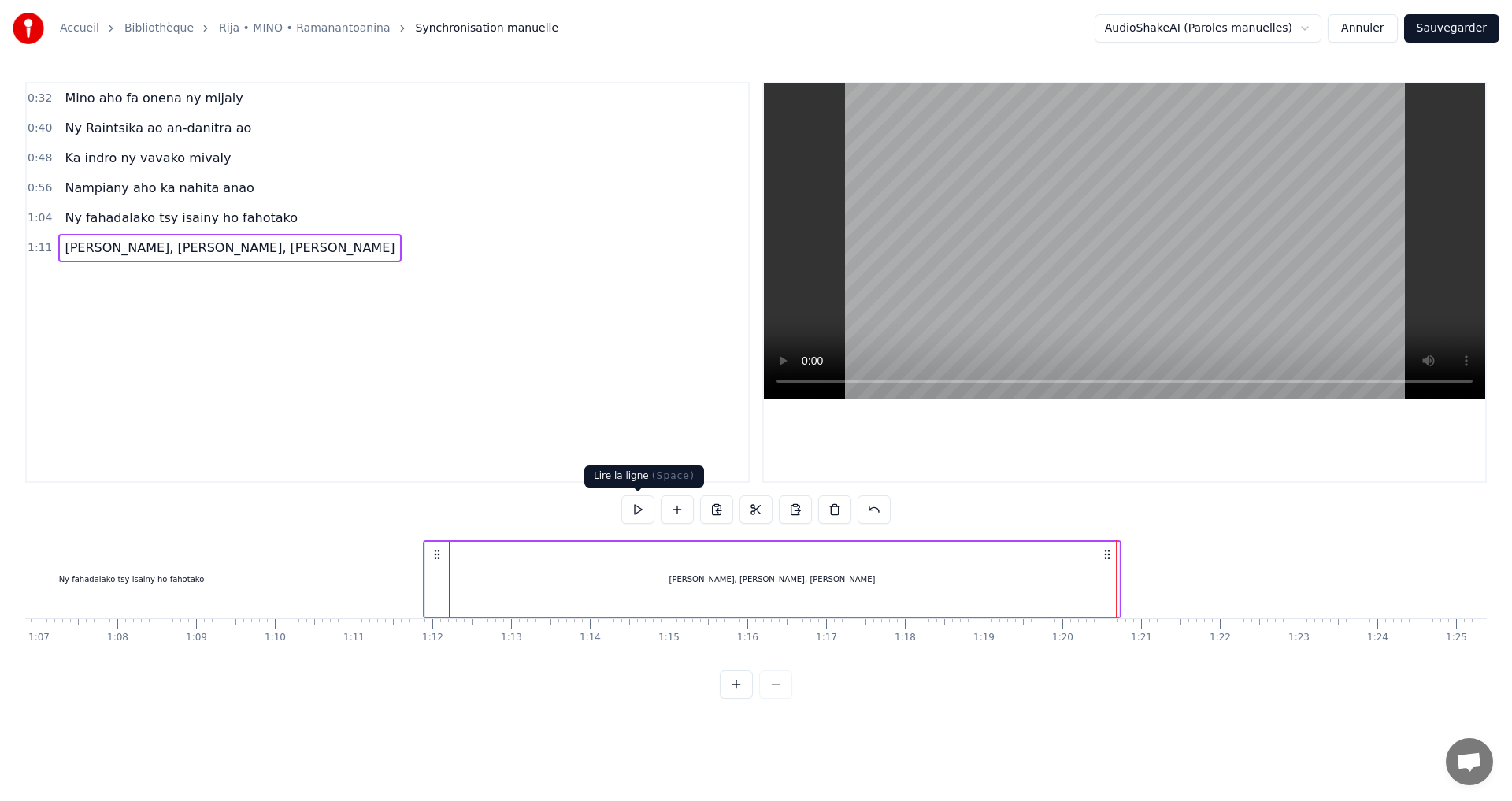
click at [642, 510] on button at bounding box center [638, 509] width 33 height 28
click at [1109, 569] on div "[PERSON_NAME], [PERSON_NAME], [PERSON_NAME]" at bounding box center [772, 580] width 694 height 75
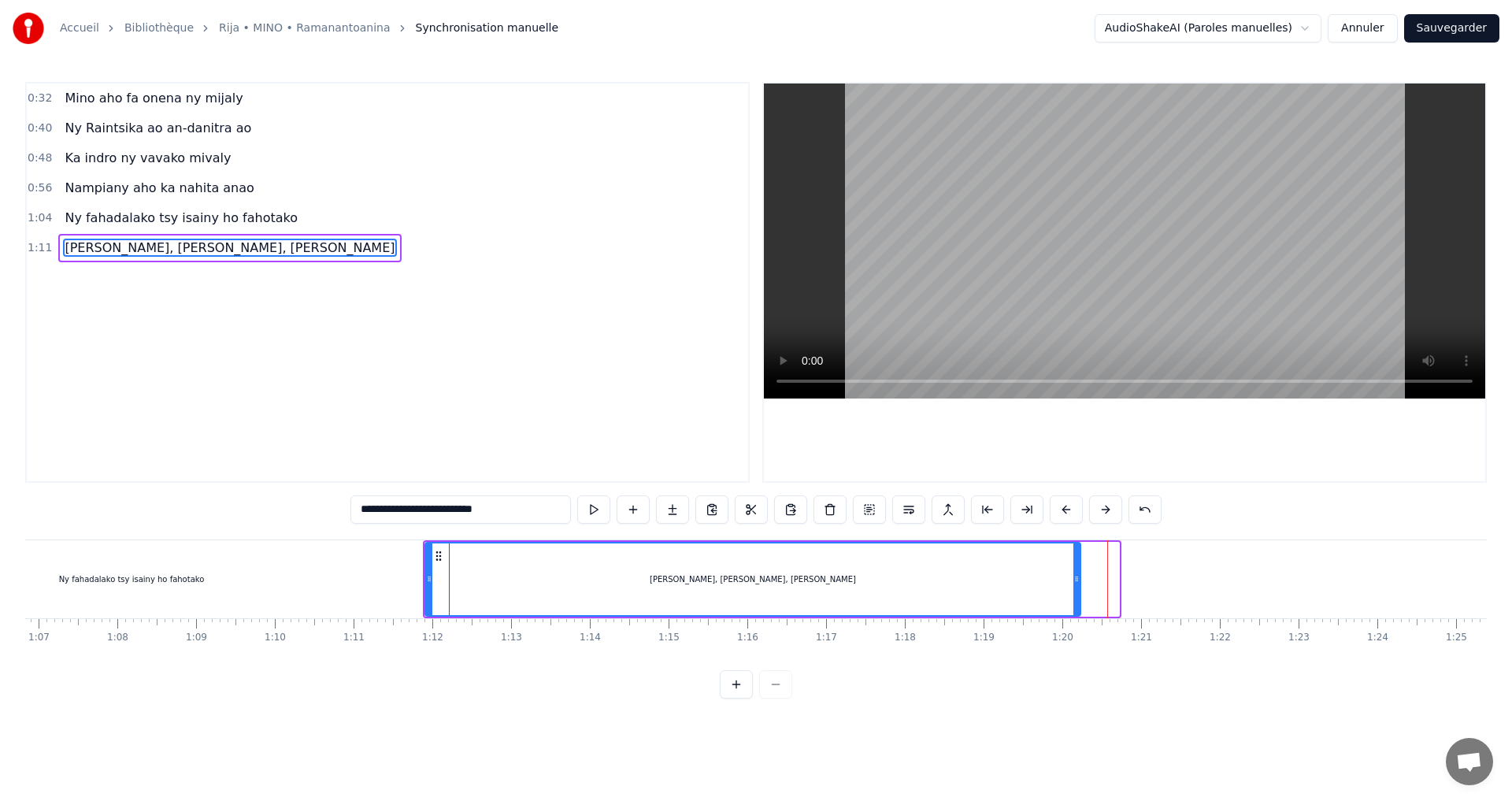
drag, startPoint x: 1115, startPoint y: 578, endPoint x: 1077, endPoint y: 587, distance: 39.1
click at [1077, 587] on div at bounding box center [1077, 579] width 7 height 71
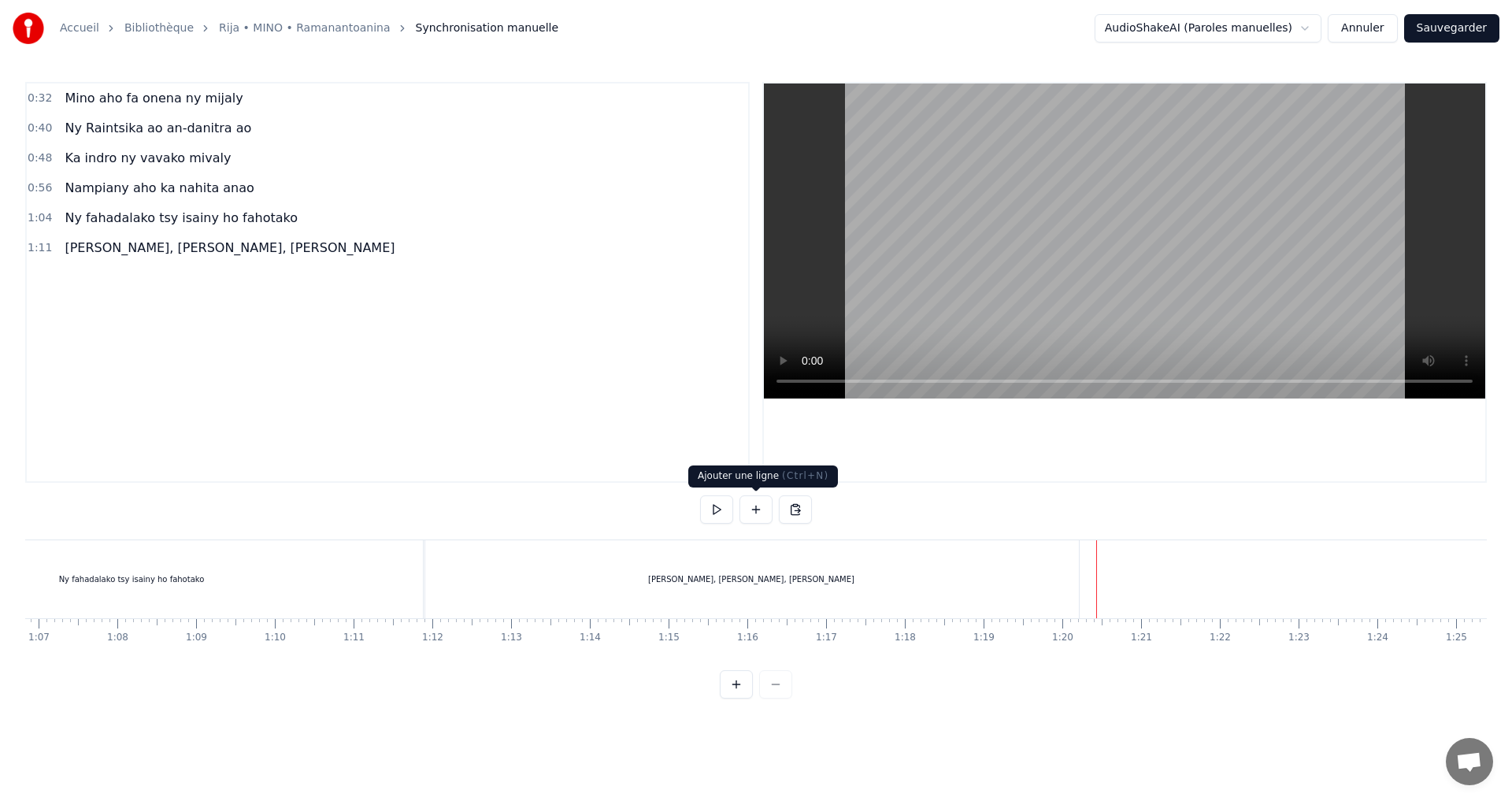
click at [753, 509] on button at bounding box center [756, 509] width 33 height 28
click at [1130, 569] on div "<>" at bounding box center [1137, 580] width 77 height 75
click at [1131, 573] on div "<>" at bounding box center [1138, 579] width 13 height 12
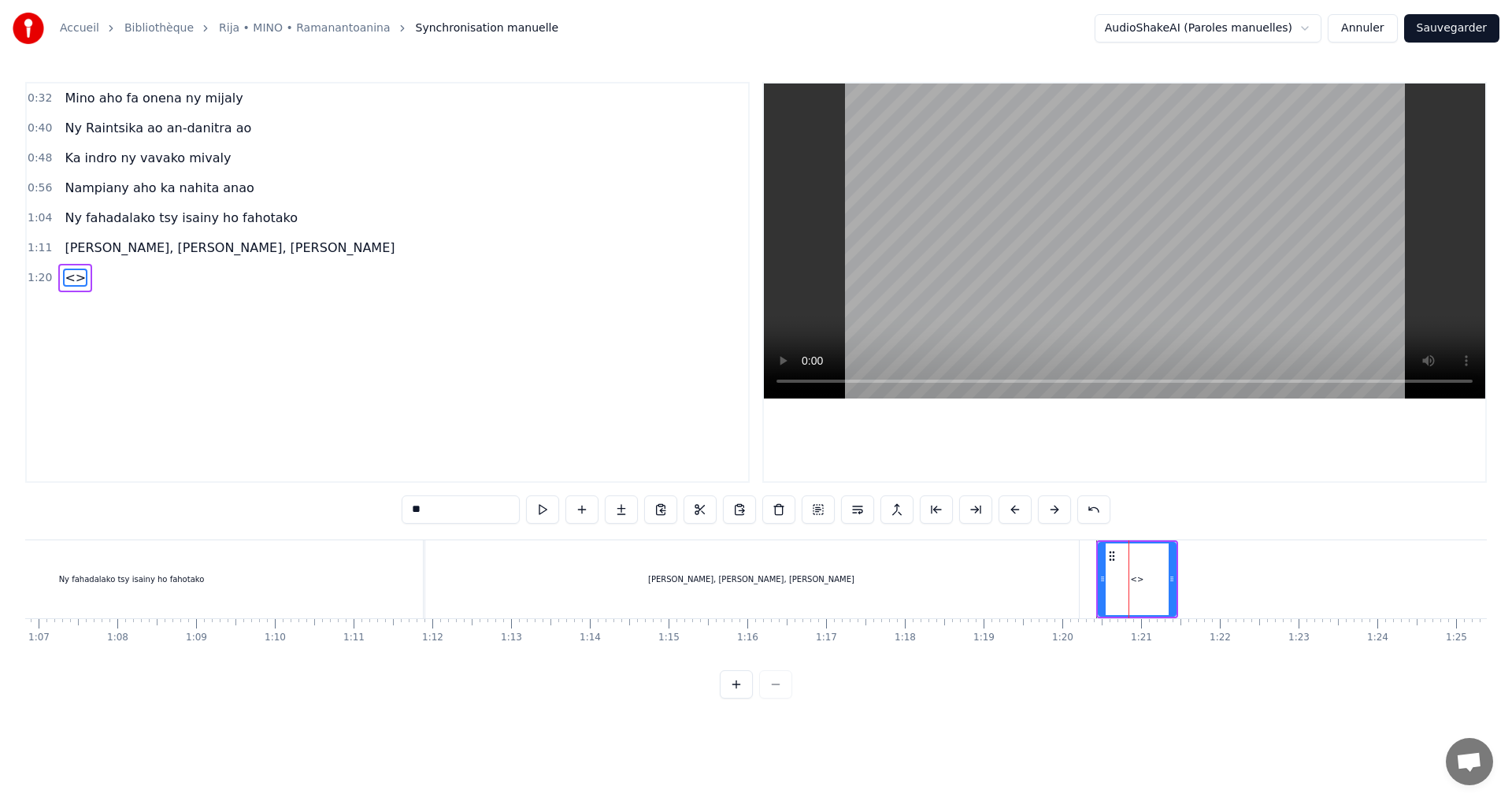
drag, startPoint x: 463, startPoint y: 506, endPoint x: 383, endPoint y: 502, distance: 80.1
click at [383, 503] on div "0:32 Mino aho fa onena ny mijaly 0:40 Ny Raintsika ao an-danitra ao 0:48 Ka ind…" at bounding box center [756, 390] width 1462 height 617
paste input "**********"
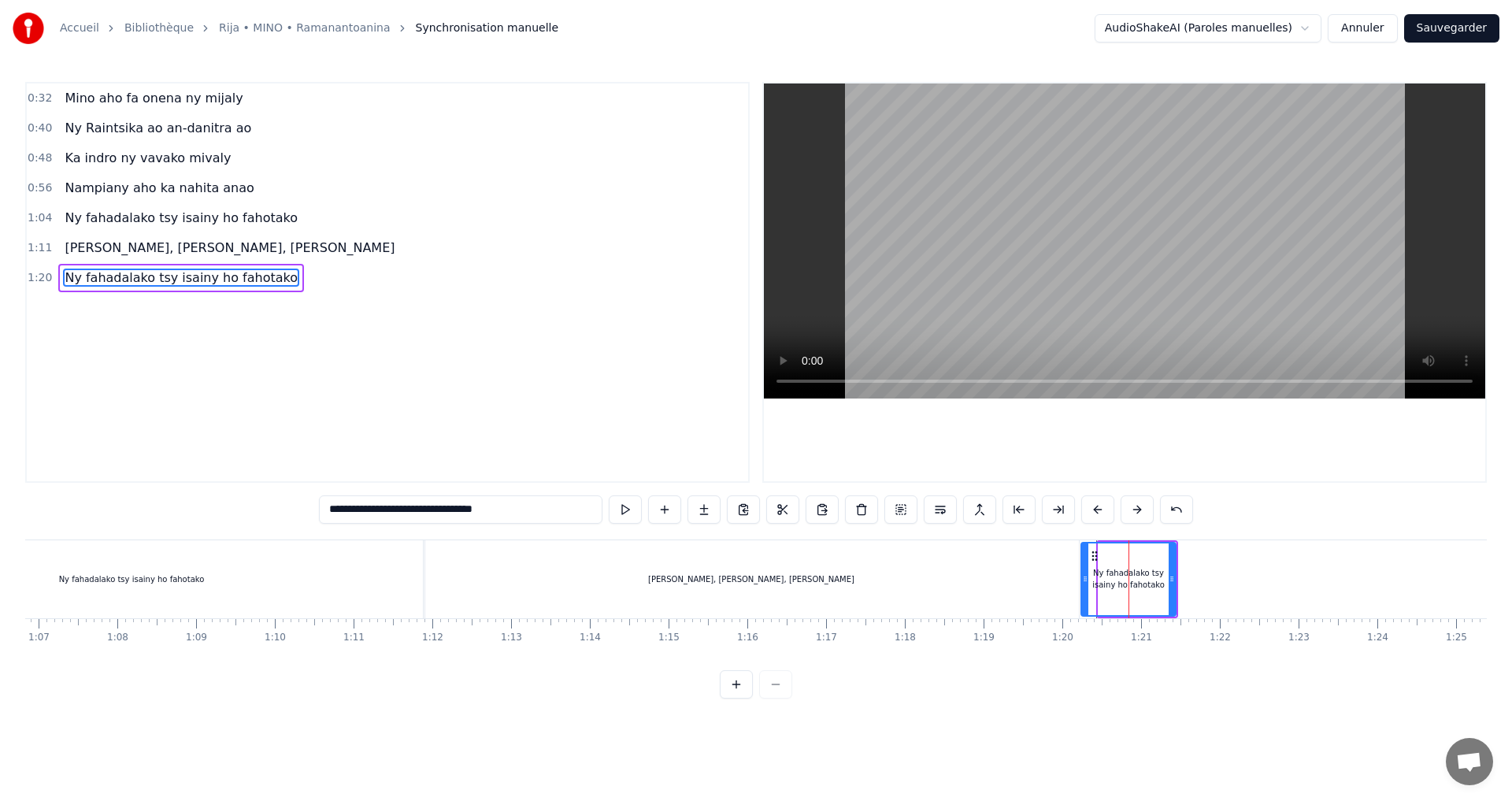
drag, startPoint x: 1102, startPoint y: 579, endPoint x: 1084, endPoint y: 581, distance: 18.1
click at [1084, 581] on icon at bounding box center [1085, 579] width 7 height 12
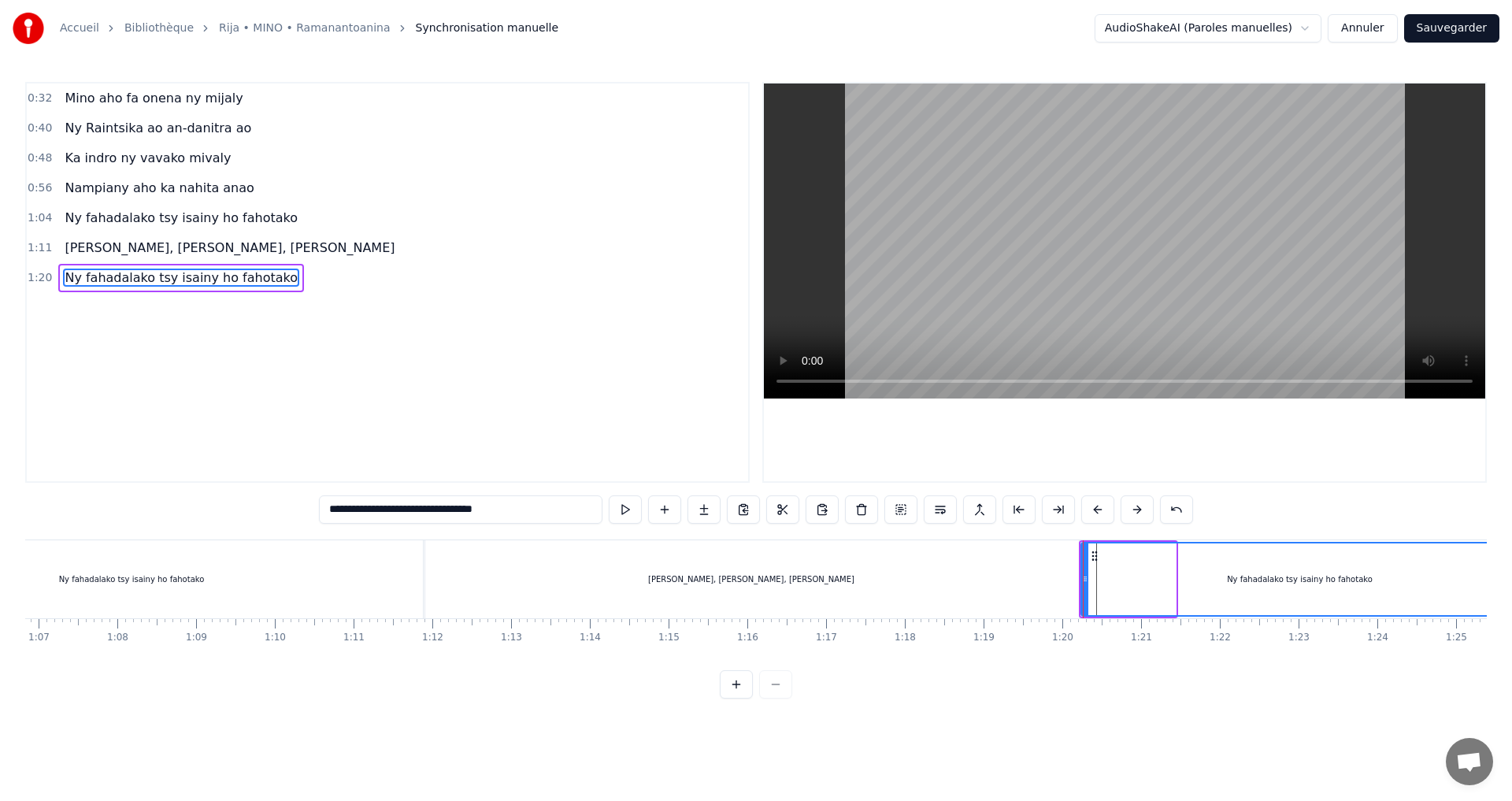
drag, startPoint x: 1169, startPoint y: 580, endPoint x: 1511, endPoint y: 629, distance: 345.5
click at [1511, 629] on div "**********" at bounding box center [756, 349] width 1512 height 699
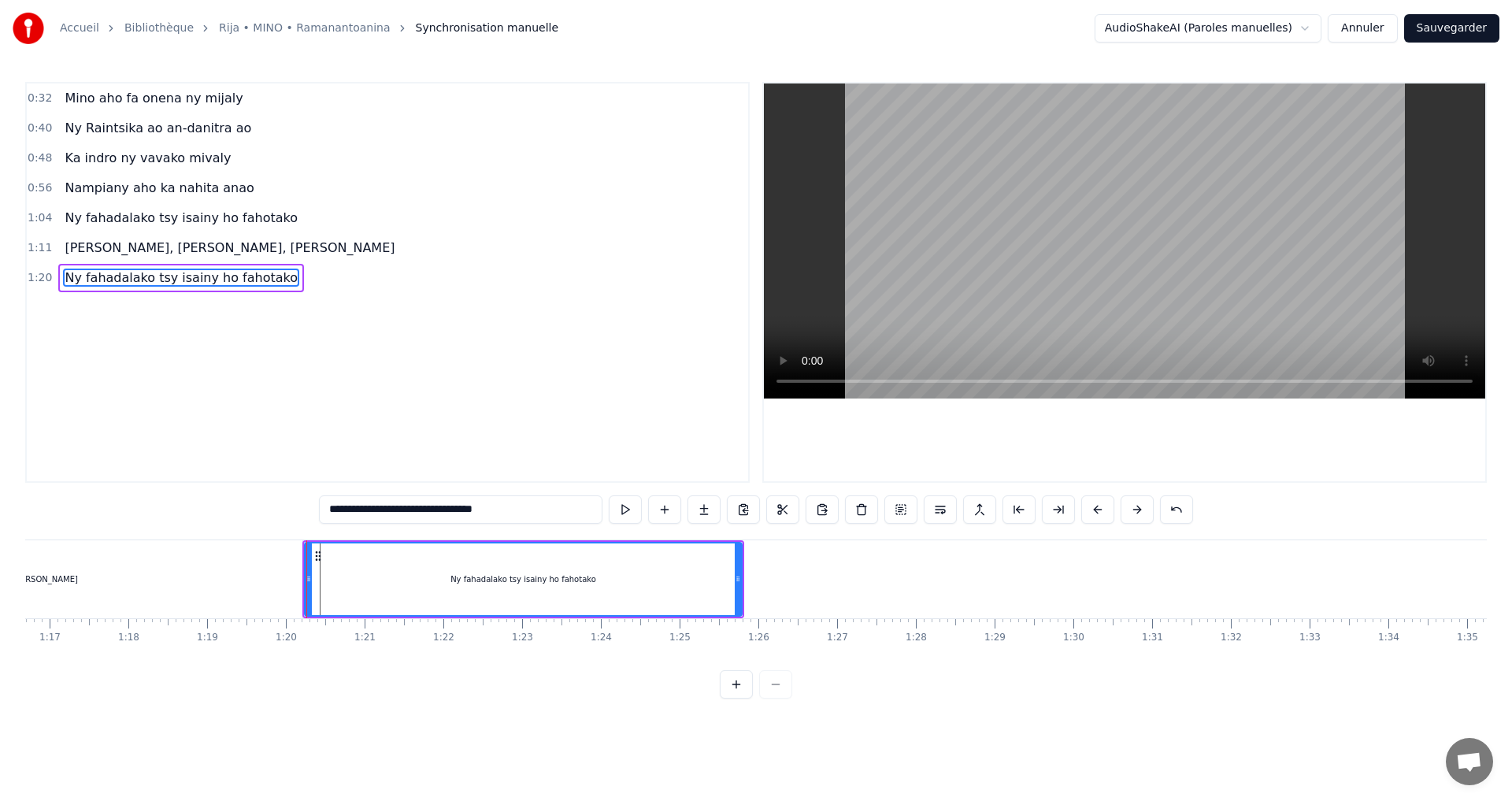
scroll to position [0, 6466]
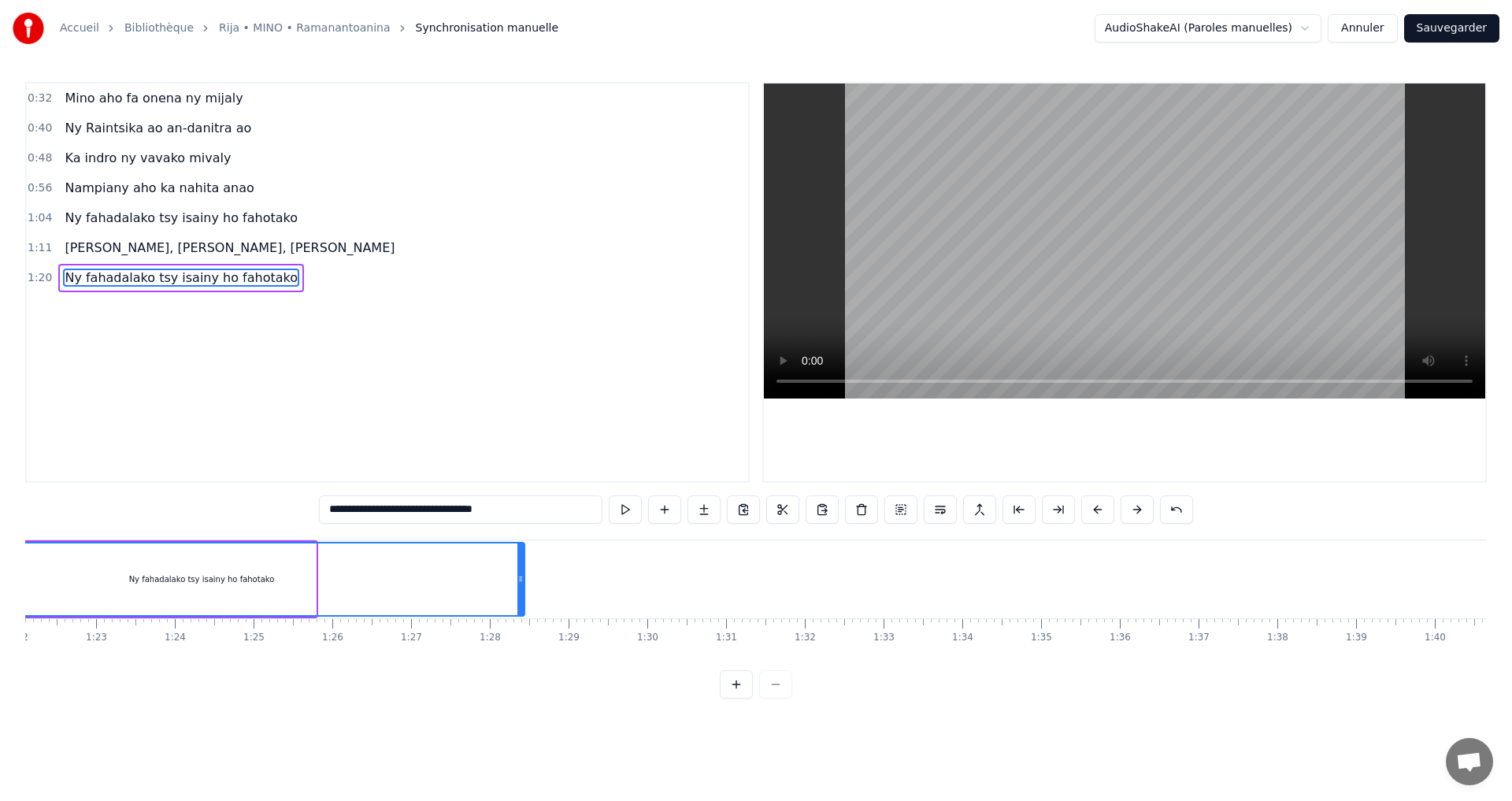
drag, startPoint x: 313, startPoint y: 578, endPoint x: 531, endPoint y: 623, distance: 222.6
click at [531, 623] on div "Mino aho fa onena ny mijaly Ny Raintsika ao an-danitra ao Ka indro ny vavako mi…" at bounding box center [756, 598] width 1462 height 118
type input "**********"
click at [629, 513] on button at bounding box center [625, 509] width 33 height 28
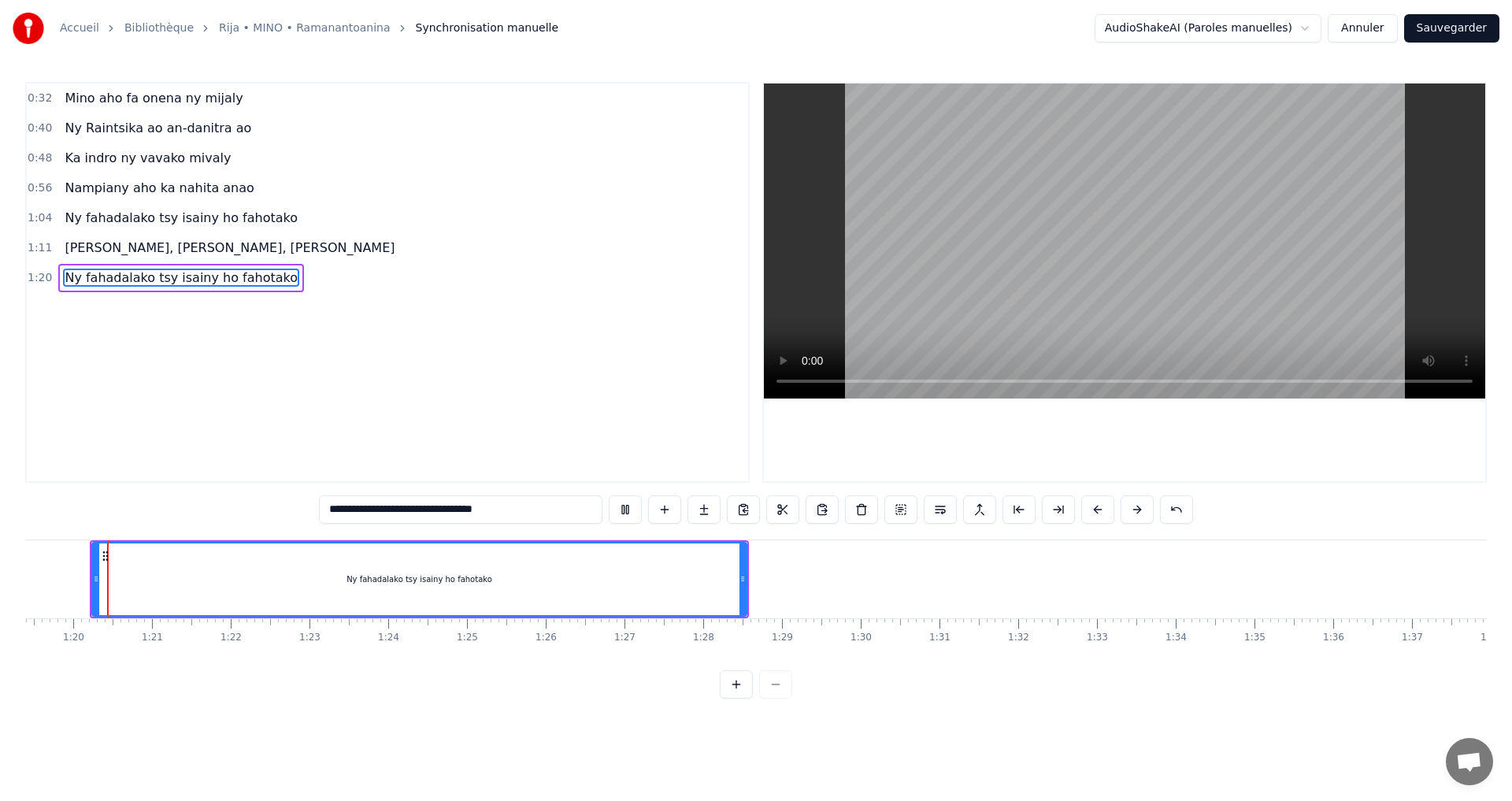
scroll to position [0, 6239]
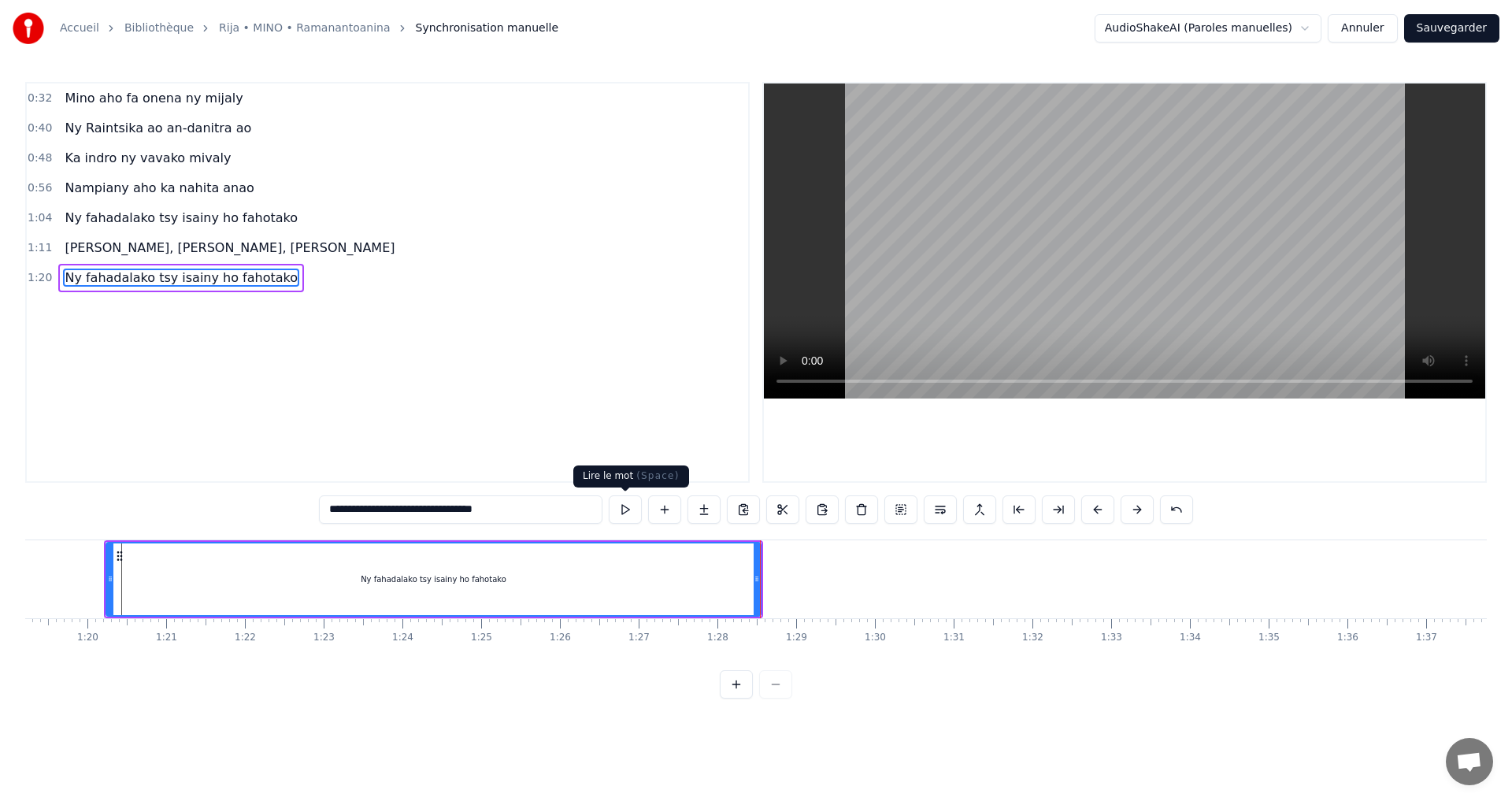
click at [625, 506] on button at bounding box center [625, 509] width 33 height 28
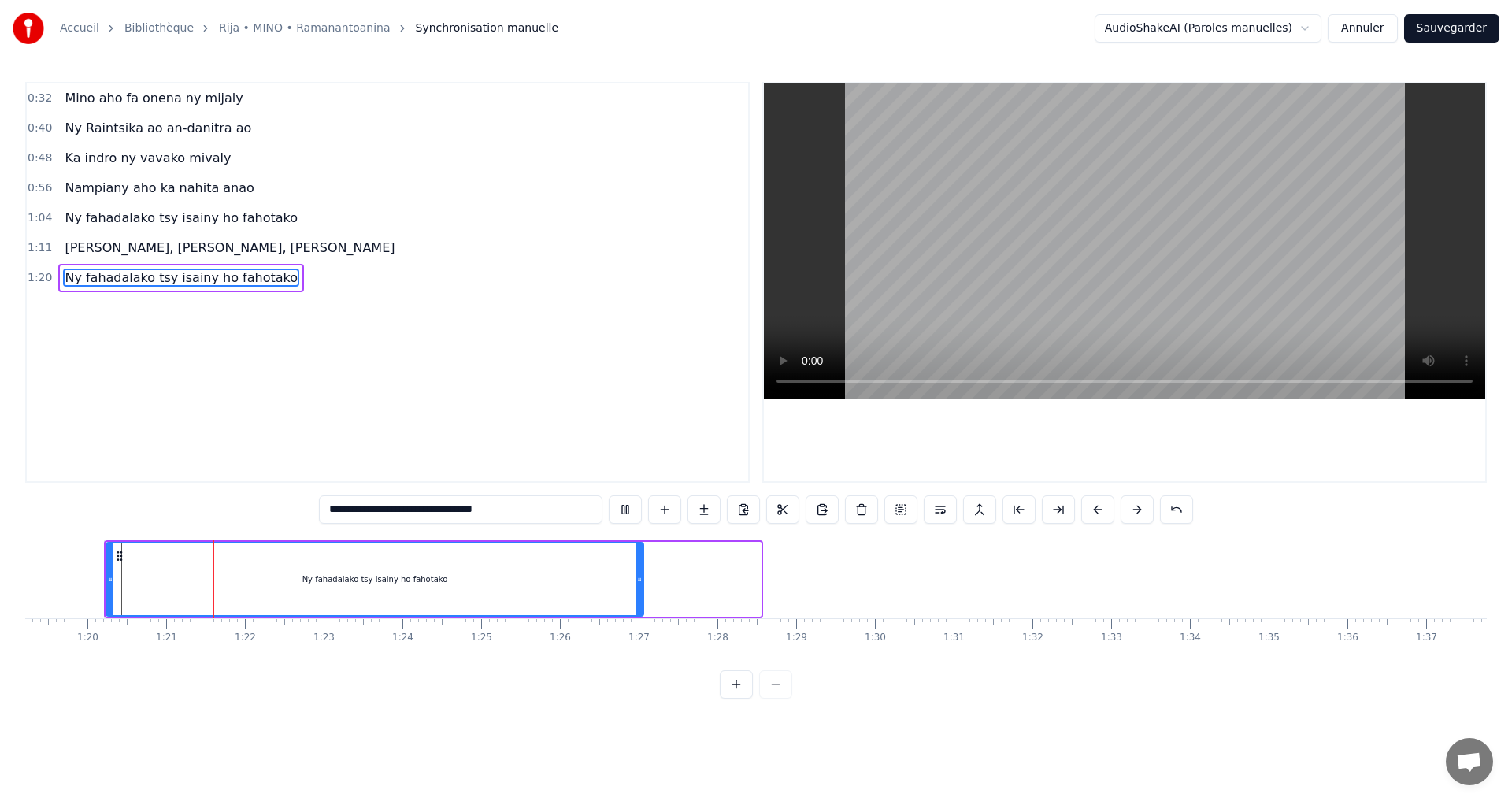
drag, startPoint x: 757, startPoint y: 581, endPoint x: 639, endPoint y: 580, distance: 118.0
click at [638, 580] on icon at bounding box center [640, 579] width 7 height 12
click at [624, 510] on button at bounding box center [625, 509] width 33 height 28
click at [627, 511] on button at bounding box center [625, 509] width 33 height 28
click at [612, 573] on div "Ny fahadalako tsy isainy ho fahotako" at bounding box center [373, 579] width 534 height 71
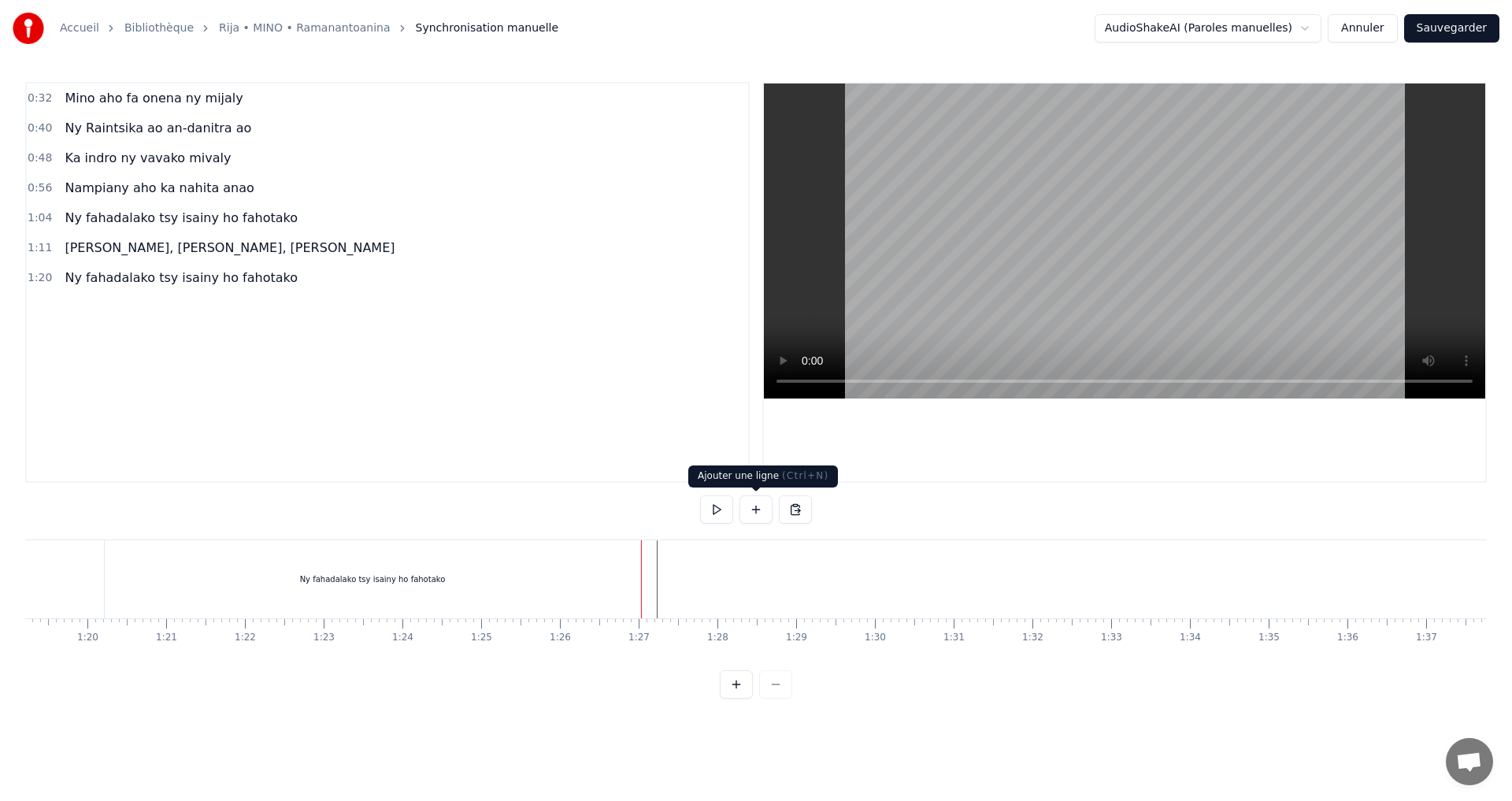
click at [741, 514] on button at bounding box center [756, 509] width 33 height 28
click at [676, 566] on div "<>" at bounding box center [682, 580] width 77 height 75
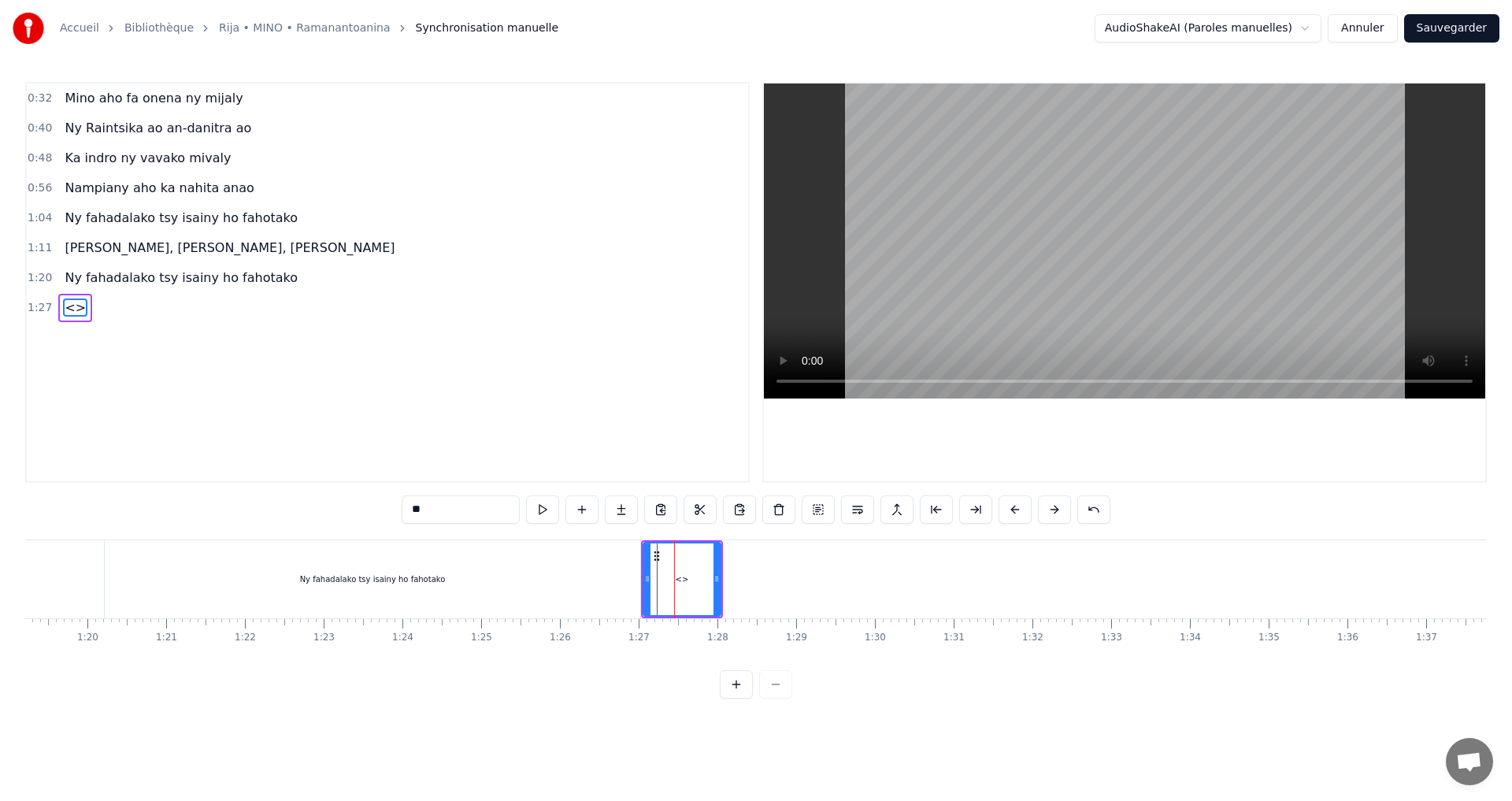
click at [676, 566] on div "<>" at bounding box center [682, 579] width 76 height 71
drag, startPoint x: 469, startPoint y: 514, endPoint x: 411, endPoint y: 511, distance: 58.1
click at [411, 511] on input "**" at bounding box center [461, 509] width 118 height 28
paste input "**********"
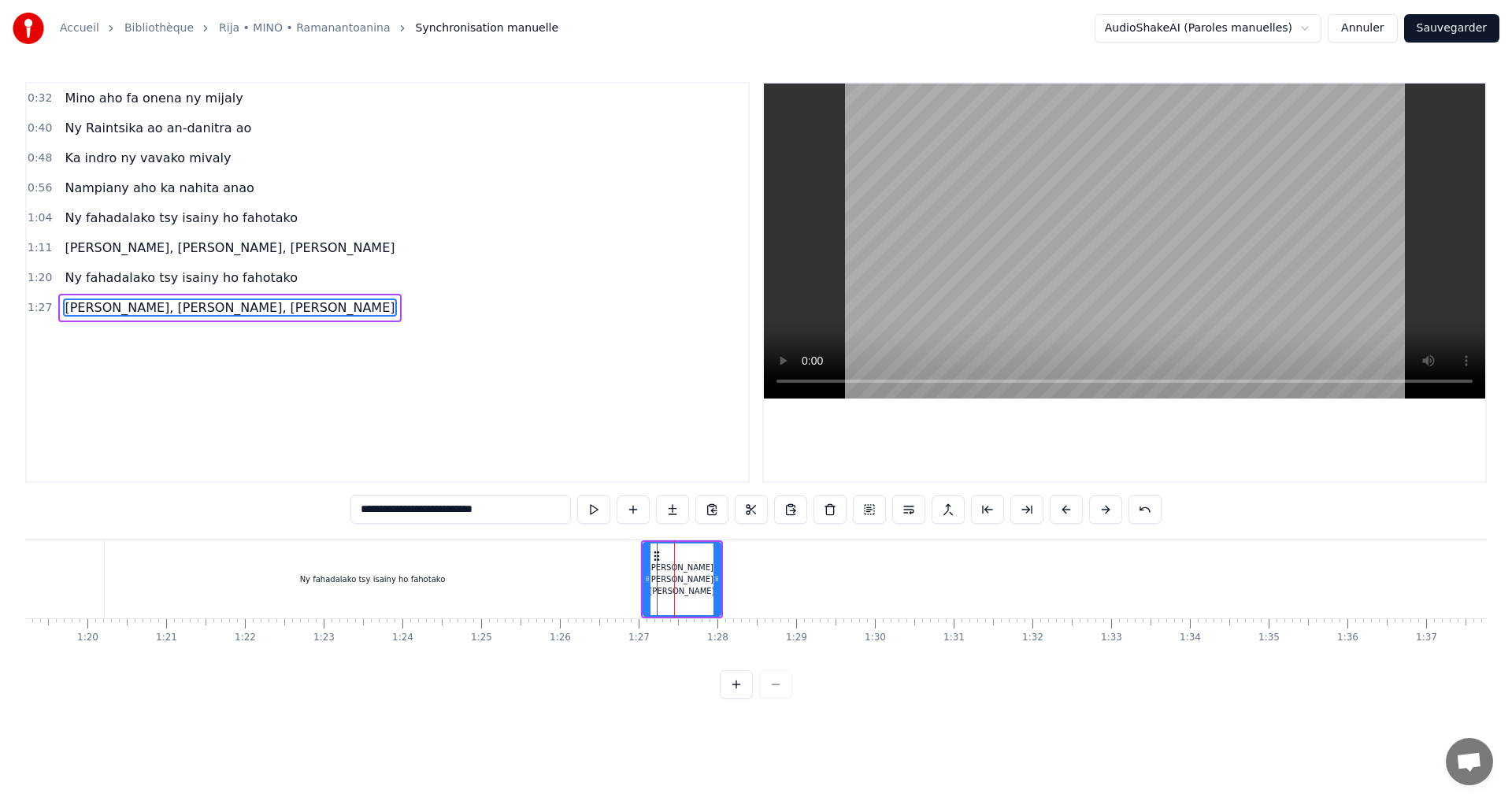
drag, startPoint x: 716, startPoint y: 579, endPoint x: 1037, endPoint y: 618, distance: 323.4
click at [1005, 623] on div "Mino aho fa onena ny mijaly Ny Raintsika ao an-danitra ao Ka indro ny vavako mi…" at bounding box center [756, 598] width 1462 height 118
type input "**********"
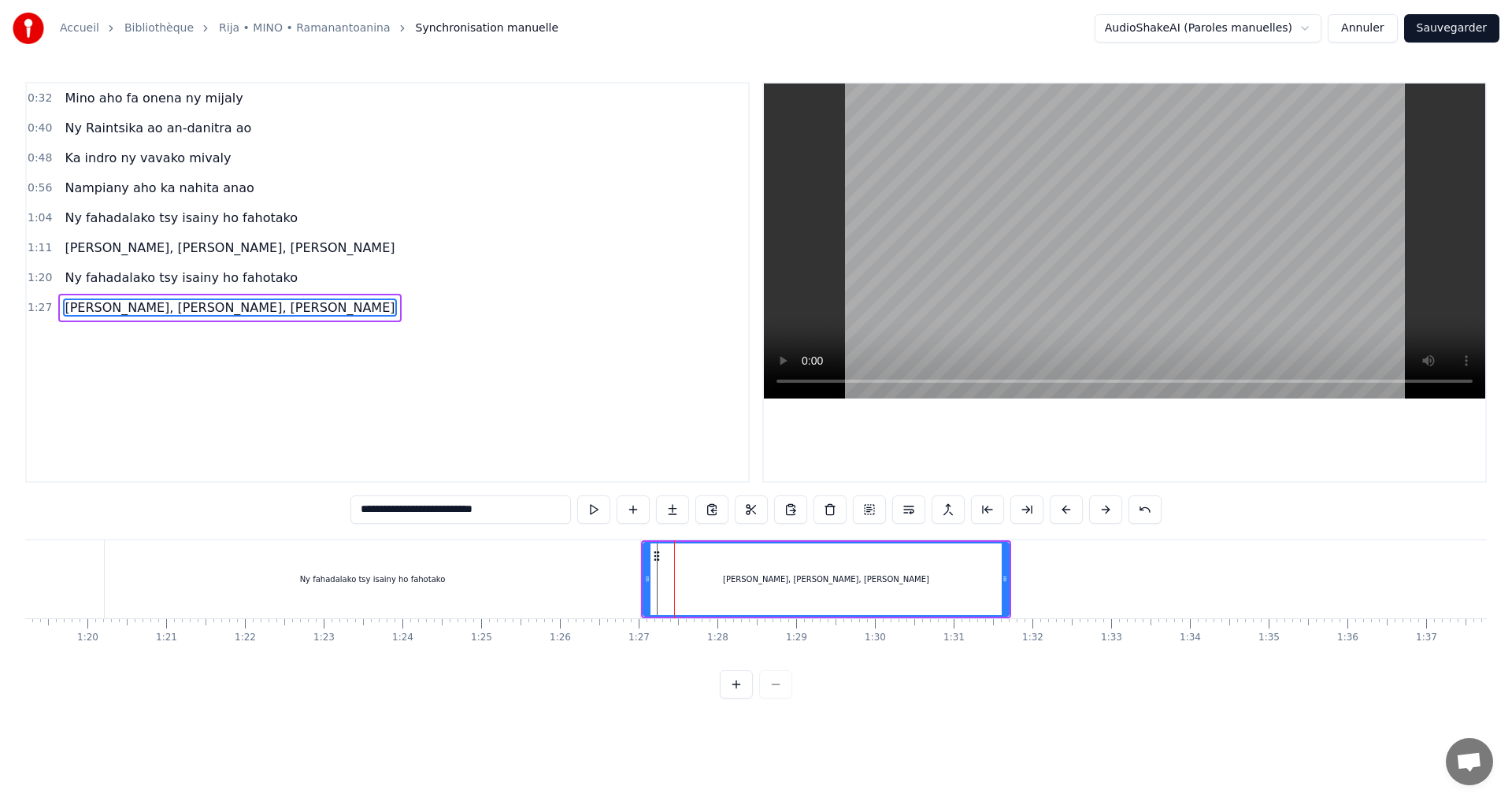
click at [1043, 617] on div "Mino aho fa onena ny mijaly Ny Raintsika ao an-danitra ao Ka indro ny vavako mi…" at bounding box center [756, 598] width 1462 height 118
click at [750, 563] on div "[PERSON_NAME], [PERSON_NAME], [PERSON_NAME]" at bounding box center [826, 579] width 364 height 71
click at [585, 507] on button at bounding box center [594, 509] width 33 height 28
click at [804, 574] on div "[PERSON_NAME], [PERSON_NAME], [PERSON_NAME]" at bounding box center [826, 579] width 206 height 12
click at [869, 509] on button at bounding box center [869, 509] width 33 height 28
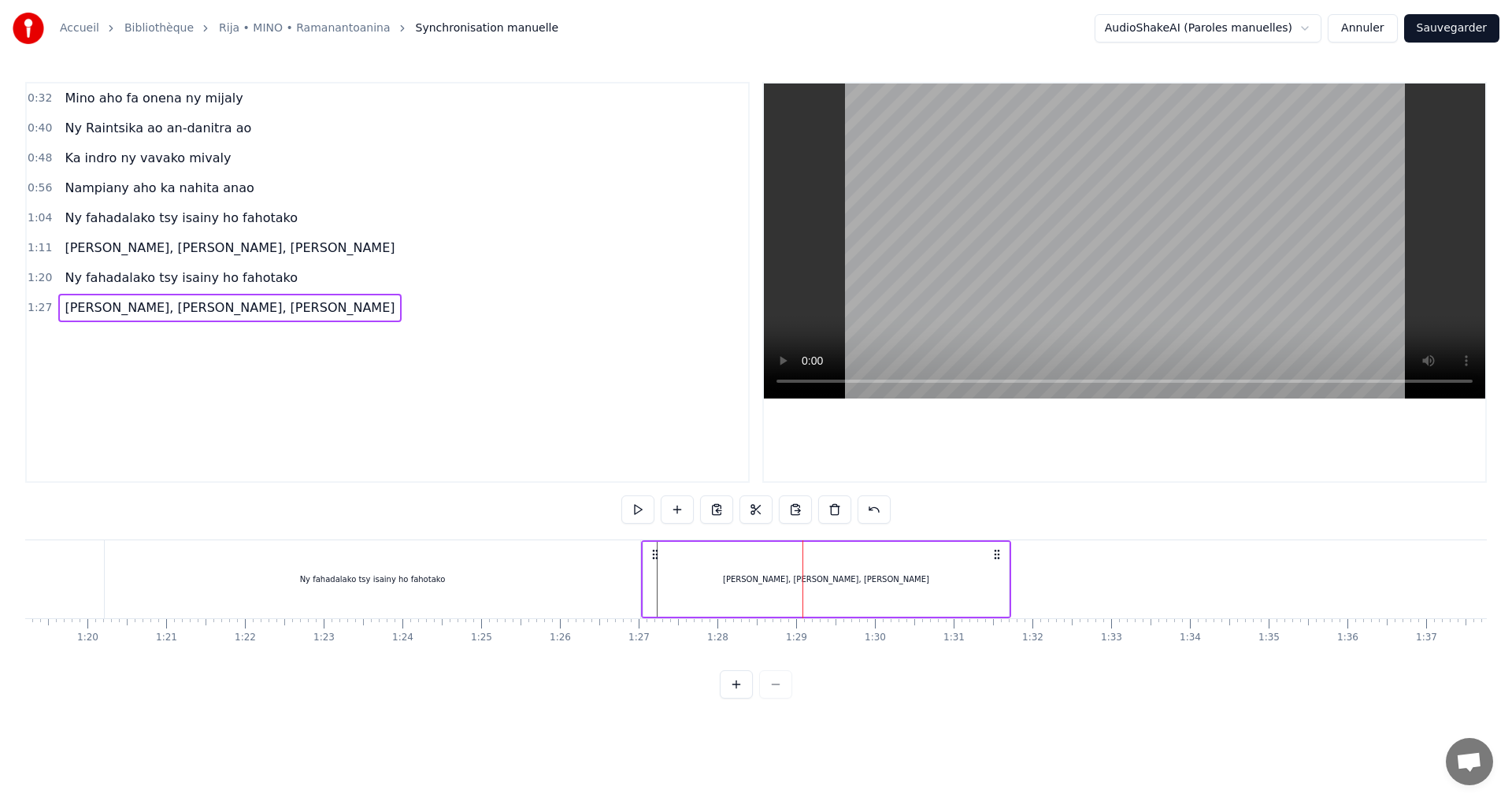
click at [729, 571] on div "[PERSON_NAME], [PERSON_NAME], [PERSON_NAME]" at bounding box center [826, 580] width 366 height 75
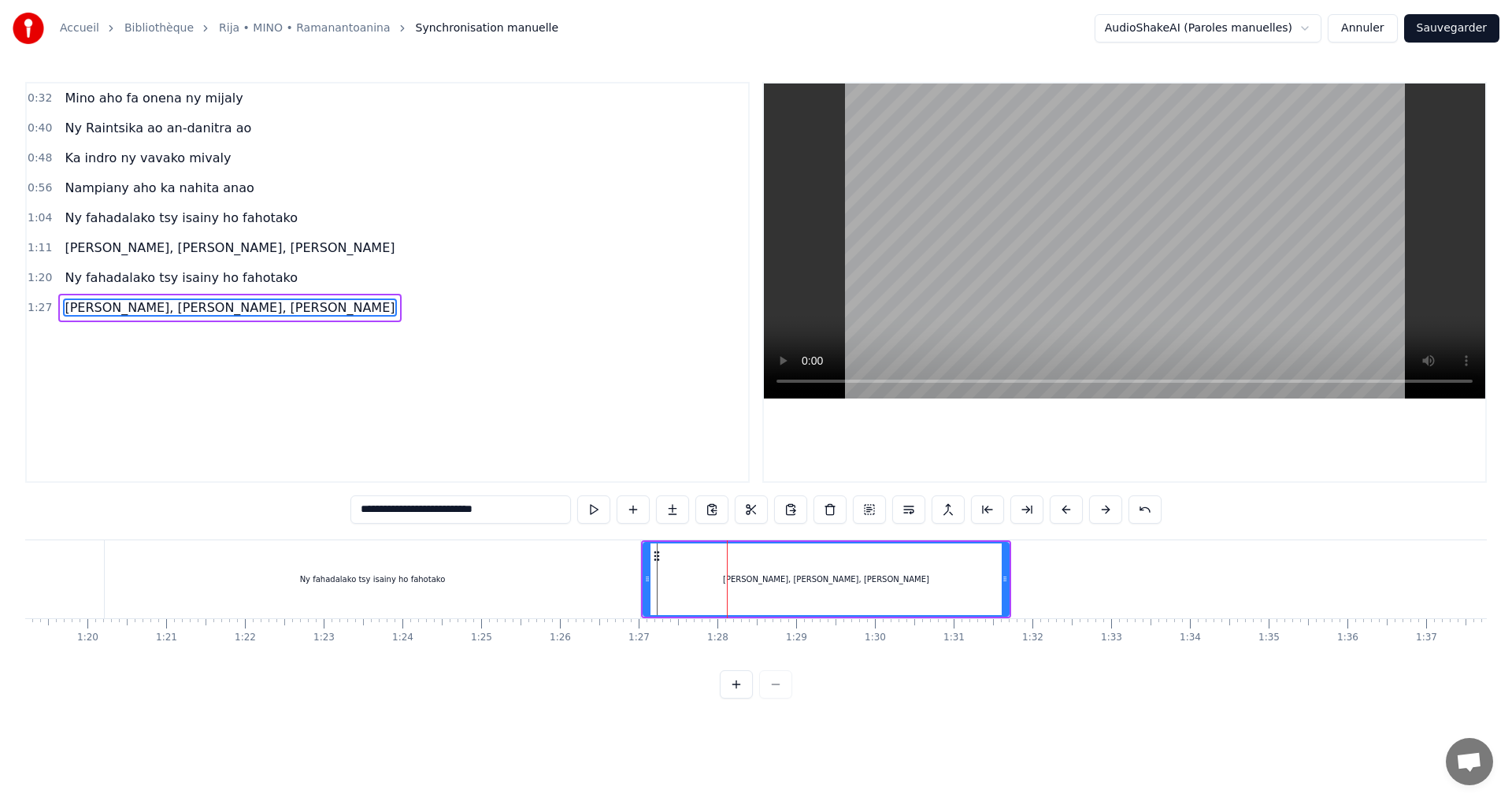
drag, startPoint x: 642, startPoint y: 516, endPoint x: 582, endPoint y: 518, distance: 60.0
click at [629, 558] on div "**********" at bounding box center [756, 390] width 1462 height 617
click at [596, 508] on button at bounding box center [594, 509] width 33 height 28
drag, startPoint x: 1005, startPoint y: 581, endPoint x: 1113, endPoint y: 578, distance: 108.0
click at [1113, 578] on icon at bounding box center [1112, 579] width 7 height 12
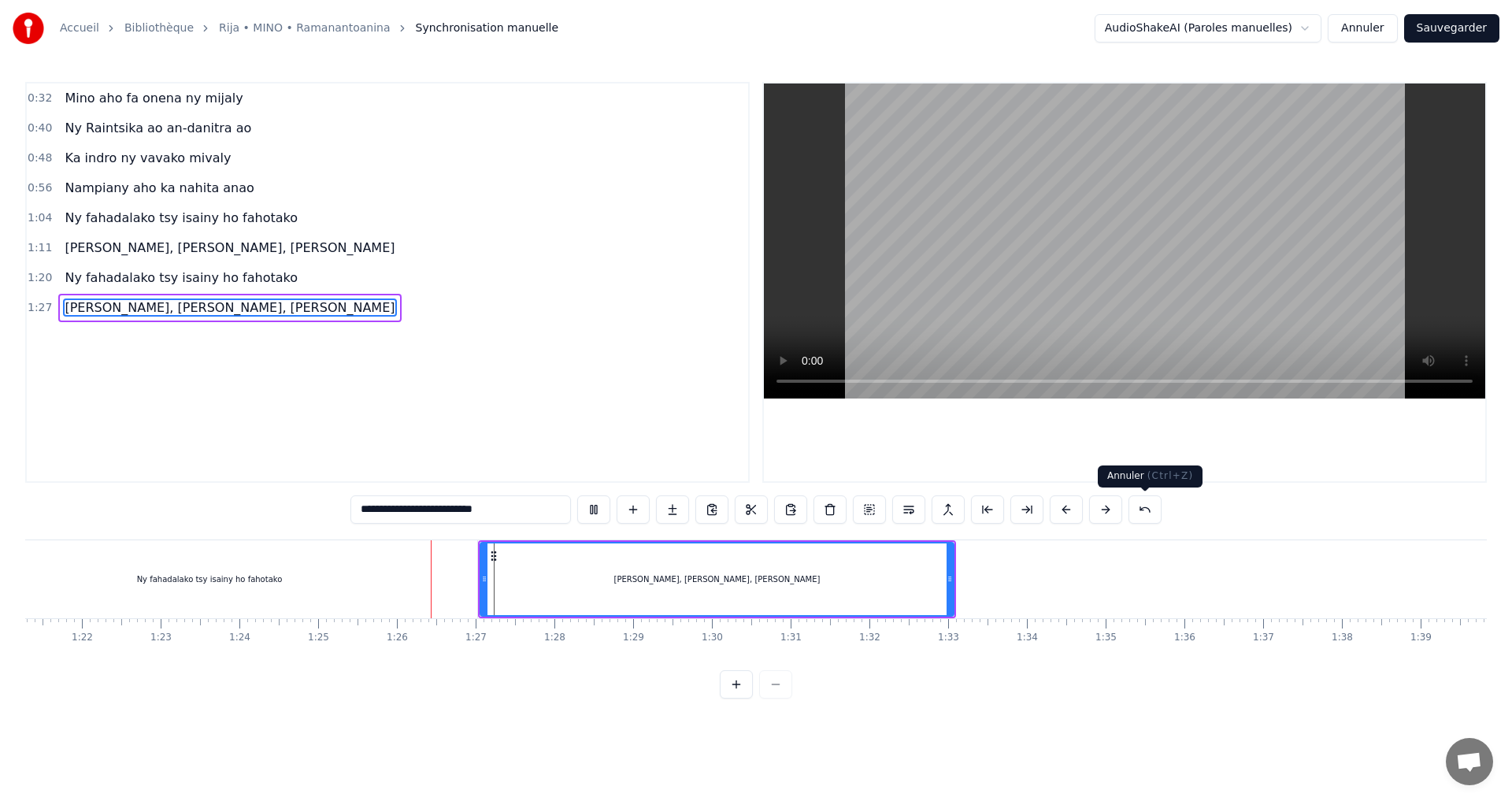
scroll to position [0, 6678]
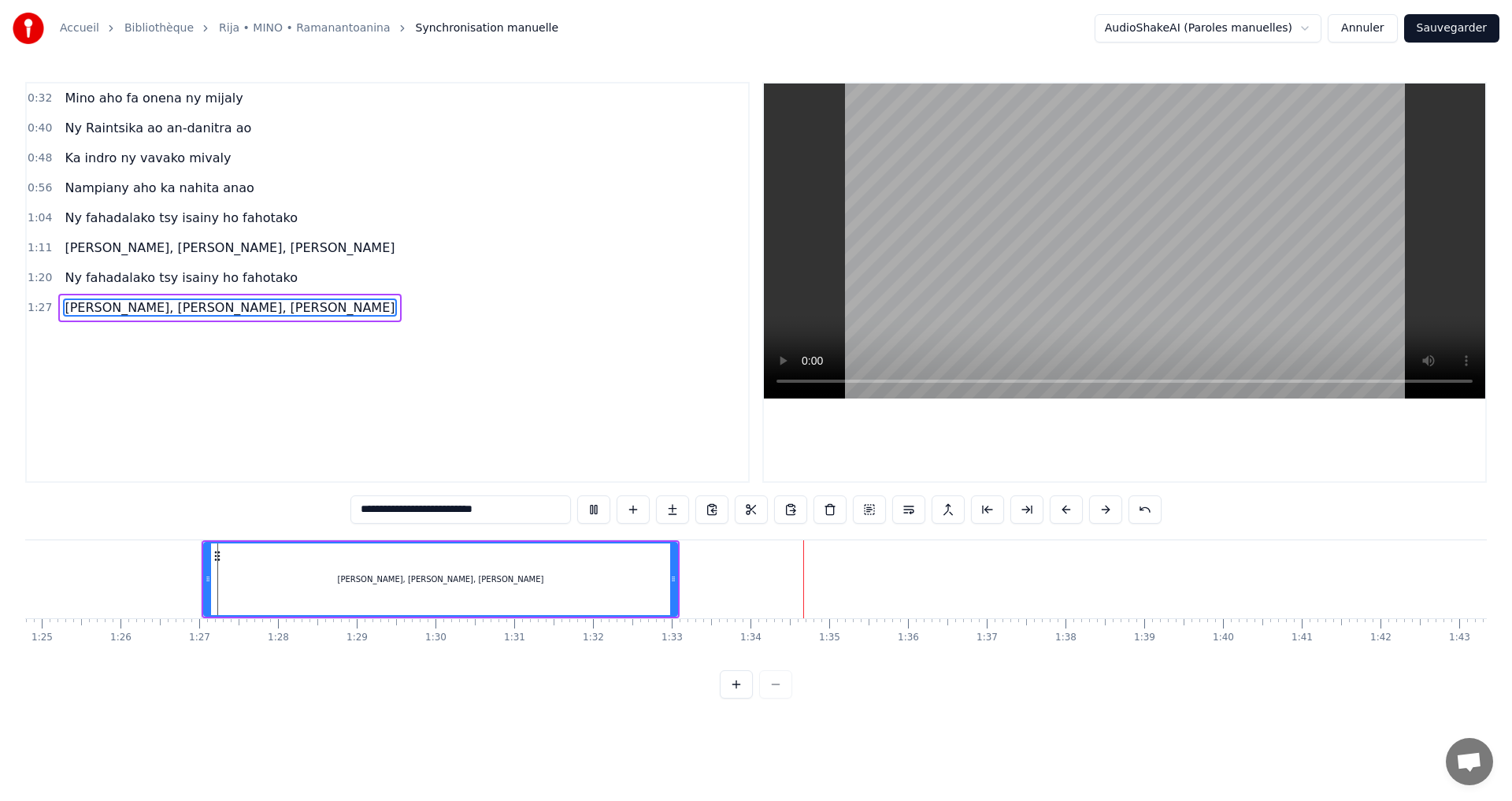
click at [592, 510] on button at bounding box center [594, 509] width 33 height 28
drag, startPoint x: 674, startPoint y: 579, endPoint x: 699, endPoint y: 585, distance: 25.7
click at [699, 585] on div at bounding box center [698, 579] width 7 height 71
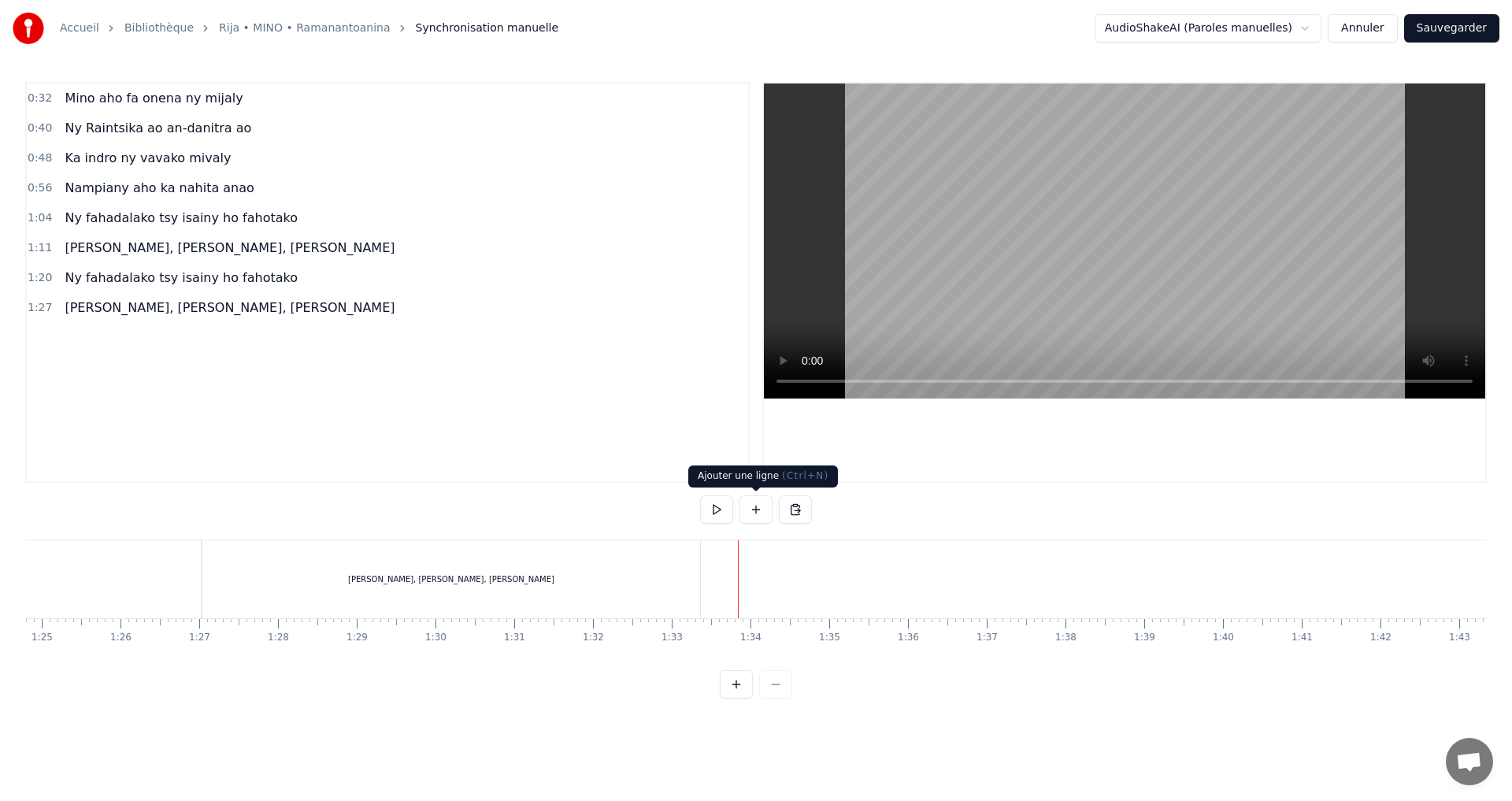
click at [757, 505] on button at bounding box center [756, 509] width 33 height 28
click at [748, 582] on div "<>" at bounding box center [779, 580] width 77 height 75
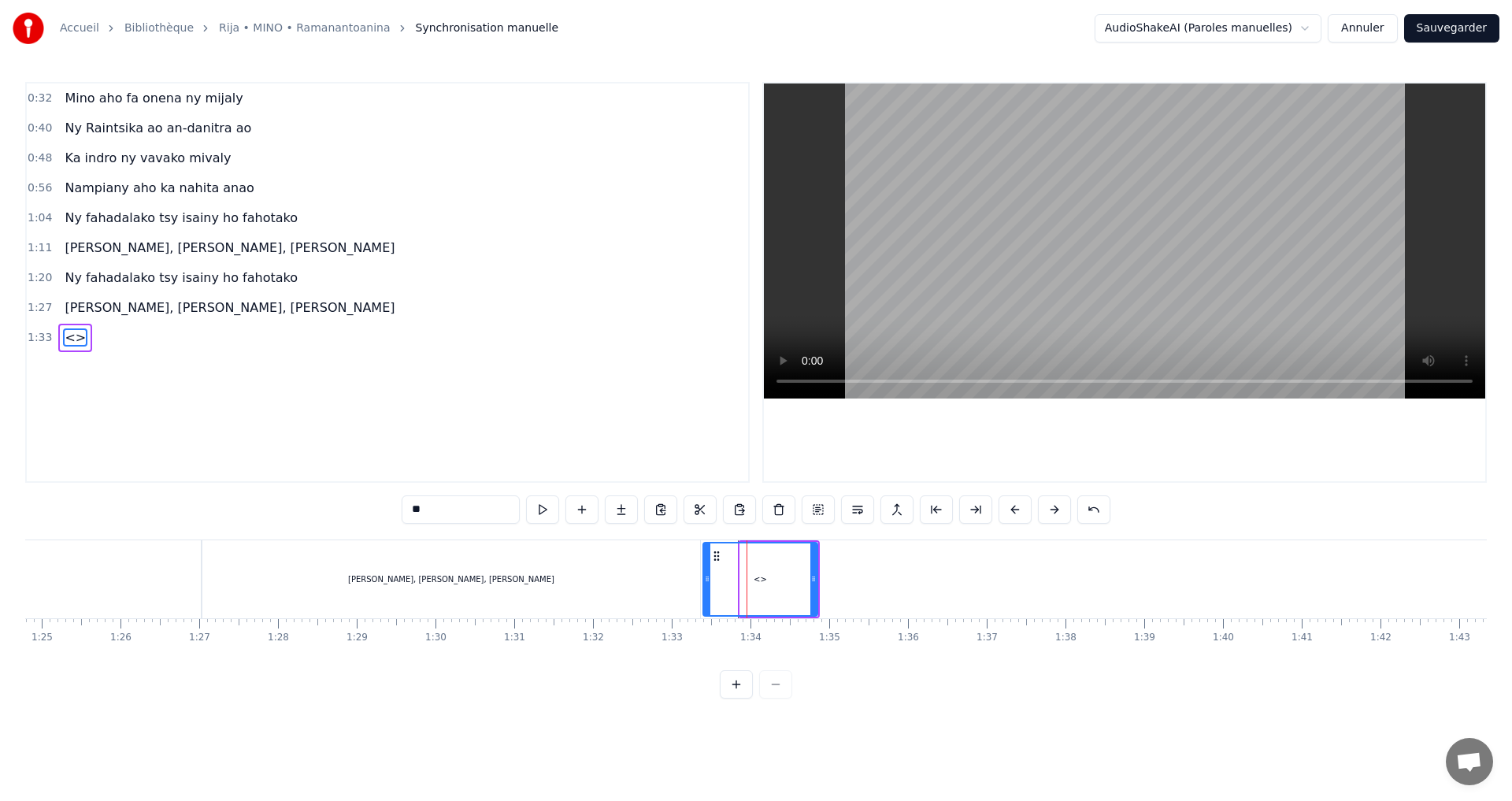
drag, startPoint x: 742, startPoint y: 581, endPoint x: 705, endPoint y: 592, distance: 38.6
click at [705, 592] on div at bounding box center [707, 579] width 7 height 71
click at [754, 582] on div "<>" at bounding box center [761, 579] width 13 height 12
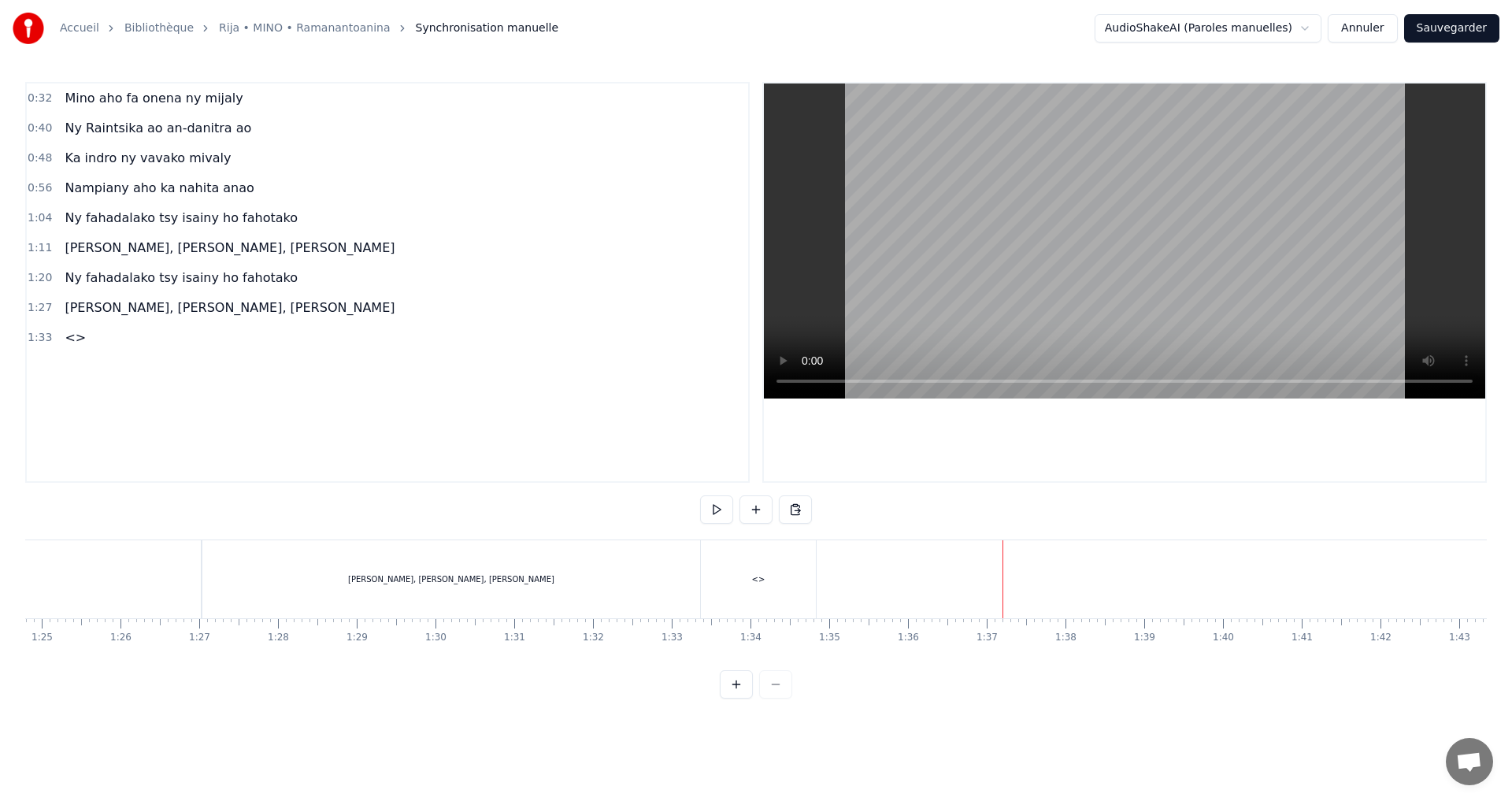
click at [771, 578] on div "<>" at bounding box center [758, 579] width 115 height 78
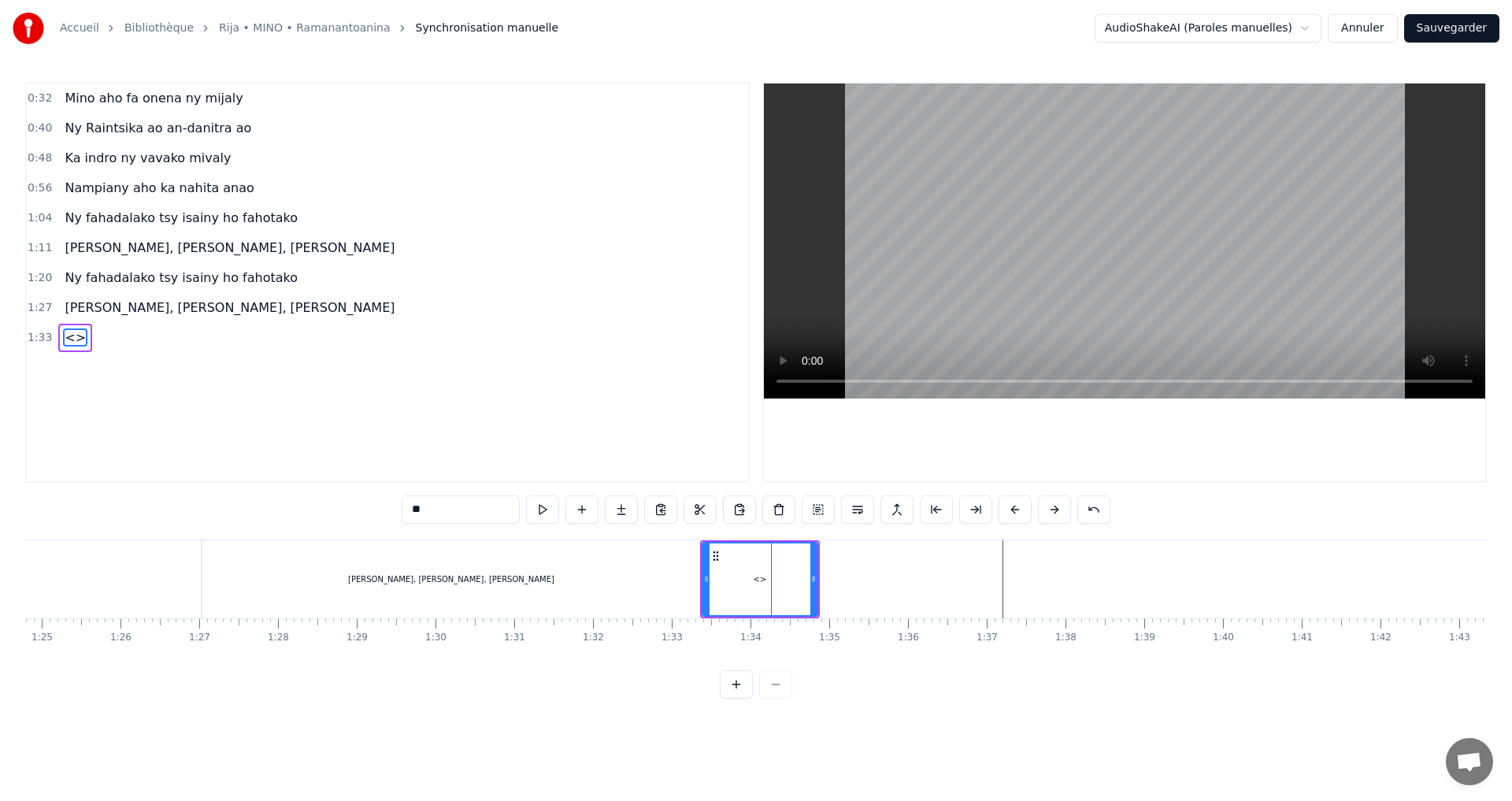
drag, startPoint x: 483, startPoint y: 514, endPoint x: 366, endPoint y: 518, distance: 117.1
click at [366, 518] on div "0:32 [PERSON_NAME] [PERSON_NAME] ny mijaly 0:40 Ny Raintsika ao an-[PERSON_NAME…" at bounding box center [756, 390] width 1462 height 617
paste input "**********"
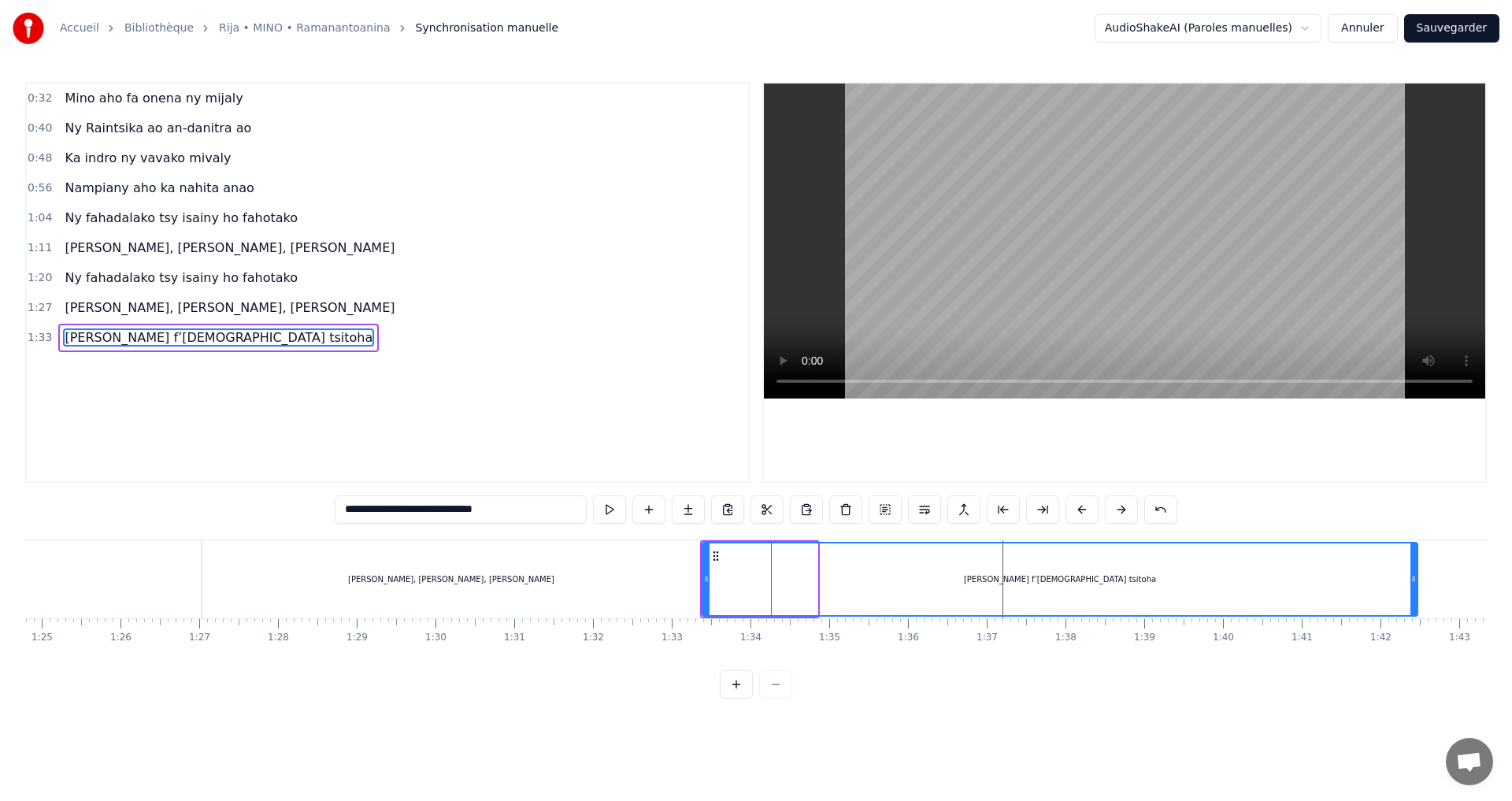
drag, startPoint x: 814, startPoint y: 579, endPoint x: 1414, endPoint y: 657, distance: 605.0
click at [1414, 657] on div "[PERSON_NAME] [PERSON_NAME] ny mijaly Ny Raintsika ao an-[PERSON_NAME] ao Ka in…" at bounding box center [756, 598] width 1462 height 118
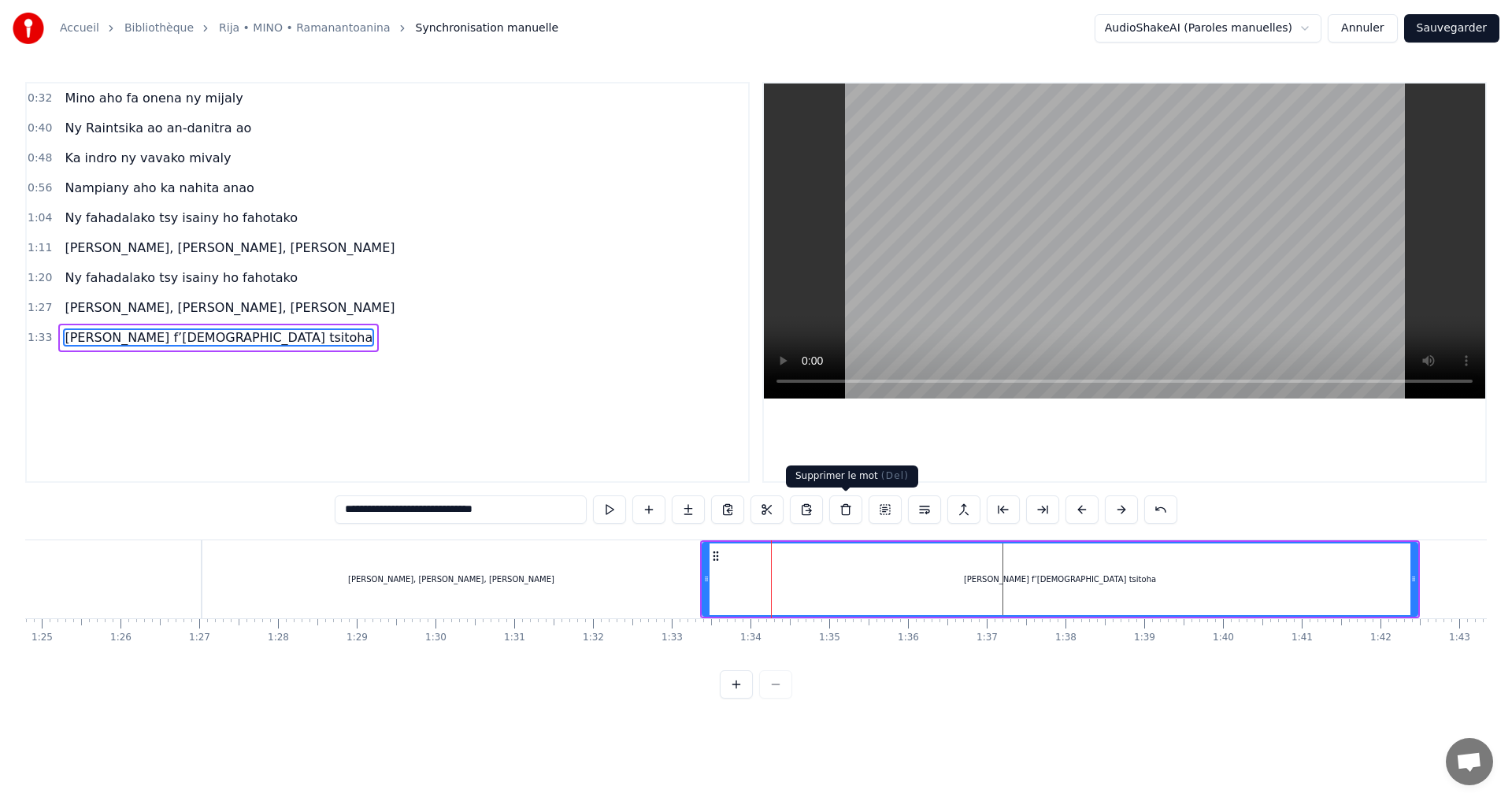
type input "**********"
drag, startPoint x: 873, startPoint y: 597, endPoint x: 837, endPoint y: 522, distance: 83.2
click at [873, 596] on div "[PERSON_NAME] f’[DEMOGRAPHIC_DATA] tsitoha" at bounding box center [1060, 579] width 714 height 71
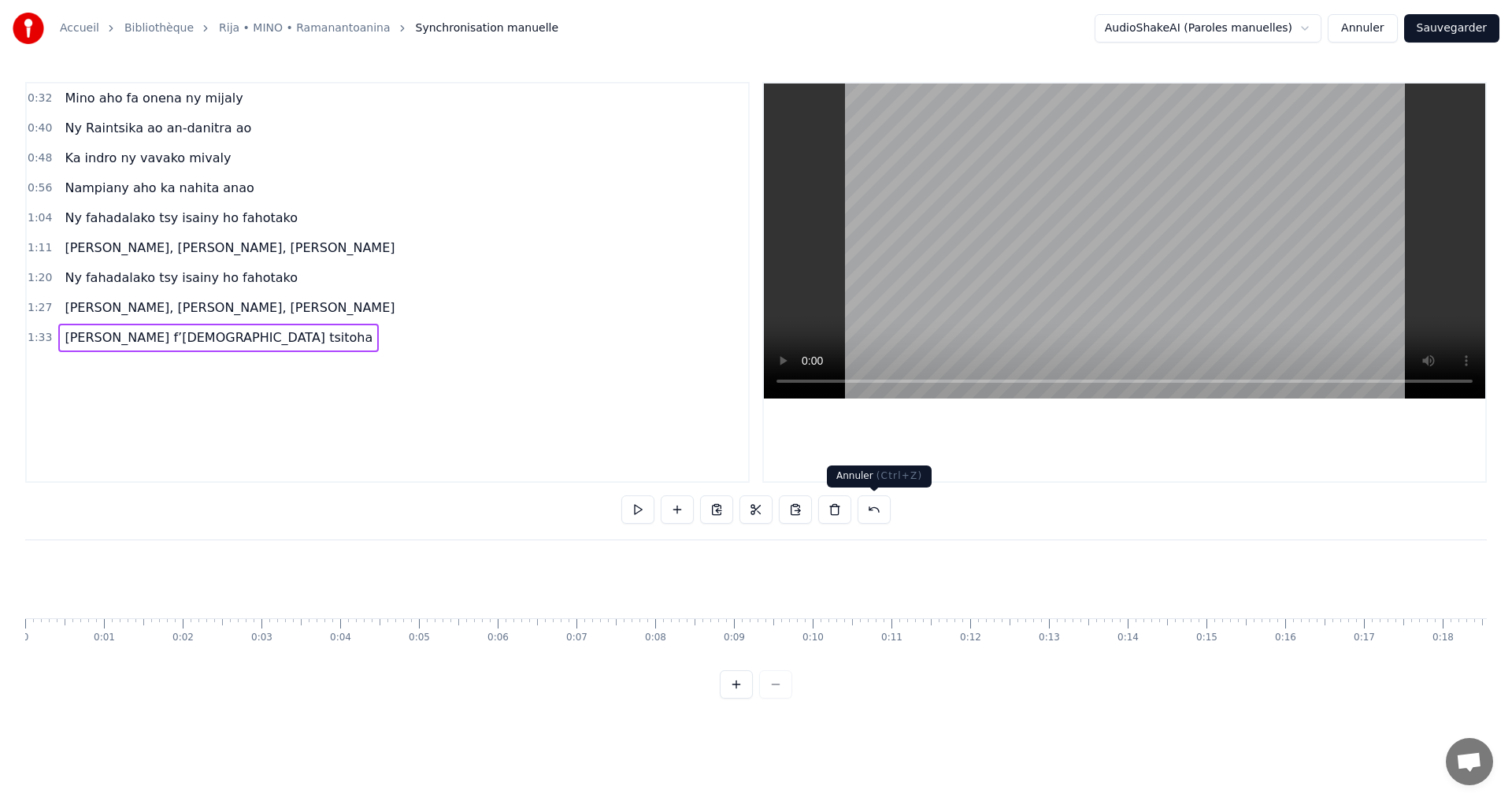
scroll to position [0, 6678]
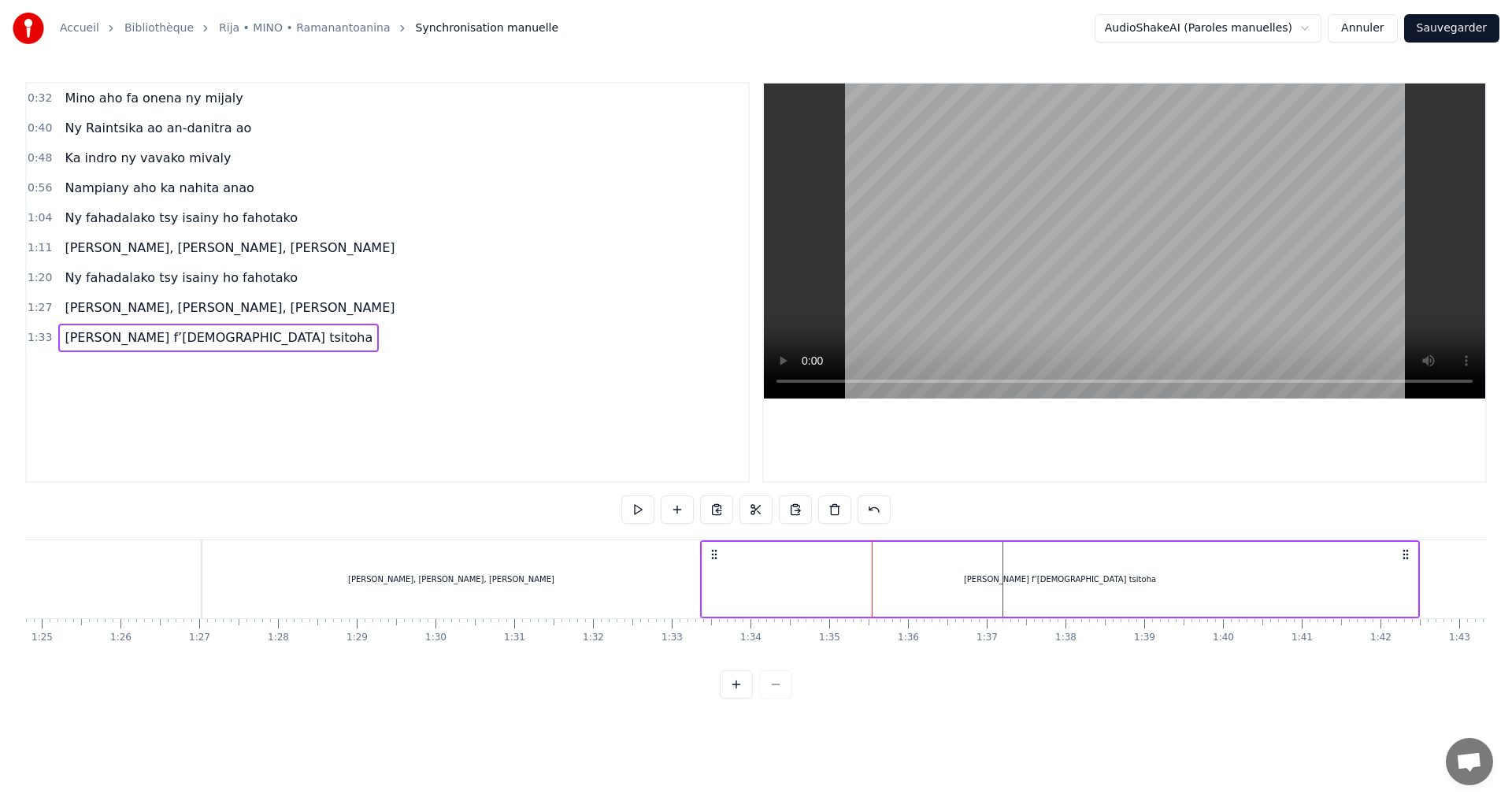
click at [966, 580] on div "[PERSON_NAME] f’[DEMOGRAPHIC_DATA] tsitoha" at bounding box center [1060, 580] width 716 height 75
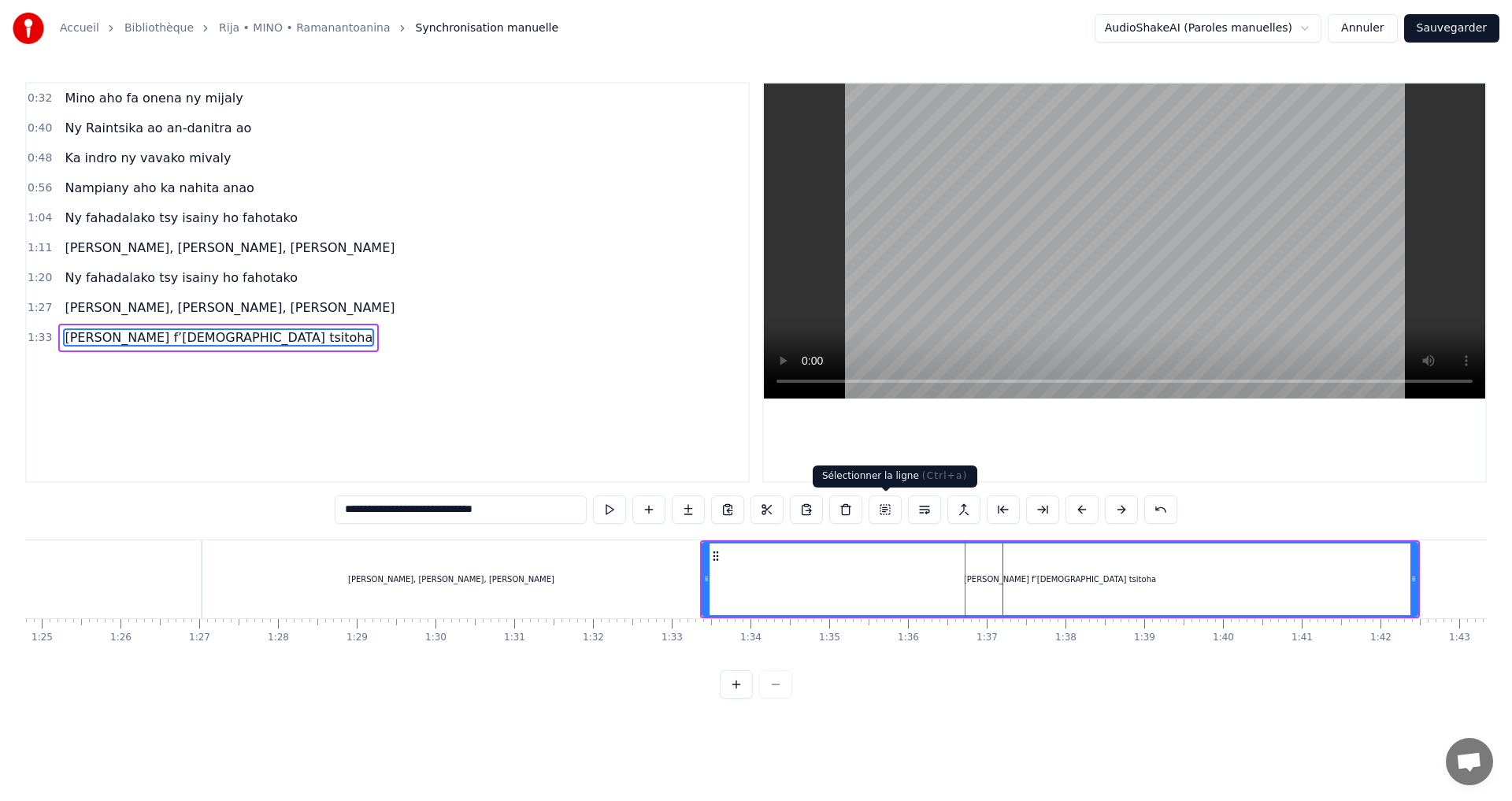
click at [882, 509] on button at bounding box center [885, 509] width 33 height 28
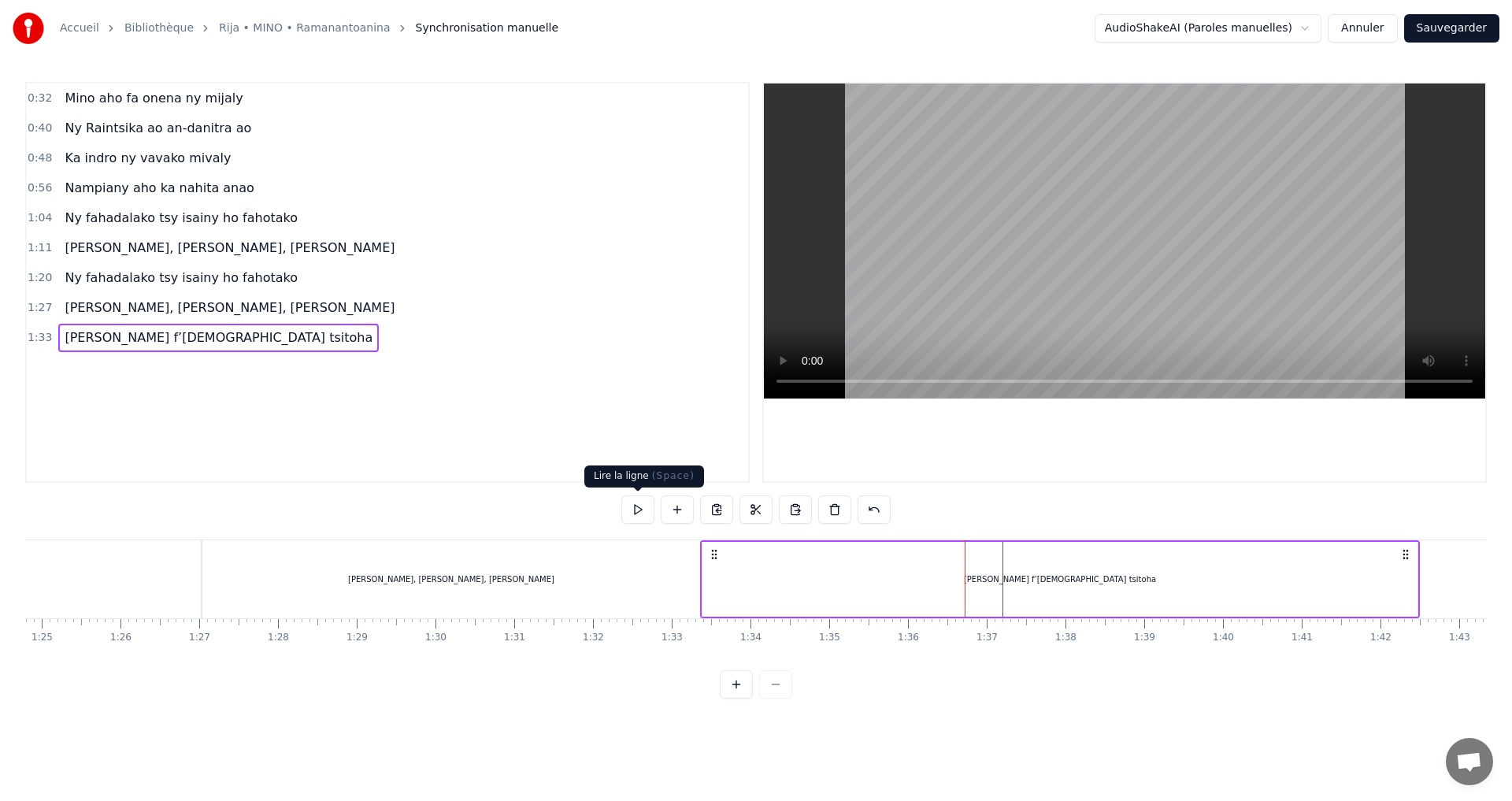
click at [640, 504] on button at bounding box center [638, 509] width 33 height 28
click at [637, 510] on button at bounding box center [638, 509] width 33 height 28
click at [729, 582] on div "[PERSON_NAME] f’[DEMOGRAPHIC_DATA] tsitoha" at bounding box center [1060, 580] width 716 height 75
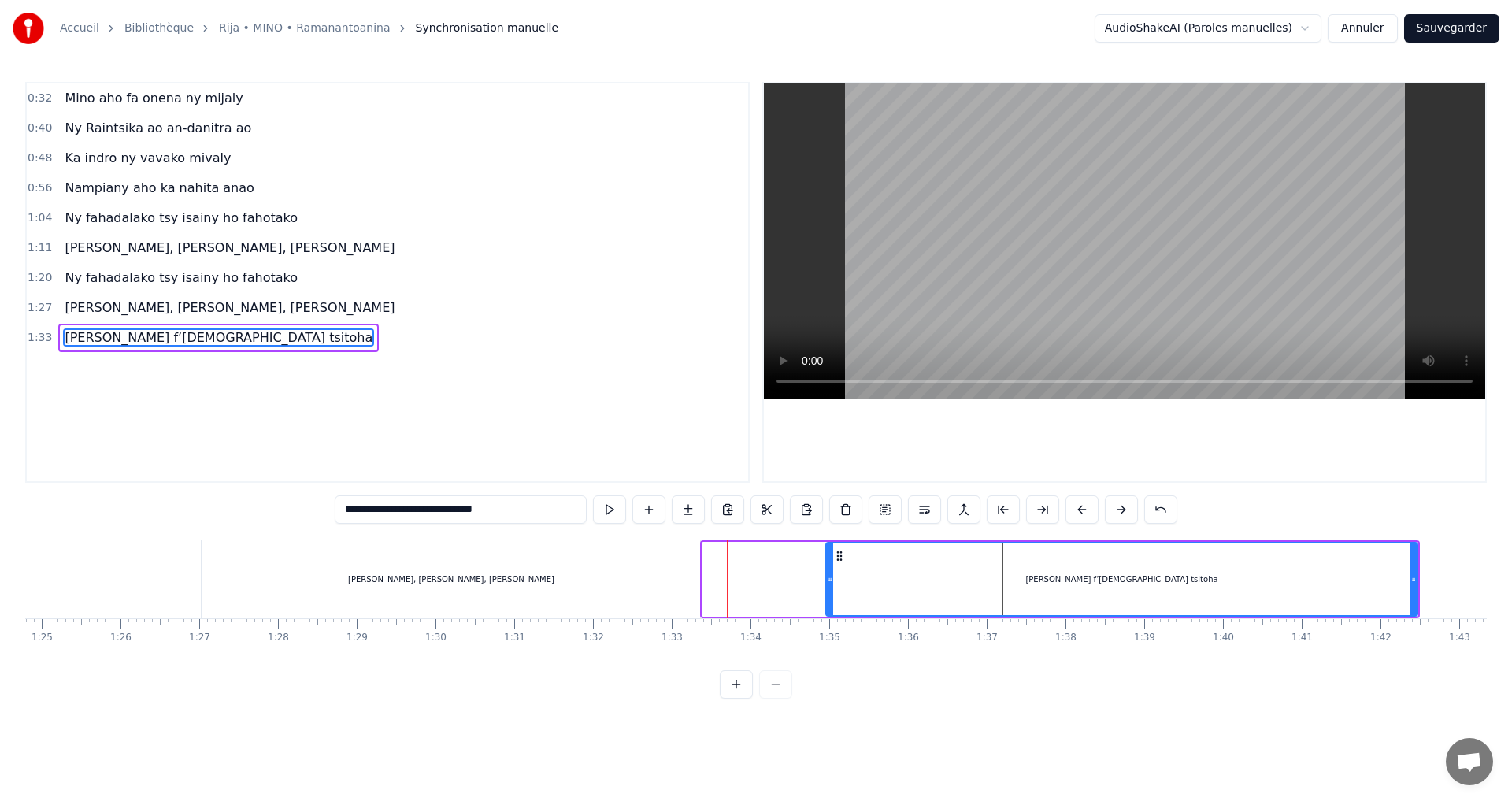
drag, startPoint x: 706, startPoint y: 579, endPoint x: 830, endPoint y: 573, distance: 124.1
click at [830, 573] on icon at bounding box center [830, 579] width 7 height 12
click at [642, 577] on div "Mino aho, mino aho, mino aho" at bounding box center [451, 579] width 498 height 78
type input "**********"
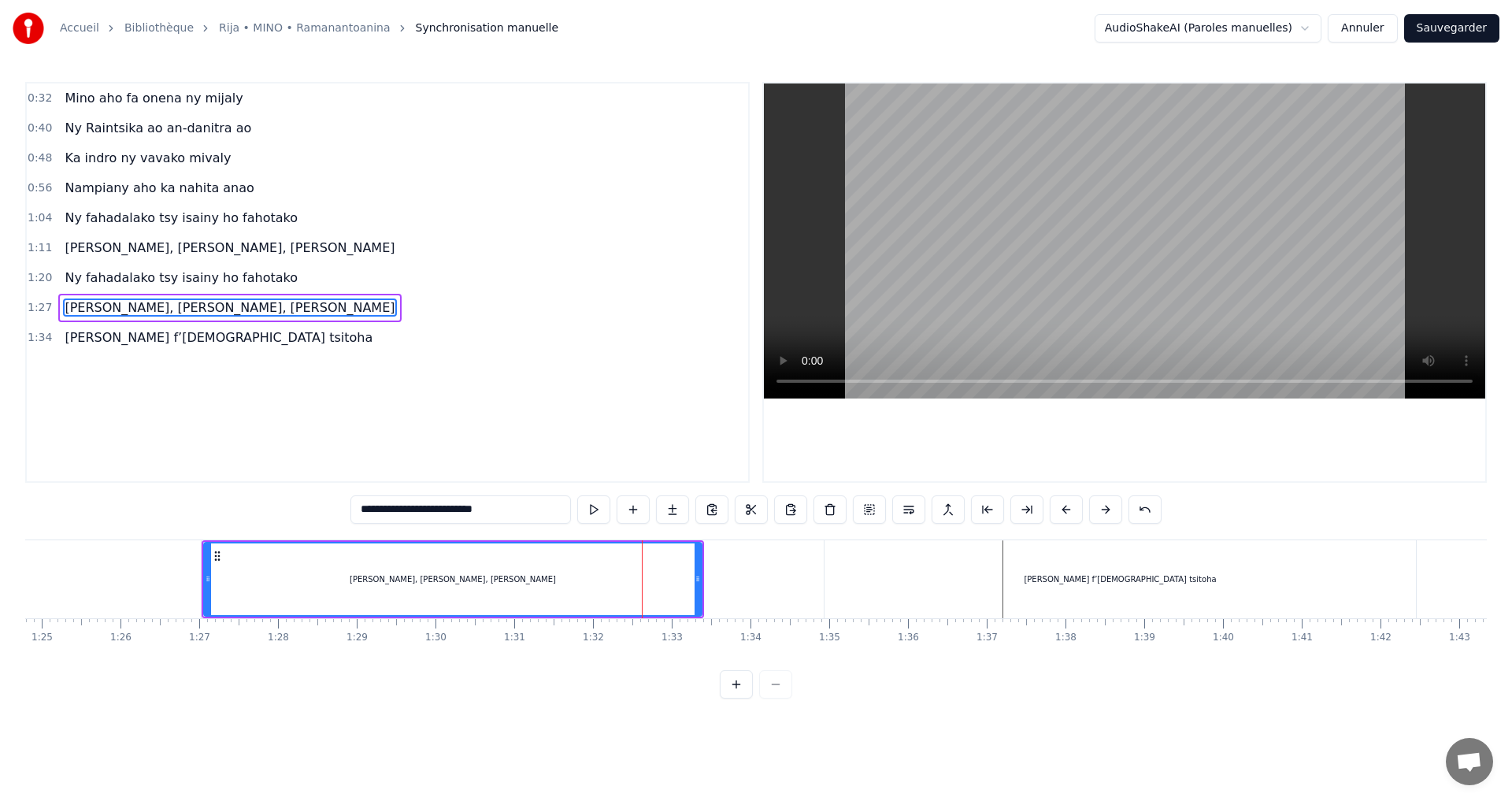
drag, startPoint x: 709, startPoint y: 576, endPoint x: 753, endPoint y: 576, distance: 44.0
click at [753, 576] on div "Mino aho fa onena ny mijaly Ny Raintsika ao an-danitra ao Ka indro ny vavako mi…" at bounding box center [1437, 579] width 16181 height 79
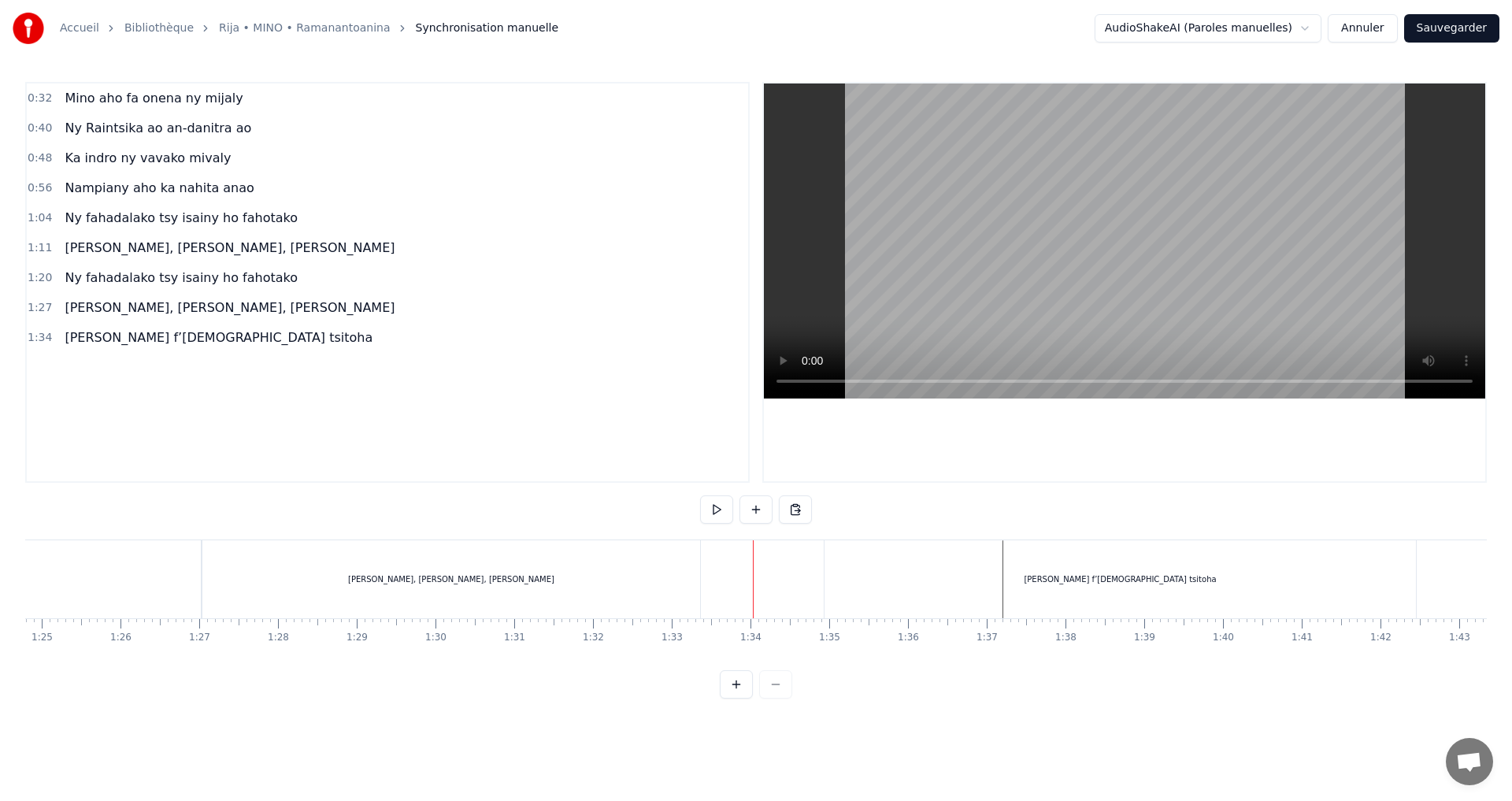
click at [687, 575] on div "[PERSON_NAME], [PERSON_NAME], [PERSON_NAME]" at bounding box center [451, 579] width 498 height 78
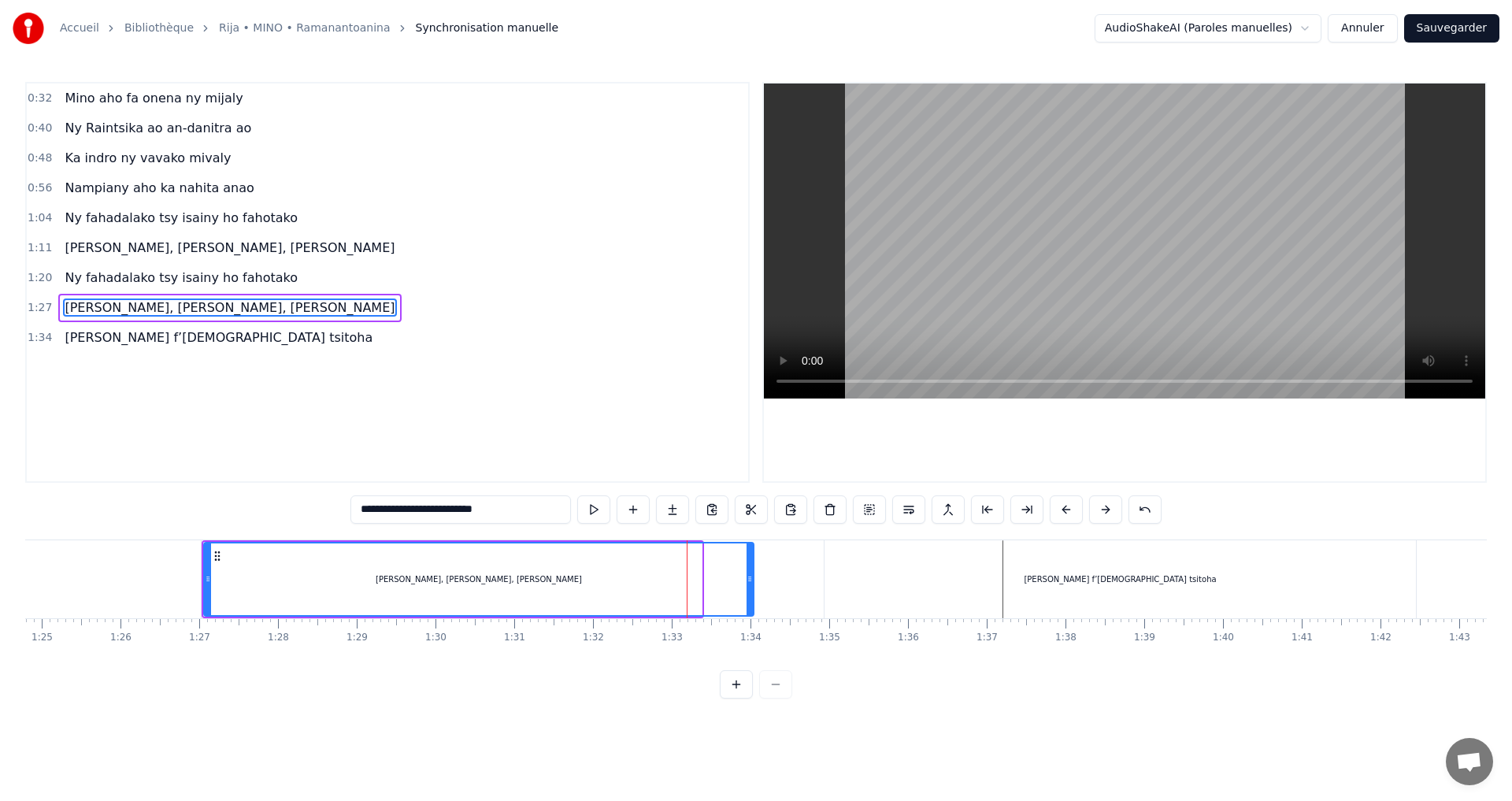
drag, startPoint x: 699, startPoint y: 582, endPoint x: 754, endPoint y: 582, distance: 55.0
click at [751, 582] on circle at bounding box center [750, 581] width 1 height 1
click at [1024, 567] on div "[PERSON_NAME] f’[DEMOGRAPHIC_DATA] tsitoha" at bounding box center [1120, 579] width 592 height 78
type input "**********"
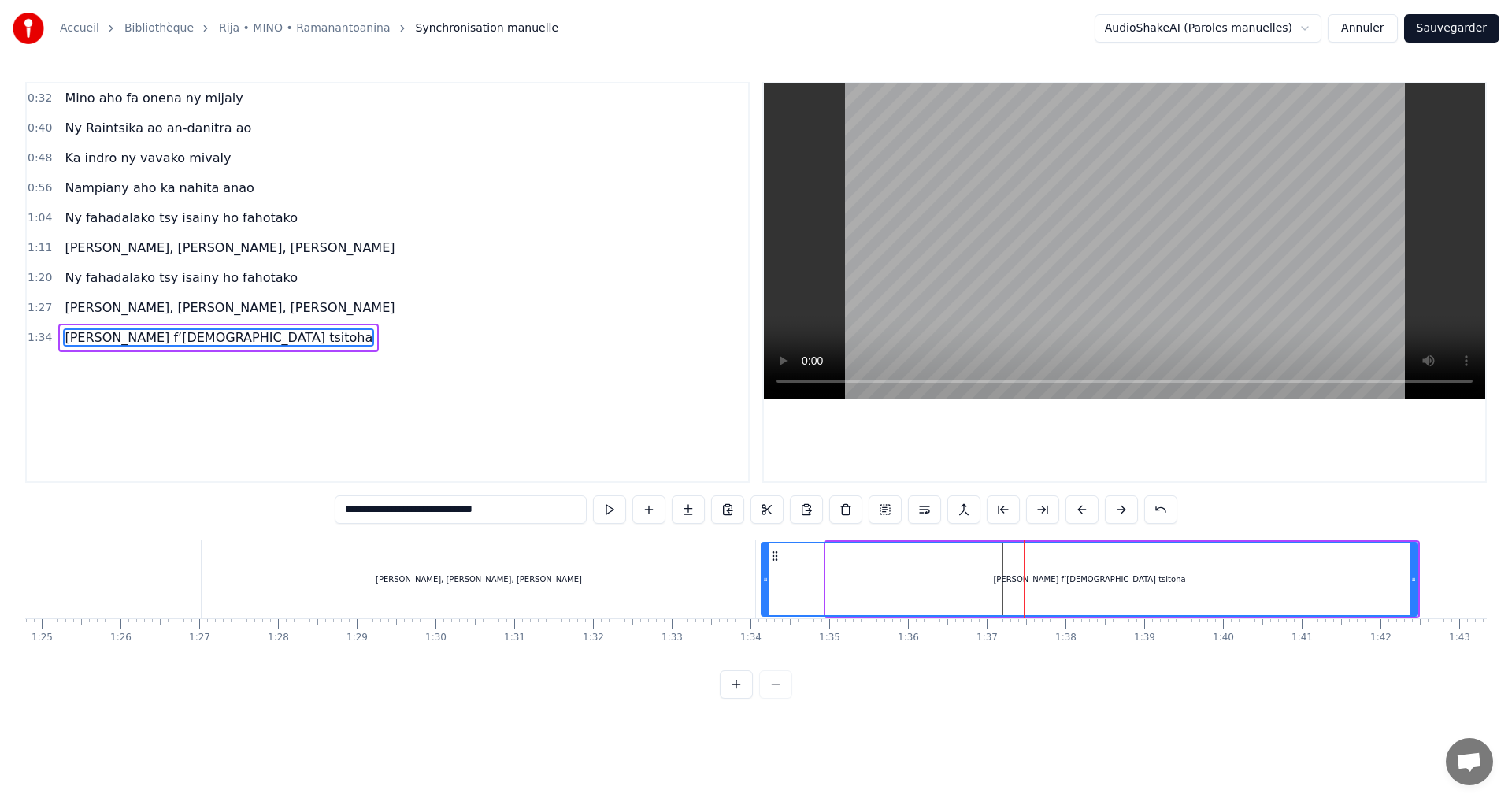
drag, startPoint x: 832, startPoint y: 581, endPoint x: 767, endPoint y: 588, distance: 65.4
click at [767, 588] on div at bounding box center [765, 579] width 7 height 71
click at [840, 586] on div "[PERSON_NAME] f’[DEMOGRAPHIC_DATA] tsitoha" at bounding box center [1090, 579] width 655 height 71
click at [607, 512] on button at bounding box center [609, 509] width 33 height 28
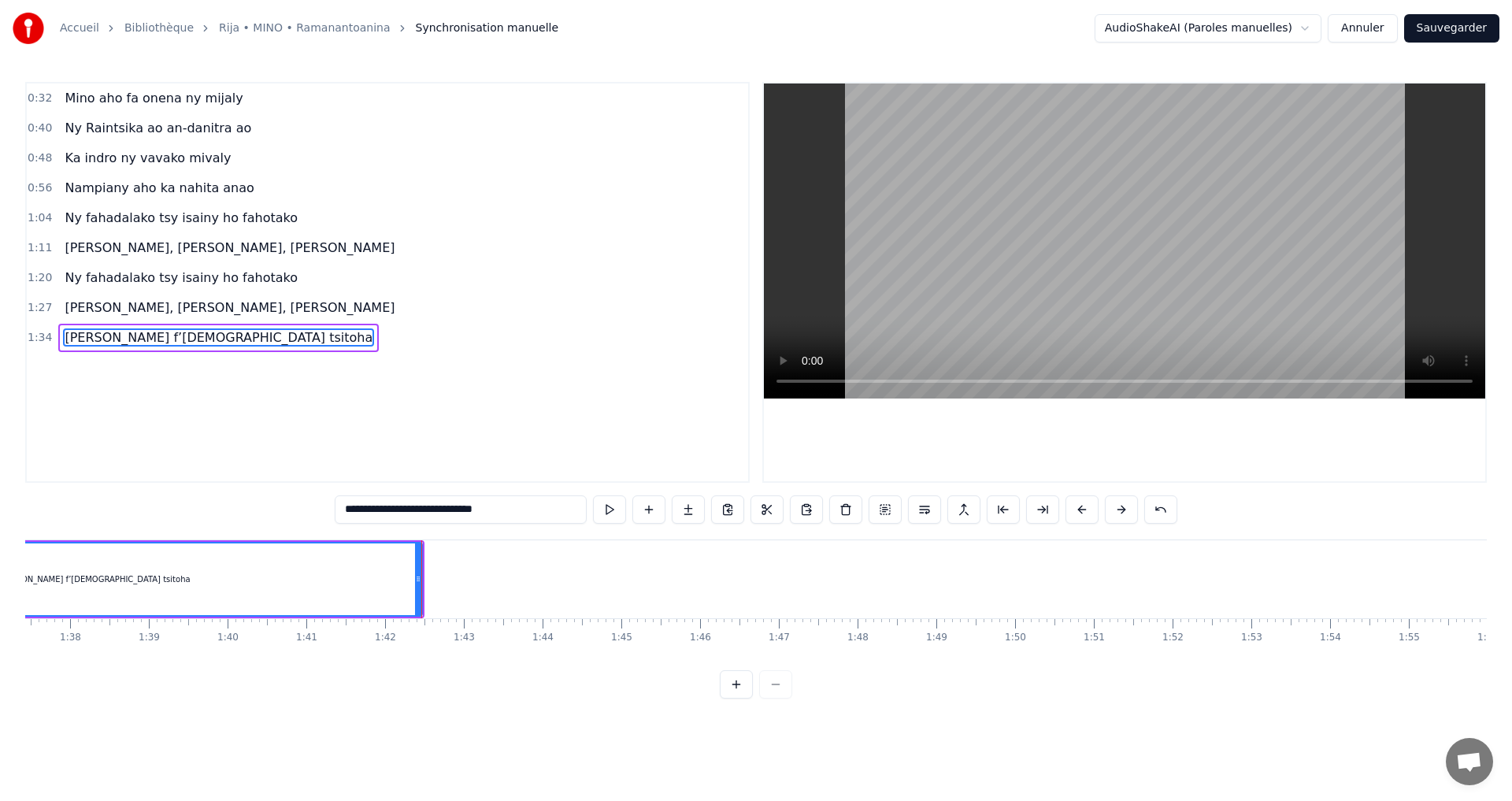
scroll to position [0, 7983]
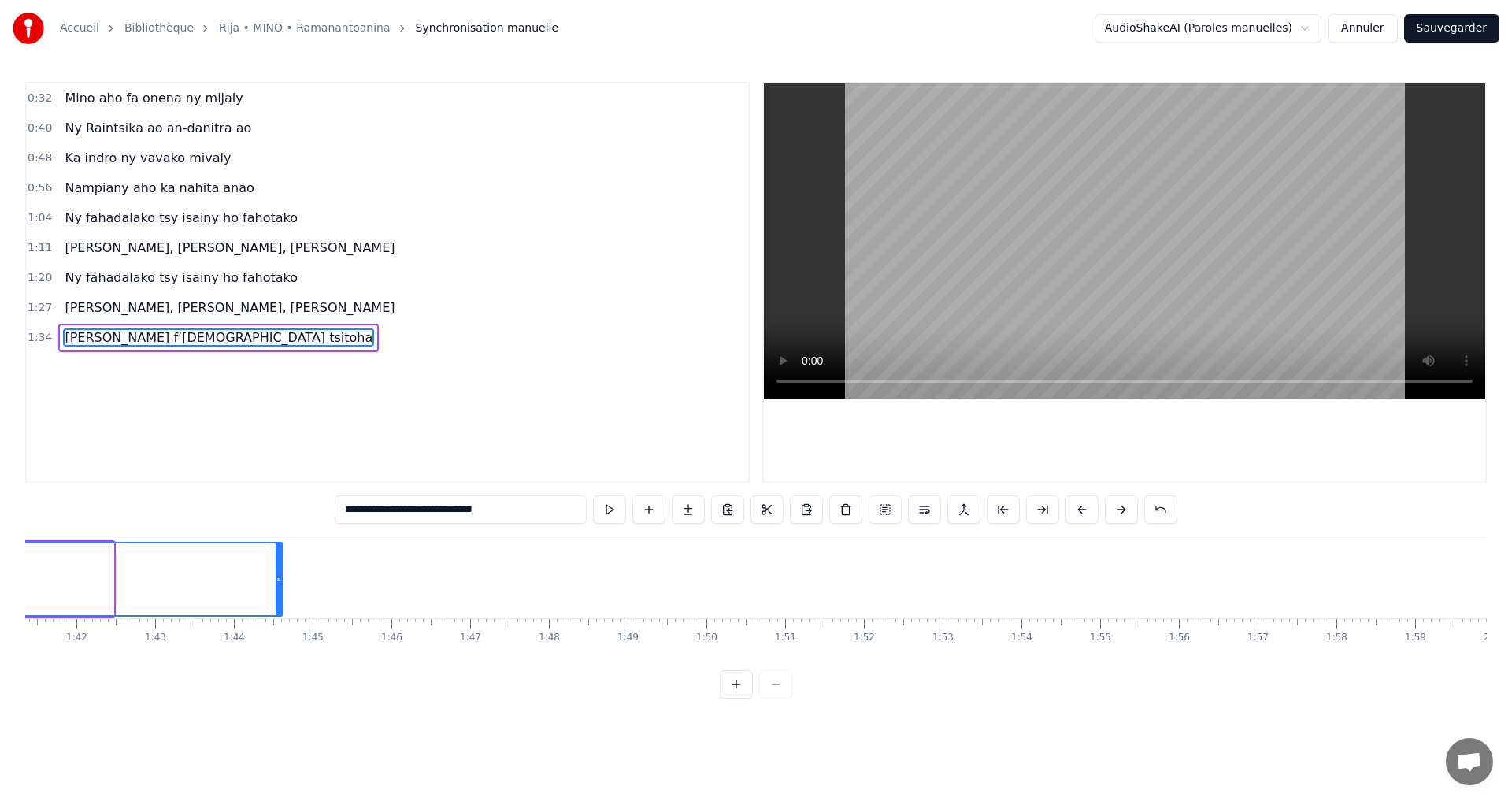
drag, startPoint x: 110, startPoint y: 580, endPoint x: 279, endPoint y: 588, distance: 169.2
click at [279, 588] on div at bounding box center [279, 579] width 7 height 71
click at [620, 509] on button at bounding box center [609, 509] width 33 height 28
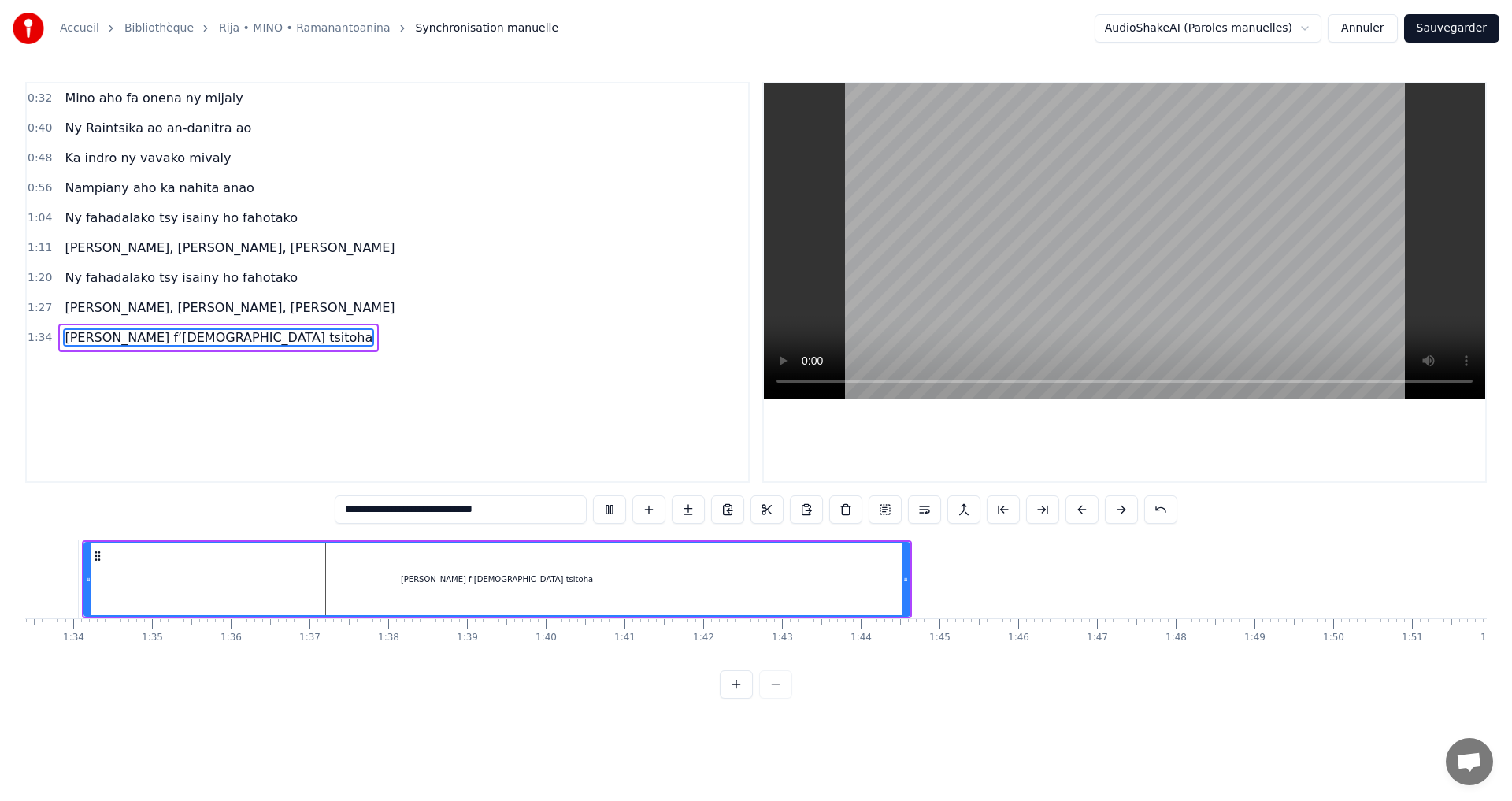
scroll to position [0, 7353]
click at [620, 509] on button at bounding box center [609, 509] width 33 height 28
drag, startPoint x: 907, startPoint y: 582, endPoint x: 804, endPoint y: 585, distance: 103.0
click at [804, 585] on div at bounding box center [806, 579] width 7 height 71
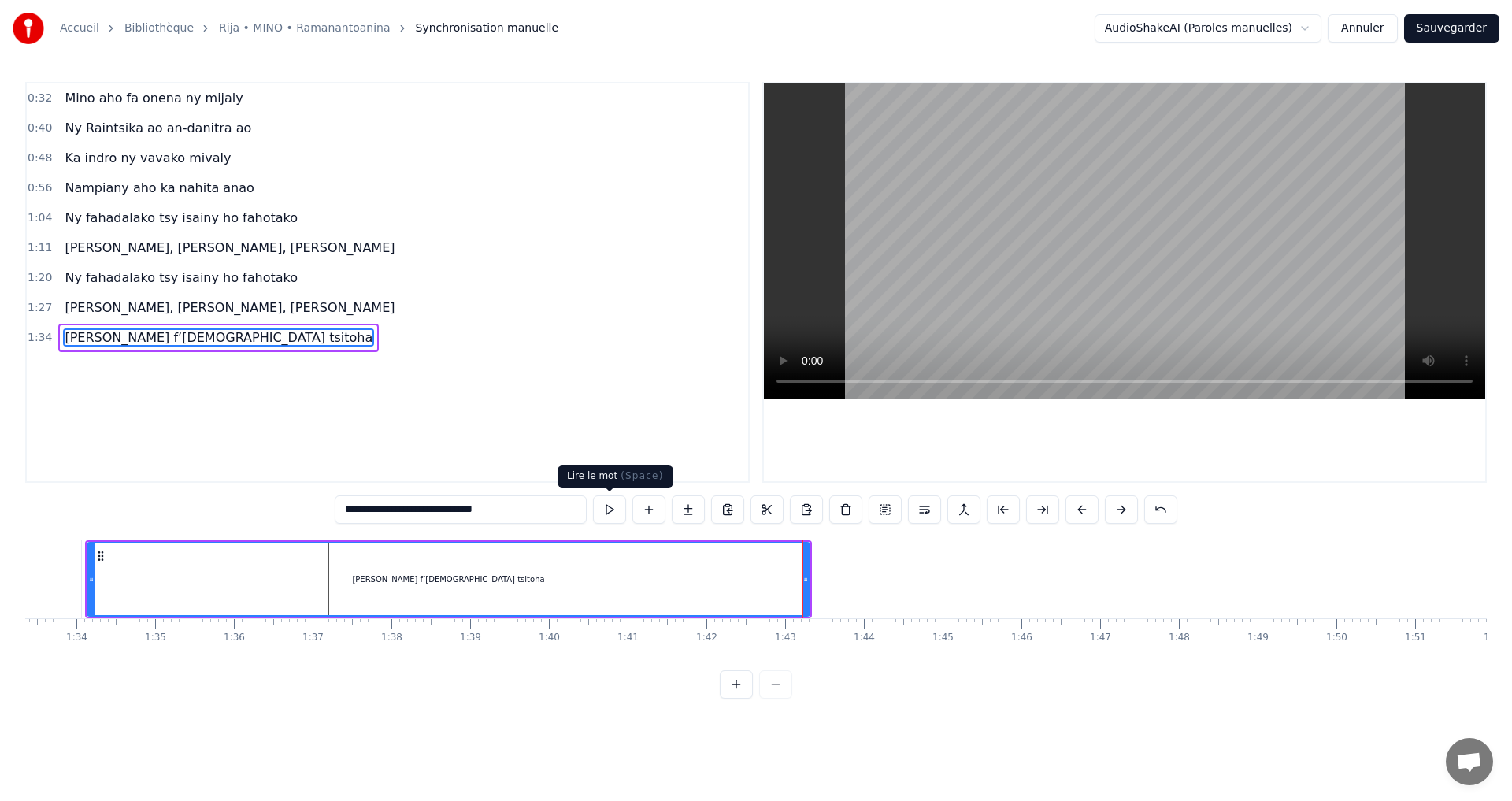
click at [612, 509] on button at bounding box center [609, 509] width 33 height 28
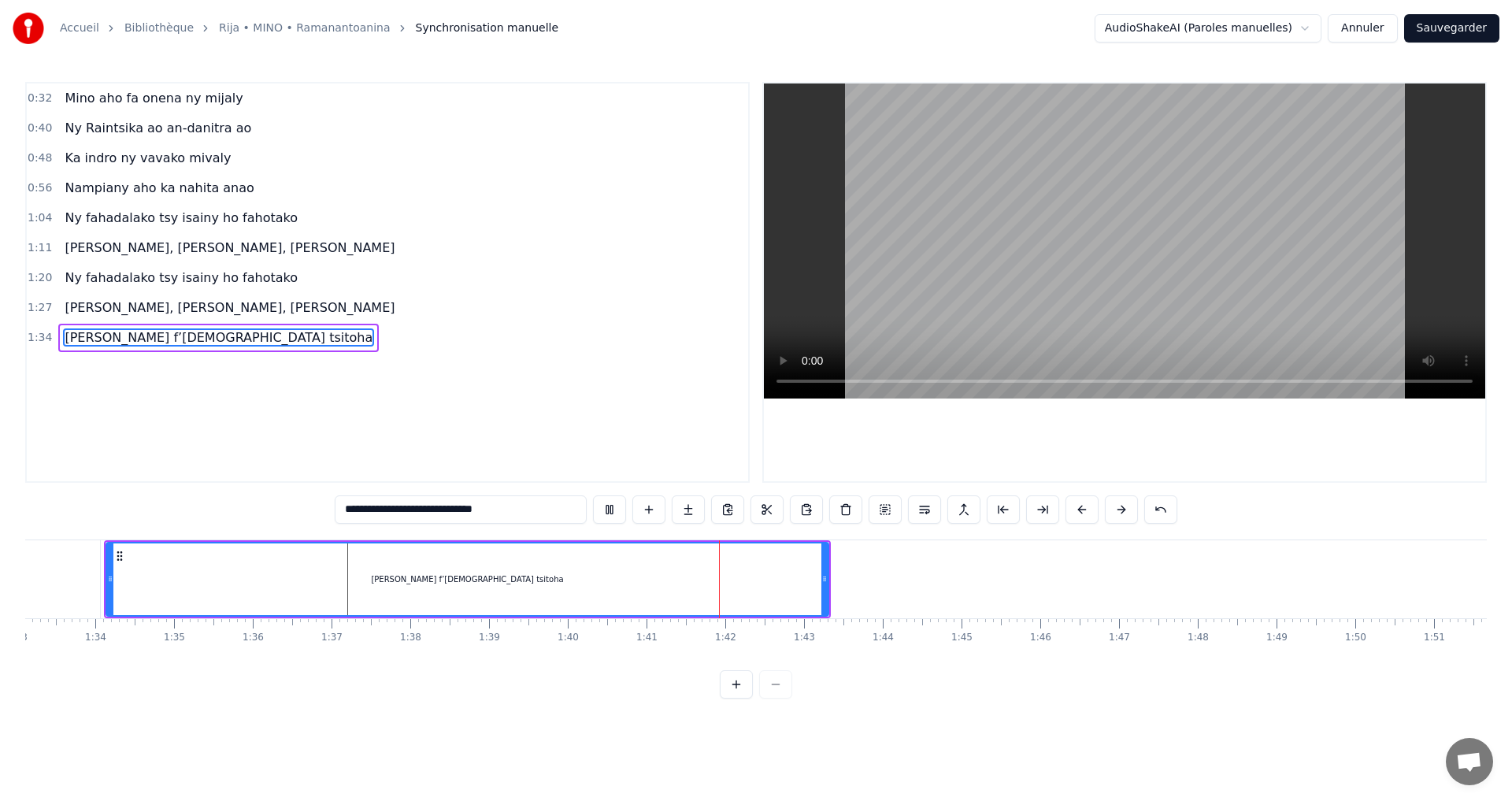
click at [612, 509] on button at bounding box center [609, 509] width 33 height 28
drag, startPoint x: 822, startPoint y: 584, endPoint x: 742, endPoint y: 603, distance: 82.2
click at [744, 603] on div at bounding box center [747, 579] width 7 height 71
click at [608, 513] on button at bounding box center [609, 509] width 33 height 28
drag, startPoint x: 742, startPoint y: 582, endPoint x: 625, endPoint y: 589, distance: 117.2
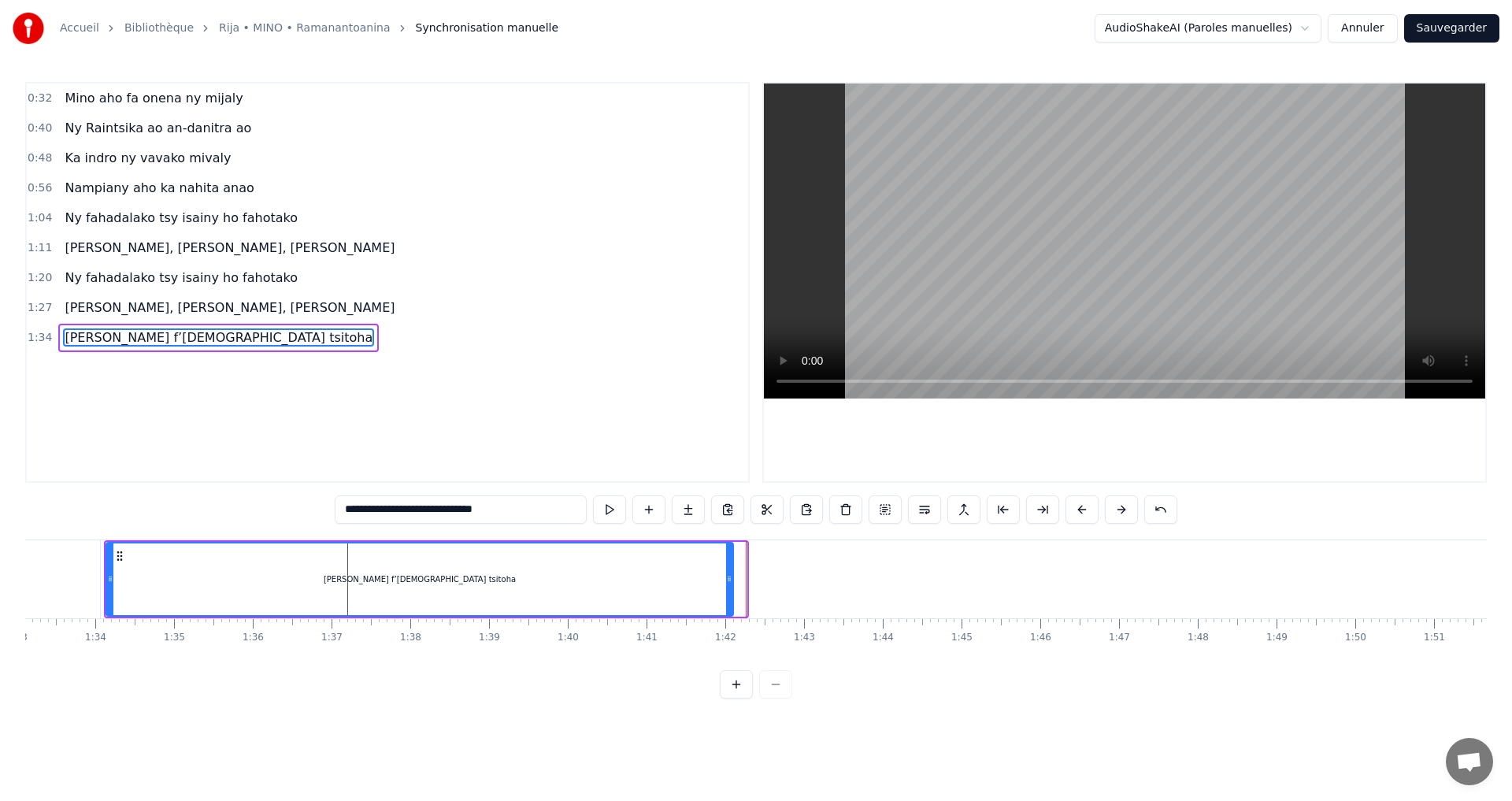
click at [631, 588] on div "[PERSON_NAME] f’[DEMOGRAPHIC_DATA] tsitoha" at bounding box center [419, 579] width 626 height 71
click at [621, 592] on div "[PERSON_NAME] f’[DEMOGRAPHIC_DATA] tsitoha" at bounding box center [370, 579] width 528 height 71
click at [485, 596] on div "[PERSON_NAME] f’[DEMOGRAPHIC_DATA] tsitoha" at bounding box center [370, 579] width 528 height 71
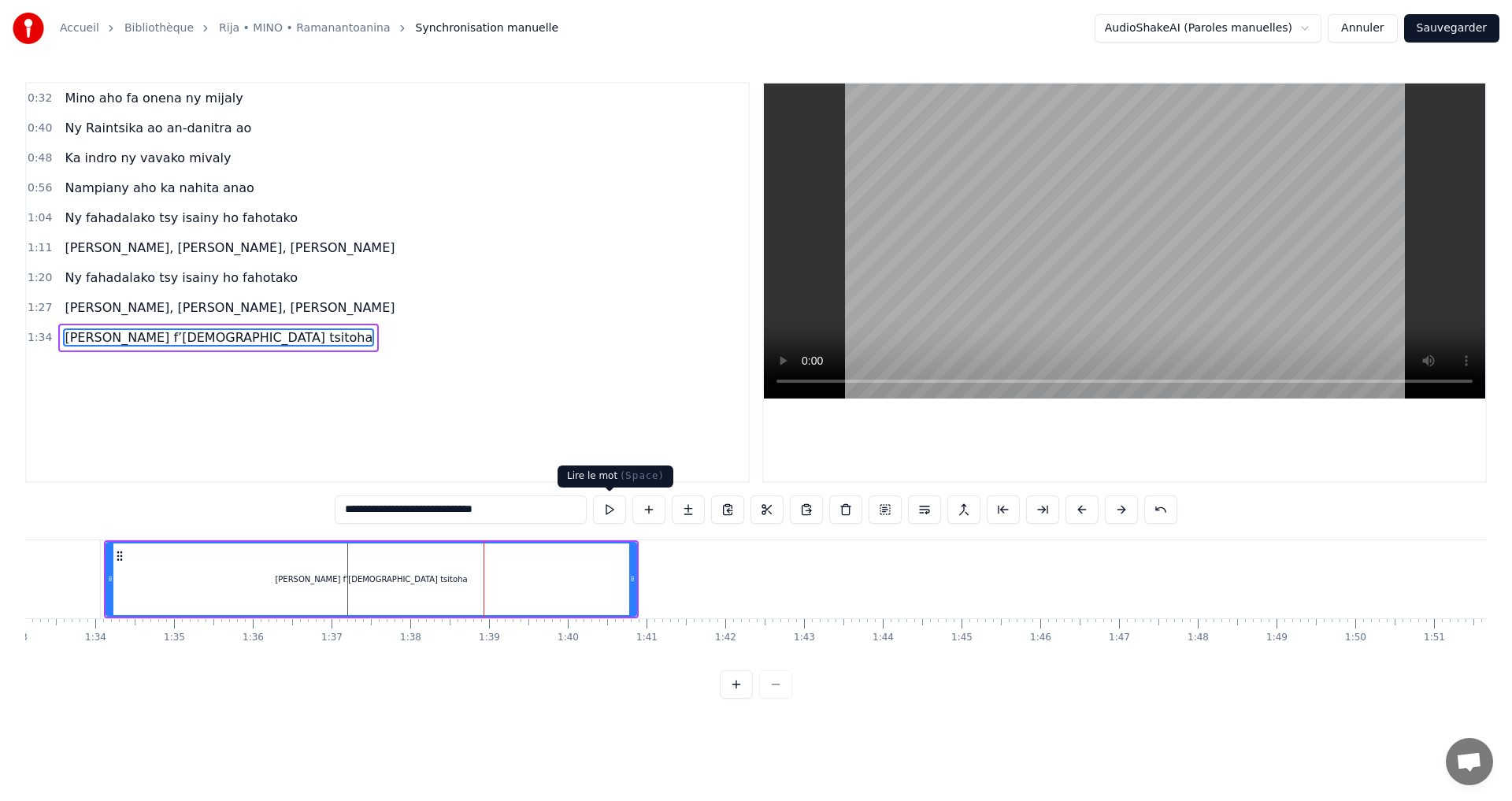
click at [620, 515] on button at bounding box center [609, 509] width 33 height 28
drag, startPoint x: 630, startPoint y: 582, endPoint x: 710, endPoint y: 589, distance: 80.3
click at [710, 589] on div at bounding box center [713, 579] width 7 height 71
drag, startPoint x: 710, startPoint y: 582, endPoint x: 686, endPoint y: 592, distance: 26.0
click at [688, 592] on div at bounding box center [690, 579] width 7 height 71
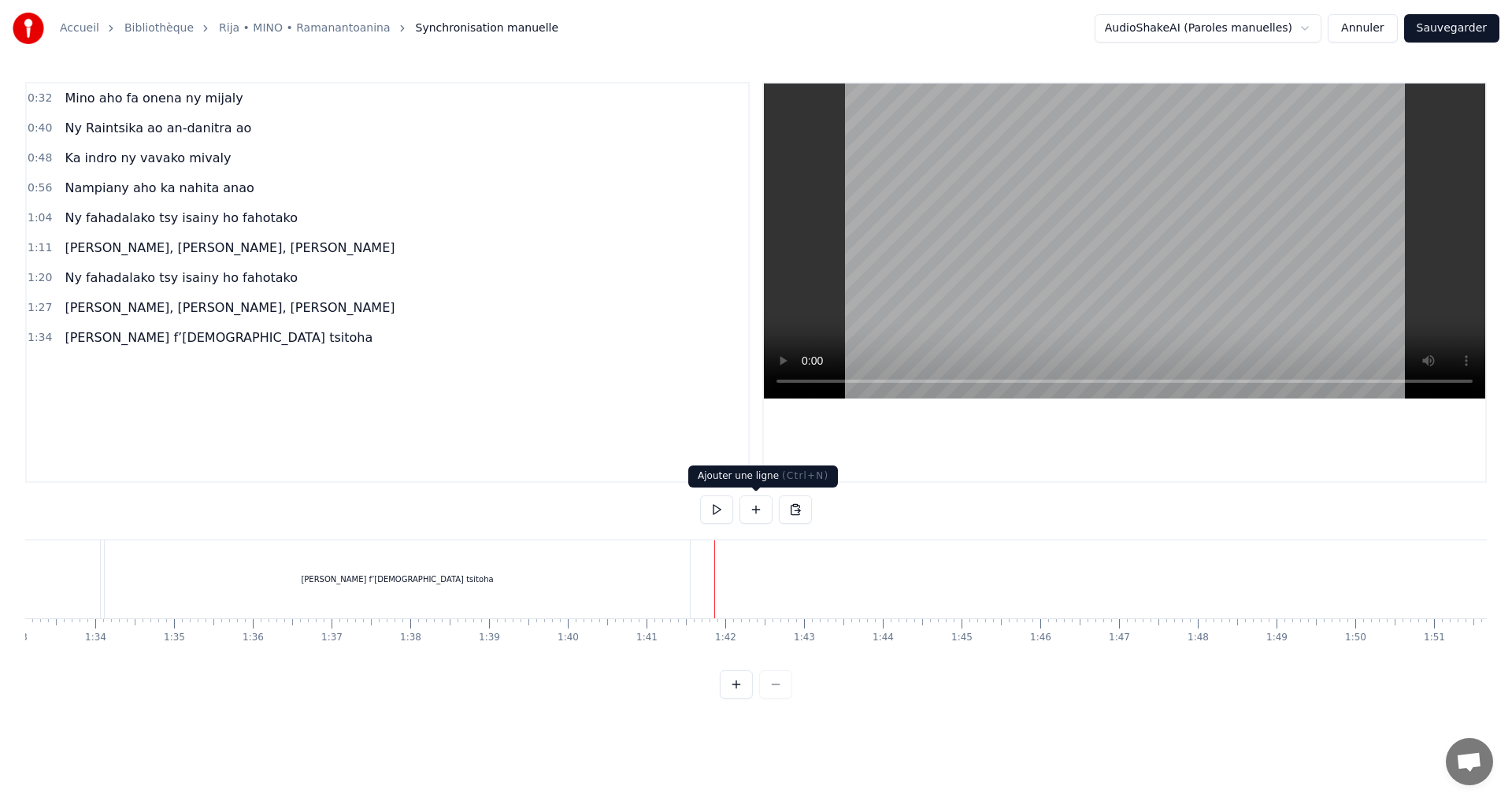
click at [745, 512] on button at bounding box center [756, 509] width 33 height 28
click at [753, 565] on div "<>" at bounding box center [755, 580] width 77 height 75
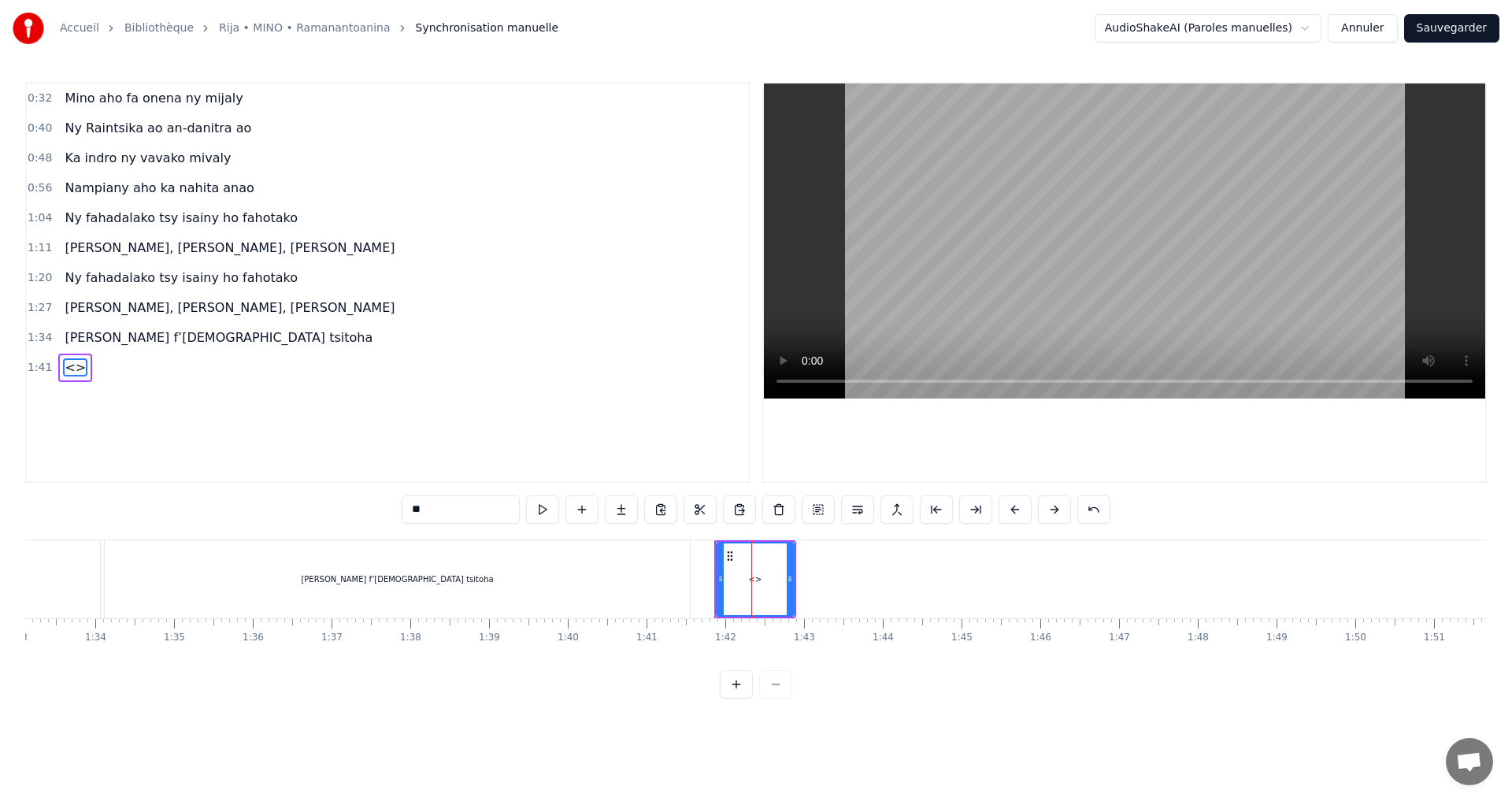
drag, startPoint x: 476, startPoint y: 507, endPoint x: 341, endPoint y: 501, distance: 135.1
click at [341, 501] on div "0:32 Mino aho fa onena ny mijaly 0:40 Ny Raintsika ao an-danitra ao 0:48 Ka ind…" at bounding box center [756, 390] width 1462 height 617
paste input "**********"
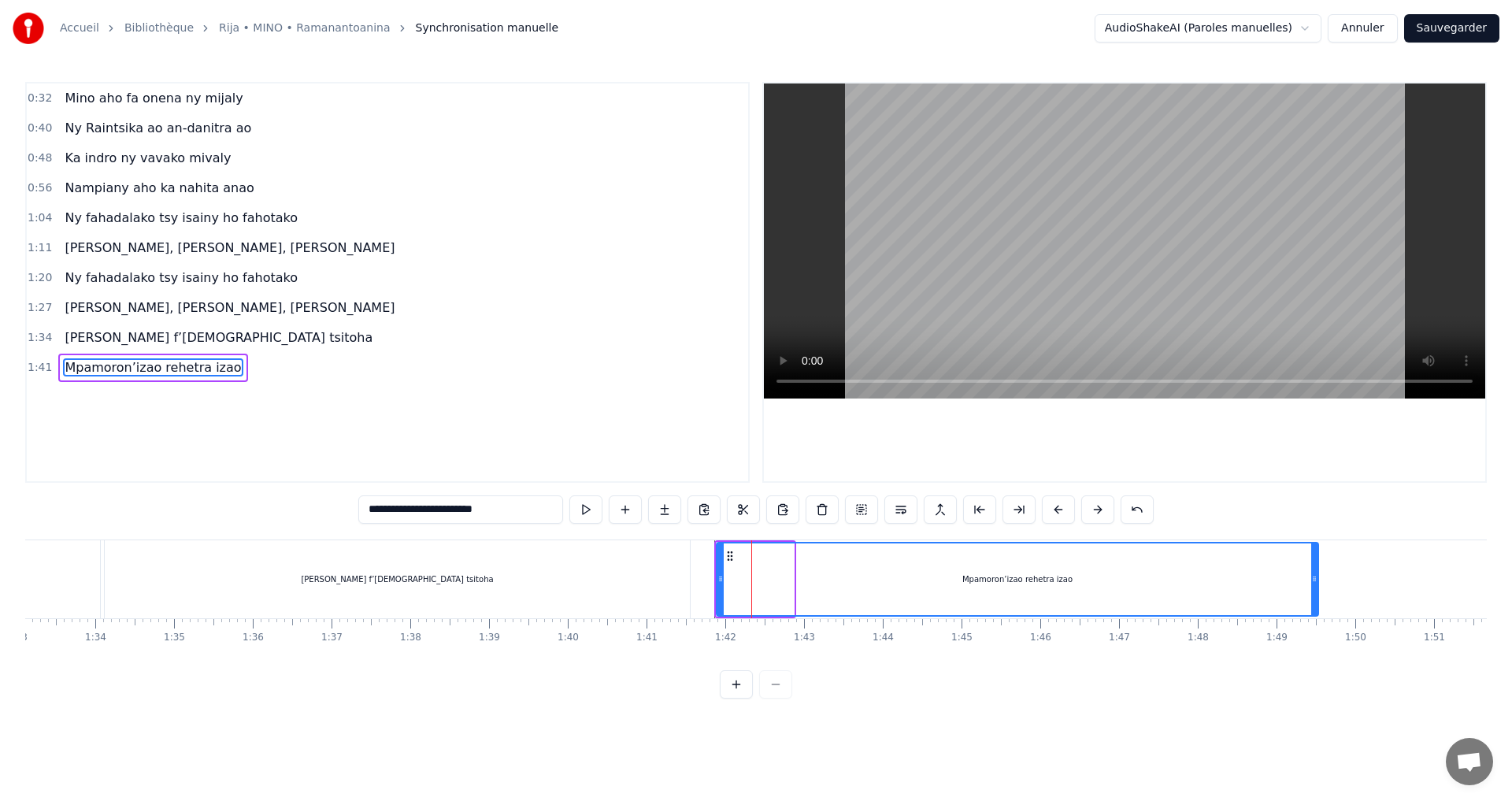
drag, startPoint x: 792, startPoint y: 579, endPoint x: 1316, endPoint y: 616, distance: 525.3
click at [1316, 616] on div "Mpamoron’izao rehetra izao" at bounding box center [1017, 580] width 603 height 75
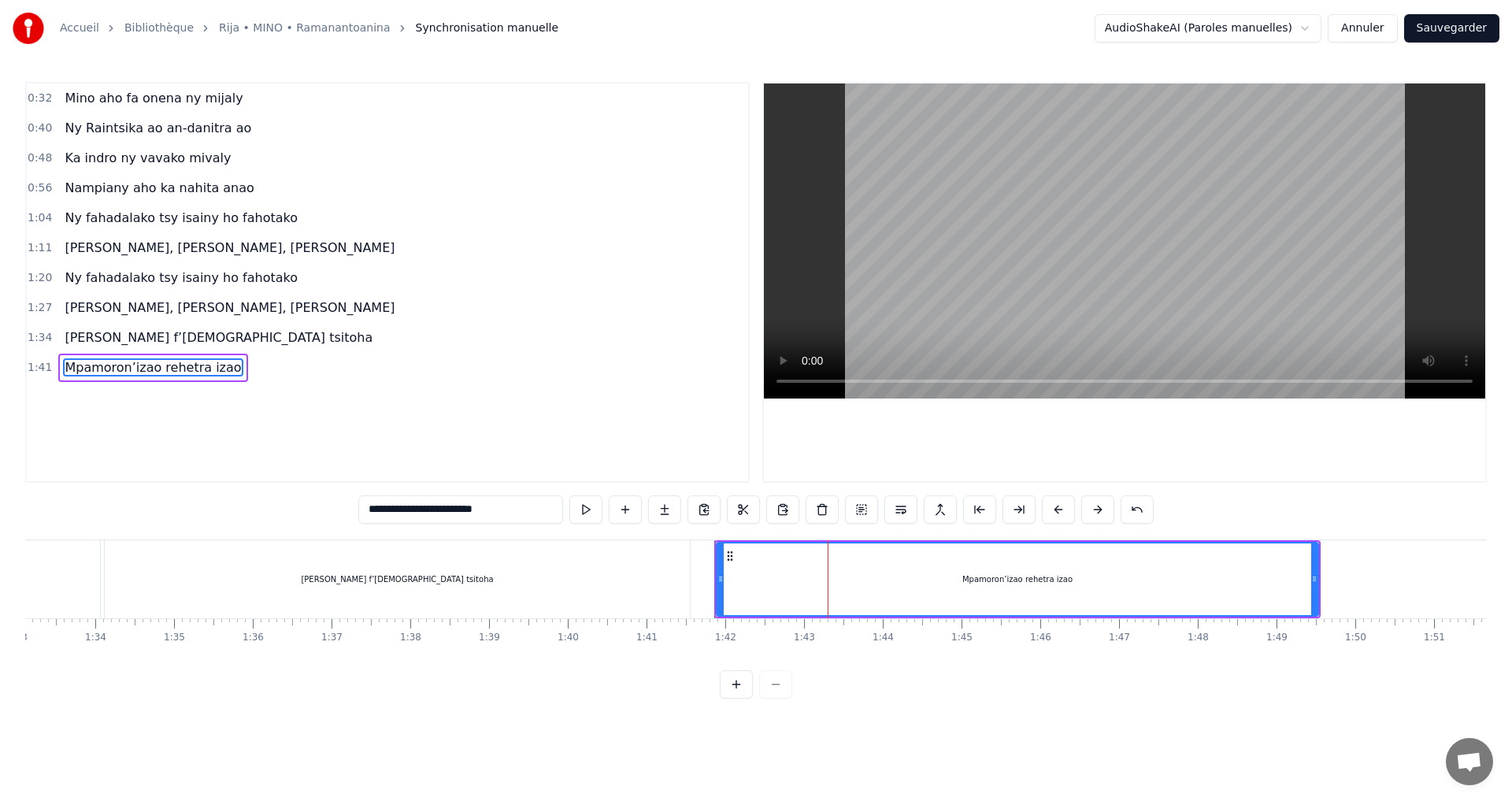
type input "**********"
click at [597, 503] on button at bounding box center [585, 509] width 33 height 28
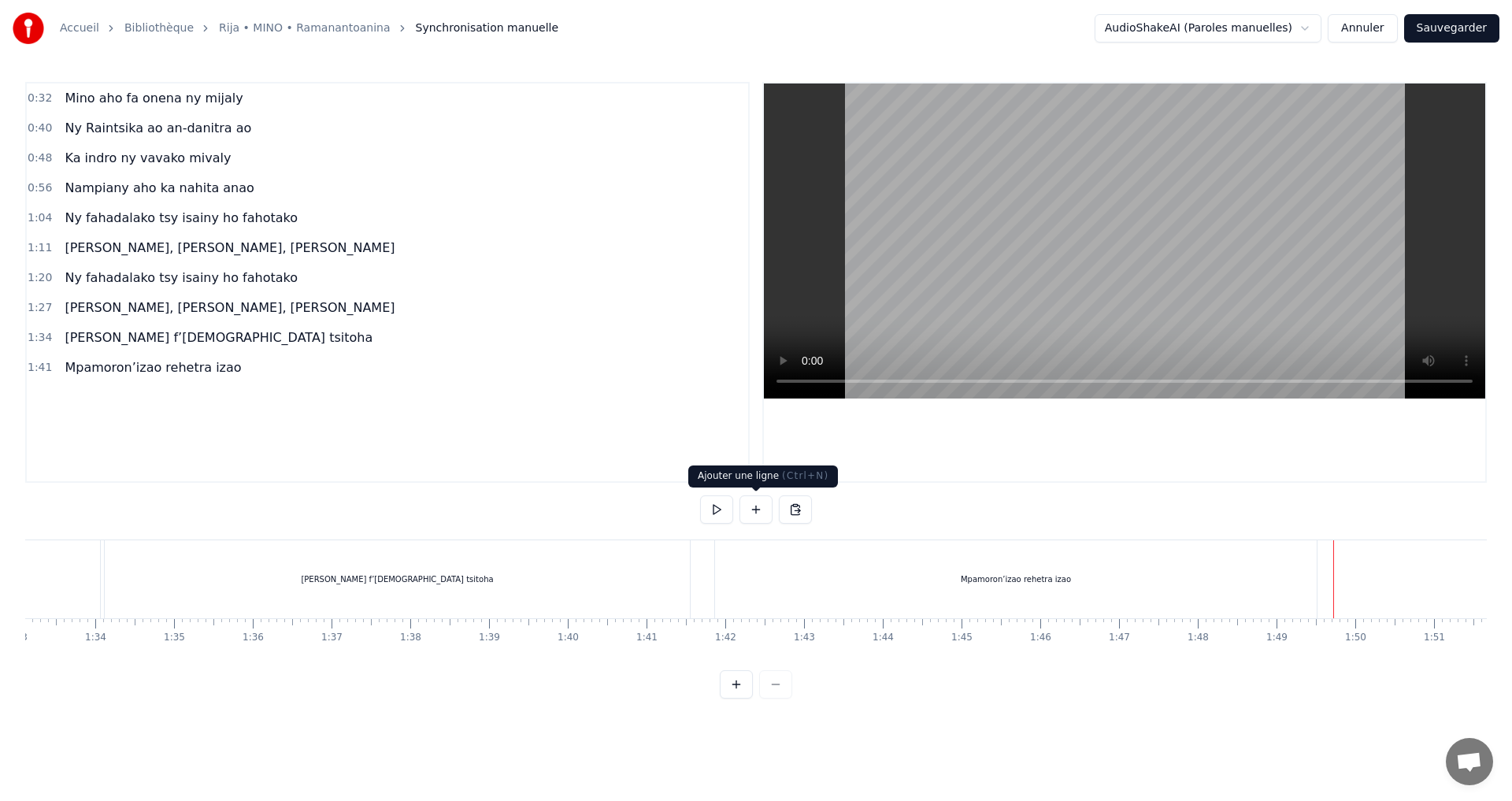
click at [749, 512] on button at bounding box center [756, 509] width 33 height 28
click at [1402, 585] on div "<>" at bounding box center [1374, 580] width 77 height 75
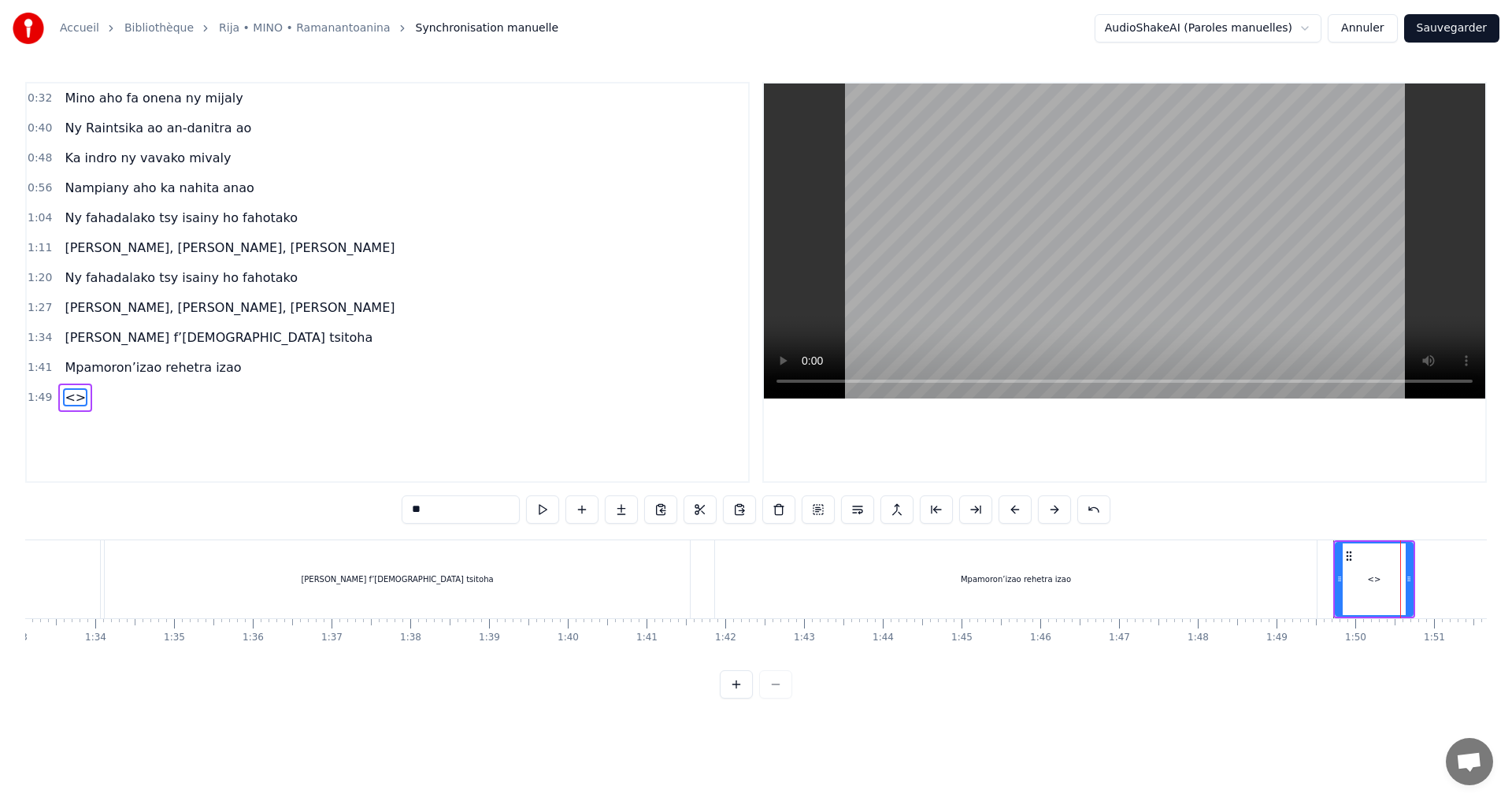
click at [1402, 585] on div "<>" at bounding box center [1374, 579] width 76 height 71
drag, startPoint x: 495, startPoint y: 519, endPoint x: 334, endPoint y: 514, distance: 161.1
click at [334, 514] on div "0:32 Mino aho fa onena ny mijaly 0:40 Ny Raintsika ao an-danitra ao 0:48 Ka ind…" at bounding box center [756, 390] width 1462 height 617
paste input "**********"
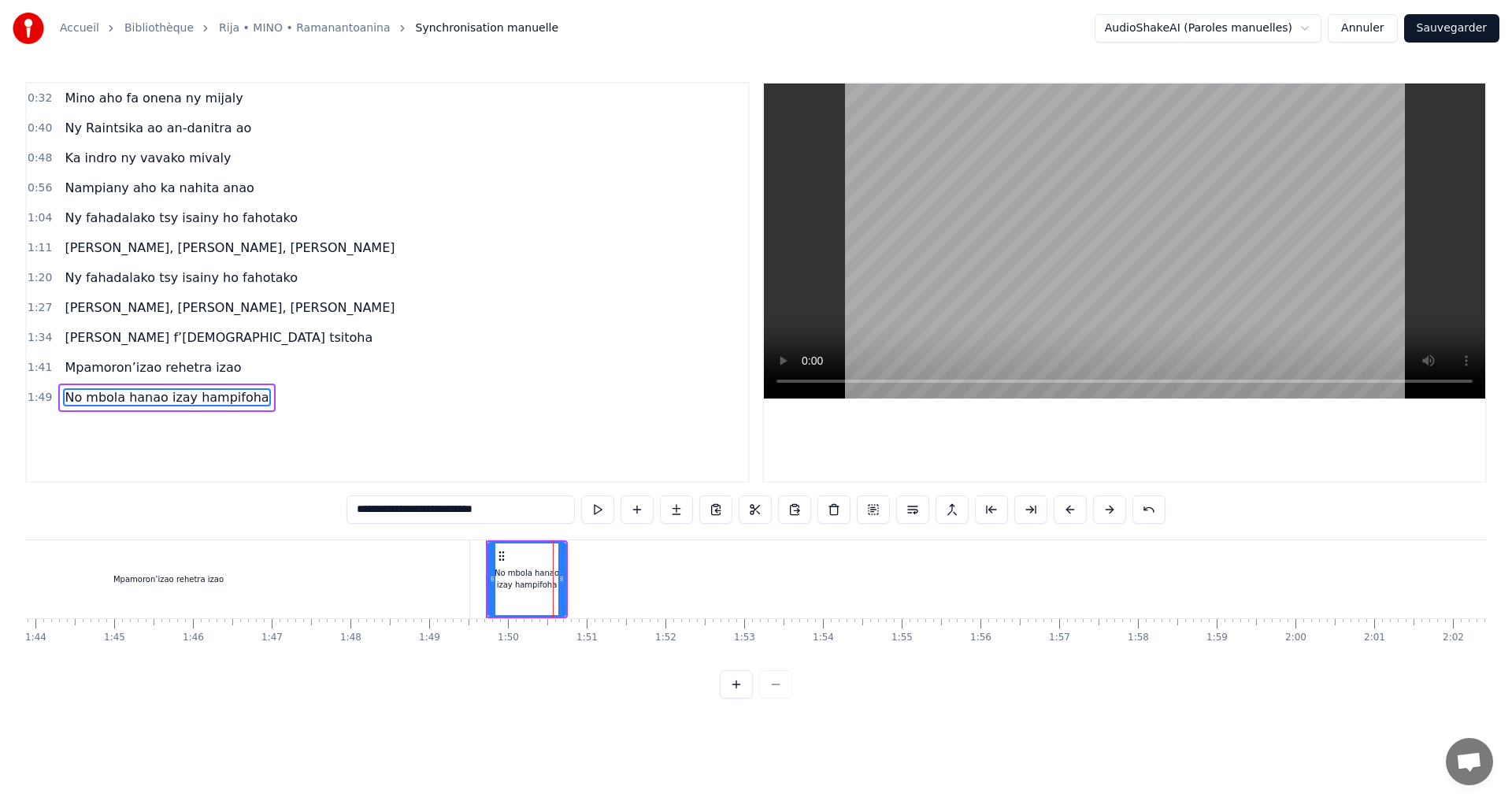
scroll to position [0, 8279]
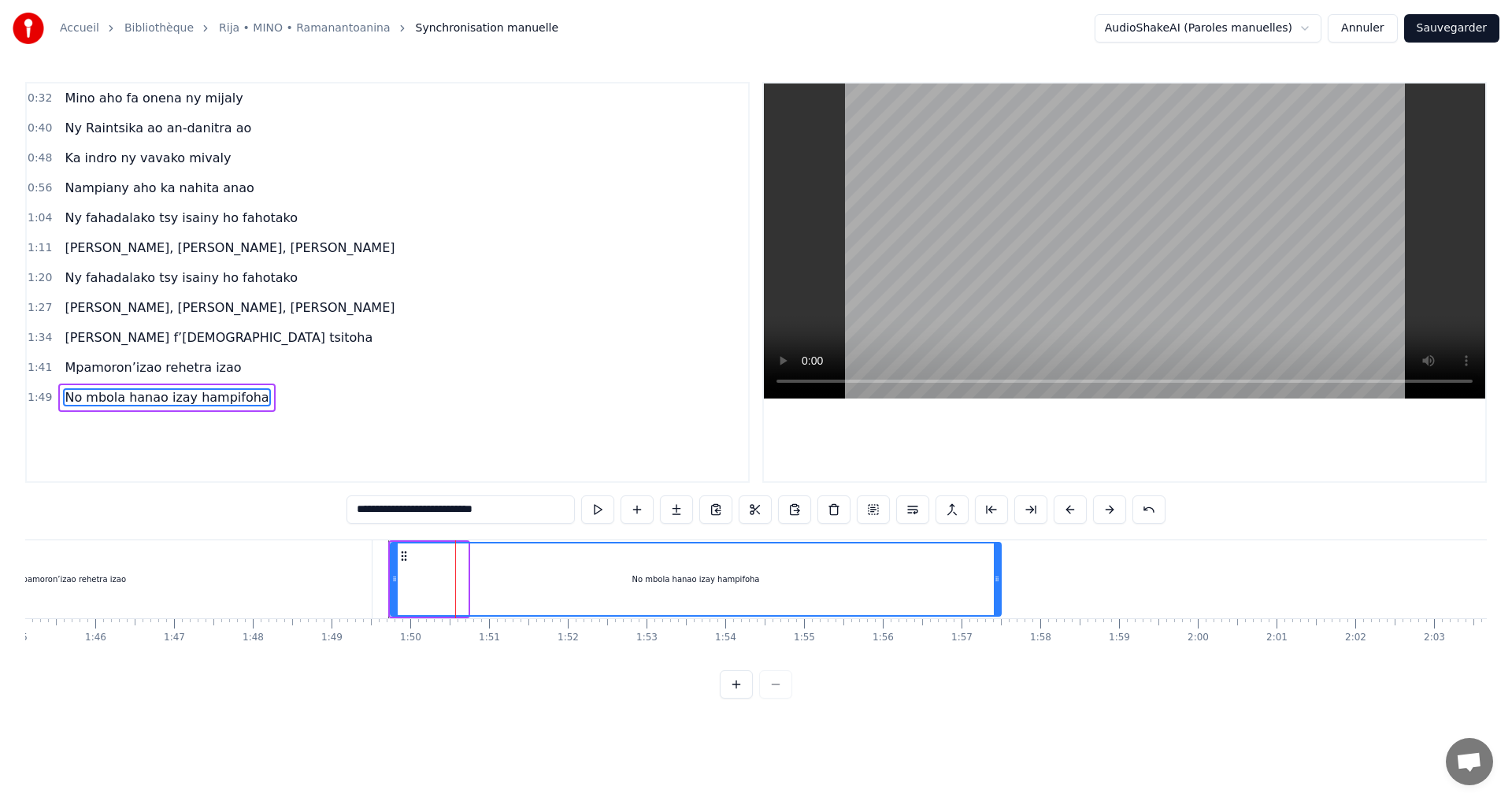
drag, startPoint x: 463, startPoint y: 585, endPoint x: 986, endPoint y: 664, distance: 528.9
click at [999, 657] on div "Mino aho fa onena ny mijaly Ny Raintsika ao an-danitra ao Ka indro ny vavako mi…" at bounding box center [756, 598] width 1462 height 118
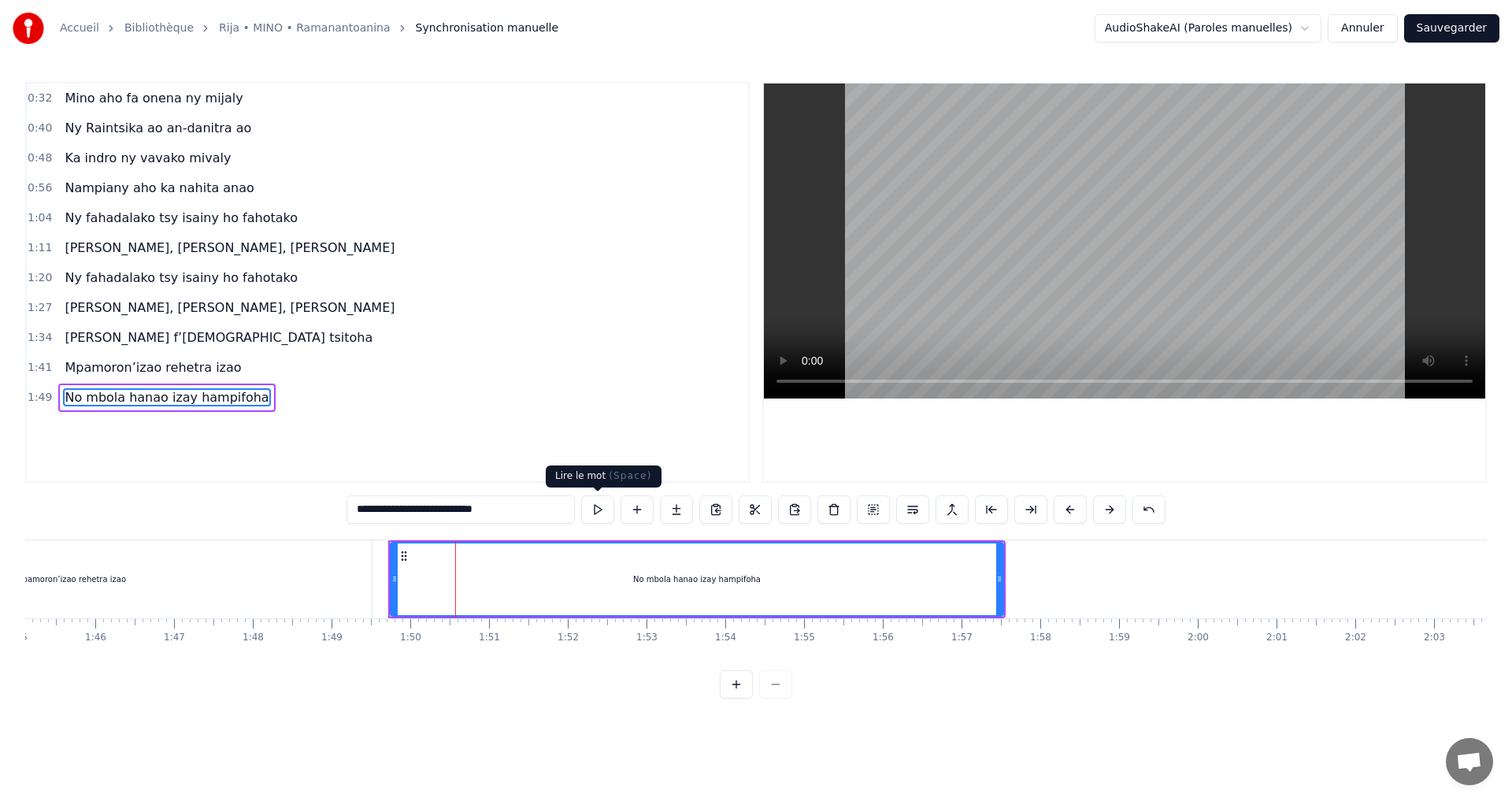
type input "**********"
click at [595, 506] on button at bounding box center [597, 509] width 33 height 28
click at [1004, 580] on div at bounding box center [1003, 579] width 1 height 78
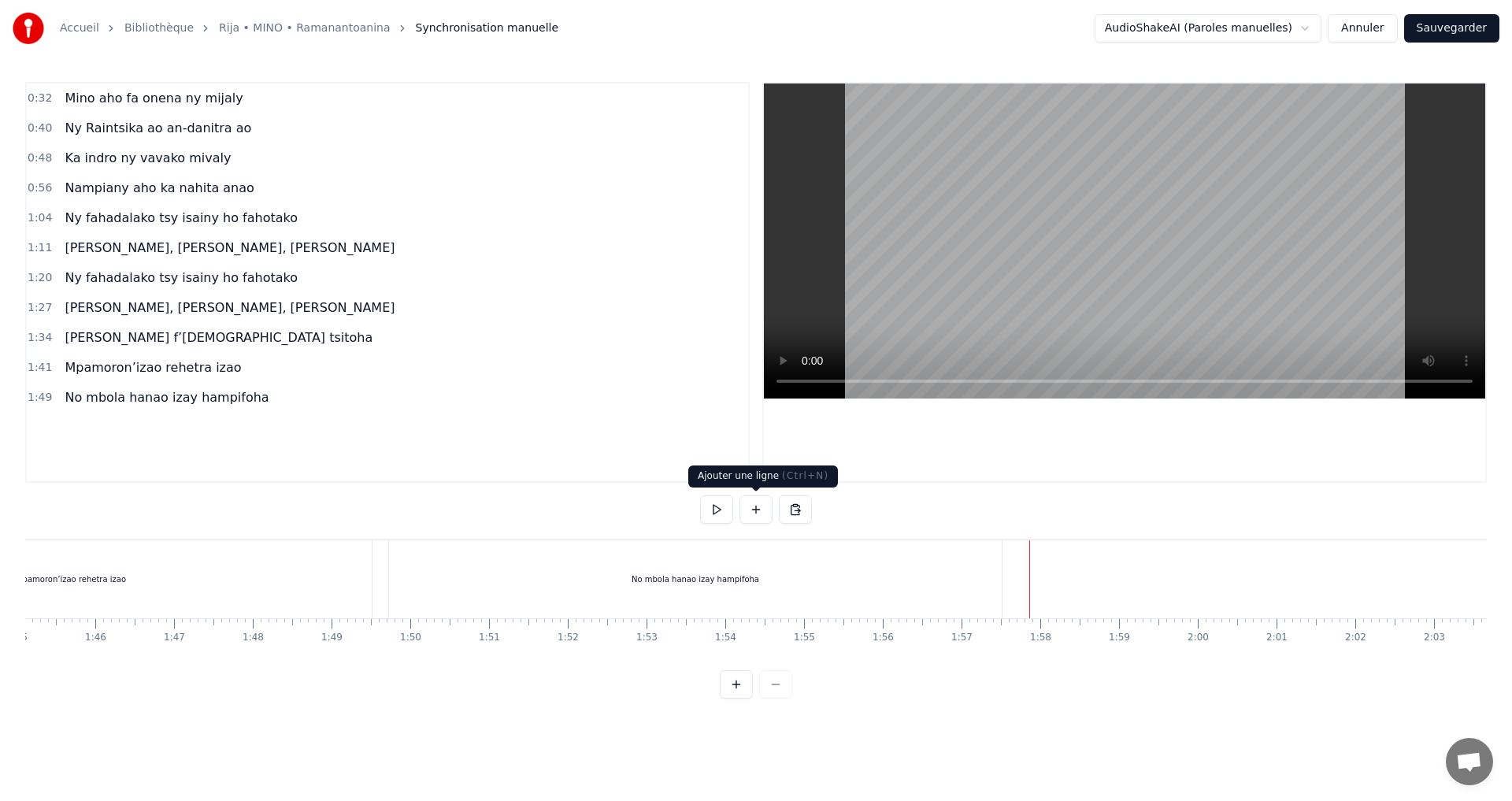
click at [759, 515] on button at bounding box center [756, 509] width 33 height 28
click at [1073, 580] on div "<>" at bounding box center [1071, 579] width 13 height 12
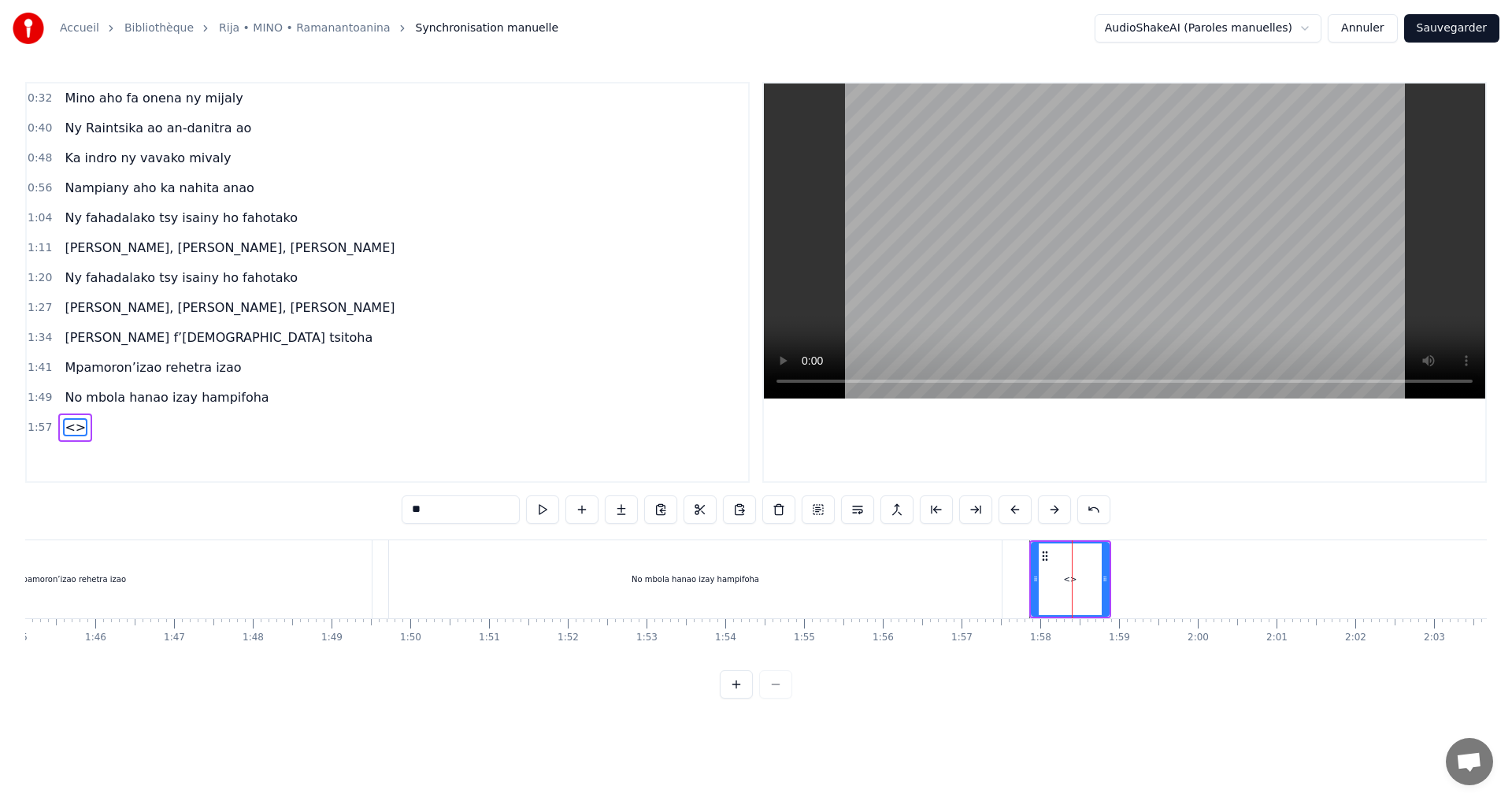
drag, startPoint x: 431, startPoint y: 509, endPoint x: 361, endPoint y: 514, distance: 70.2
click at [361, 514] on div "0:32 Mino aho fa onena ny mijaly 0:40 Ny Raintsika ao an-danitra ao 0:48 Ka ind…" at bounding box center [756, 390] width 1462 height 617
paste input "**********"
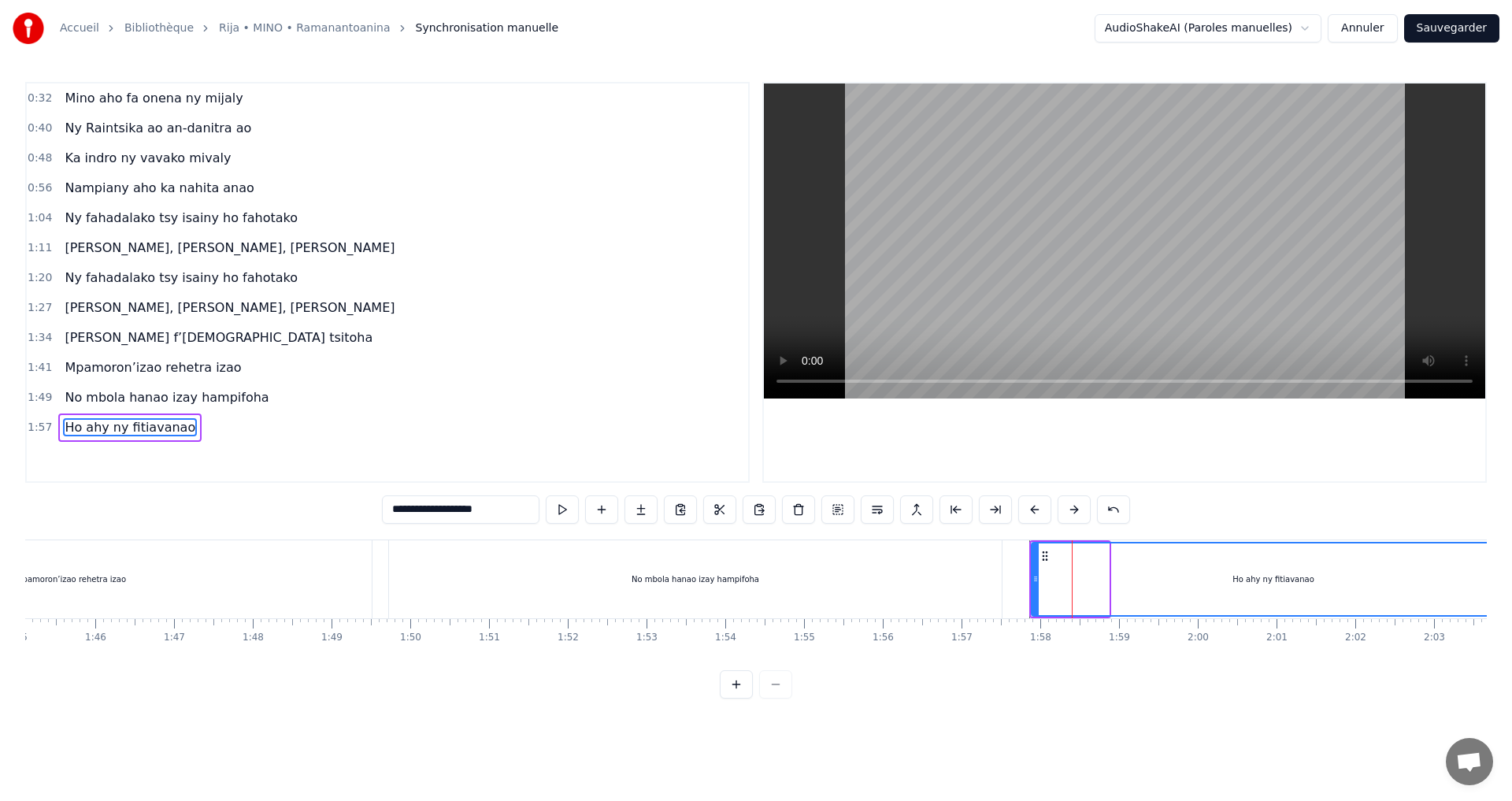
drag, startPoint x: 1105, startPoint y: 578, endPoint x: 1487, endPoint y: 582, distance: 382.0
click at [1511, 582] on div "**********" at bounding box center [756, 349] width 1512 height 699
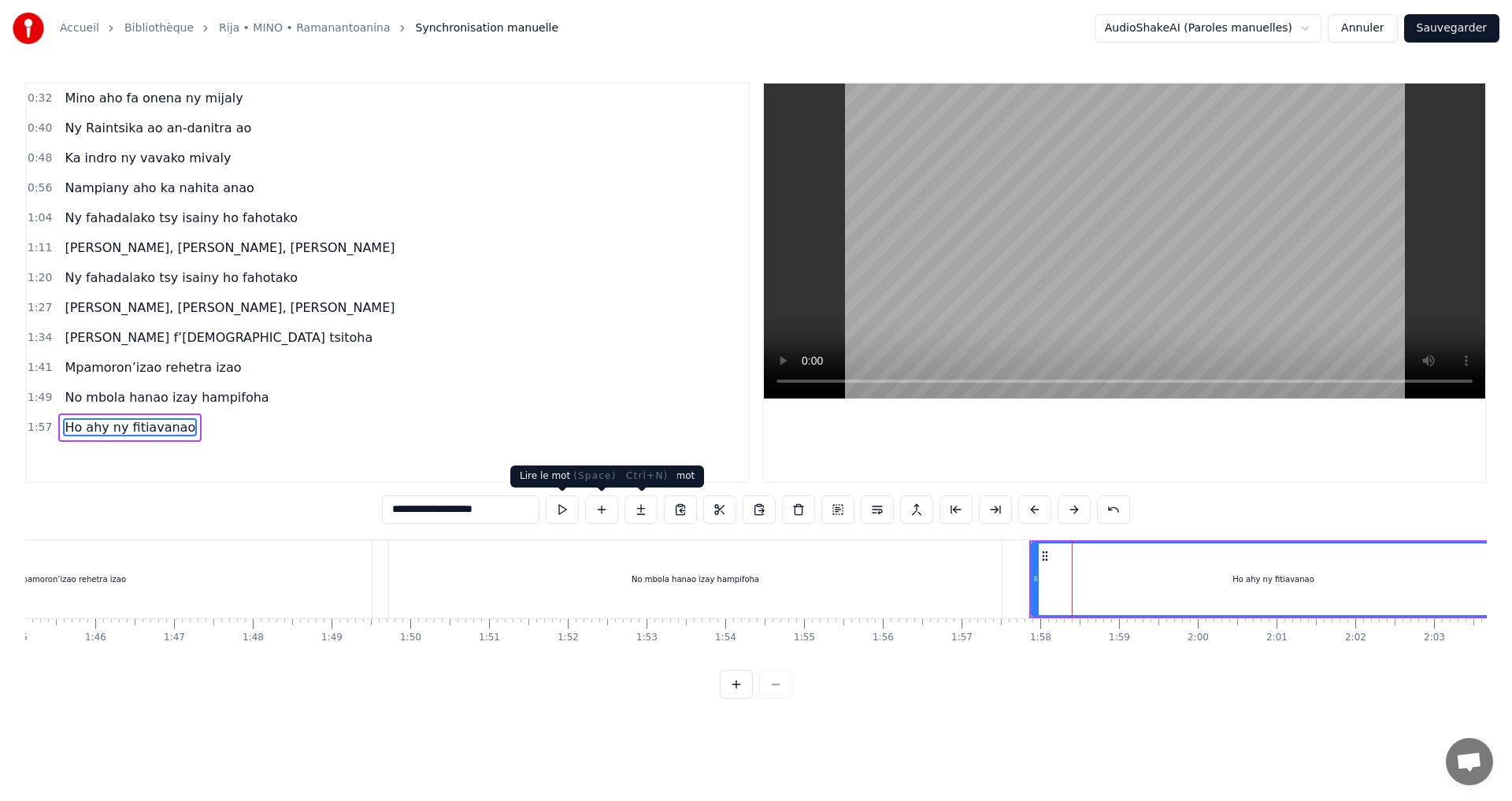
type input "**********"
click at [567, 508] on button at bounding box center [562, 509] width 33 height 28
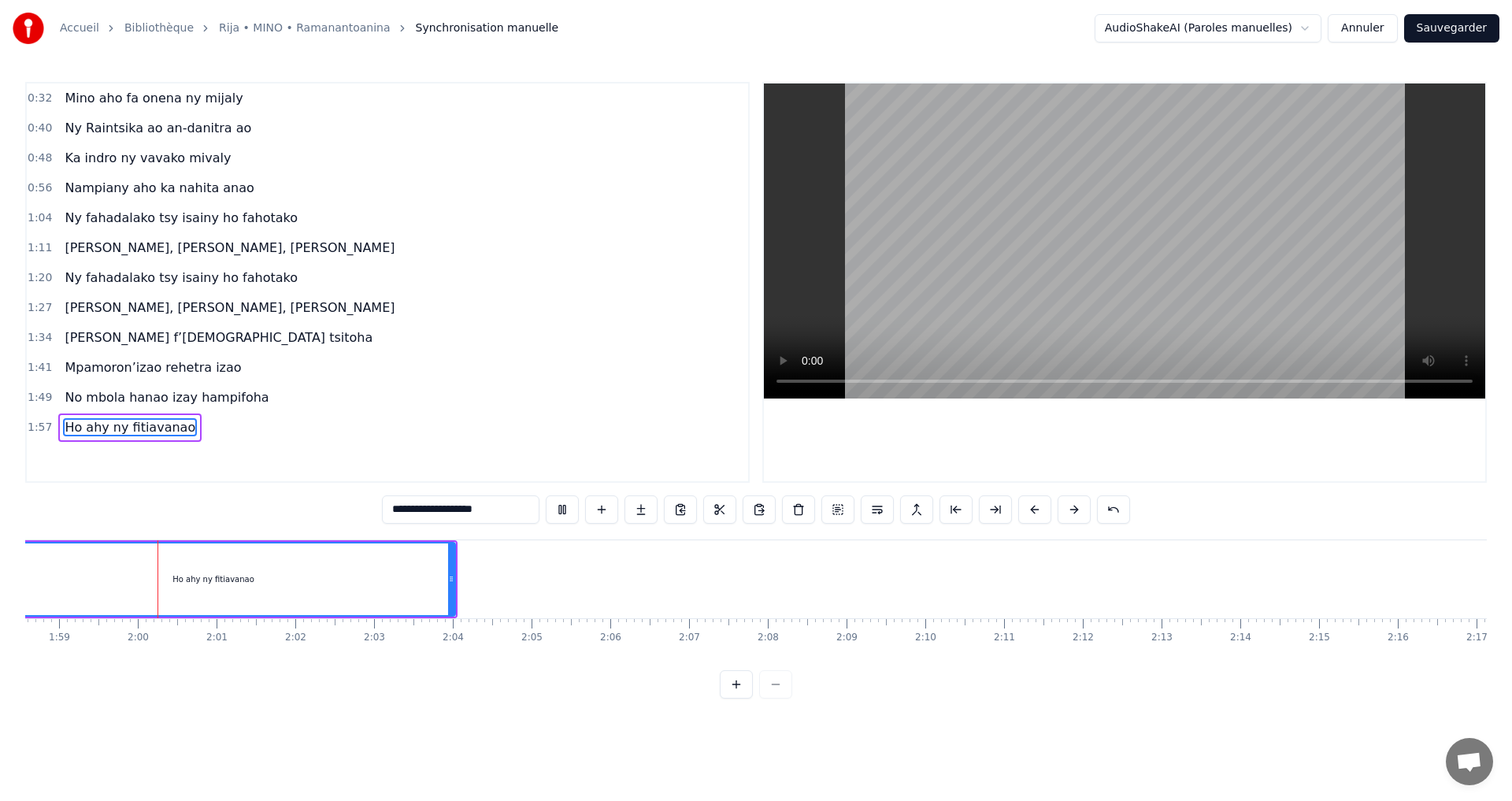
scroll to position [0, 9344]
click at [559, 508] on button at bounding box center [562, 509] width 33 height 28
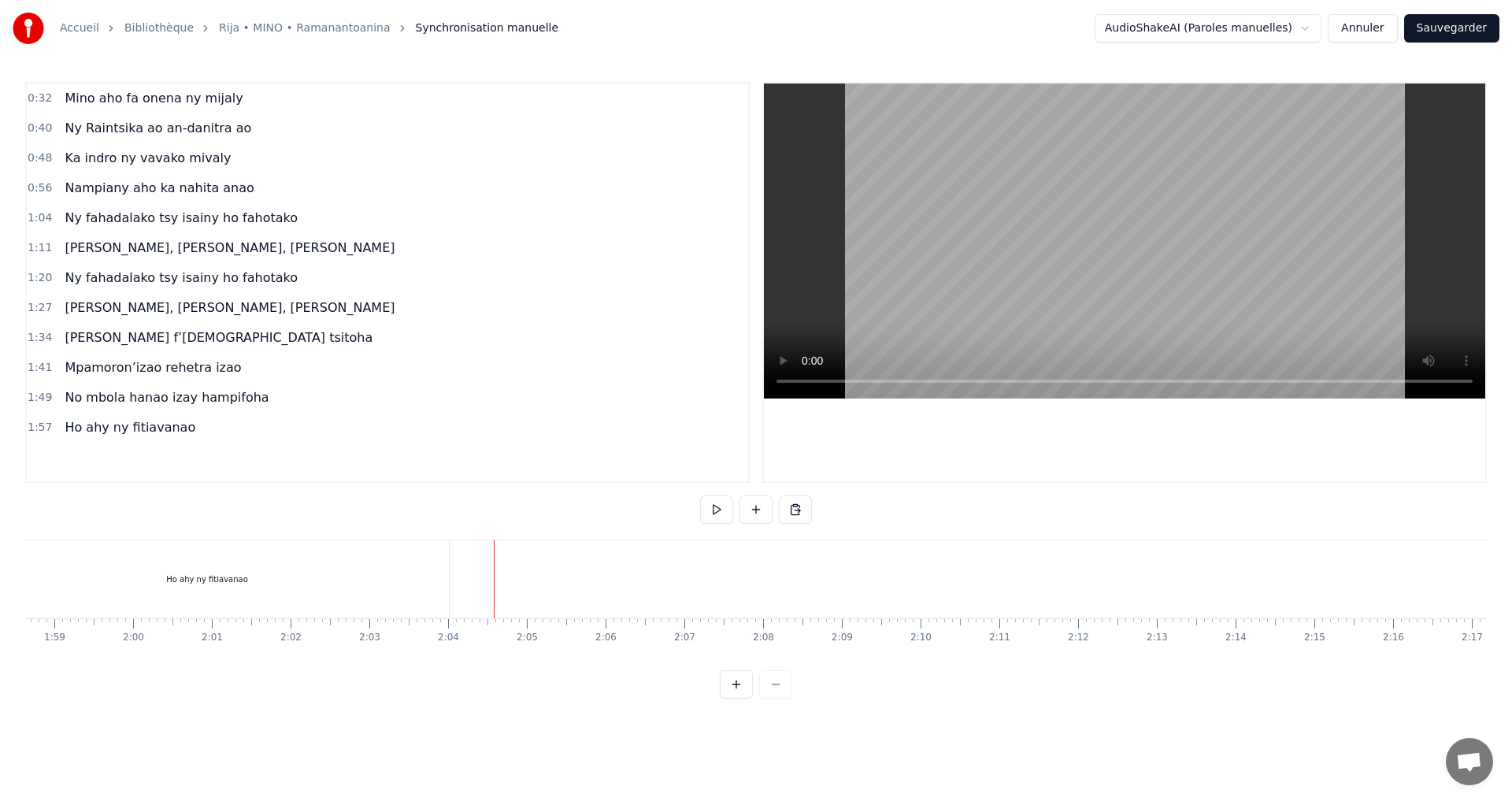
click at [748, 512] on button at bounding box center [756, 509] width 33 height 28
click at [494, 569] on div "<>" at bounding box center [507, 580] width 77 height 75
click at [494, 569] on div "<>" at bounding box center [507, 579] width 76 height 71
drag, startPoint x: 435, startPoint y: 508, endPoint x: 390, endPoint y: 514, distance: 45.4
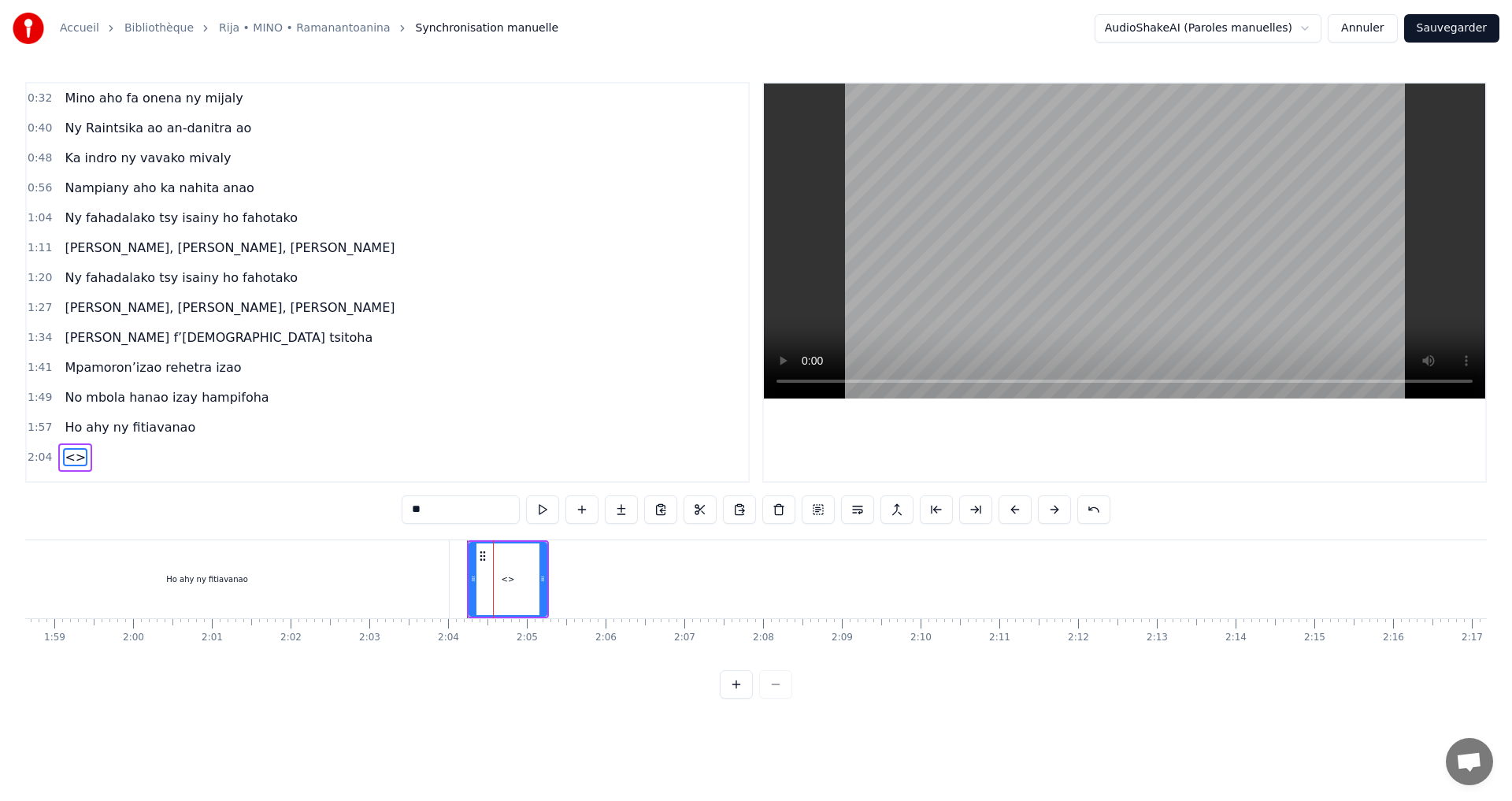
click at [390, 514] on div "0:32 Mino aho fa onena ny mijaly 0:40 Ny Raintsika ao an-danitra ao 0:48 Ka ind…" at bounding box center [756, 390] width 1462 height 617
paste input "**********"
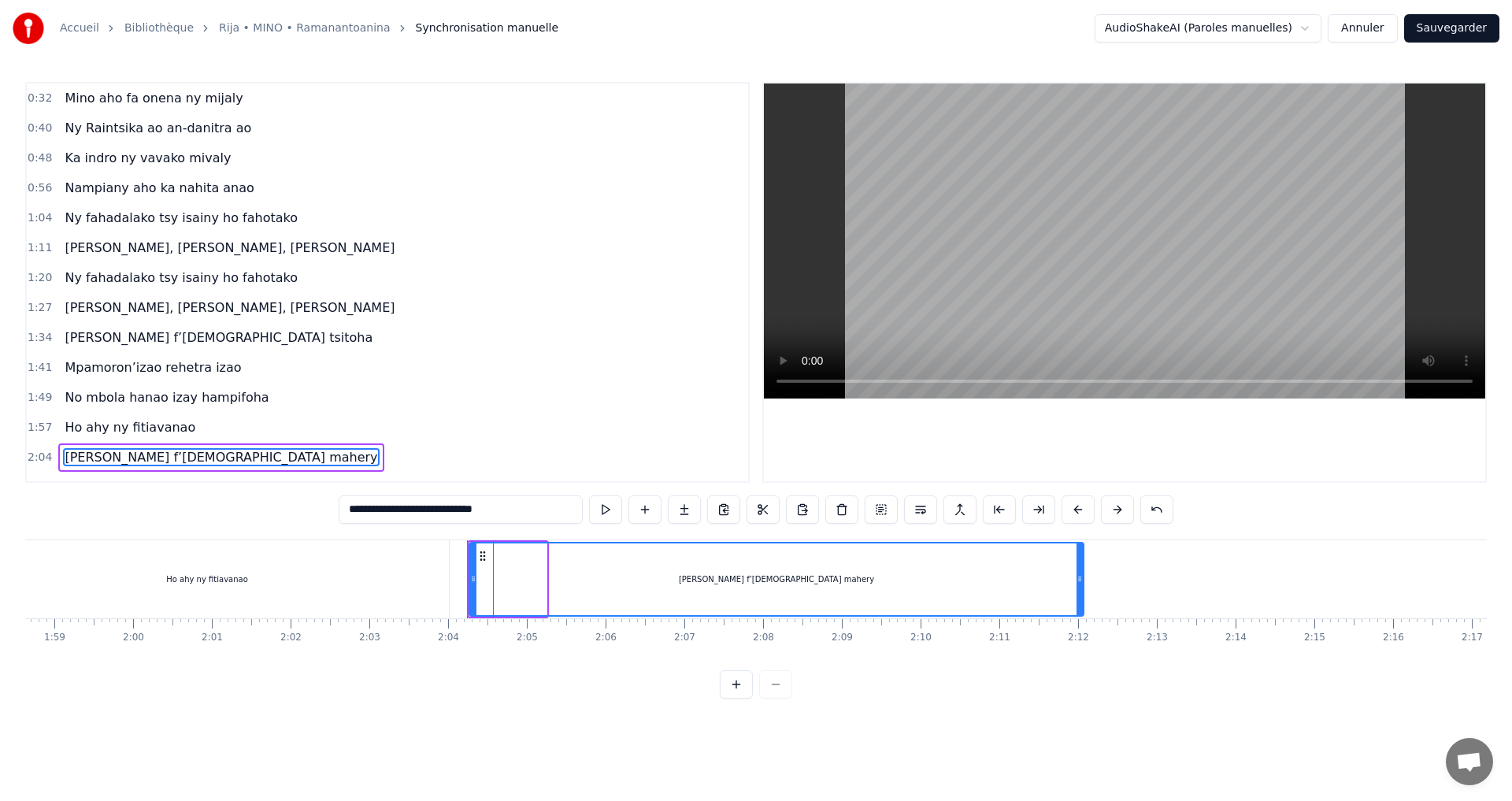
drag, startPoint x: 543, startPoint y: 580, endPoint x: 892, endPoint y: 594, distance: 349.3
click at [1081, 614] on div at bounding box center [1080, 579] width 7 height 71
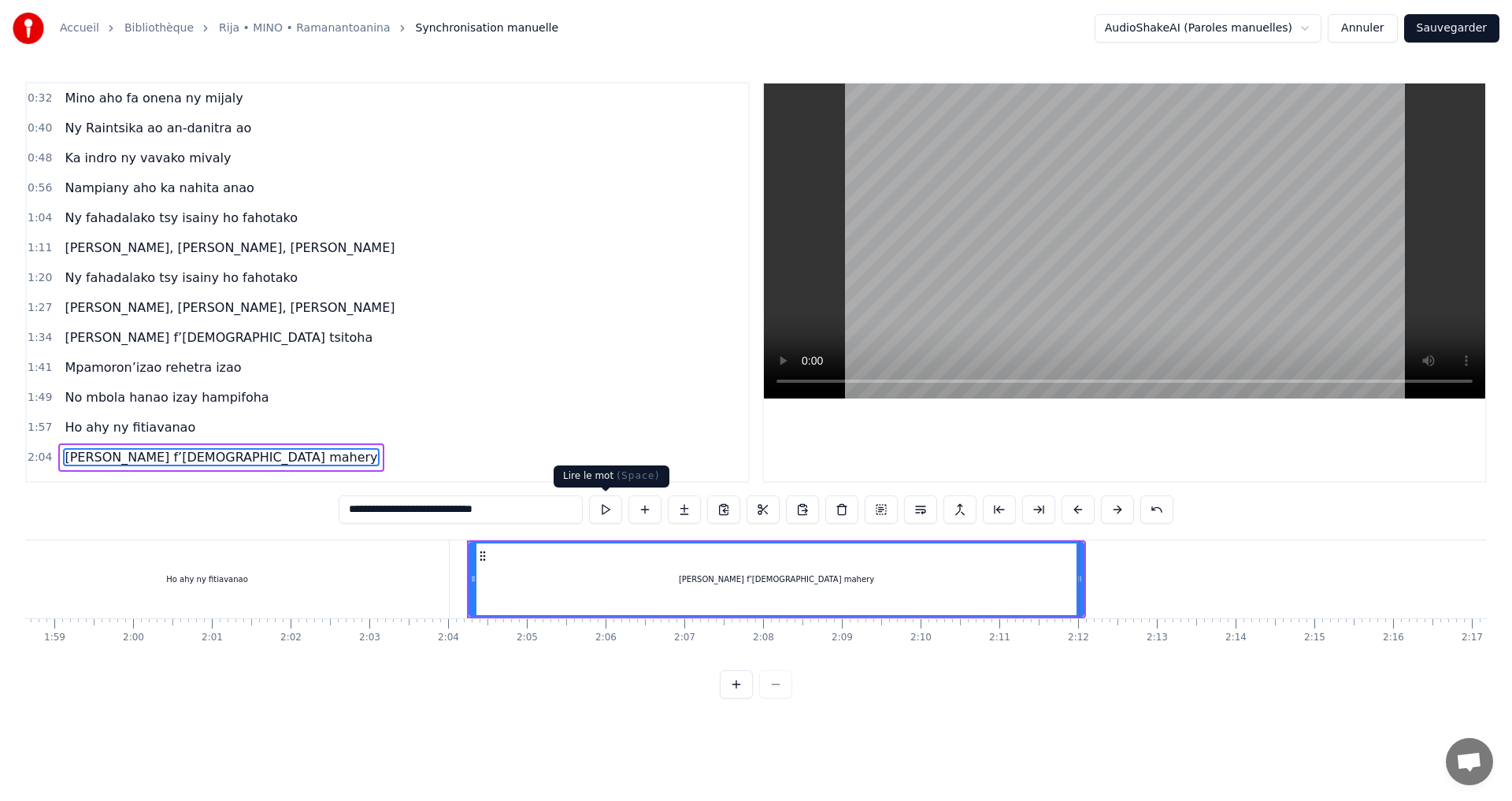
click at [591, 511] on button at bounding box center [605, 509] width 33 height 28
click at [607, 507] on button at bounding box center [605, 509] width 33 height 28
drag, startPoint x: 474, startPoint y: 578, endPoint x: 565, endPoint y: 583, distance: 91.1
click at [567, 583] on icon at bounding box center [567, 579] width 7 height 12
click at [411, 575] on div "Ho ahy ny fitiavanao" at bounding box center [207, 579] width 484 height 78
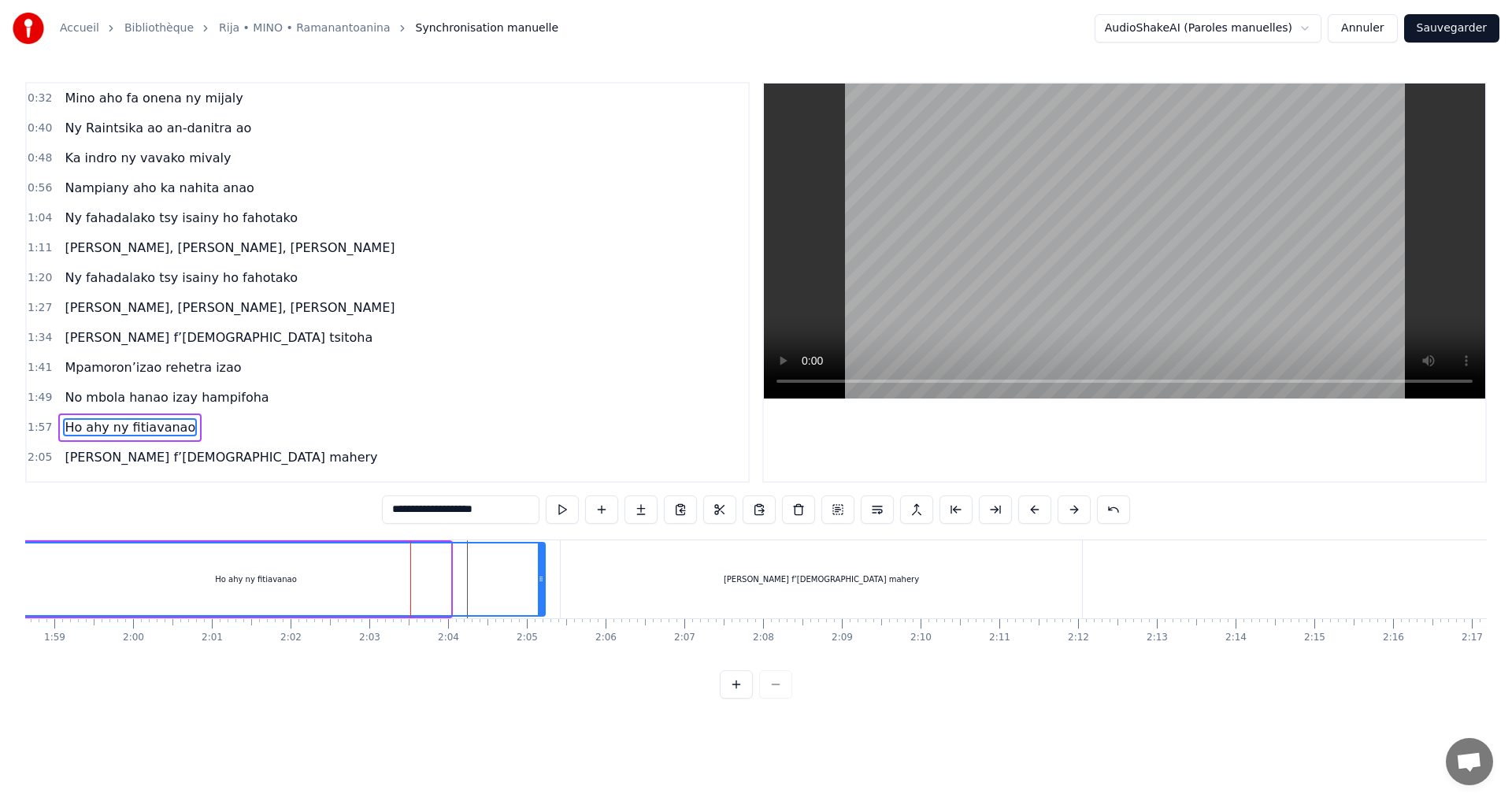
drag, startPoint x: 446, startPoint y: 581, endPoint x: 541, endPoint y: 586, distance: 95.1
click at [541, 586] on div at bounding box center [541, 579] width 7 height 71
click at [398, 575] on div "Ho ahy ny fitiavanao" at bounding box center [257, 579] width 578 height 71
click at [565, 509] on button at bounding box center [562, 509] width 33 height 28
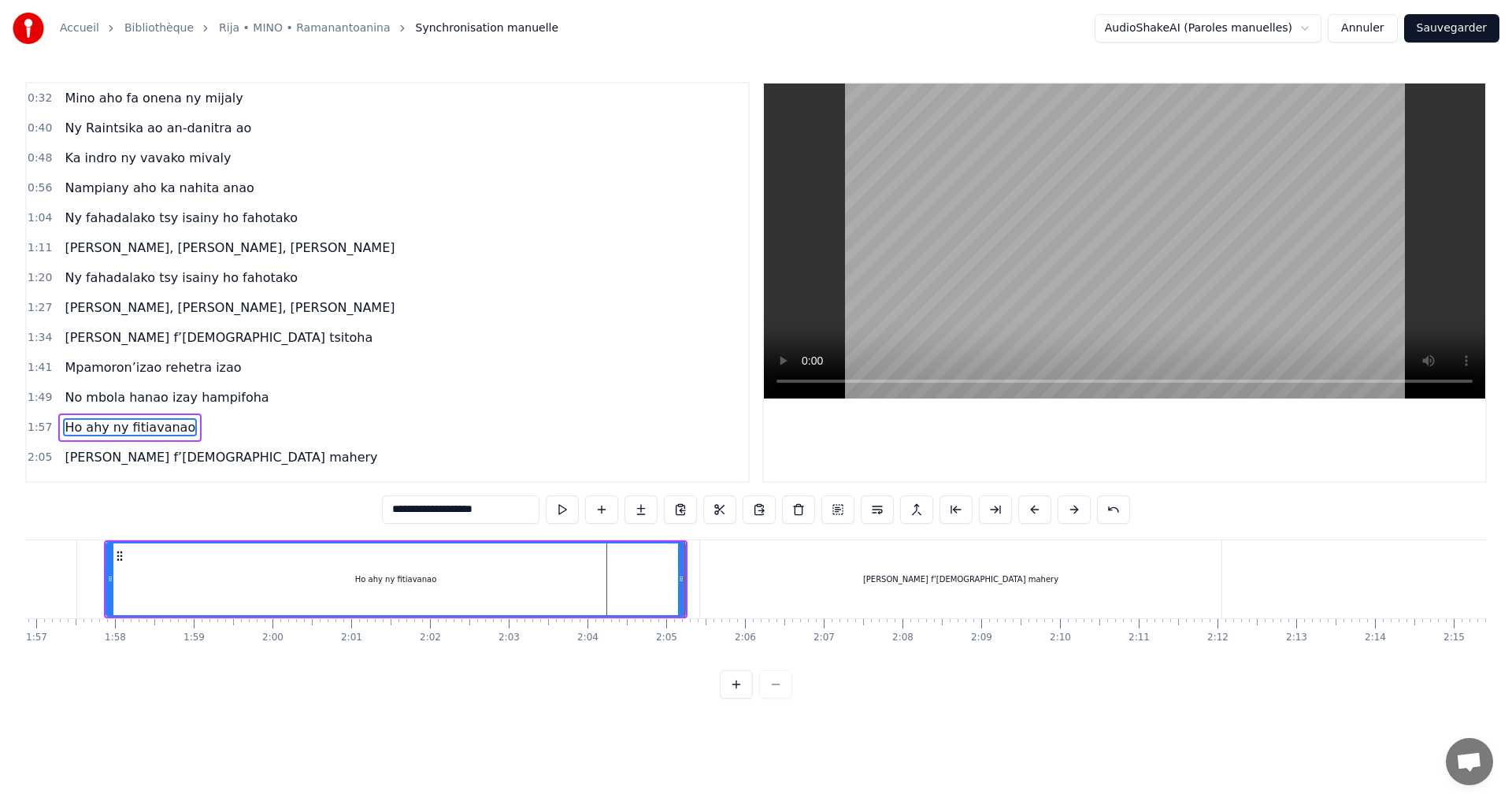
click at [908, 588] on div "Mino aho f’Andriamanitra mahery" at bounding box center [961, 579] width 522 height 78
type input "**********"
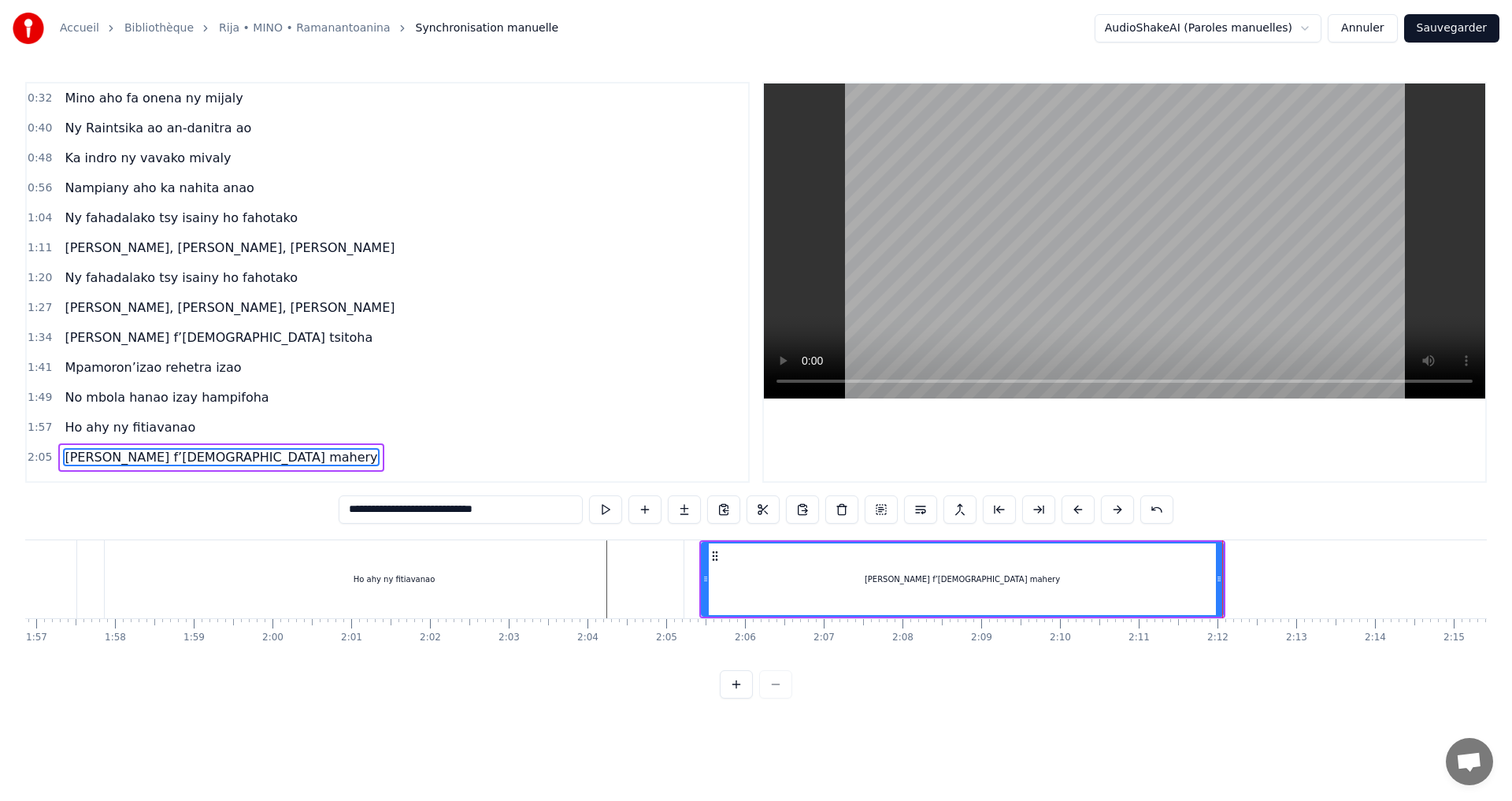
click at [823, 597] on div "Mino aho f’Andriamanitra mahery" at bounding box center [962, 579] width 520 height 71
drag, startPoint x: 704, startPoint y: 579, endPoint x: 687, endPoint y: 585, distance: 18.0
click at [687, 585] on div at bounding box center [687, 579] width 7 height 71
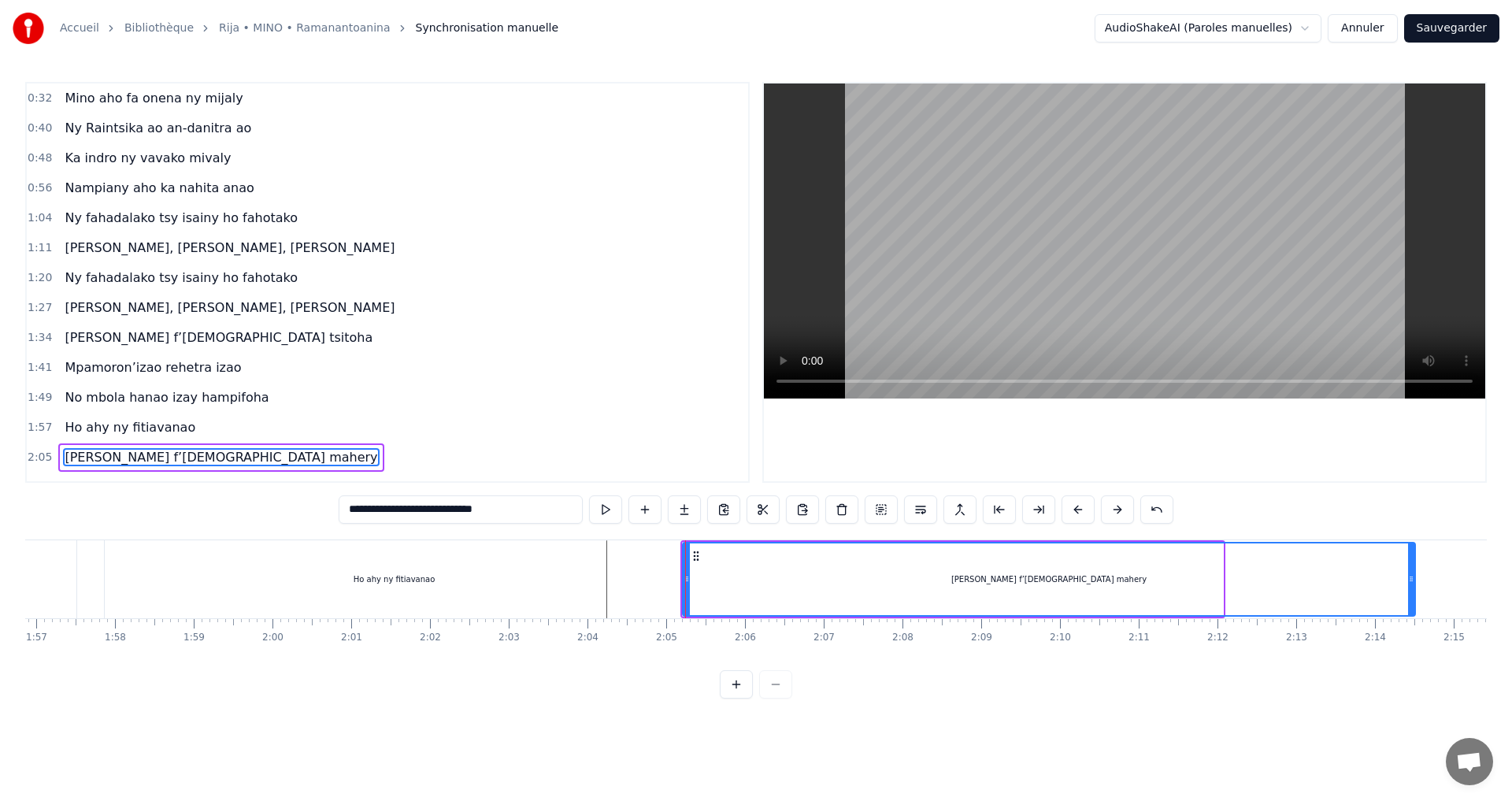
drag, startPoint x: 1219, startPoint y: 578, endPoint x: 1419, endPoint y: 579, distance: 200.0
click at [1414, 579] on icon at bounding box center [1411, 579] width 7 height 12
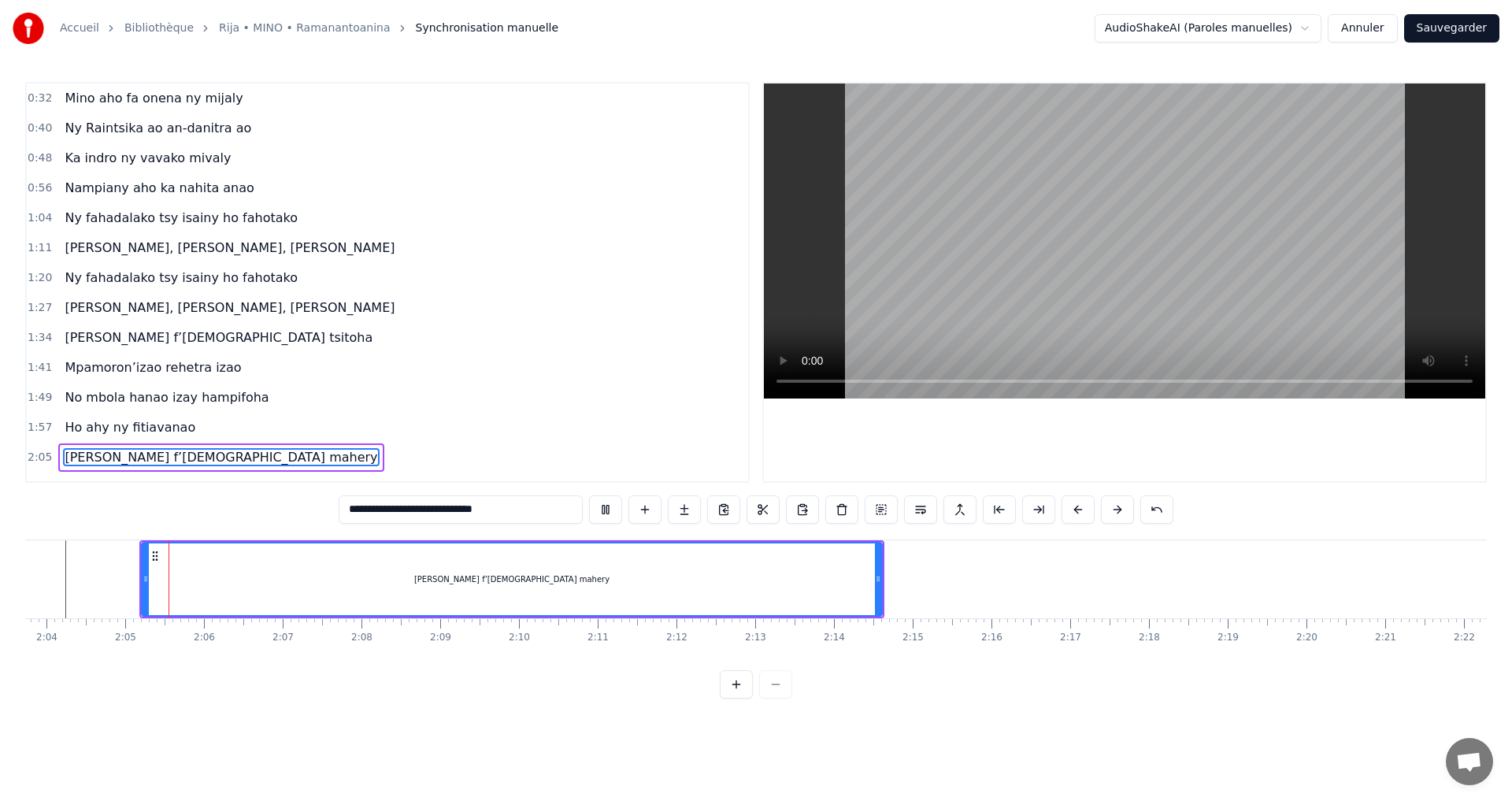
scroll to position [0, 9760]
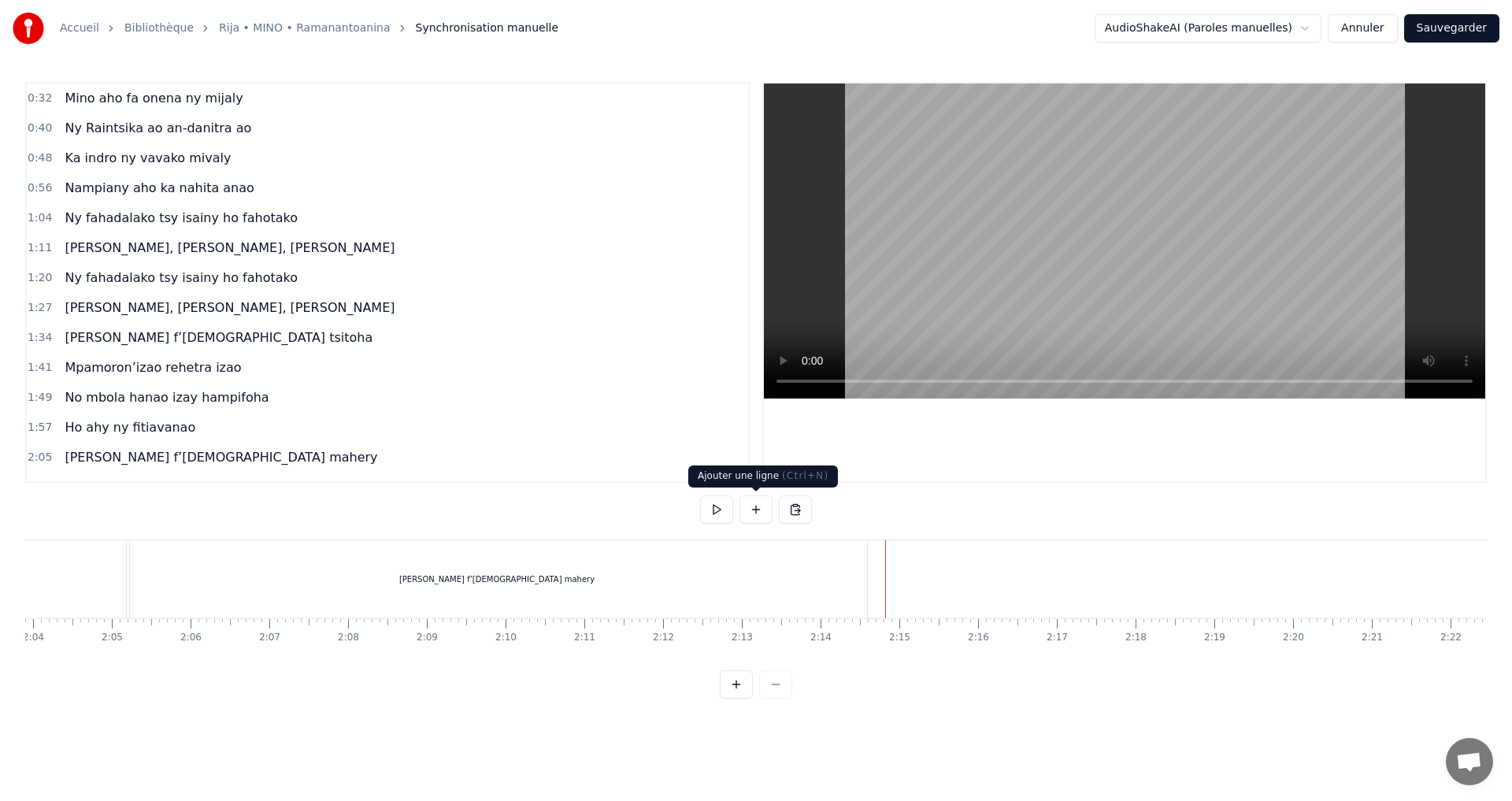
click at [752, 514] on button at bounding box center [756, 509] width 33 height 28
click at [936, 572] on div "<>" at bounding box center [926, 580] width 77 height 75
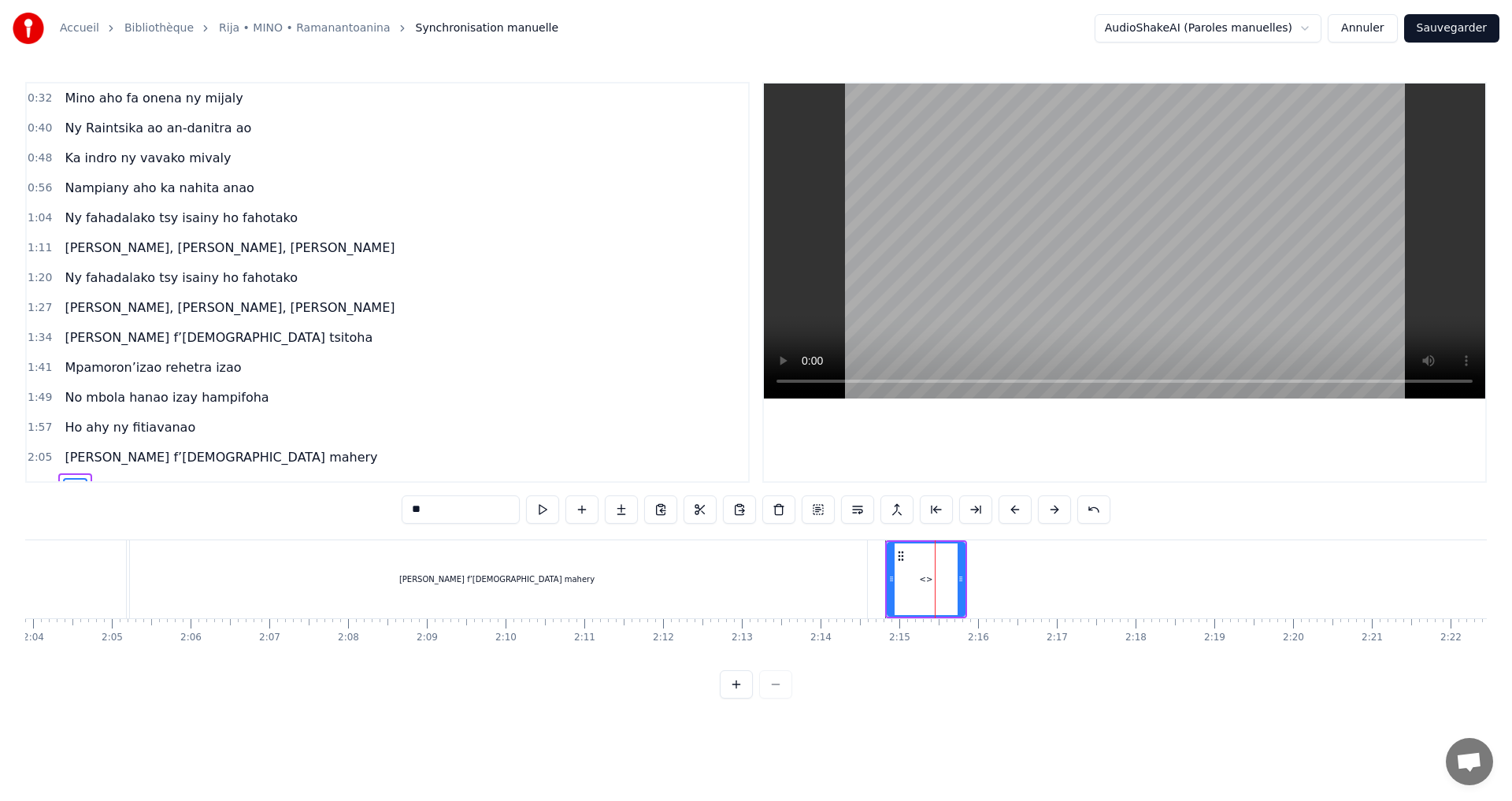
click at [936, 572] on div "<>" at bounding box center [926, 579] width 76 height 71
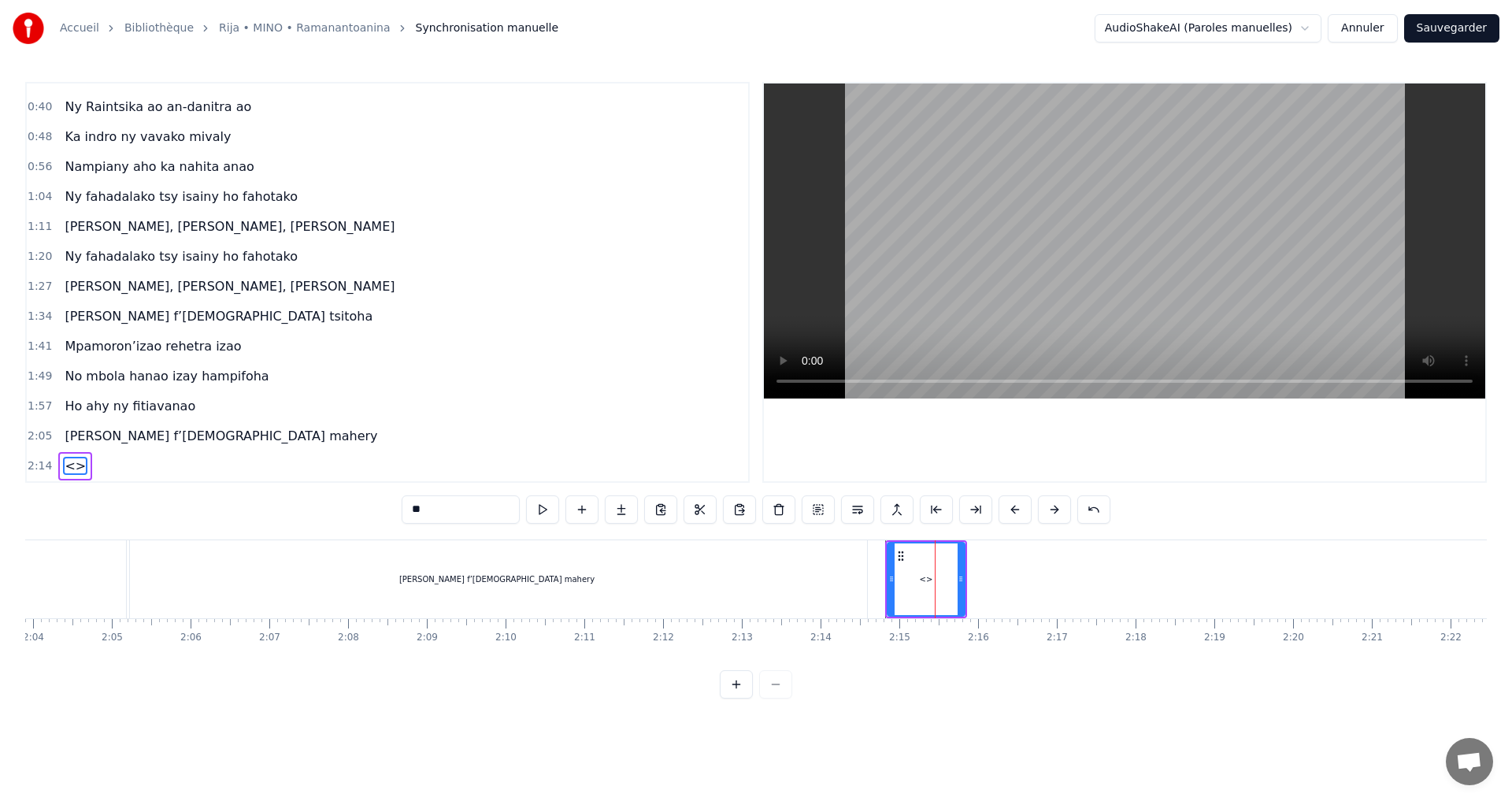
drag, startPoint x: 485, startPoint y: 513, endPoint x: 362, endPoint y: 480, distance: 127.3
click at [362, 480] on div "0:32 Mino aho fa onena ny mijaly 0:40 Ny Raintsika ao an-danitra ao 0:48 Ka ind…" at bounding box center [756, 390] width 1462 height 617
paste input "**********"
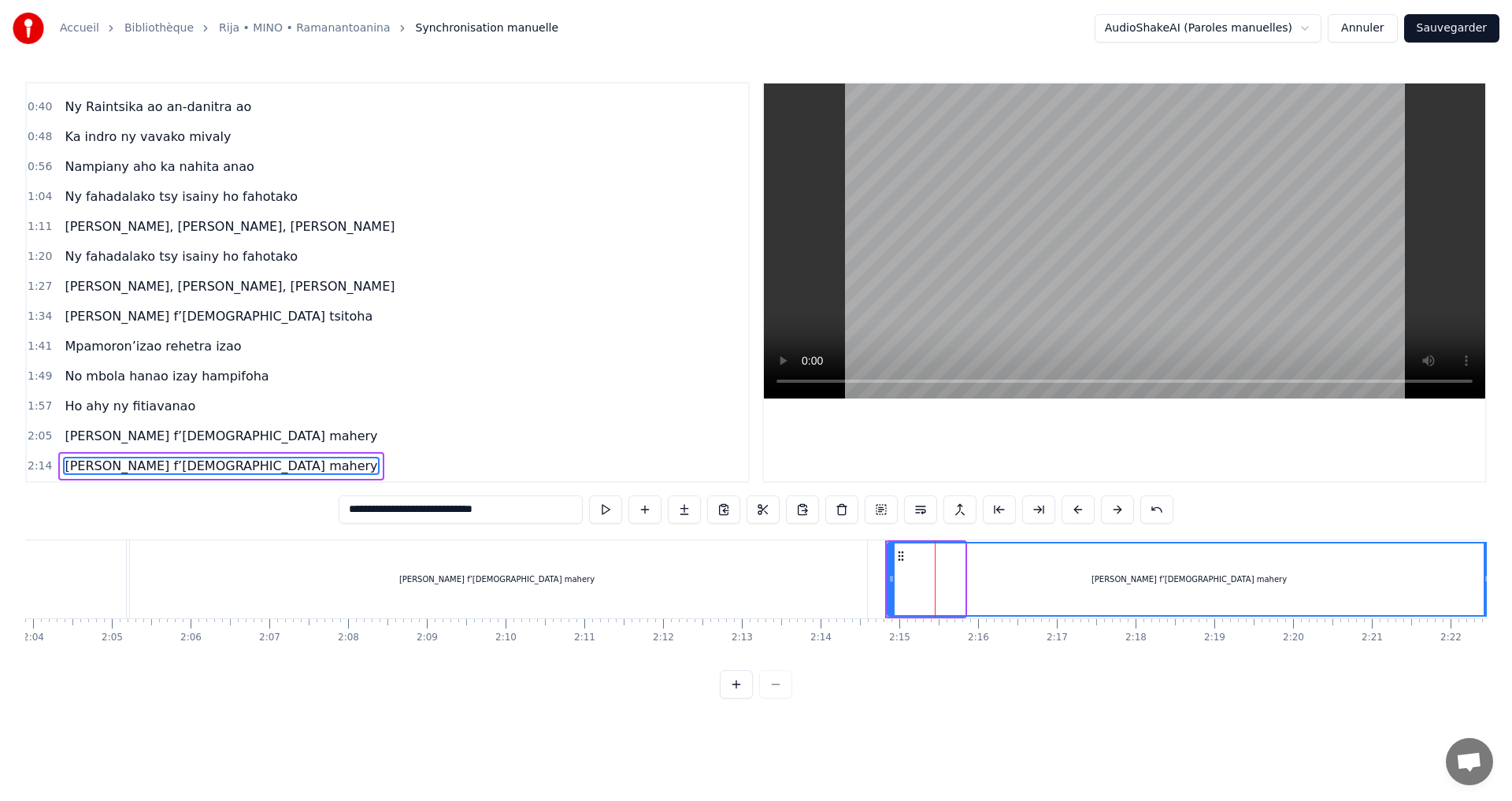
drag, startPoint x: 961, startPoint y: 576, endPoint x: 1488, endPoint y: 572, distance: 527.0
click at [1488, 572] on div "**********" at bounding box center [756, 349] width 1512 height 699
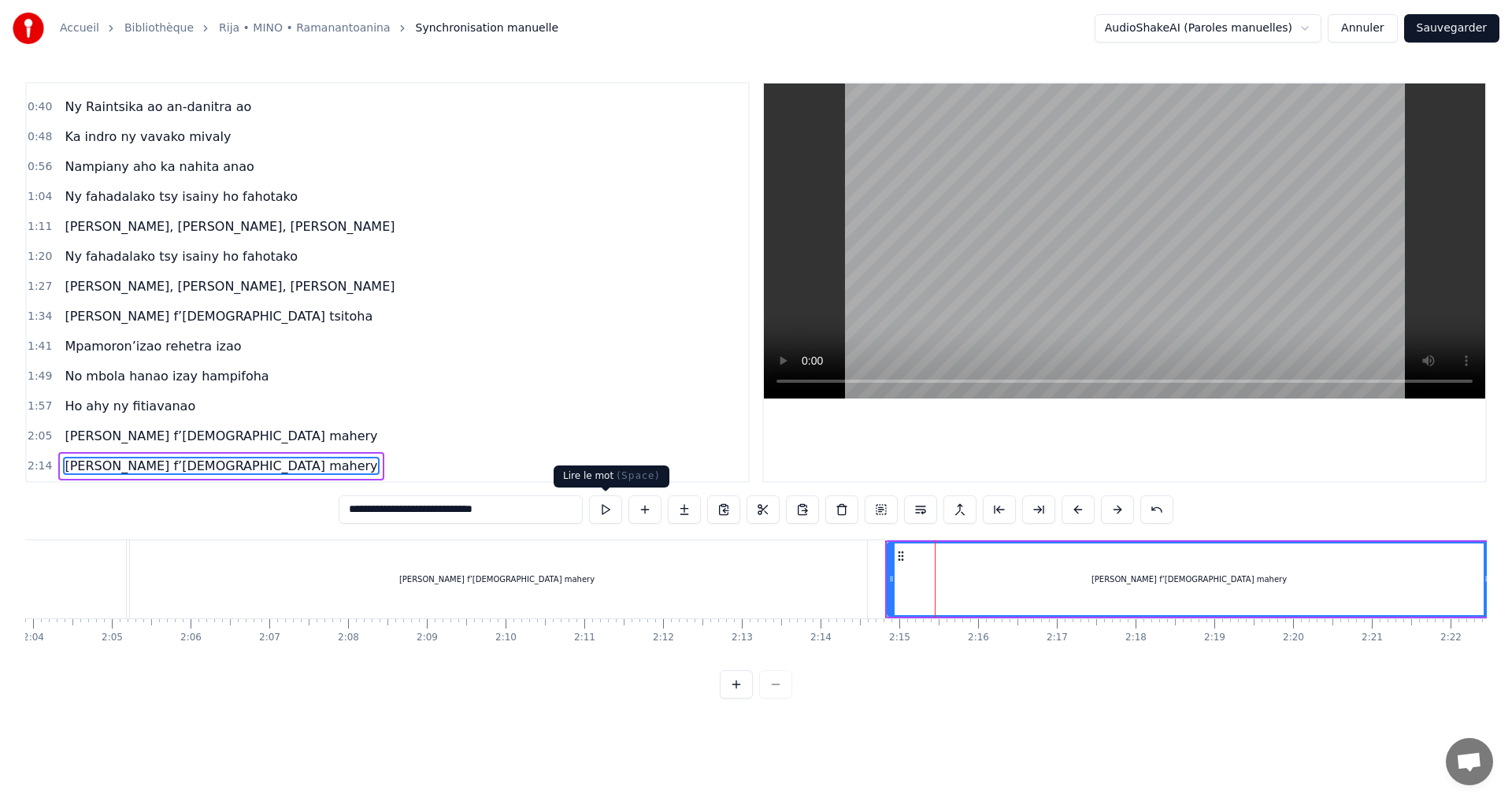
type input "**********"
click at [612, 509] on button at bounding box center [605, 509] width 33 height 28
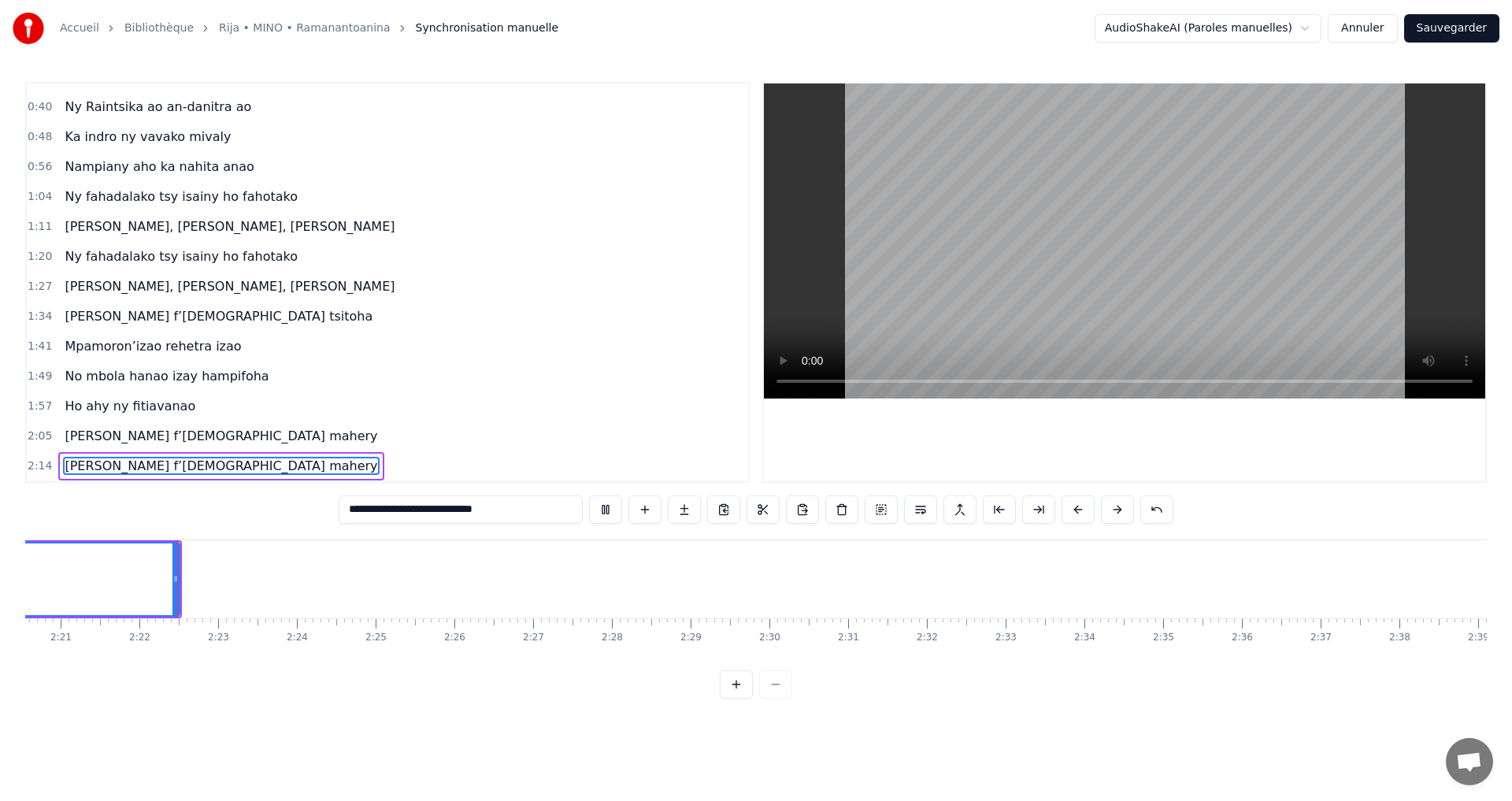
click at [607, 509] on button at bounding box center [605, 509] width 33 height 28
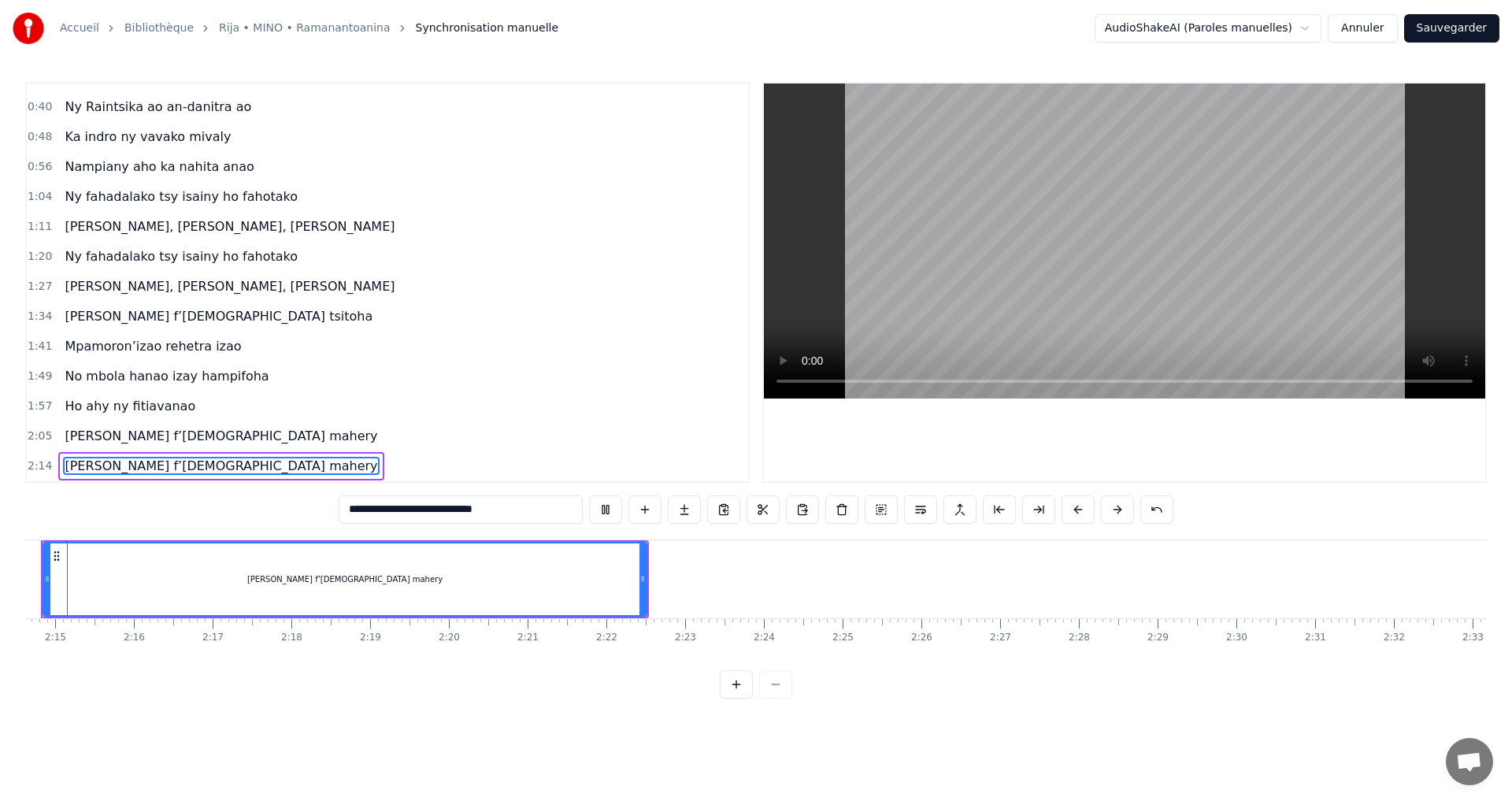
scroll to position [0, 10561]
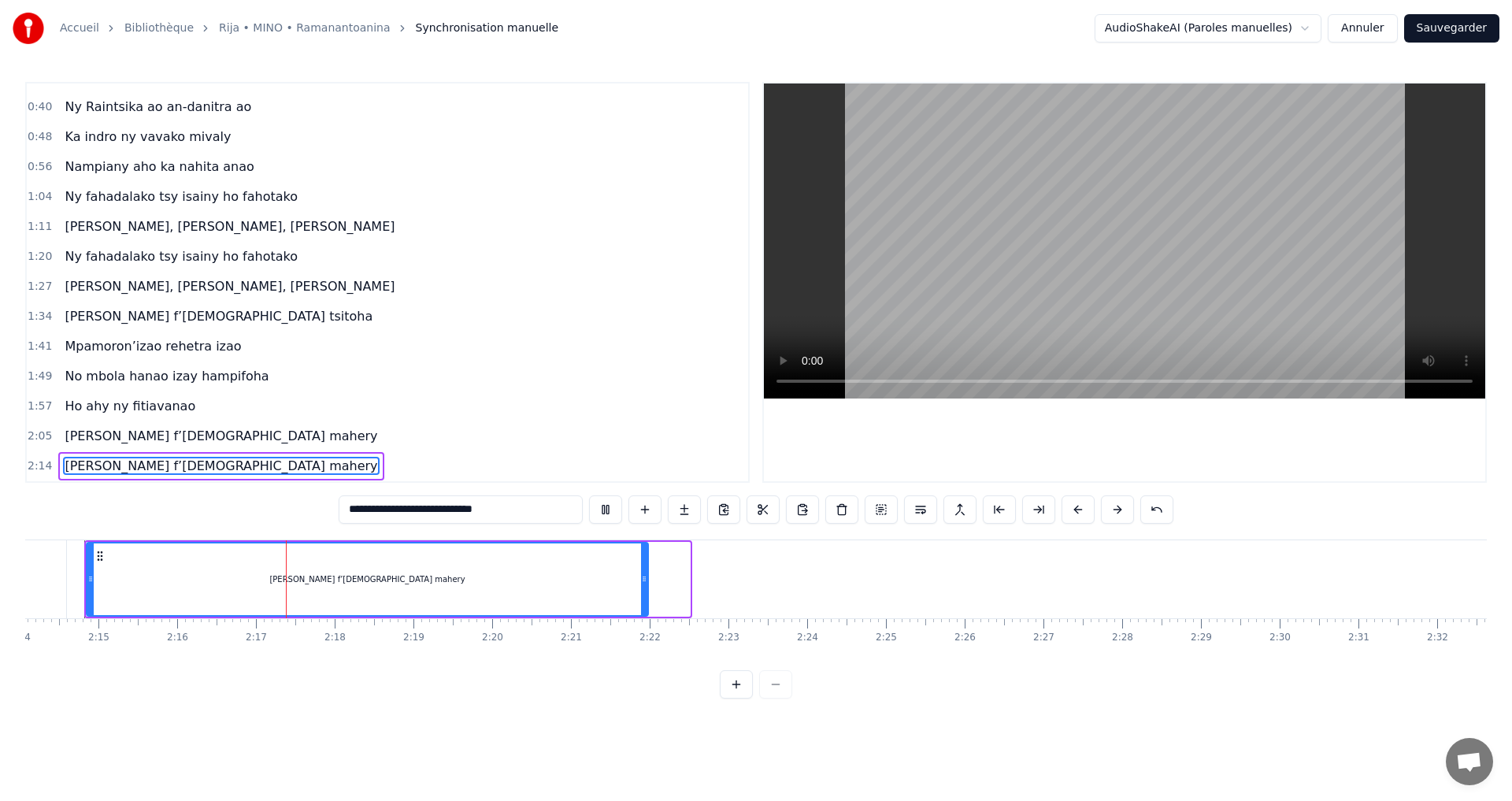
drag, startPoint x: 671, startPoint y: 578, endPoint x: 643, endPoint y: 578, distance: 28.0
click at [643, 578] on circle at bounding box center [643, 577] width 1 height 1
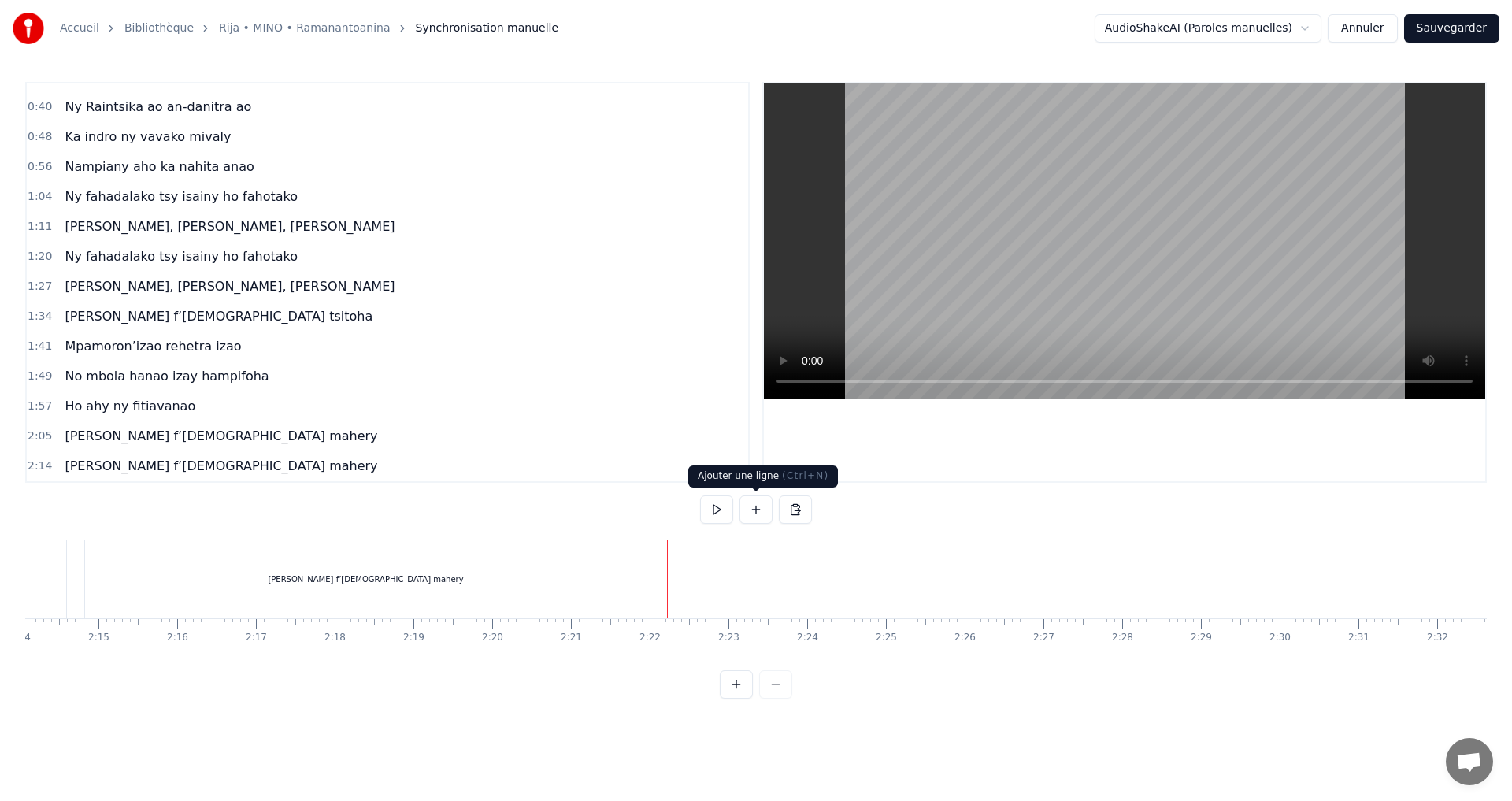
click at [753, 514] on button at bounding box center [756, 509] width 33 height 28
click at [716, 582] on div "<>" at bounding box center [708, 580] width 77 height 75
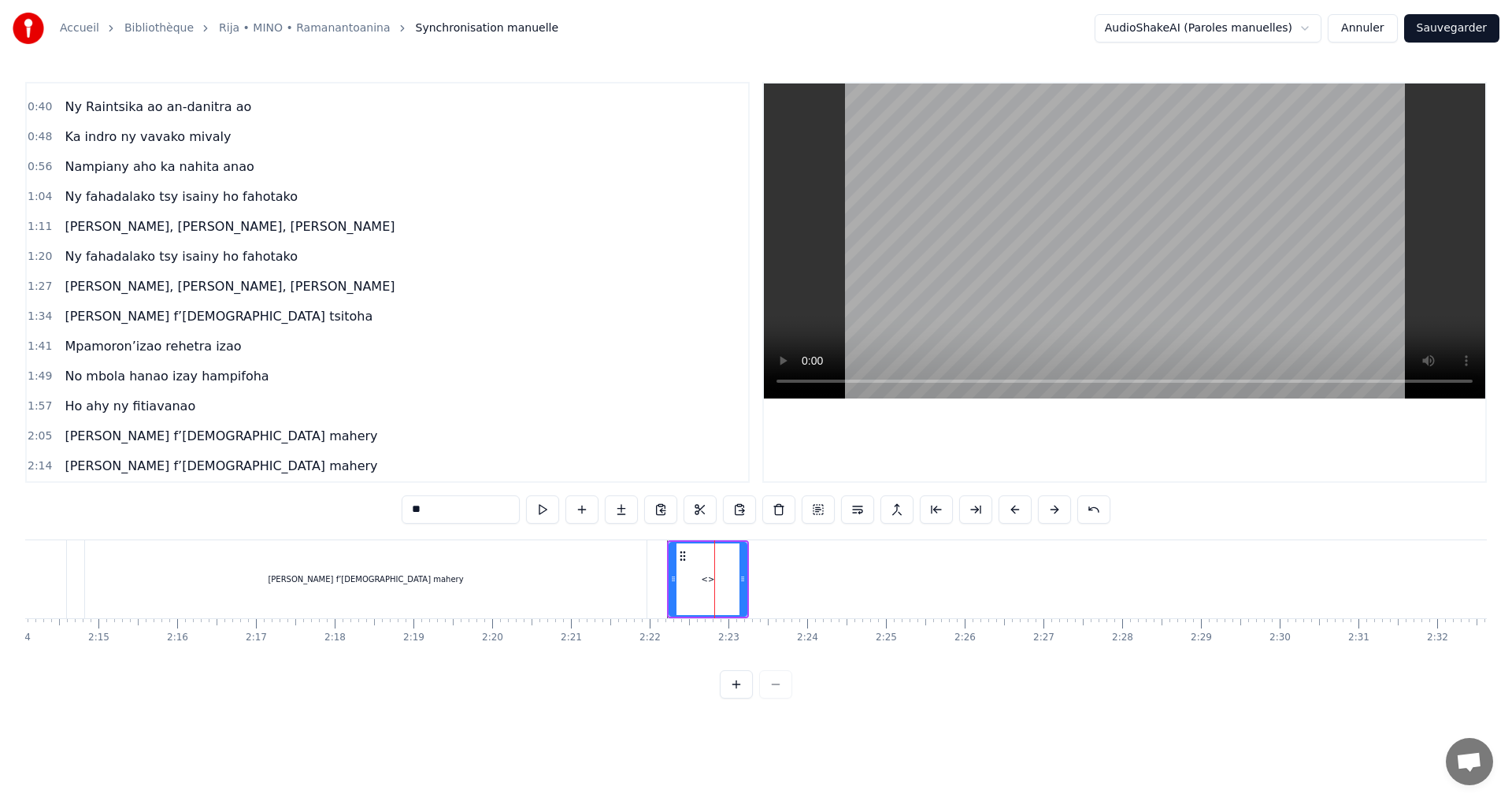
click at [716, 582] on div "<>" at bounding box center [708, 579] width 76 height 71
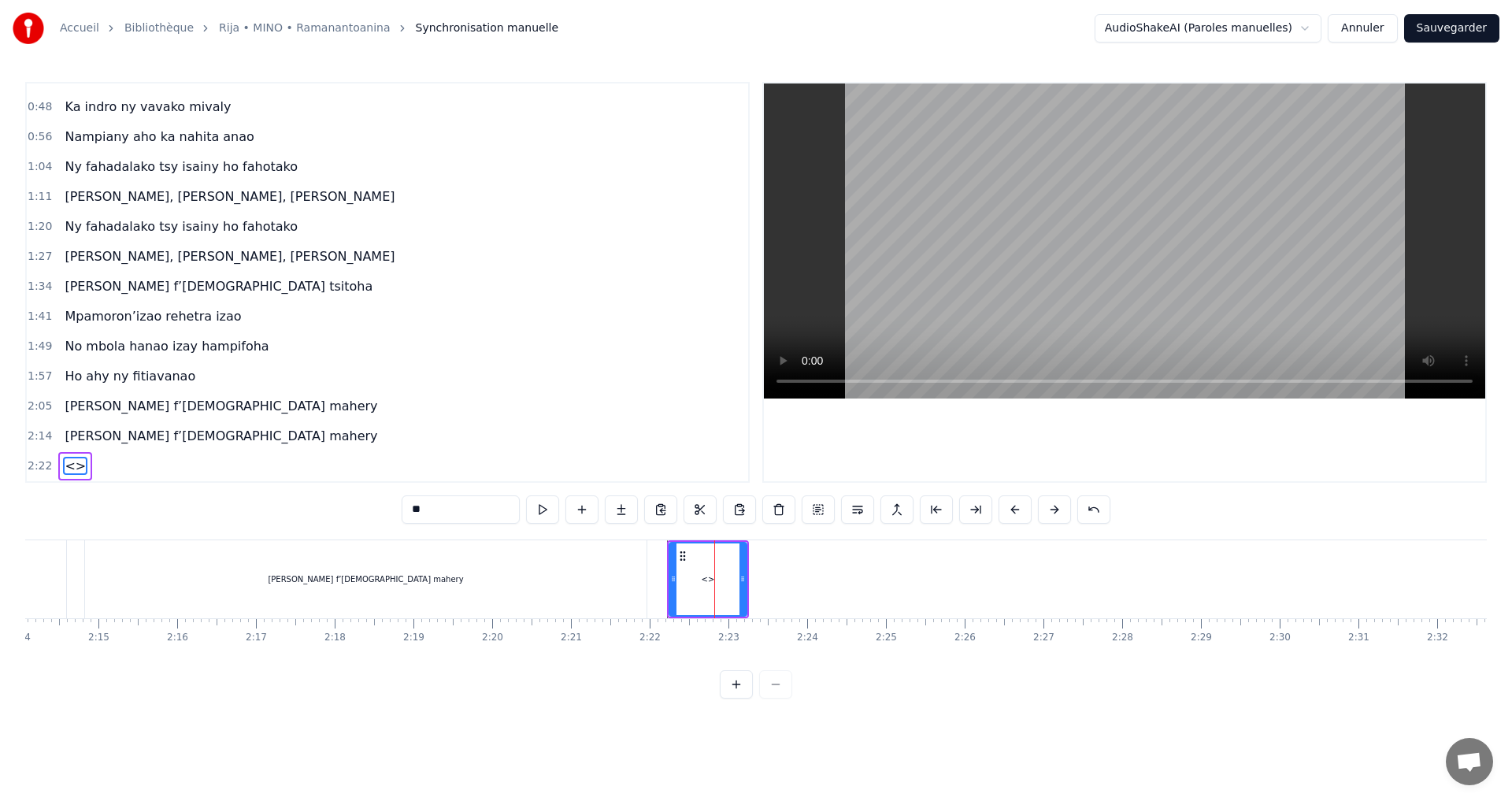
drag, startPoint x: 446, startPoint y: 510, endPoint x: 359, endPoint y: 506, distance: 87.1
click at [359, 506] on div "0:32 Mino aho fa onena ny mijaly 0:40 Ny Raintsika ao an-danitra ao 0:48 Ka ind…" at bounding box center [756, 390] width 1462 height 617
paste input "**********"
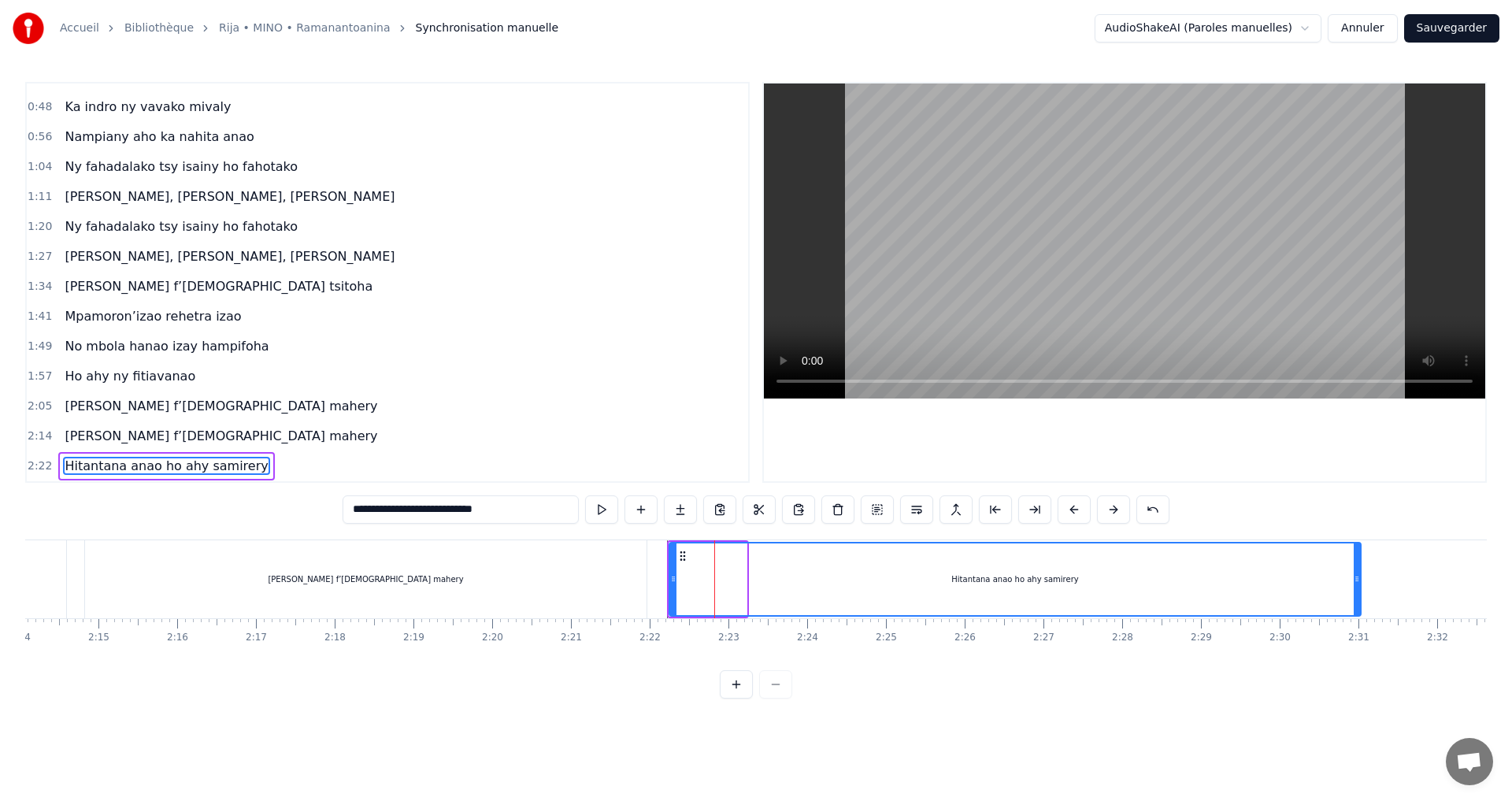
drag, startPoint x: 742, startPoint y: 574, endPoint x: 1364, endPoint y: 601, distance: 622.6
click at [1360, 601] on div at bounding box center [1357, 579] width 7 height 71
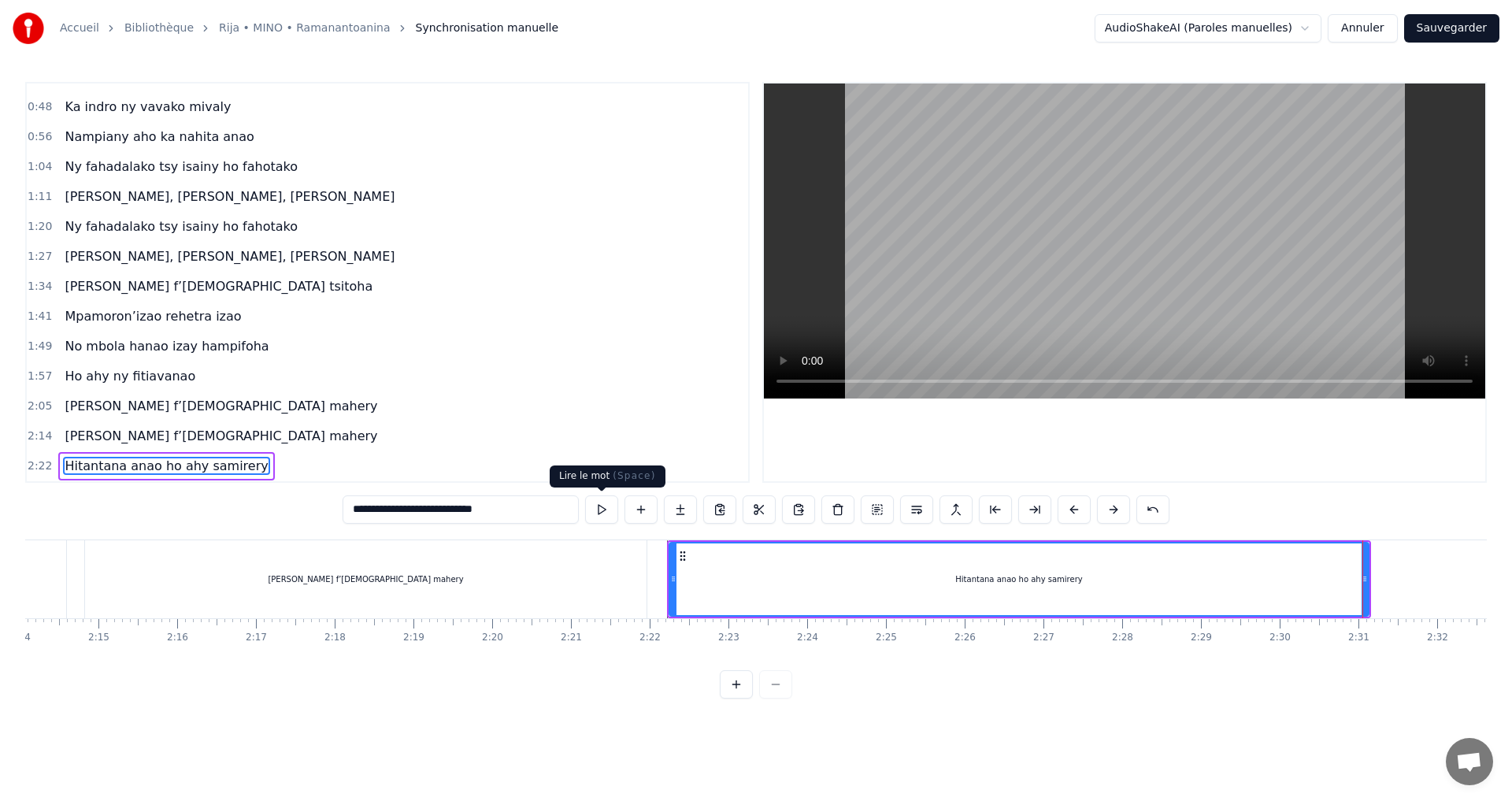
type input "**********"
click at [600, 509] on button at bounding box center [601, 509] width 33 height 28
drag, startPoint x: 1364, startPoint y: 581, endPoint x: 1265, endPoint y: 579, distance: 99.0
click at [1265, 579] on icon at bounding box center [1265, 579] width 7 height 12
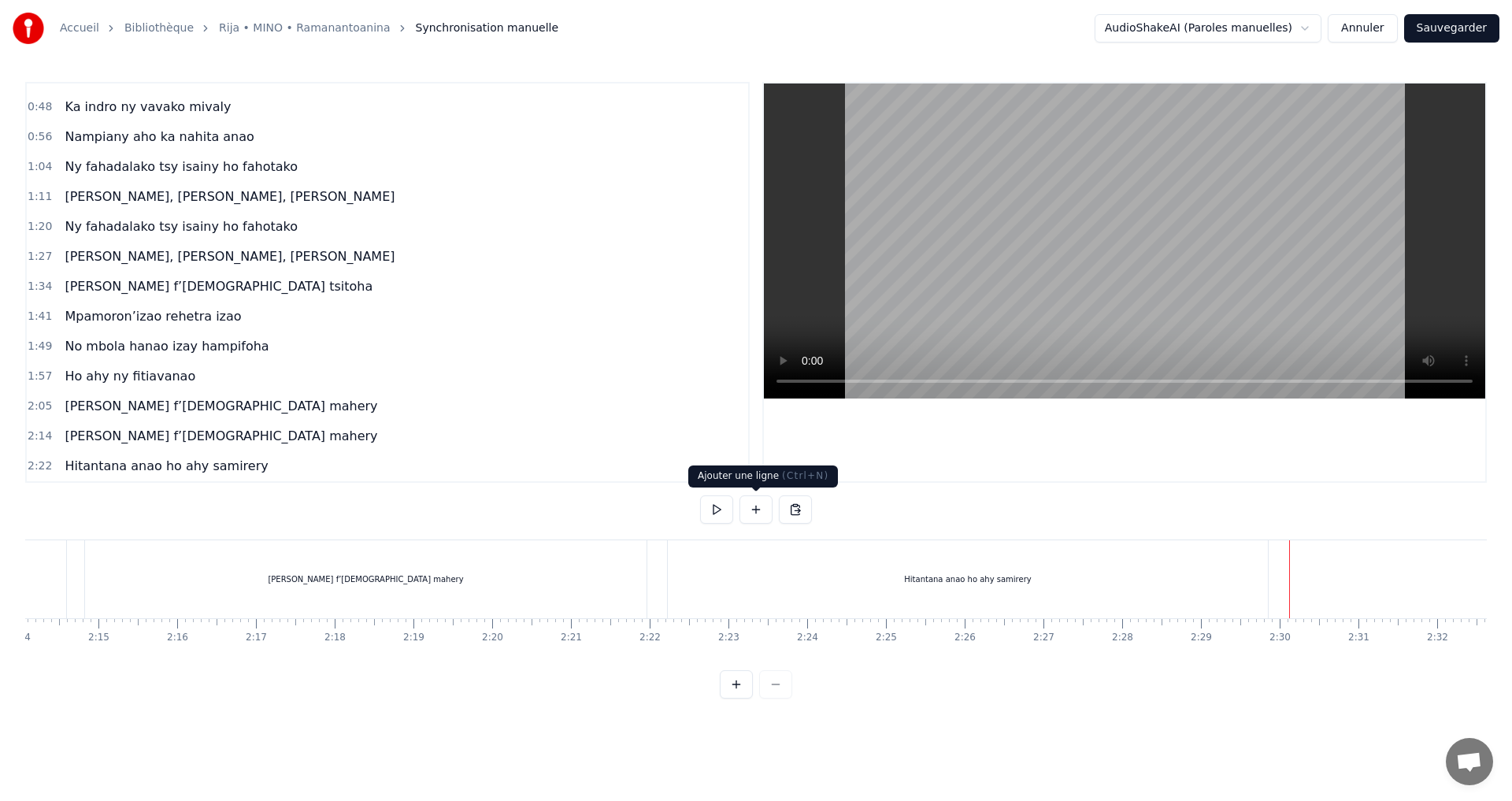
click at [761, 511] on button at bounding box center [756, 509] width 33 height 28
click at [1303, 568] on div "<>" at bounding box center [1330, 580] width 77 height 75
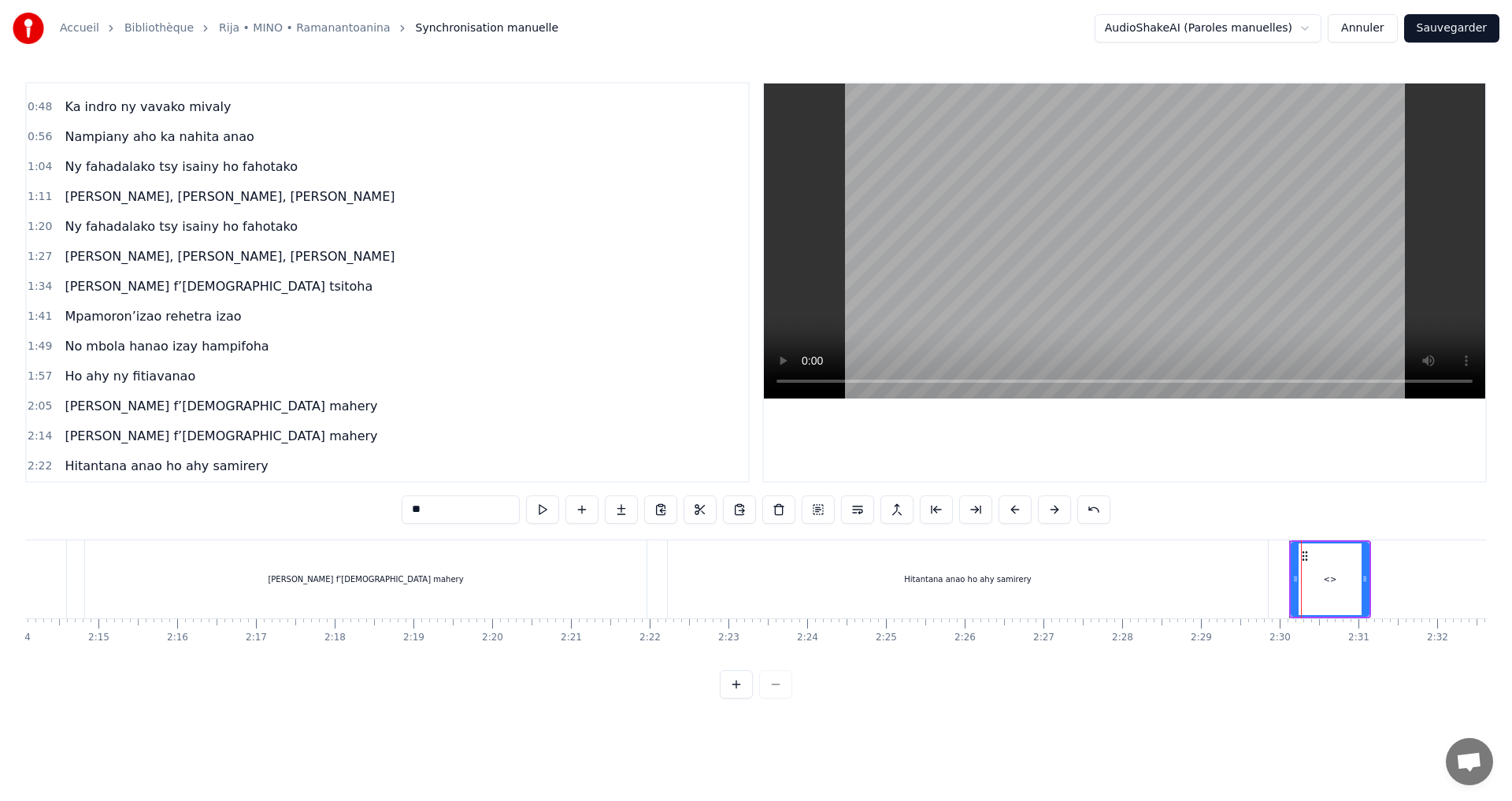
scroll to position [81, 0]
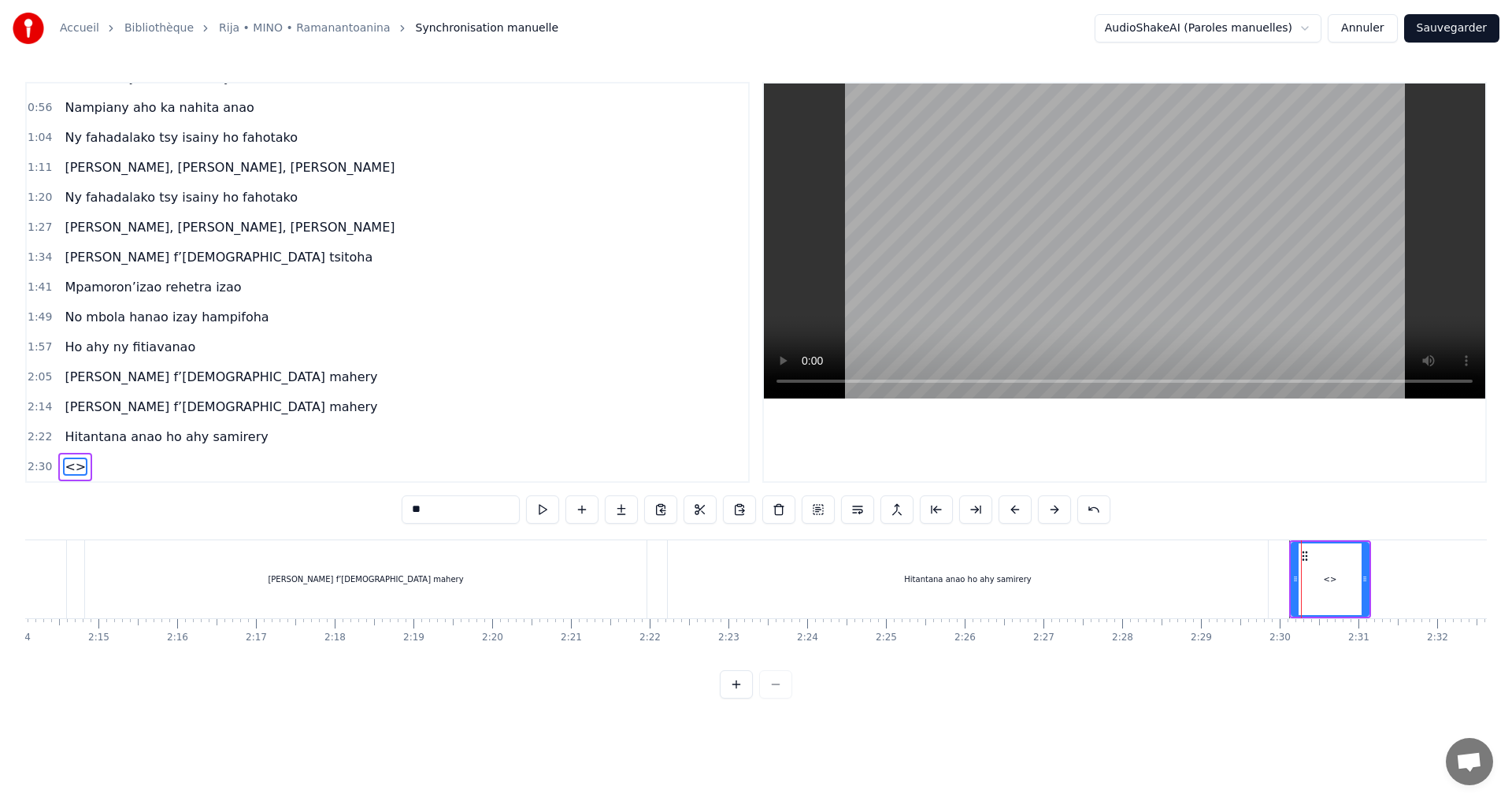
click at [1303, 568] on div "<>" at bounding box center [1330, 579] width 76 height 71
drag, startPoint x: 366, startPoint y: 504, endPoint x: 344, endPoint y: 498, distance: 22.8
click at [344, 498] on div "0:32 Mino aho fa onena ny mijaly 0:40 Ny Raintsika ao an-danitra ao 0:48 Ka ind…" at bounding box center [756, 390] width 1462 height 617
paste input "**********"
drag, startPoint x: 1295, startPoint y: 580, endPoint x: 1276, endPoint y: 582, distance: 19.1
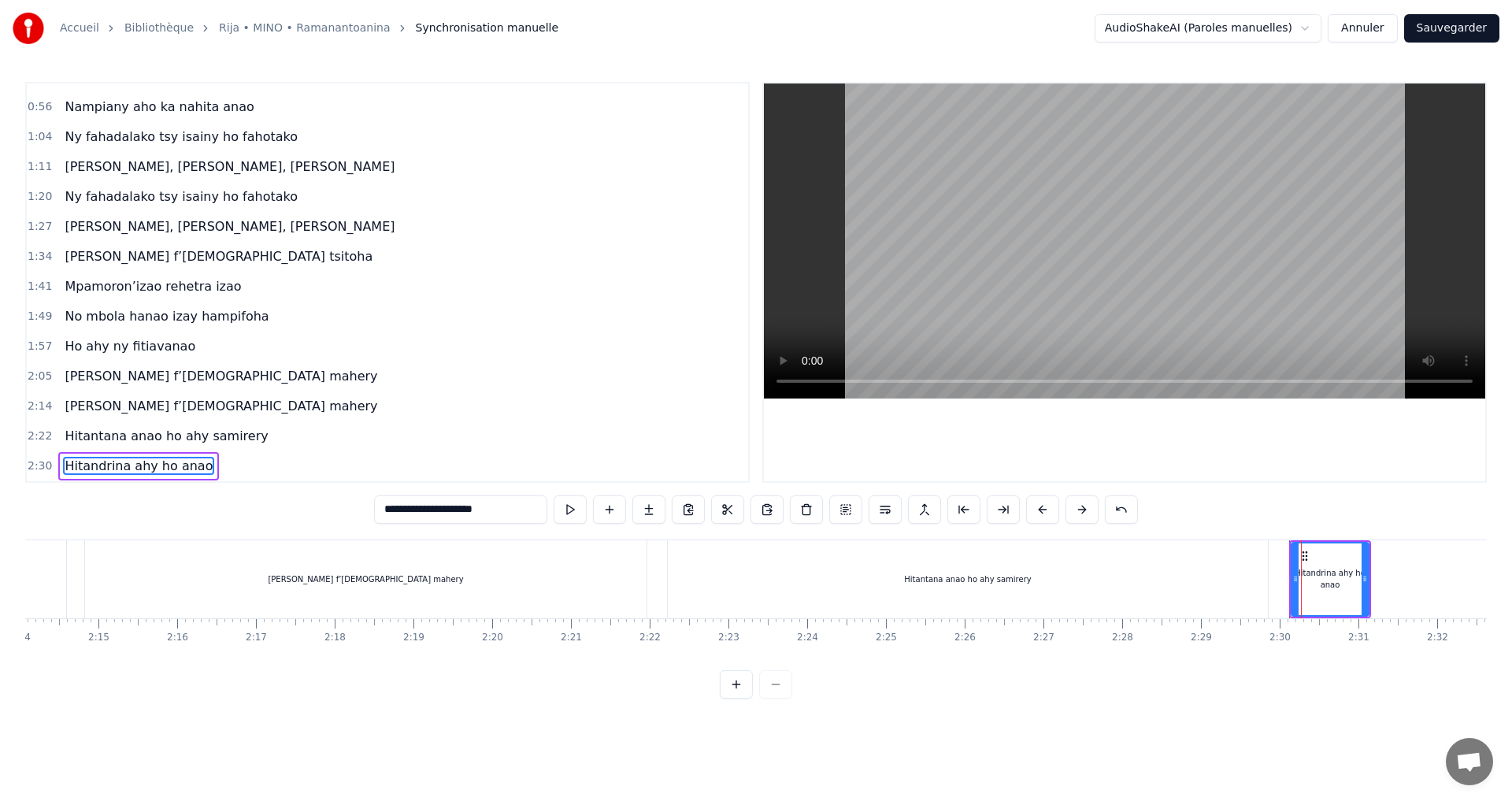
click at [1291, 582] on div "Hitandrina ahy ho anao" at bounding box center [1330, 580] width 79 height 75
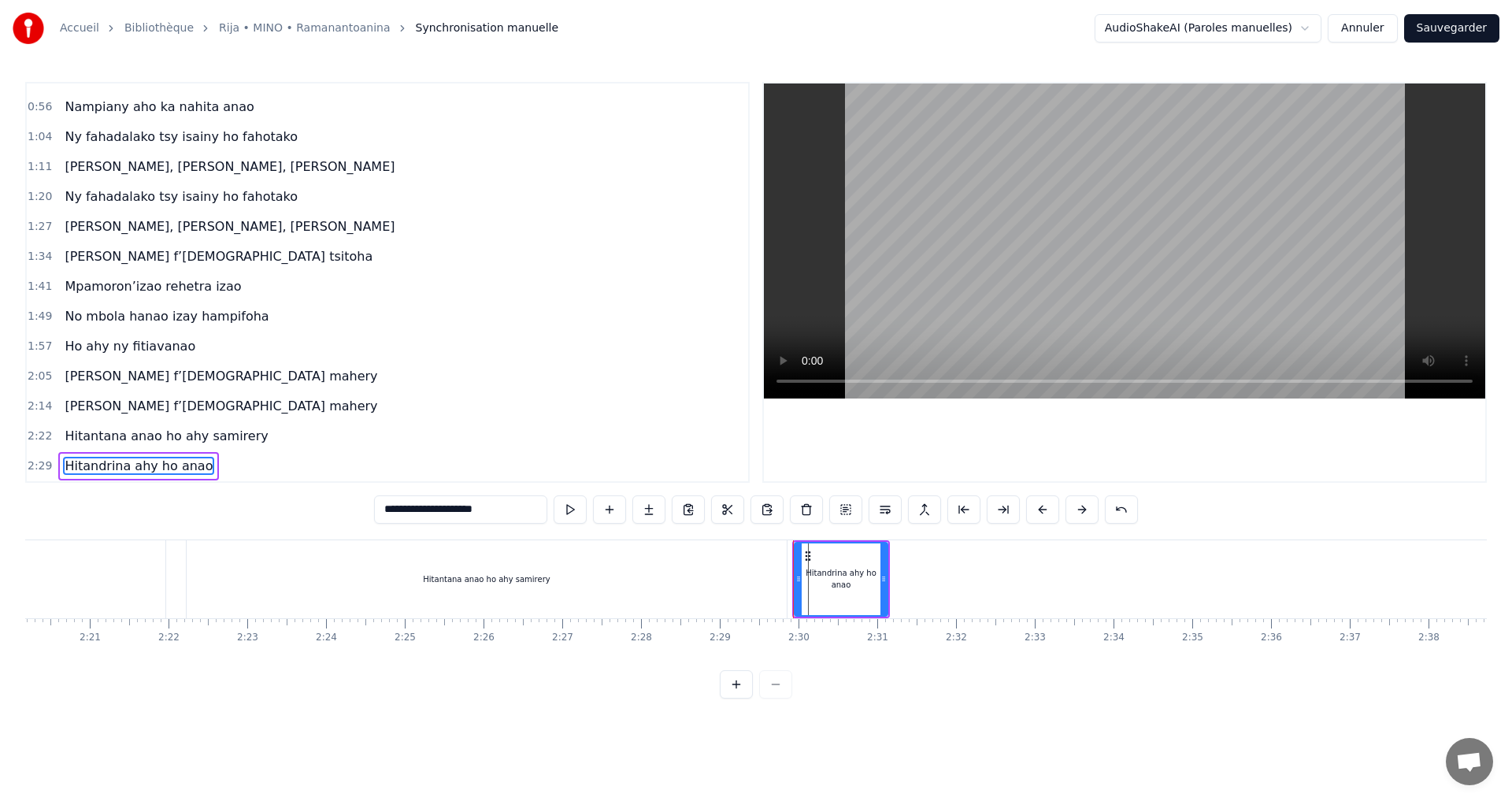
scroll to position [0, 11060]
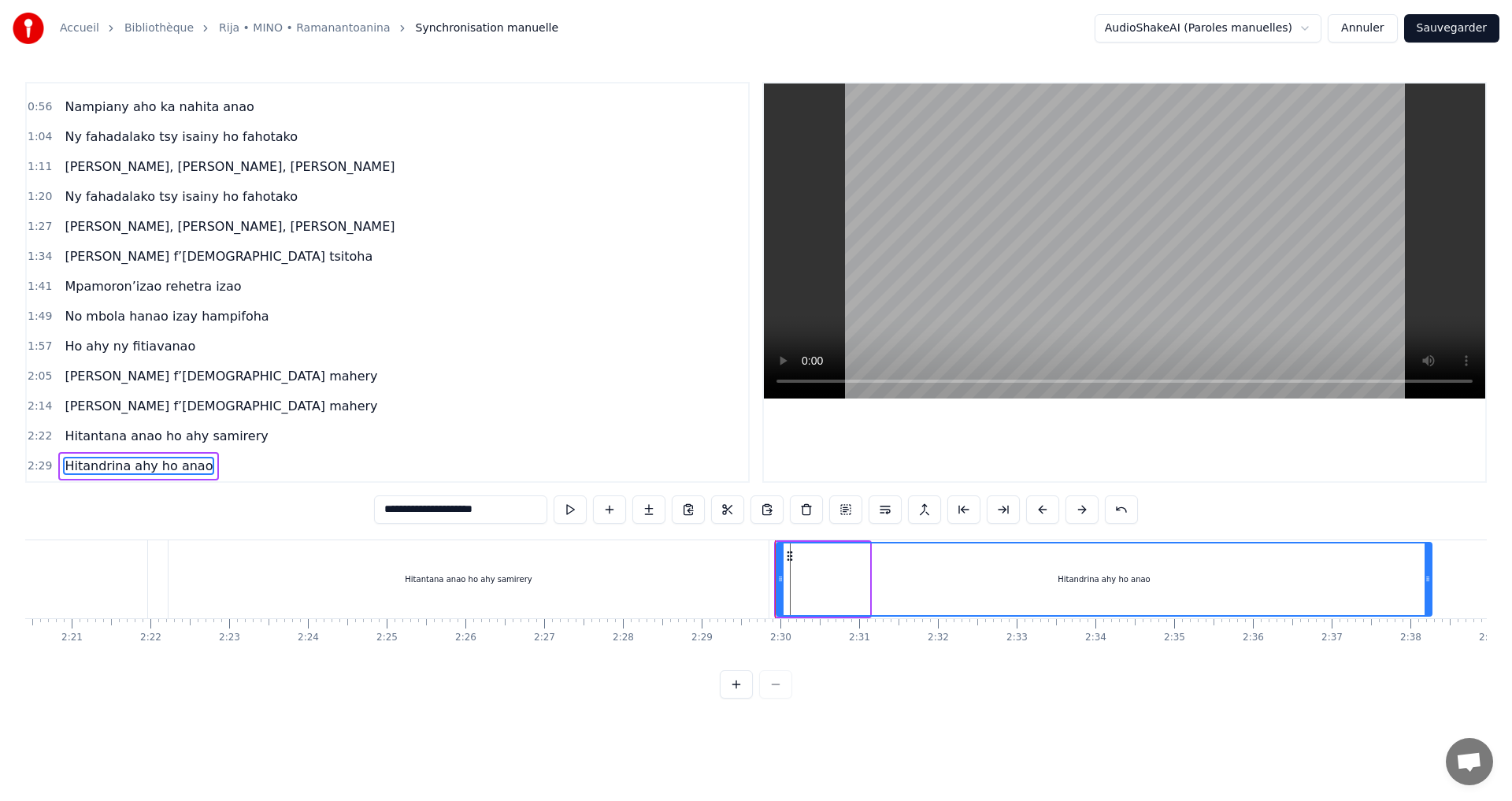
drag, startPoint x: 867, startPoint y: 577, endPoint x: 1429, endPoint y: 598, distance: 562.4
click at [1429, 598] on div at bounding box center [1428, 579] width 7 height 71
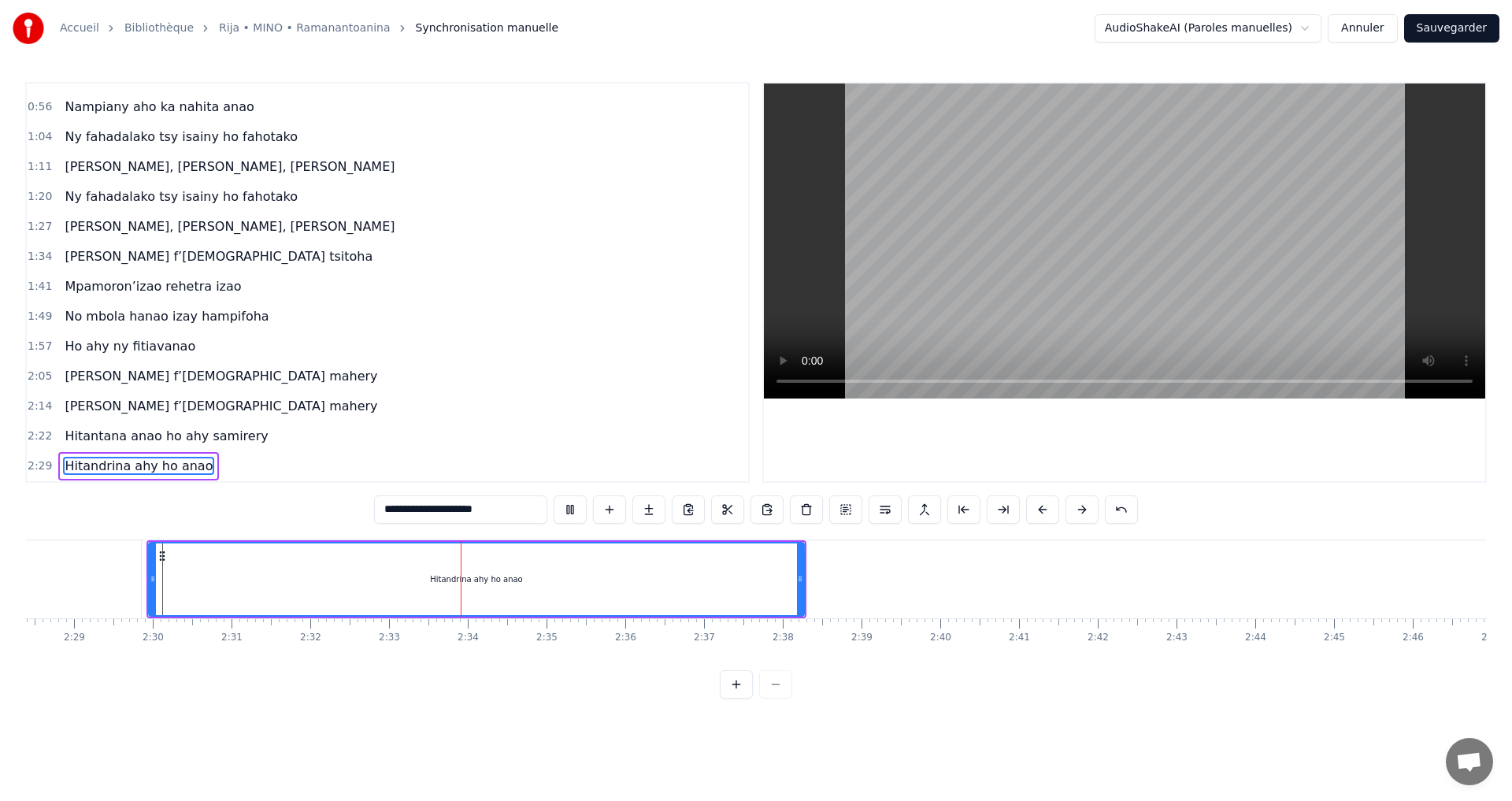
scroll to position [0, 11998]
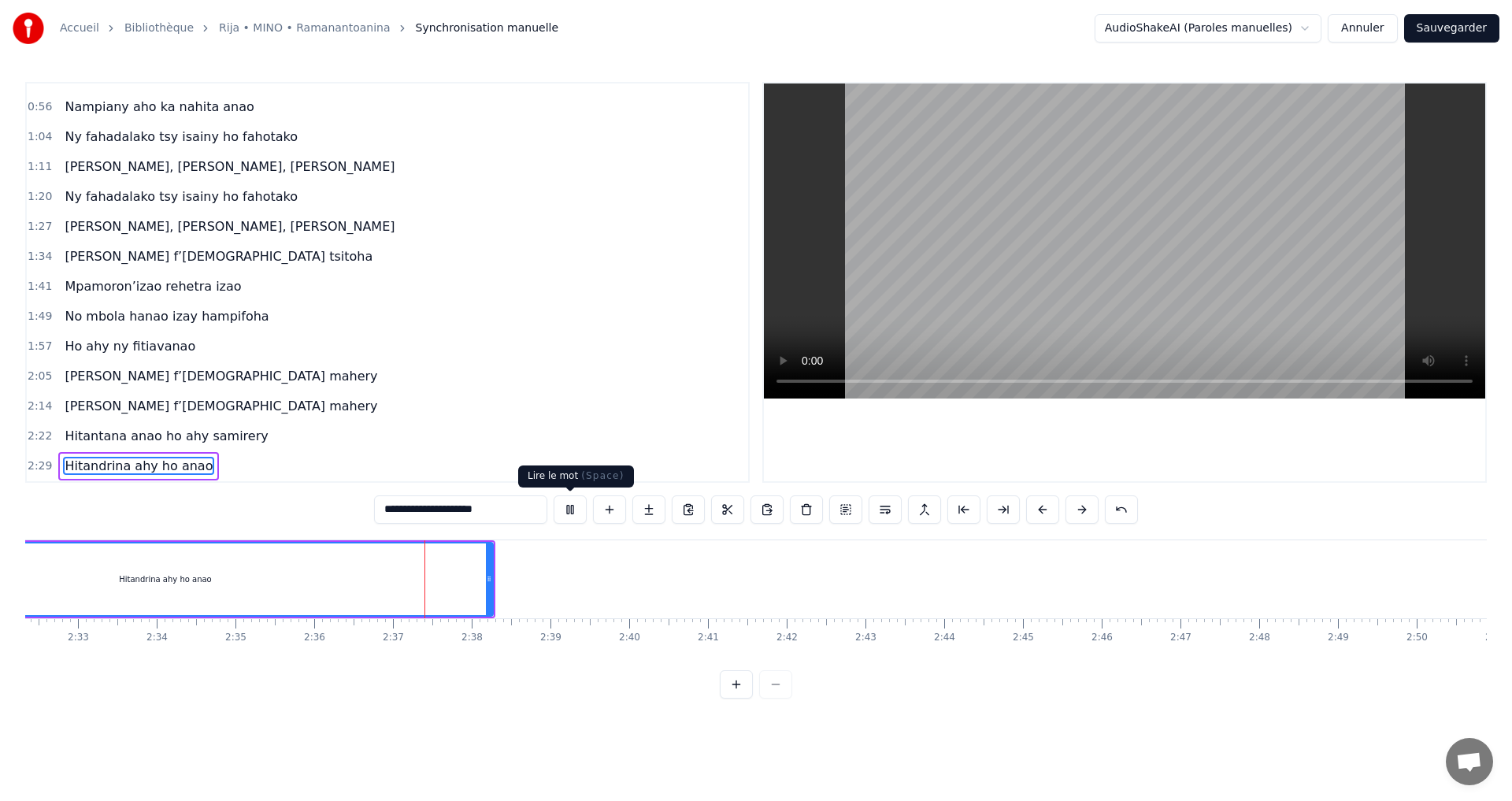
click at [577, 508] on button at bounding box center [569, 509] width 33 height 28
click at [113, 376] on span "Mino aho f’Andriamanitra mahery" at bounding box center [220, 375] width 316 height 18
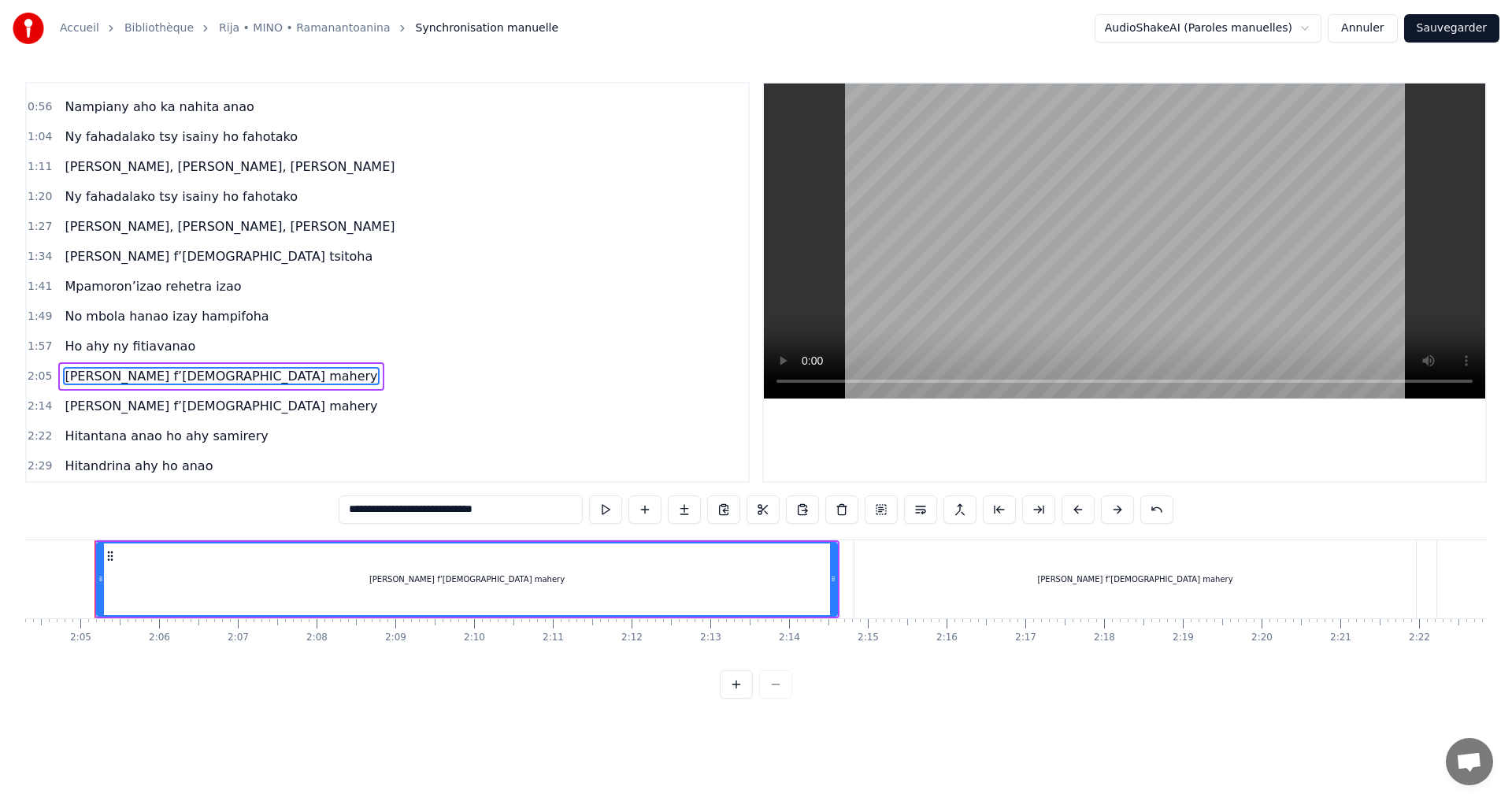
scroll to position [0, 9781]
click at [1103, 582] on div "Mino aho f’Andriamanitra mahery" at bounding box center [1144, 579] width 195 height 12
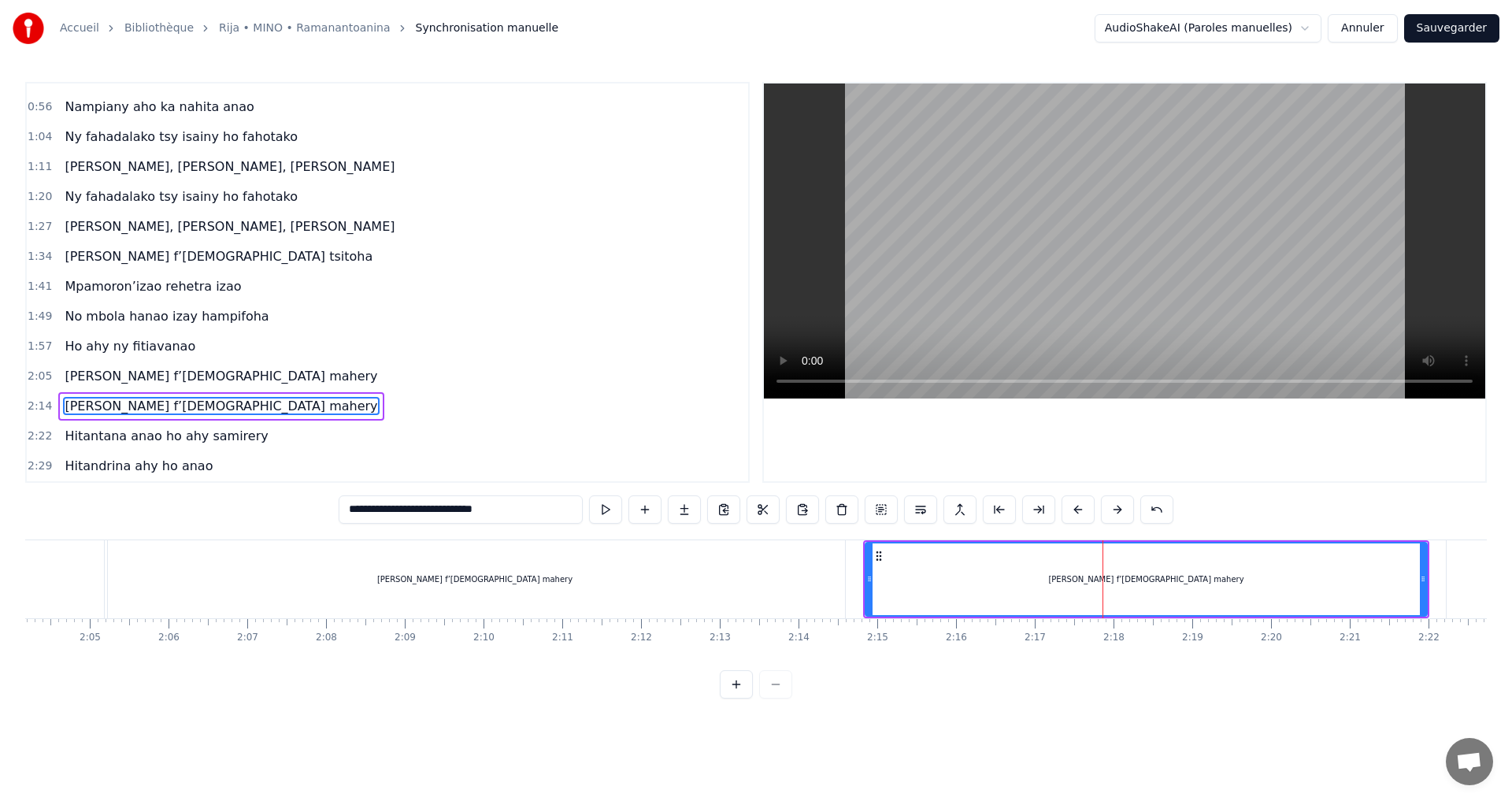
drag, startPoint x: 534, startPoint y: 508, endPoint x: 165, endPoint y: 508, distance: 369.0
click at [165, 508] on div "**********" at bounding box center [756, 390] width 1462 height 617
paste input "text"
type input "**********"
click at [282, 420] on div "2:14 Mpamoron’izao rehetra izao" at bounding box center [387, 406] width 721 height 30
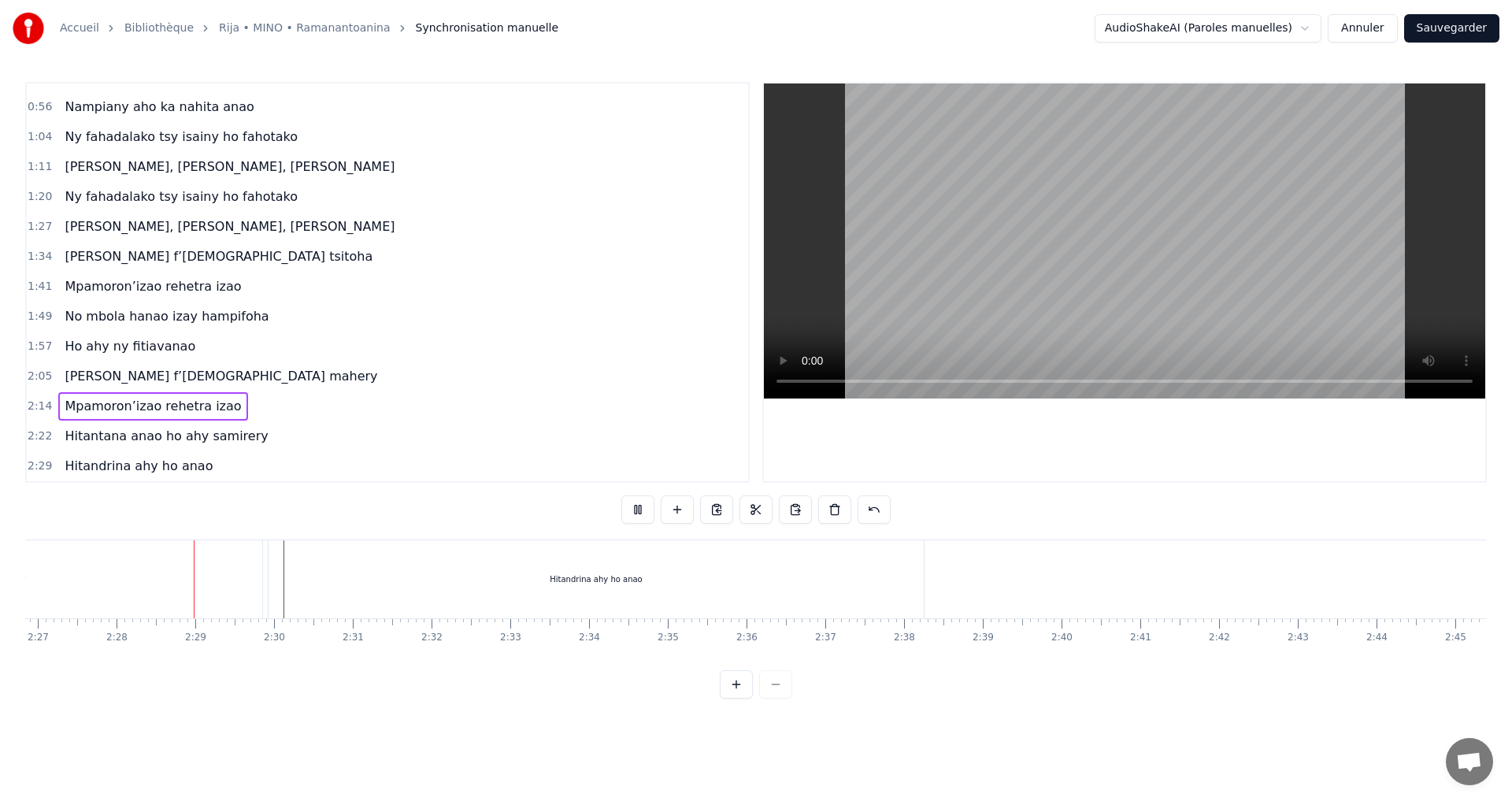
scroll to position [0, 11605]
click at [647, 506] on button at bounding box center [638, 509] width 33 height 28
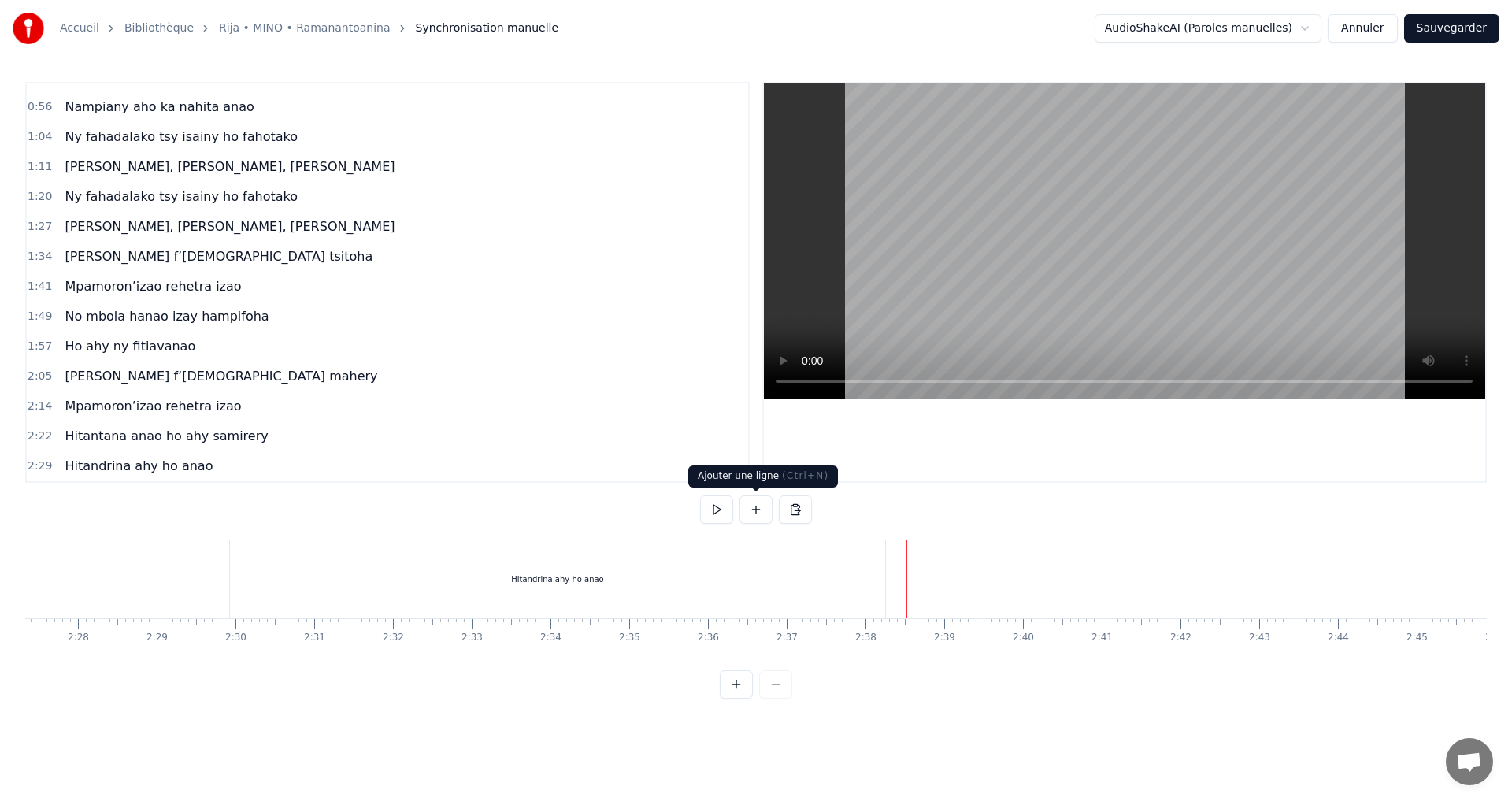
click at [753, 506] on button at bounding box center [756, 509] width 33 height 28
click at [948, 581] on div "<>" at bounding box center [948, 579] width 13 height 12
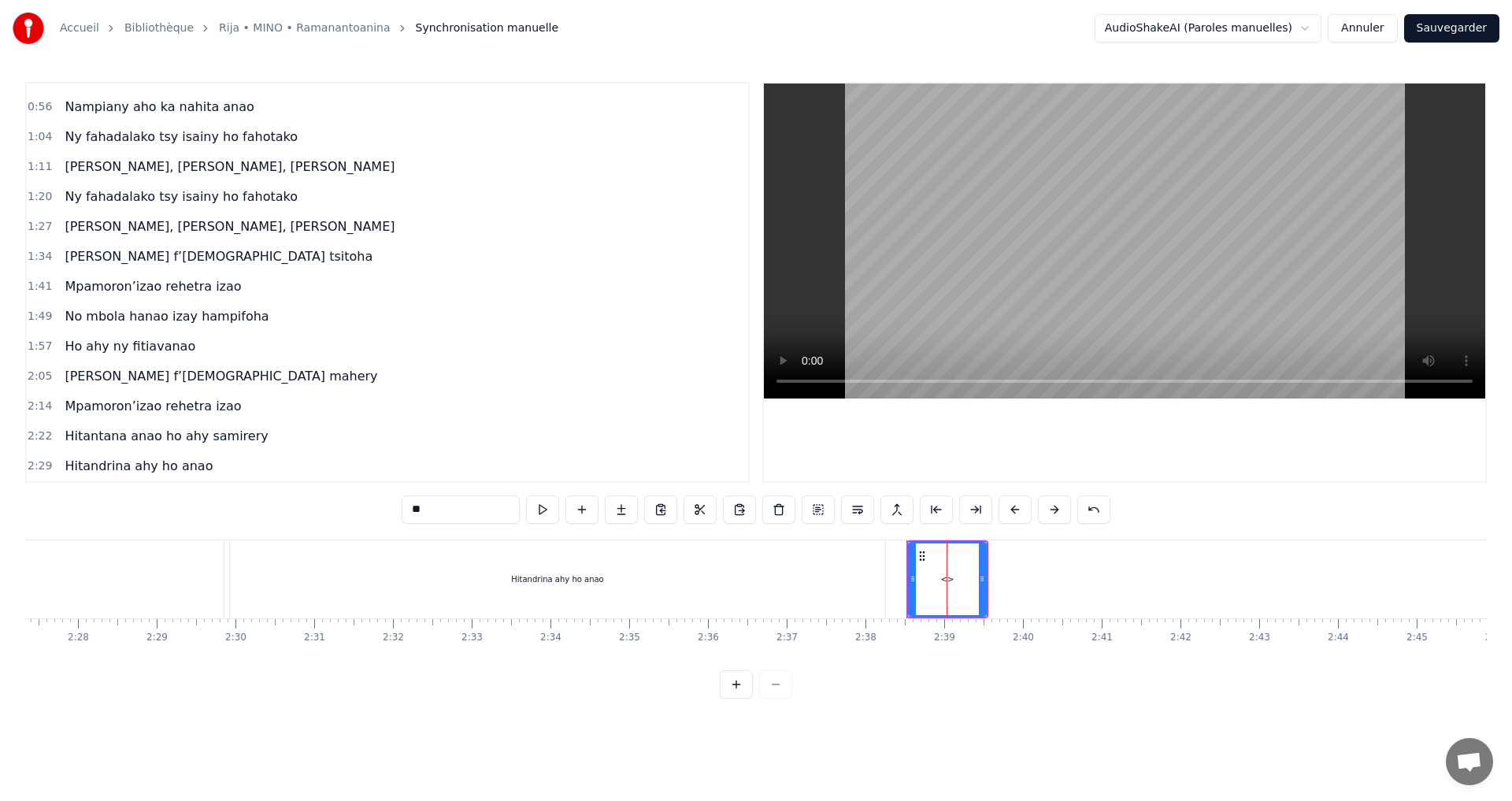
click at [947, 581] on div "<>" at bounding box center [948, 579] width 13 height 12
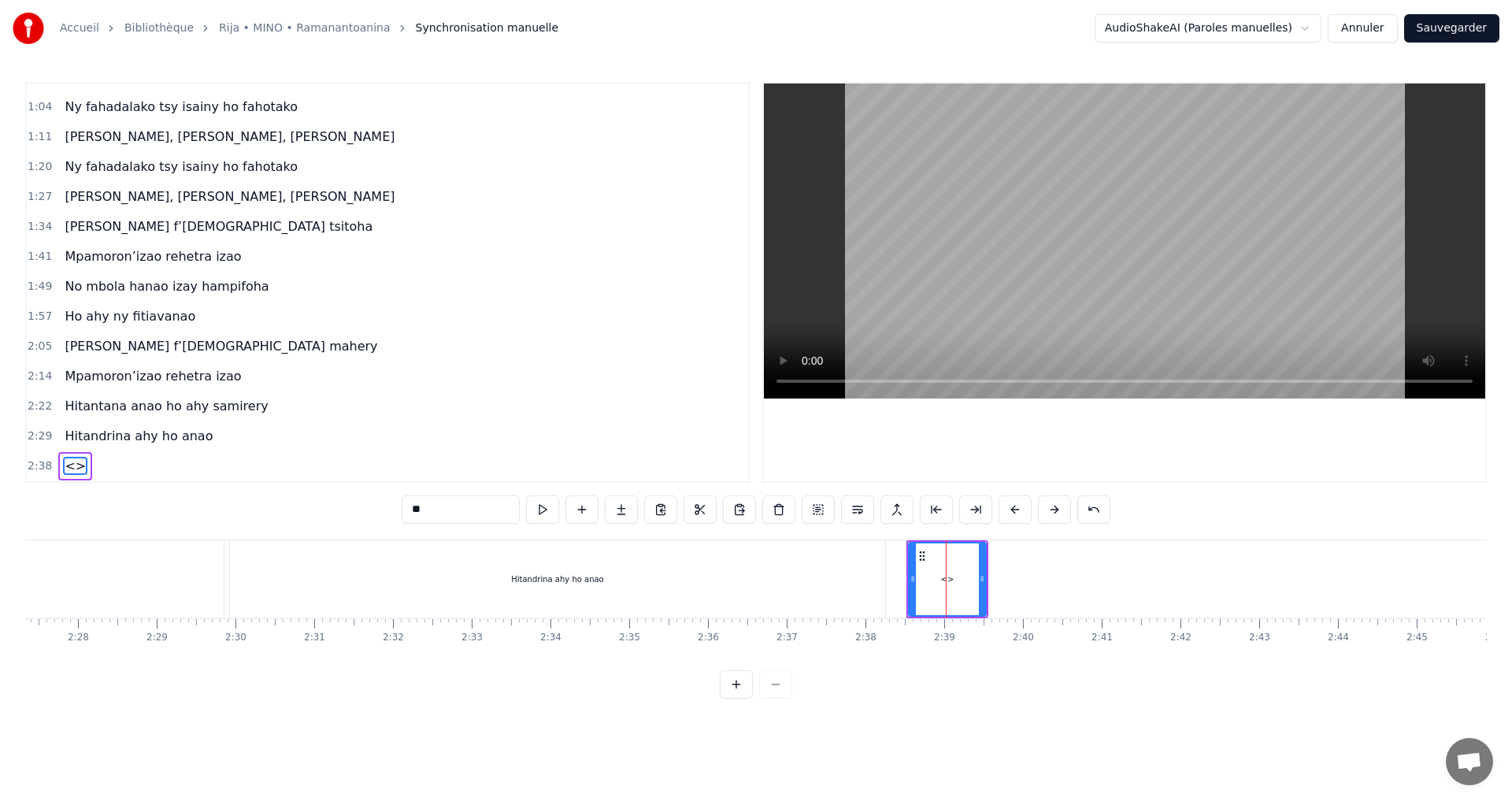
drag, startPoint x: 475, startPoint y: 513, endPoint x: 284, endPoint y: 517, distance: 191.0
click at [284, 517] on div "0:32 Mino aho fa onena ny mijaly 0:40 Ny Raintsika ao an-danitra ao 0:48 Ka ind…" at bounding box center [756, 390] width 1462 height 617
paste input "**********"
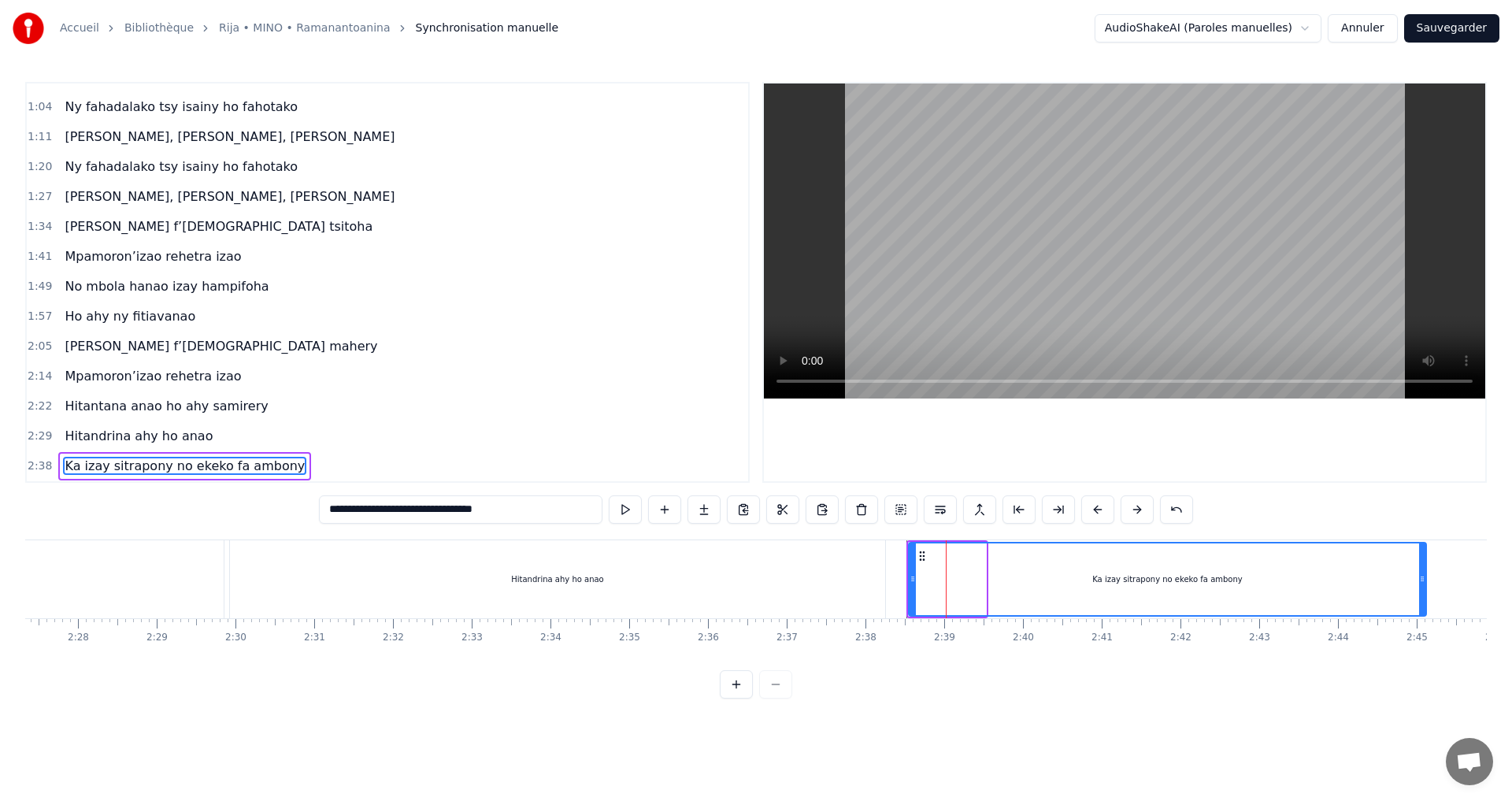
drag, startPoint x: 982, startPoint y: 582, endPoint x: 1423, endPoint y: 567, distance: 441.3
click at [1423, 567] on div at bounding box center [1422, 579] width 7 height 71
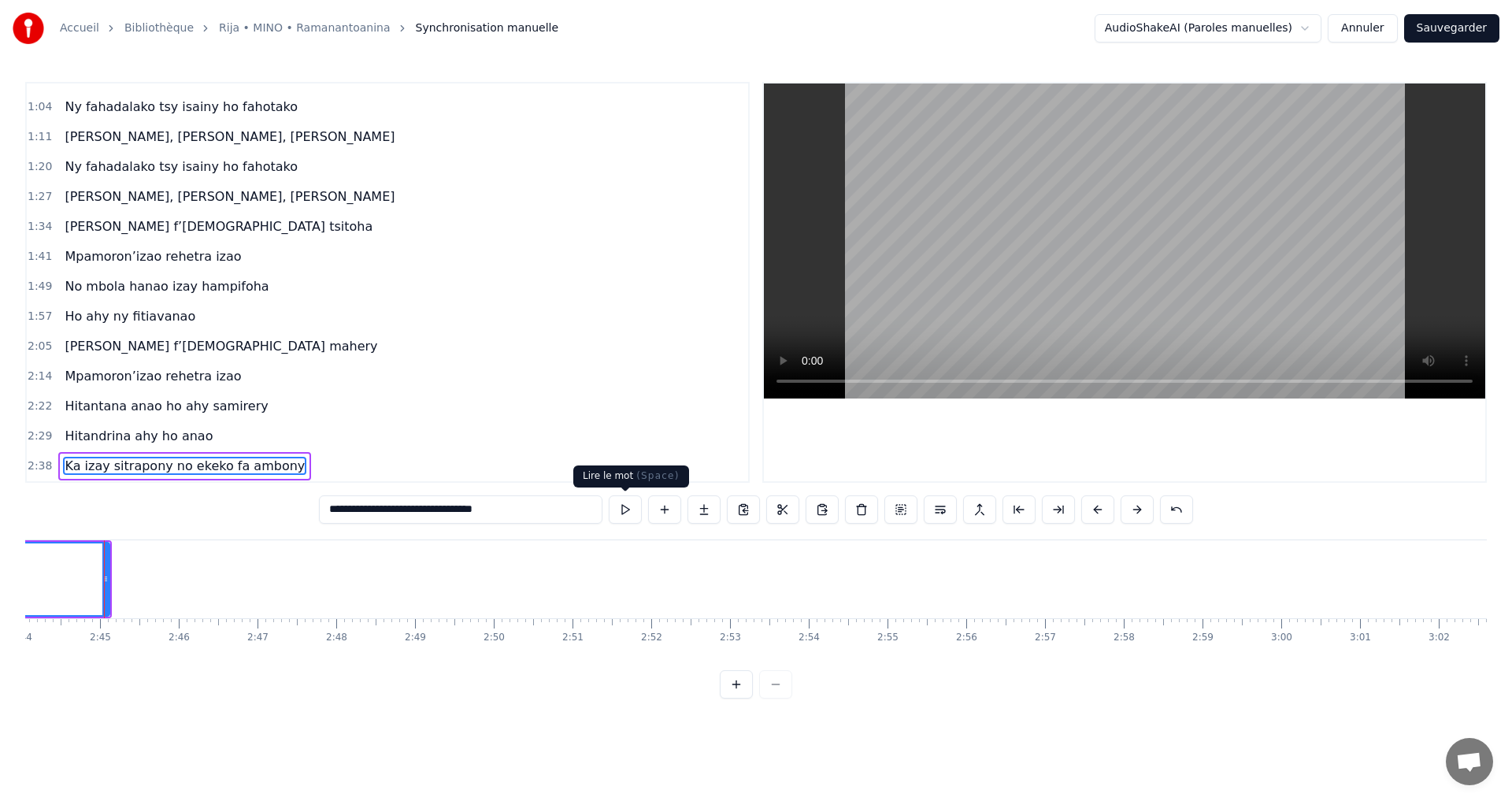
type input "**********"
click at [625, 512] on button at bounding box center [625, 509] width 33 height 28
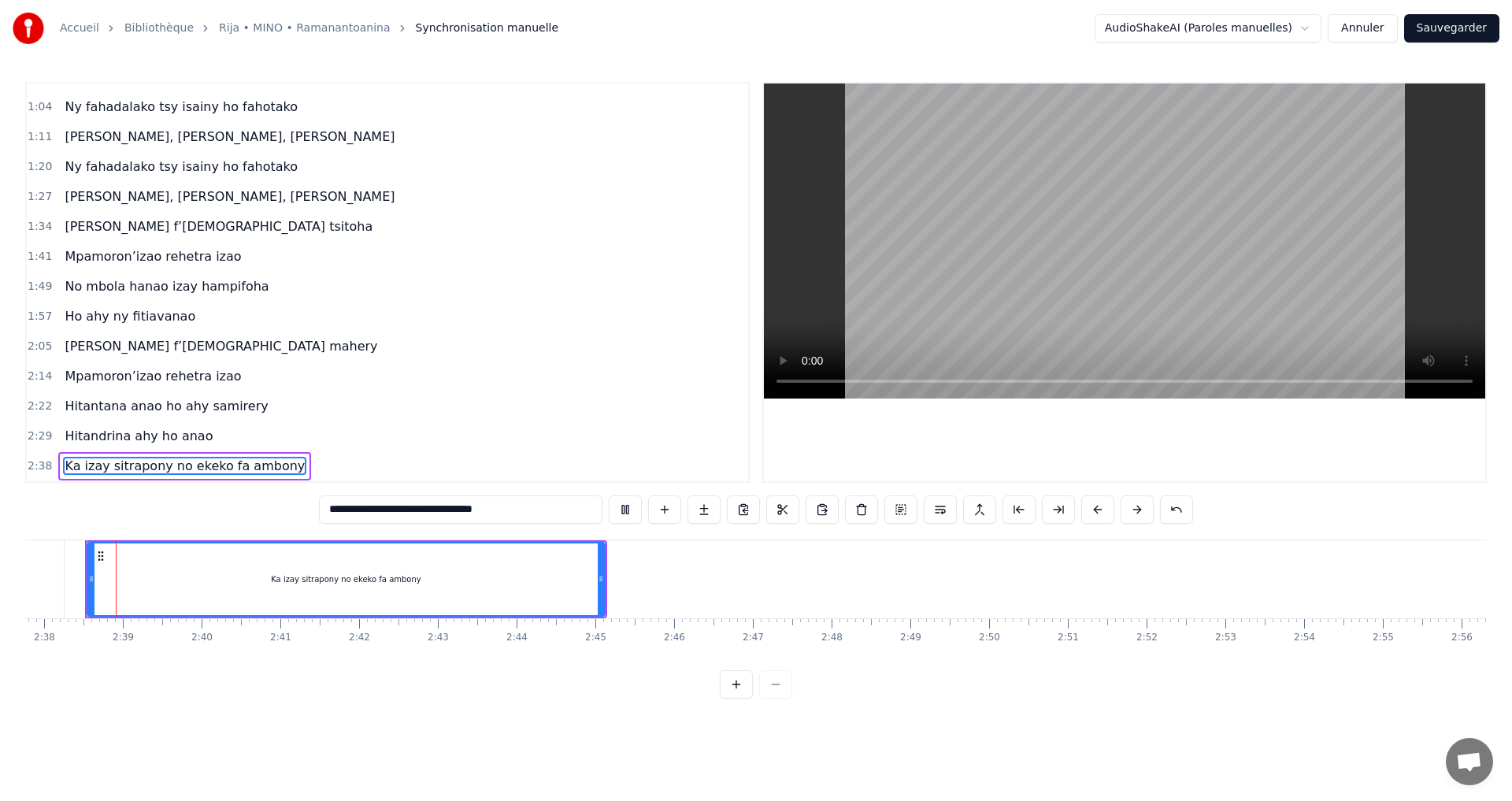
scroll to position [0, 12425]
click at [625, 512] on button at bounding box center [625, 509] width 33 height 28
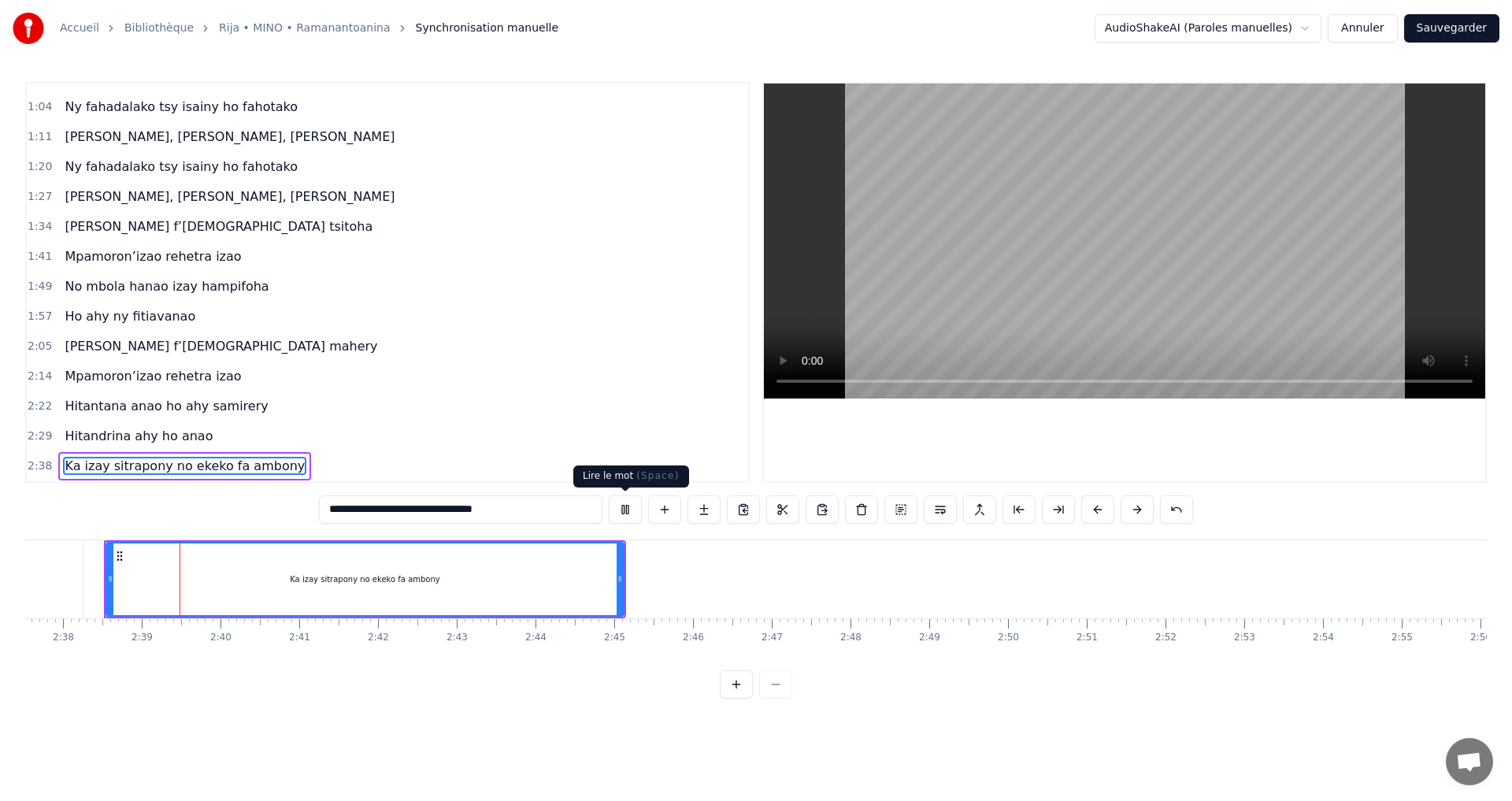
click at [635, 509] on button at bounding box center [625, 509] width 33 height 28
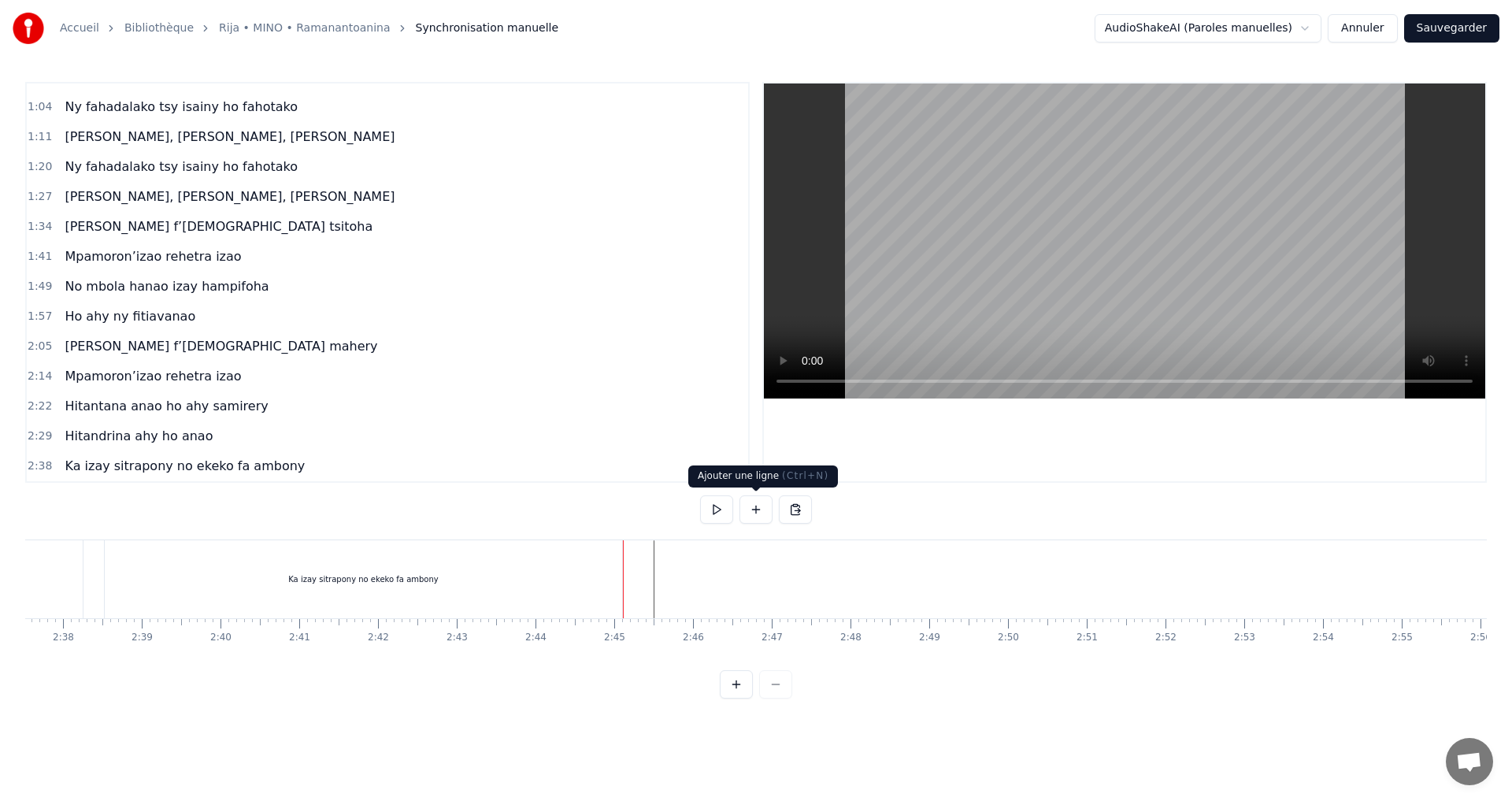
click at [757, 514] on button at bounding box center [756, 509] width 33 height 28
click at [668, 583] on div "<>" at bounding box center [664, 579] width 13 height 12
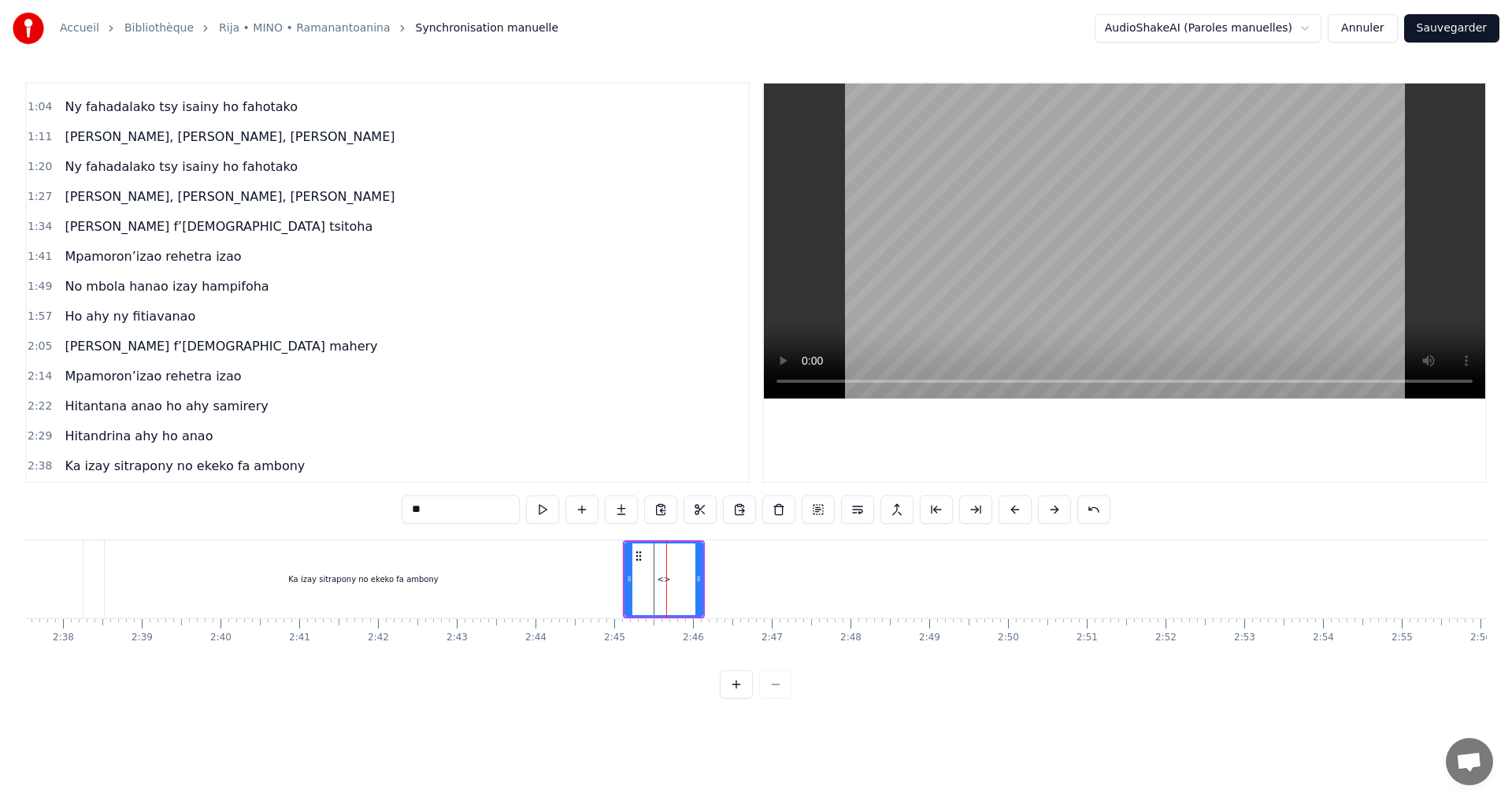
click at [668, 583] on div "<>" at bounding box center [664, 579] width 13 height 12
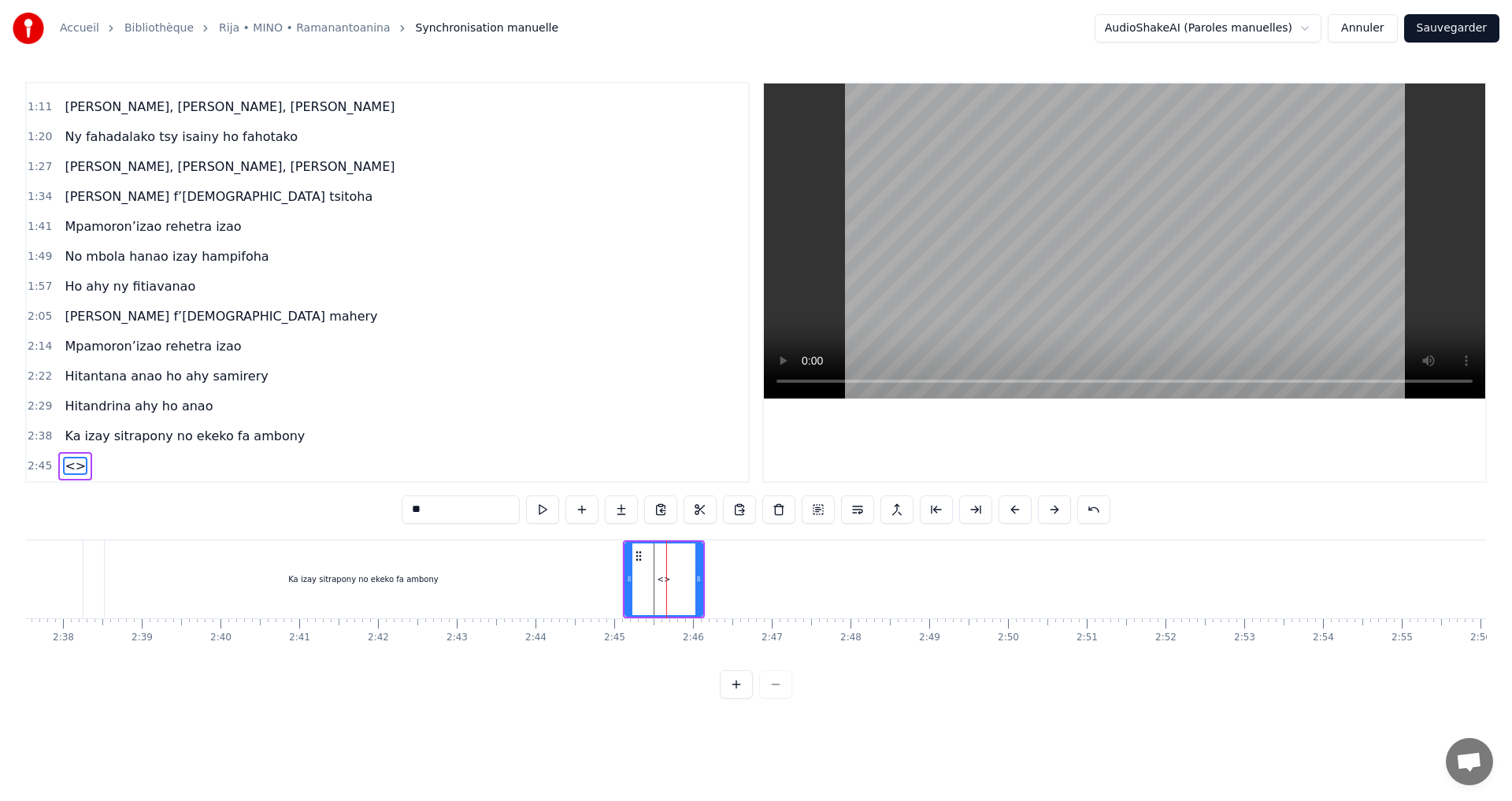
drag, startPoint x: 474, startPoint y: 516, endPoint x: 312, endPoint y: 504, distance: 162.4
click at [312, 504] on div "0:32 Mino aho fa onena ny mijaly 0:40 Ny Raintsika ao an-danitra ao 0:48 Ka ind…" at bounding box center [756, 390] width 1462 height 617
paste input "**********"
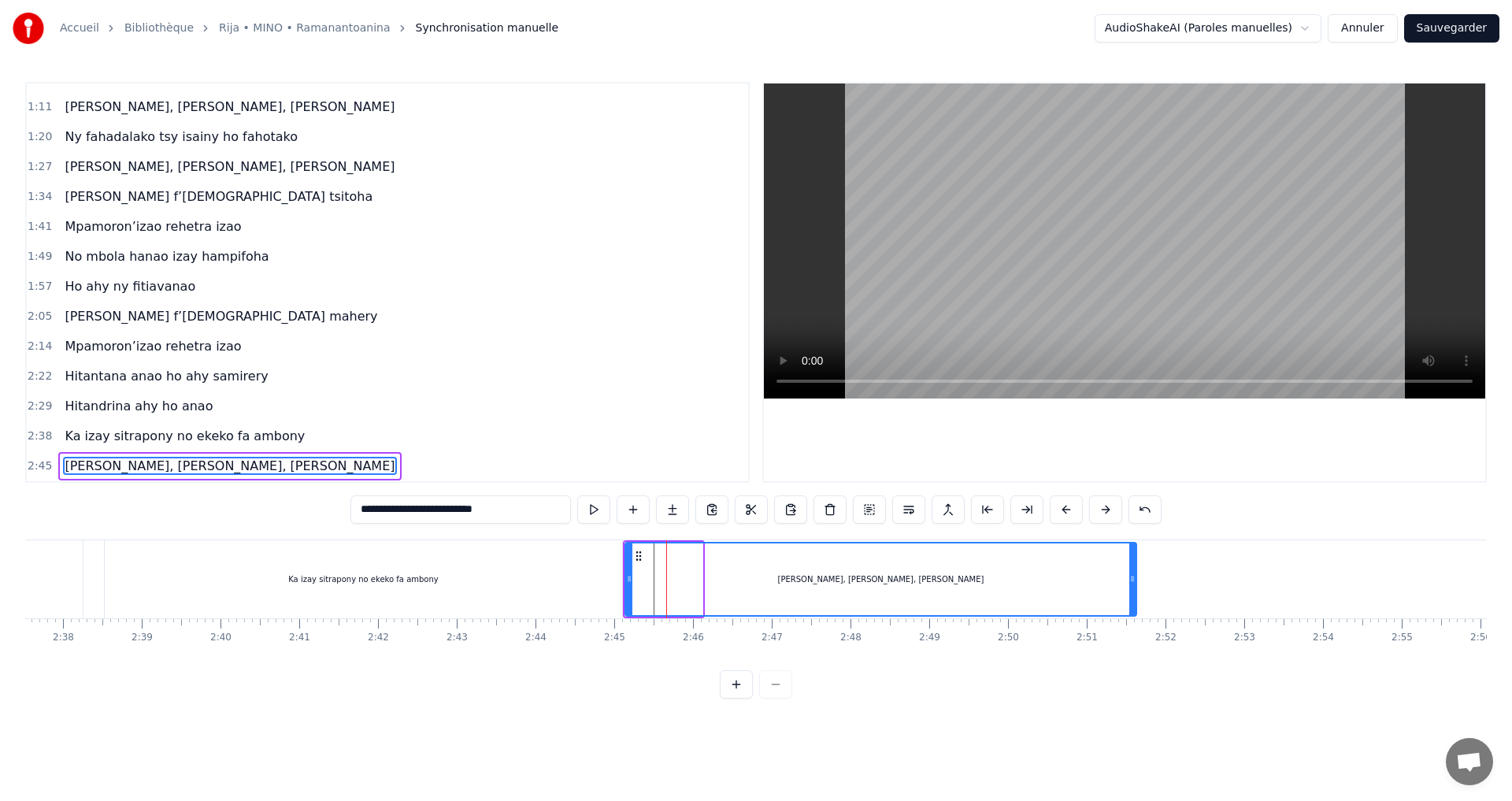
drag, startPoint x: 698, startPoint y: 583, endPoint x: 813, endPoint y: 548, distance: 120.2
click at [1133, 627] on div "Mino aho fa onena ny mijaly Ny Raintsika ao an-danitra ao Ka indro ny vavako mi…" at bounding box center [756, 598] width 1462 height 118
type input "**********"
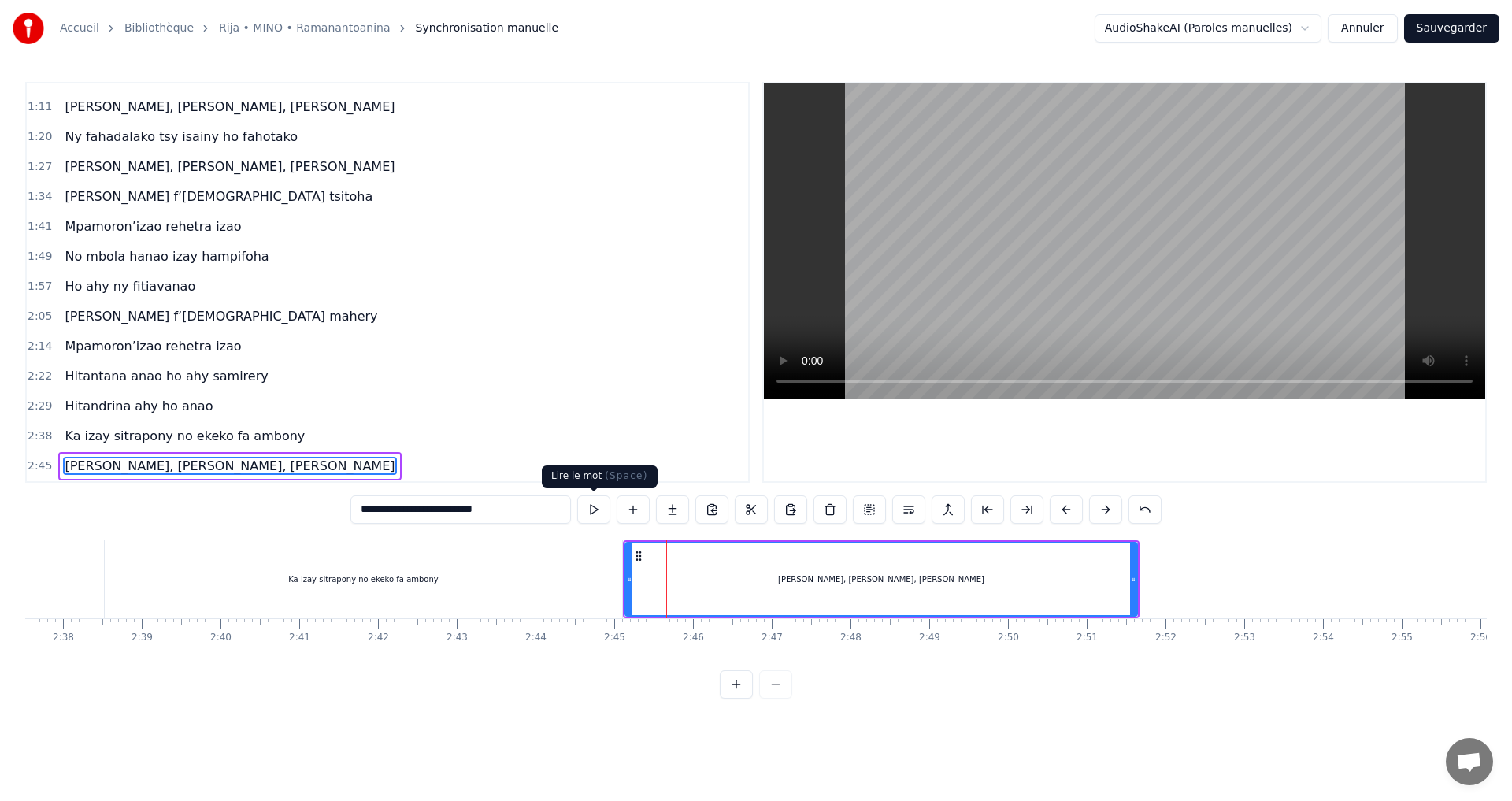
click at [589, 507] on button at bounding box center [594, 509] width 33 height 28
drag, startPoint x: 1131, startPoint y: 578, endPoint x: 1192, endPoint y: 582, distance: 61.1
click at [1192, 582] on icon at bounding box center [1194, 579] width 7 height 12
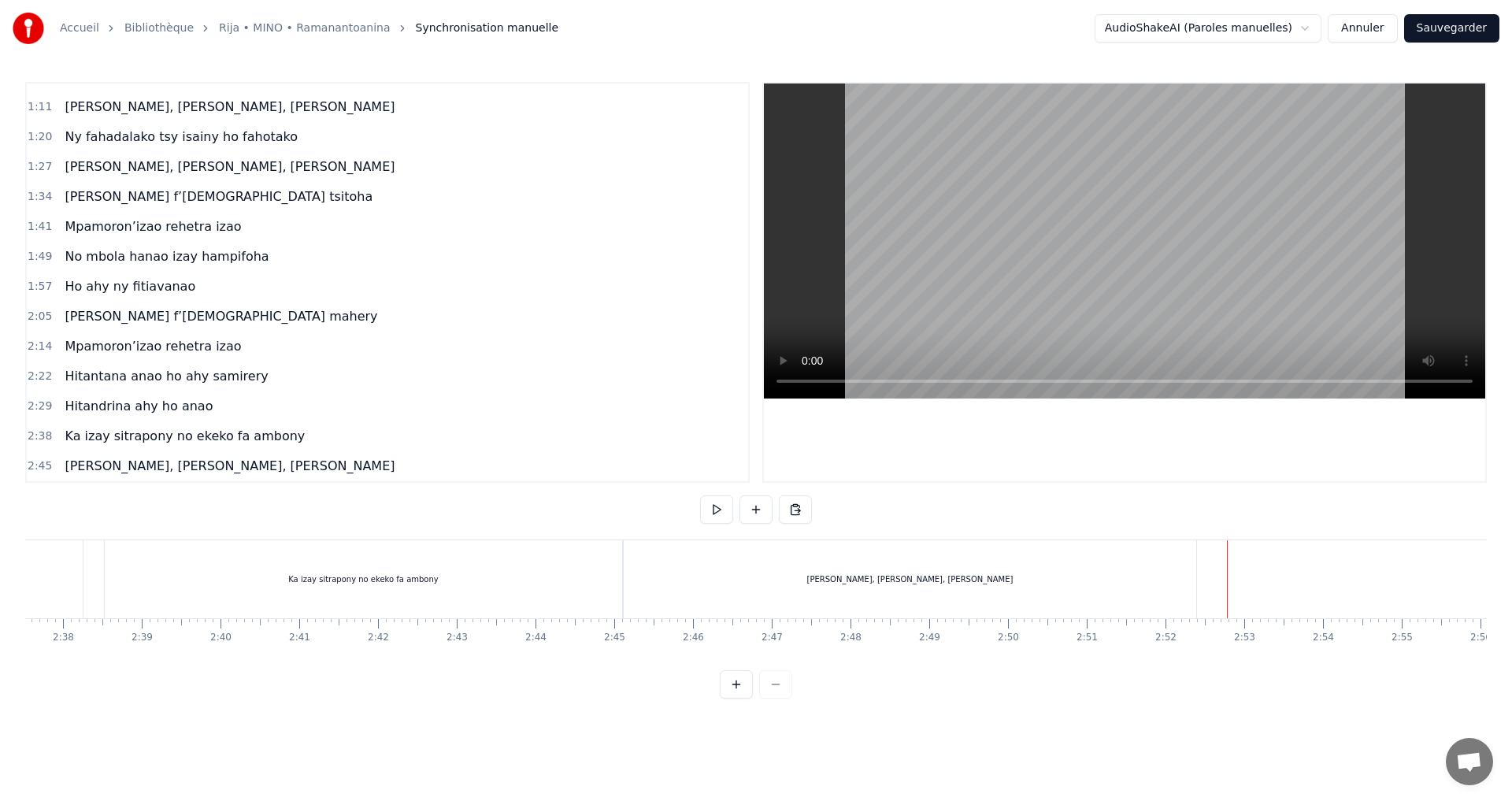
click at [1227, 583] on div at bounding box center [1227, 579] width 1 height 78
click at [761, 514] on button at bounding box center [756, 509] width 33 height 28
click at [1236, 578] on div "<>" at bounding box center [1268, 580] width 77 height 75
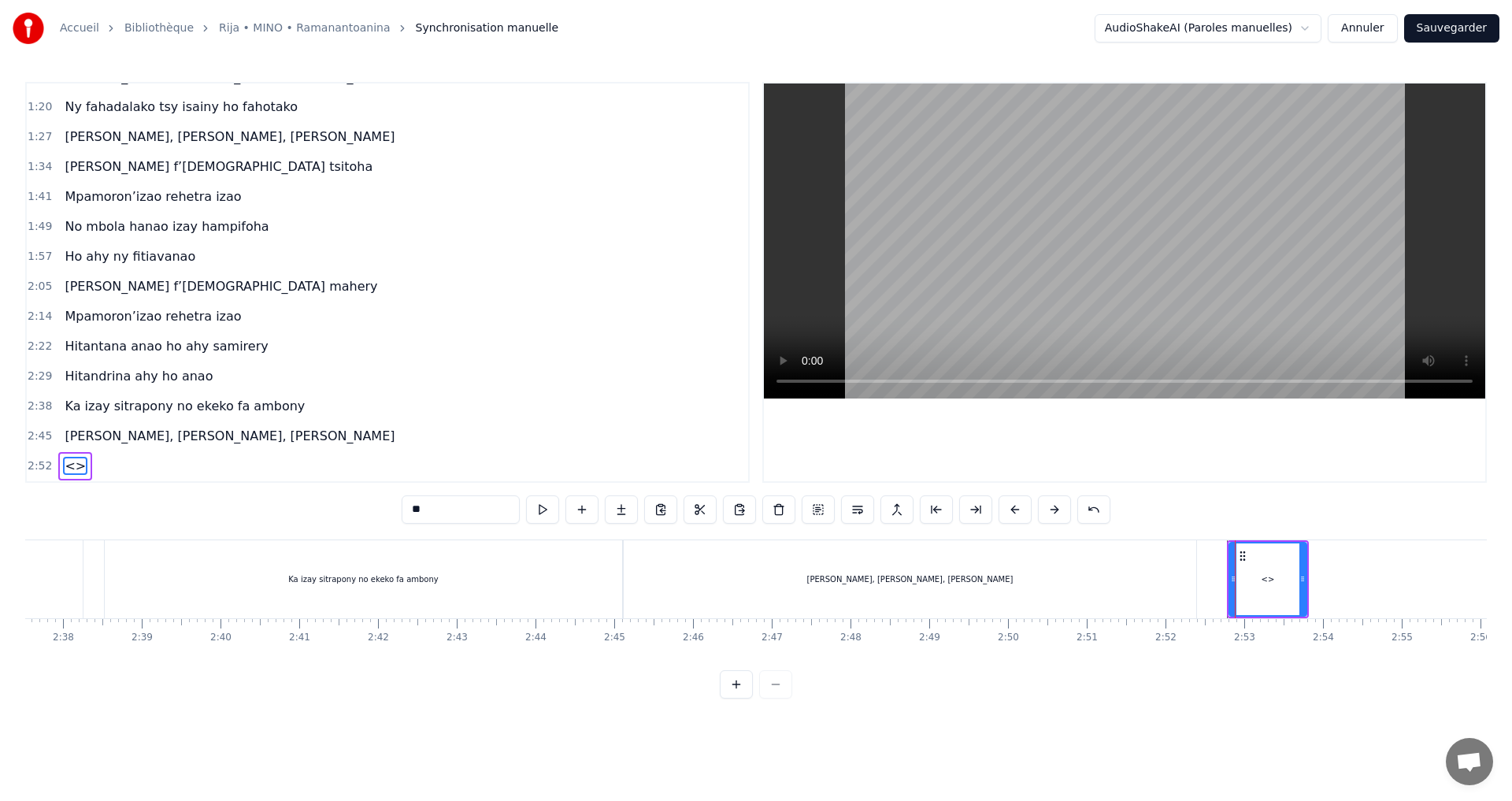
click at [1237, 576] on div "<>" at bounding box center [1268, 579] width 76 height 71
drag, startPoint x: 441, startPoint y: 514, endPoint x: 327, endPoint y: 505, distance: 114.4
click at [327, 505] on div "0:32 Mino aho fa onena ny mijaly 0:40 Ny Raintsika ao an-danitra ao 0:48 Ka ind…" at bounding box center [756, 390] width 1462 height 617
paste input "**********"
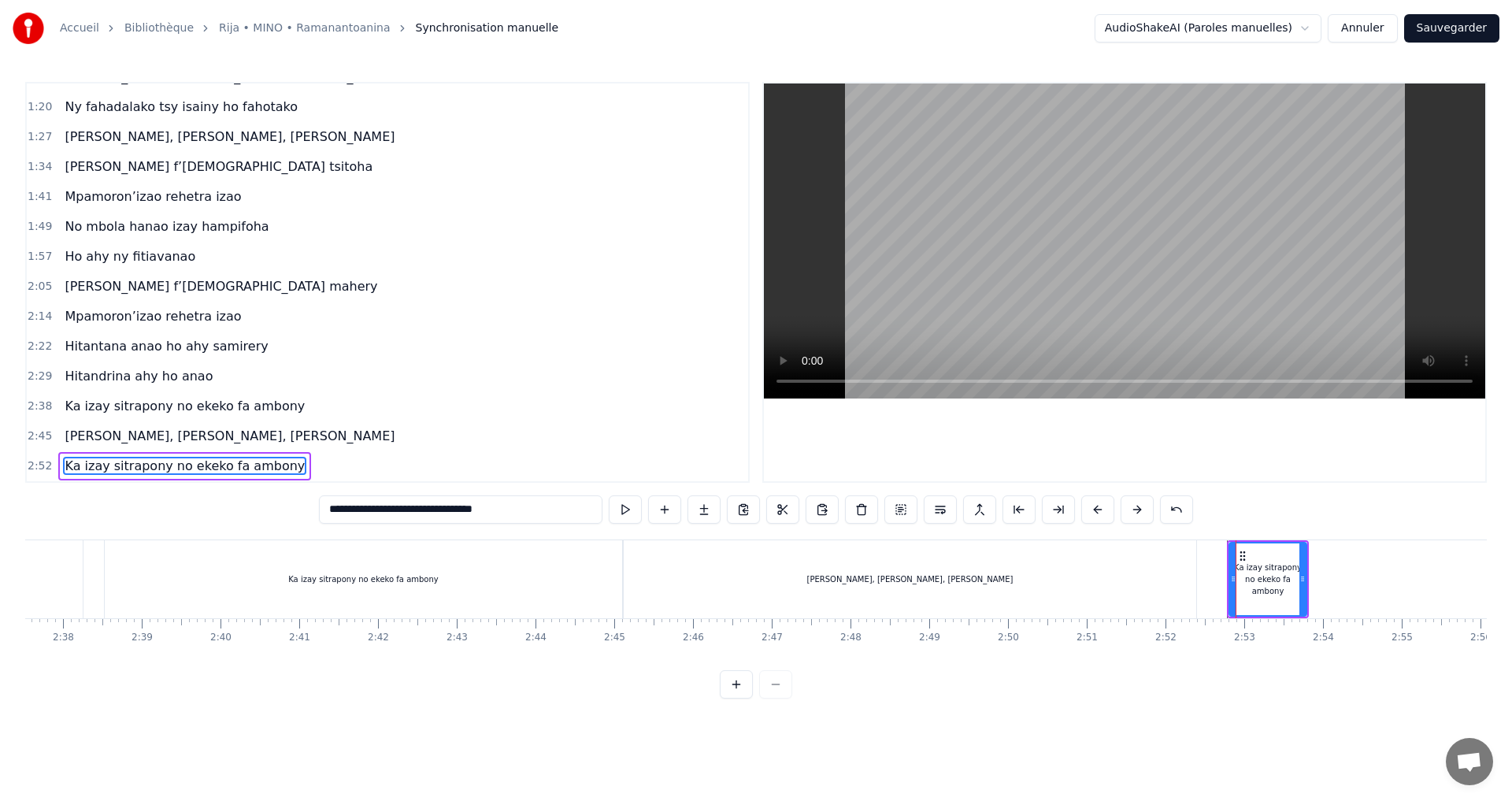
type input "**********"
click at [1306, 579] on div "Ka izay sitrapony no ekeko fa ambony" at bounding box center [1268, 580] width 79 height 75
drag, startPoint x: 1303, startPoint y: 580, endPoint x: 1511, endPoint y: 602, distance: 209.2
click at [1511, 602] on div "**********" at bounding box center [756, 349] width 1512 height 699
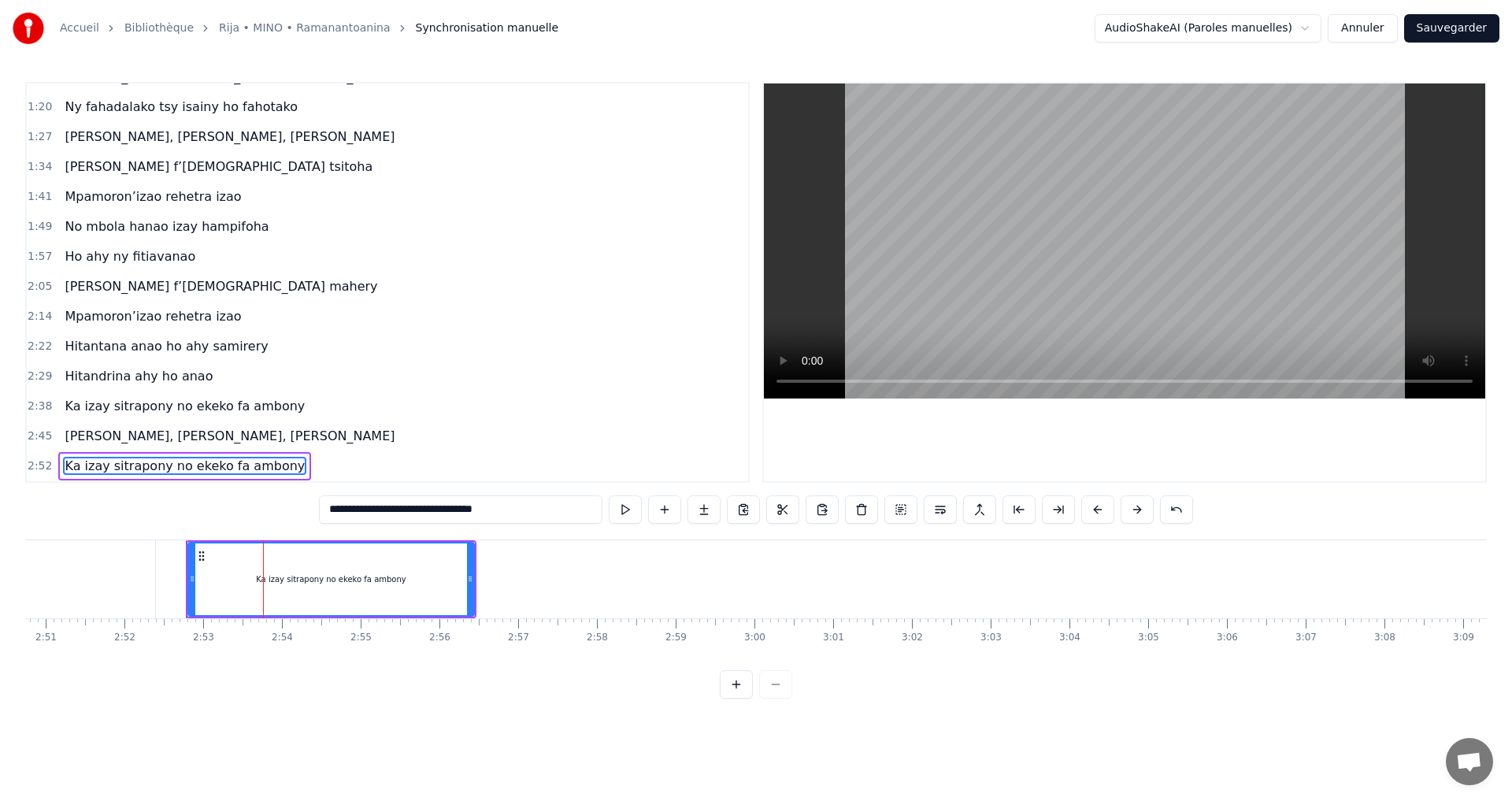
scroll to position [0, 13458]
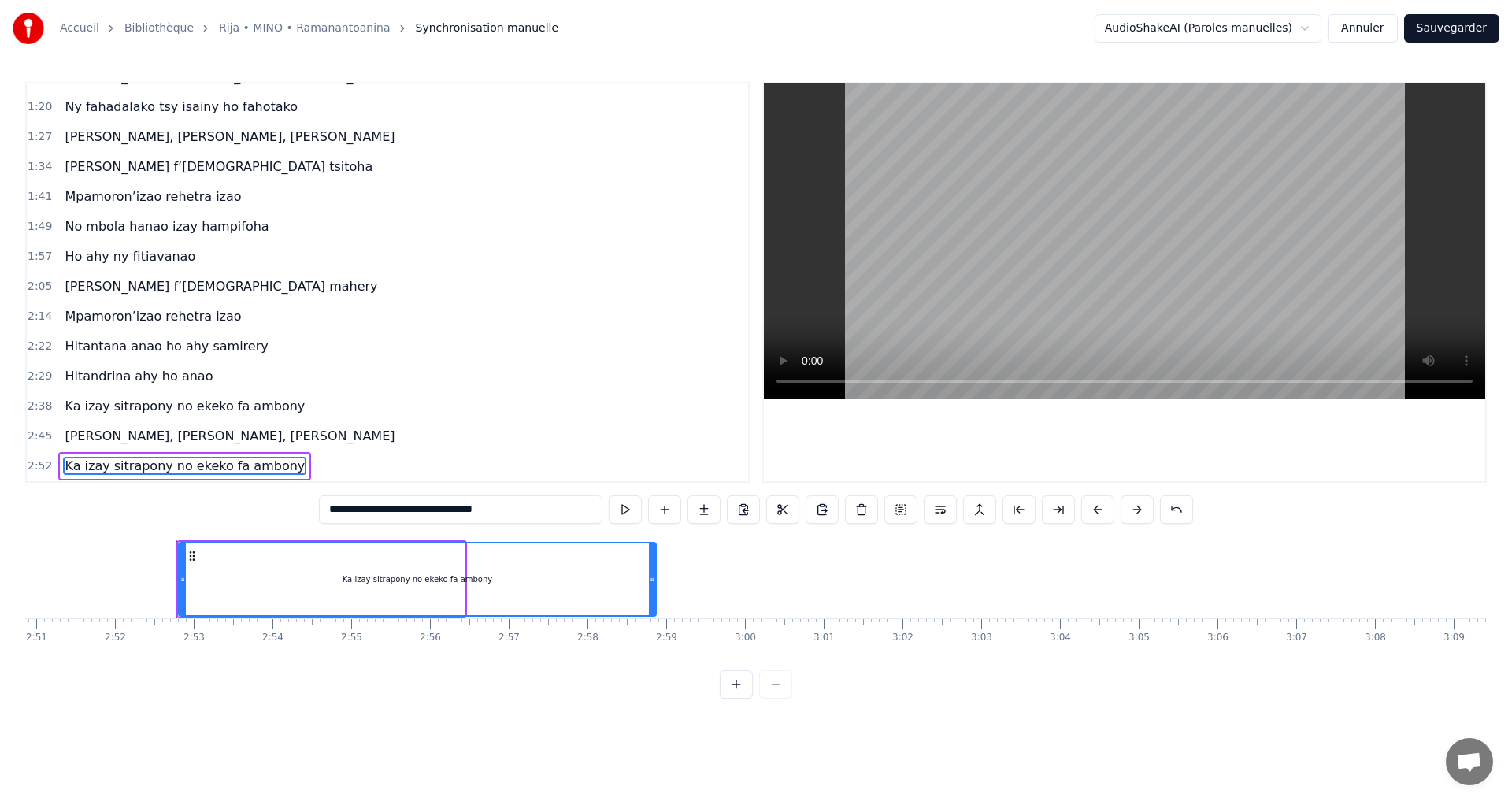
drag, startPoint x: 458, startPoint y: 580, endPoint x: 651, endPoint y: 595, distance: 193.6
click at [651, 595] on div at bounding box center [652, 579] width 7 height 71
click at [392, 568] on div "Ka izay sitrapony no ekeko fa ambony" at bounding box center [417, 579] width 477 height 71
click at [622, 514] on button at bounding box center [625, 509] width 33 height 28
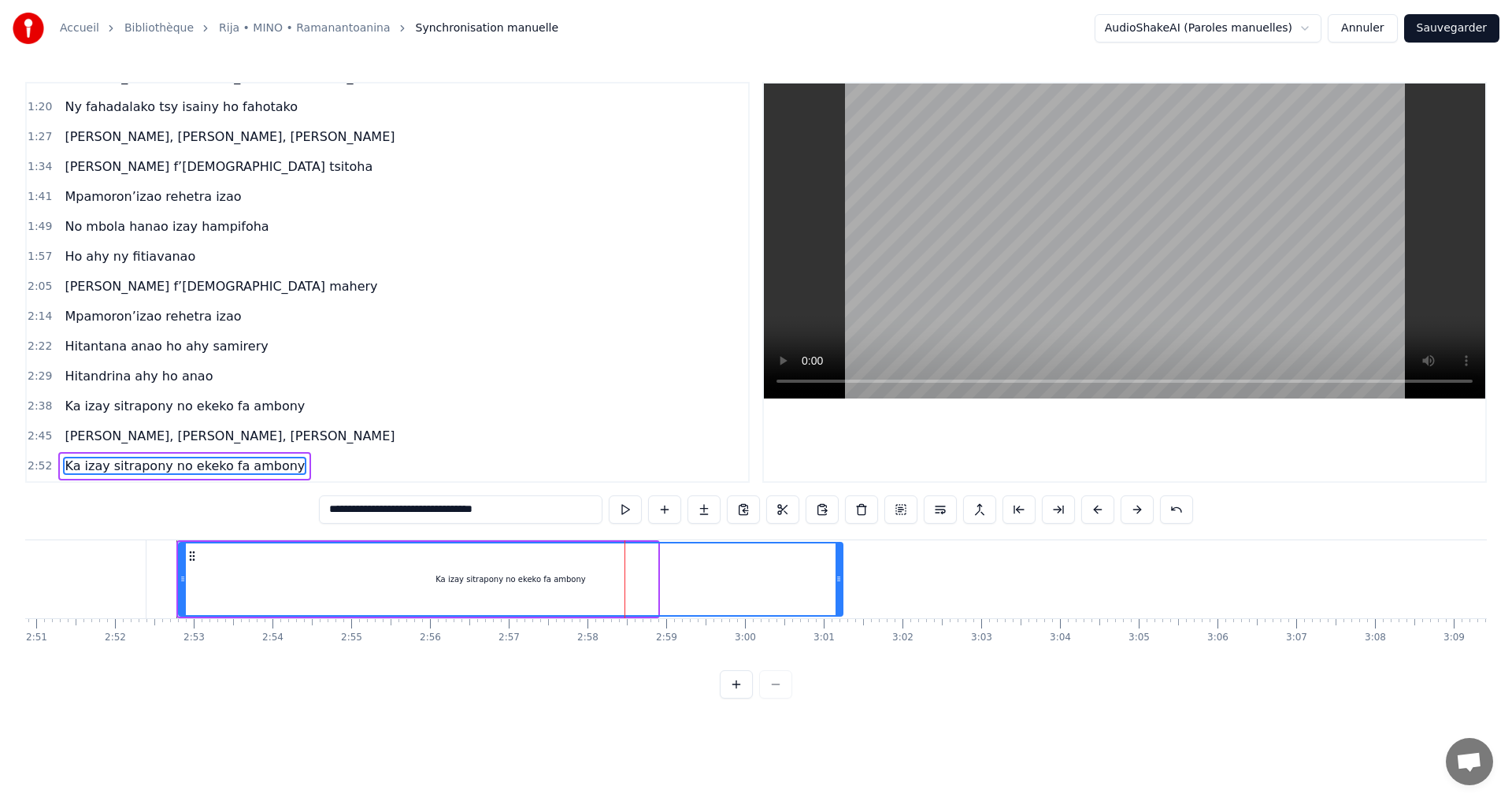
drag, startPoint x: 654, startPoint y: 579, endPoint x: 596, endPoint y: 515, distance: 86.4
click at [842, 596] on div at bounding box center [839, 579] width 7 height 71
click at [627, 511] on button at bounding box center [625, 509] width 33 height 28
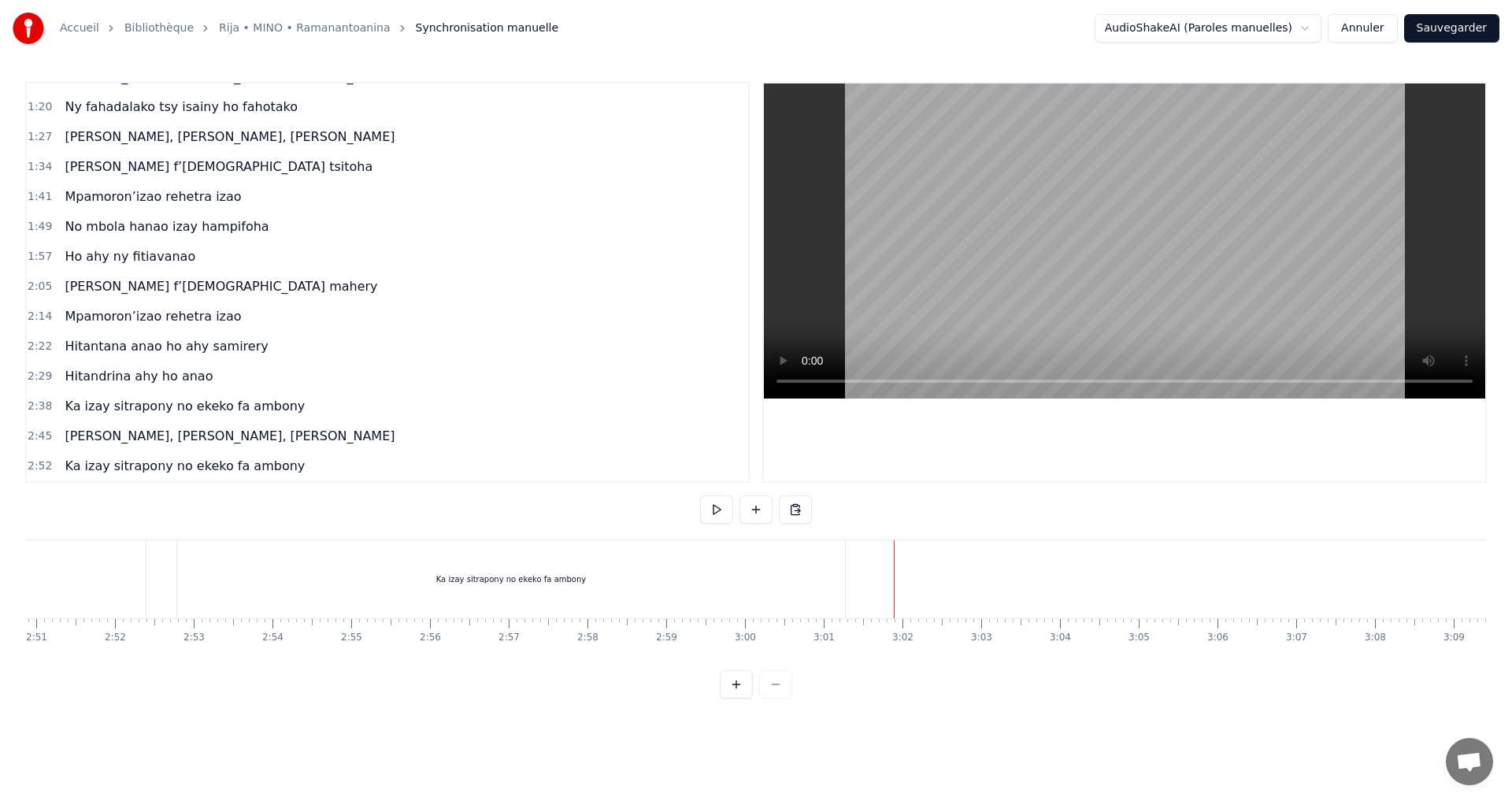
click at [754, 517] on button at bounding box center [756, 509] width 33 height 28
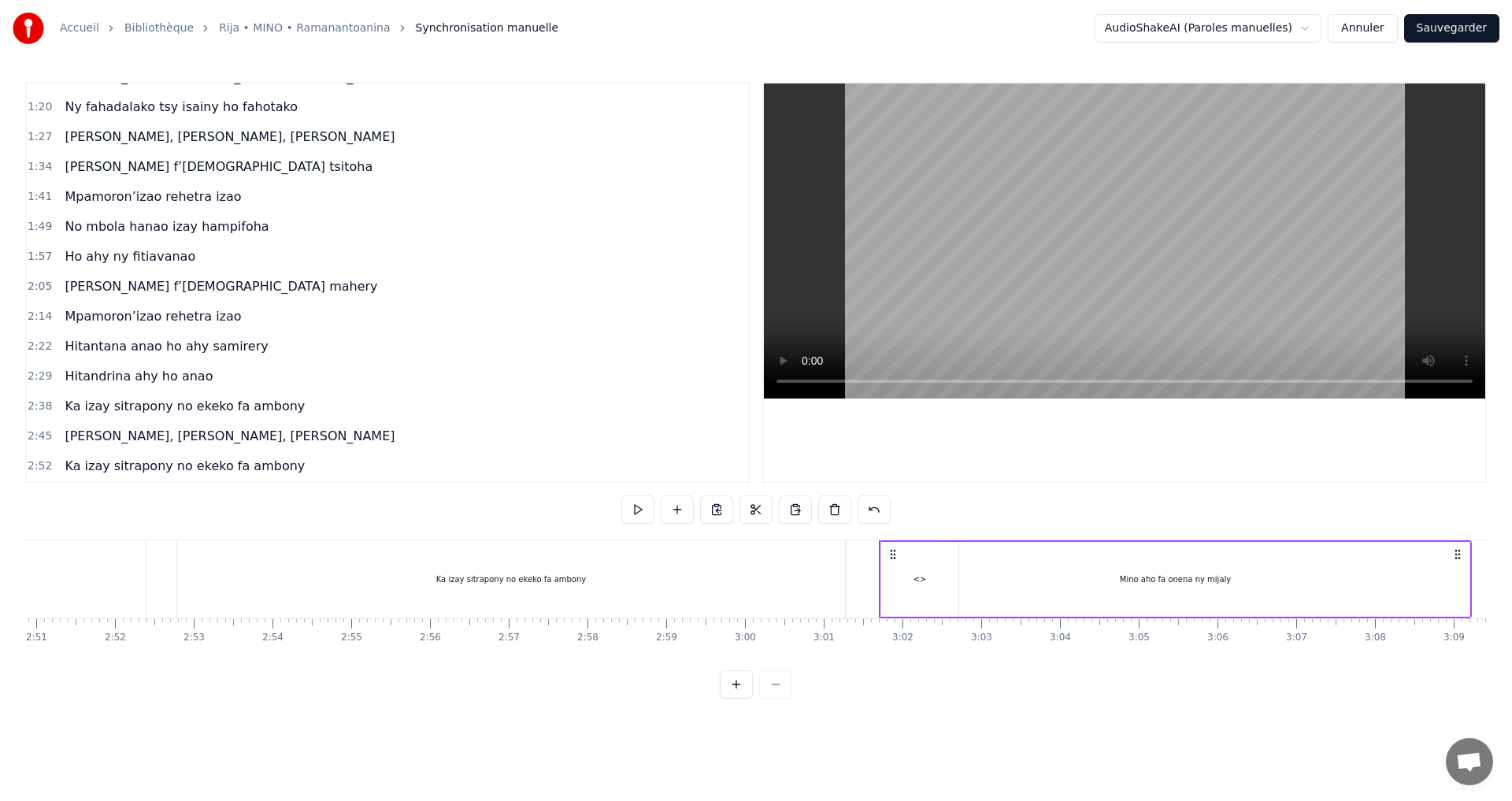
click at [1109, 580] on div "Mino aho fa onena ny mijaly" at bounding box center [1175, 580] width 588 height 75
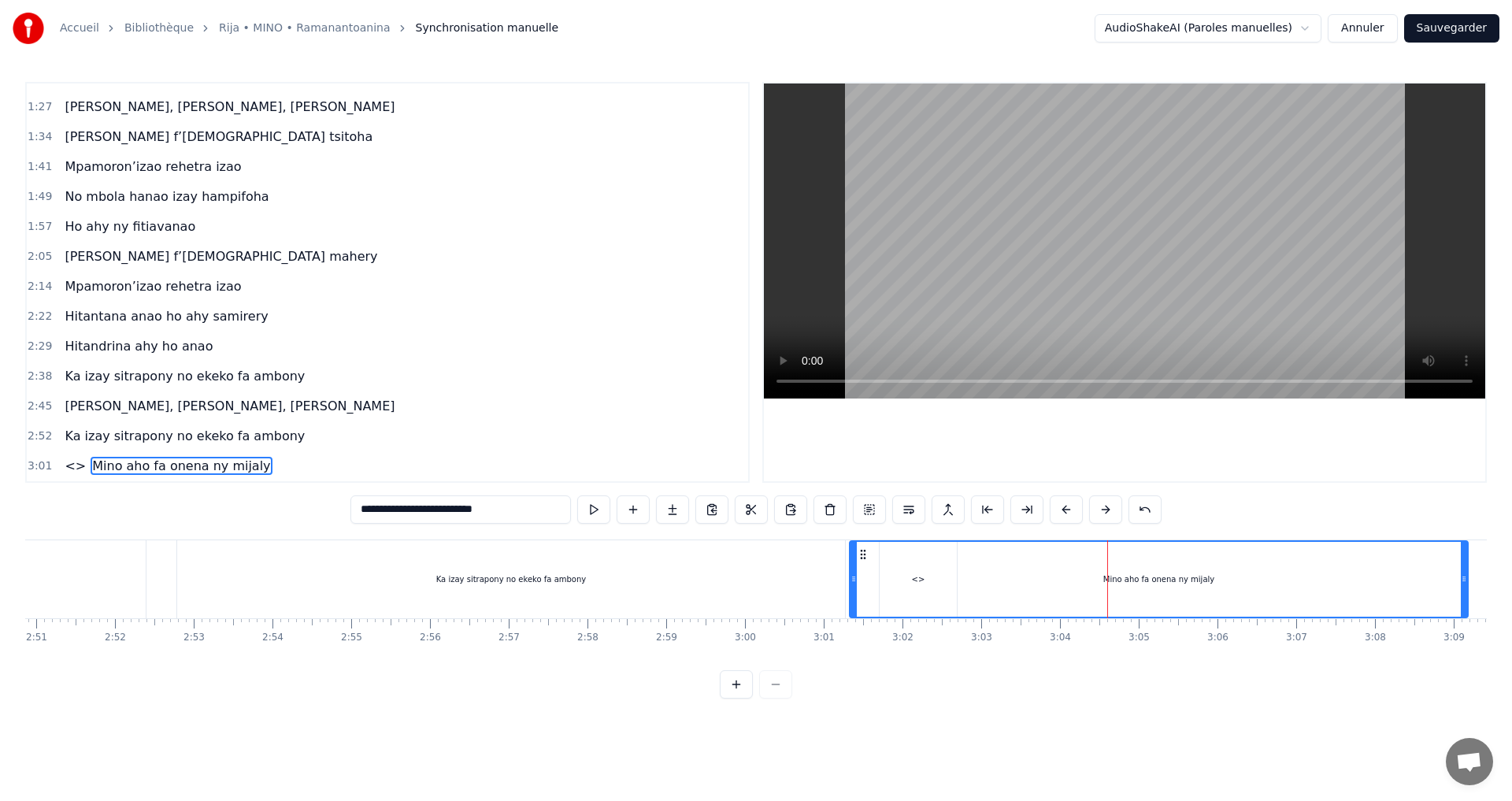
click at [851, 582] on icon at bounding box center [854, 579] width 7 height 12
click at [1000, 582] on div "Mino aho fa onena ny mijaly" at bounding box center [1157, 580] width 618 height 75
click at [594, 511] on button at bounding box center [594, 509] width 33 height 28
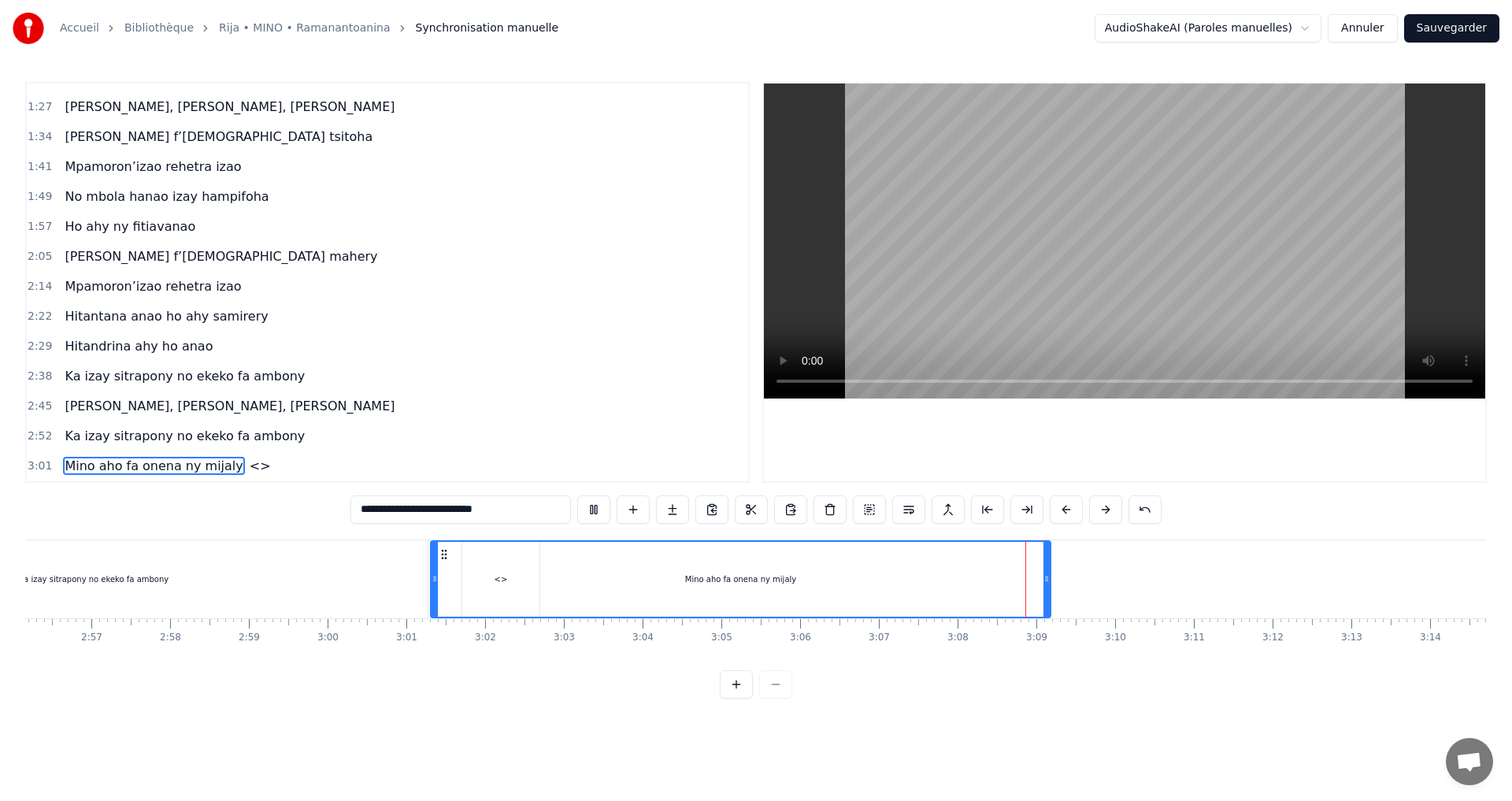
click at [249, 469] on span "<>" at bounding box center [261, 465] width 24 height 18
type input "**"
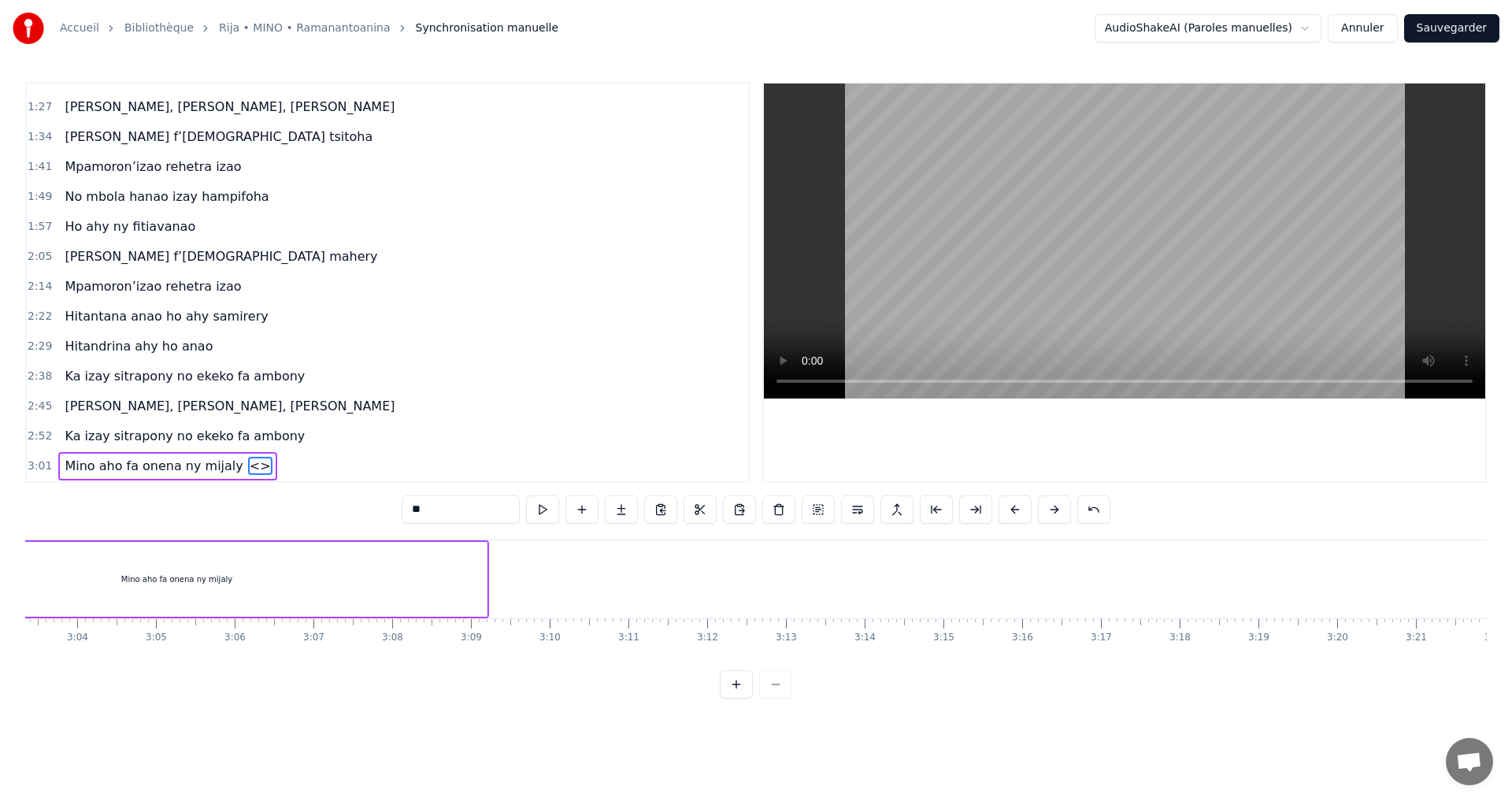
scroll to position [0, 14233]
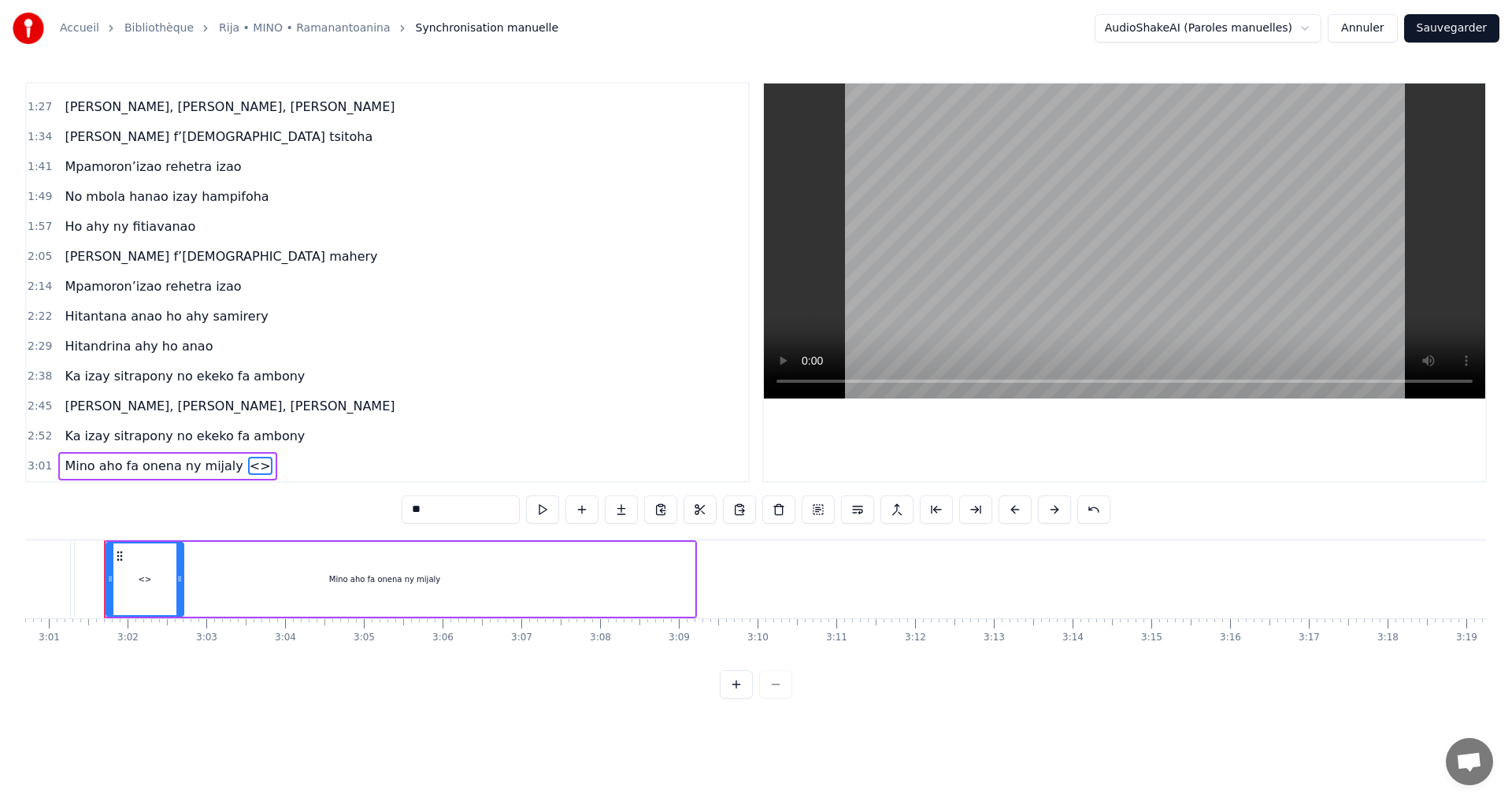
click at [249, 469] on span "<>" at bounding box center [261, 465] width 24 height 18
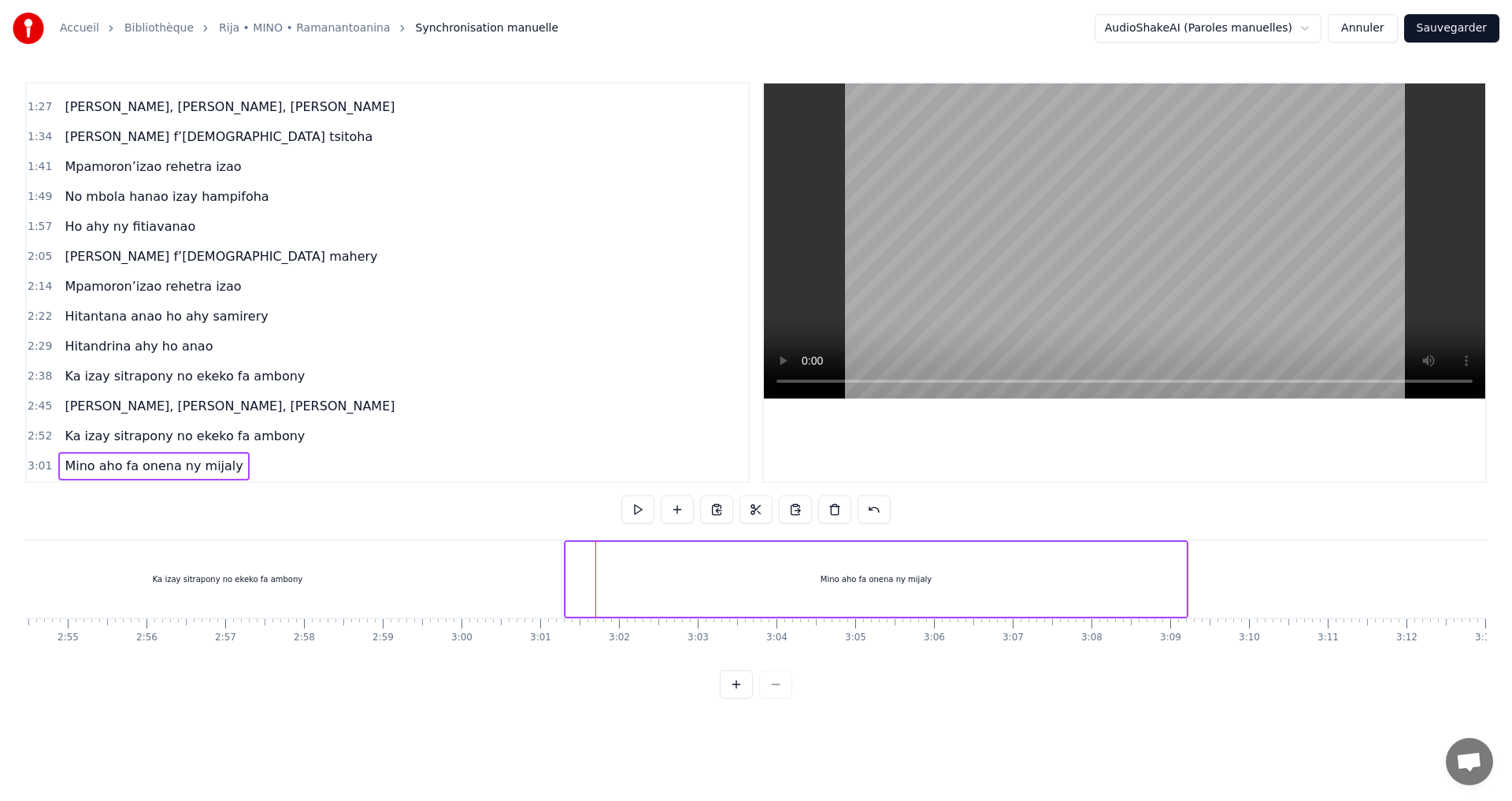
scroll to position [0, 13742]
click at [382, 582] on div "Ka izay sitrapony no ekeko fa ambony" at bounding box center [227, 579] width 668 height 78
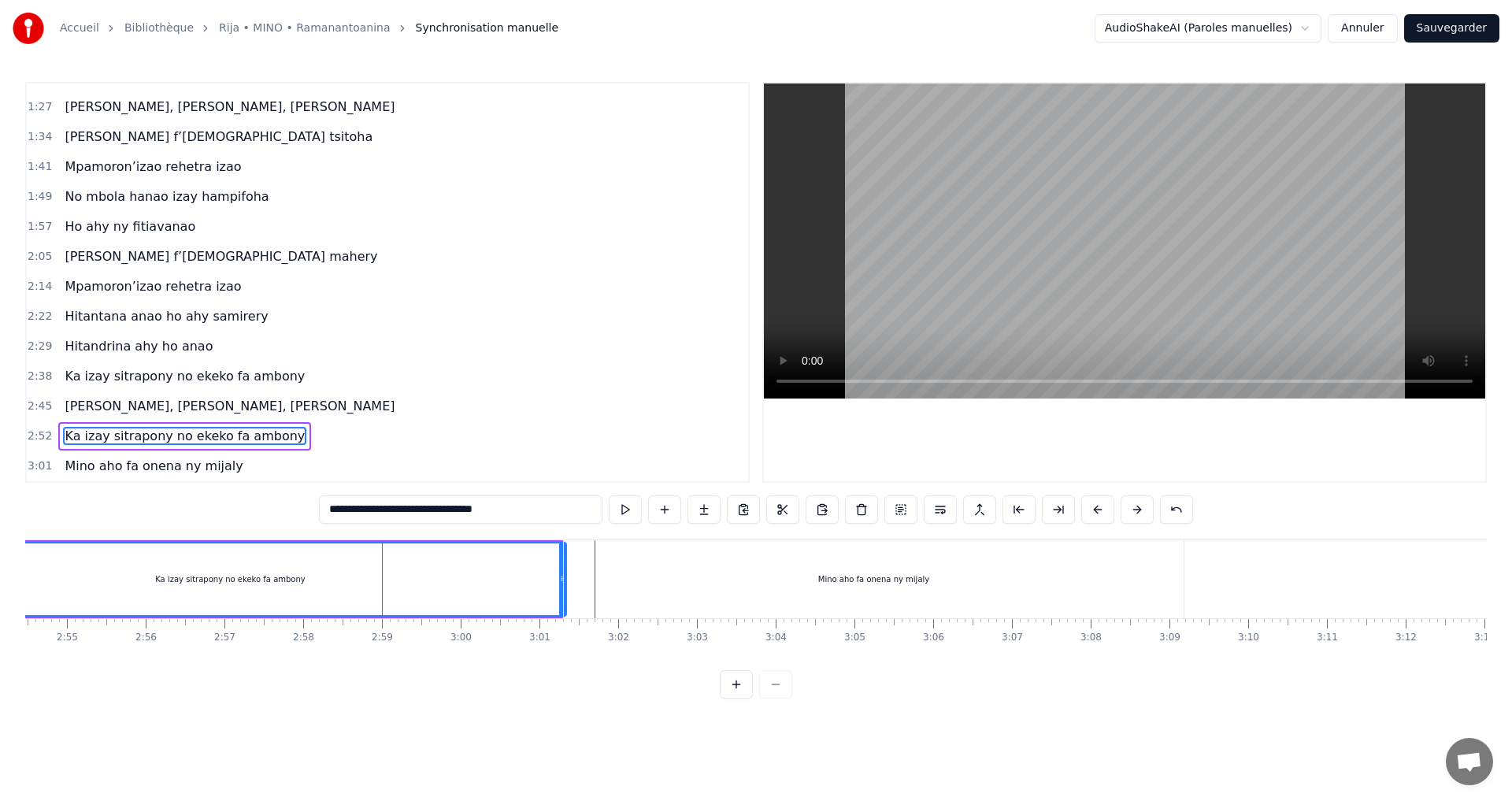
drag, startPoint x: 558, startPoint y: 579, endPoint x: 563, endPoint y: 595, distance: 16.8
click at [563, 595] on div at bounding box center [562, 579] width 7 height 71
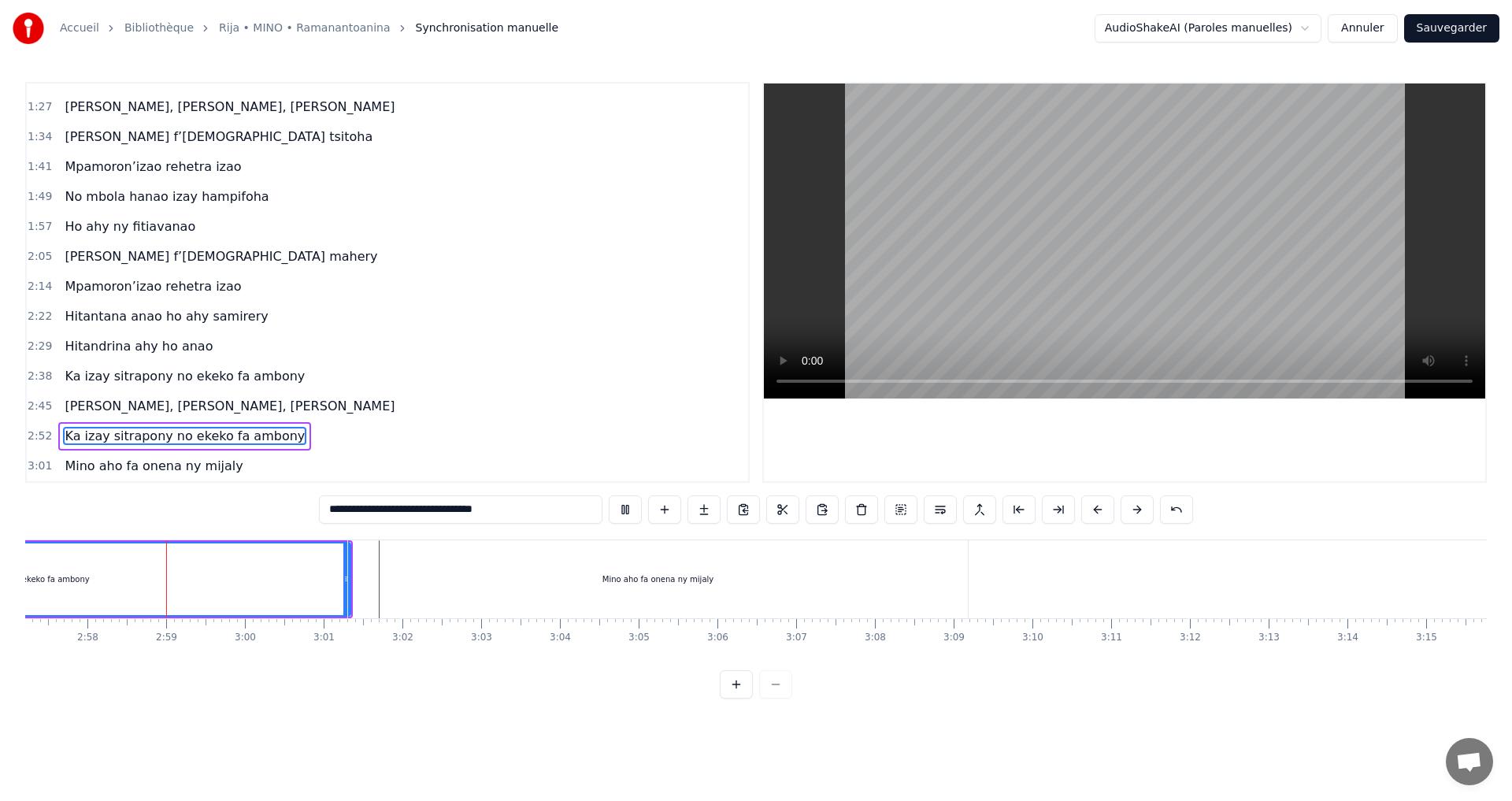
scroll to position [0, 13963]
click at [940, 582] on div "Mino aho fa onena ny mijaly" at bounding box center [653, 579] width 620 height 78
type input "**********"
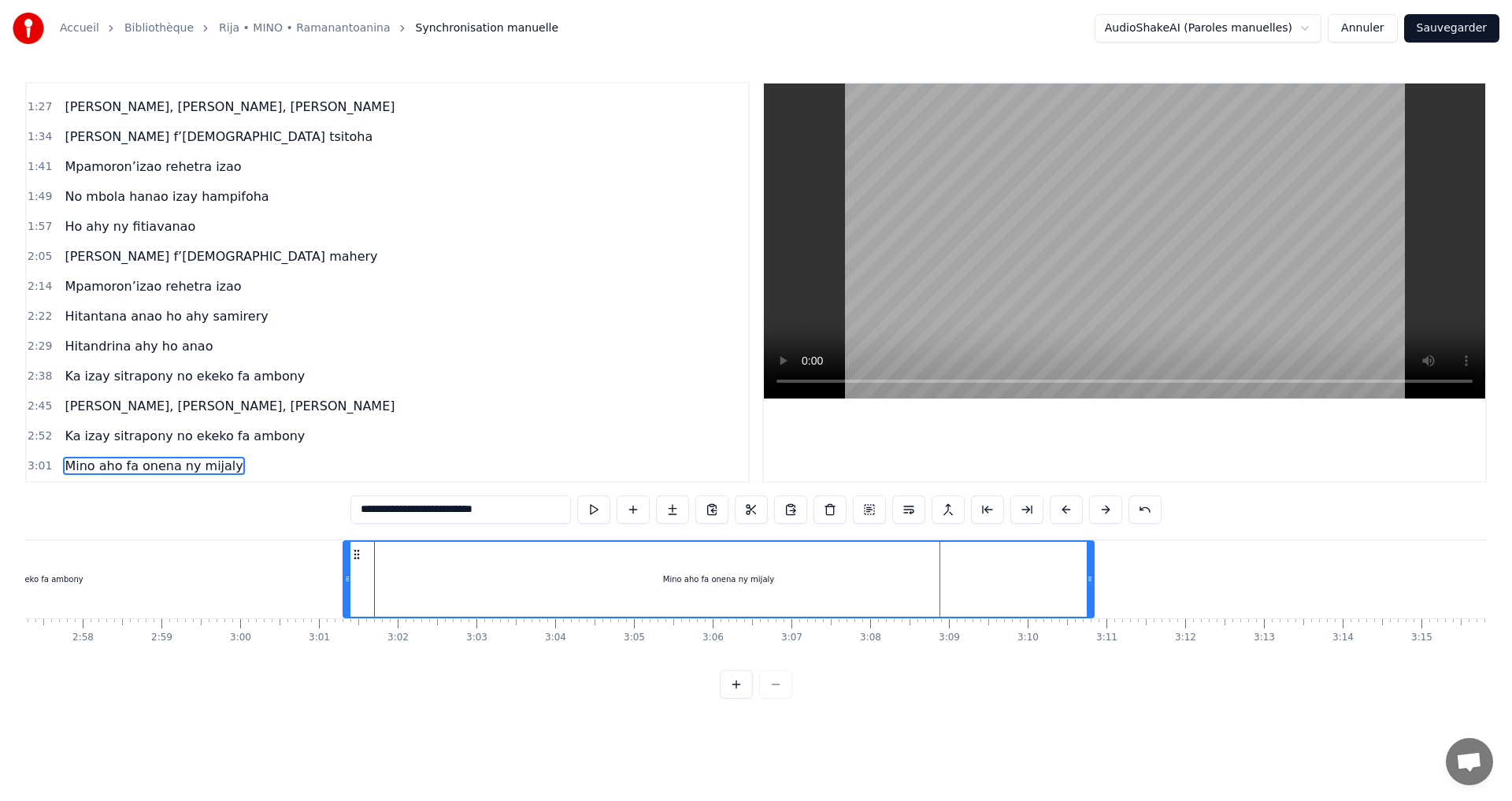
drag, startPoint x: 960, startPoint y: 578, endPoint x: 1092, endPoint y: 568, distance: 132.4
click at [1091, 570] on div at bounding box center [1090, 580] width 7 height 75
click at [843, 581] on div "Mino aho fa onena ny mijaly" at bounding box center [718, 580] width 749 height 75
click at [594, 504] on button at bounding box center [594, 509] width 33 height 28
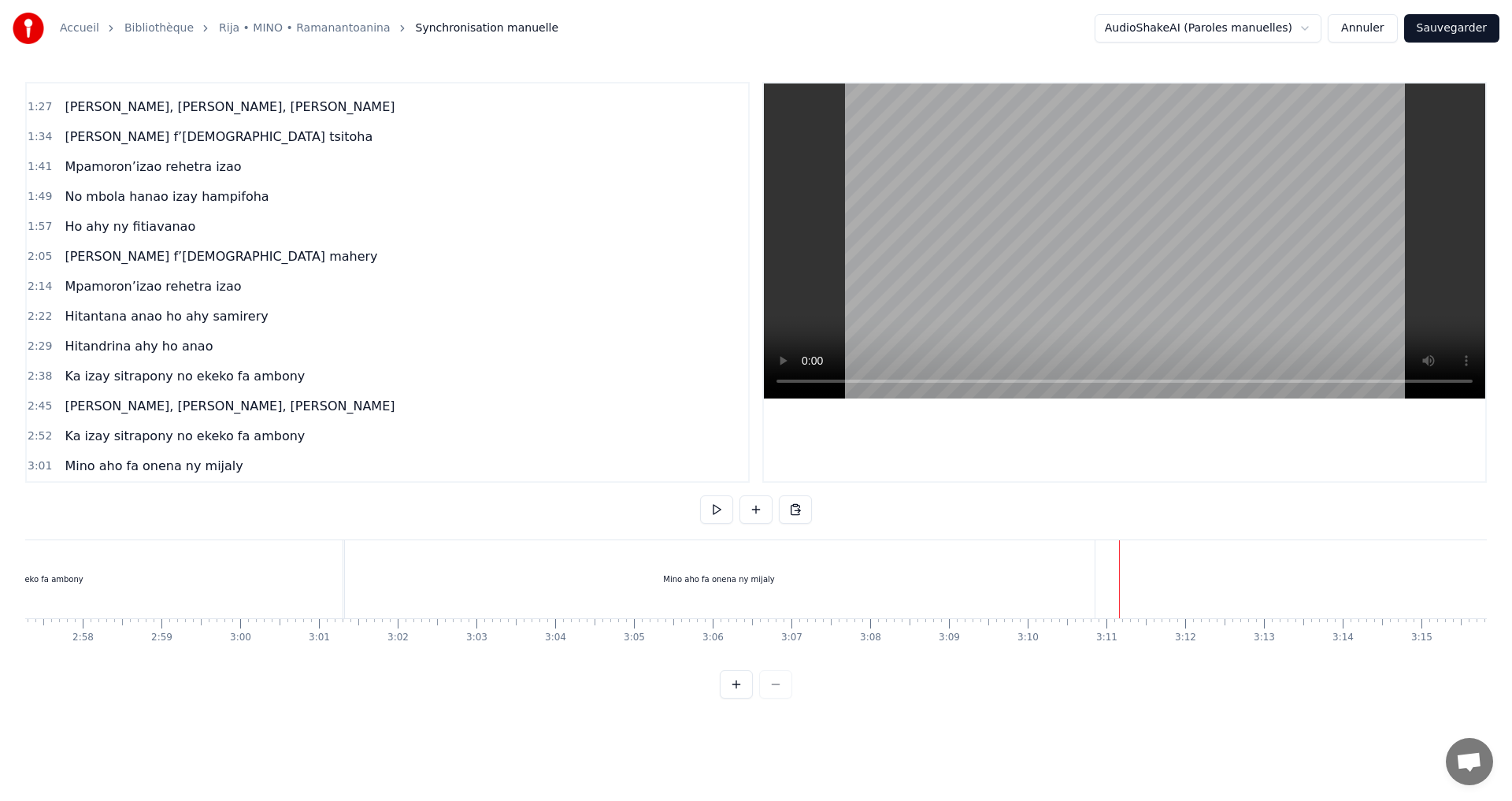
click at [754, 514] on button at bounding box center [756, 509] width 33 height 28
click at [1155, 577] on div "<>" at bounding box center [1160, 579] width 13 height 12
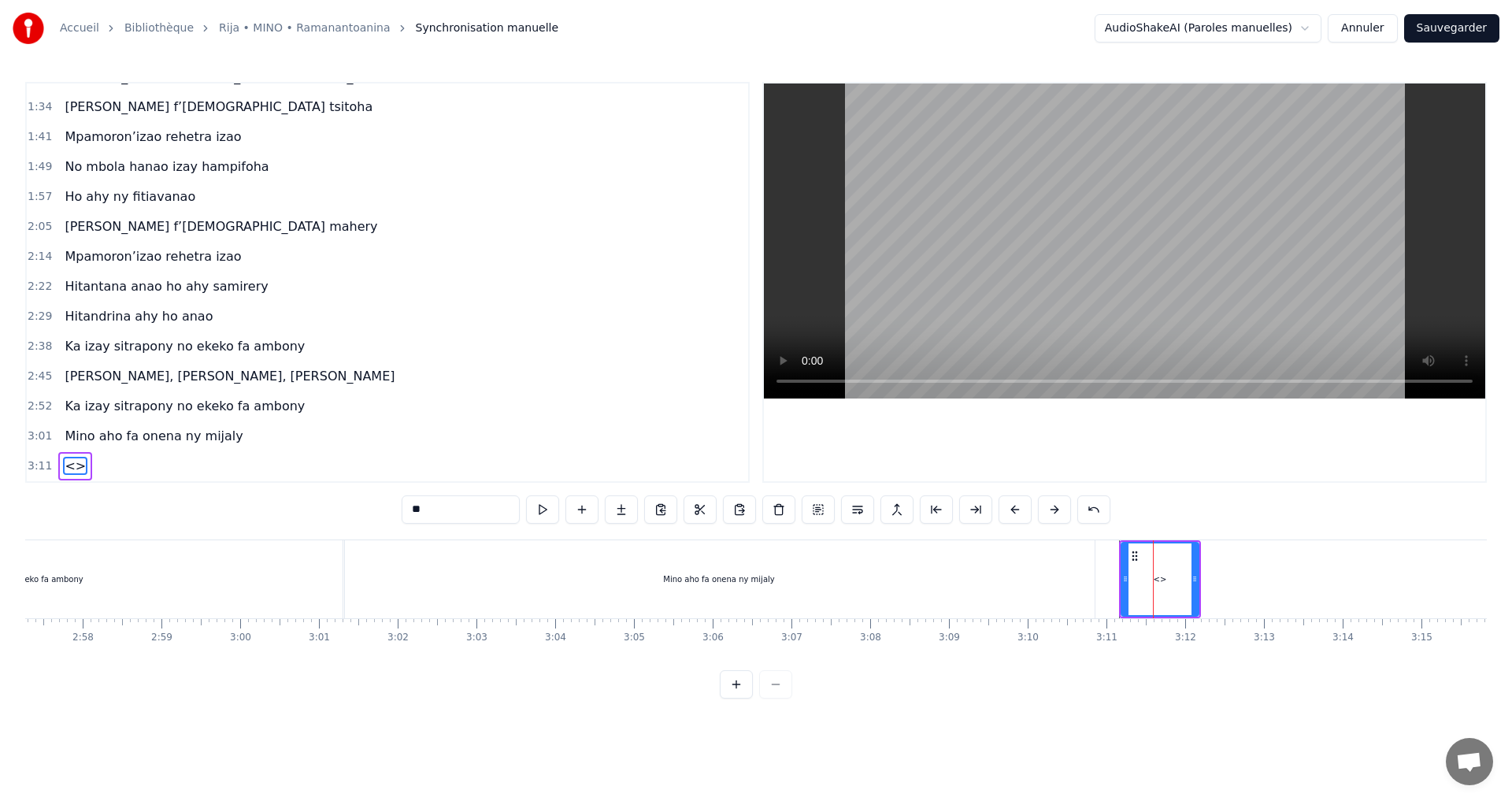
click at [1155, 577] on div "<>" at bounding box center [1160, 579] width 13 height 12
click at [352, 503] on div "0:32 Mino aho fa onena ny mijaly 0:40 Ny Raintsika ao an-danitra ao 0:48 Ka ind…" at bounding box center [756, 390] width 1462 height 617
drag, startPoint x: 1125, startPoint y: 578, endPoint x: 1102, endPoint y: 573, distance: 23.5
click at [1104, 573] on icon at bounding box center [1105, 579] width 7 height 12
click at [1100, 572] on div at bounding box center [1101, 579] width 7 height 71
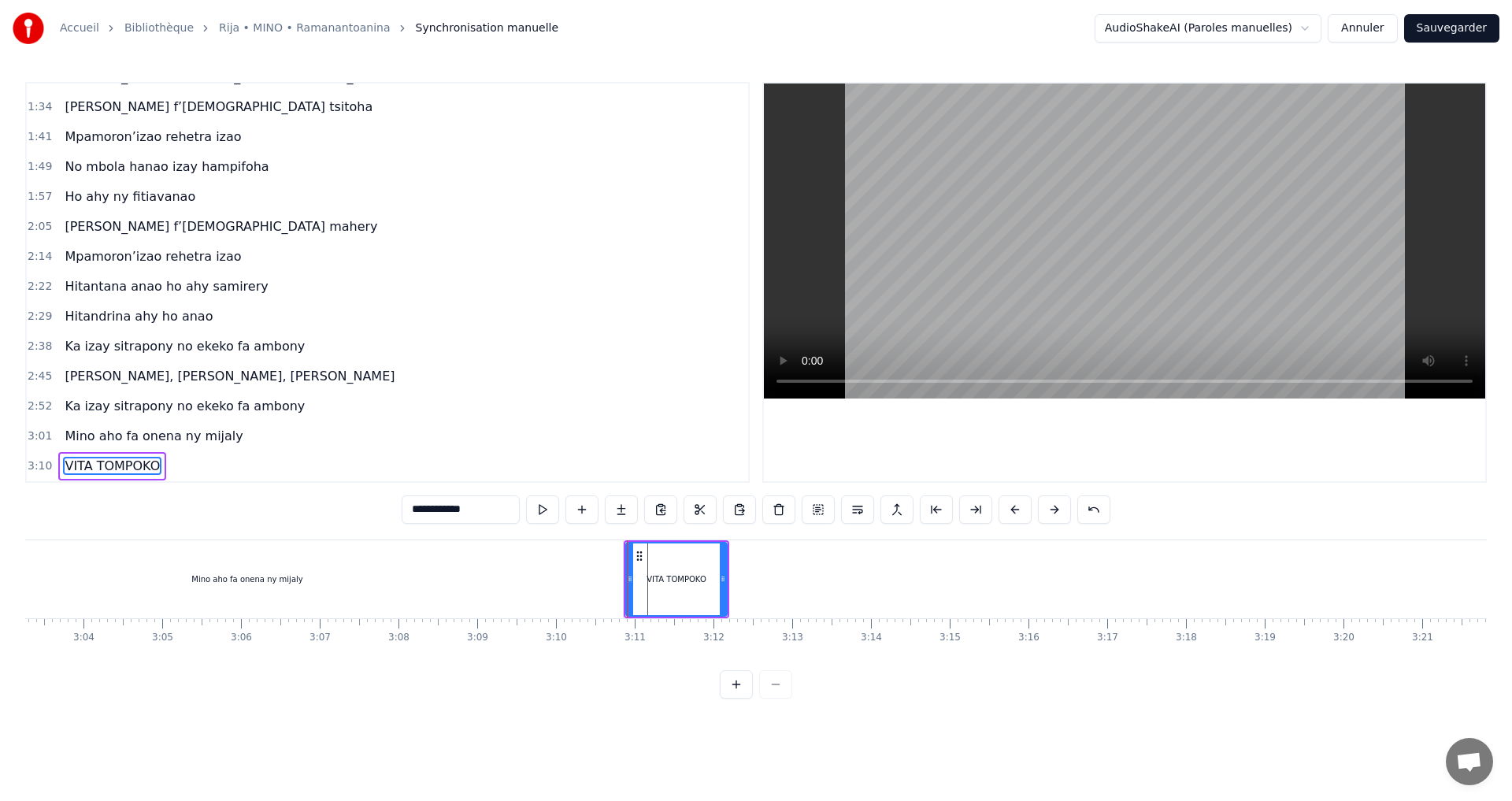
scroll to position [0, 14445]
drag, startPoint x: 714, startPoint y: 579, endPoint x: 723, endPoint y: 578, distance: 9.1
click at [719, 578] on icon at bounding box center [716, 579] width 7 height 12
type input "**********"
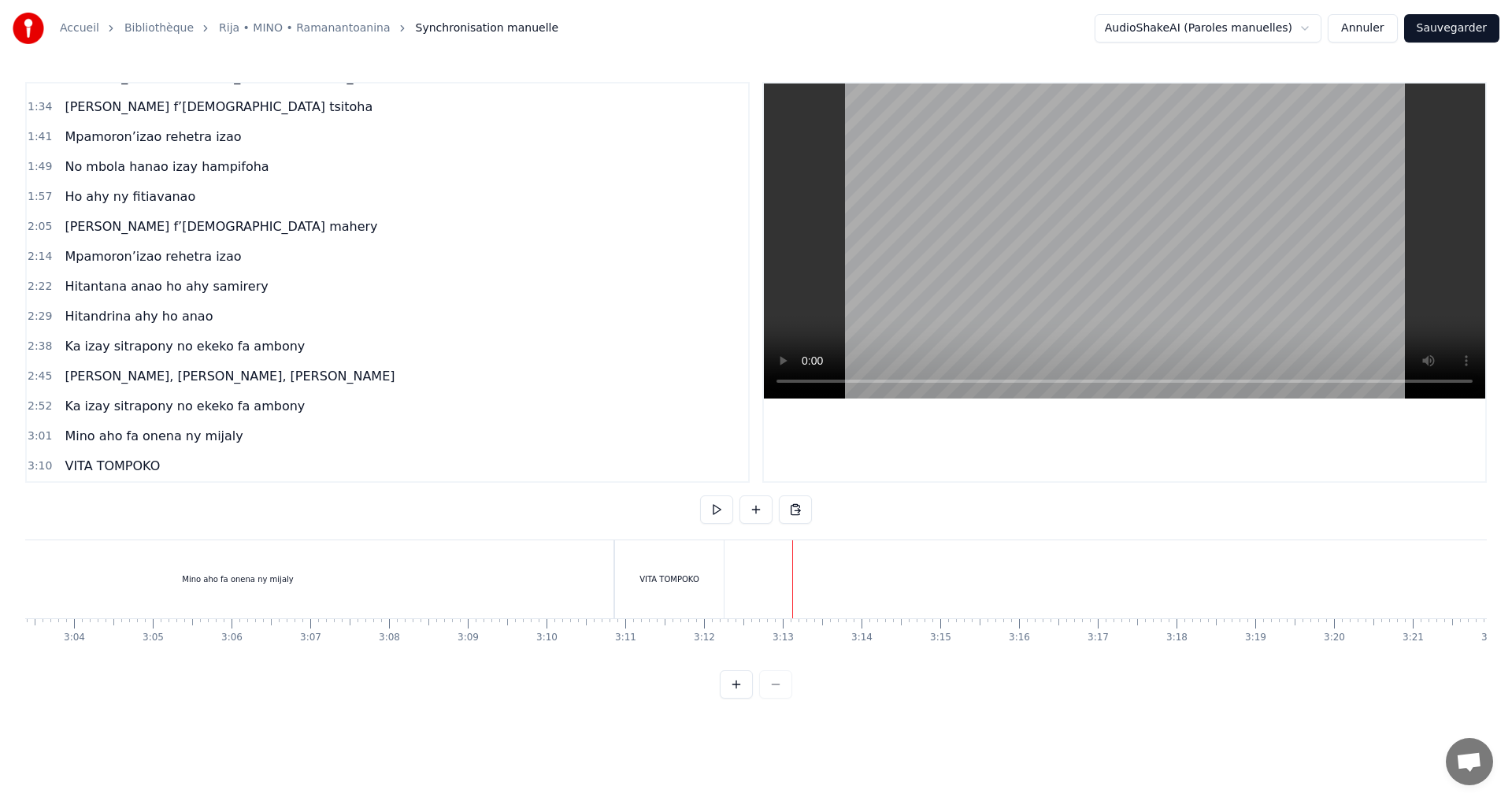
click at [793, 568] on div at bounding box center [793, 579] width 1 height 78
click at [679, 581] on div "VITA TOMPOKO" at bounding box center [670, 579] width 60 height 12
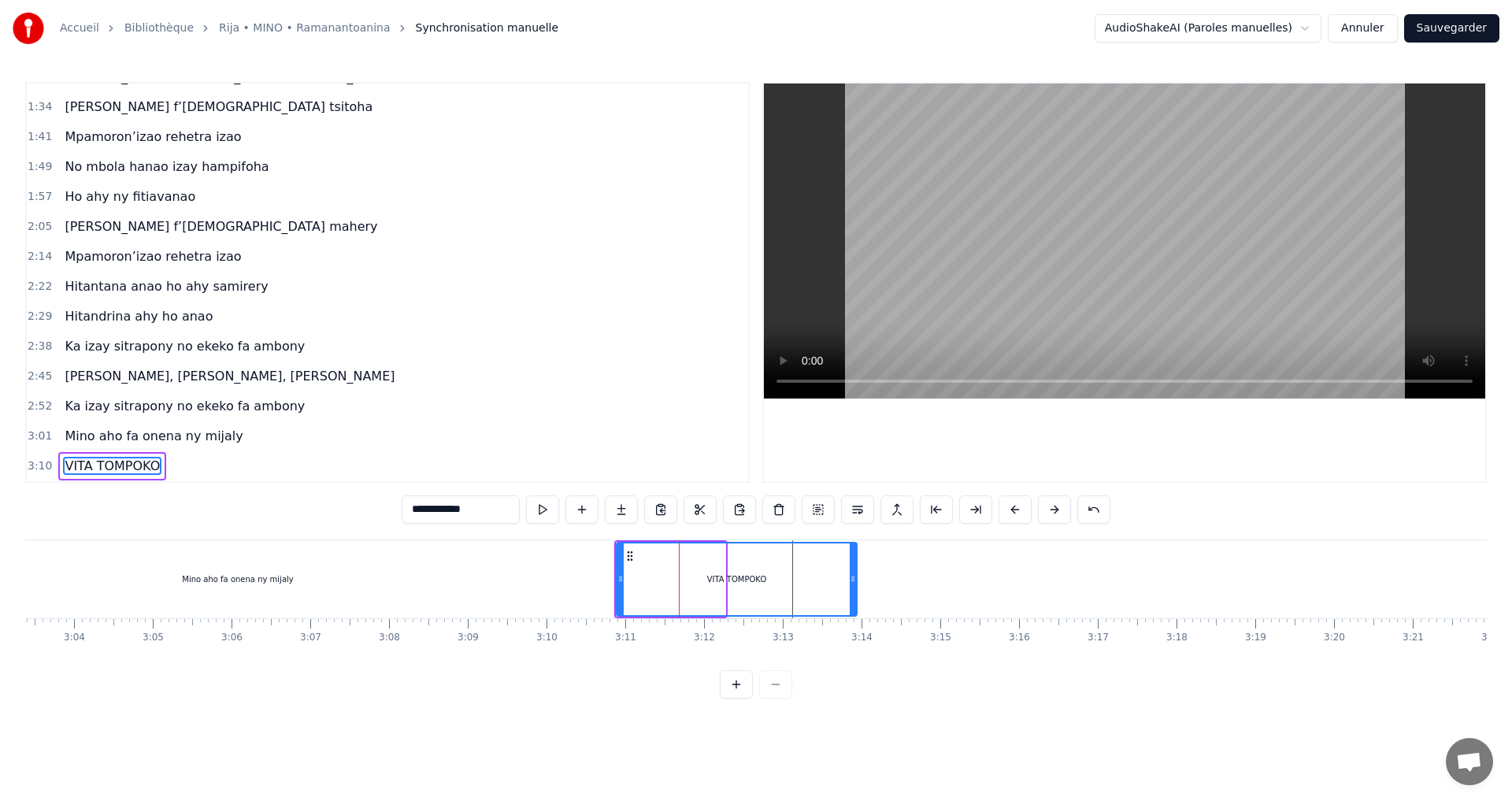
drag, startPoint x: 720, startPoint y: 582, endPoint x: 852, endPoint y: 578, distance: 132.1
click at [852, 578] on icon at bounding box center [853, 579] width 7 height 12
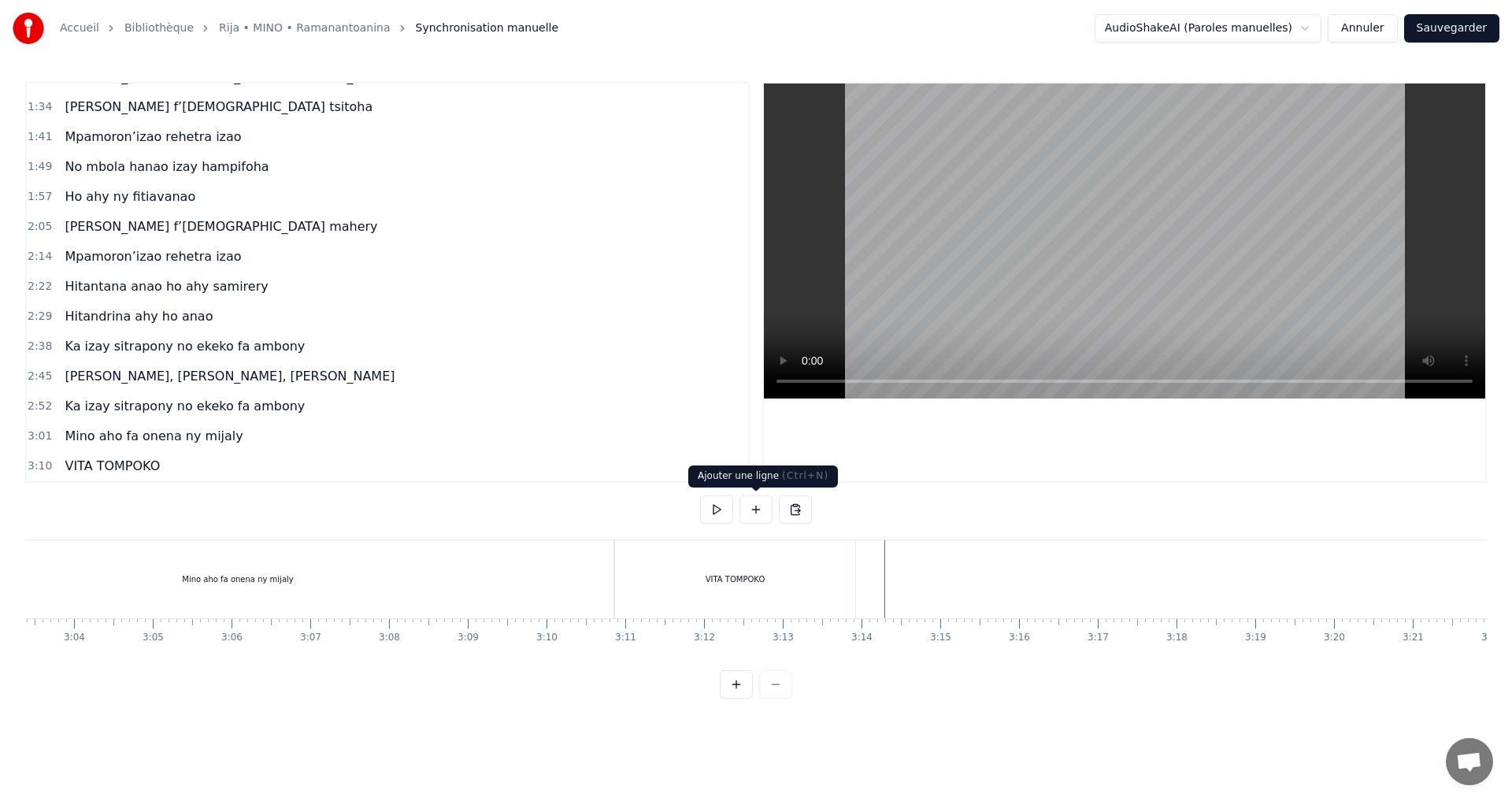
click at [749, 510] on button at bounding box center [756, 509] width 33 height 28
click at [915, 582] on div "<>" at bounding box center [926, 580] width 77 height 75
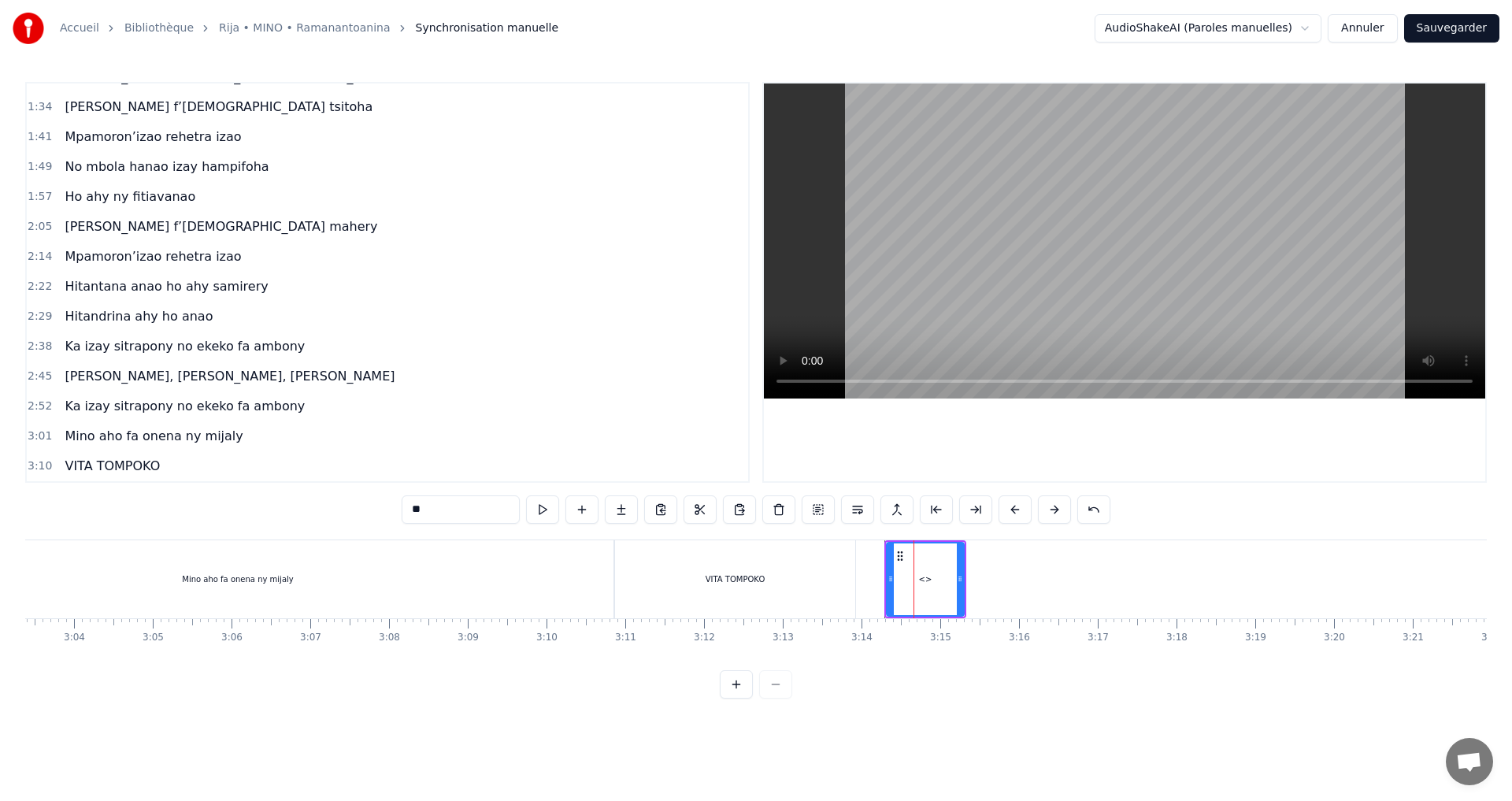
scroll to position [261, 0]
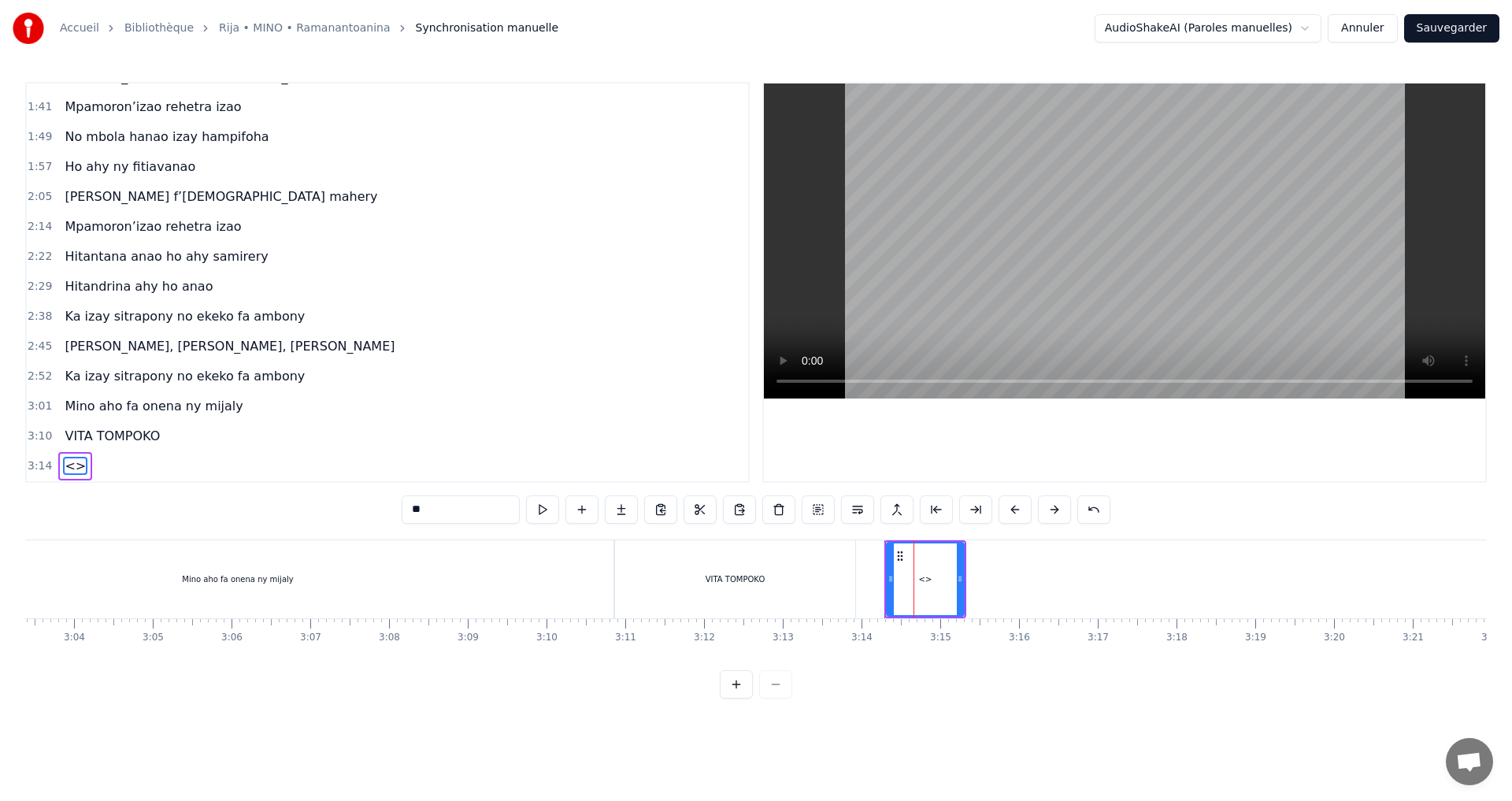
click at [915, 582] on div "<>" at bounding box center [925, 579] width 76 height 71
drag, startPoint x: 440, startPoint y: 504, endPoint x: 354, endPoint y: 506, distance: 86.0
click at [354, 506] on div "0:32 Mino aho fa onena ny mijaly 0:40 Ny Raintsika ao an-danitra ao 0:48 Ka ind…" at bounding box center [756, 390] width 1462 height 617
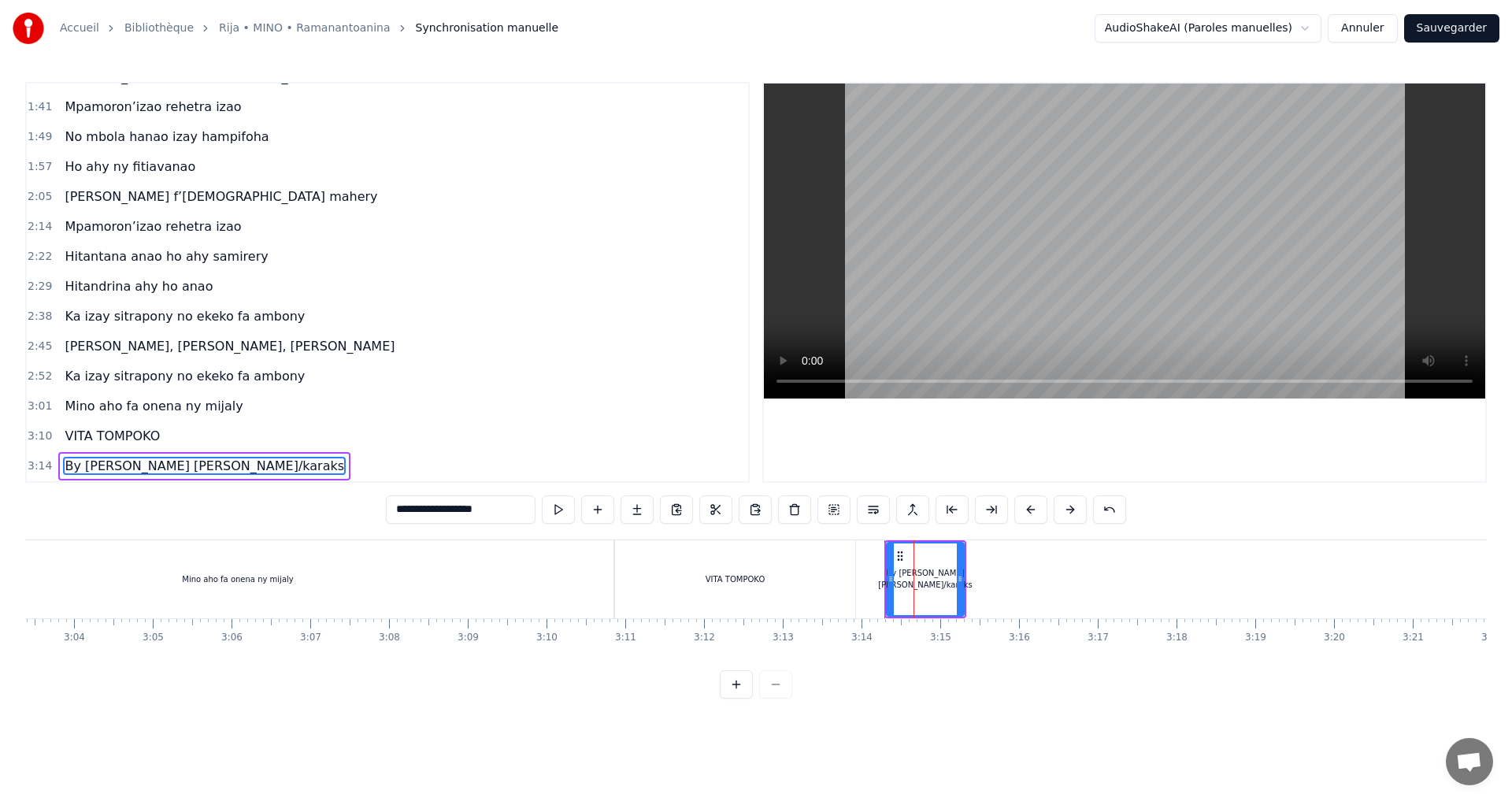
type input "**********"
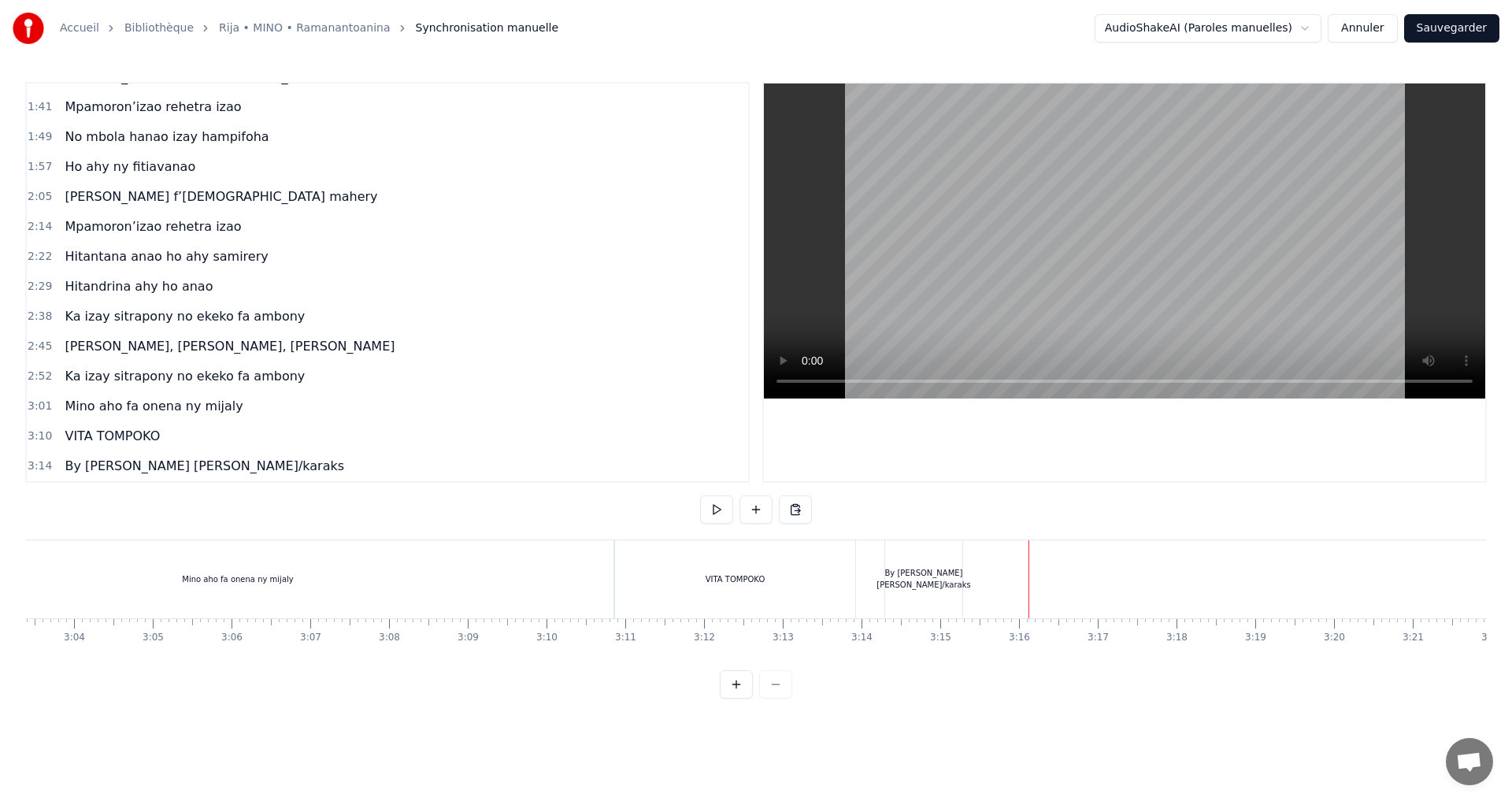
click at [892, 573] on div "By H. Marius/karaks" at bounding box center [924, 579] width 94 height 23
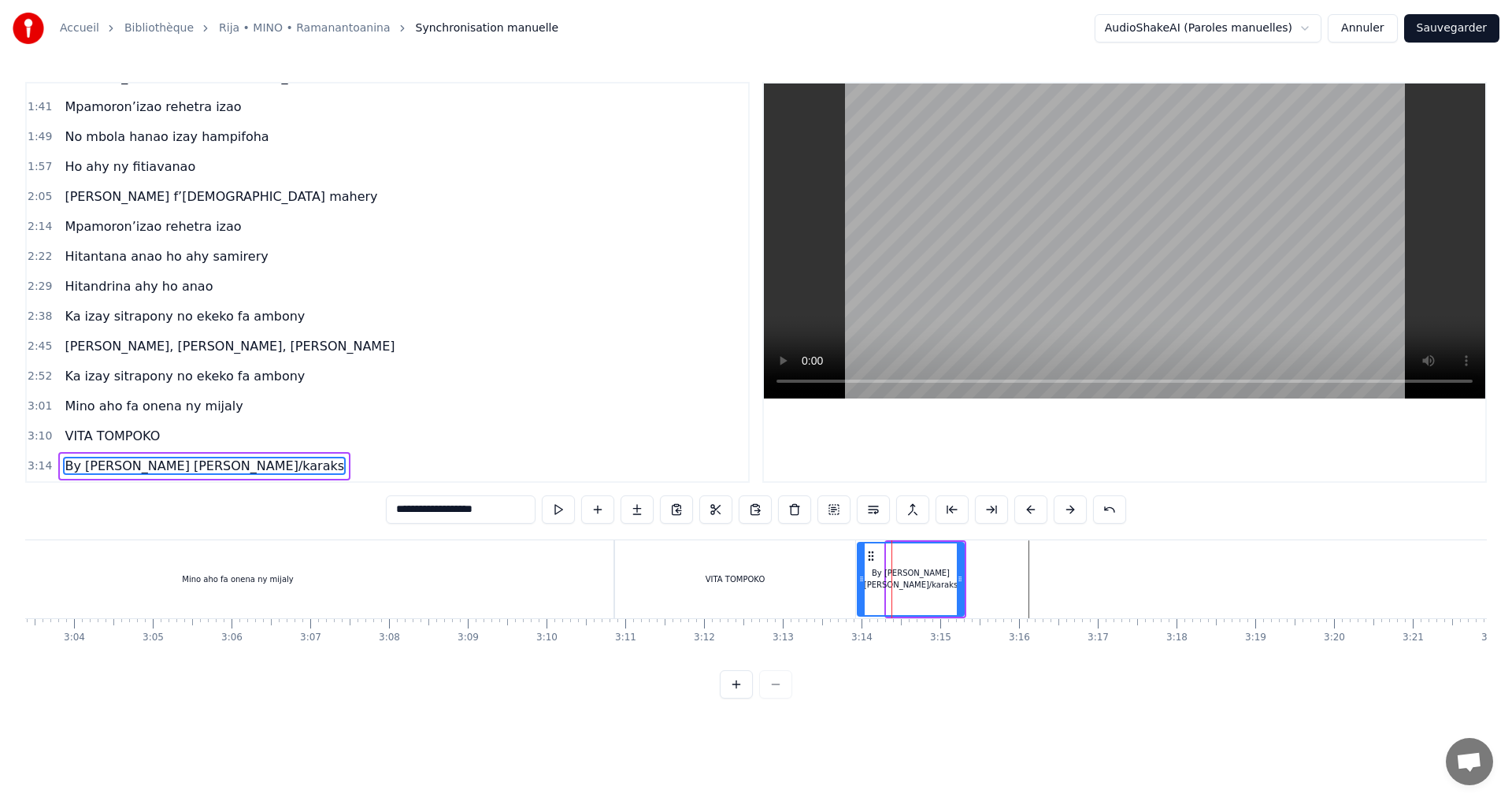
drag, startPoint x: 887, startPoint y: 579, endPoint x: 858, endPoint y: 586, distance: 29.8
click at [858, 586] on div at bounding box center [861, 579] width 7 height 71
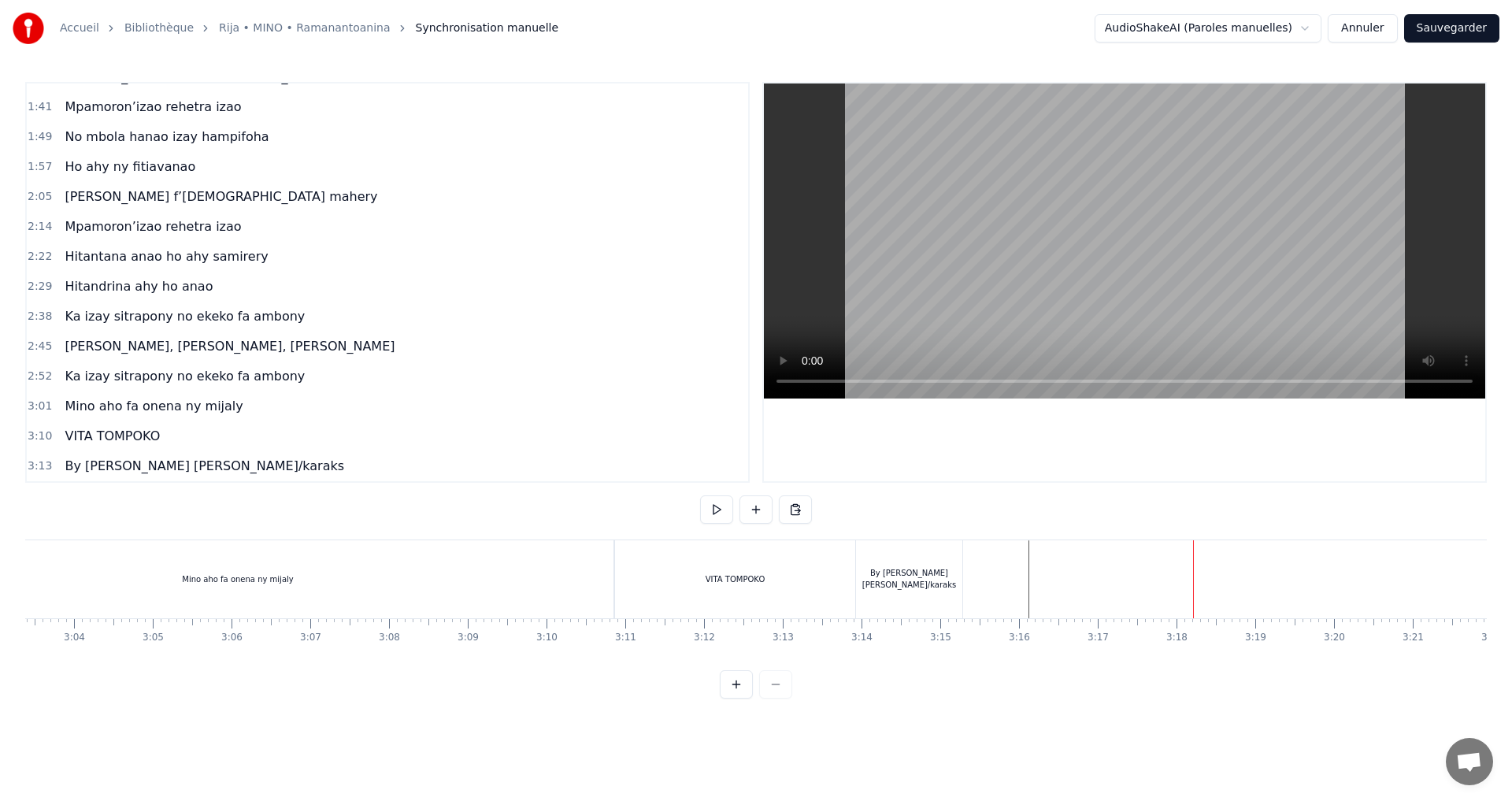
click at [938, 573] on div "By H. Marius/karaks" at bounding box center [909, 579] width 106 height 23
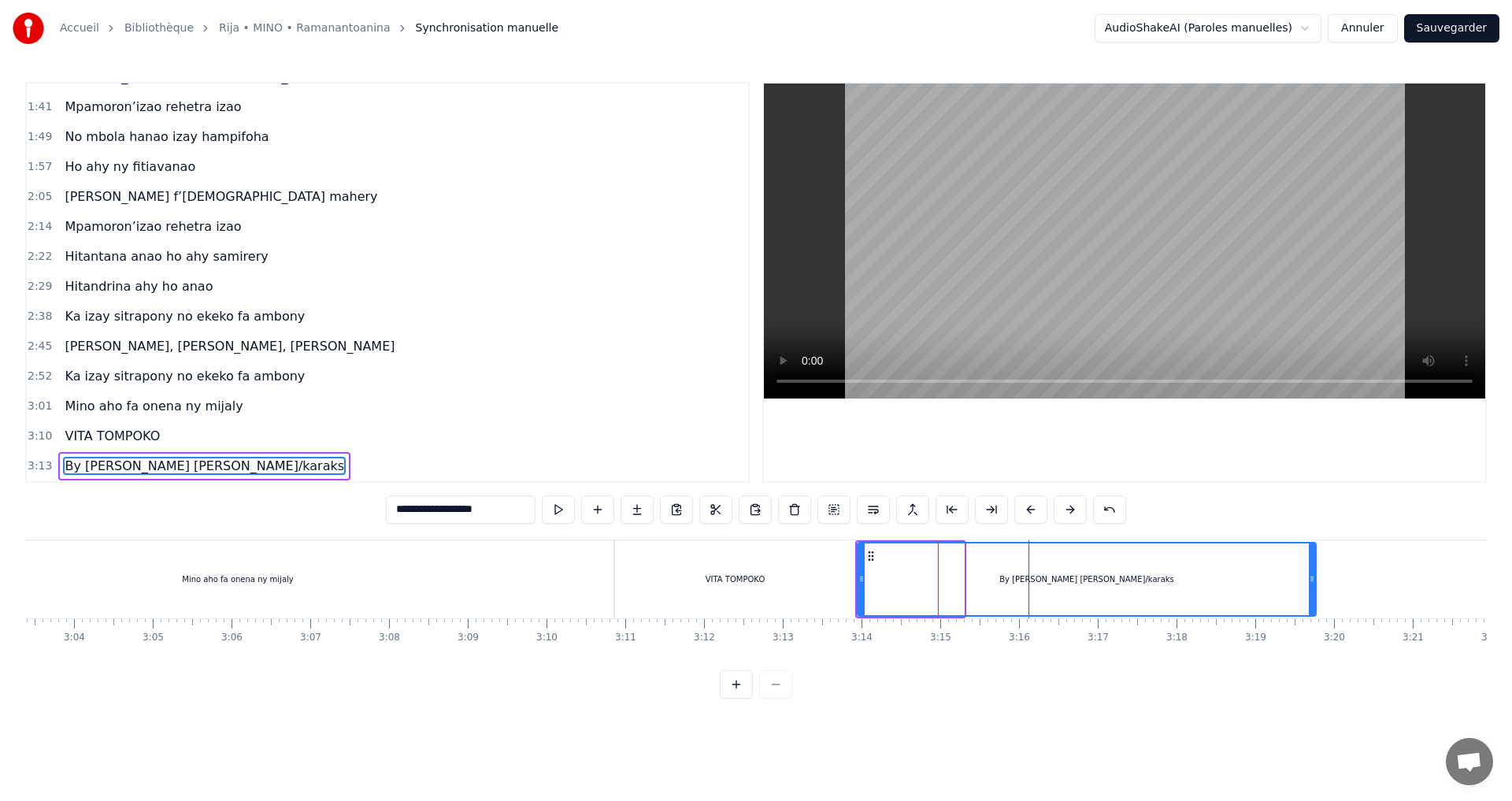
drag, startPoint x: 959, startPoint y: 578, endPoint x: 1311, endPoint y: 594, distance: 352.4
click at [1312, 591] on div at bounding box center [1312, 579] width 7 height 71
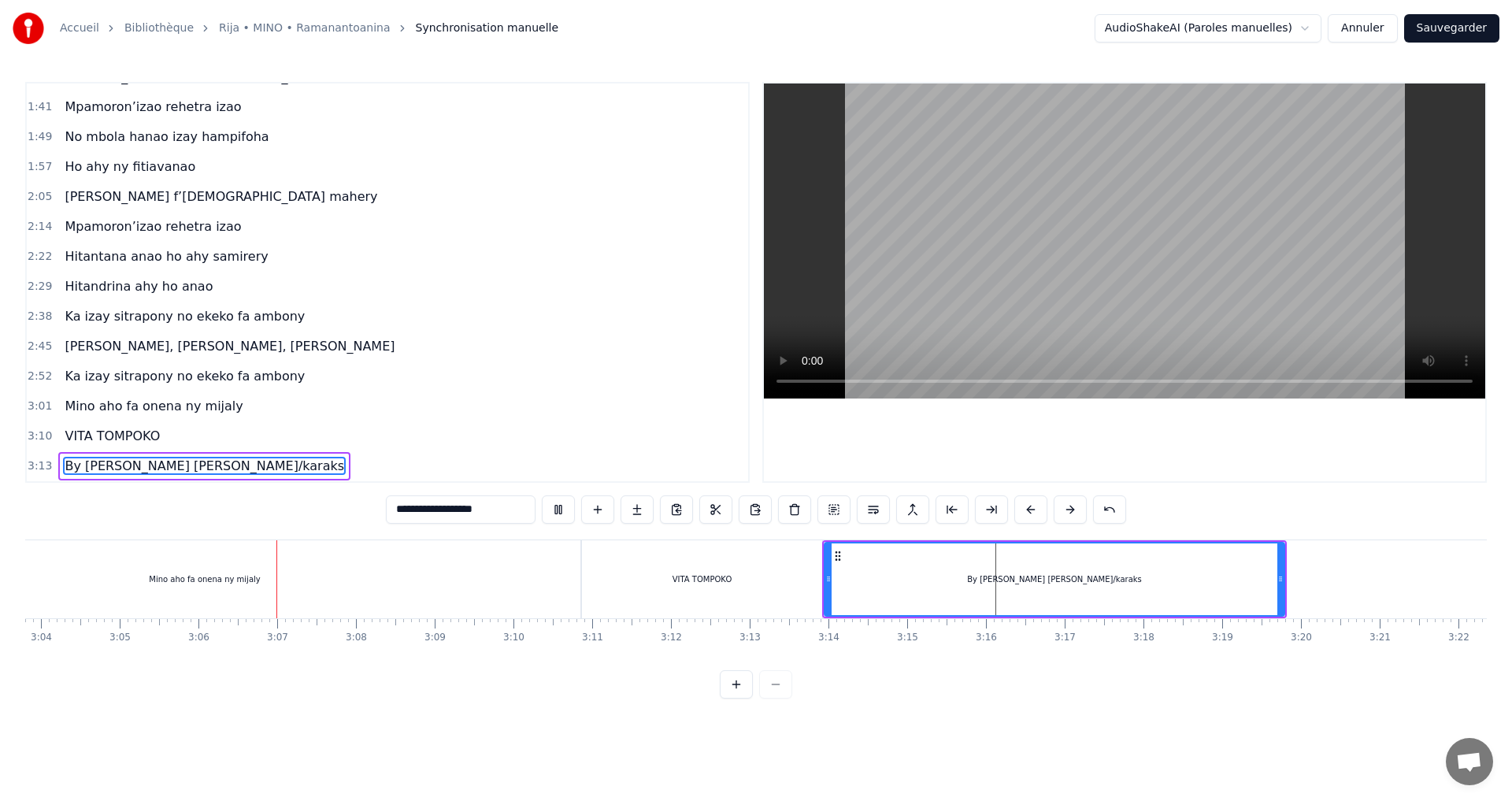
scroll to position [0, 14600]
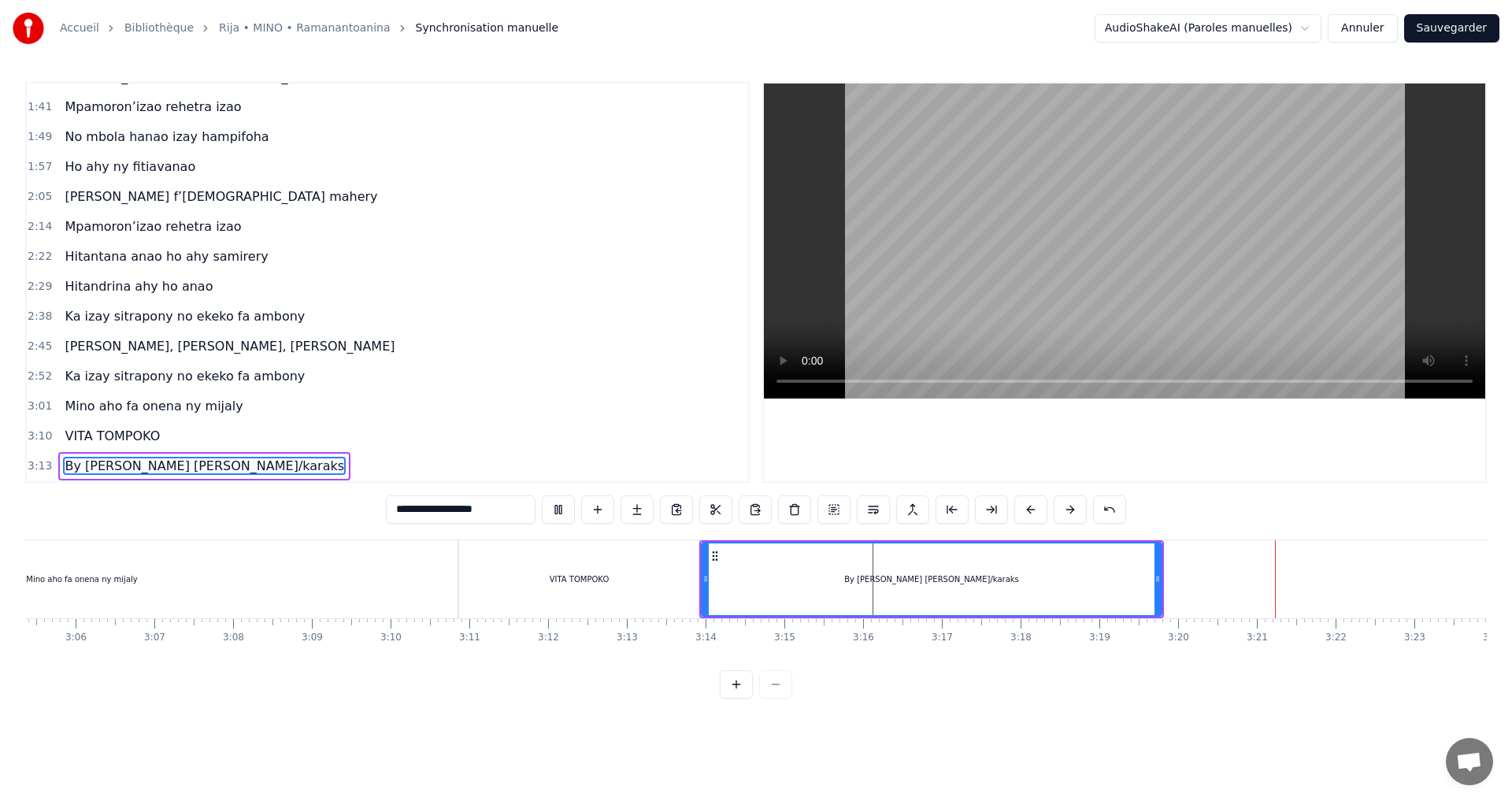
click at [754, 582] on div "By H. Marius/karaks" at bounding box center [931, 579] width 459 height 71
click at [284, 573] on div "Mino aho fa onena ny mijaly" at bounding box center [82, 579] width 751 height 78
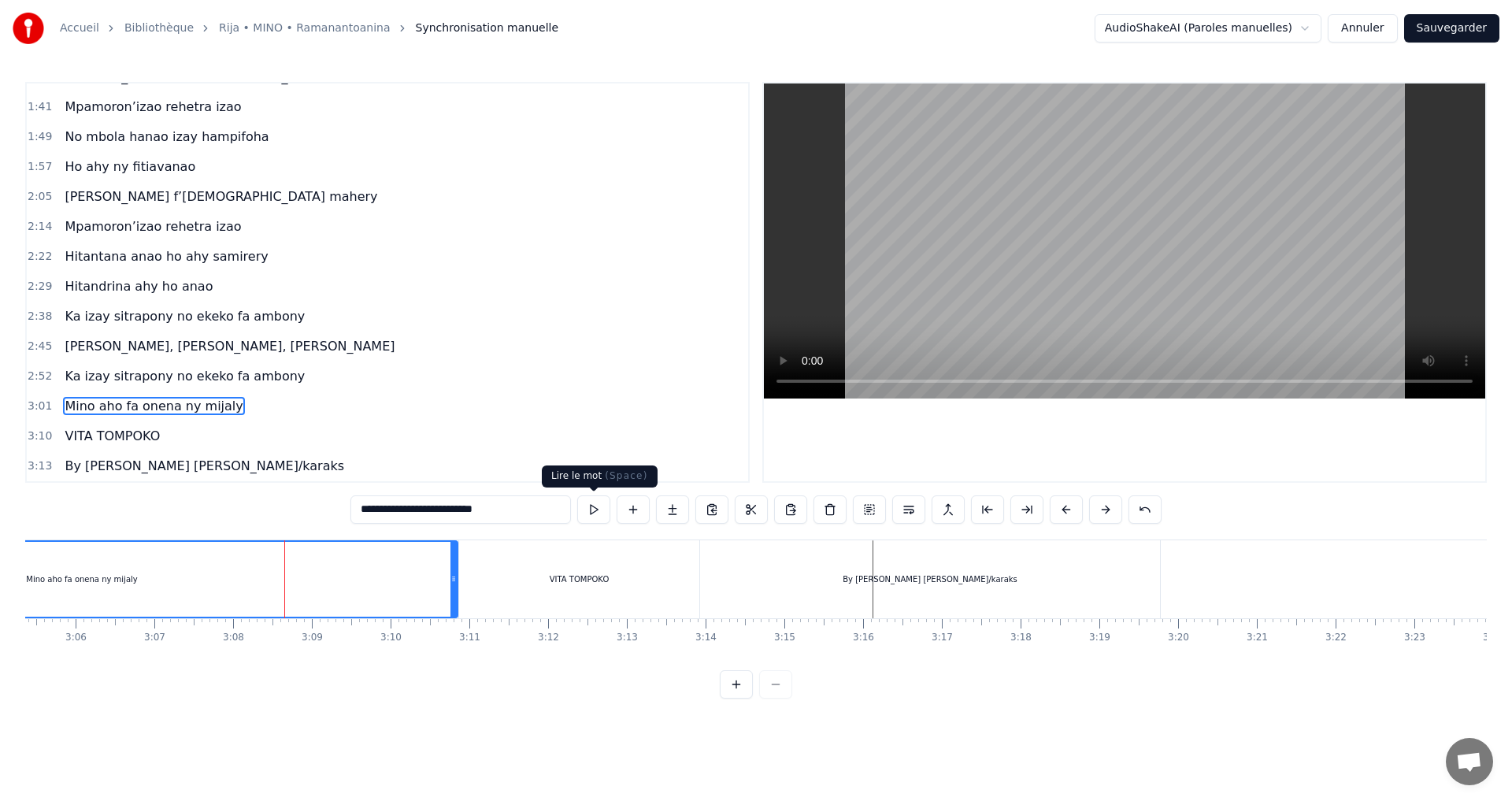
click at [595, 513] on button at bounding box center [594, 509] width 33 height 28
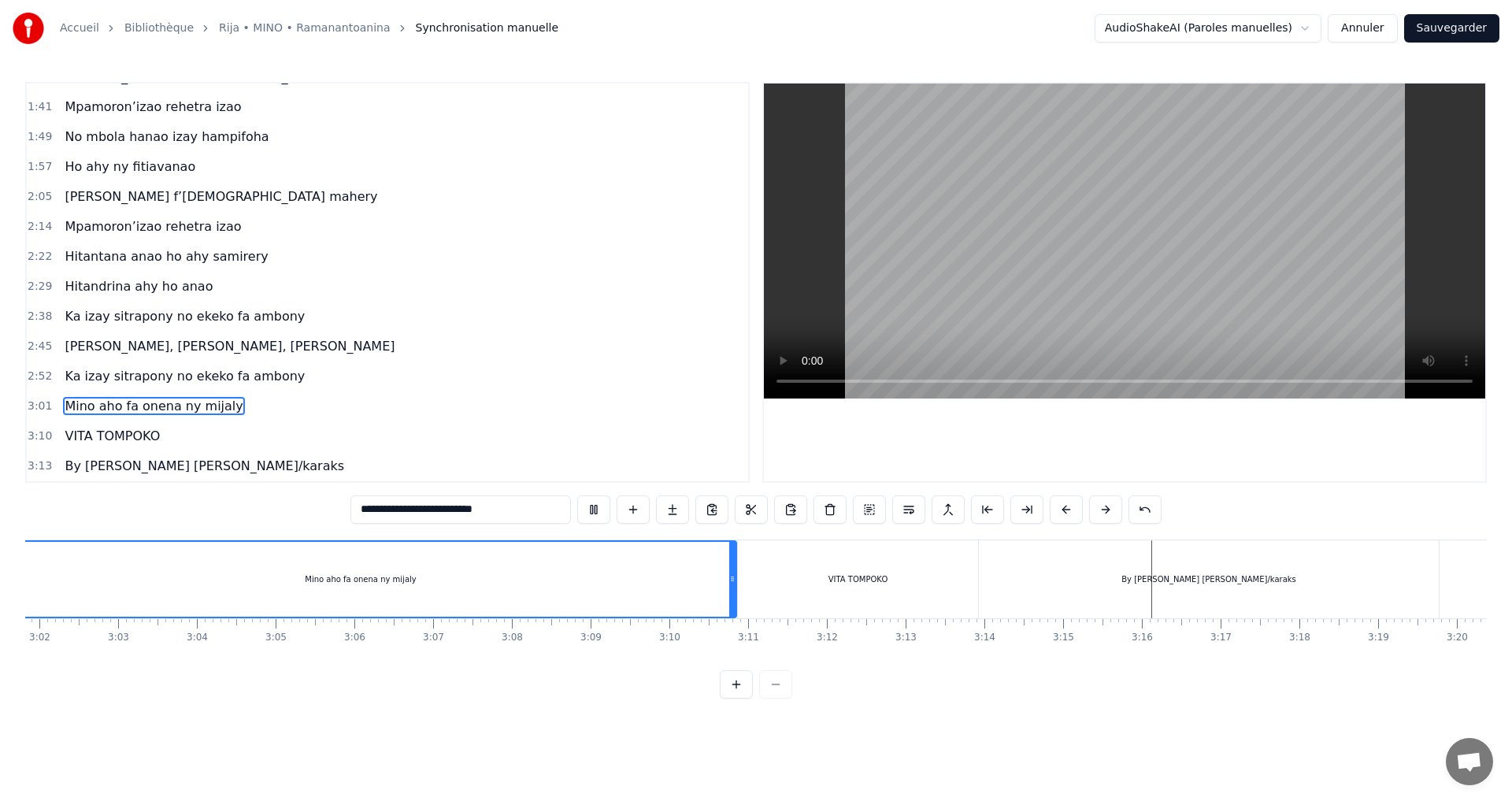
scroll to position [0, 14220]
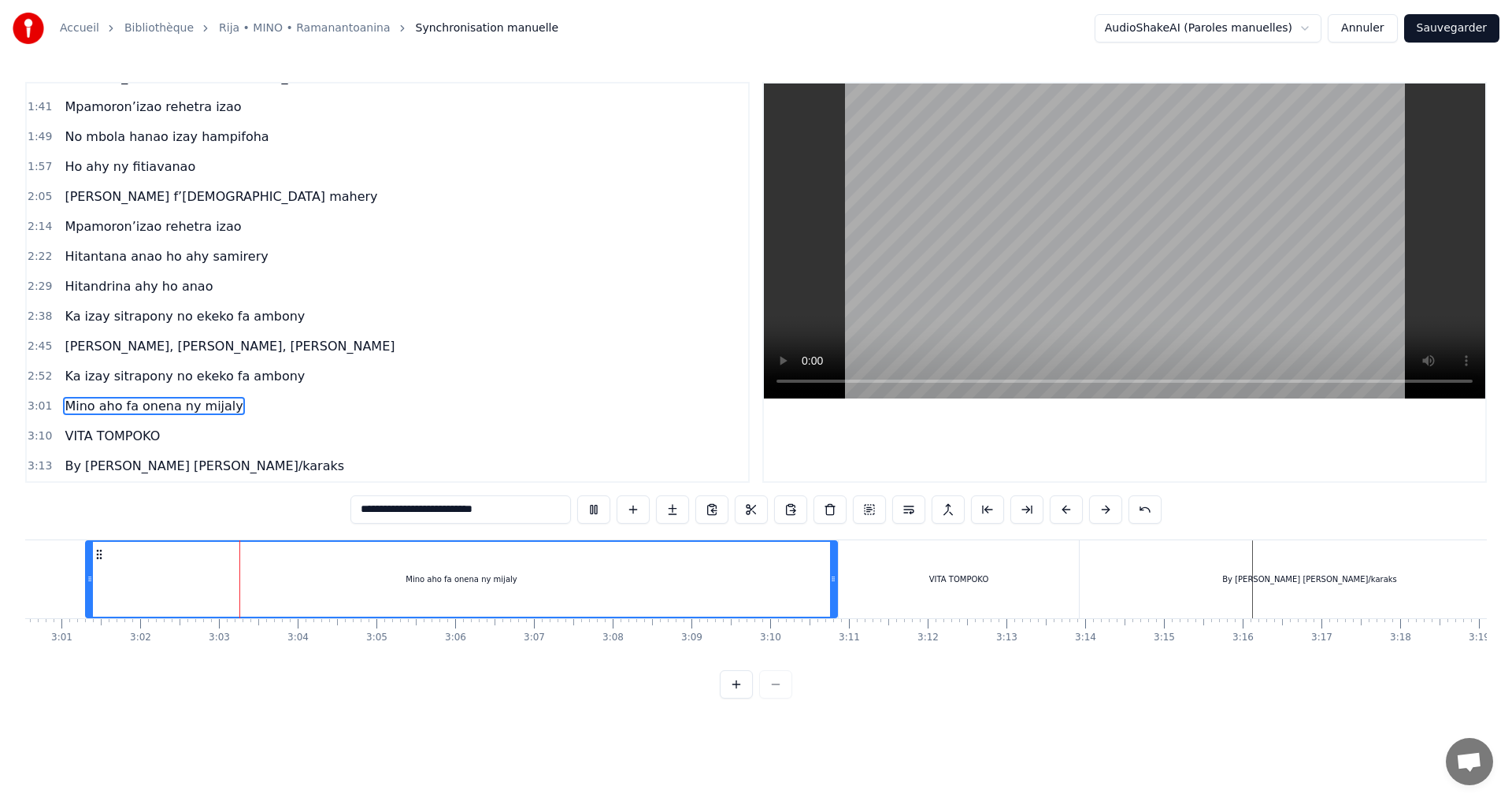
click at [595, 513] on button at bounding box center [594, 509] width 33 height 28
click at [1294, 567] on div "By H. Marius/karaks" at bounding box center [1309, 579] width 460 height 78
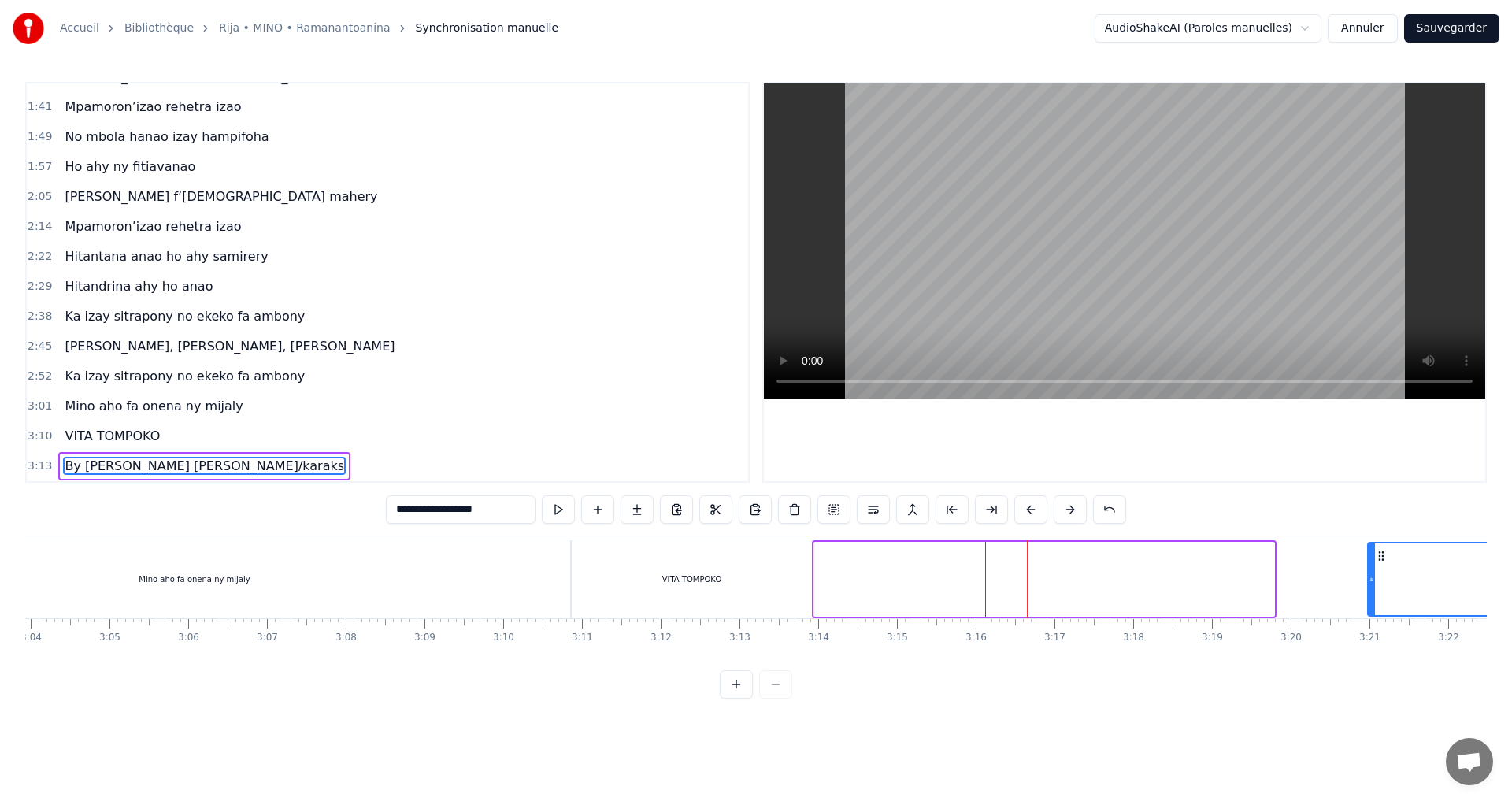
scroll to position [0, 14553]
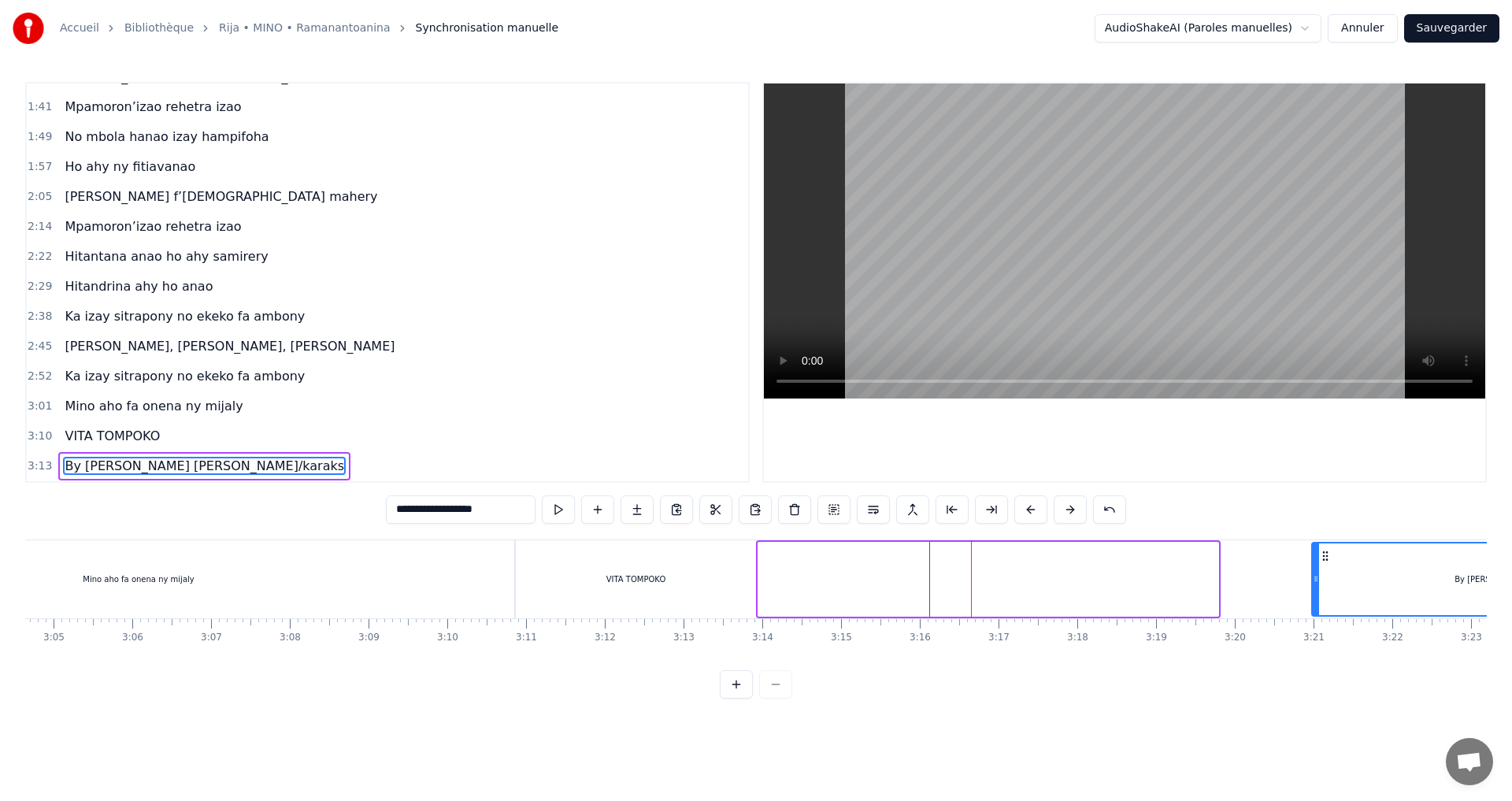
drag, startPoint x: 1096, startPoint y: 555, endPoint x: 1383, endPoint y: 572, distance: 287.5
click at [1383, 572] on div "By H. Marius/karaks" at bounding box center [1542, 579] width 459 height 71
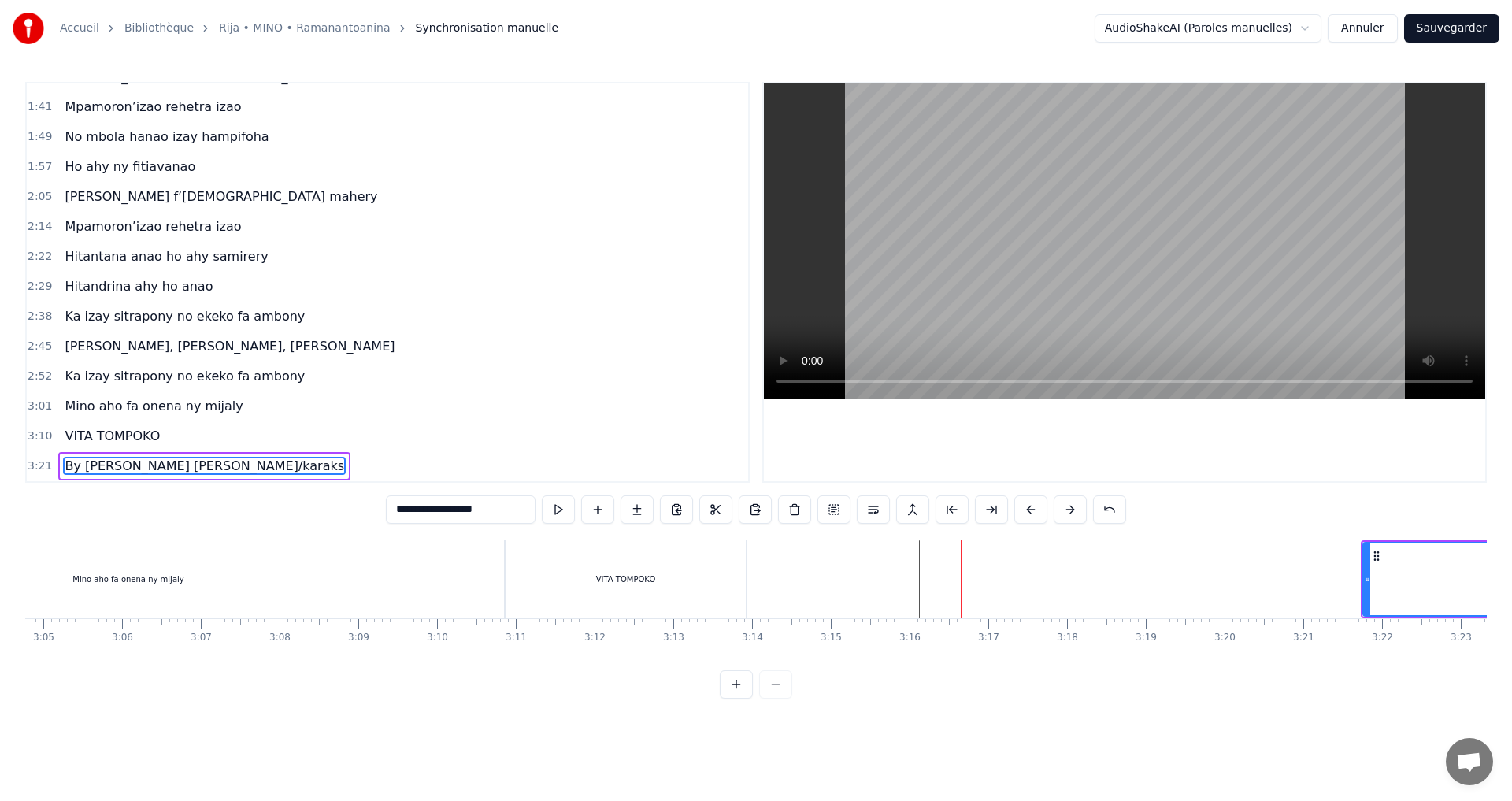
click at [661, 579] on div "VITA TOMPOKO" at bounding box center [626, 579] width 240 height 78
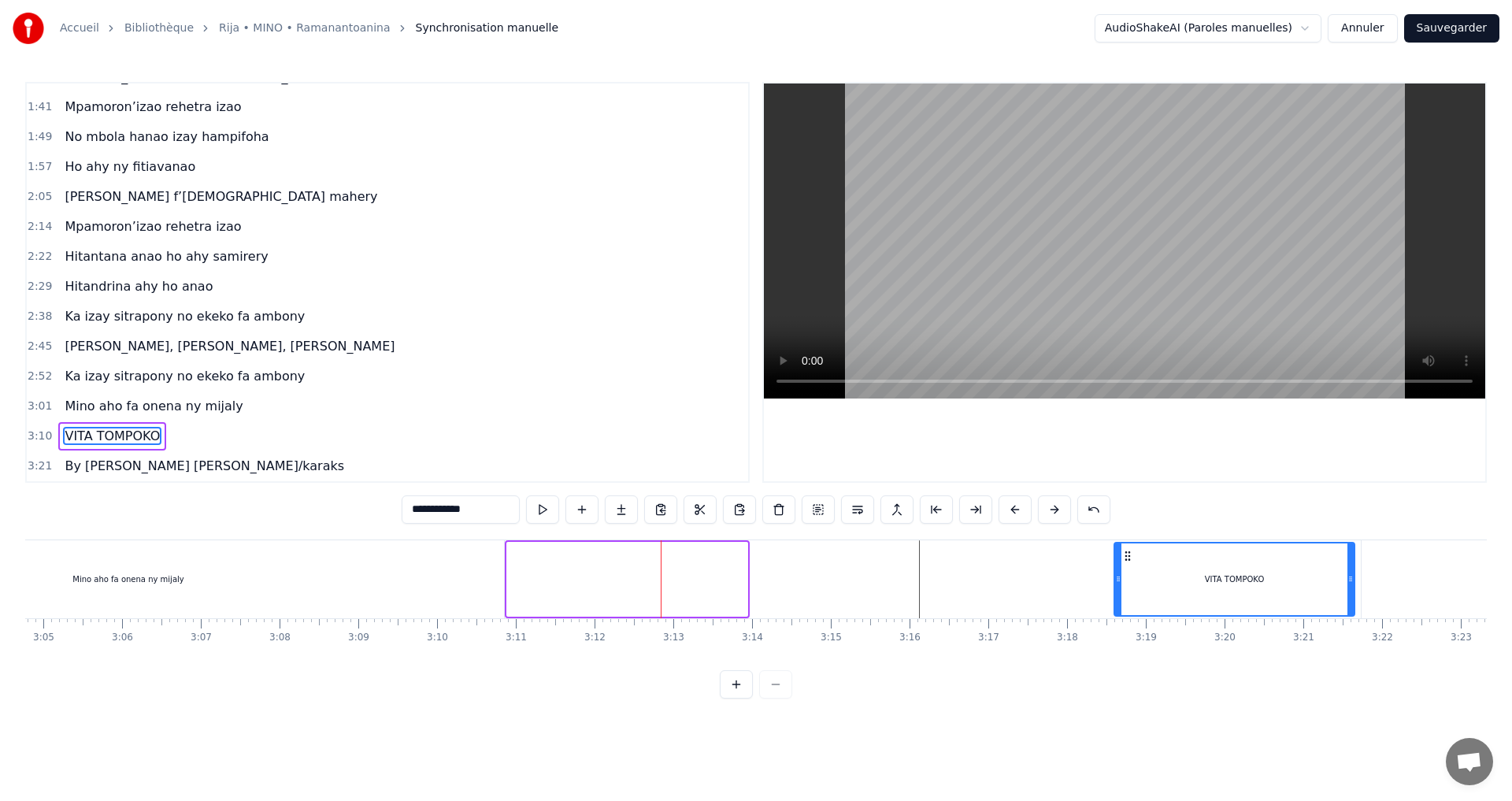
drag, startPoint x: 514, startPoint y: 554, endPoint x: 1122, endPoint y: 595, distance: 609.4
click at [1122, 595] on div "VITA TOMPOKO" at bounding box center [1234, 579] width 238 height 71
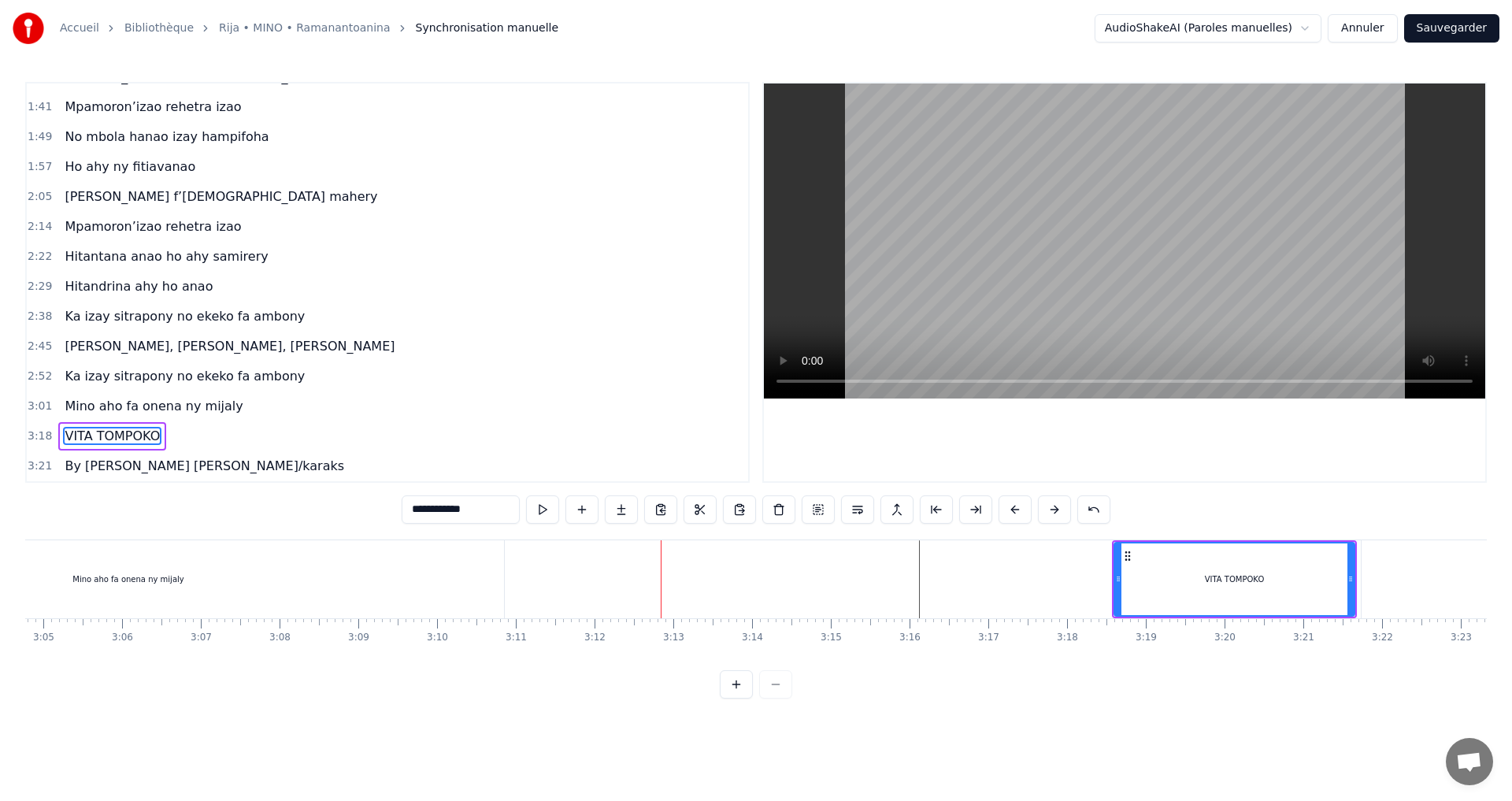
click at [394, 572] on div "Mino aho fa onena ny mijaly" at bounding box center [128, 579] width 751 height 78
type input "**********"
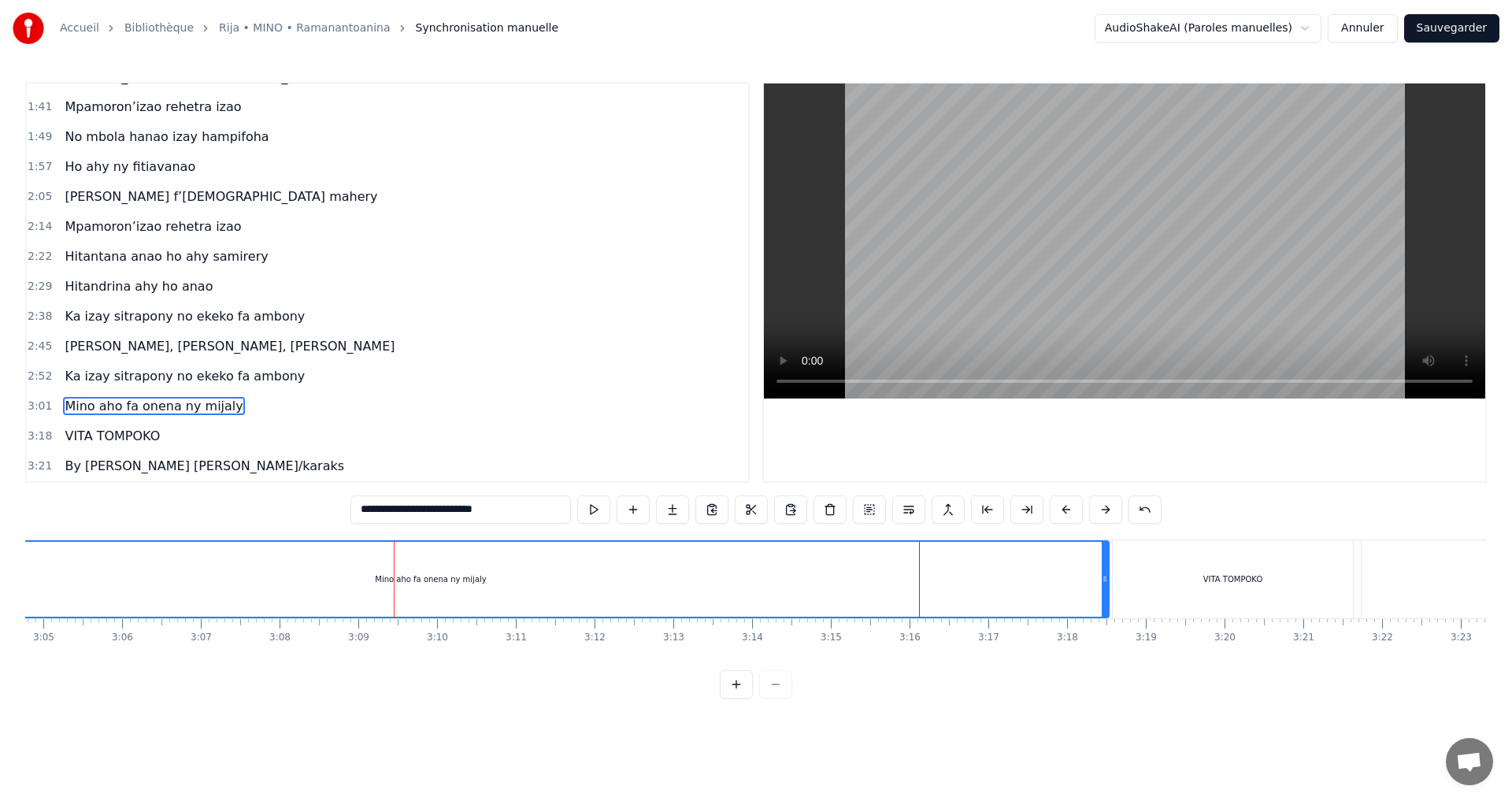
drag, startPoint x: 502, startPoint y: 579, endPoint x: 1107, endPoint y: 635, distance: 607.6
click at [1107, 635] on div "Mino aho fa onena ny mijaly Ny Raintsika ao an-danitra ao Ka indro ny vavako mi…" at bounding box center [756, 598] width 1462 height 118
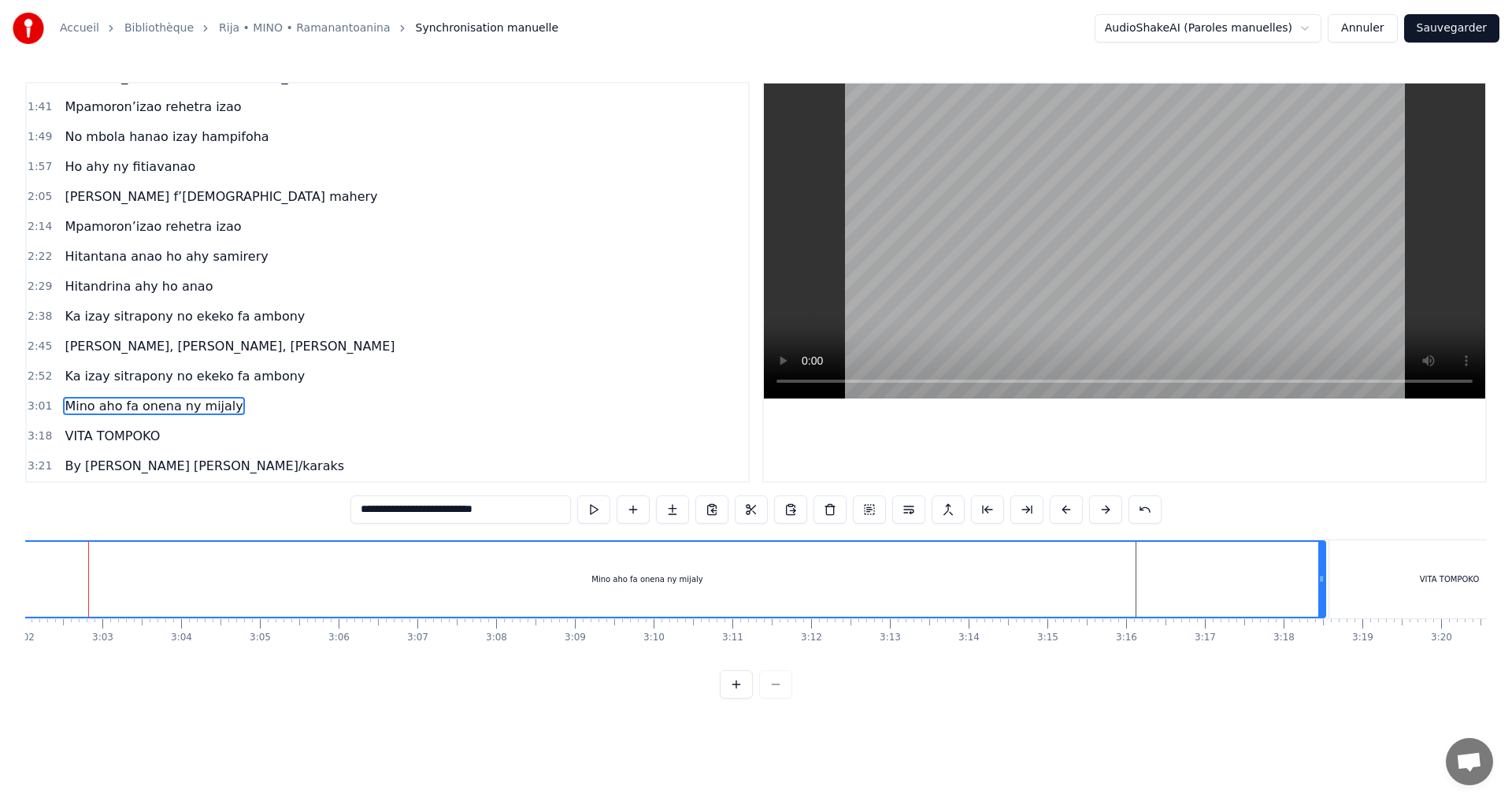
scroll to position [0, 14321]
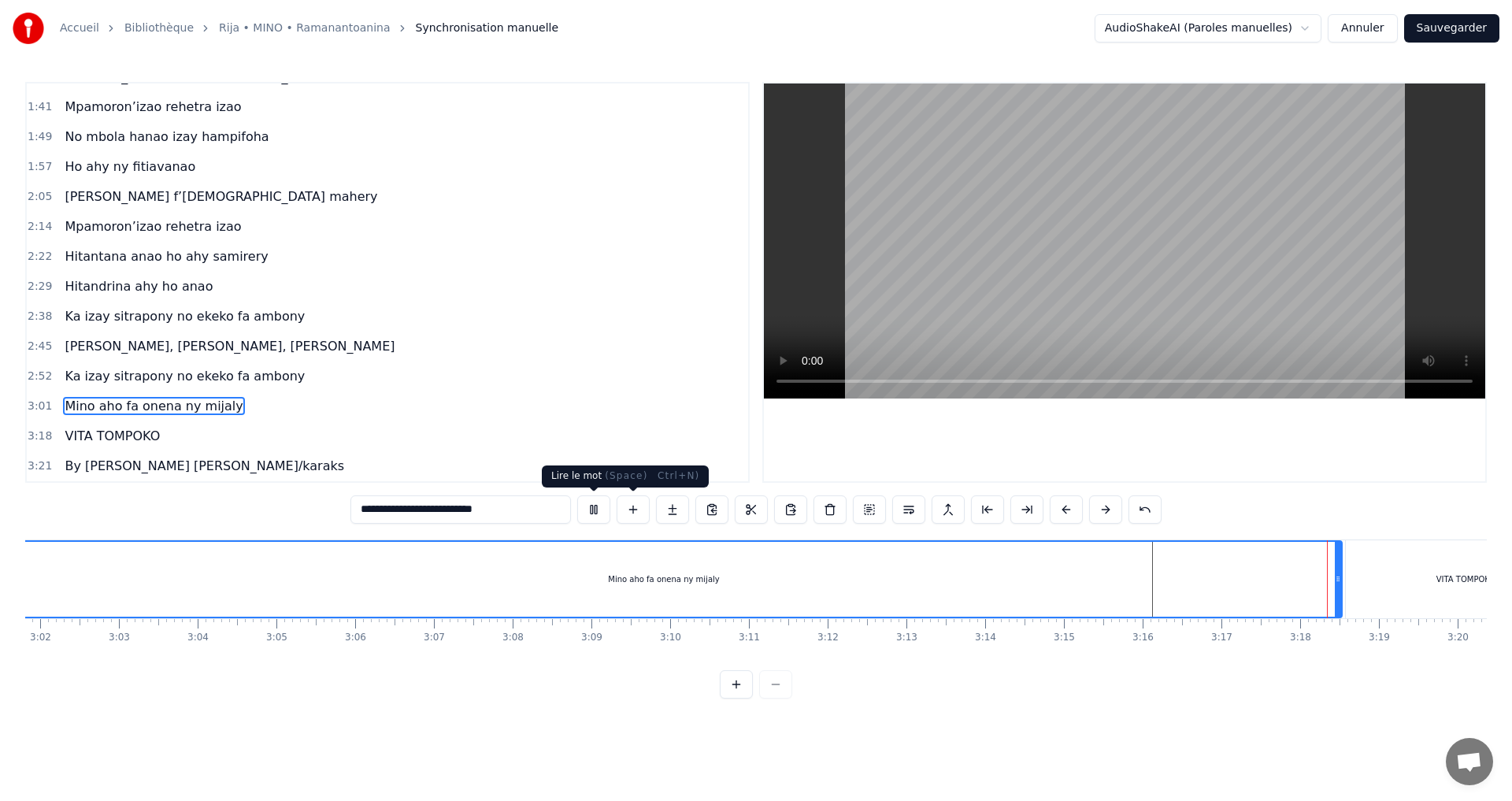
click at [598, 507] on button at bounding box center [594, 509] width 33 height 28
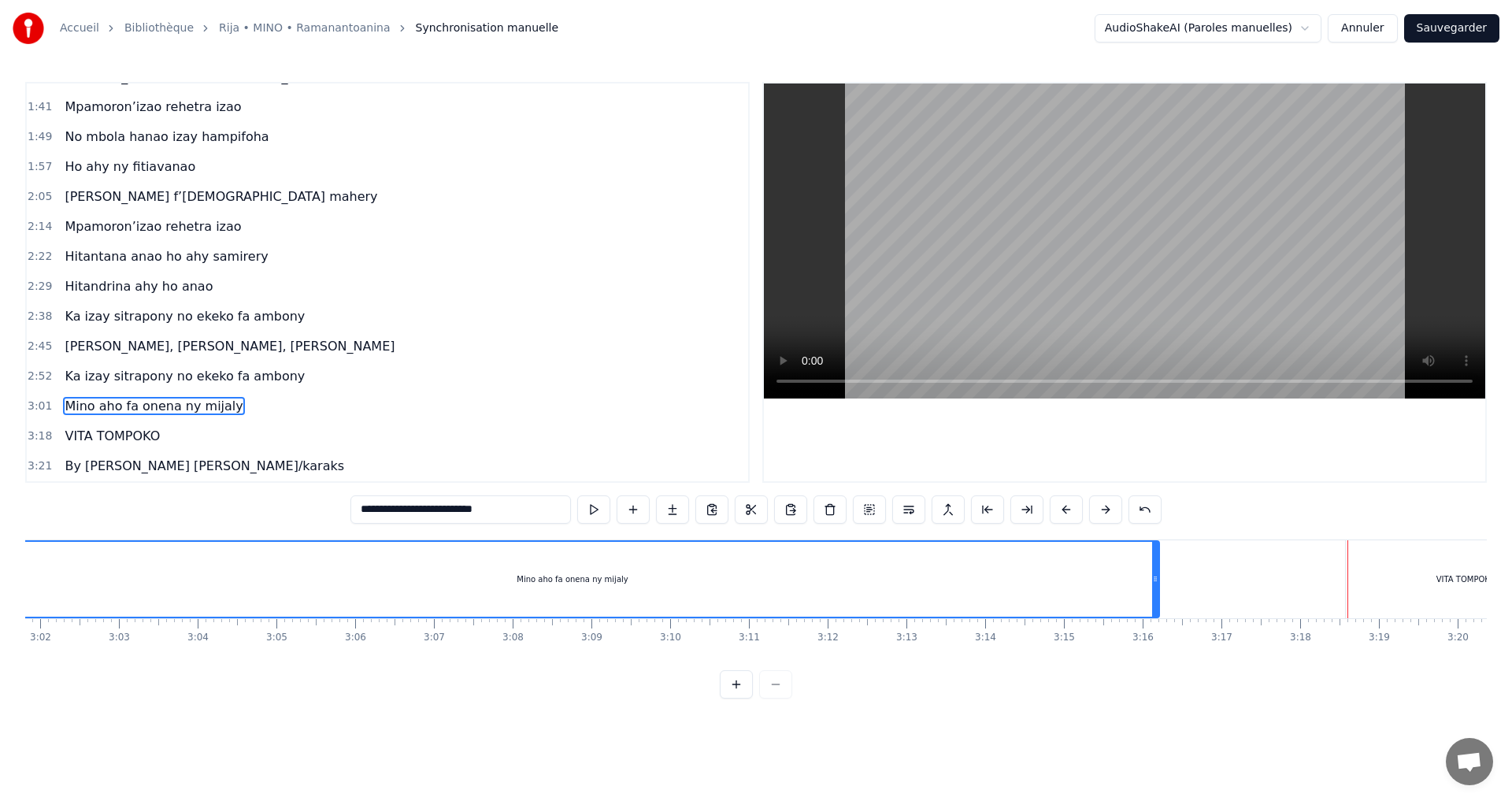
drag, startPoint x: 1338, startPoint y: 582, endPoint x: 1155, endPoint y: 582, distance: 183.0
click at [1155, 582] on circle at bounding box center [1155, 581] width 1 height 1
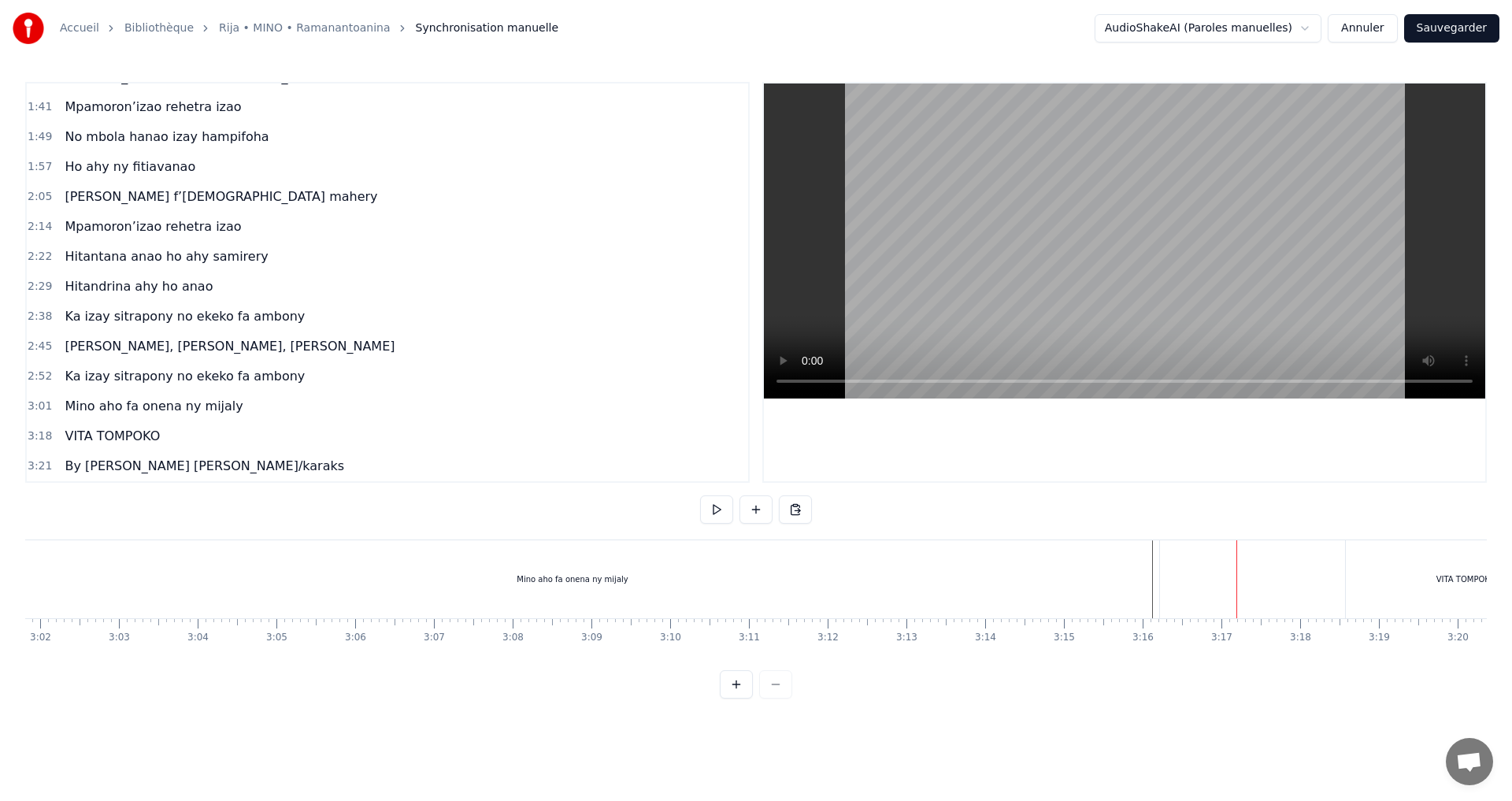
click at [1470, 571] on div "VITA TOMPOKO" at bounding box center [1466, 579] width 240 height 78
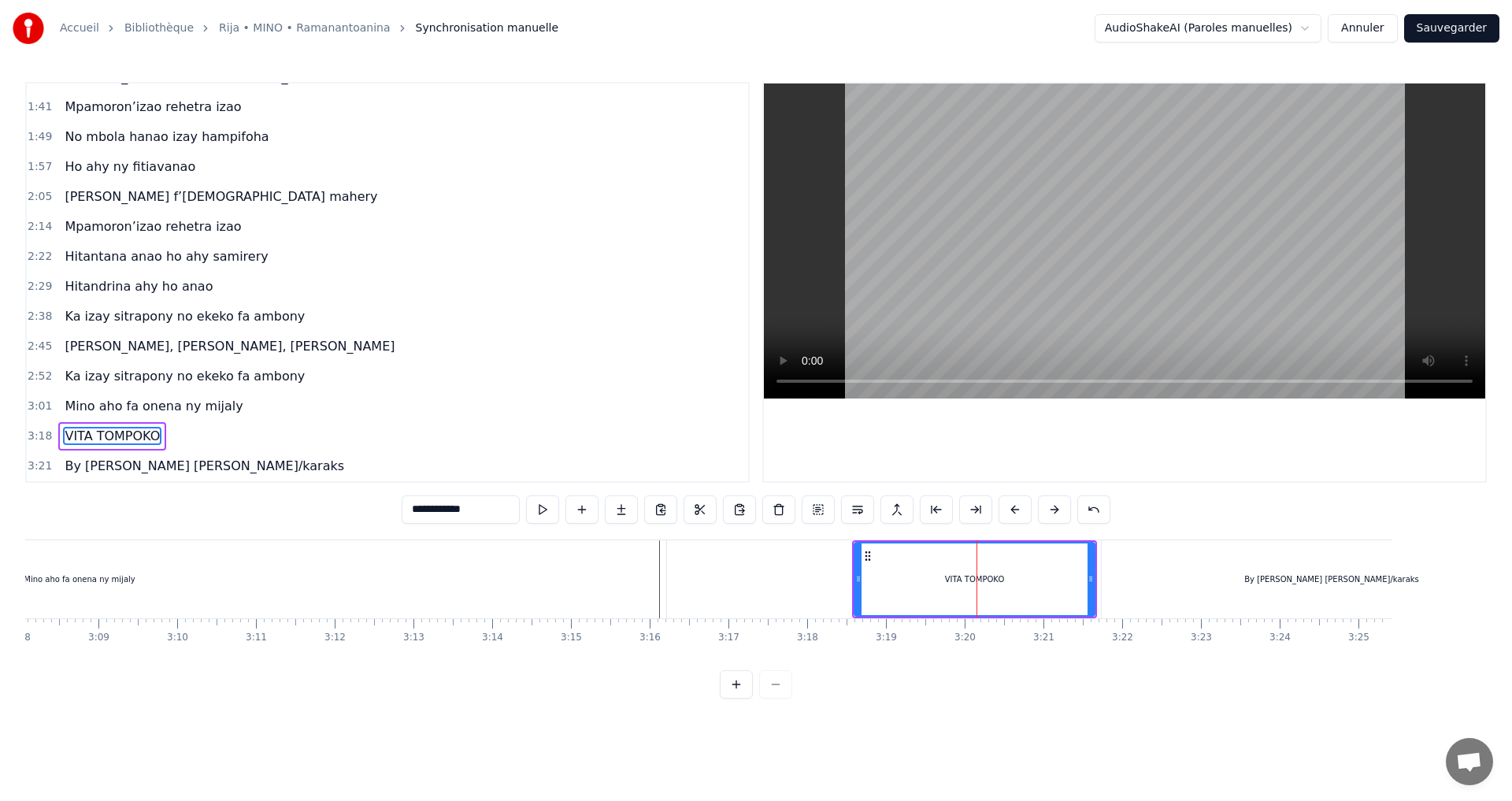
scroll to position [0, 14892]
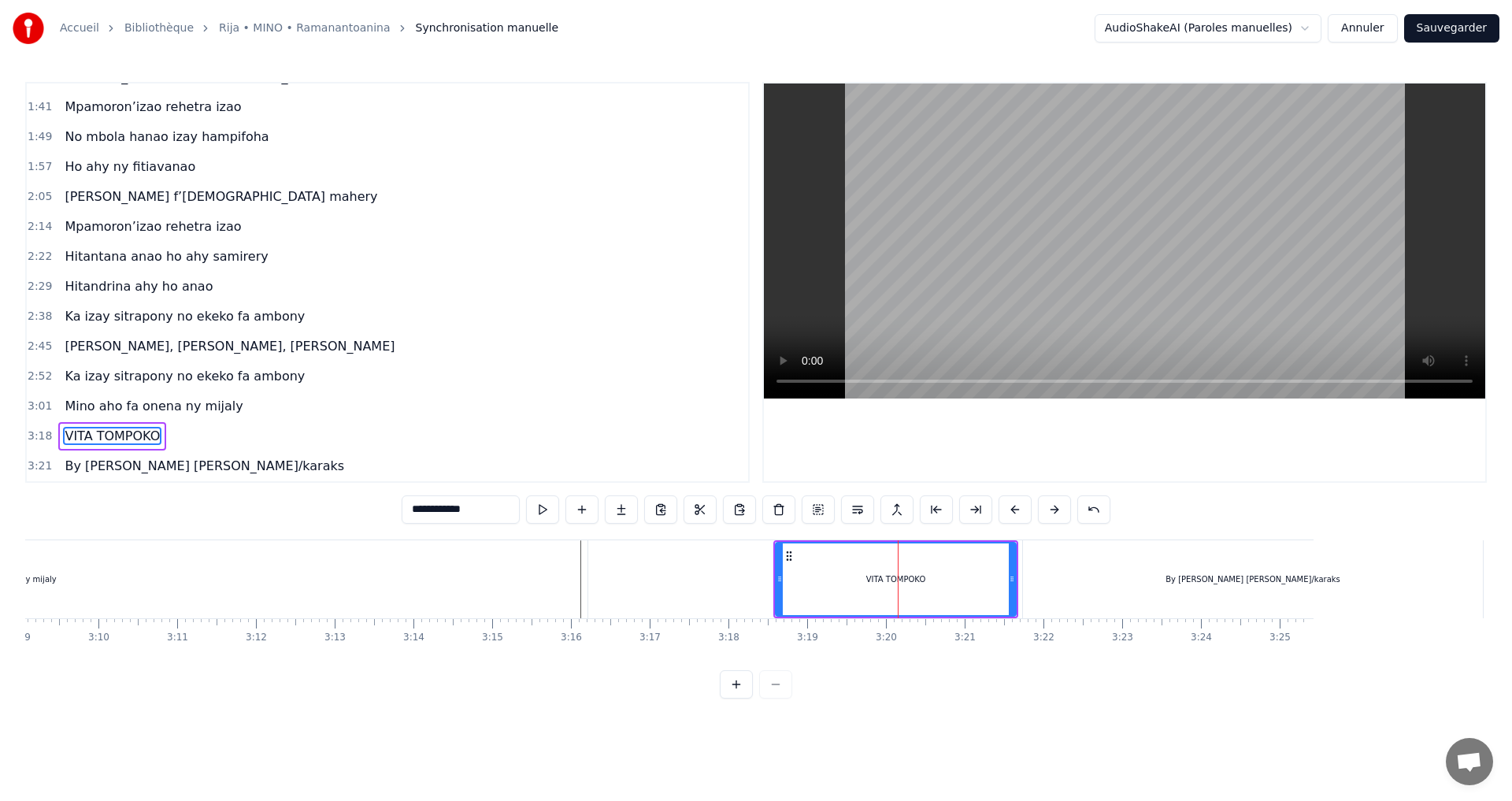
drag, startPoint x: 1470, startPoint y: 571, endPoint x: 1347, endPoint y: 578, distance: 123.2
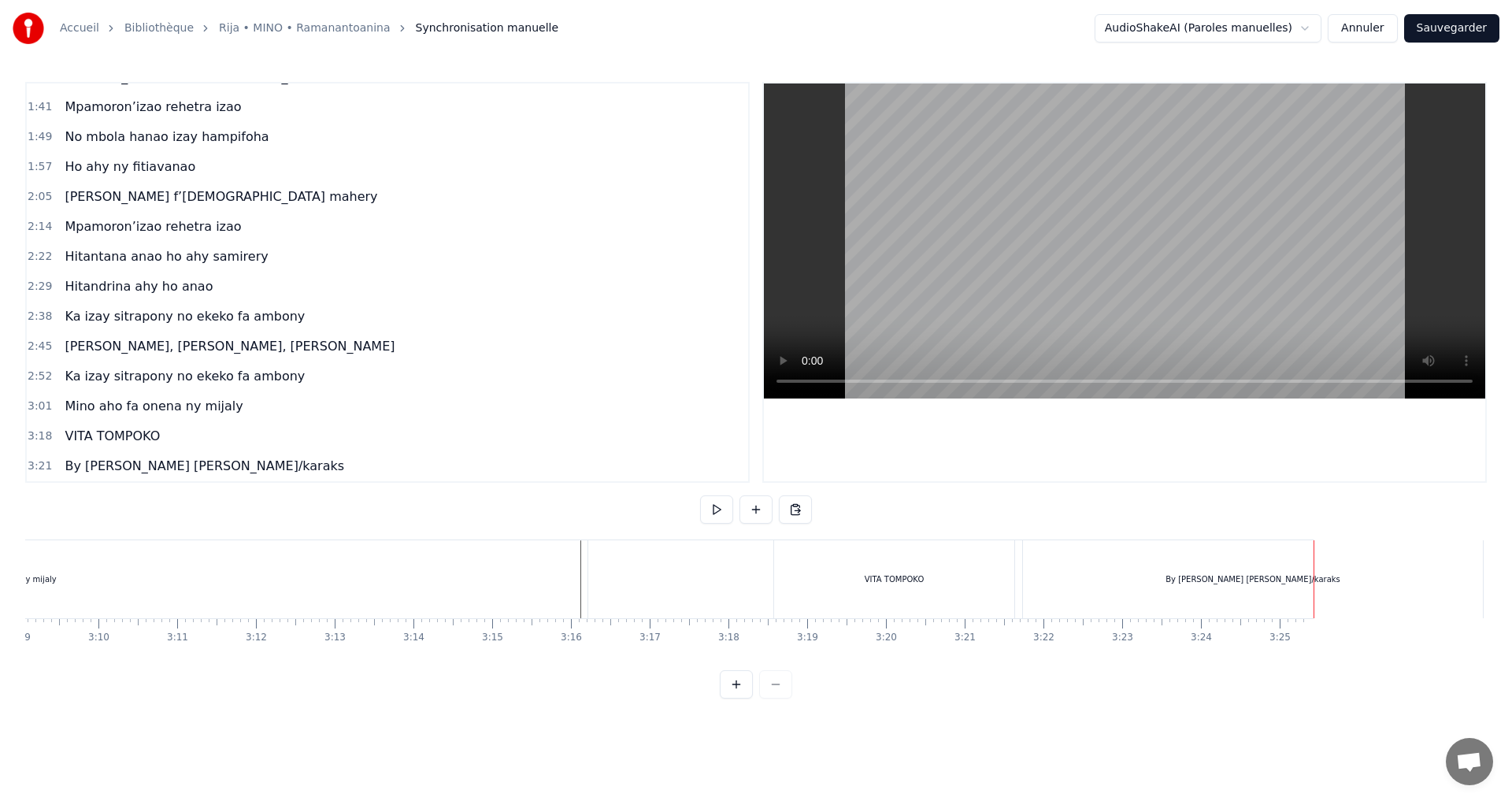
click at [799, 567] on div "VITA TOMPOKO" at bounding box center [894, 579] width 240 height 78
click at [1314, 567] on div at bounding box center [1314, 579] width 1 height 78
click at [863, 584] on div "VITA TOMPOKO" at bounding box center [894, 579] width 240 height 78
click at [799, 584] on div at bounding box center [799, 579] width 1 height 78
click at [891, 589] on div "VITA TOMPOKO" at bounding box center [894, 579] width 240 height 78
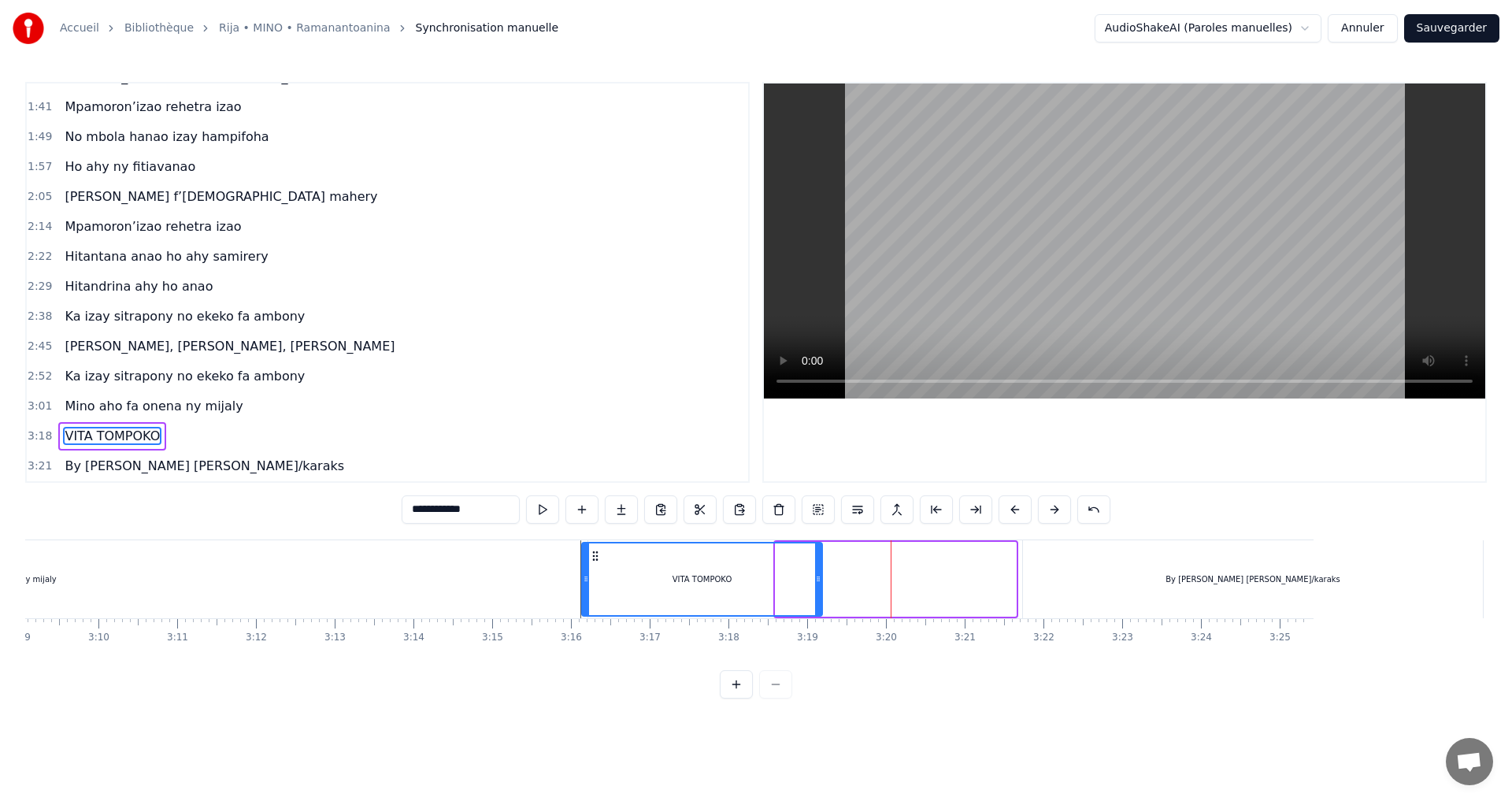
drag, startPoint x: 789, startPoint y: 556, endPoint x: 596, endPoint y: 548, distance: 193.2
click at [596, 548] on div "VITA TOMPOKO" at bounding box center [702, 579] width 238 height 71
click at [710, 578] on div "VITA TOMPOKO" at bounding box center [703, 579] width 60 height 12
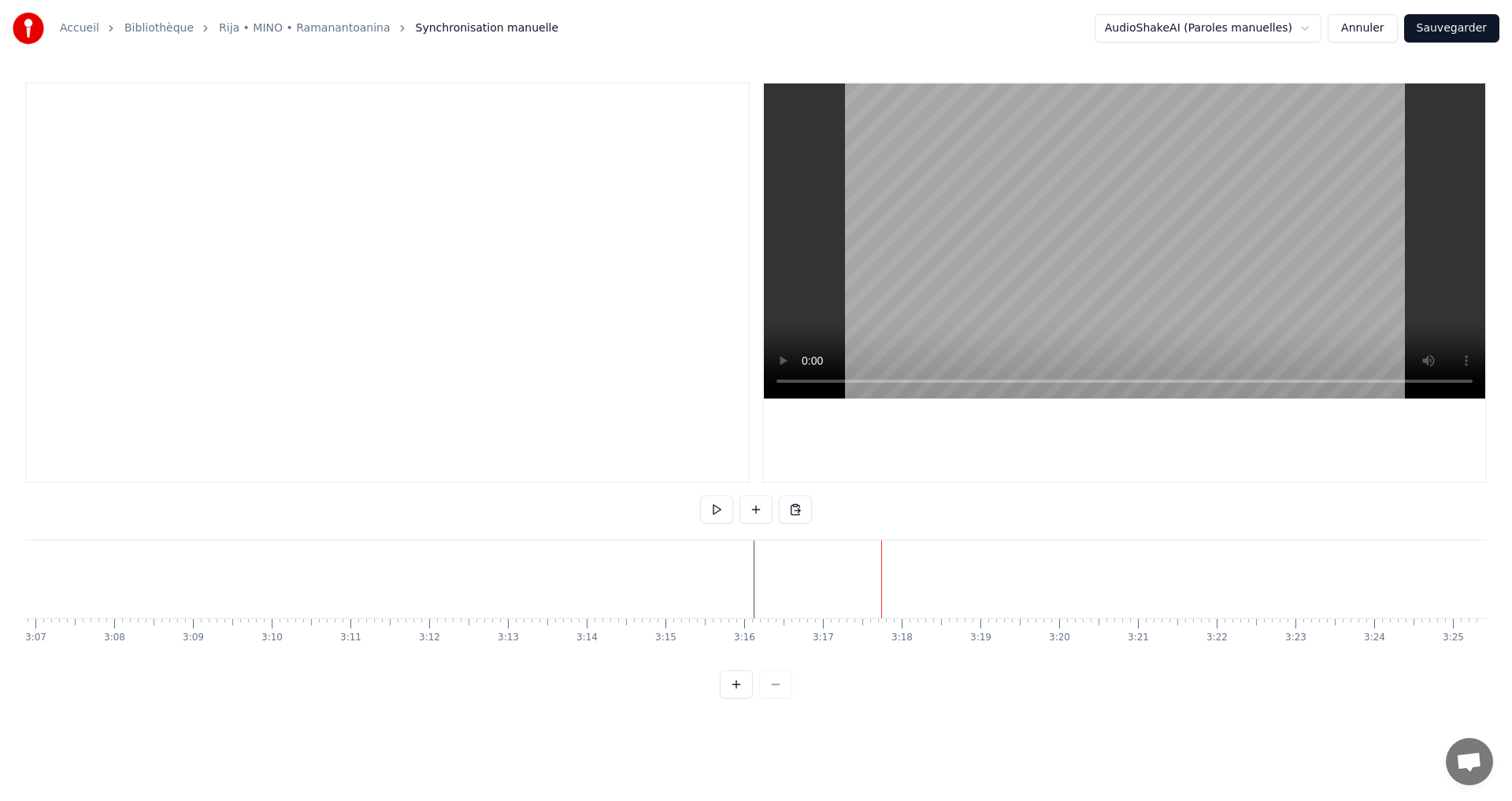
scroll to position [0, 14719]
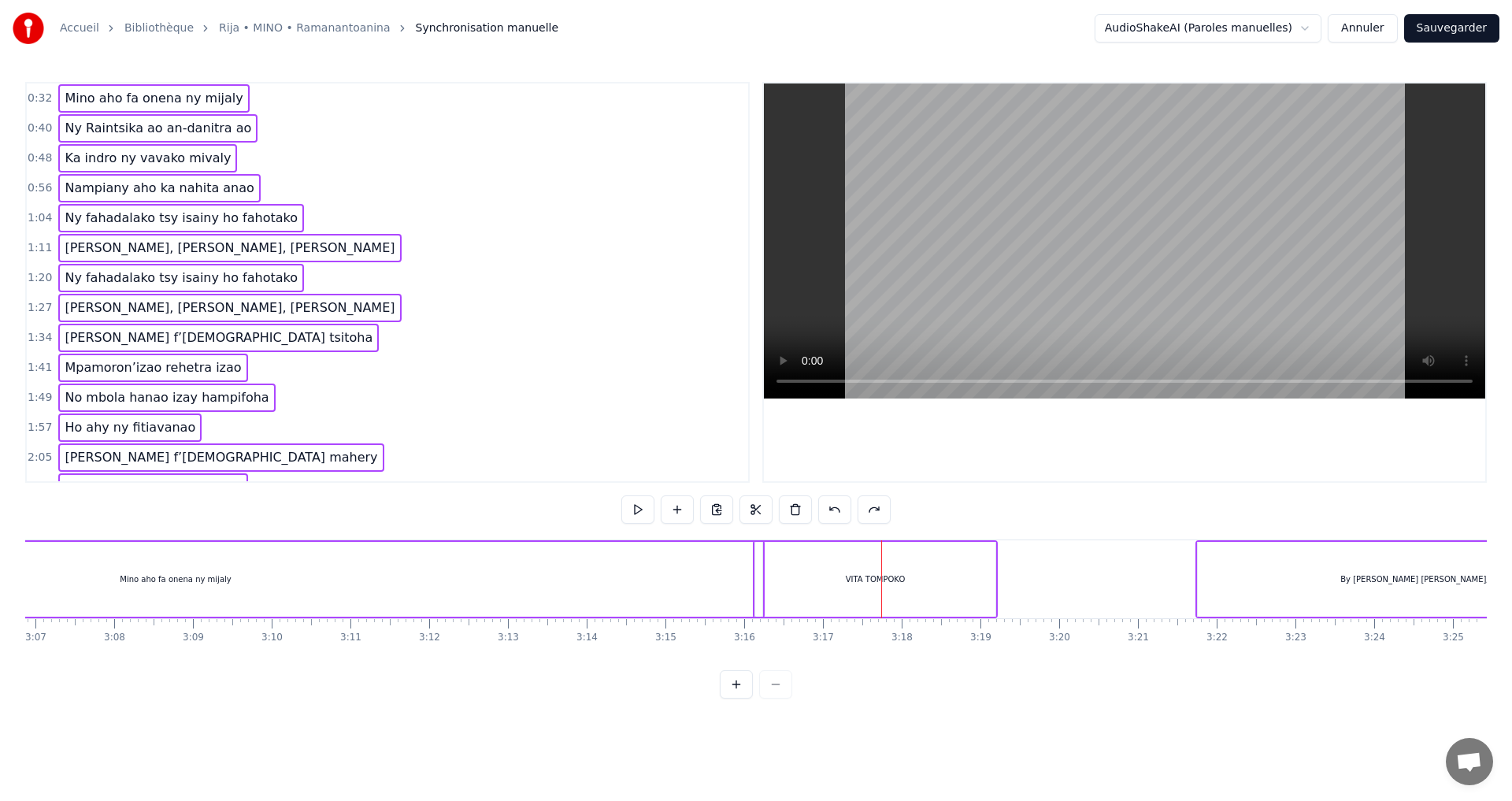
click at [837, 581] on div "VITA TOMPOKO" at bounding box center [875, 580] width 240 height 75
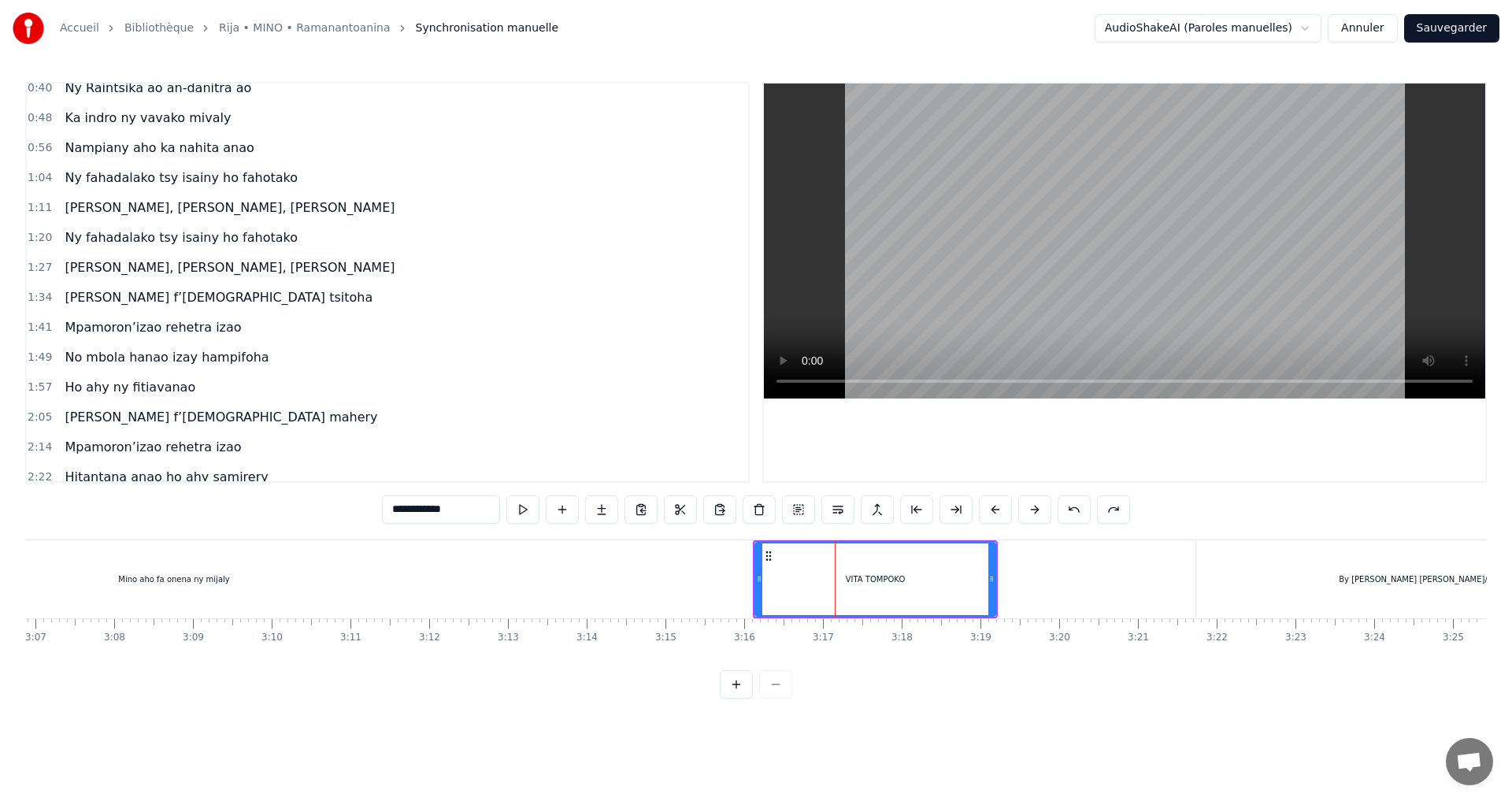
click at [838, 581] on div "VITA TOMPOKO" at bounding box center [875, 579] width 238 height 71
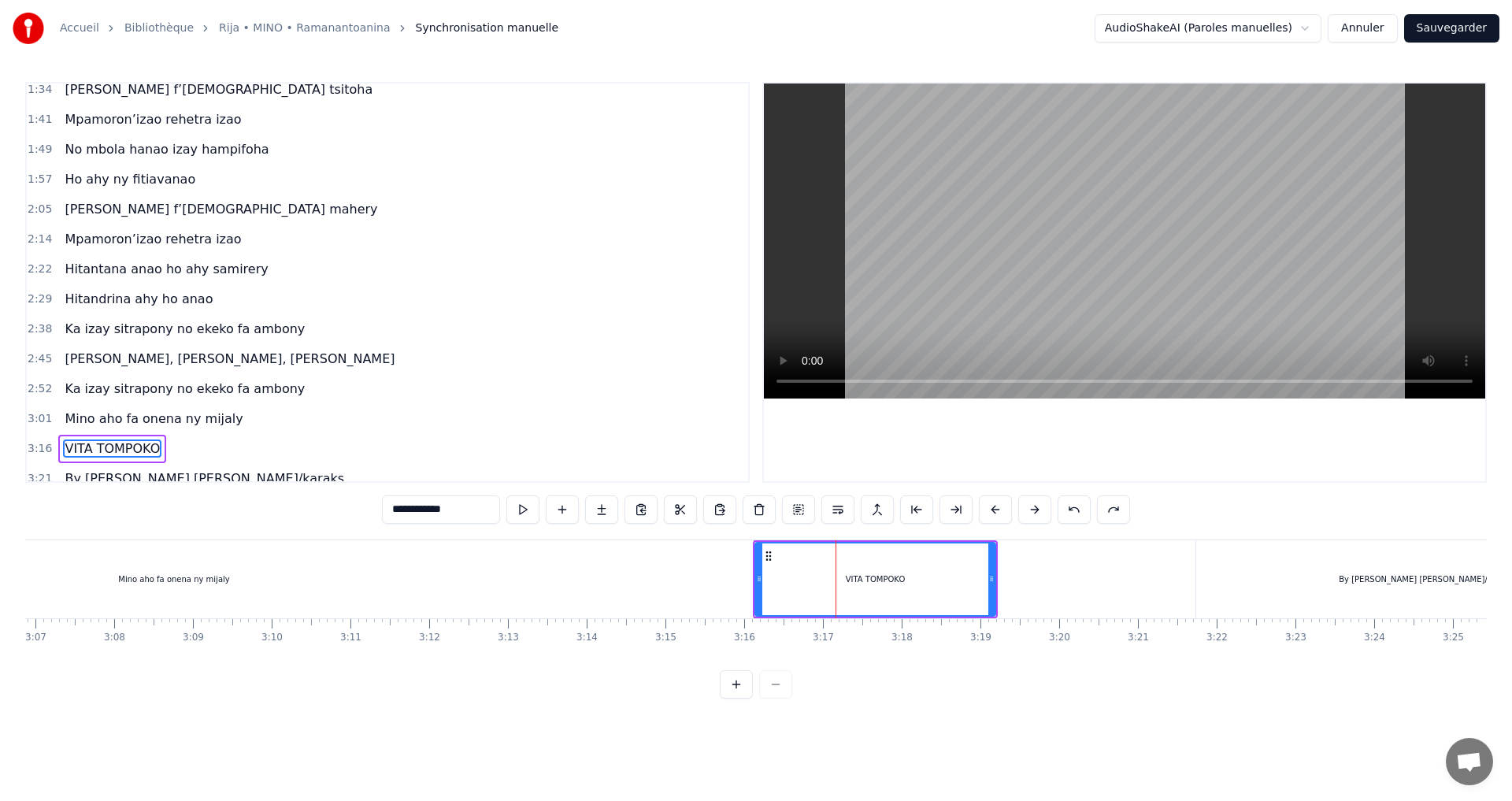
scroll to position [261, 0]
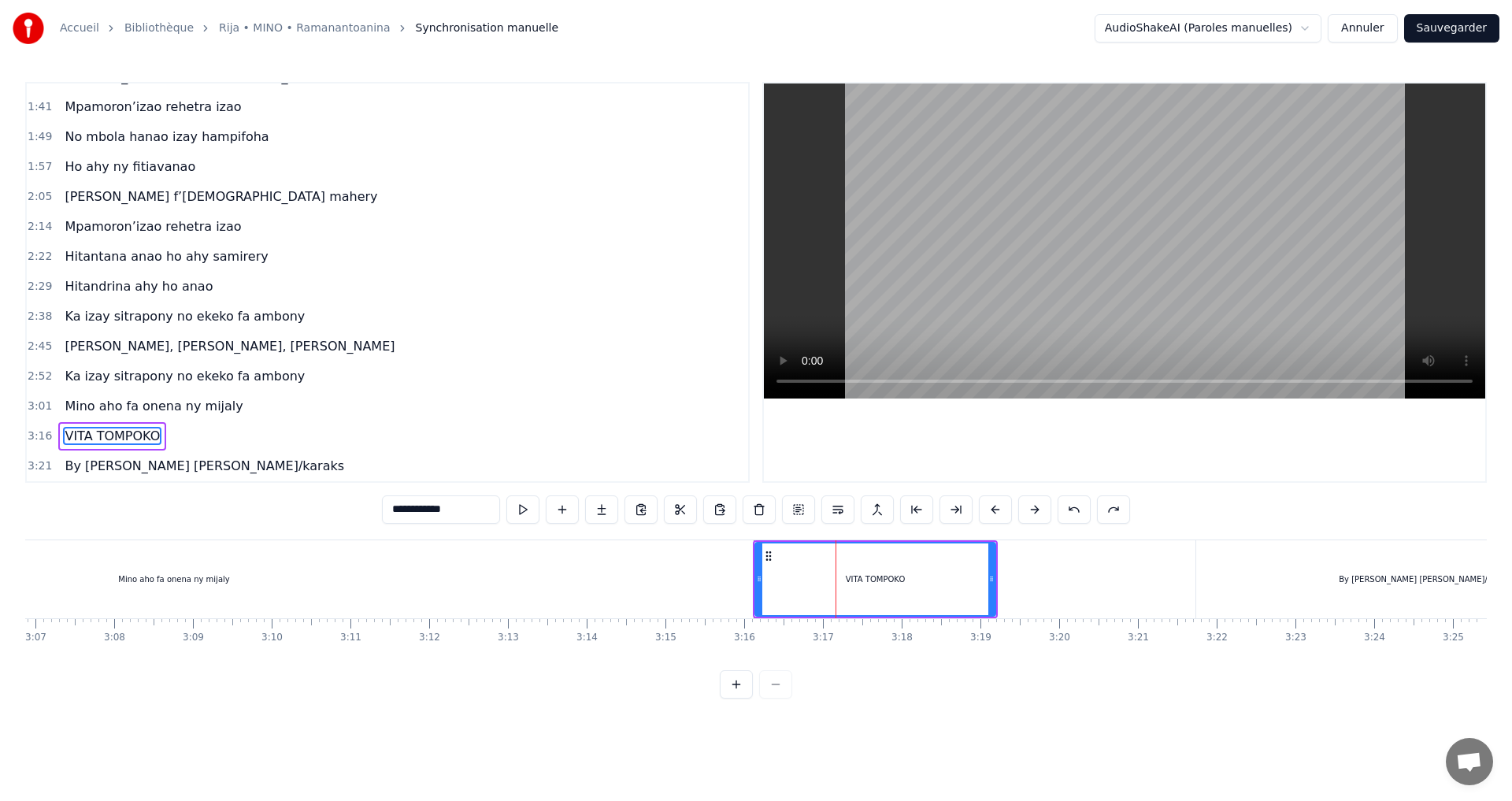
click at [919, 579] on div "VITA TOMPOKO" at bounding box center [875, 579] width 238 height 71
click at [916, 580] on div "VITA TOMPOKO" at bounding box center [875, 579] width 238 height 71
click at [907, 581] on div "VITA TOMPOKO" at bounding box center [875, 579] width 238 height 71
click at [906, 581] on div "VITA TOMPOKO" at bounding box center [875, 579] width 238 height 71
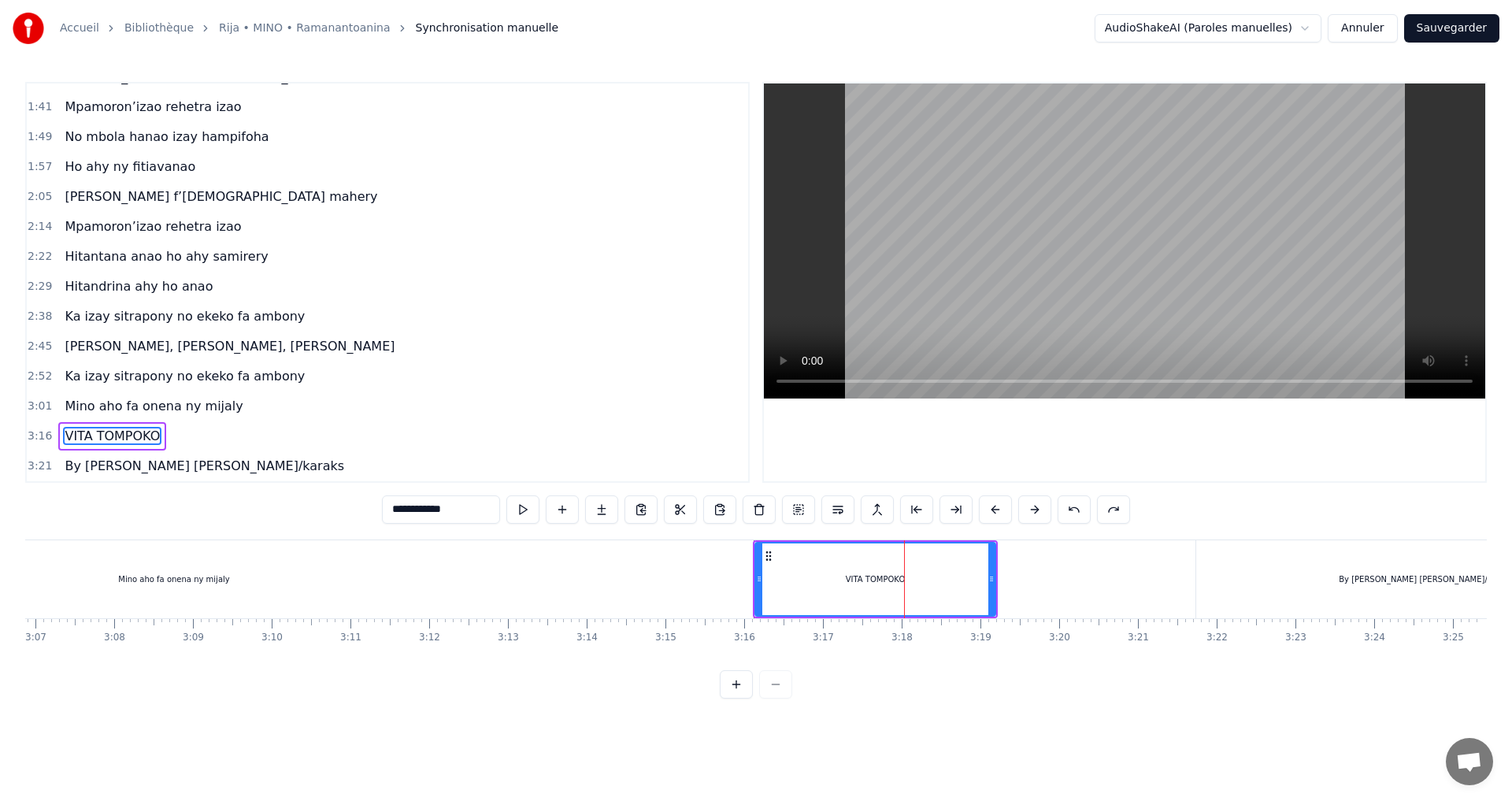
drag, startPoint x: 473, startPoint y: 506, endPoint x: 266, endPoint y: 506, distance: 207.0
click at [266, 506] on div "**********" at bounding box center [756, 390] width 1462 height 617
click at [1410, 578] on div "By H. Marius/karaks" at bounding box center [1427, 579] width 174 height 12
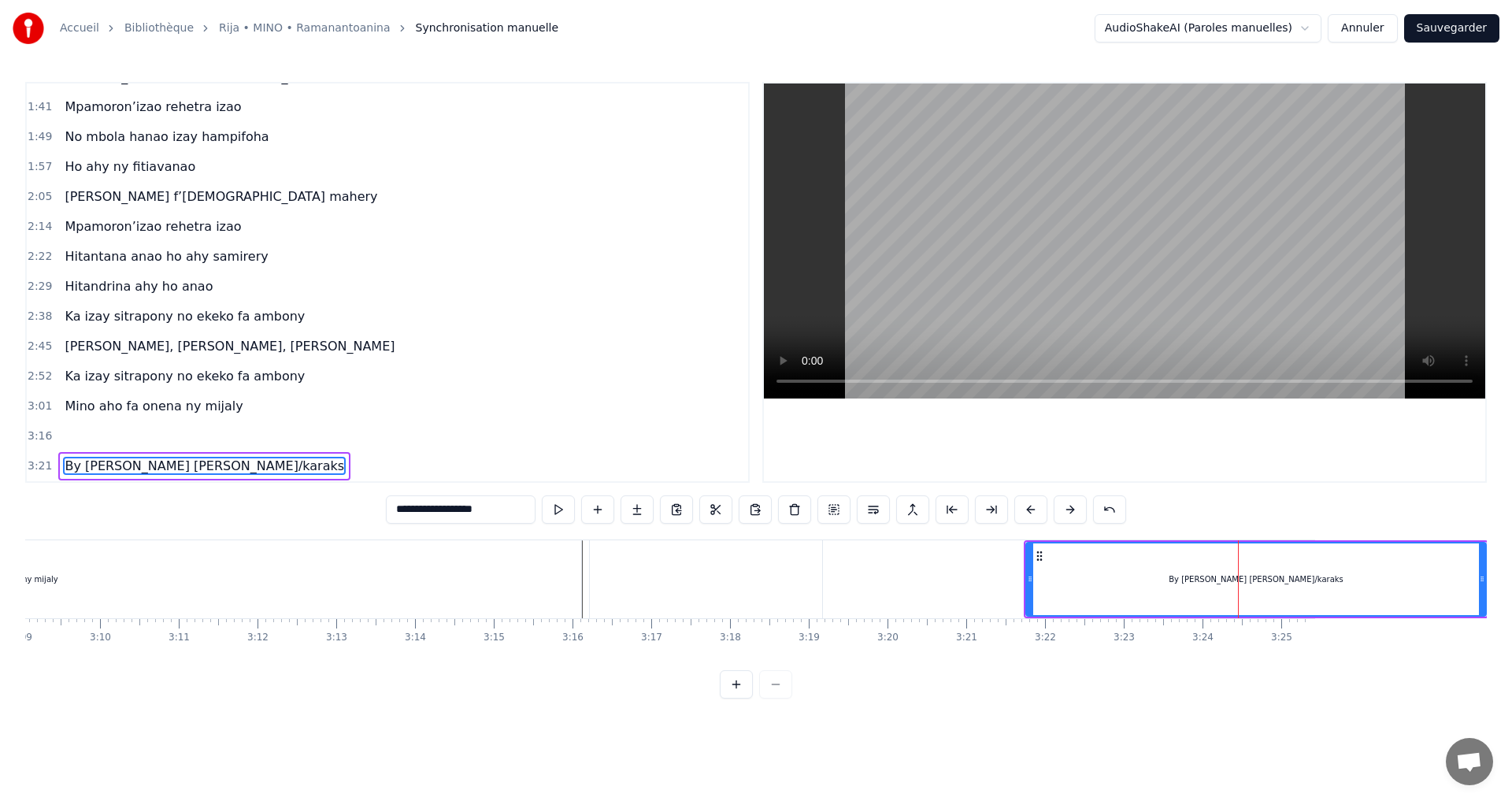
scroll to position [0, 14892]
drag, startPoint x: 1254, startPoint y: 578, endPoint x: 1207, endPoint y: 582, distance: 47.2
click at [1214, 580] on div "By H. Marius/karaks" at bounding box center [1254, 579] width 459 height 71
click at [1202, 582] on div "By H. Marius/karaks" at bounding box center [1254, 579] width 459 height 71
click at [1172, 582] on div "By H. Marius/karaks" at bounding box center [1254, 579] width 459 height 71
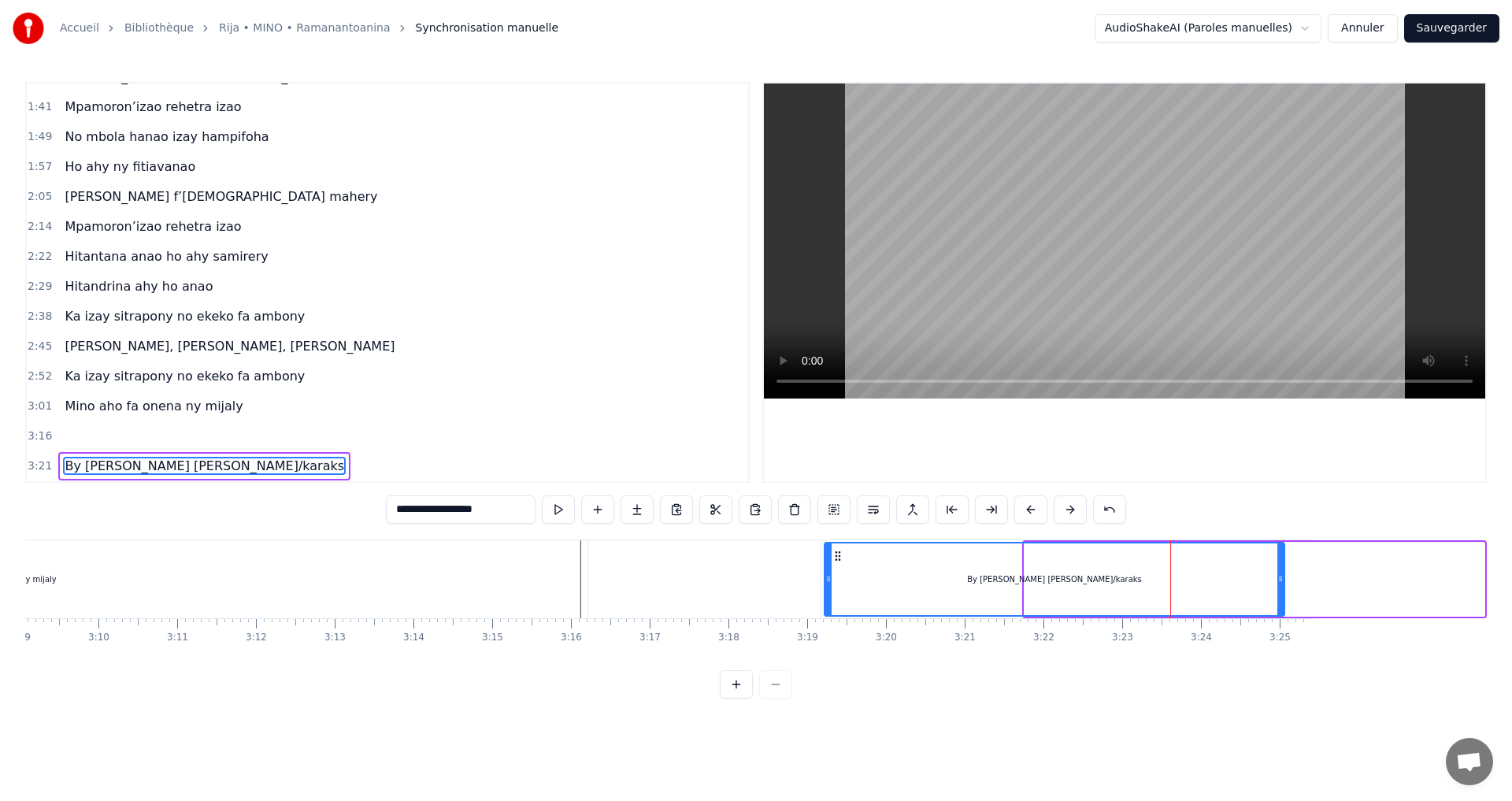
drag, startPoint x: 1037, startPoint y: 553, endPoint x: 838, endPoint y: 555, distance: 199.0
click at [838, 555] on icon at bounding box center [838, 555] width 12 height 12
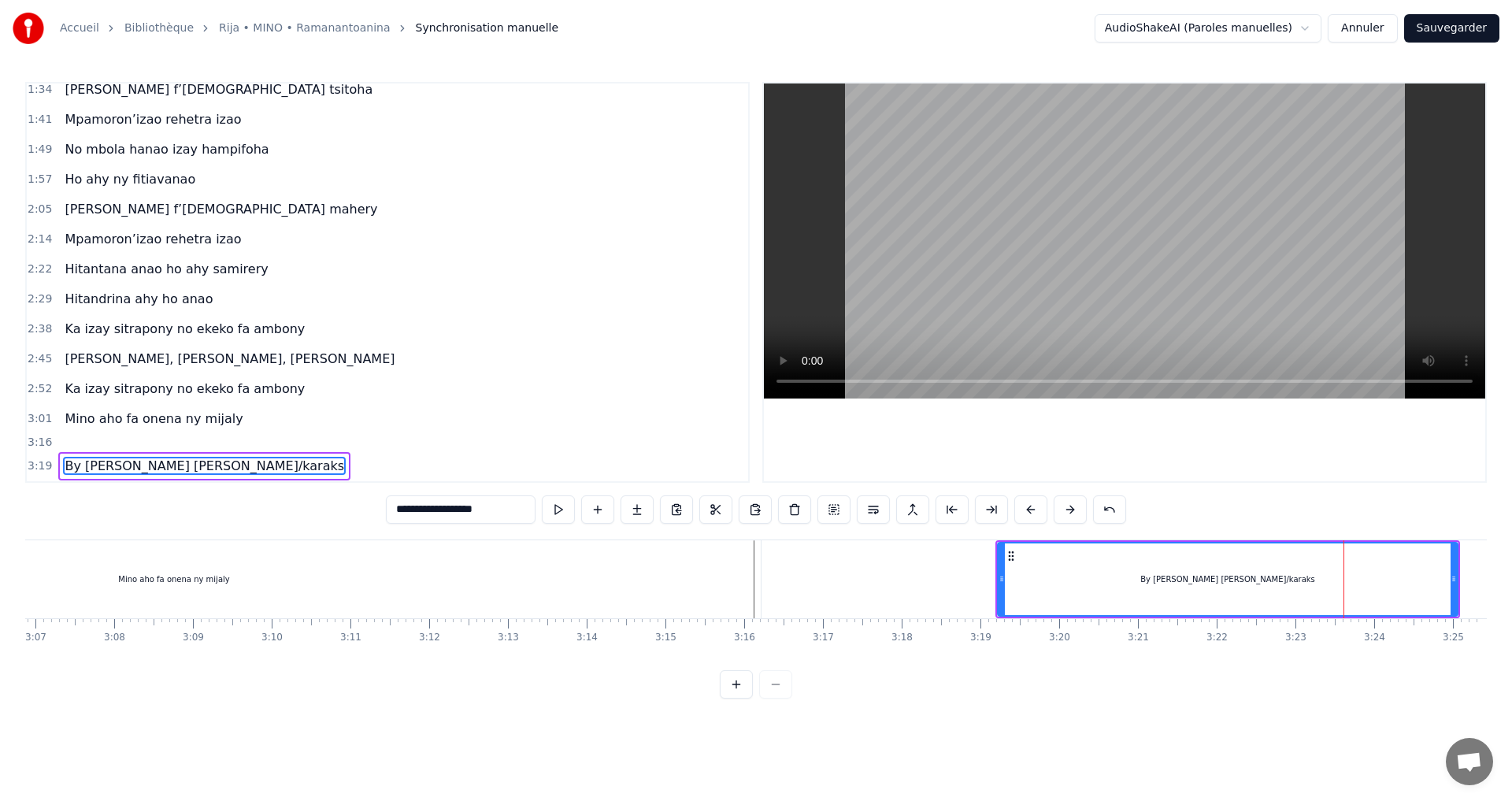
scroll to position [0, 14719]
click at [630, 573] on div "Mino aho fa onena ny mijaly" at bounding box center [174, 579] width 1173 height 78
type input "**********"
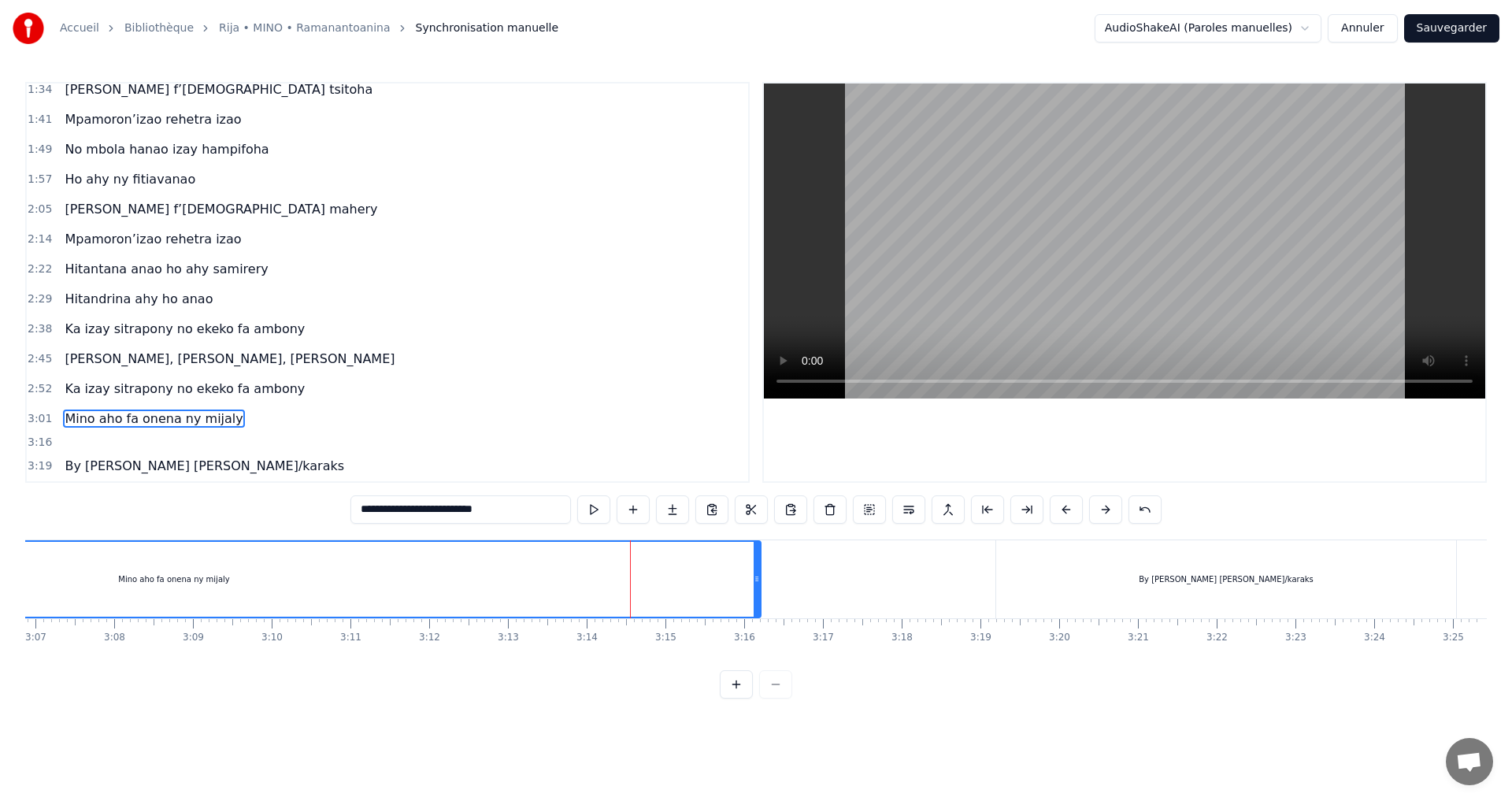
click at [850, 581] on div at bounding box center [874, 579] width 242 height 78
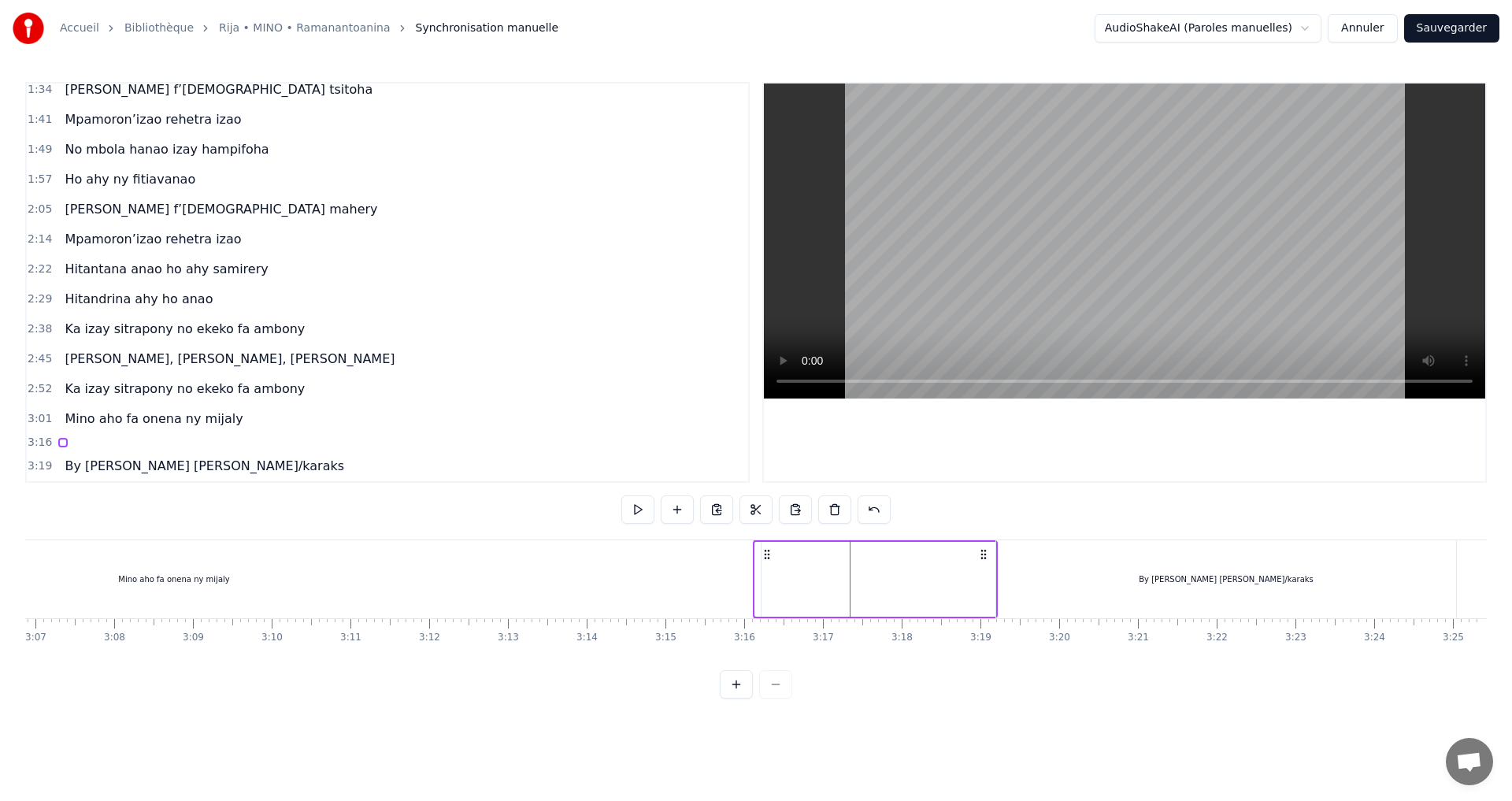
click at [1089, 565] on div "By H. Marius/karaks" at bounding box center [1226, 579] width 460 height 78
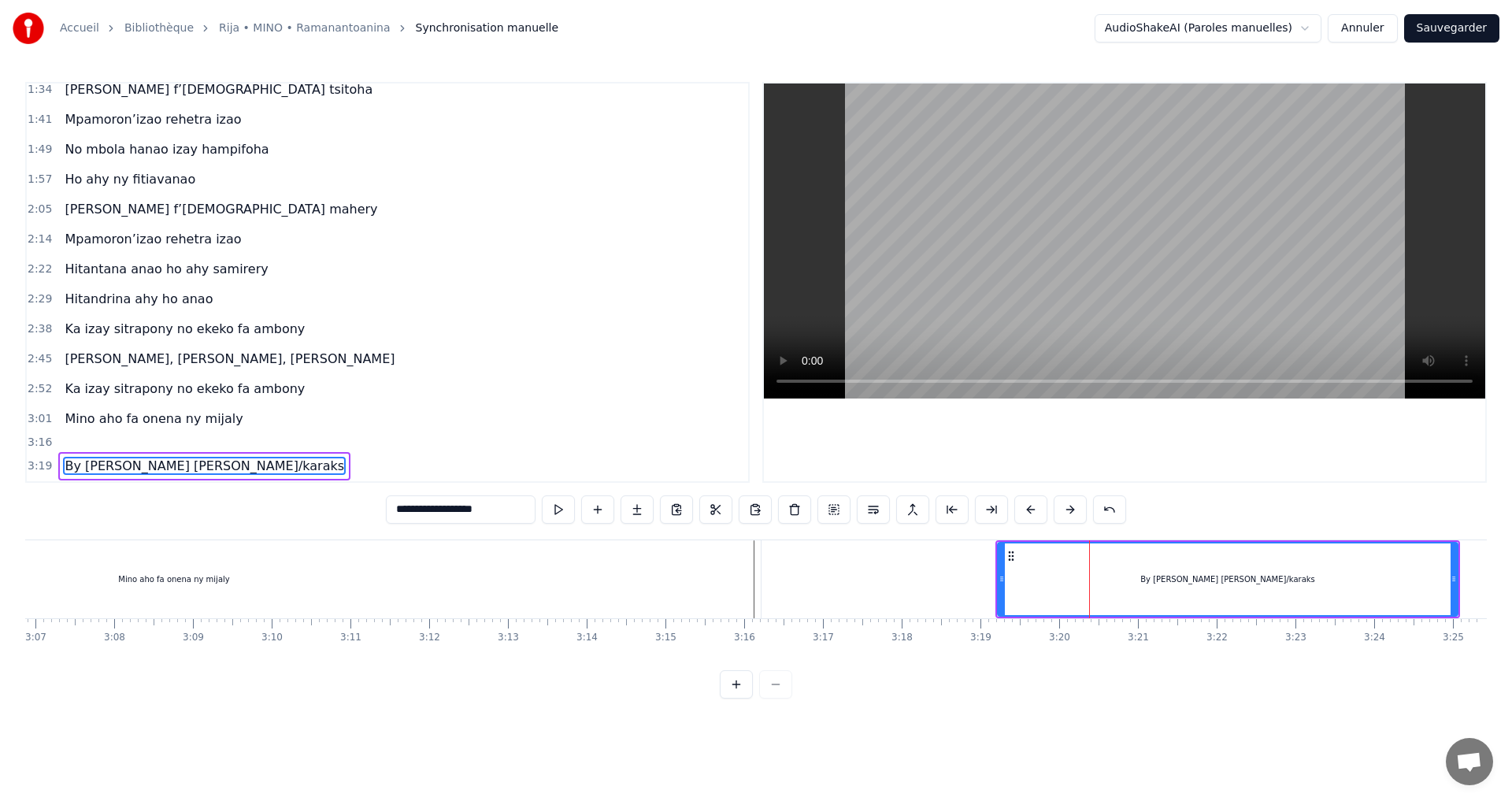
drag, startPoint x: 498, startPoint y: 509, endPoint x: 376, endPoint y: 509, distance: 122.0
click at [376, 509] on div "**********" at bounding box center [756, 390] width 1462 height 617
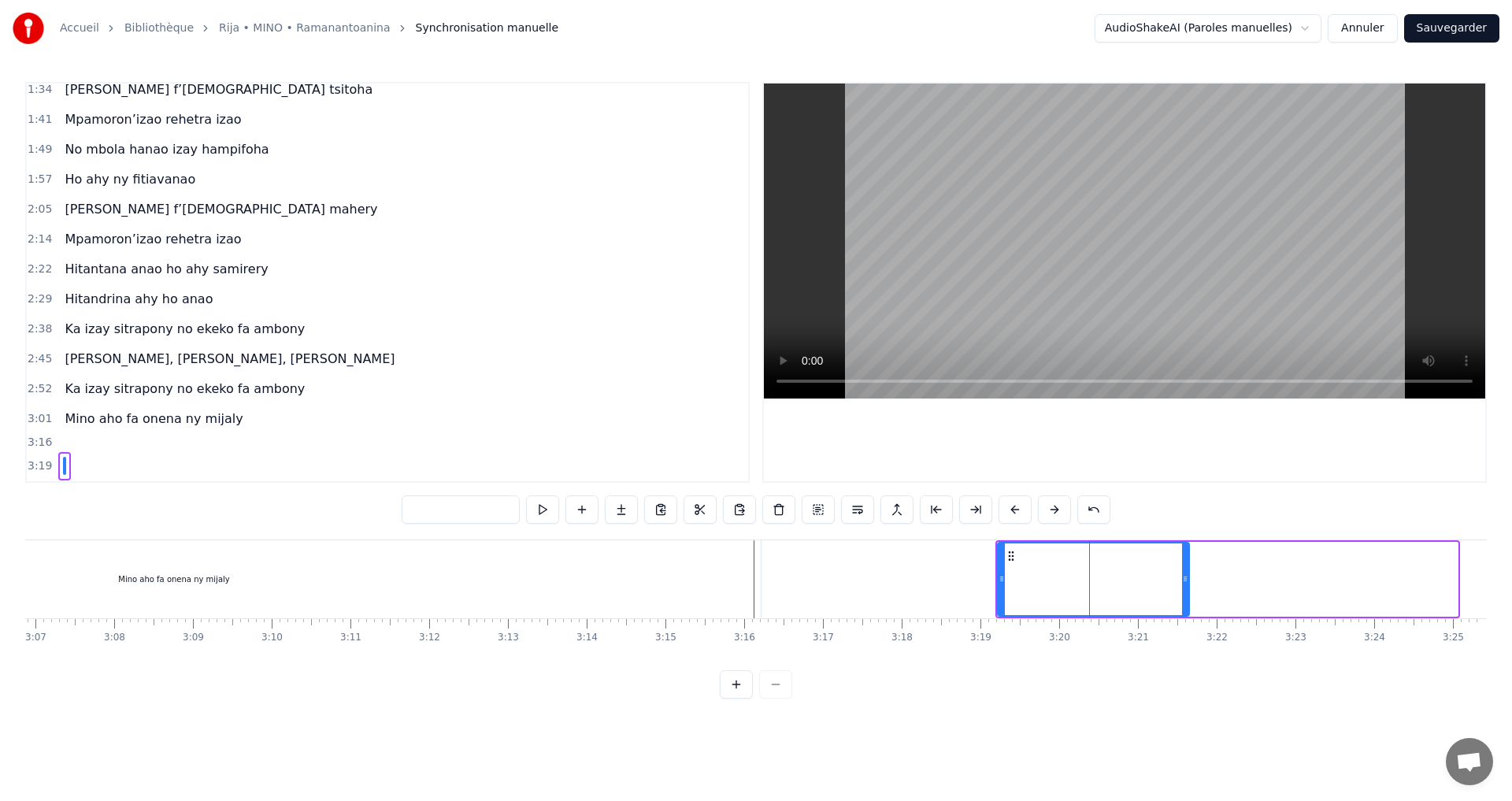
drag, startPoint x: 1453, startPoint y: 580, endPoint x: 1185, endPoint y: 586, distance: 268.1
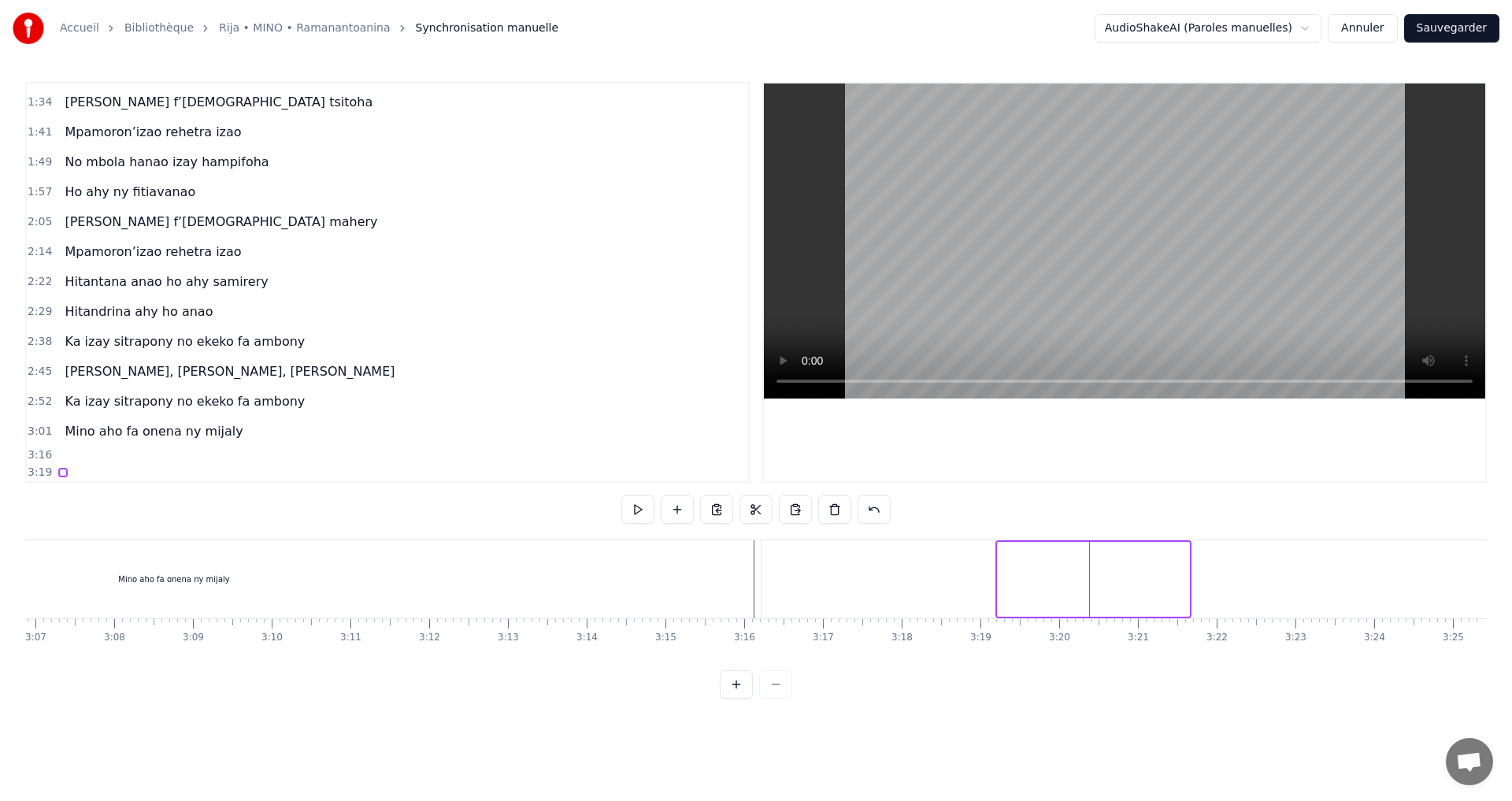
click at [1185, 586] on div at bounding box center [1094, 580] width 193 height 75
click at [1138, 585] on div at bounding box center [1094, 580] width 193 height 75
click at [1216, 579] on div at bounding box center [1216, 579] width 1 height 78
click at [748, 511] on button at bounding box center [756, 509] width 33 height 28
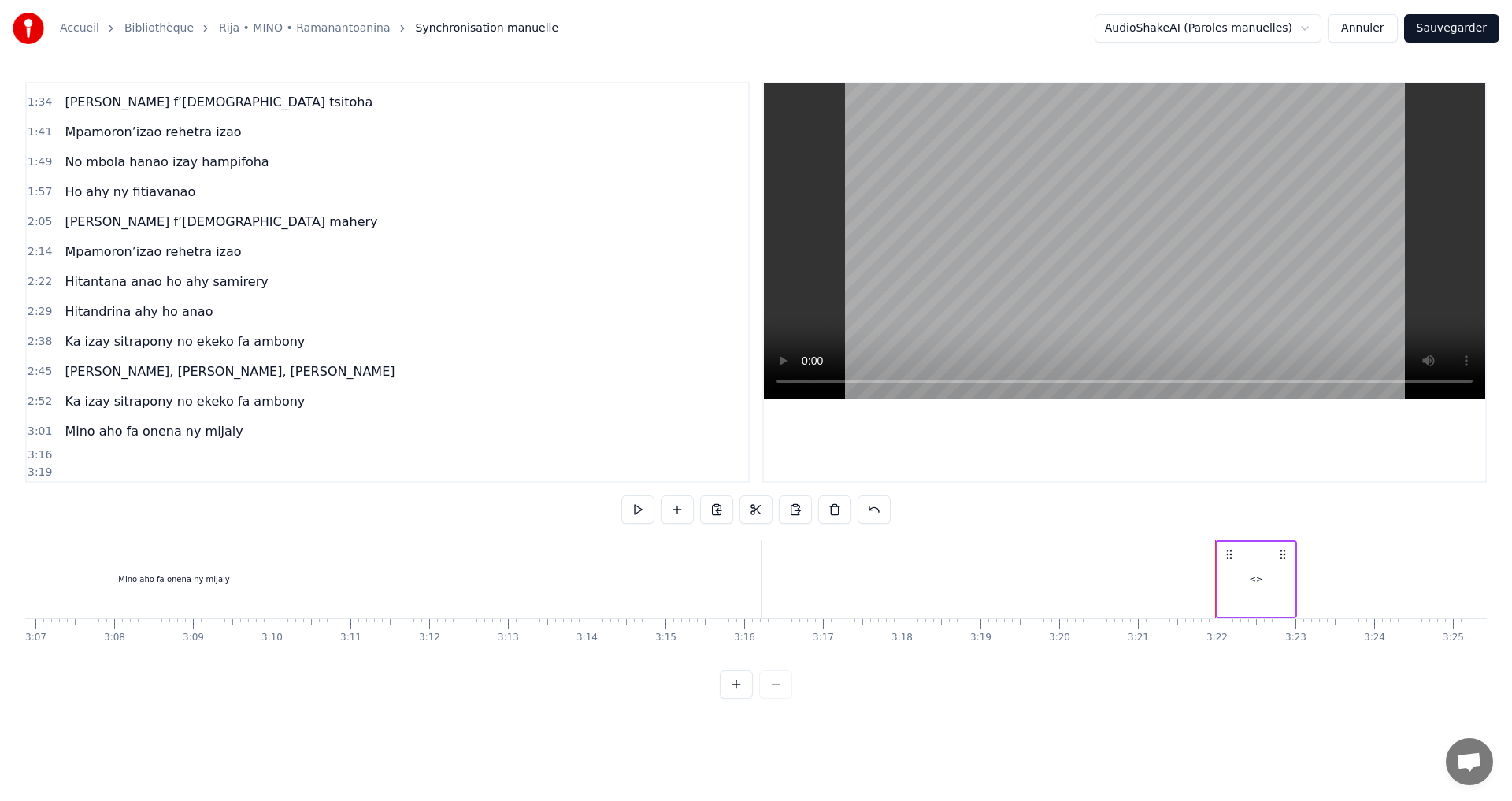
scroll to position [261, 0]
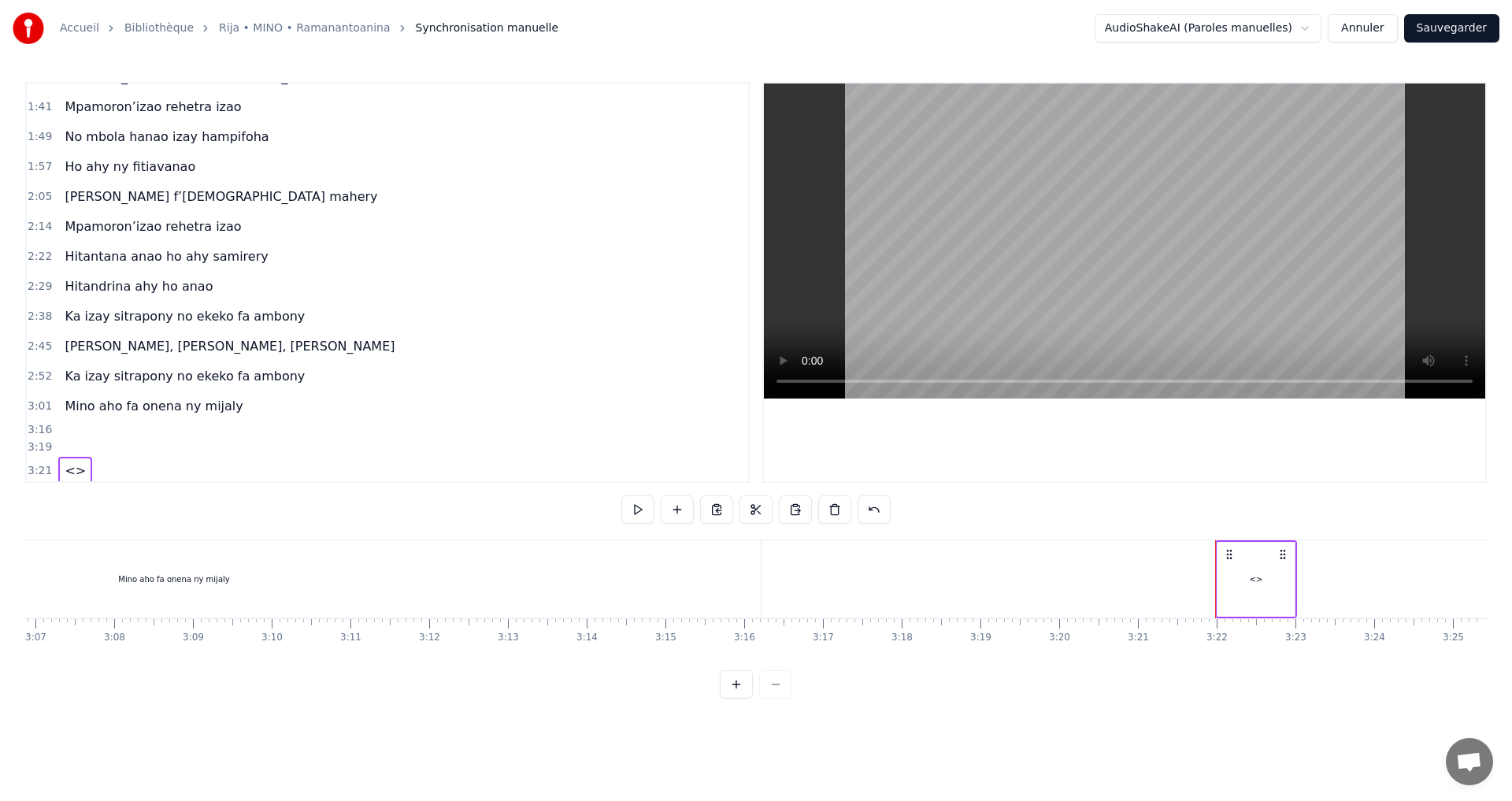
click at [1256, 582] on div "<>" at bounding box center [1257, 579] width 13 height 12
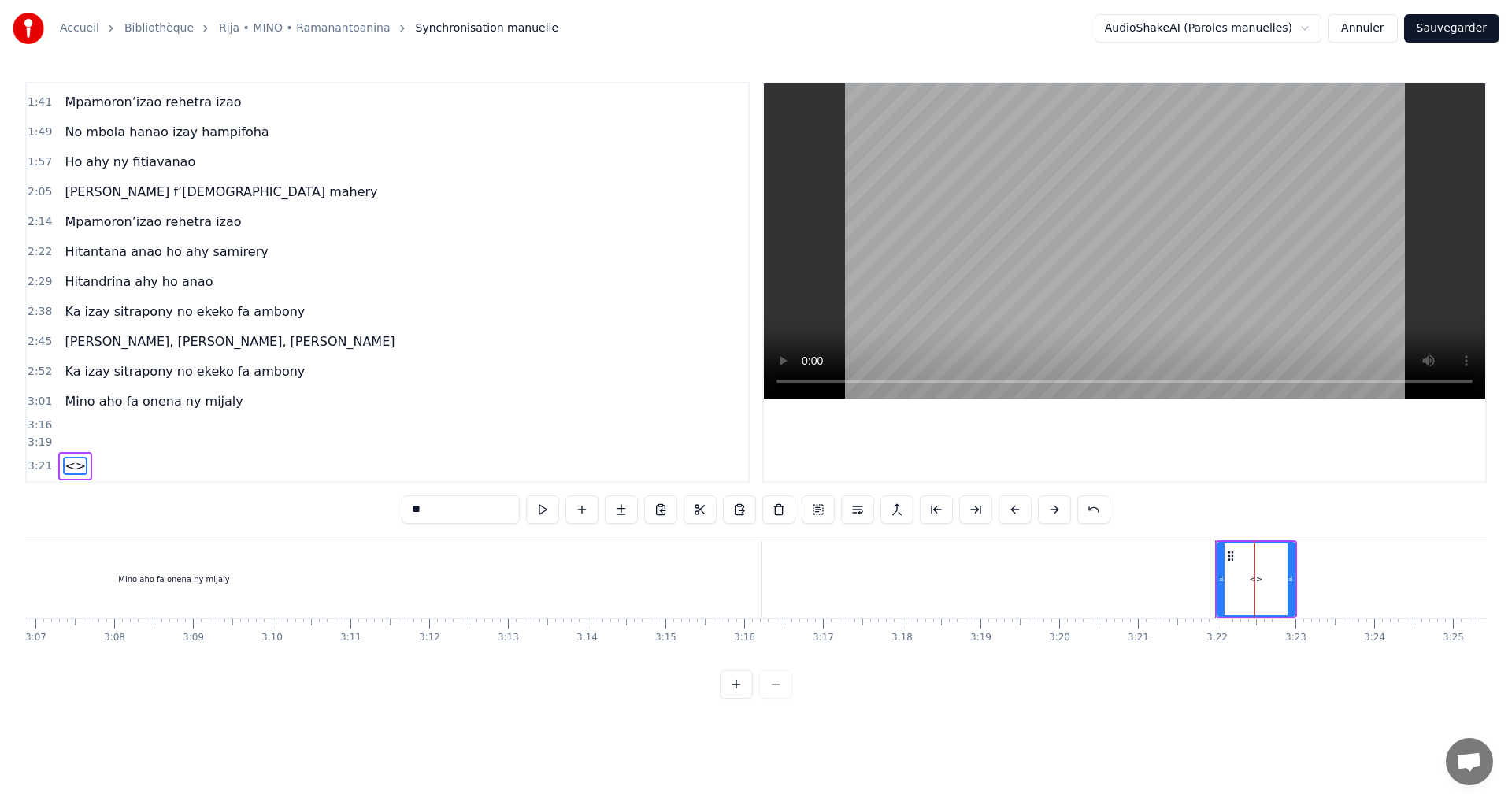
drag, startPoint x: 447, startPoint y: 511, endPoint x: 393, endPoint y: 514, distance: 54.1
click at [393, 514] on div "0:32 Mino aho fa onena ny mijaly 0:40 Ny Raintsika ao an-danitra ao 0:48 Ka ind…" at bounding box center [756, 390] width 1462 height 617
type input "*"
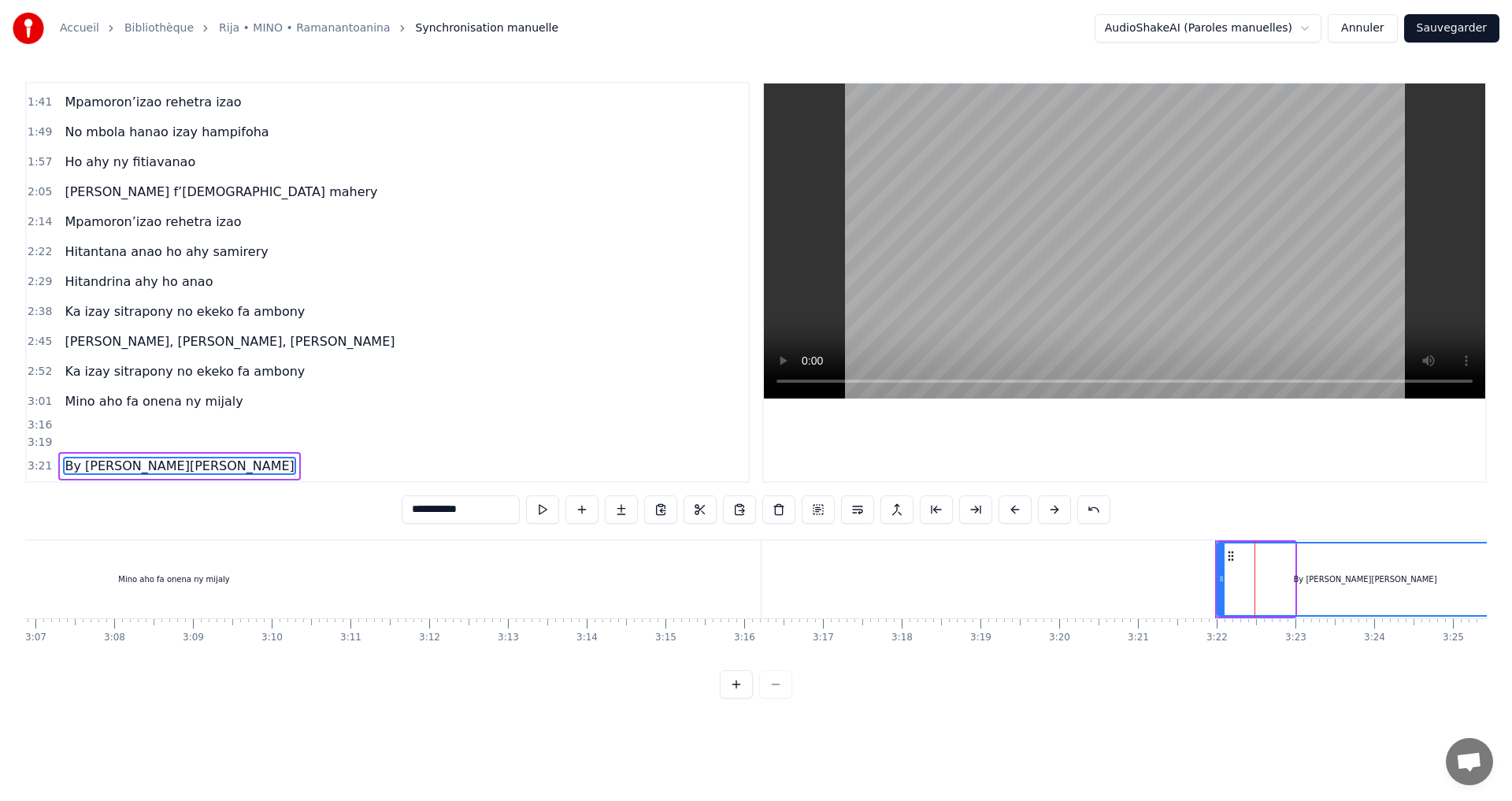
drag, startPoint x: 1293, startPoint y: 582, endPoint x: 1489, endPoint y: 600, distance: 196.8
click at [1511, 600] on div "**********" at bounding box center [756, 349] width 1512 height 699
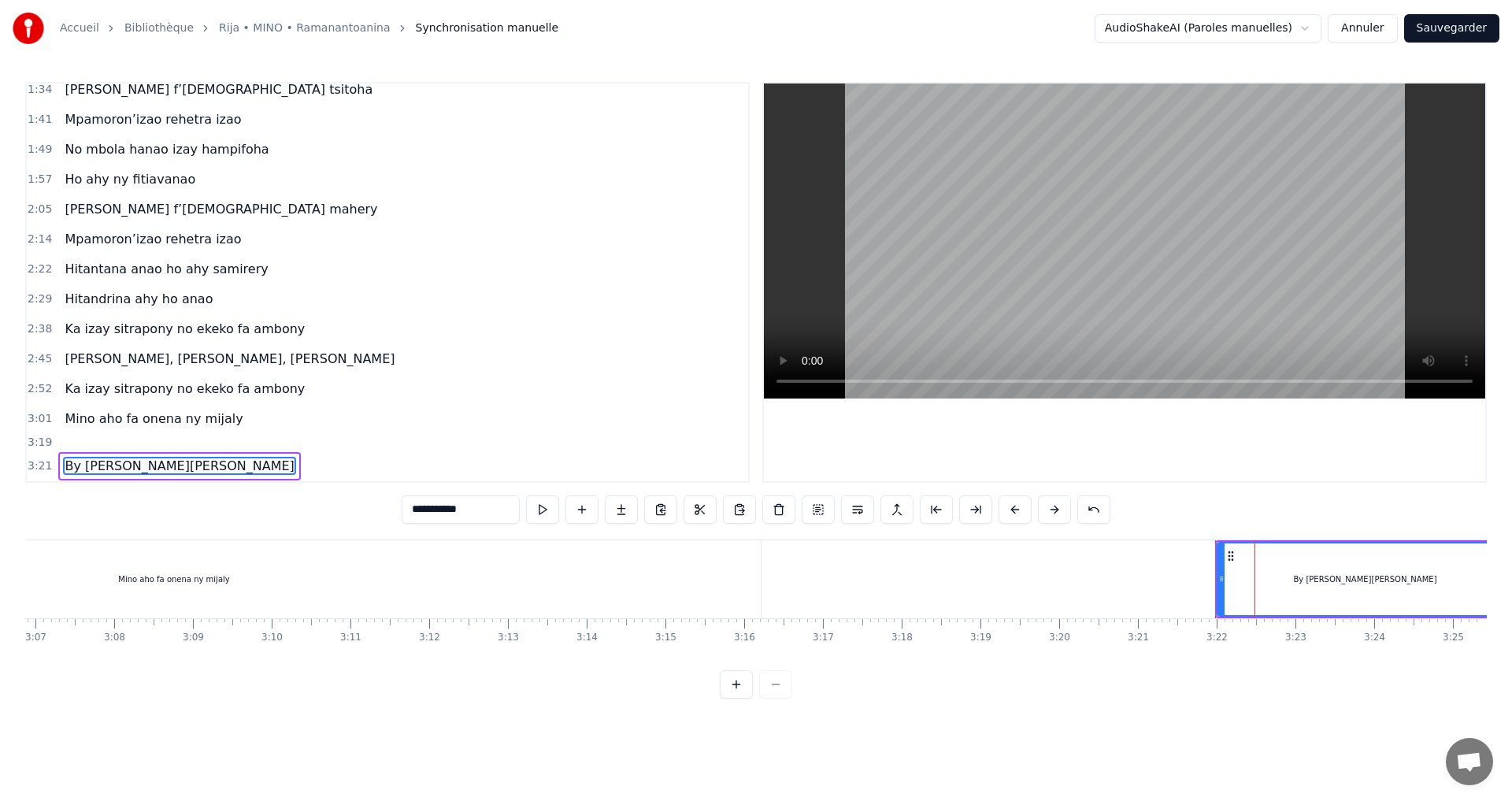
type input "**********"
click at [539, 506] on button at bounding box center [542, 509] width 33 height 28
click at [1320, 566] on div "By H.MARIUS" at bounding box center [1365, 579] width 294 height 71
drag, startPoint x: 1320, startPoint y: 566, endPoint x: 1236, endPoint y: 553, distance: 85.0
click at [1320, 566] on div "By H.MARIUS" at bounding box center [1365, 579] width 294 height 71
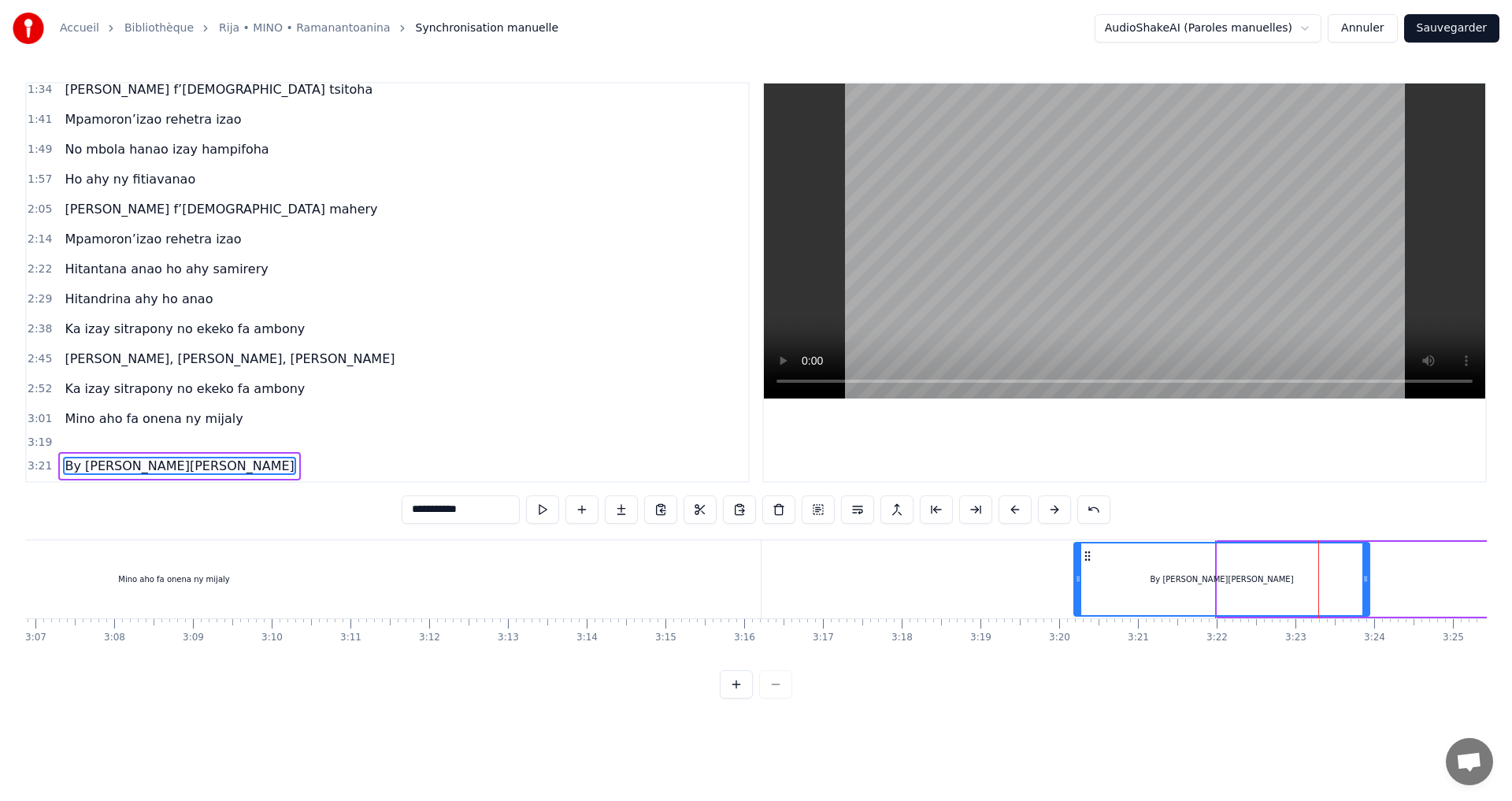
drag, startPoint x: 1229, startPoint y: 553, endPoint x: 1014, endPoint y: 558, distance: 215.1
click at [1081, 557] on icon at bounding box center [1087, 555] width 12 height 12
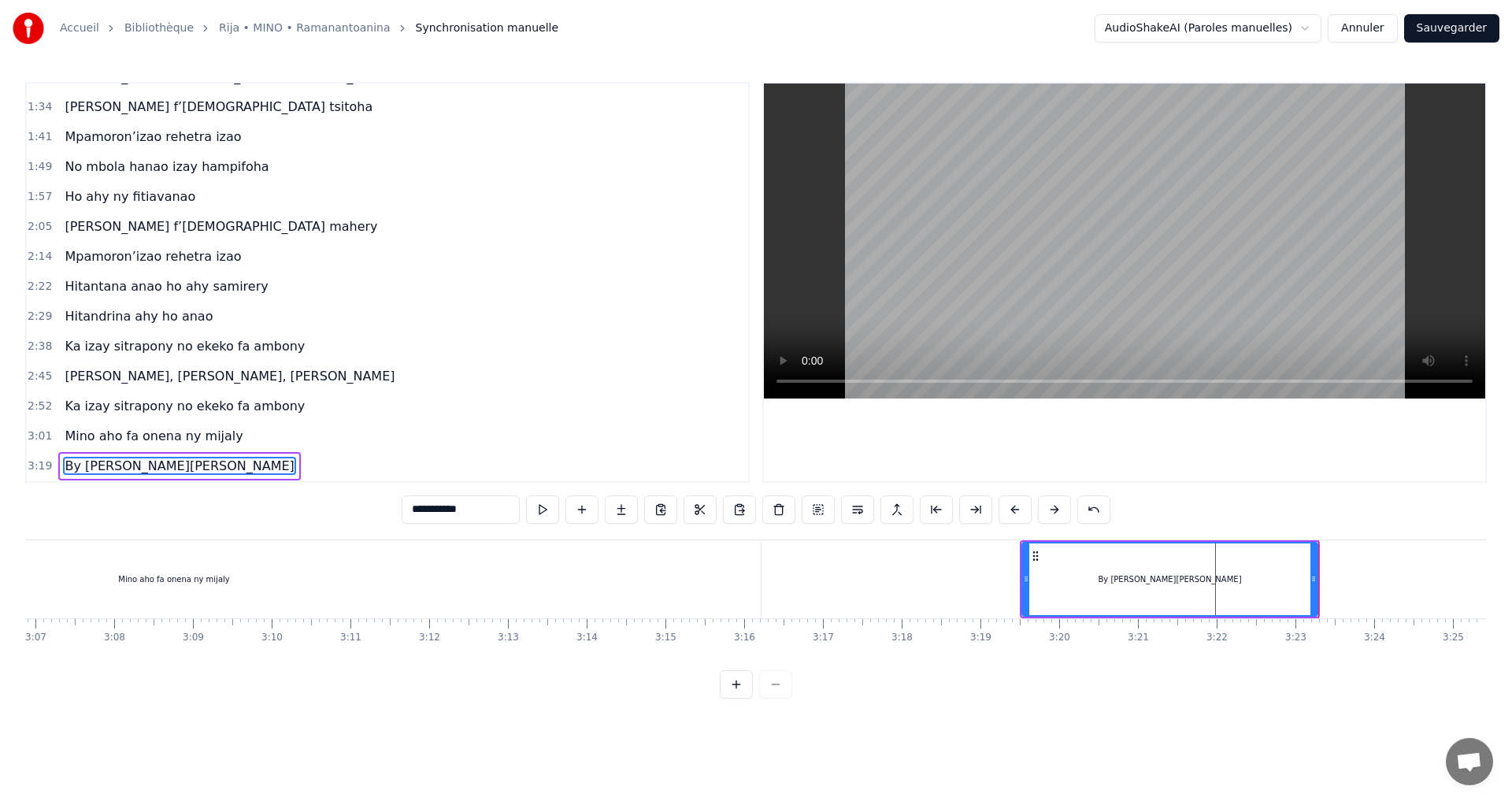
drag, startPoint x: 1014, startPoint y: 558, endPoint x: 995, endPoint y: 564, distance: 19.9
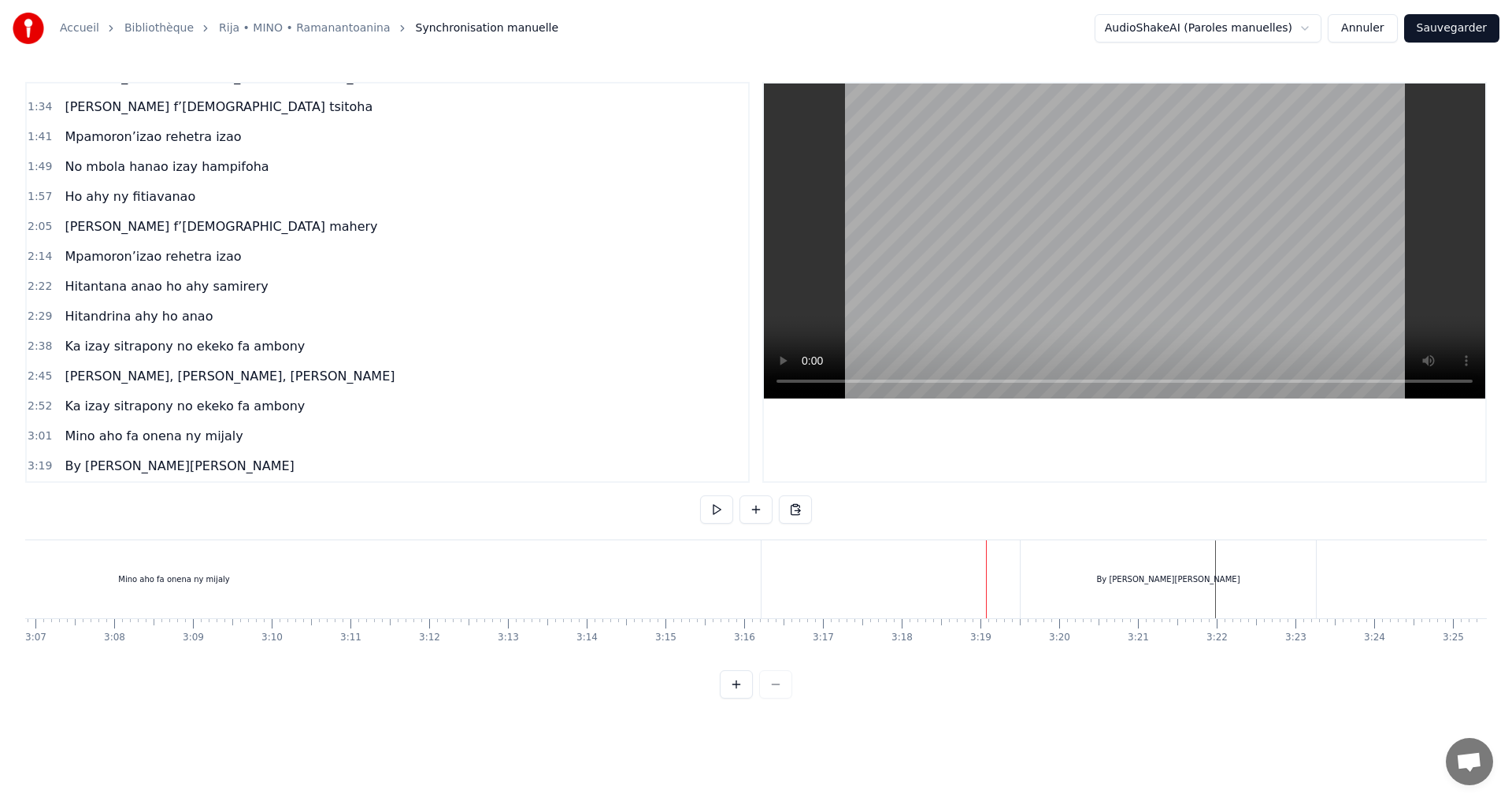
drag, startPoint x: 955, startPoint y: 579, endPoint x: 1362, endPoint y: 429, distance: 433.8
click at [1074, 563] on div "By H.MARIUS" at bounding box center [1168, 579] width 295 height 78
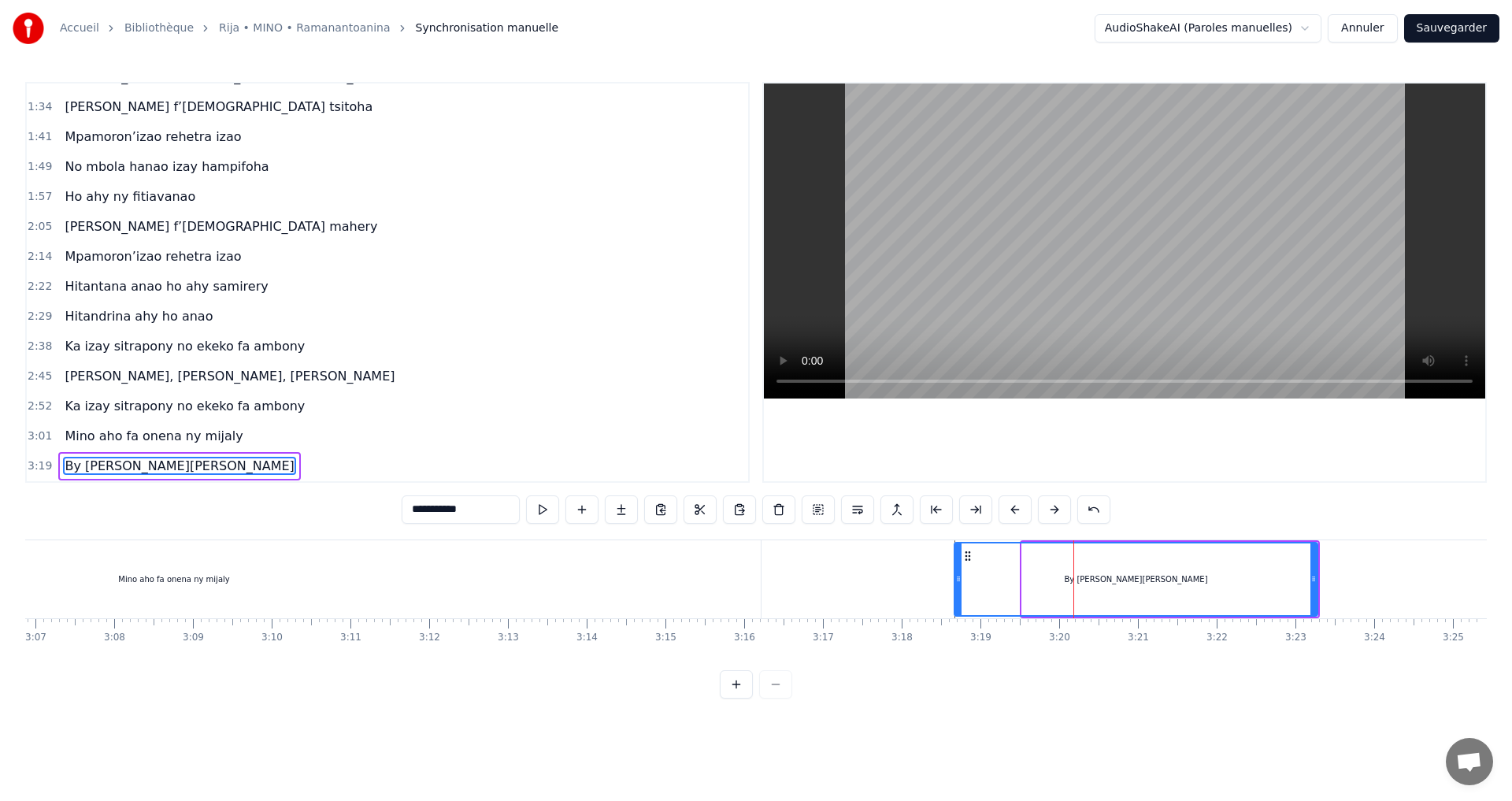
drag, startPoint x: 1018, startPoint y: 577, endPoint x: 959, endPoint y: 584, distance: 59.4
click at [959, 584] on icon at bounding box center [959, 579] width 7 height 12
click at [1134, 585] on div "By H.MARIUS" at bounding box center [1136, 579] width 361 height 71
click at [505, 514] on input "**********" at bounding box center [461, 509] width 118 height 28
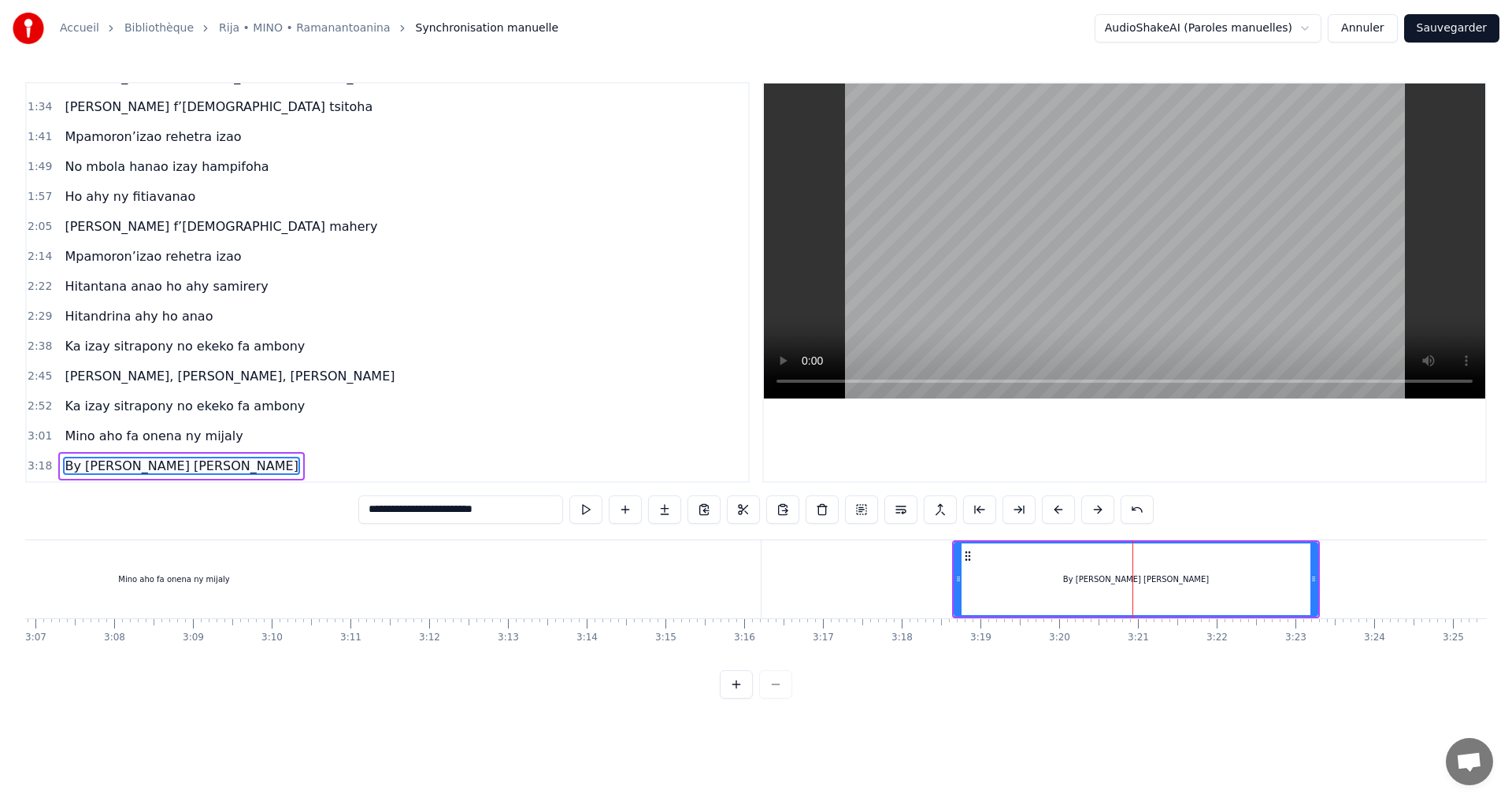
type input "**********"
click at [1133, 592] on div at bounding box center [1133, 579] width 1 height 78
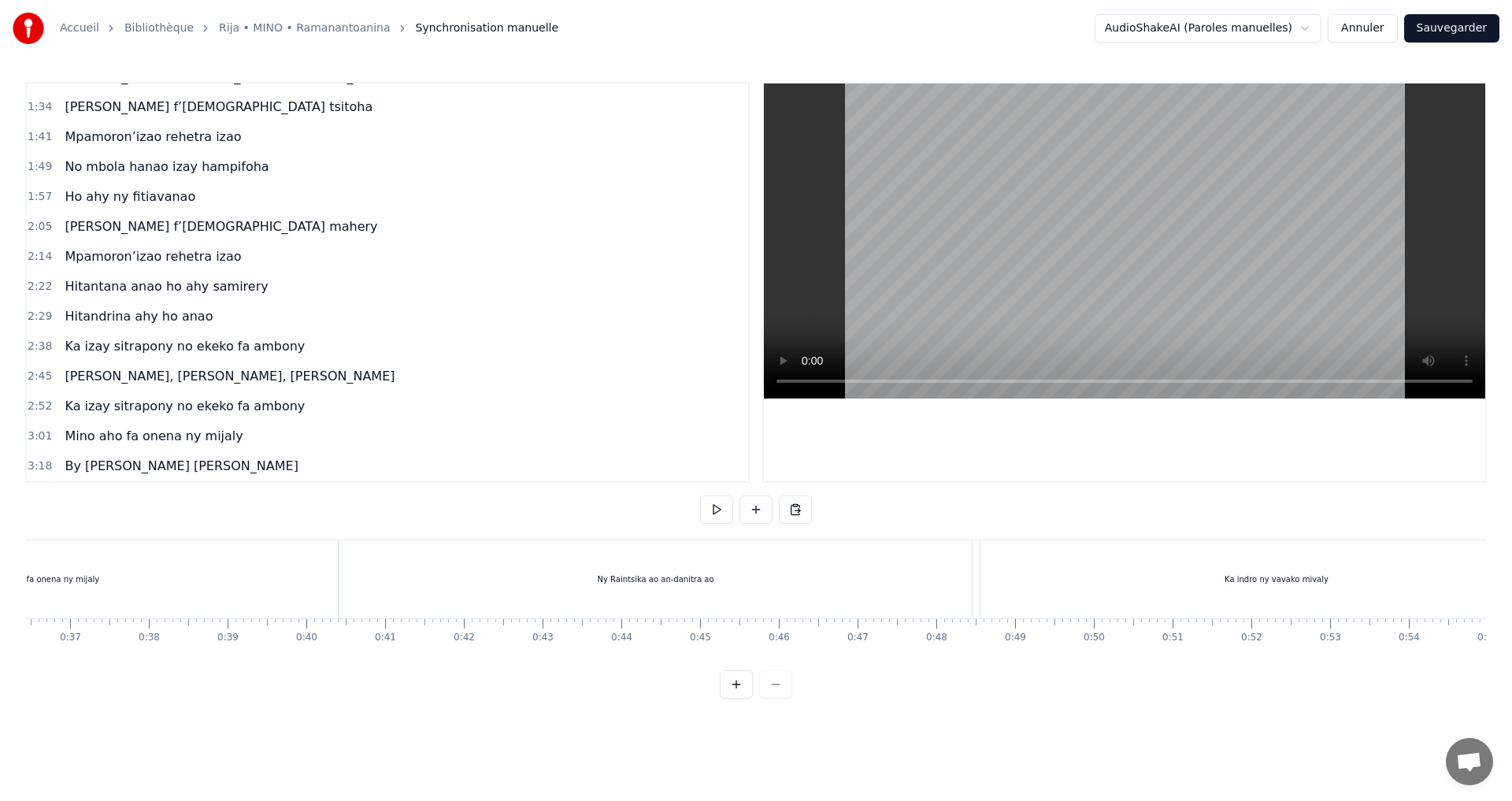
scroll to position [0, 0]
click at [1361, 25] on button "Annuler" at bounding box center [1363, 28] width 69 height 28
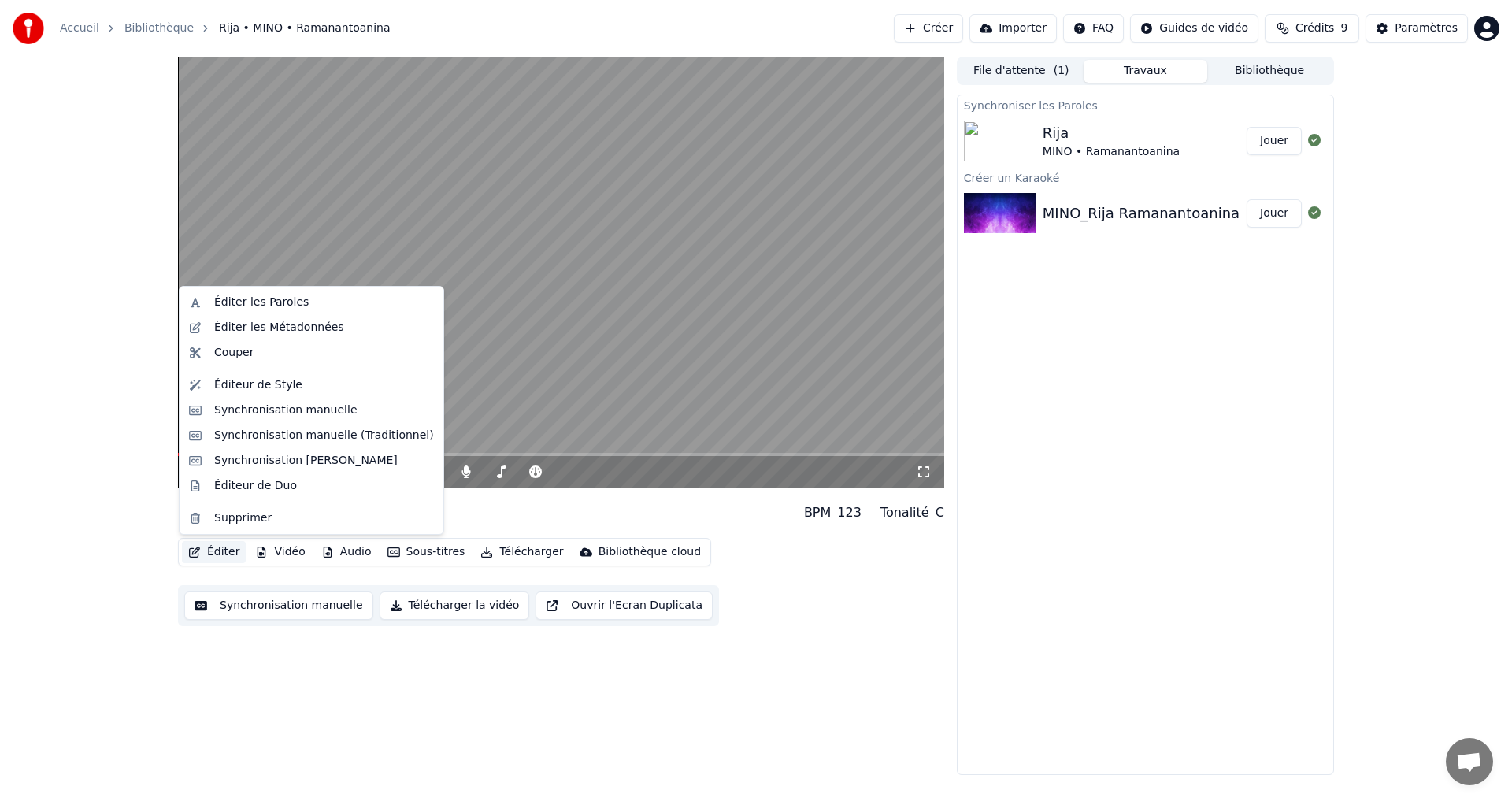
click at [219, 553] on button "Éditer" at bounding box center [214, 552] width 64 height 23
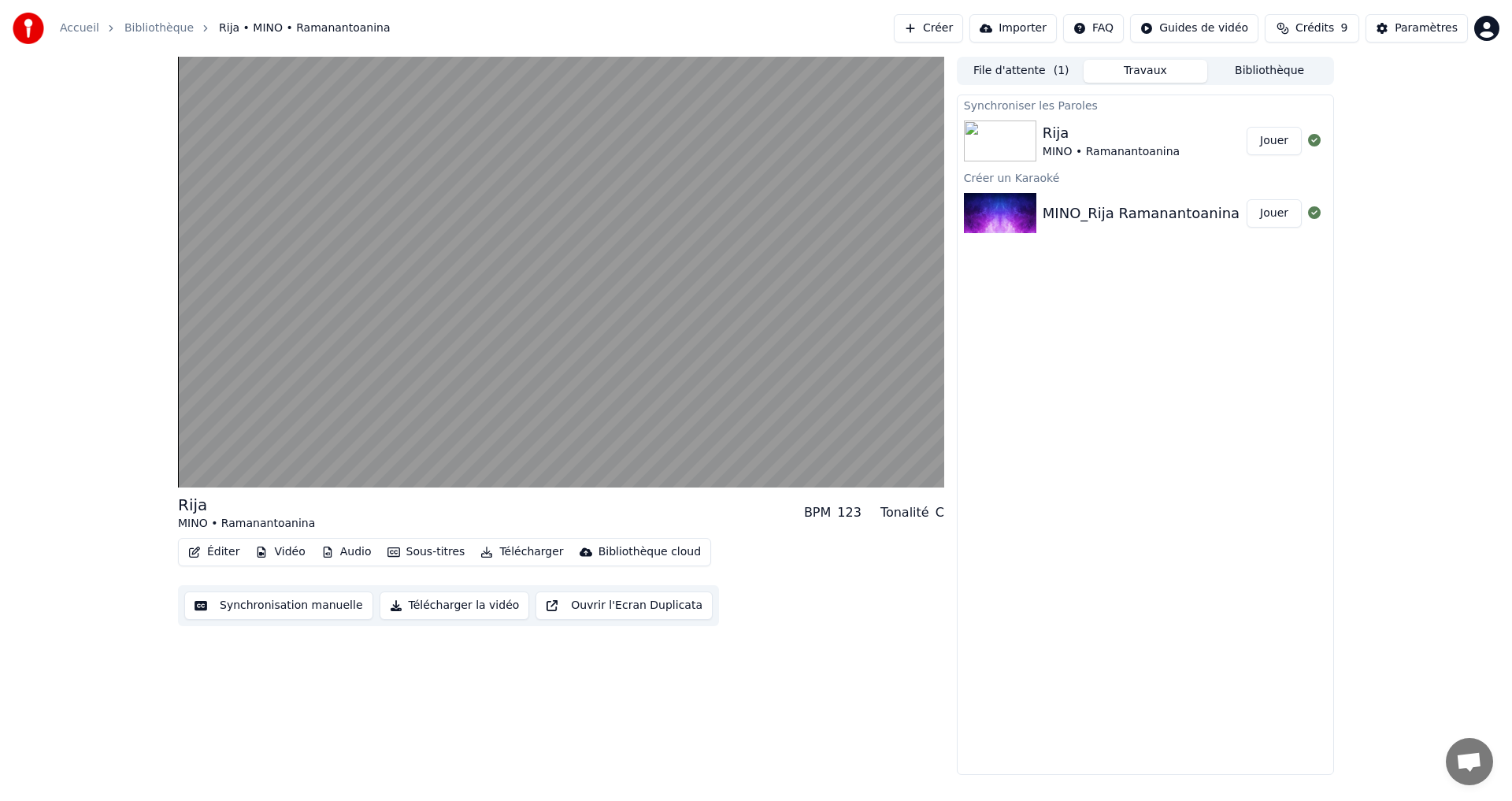
click at [251, 604] on button "Synchronisation manuelle" at bounding box center [280, 606] width 189 height 28
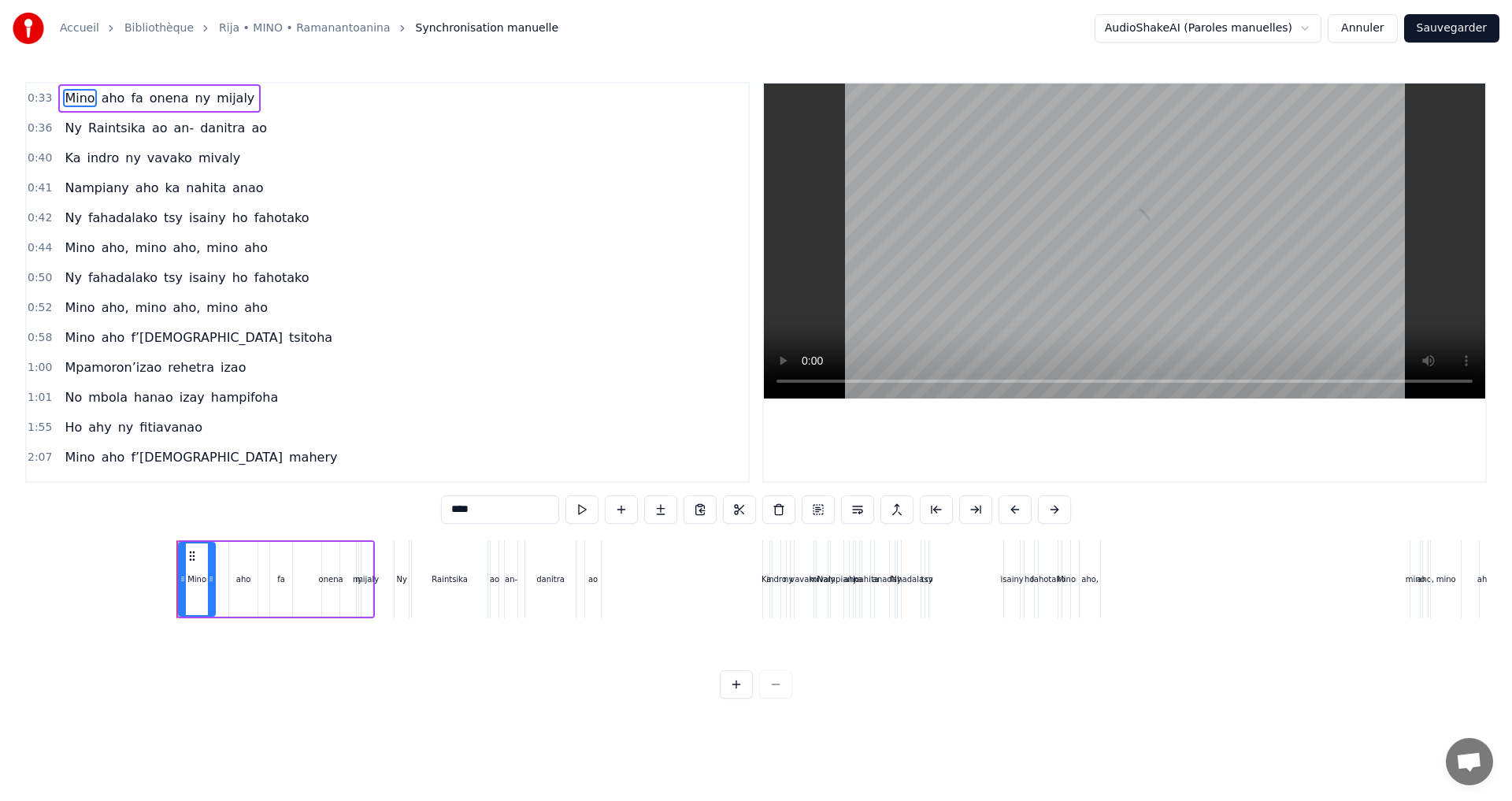
scroll to position [0, 2544]
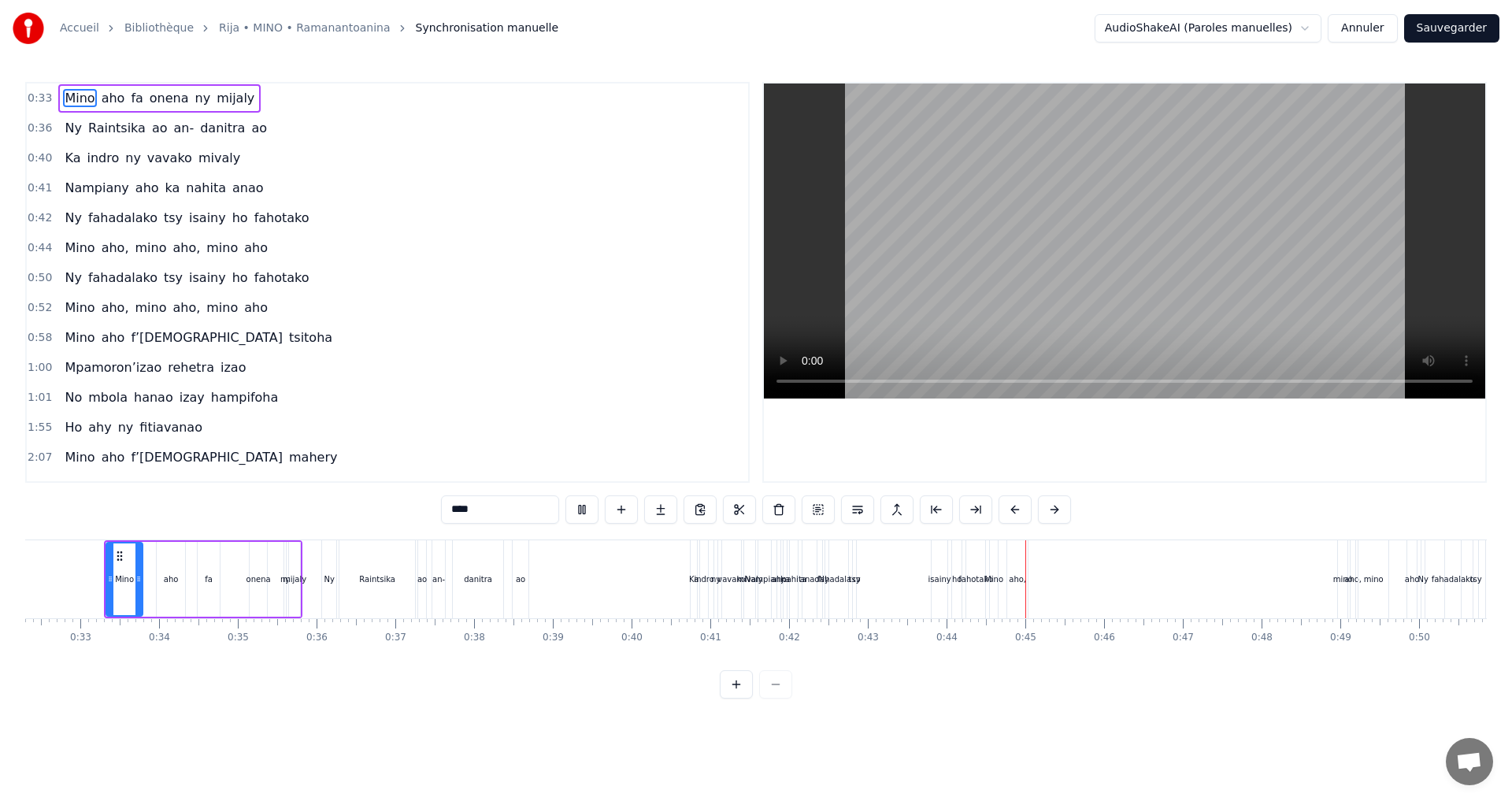
click at [950, 573] on div "Ny fahadalako tsy isainy ho fahotako" at bounding box center [906, 579] width 167 height 78
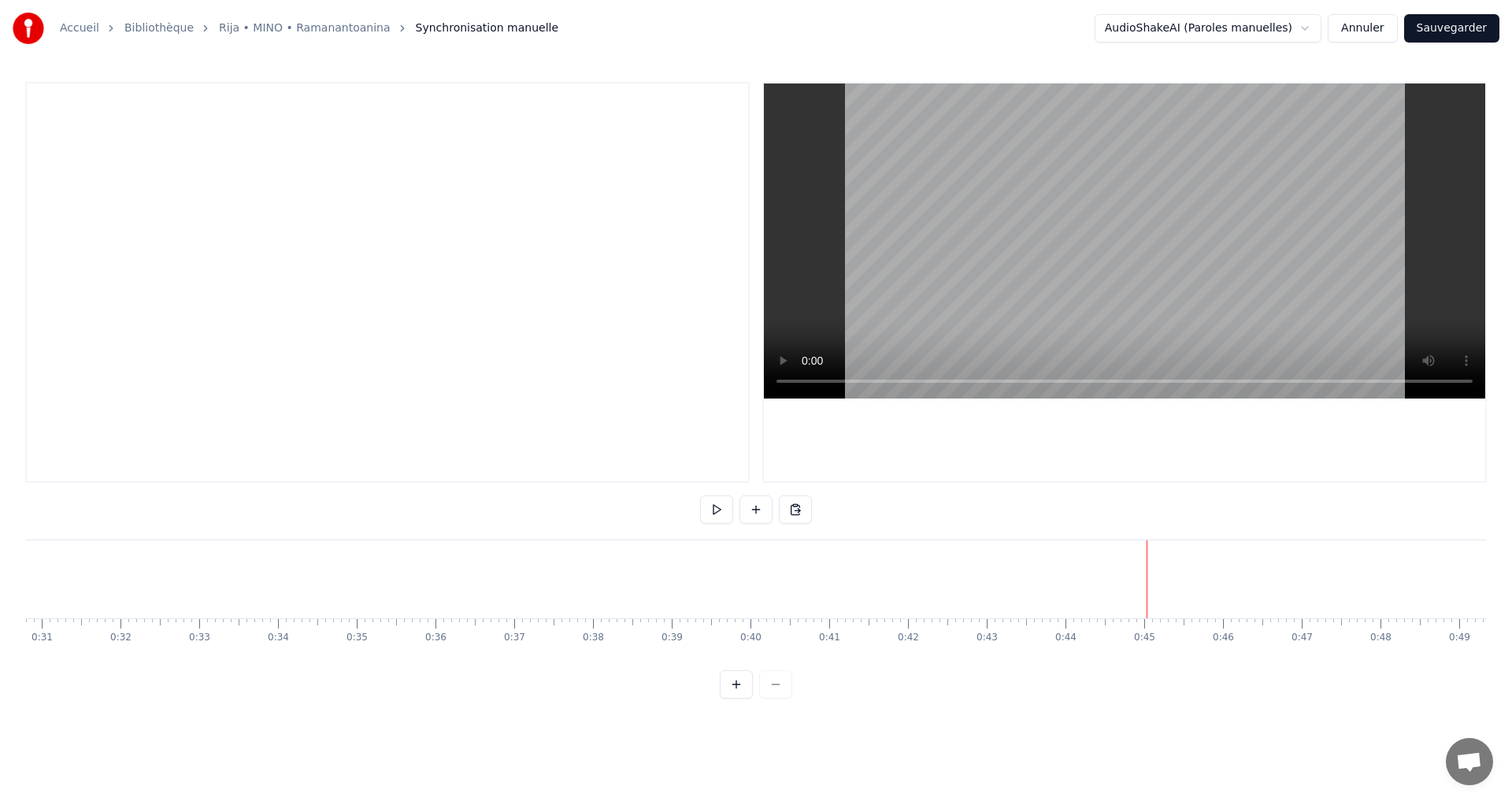
scroll to position [0, 2327]
click at [291, 675] on div "To pick up a draggable item, press the space bar. While dragging, use the arrow…" at bounding box center [756, 390] width 1462 height 617
click at [287, 676] on div "To pick up a draggable item, press the space bar. While dragging, use the arrow…" at bounding box center [756, 390] width 1462 height 617
click at [755, 507] on button at bounding box center [756, 509] width 33 height 28
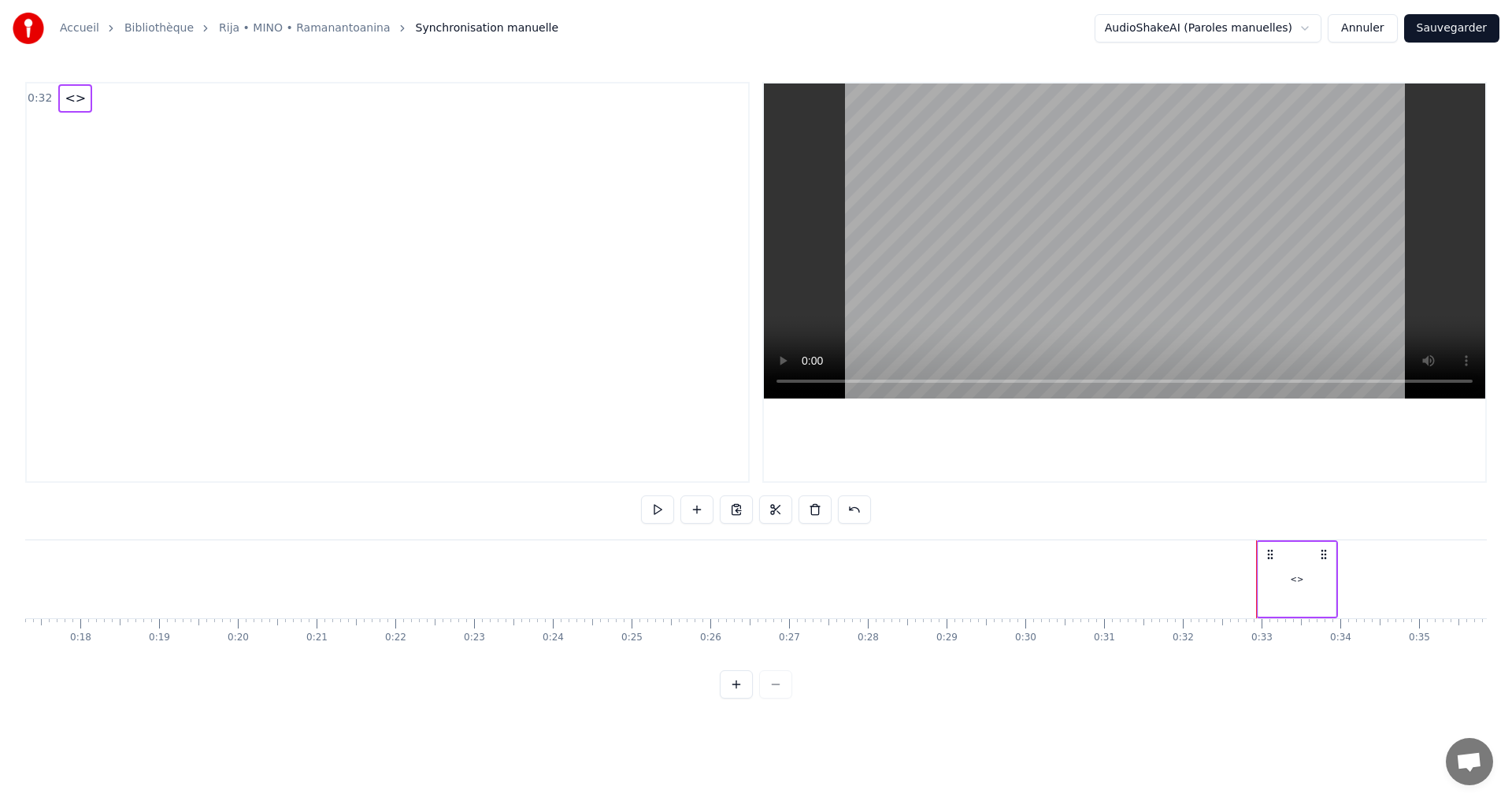
click at [1288, 576] on div "<>" at bounding box center [1297, 580] width 77 height 75
click at [1289, 576] on div "<>" at bounding box center [1297, 579] width 76 height 71
drag, startPoint x: 478, startPoint y: 510, endPoint x: 363, endPoint y: 518, distance: 115.3
click at [363, 518] on div "0:32 <> ** <> To pick up a draggable item, press the space bar. While dragging,…" at bounding box center [756, 390] width 1462 height 617
paste input "**********"
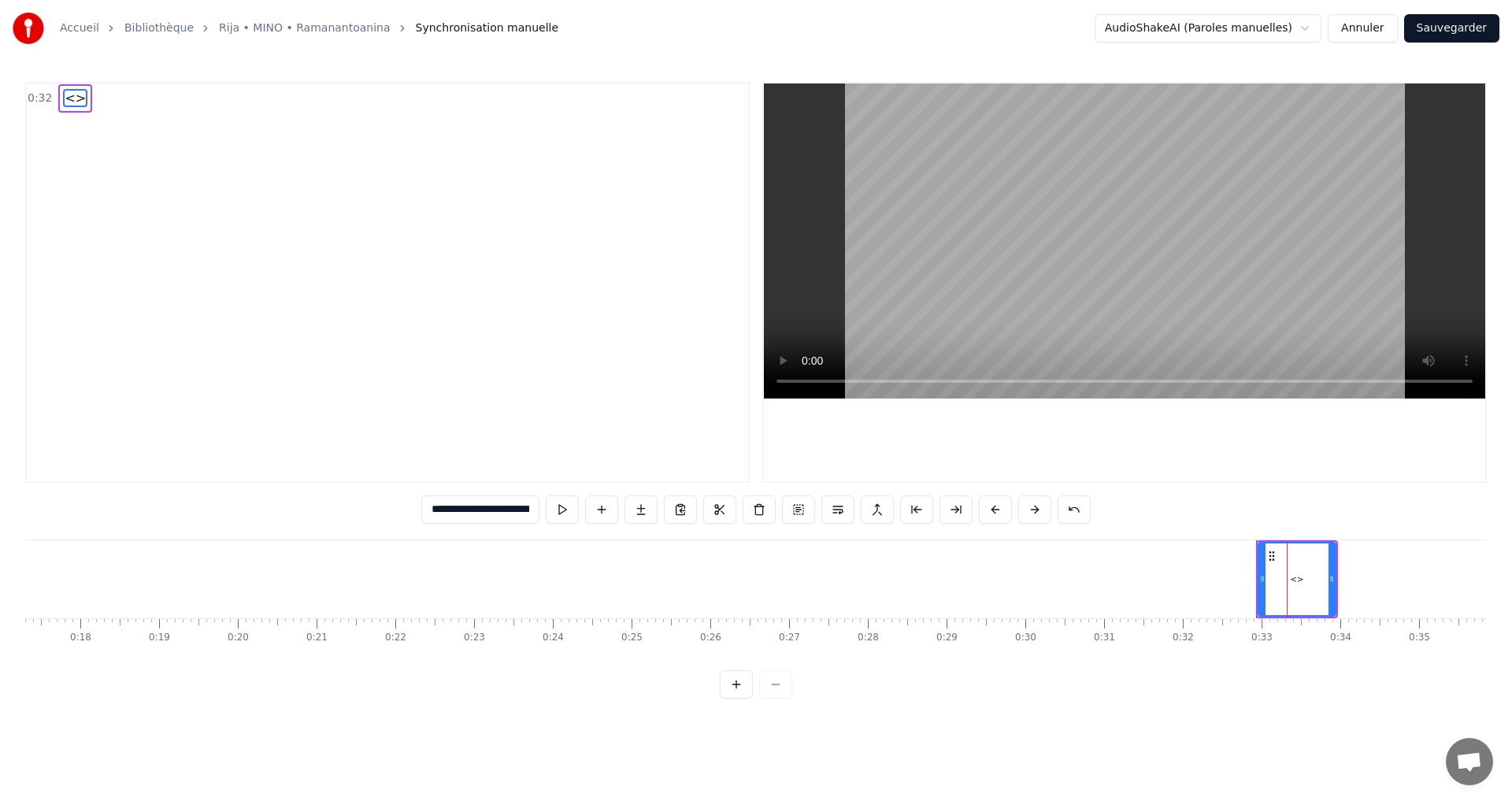
type input "**********"
click at [373, 518] on div "**********" at bounding box center [756, 390] width 1462 height 617
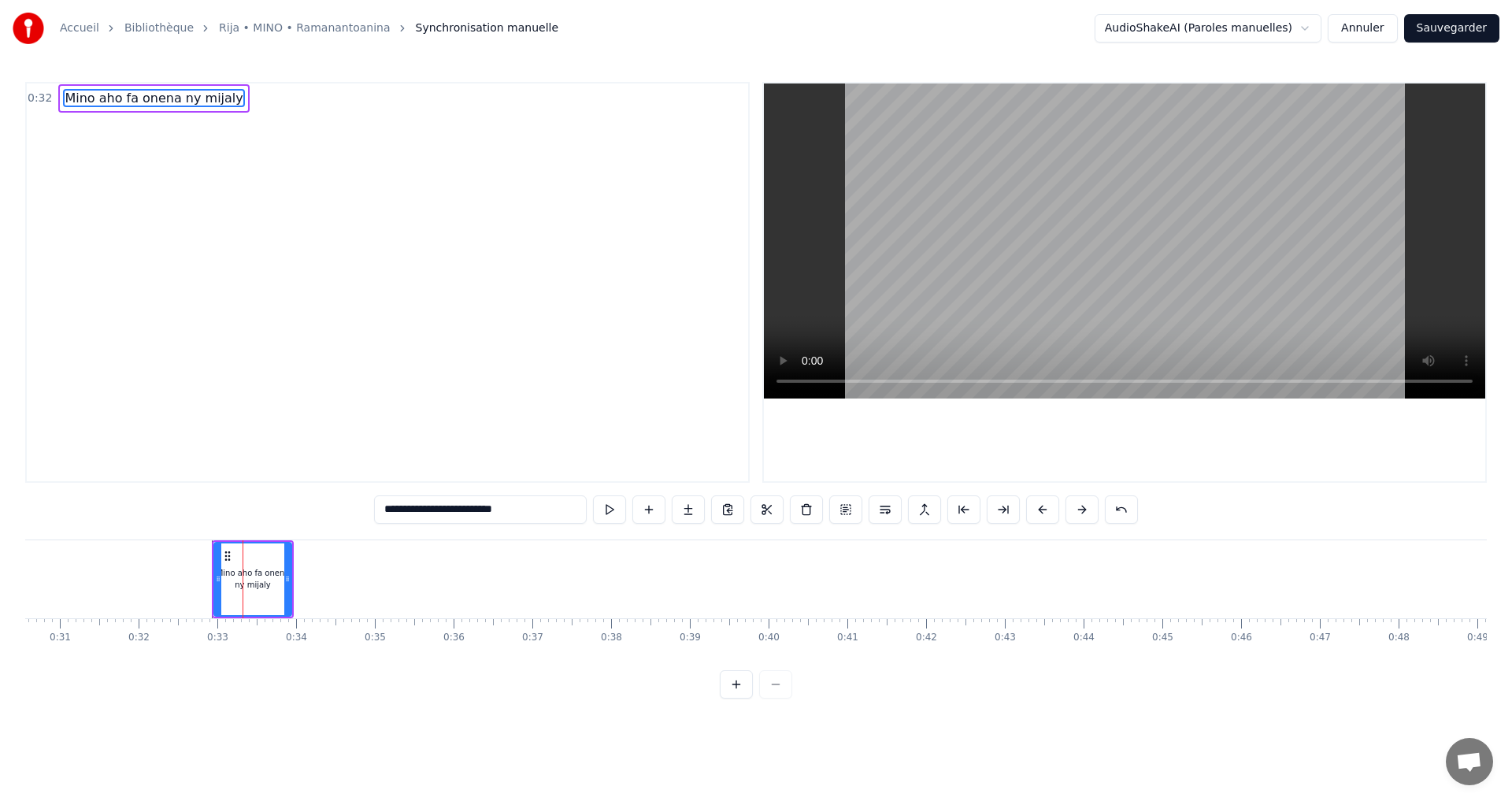
scroll to position [0, 2470]
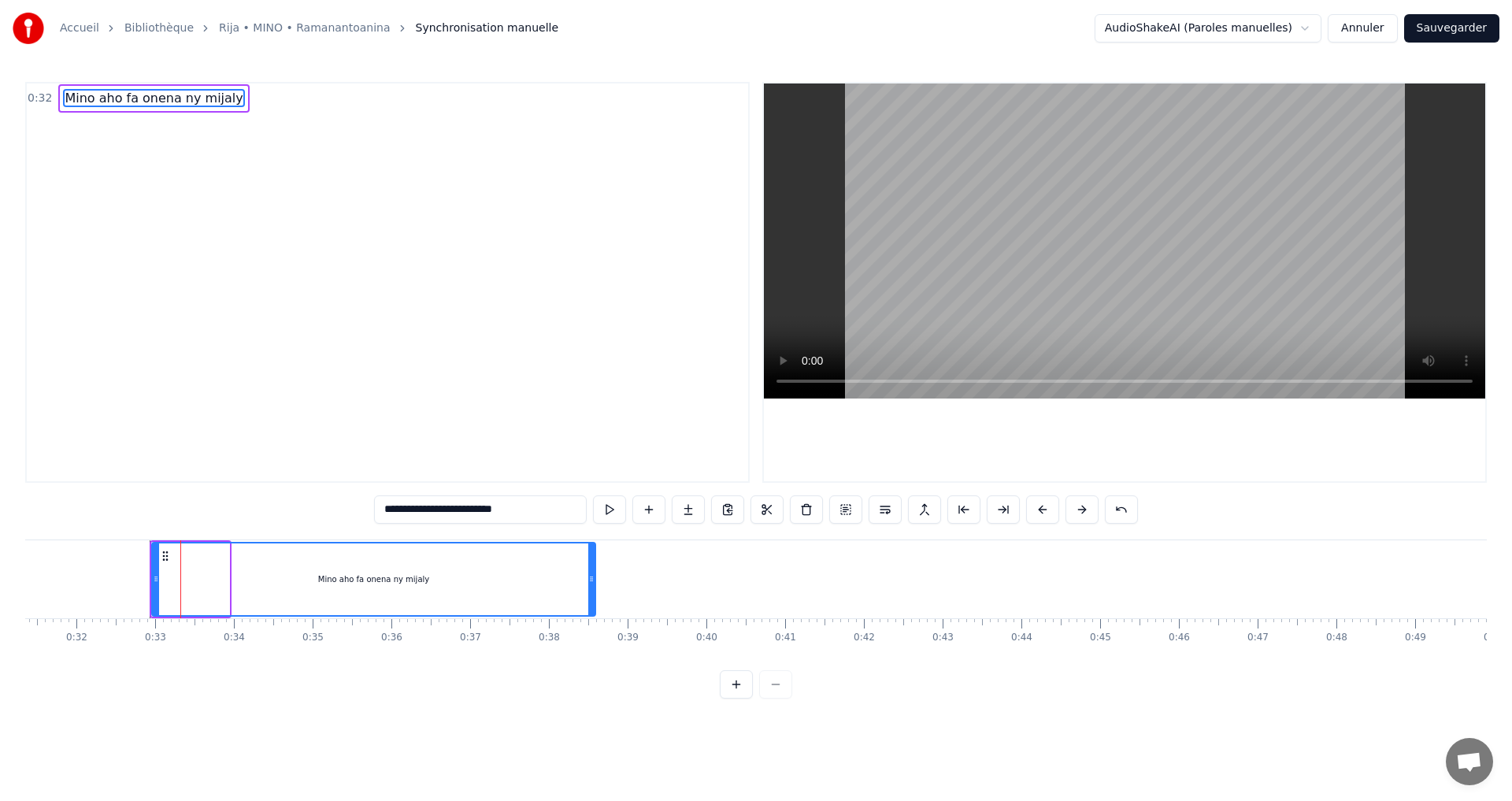
drag, startPoint x: 226, startPoint y: 577, endPoint x: 749, endPoint y: 624, distance: 525.1
click at [705, 626] on div "Mino aho fa onena ny mijaly To pick up a draggable item, press the space bar. W…" at bounding box center [756, 598] width 1462 height 118
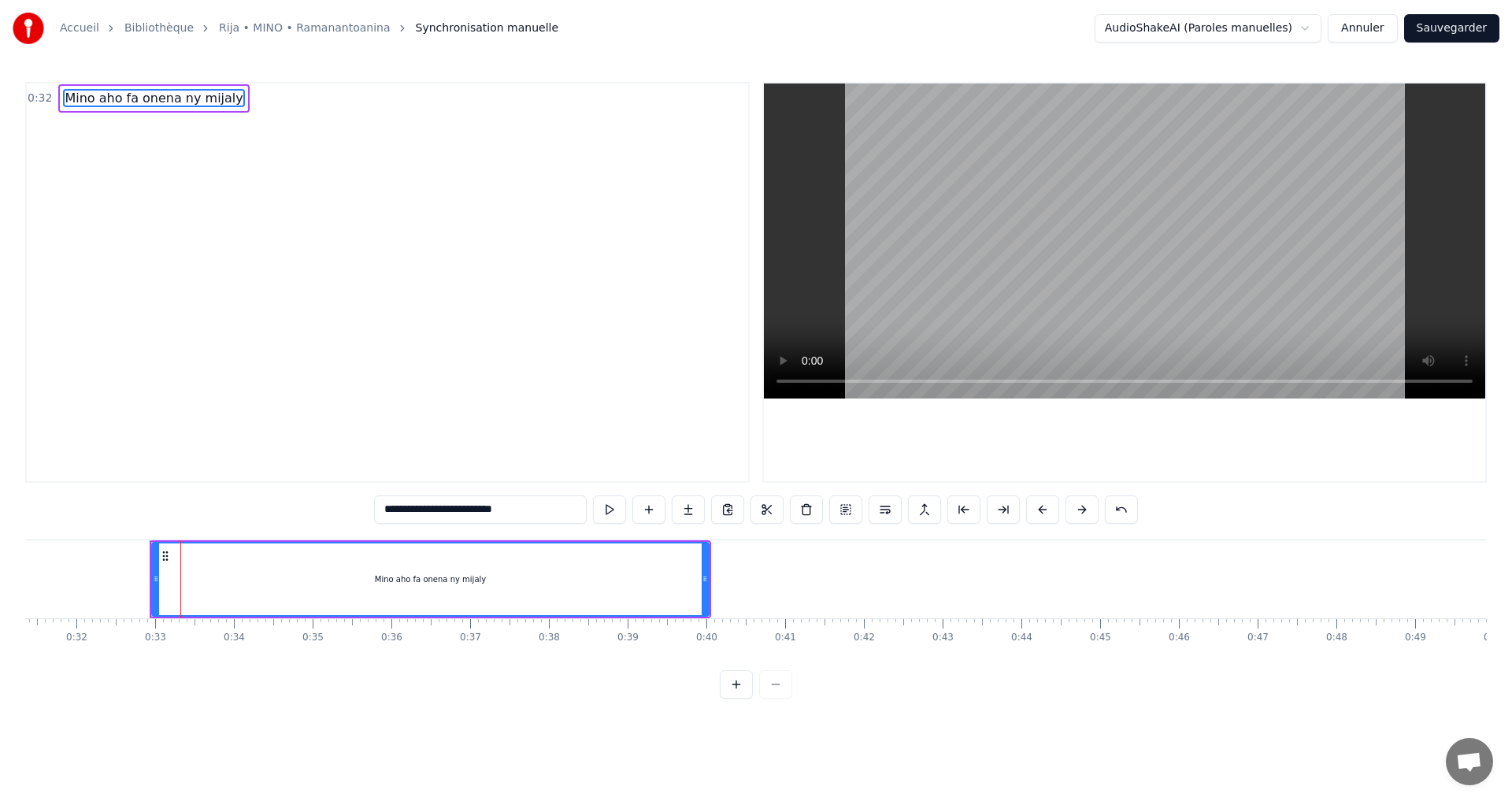
drag, startPoint x: 707, startPoint y: 579, endPoint x: 789, endPoint y: 599, distance: 84.4
click at [789, 599] on div at bounding box center [786, 579] width 7 height 71
click at [539, 588] on div "Mino aho fa onena ny mijaly" at bounding box center [471, 579] width 637 height 71
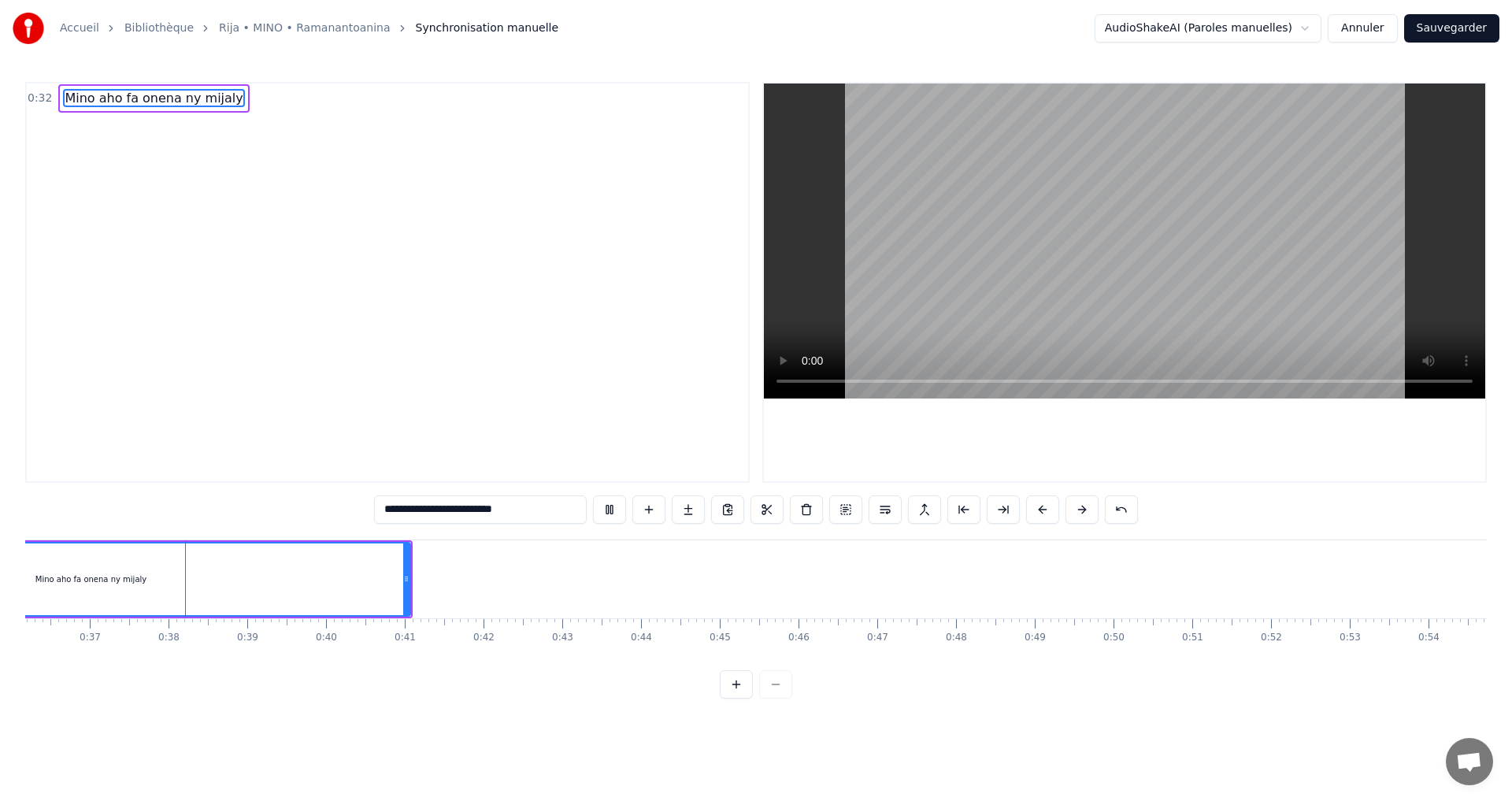
scroll to position [0, 2873]
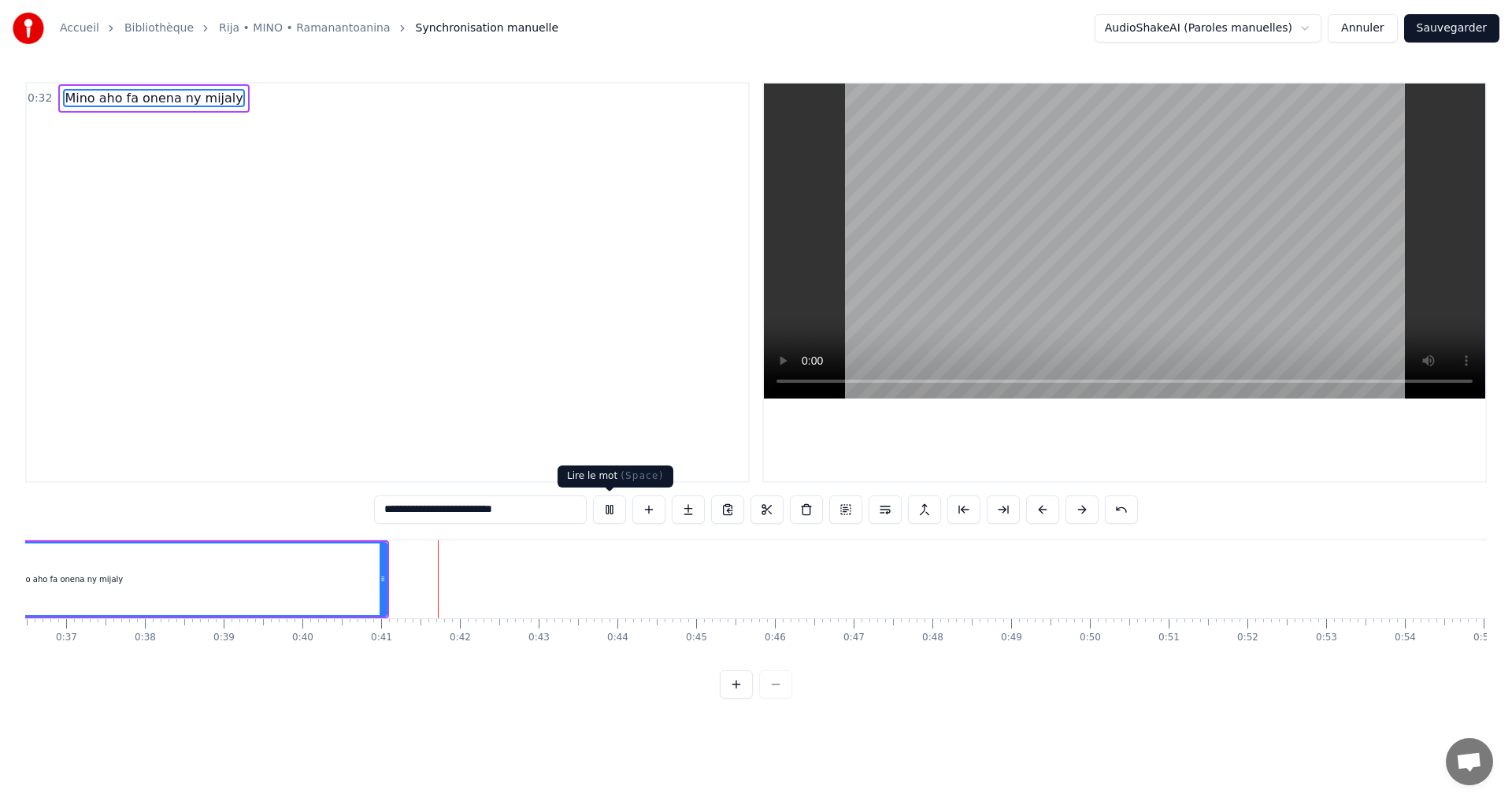
click at [606, 506] on button at bounding box center [609, 509] width 33 height 28
drag, startPoint x: 381, startPoint y: 581, endPoint x: 340, endPoint y: 581, distance: 41.0
click at [340, 581] on icon at bounding box center [342, 579] width 7 height 12
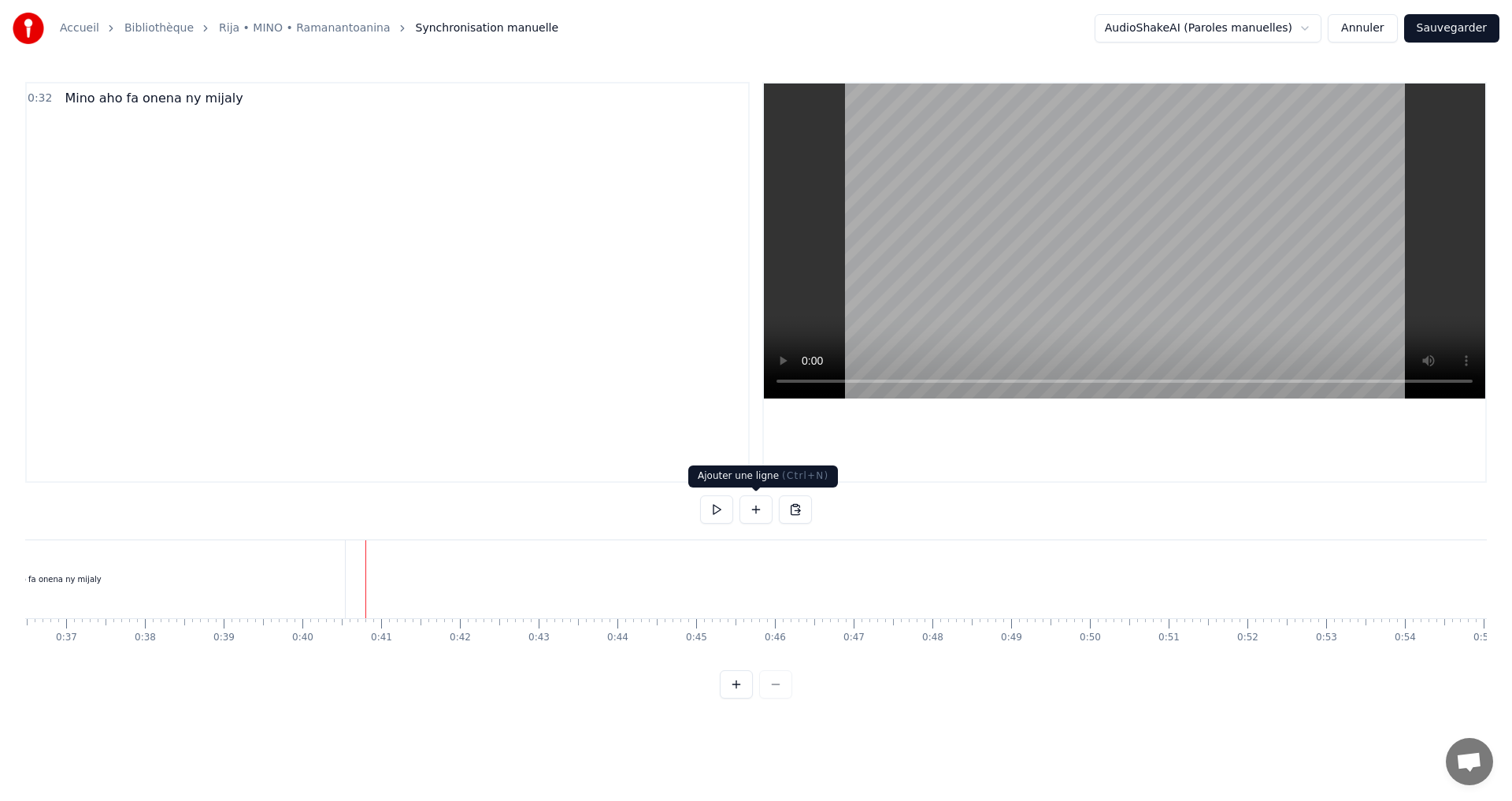
click at [761, 509] on button at bounding box center [756, 509] width 33 height 28
click at [419, 578] on div "<>" at bounding box center [406, 580] width 77 height 75
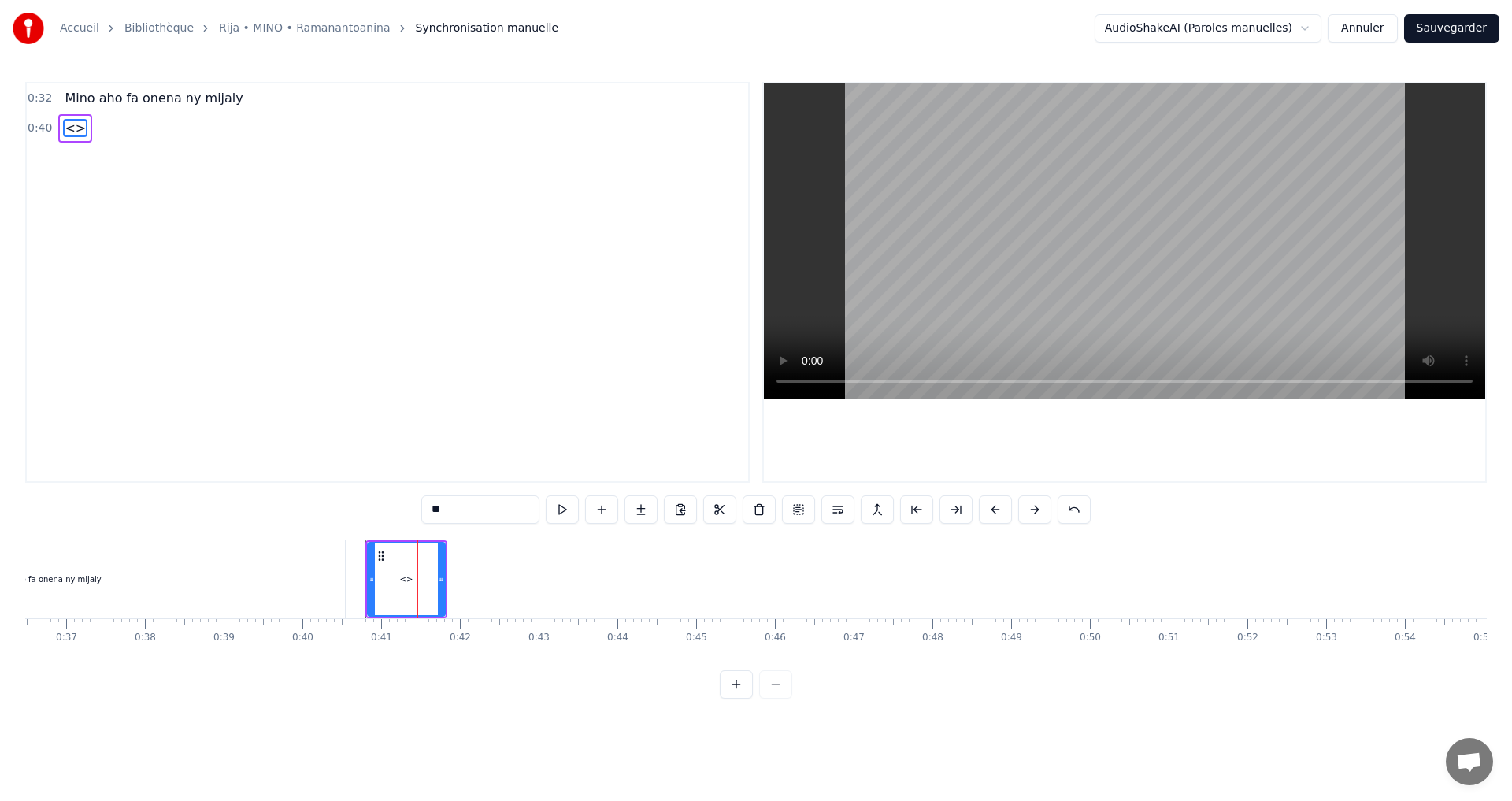
click at [419, 578] on div "<>" at bounding box center [406, 579] width 76 height 71
click at [350, 510] on div "0:32 Mino aho fa onena ny mijaly 0:40 <> ** Mino aho fa onena ny mijaly <> To p…" at bounding box center [756, 390] width 1462 height 617
paste input "**********"
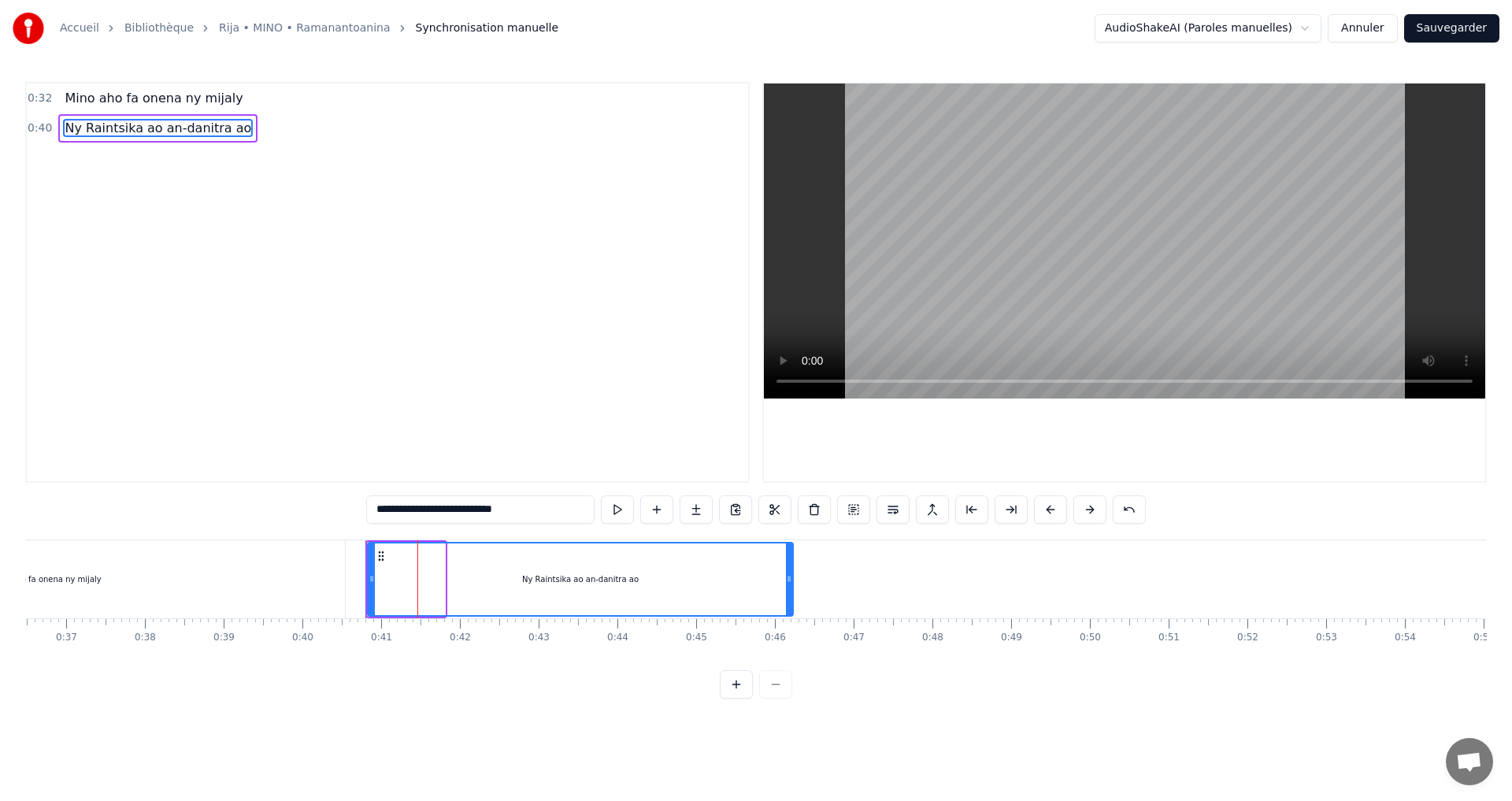
drag, startPoint x: 440, startPoint y: 579, endPoint x: 789, endPoint y: 594, distance: 349.3
click at [789, 594] on div at bounding box center [789, 579] width 7 height 71
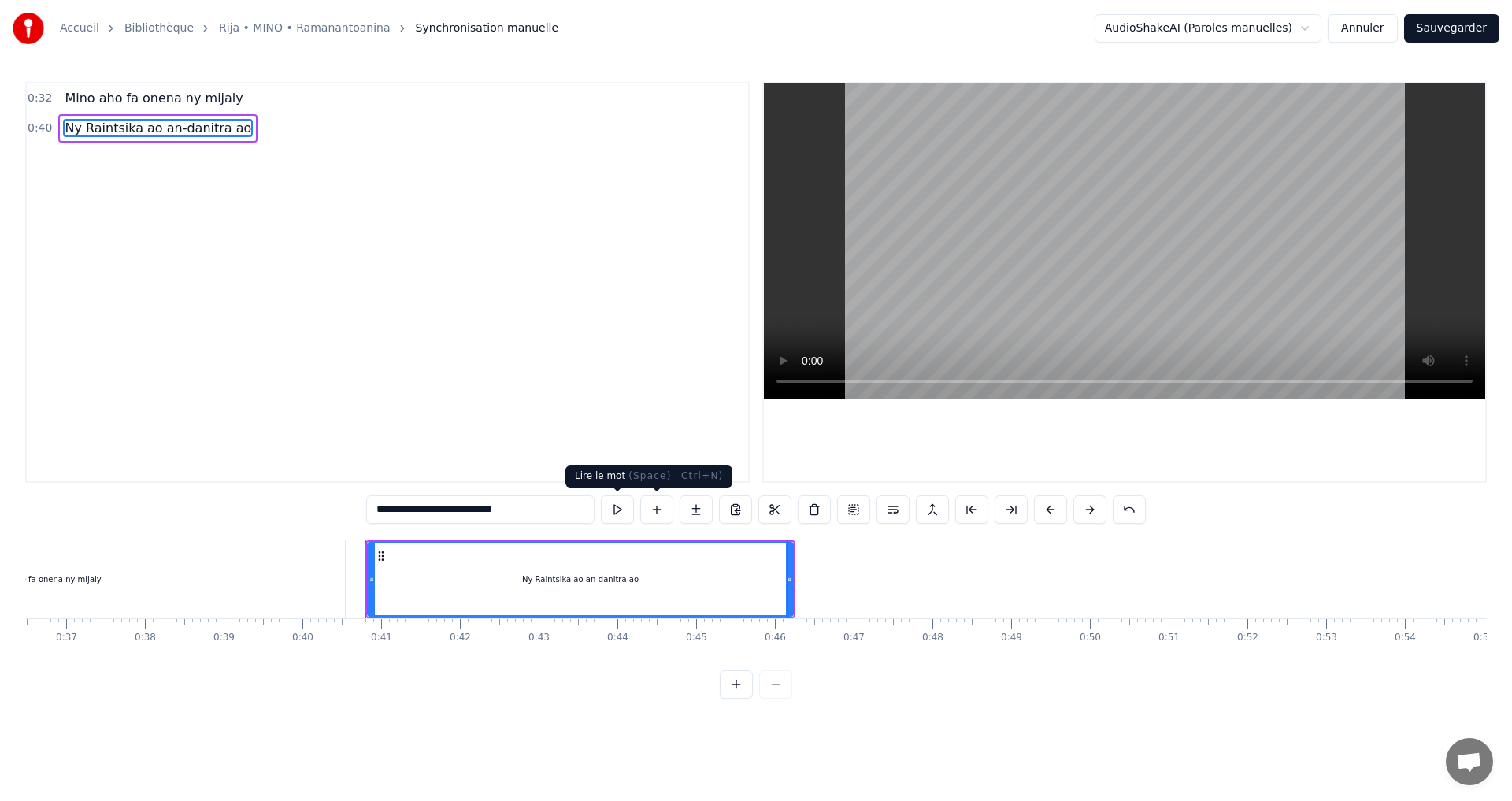
type input "**********"
click at [607, 514] on button at bounding box center [617, 509] width 33 height 28
drag, startPoint x: 791, startPoint y: 580, endPoint x: 843, endPoint y: 580, distance: 52.0
click at [831, 580] on icon at bounding box center [827, 579] width 7 height 12
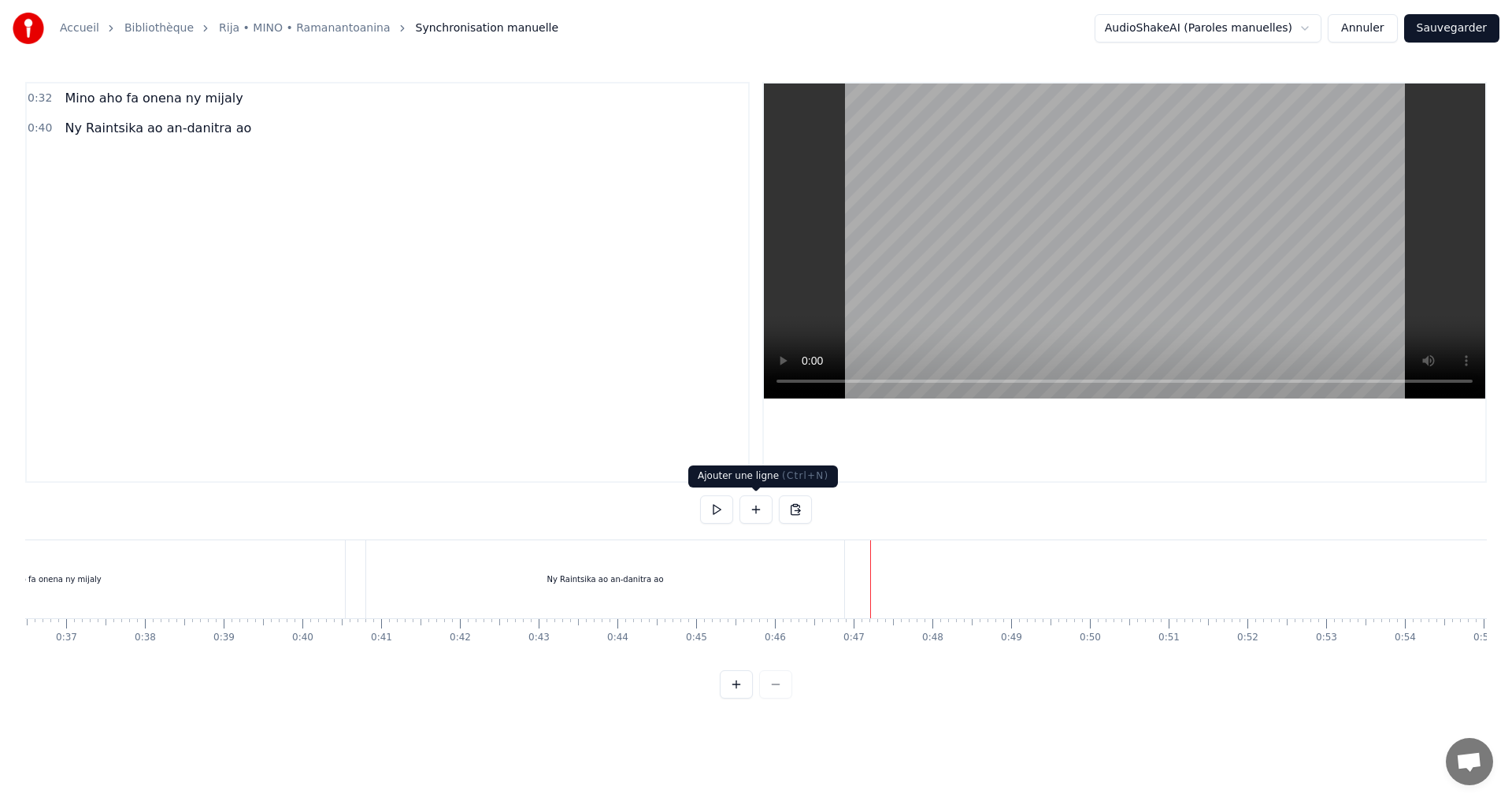
click at [753, 507] on button at bounding box center [756, 509] width 33 height 28
click at [924, 569] on div "<>" at bounding box center [911, 580] width 77 height 75
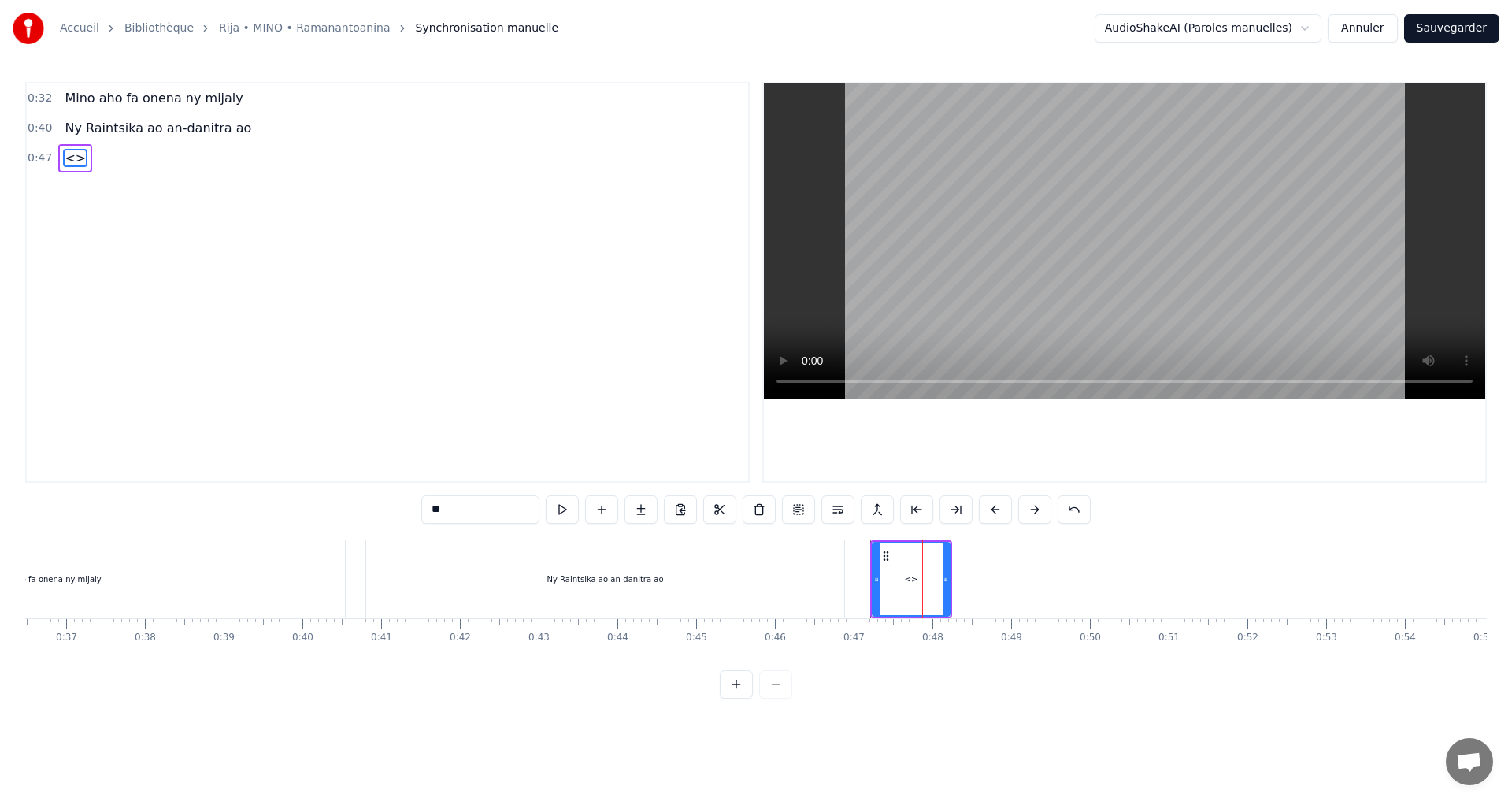
click at [923, 569] on div "<>" at bounding box center [911, 579] width 76 height 71
drag, startPoint x: 490, startPoint y: 511, endPoint x: 352, endPoint y: 496, distance: 138.8
click at [352, 496] on div "0:32 Mino aho fa onena ny mijaly 0:40 Ny Raintsika ao an-danitra ao 0:47 <> ** …" at bounding box center [756, 390] width 1462 height 617
paste input "**********"
drag, startPoint x: 863, startPoint y: 581, endPoint x: 853, endPoint y: 581, distance: 10.0
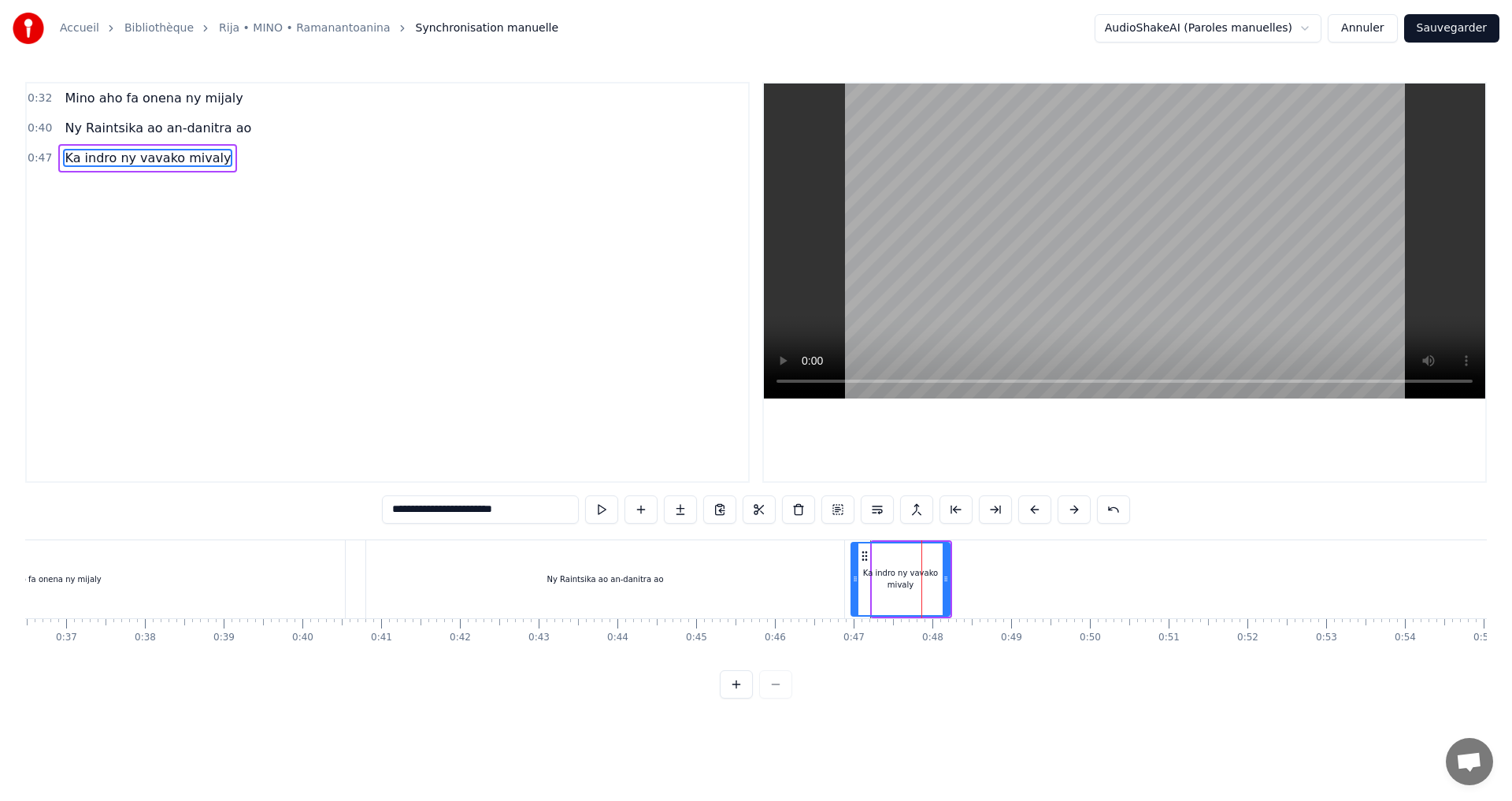
click at [853, 581] on icon at bounding box center [855, 579] width 7 height 12
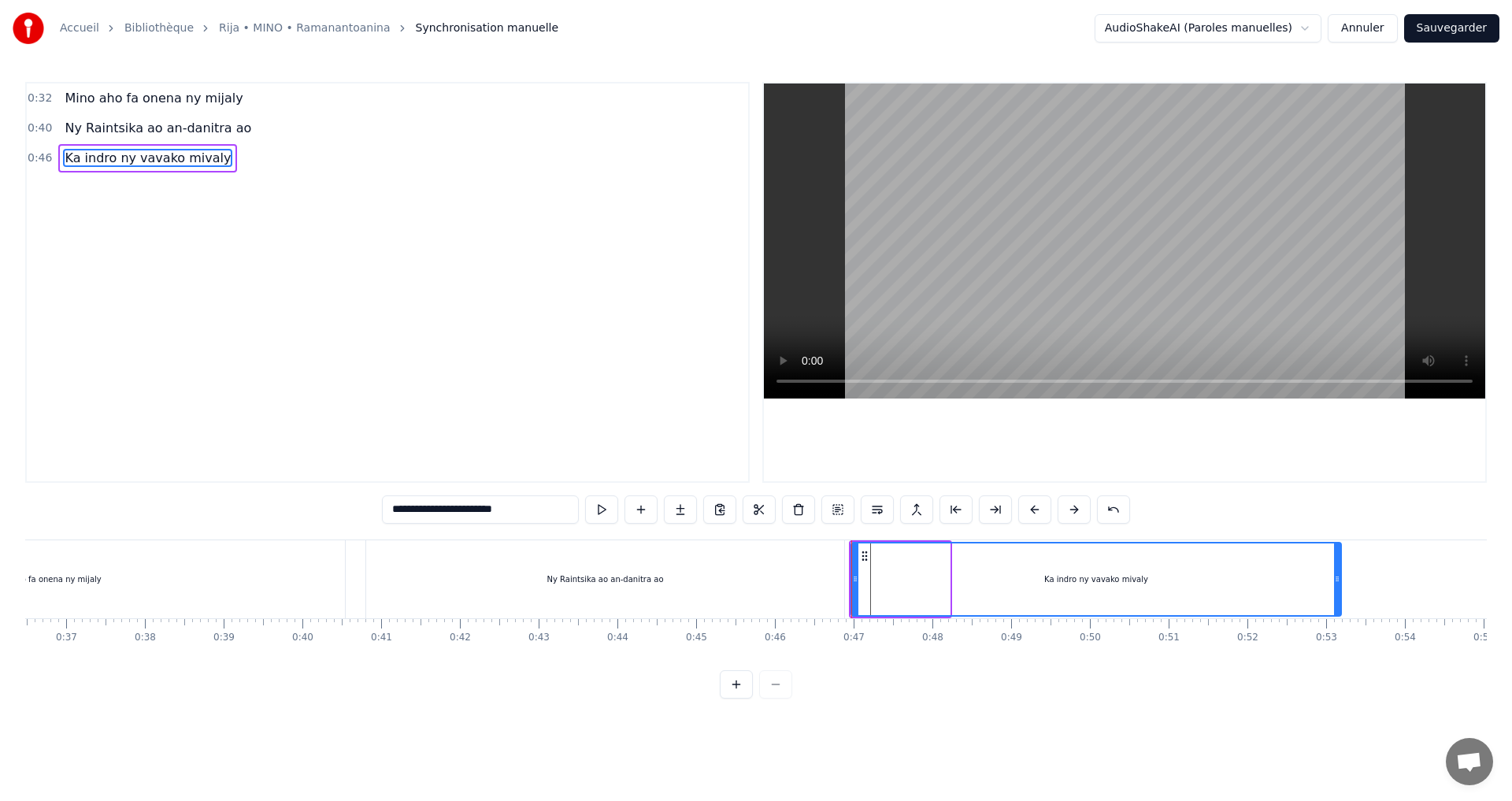
drag, startPoint x: 946, startPoint y: 579, endPoint x: 1345, endPoint y: 604, distance: 399.8
click at [1340, 604] on div at bounding box center [1338, 579] width 7 height 71
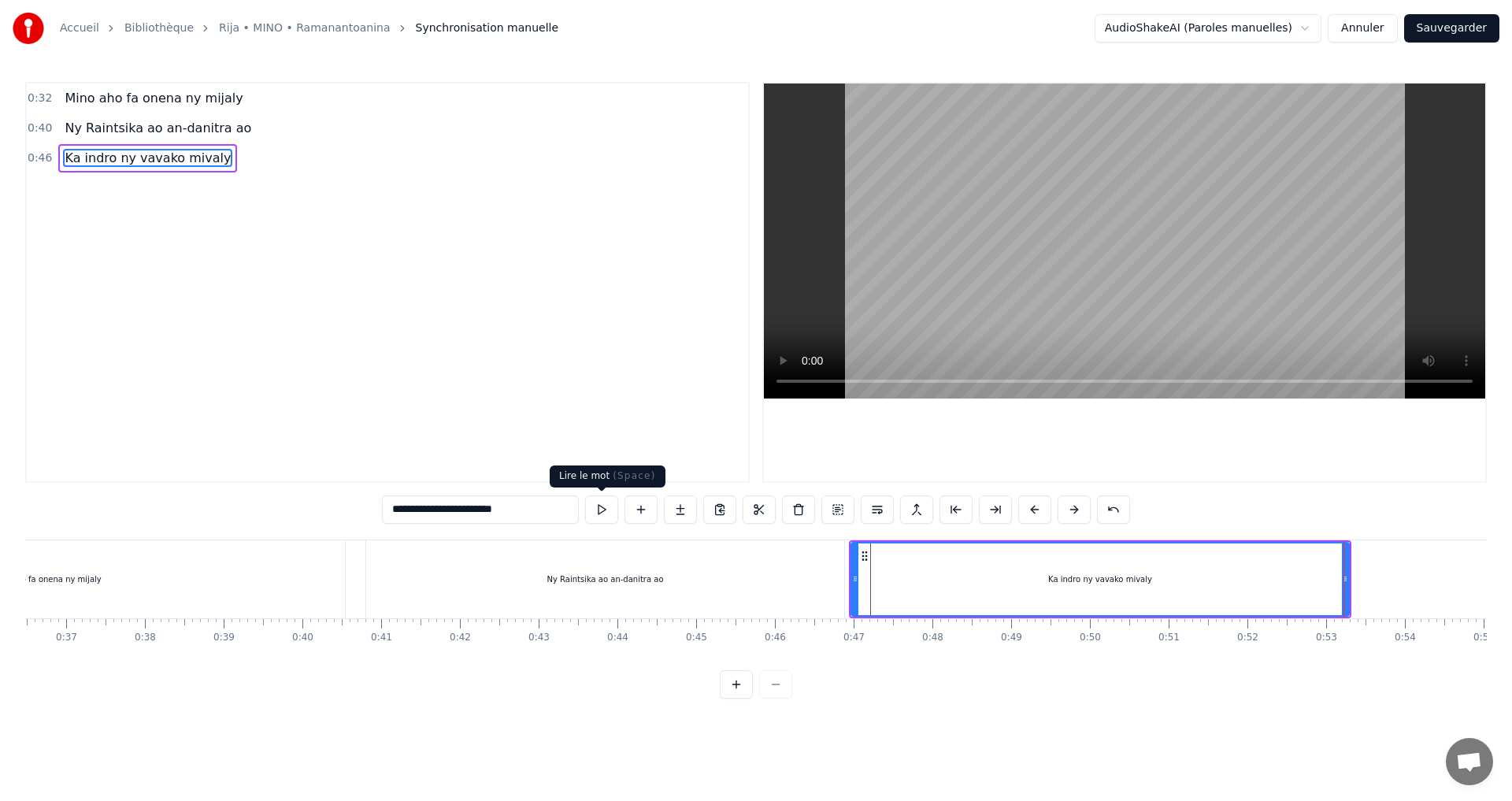
type input "**********"
click at [605, 511] on button at bounding box center [601, 509] width 33 height 28
drag, startPoint x: 1347, startPoint y: 575, endPoint x: 1379, endPoint y: 575, distance: 32.0
click at [1374, 575] on icon at bounding box center [1370, 579] width 7 height 12
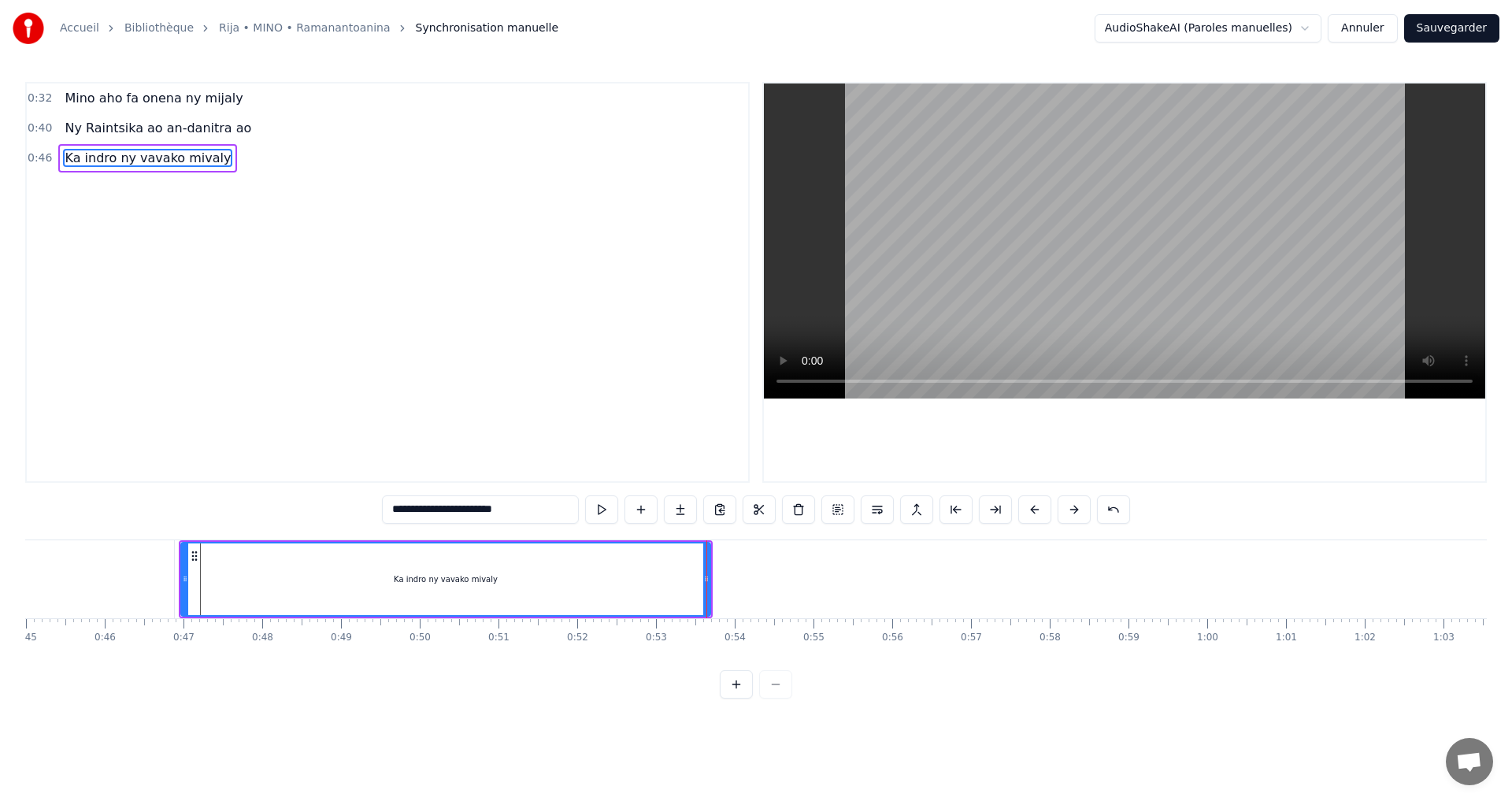
scroll to position [0, 3597]
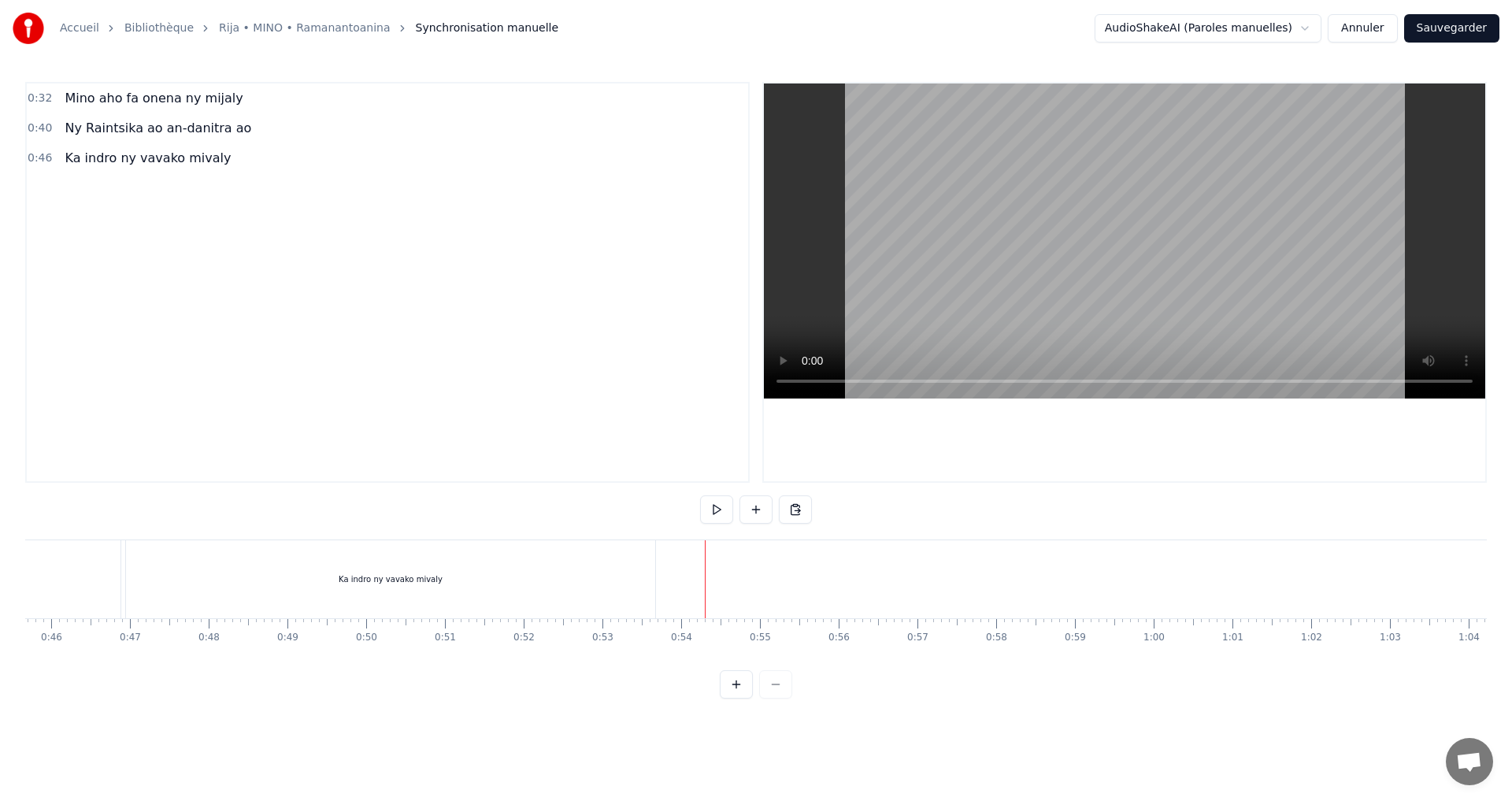
click at [656, 574] on div "Ka indro ny vavako mivaly" at bounding box center [391, 579] width 531 height 78
click at [759, 513] on button at bounding box center [756, 509] width 33 height 28
click at [705, 580] on div "<>" at bounding box center [711, 579] width 13 height 12
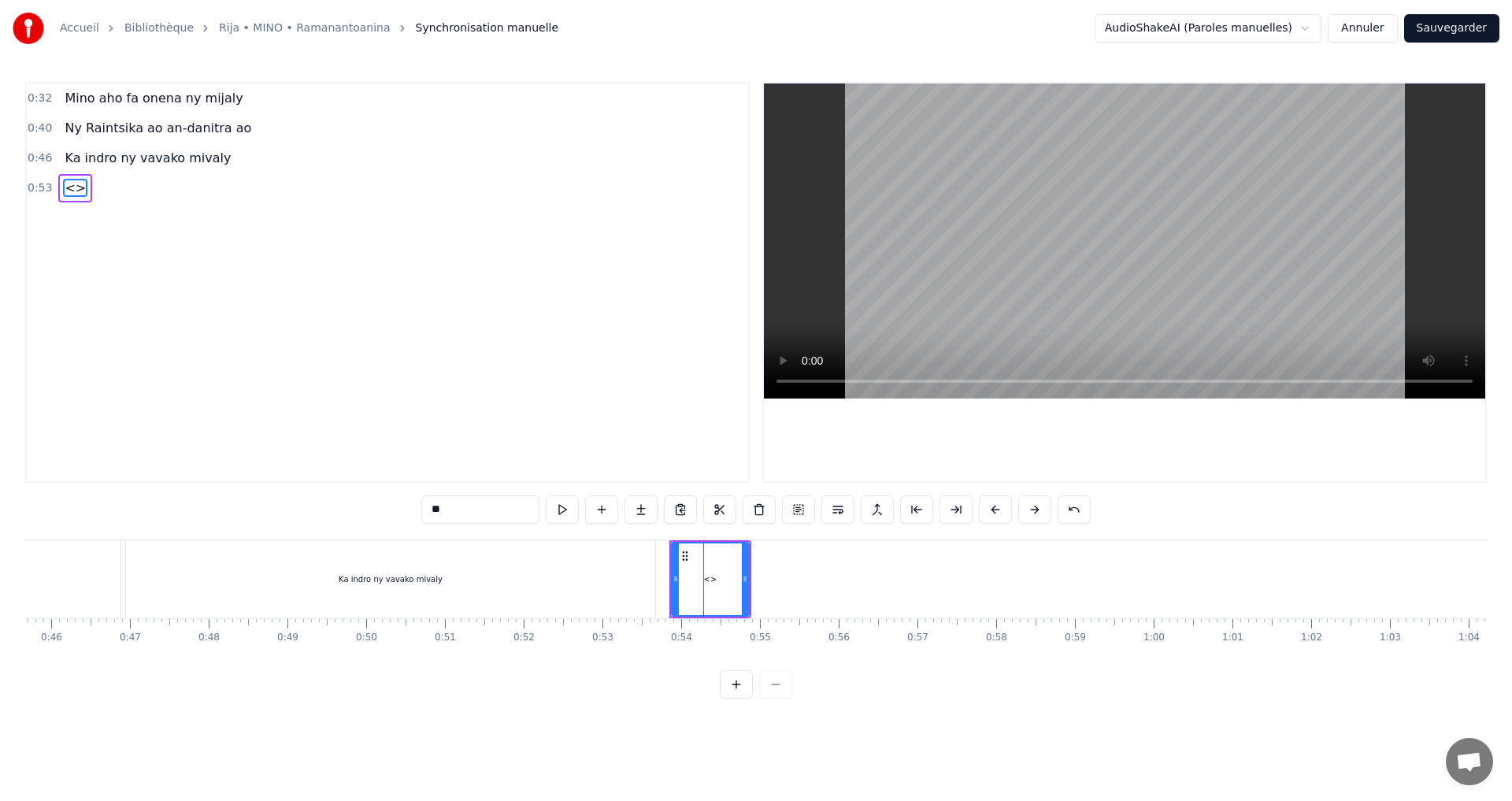
drag, startPoint x: 463, startPoint y: 508, endPoint x: 309, endPoint y: 481, distance: 156.3
click at [309, 481] on div "0:32 Mino aho fa onena ny mijaly 0:40 Ny Raintsika ao an-danitra ao 0:46 Ka ind…" at bounding box center [756, 390] width 1462 height 617
paste input "**********"
click at [659, 582] on icon at bounding box center [662, 579] width 7 height 12
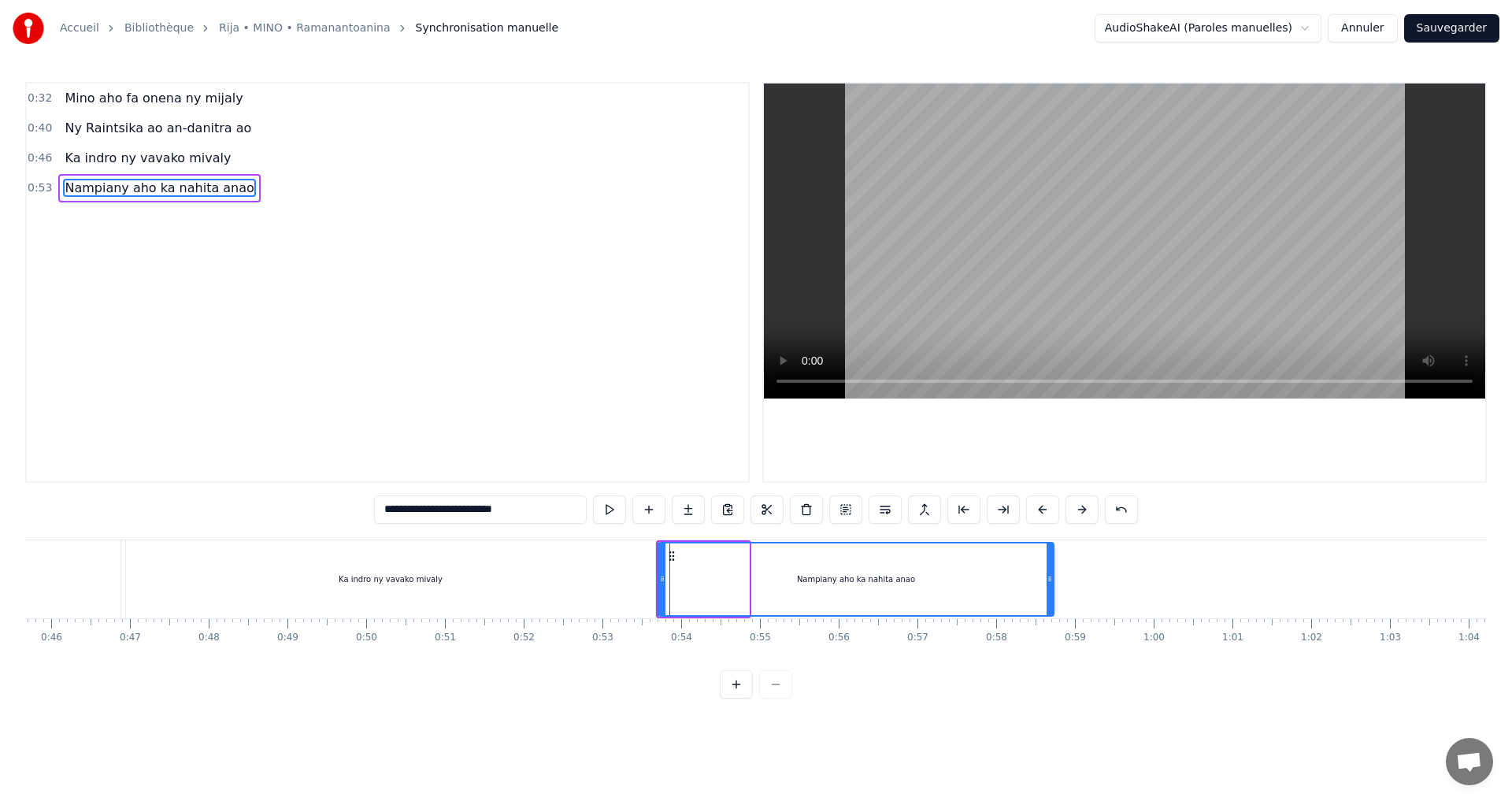
drag, startPoint x: 745, startPoint y: 579, endPoint x: 936, endPoint y: 569, distance: 191.3
click at [1050, 607] on div at bounding box center [1050, 579] width 7 height 71
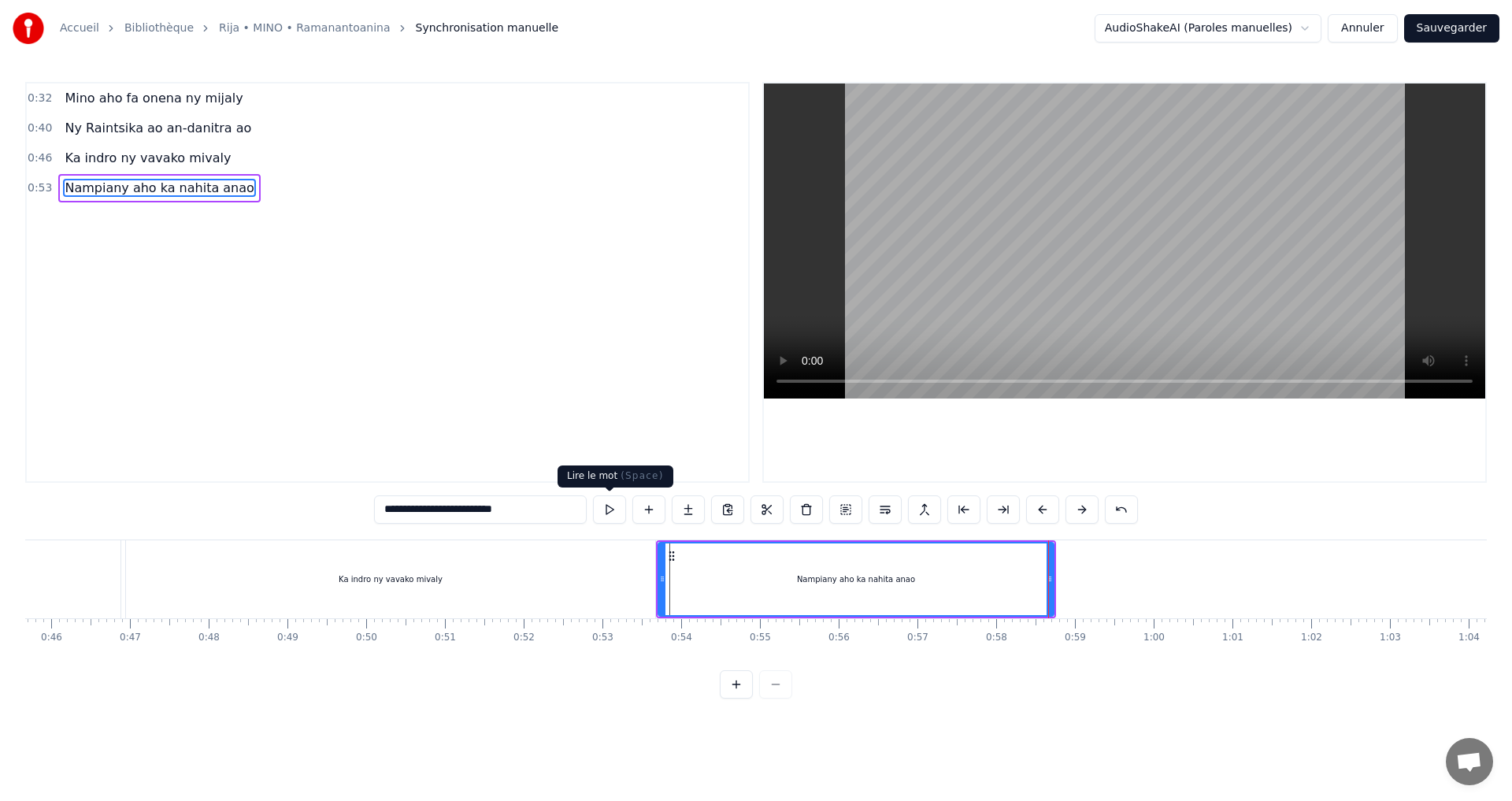
type input "**********"
click at [613, 514] on button at bounding box center [609, 509] width 33 height 28
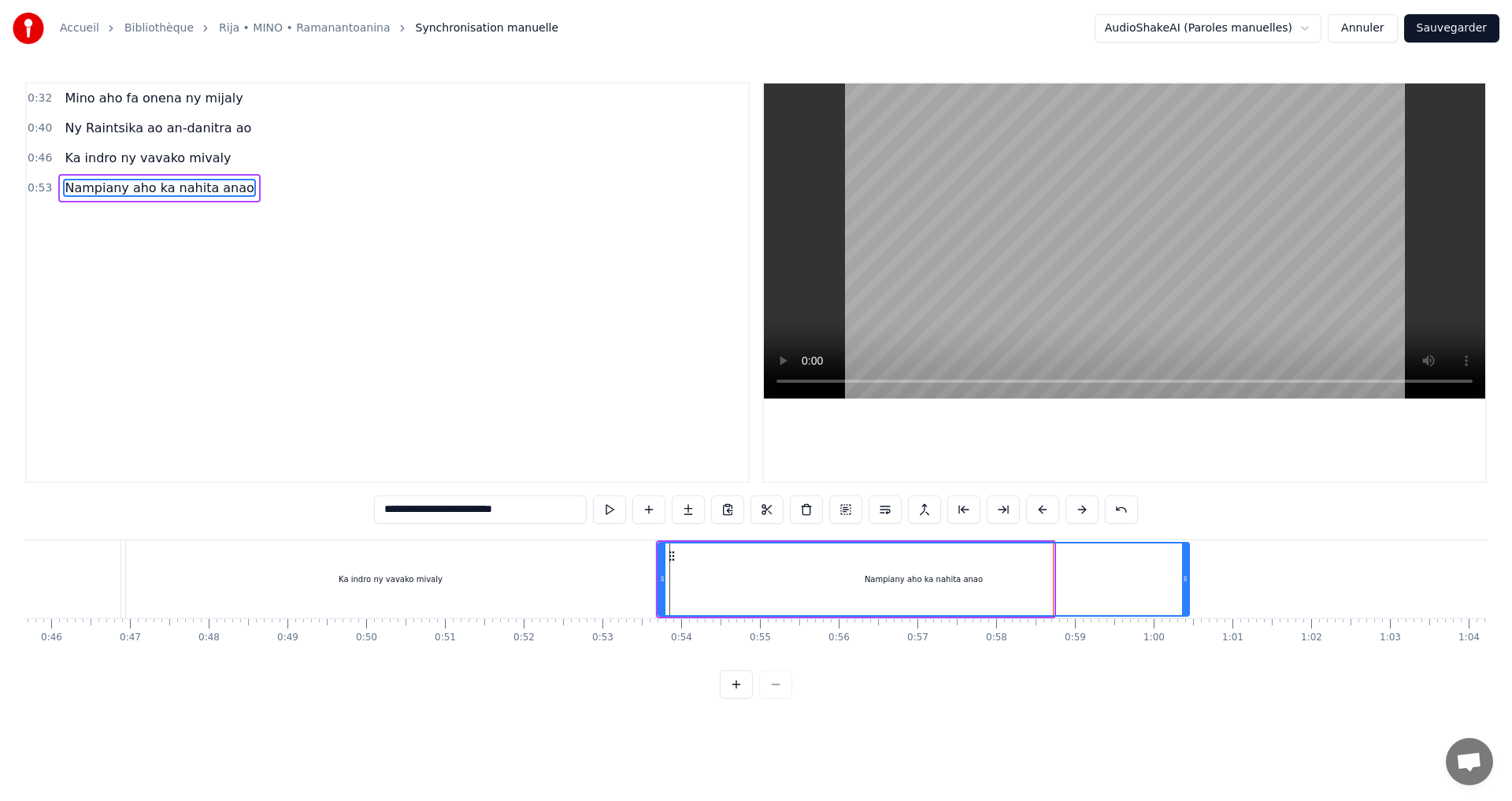
drag, startPoint x: 1051, startPoint y: 582, endPoint x: 1170, endPoint y: 580, distance: 119.0
click at [1187, 578] on icon at bounding box center [1185, 579] width 7 height 12
click at [603, 506] on button at bounding box center [609, 509] width 33 height 28
drag, startPoint x: 1187, startPoint y: 578, endPoint x: 1285, endPoint y: 582, distance: 98.1
click at [1285, 582] on icon at bounding box center [1283, 579] width 7 height 12
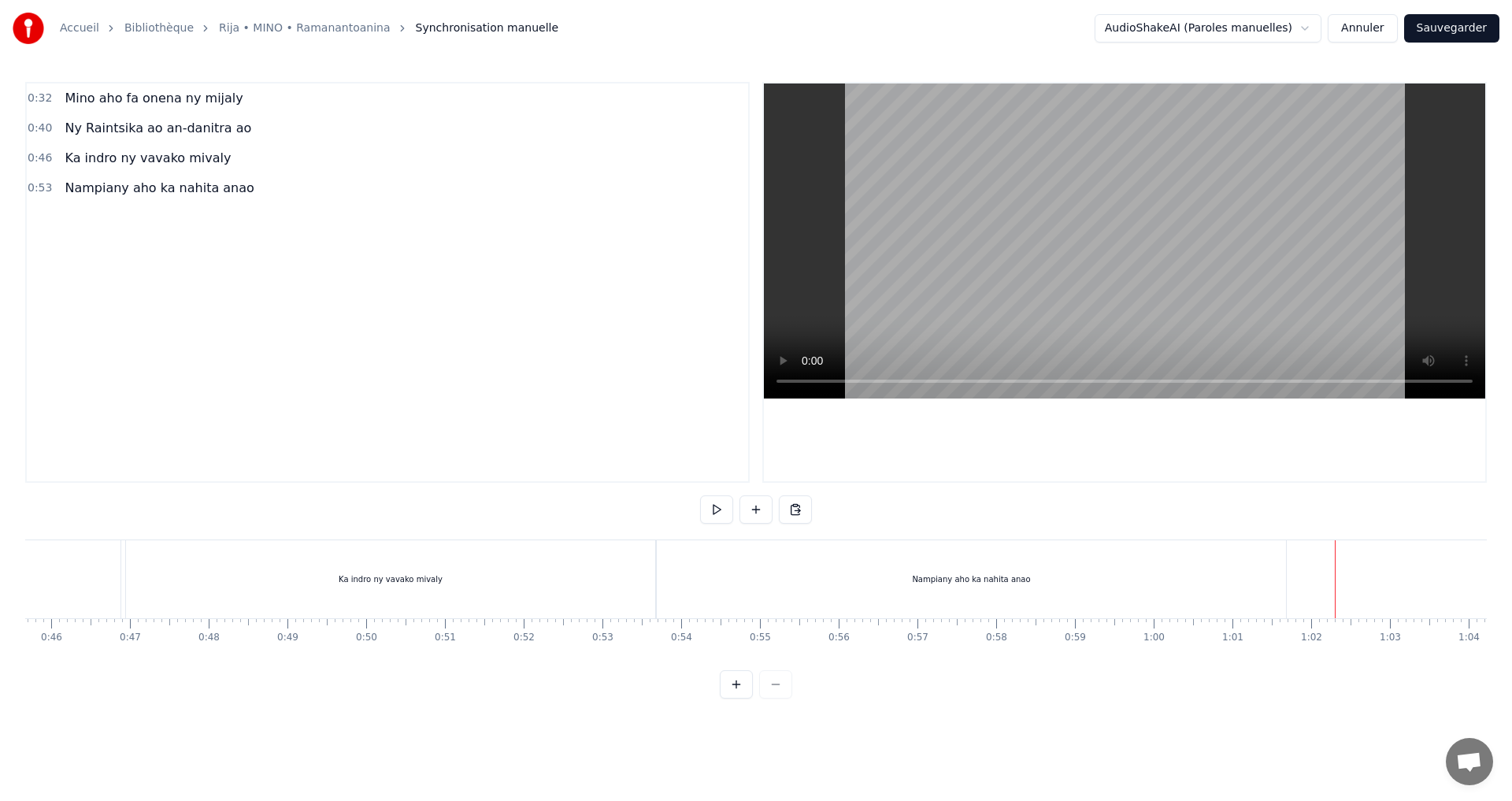
click at [746, 507] on button at bounding box center [756, 509] width 33 height 28
click at [1345, 595] on div "<>" at bounding box center [1353, 580] width 77 height 75
click at [344, 491] on div "0:32 Mino aho fa onena ny mijaly 0:40 Ny Raintsika ao an-danitra ao 0:46 Ka ind…" at bounding box center [756, 390] width 1462 height 617
paste input "**********"
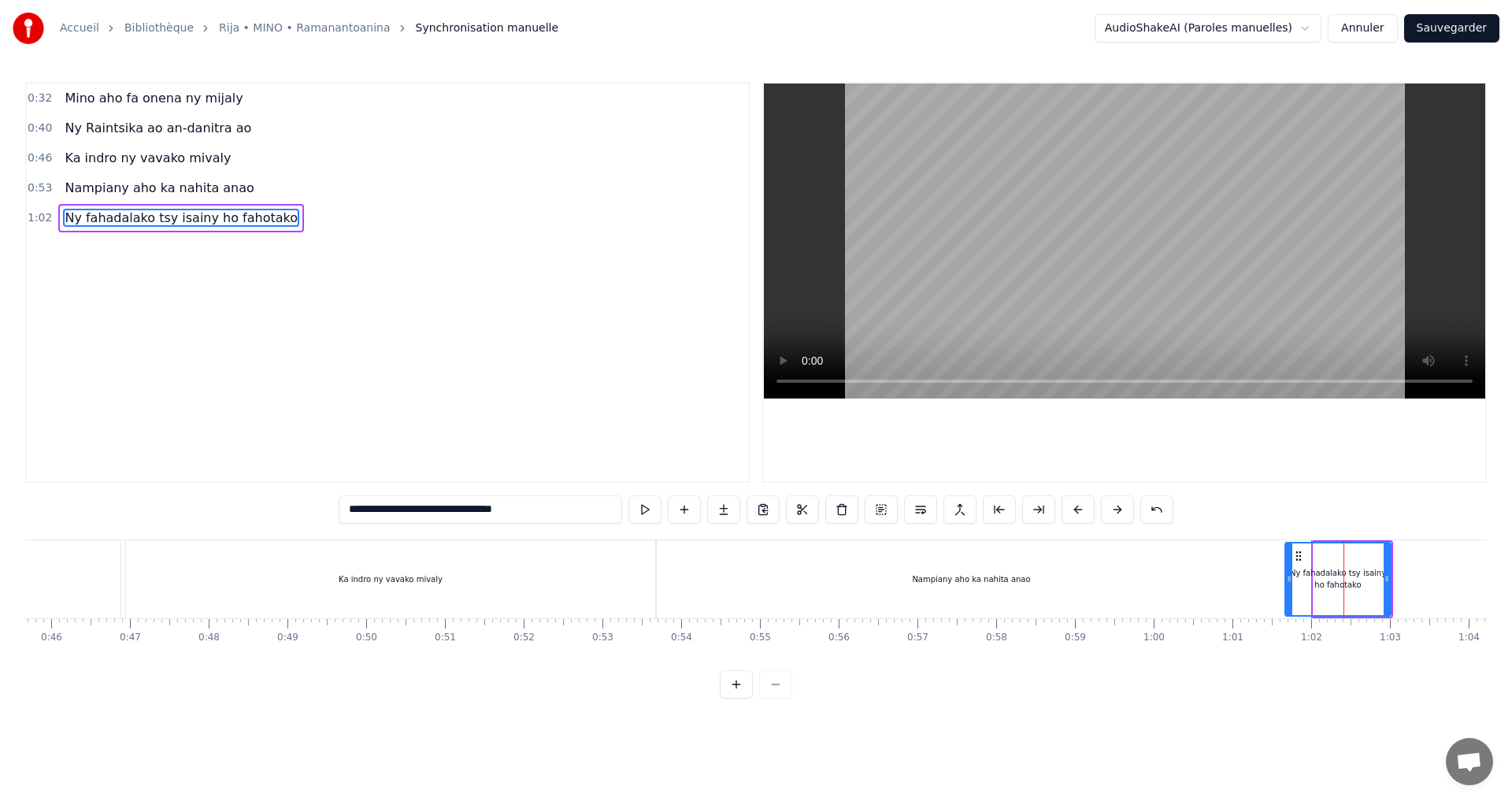
drag, startPoint x: 1315, startPoint y: 578, endPoint x: 1287, endPoint y: 585, distance: 28.9
click at [1287, 585] on div at bounding box center [1289, 579] width 7 height 71
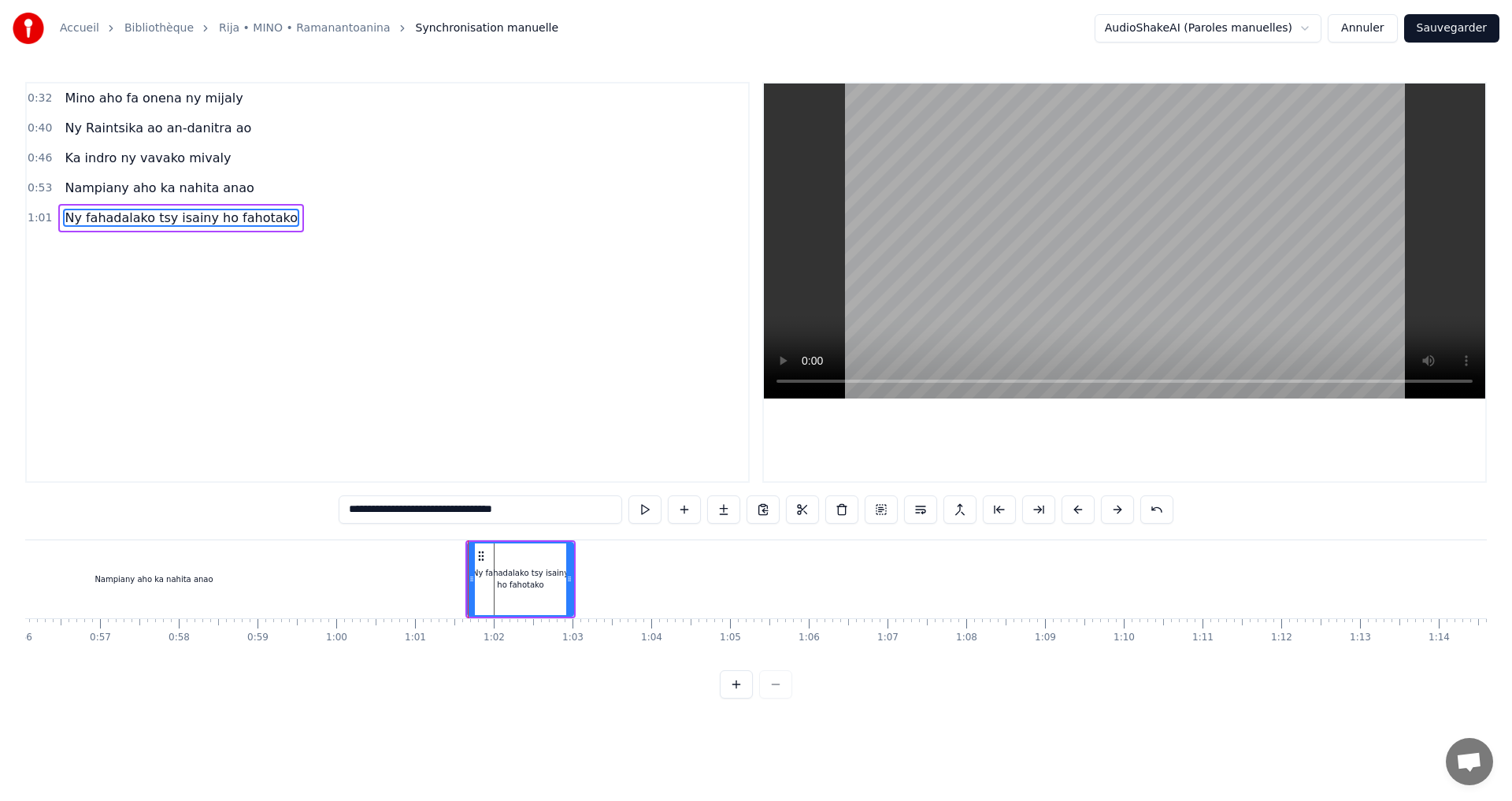
scroll to position [0, 4521]
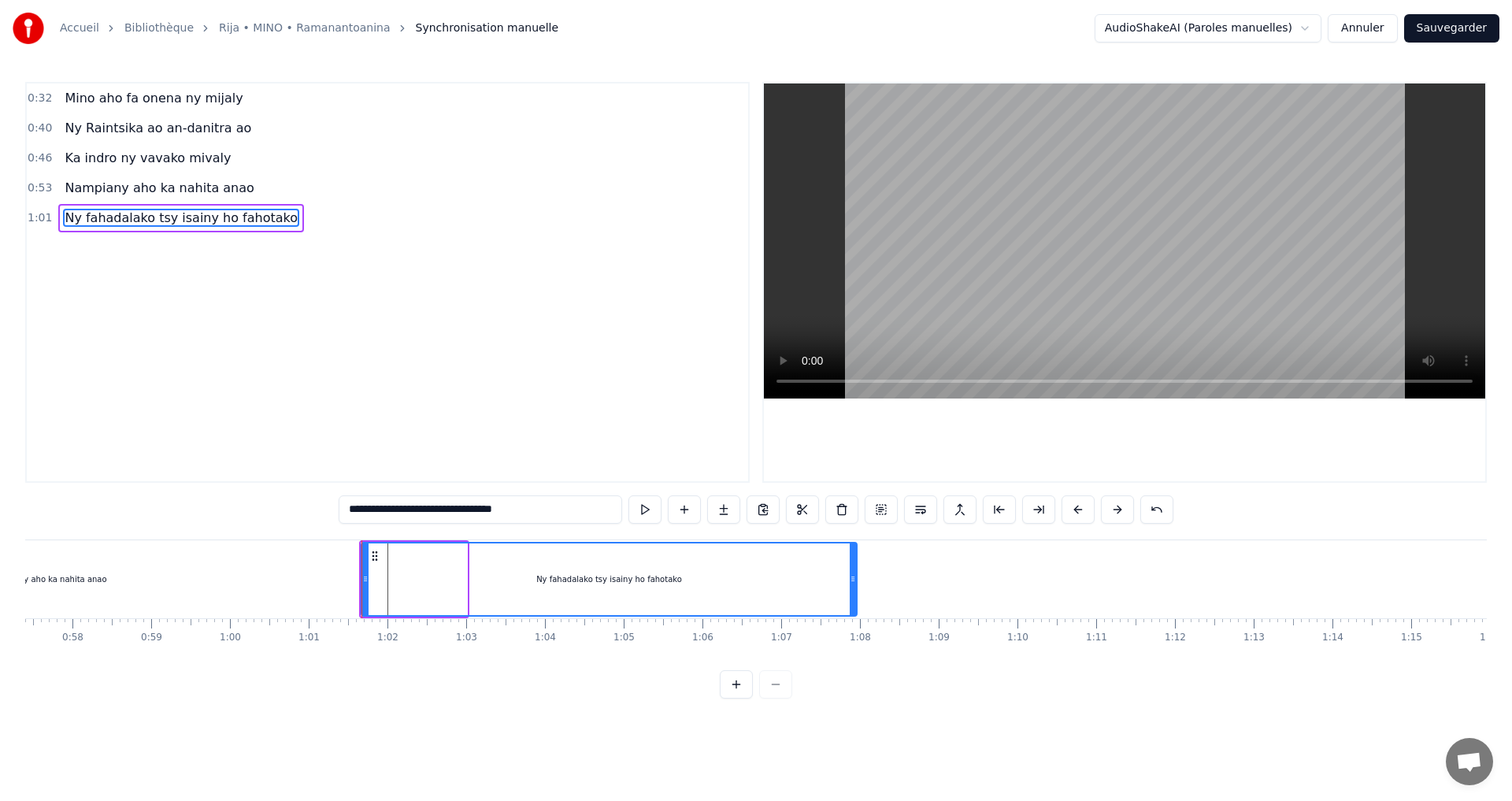
drag, startPoint x: 463, startPoint y: 578, endPoint x: 853, endPoint y: 624, distance: 392.7
click at [853, 624] on div "Mino aho fa onena ny mijaly Ny Raintsika ao an-danitra ao Ka indro ny vavako mi…" at bounding box center [756, 598] width 1462 height 118
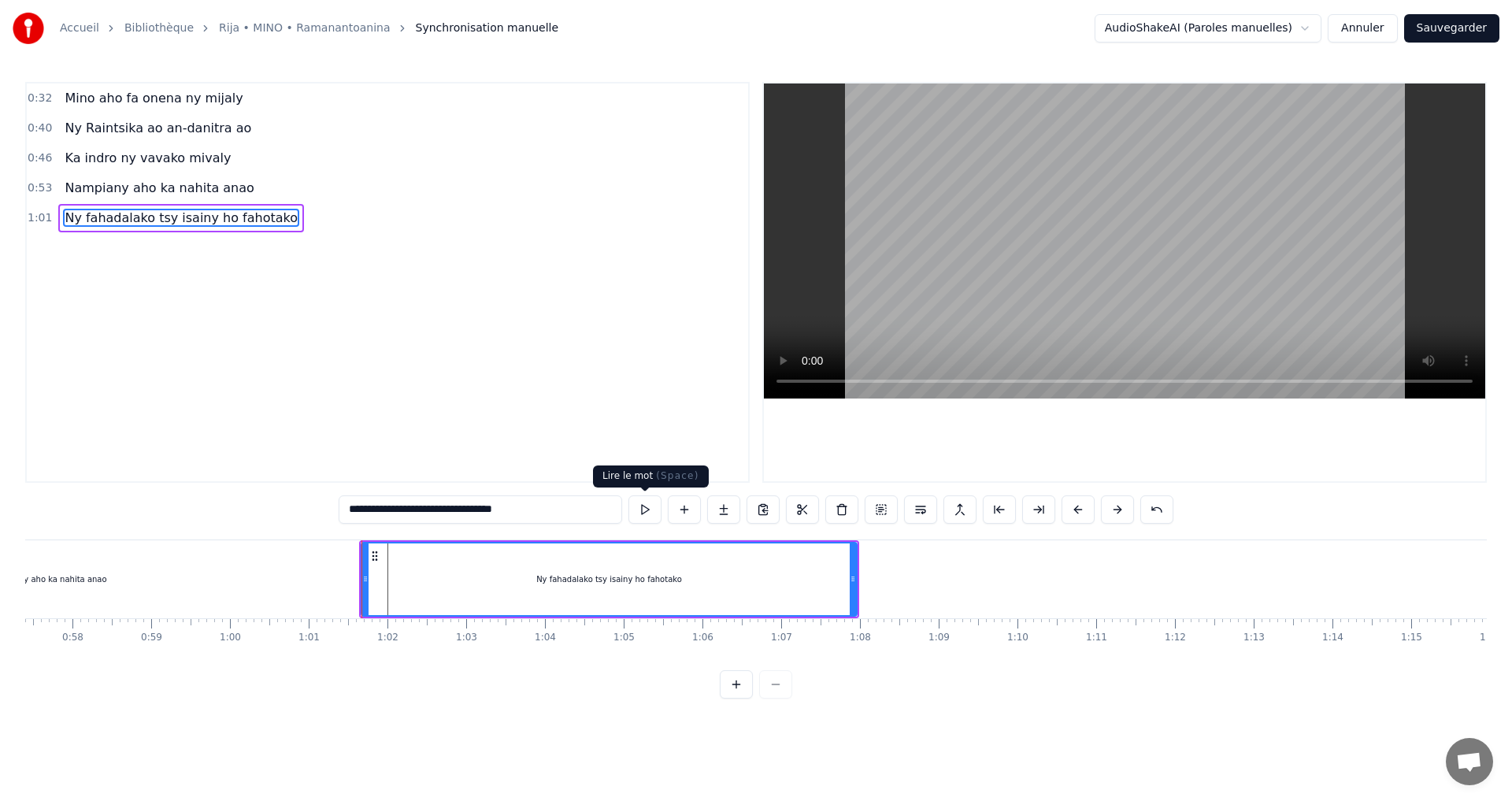
click at [640, 508] on button at bounding box center [644, 509] width 33 height 28
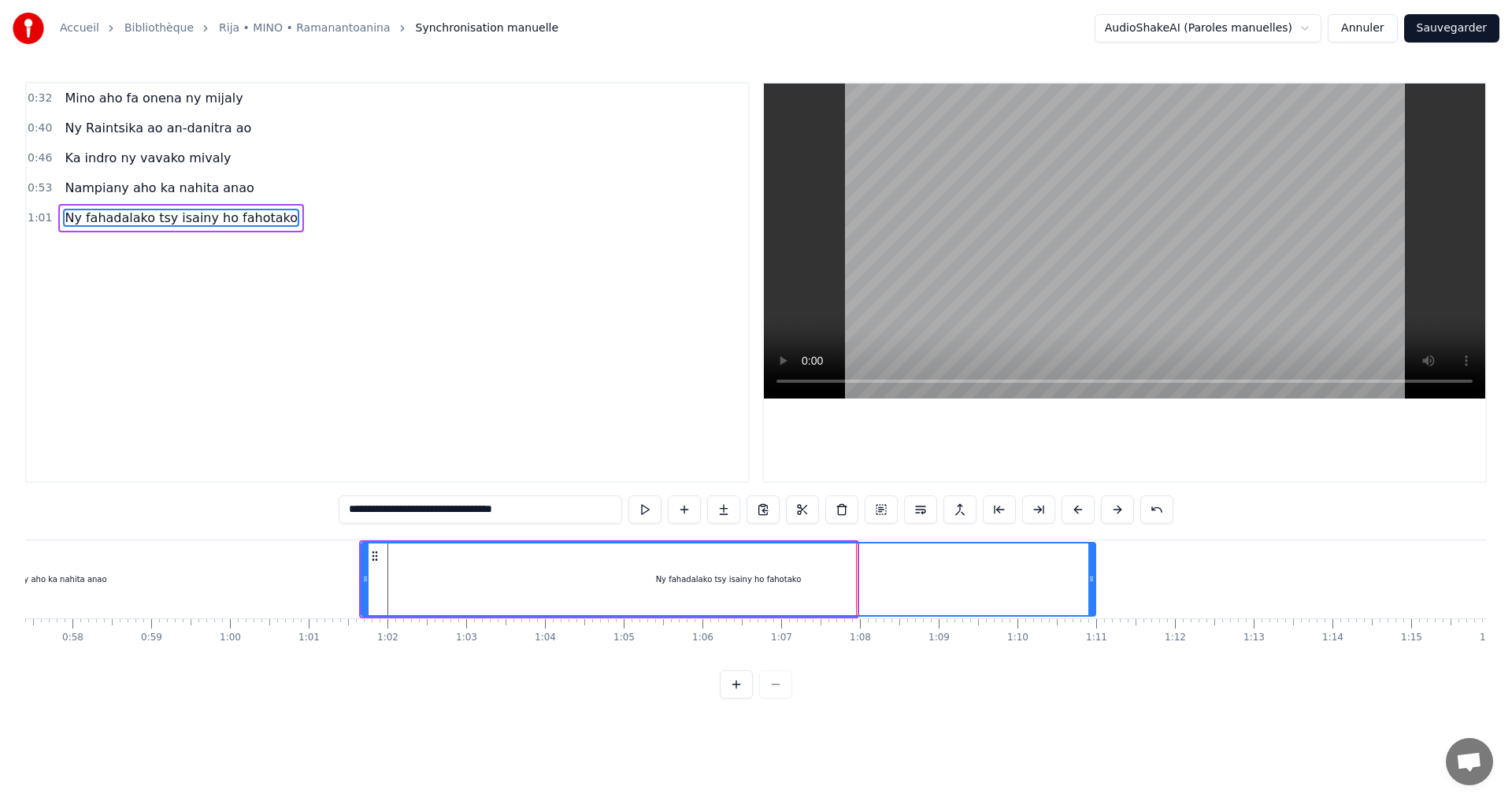
drag, startPoint x: 851, startPoint y: 578, endPoint x: 1122, endPoint y: 632, distance: 276.3
click at [1122, 632] on div "Mino aho fa onena ny mijaly Ny Raintsika ao an-danitra ao Ka indro ny vavako mi…" at bounding box center [756, 598] width 1462 height 118
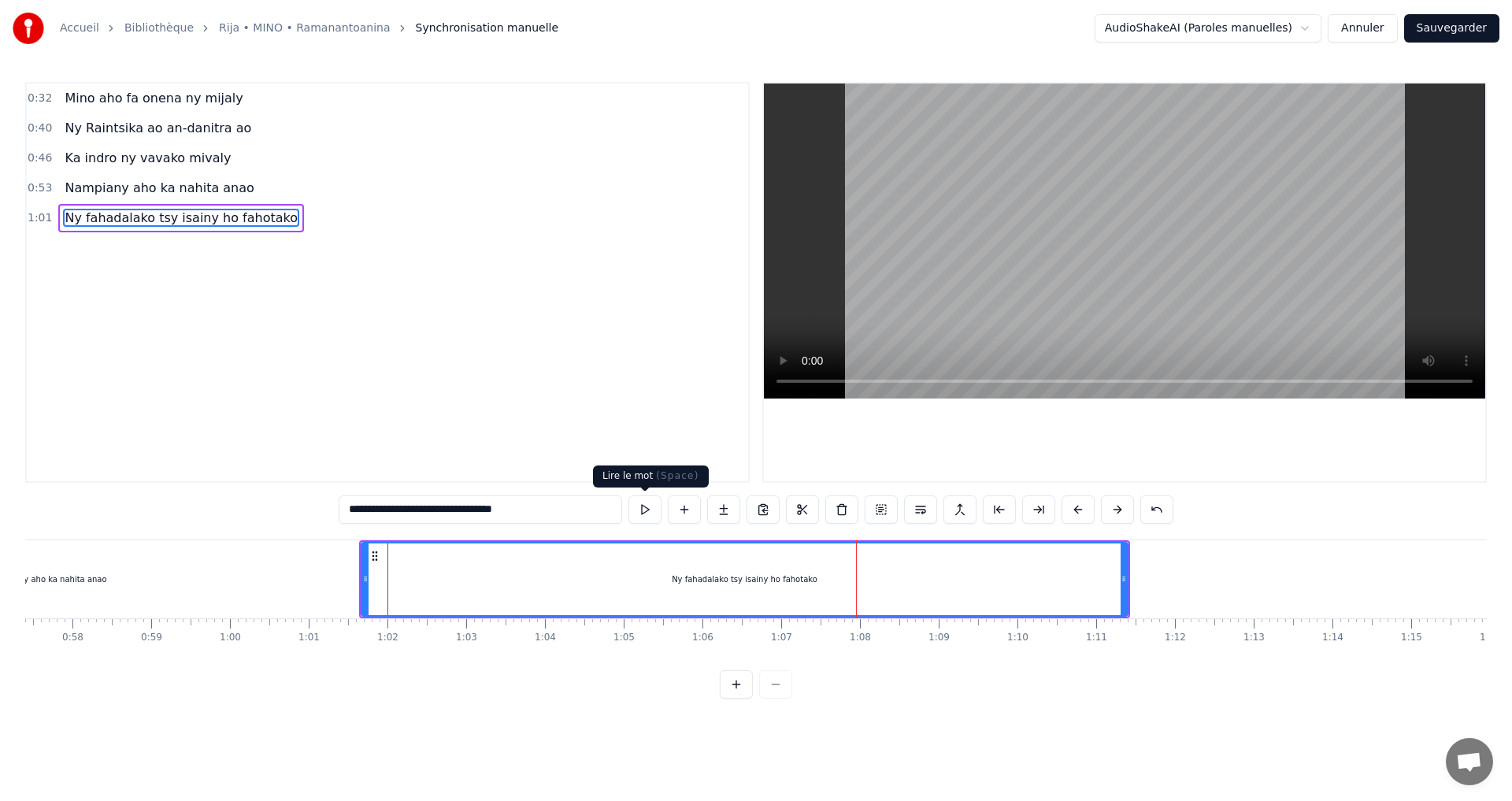
click at [651, 508] on button at bounding box center [644, 509] width 33 height 28
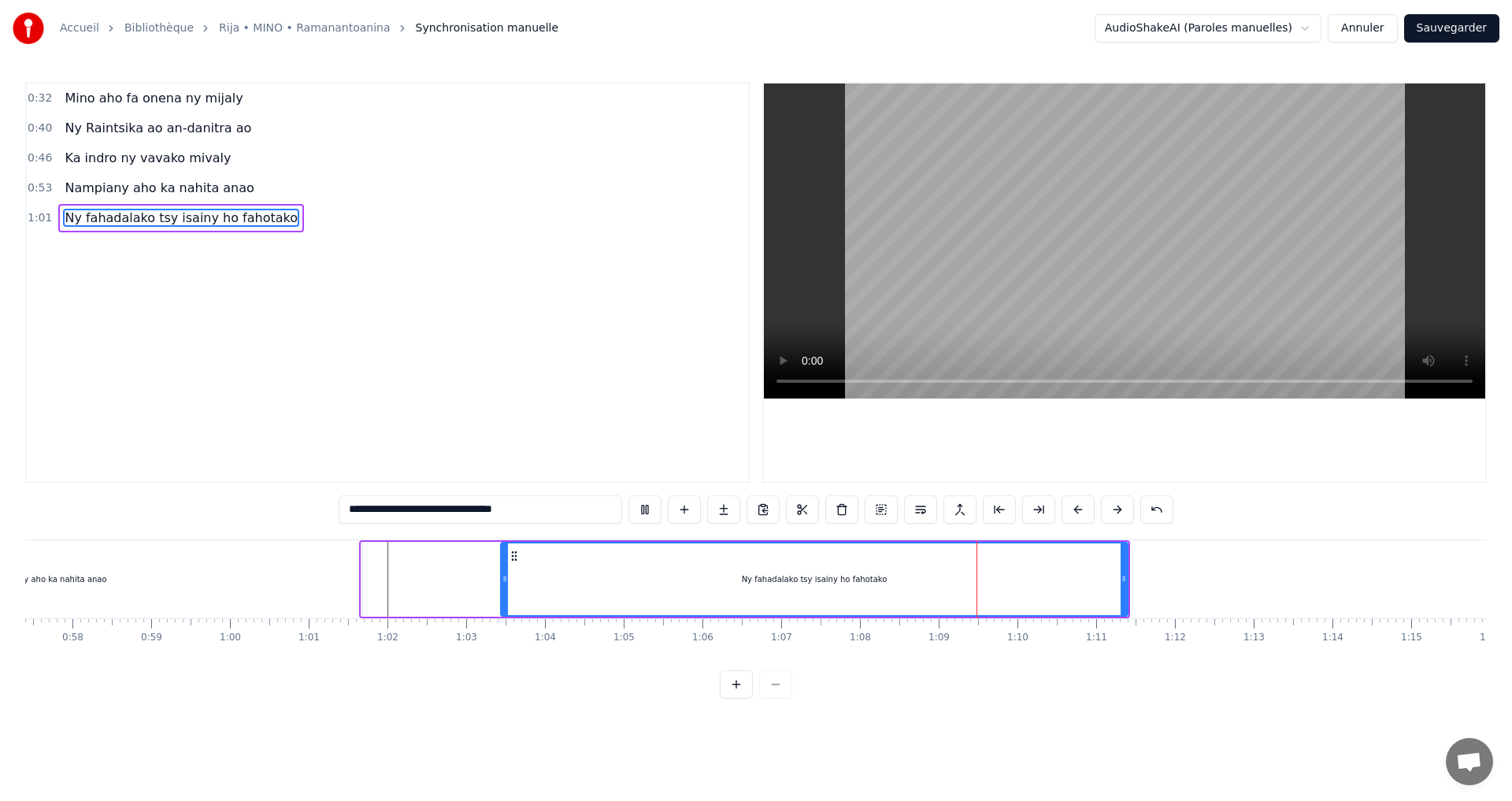
drag, startPoint x: 362, startPoint y: 583, endPoint x: 487, endPoint y: 607, distance: 127.3
click at [502, 607] on div at bounding box center [505, 579] width 7 height 71
click at [355, 578] on div "Nampiany aho ka nahita anao" at bounding box center [47, 579] width 629 height 78
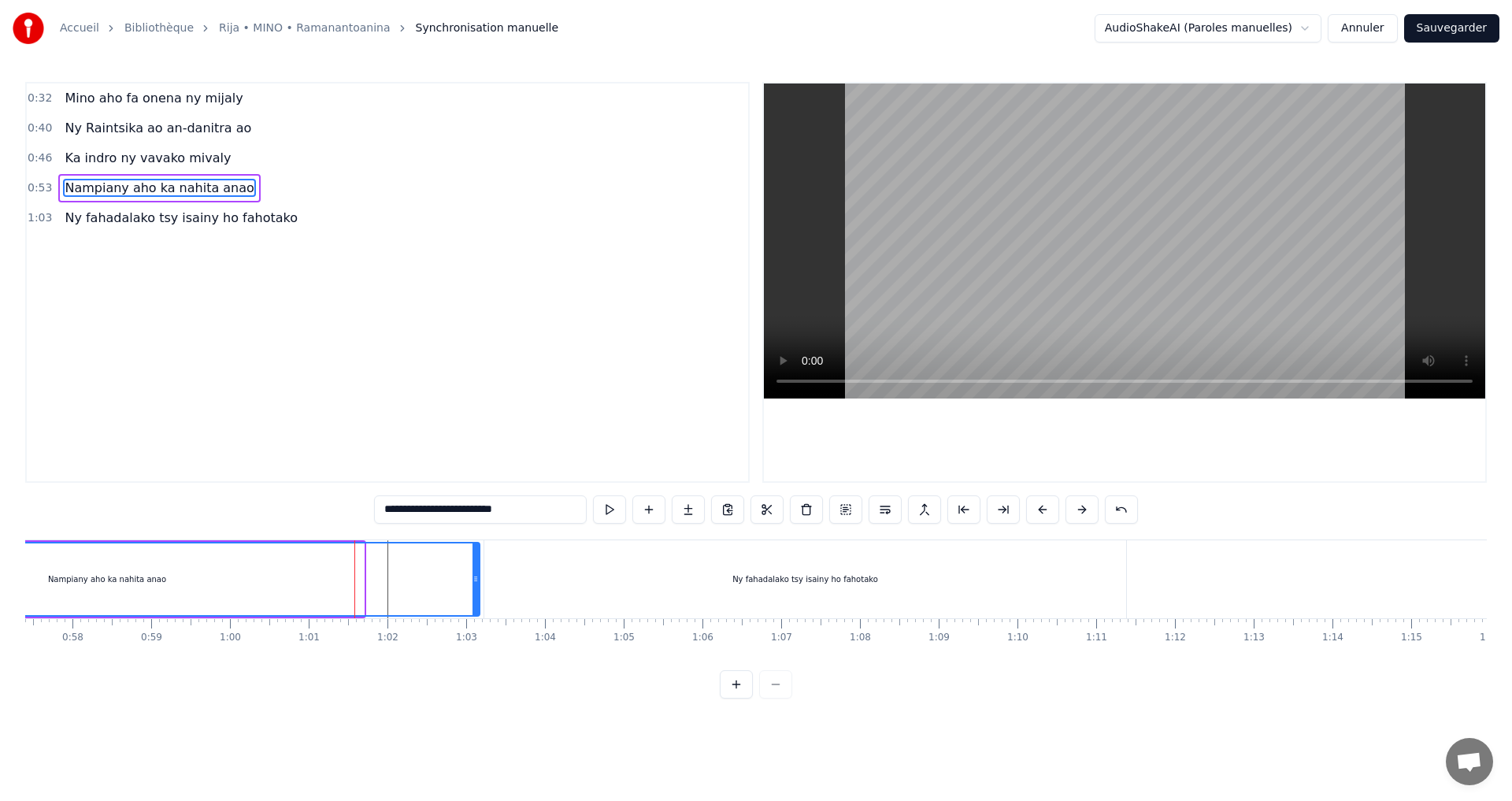
drag, startPoint x: 360, startPoint y: 578, endPoint x: 476, endPoint y: 587, distance: 116.3
click at [476, 587] on div at bounding box center [476, 579] width 7 height 71
click at [607, 507] on button at bounding box center [609, 509] width 33 height 28
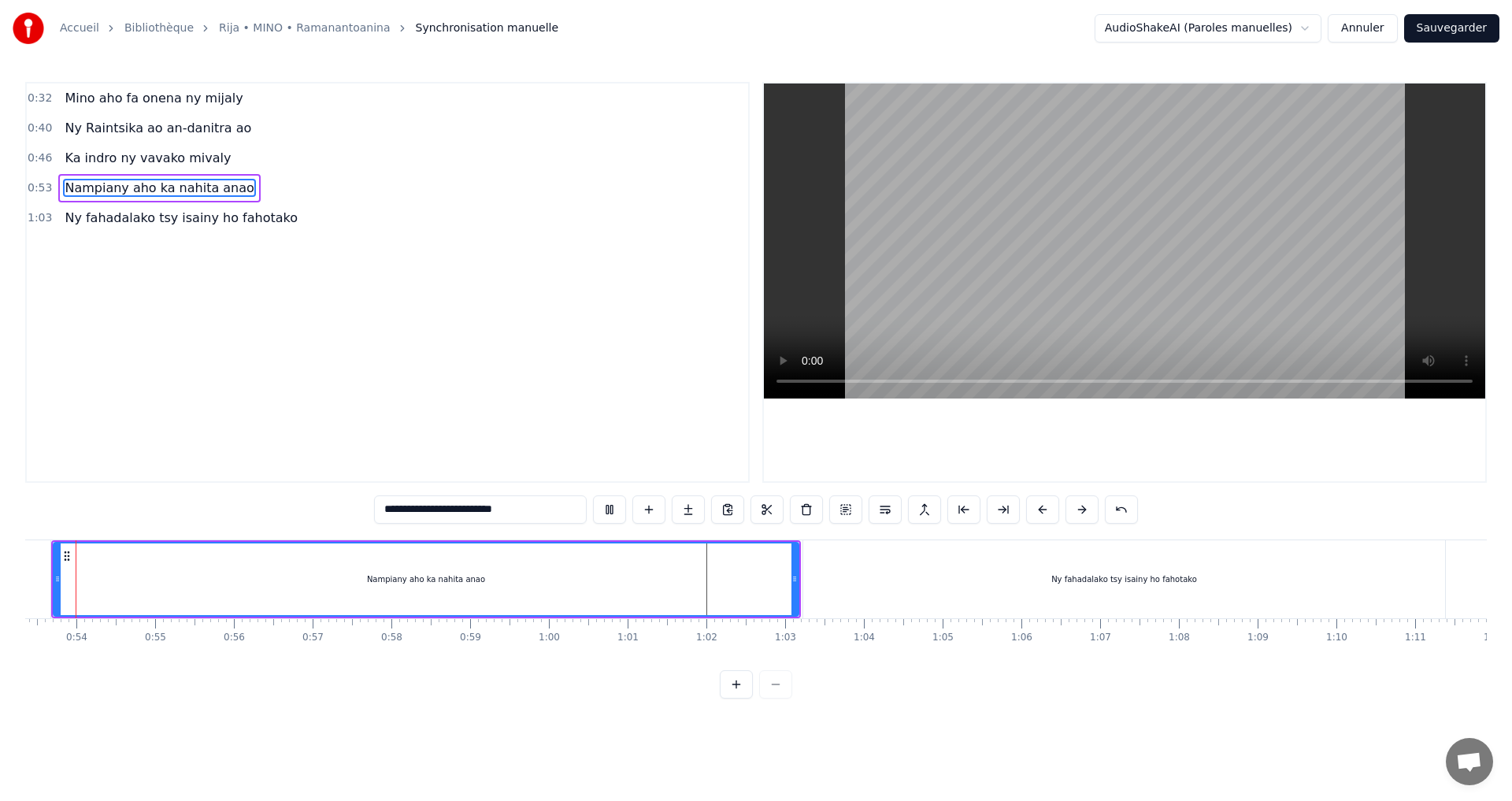
scroll to position [0, 4167]
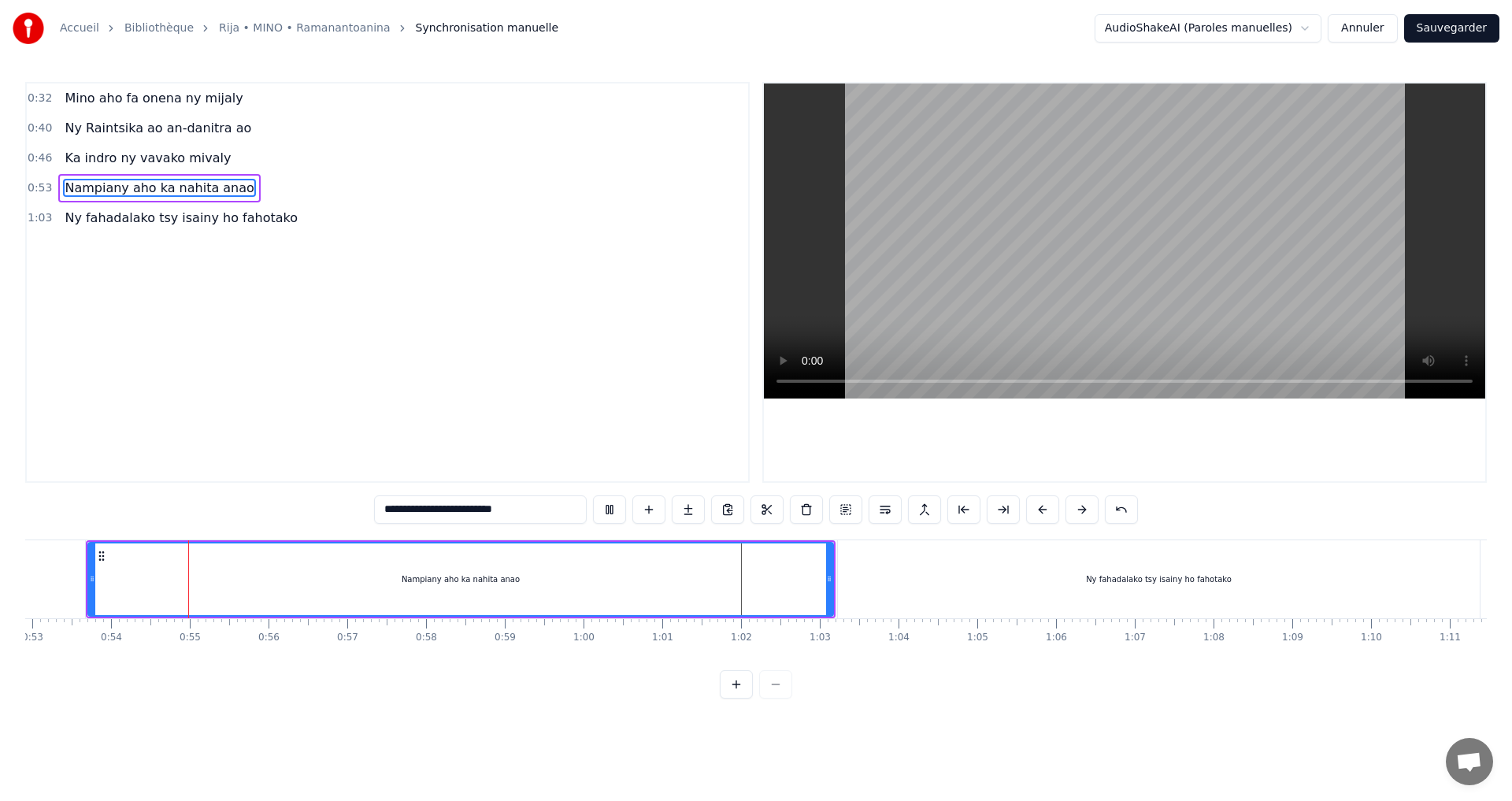
click at [1035, 607] on div "Ny fahadalako tsy isainy ho fahotako" at bounding box center [1159, 579] width 642 height 78
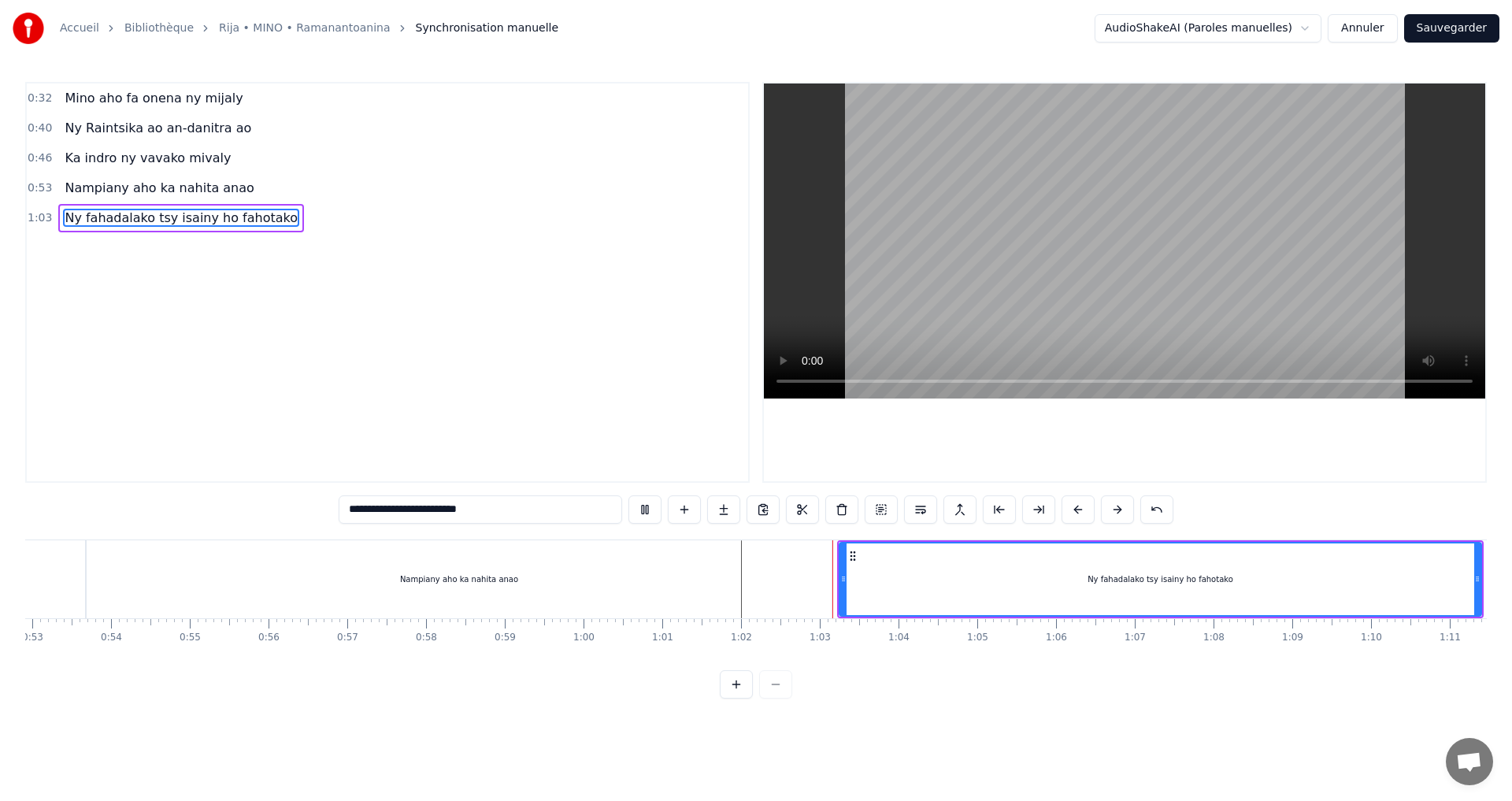
type input "**********"
click at [644, 510] on button at bounding box center [644, 509] width 33 height 28
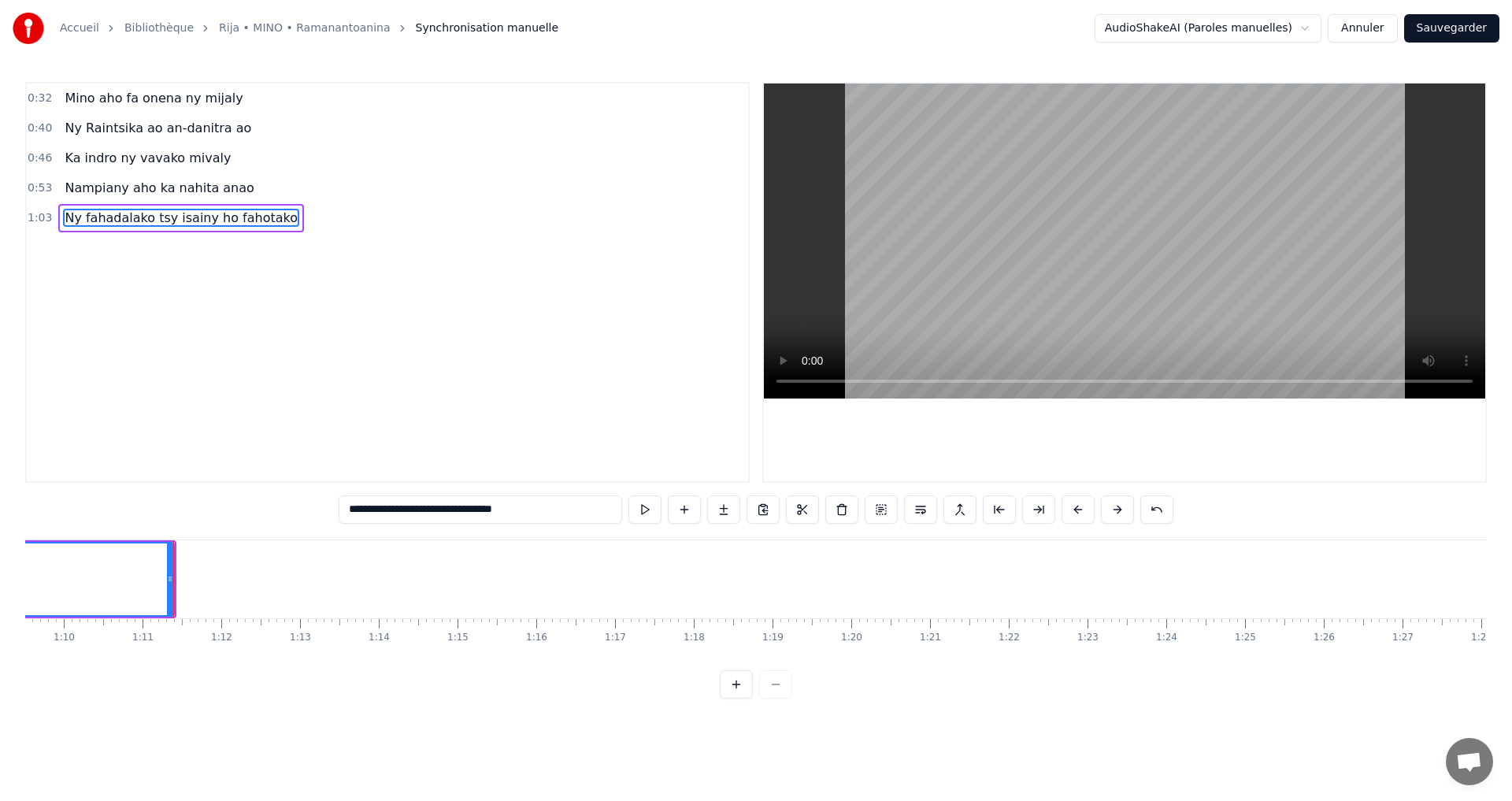
scroll to position [0, 5488]
drag, startPoint x: 155, startPoint y: 582, endPoint x: 170, endPoint y: 581, distance: 15.0
click at [170, 581] on icon at bounding box center [172, 579] width 7 height 12
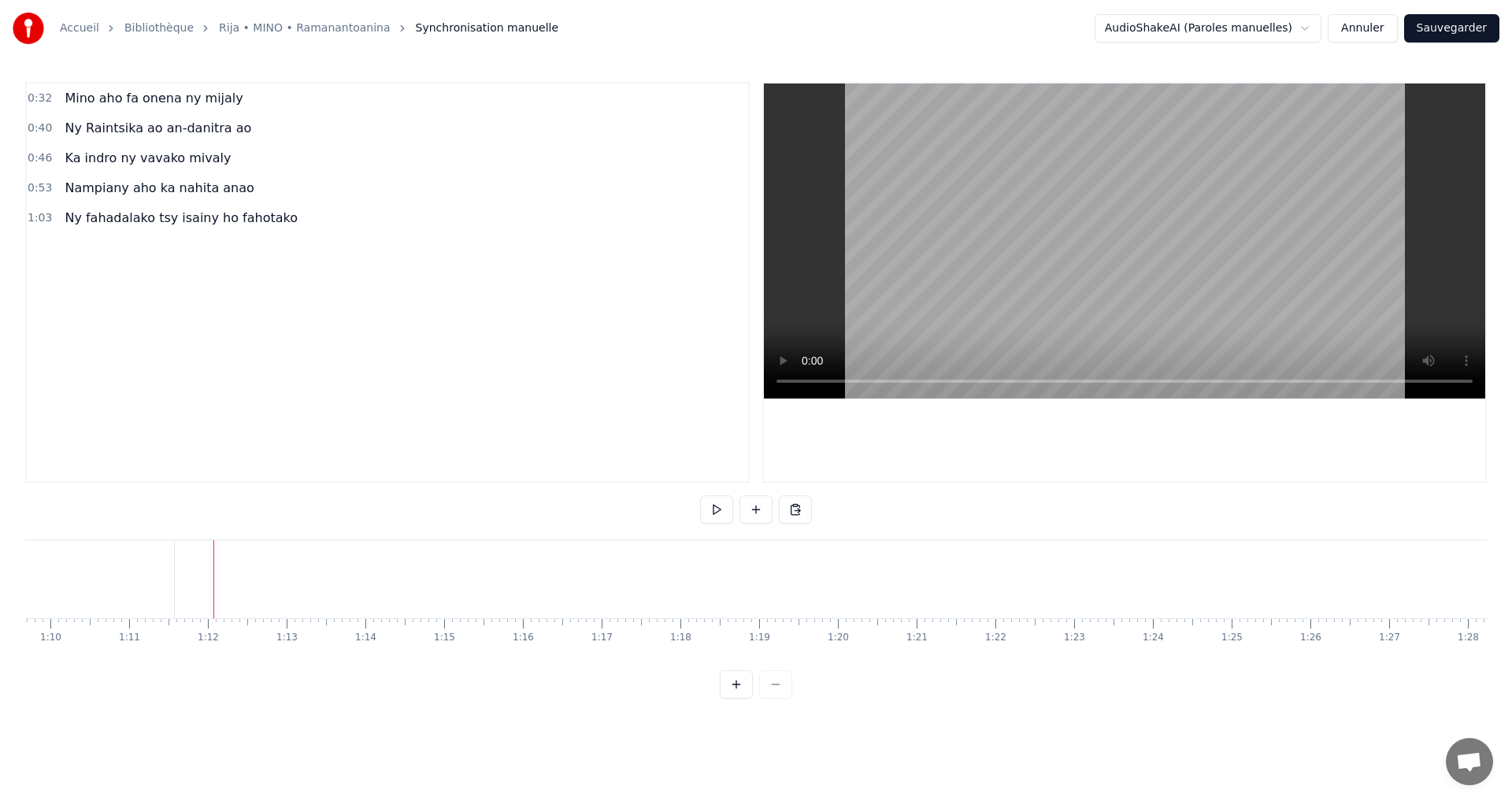
click at [762, 513] on button at bounding box center [756, 509] width 33 height 28
click at [251, 573] on div "<>" at bounding box center [246, 580] width 77 height 75
click at [251, 574] on div "<>" at bounding box center [246, 579] width 13 height 12
drag, startPoint x: 473, startPoint y: 512, endPoint x: 322, endPoint y: 522, distance: 151.3
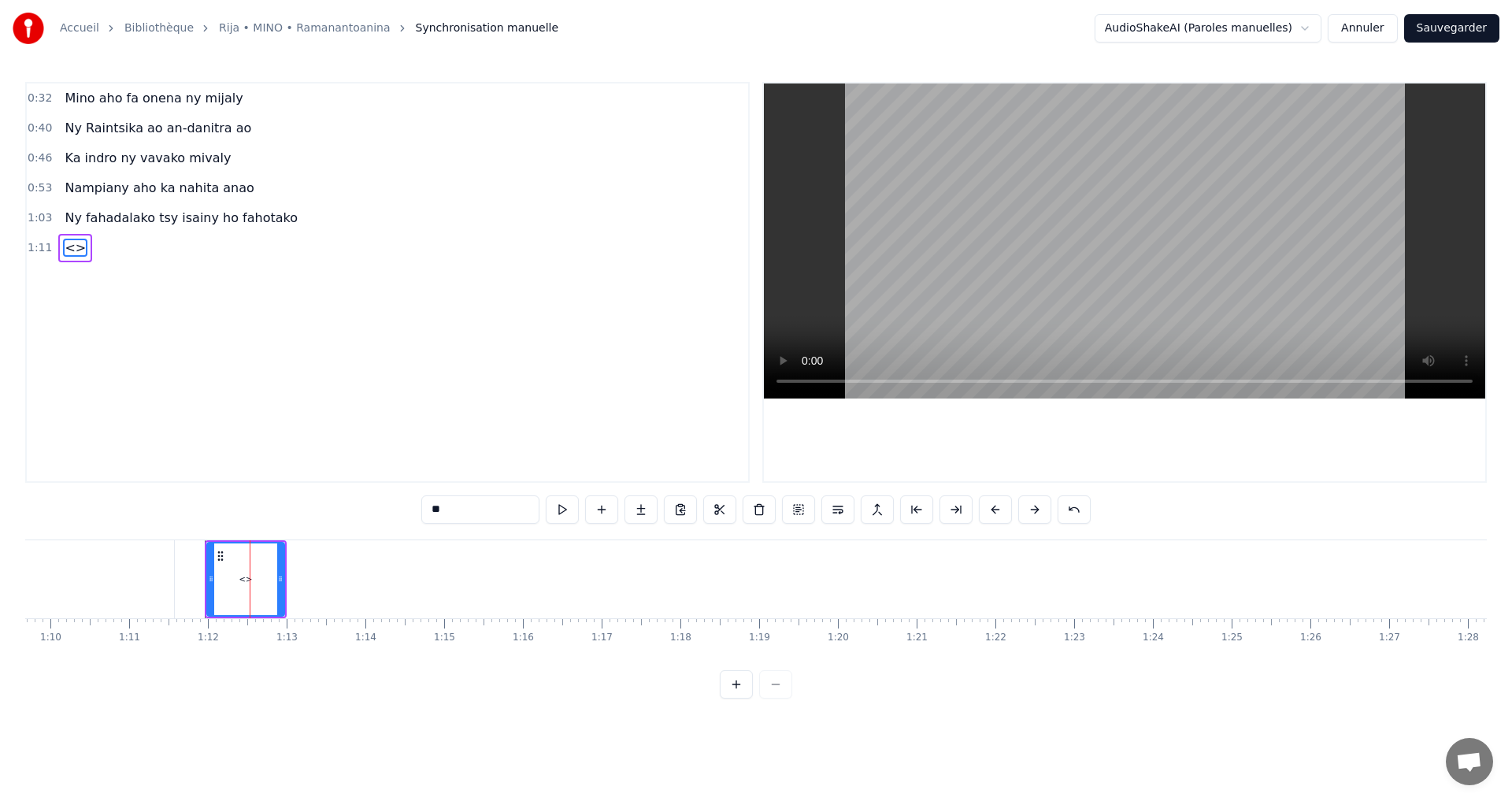
click at [322, 522] on div "0:32 Mino aho fa onena ny mijaly 0:40 Ny Raintsika ao an-danitra ao 0:46 Ka ind…" at bounding box center [756, 390] width 1462 height 617
paste input "**********"
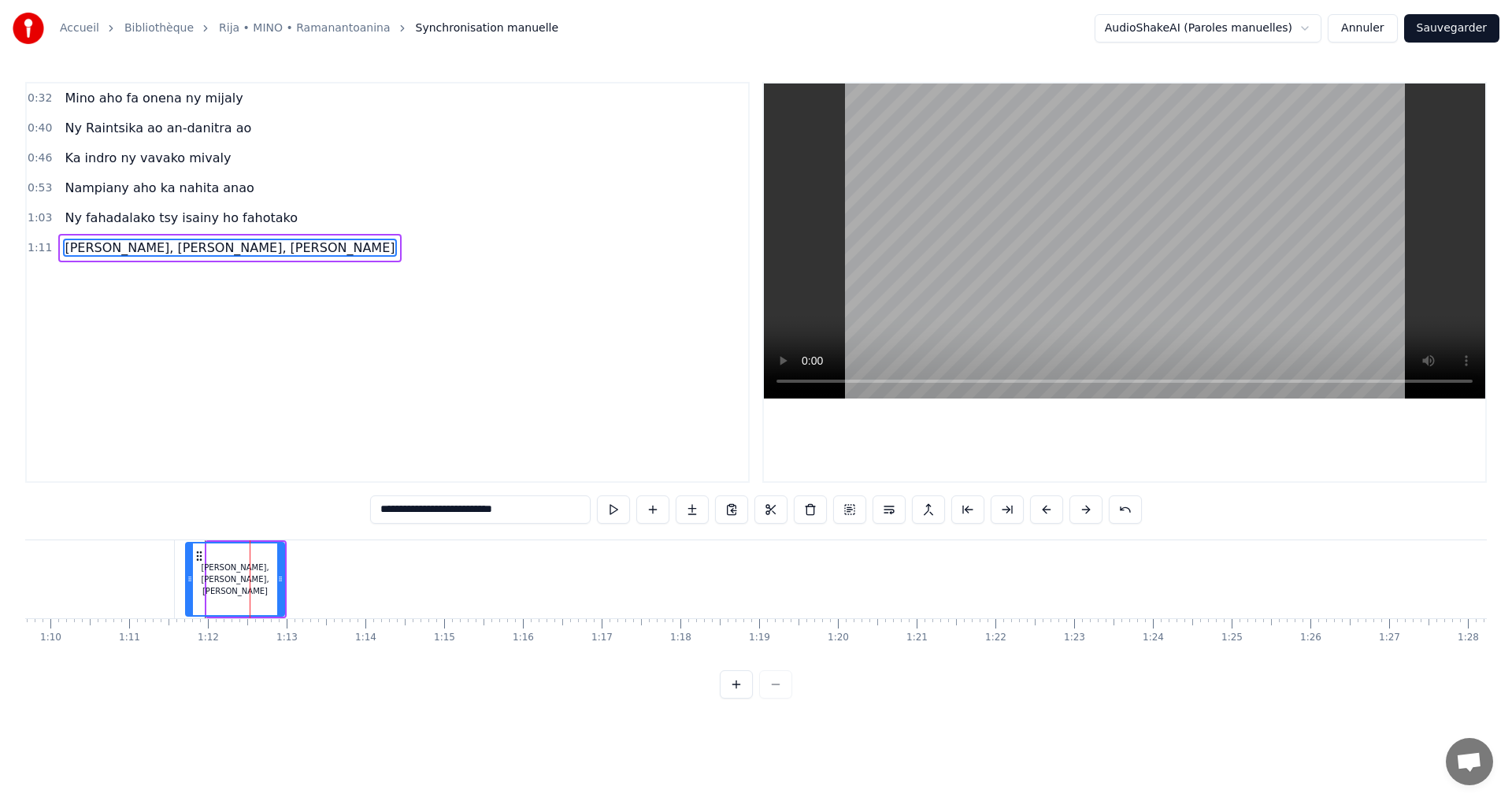
drag, startPoint x: 192, startPoint y: 589, endPoint x: 180, endPoint y: 587, distance: 12.2
click at [187, 587] on div at bounding box center [189, 579] width 7 height 71
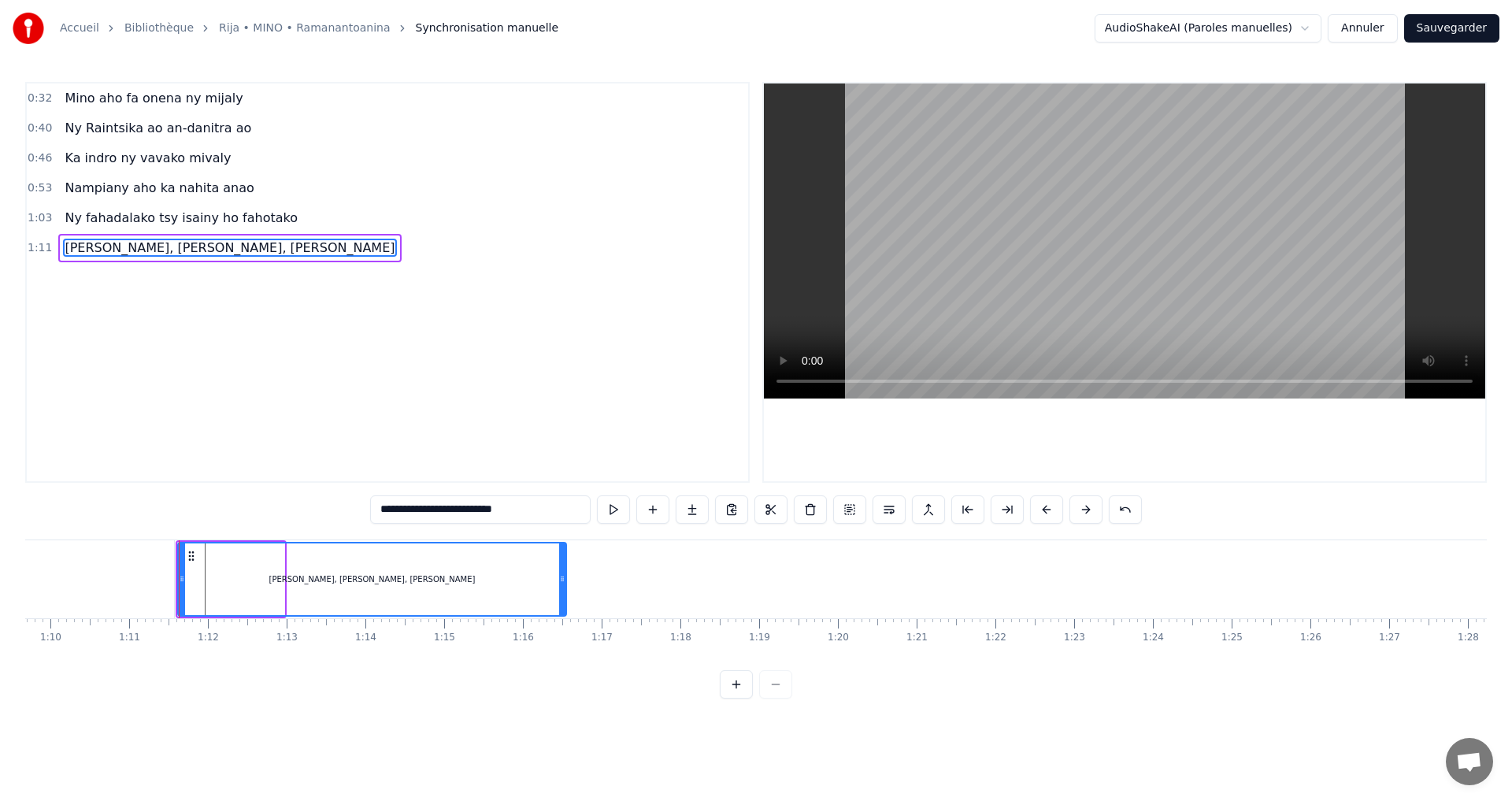
drag, startPoint x: 278, startPoint y: 582, endPoint x: 560, endPoint y: 592, distance: 282.2
click at [560, 592] on div at bounding box center [562, 579] width 7 height 71
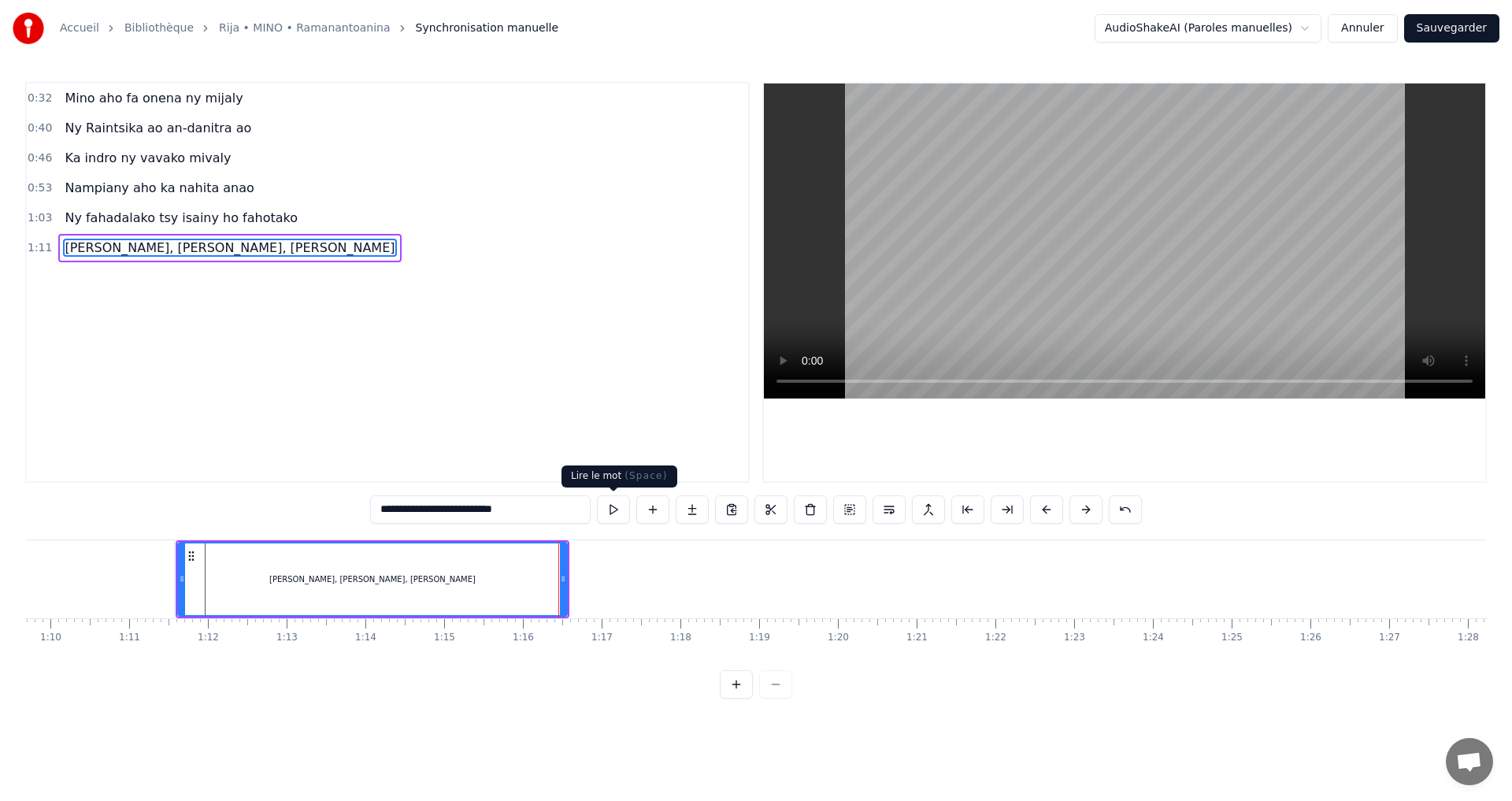
type input "**********"
click at [613, 510] on button at bounding box center [613, 509] width 33 height 28
drag, startPoint x: 563, startPoint y: 581, endPoint x: 624, endPoint y: 588, distance: 61.4
click at [624, 588] on div at bounding box center [624, 579] width 7 height 71
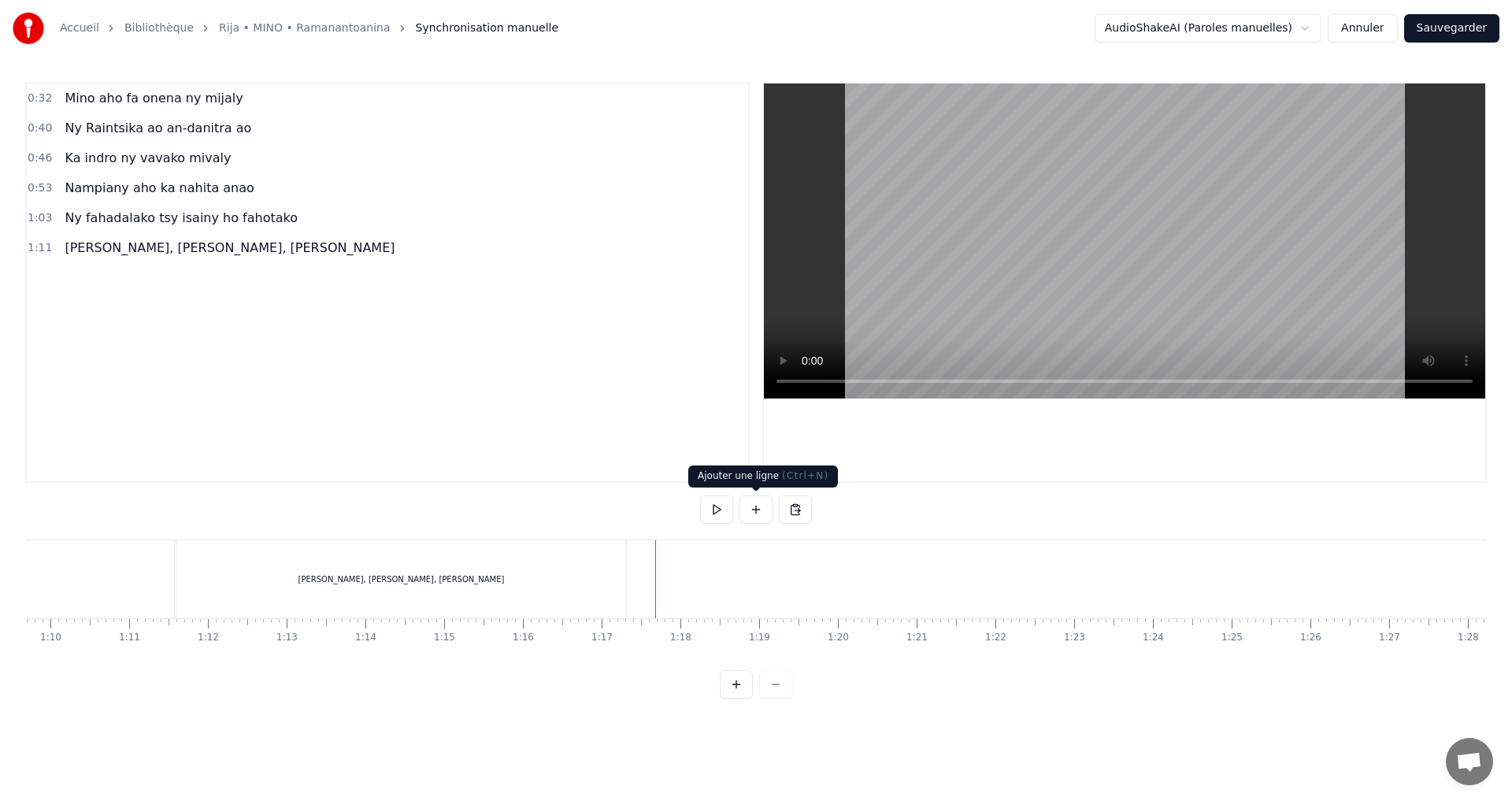
click at [744, 508] on button at bounding box center [756, 509] width 33 height 28
click at [690, 597] on div "<>" at bounding box center [696, 580] width 77 height 75
click at [690, 585] on div "<>" at bounding box center [697, 579] width 13 height 12
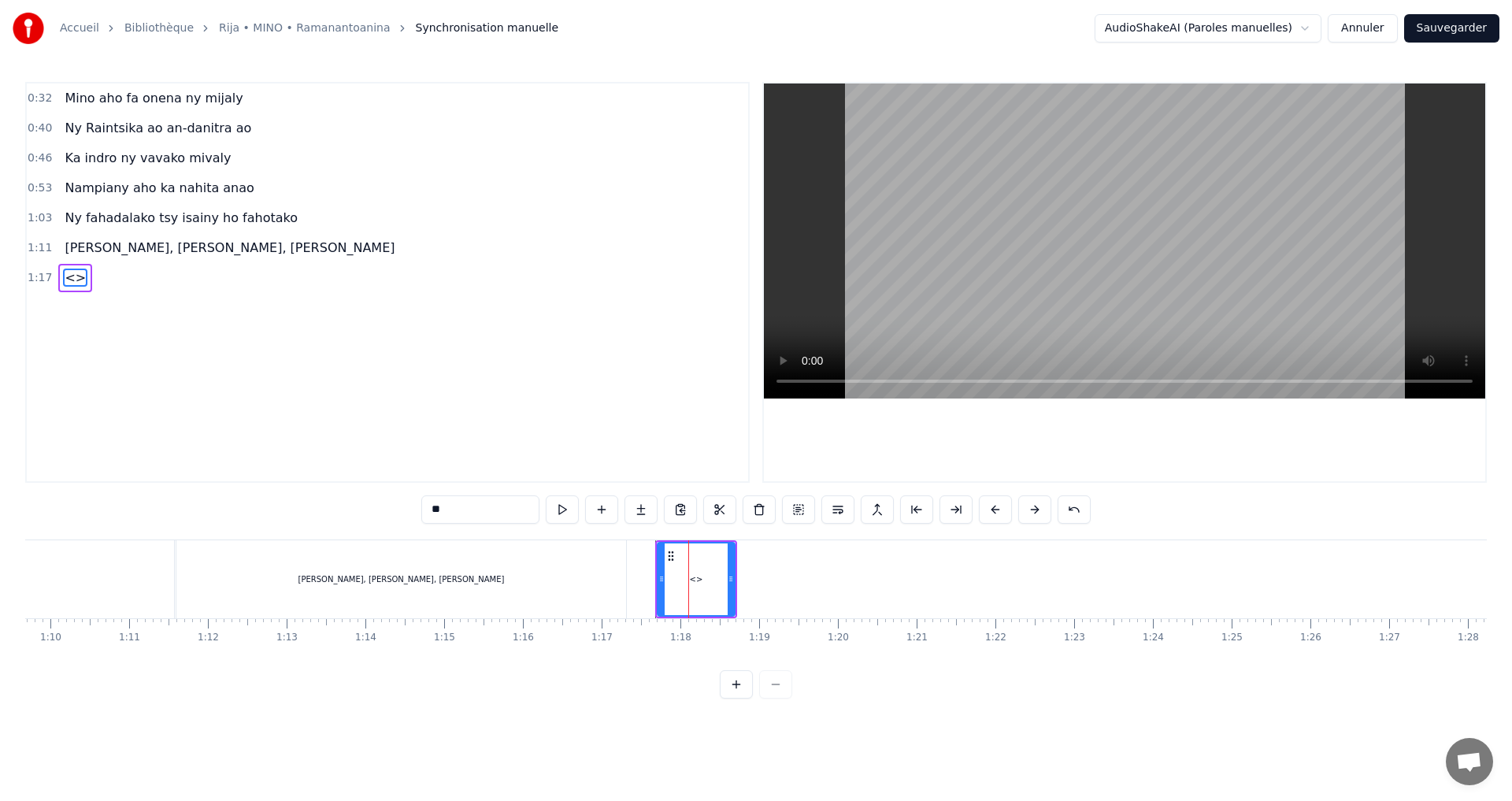
drag, startPoint x: 476, startPoint y: 508, endPoint x: 265, endPoint y: 497, distance: 211.3
click at [265, 497] on div "0:32 Mino aho fa onena ny mijaly 0:40 Ny Raintsika ao an-danitra ao 0:46 Ka ind…" at bounding box center [756, 390] width 1462 height 617
paste input "**********"
type input "**********"
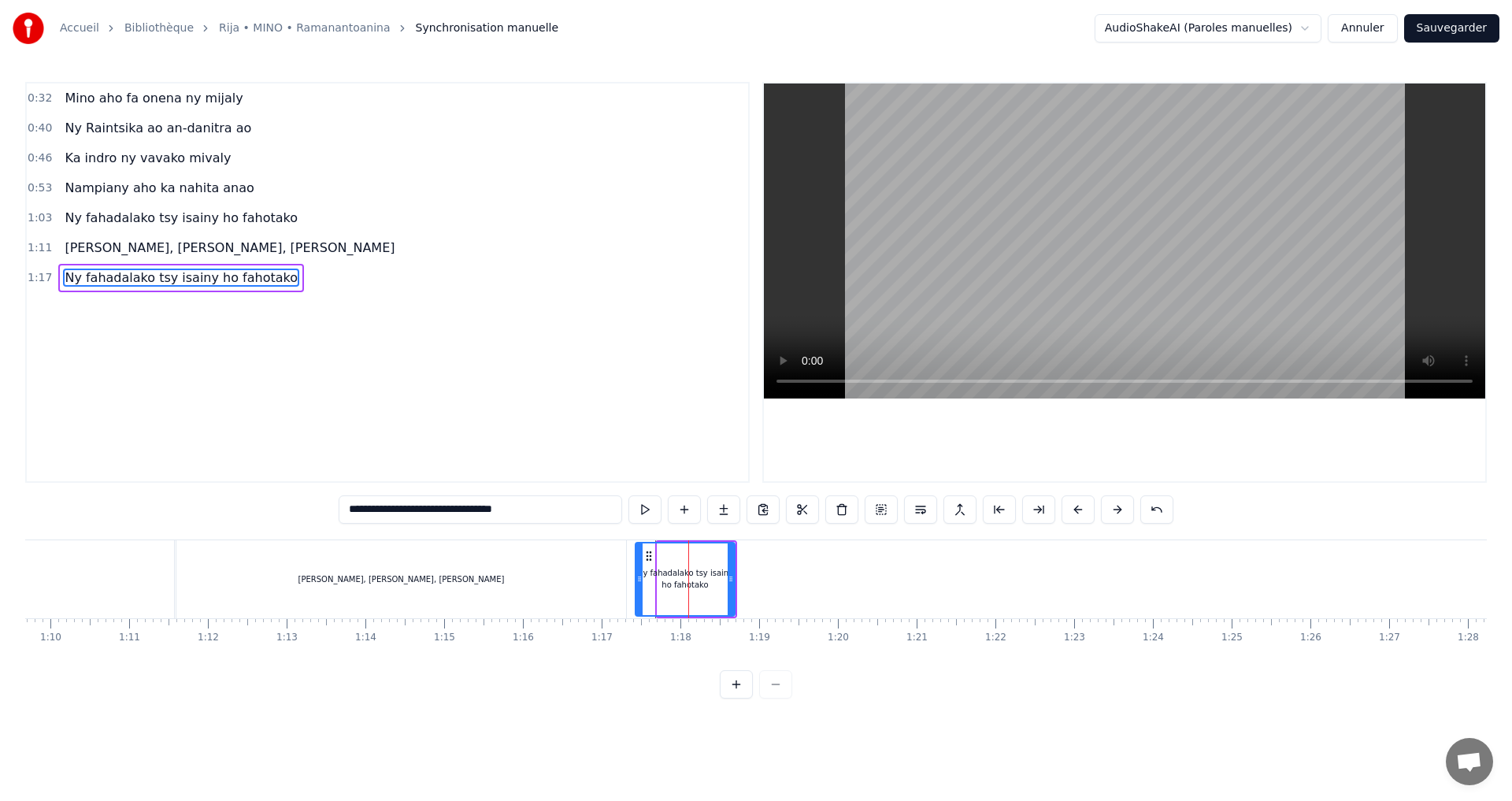
drag, startPoint x: 659, startPoint y: 585, endPoint x: 625, endPoint y: 585, distance: 34.0
click at [637, 585] on div "Ny fahadalako tsy isainy ho fahotako" at bounding box center [686, 579] width 98 height 71
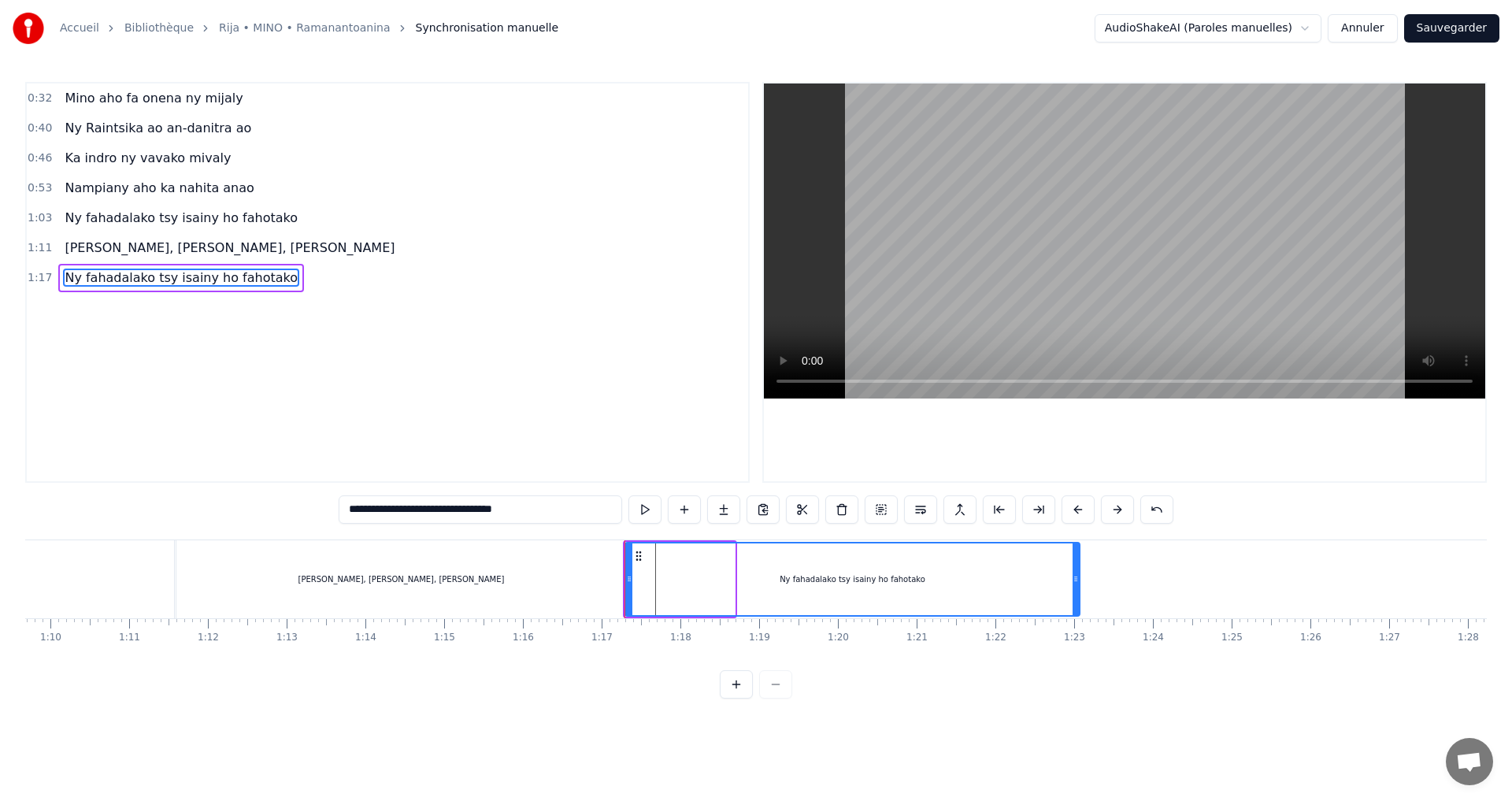
drag, startPoint x: 730, startPoint y: 581, endPoint x: 1076, endPoint y: 596, distance: 346.3
click at [1079, 602] on div at bounding box center [1076, 579] width 7 height 71
click at [637, 512] on button at bounding box center [644, 509] width 33 height 28
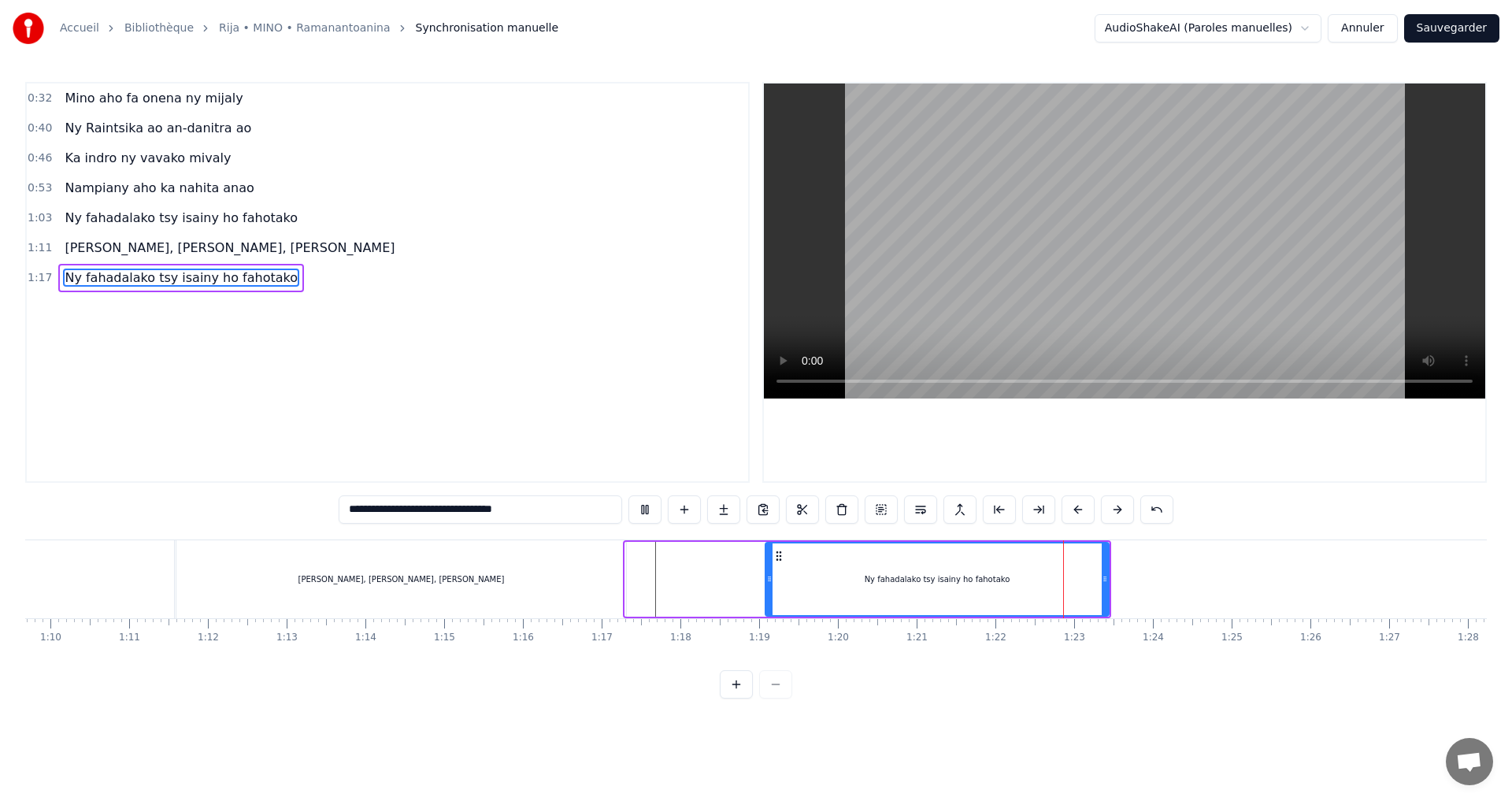
drag, startPoint x: 627, startPoint y: 580, endPoint x: 766, endPoint y: 585, distance: 139.1
click at [766, 585] on div at bounding box center [769, 579] width 7 height 71
click at [588, 588] on div "[PERSON_NAME], [PERSON_NAME], [PERSON_NAME]" at bounding box center [401, 579] width 450 height 78
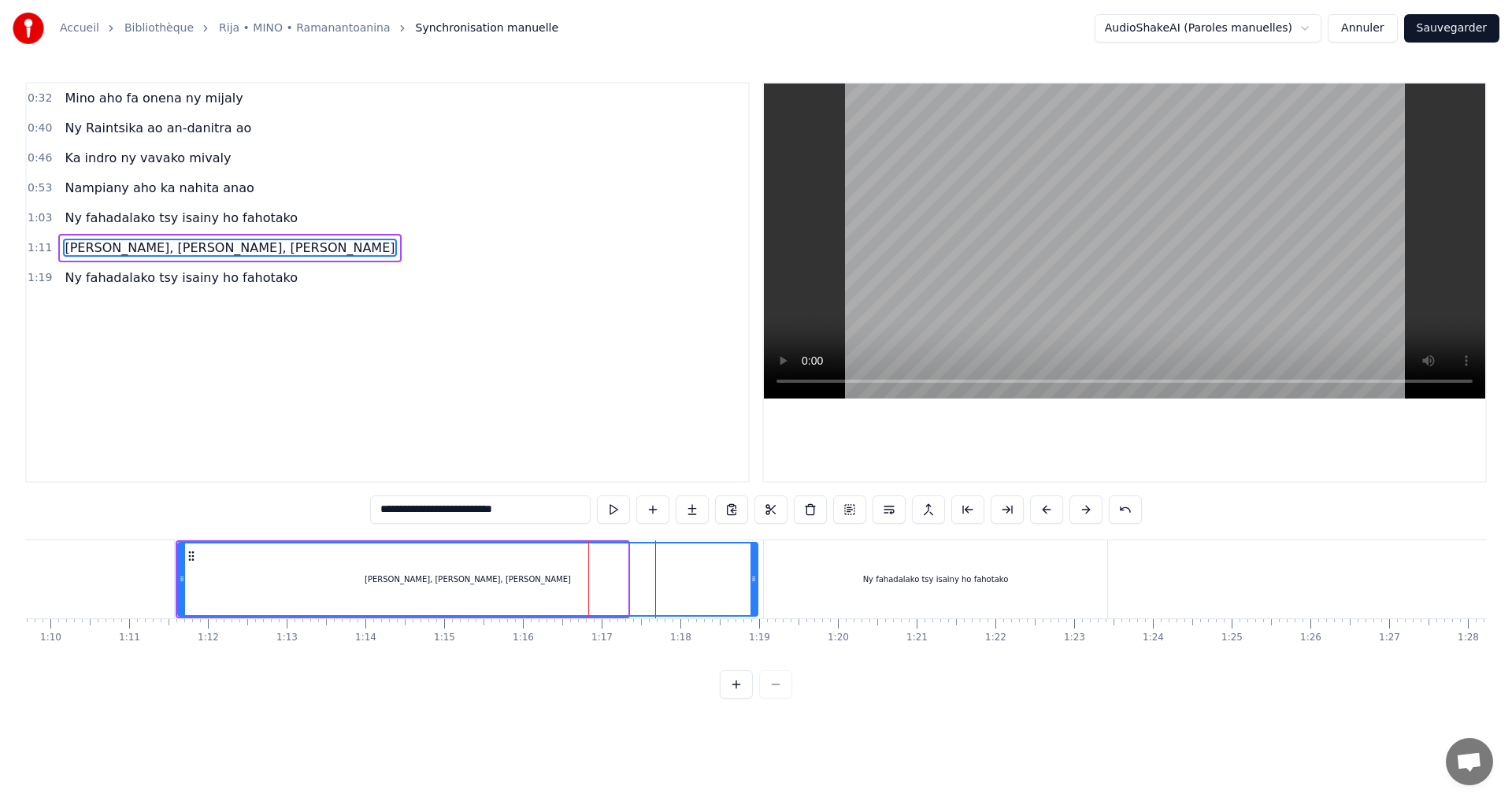
drag, startPoint x: 625, startPoint y: 579, endPoint x: 762, endPoint y: 591, distance: 137.5
click at [757, 591] on div at bounding box center [753, 579] width 7 height 71
click at [874, 578] on div "Ny fahadalako tsy isainy ho fahotako" at bounding box center [935, 579] width 145 height 12
type input "**********"
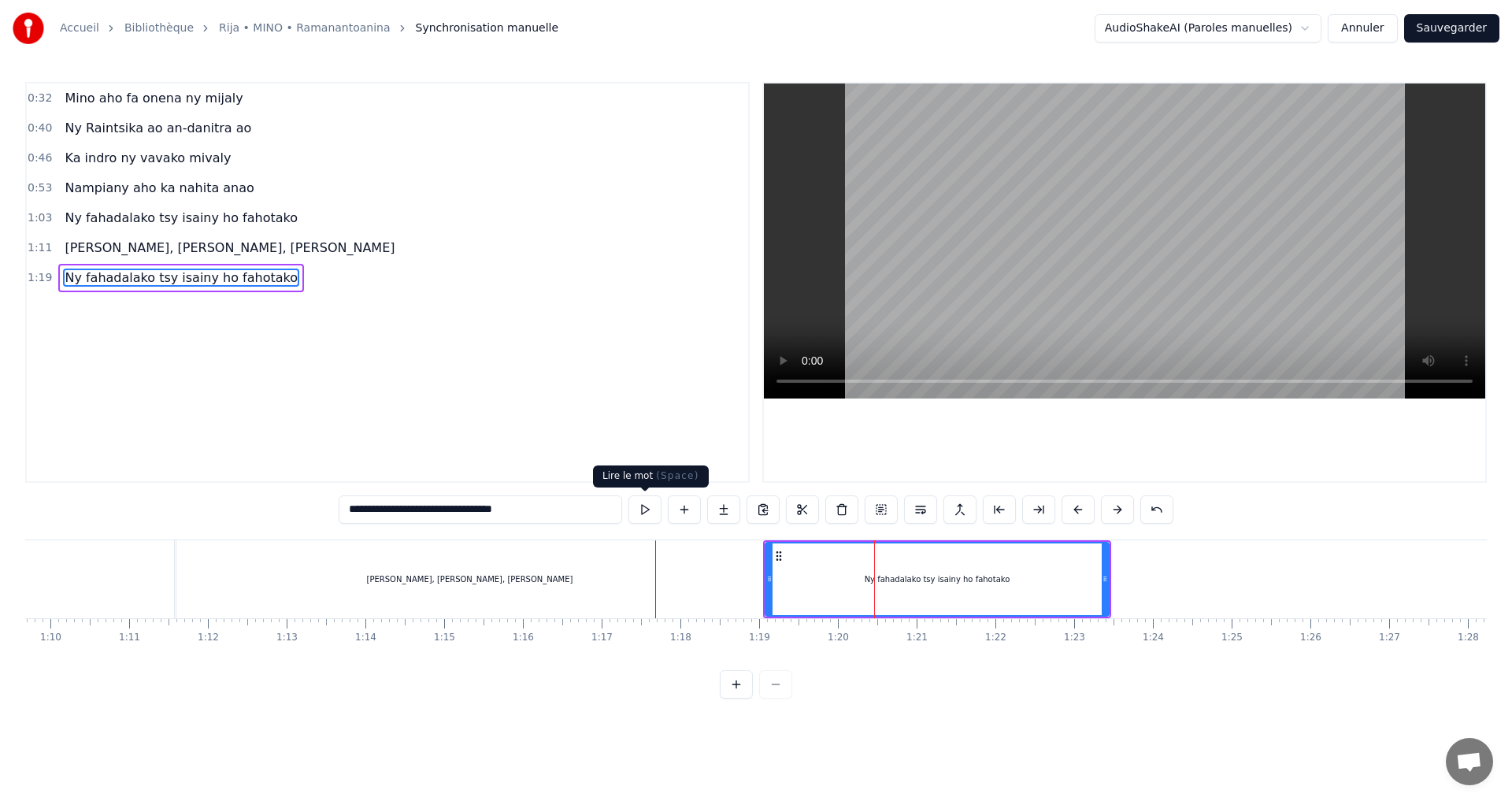
click at [646, 513] on button at bounding box center [644, 509] width 33 height 28
click at [646, 512] on button at bounding box center [644, 509] width 33 height 28
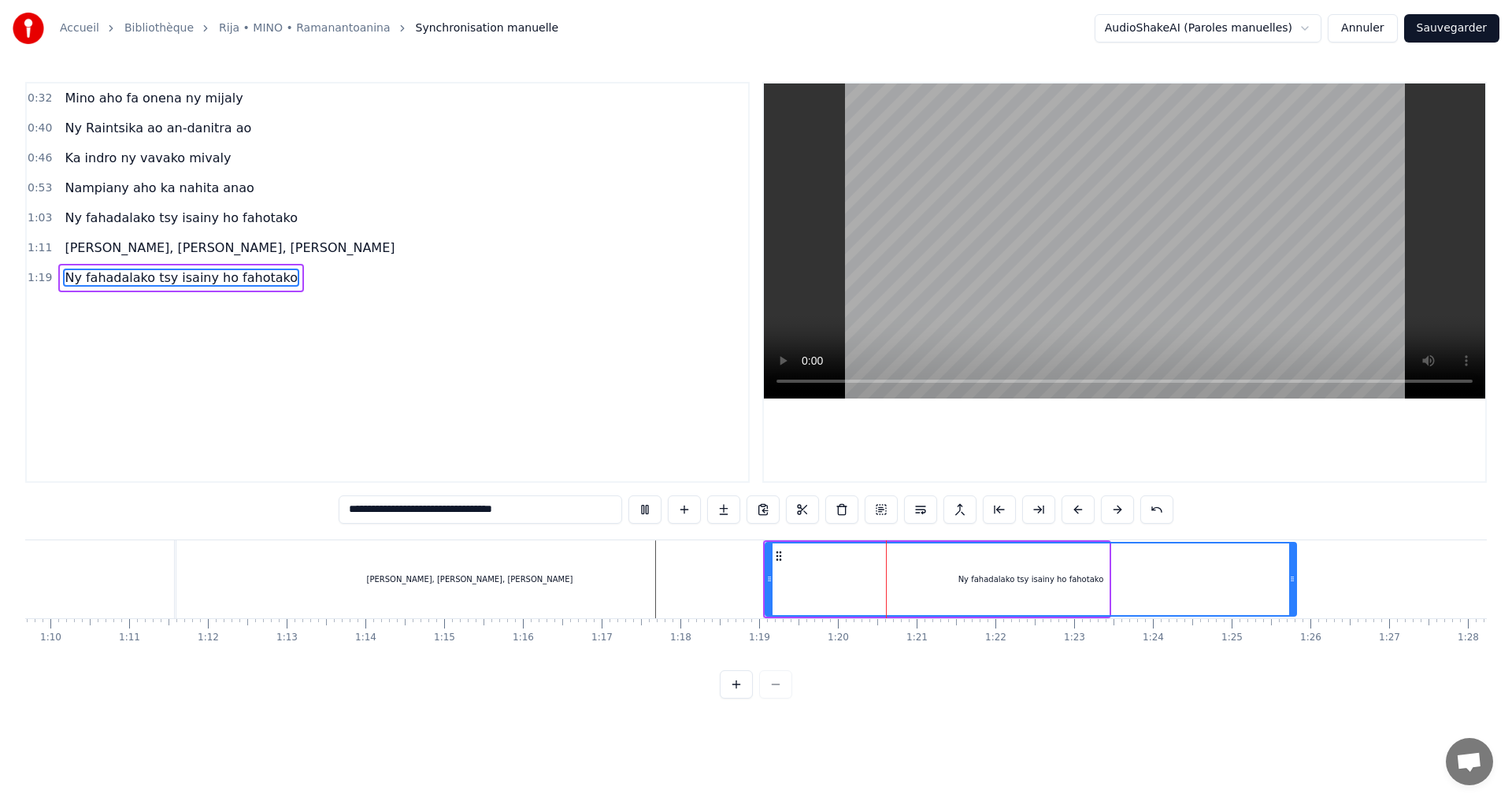
drag, startPoint x: 1107, startPoint y: 578, endPoint x: 1294, endPoint y: 584, distance: 187.1
click at [1294, 584] on icon at bounding box center [1293, 579] width 7 height 12
click at [646, 514] on button at bounding box center [644, 509] width 33 height 28
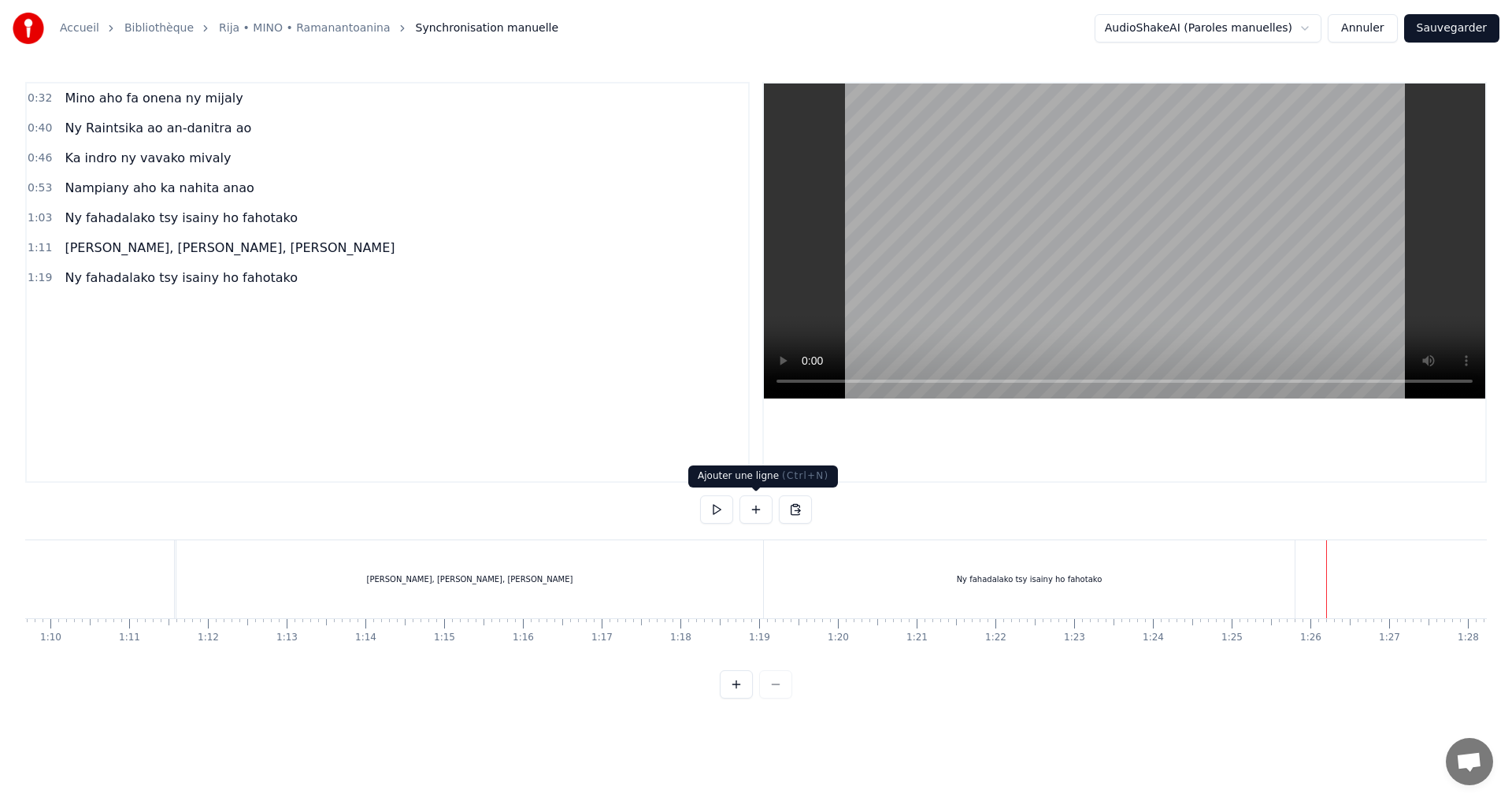
click at [753, 508] on button at bounding box center [756, 509] width 33 height 28
click at [1391, 590] on div "<>" at bounding box center [1368, 580] width 77 height 75
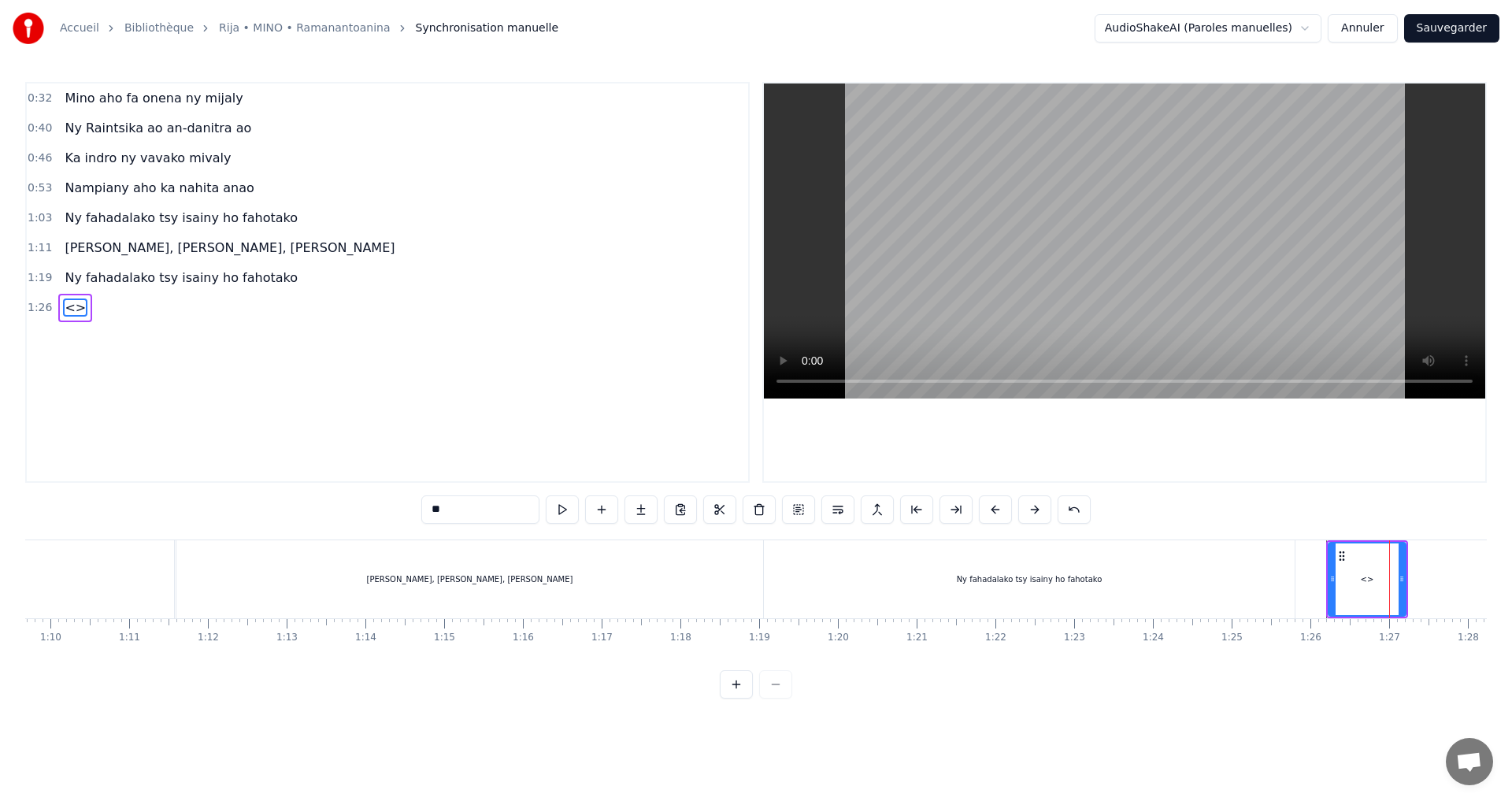
drag, startPoint x: 522, startPoint y: 508, endPoint x: 361, endPoint y: 499, distance: 161.3
click at [361, 499] on div "0:32 Mino aho fa onena ny mijaly 0:40 Ny Raintsika ao an-danitra ao 0:46 Ka ind…" at bounding box center [756, 390] width 1462 height 617
paste input "**********"
type input "**********"
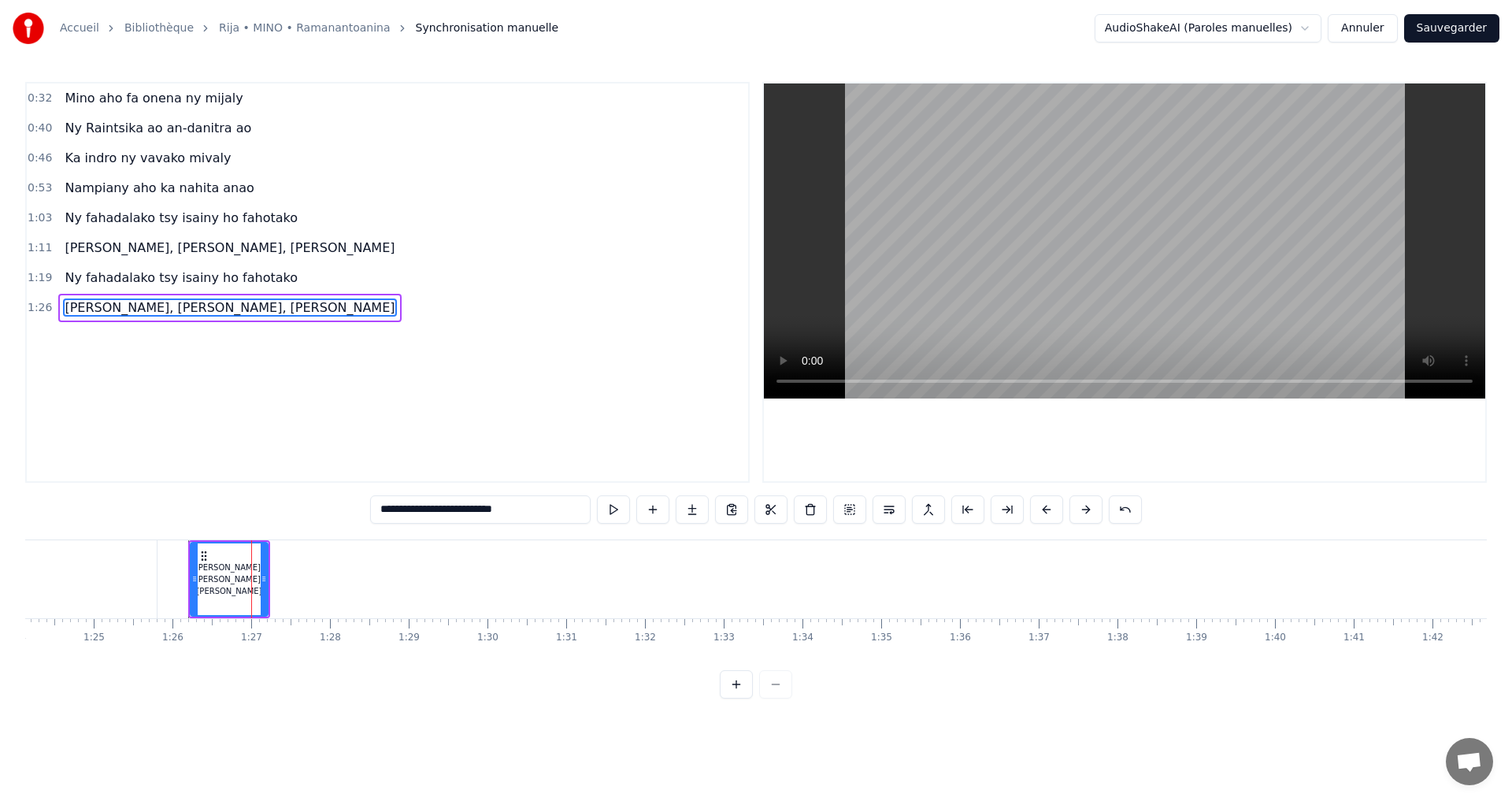
scroll to position [0, 6466]
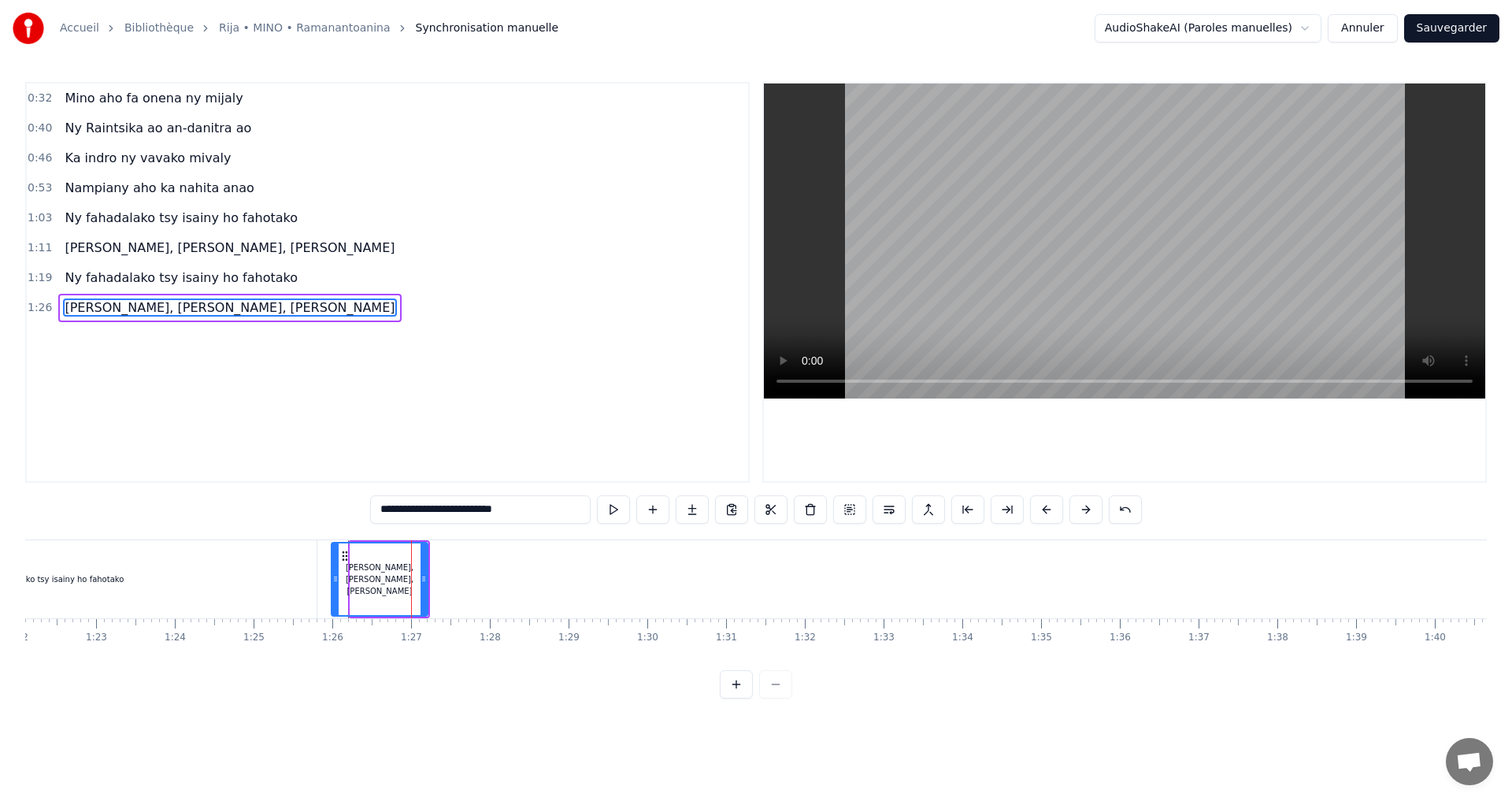
drag, startPoint x: 352, startPoint y: 578, endPoint x: 327, endPoint y: 583, distance: 25.5
click at [331, 582] on div "[PERSON_NAME], [PERSON_NAME], [PERSON_NAME]" at bounding box center [380, 580] width 98 height 75
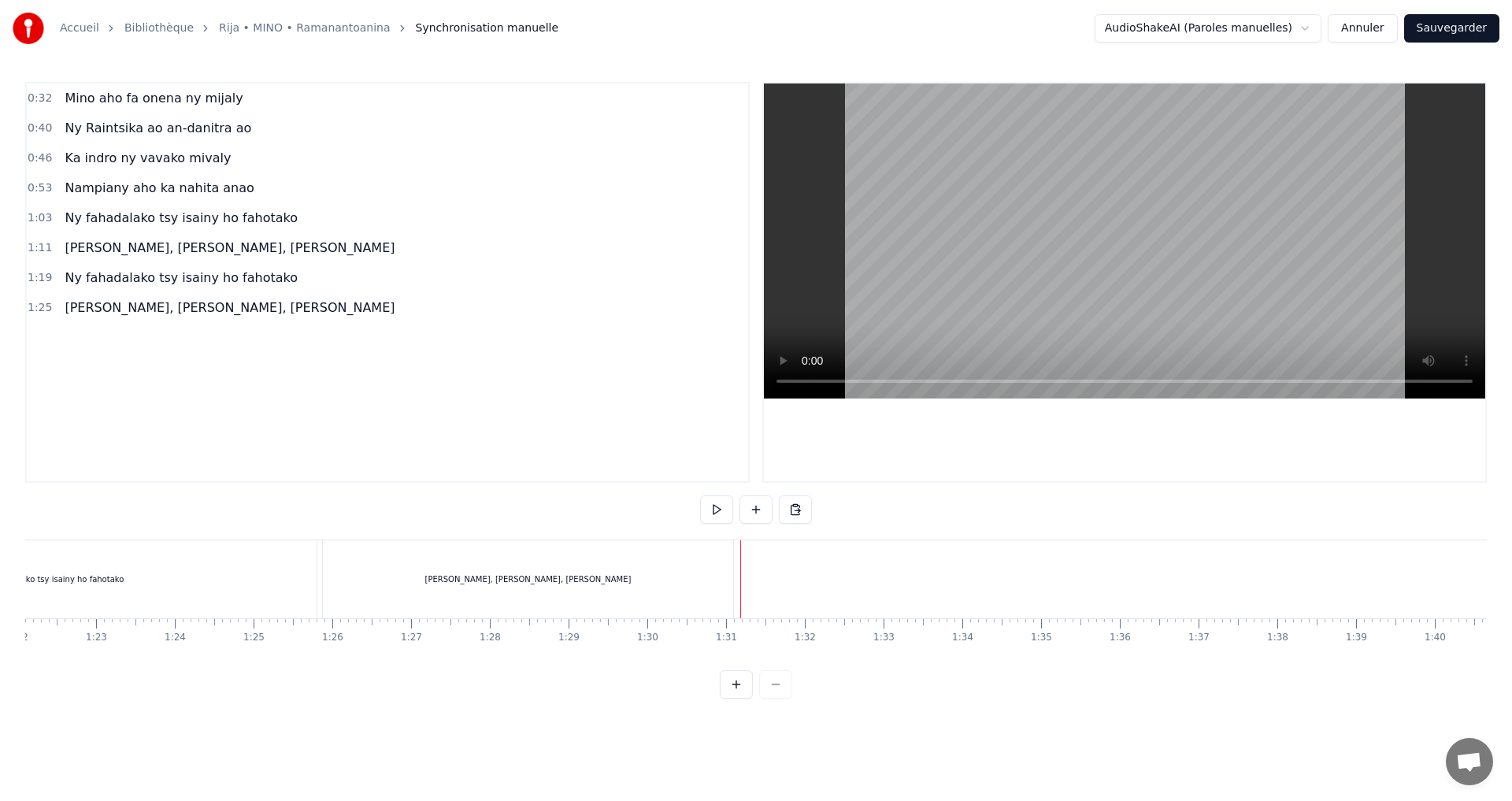
click at [602, 578] on div "[PERSON_NAME], [PERSON_NAME], [PERSON_NAME]" at bounding box center [528, 579] width 411 height 78
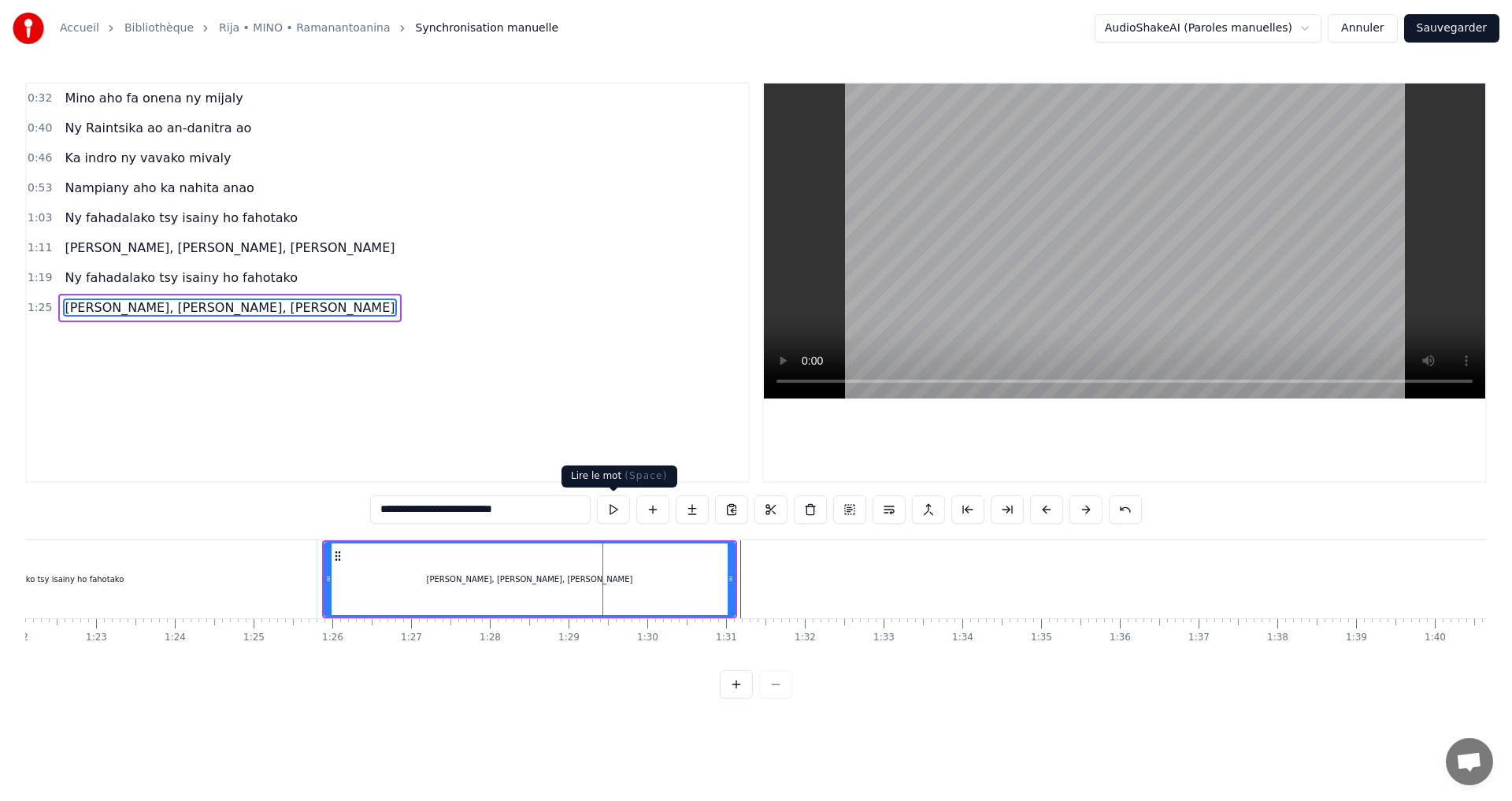
click at [626, 509] on button at bounding box center [613, 509] width 33 height 28
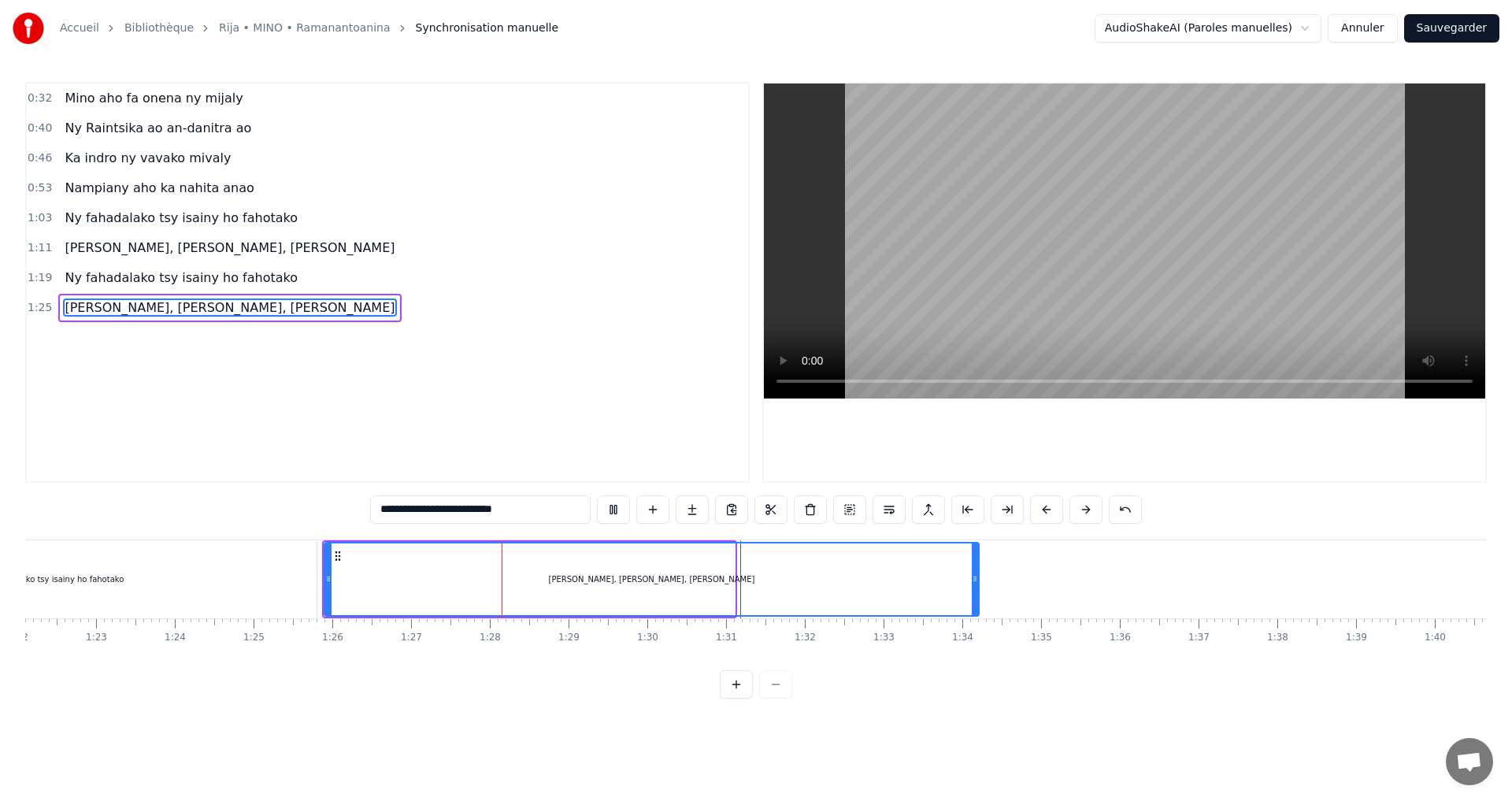
drag, startPoint x: 732, startPoint y: 575, endPoint x: 975, endPoint y: 596, distance: 243.9
click at [975, 596] on div at bounding box center [975, 579] width 7 height 71
click at [607, 509] on button at bounding box center [613, 509] width 33 height 28
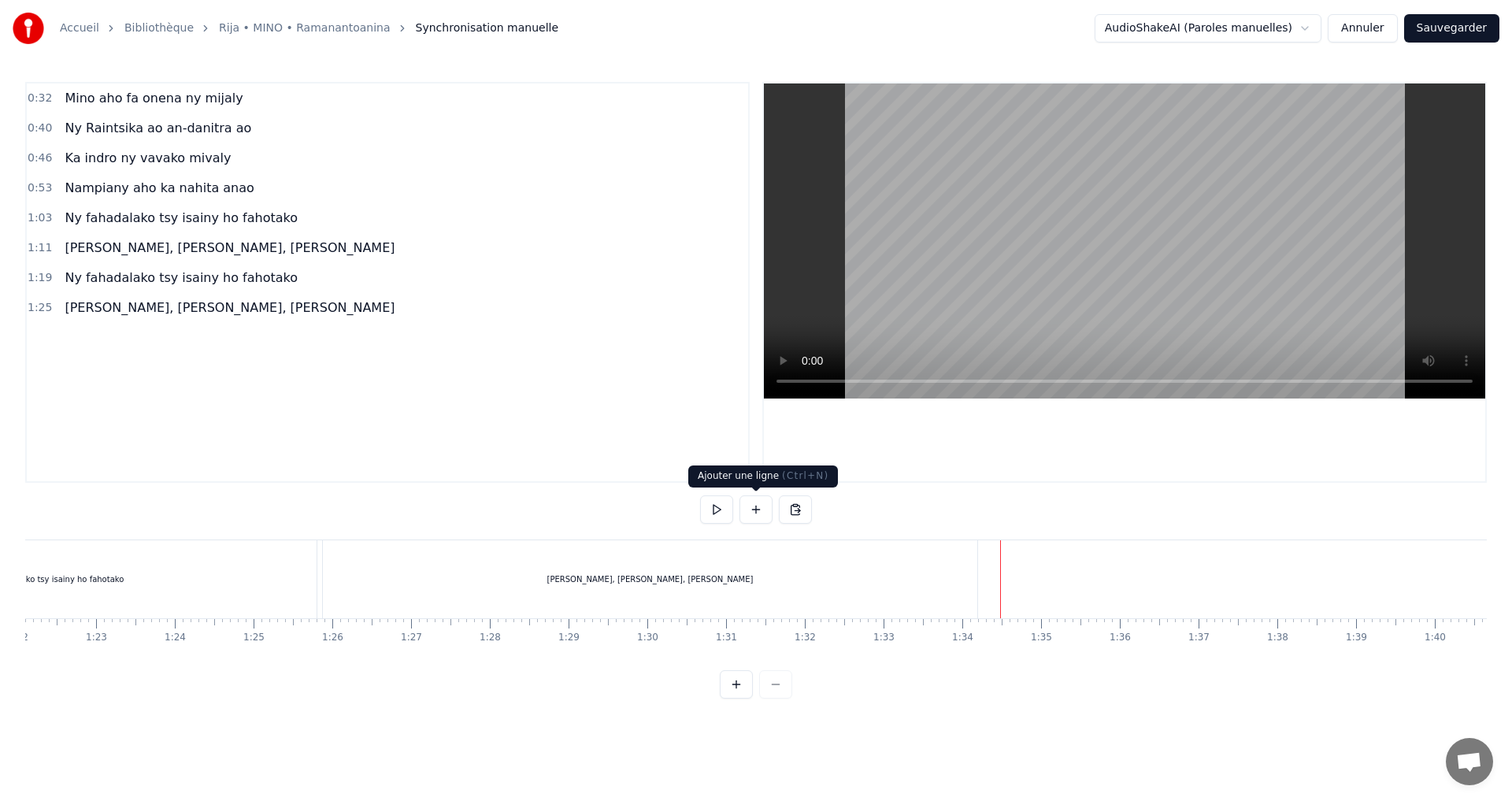
click at [752, 510] on button at bounding box center [756, 509] width 33 height 28
click at [1054, 593] on div "<>" at bounding box center [1041, 580] width 77 height 75
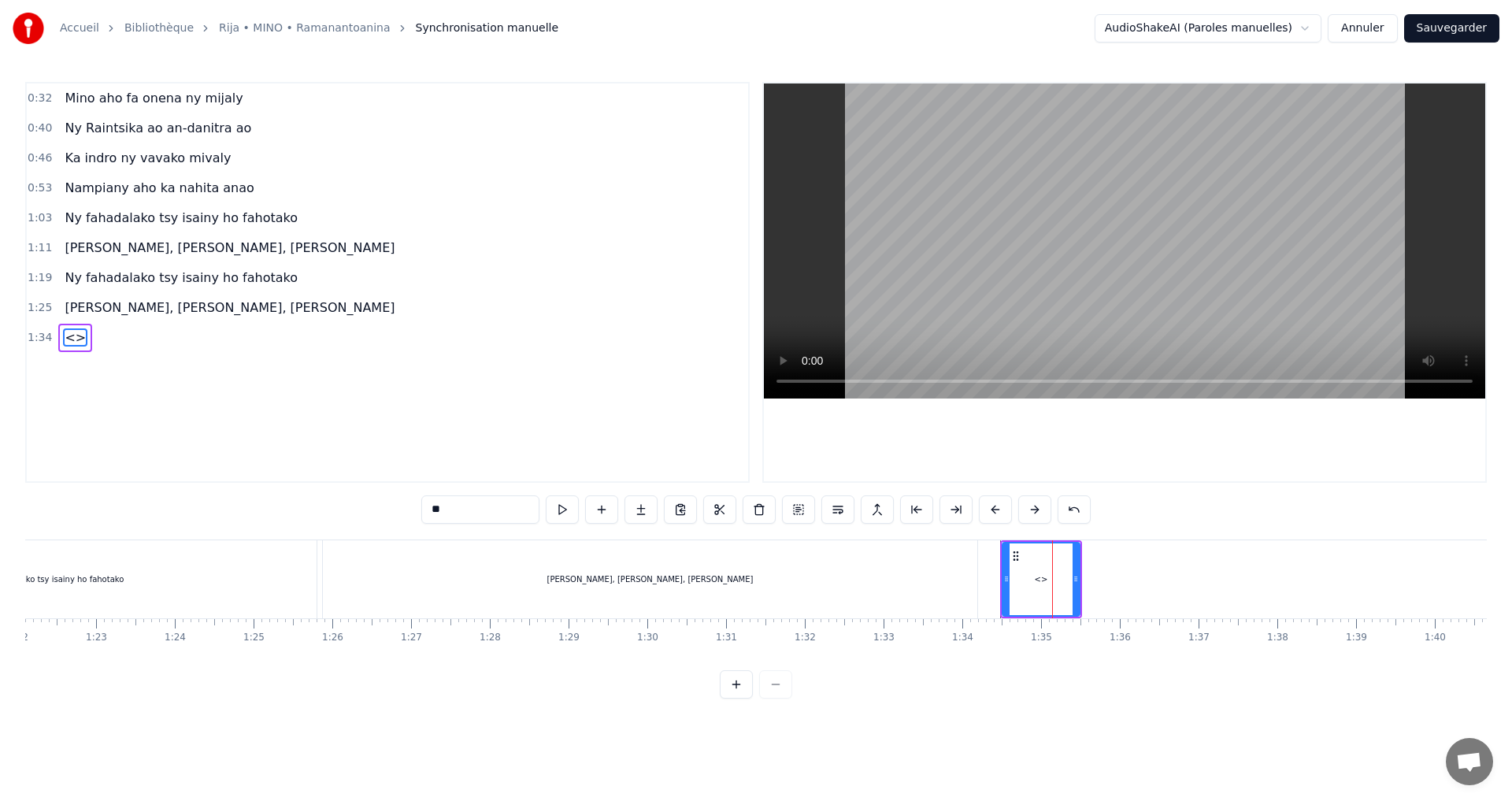
click at [1054, 593] on div "<>" at bounding box center [1041, 579] width 76 height 71
drag, startPoint x: 390, startPoint y: 512, endPoint x: 371, endPoint y: 512, distance: 19.0
click at [371, 512] on div "0:32 Mino aho fa onena ny mijaly 0:40 Ny Raintsika ao an-danitra ao 0:46 Ka ind…" at bounding box center [756, 390] width 1462 height 617
paste input "**********"
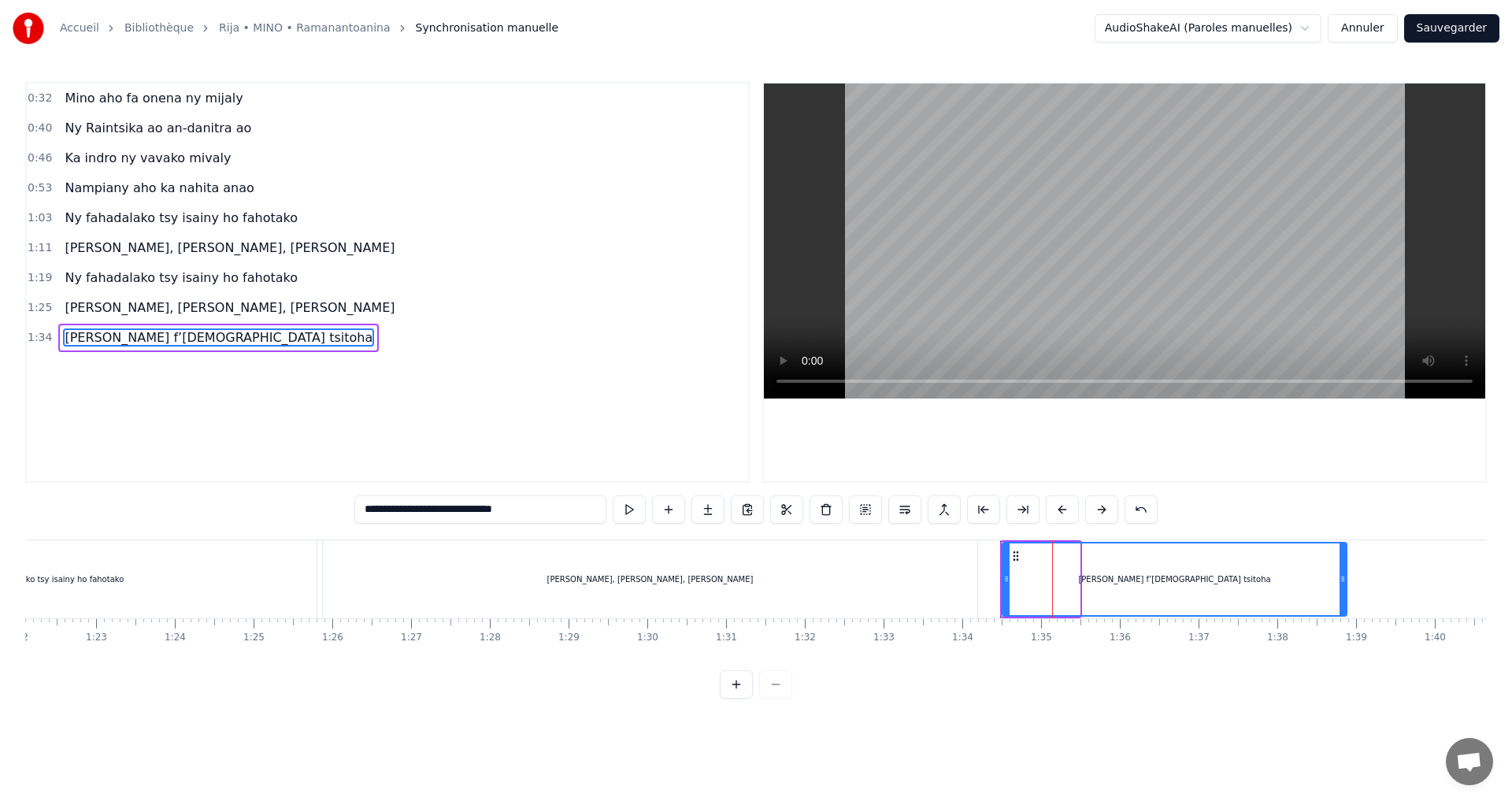
drag, startPoint x: 1078, startPoint y: 580, endPoint x: 1430, endPoint y: 612, distance: 353.5
click at [1348, 612] on div "[PERSON_NAME] f’[DEMOGRAPHIC_DATA] tsitoha" at bounding box center [1174, 580] width 346 height 75
type input "**********"
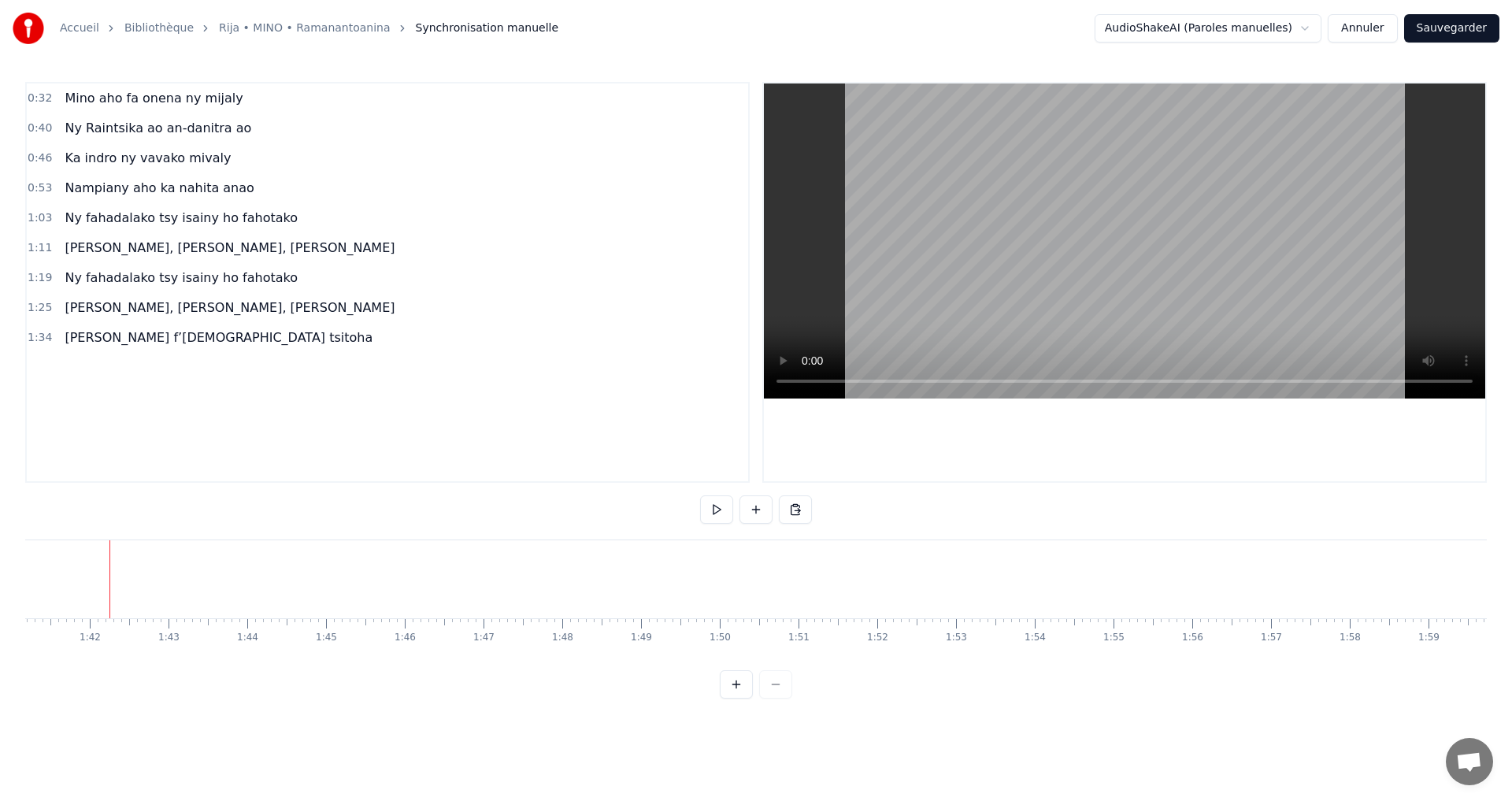
scroll to position [0, 7976]
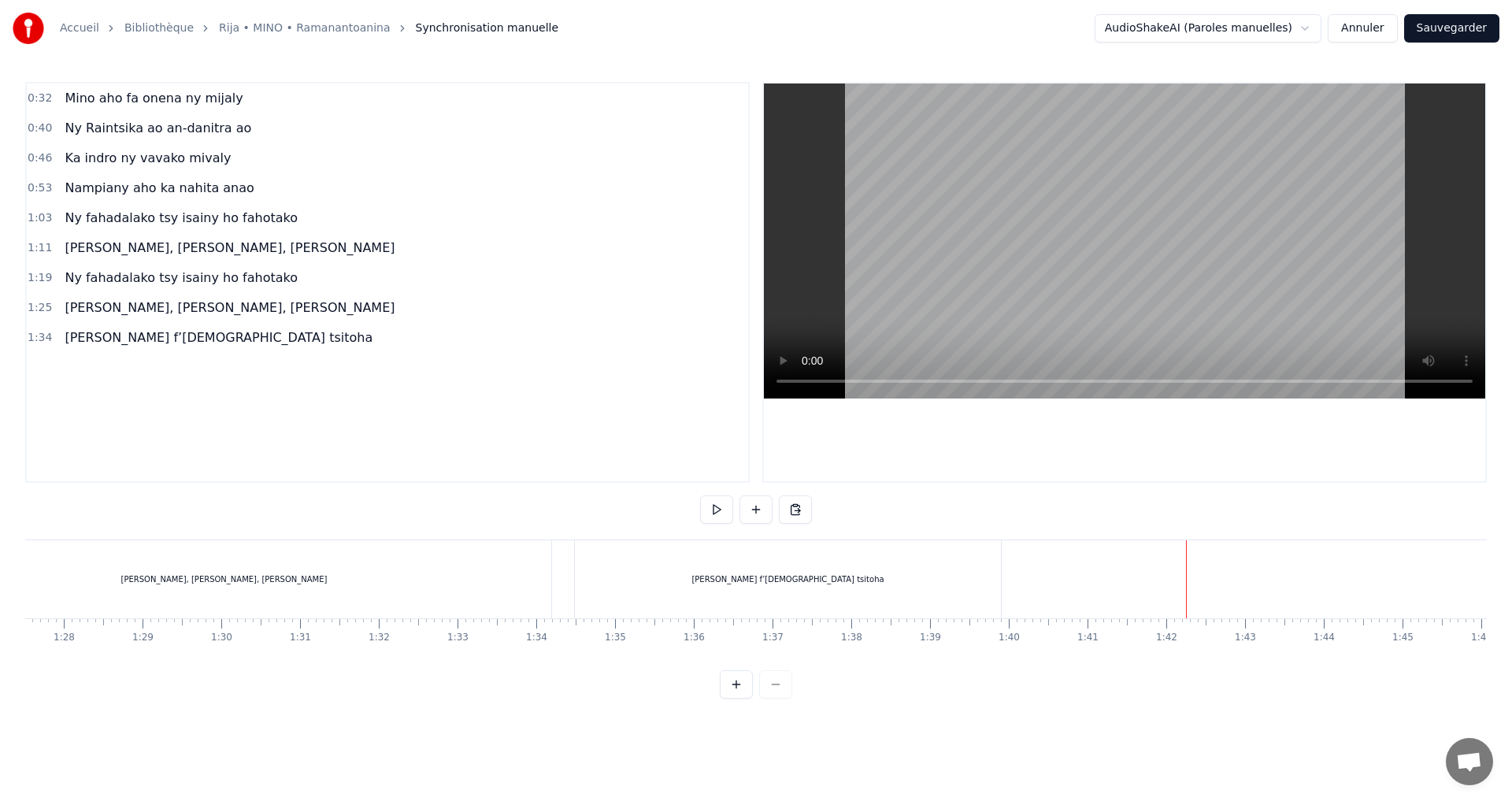
click at [741, 684] on button at bounding box center [736, 685] width 33 height 28
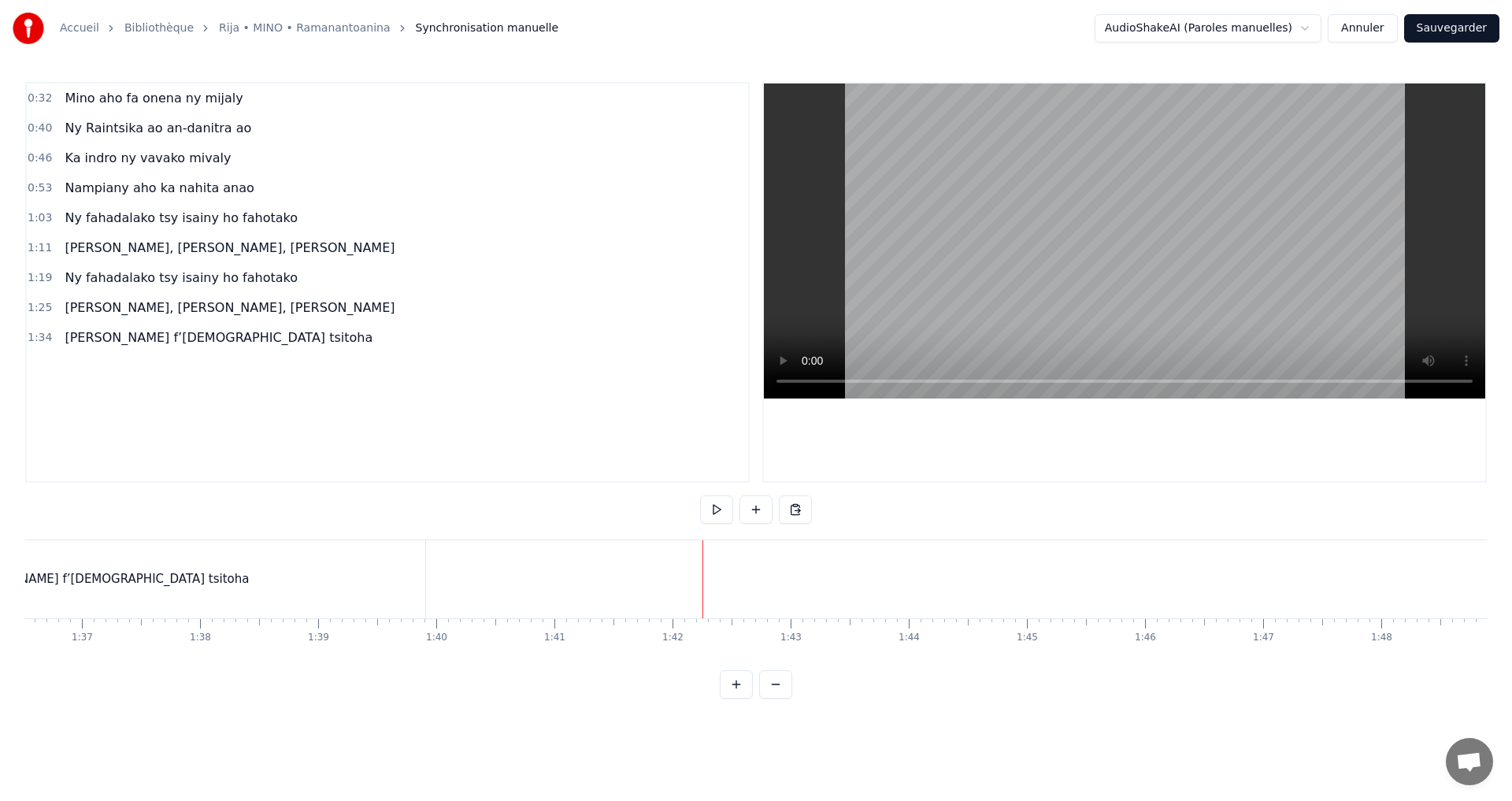
scroll to position [0, 12001]
click at [724, 683] on button at bounding box center [736, 685] width 33 height 28
click at [745, 657] on div "Mino aho fa onena ny mijaly Ny Raintsika ao an-danitra ao Ka indro ny vavako mi…" at bounding box center [756, 598] width 1462 height 118
click at [264, 582] on div "[PERSON_NAME] f’[DEMOGRAPHIC_DATA] tsitoha" at bounding box center [224, 579] width 385 height 23
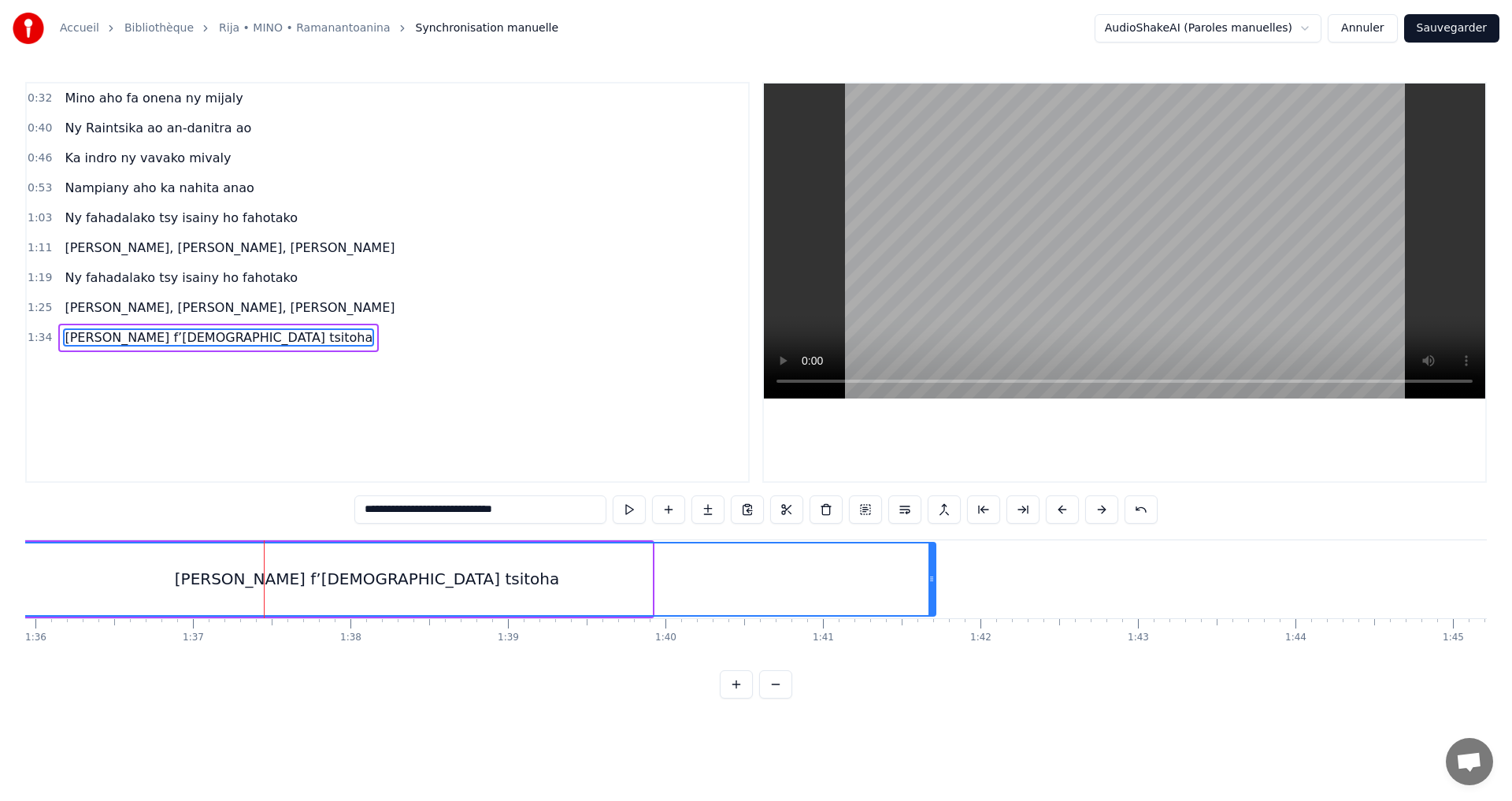
drag, startPoint x: 647, startPoint y: 580, endPoint x: 935, endPoint y: 609, distance: 289.5
click at [935, 612] on div at bounding box center [931, 579] width 7 height 71
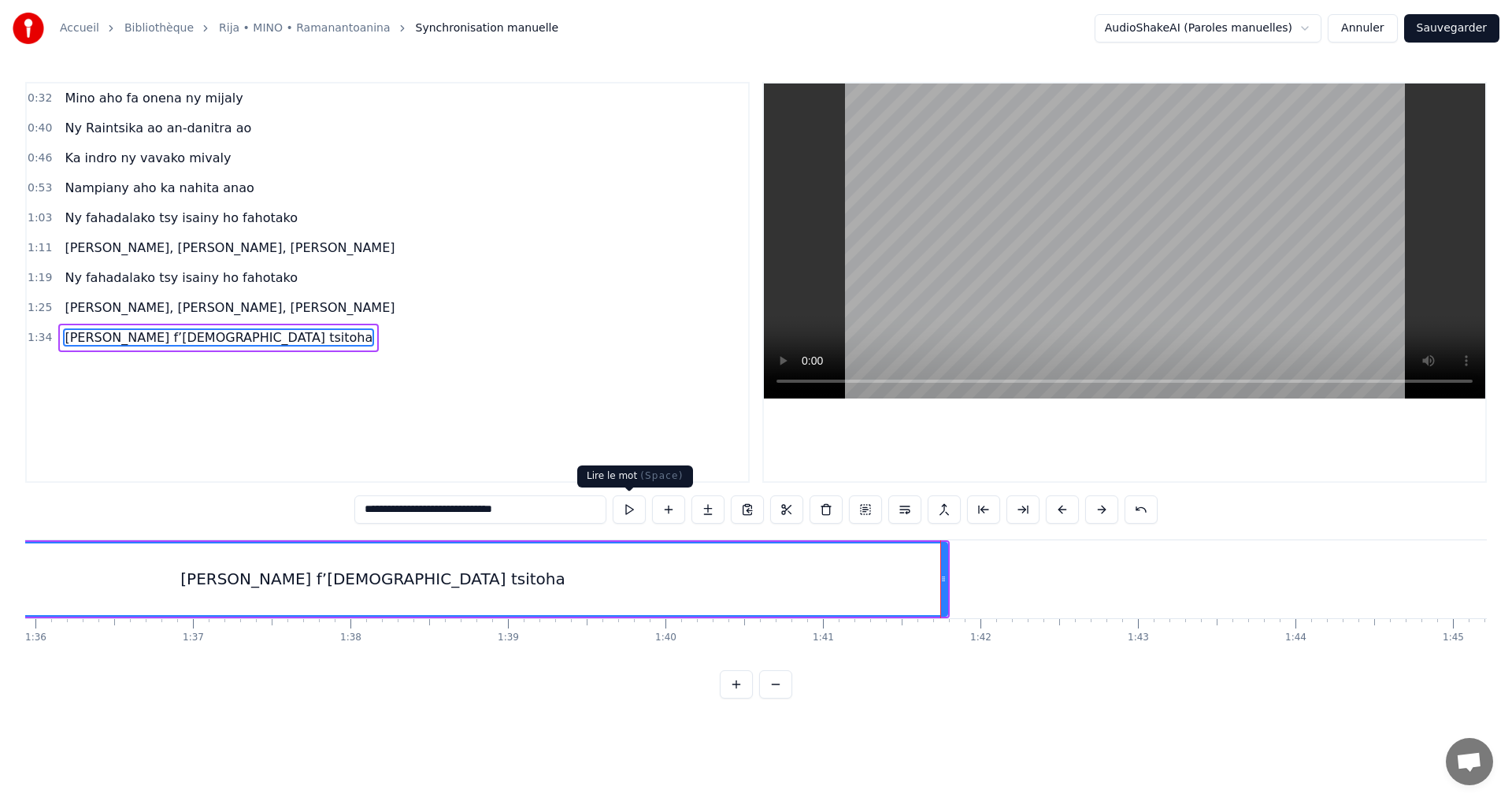
click at [617, 498] on button at bounding box center [628, 509] width 33 height 28
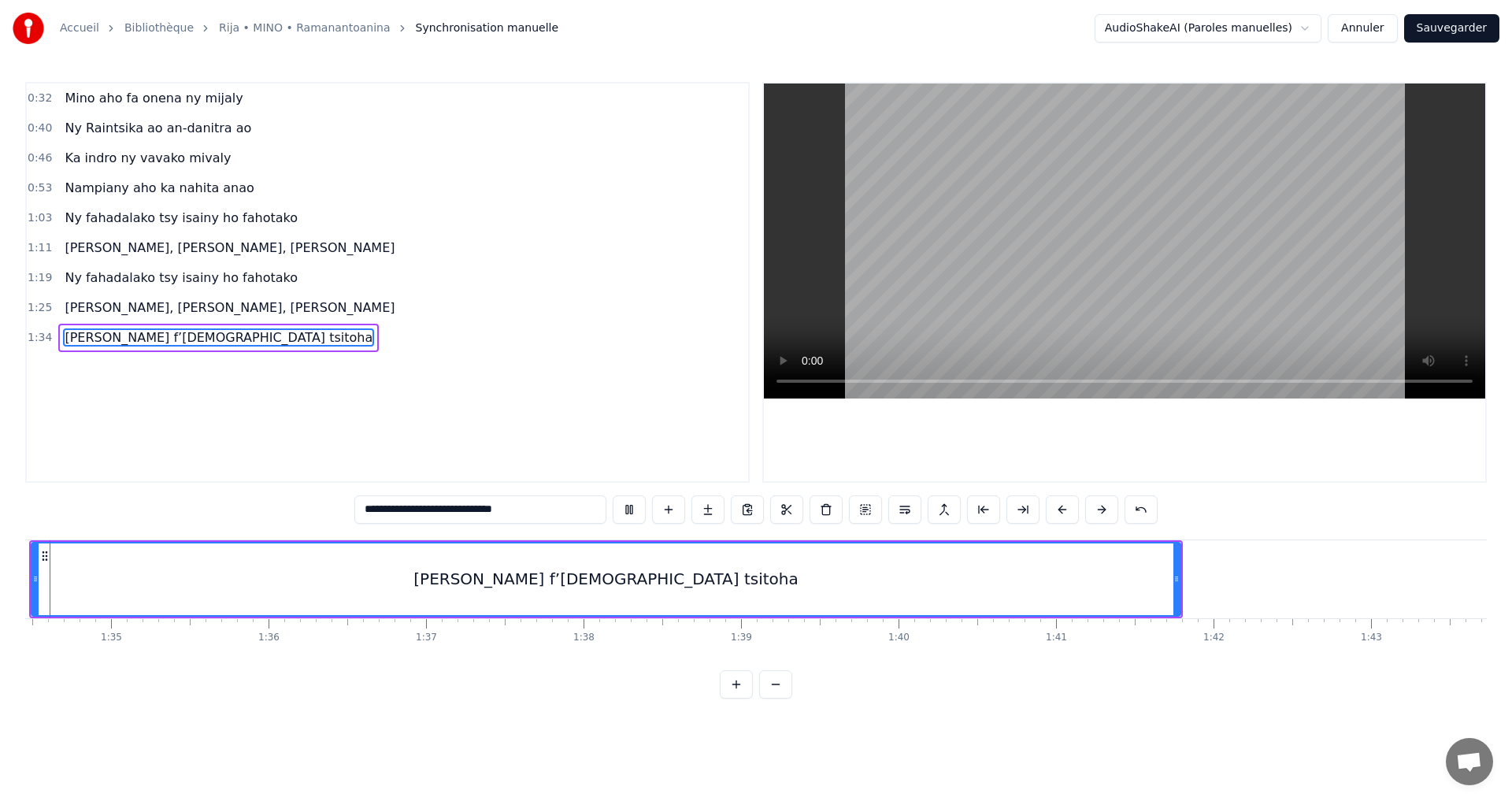
click at [622, 506] on button at bounding box center [628, 509] width 33 height 28
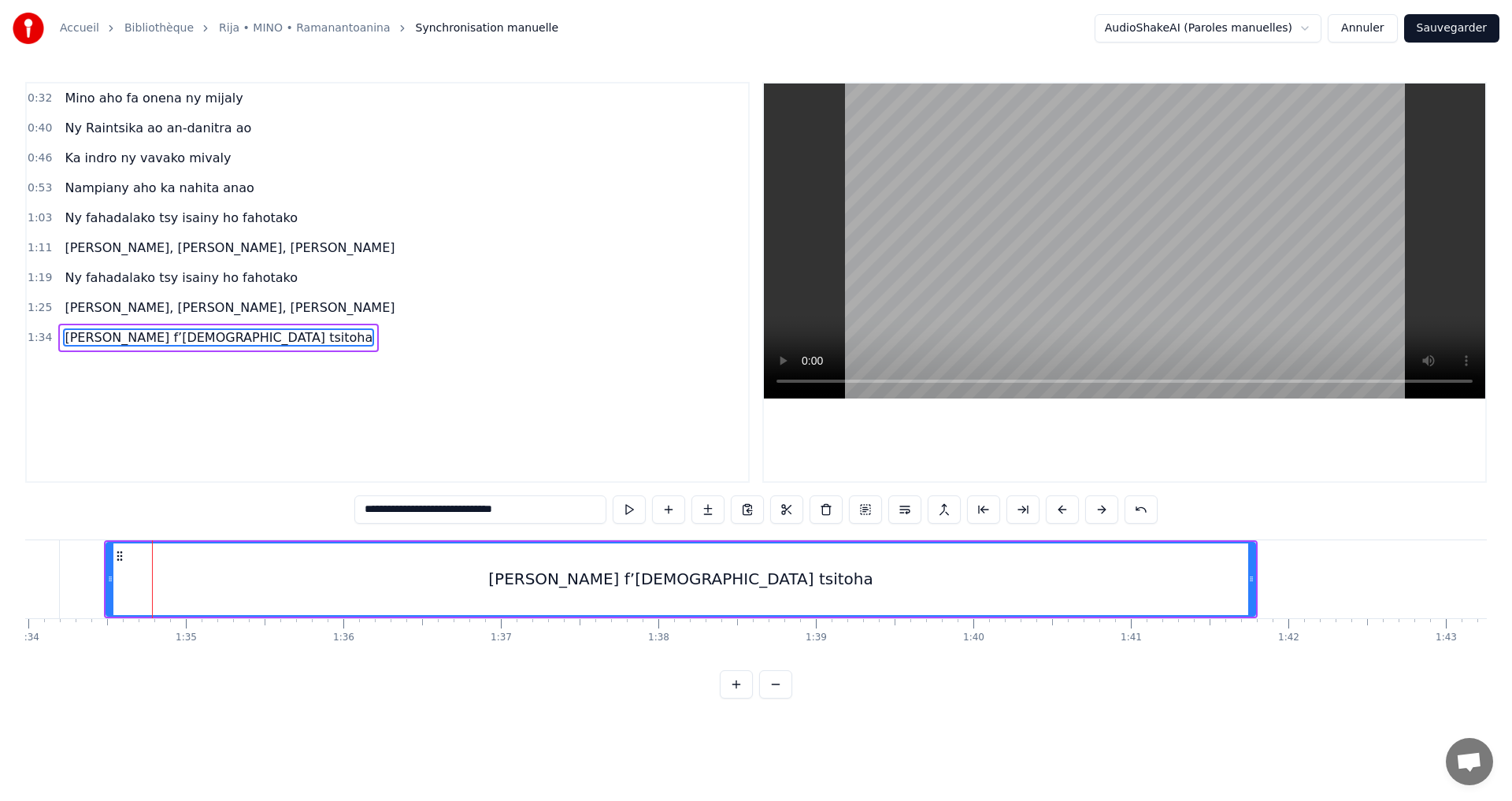
click at [623, 507] on button at bounding box center [628, 509] width 33 height 28
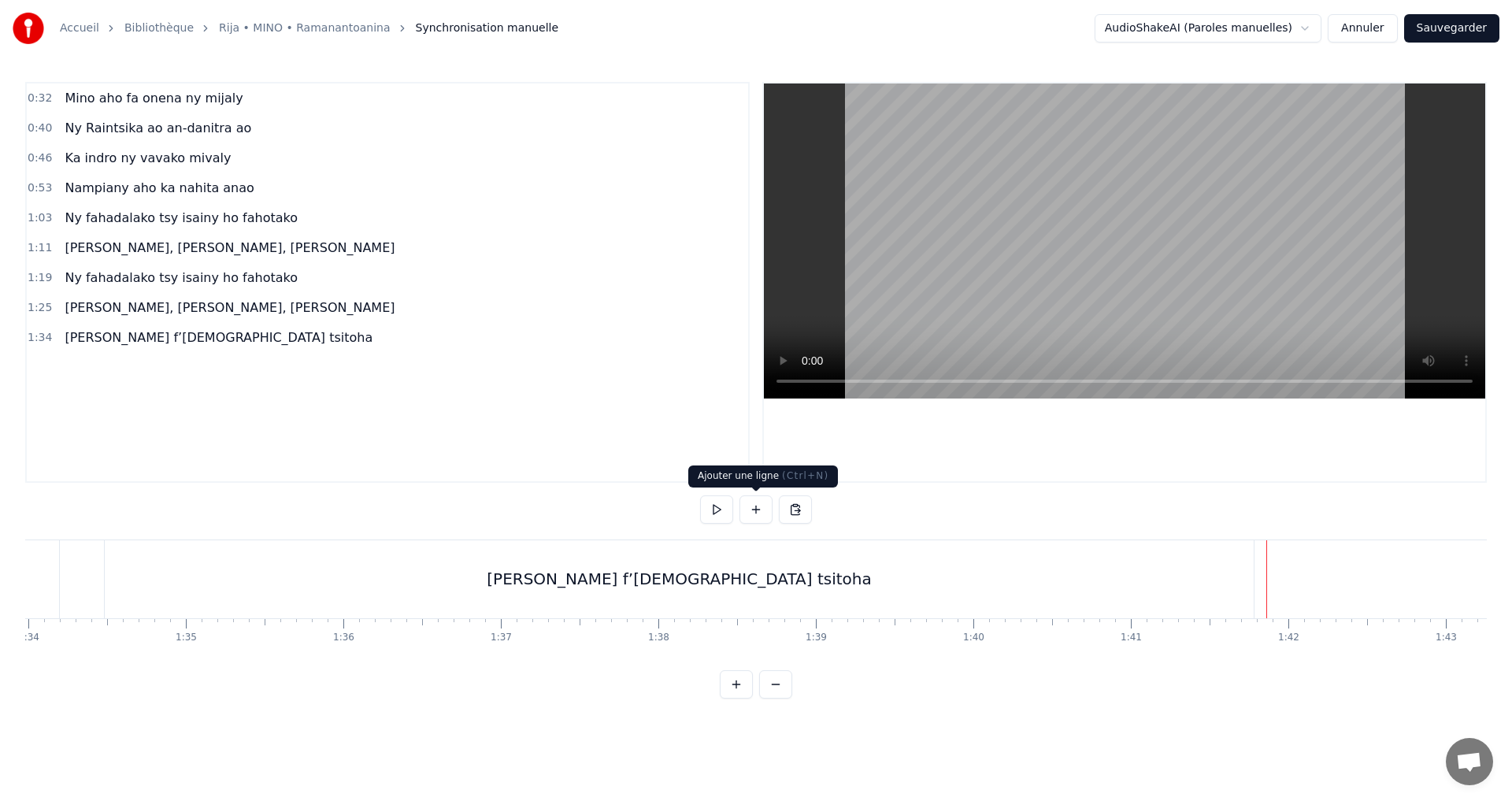
click at [754, 514] on button at bounding box center [756, 509] width 33 height 28
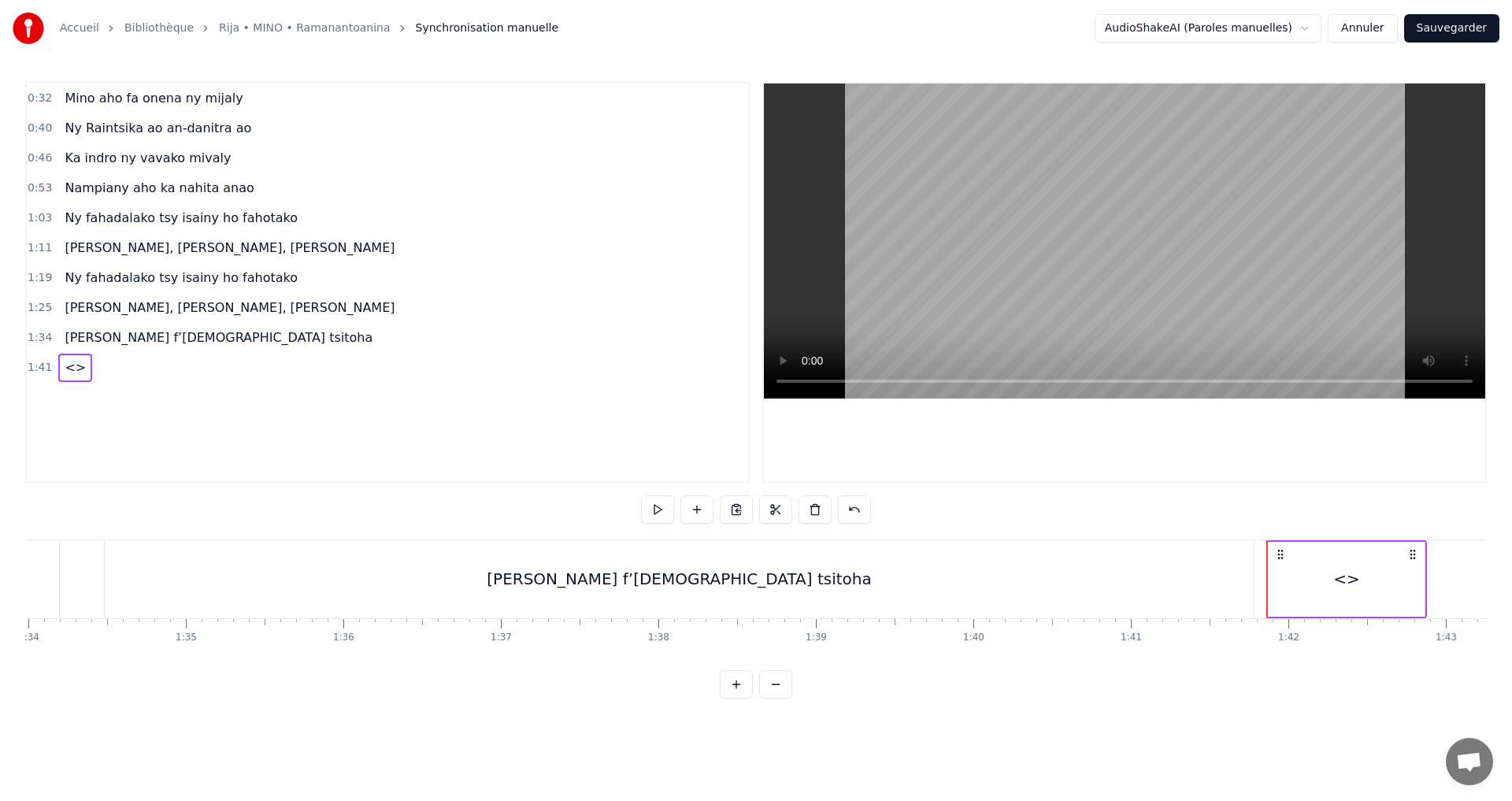
click at [1310, 586] on div "<>" at bounding box center [1347, 580] width 156 height 75
click at [1351, 577] on div "<>" at bounding box center [1347, 579] width 27 height 23
drag, startPoint x: 507, startPoint y: 505, endPoint x: 273, endPoint y: 498, distance: 234.1
click at [273, 498] on div "0:32 Mino aho fa onena ny mijaly 0:40 Ny Raintsika ao an-danitra ao 0:46 Ka ind…" at bounding box center [756, 390] width 1462 height 617
paste input "**********"
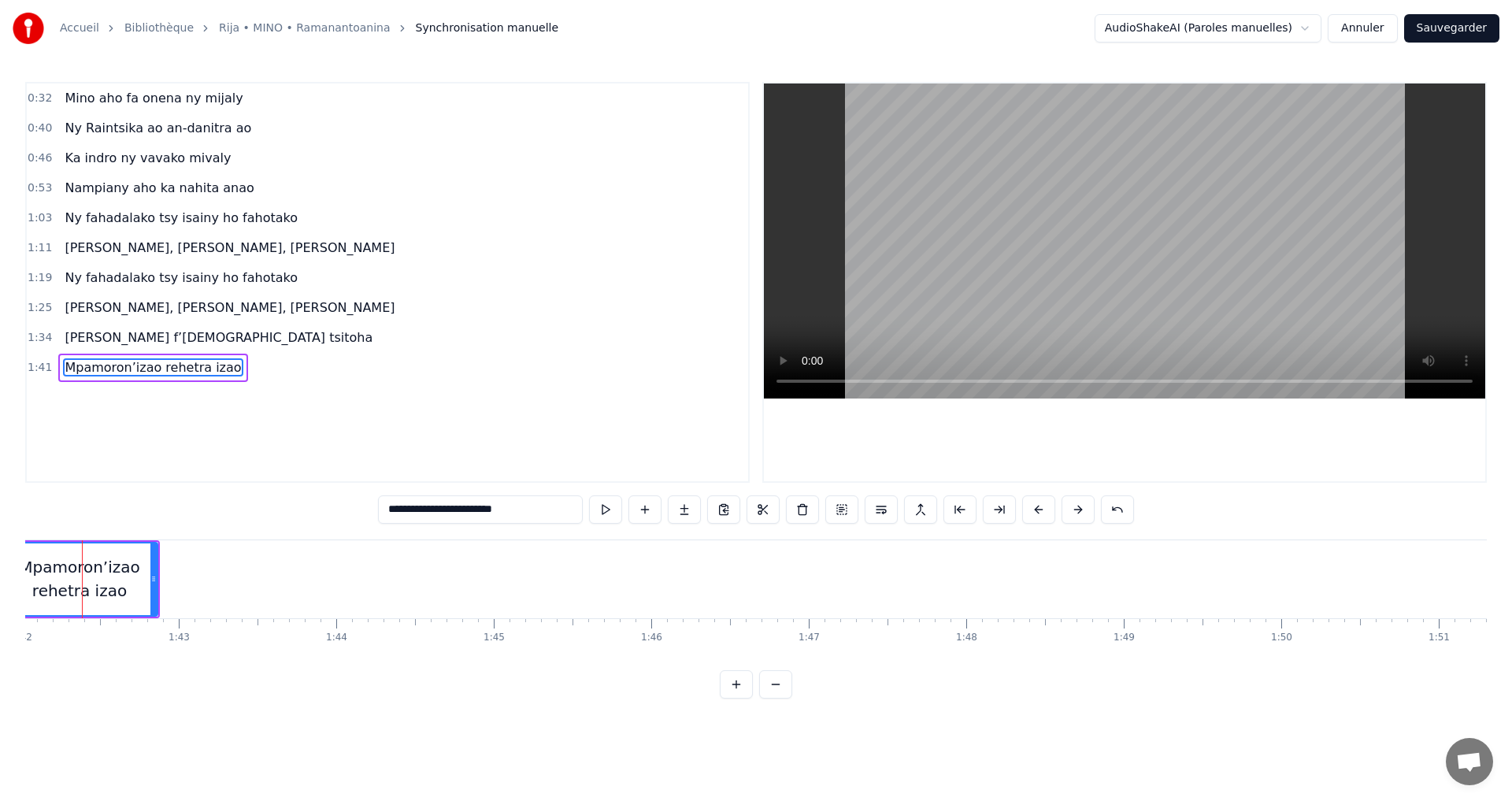
scroll to position [0, 15787]
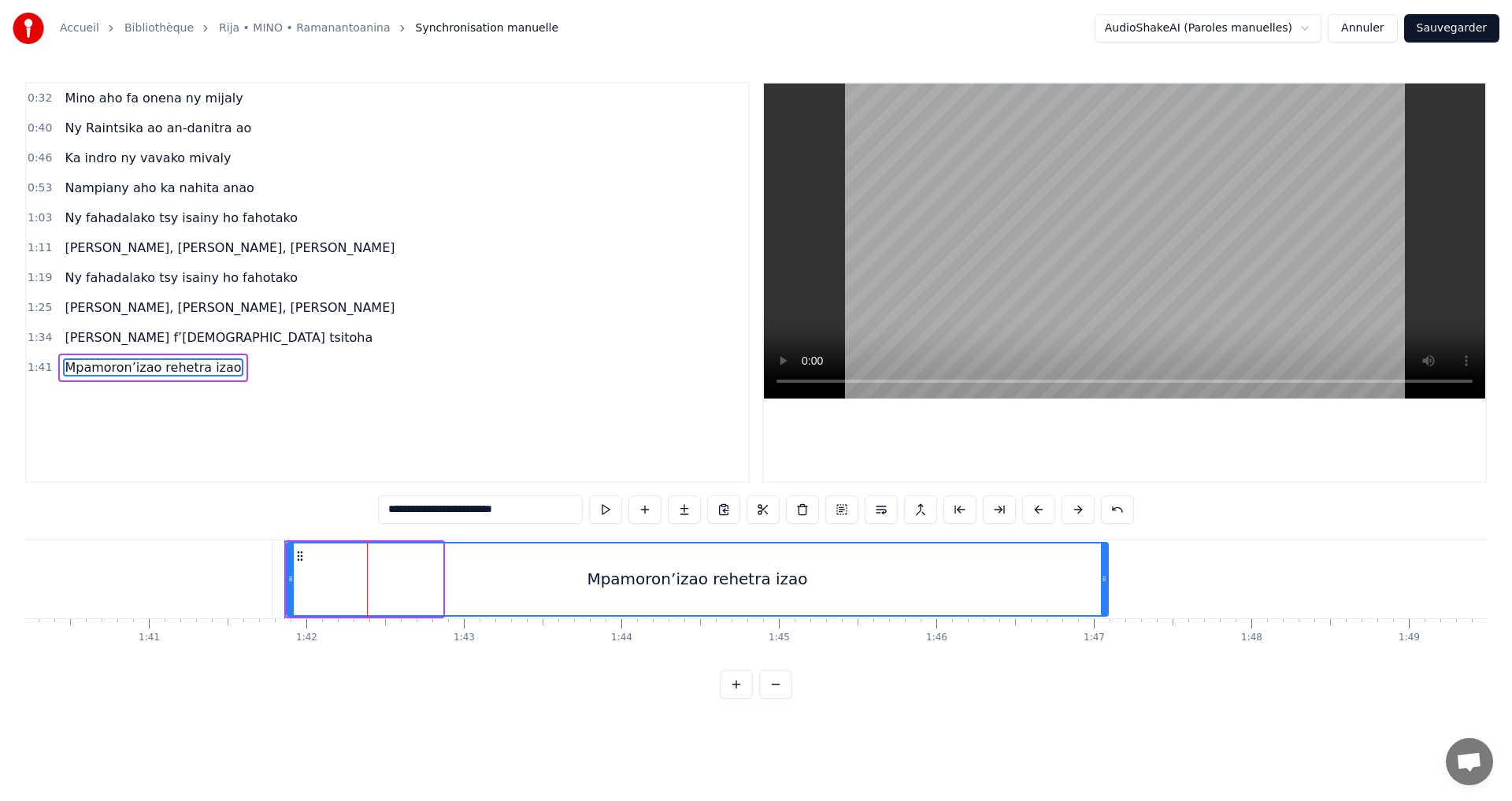
drag, startPoint x: 440, startPoint y: 581, endPoint x: 922, endPoint y: 650, distance: 486.9
click at [1132, 650] on div "Mino aho fa onena ny mijaly Ny Raintsika ao an-danitra ao Ka indro ny vavako mi…" at bounding box center [756, 598] width 1462 height 118
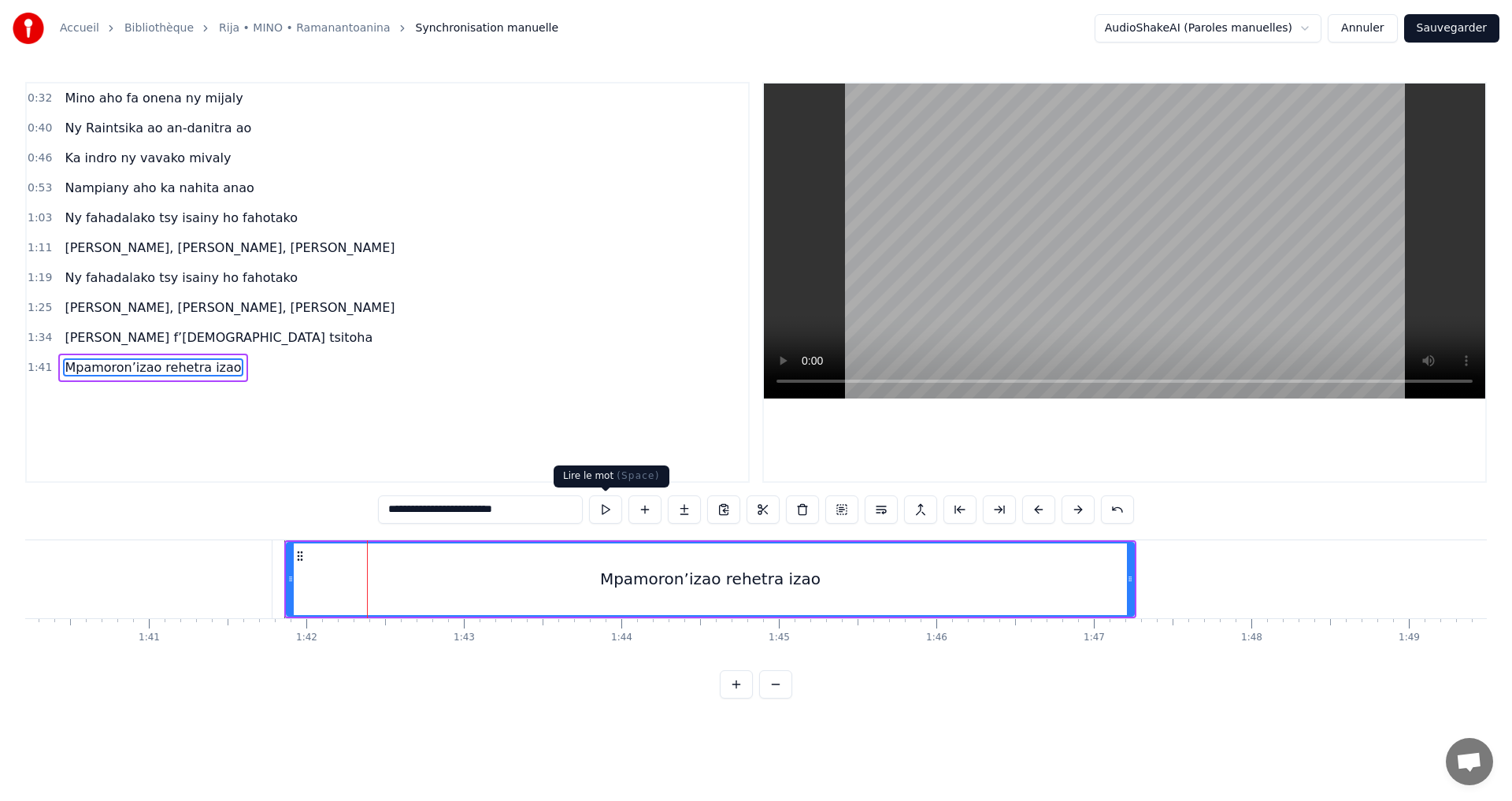
type input "**********"
click at [598, 504] on button at bounding box center [605, 509] width 33 height 28
click at [1216, 580] on div "Mino aho fa onena ny mijaly Ny Raintsika ao an-danitra ao Ka indro ny vavako mi…" at bounding box center [419, 579] width 32363 height 79
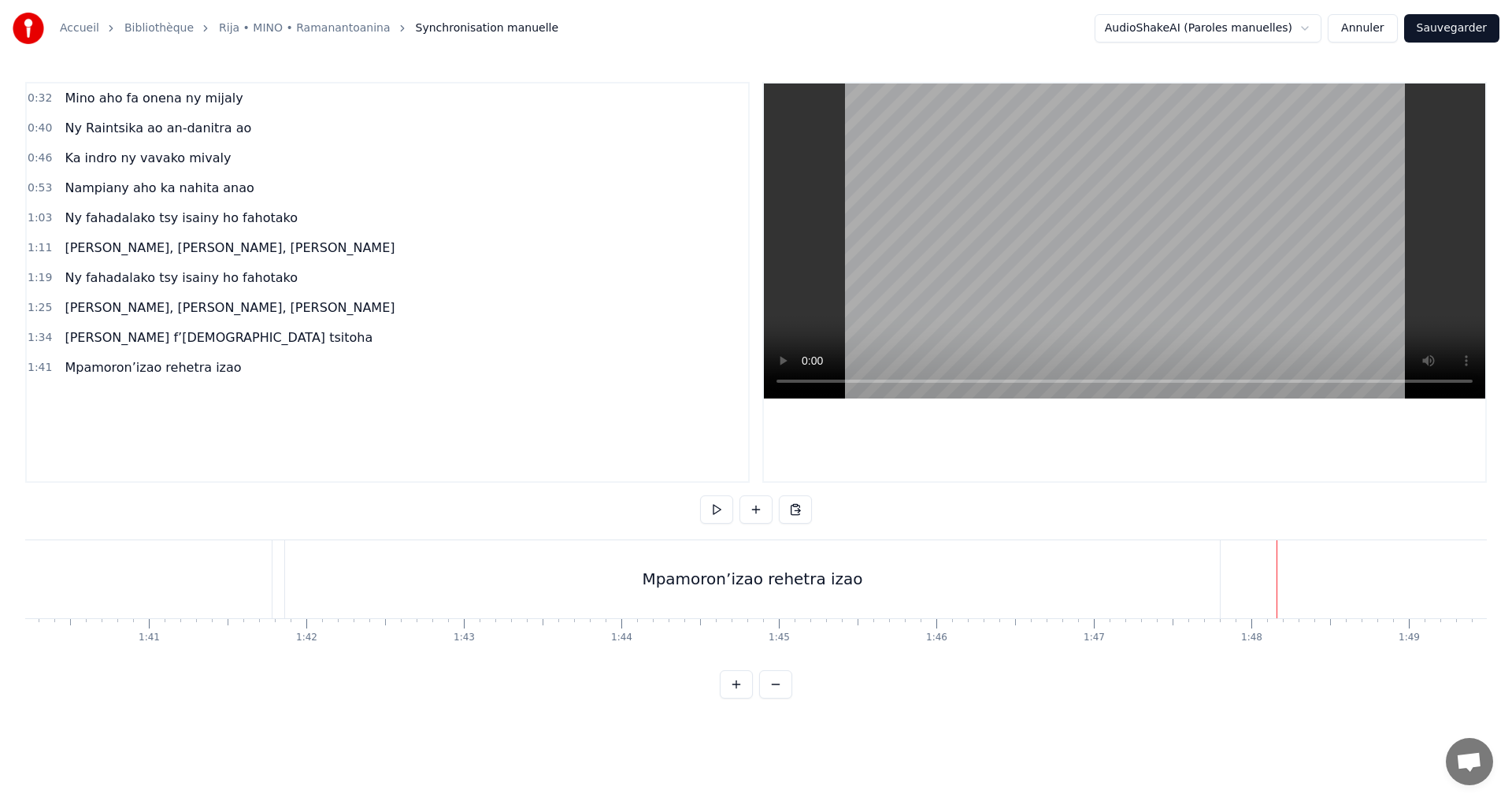
click at [1278, 580] on div at bounding box center [1277, 579] width 1 height 78
click at [865, 548] on div "Mpamoron’izao rehetra izao" at bounding box center [752, 579] width 935 height 78
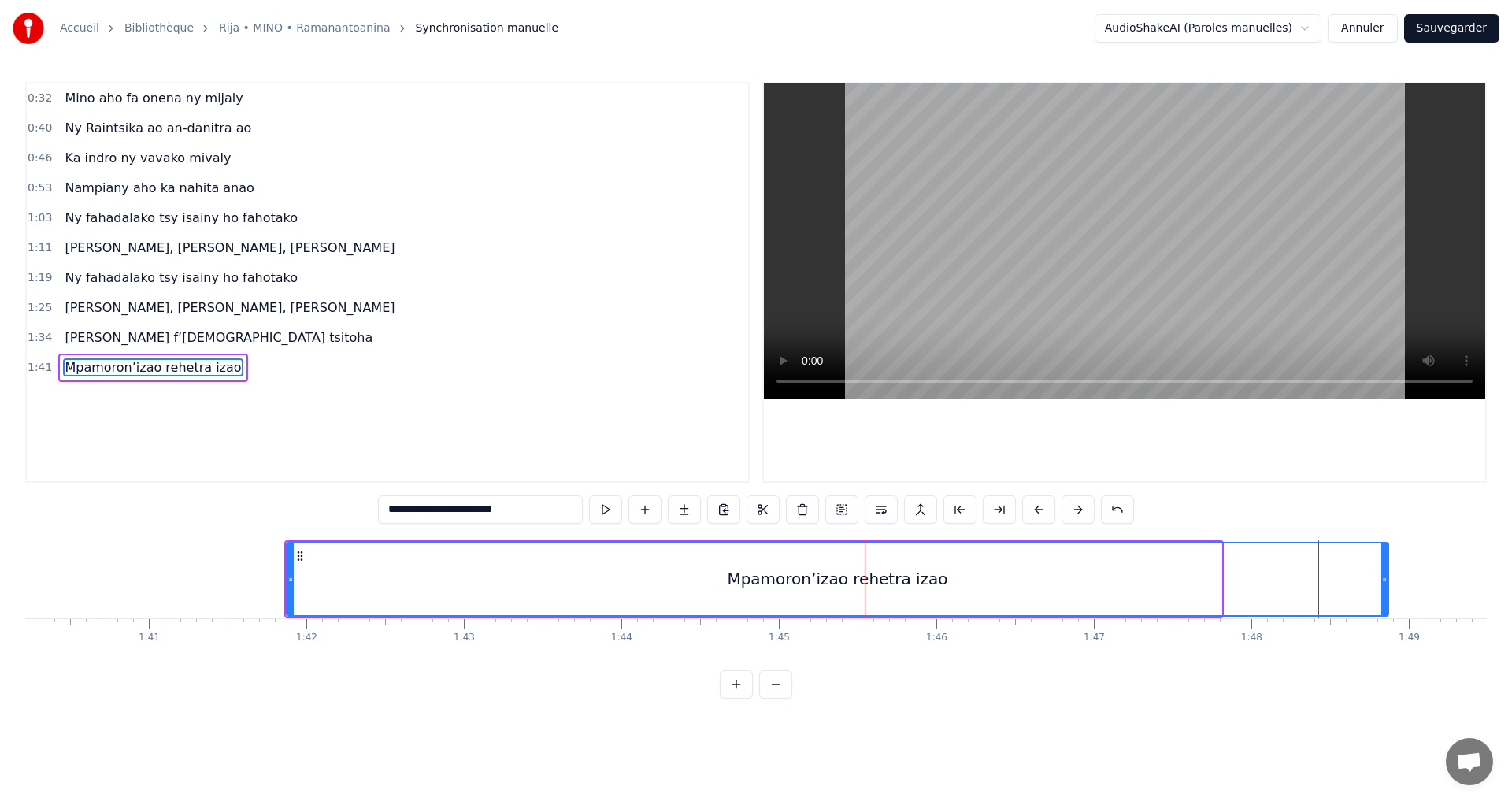
drag, startPoint x: 1217, startPoint y: 582, endPoint x: 1390, endPoint y: 586, distance: 173.0
click at [1386, 586] on div at bounding box center [1384, 579] width 7 height 71
click at [594, 513] on button at bounding box center [605, 509] width 33 height 28
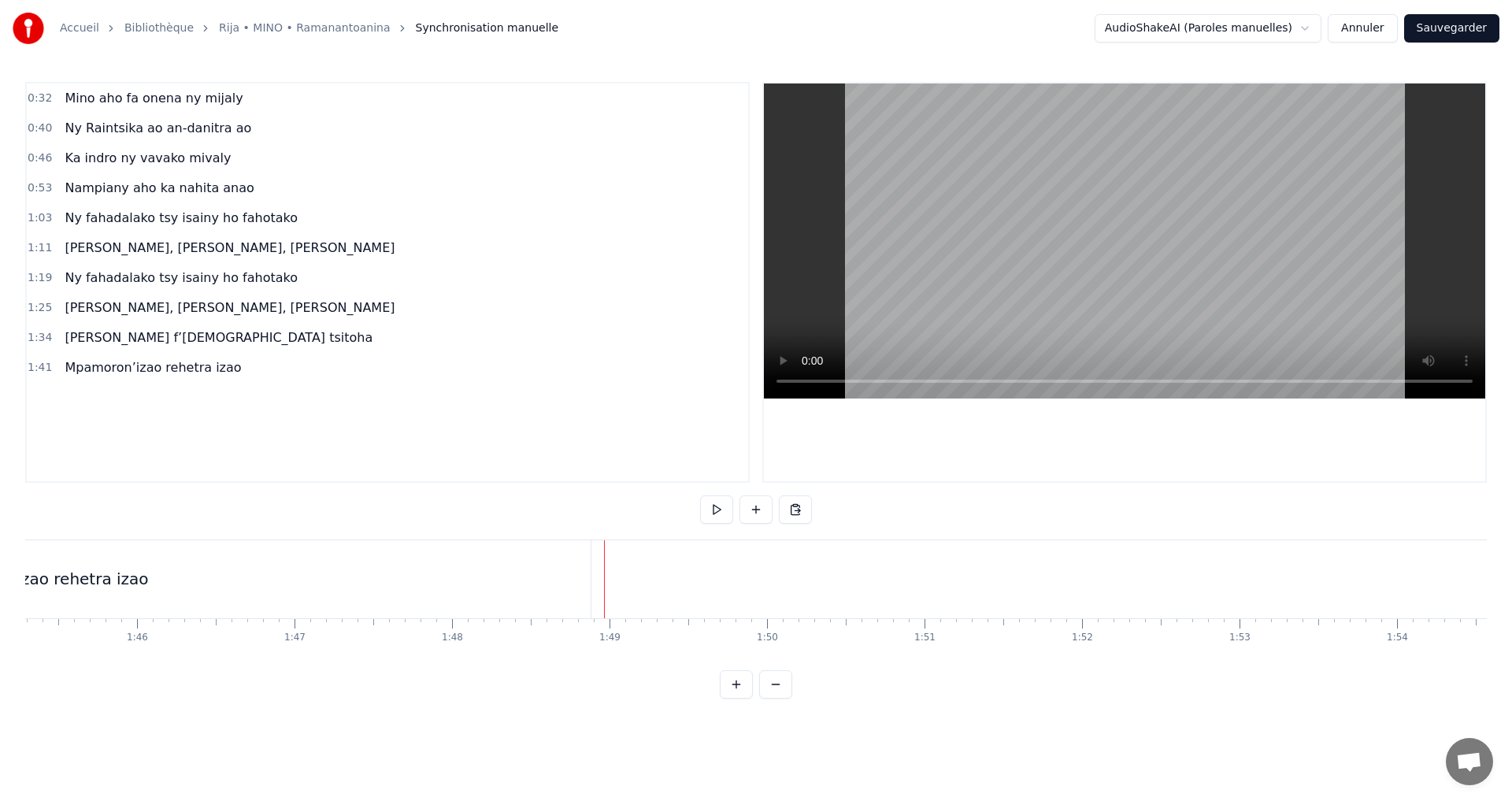
scroll to position [0, 16480]
click at [755, 511] on button at bounding box center [756, 509] width 33 height 28
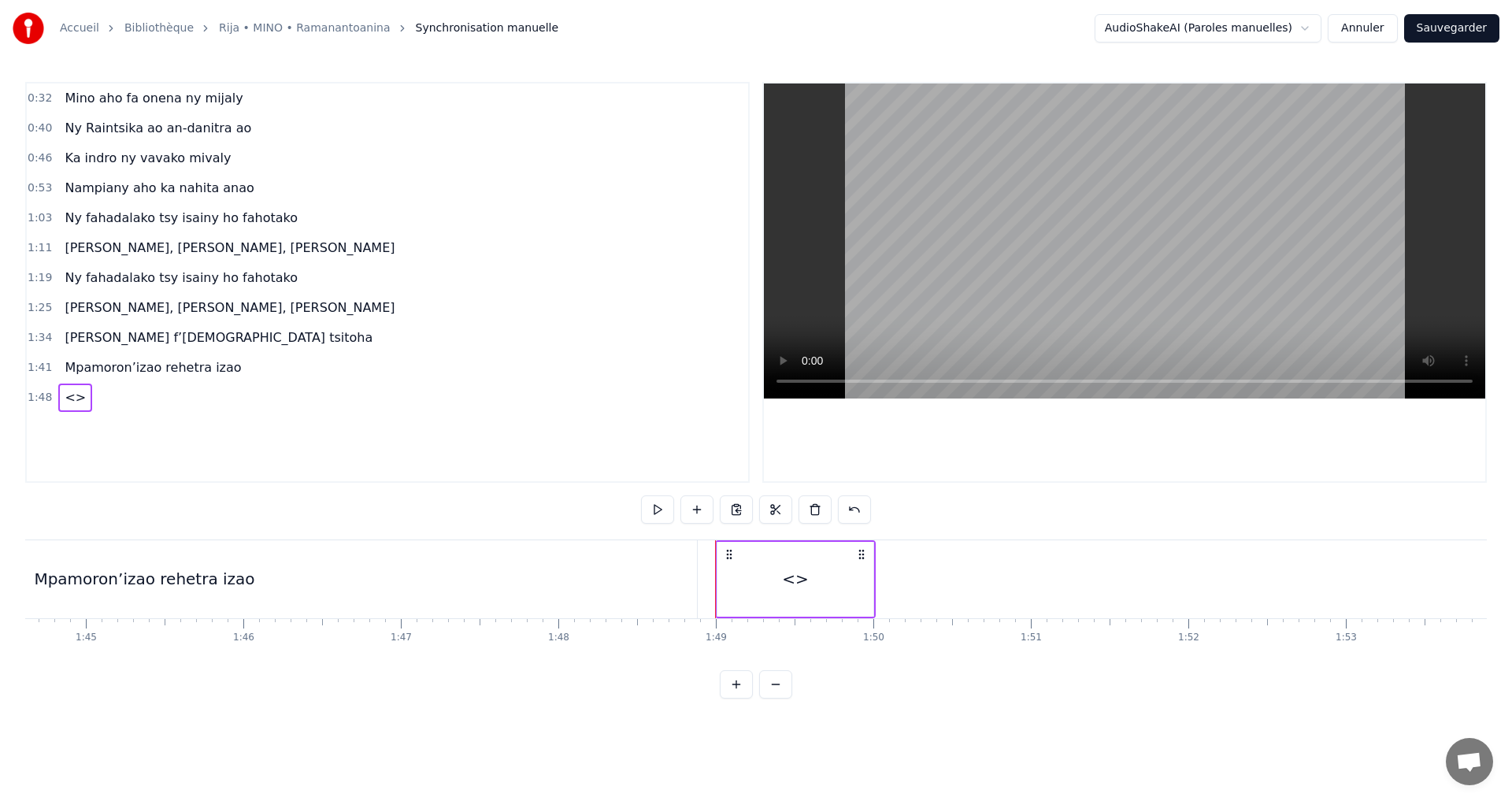
click at [758, 582] on div "<>" at bounding box center [795, 580] width 156 height 75
click at [782, 582] on div "<>" at bounding box center [795, 579] width 27 height 23
drag, startPoint x: 491, startPoint y: 520, endPoint x: 337, endPoint y: 494, distance: 156.2
click at [337, 494] on div "0:32 Mino aho fa onena ny mijaly 0:40 Ny Raintsika ao an-danitra ao 0:46 Ka ind…" at bounding box center [756, 390] width 1462 height 617
paste input "**********"
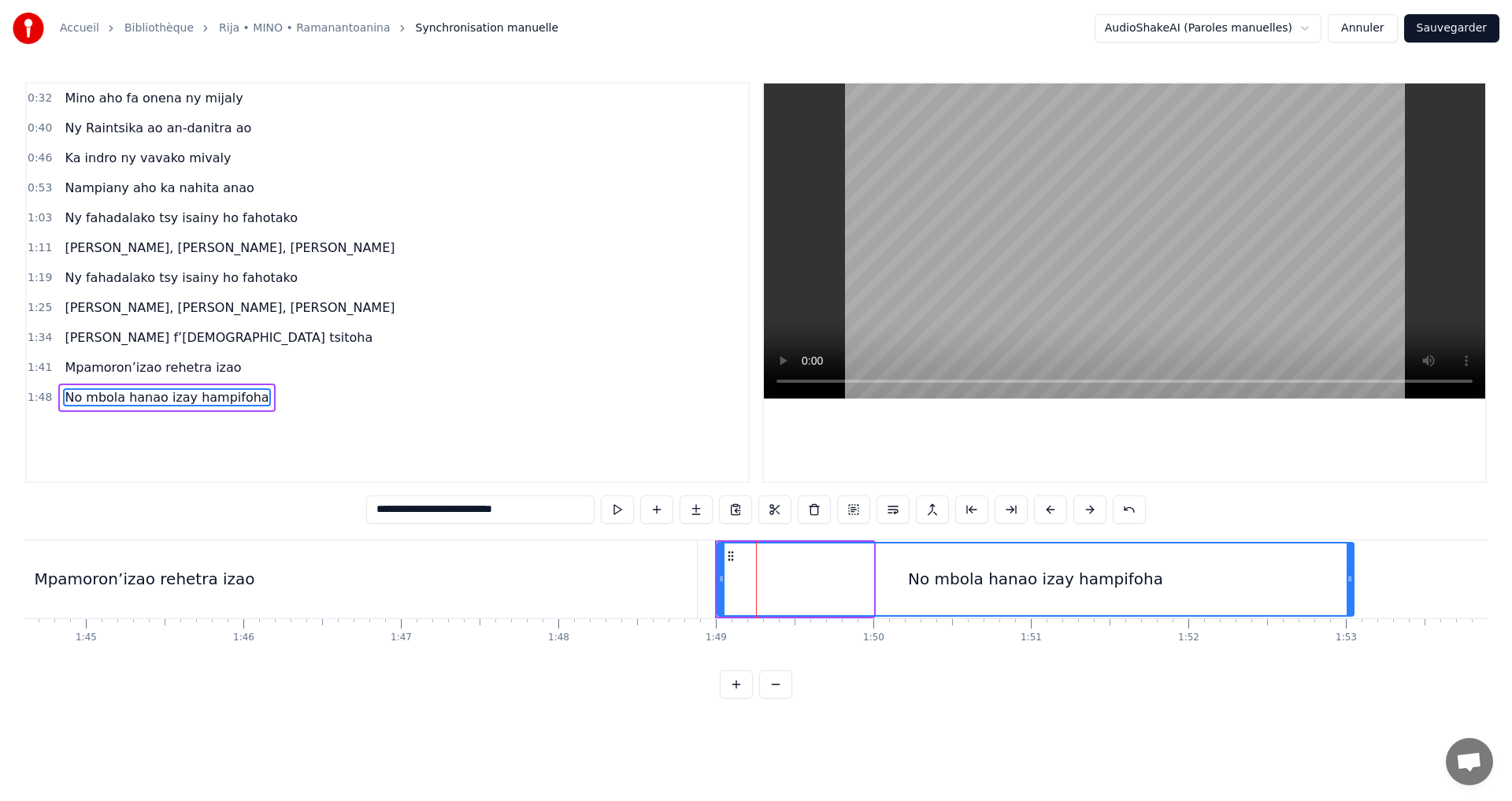
drag, startPoint x: 868, startPoint y: 576, endPoint x: 1349, endPoint y: 588, distance: 481.1
click at [1349, 588] on div at bounding box center [1350, 579] width 7 height 71
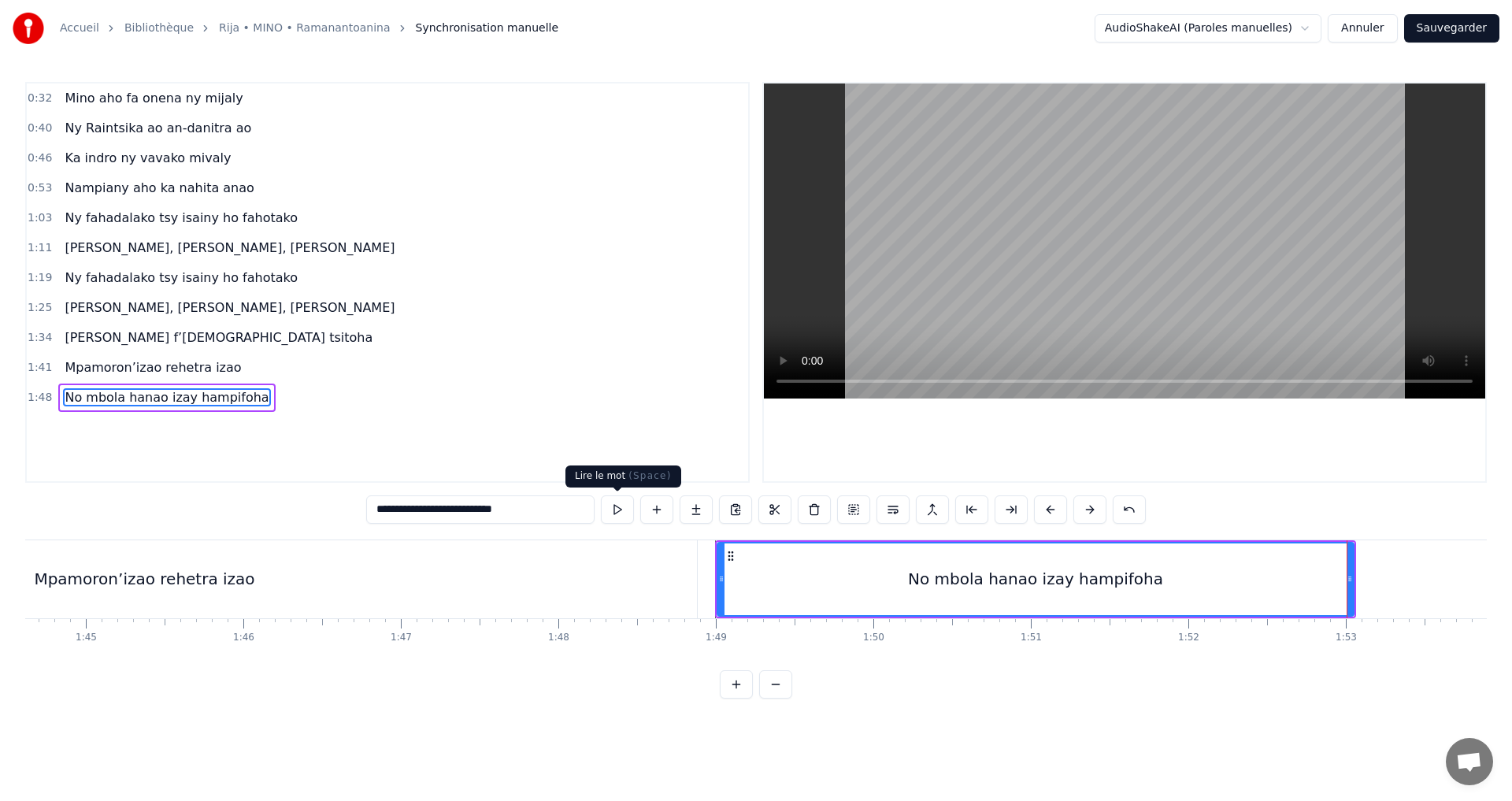
click at [615, 512] on button at bounding box center [617, 509] width 33 height 28
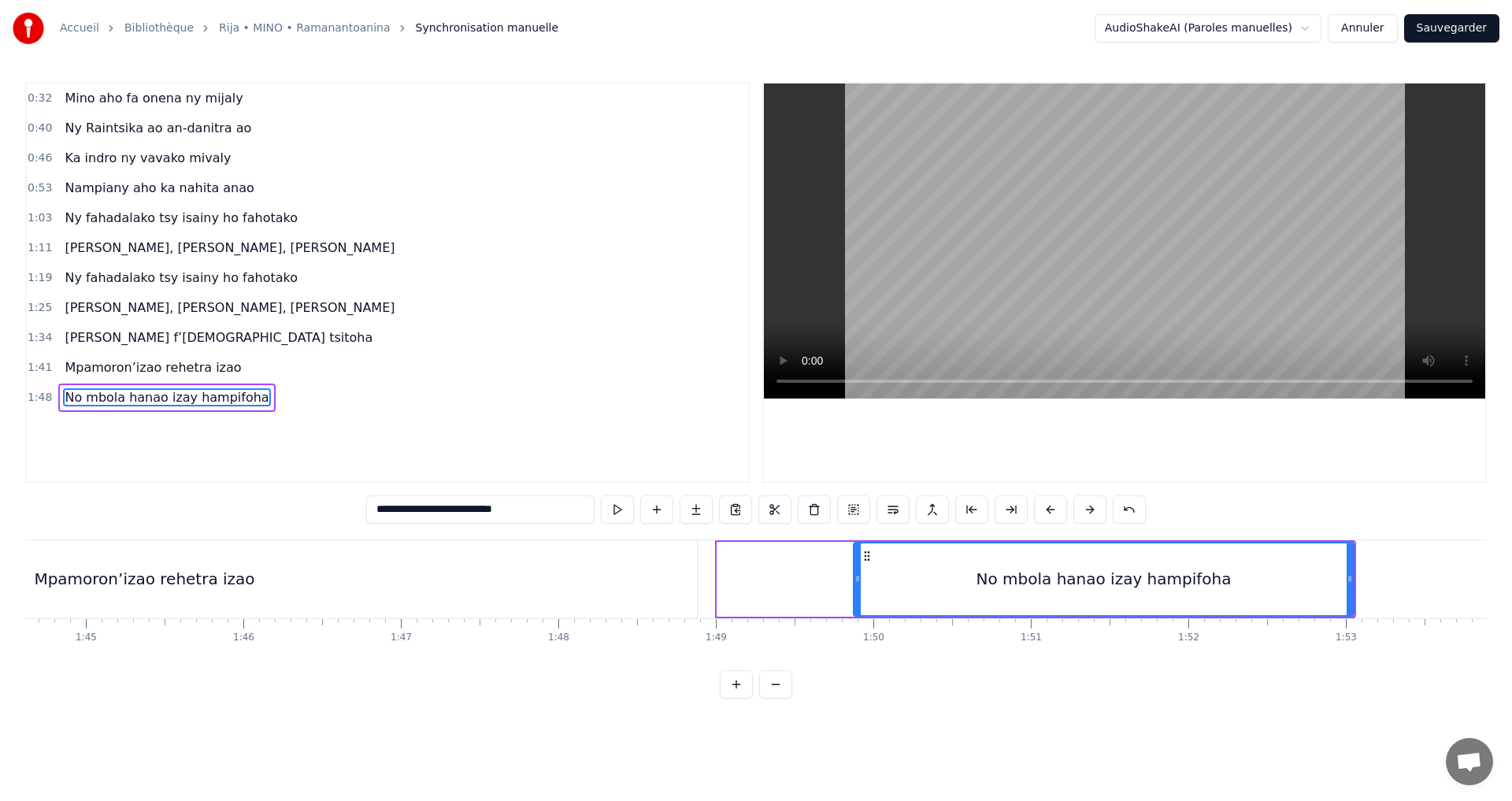
drag, startPoint x: 721, startPoint y: 576, endPoint x: 857, endPoint y: 585, distance: 136.3
click at [857, 585] on div at bounding box center [857, 579] width 7 height 71
click at [621, 549] on div "Mpamoron’izao rehetra izao" at bounding box center [144, 579] width 1105 height 78
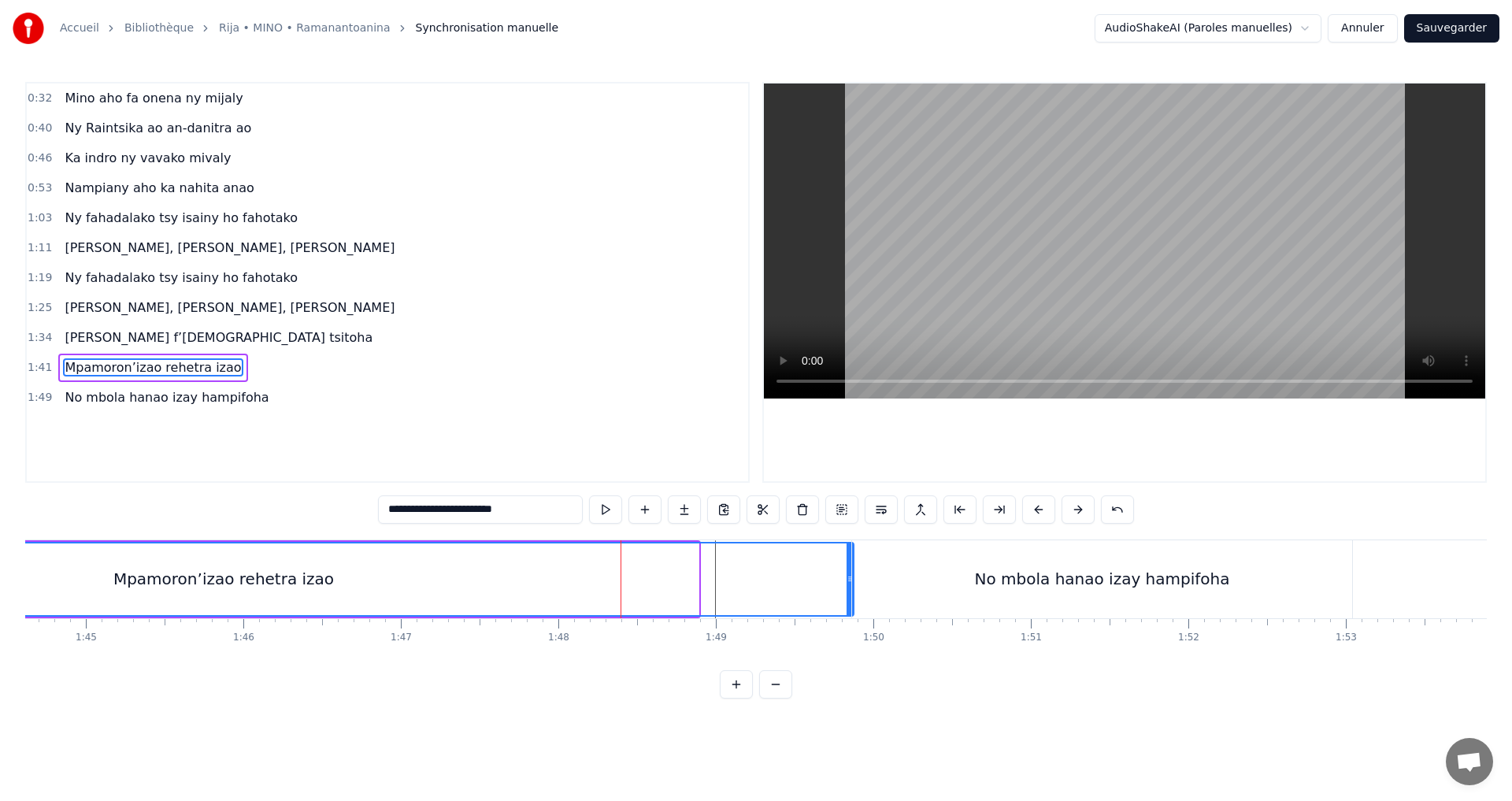
drag, startPoint x: 696, startPoint y: 578, endPoint x: 810, endPoint y: 642, distance: 130.7
click at [847, 596] on div at bounding box center [850, 579] width 7 height 71
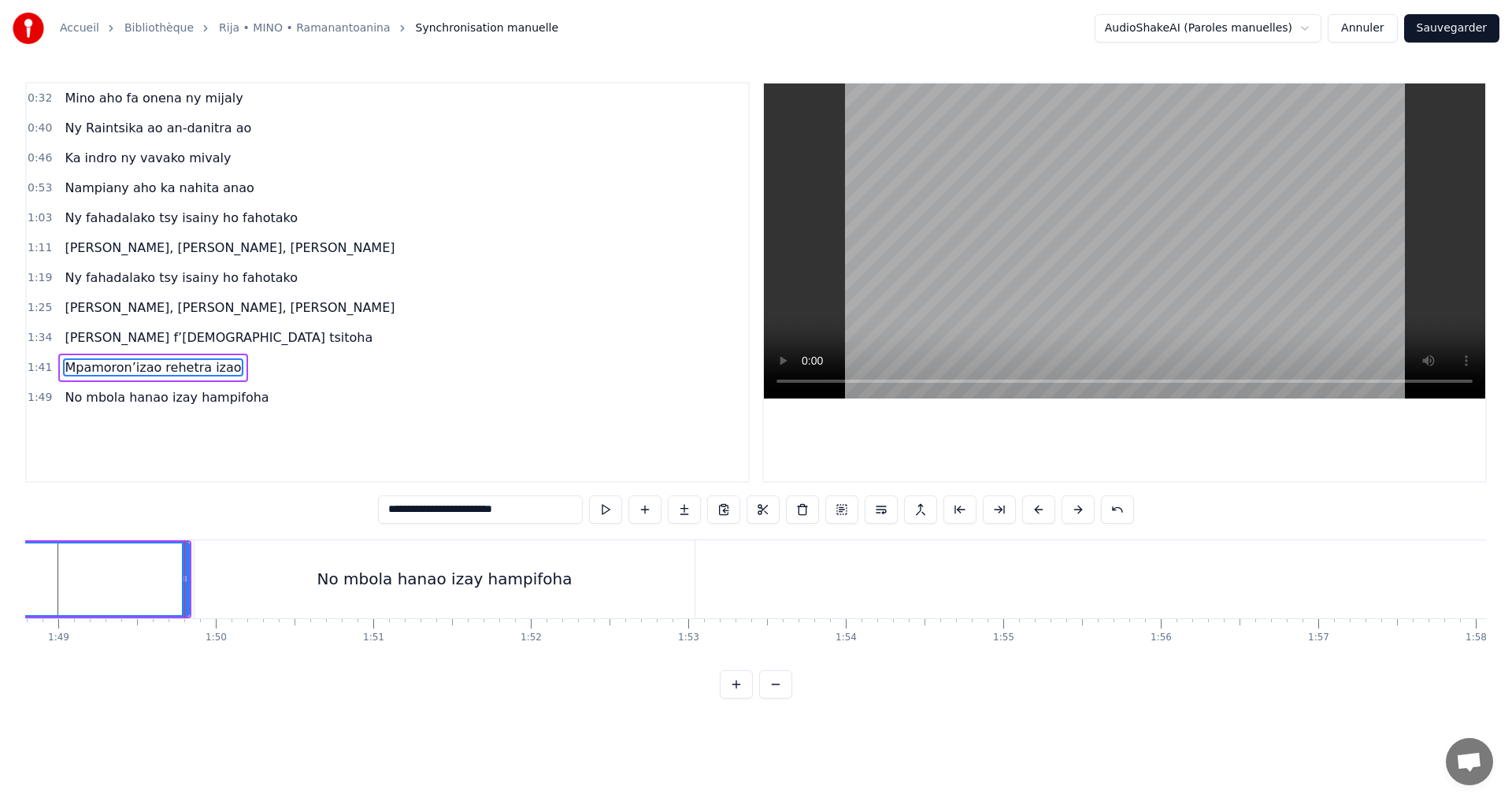
scroll to position [0, 17191]
click at [555, 555] on div "No mbola hanao izay hampifoha" at bounding box center [391, 579] width 500 height 78
type input "**********"
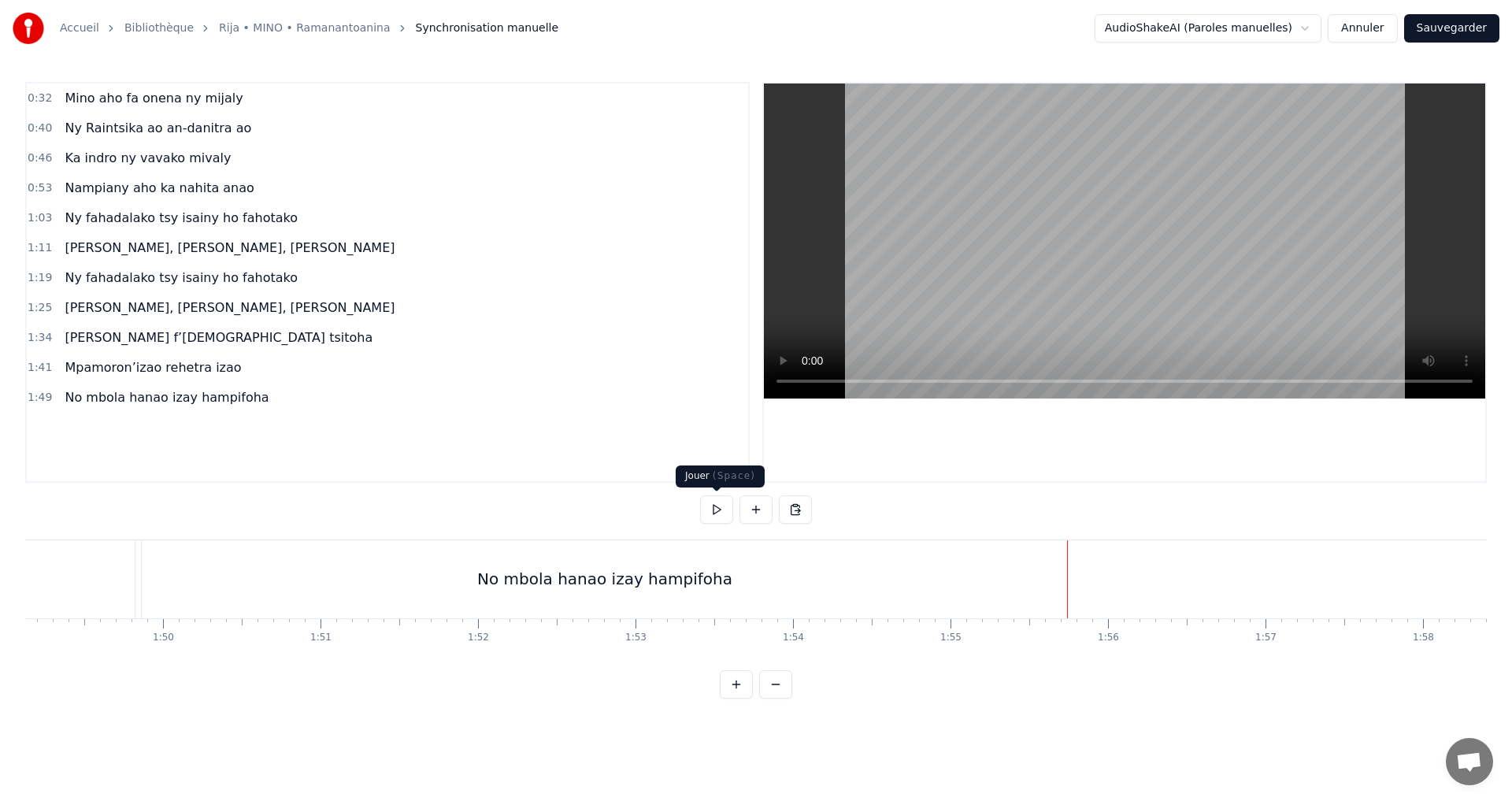
click at [718, 520] on button at bounding box center [717, 509] width 33 height 28
click at [671, 581] on div "No mbola hanao izay hampifoha" at bounding box center [605, 579] width 255 height 23
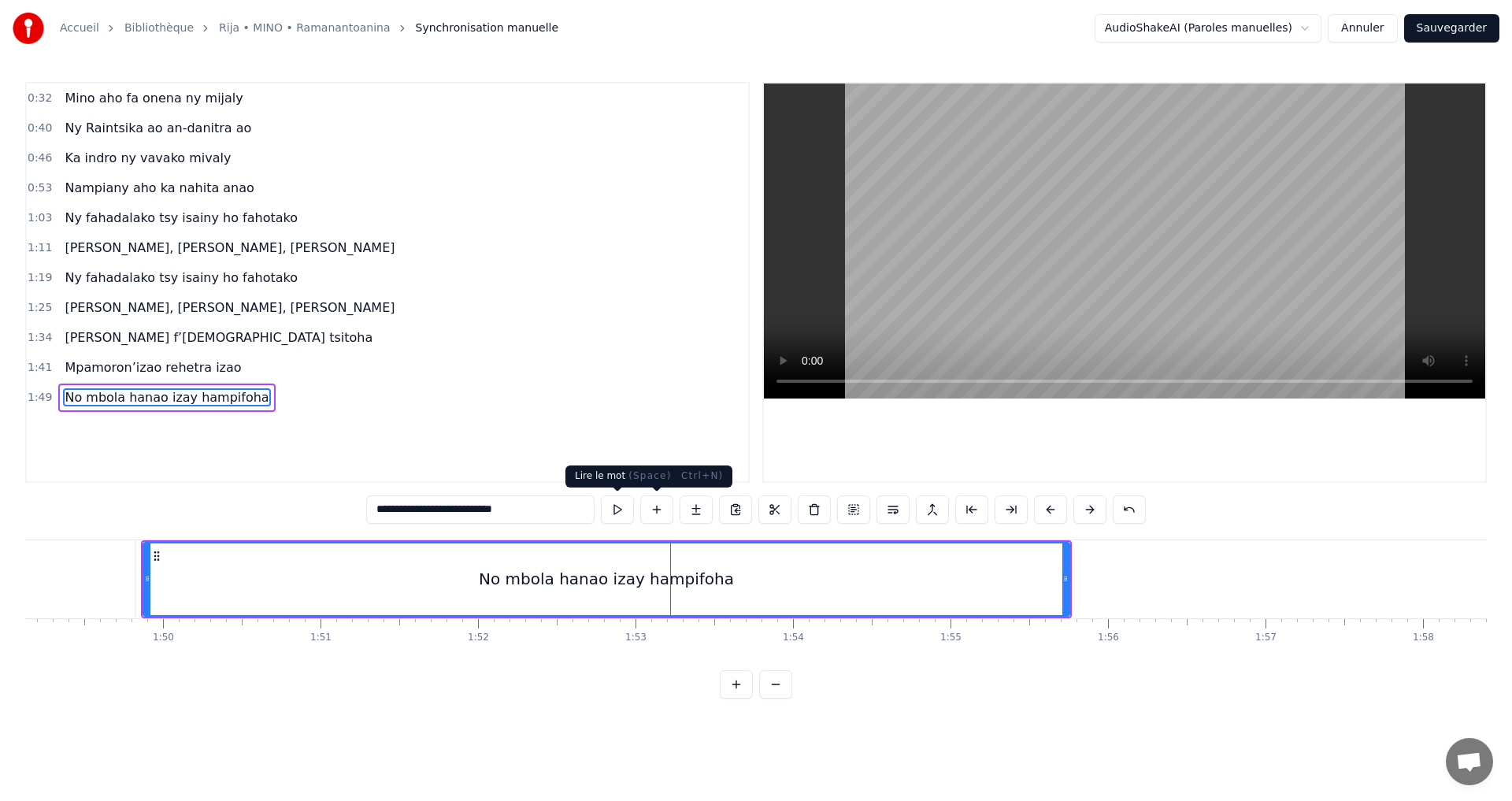
click at [622, 511] on button at bounding box center [617, 509] width 33 height 28
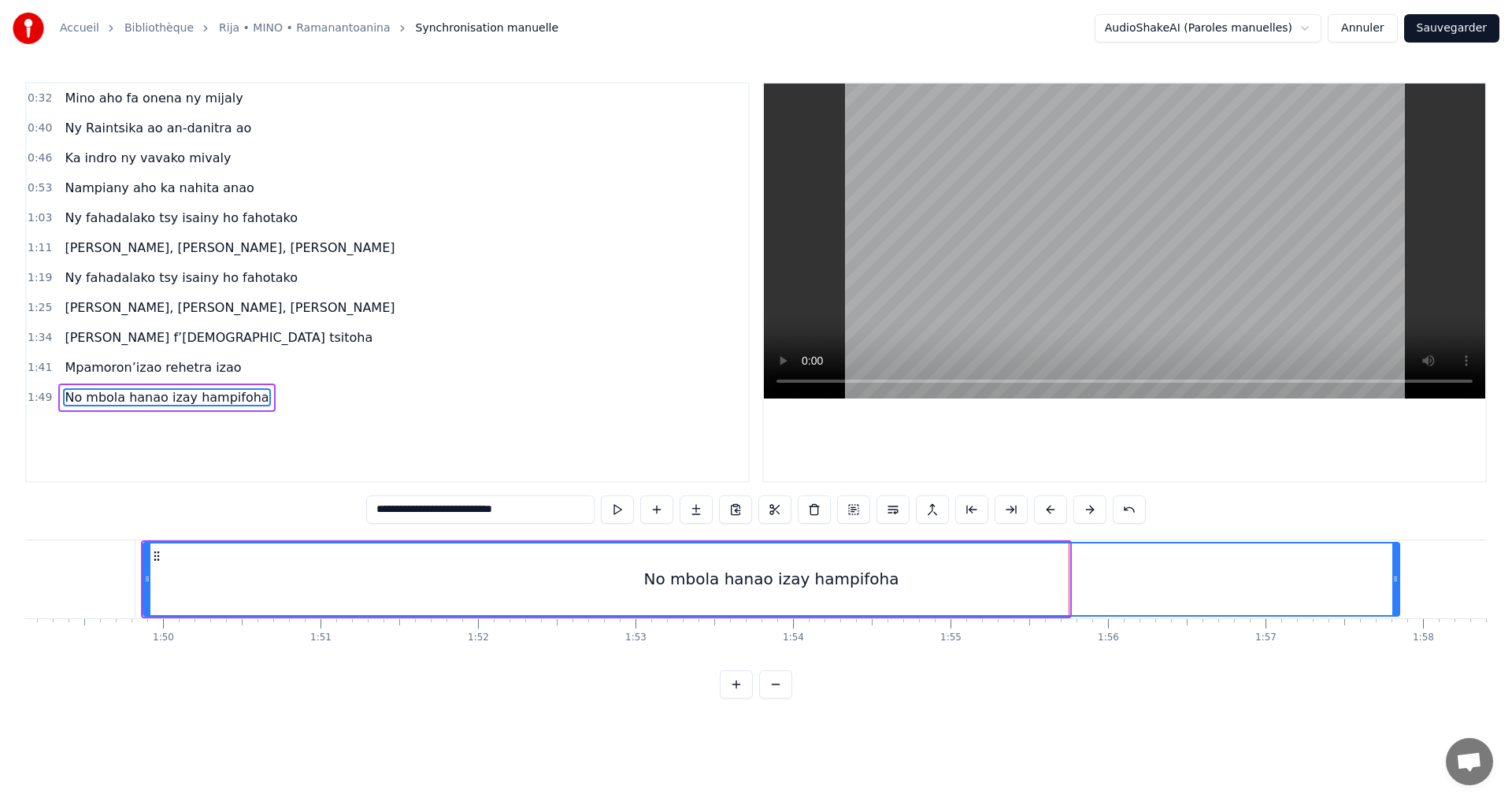
drag, startPoint x: 1066, startPoint y: 580, endPoint x: 1397, endPoint y: 602, distance: 331.7
click at [1397, 602] on div at bounding box center [1396, 579] width 7 height 71
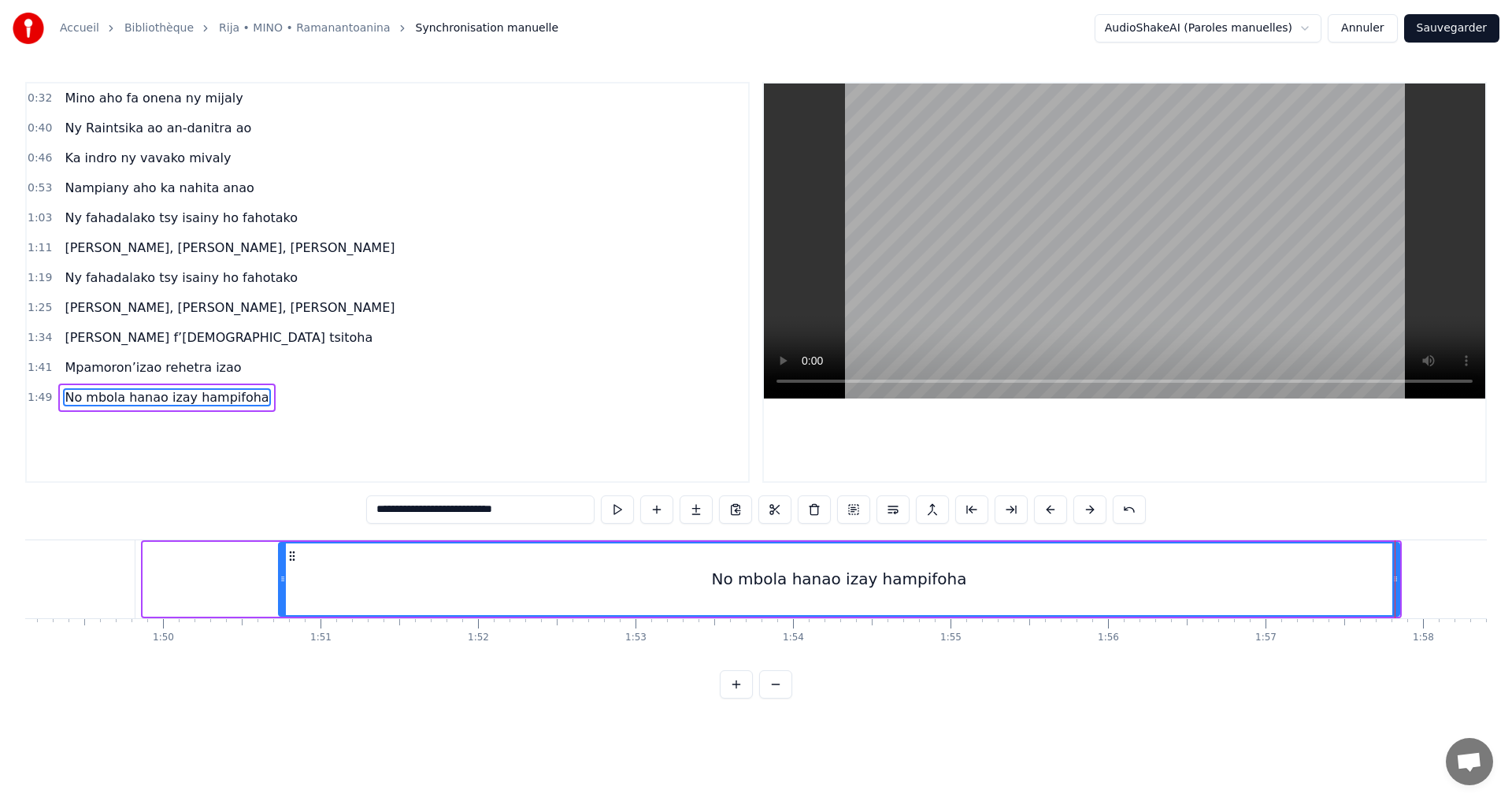
drag, startPoint x: 147, startPoint y: 582, endPoint x: 283, endPoint y: 604, distance: 137.8
click at [283, 604] on div at bounding box center [282, 579] width 7 height 71
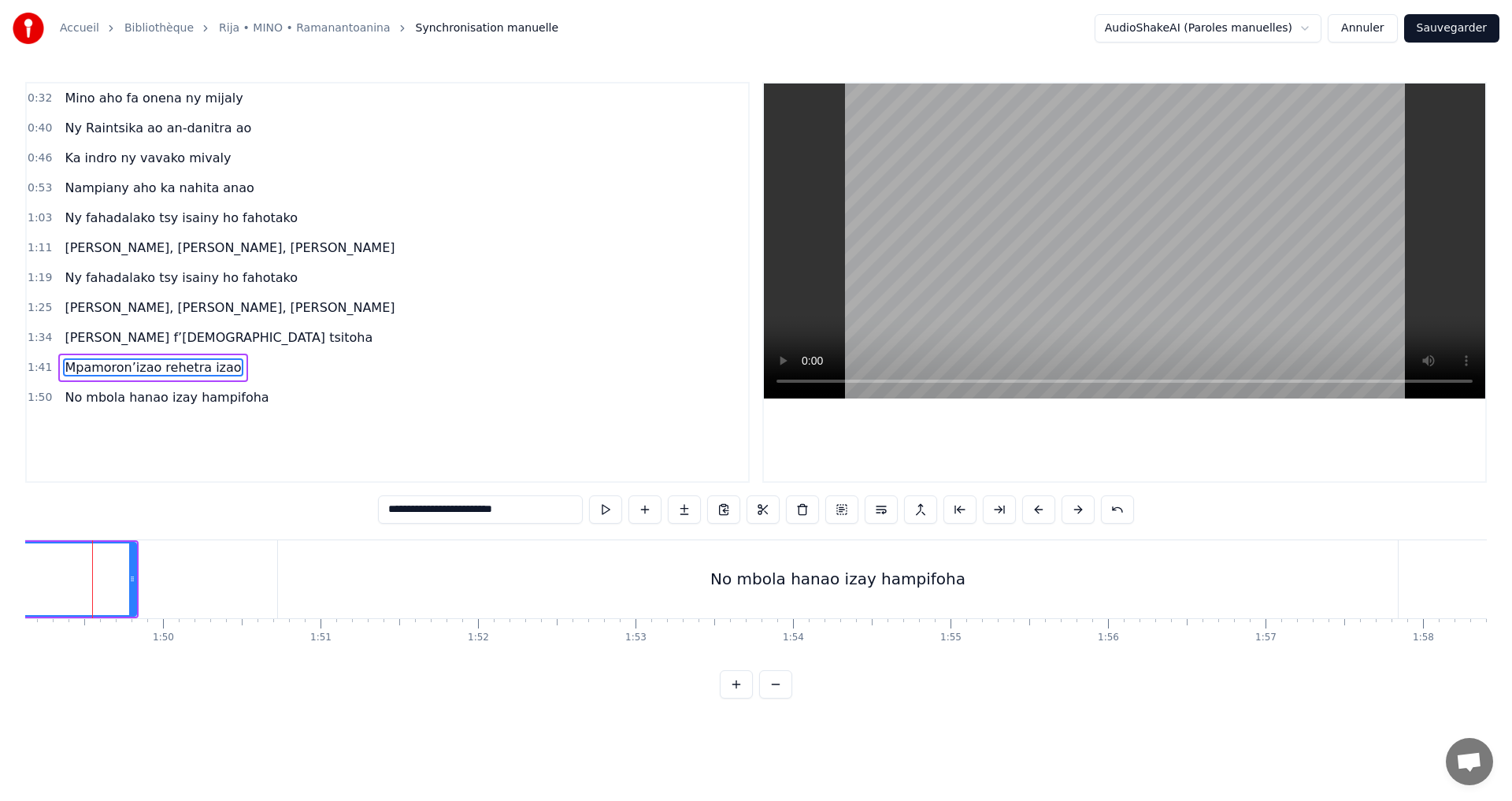
scroll to position [0, 17179]
drag, startPoint x: 145, startPoint y: 581, endPoint x: 276, endPoint y: 609, distance: 134.0
click at [276, 609] on div at bounding box center [276, 579] width 7 height 71
click at [444, 559] on div "No mbola hanao izay hampifoha" at bounding box center [850, 579] width 1120 height 78
type input "**********"
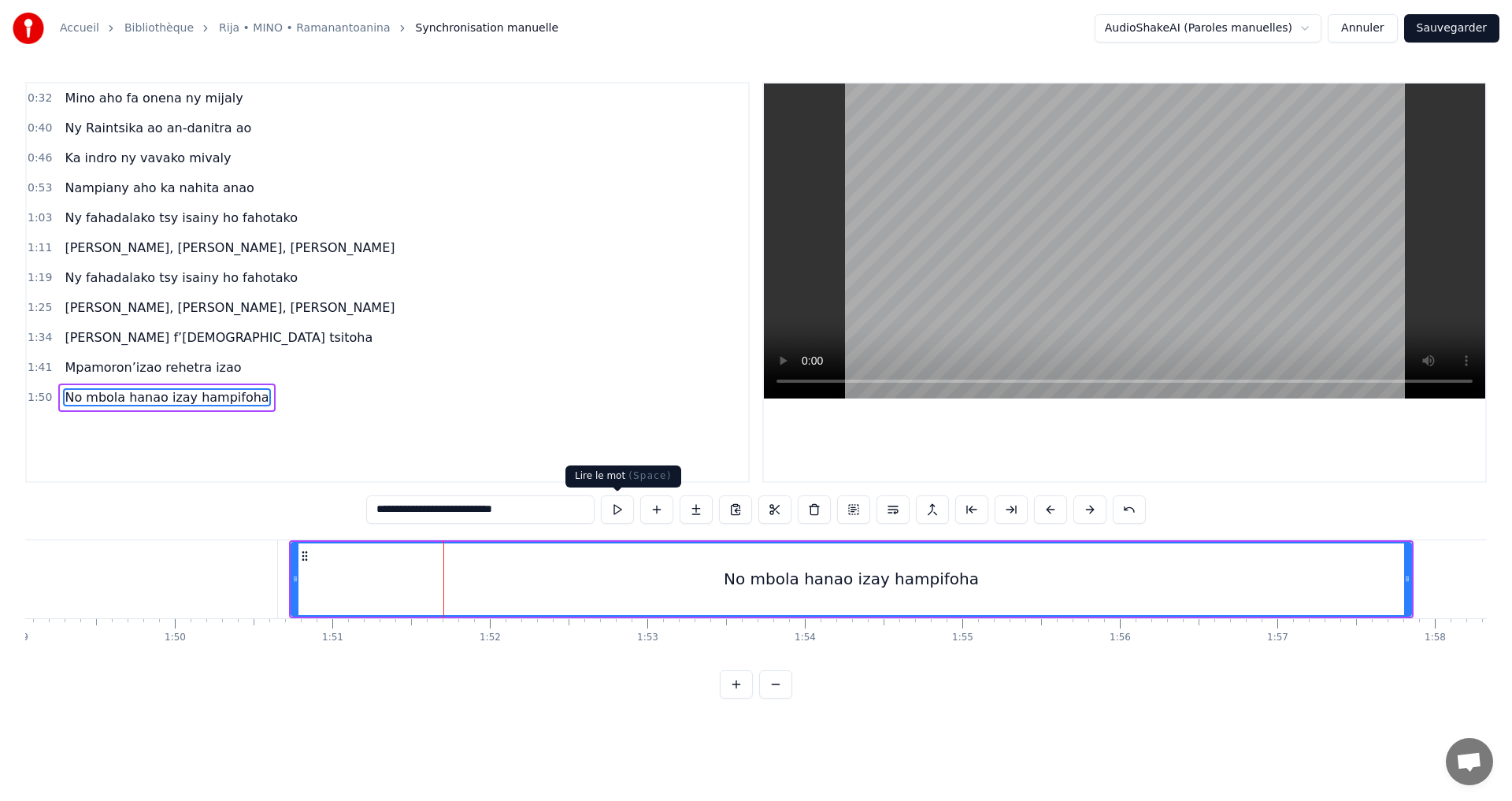
click at [622, 514] on button at bounding box center [617, 509] width 33 height 28
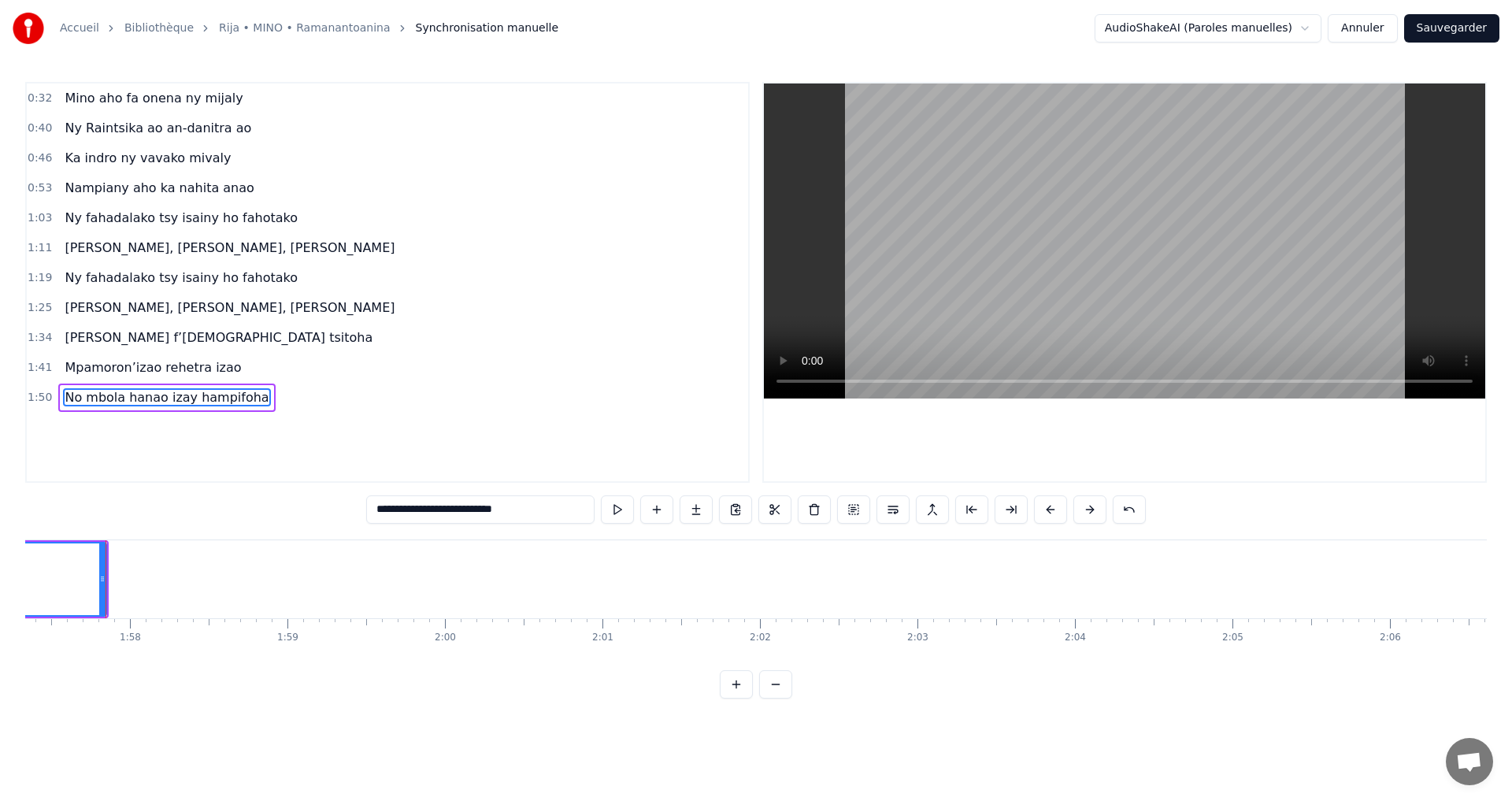
scroll to position [0, 18485]
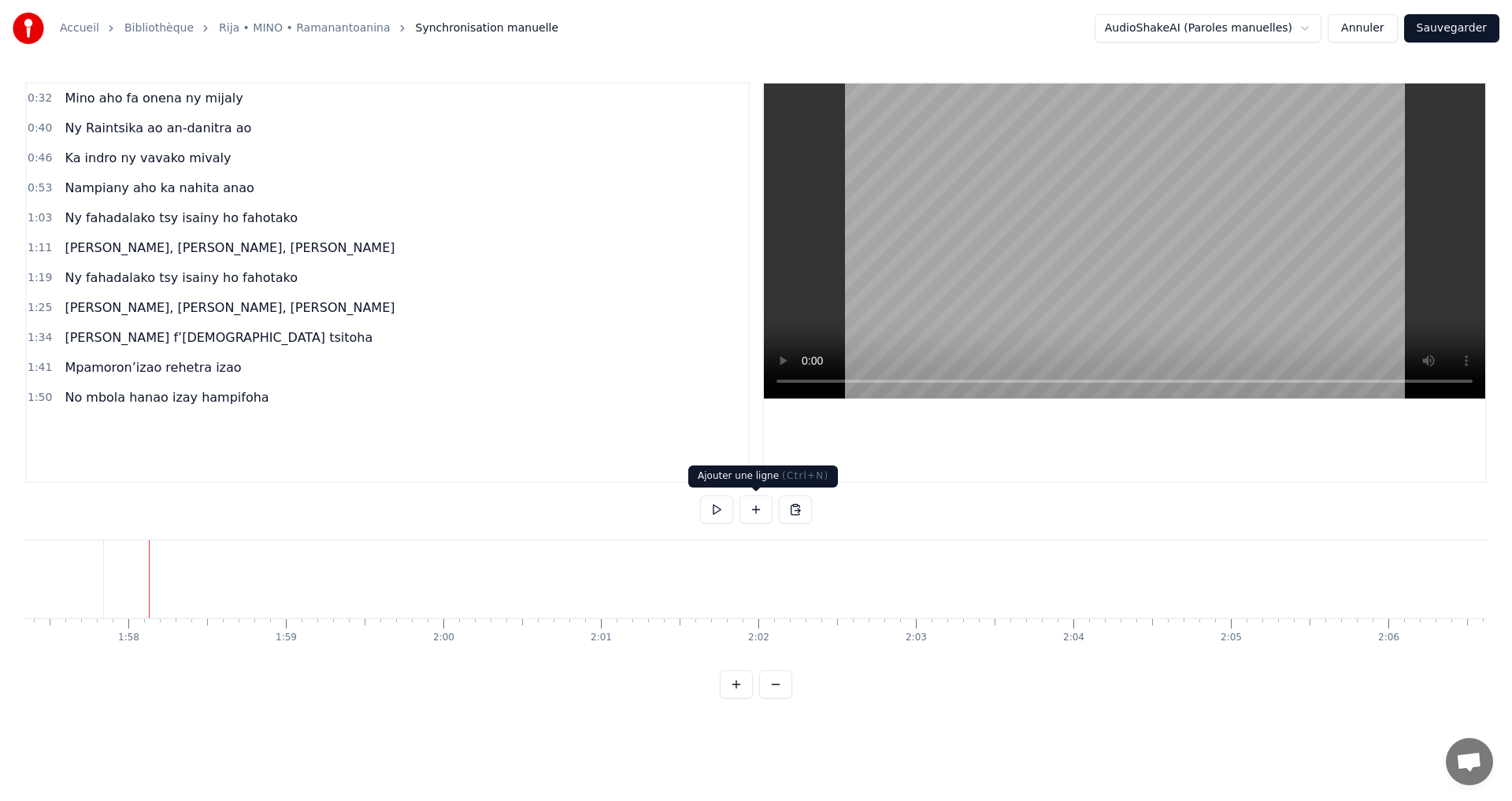
click at [753, 515] on button at bounding box center [756, 509] width 33 height 28
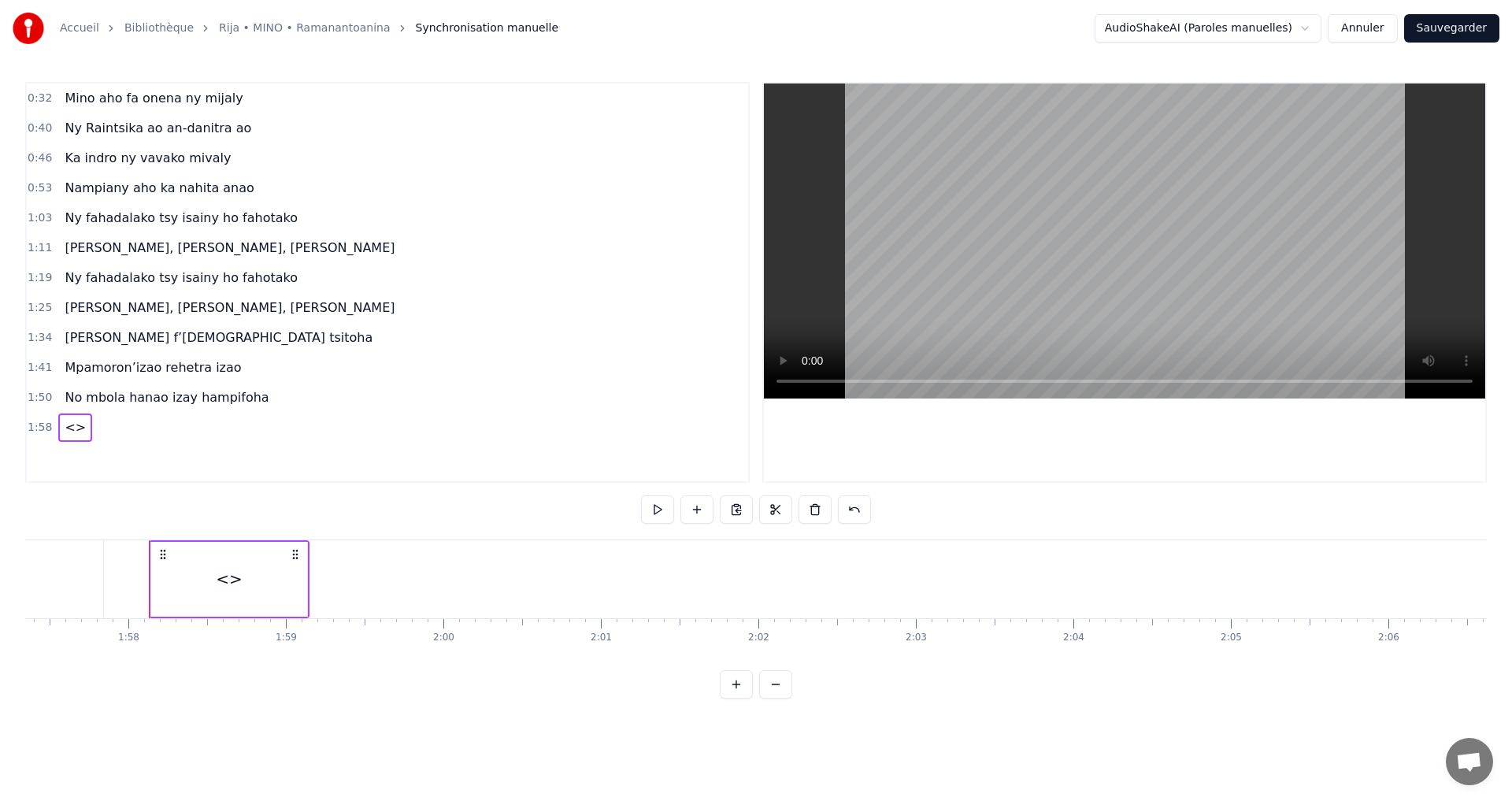
click at [254, 578] on div "<>" at bounding box center [229, 580] width 156 height 75
click at [254, 578] on div "<>" at bounding box center [229, 579] width 155 height 71
drag, startPoint x: 453, startPoint y: 510, endPoint x: 352, endPoint y: 510, distance: 101.0
click at [352, 510] on div "0:32 Mino aho fa onena ny mijaly 0:40 Ny Raintsika ao an-danitra ao 0:46 Ka ind…" at bounding box center [756, 390] width 1462 height 617
paste input "**********"
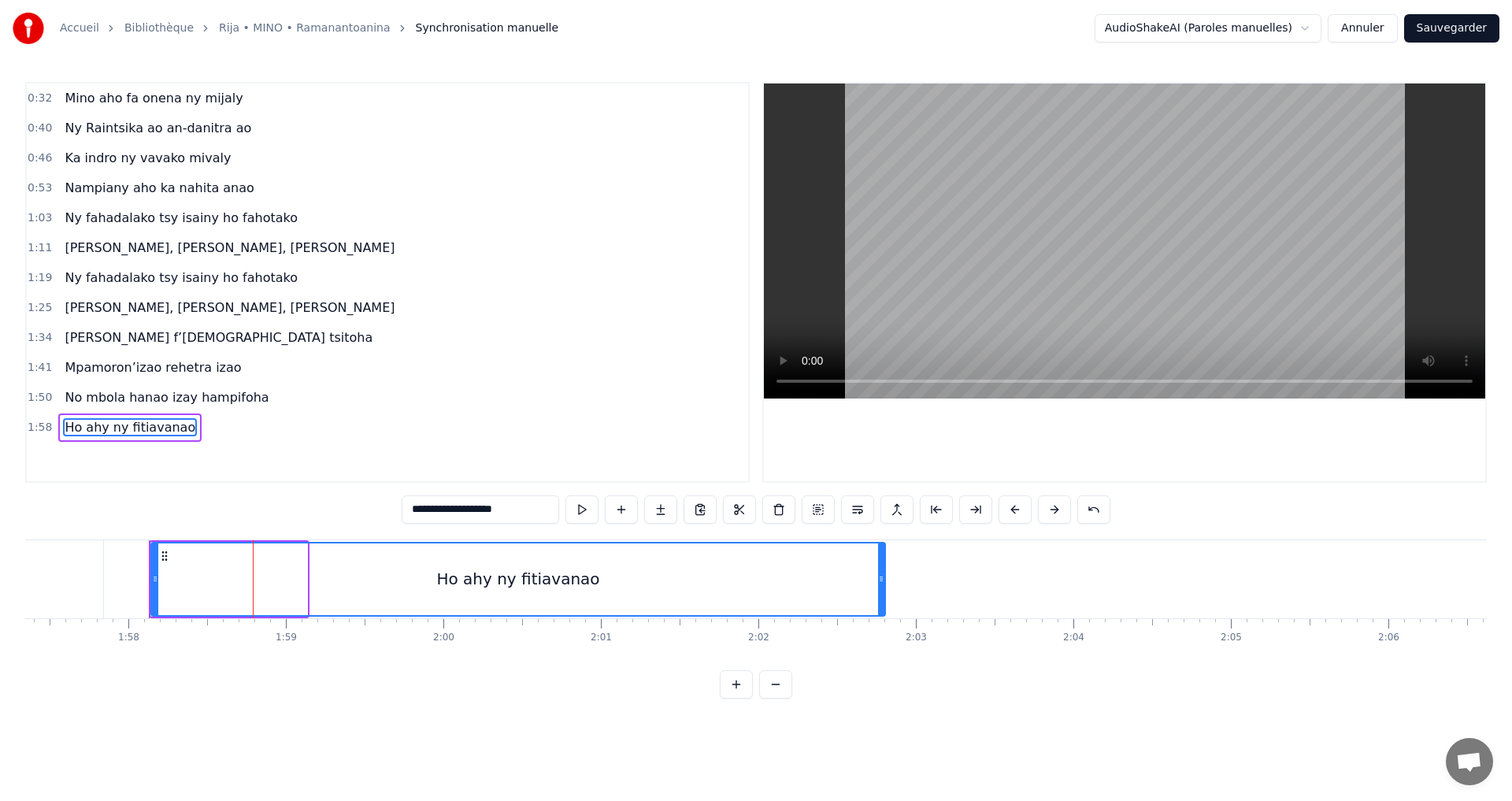
drag, startPoint x: 302, startPoint y: 582, endPoint x: 765, endPoint y: 610, distance: 463.8
click at [880, 647] on div "Mino aho fa onena ny mijaly Ny Raintsika ao an-danitra ao Ka indro ny vavako mi…" at bounding box center [756, 598] width 1462 height 118
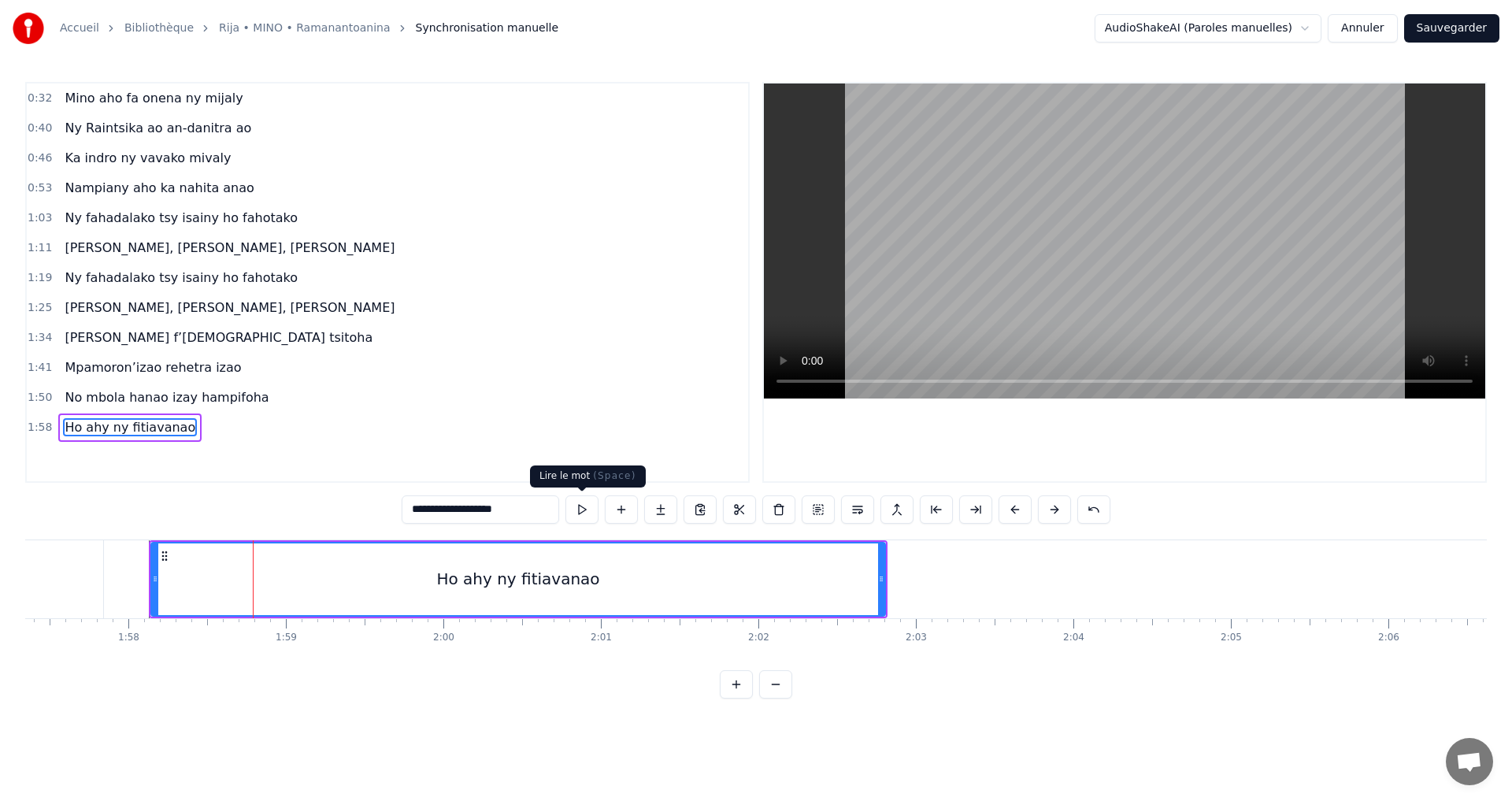
type input "**********"
click at [582, 504] on button at bounding box center [582, 509] width 33 height 28
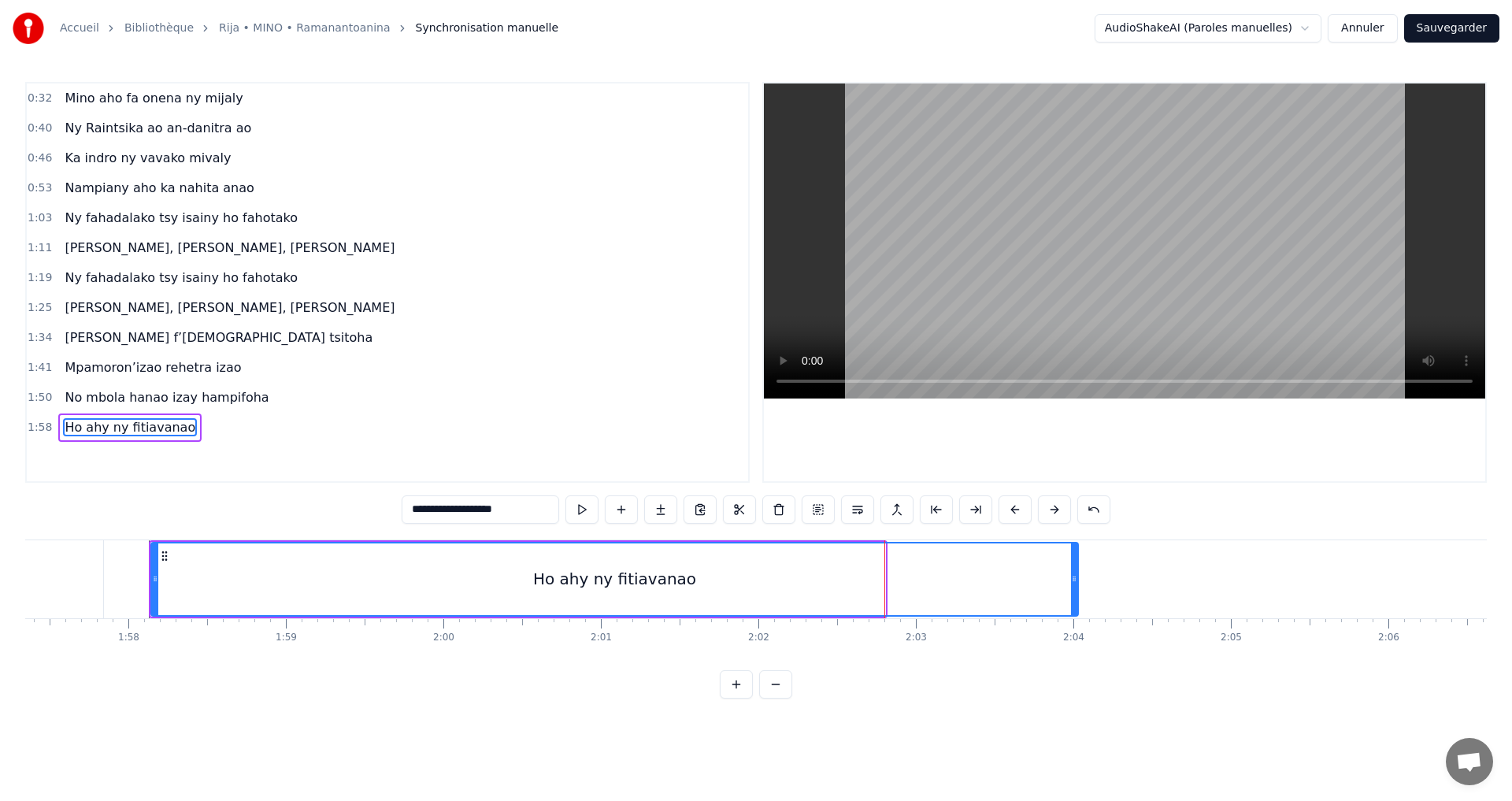
drag, startPoint x: 884, startPoint y: 584, endPoint x: 1077, endPoint y: 591, distance: 193.1
click at [1077, 591] on div at bounding box center [1074, 579] width 7 height 71
click at [584, 516] on button at bounding box center [582, 509] width 33 height 28
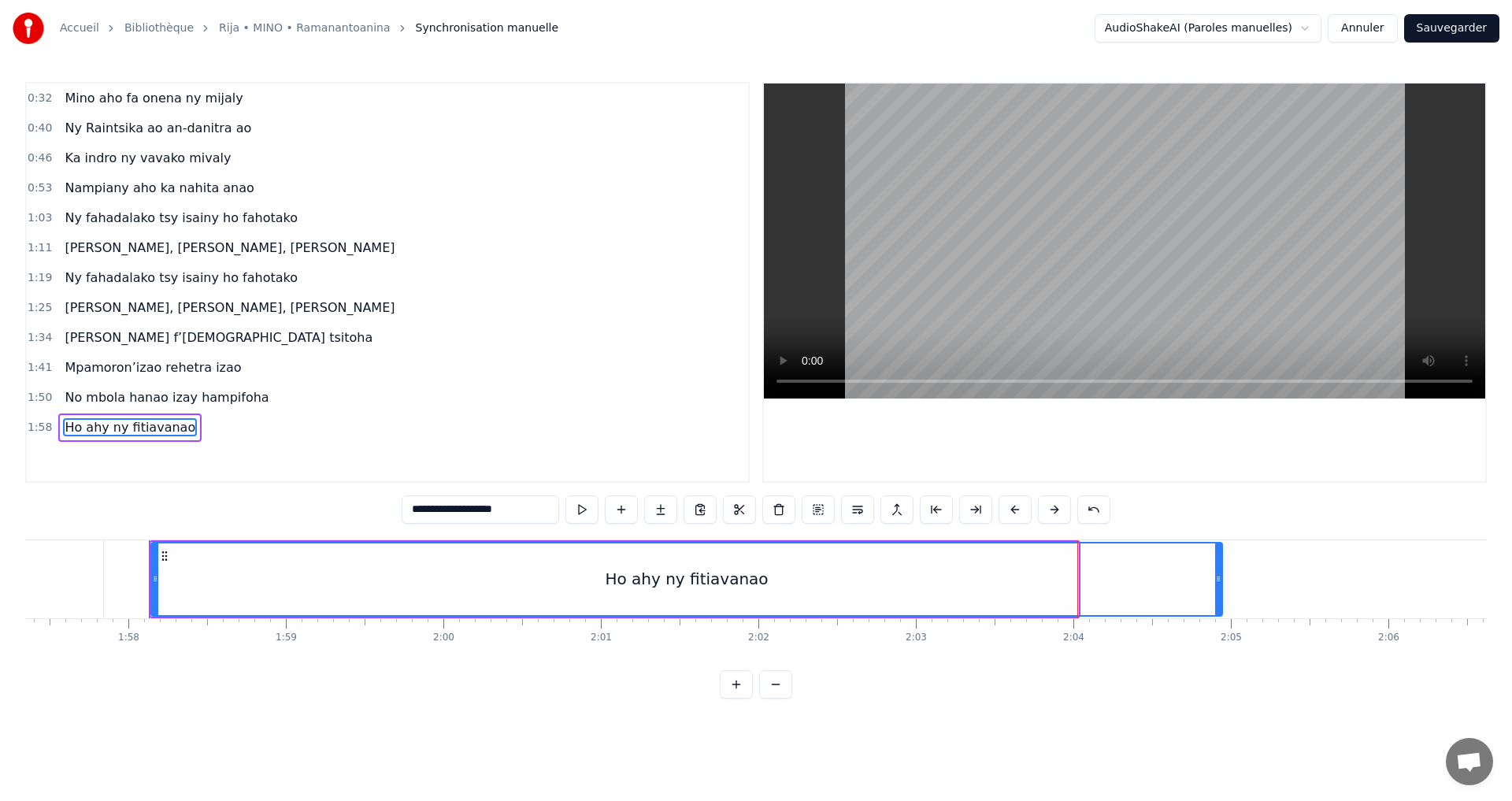
drag, startPoint x: 1074, startPoint y: 582, endPoint x: 1207, endPoint y: 605, distance: 135.0
click at [1217, 613] on div at bounding box center [1218, 579] width 7 height 71
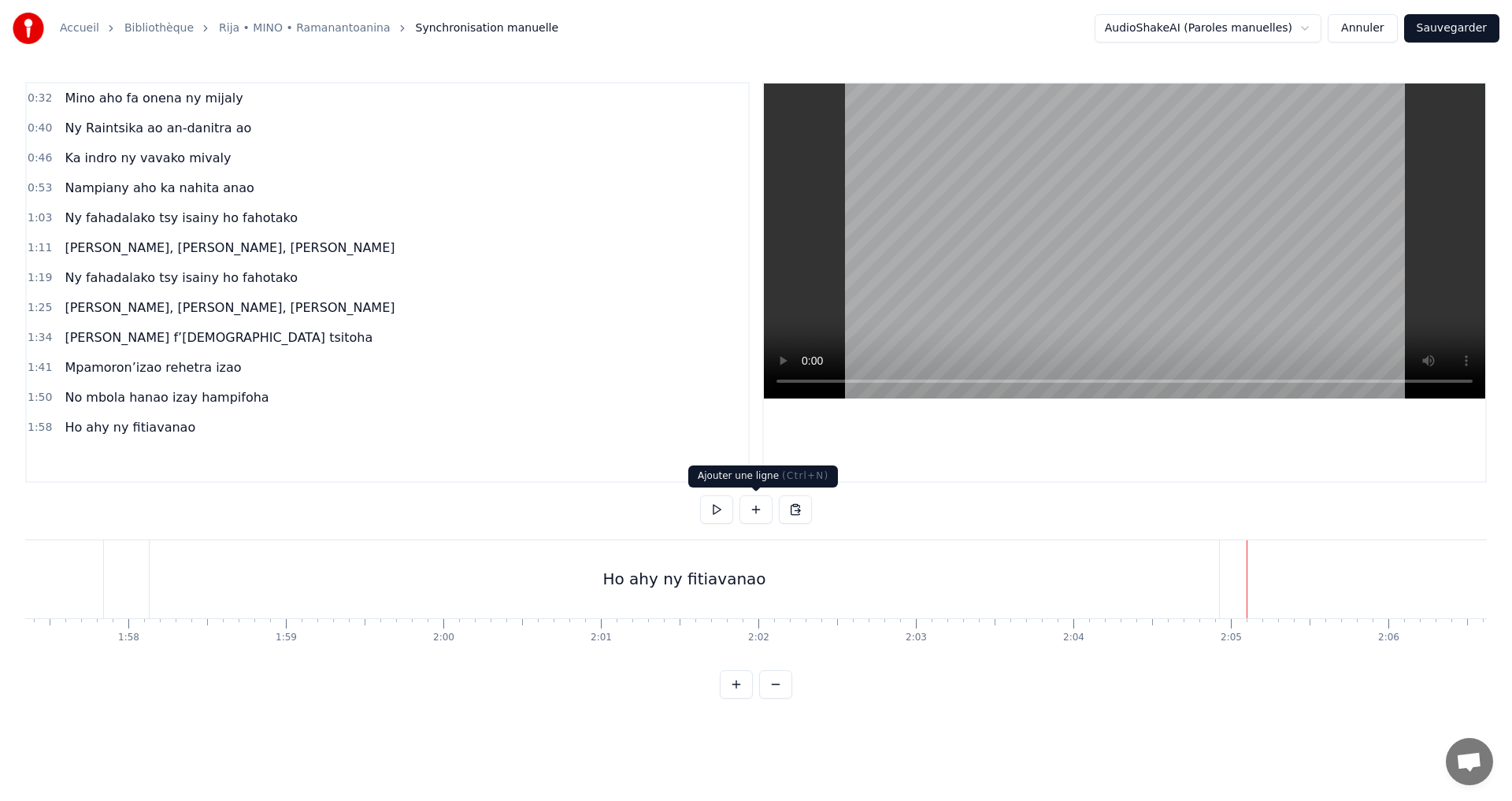
click at [756, 512] on button at bounding box center [756, 509] width 33 height 28
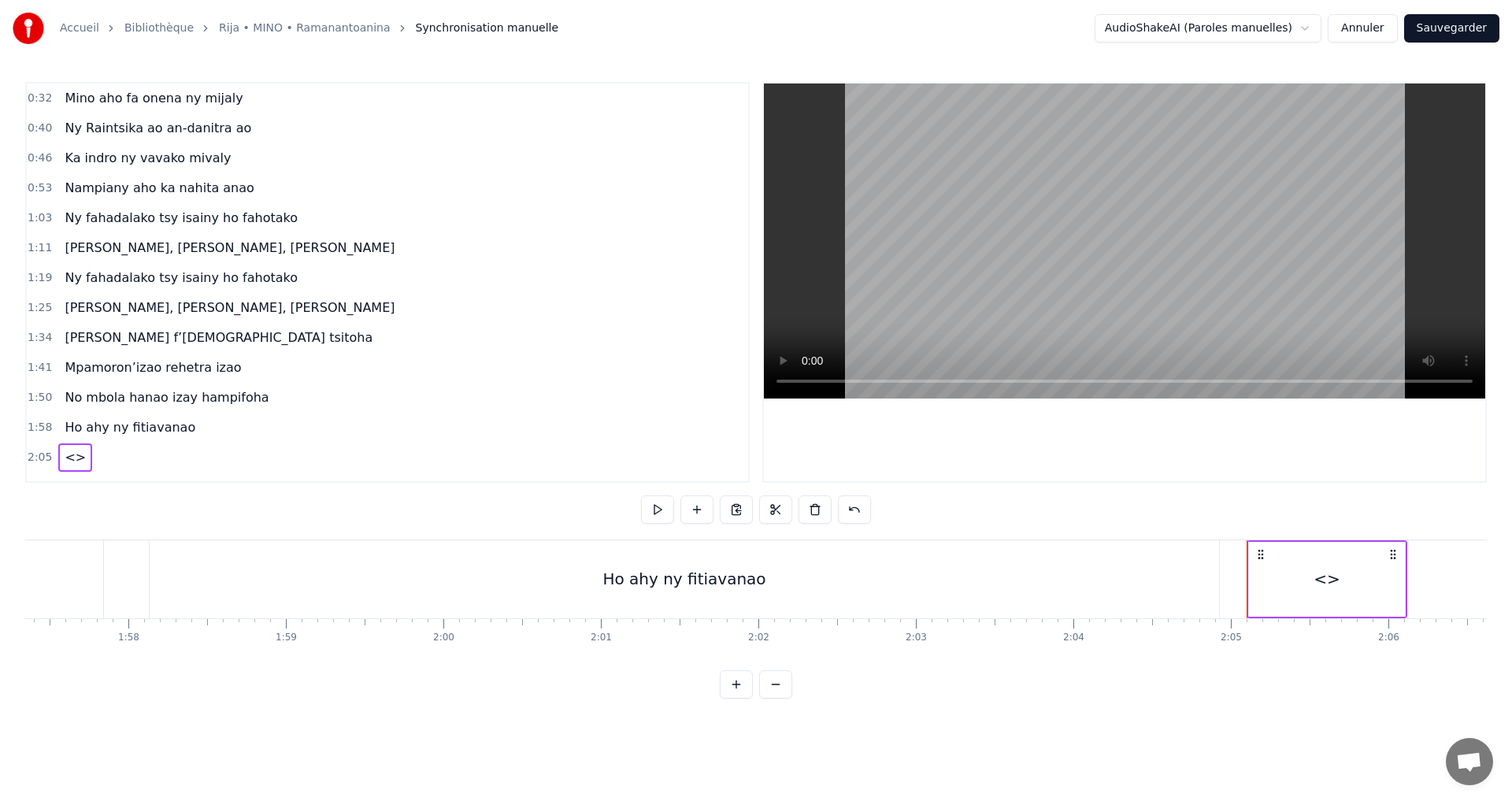
click at [1279, 578] on div "<>" at bounding box center [1327, 580] width 156 height 75
click at [1279, 578] on div "<>" at bounding box center [1327, 579] width 155 height 71
drag, startPoint x: 420, startPoint y: 505, endPoint x: 260, endPoint y: 505, distance: 160.0
click at [260, 505] on div "0:32 Mino aho fa onena ny mijaly 0:40 Ny Raintsika ao an-danitra ao 0:46 Ka ind…" at bounding box center [756, 390] width 1462 height 617
paste input "**********"
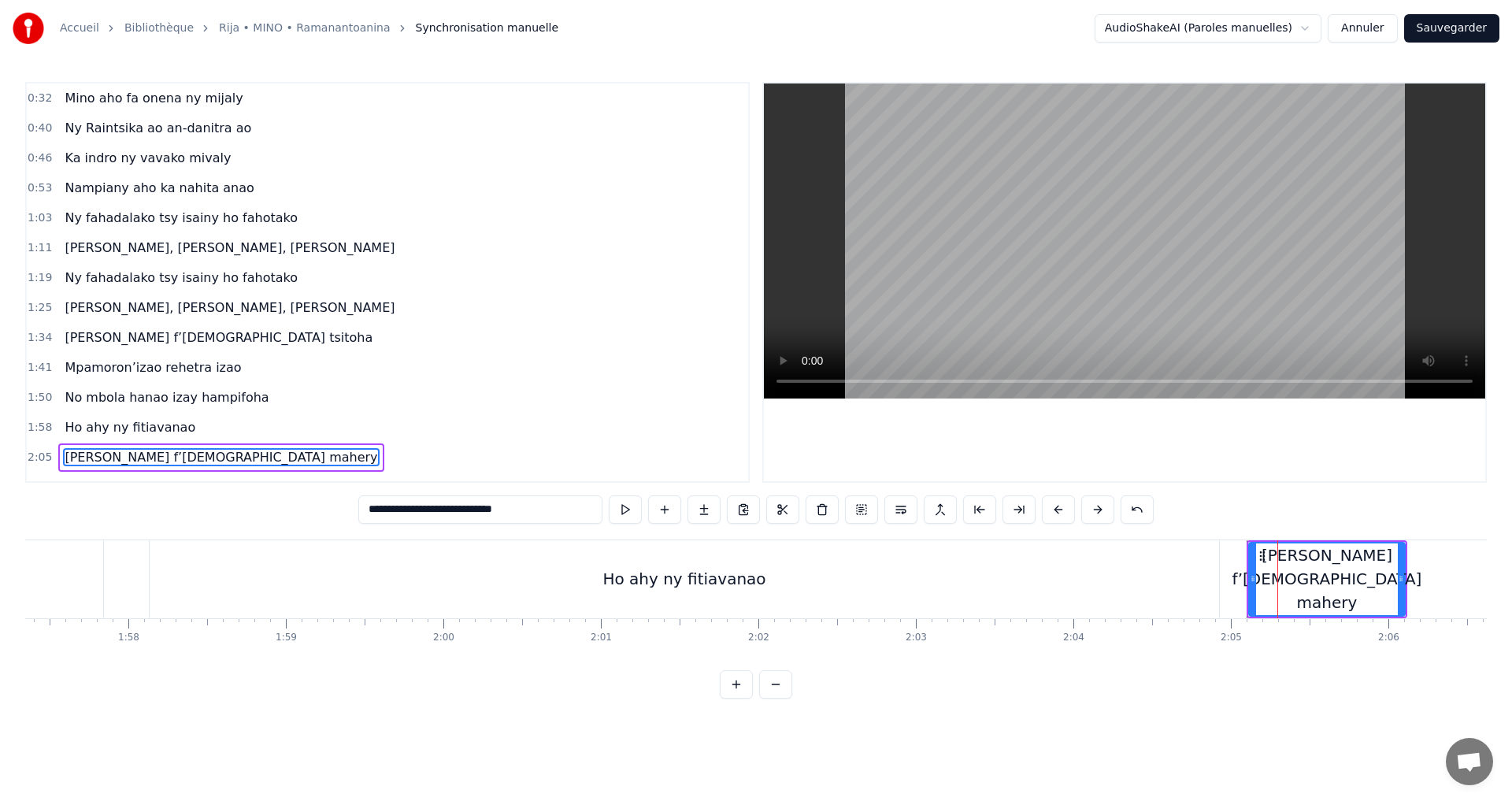
scroll to position [0, 19428]
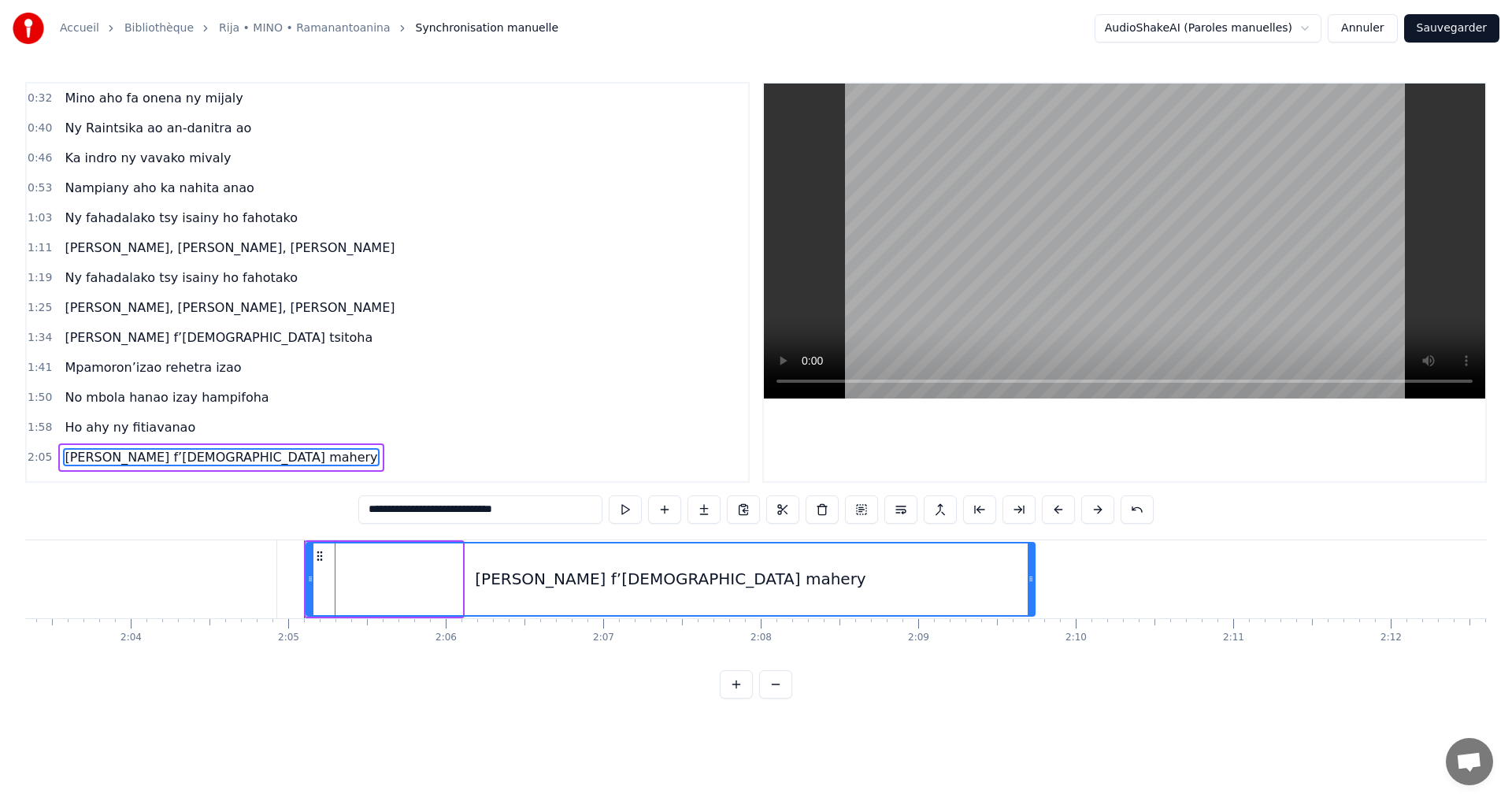
drag, startPoint x: 461, startPoint y: 580, endPoint x: 1034, endPoint y: 631, distance: 575.3
click at [1034, 631] on div "Mino aho fa onena ny mijaly Ny Raintsika ao an-danitra ao Ka indro ny vavako mi…" at bounding box center [756, 598] width 1462 height 118
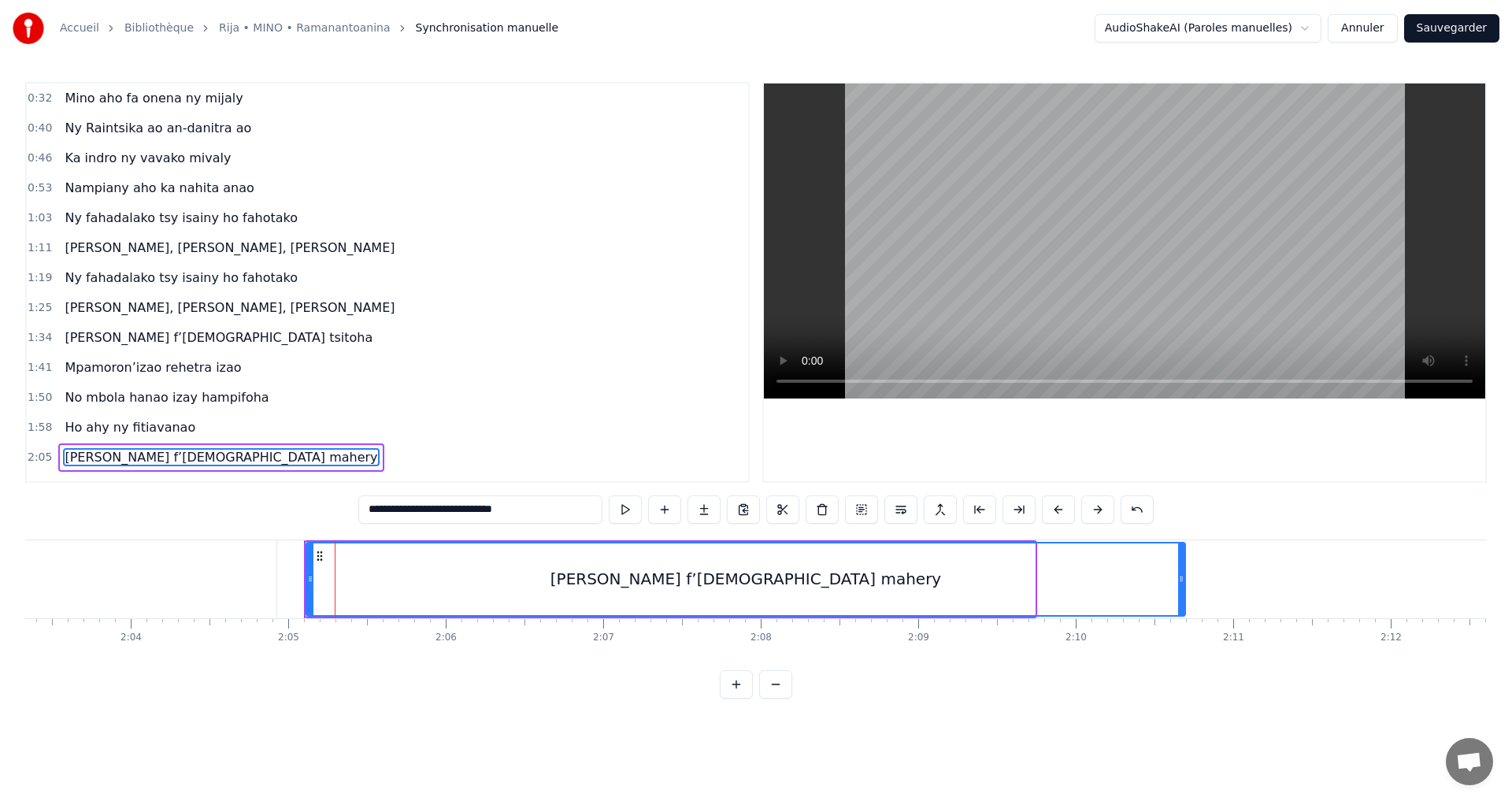
drag, startPoint x: 1032, startPoint y: 579, endPoint x: 1182, endPoint y: 597, distance: 151.1
click at [1182, 597] on div at bounding box center [1181, 579] width 7 height 71
click at [947, 578] on div "Mino aho f’Andriamanitra mahery" at bounding box center [746, 579] width 877 height 71
click at [616, 508] on button at bounding box center [625, 509] width 33 height 28
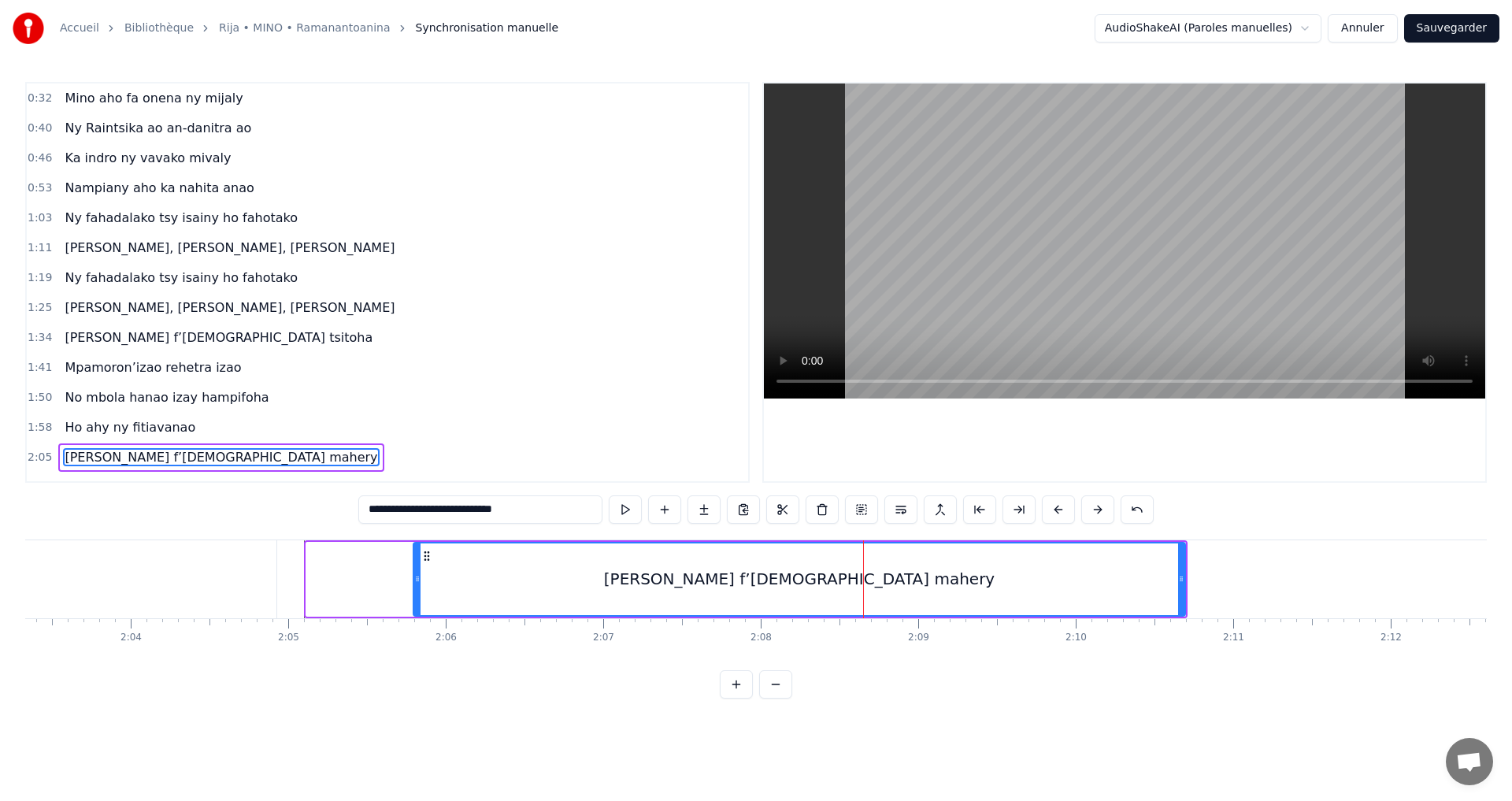
drag, startPoint x: 312, startPoint y: 582, endPoint x: 420, endPoint y: 588, distance: 108.2
click at [420, 588] on div at bounding box center [417, 579] width 7 height 71
type input "**********"
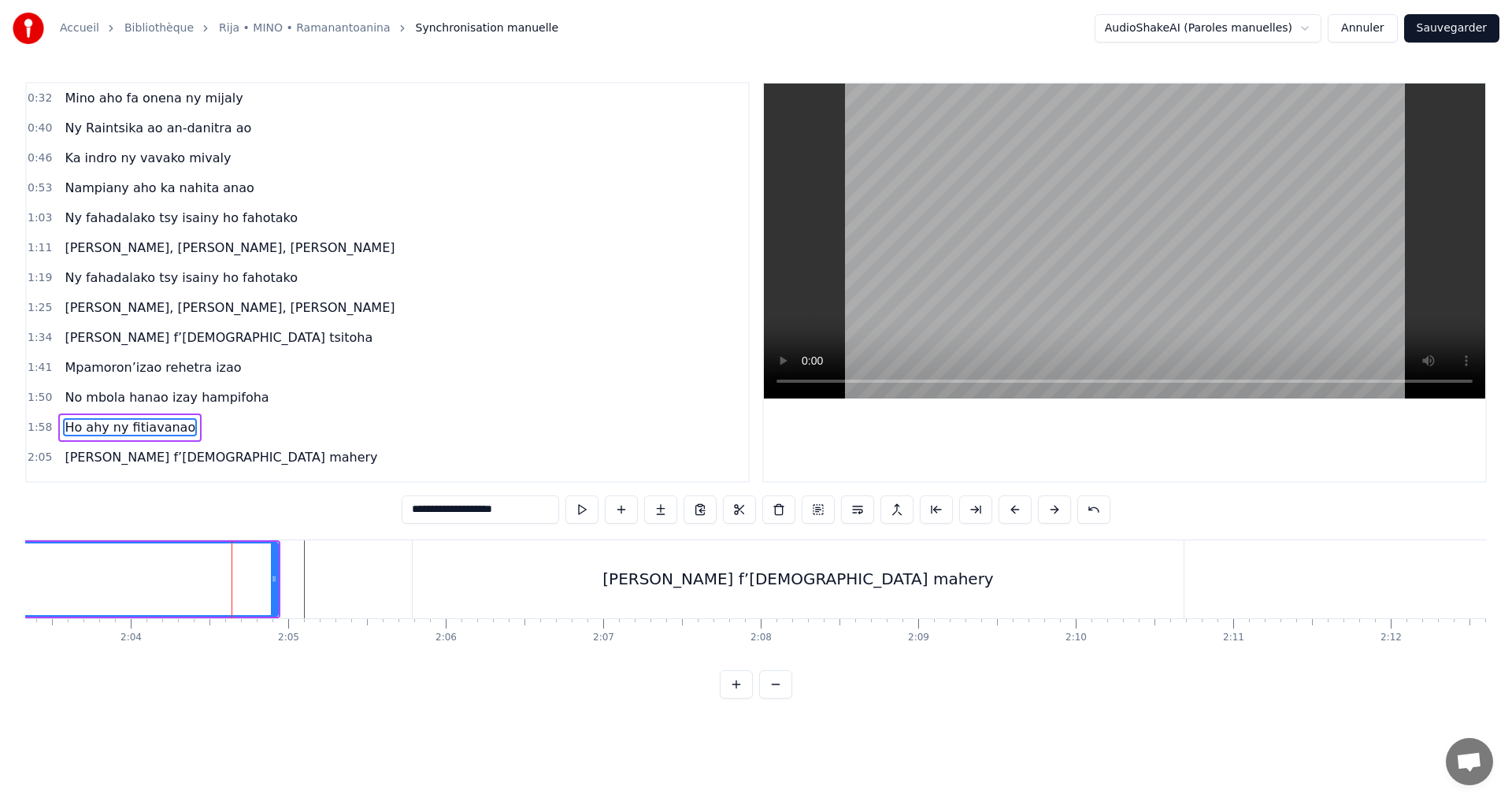
drag, startPoint x: 281, startPoint y: 581, endPoint x: 412, endPoint y: 582, distance: 131.0
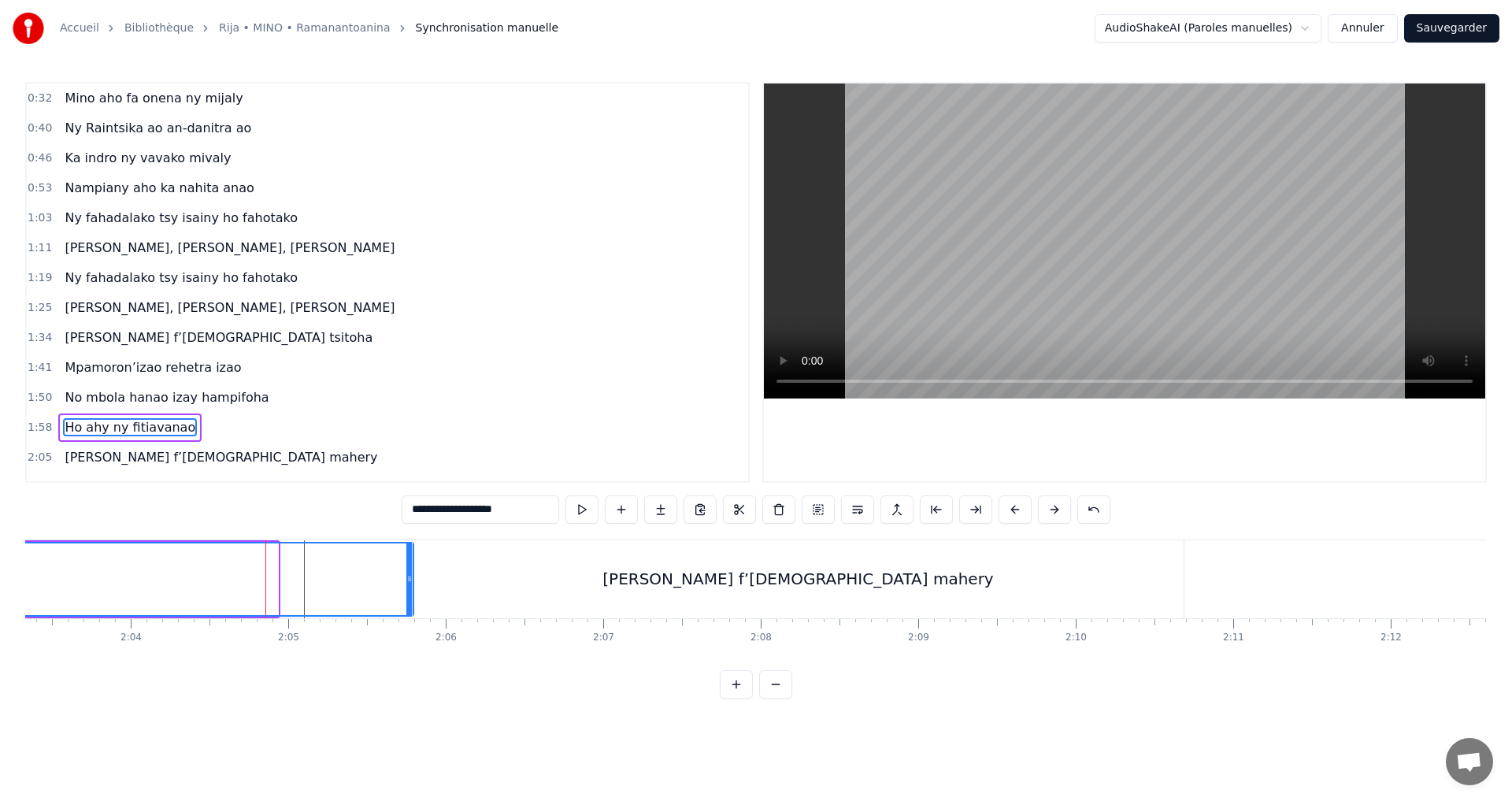
drag, startPoint x: 288, startPoint y: 578, endPoint x: 409, endPoint y: 588, distance: 121.4
click at [409, 588] on div at bounding box center [409, 579] width 7 height 71
click at [607, 567] on div "Mino aho f’Andriamanitra mahery" at bounding box center [798, 579] width 771 height 78
type input "**********"
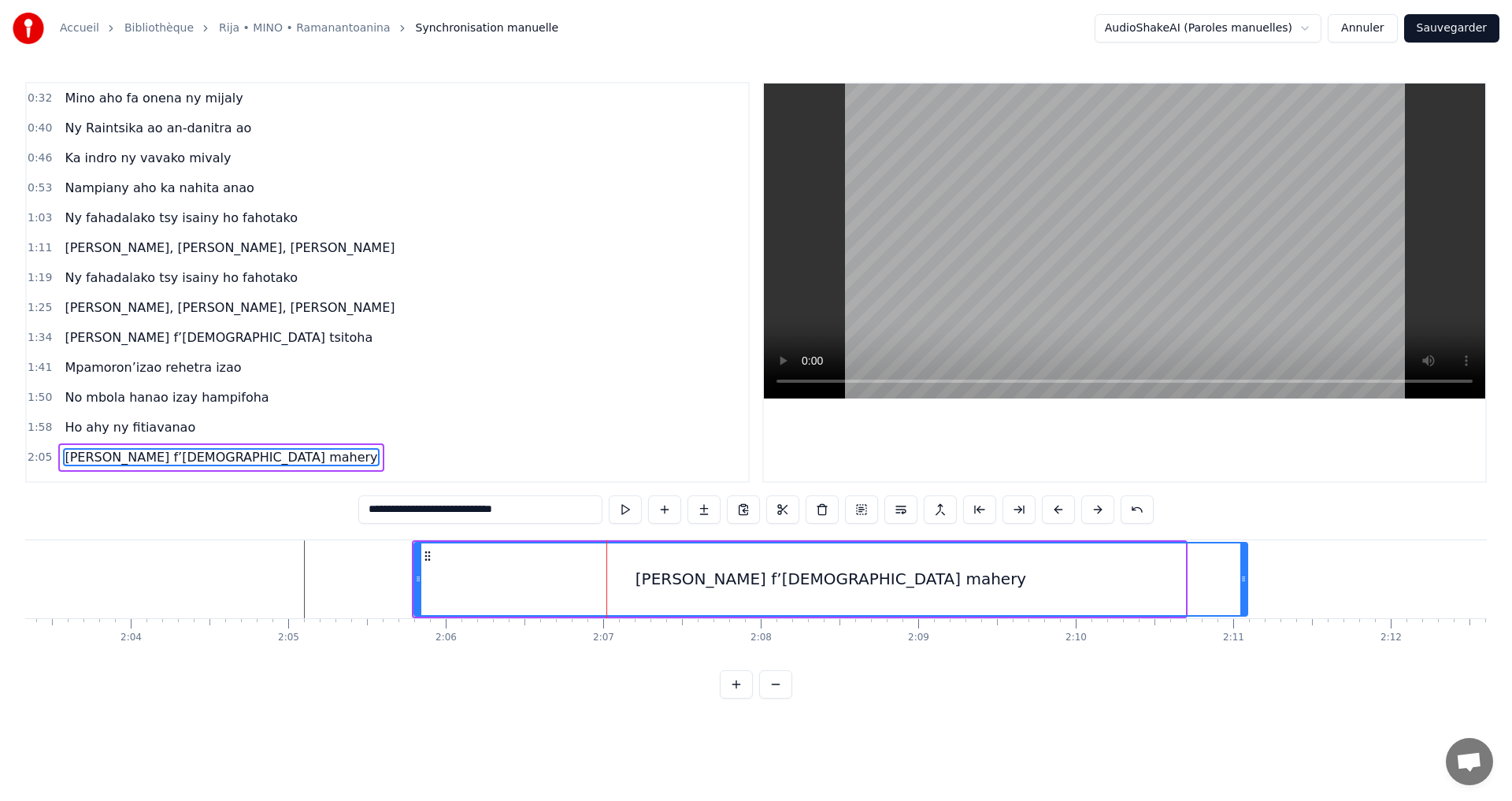
drag, startPoint x: 1180, startPoint y: 582, endPoint x: 1055, endPoint y: 581, distance: 125.0
click at [1247, 582] on icon at bounding box center [1244, 579] width 7 height 12
click at [635, 508] on button at bounding box center [625, 509] width 33 height 28
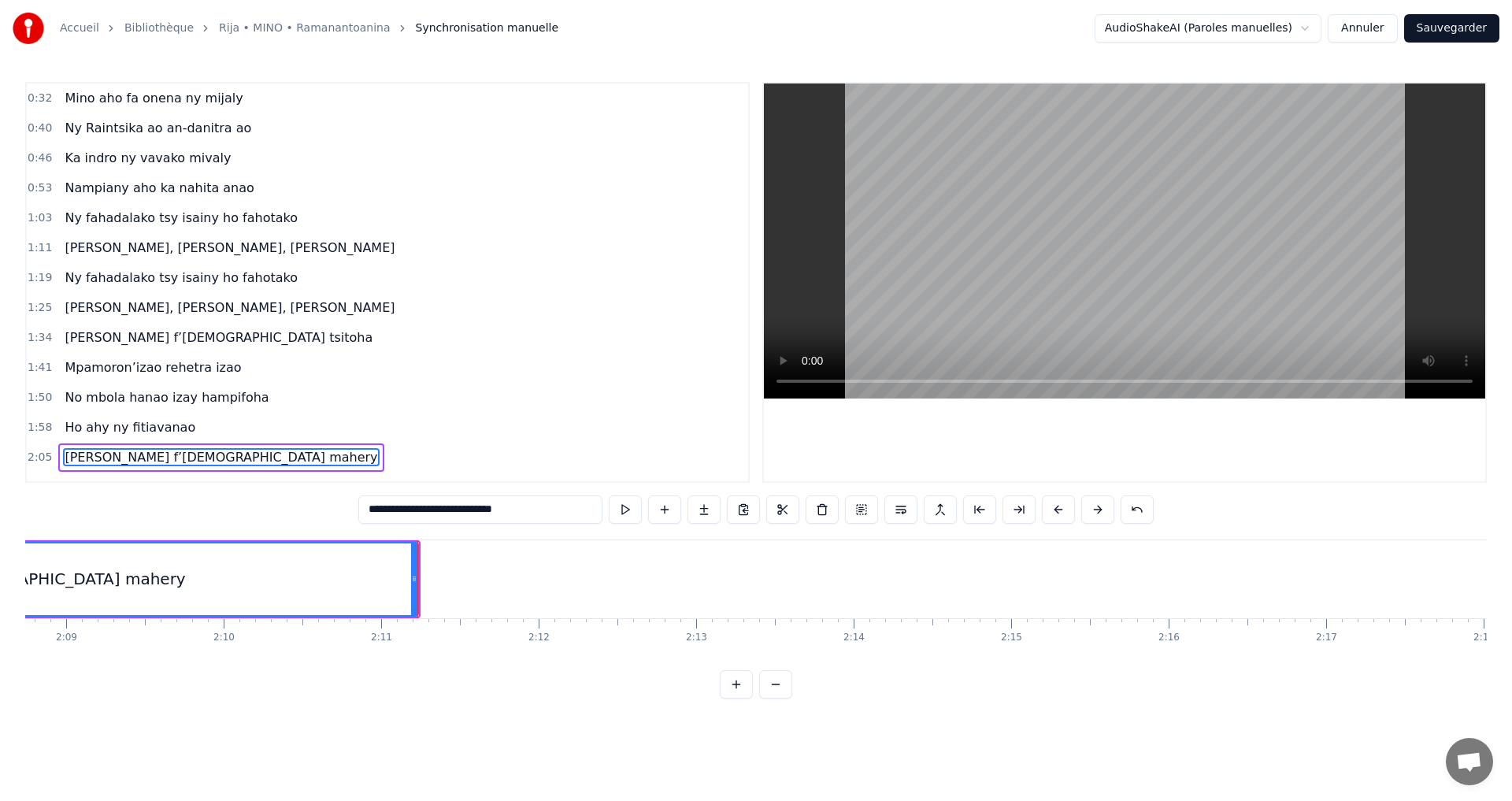
scroll to position [0, 20299]
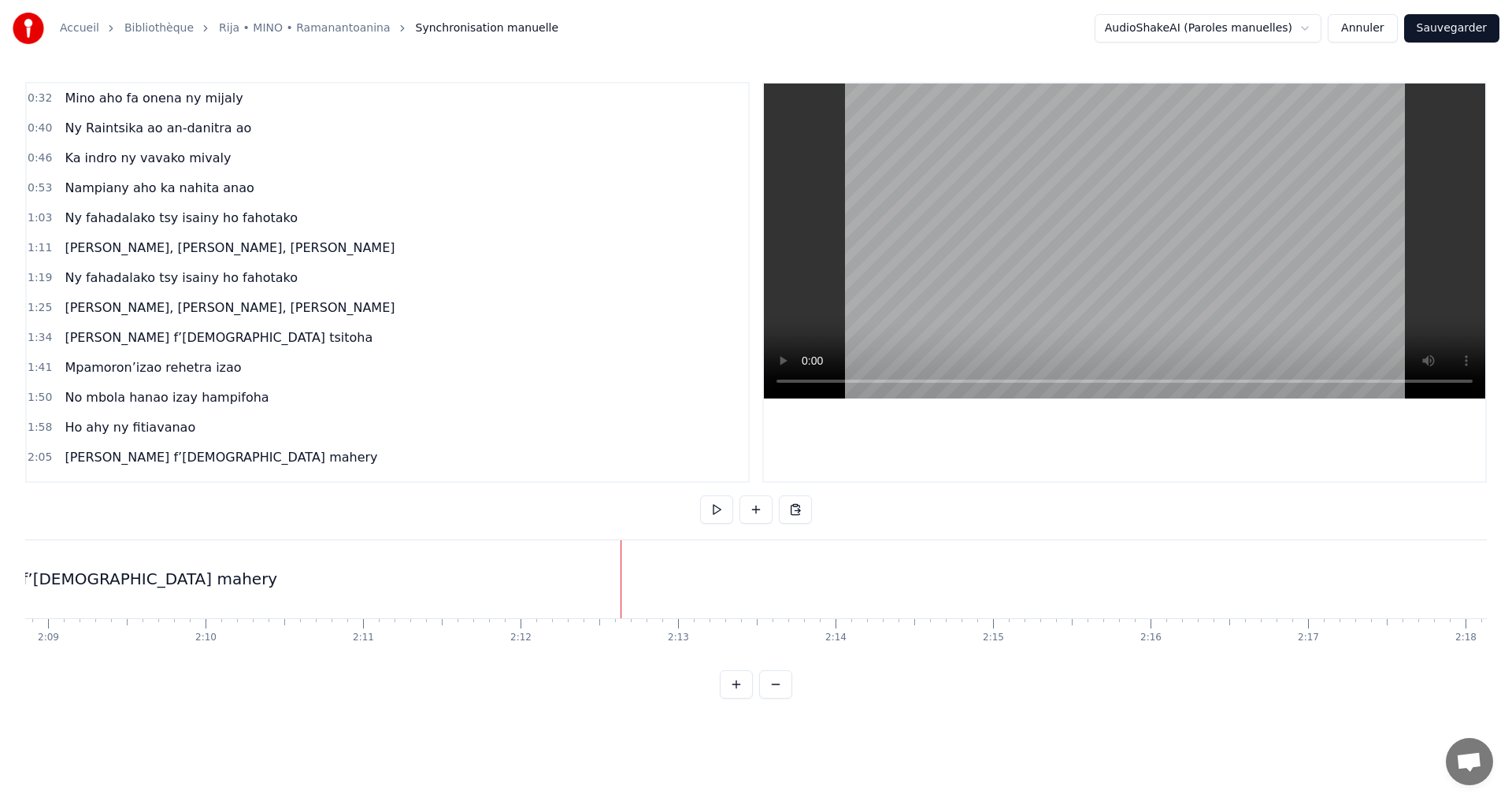
click at [486, 578] on div "Mino aho f’Andriamanitra mahery" at bounding box center [82, 579] width 1079 height 78
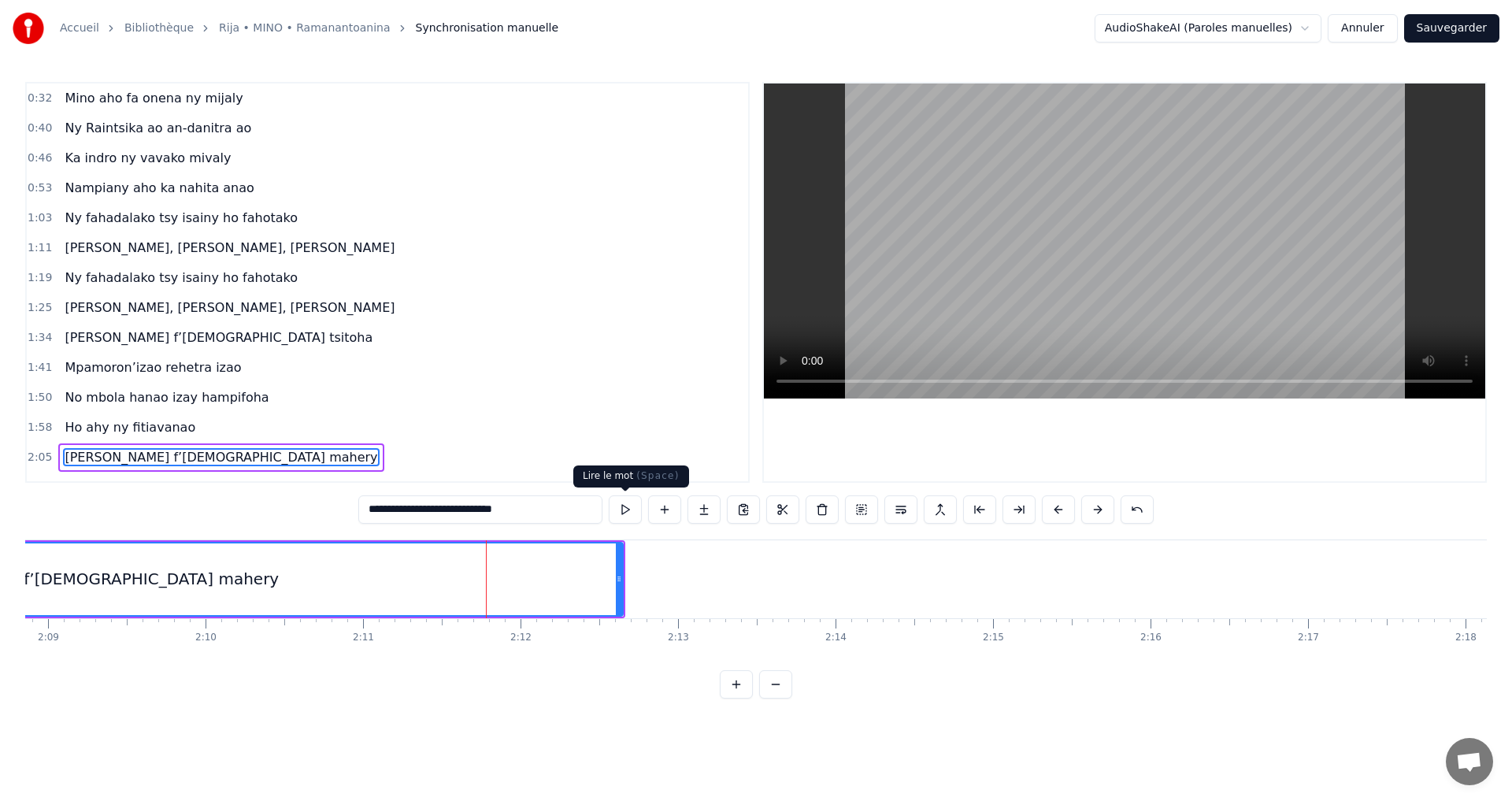
click at [615, 503] on button at bounding box center [625, 509] width 33 height 28
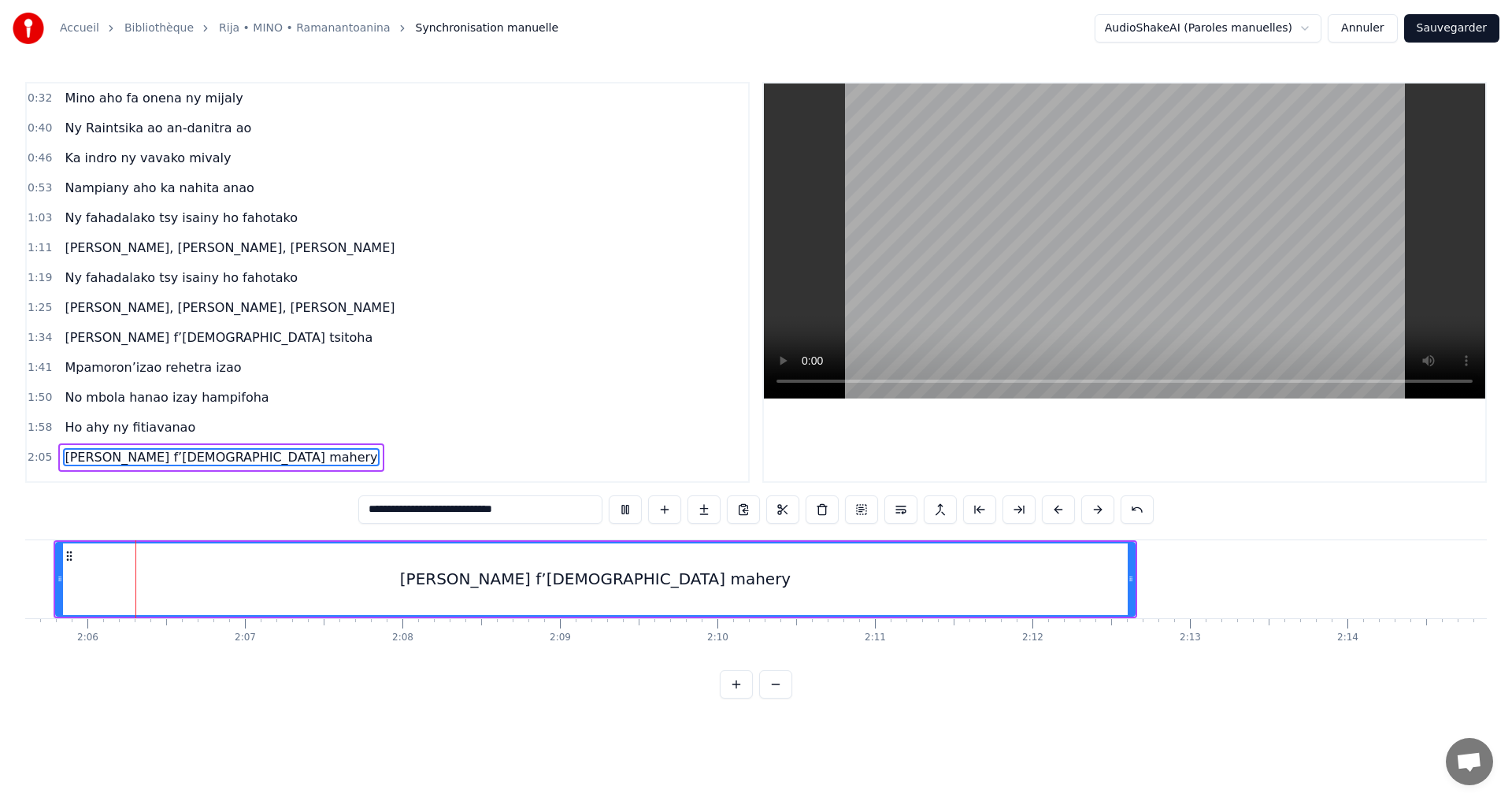
scroll to position [0, 19775]
click at [1146, 574] on div at bounding box center [1146, 579] width 1 height 78
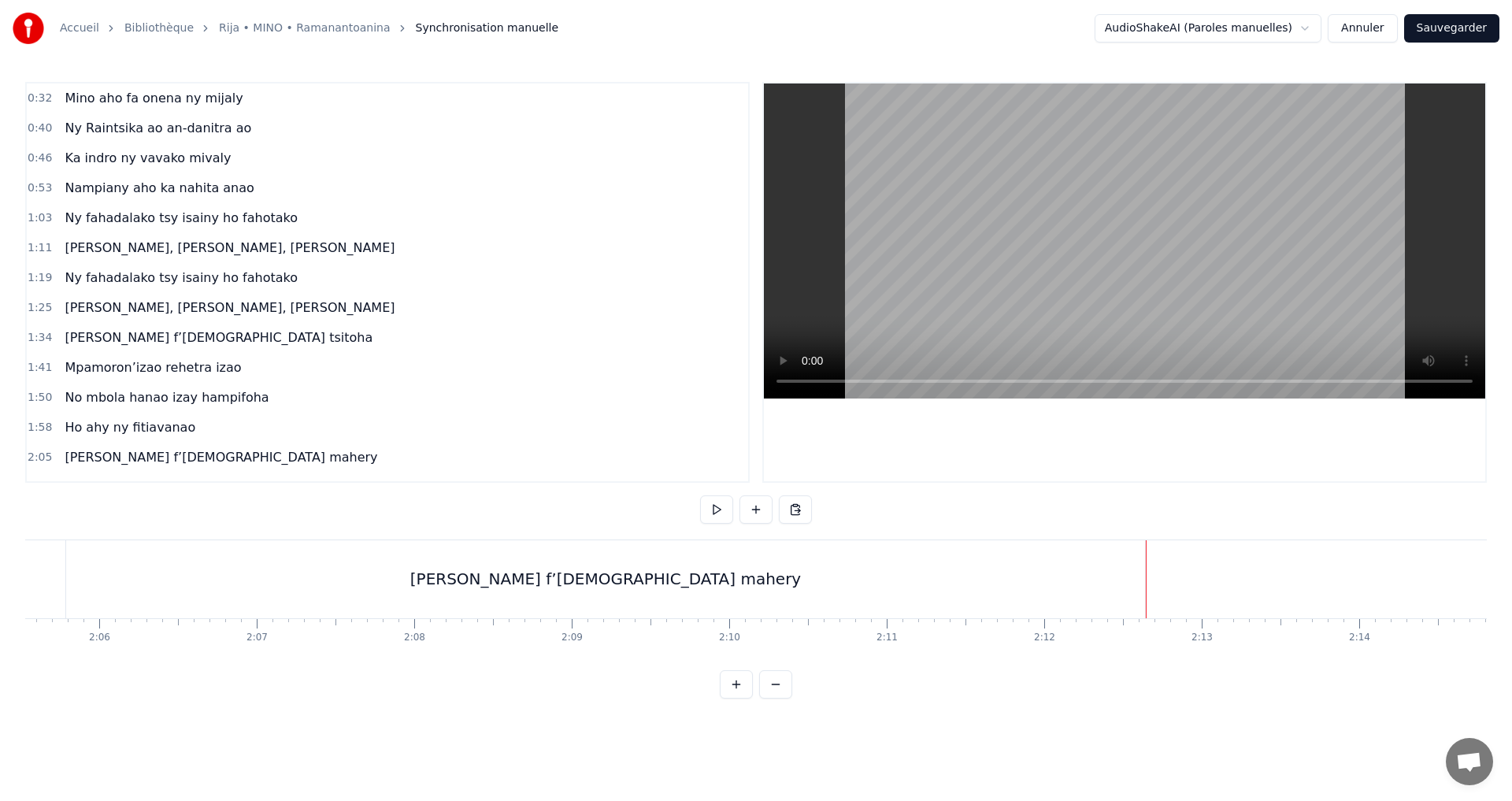
click at [1134, 577] on div "Mino aho f’Andriamanitra mahery" at bounding box center [606, 579] width 1079 height 78
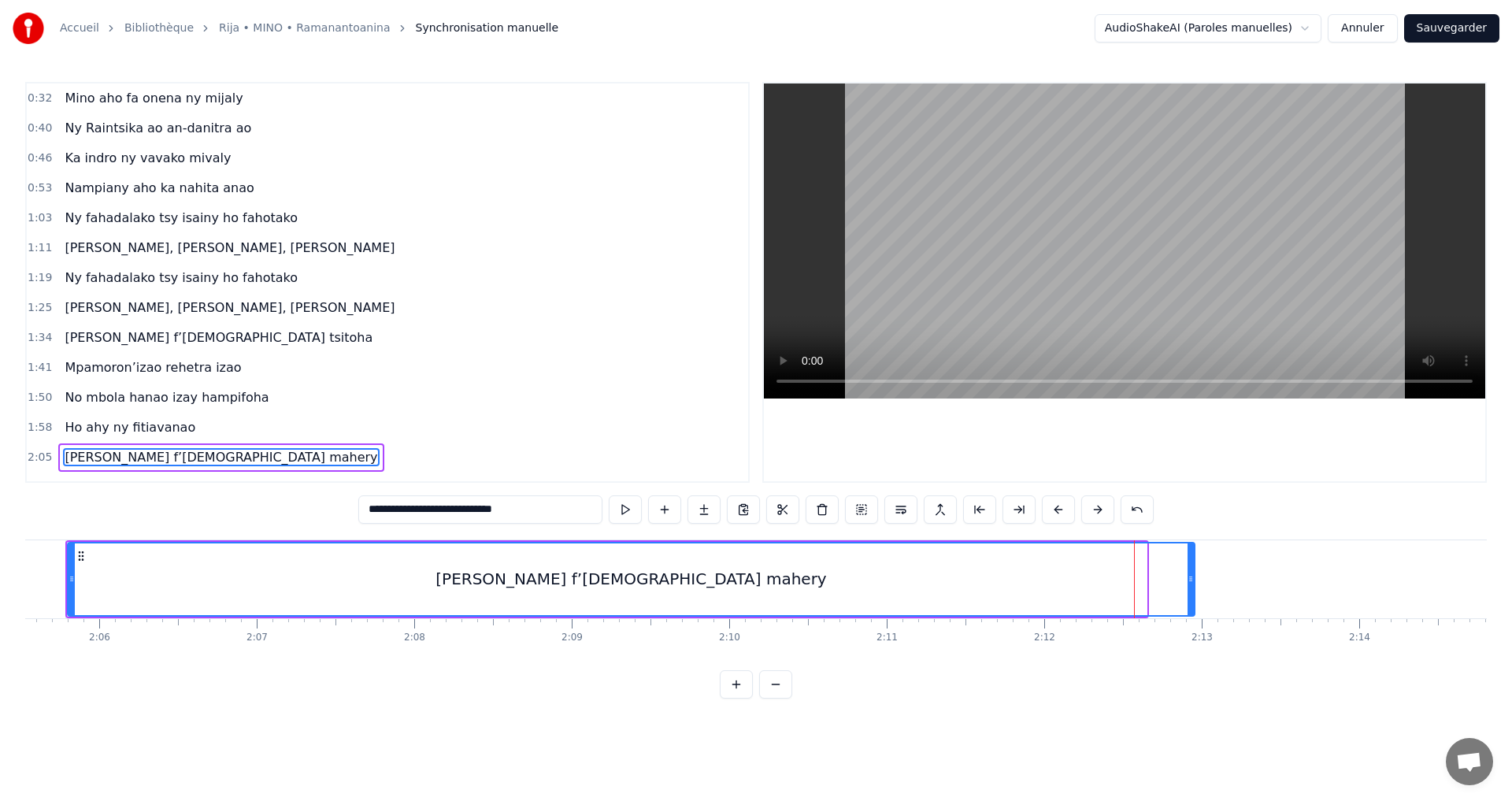
drag, startPoint x: 1144, startPoint y: 579, endPoint x: 1206, endPoint y: 582, distance: 62.1
click at [1194, 582] on icon at bounding box center [1190, 579] width 7 height 12
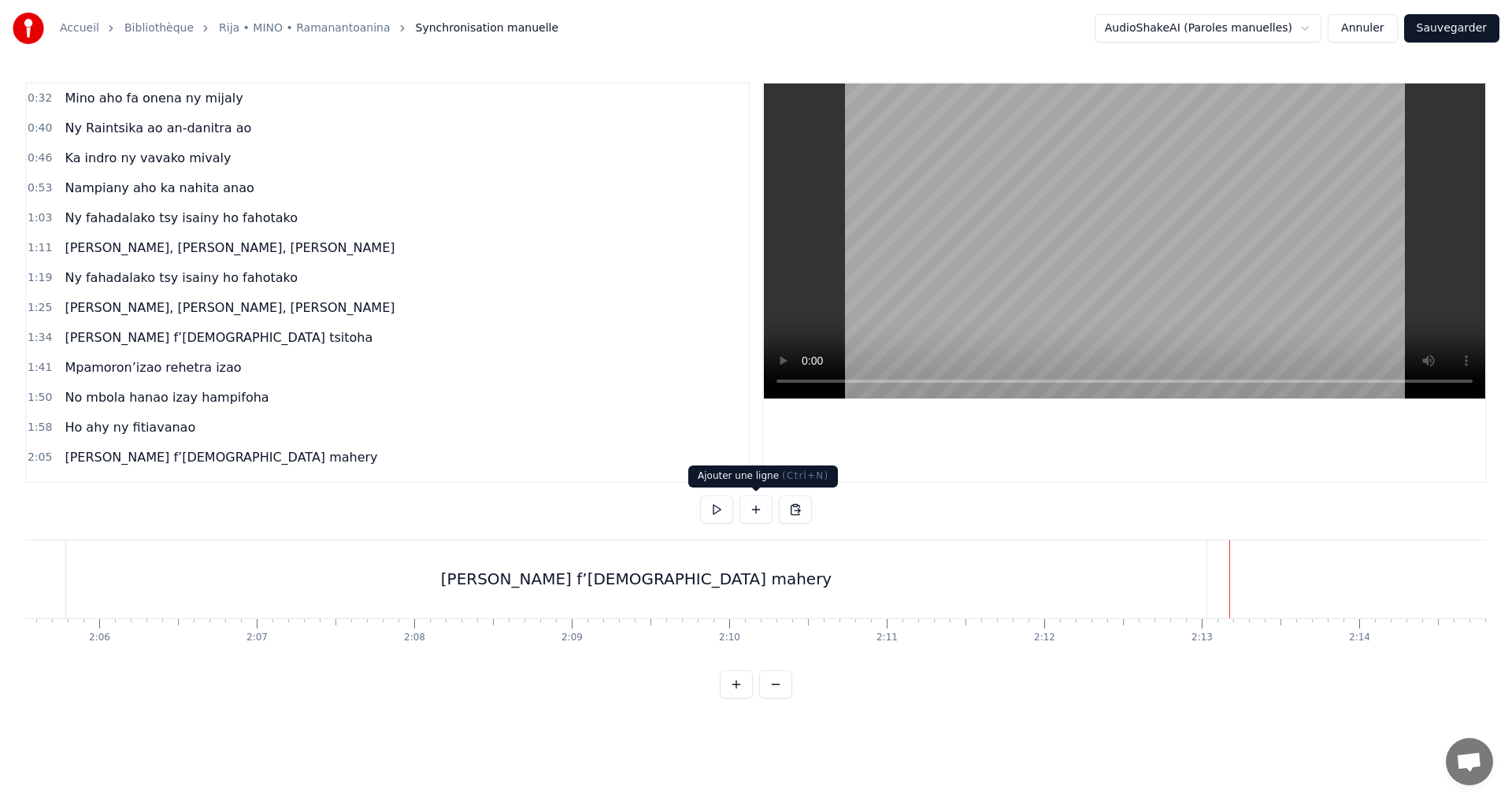
click at [757, 507] on button at bounding box center [756, 509] width 33 height 28
click at [757, 507] on div at bounding box center [756, 509] width 112 height 28
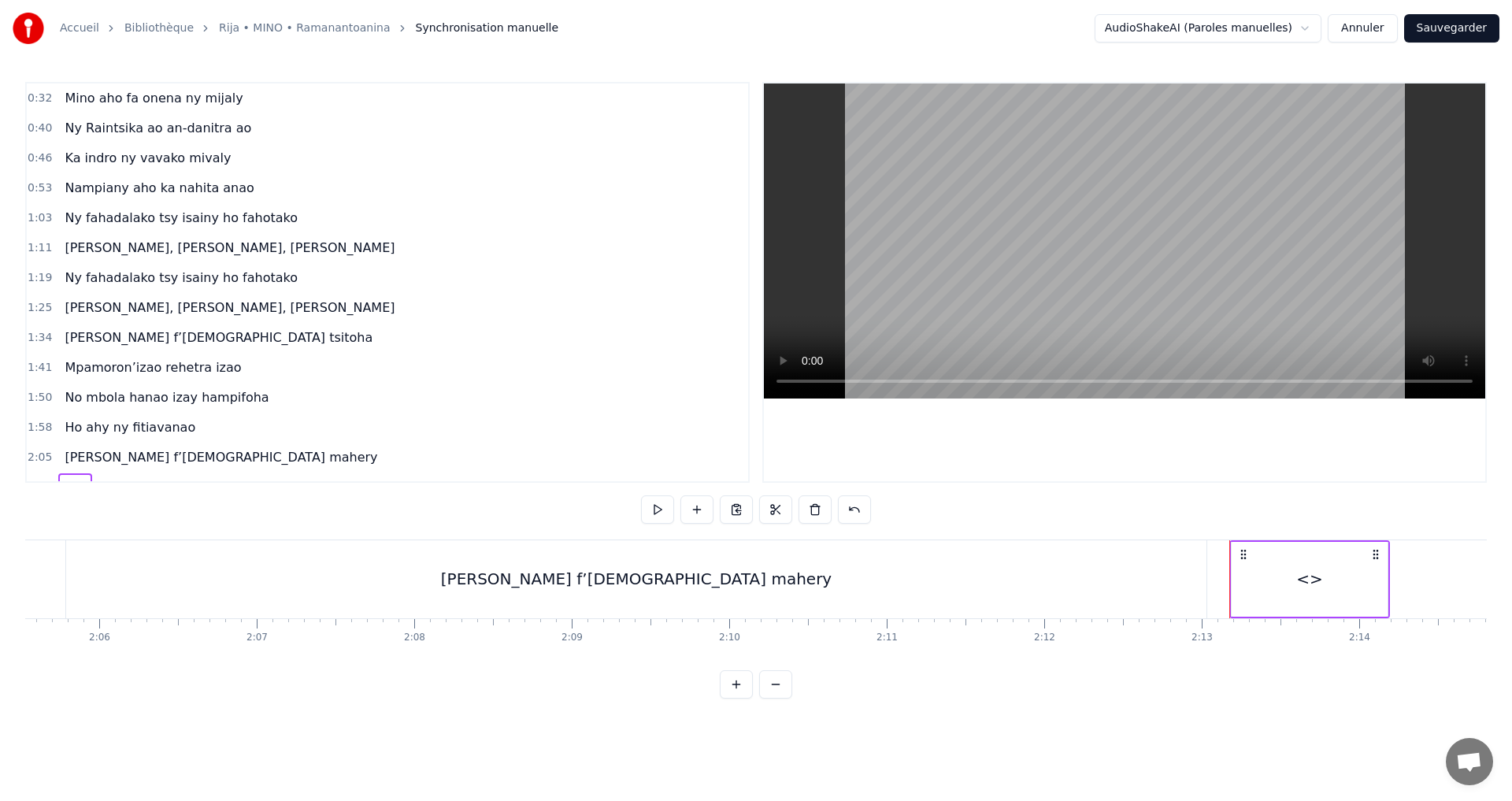
click at [1313, 578] on div "<>" at bounding box center [1309, 579] width 27 height 23
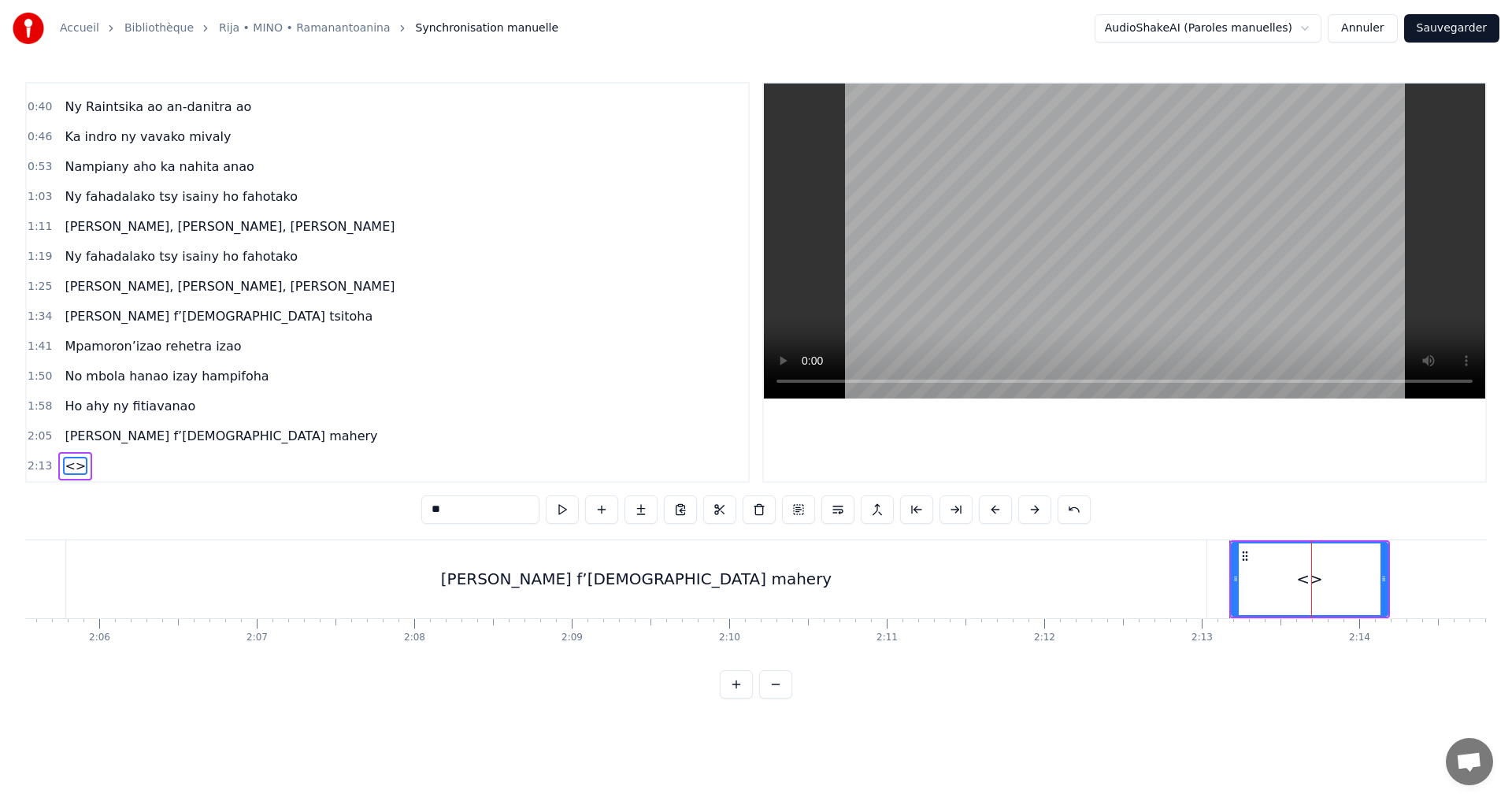
click at [336, 516] on div "0:32 Mino aho fa onena ny mijaly 0:40 Ny Raintsika ao an-danitra ao 0:46 Ka ind…" at bounding box center [756, 390] width 1462 height 617
paste input "**********"
type input "**********"
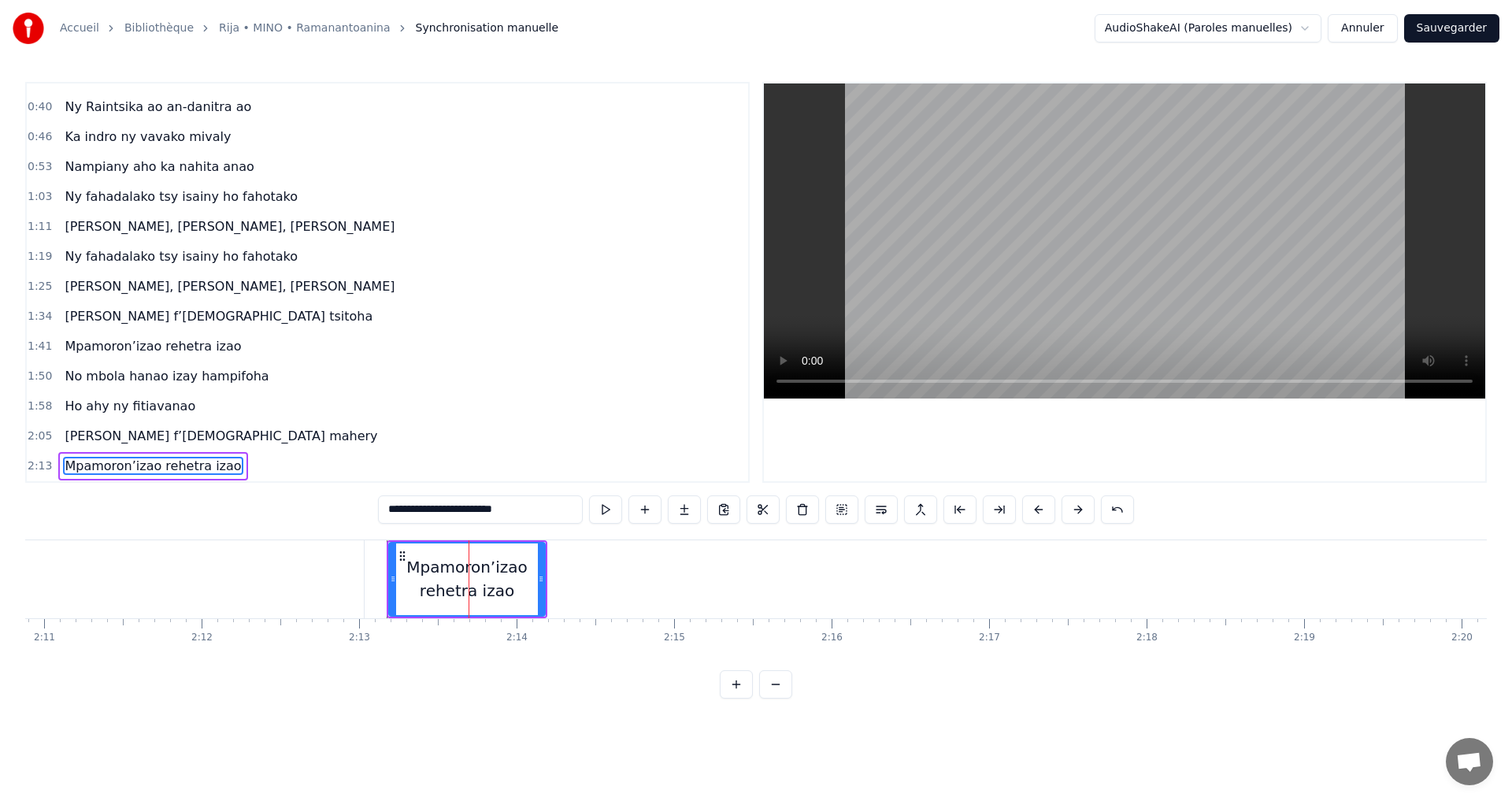
scroll to position [0, 20636]
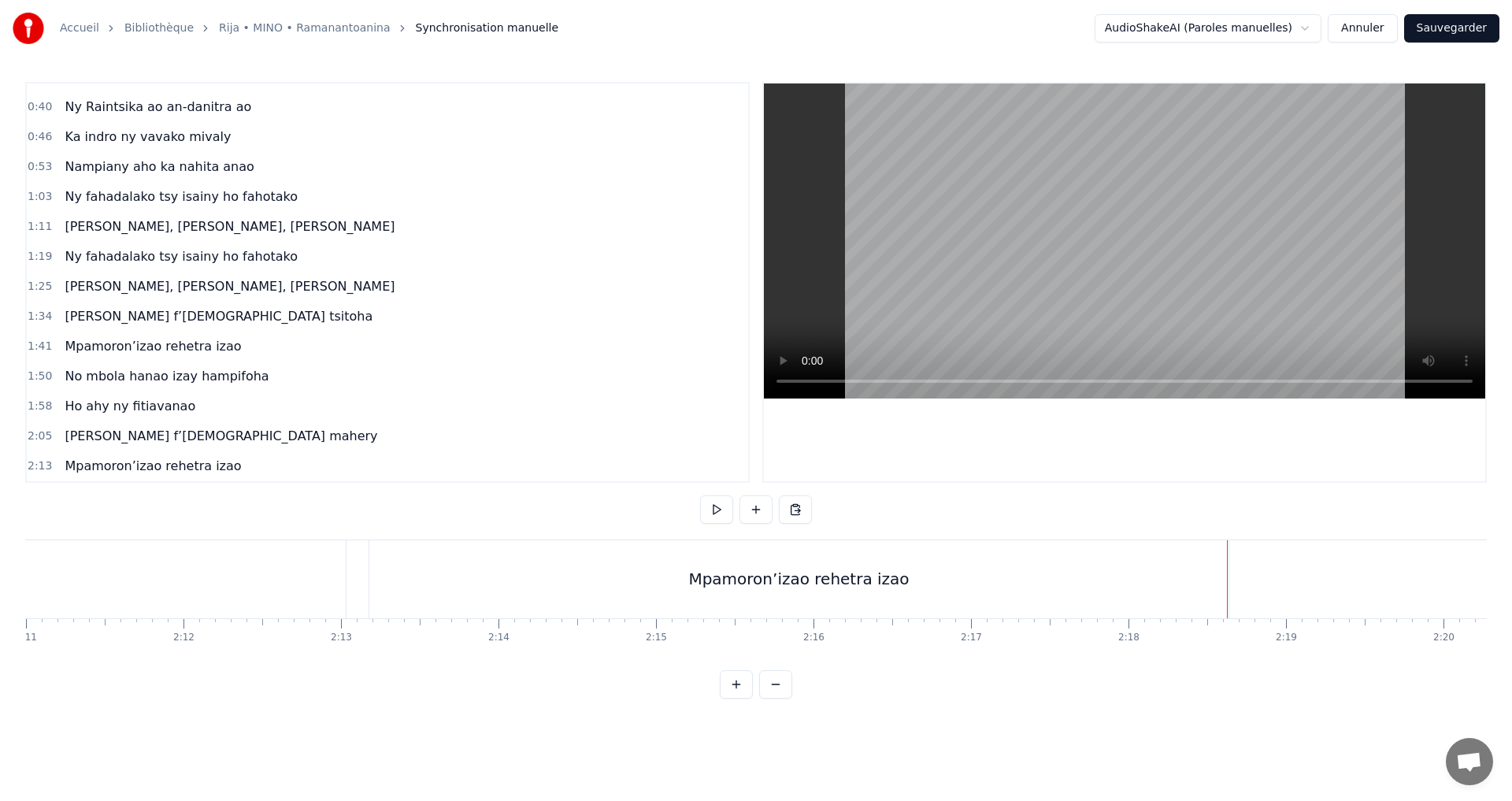
click at [712, 574] on div "Mpamoron’izao rehetra izao" at bounding box center [798, 579] width 220 height 23
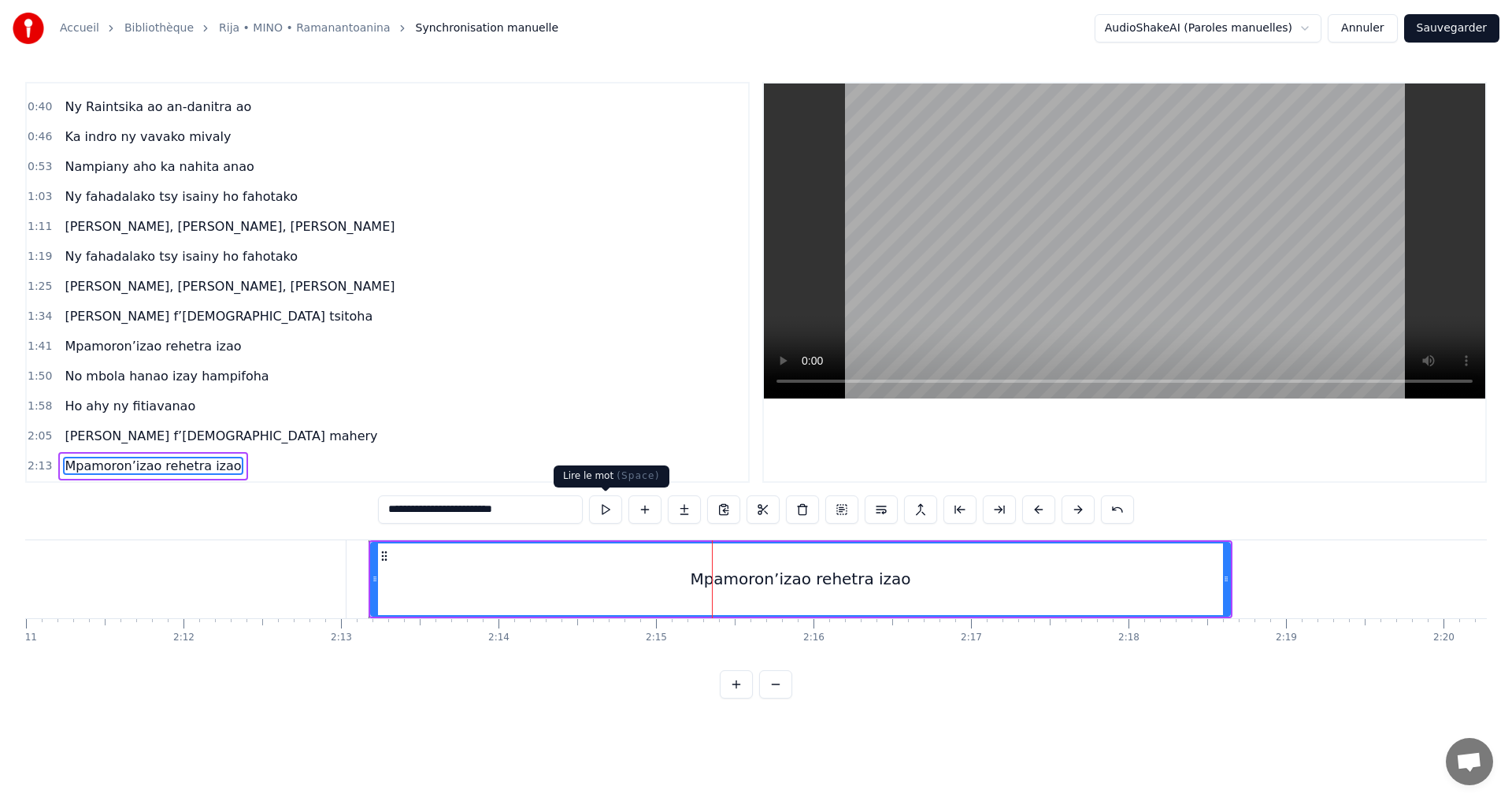
click at [603, 517] on button at bounding box center [605, 509] width 33 height 28
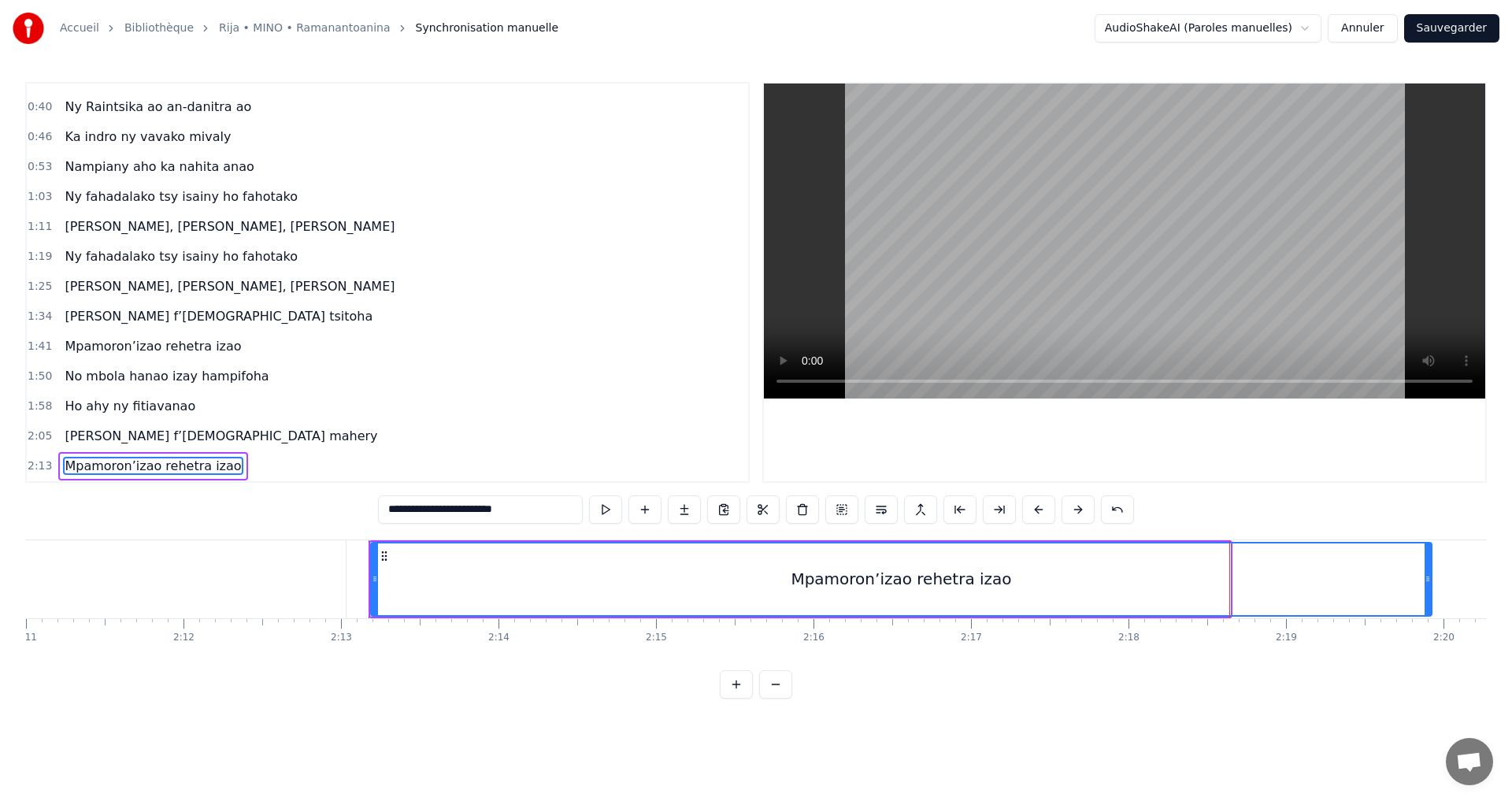
drag, startPoint x: 1227, startPoint y: 578, endPoint x: 1413, endPoint y: 590, distance: 186.4
click at [1428, 590] on div at bounding box center [1428, 579] width 7 height 71
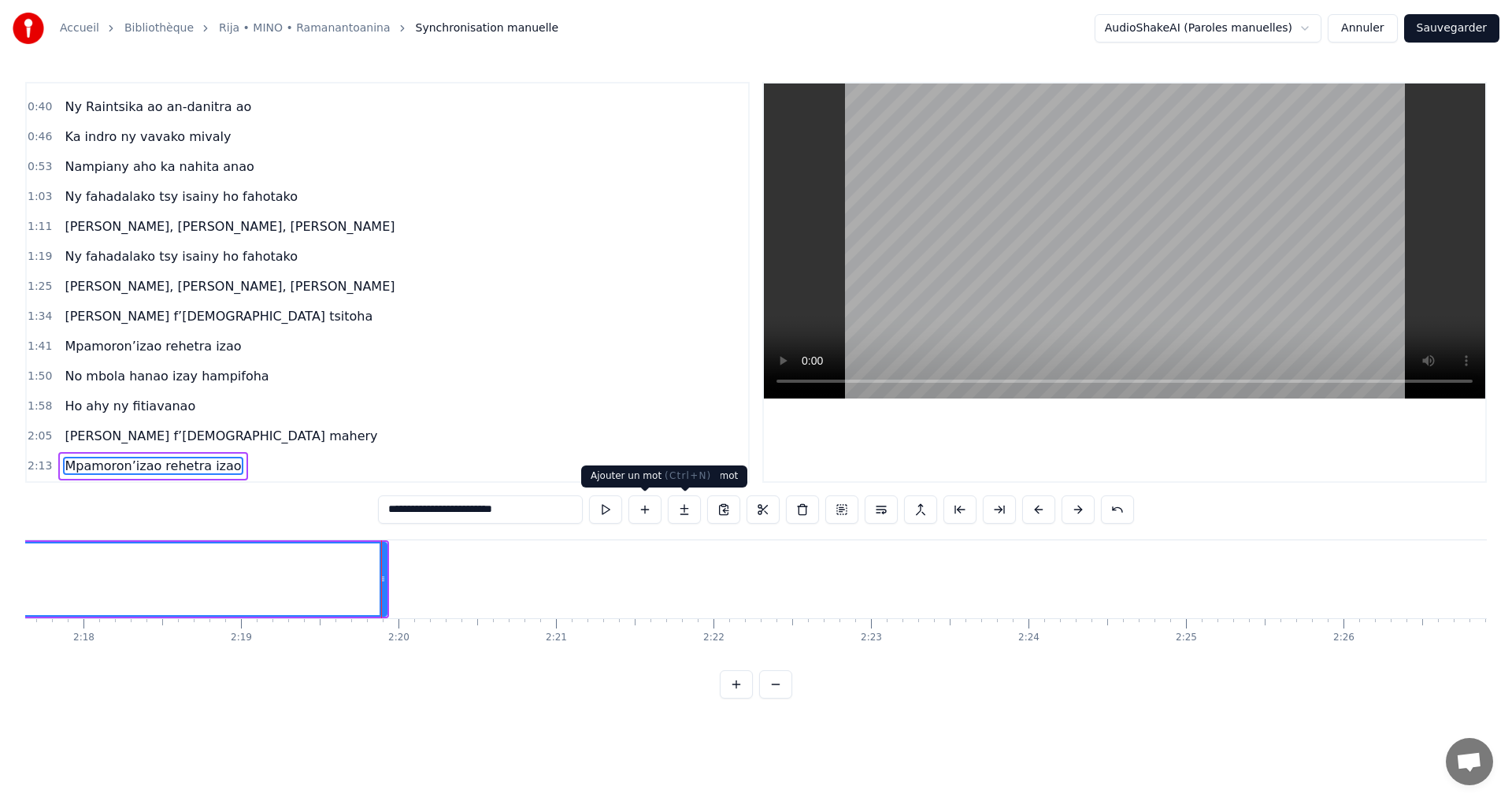
scroll to position [0, 21959]
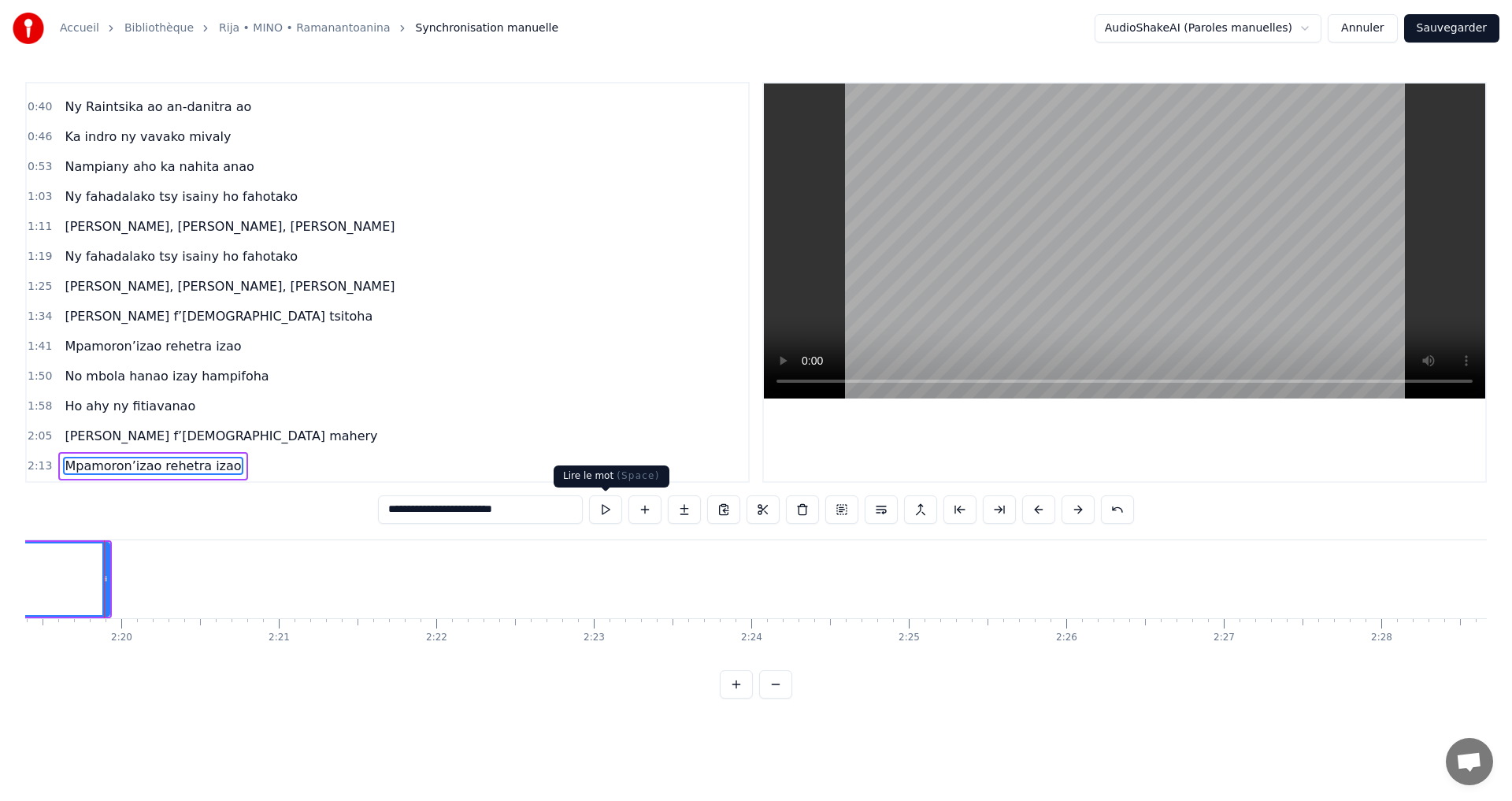
click at [612, 509] on button at bounding box center [605, 509] width 33 height 28
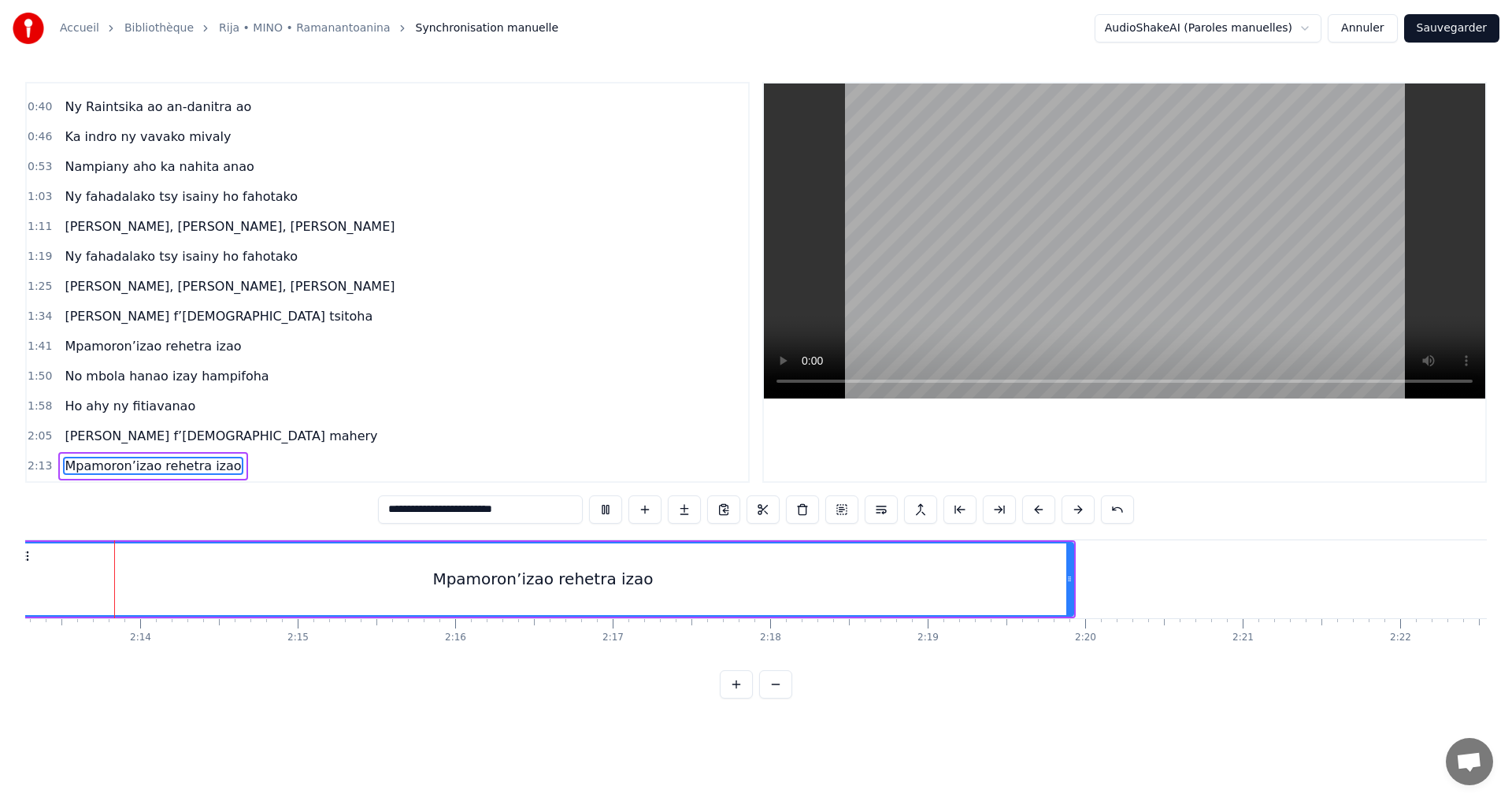
scroll to position [0, 20985]
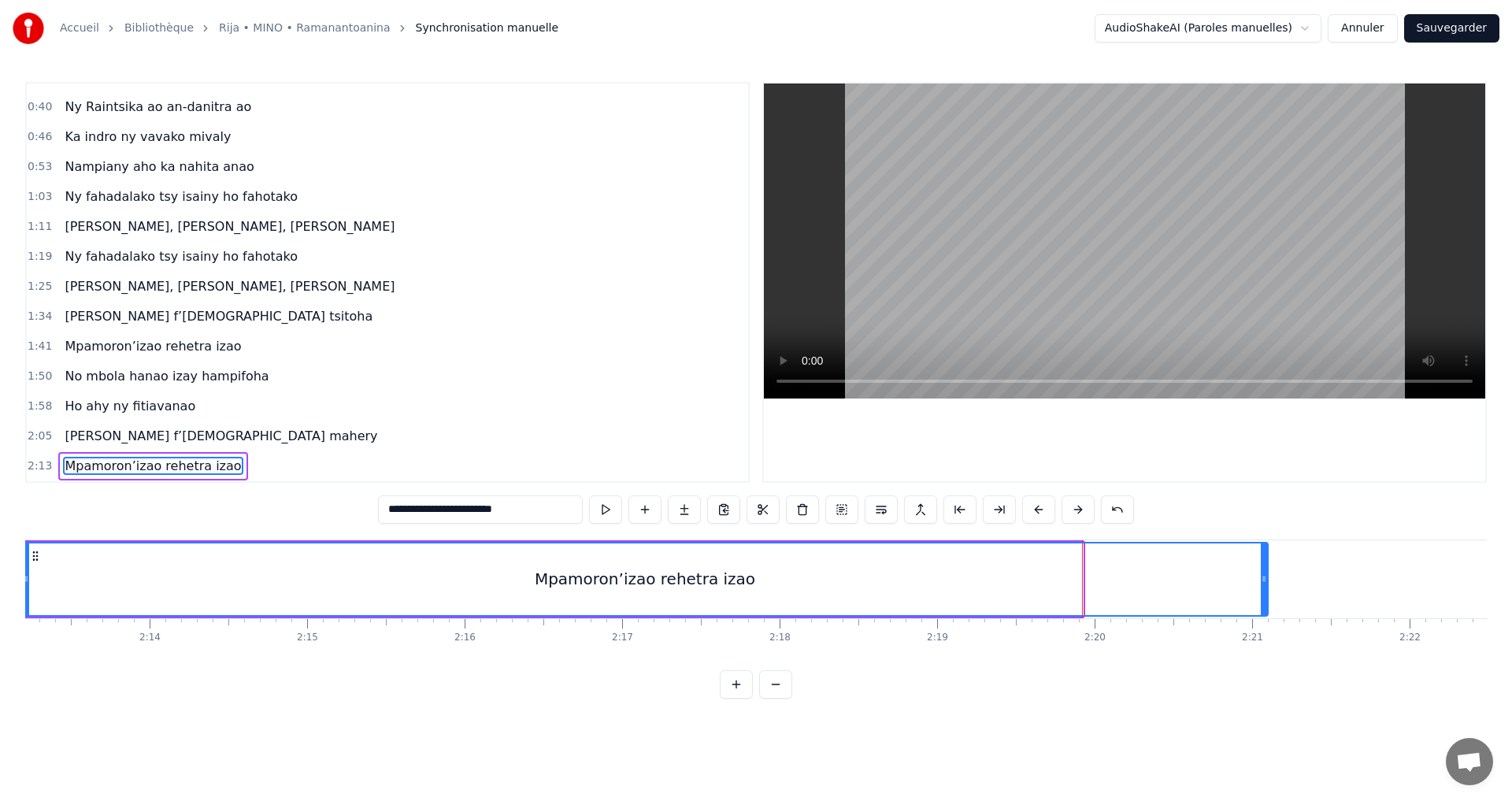
drag, startPoint x: 1079, startPoint y: 581, endPoint x: 1263, endPoint y: 587, distance: 184.1
click at [1264, 587] on div at bounding box center [1263, 579] width 7 height 71
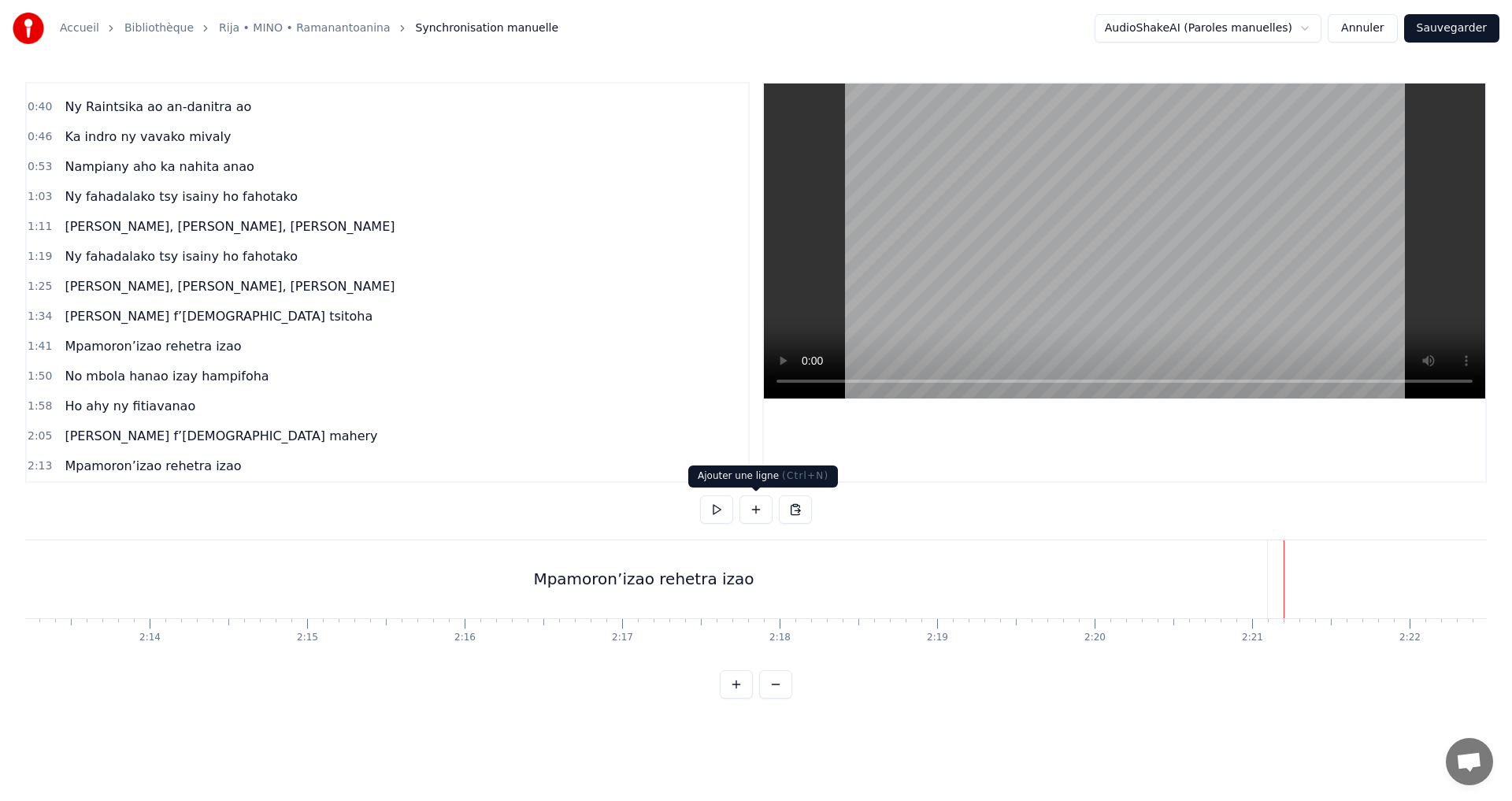
click at [749, 508] on button at bounding box center [756, 509] width 33 height 28
click at [1337, 586] on div "<>" at bounding box center [1364, 580] width 156 height 75
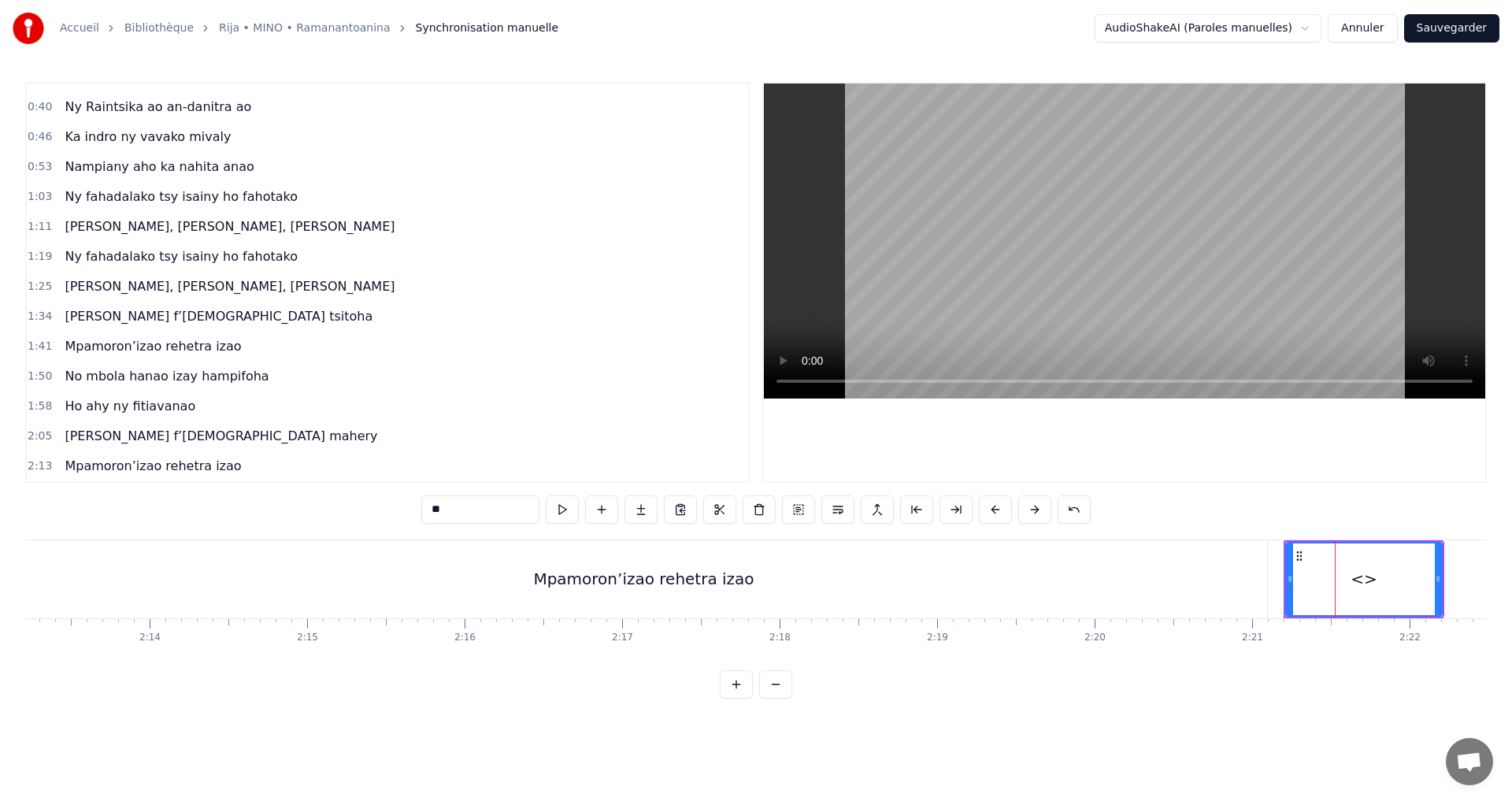
scroll to position [52, 0]
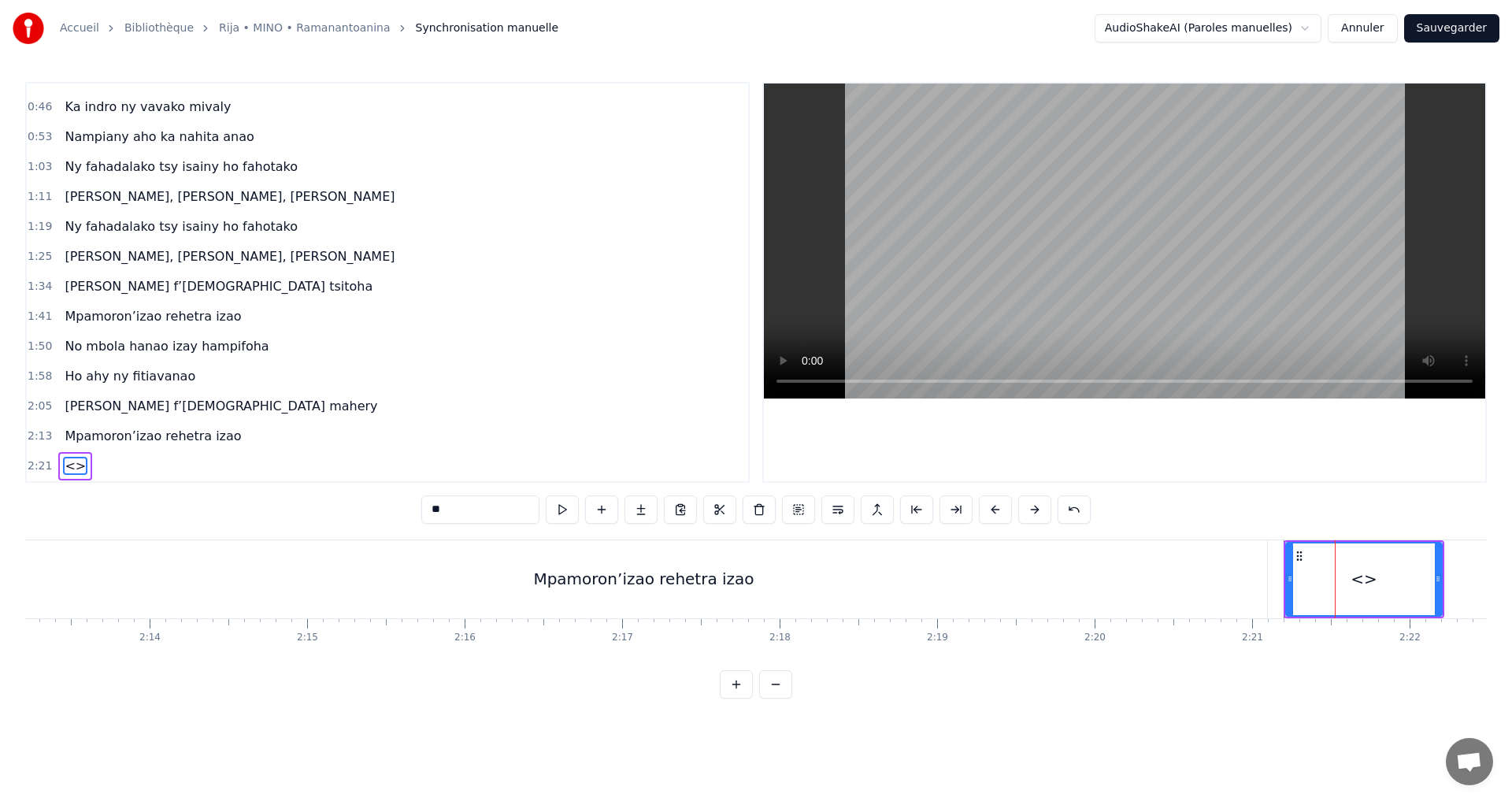
click at [1337, 586] on div "<>" at bounding box center [1364, 579] width 155 height 71
drag, startPoint x: 428, startPoint y: 525, endPoint x: 278, endPoint y: 510, distance: 150.7
click at [278, 510] on div "0:32 Mino aho fa onena ny mijaly 0:40 Ny Raintsika ao an-danitra ao 0:46 Ka ind…" at bounding box center [756, 390] width 1462 height 617
paste input "**********"
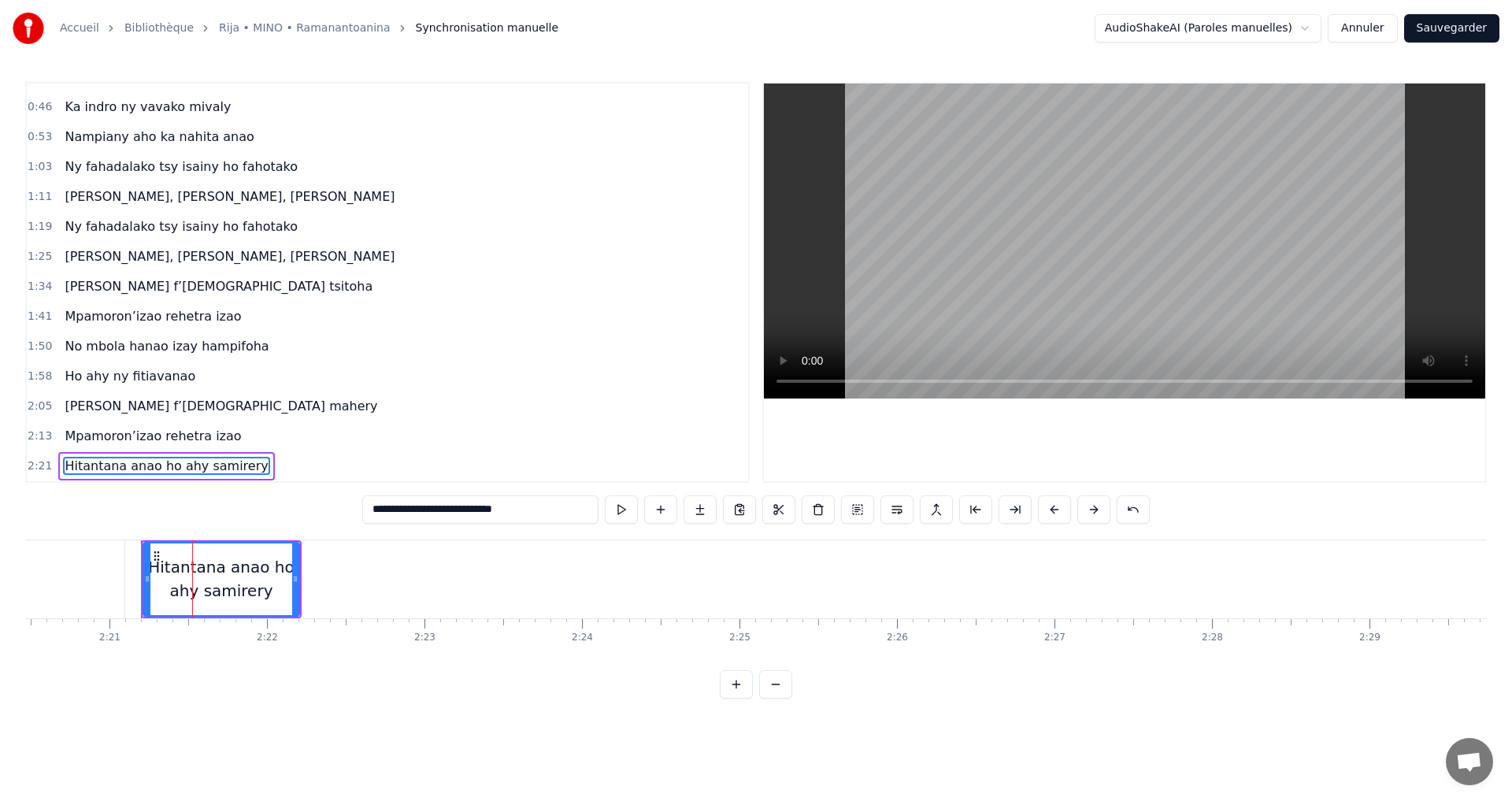
scroll to position [0, 22199]
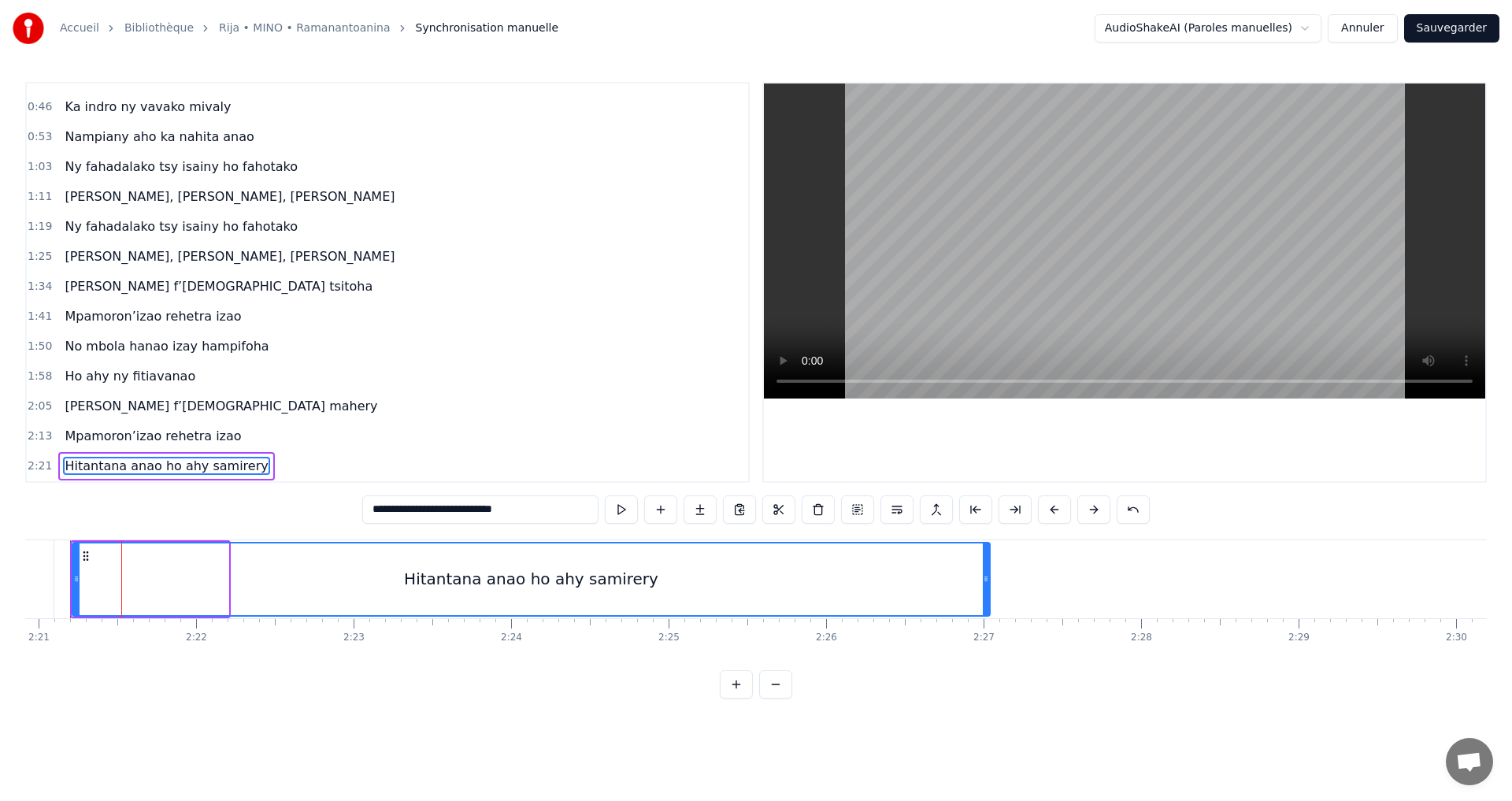
drag, startPoint x: 225, startPoint y: 578, endPoint x: 987, endPoint y: 597, distance: 762.2
click at [987, 597] on div at bounding box center [986, 579] width 7 height 71
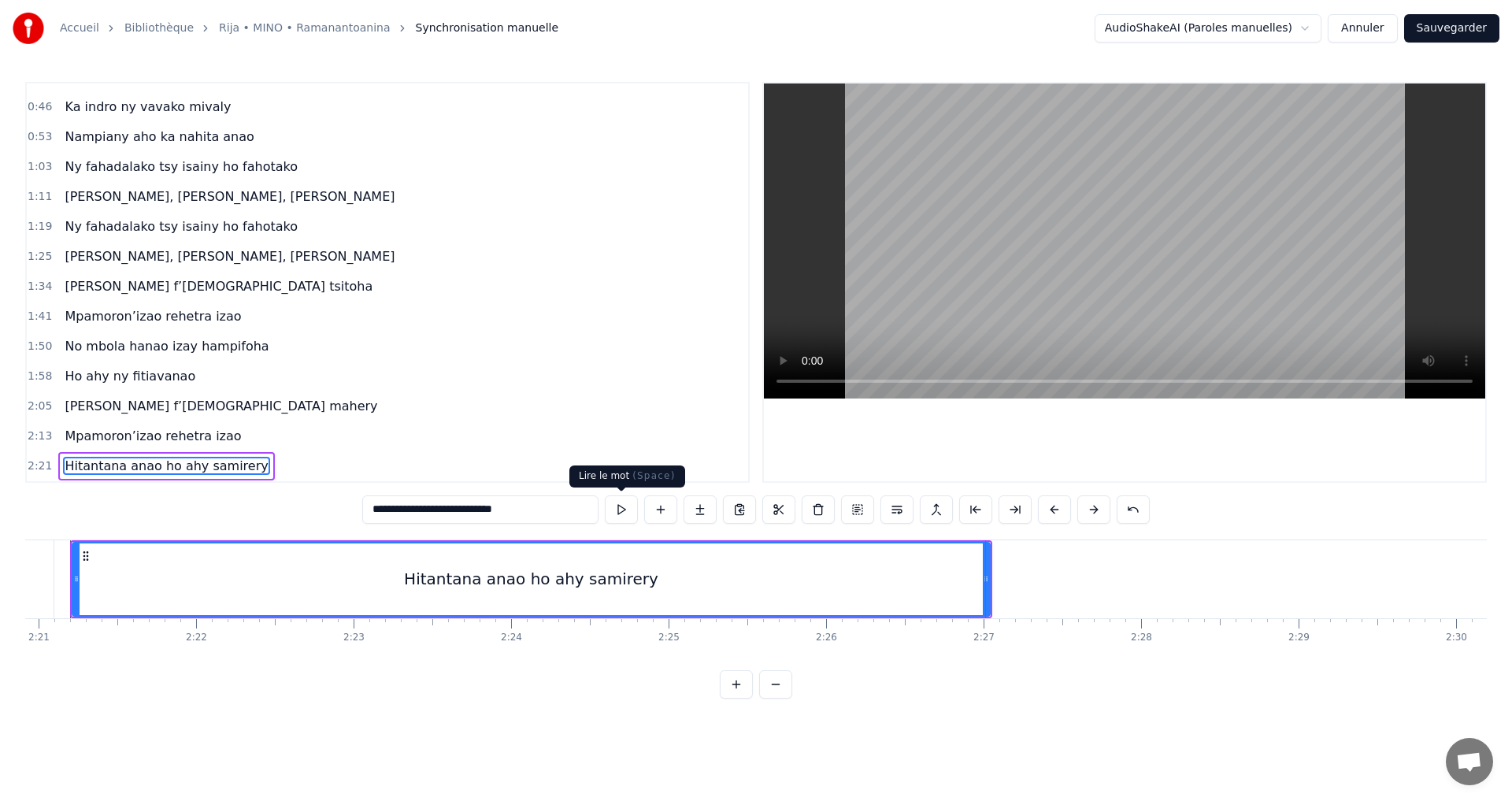
click at [622, 514] on button at bounding box center [621, 509] width 33 height 28
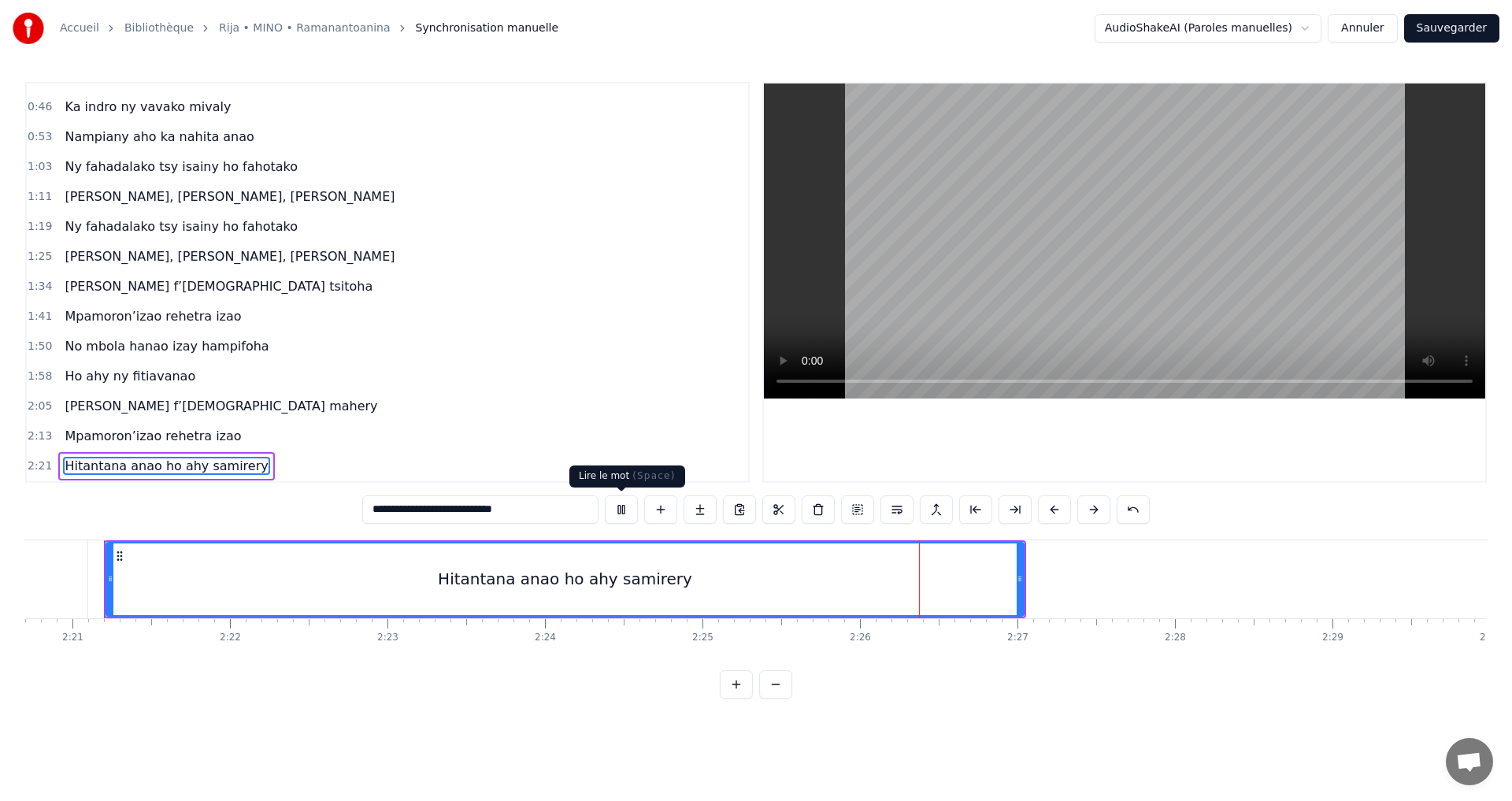
drag, startPoint x: 616, startPoint y: 510, endPoint x: 233, endPoint y: 548, distance: 384.9
click at [615, 510] on button at bounding box center [621, 509] width 33 height 28
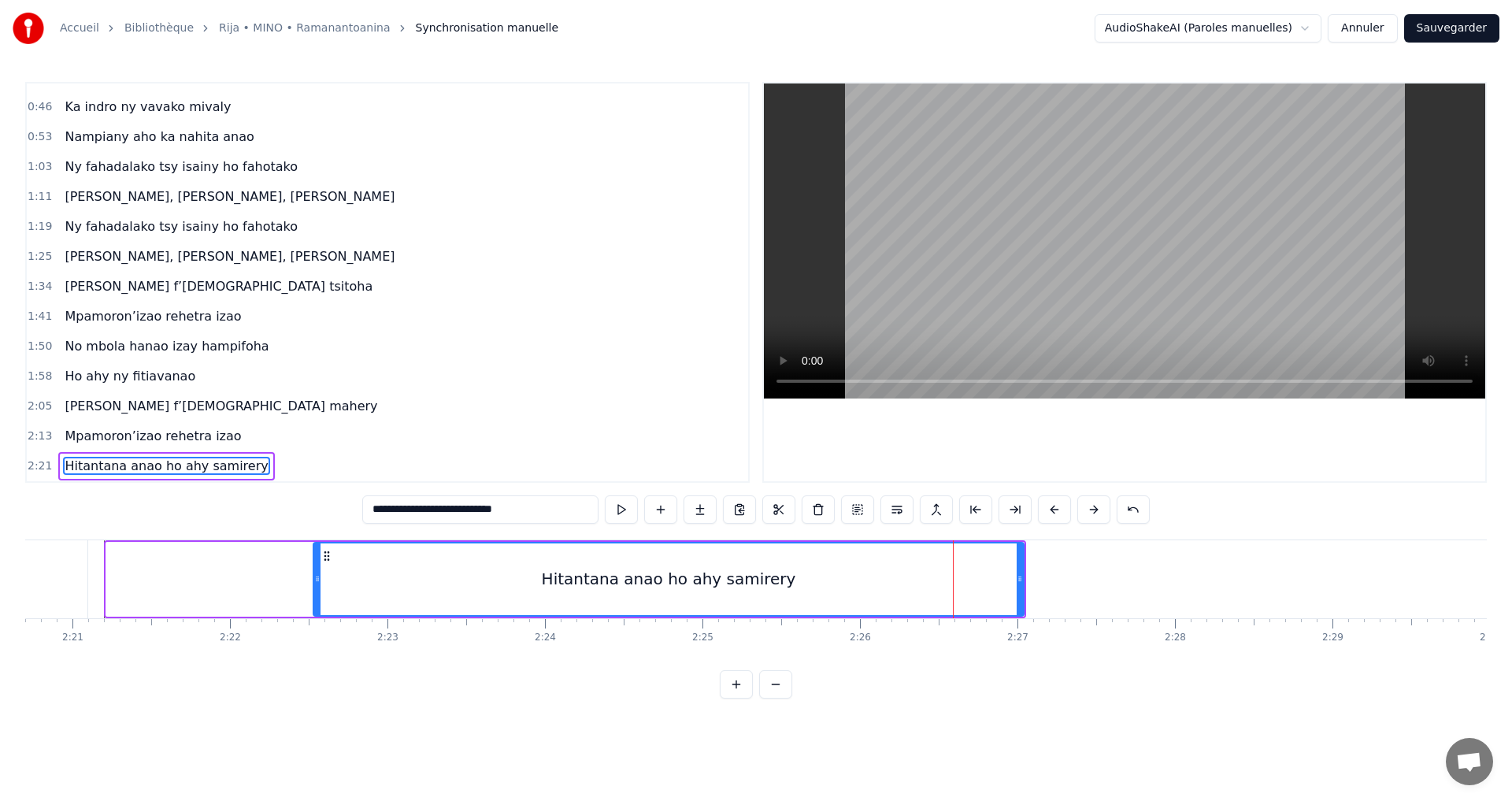
drag, startPoint x: 109, startPoint y: 584, endPoint x: 84, endPoint y: 592, distance: 26.2
click at [317, 604] on div at bounding box center [317, 579] width 7 height 71
type input "**********"
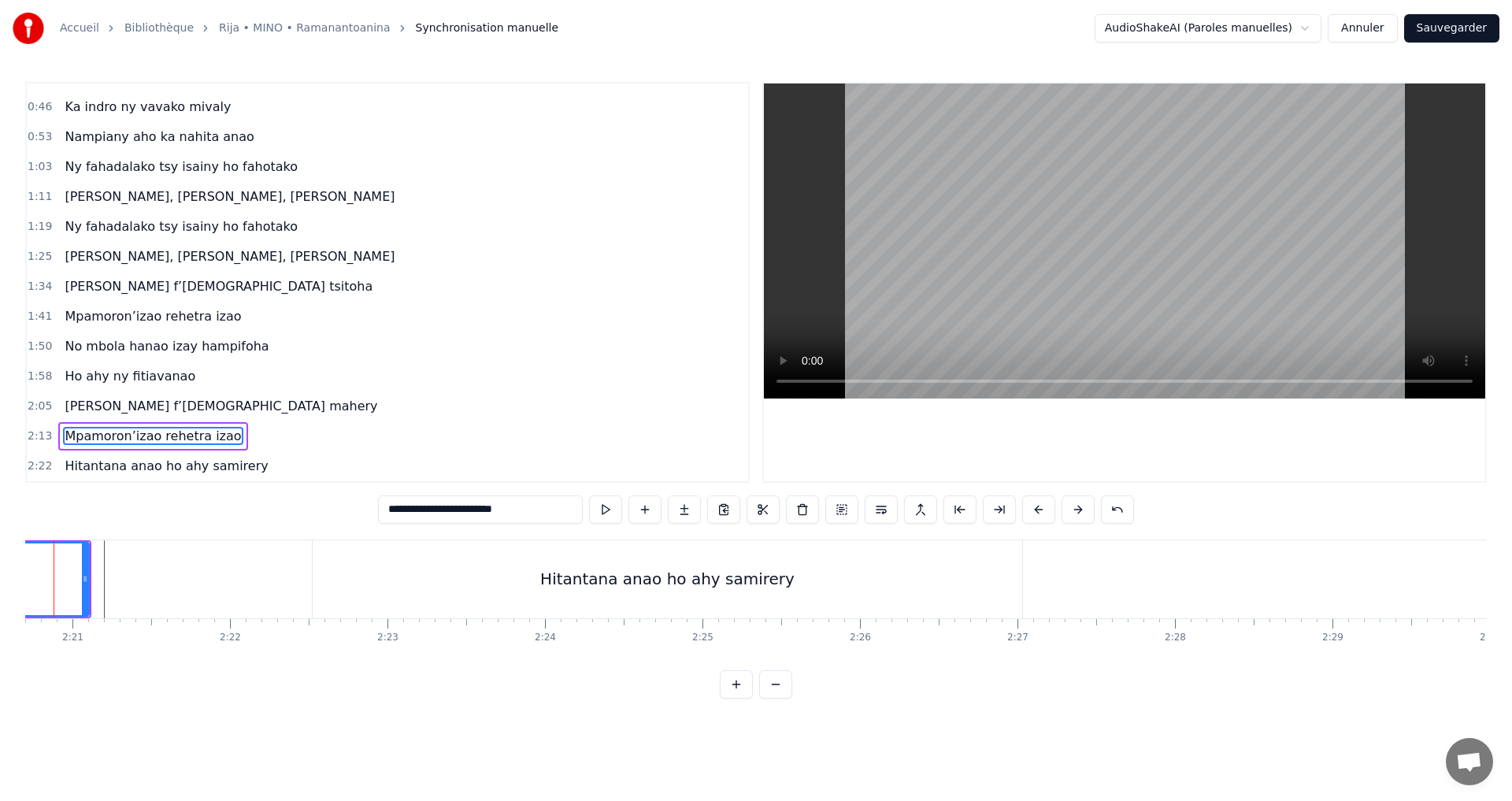
scroll to position [0, 22114]
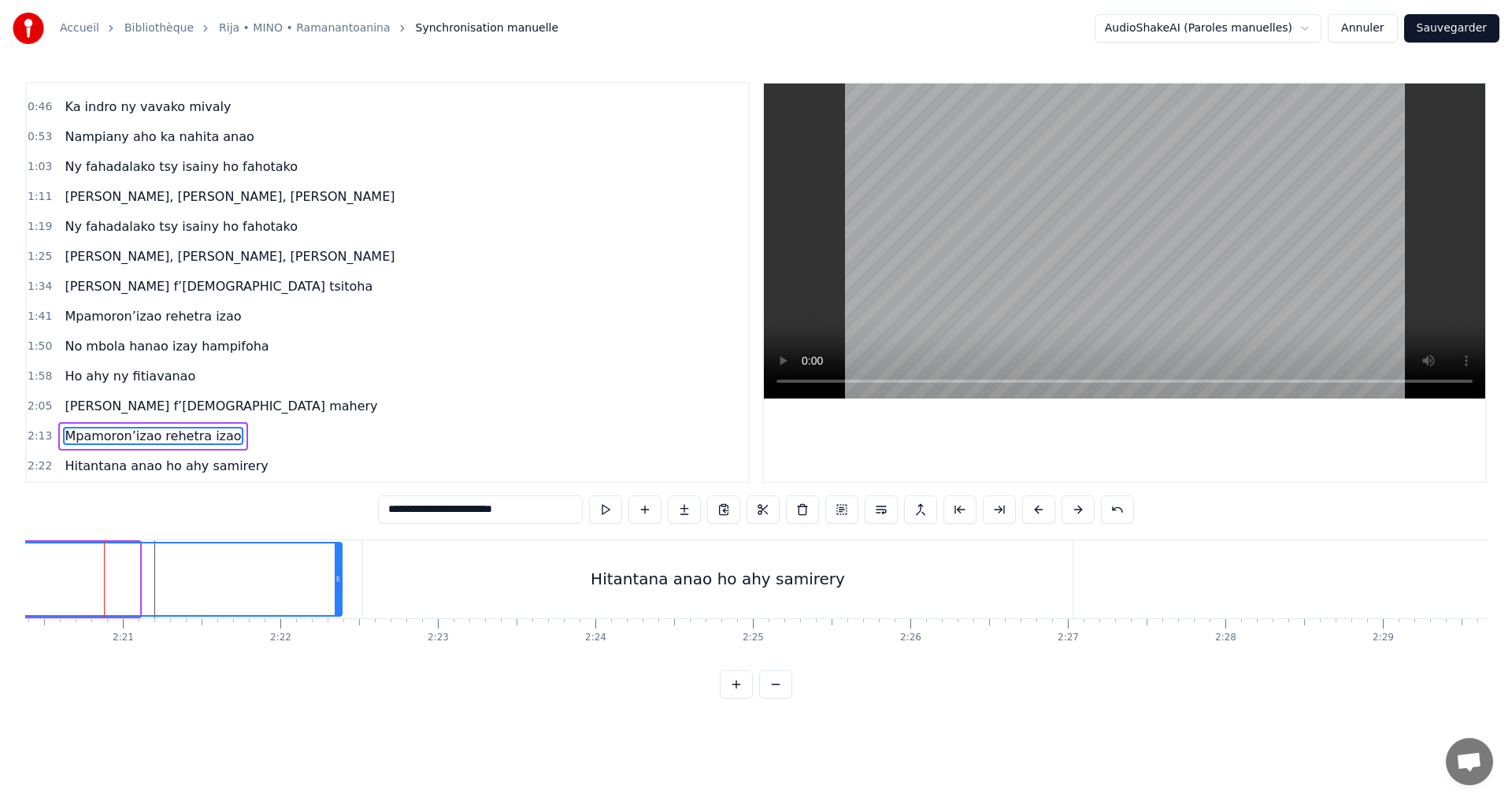
drag, startPoint x: 137, startPoint y: 579, endPoint x: 343, endPoint y: 592, distance: 206.4
click at [341, 592] on div at bounding box center [338, 579] width 7 height 71
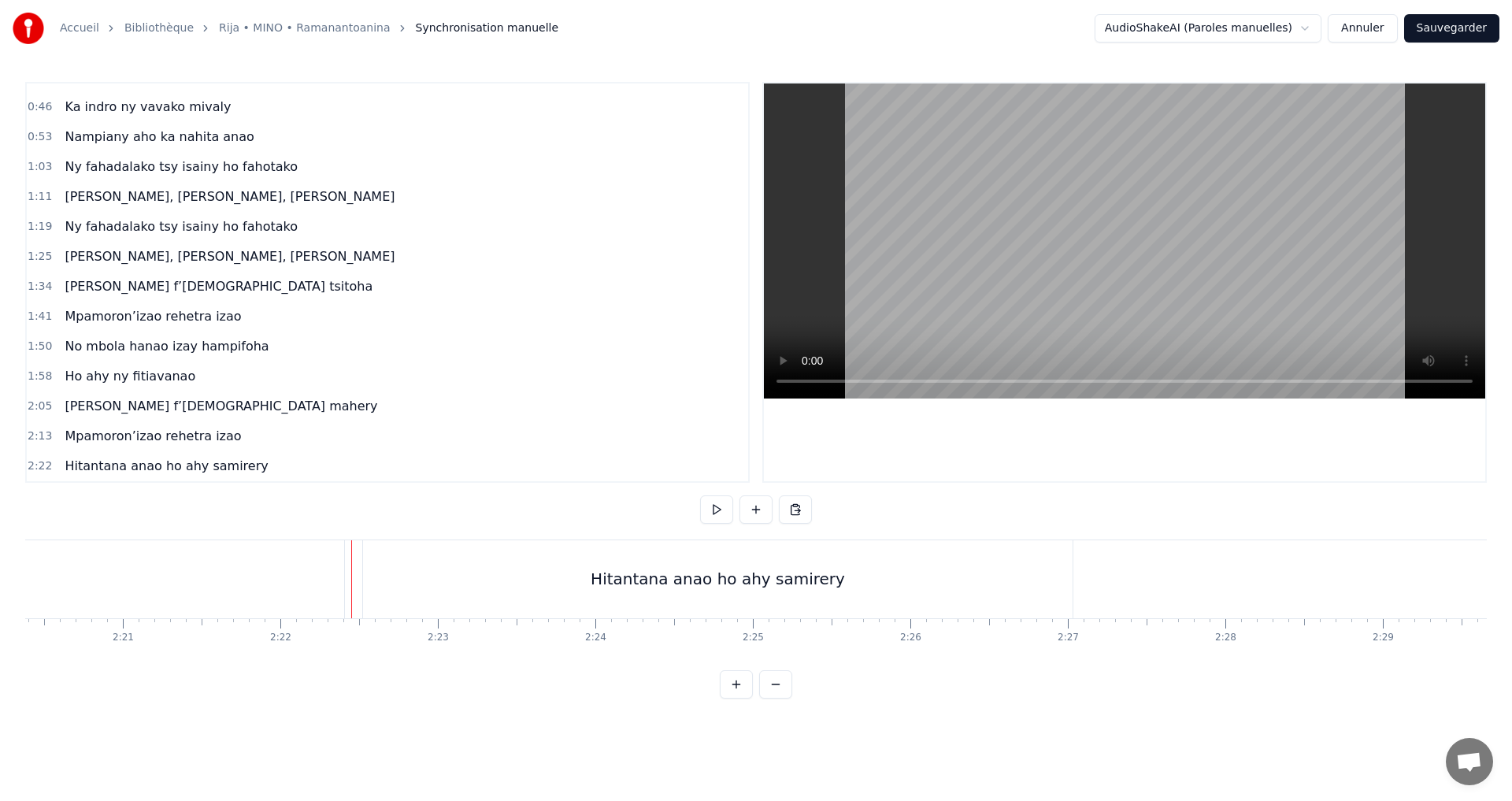
click at [546, 562] on div "Hitantana anao ho ahy samirery" at bounding box center [718, 579] width 710 height 78
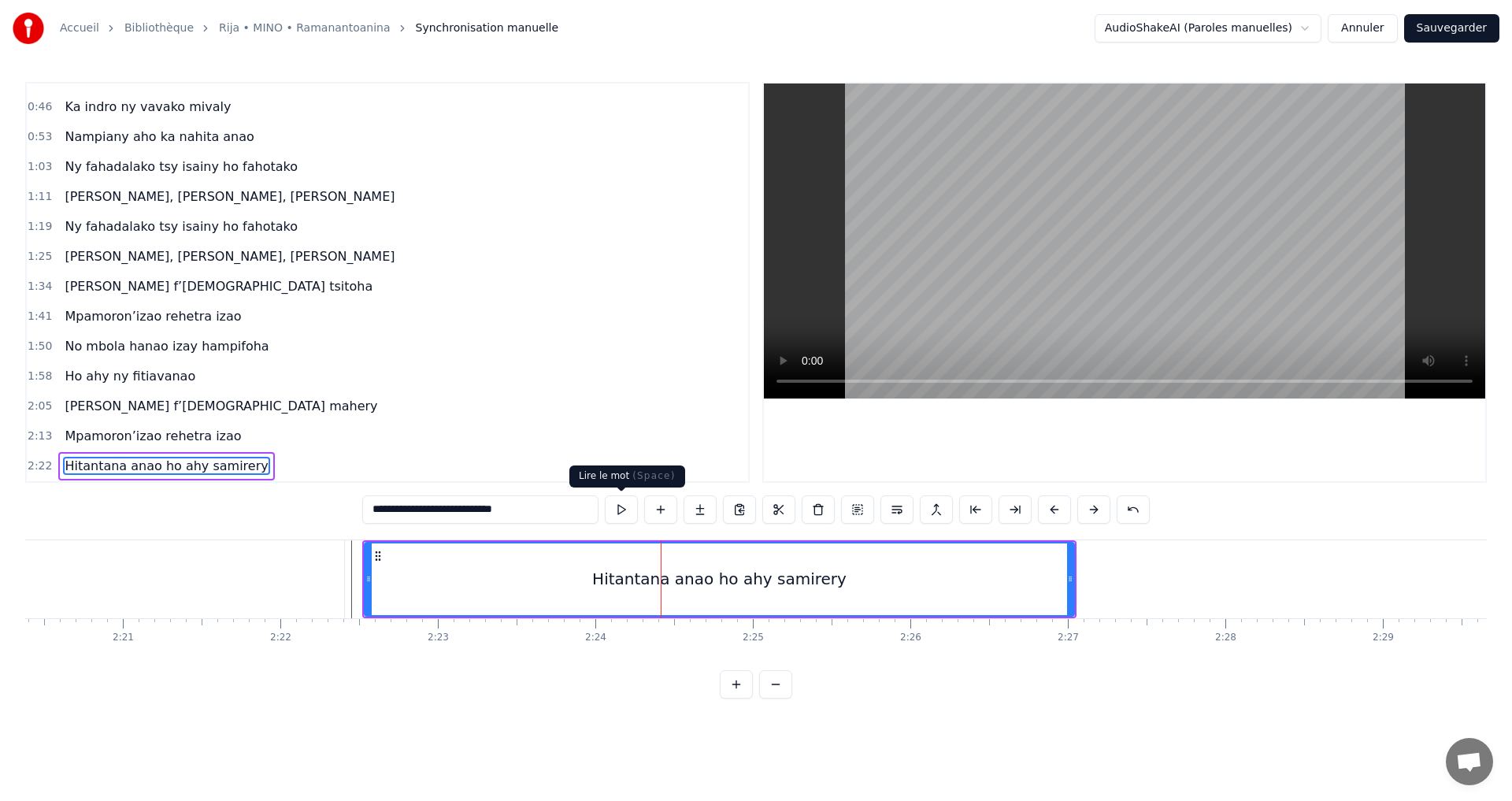
click at [612, 510] on button at bounding box center [621, 509] width 33 height 28
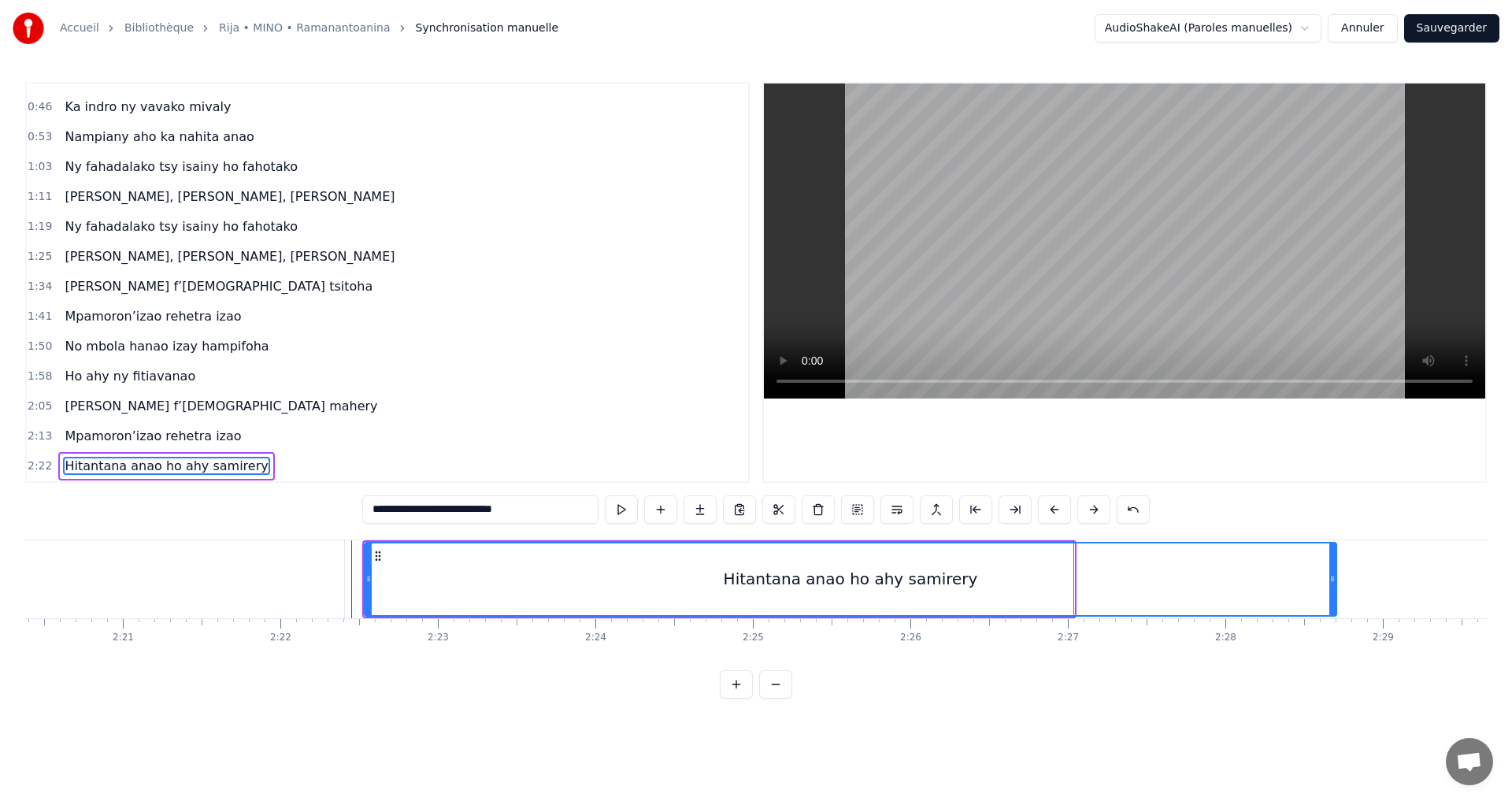
drag, startPoint x: 1072, startPoint y: 578, endPoint x: 1335, endPoint y: 625, distance: 267.2
click at [1335, 625] on div "Mino aho fa onena ny mijaly Ny Raintsika ao an-danitra ao Ka indro ny vavako mi…" at bounding box center [756, 598] width 1462 height 118
click at [645, 572] on div "Hitantana anao ho ahy samirery" at bounding box center [851, 579] width 971 height 71
click at [616, 505] on button at bounding box center [621, 509] width 33 height 28
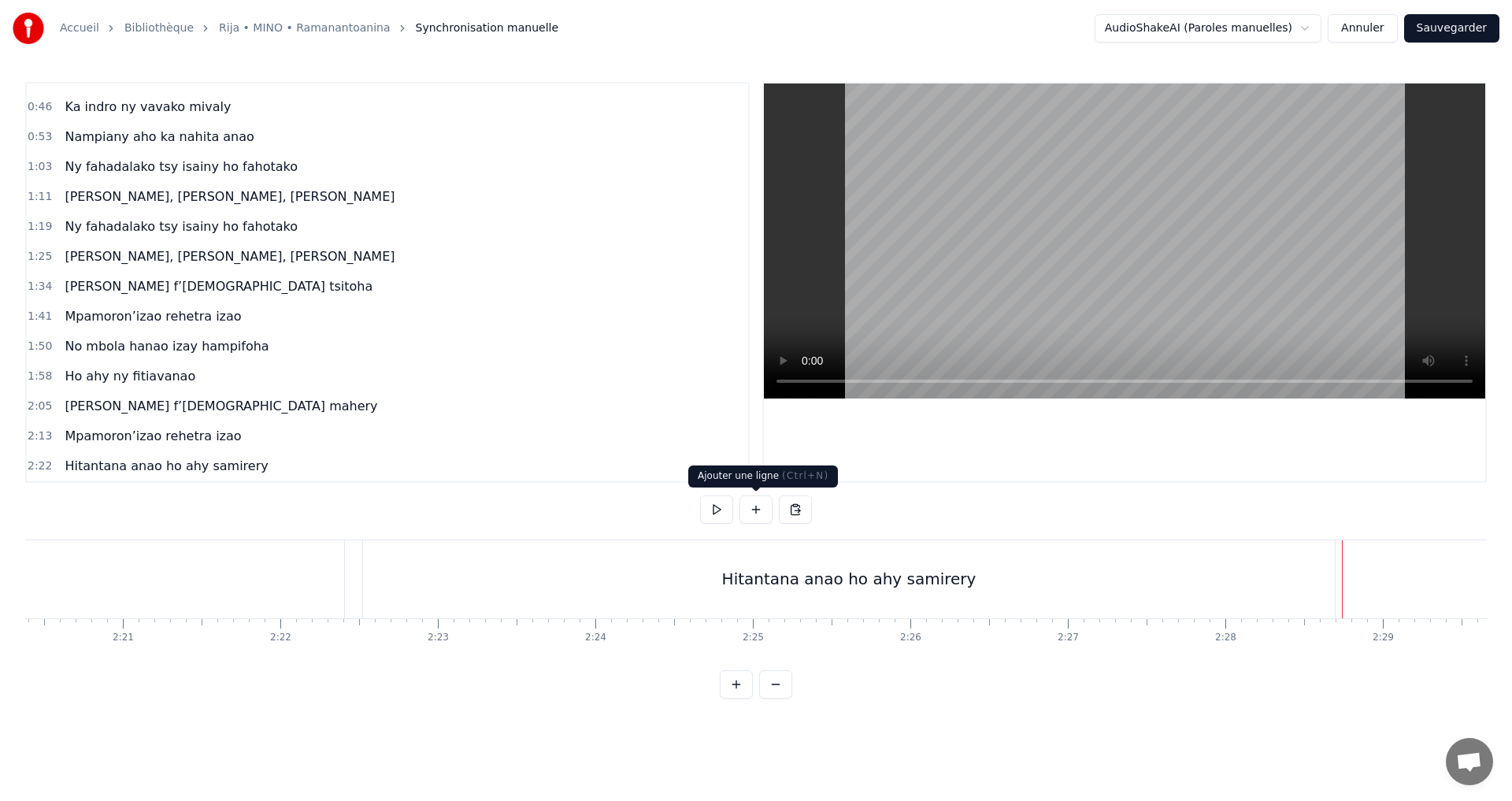
click at [748, 510] on button at bounding box center [756, 509] width 33 height 28
click at [1389, 591] on div "<>" at bounding box center [1422, 580] width 156 height 75
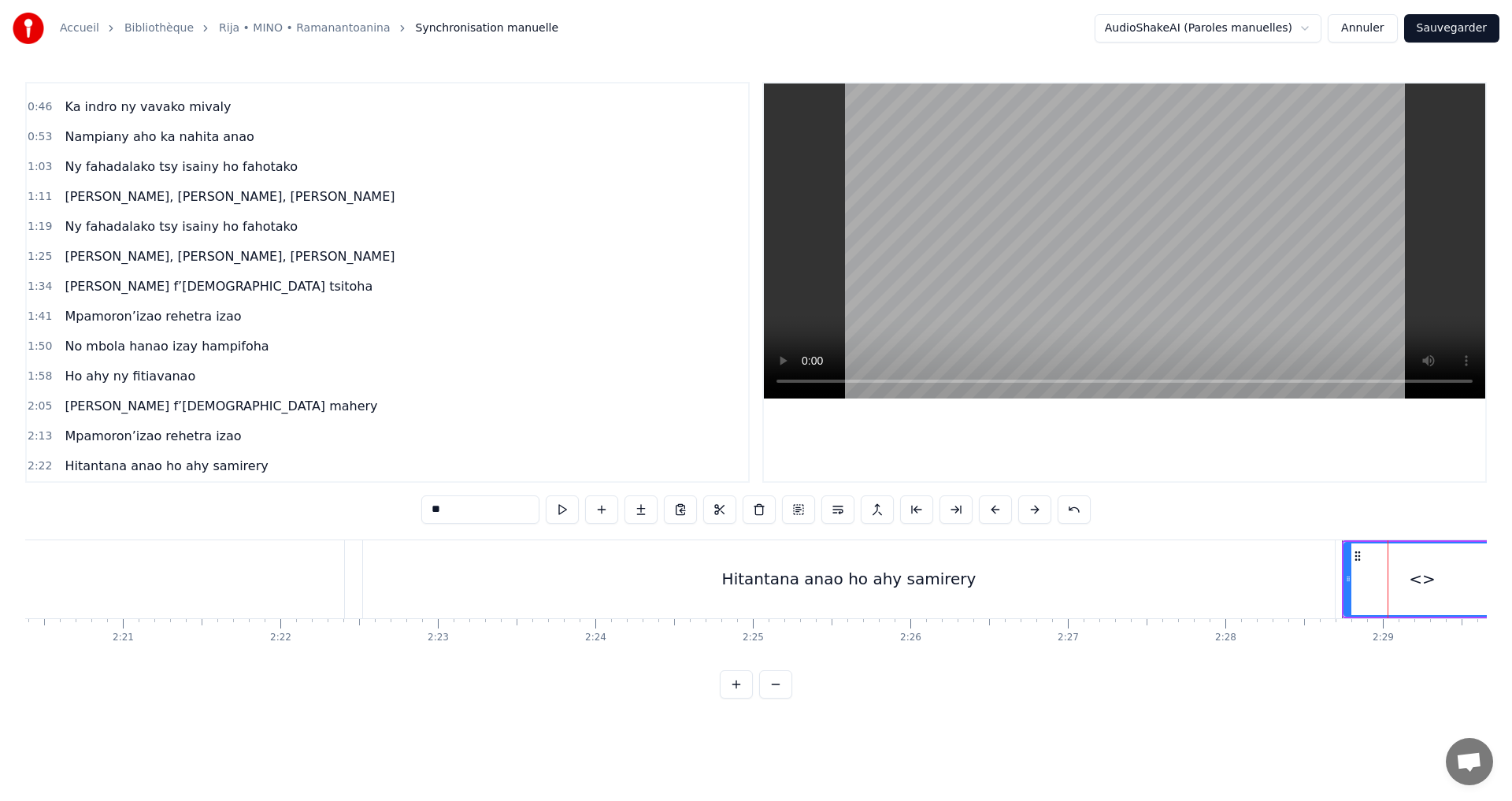
click at [1389, 591] on div "<>" at bounding box center [1422, 579] width 155 height 71
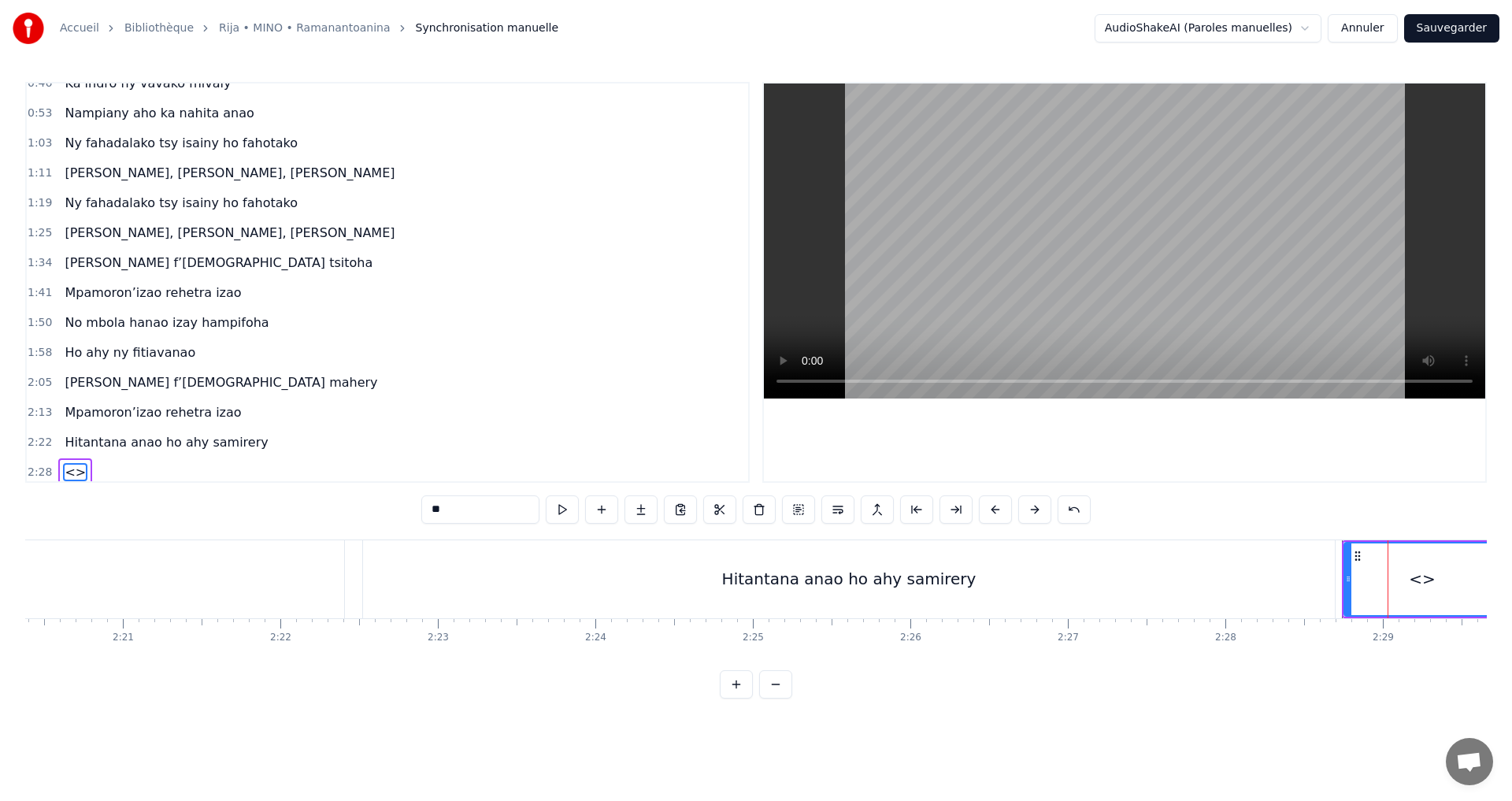
scroll to position [81, 0]
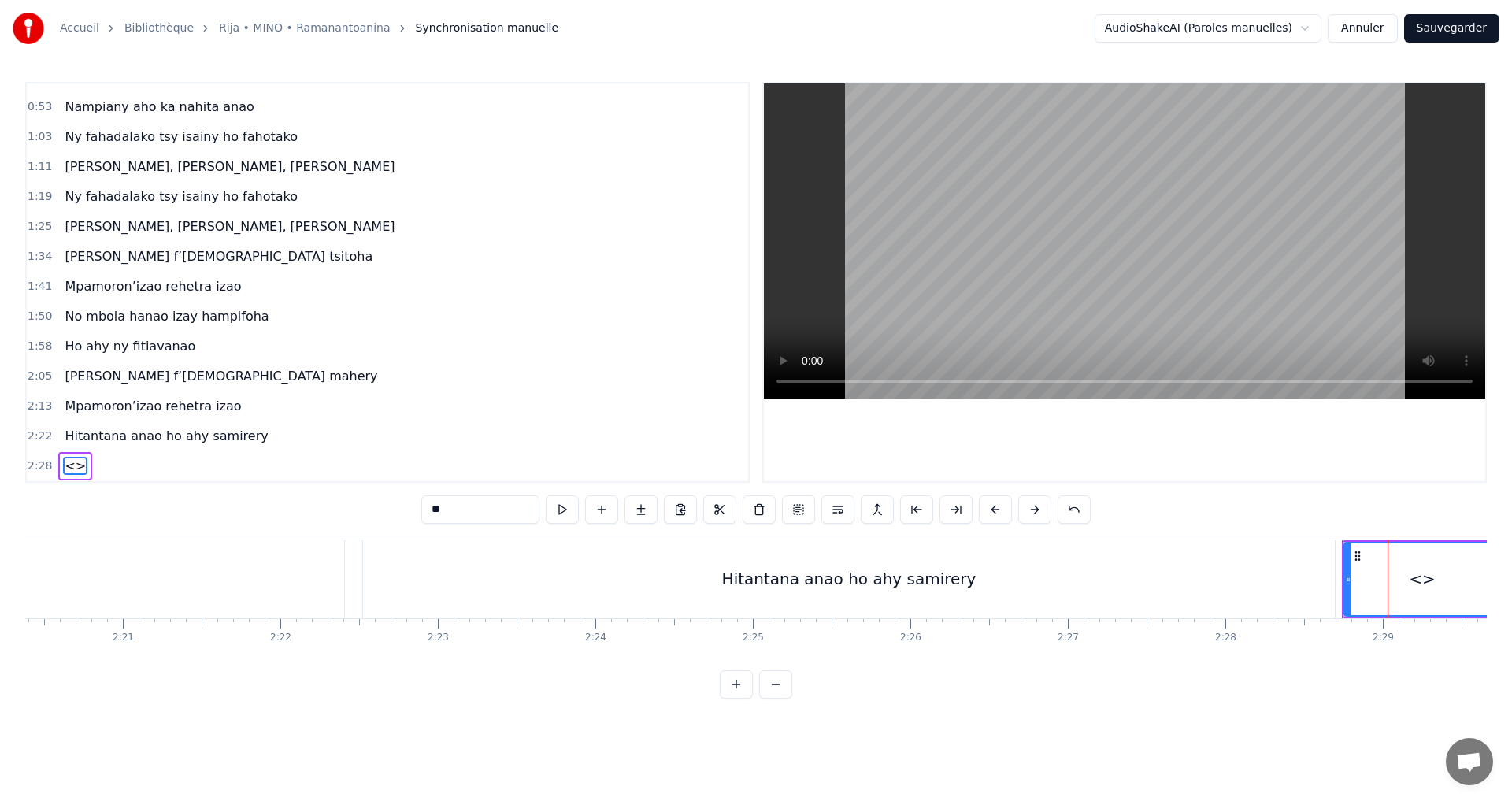
drag, startPoint x: 513, startPoint y: 504, endPoint x: 329, endPoint y: 513, distance: 184.2
click at [326, 510] on div "0:32 Mino aho fa onena ny mijaly 0:40 Ny Raintsika ao an-danitra ao 0:46 Ka ind…" at bounding box center [756, 390] width 1462 height 617
paste input "**********"
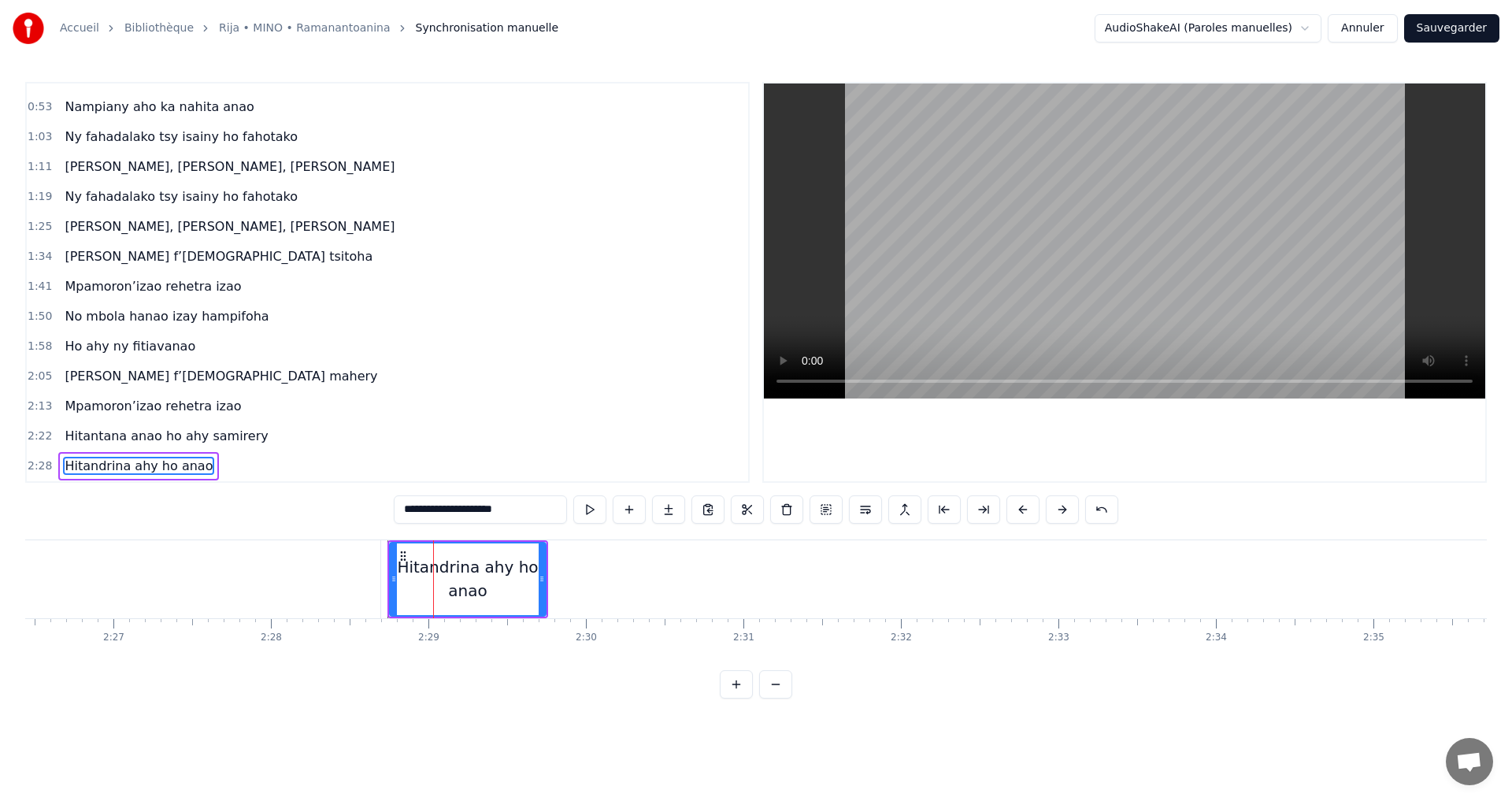
scroll to position [0, 23087]
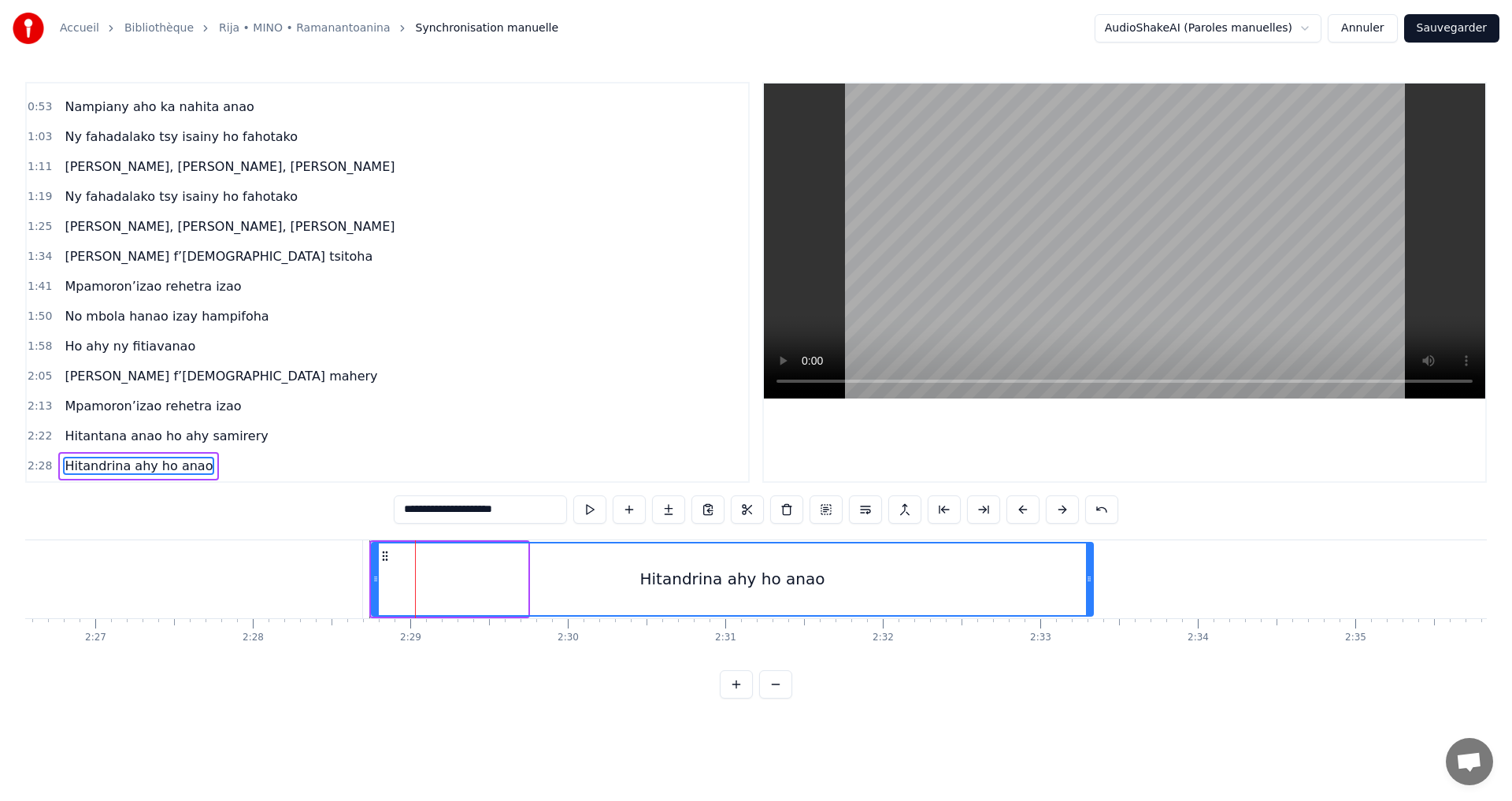
drag, startPoint x: 523, startPoint y: 578, endPoint x: 1115, endPoint y: 674, distance: 599.7
click at [1115, 674] on div "**********" at bounding box center [756, 390] width 1462 height 617
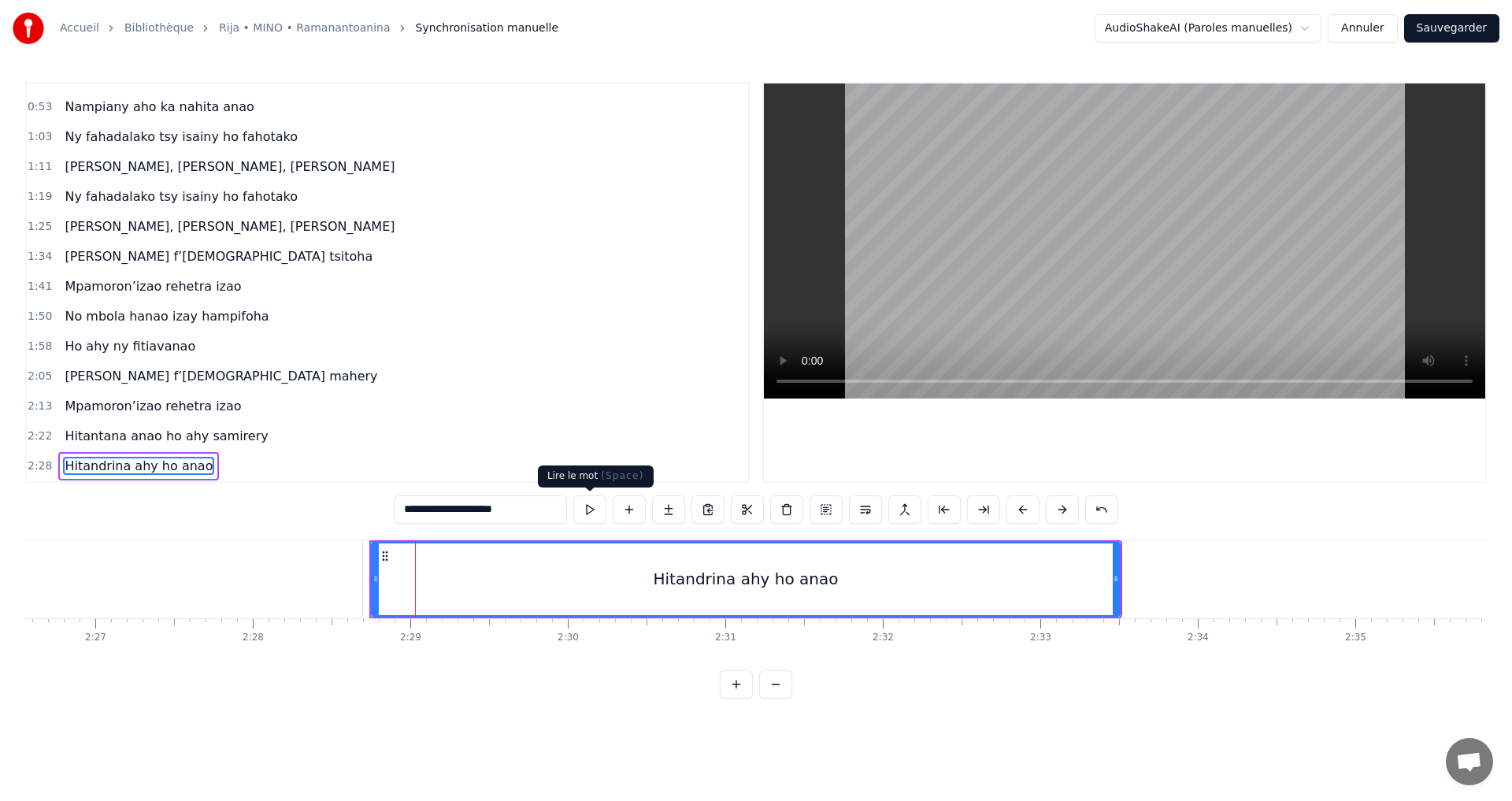
click at [582, 505] on button at bounding box center [589, 509] width 33 height 28
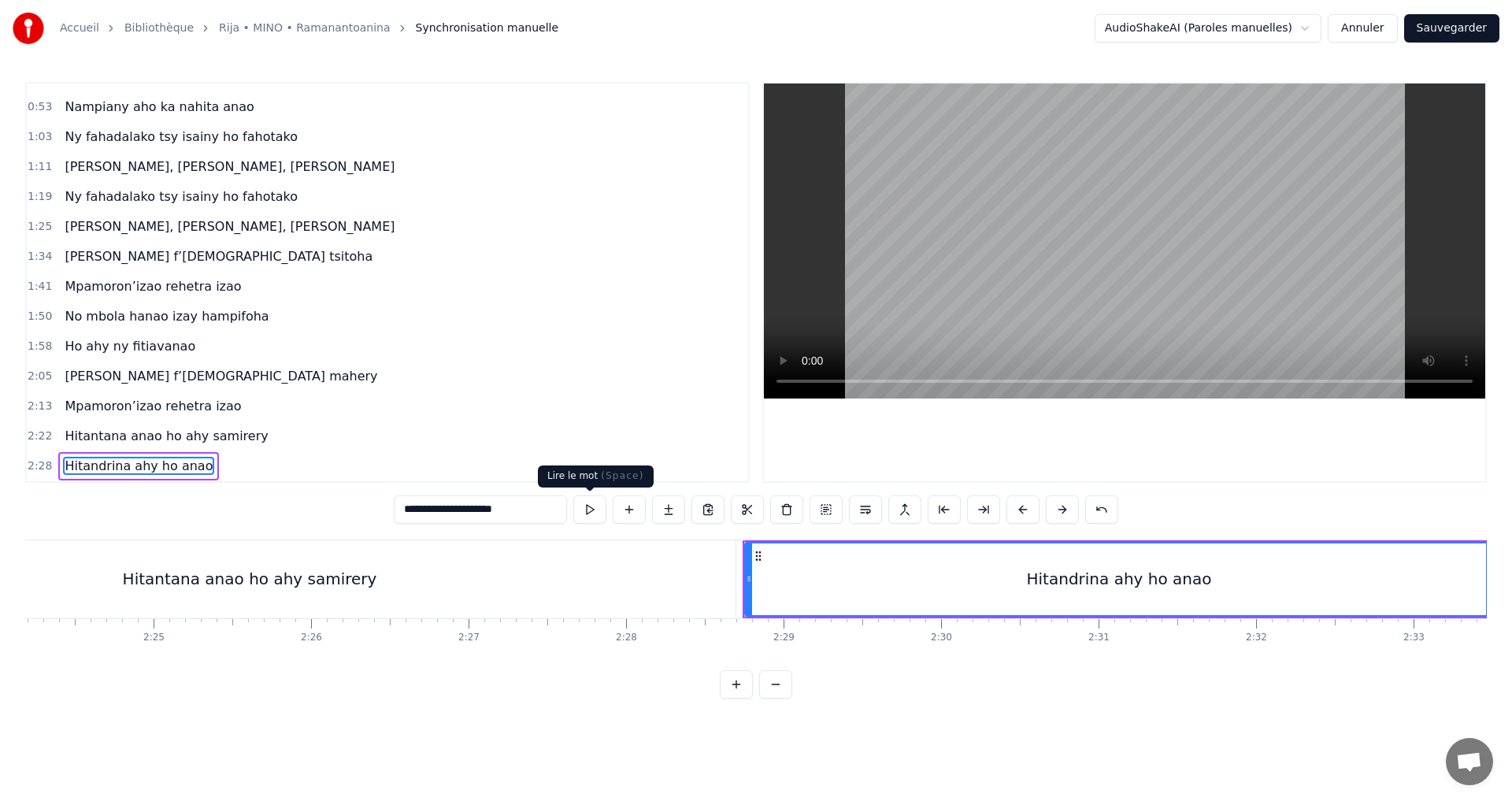
click at [416, 576] on div "Hitantana anao ho ahy samirery" at bounding box center [249, 579] width 972 height 78
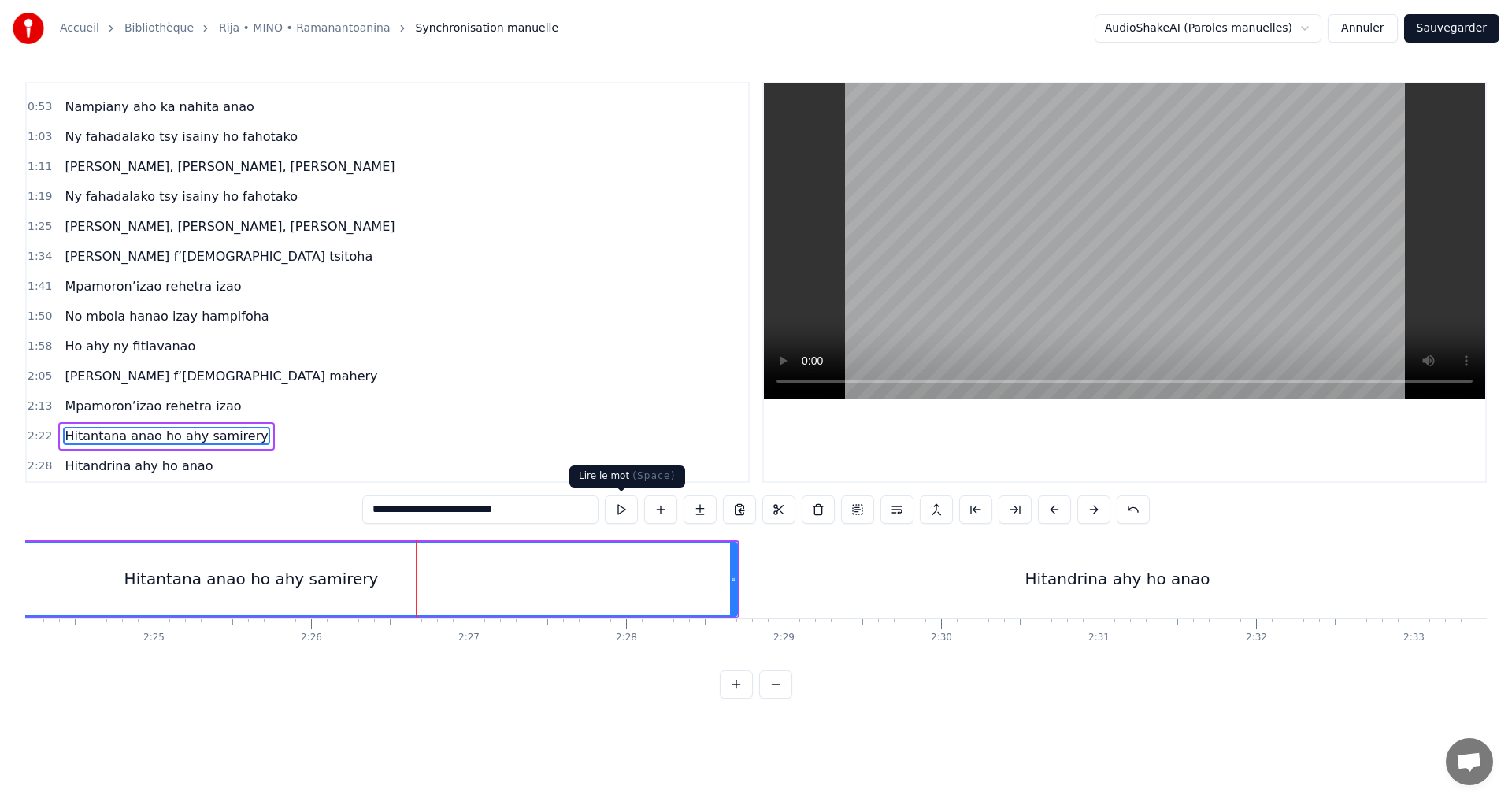
click at [616, 513] on button at bounding box center [621, 509] width 33 height 28
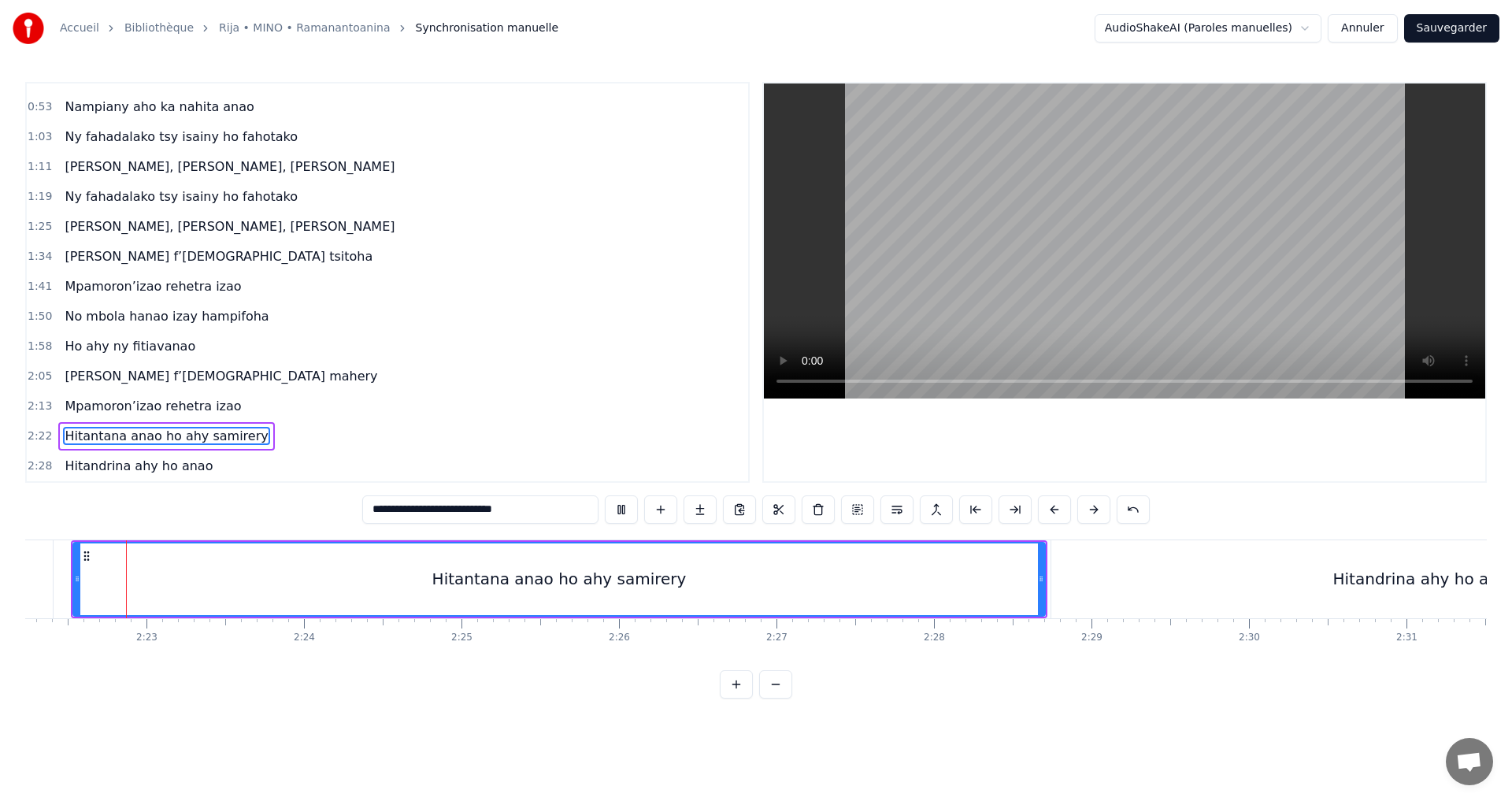
scroll to position [0, 22401]
click at [1120, 576] on div "Hitandrina ahy ho anao" at bounding box center [1430, 579] width 748 height 78
type input "**********"
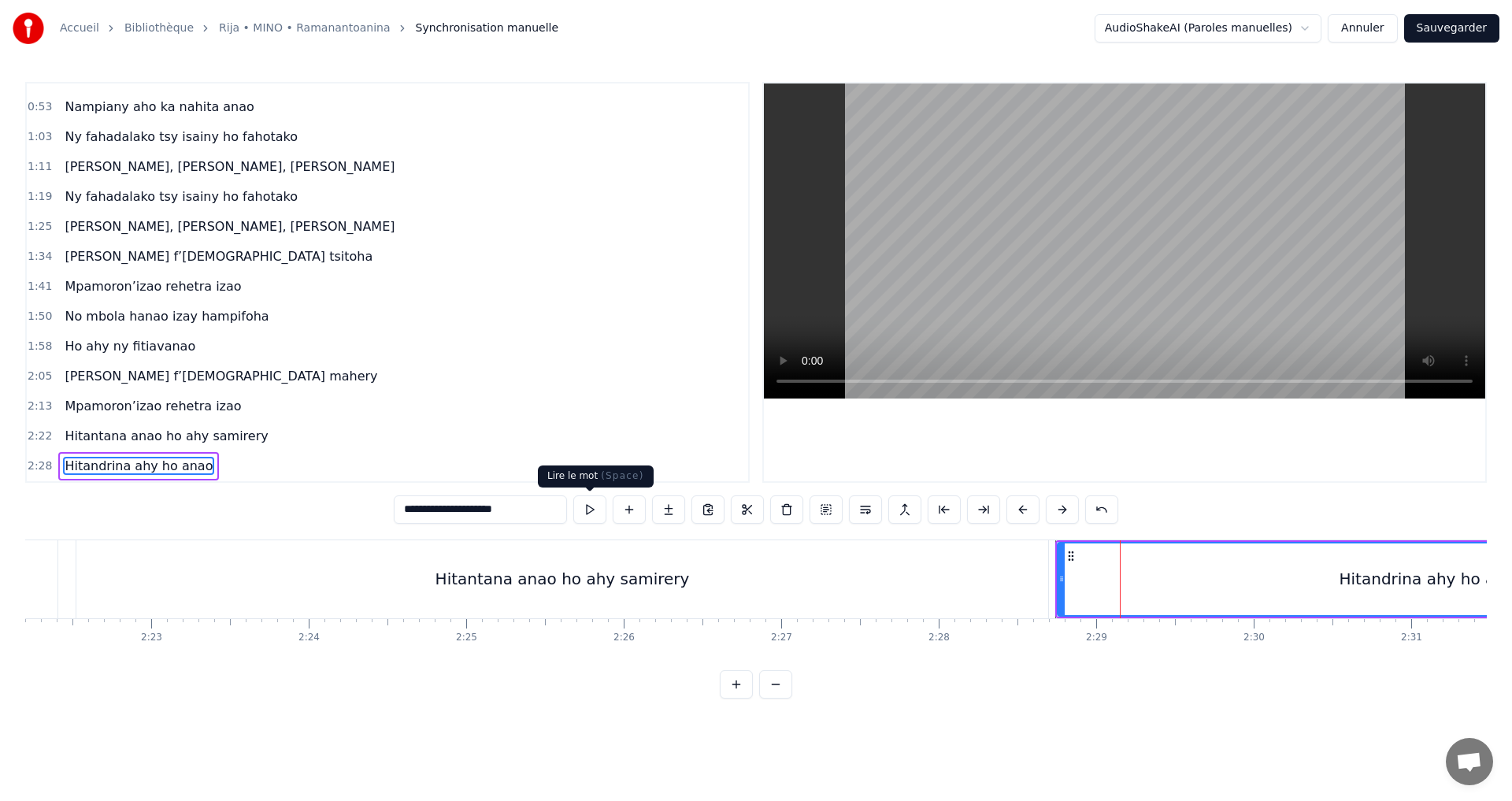
click at [588, 511] on button at bounding box center [589, 509] width 33 height 28
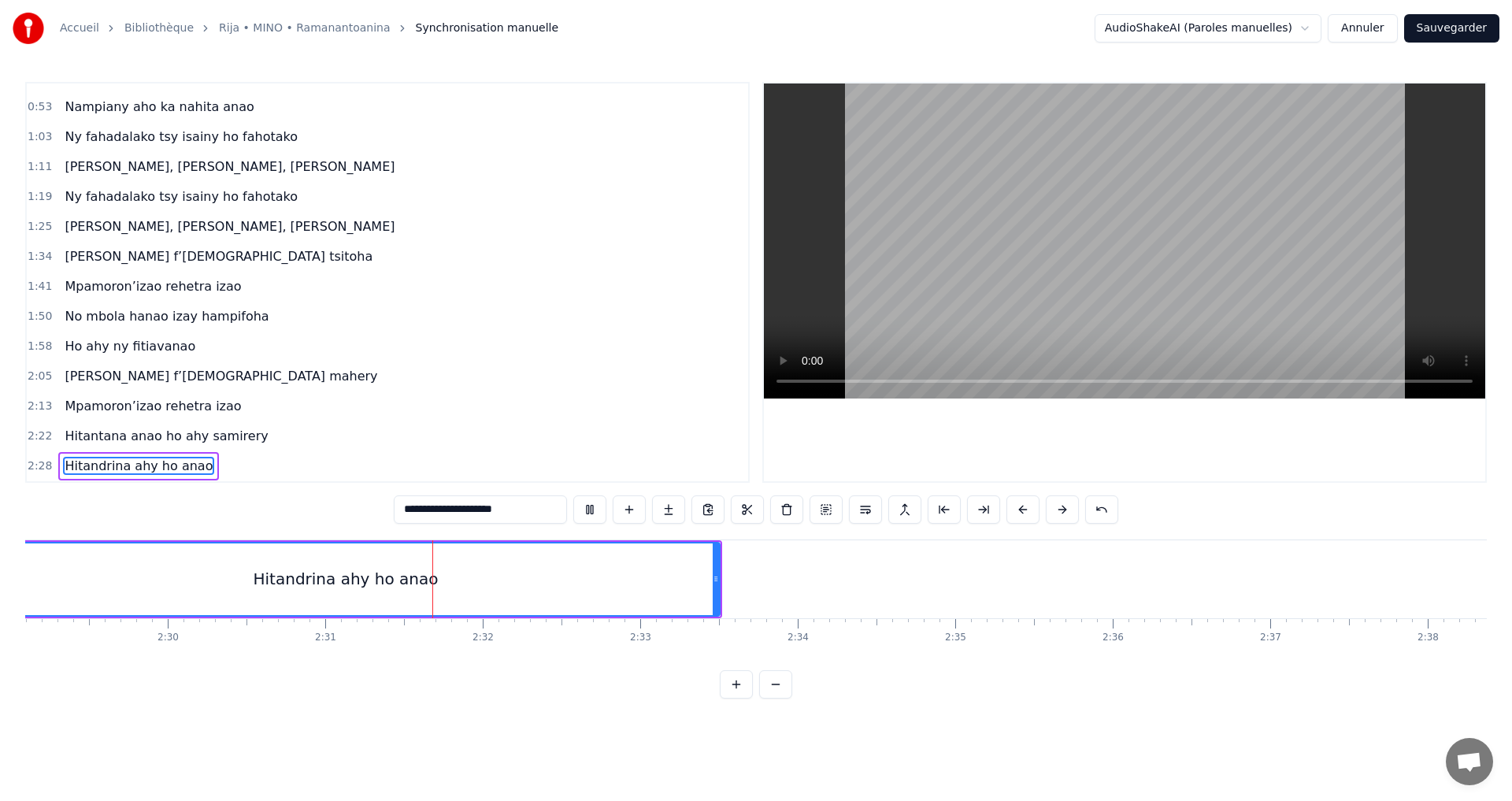
scroll to position [0, 23721]
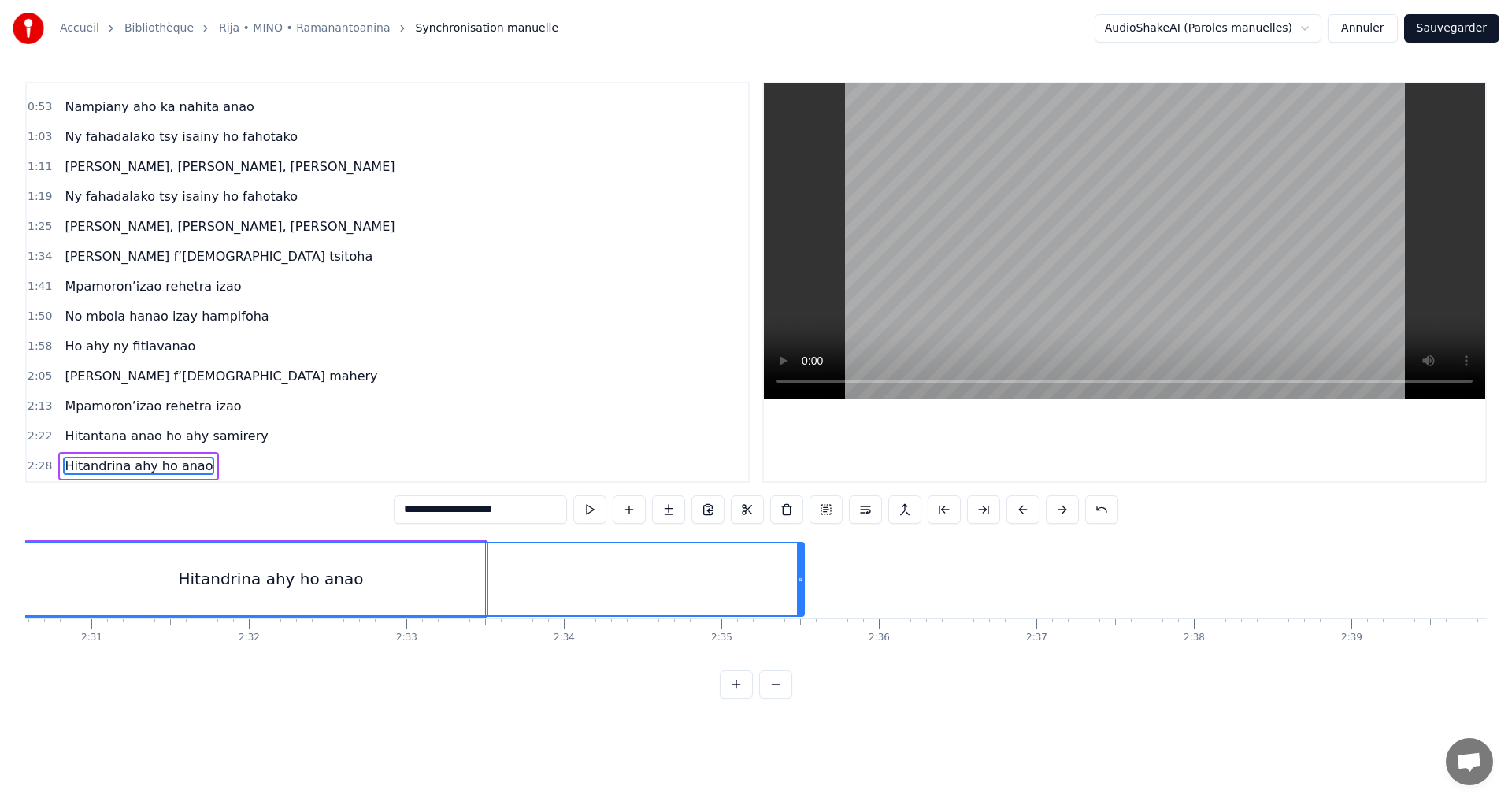
drag, startPoint x: 481, startPoint y: 580, endPoint x: 800, endPoint y: 609, distance: 320.3
click at [800, 609] on div at bounding box center [800, 579] width 7 height 71
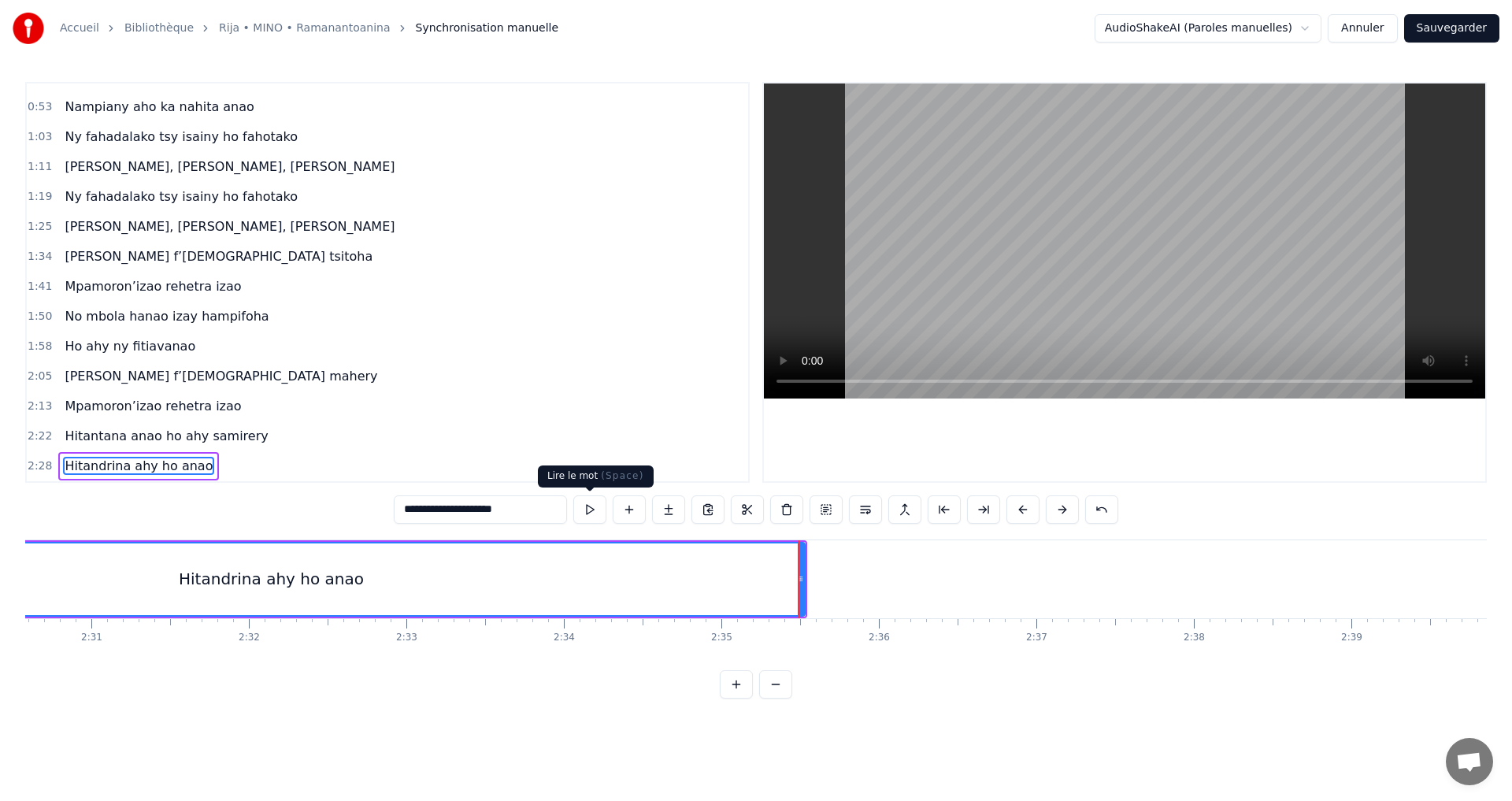
click at [591, 512] on button at bounding box center [589, 509] width 33 height 28
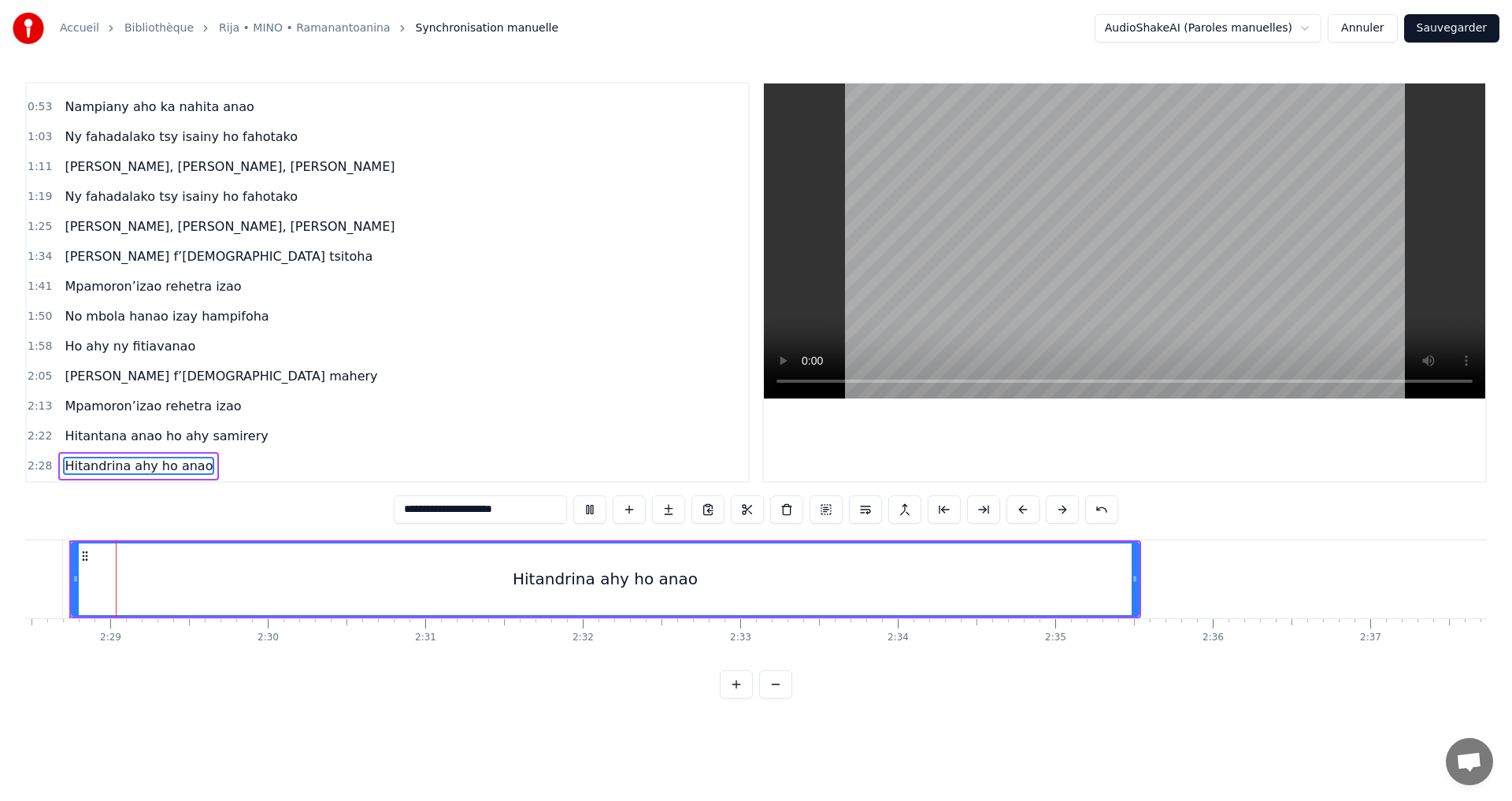
scroll to position [0, 23390]
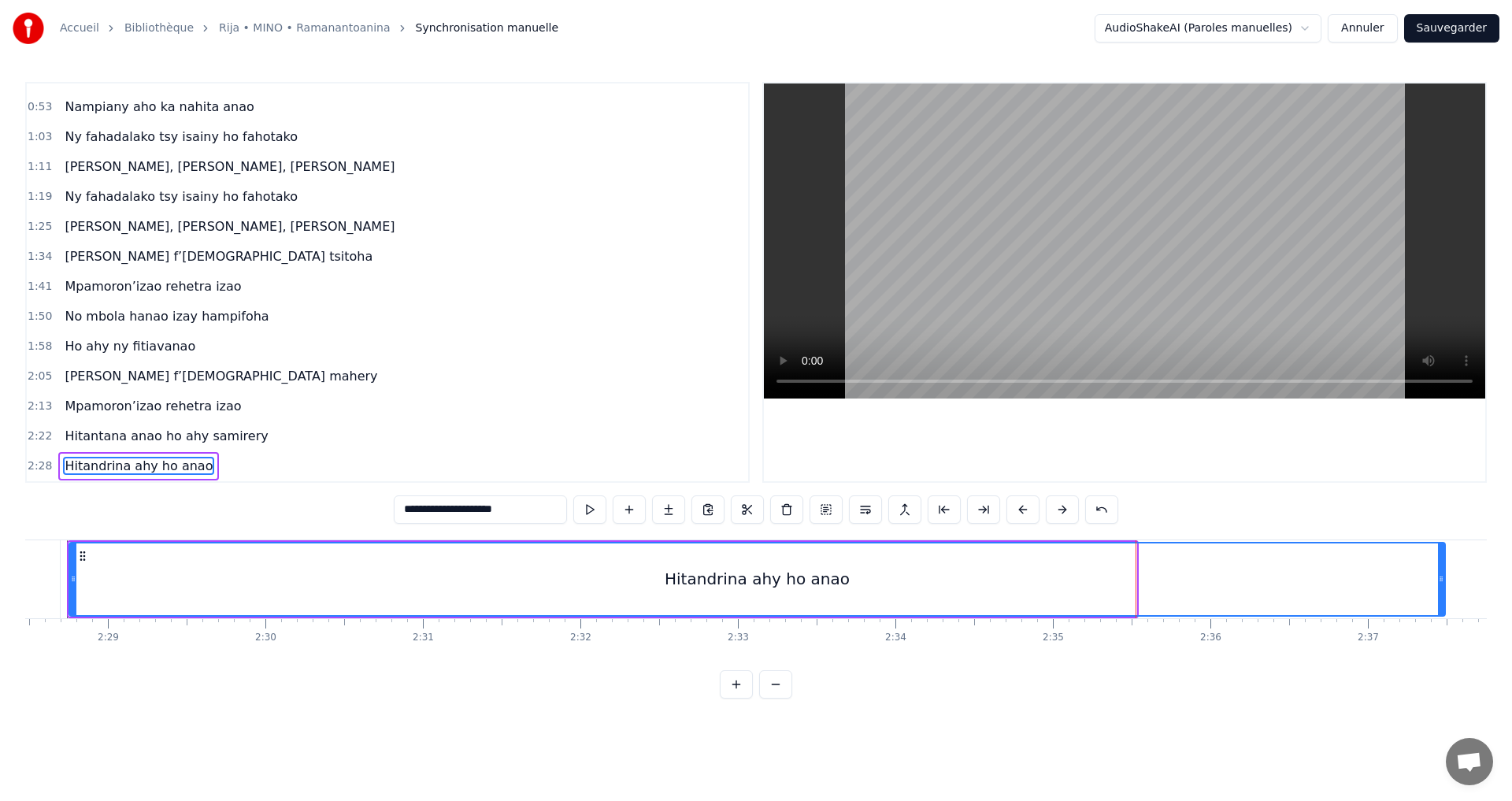
drag, startPoint x: 1133, startPoint y: 576, endPoint x: 1232, endPoint y: 587, distance: 99.6
click at [1443, 590] on div at bounding box center [1441, 579] width 7 height 71
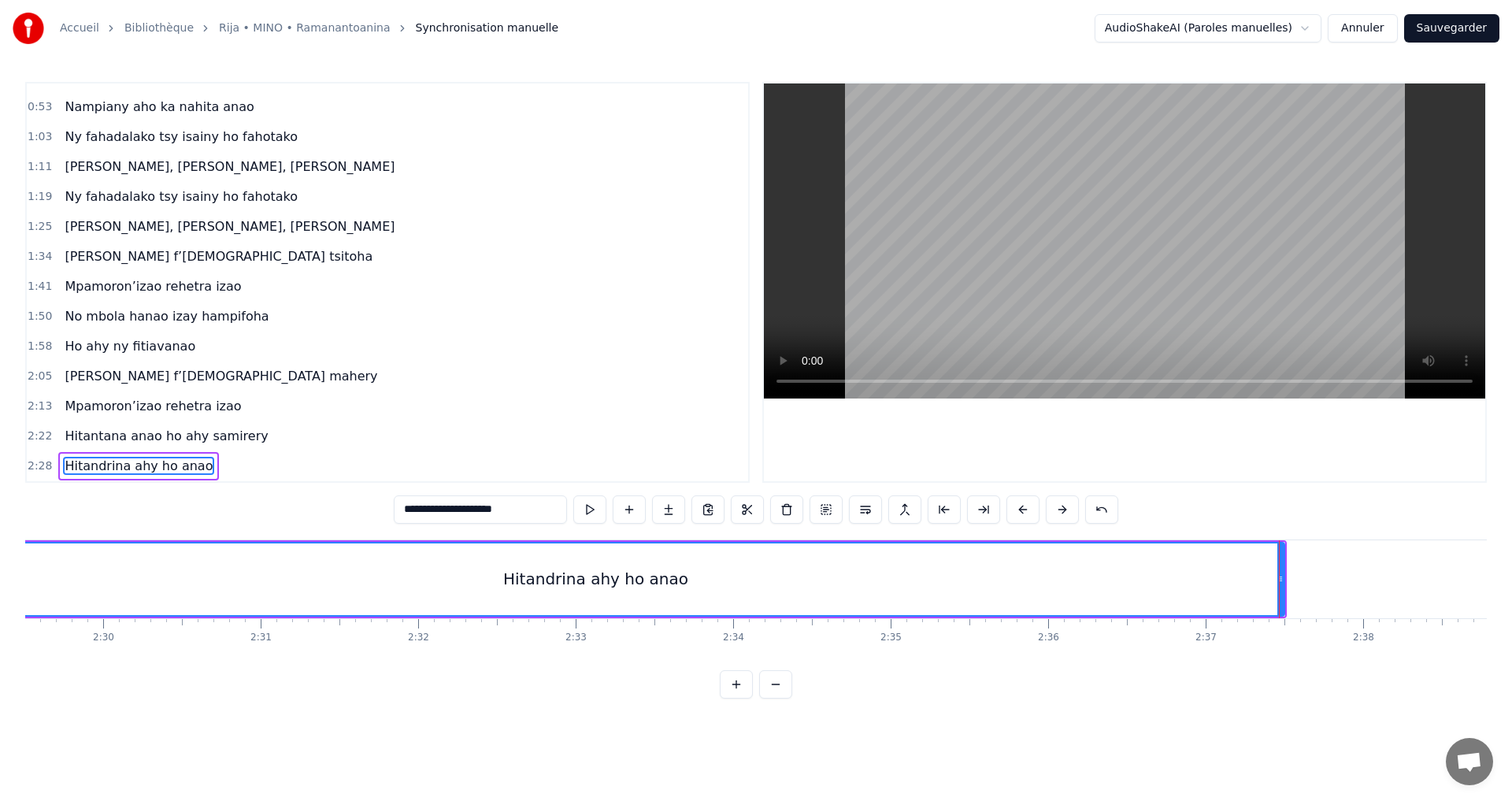
click at [1025, 561] on div "Hitandrina ahy ho anao" at bounding box center [596, 579] width 1376 height 71
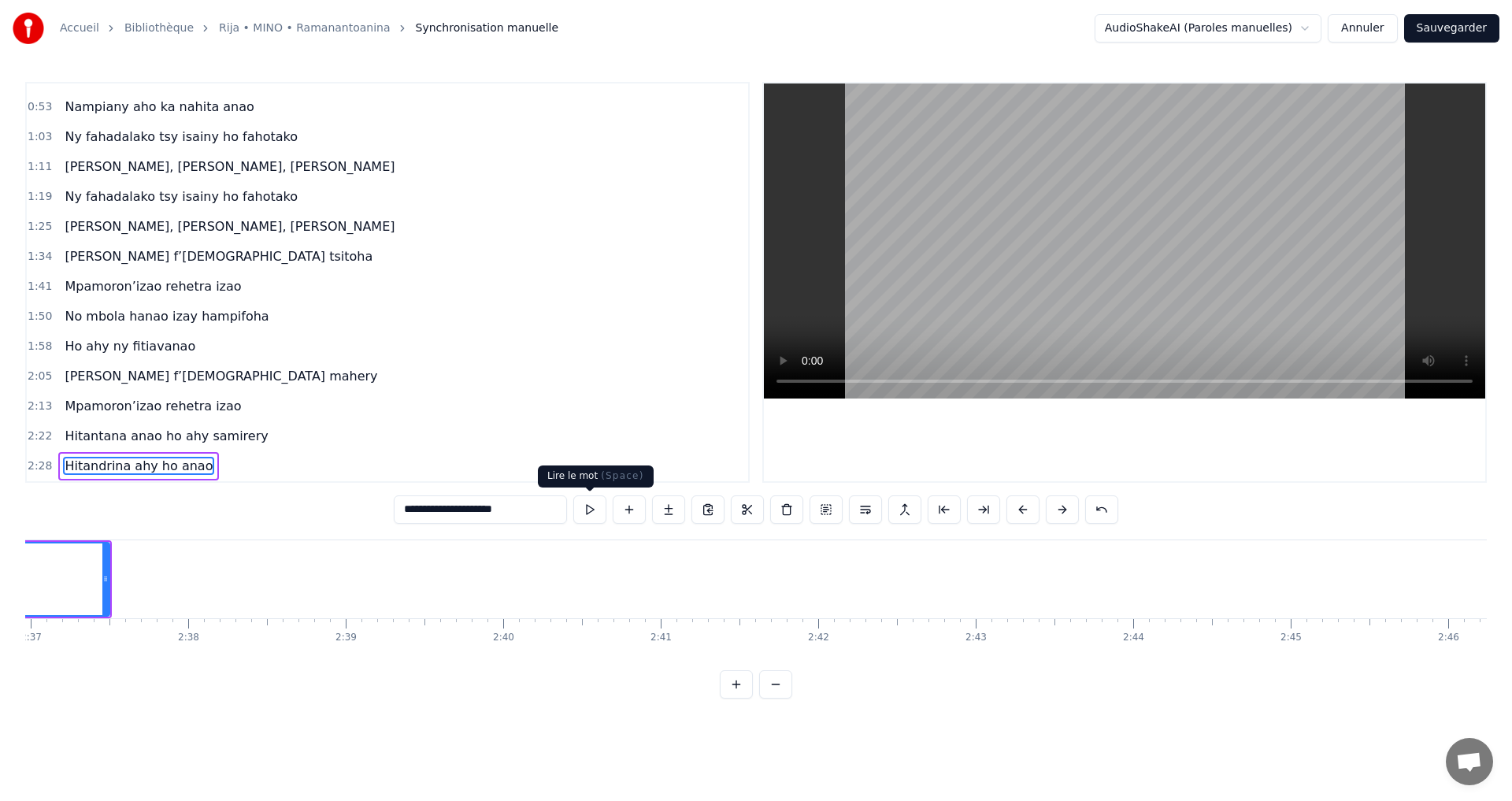
click at [582, 506] on button at bounding box center [589, 509] width 33 height 28
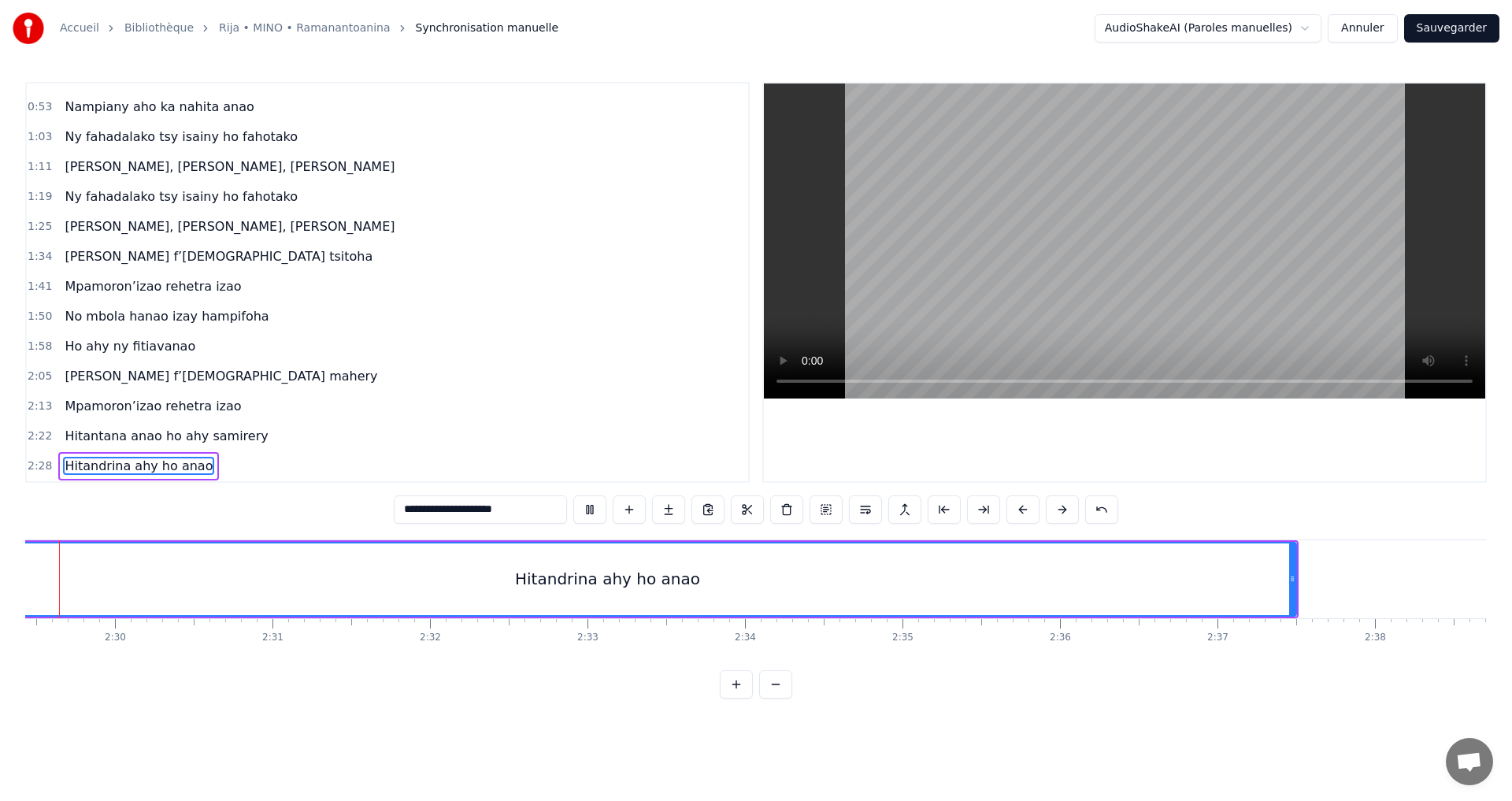
scroll to position [0, 23482]
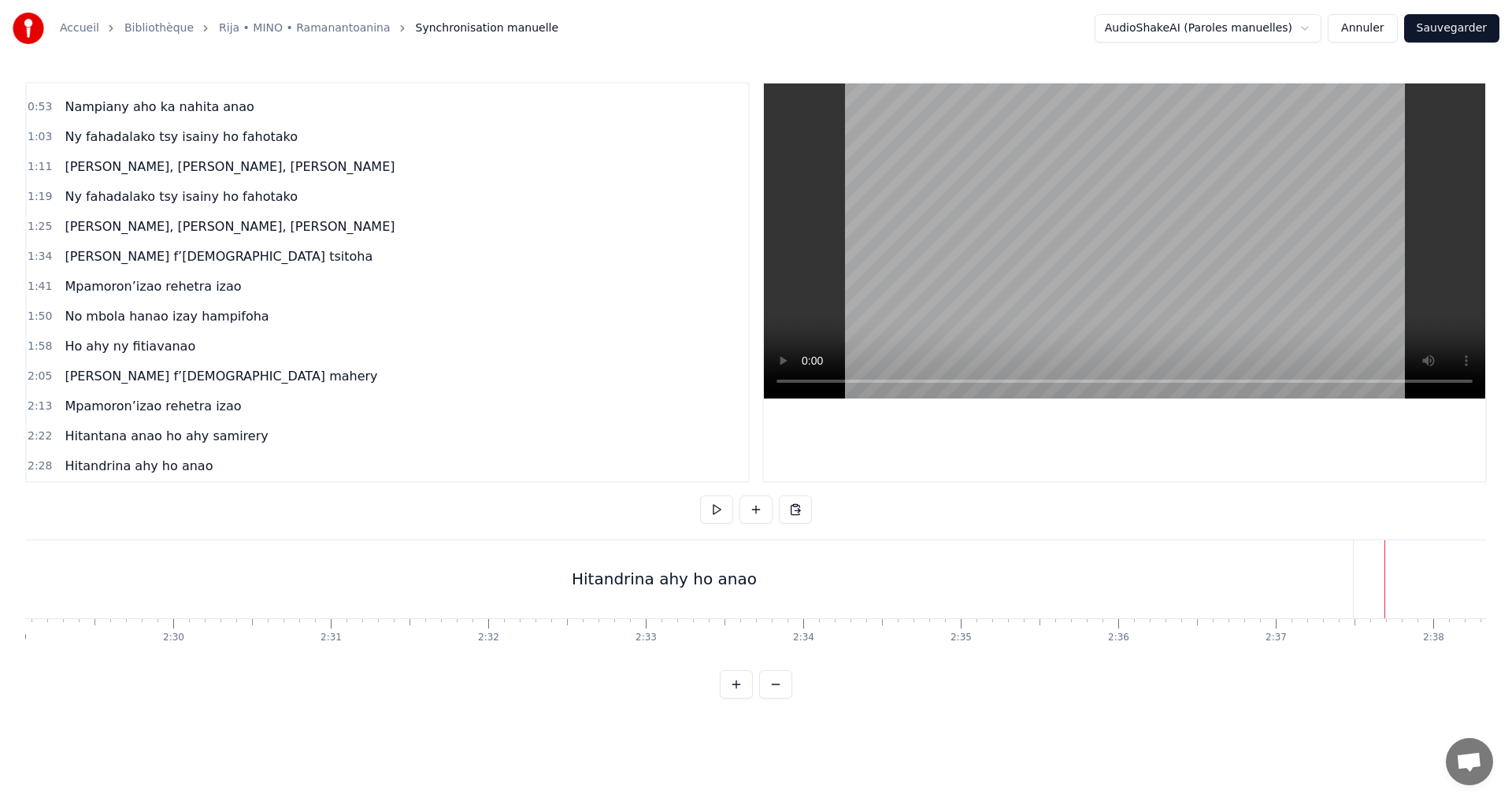
click at [712, 724] on html "Accueil Bibliothèque Rija • MINO • Ramanantoanina Synchronisation manuelle Audi…" at bounding box center [756, 362] width 1512 height 724
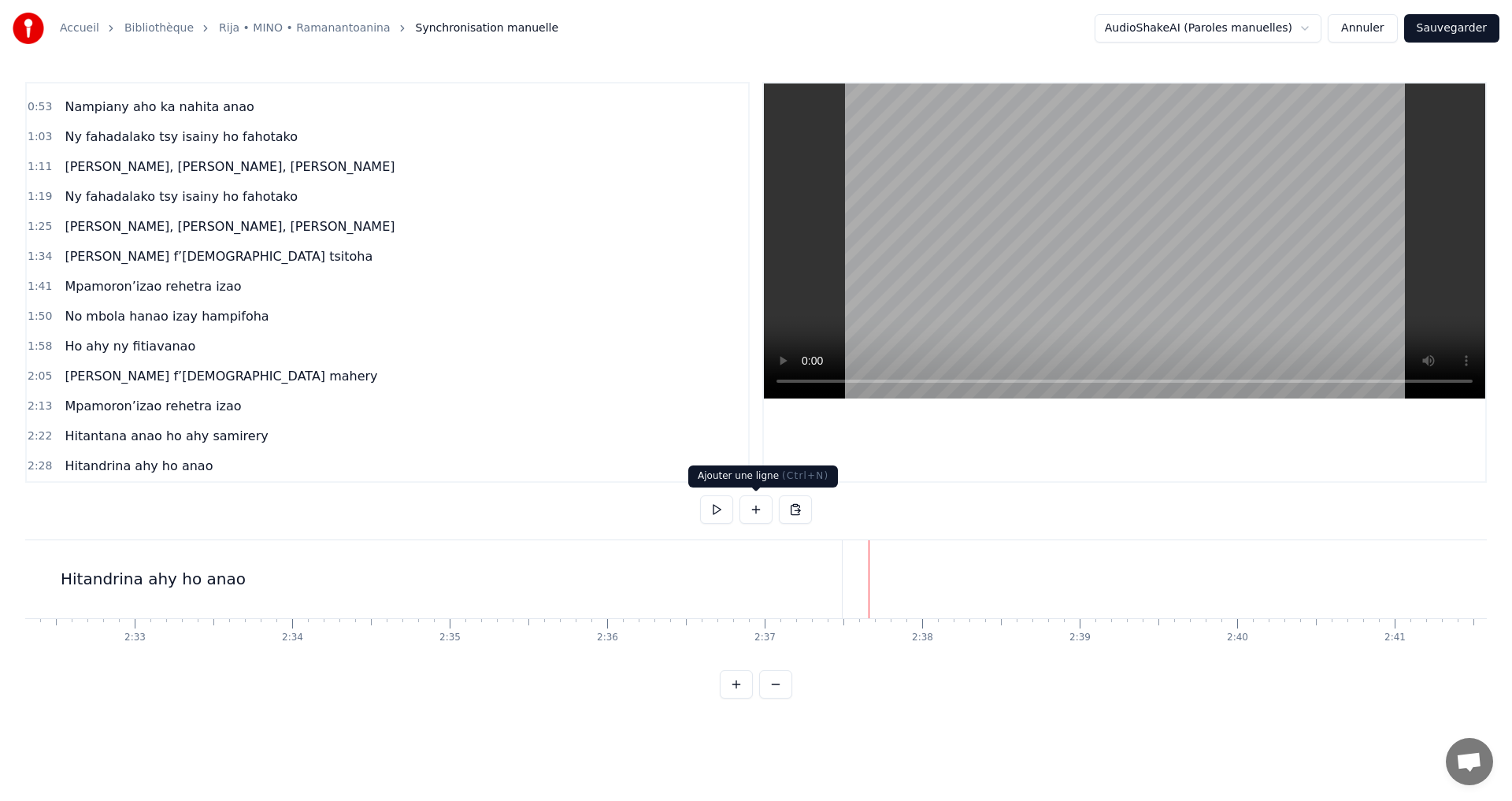
click at [753, 511] on button at bounding box center [756, 509] width 33 height 28
click at [900, 581] on div "<>" at bounding box center [949, 580] width 156 height 75
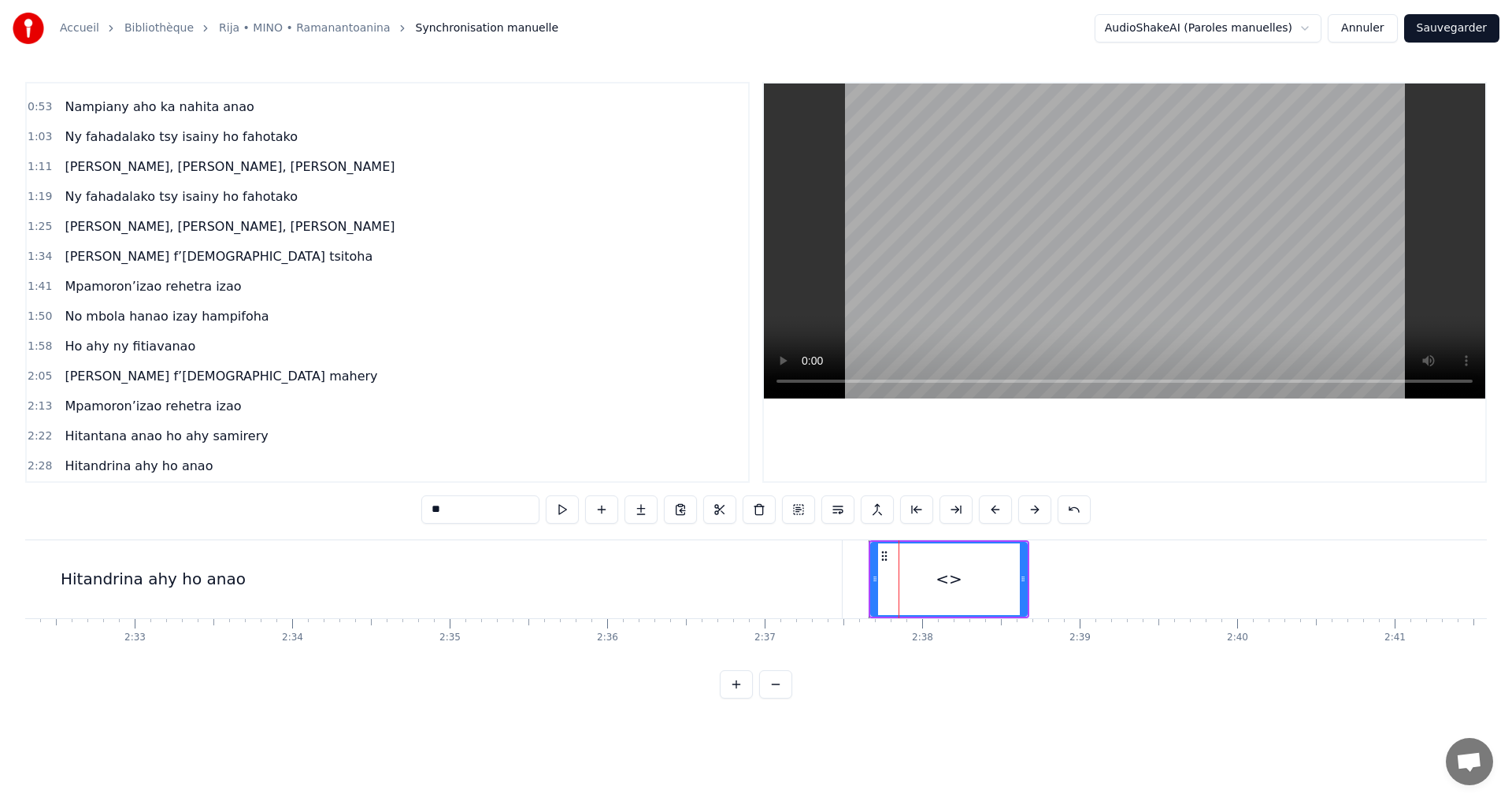
scroll to position [111, 0]
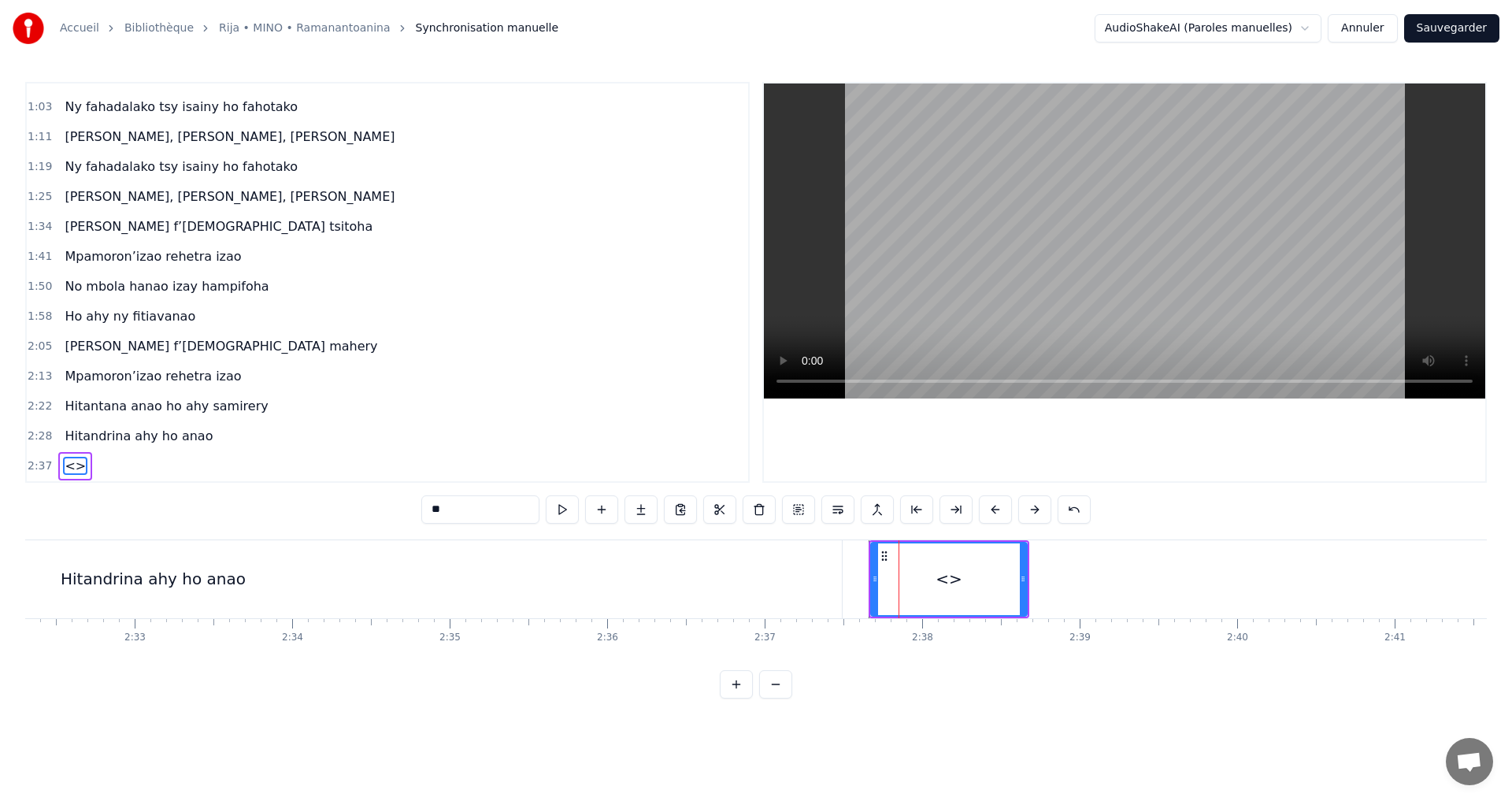
drag, startPoint x: 508, startPoint y: 510, endPoint x: 310, endPoint y: 487, distance: 199.3
click at [310, 487] on div "0:32 Mino aho fa onena ny mijaly 0:40 Ny Raintsika ao an-danitra ao 0:46 Ka ind…" at bounding box center [756, 390] width 1462 height 617
paste input "**********"
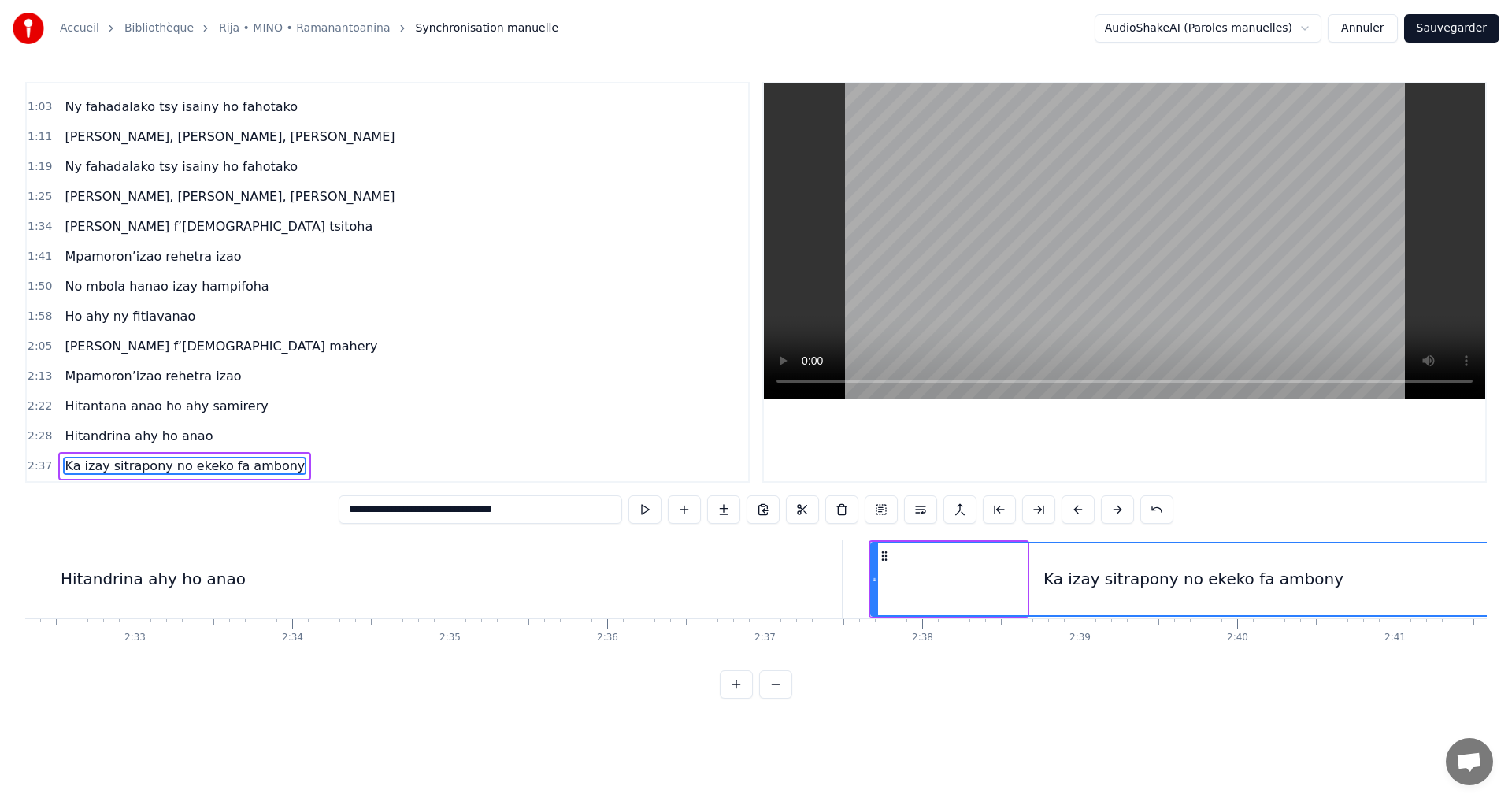
drag, startPoint x: 1022, startPoint y: 581, endPoint x: 1511, endPoint y: 623, distance: 490.8
click at [1511, 623] on div "**********" at bounding box center [756, 349] width 1512 height 699
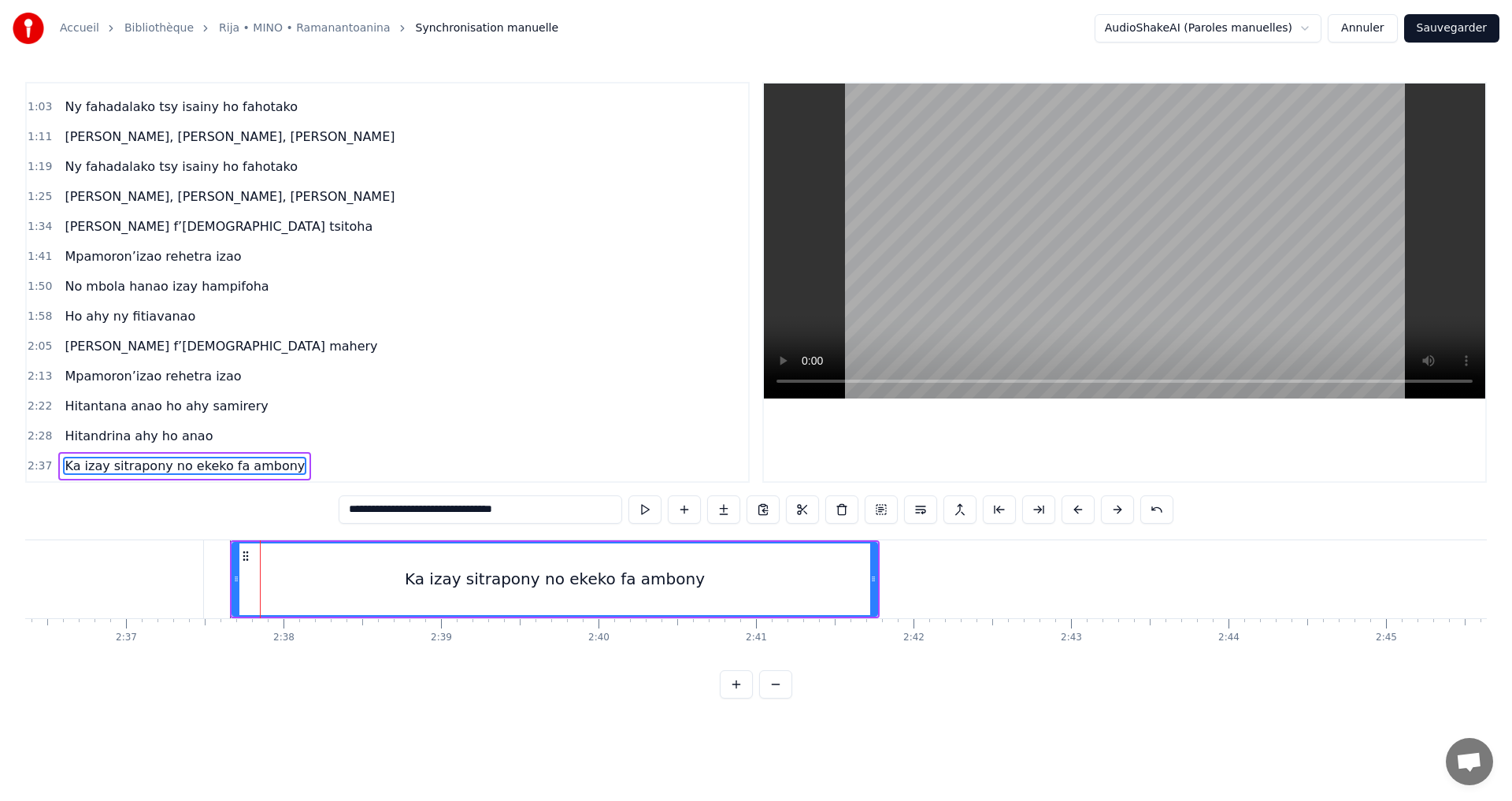
scroll to position [0, 24827]
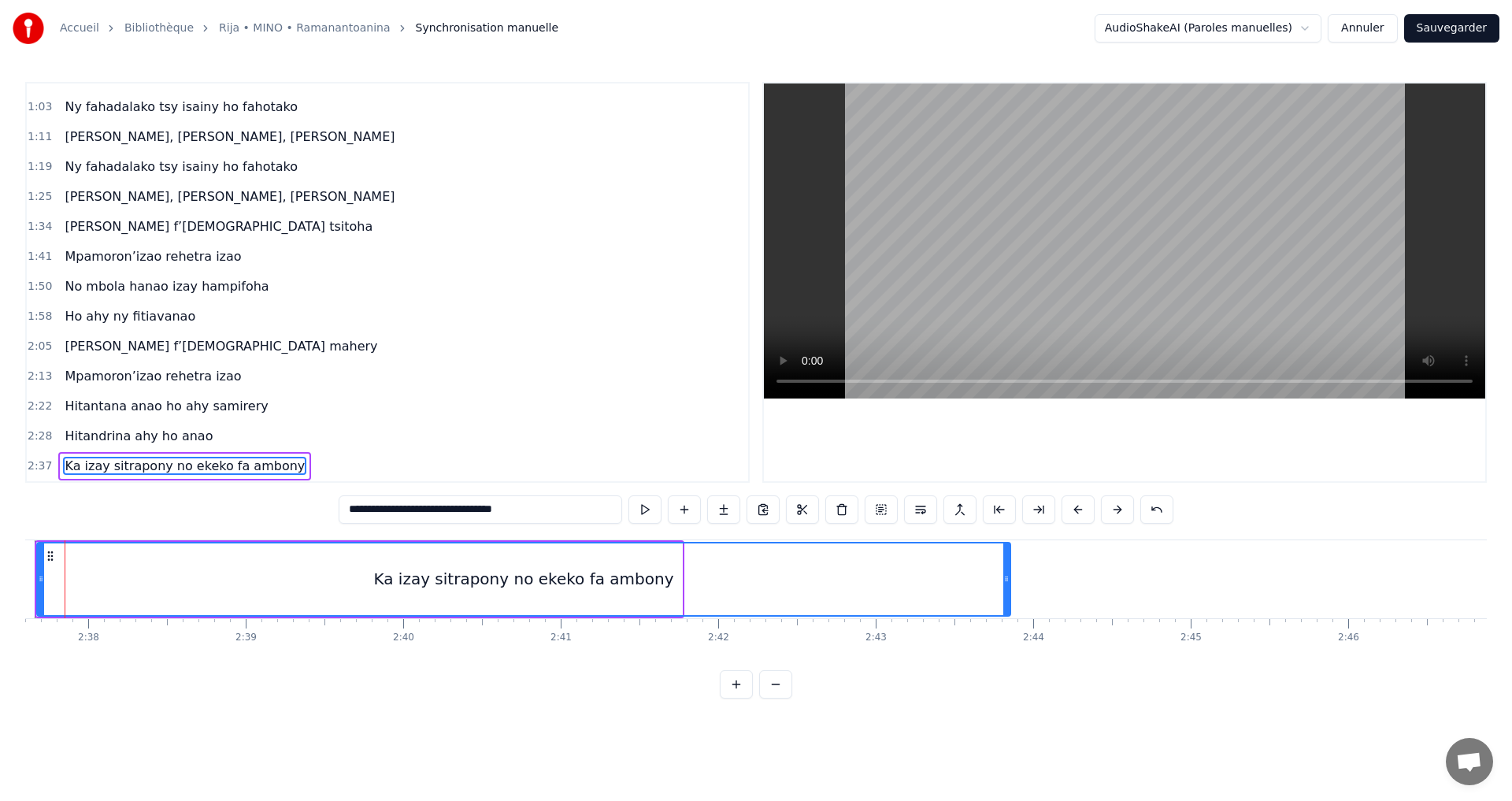
drag, startPoint x: 680, startPoint y: 578, endPoint x: 1111, endPoint y: 635, distance: 434.8
click at [1111, 635] on div "Mino aho fa onena ny mijaly Ny Raintsika ao an-danitra ao Ka indro ny vavako mi…" at bounding box center [756, 598] width 1462 height 118
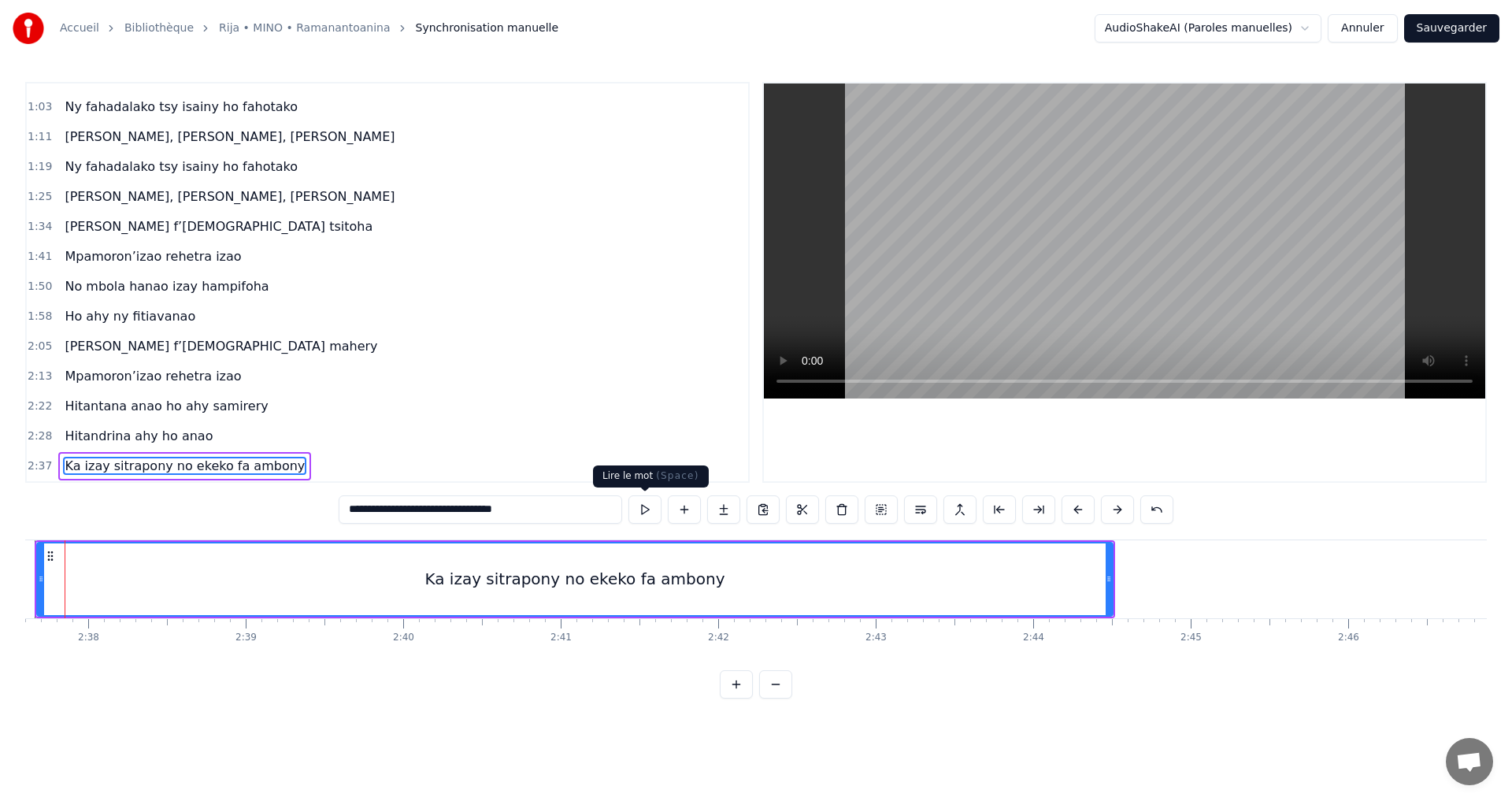
type input "**********"
click at [643, 506] on button at bounding box center [644, 509] width 33 height 28
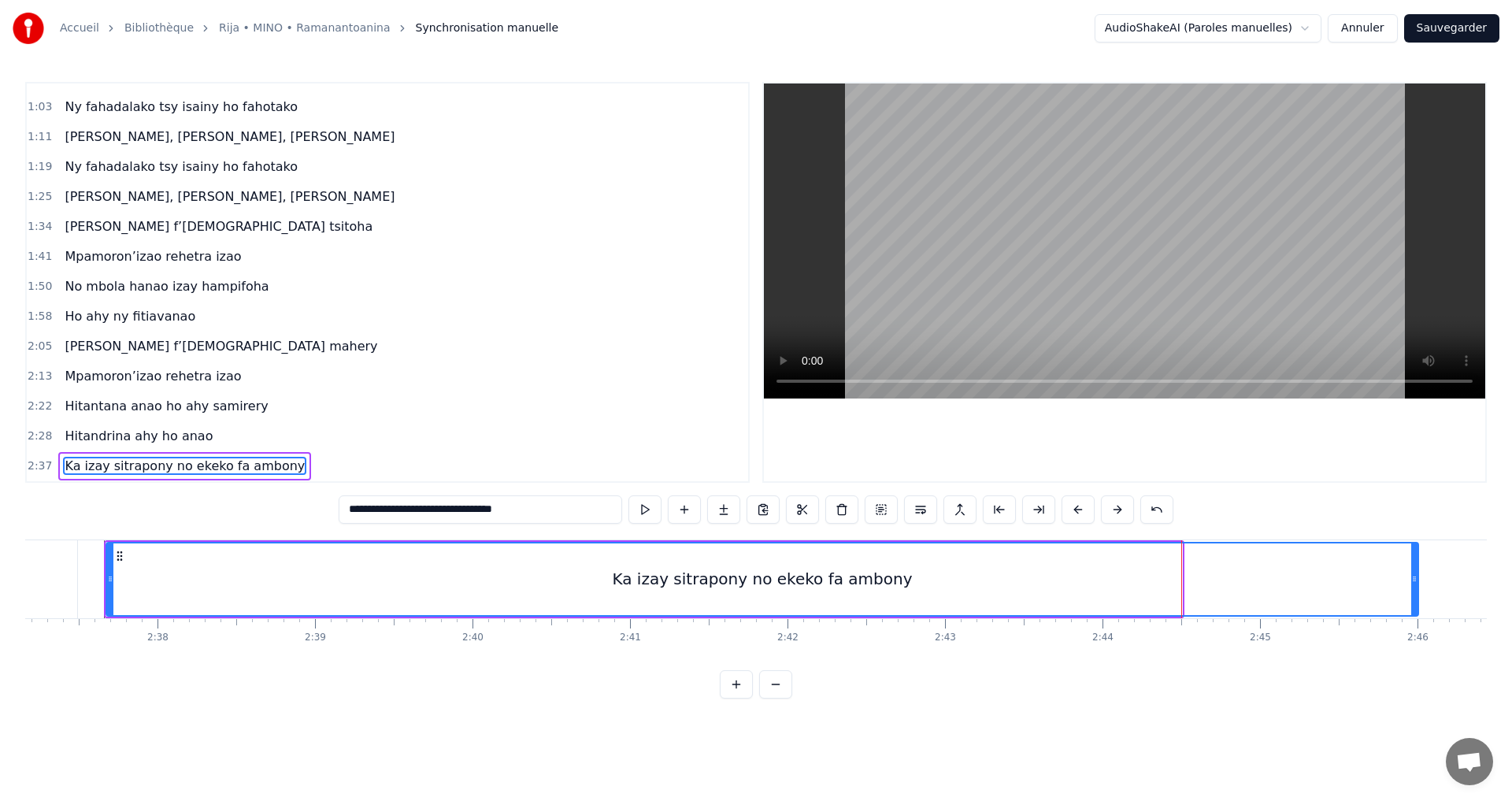
drag, startPoint x: 1181, startPoint y: 580, endPoint x: 1428, endPoint y: 592, distance: 247.3
click at [1418, 592] on div at bounding box center [1414, 579] width 7 height 71
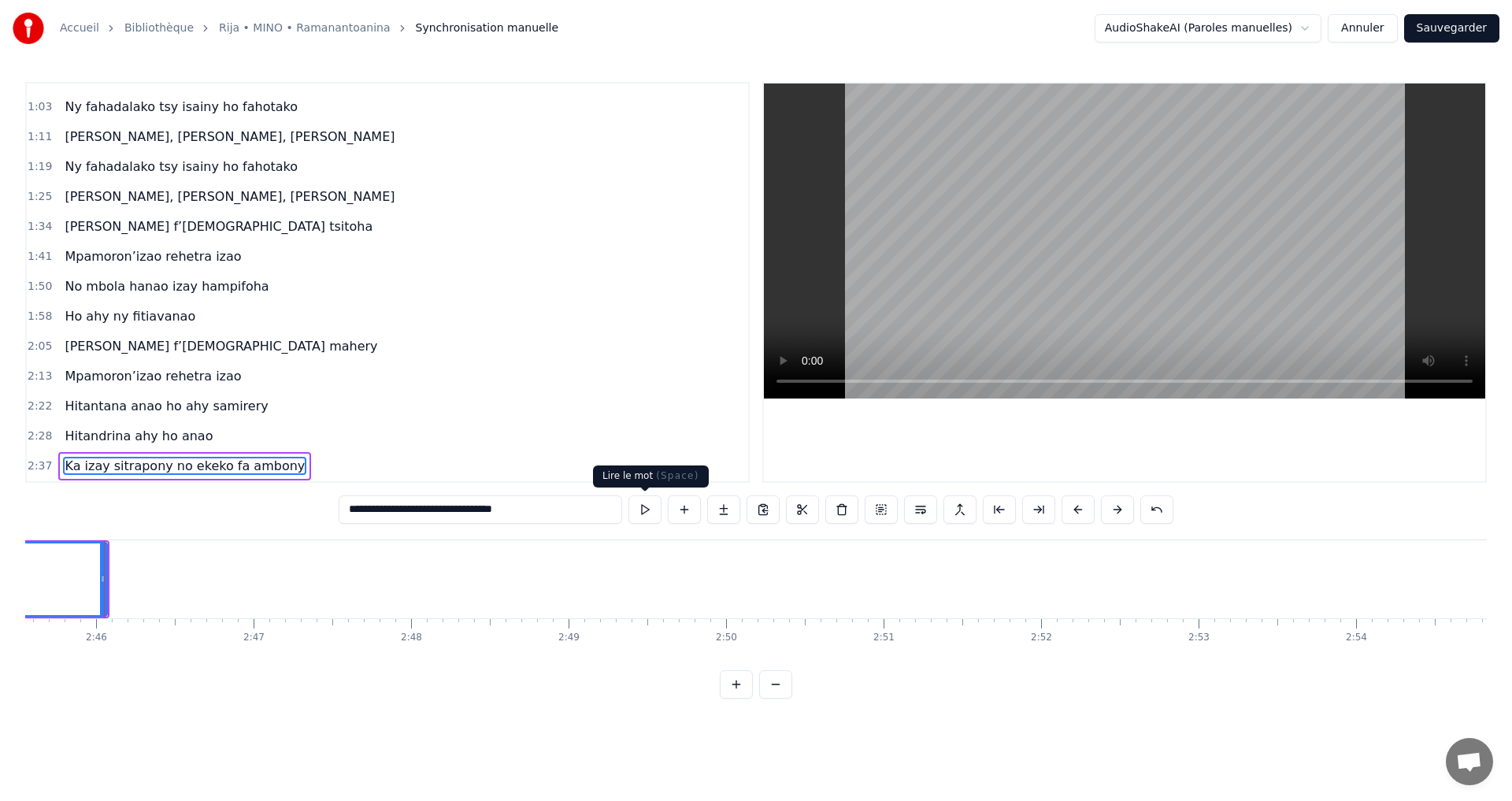
click at [646, 509] on button at bounding box center [644, 509] width 33 height 28
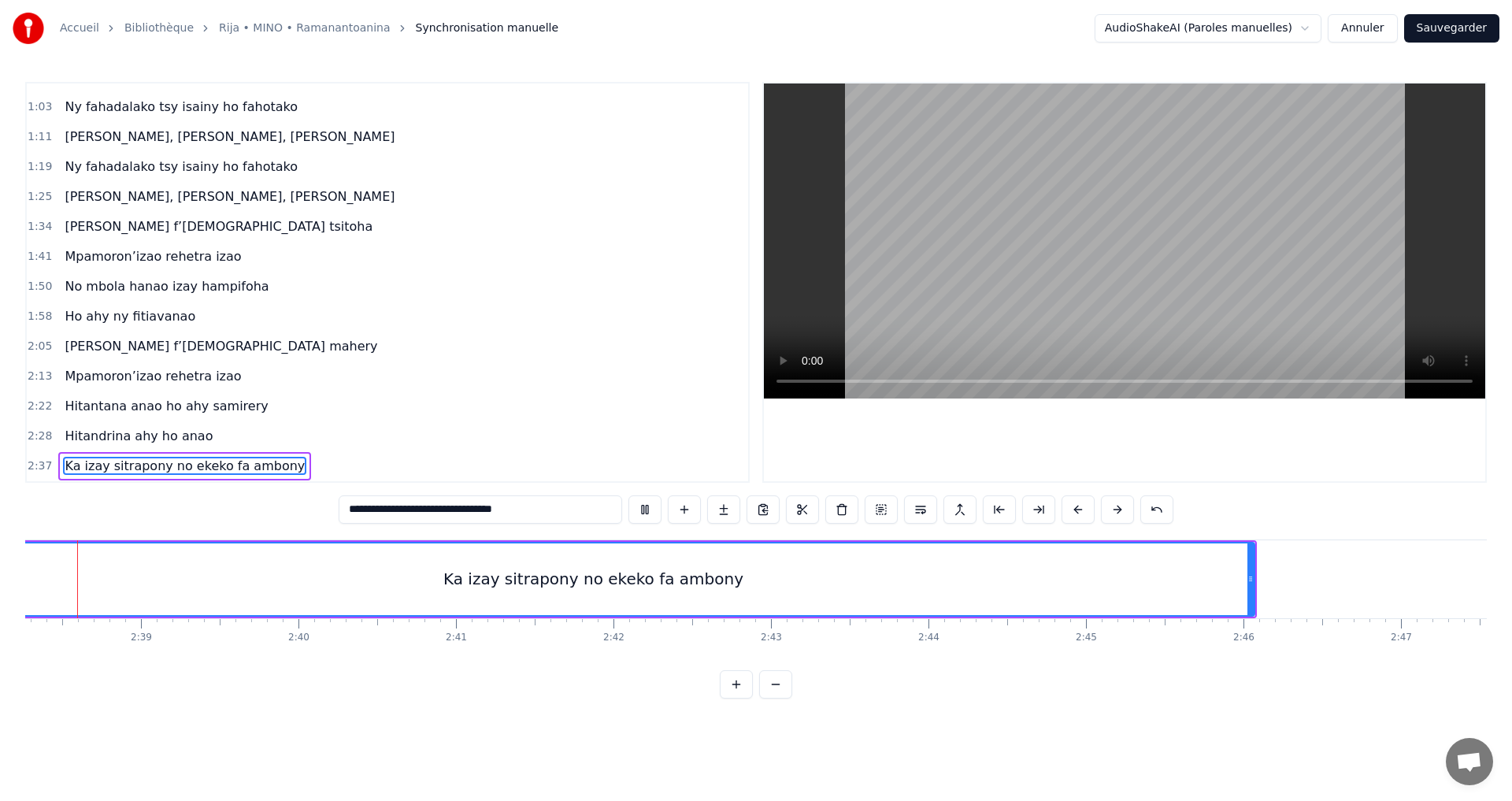
scroll to position [0, 24883]
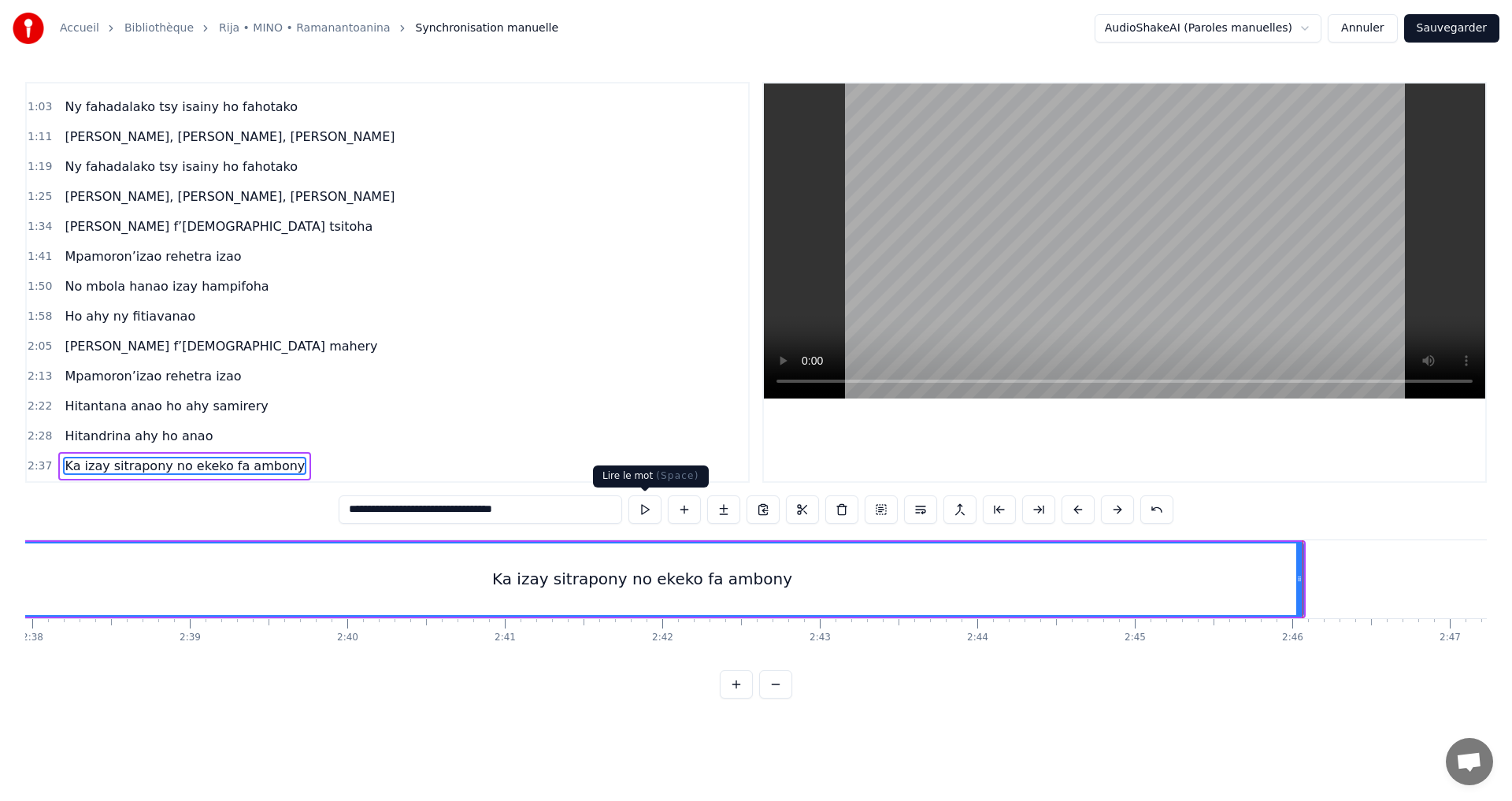
drag, startPoint x: 649, startPoint y: 500, endPoint x: 1286, endPoint y: 603, distance: 645.3
click at [649, 501] on button at bounding box center [644, 509] width 33 height 28
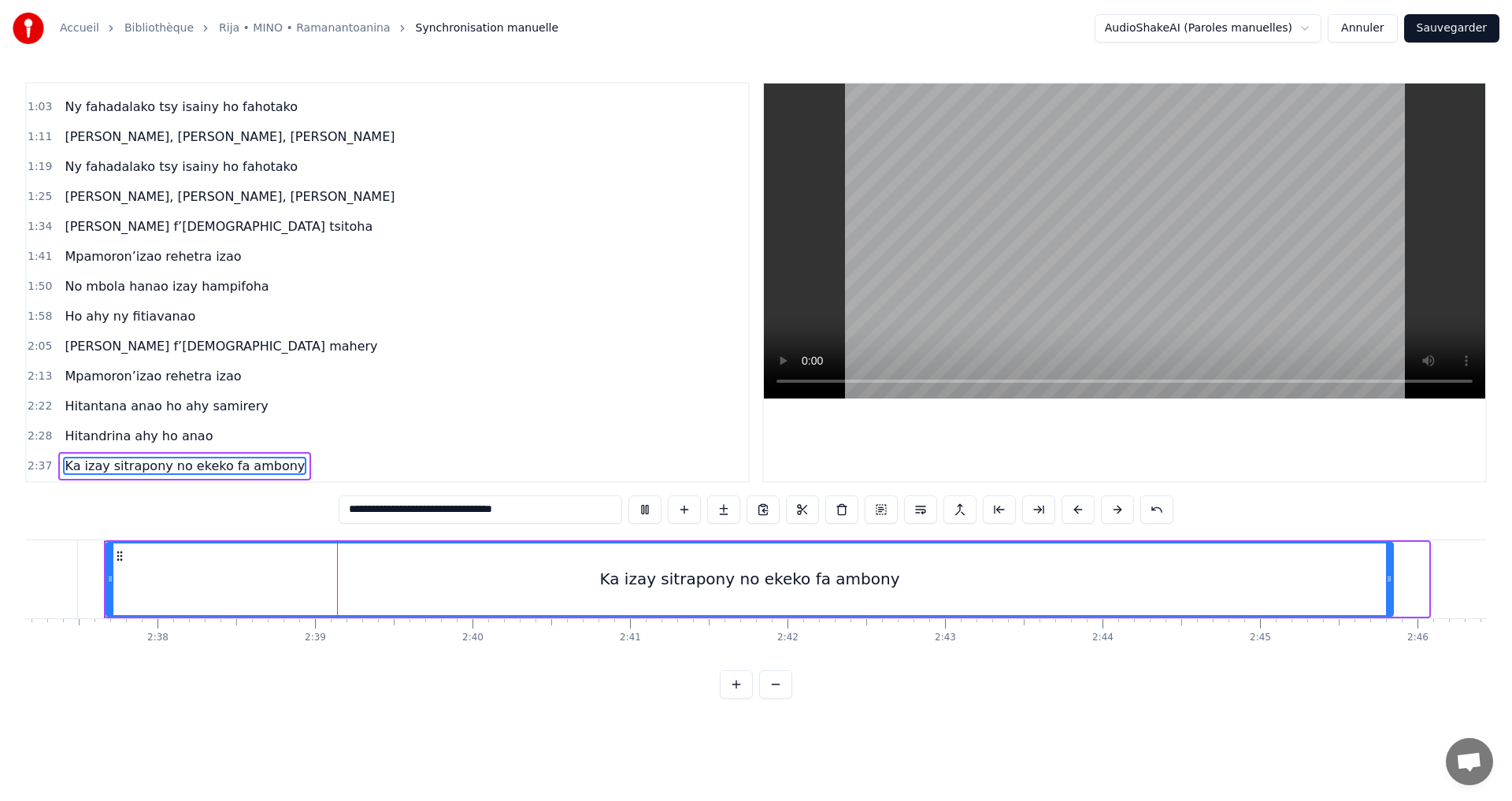
drag, startPoint x: 1425, startPoint y: 582, endPoint x: 1368, endPoint y: 582, distance: 57.0
click at [1386, 582] on icon at bounding box center [1389, 579] width 7 height 12
click at [1366, 582] on div "Ka izay sitrapony no ekeko fa ambony" at bounding box center [745, 579] width 1276 height 71
drag, startPoint x: 1380, startPoint y: 580, endPoint x: 1361, endPoint y: 578, distance: 19.1
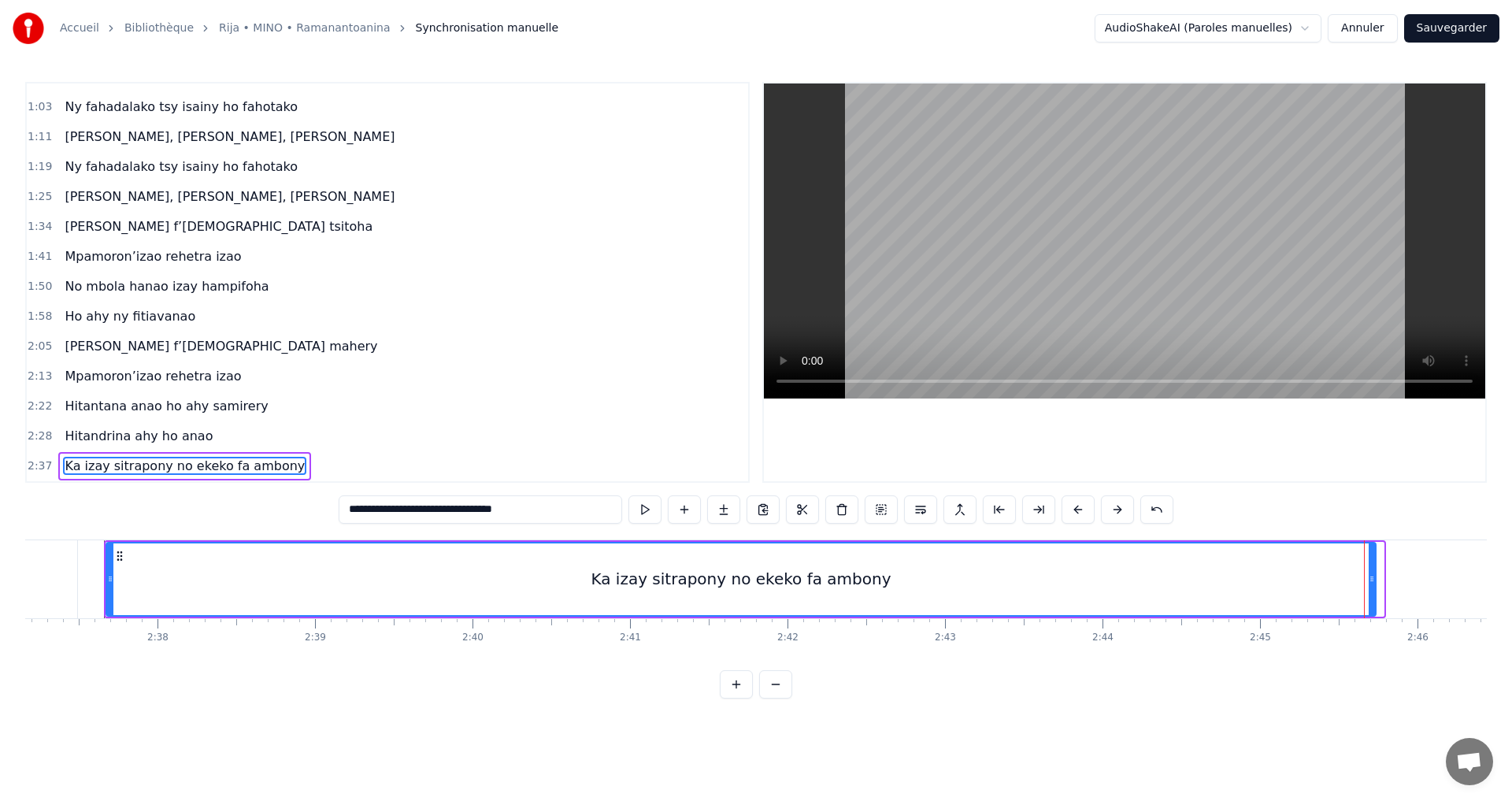
click at [1369, 578] on icon at bounding box center [1372, 579] width 7 height 12
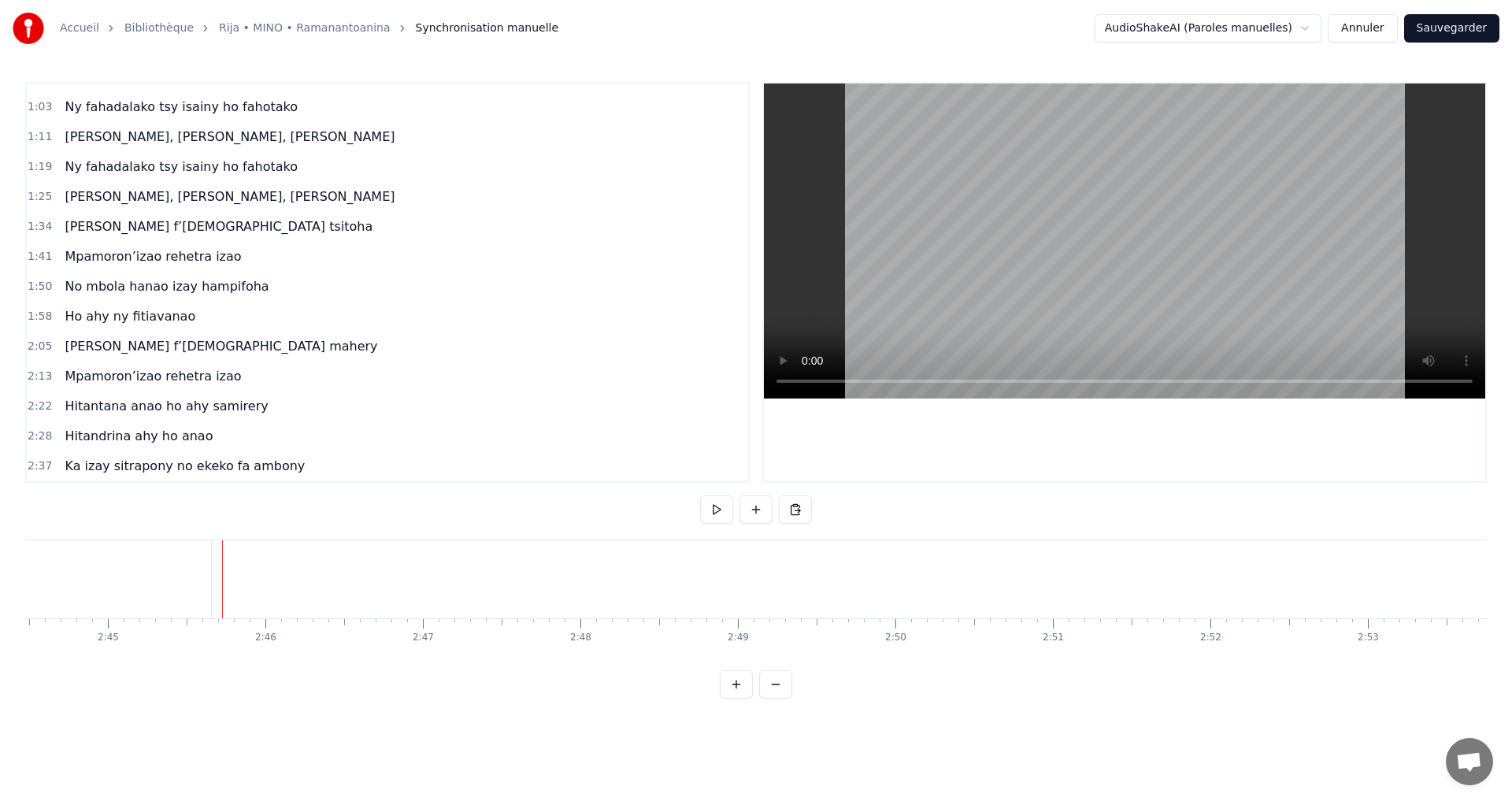
scroll to position [0, 25875]
click at [750, 511] on button at bounding box center [756, 509] width 33 height 28
click at [374, 586] on div "<>" at bounding box center [340, 580] width 156 height 75
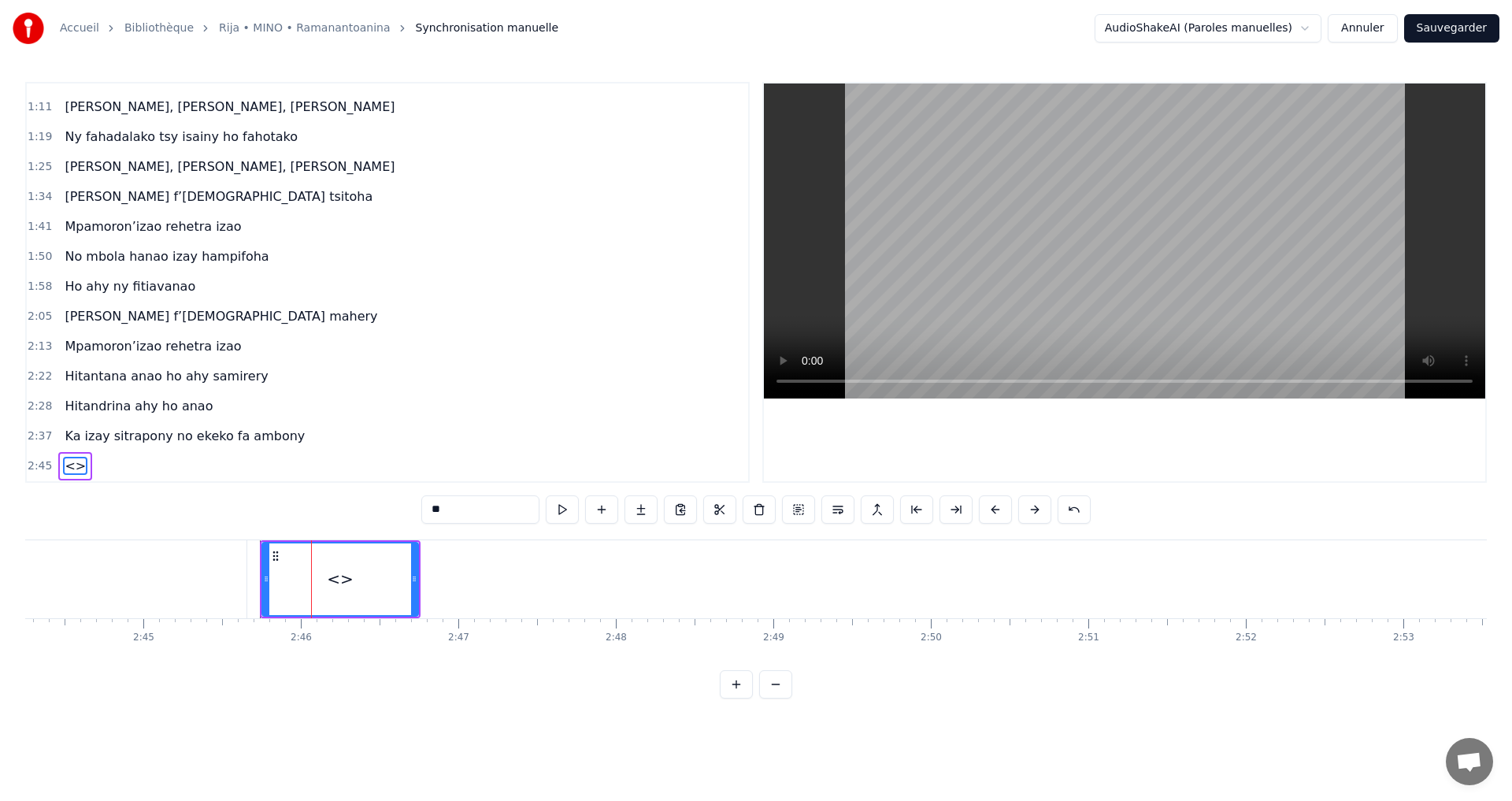
click at [288, 483] on div "0:32 Mino aho fa onena ny mijaly 0:40 Ny Raintsika ao an-danitra ao 0:46 Ka ind…" at bounding box center [756, 390] width 1462 height 617
paste input "**********"
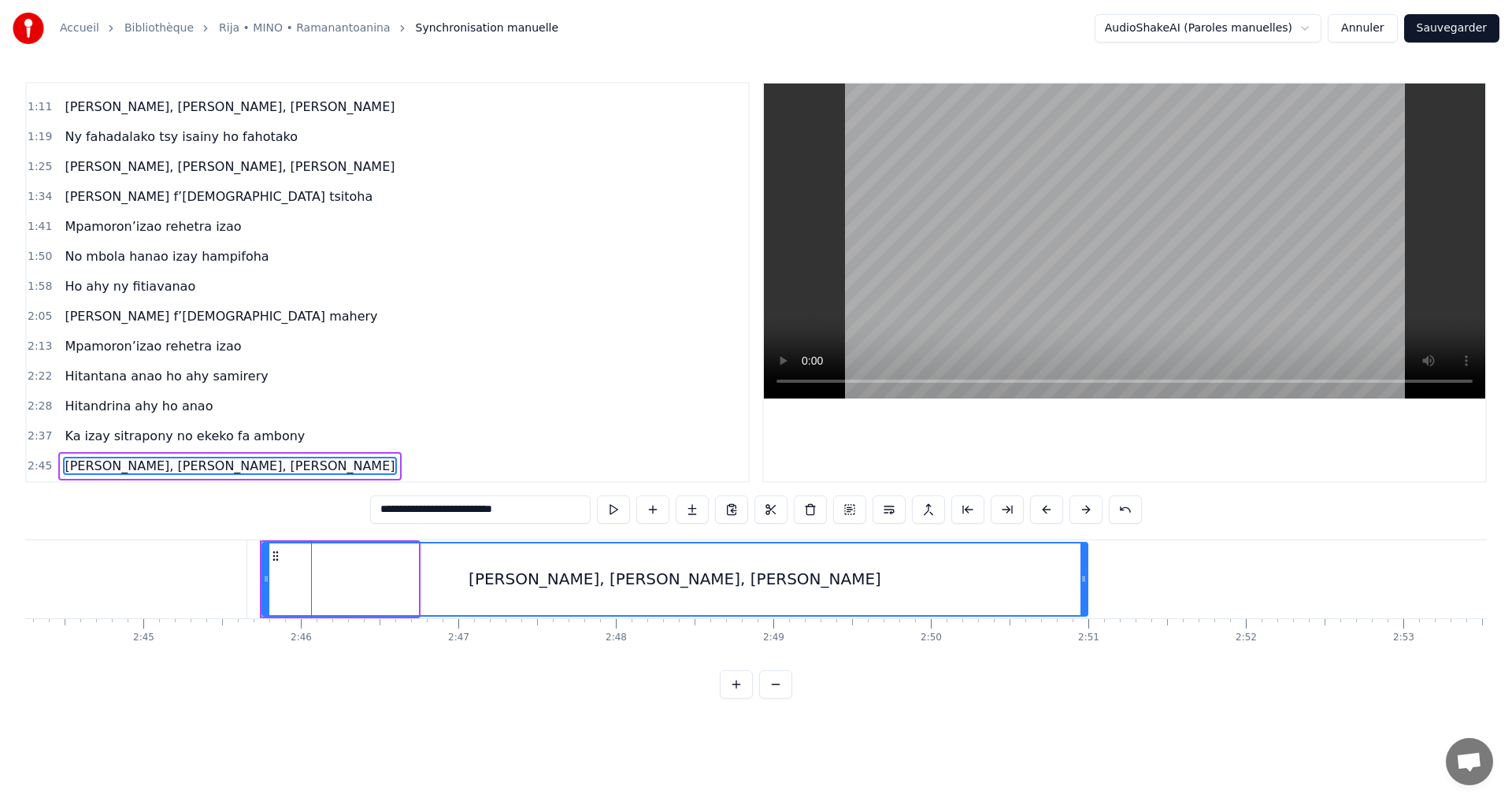
drag, startPoint x: 414, startPoint y: 579, endPoint x: 1085, endPoint y: 627, distance: 672.7
click at [1085, 627] on div "Mino aho fa onena ny mijaly Ny Raintsika ao an-danitra ao Ka indro ny vavako mi…" at bounding box center [756, 598] width 1462 height 118
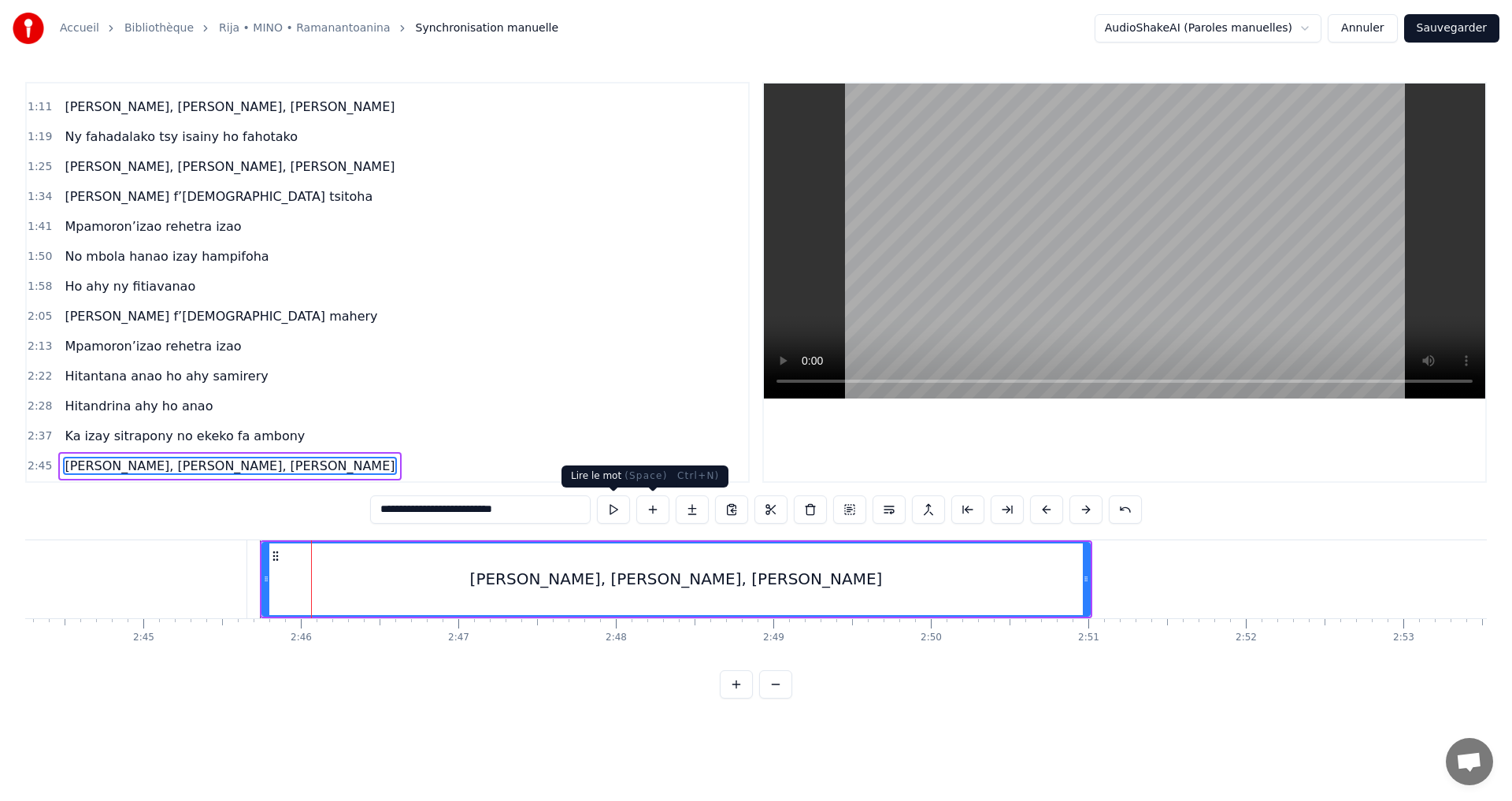
type input "**********"
click at [617, 504] on button at bounding box center [613, 509] width 33 height 28
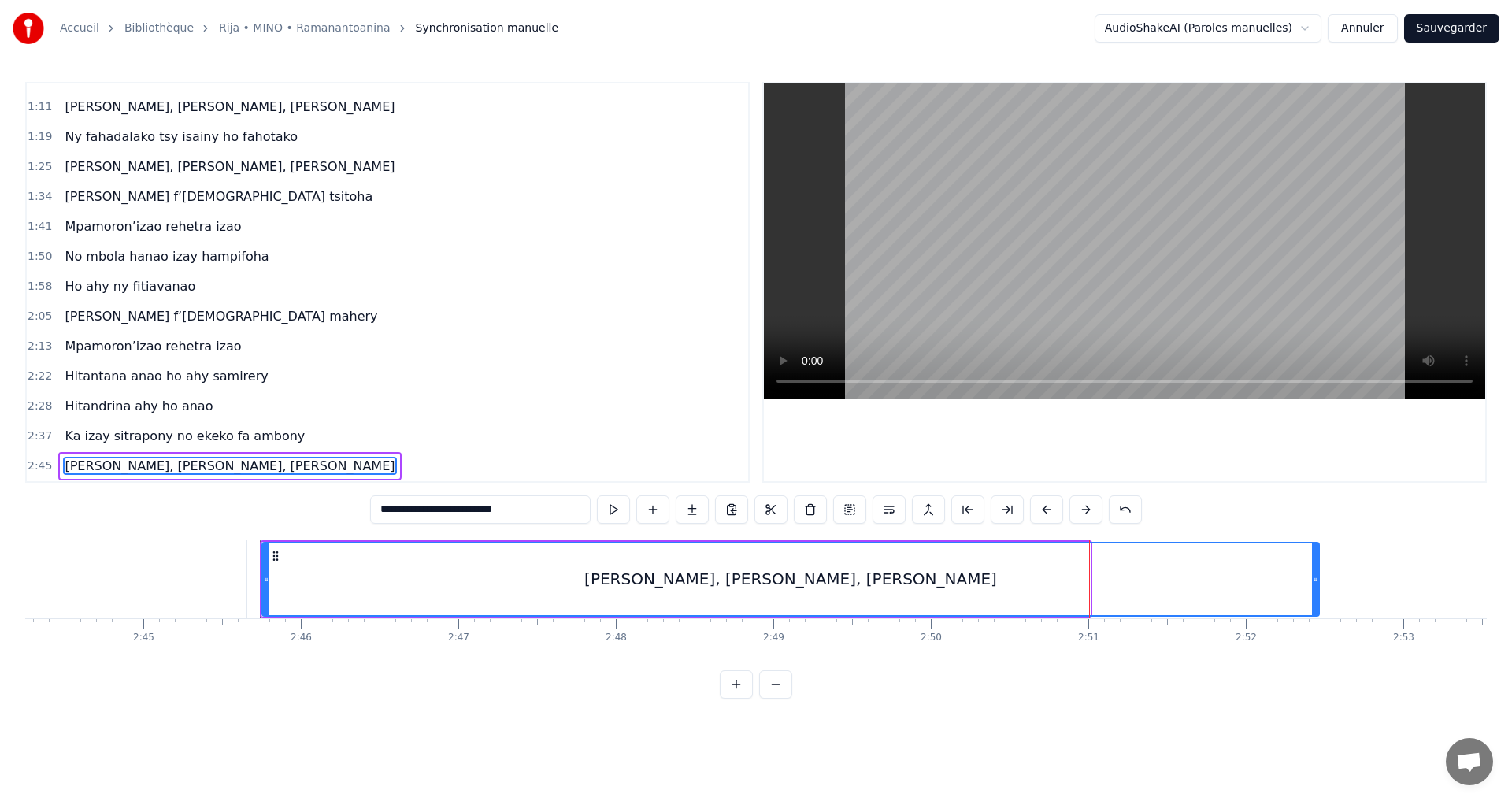
drag, startPoint x: 1087, startPoint y: 582, endPoint x: 1316, endPoint y: 591, distance: 229.2
click at [1316, 591] on div at bounding box center [1315, 579] width 7 height 71
click at [627, 516] on button at bounding box center [613, 509] width 33 height 28
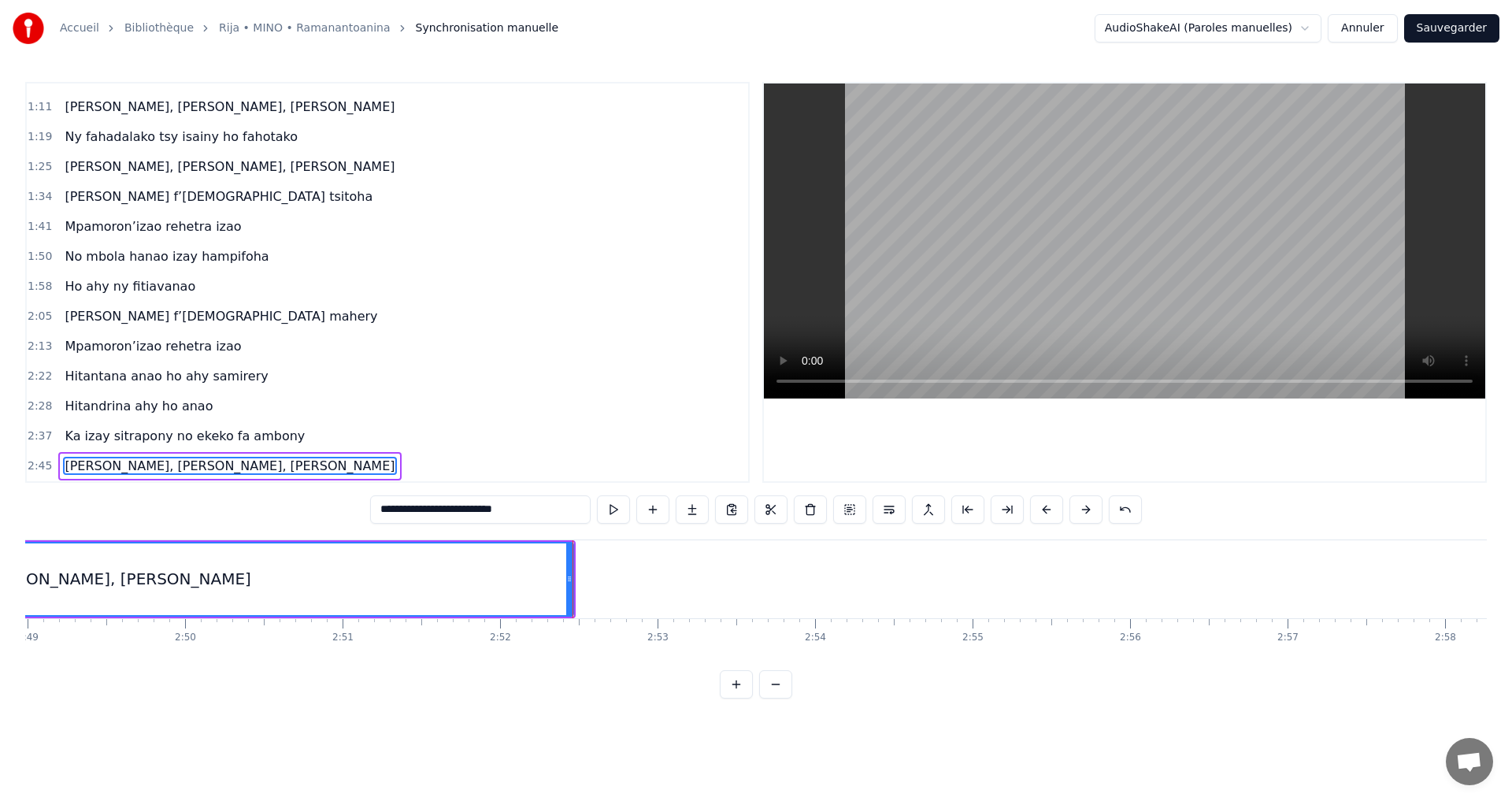
scroll to position [0, 26745]
drag, startPoint x: 445, startPoint y: 582, endPoint x: 589, endPoint y: 594, distance: 144.5
click at [536, 594] on div at bounding box center [532, 579] width 7 height 71
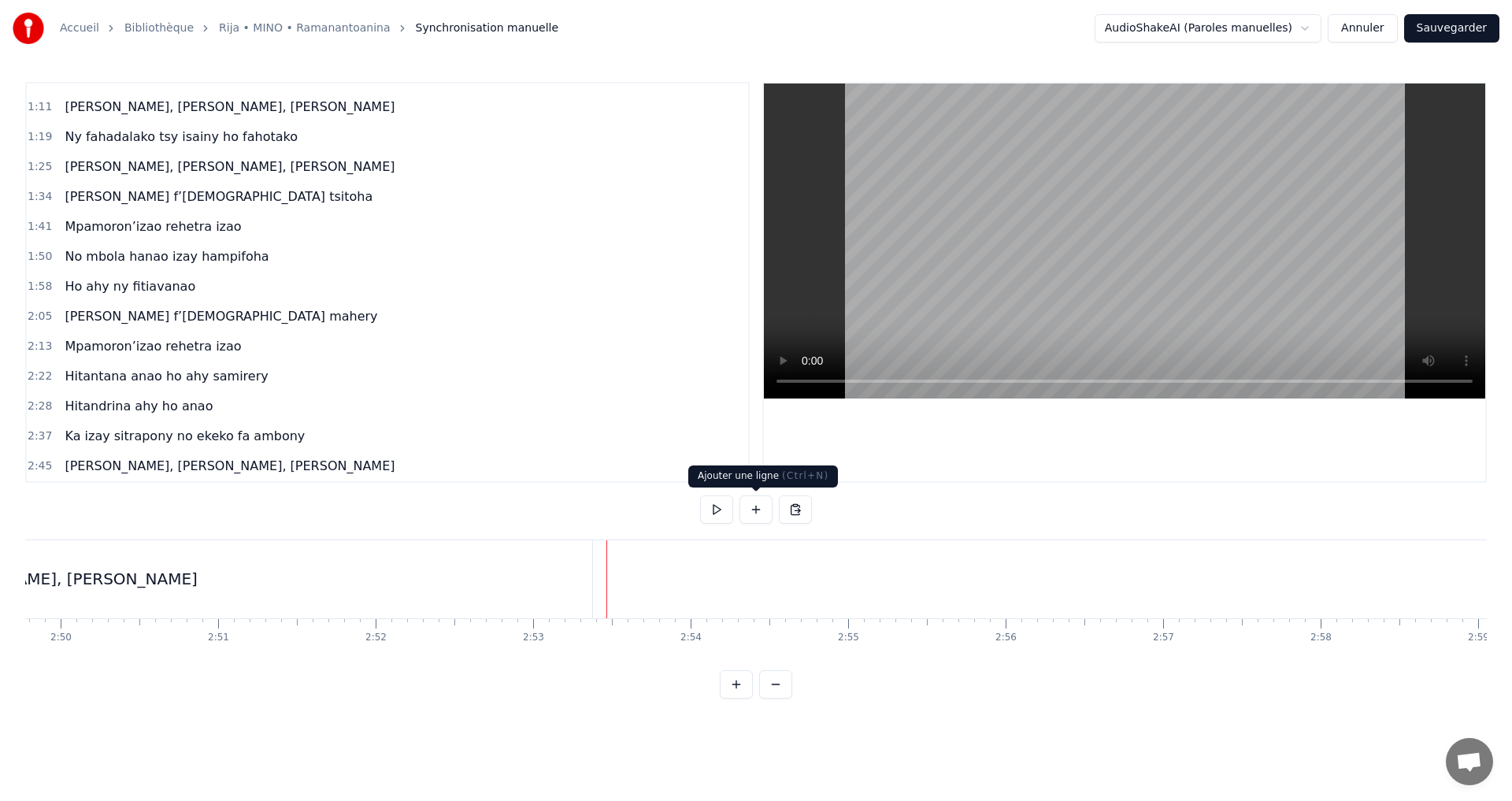
click at [764, 504] on button at bounding box center [756, 509] width 33 height 28
click at [700, 573] on div "<>" at bounding box center [687, 580] width 156 height 75
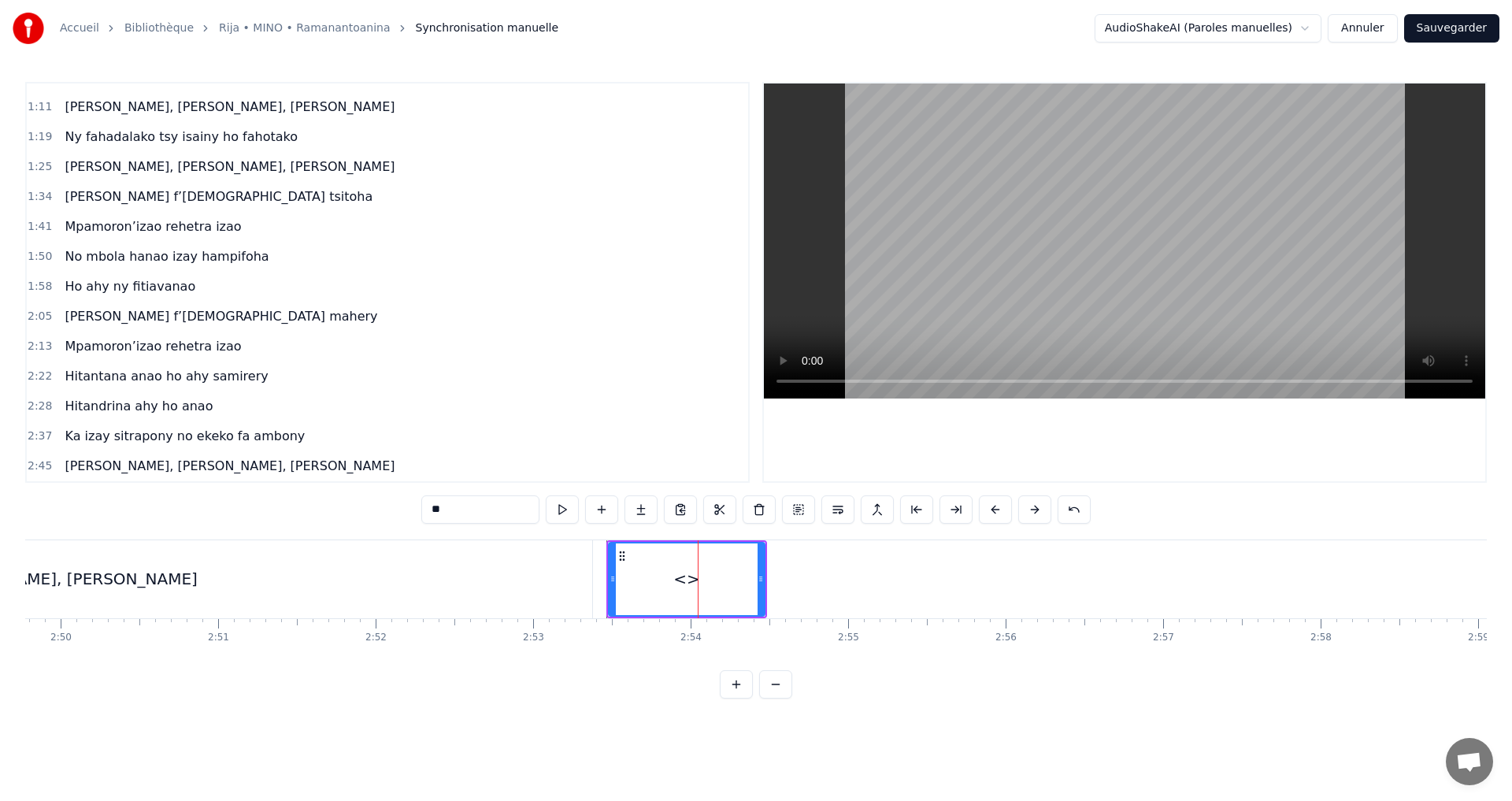
scroll to position [171, 0]
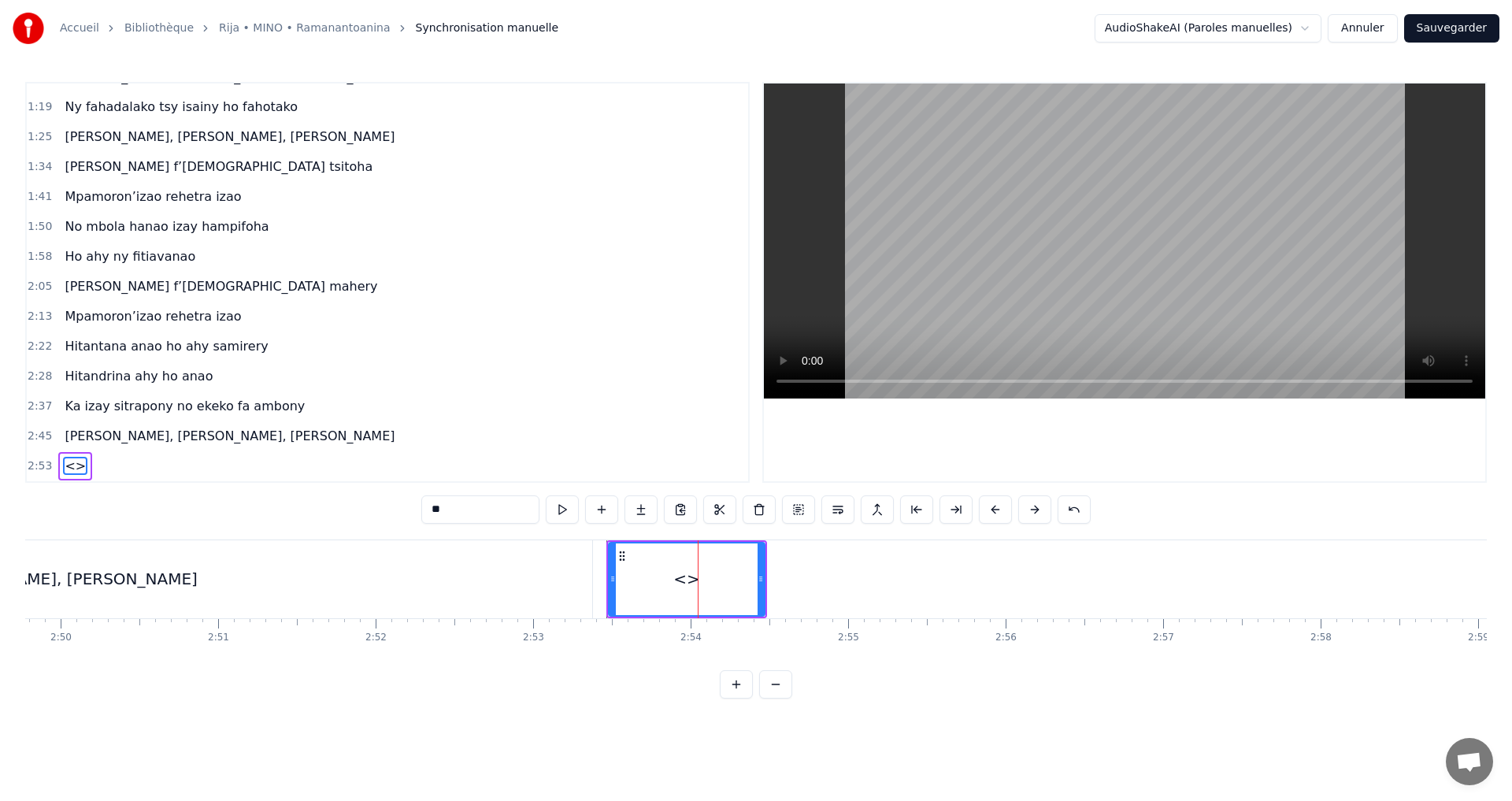
drag, startPoint x: 345, startPoint y: 505, endPoint x: 429, endPoint y: 518, distance: 85.0
click at [344, 505] on div "0:32 Mino aho fa onena ny mijaly 0:40 Ny Raintsika ao an-danitra ao 0:46 Ka ind…" at bounding box center [756, 390] width 1462 height 617
drag, startPoint x: 462, startPoint y: 514, endPoint x: 376, endPoint y: 499, distance: 87.3
click at [376, 499] on div "0:32 Mino aho fa onena ny mijaly 0:40 Ny Raintsika ao an-danitra ao 0:46 Ka ind…" at bounding box center [756, 390] width 1462 height 617
paste input "**********"
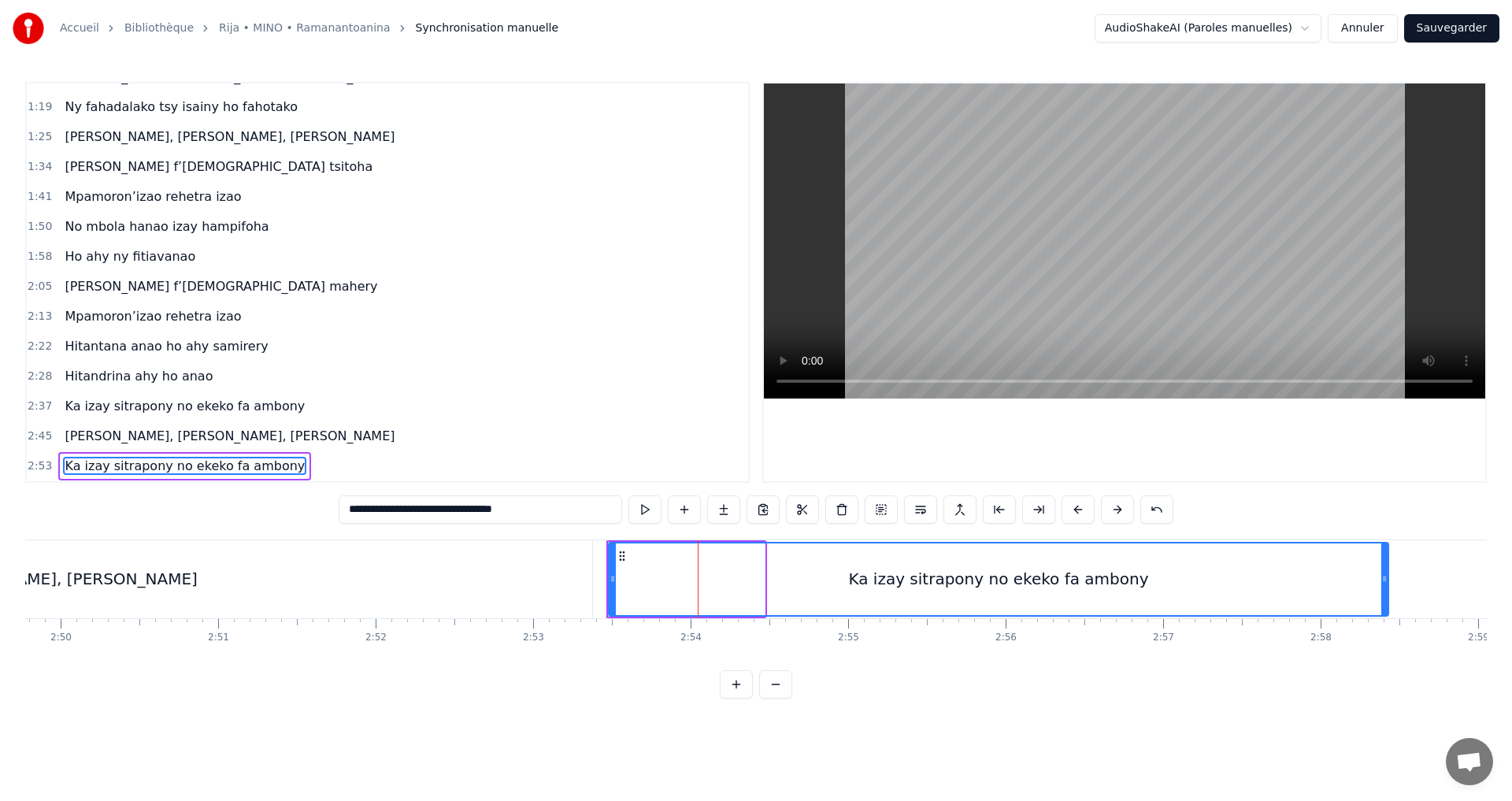
drag, startPoint x: 764, startPoint y: 582, endPoint x: 1385, endPoint y: 657, distance: 625.5
click at [1385, 657] on div "Mino aho fa onena ny mijaly Ny Raintsika ao an-danitra ao Ka indro ny vavako mi…" at bounding box center [756, 598] width 1462 height 118
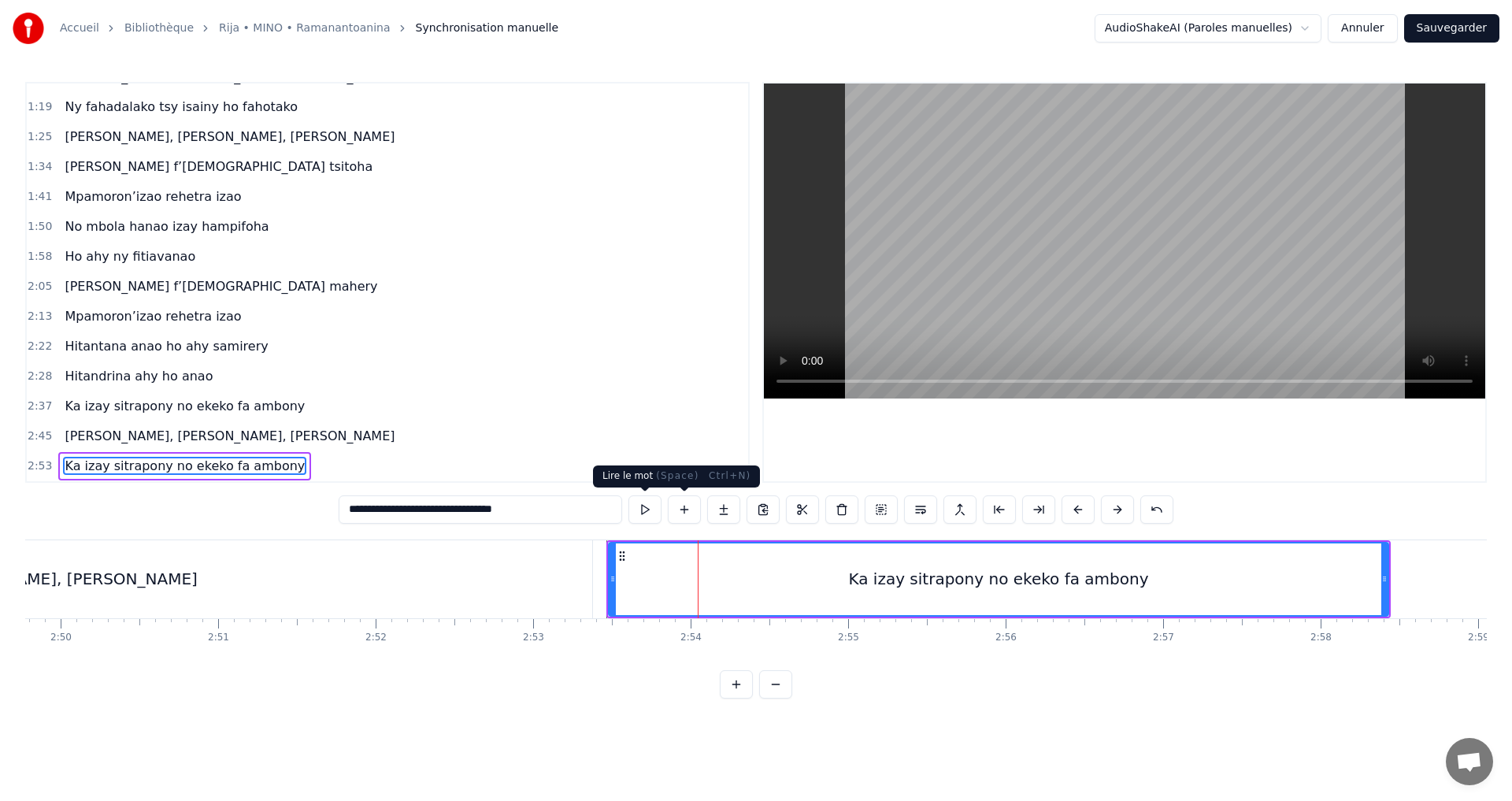
type input "**********"
click at [646, 513] on button at bounding box center [644, 509] width 33 height 28
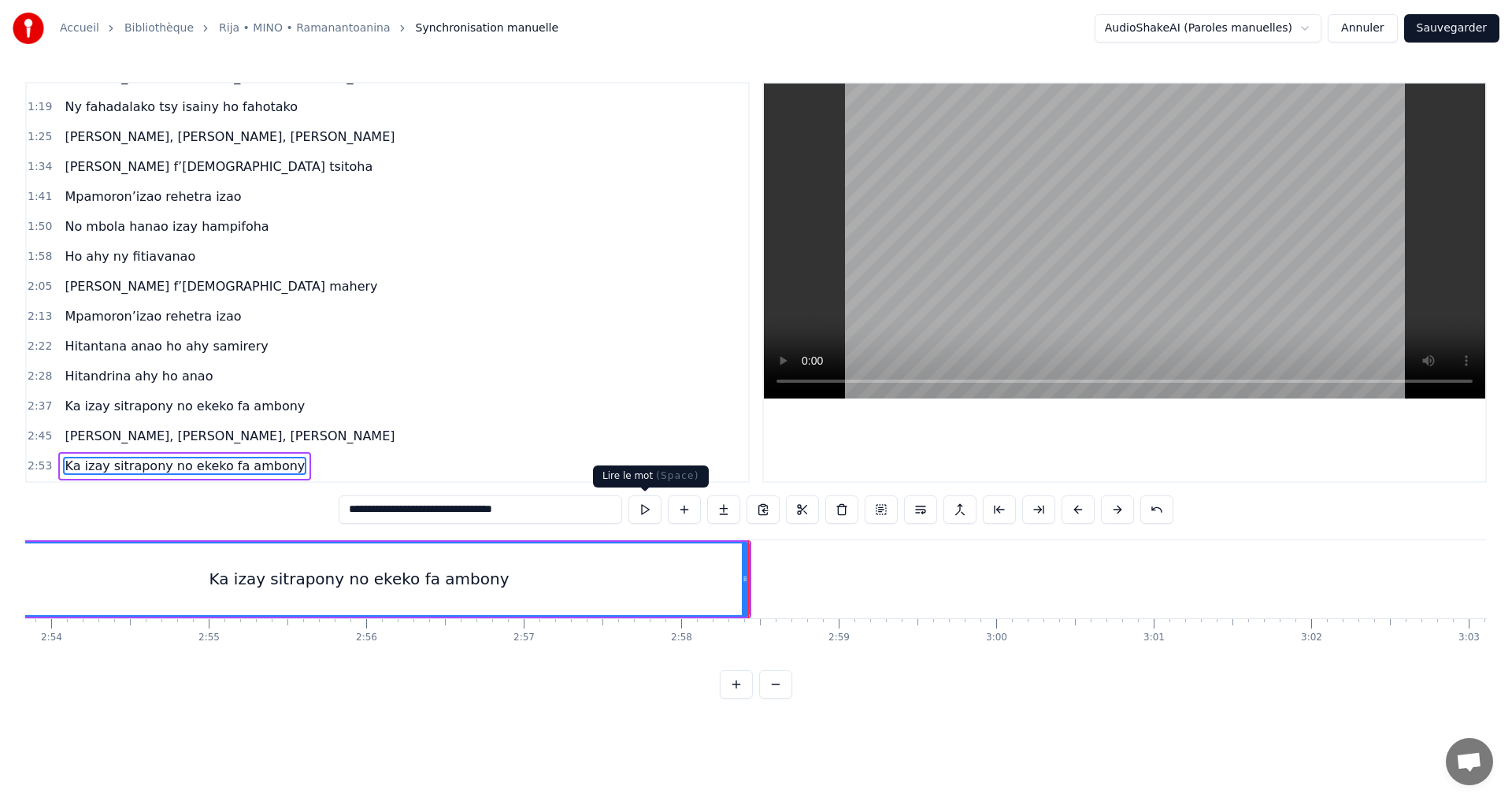
scroll to position [0, 27384]
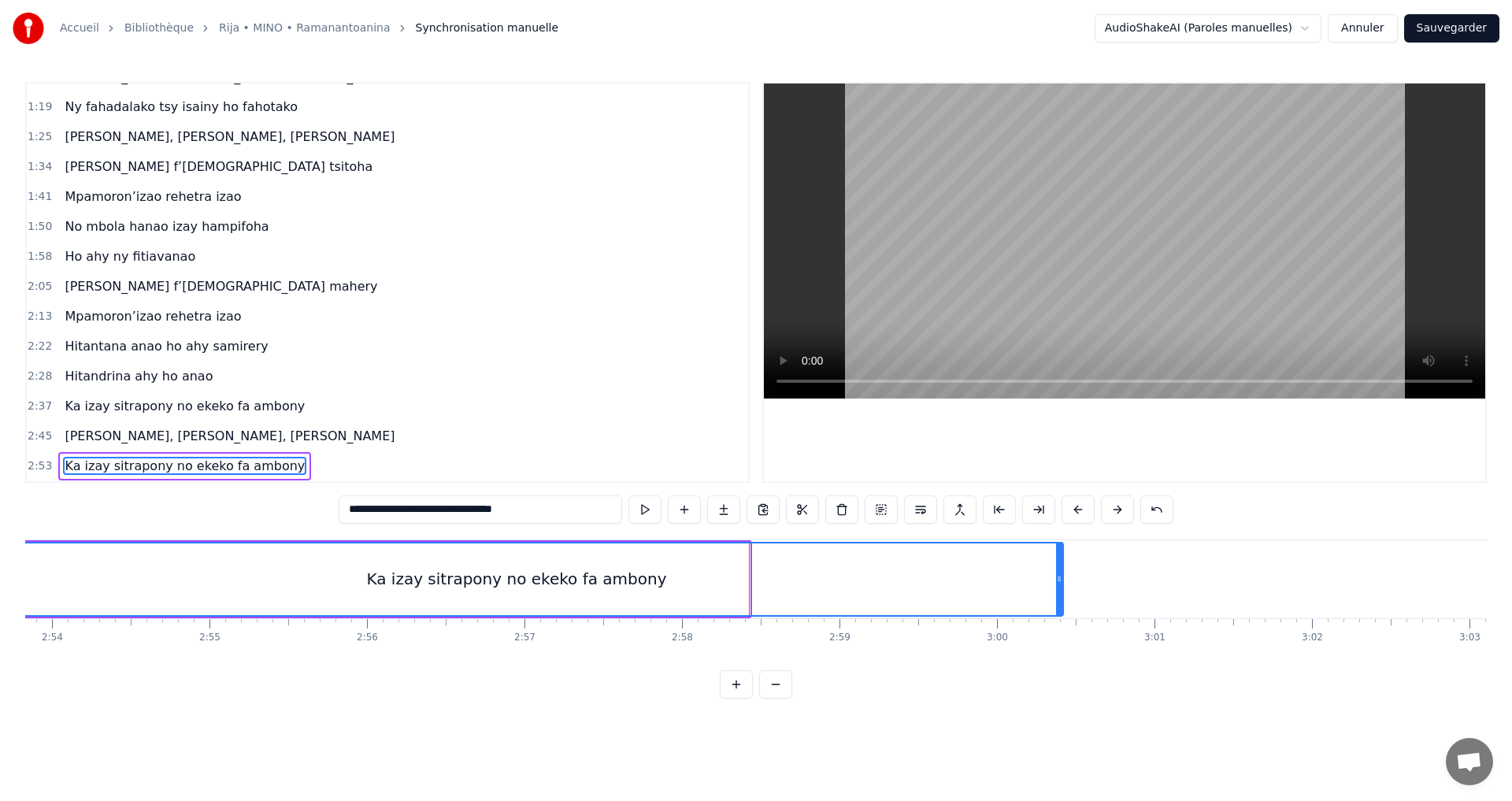
drag, startPoint x: 745, startPoint y: 577, endPoint x: 1059, endPoint y: 603, distance: 315.1
click at [1059, 603] on div at bounding box center [1059, 579] width 7 height 71
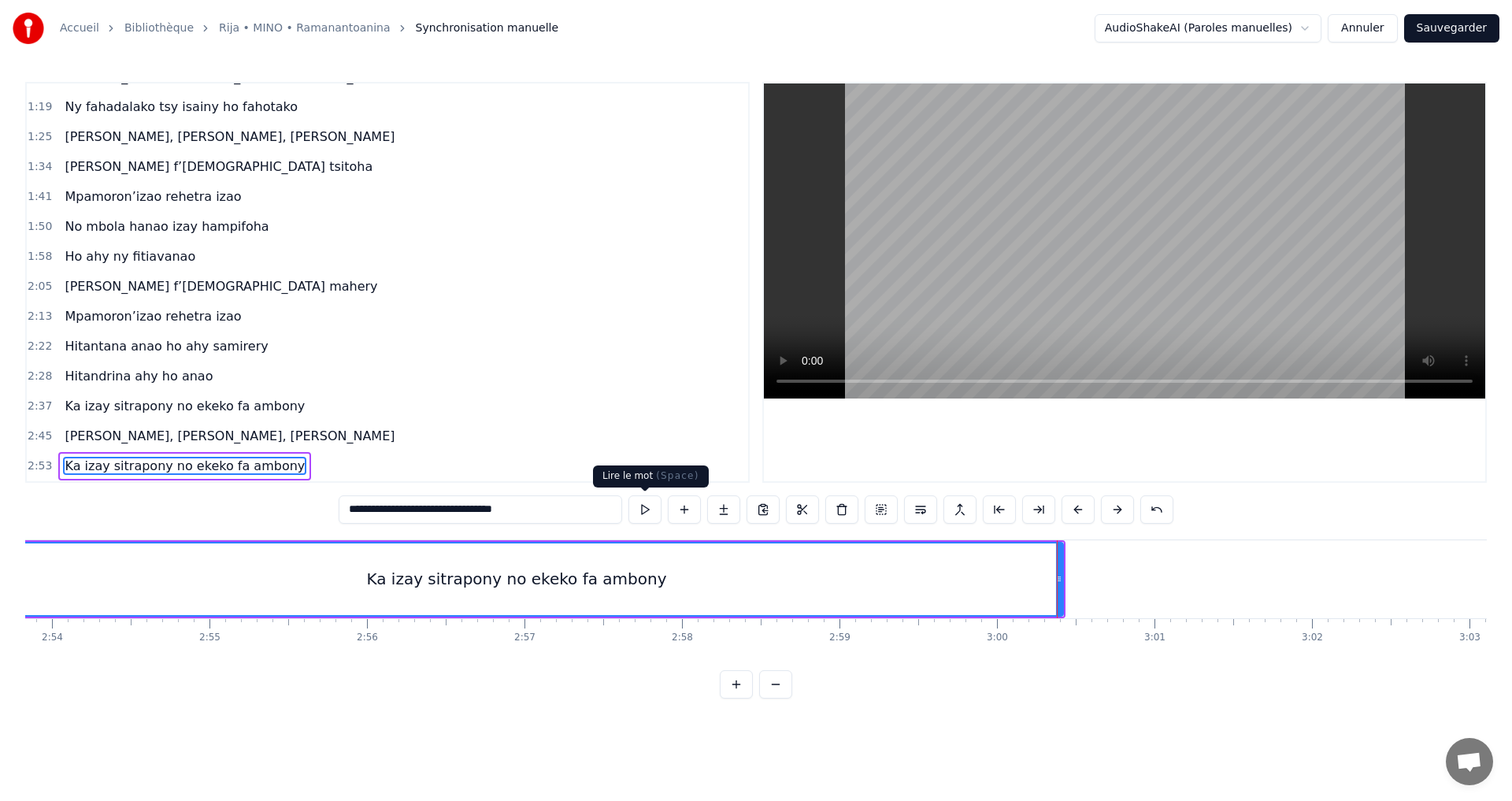
click at [658, 506] on button at bounding box center [644, 509] width 33 height 28
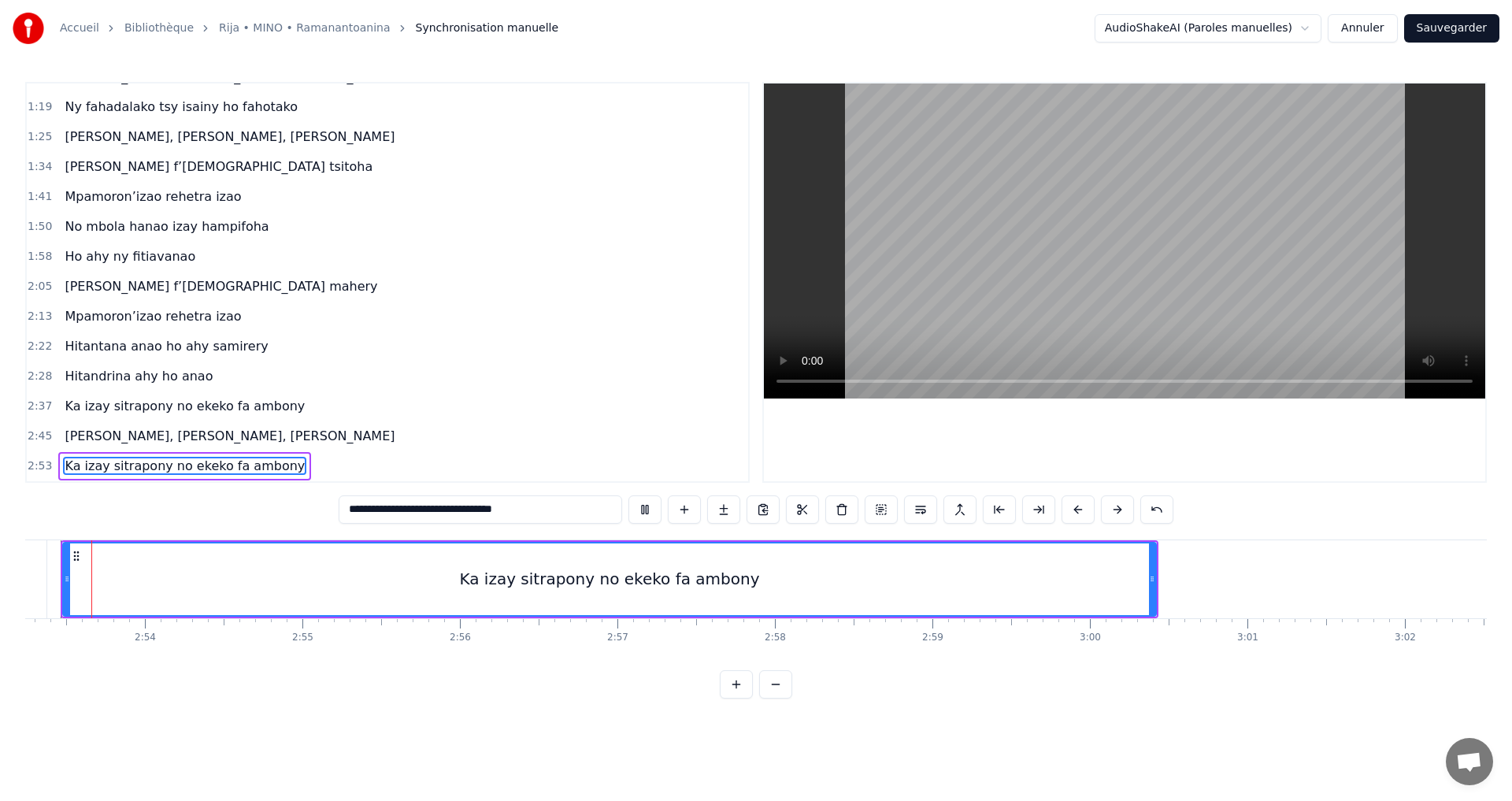
scroll to position [0, 27248]
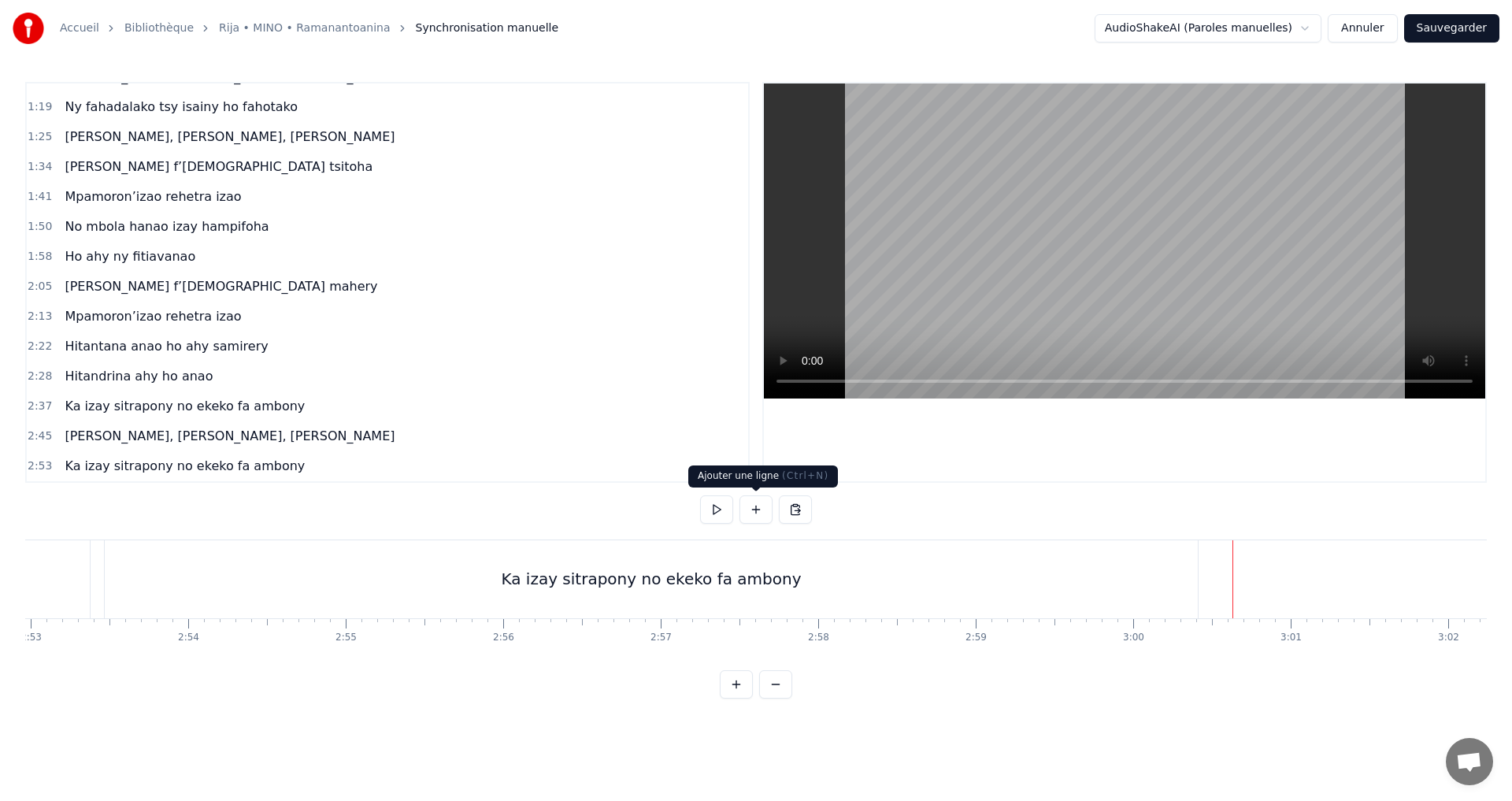
click at [758, 507] on button at bounding box center [756, 509] width 33 height 28
click at [1281, 582] on div "<>" at bounding box center [1313, 580] width 156 height 75
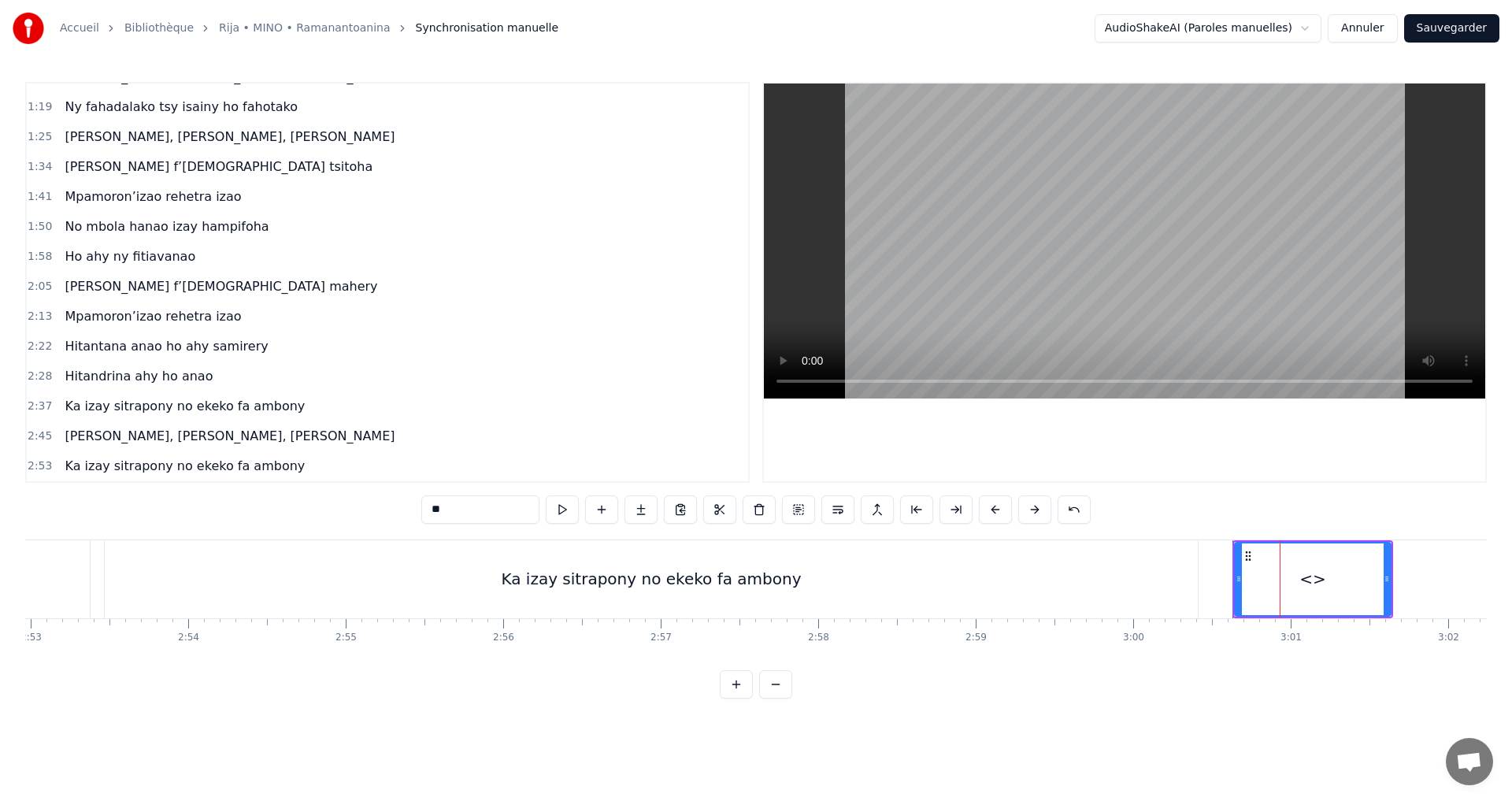
scroll to position [201, 0]
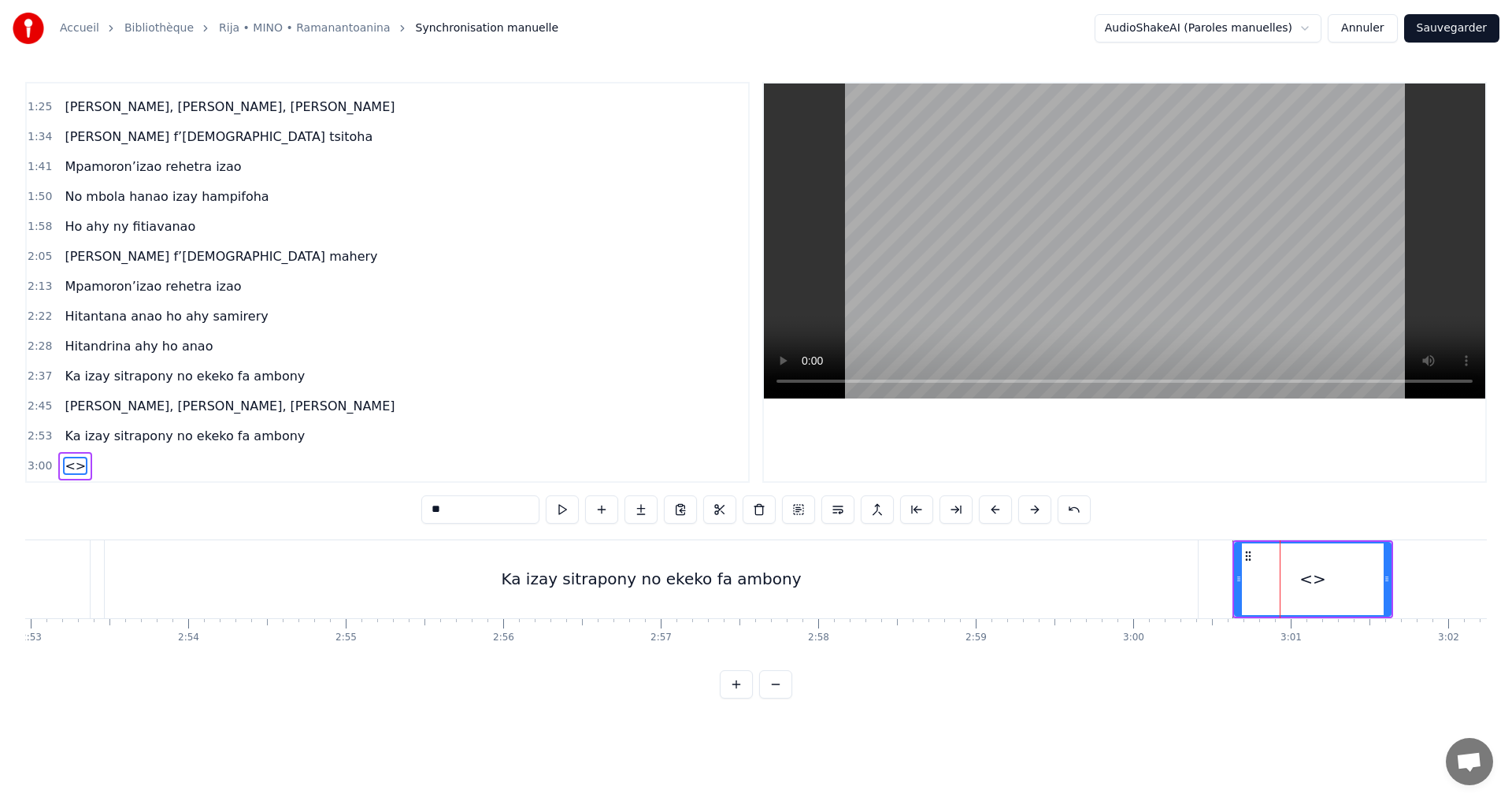
drag, startPoint x: 401, startPoint y: 508, endPoint x: 363, endPoint y: 508, distance: 38.0
click at [363, 508] on div "0:32 Mino aho fa onena ny mijaly 0:40 Ny Raintsika ao an-danitra ao 0:46 Ka ind…" at bounding box center [756, 390] width 1462 height 617
paste input "**********"
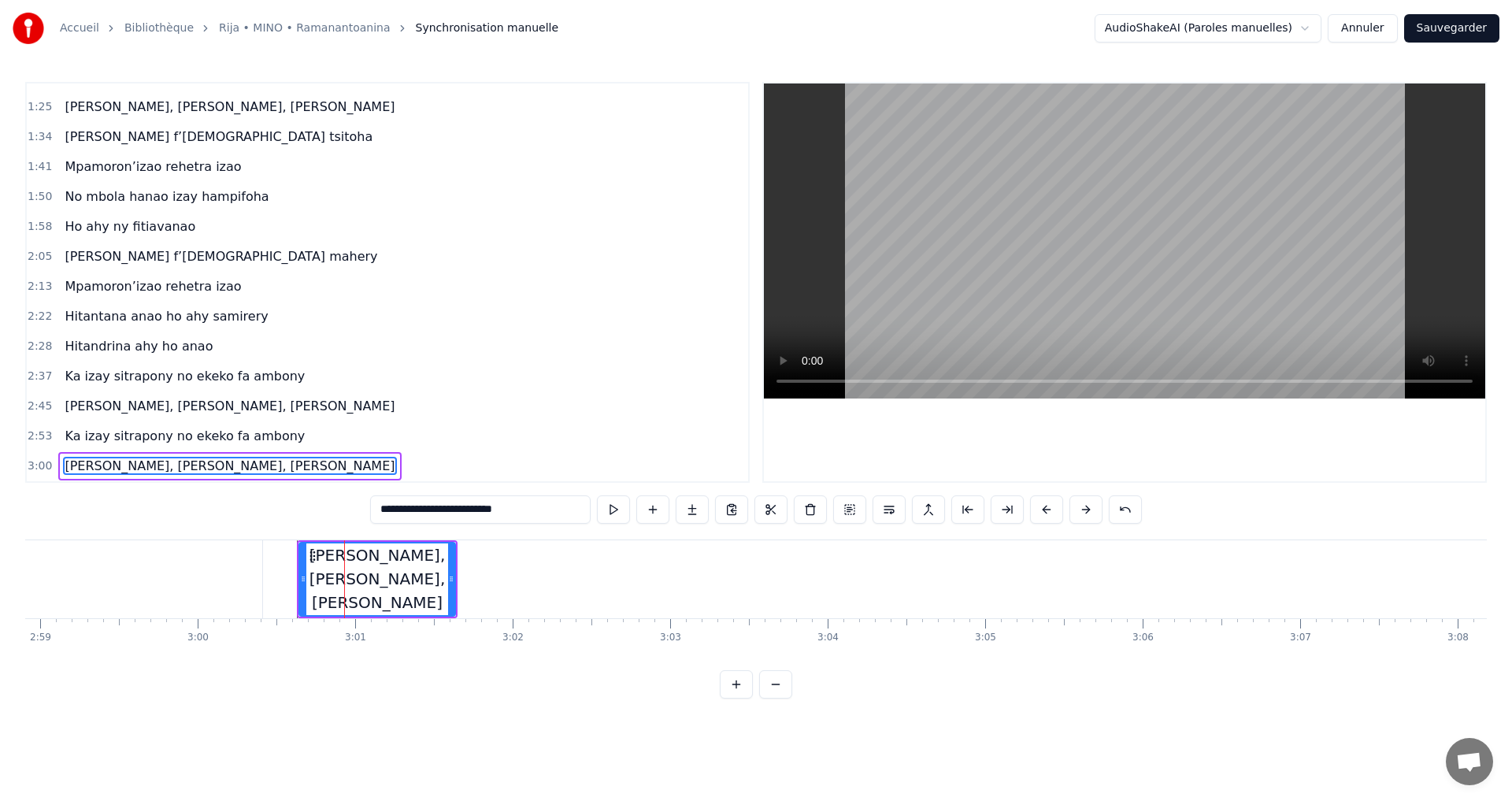
scroll to position [0, 28254]
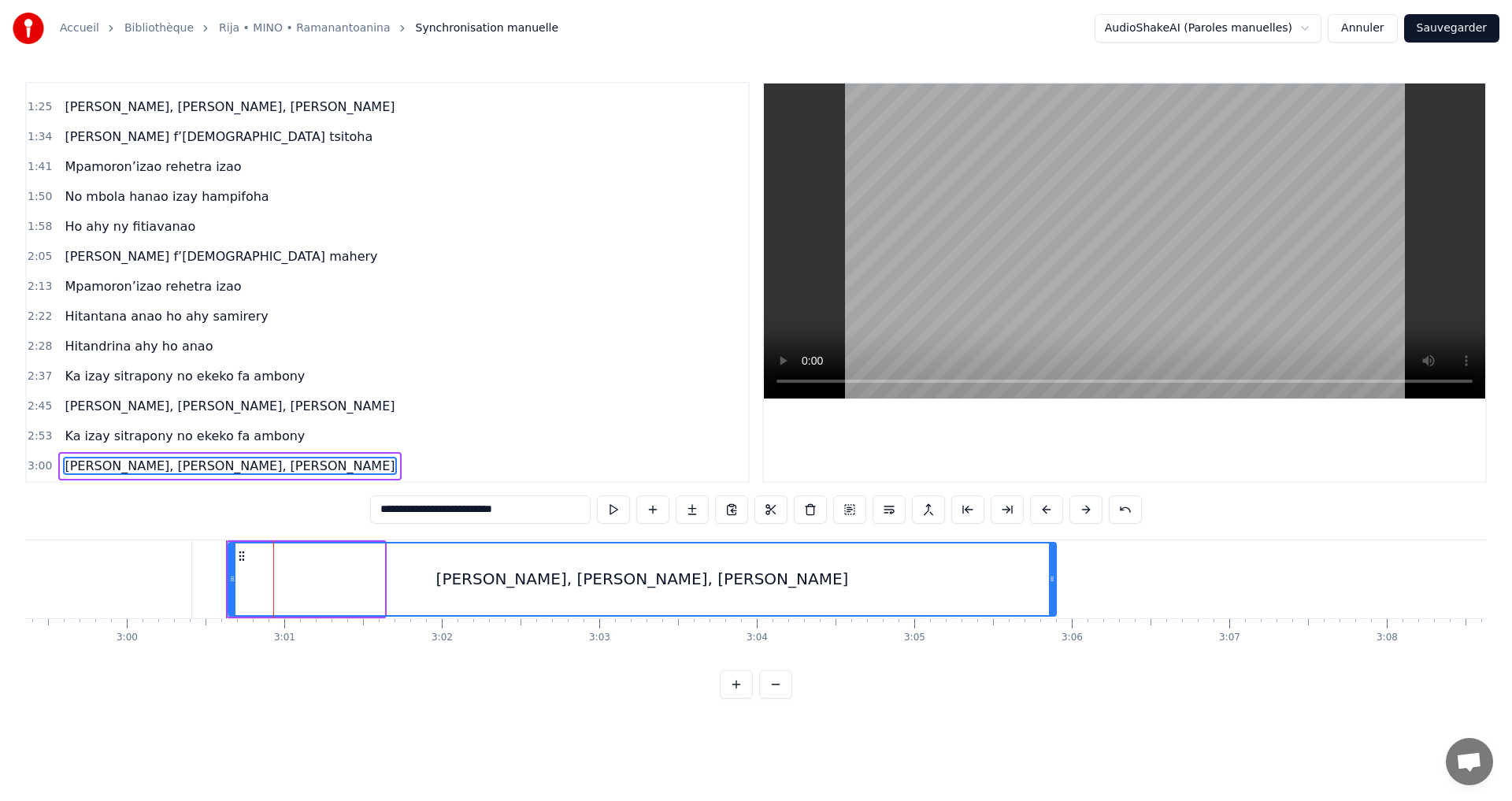
drag, startPoint x: 377, startPoint y: 581, endPoint x: 1050, endPoint y: 626, distance: 674.5
click at [1050, 626] on div "Mino aho fa onena ny mijaly Ny Raintsika ao an-danitra ao Ka indro ny vavako mi…" at bounding box center [756, 598] width 1462 height 118
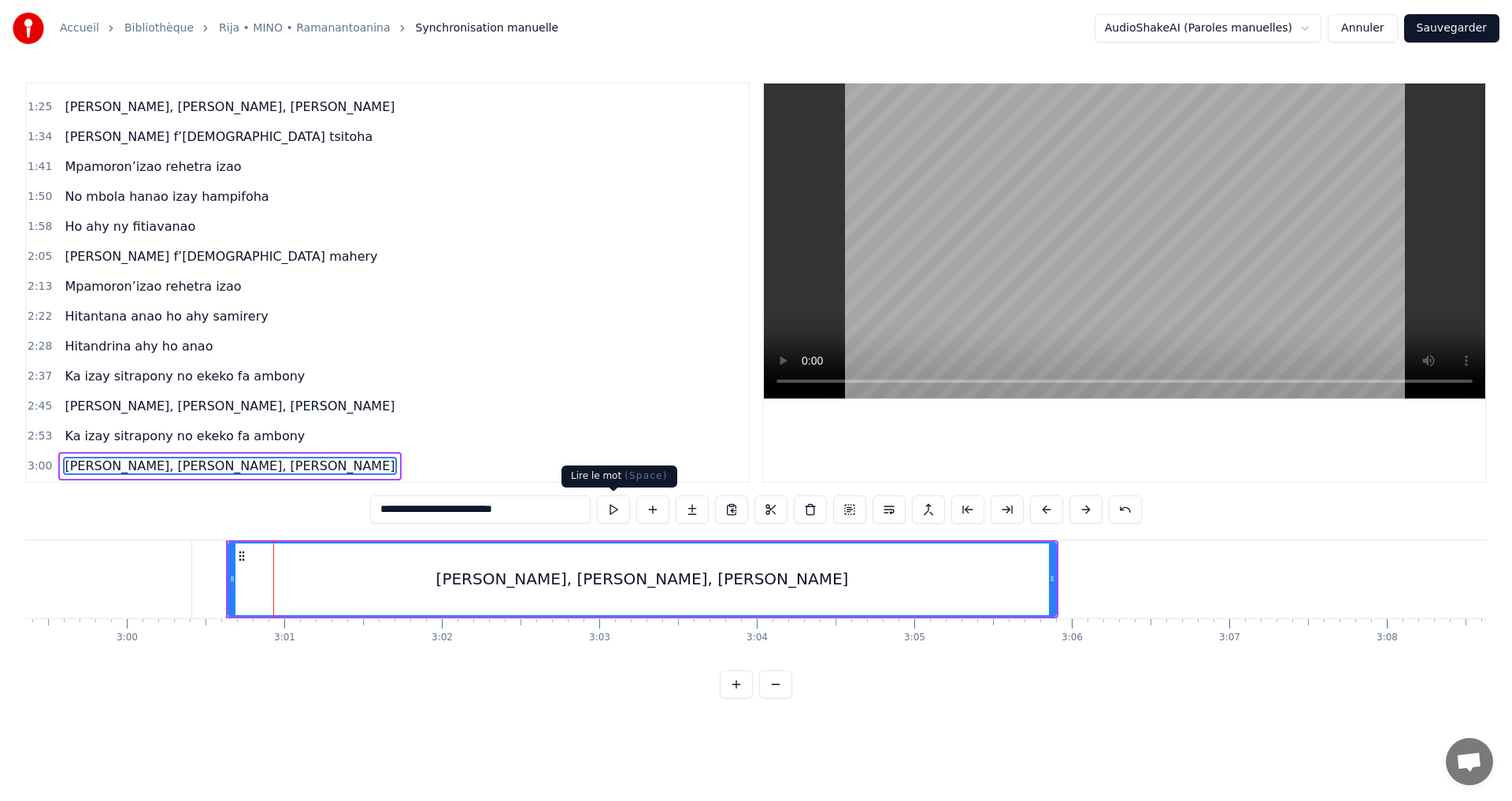
type input "**********"
click at [609, 511] on button at bounding box center [613, 509] width 33 height 28
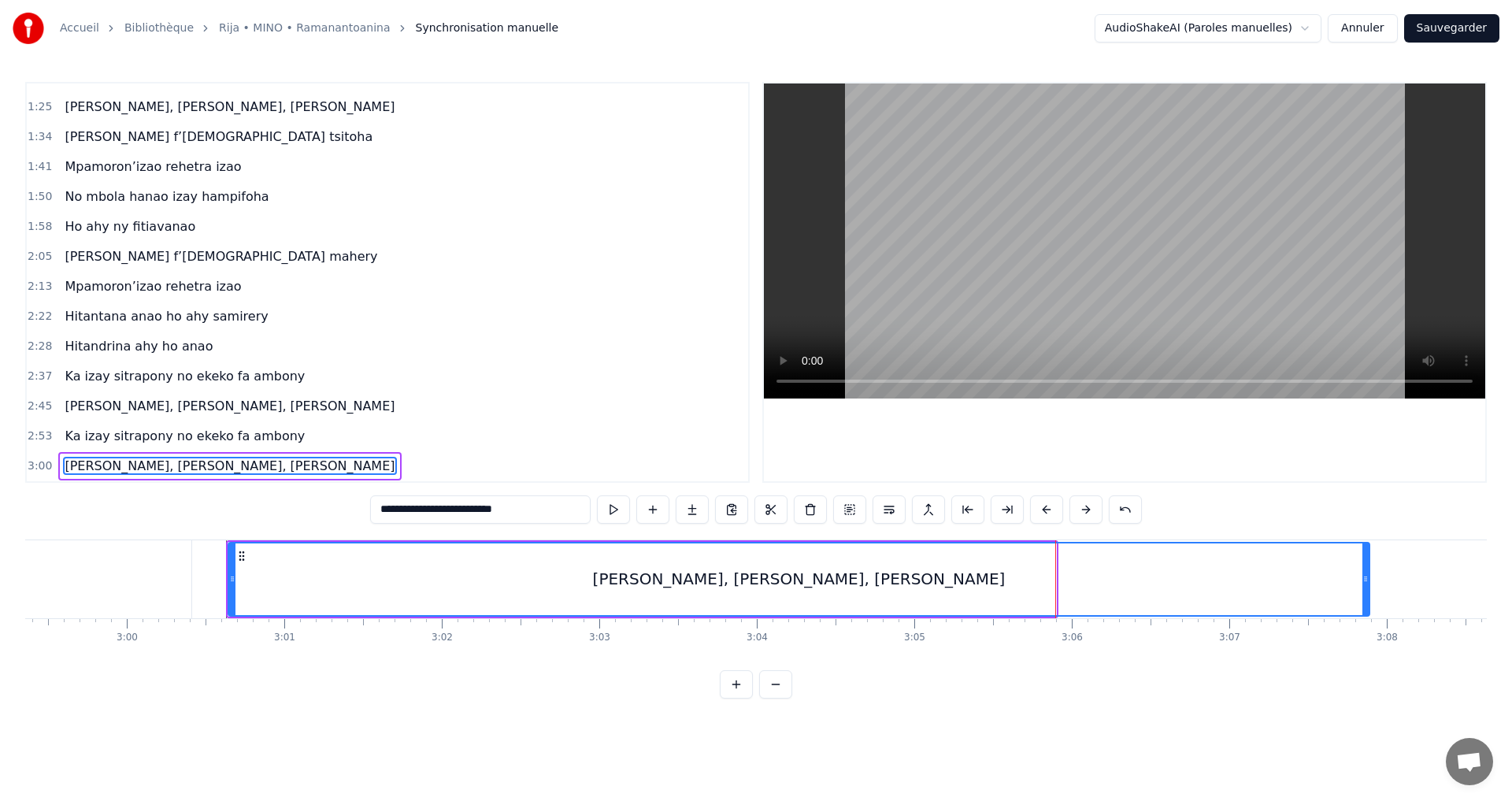
drag, startPoint x: 1054, startPoint y: 579, endPoint x: 1369, endPoint y: 590, distance: 315.2
click at [1369, 590] on div at bounding box center [1366, 579] width 7 height 71
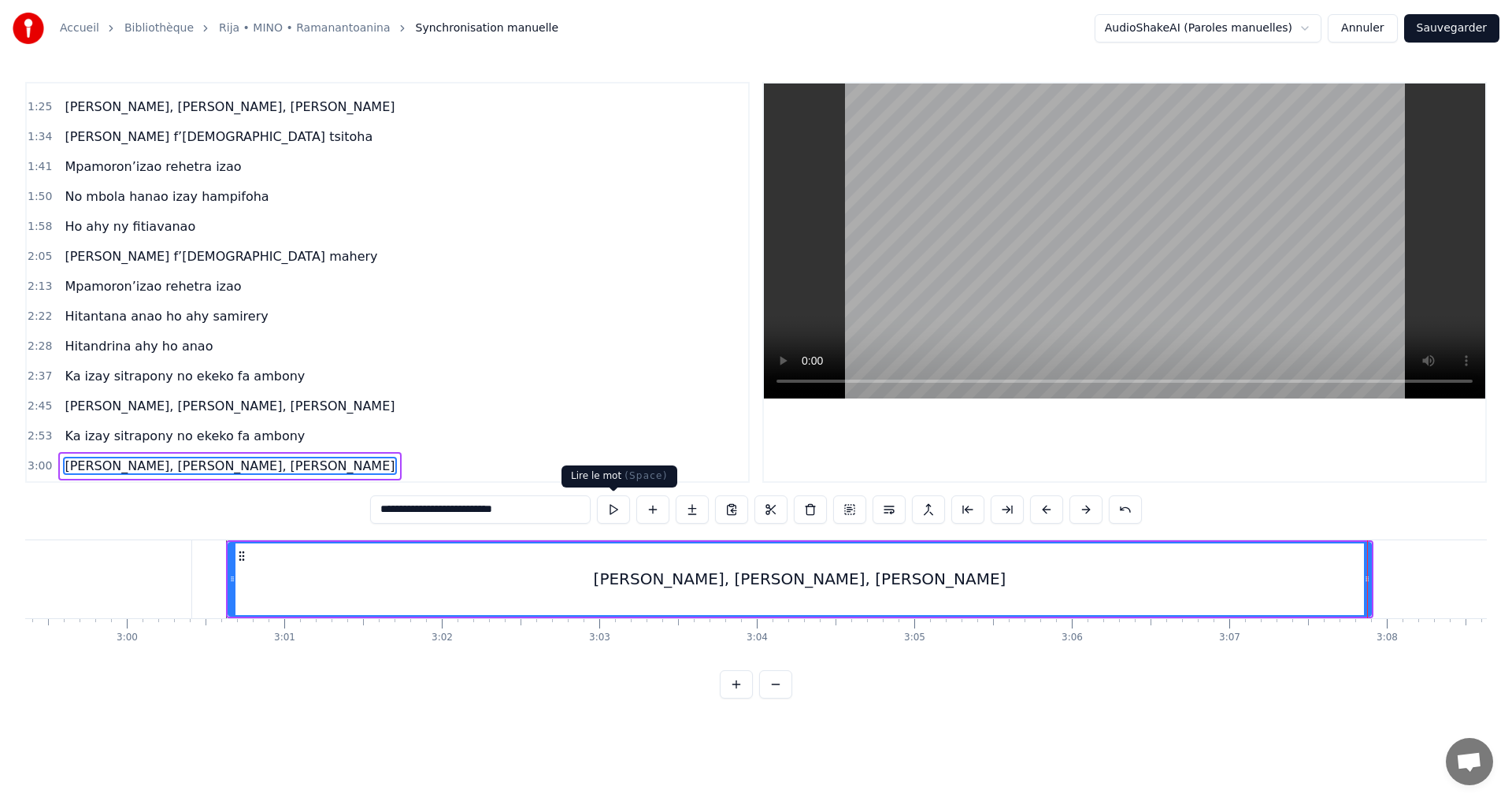
click at [613, 504] on button at bounding box center [613, 509] width 33 height 28
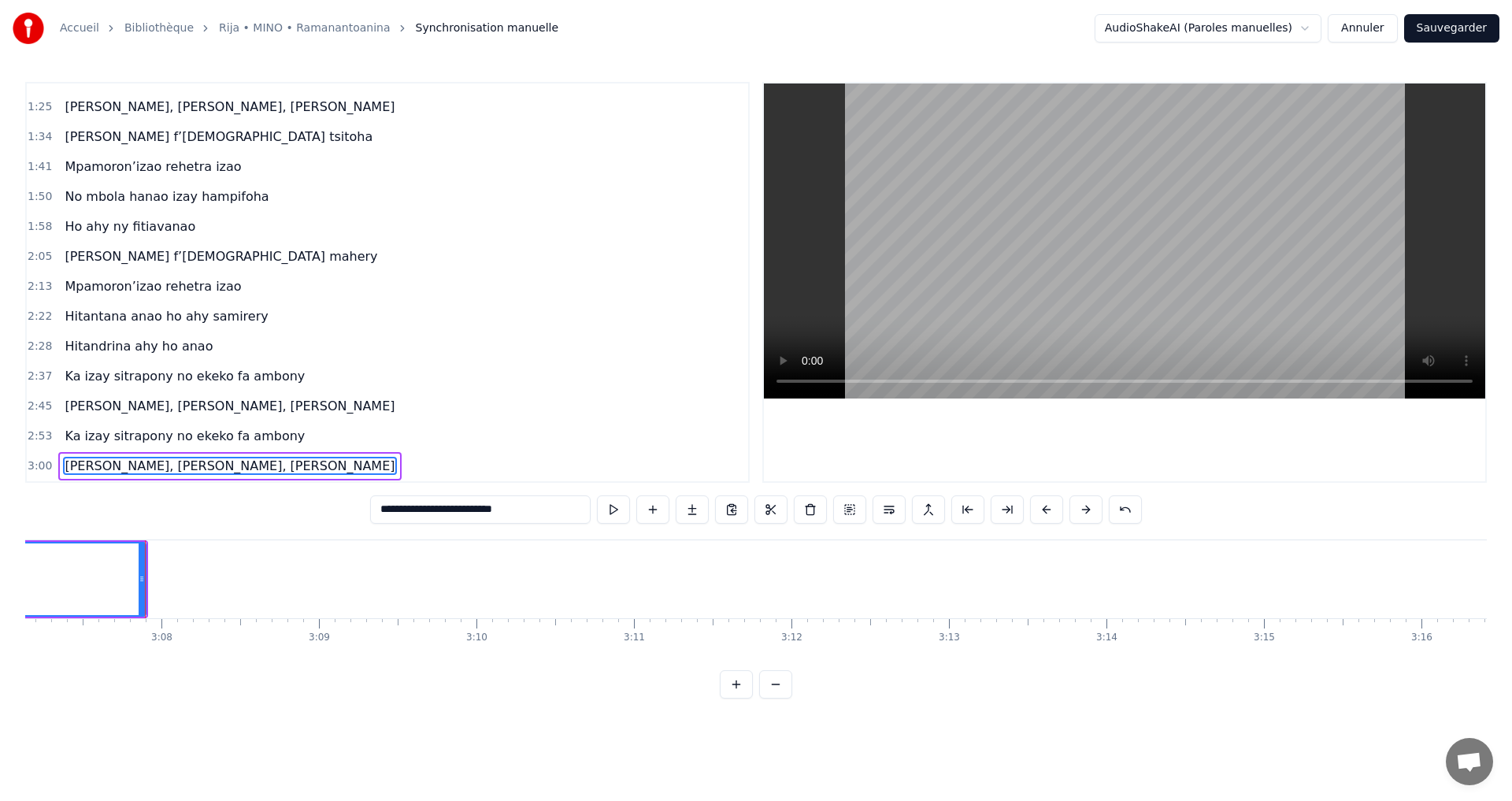
scroll to position [0, 29498]
drag, startPoint x: 126, startPoint y: 576, endPoint x: 411, endPoint y: 604, distance: 286.4
click at [366, 604] on div at bounding box center [362, 579] width 7 height 71
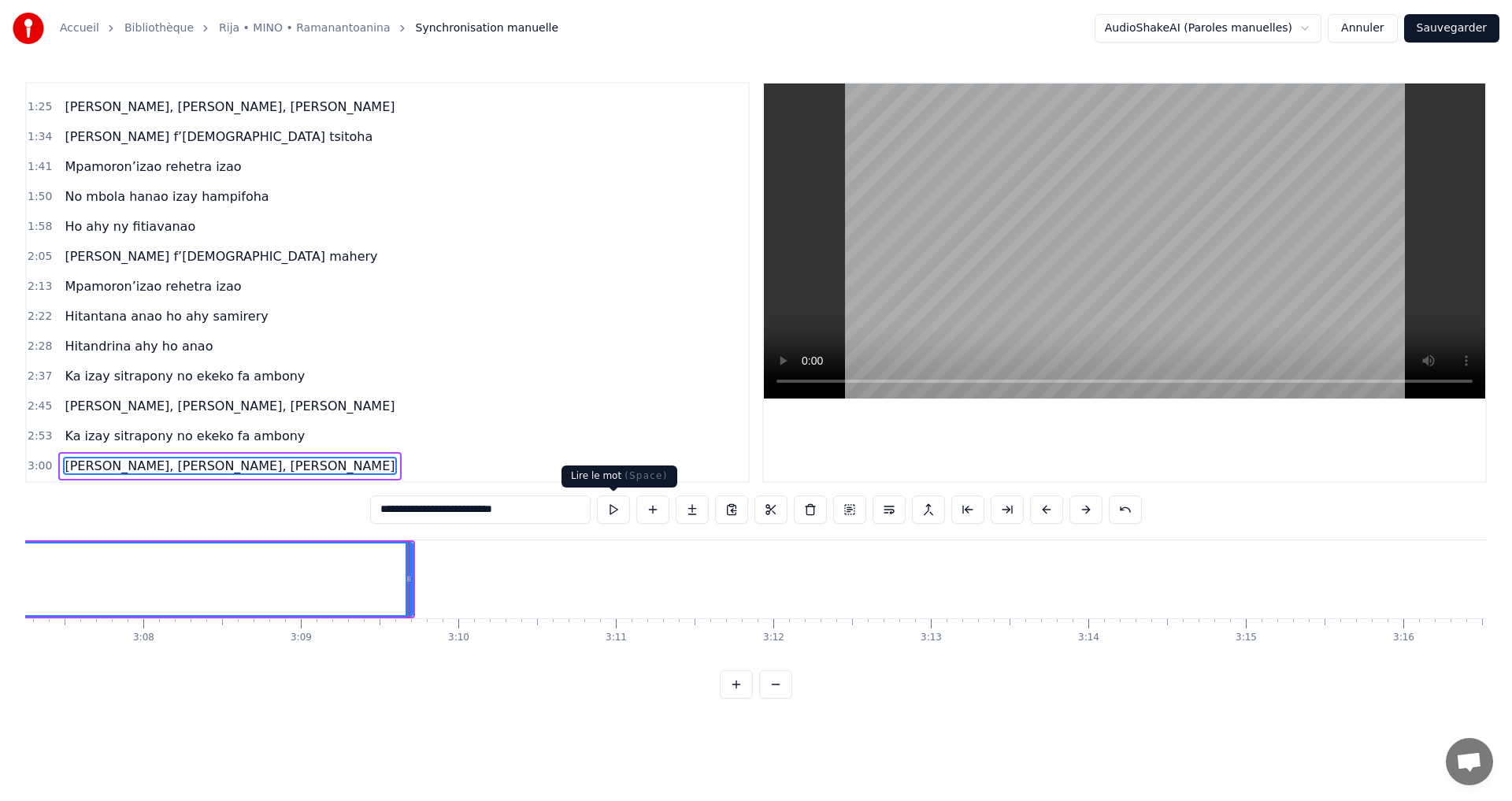
click at [605, 504] on button at bounding box center [613, 509] width 33 height 28
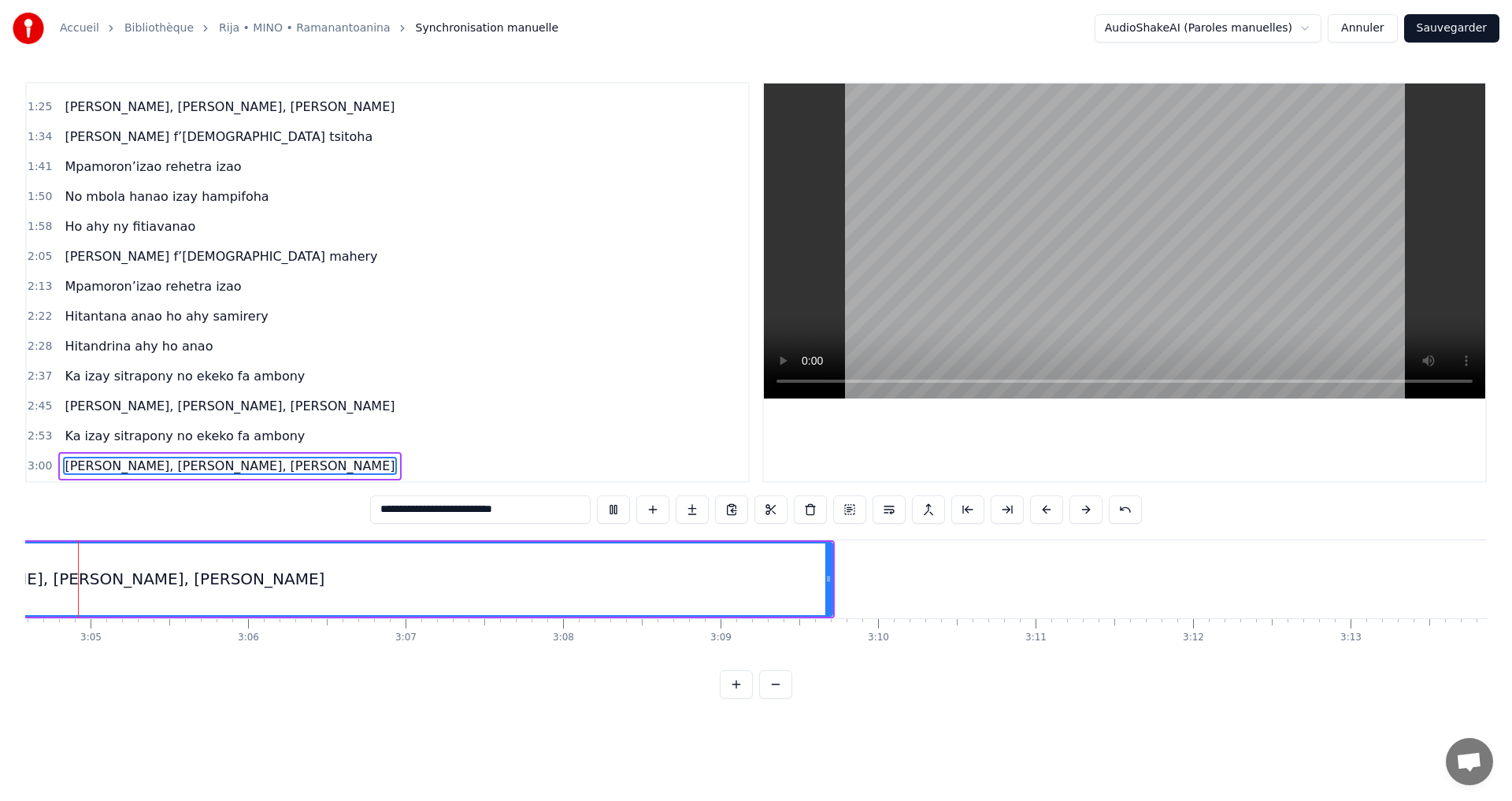
scroll to position [0, 29013]
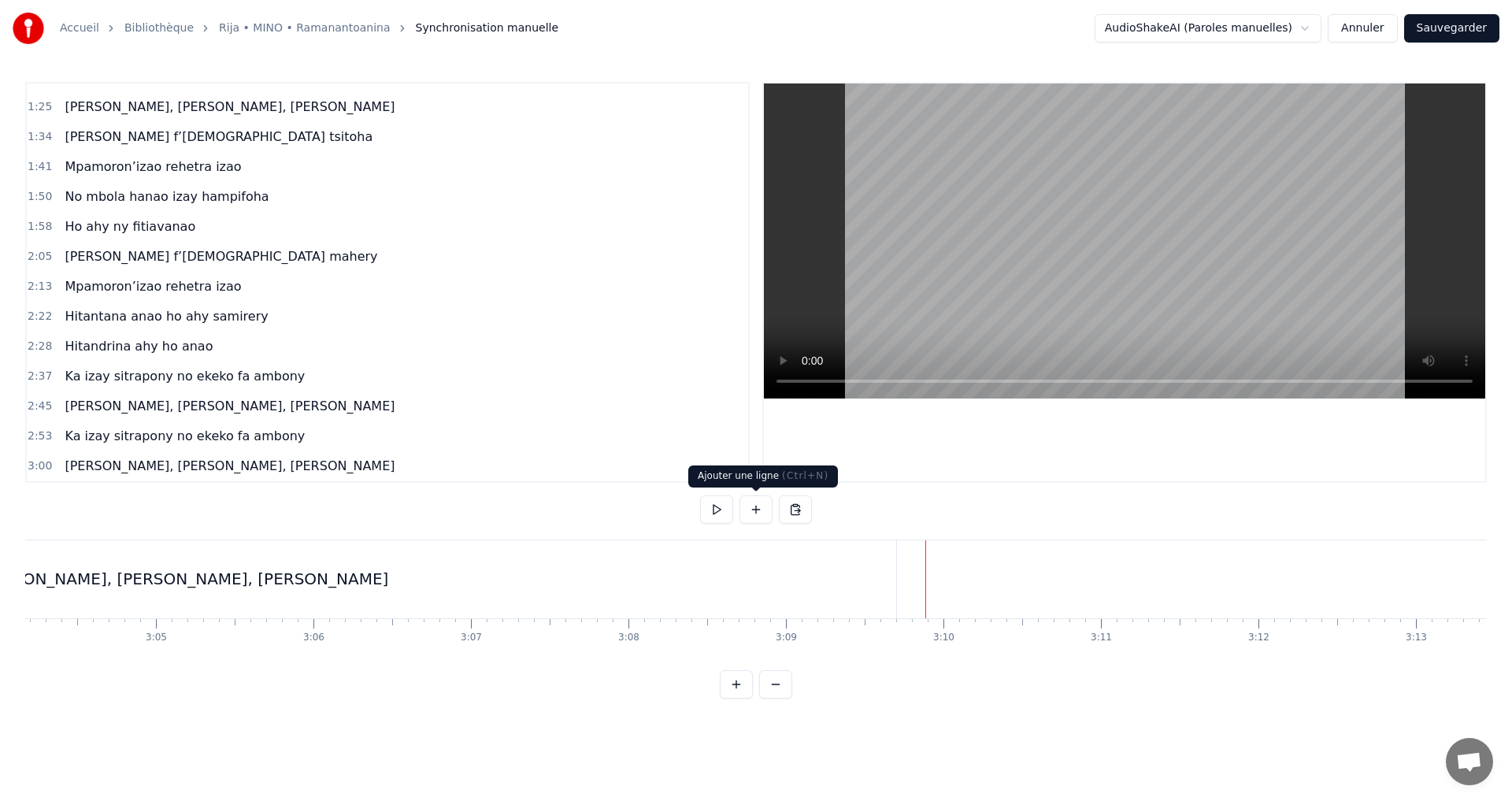
click at [757, 512] on button at bounding box center [756, 509] width 33 height 28
click at [749, 509] on button at bounding box center [756, 509] width 33 height 28
click at [750, 508] on button at bounding box center [756, 509] width 33 height 28
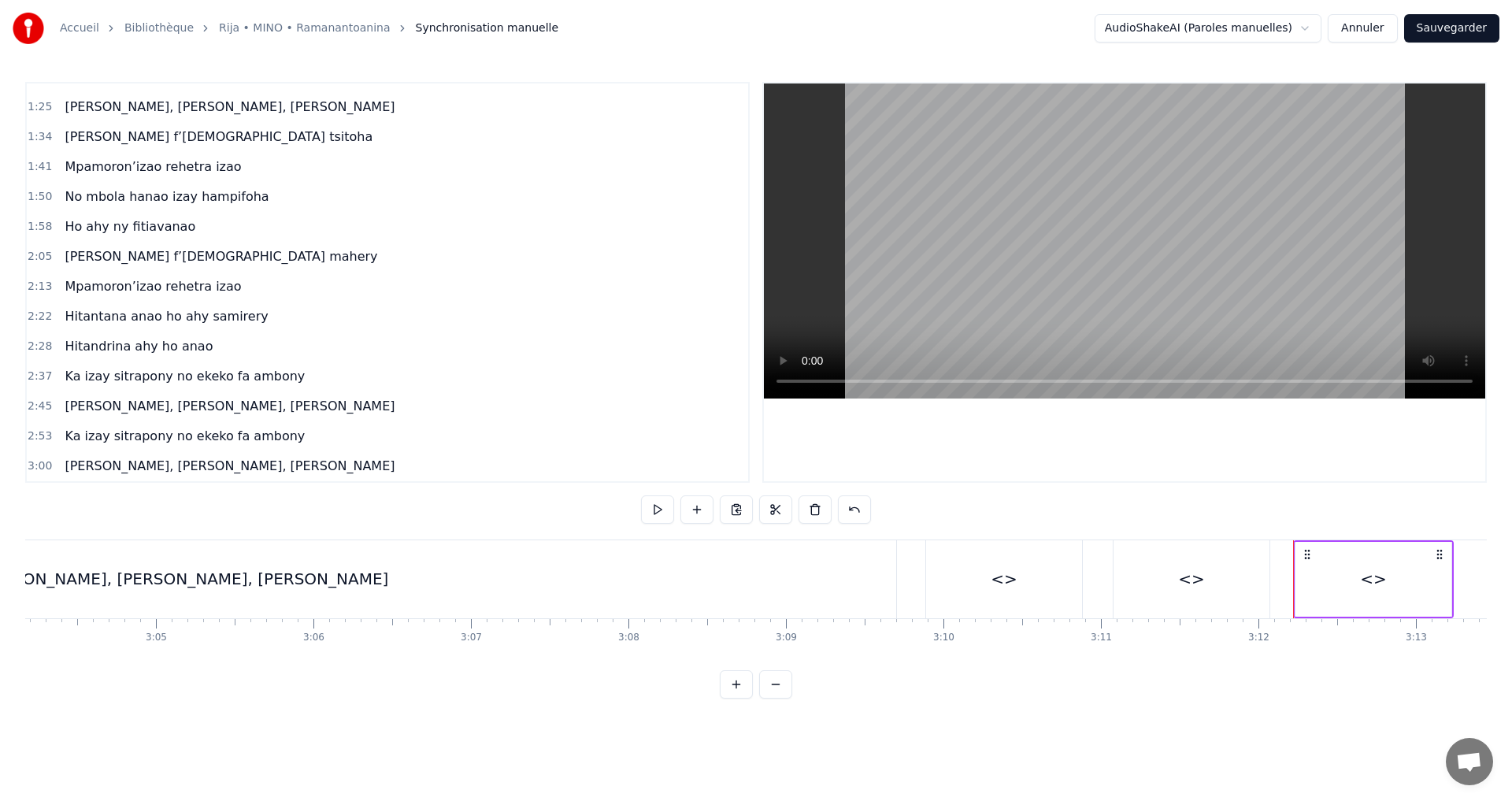
click at [1359, 588] on div "<>" at bounding box center [1373, 580] width 156 height 75
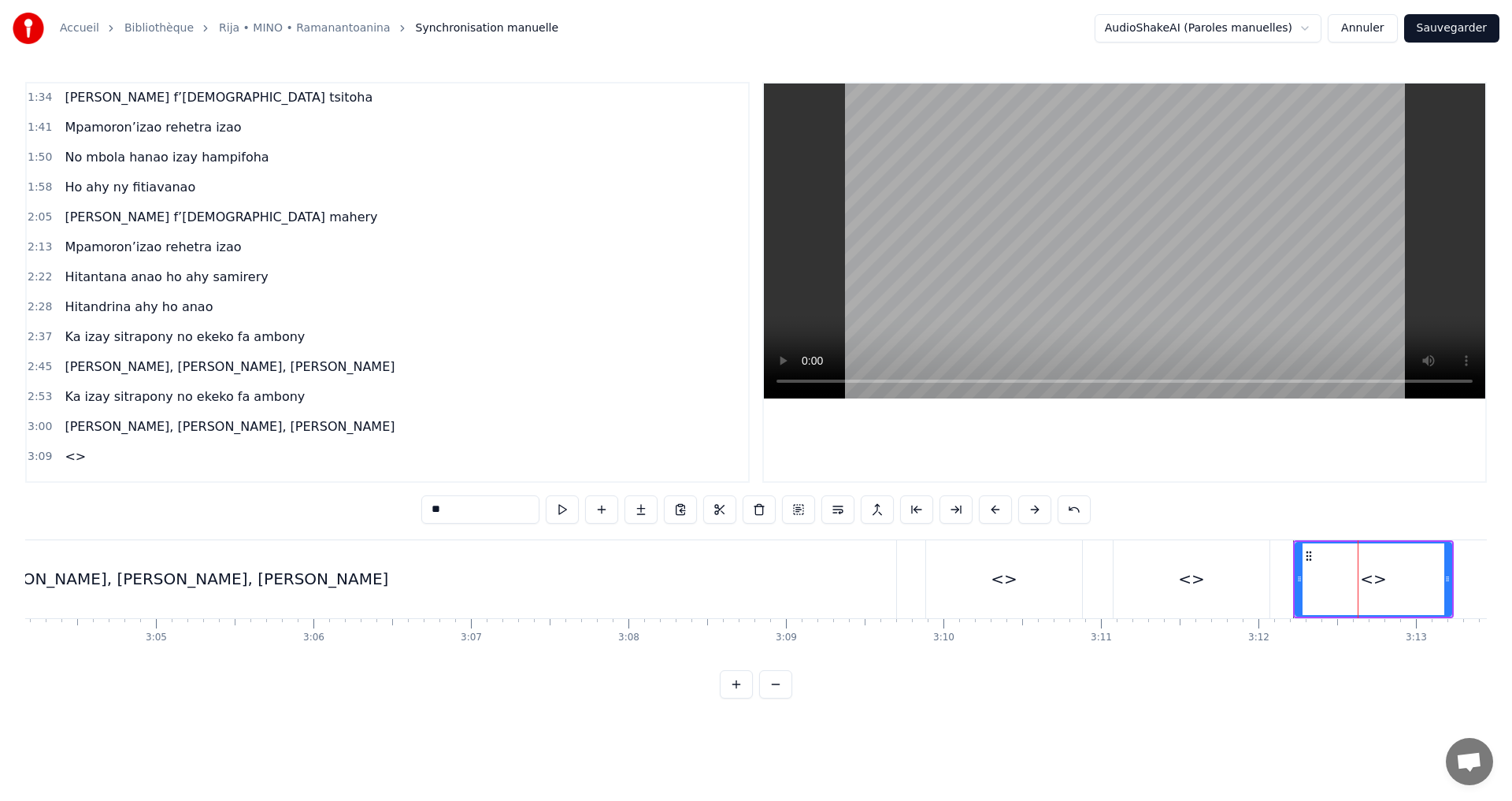
click at [1359, 588] on div "<>" at bounding box center [1373, 579] width 155 height 71
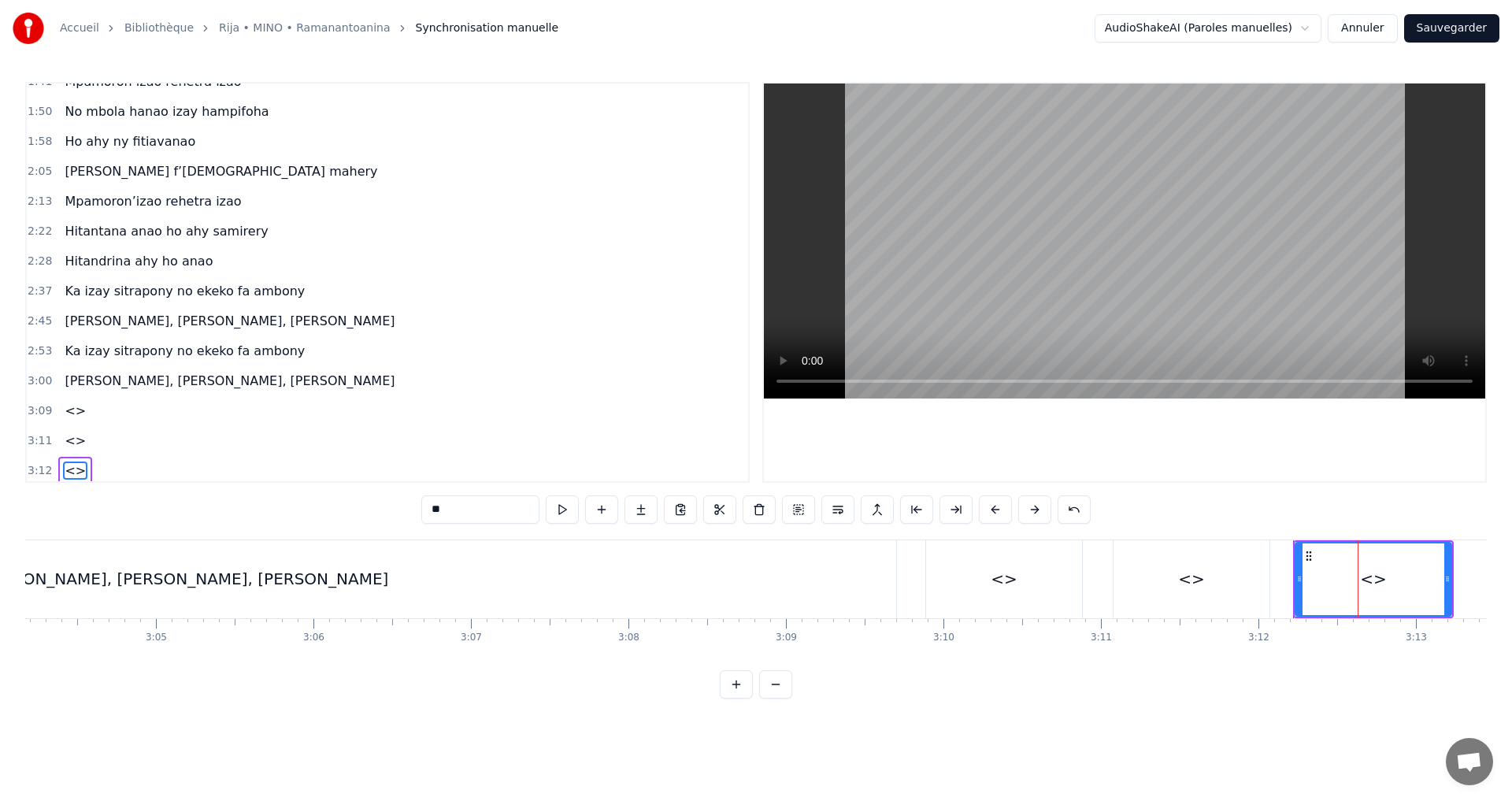
scroll to position [291, 0]
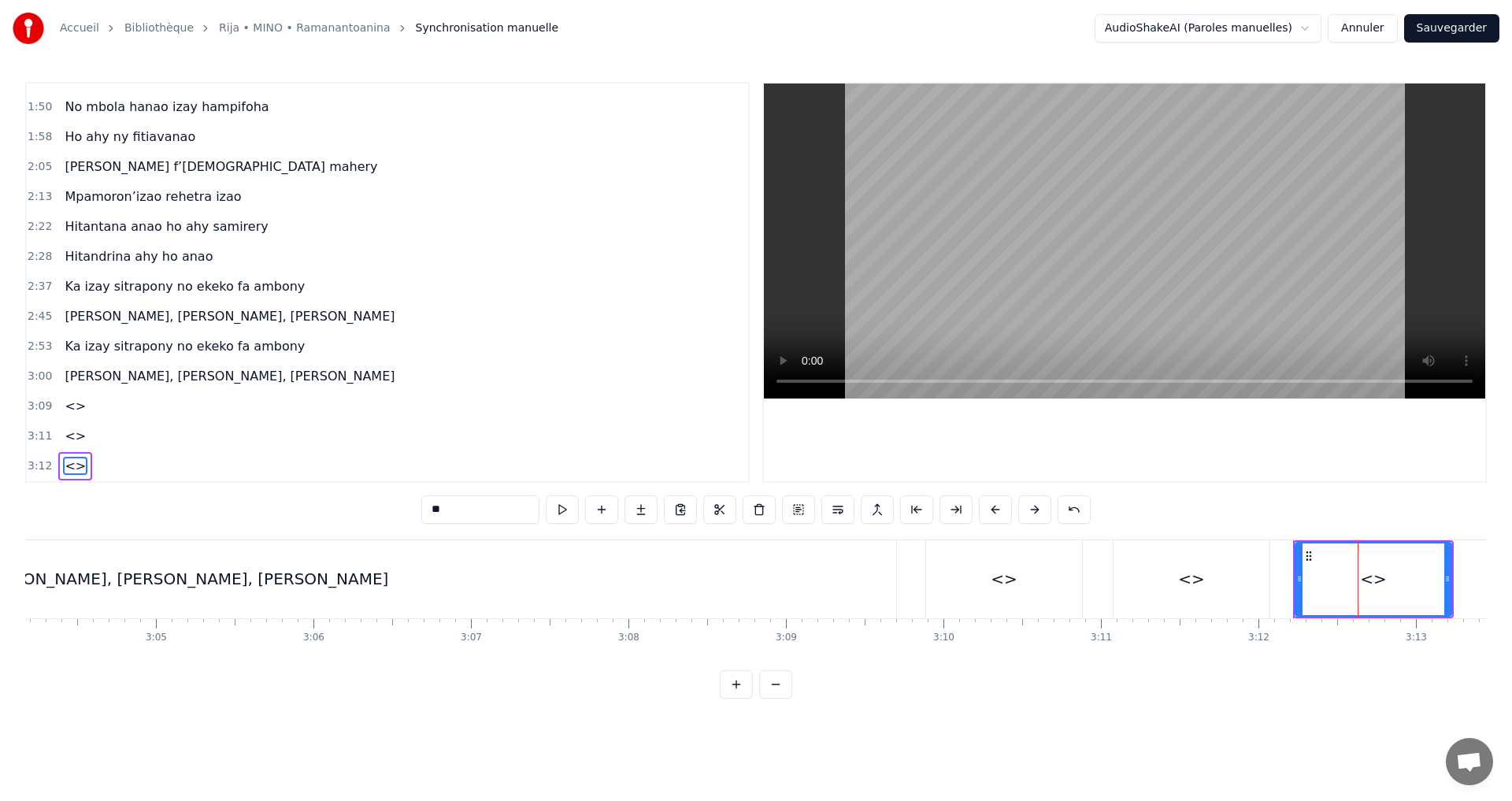
drag, startPoint x: 482, startPoint y: 517, endPoint x: 287, endPoint y: 481, distance: 198.3
click at [285, 484] on div "0:32 Mino aho fa onena ny mijaly 0:40 Ny Raintsika ao an-danitra ao 0:46 Ka ind…" at bounding box center [756, 390] width 1462 height 617
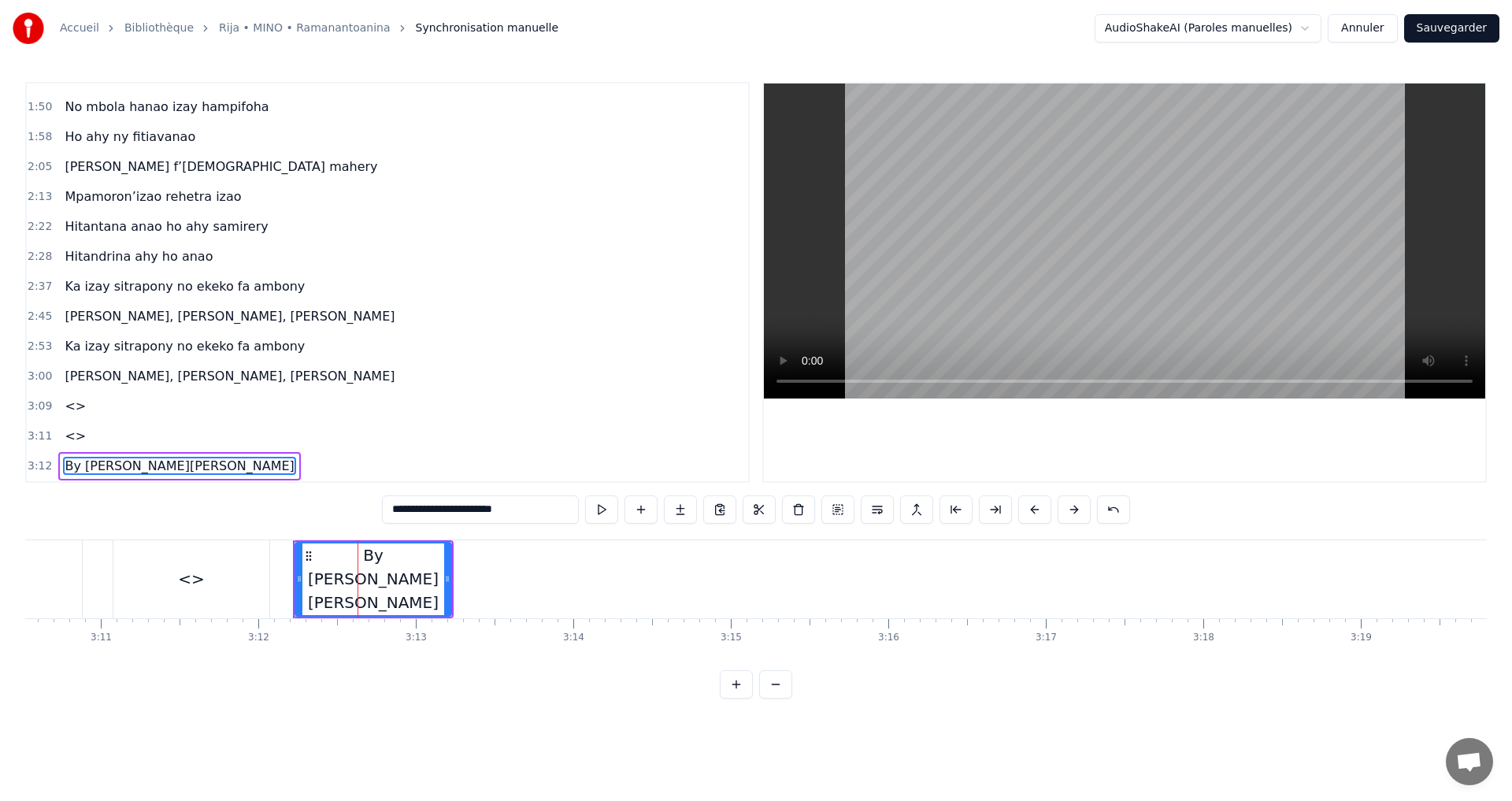
scroll to position [0, 29712]
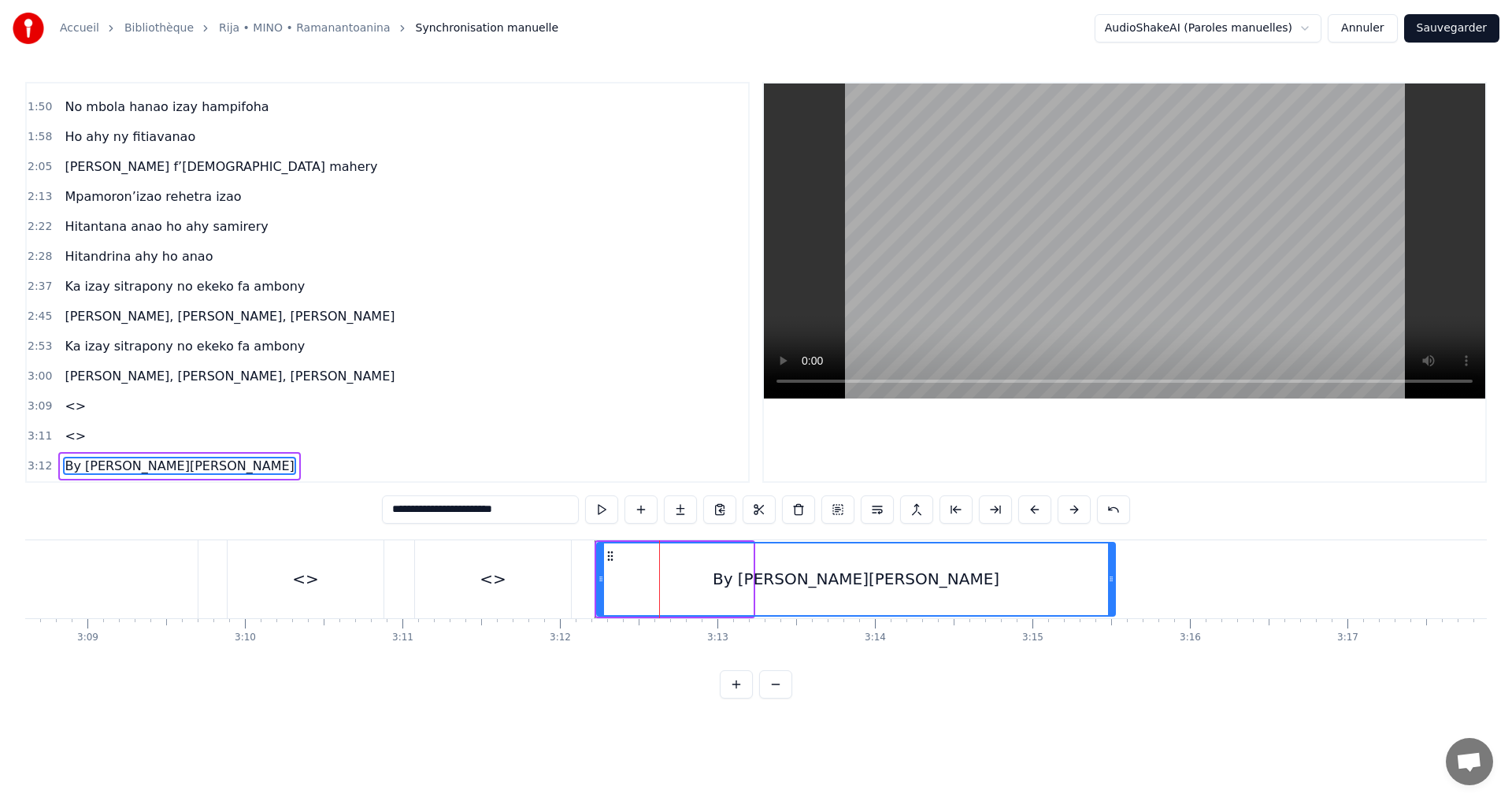
drag, startPoint x: 750, startPoint y: 580, endPoint x: 1113, endPoint y: 578, distance: 363.0
click at [1113, 578] on icon at bounding box center [1111, 579] width 7 height 12
type input "**********"
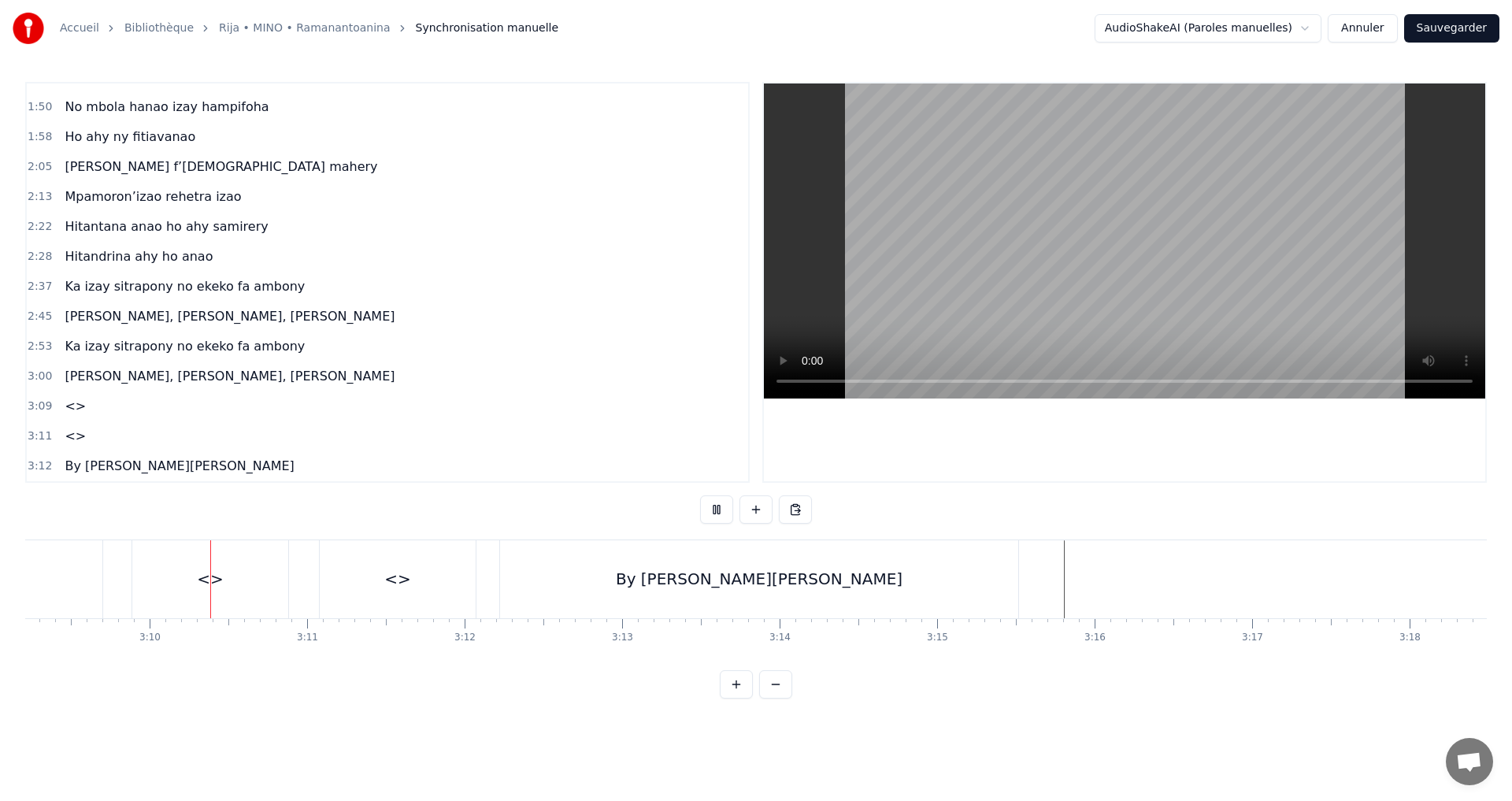
scroll to position [0, 29808]
click at [426, 580] on div "<>" at bounding box center [397, 579] width 156 height 78
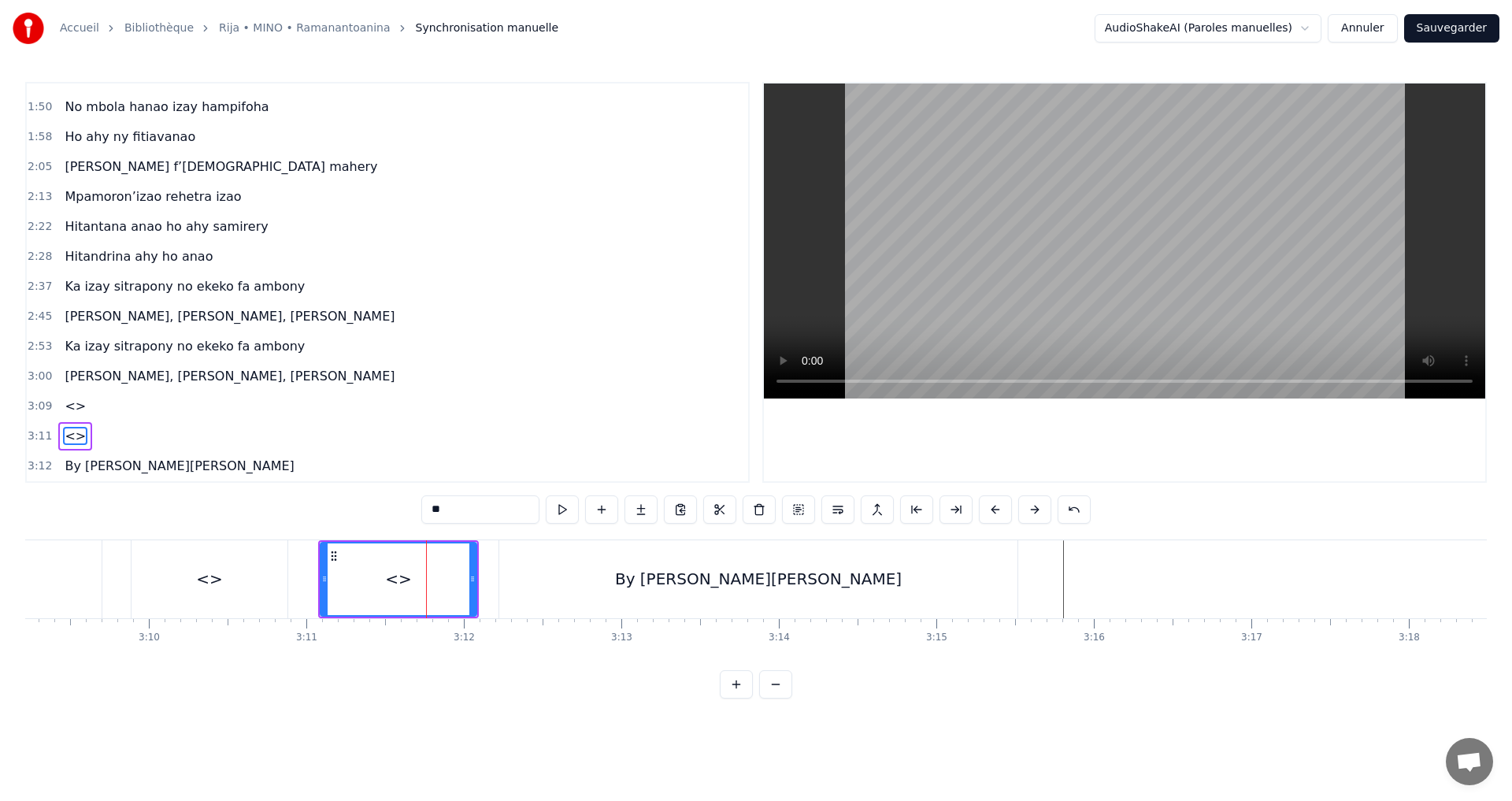
drag, startPoint x: 466, startPoint y: 505, endPoint x: 423, endPoint y: 512, distance: 43.6
click at [423, 512] on input "**" at bounding box center [480, 509] width 118 height 28
click at [225, 571] on div "<>" at bounding box center [209, 579] width 156 height 78
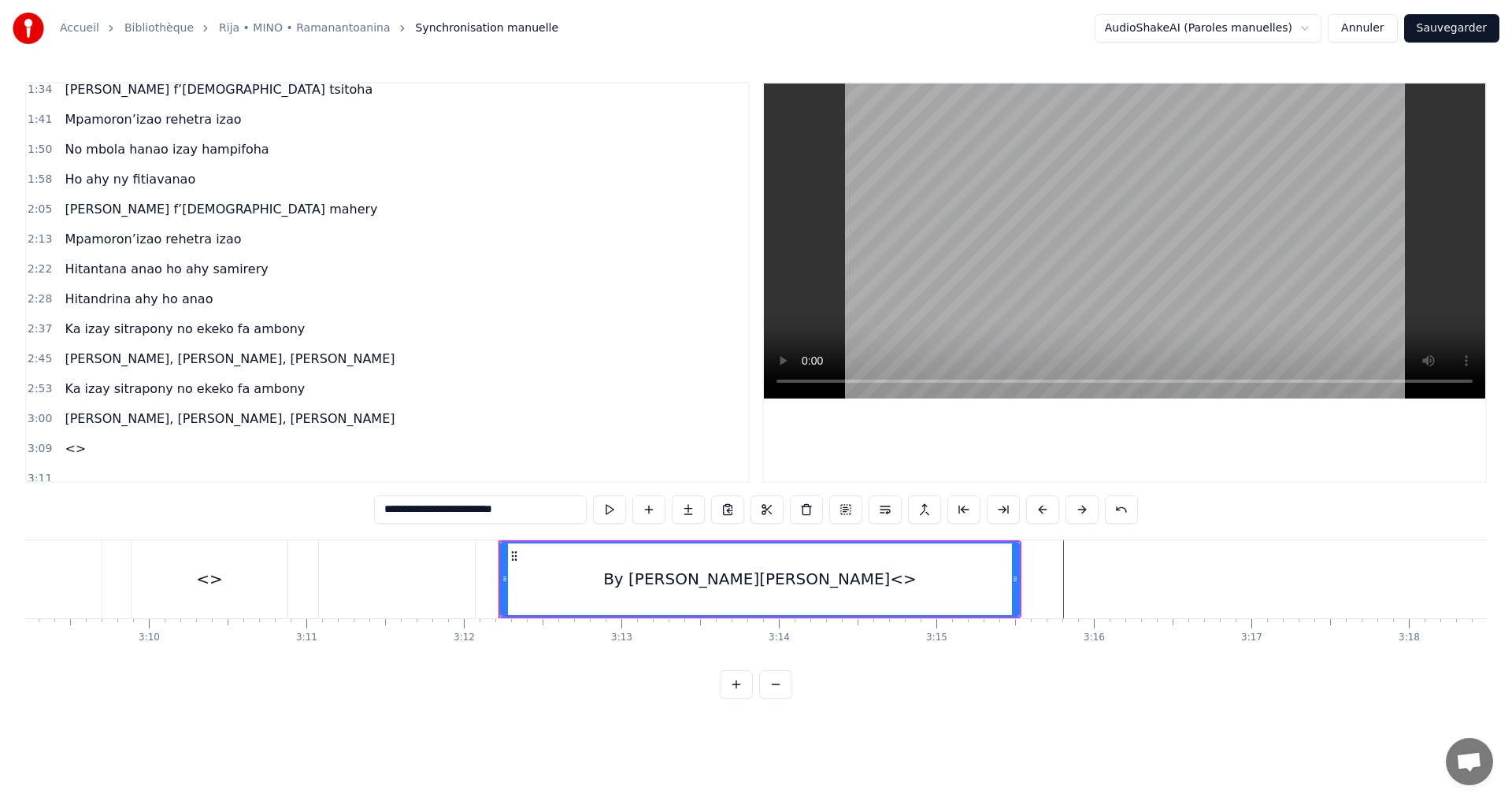
scroll to position [291, 0]
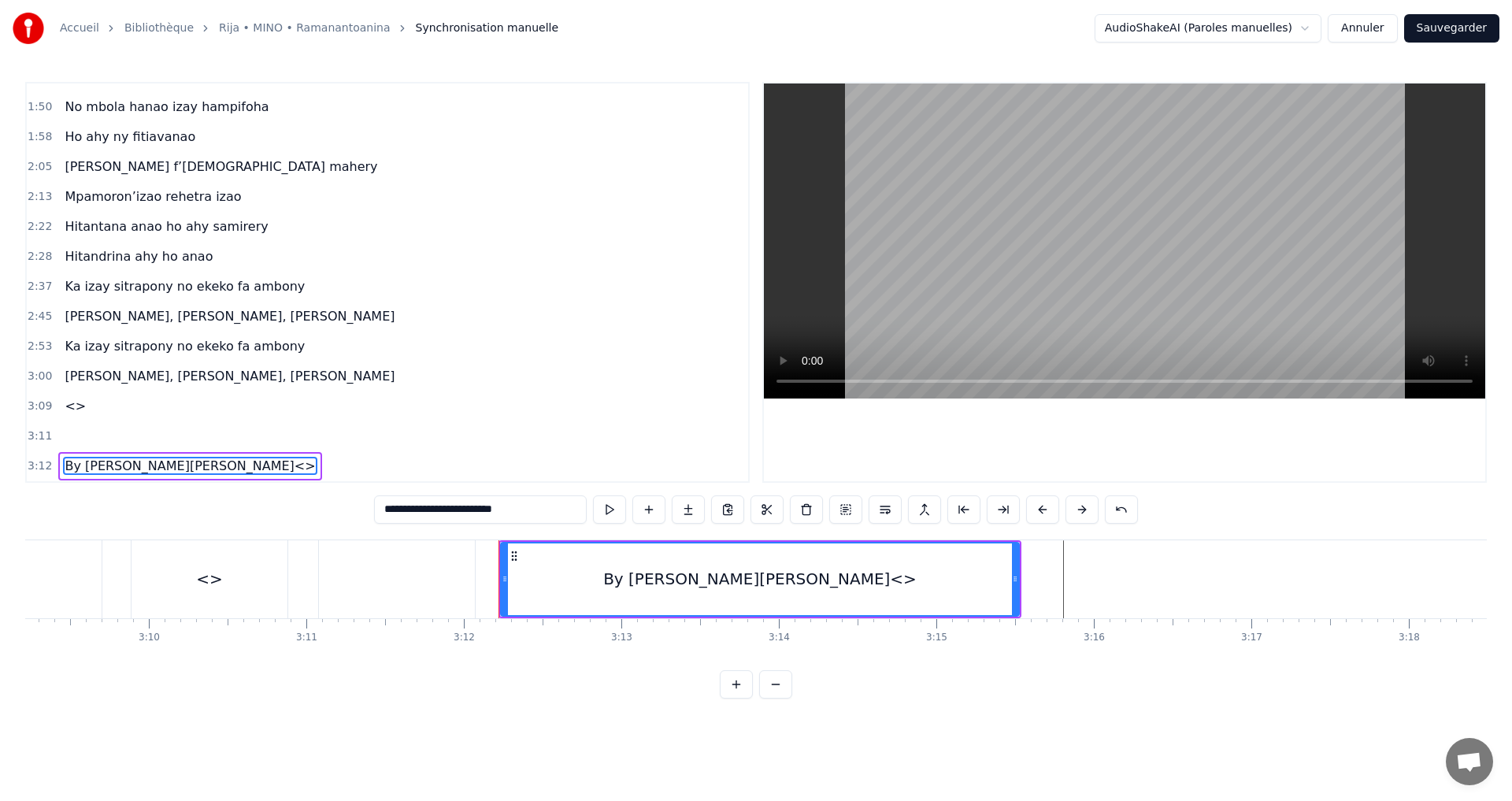
click at [249, 566] on div "<>" at bounding box center [209, 579] width 156 height 78
type input "**"
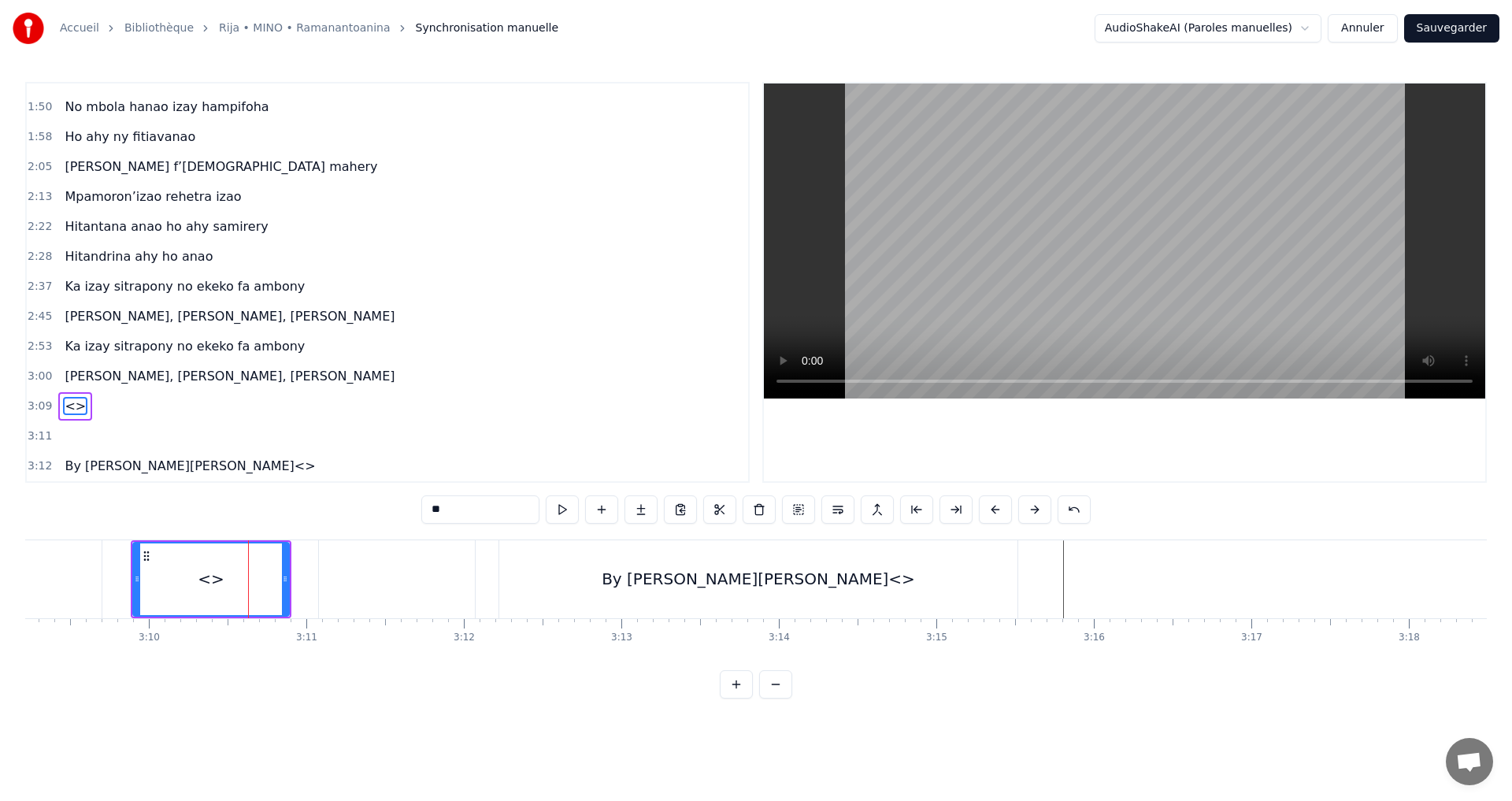
drag, startPoint x: 453, startPoint y: 508, endPoint x: 427, endPoint y: 510, distance: 26.1
click at [427, 510] on input "**" at bounding box center [480, 509] width 118 height 28
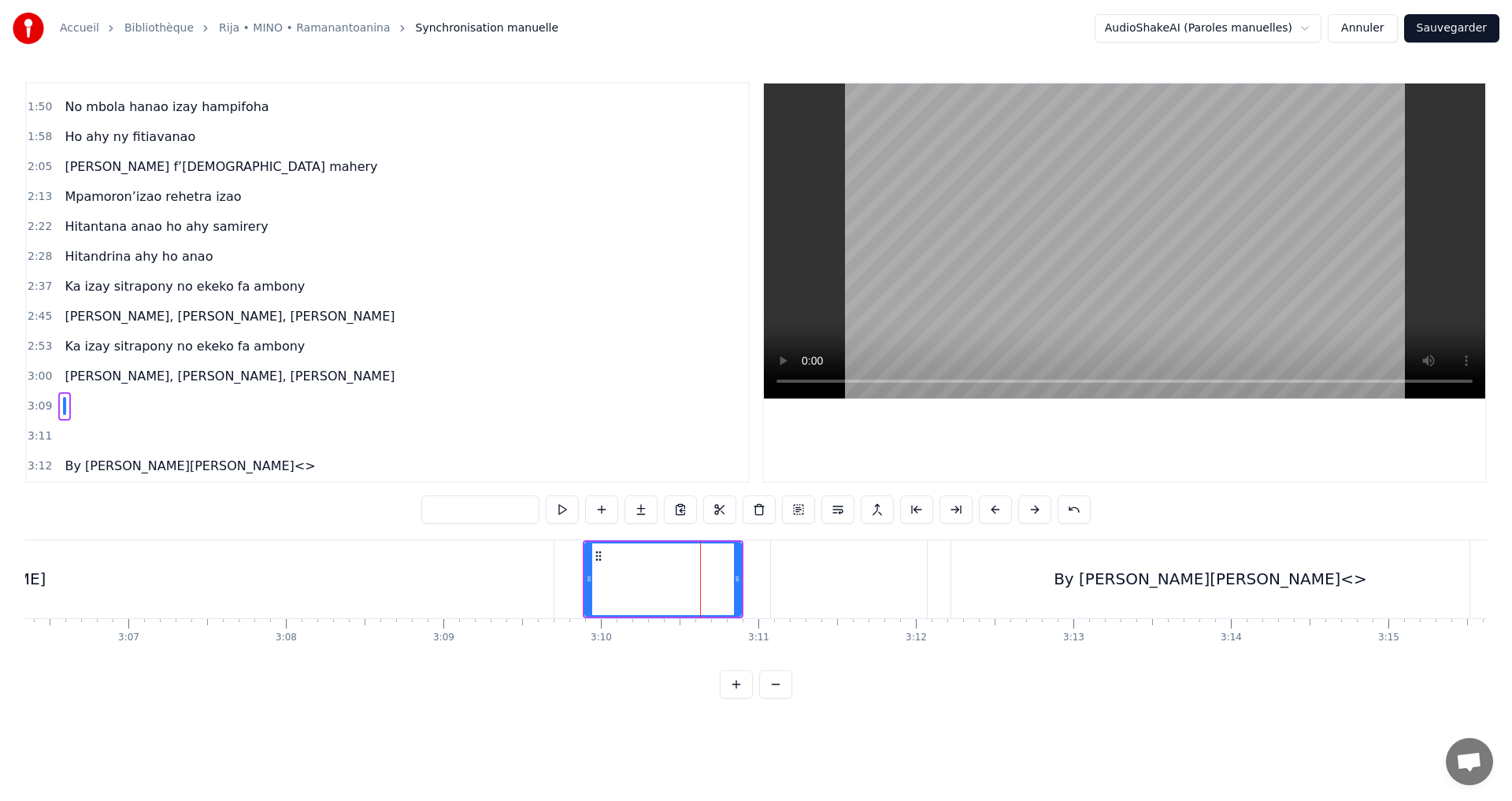
scroll to position [0, 29373]
click at [1452, 30] on button "Sauvegarder" at bounding box center [1452, 28] width 96 height 28
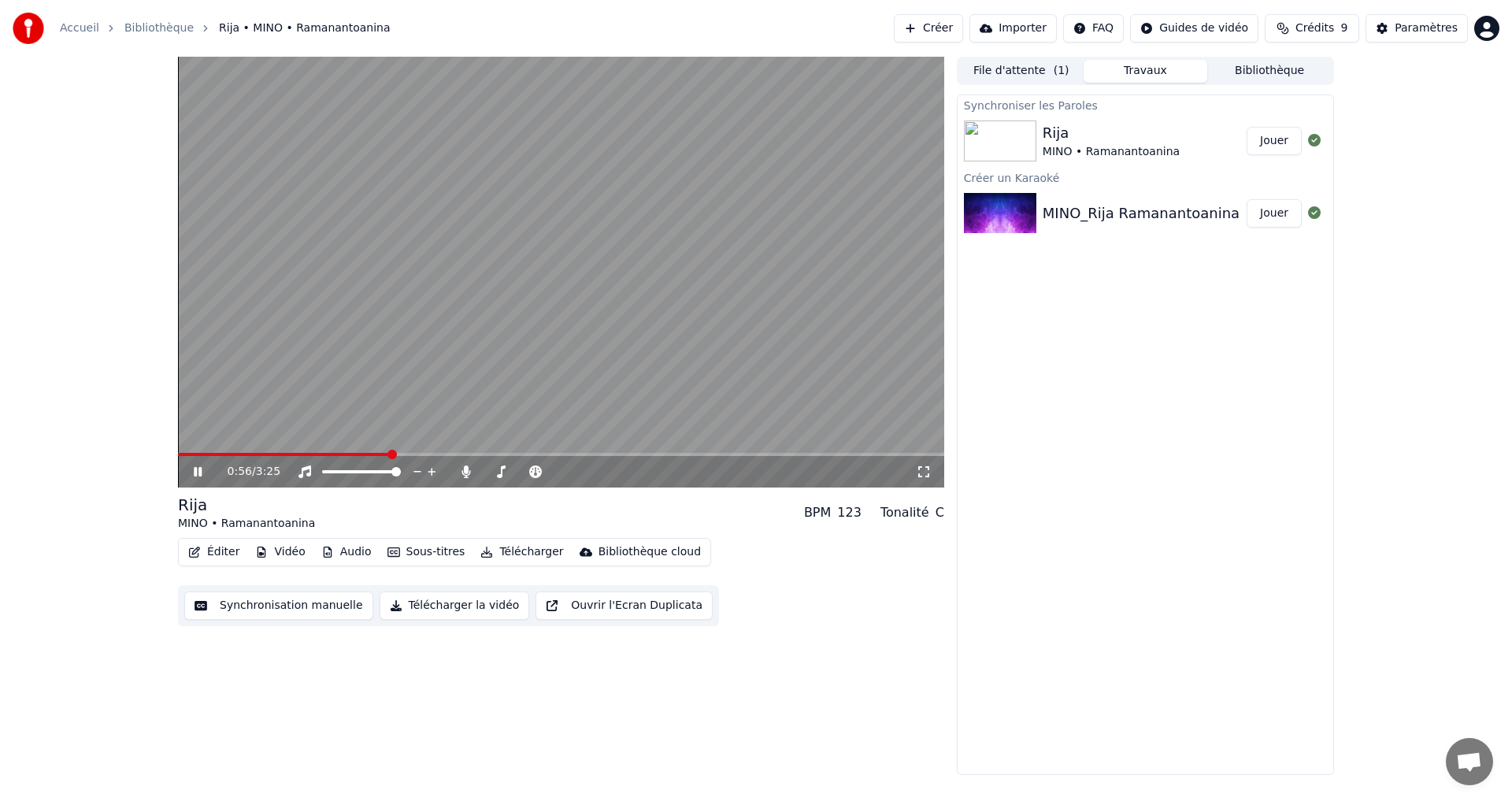
click at [190, 473] on icon at bounding box center [208, 471] width 37 height 12
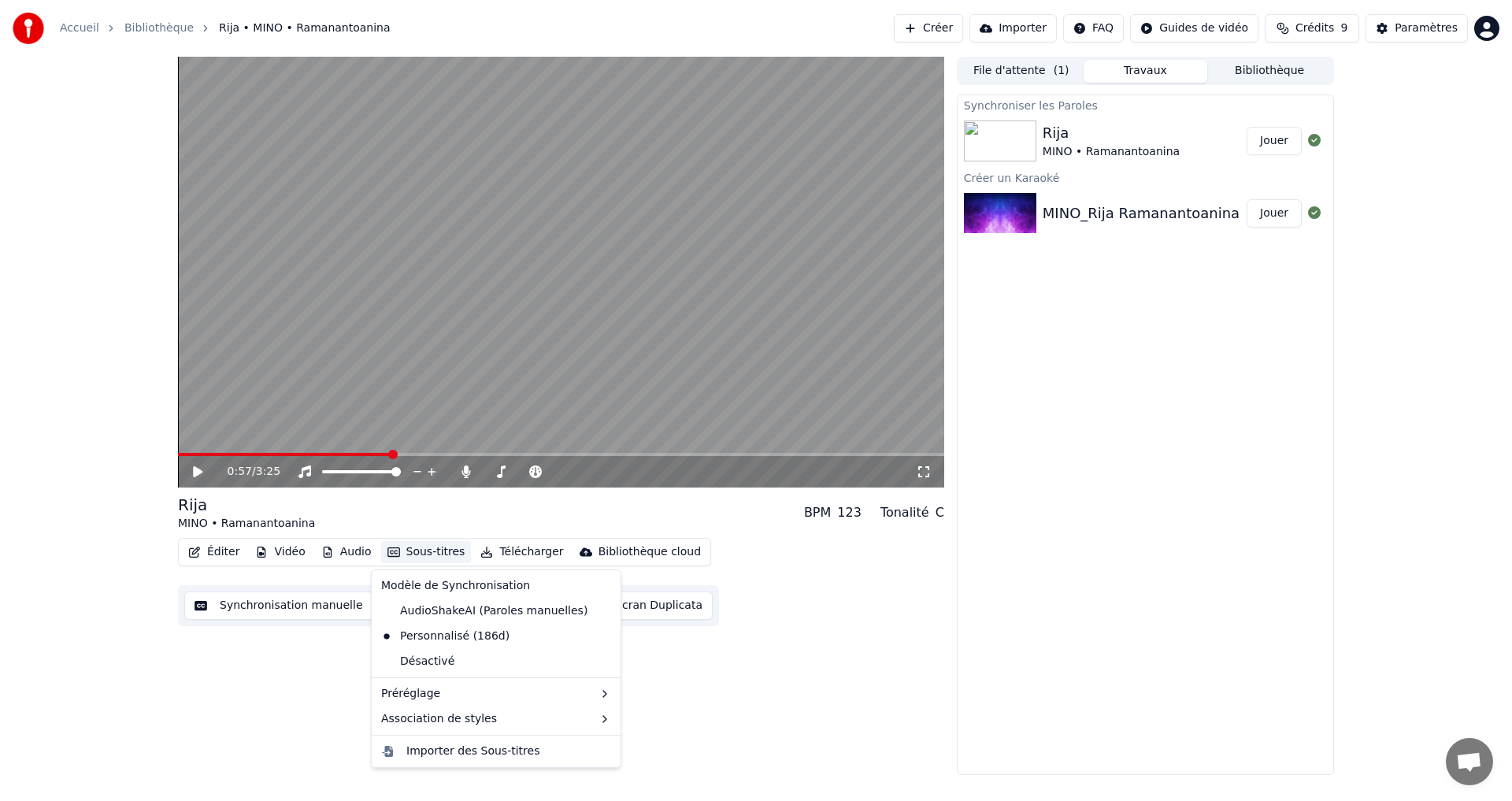
click at [416, 552] on button "Sous-titres" at bounding box center [426, 552] width 91 height 23
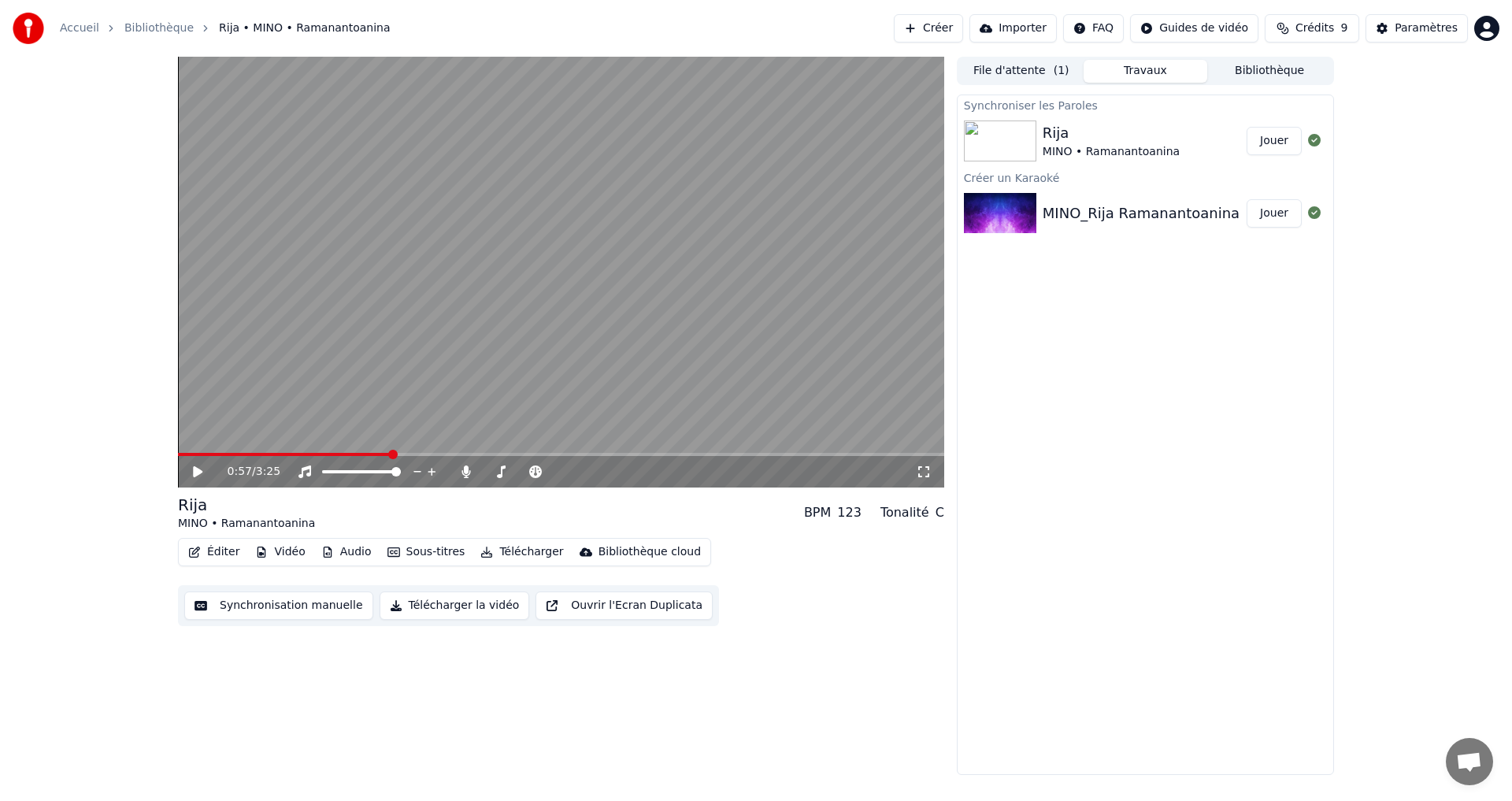
click at [273, 600] on button "Synchronisation manuelle" at bounding box center [280, 606] width 189 height 28
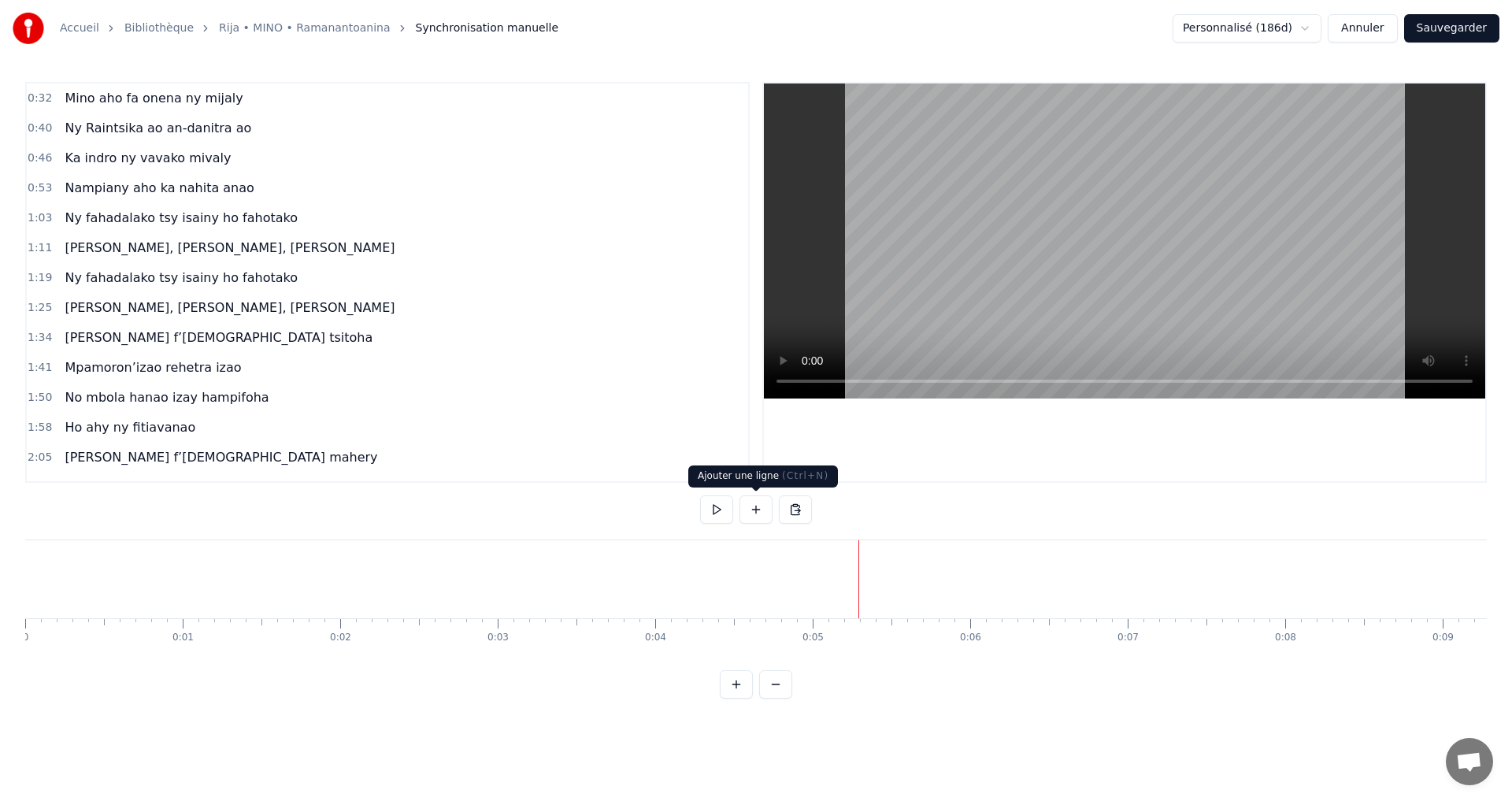
click at [759, 513] on button at bounding box center [756, 509] width 33 height 28
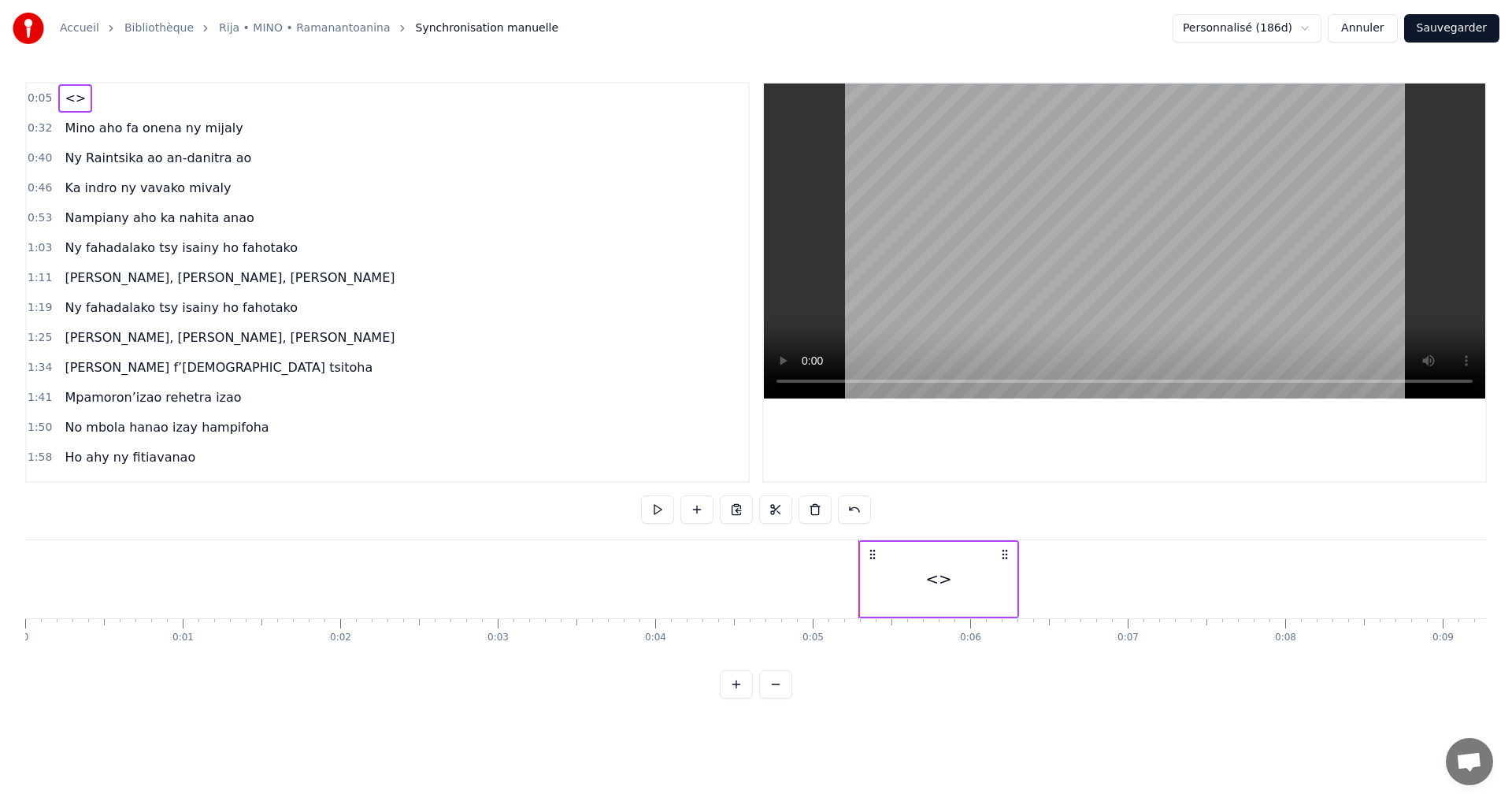
click at [935, 581] on div "<>" at bounding box center [939, 579] width 27 height 23
drag, startPoint x: 461, startPoint y: 505, endPoint x: 427, endPoint y: 510, distance: 34.4
click at [427, 510] on input "**" at bounding box center [480, 509] width 118 height 28
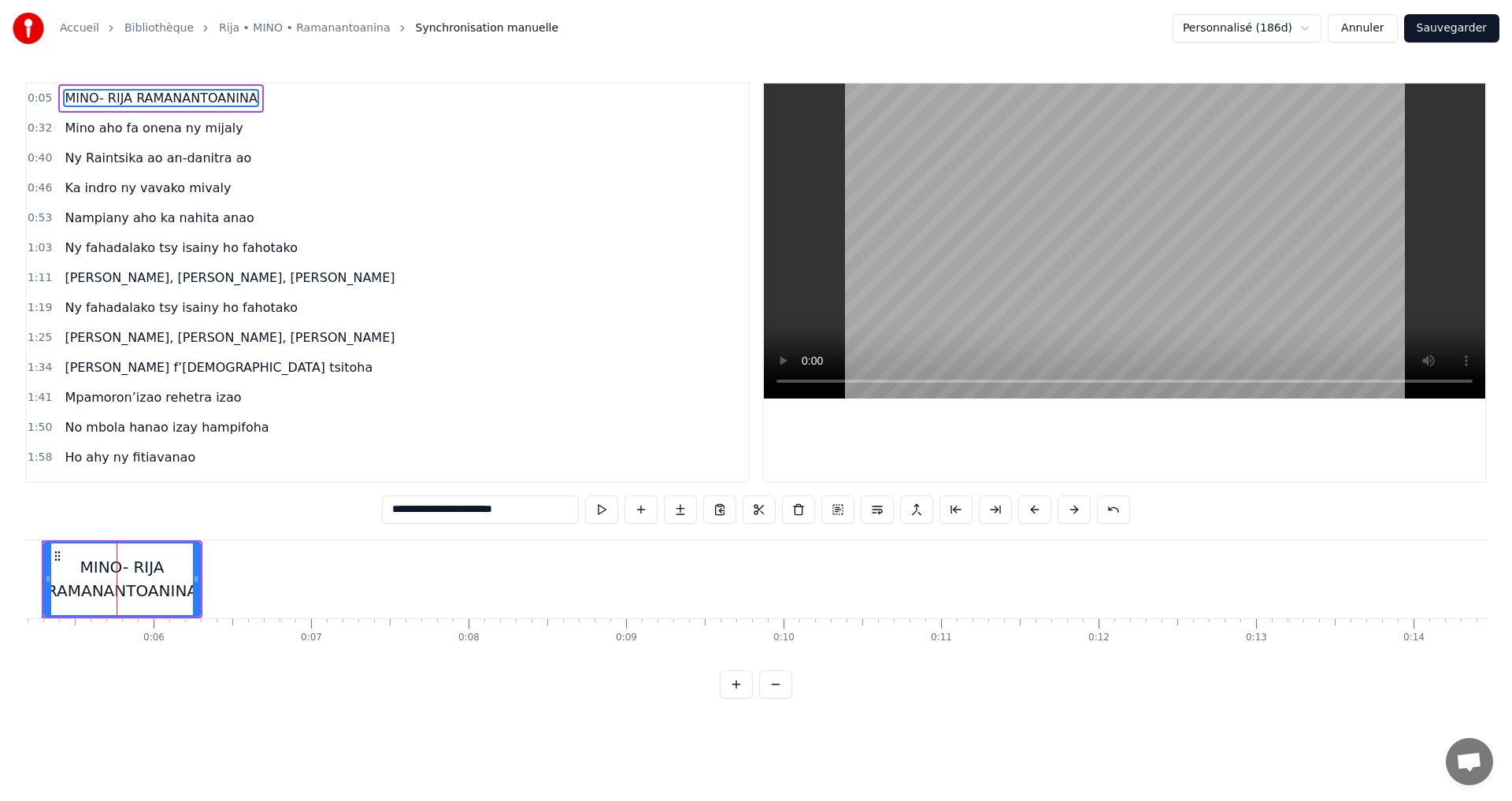
scroll to position [0, 728]
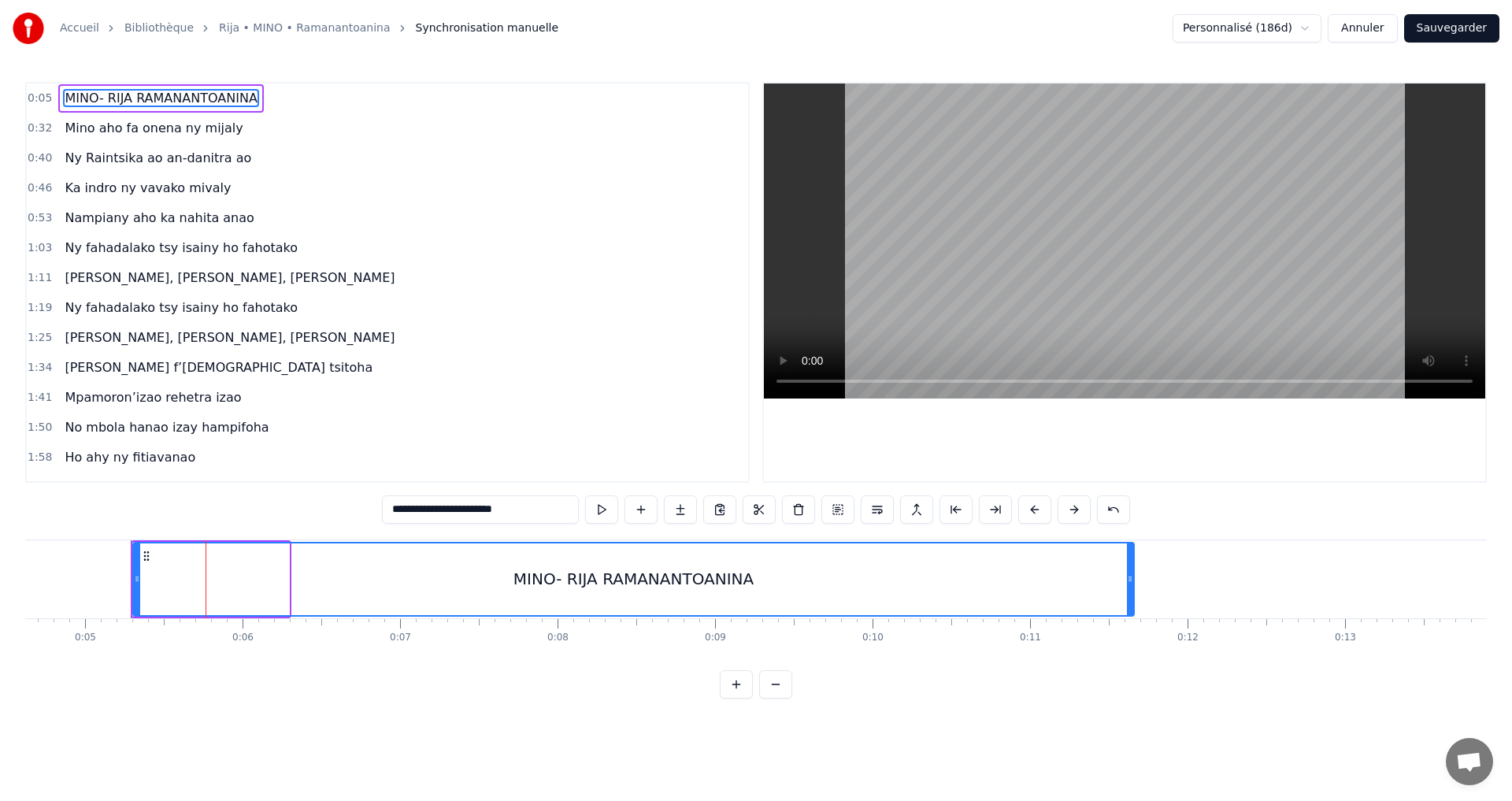
drag, startPoint x: 284, startPoint y: 579, endPoint x: 1129, endPoint y: 627, distance: 846.4
click at [1129, 627] on div "MINO- RIJA RAMANANTOANINA Mino aho fa onena ny mijaly Ny Raintsika ao an-danitr…" at bounding box center [756, 598] width 1462 height 118
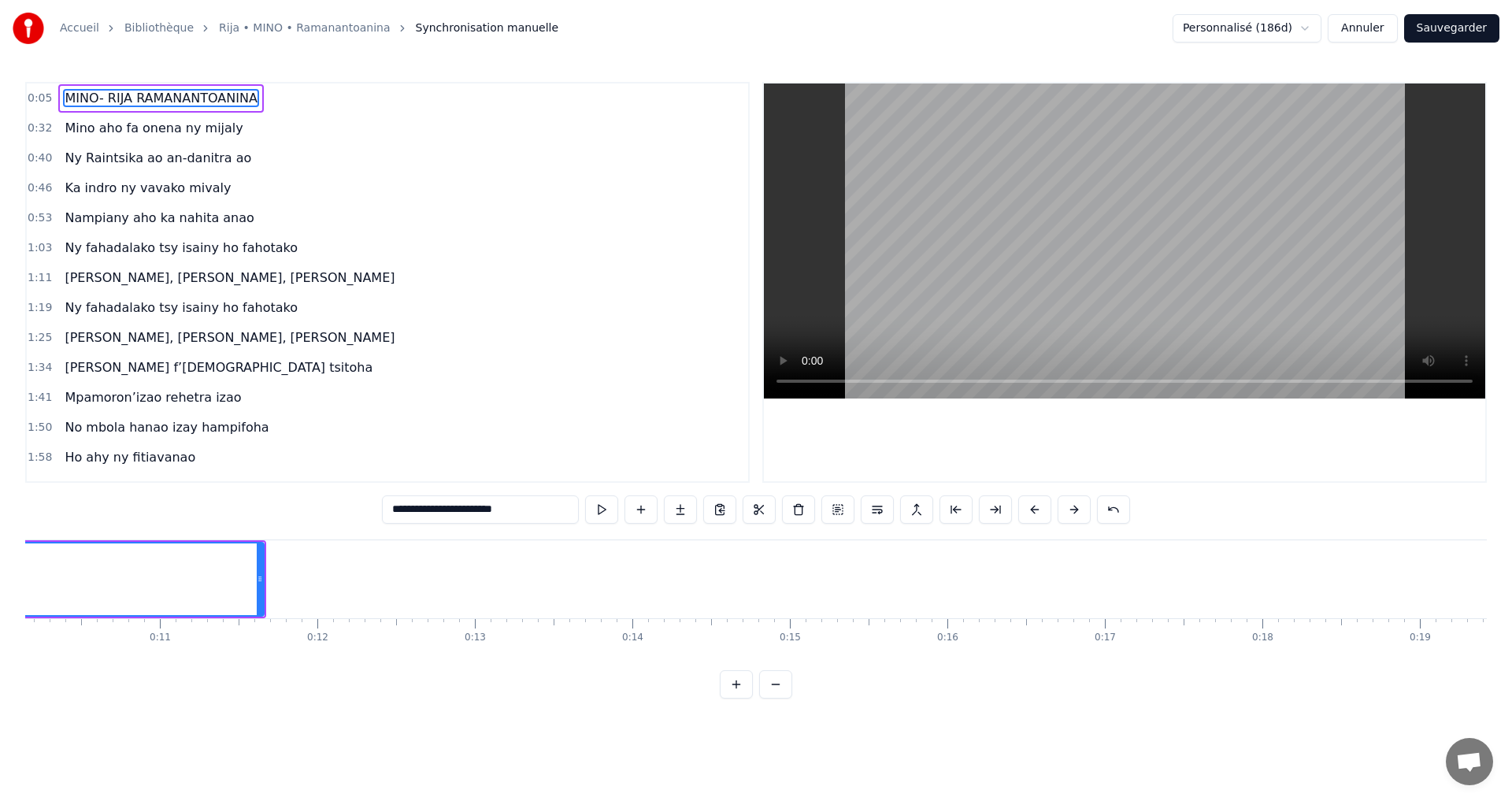
scroll to position [0, 1652]
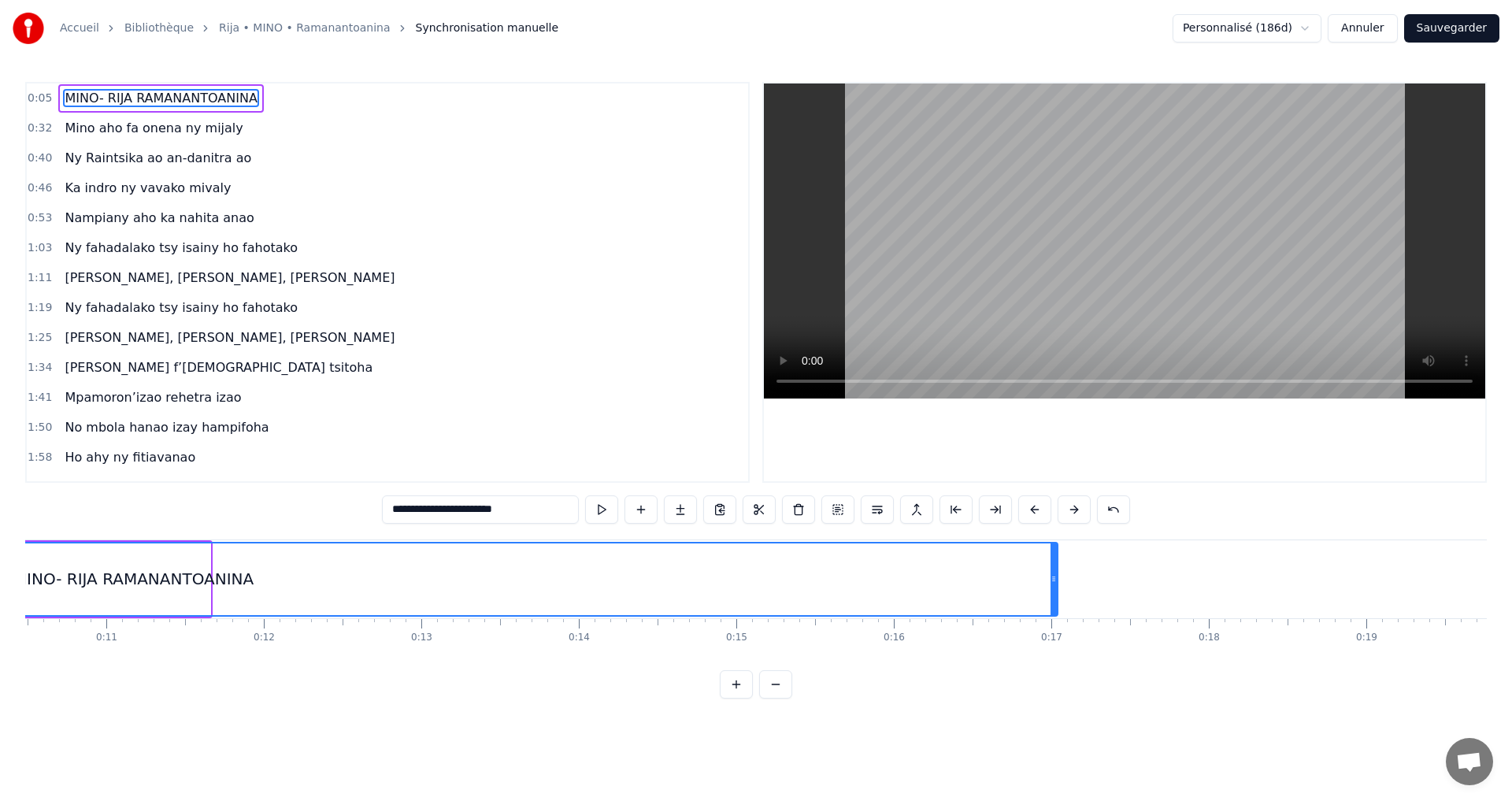
drag, startPoint x: 206, startPoint y: 582, endPoint x: 1054, endPoint y: 564, distance: 848.2
click at [1054, 564] on div at bounding box center [1053, 579] width 7 height 71
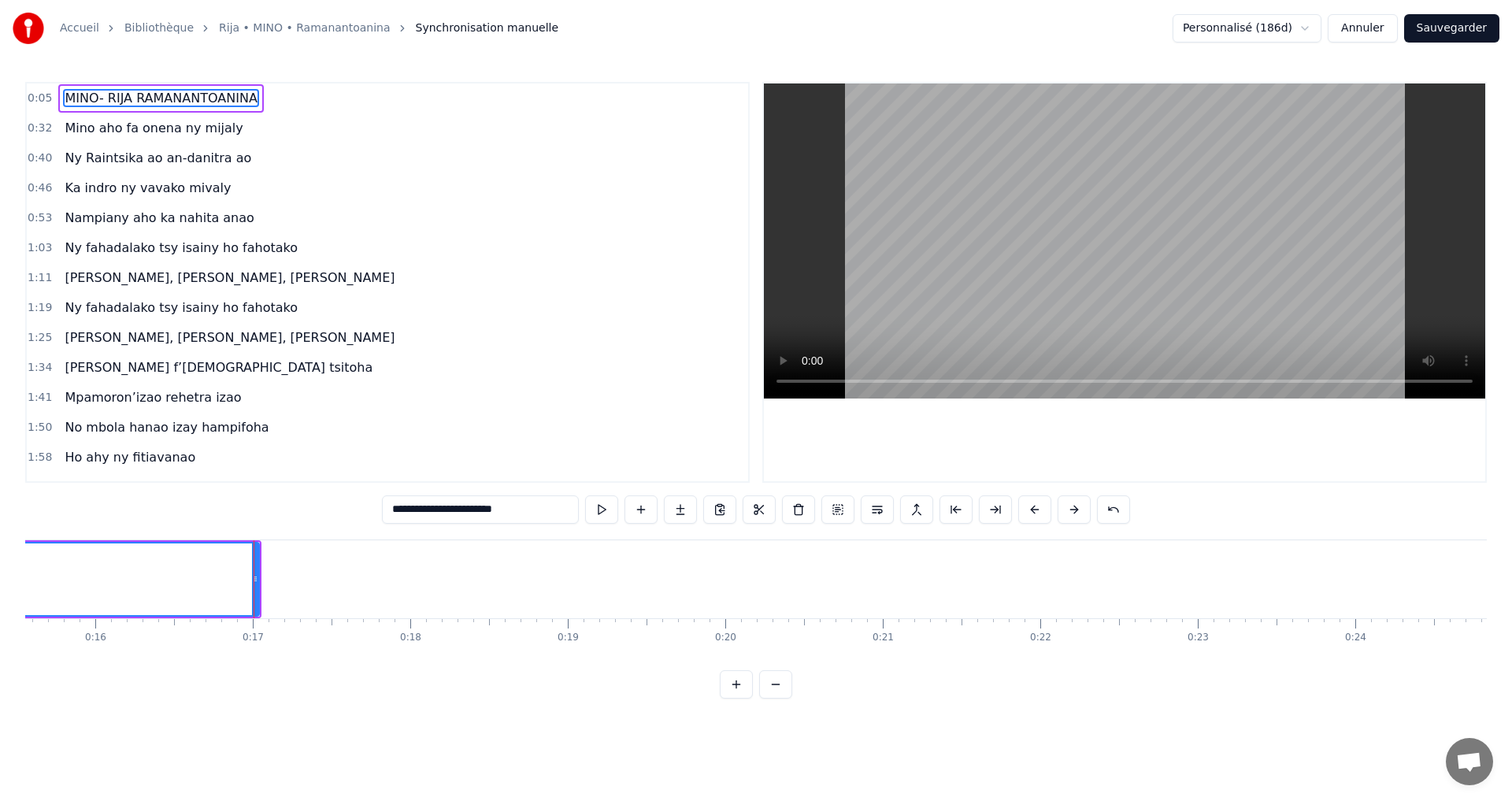
scroll to position [0, 2469]
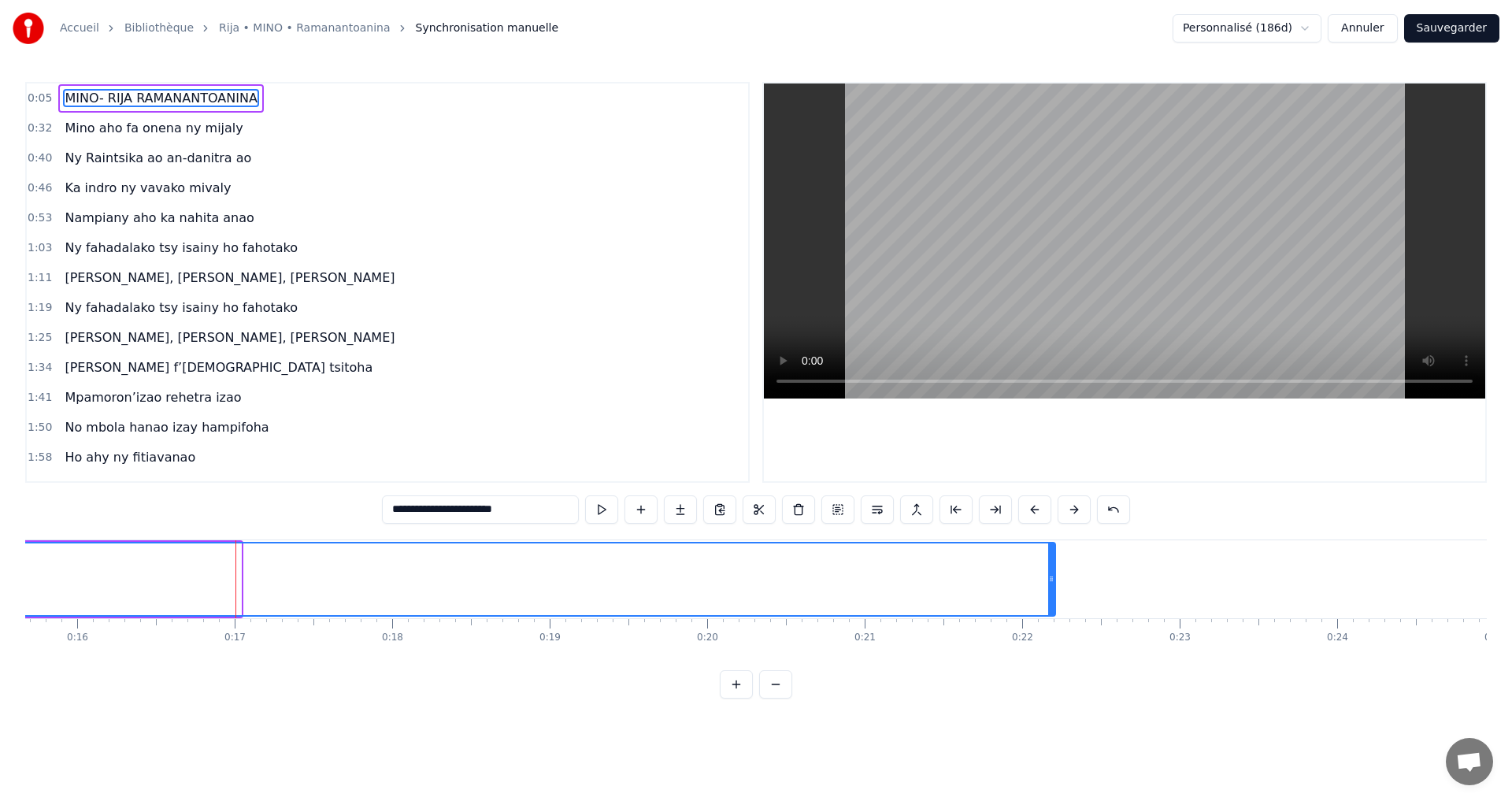
drag, startPoint x: 238, startPoint y: 578, endPoint x: 1053, endPoint y: 642, distance: 817.5
click at [1053, 642] on div "MINO- RIJA RAMANANTOANINA Mino aho fa onena ny mijaly Ny Raintsika ao an-danitr…" at bounding box center [756, 598] width 1462 height 118
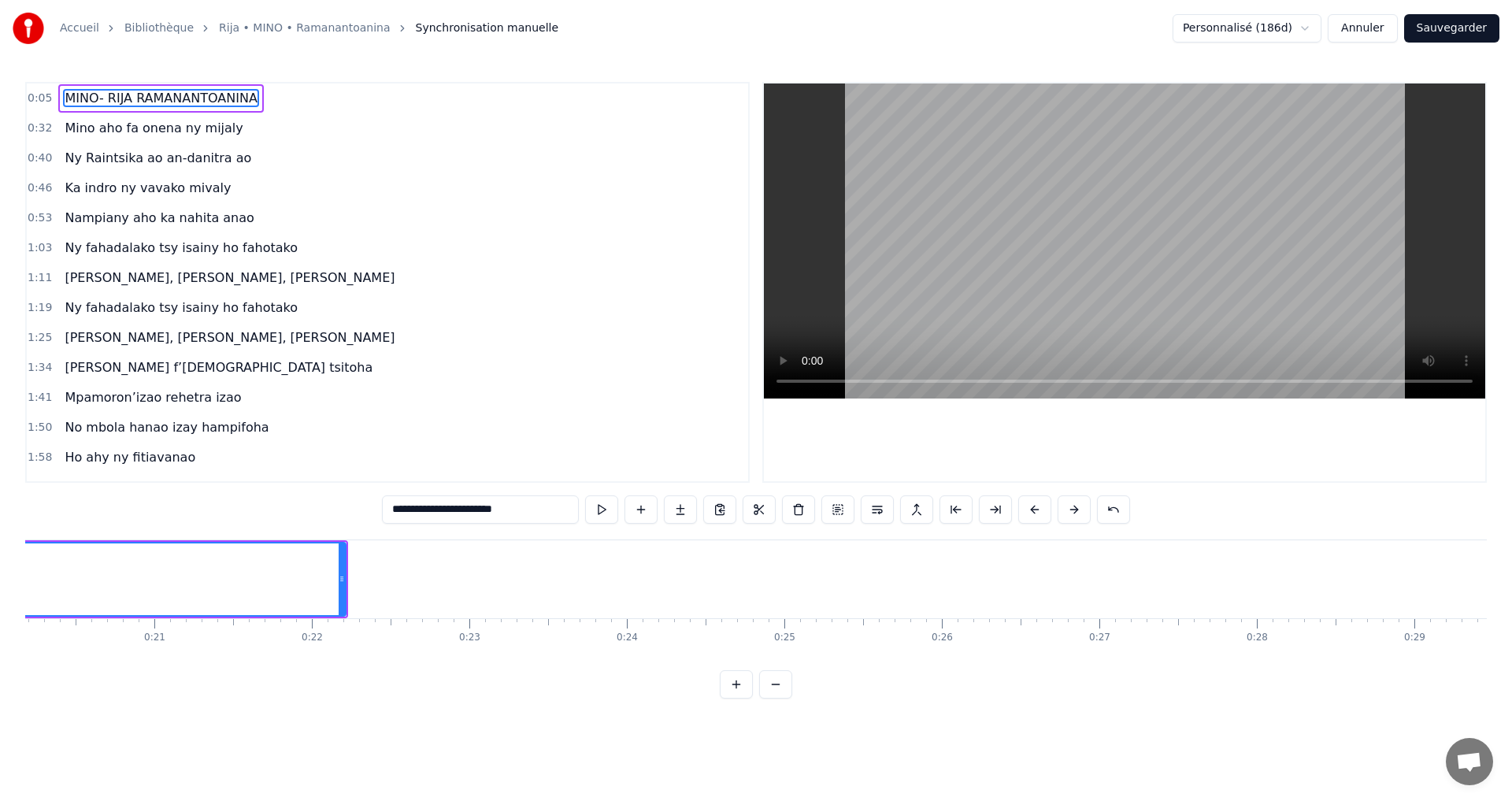
scroll to position [0, 3267]
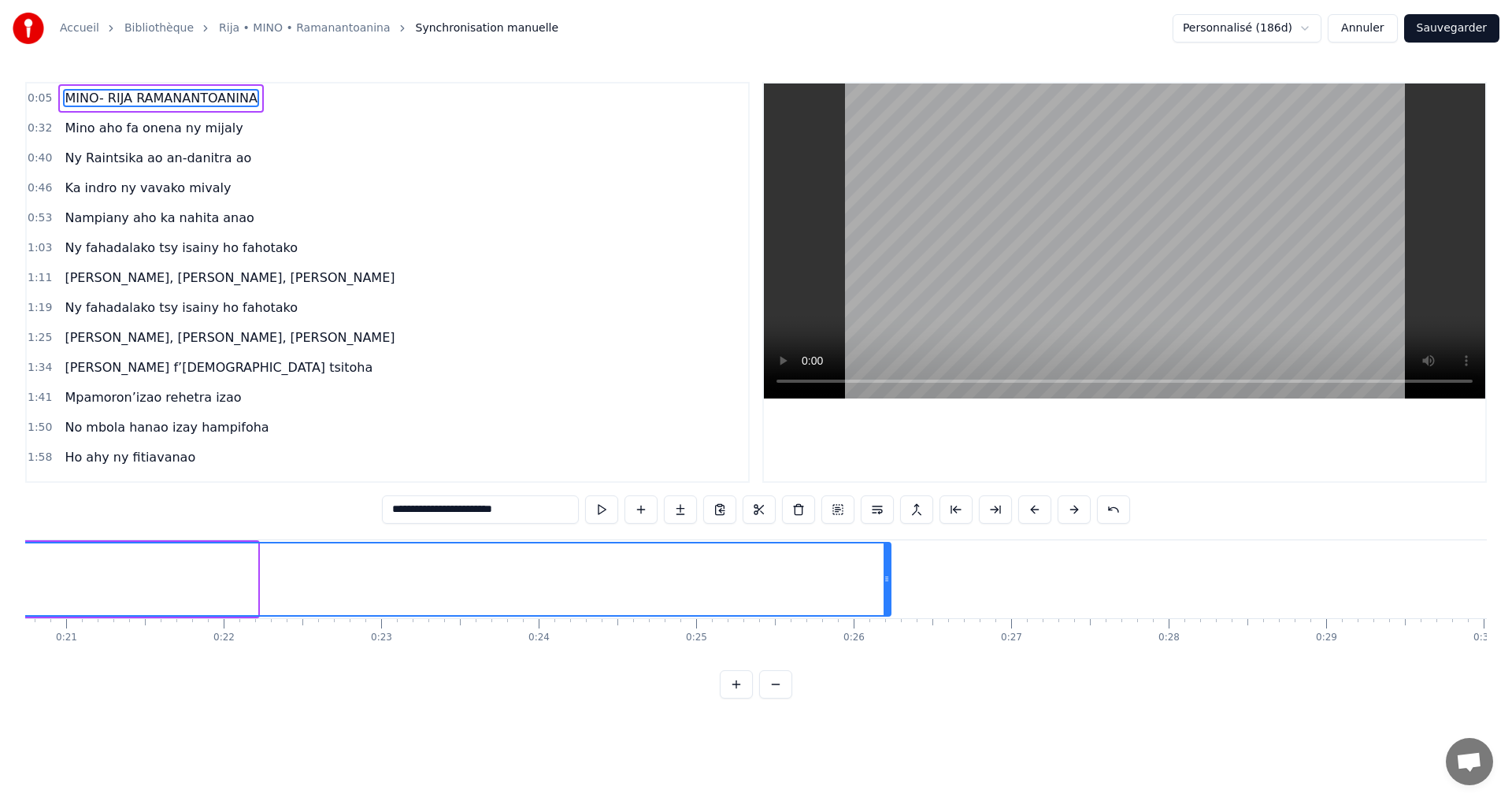
drag, startPoint x: 253, startPoint y: 584, endPoint x: 901, endPoint y: 603, distance: 648.3
click at [890, 603] on div at bounding box center [886, 579] width 7 height 71
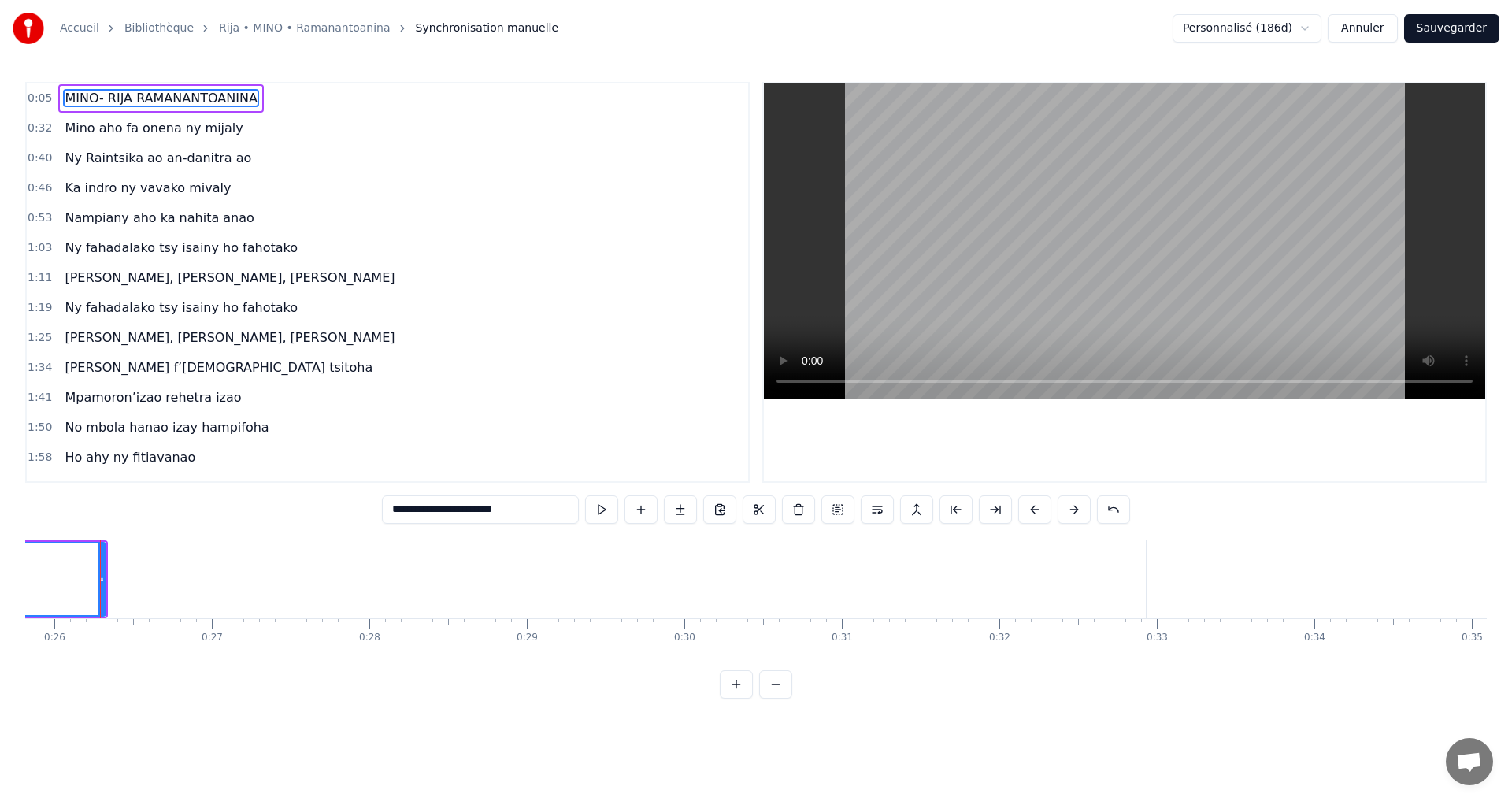
scroll to position [0, 3996]
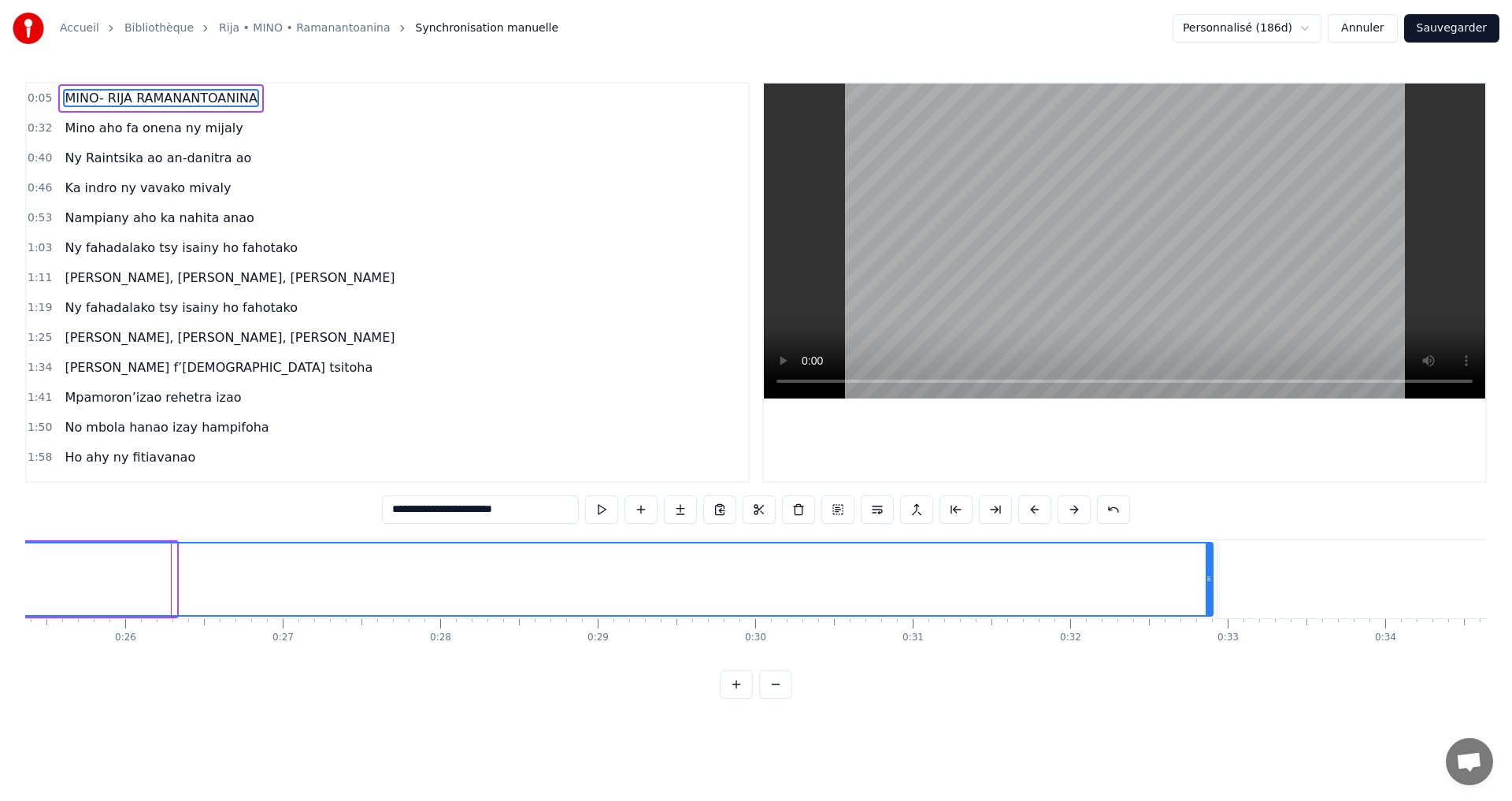
drag, startPoint x: 173, startPoint y: 578, endPoint x: 1209, endPoint y: 627, distance: 1037.2
click at [1209, 627] on div "MINO- RIJA RAMANANTOANINA Mino aho fa onena ny mijaly Ny Raintsika ao an-danitr…" at bounding box center [756, 598] width 1462 height 118
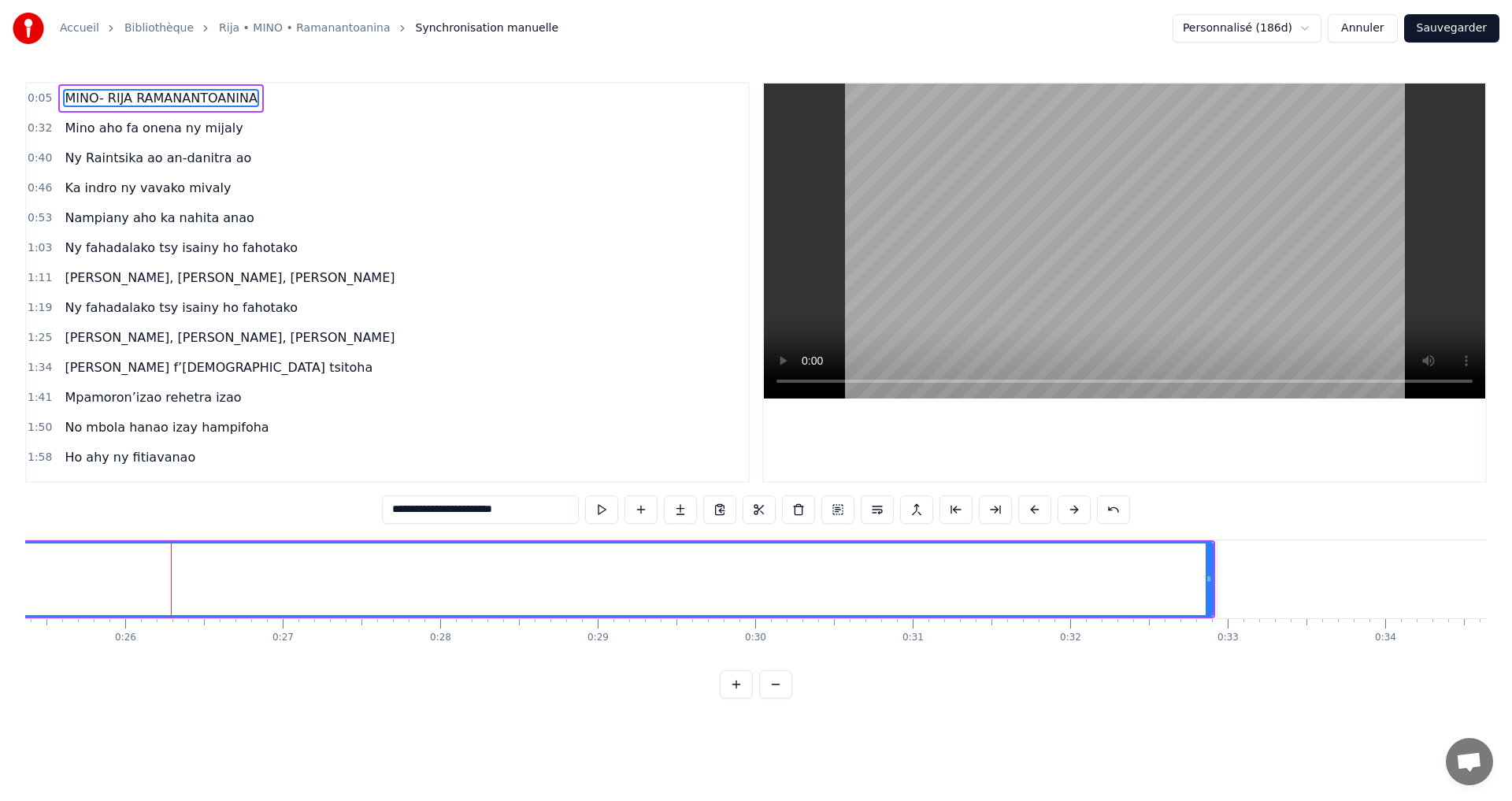
type input "**********"
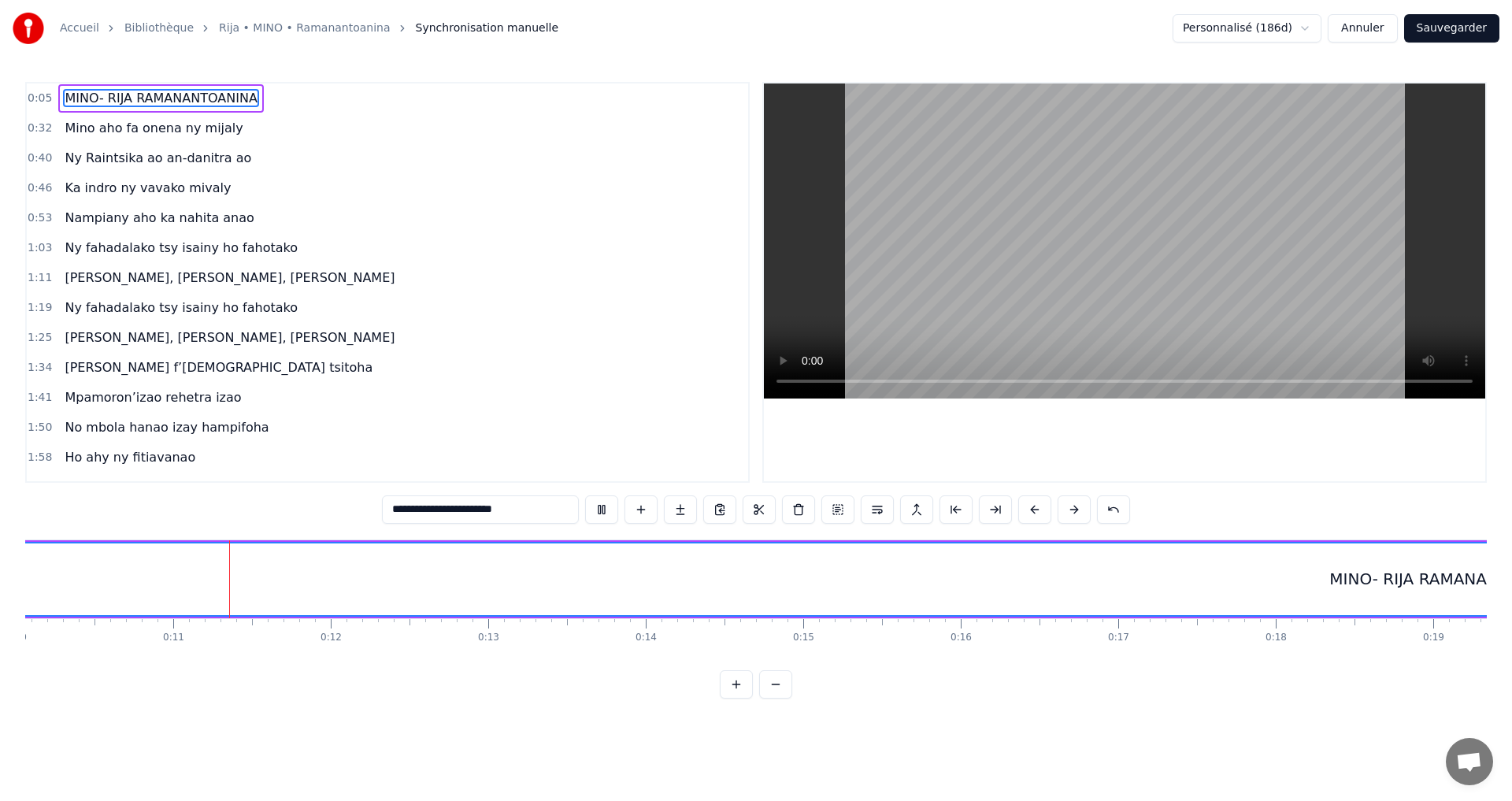
scroll to position [0, 1587]
click at [602, 517] on button at bounding box center [601, 509] width 33 height 28
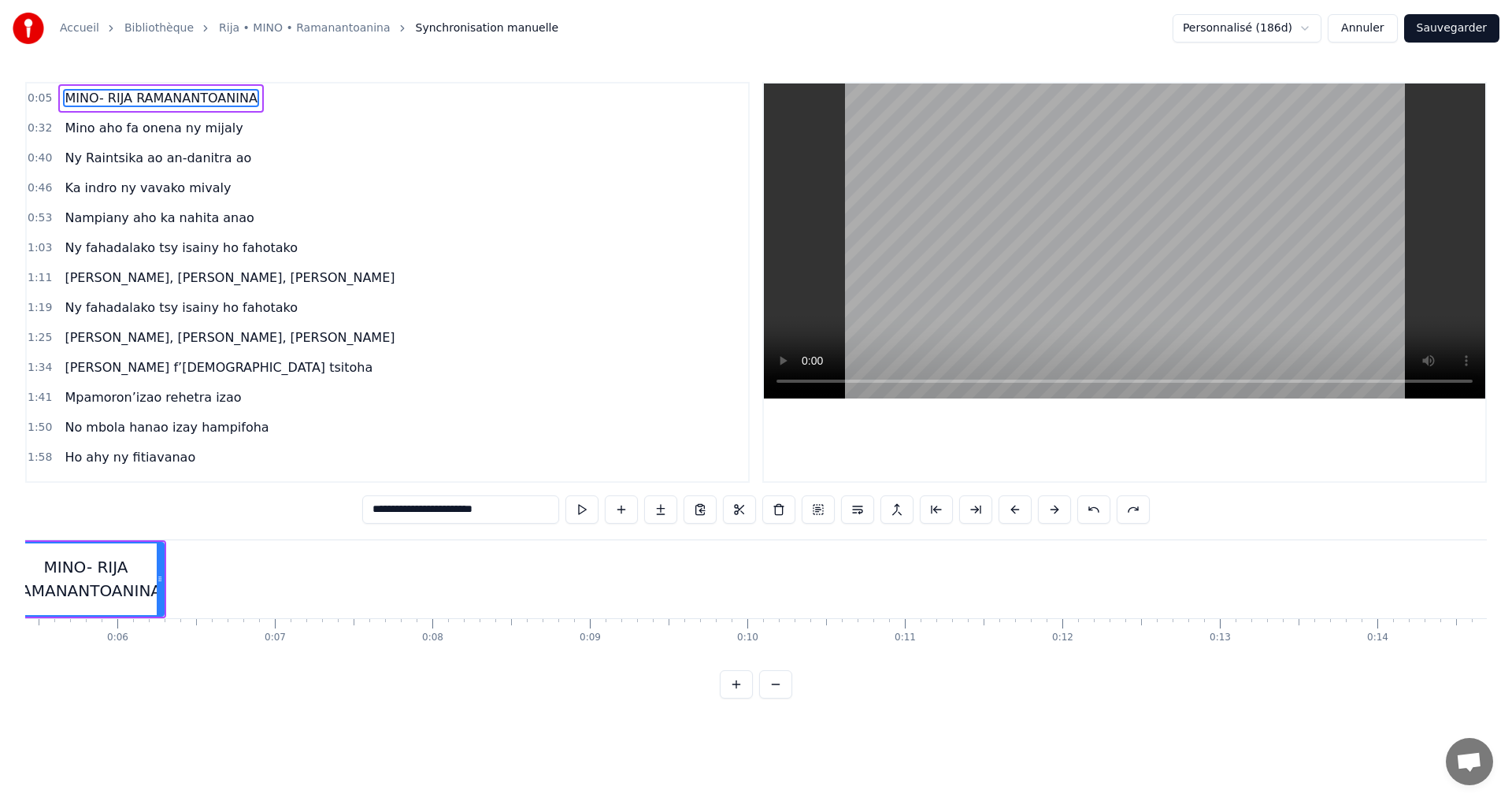
scroll to position [0, 391]
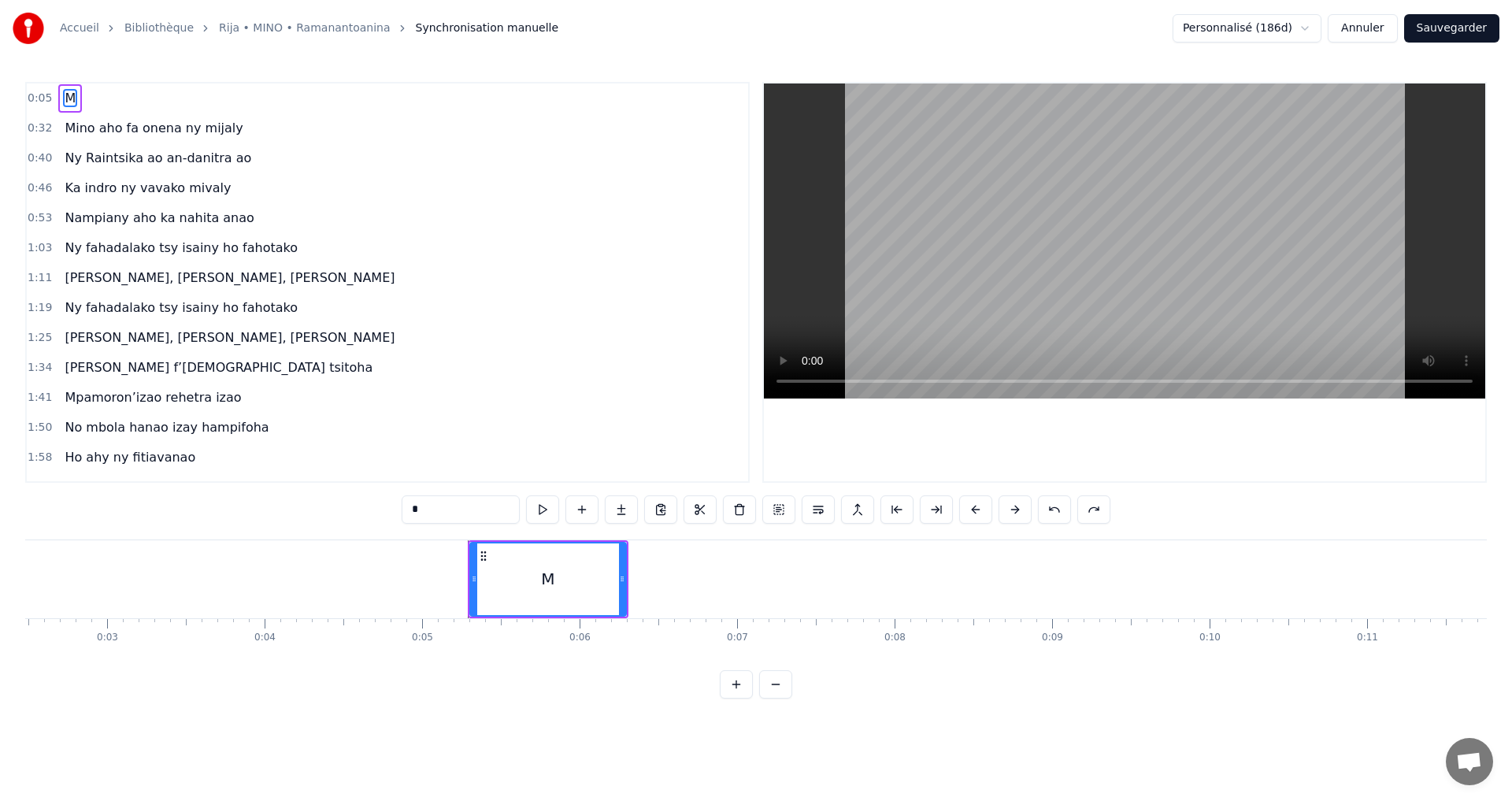
type input "**"
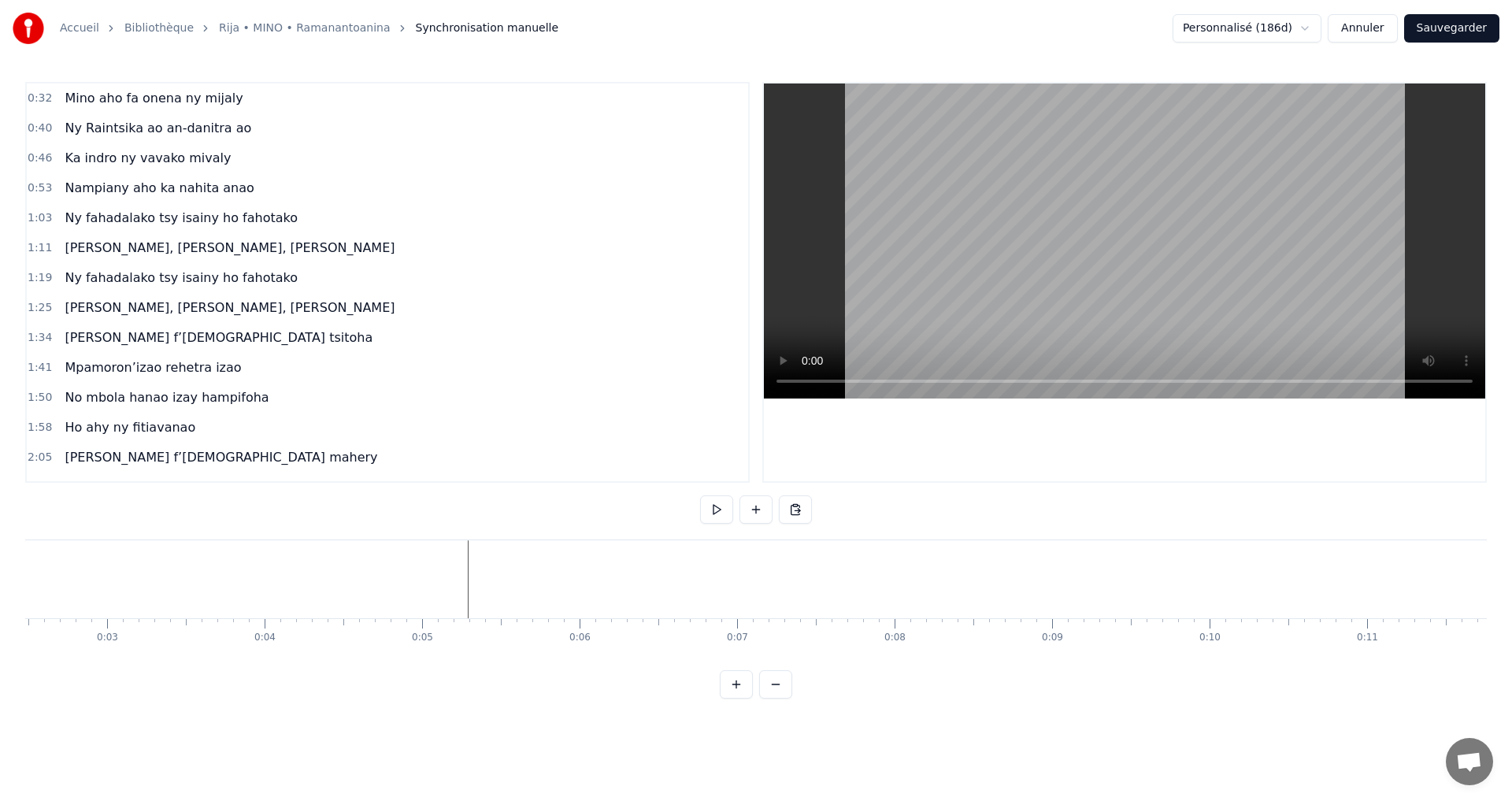
scroll to position [0, 0]
click at [800, 383] on video at bounding box center [1125, 241] width 721 height 315
click at [1454, 34] on button "Sauvegarder" at bounding box center [1452, 28] width 96 height 28
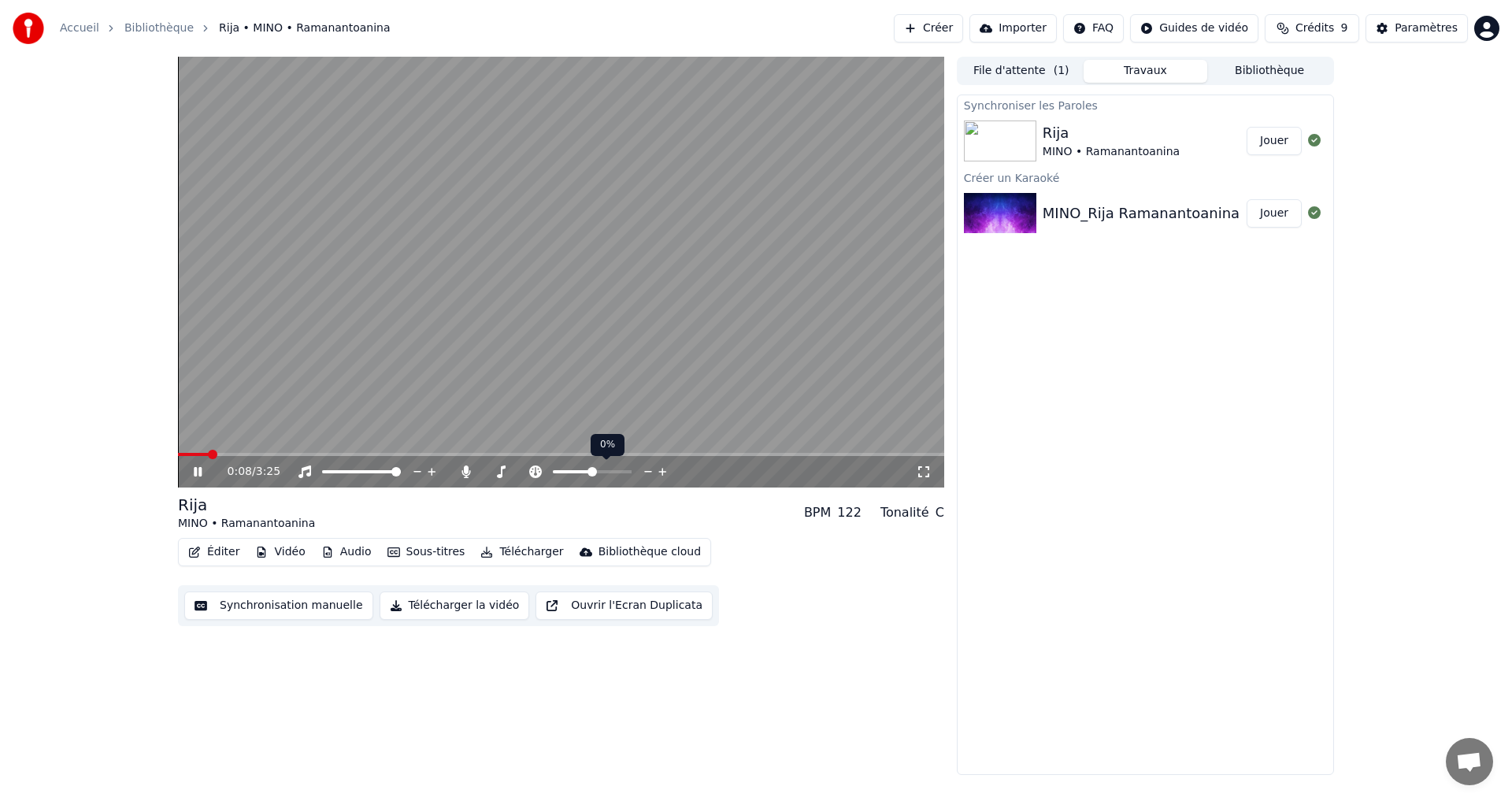
click at [592, 471] on span at bounding box center [592, 472] width 9 height 9
click at [465, 605] on button "Télécharger la vidéo" at bounding box center [455, 606] width 150 height 28
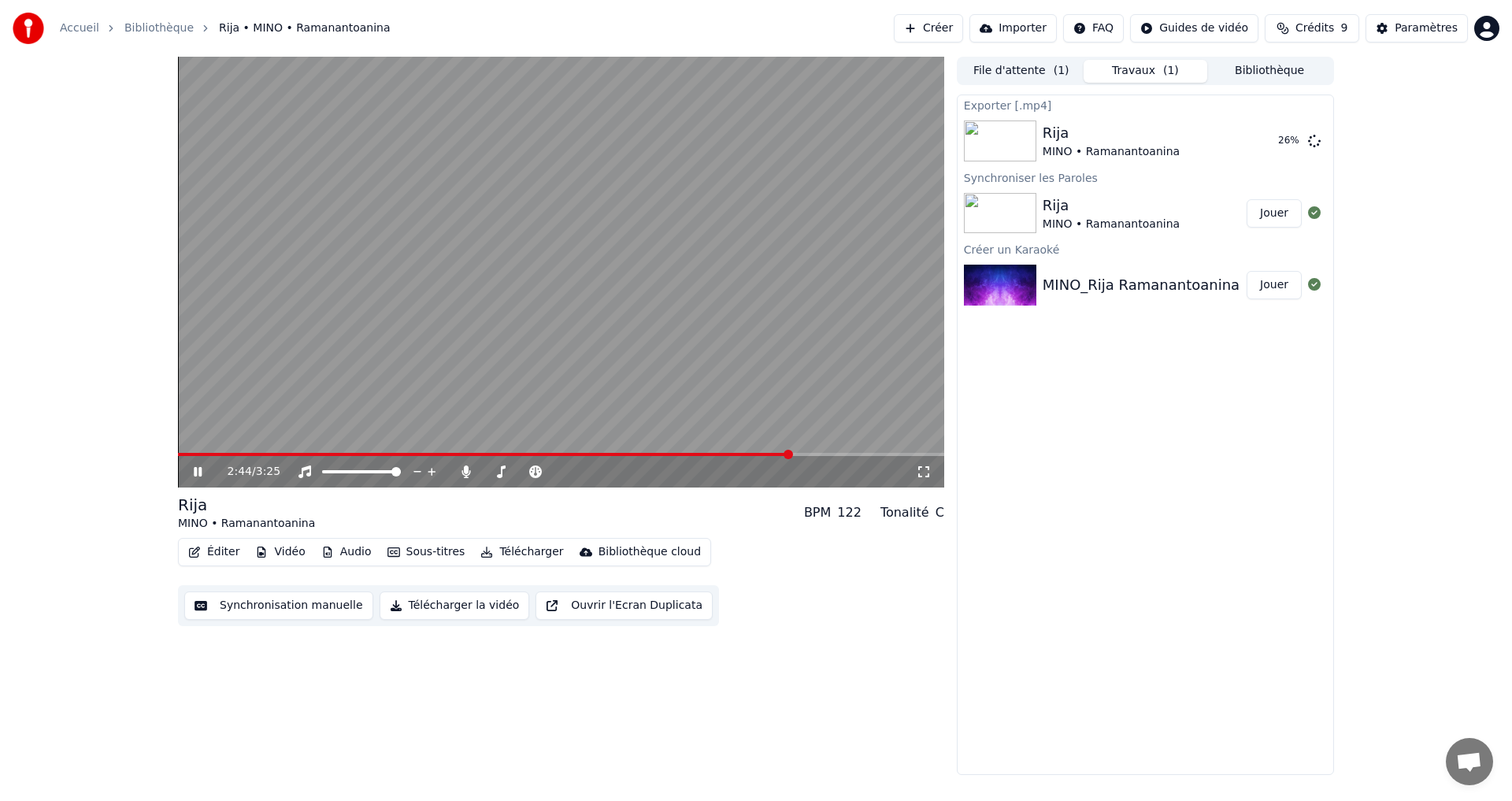
click at [199, 472] on icon at bounding box center [208, 471] width 37 height 12
click at [1262, 141] on button "Afficher" at bounding box center [1267, 141] width 69 height 28
